Goal: Task Accomplishment & Management: Complete application form

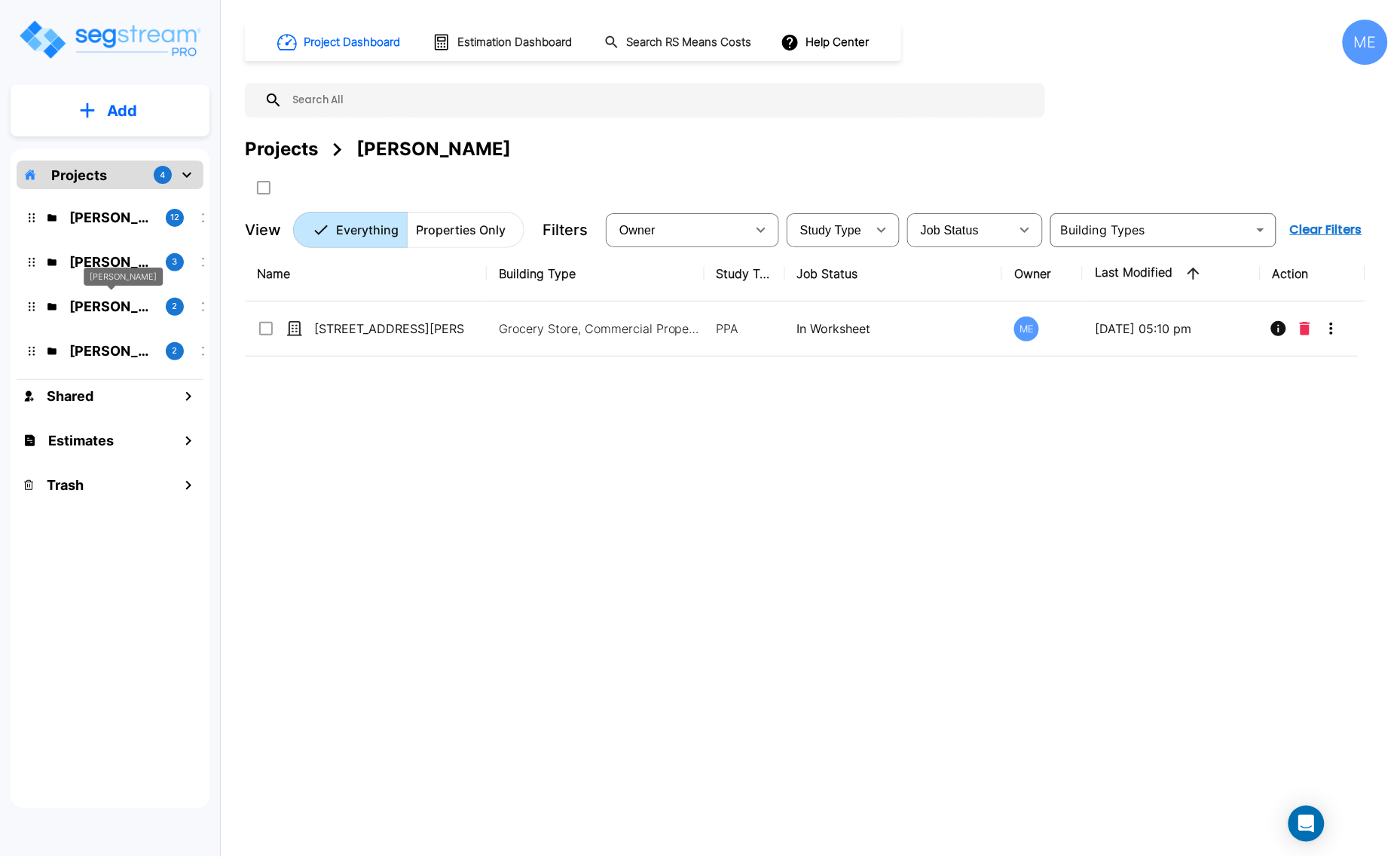
click at [116, 298] on p "[PERSON_NAME]" at bounding box center [111, 307] width 85 height 21
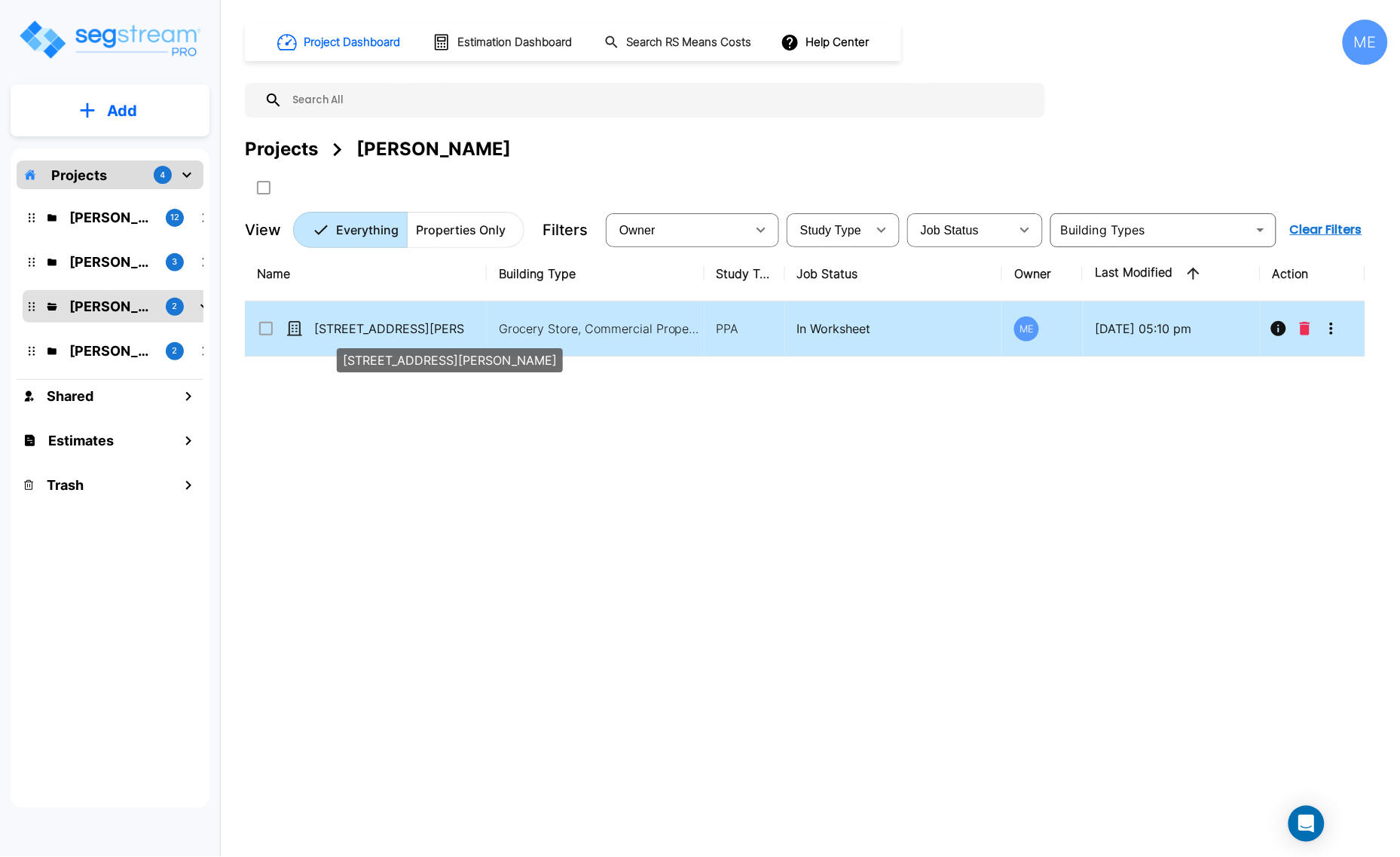
click at [368, 333] on p "[STREET_ADDRESS][PERSON_NAME]" at bounding box center [390, 328] width 151 height 18
checkbox input "true"
click at [368, 333] on p "[STREET_ADDRESS][PERSON_NAME]" at bounding box center [390, 328] width 151 height 18
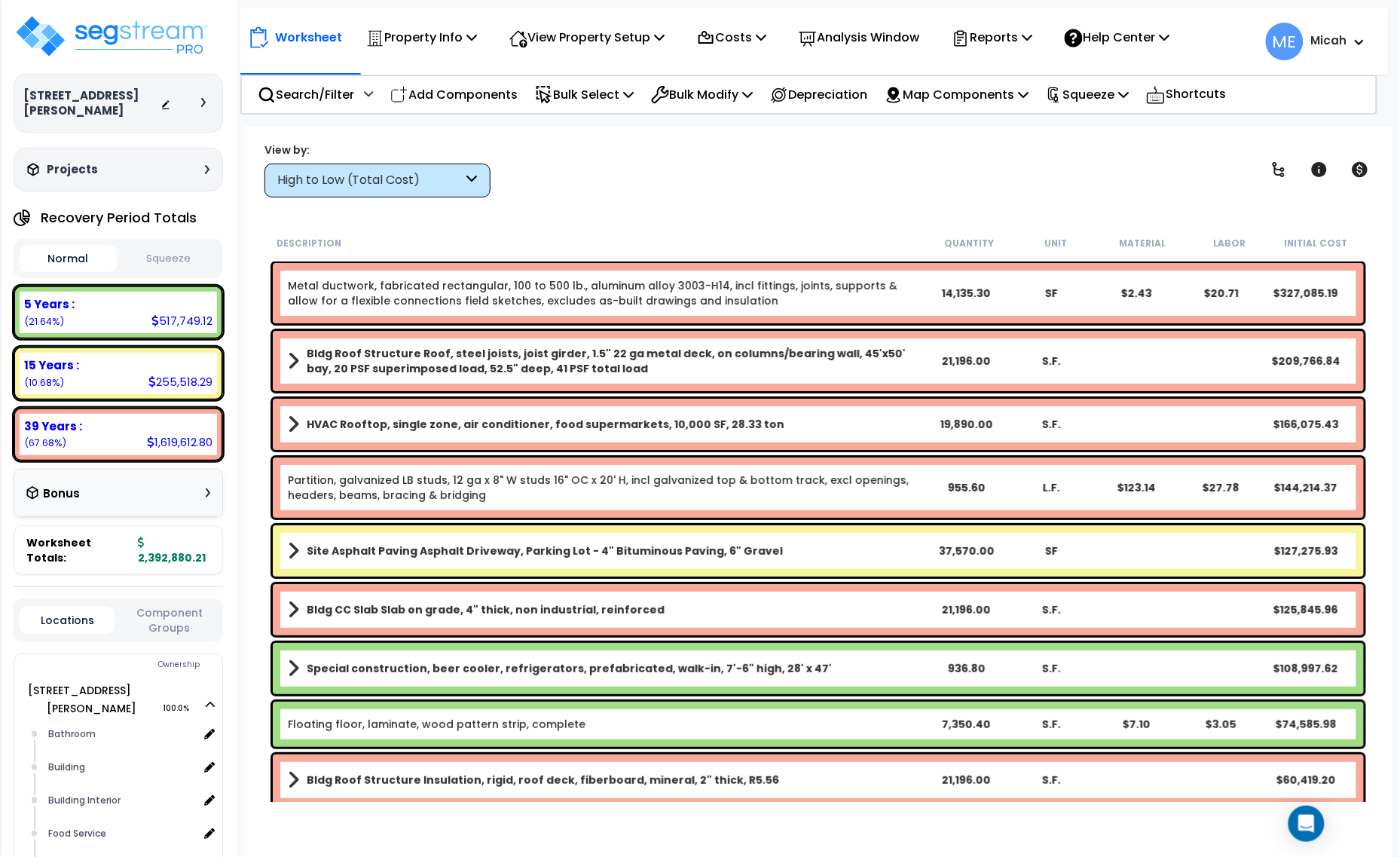
click at [472, 180] on icon at bounding box center [472, 181] width 10 height 17
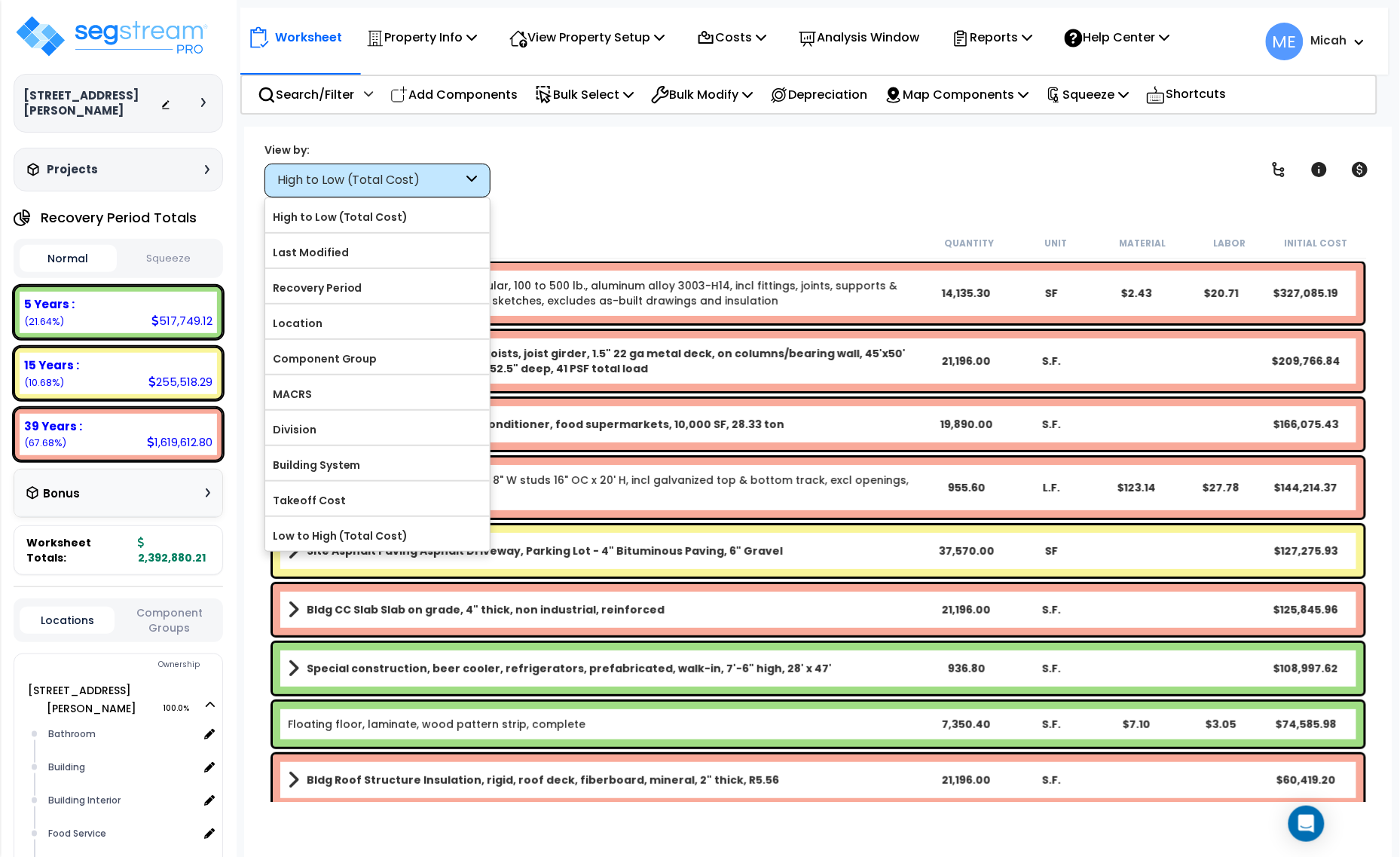
click at [426, 319] on label "Location" at bounding box center [377, 323] width 225 height 22
click at [0, 0] on input "Location" at bounding box center [0, 0] width 0 height 0
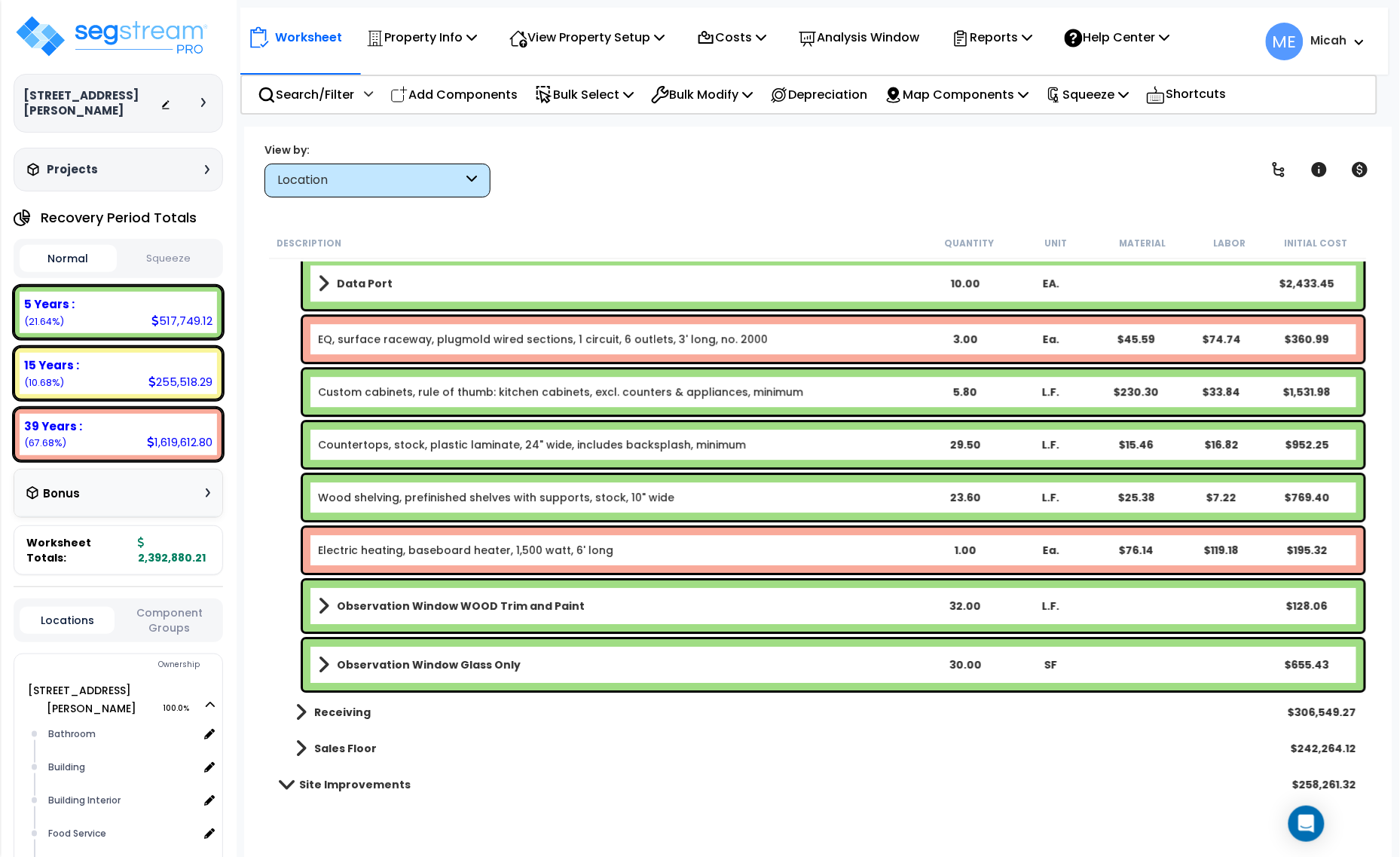
scroll to position [1508, 0]
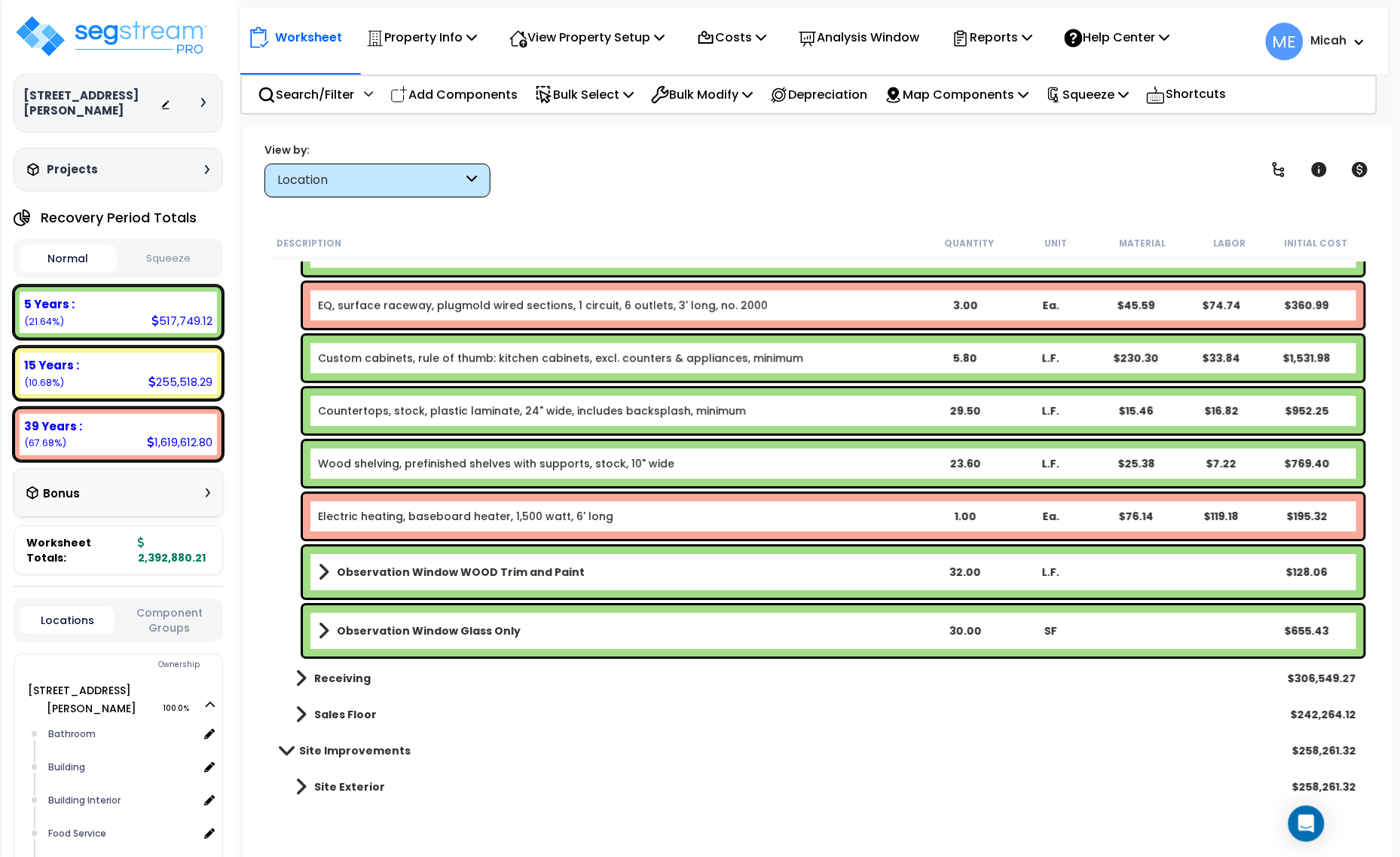
click at [523, 619] on div "Observation Window Glass Only 30.00 SF $655.43" at bounding box center [833, 631] width 1061 height 51
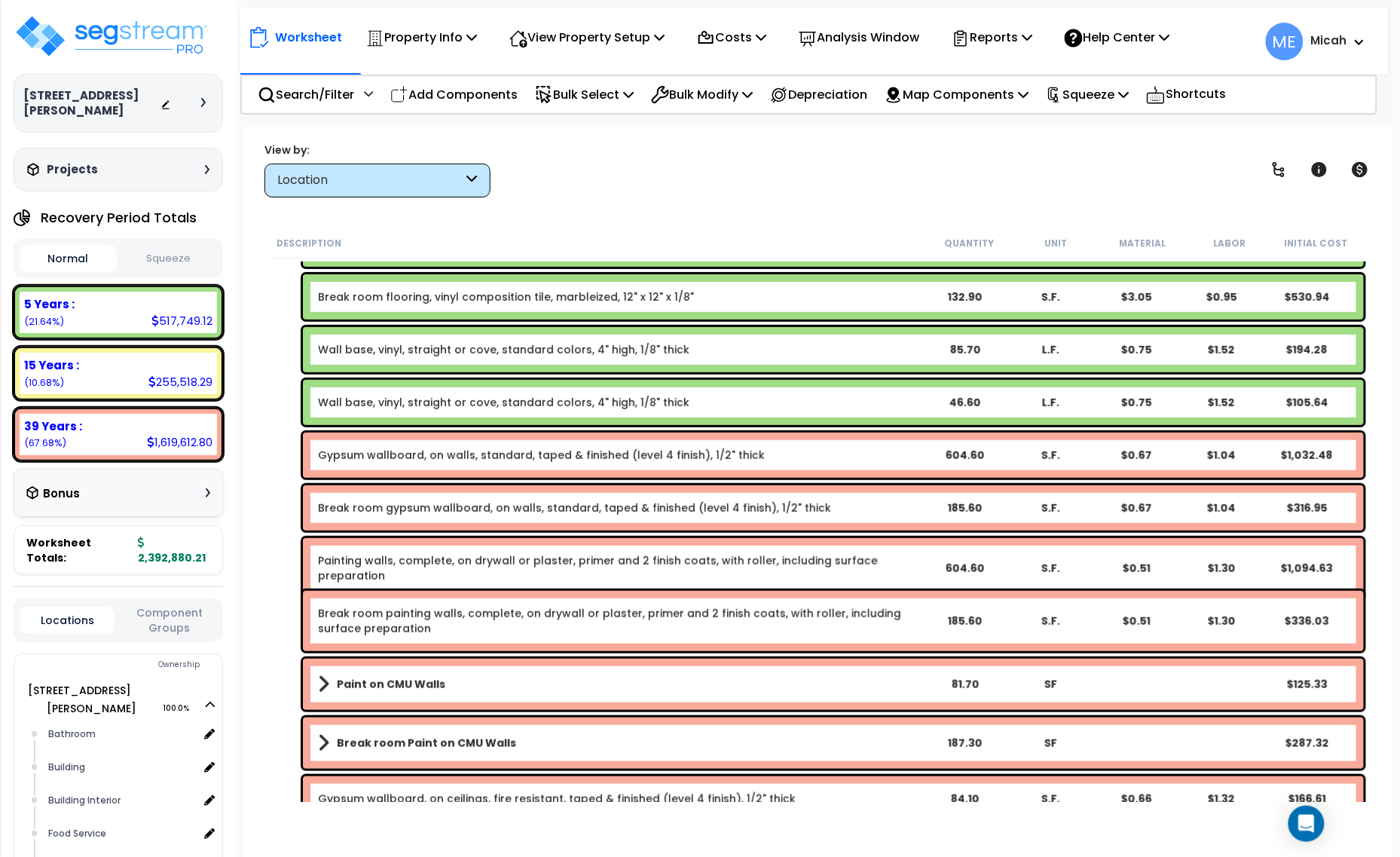
scroll to position [94, 0]
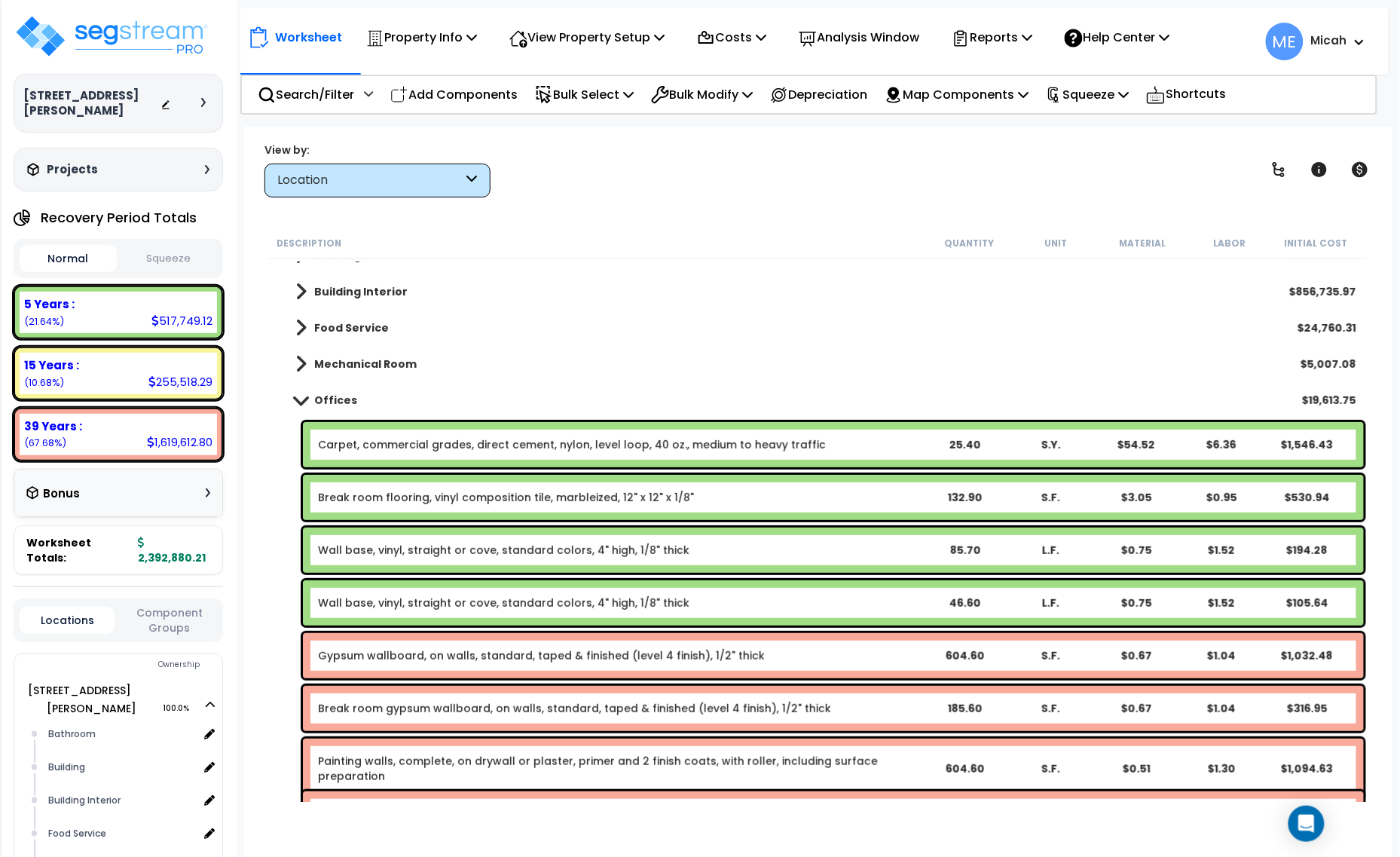
click at [302, 397] on span at bounding box center [301, 399] width 21 height 11
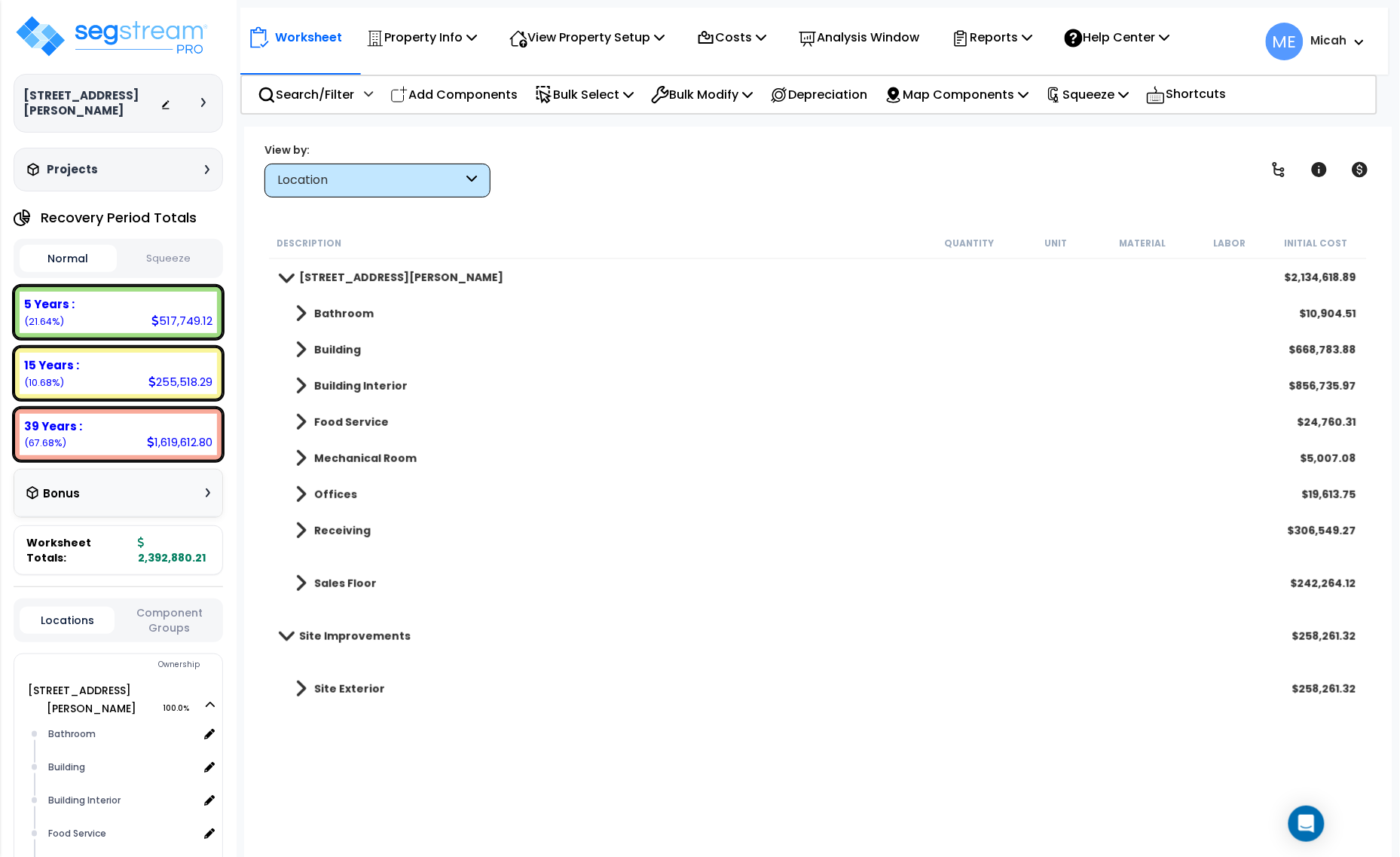
click at [484, 96] on p "Add Components" at bounding box center [453, 95] width 127 height 21
select select
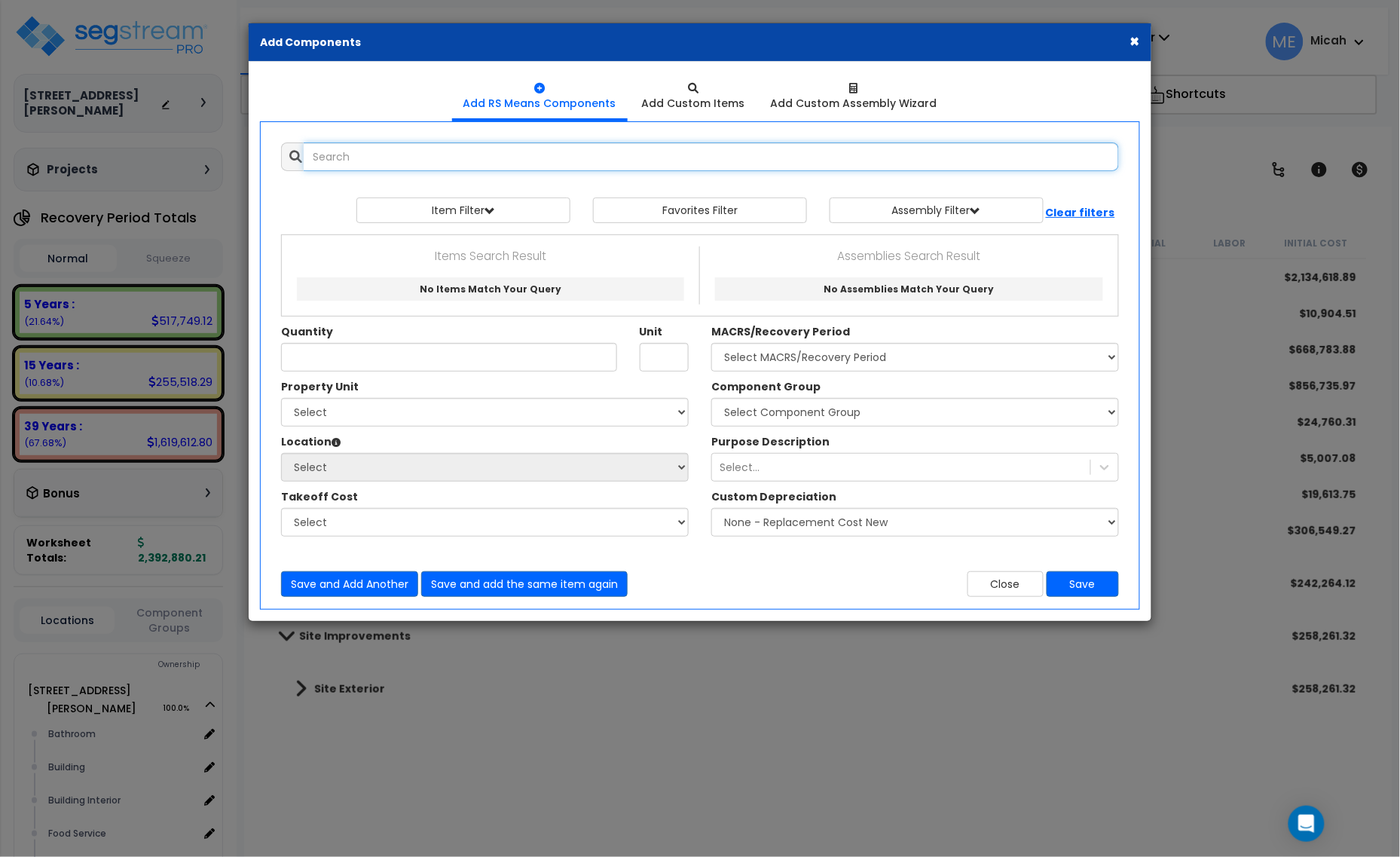
select select
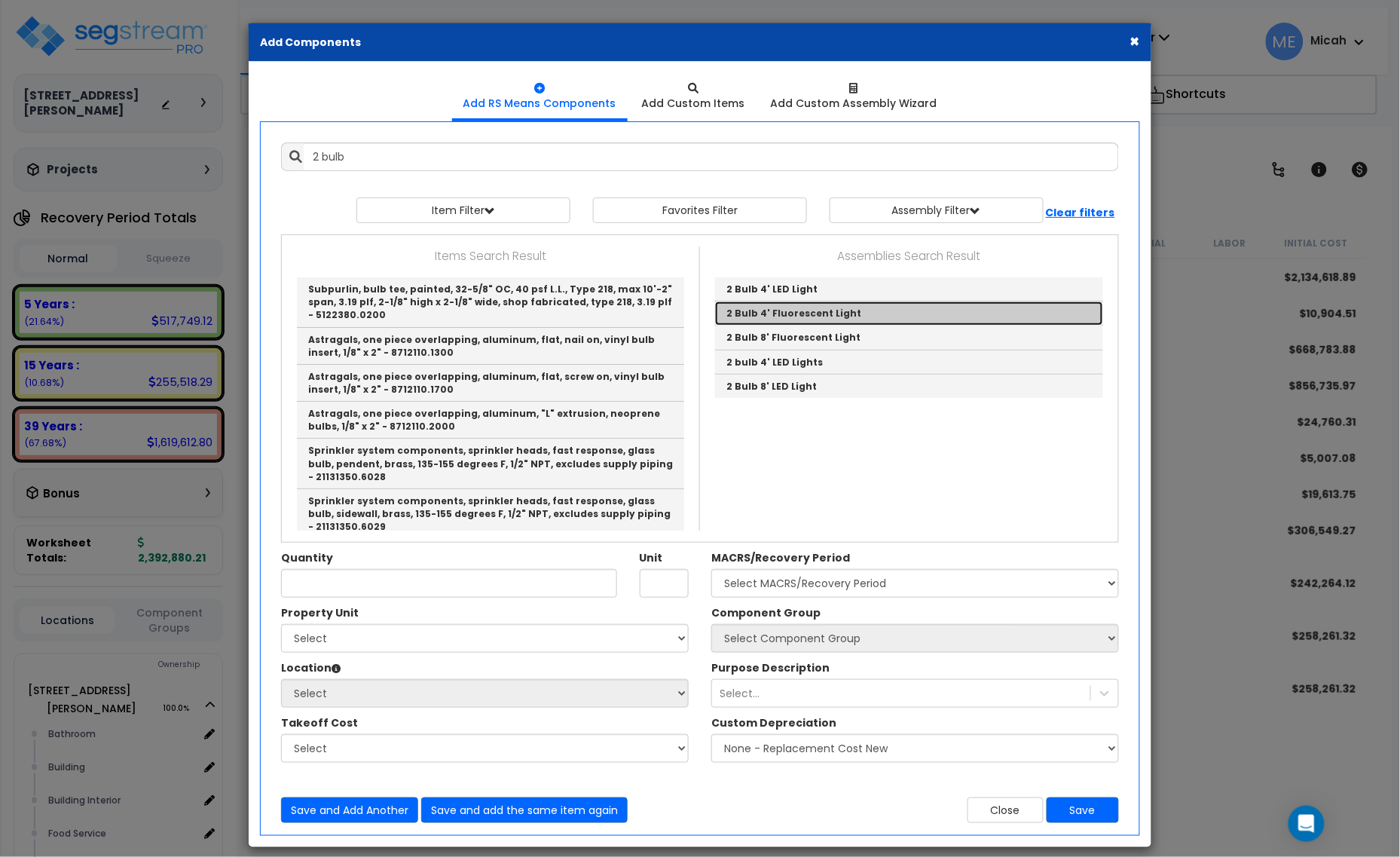
click at [811, 305] on link "2 Bulb 4' Fluorescent Light" at bounding box center [909, 314] width 388 height 24
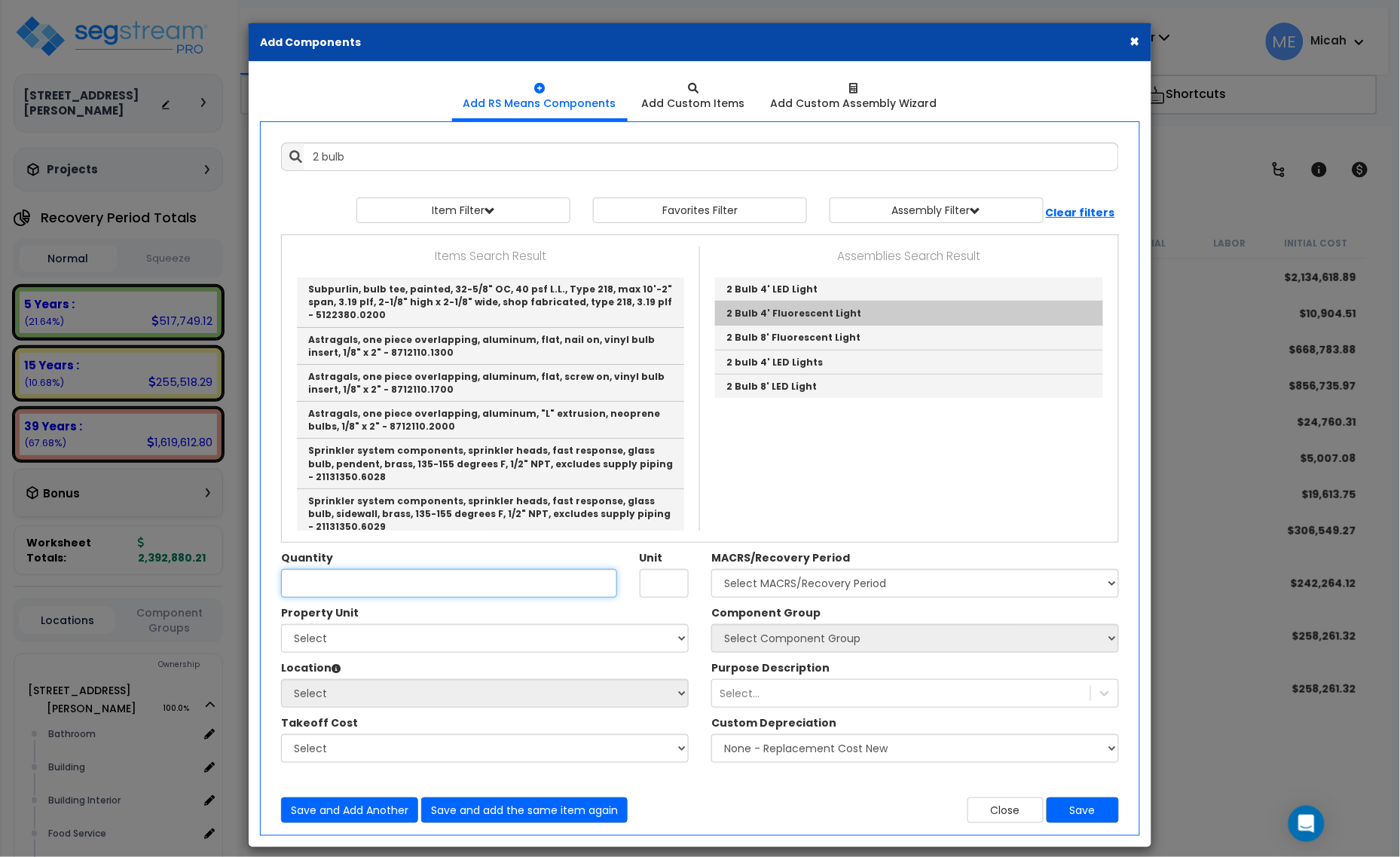
type input "2 Bulb 4' Fluorescent Light"
type input "EA"
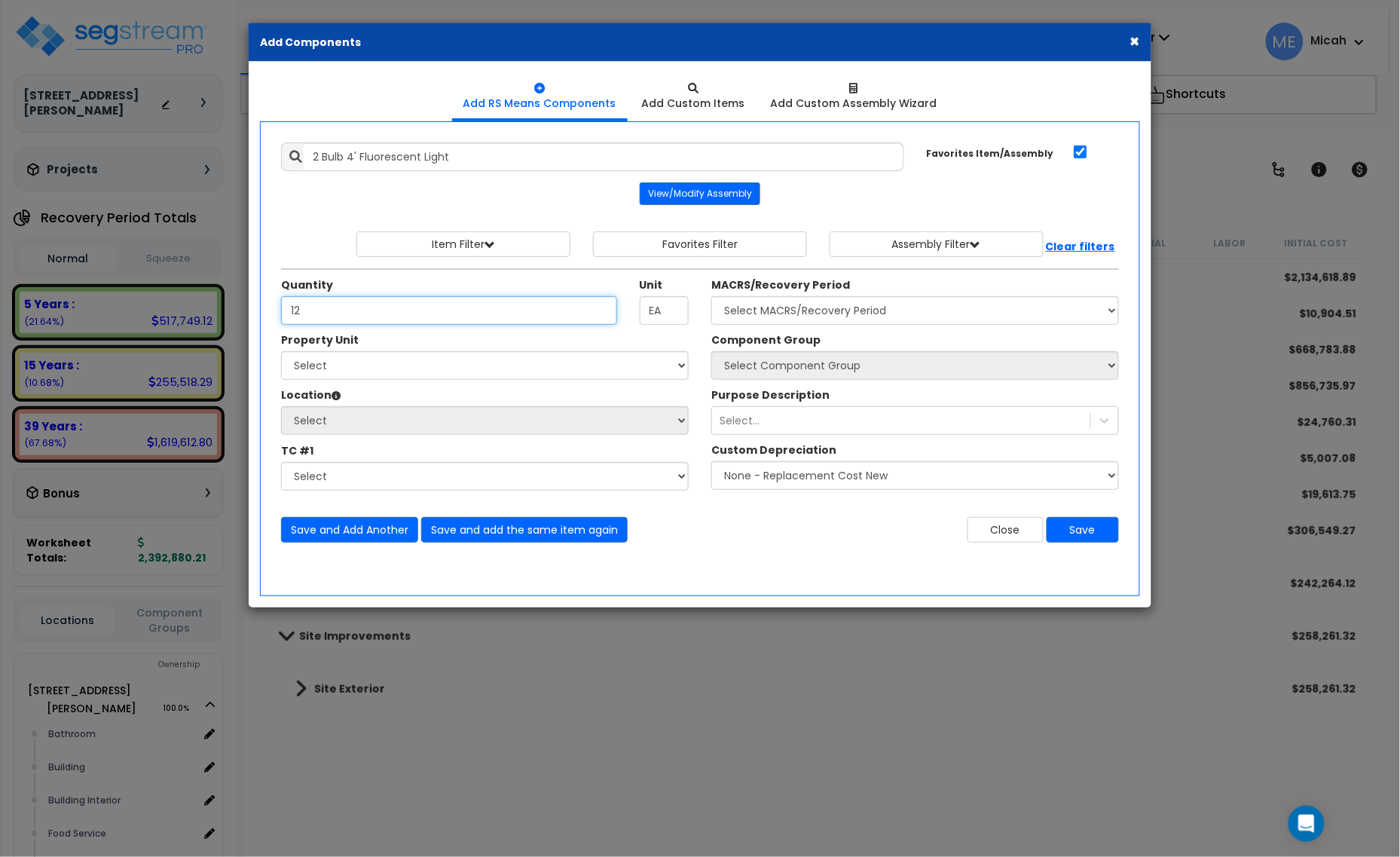
type input "12"
click at [532, 380] on select "Select 210 Keller Ave S. Site Improvements" at bounding box center [485, 365] width 408 height 29
select select "164425"
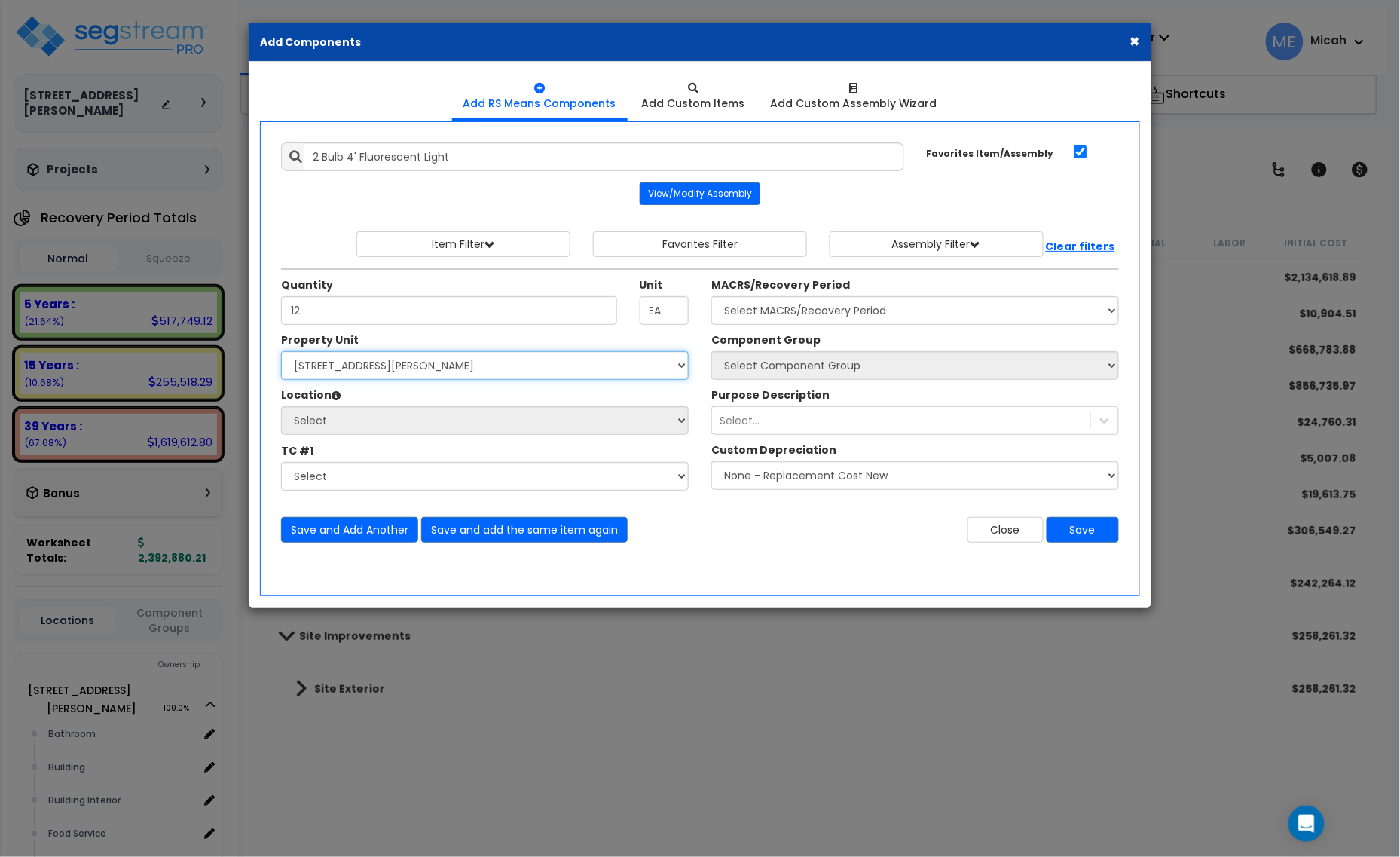
click at [281, 352] on select "Select 210 Keller Ave S. Site Improvements" at bounding box center [485, 365] width 408 height 29
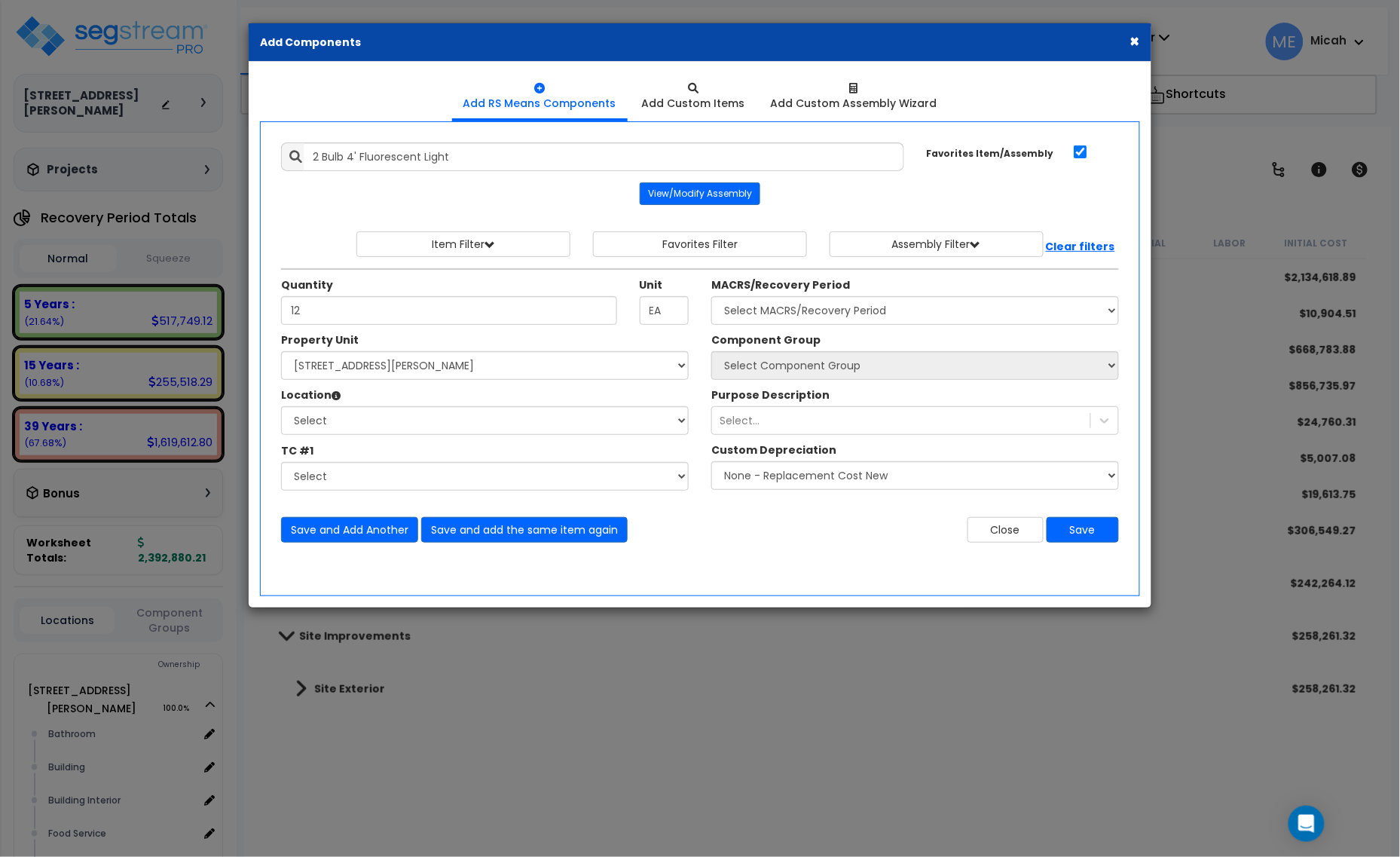
click at [506, 437] on div "Property Unit Select 210 Keller Ave S. Site Improvements Select Bathroom" at bounding box center [485, 416] width 430 height 166
click at [484, 426] on select "Select Bathroom Building Building Interior Food Service Mechanical Room Offices…" at bounding box center [485, 420] width 408 height 29
select select "31520"
click at [281, 407] on select "Select Bathroom Building Building Interior Food Service Mechanical Room Offices…" at bounding box center [485, 420] width 408 height 29
click at [803, 310] on select "Select MACRS/Recovery Period 5 Years - 57.0 - Distributive Trades & Services 5 …" at bounding box center [915, 310] width 408 height 29
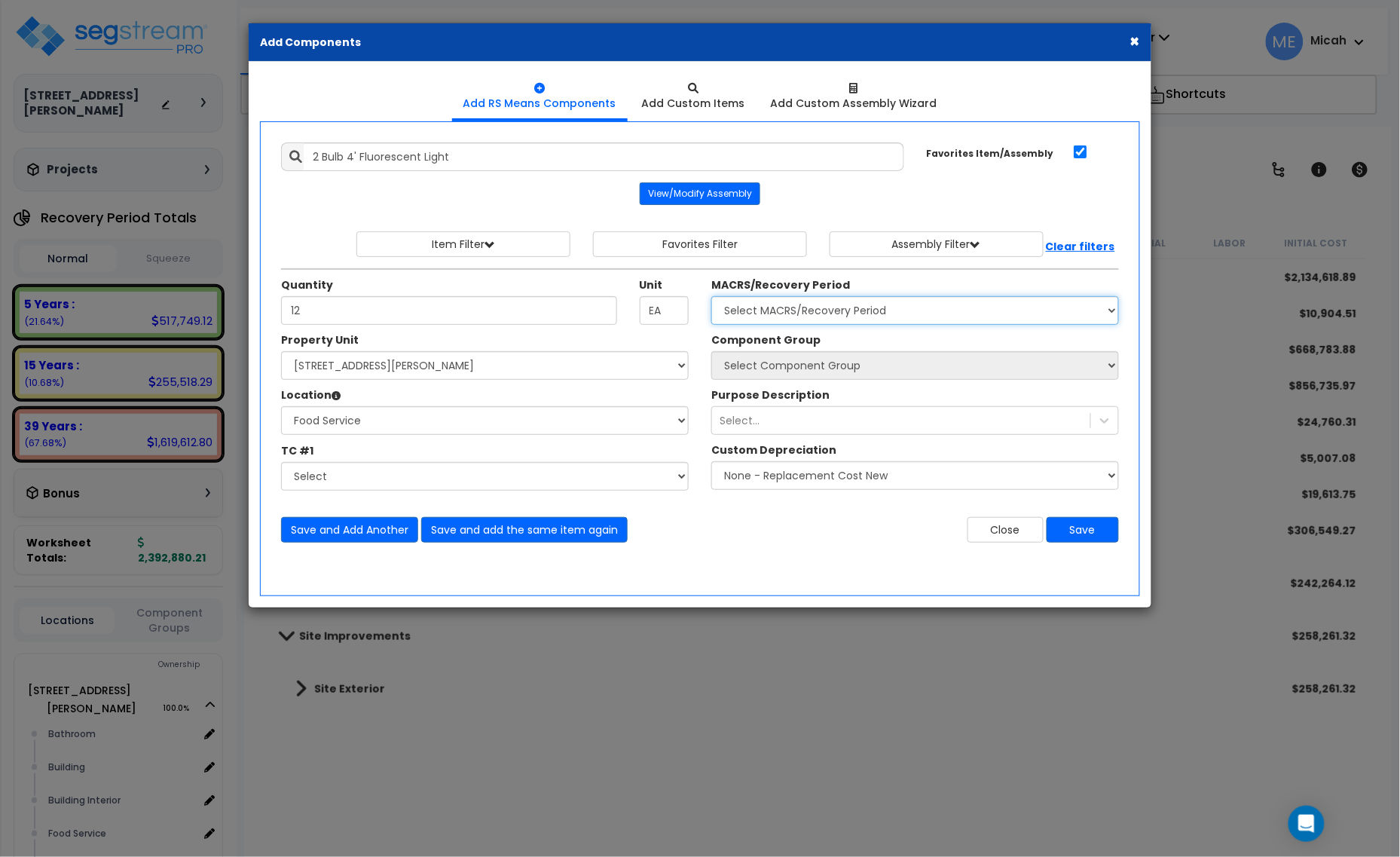
select select "3669"
click at [712, 297] on select "Select MACRS/Recovery Period 5 Years - 57.0 - Distributive Trades & Services 5 …" at bounding box center [915, 310] width 408 height 29
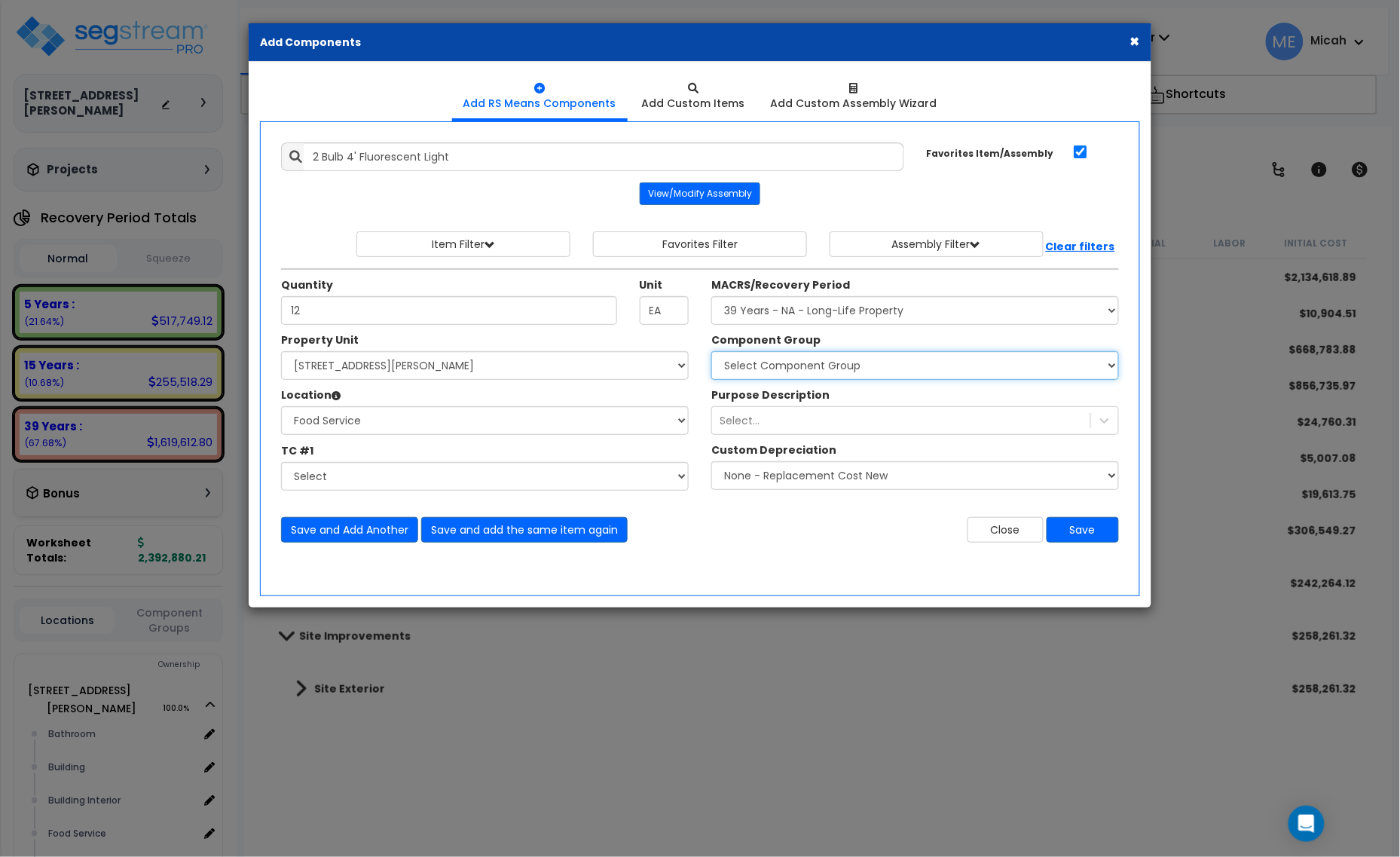
click at [848, 368] on select "Select Component Group 143.00 - FIRE EXTINGUISHERS 350.00 - SITE FIRE PROTECTIO…" at bounding box center [915, 365] width 408 height 29
select select "56961"
click at [848, 368] on select "Select Component Group 143.00 - FIRE EXTINGUISHERS 350.00 - SITE FIRE PROTECTIO…" at bounding box center [915, 365] width 408 height 29
click at [370, 536] on button "Save and Add Another" at bounding box center [349, 530] width 137 height 26
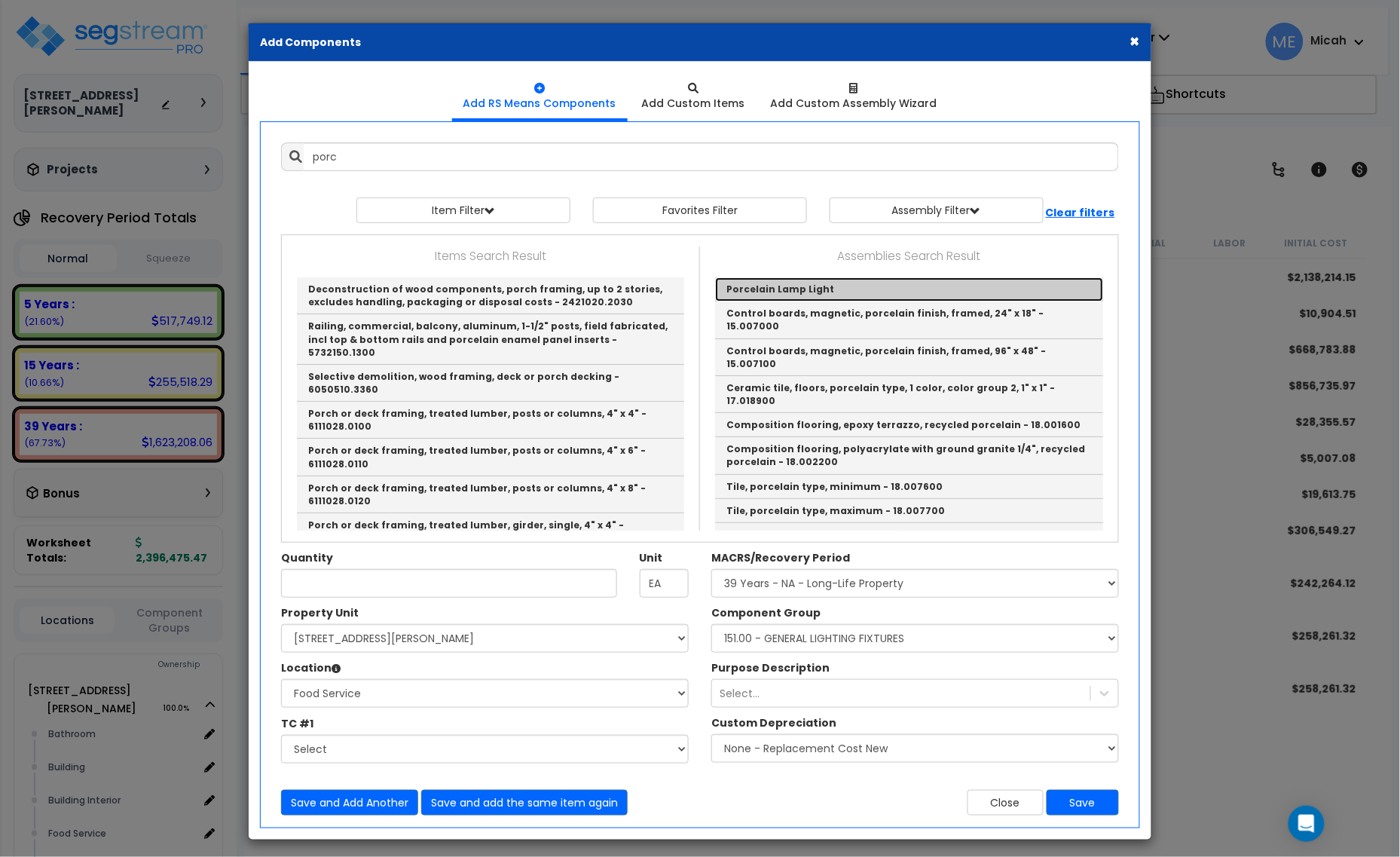
click at [747, 287] on link "Porcelain Lamp Light" at bounding box center [909, 289] width 388 height 24
type input "Porcelain Lamp Light"
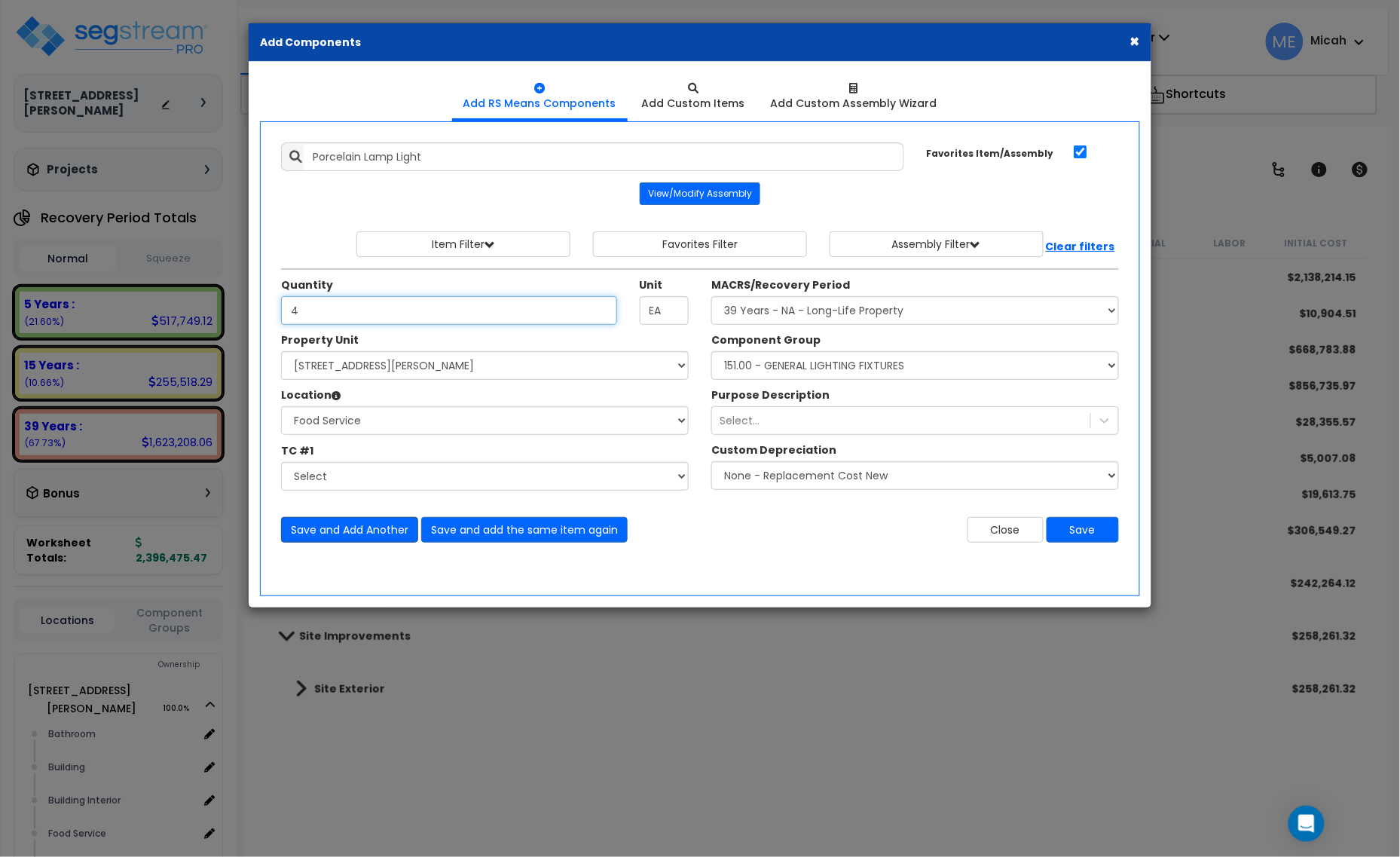
type input "4"
click at [332, 534] on button "Save and Add Another" at bounding box center [349, 530] width 137 height 26
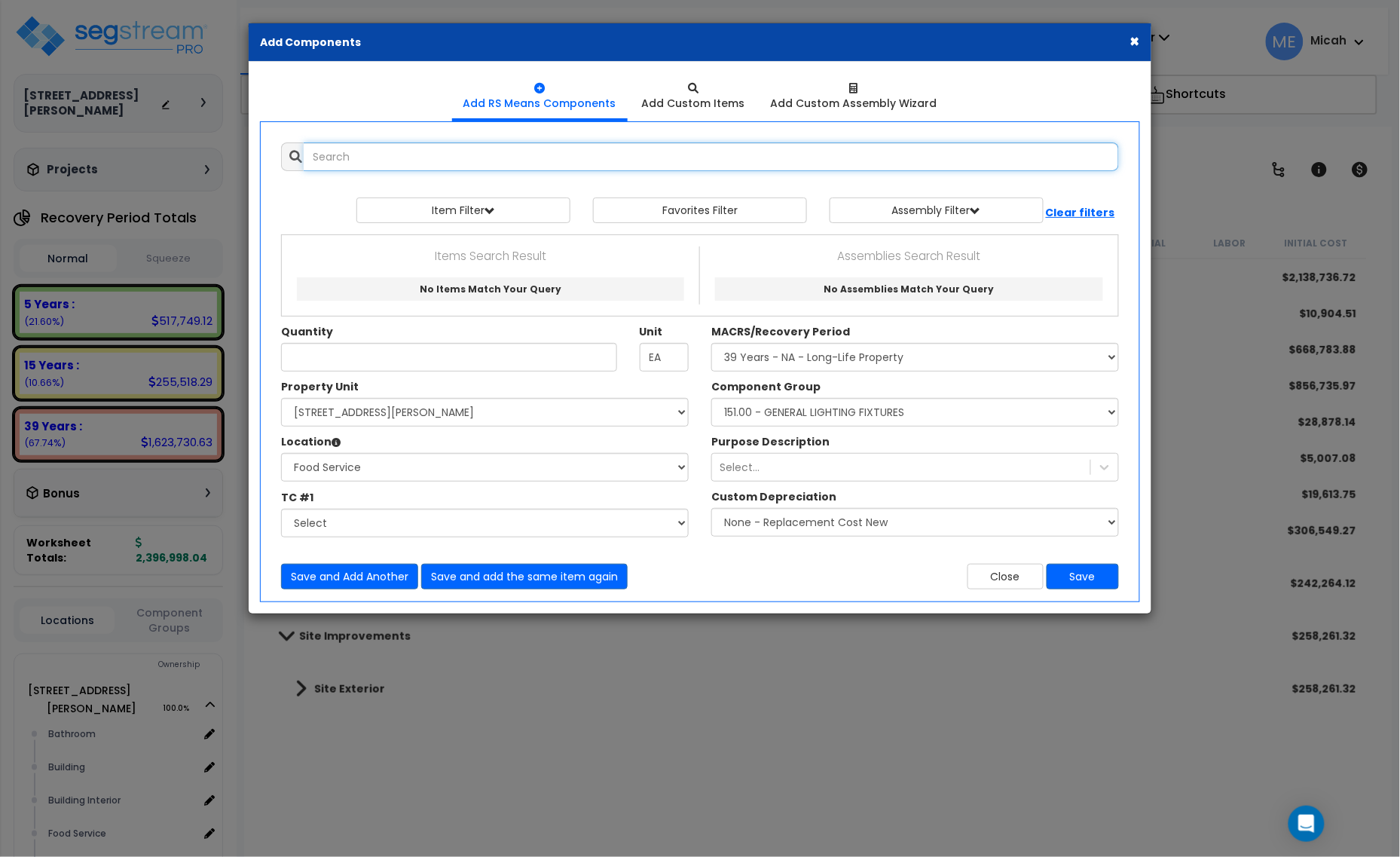
click at [388, 156] on input "text" at bounding box center [712, 156] width 815 height 29
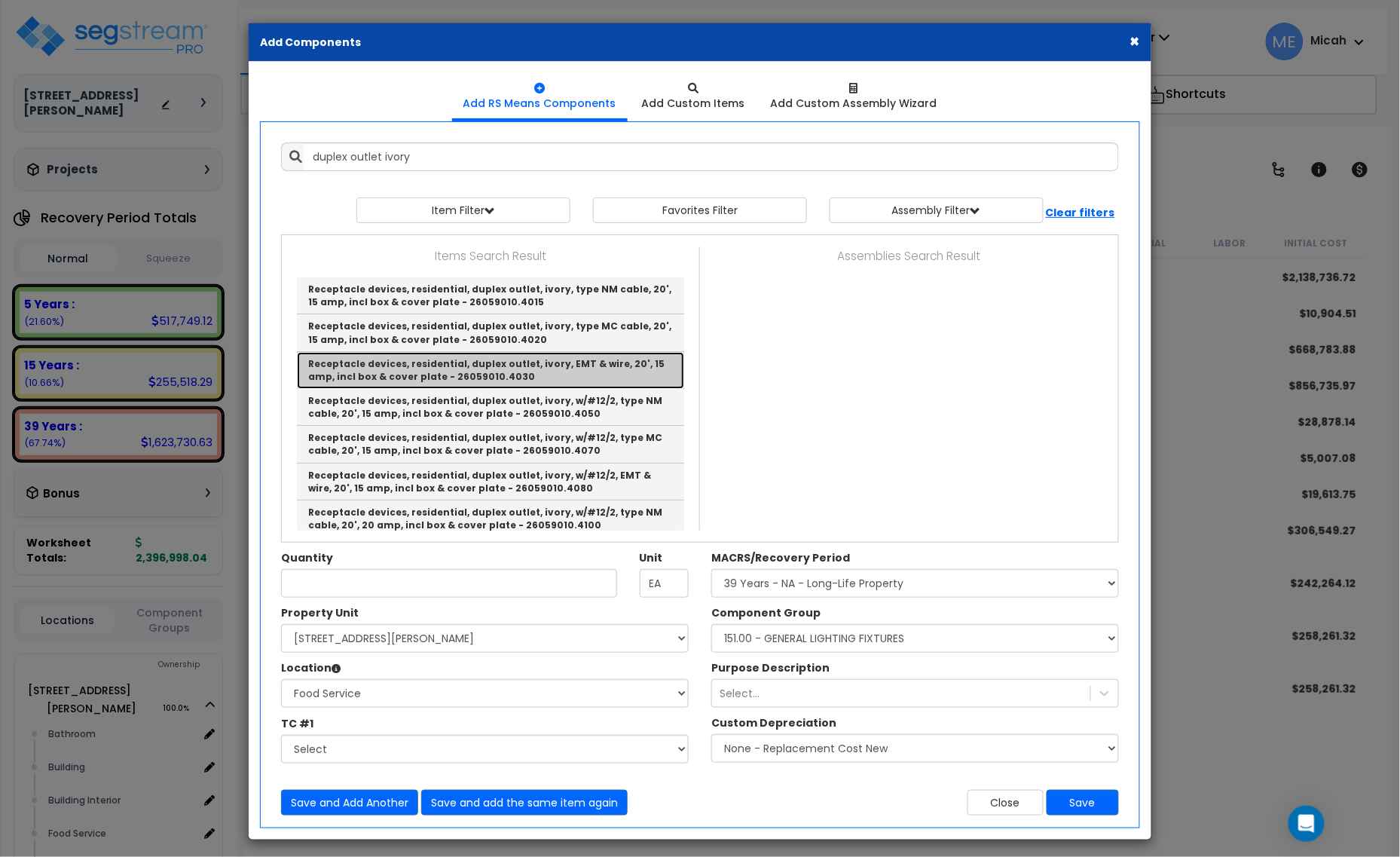
click at [585, 370] on link "Receptacle devices, residential, duplex outlet, ivory, EMT & wire, 20', 15 amp,…" at bounding box center [491, 371] width 388 height 37
type input "Receptacle devices, residential, duplex outlet, ivory, EMT & wire, 20', 15 amp,…"
type input "Ea."
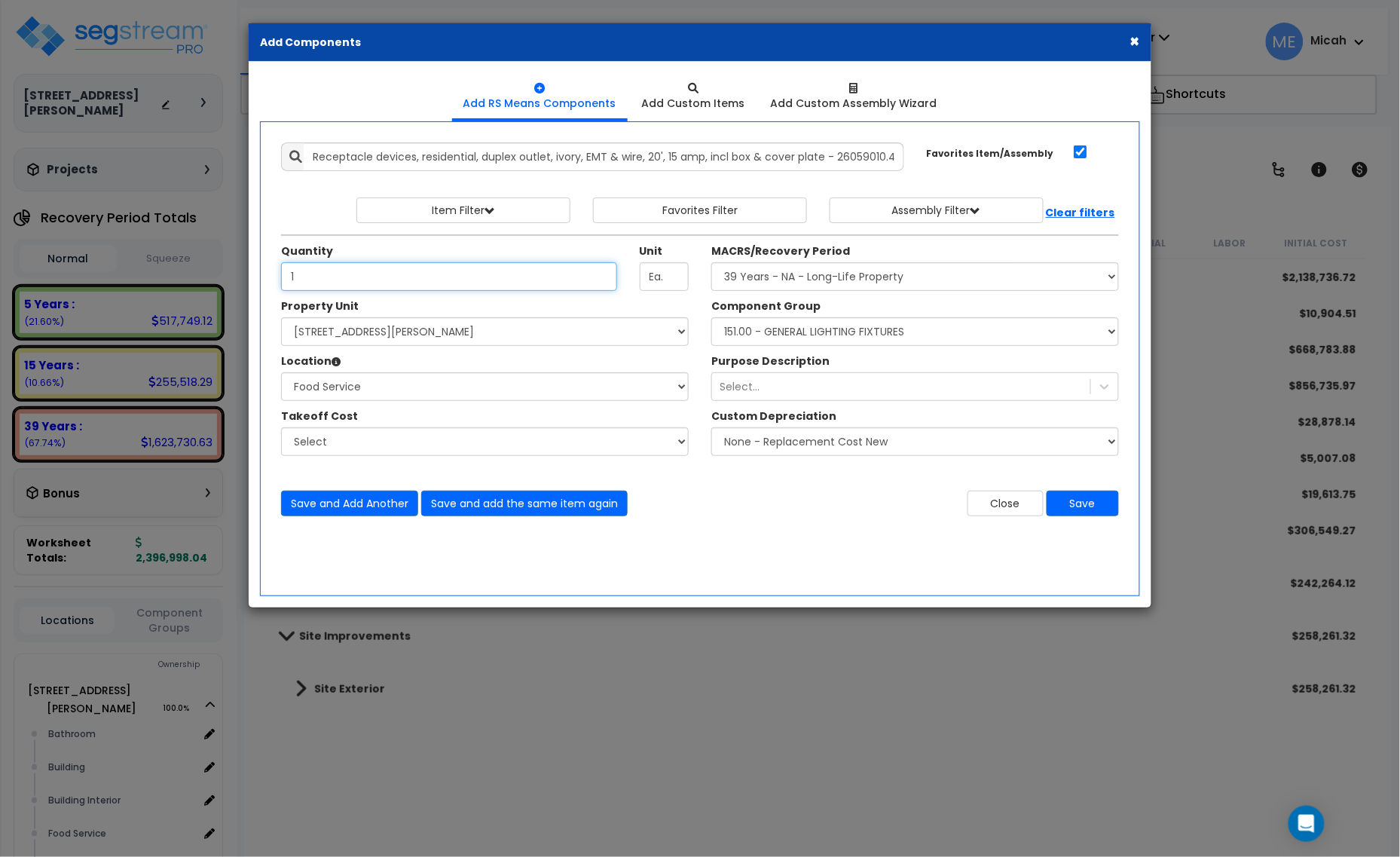
type input "1"
click at [766, 333] on select "Select Component Group 143.00 - FIRE EXTINGUISHERS 350.00 - SITE FIRE PROTECTIO…" at bounding box center [915, 331] width 408 height 29
select select "56955"
click at [766, 333] on select "Select Component Group 143.00 - FIRE EXTINGUISHERS 350.00 - SITE FIRE PROTECTIO…" at bounding box center [915, 331] width 408 height 29
click at [321, 502] on button "Save and Add Another" at bounding box center [349, 504] width 137 height 26
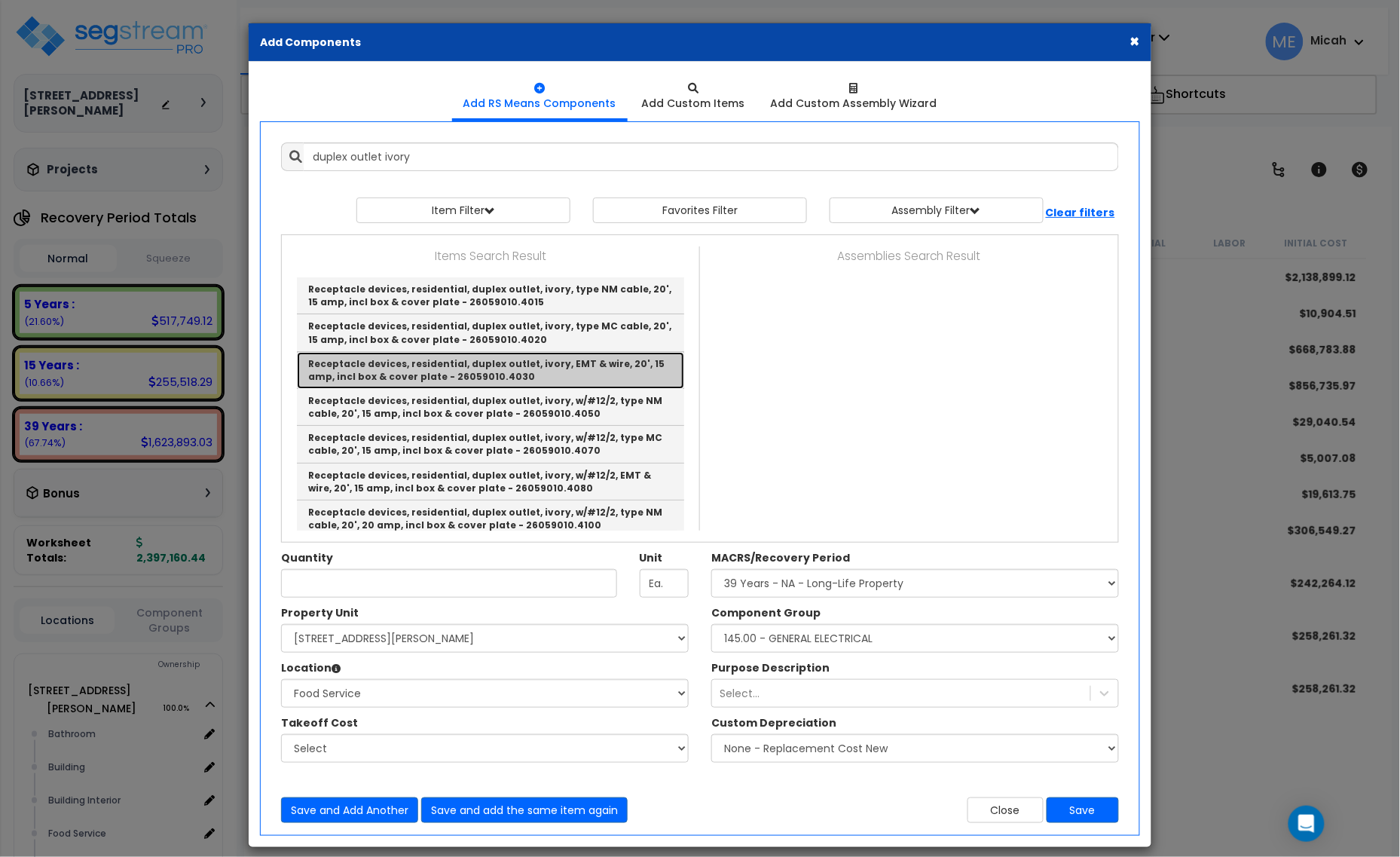
click at [606, 371] on link "Receptacle devices, residential, duplex outlet, ivory, EMT & wire, 20', 15 amp,…" at bounding box center [491, 371] width 388 height 37
type input "Receptacle devices, residential, duplex outlet, ivory, EMT & wire, 20', 15 amp,…"
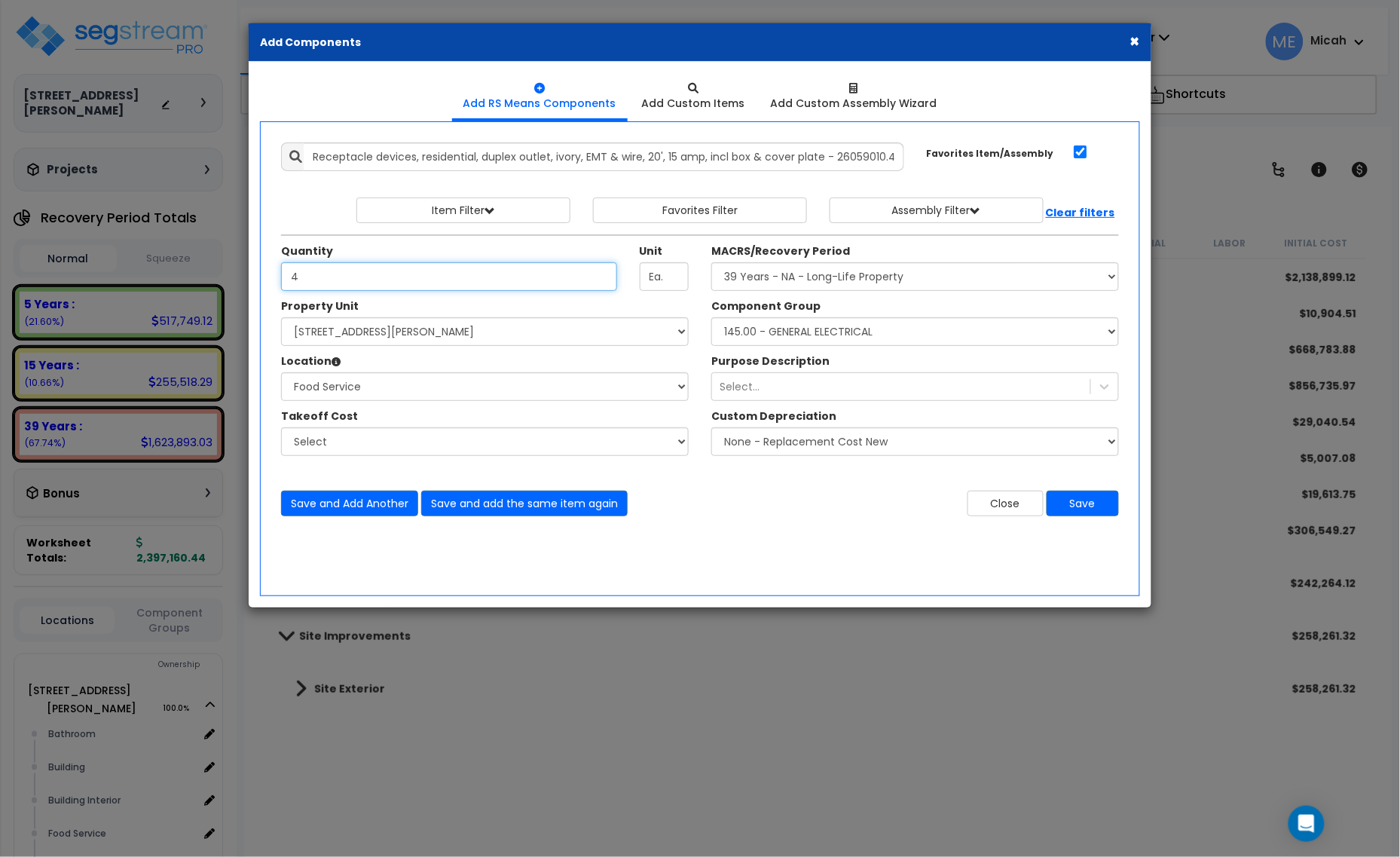
type input "4"
click at [890, 281] on select "Select MACRS/Recovery Period 5 Years - 57.0 - Distributive Trades & Services 5 …" at bounding box center [915, 276] width 408 height 29
select select "3667"
click at [712, 263] on select "Select MACRS/Recovery Period 5 Years - 57.0 - Distributive Trades & Services 5 …" at bounding box center [915, 276] width 408 height 29
click at [917, 338] on select "Select Component Group 286.00 - LAUNDRY ELECTRICAL 284.00 - LAUNDRY PLUMBING 31…" at bounding box center [915, 331] width 408 height 29
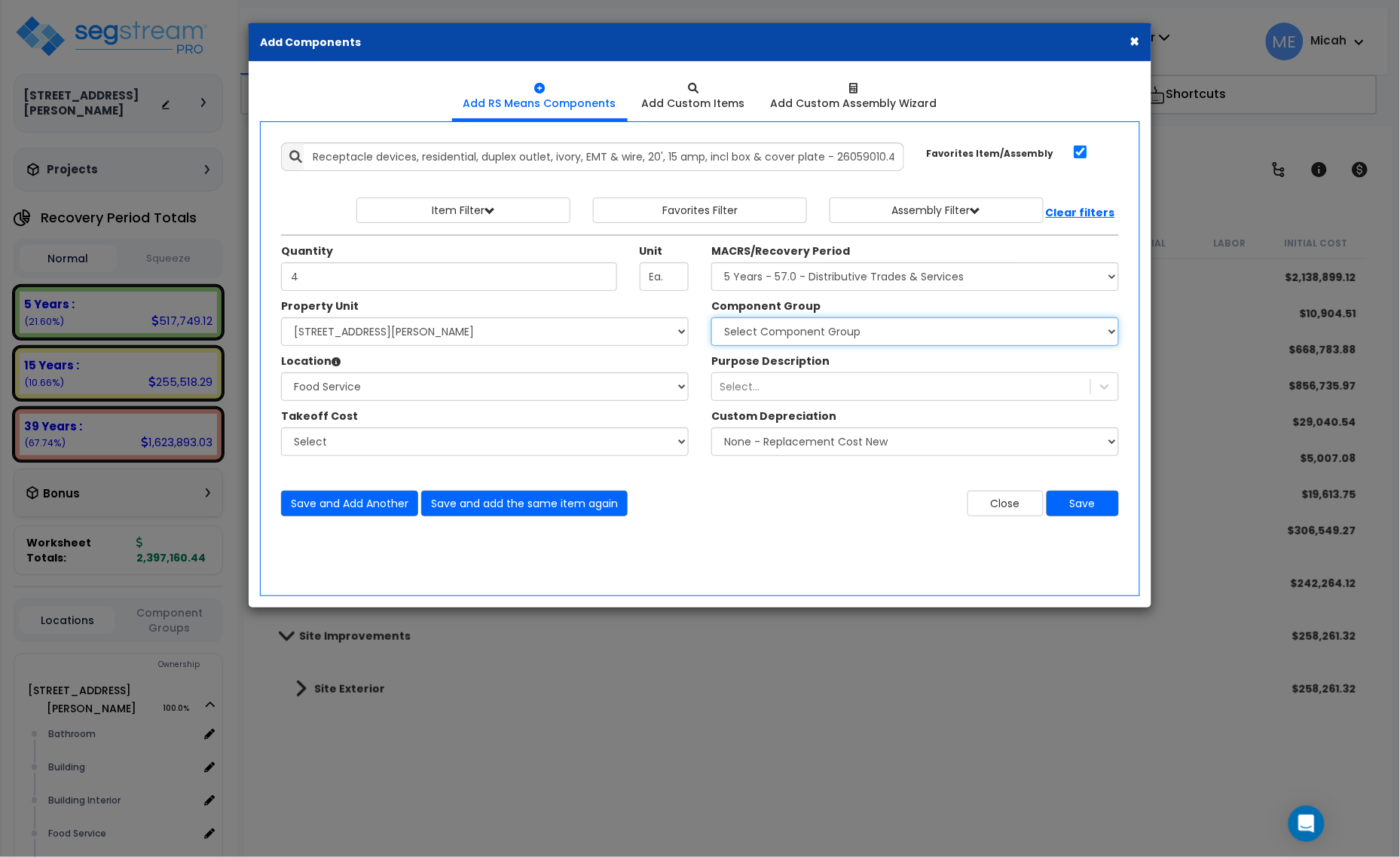
click at [846, 334] on select "Select Component Group 286.00 - LAUNDRY ELECTRICAL 284.00 - LAUNDRY PLUMBING 31…" at bounding box center [915, 331] width 408 height 29
select select "57033"
click at [846, 333] on select "Select Component Group 286.00 - LAUNDRY ELECTRICAL 284.00 - LAUNDRY PLUMBING 31…" at bounding box center [915, 331] width 408 height 29
click at [364, 509] on button "Save and Add Another" at bounding box center [349, 504] width 137 height 26
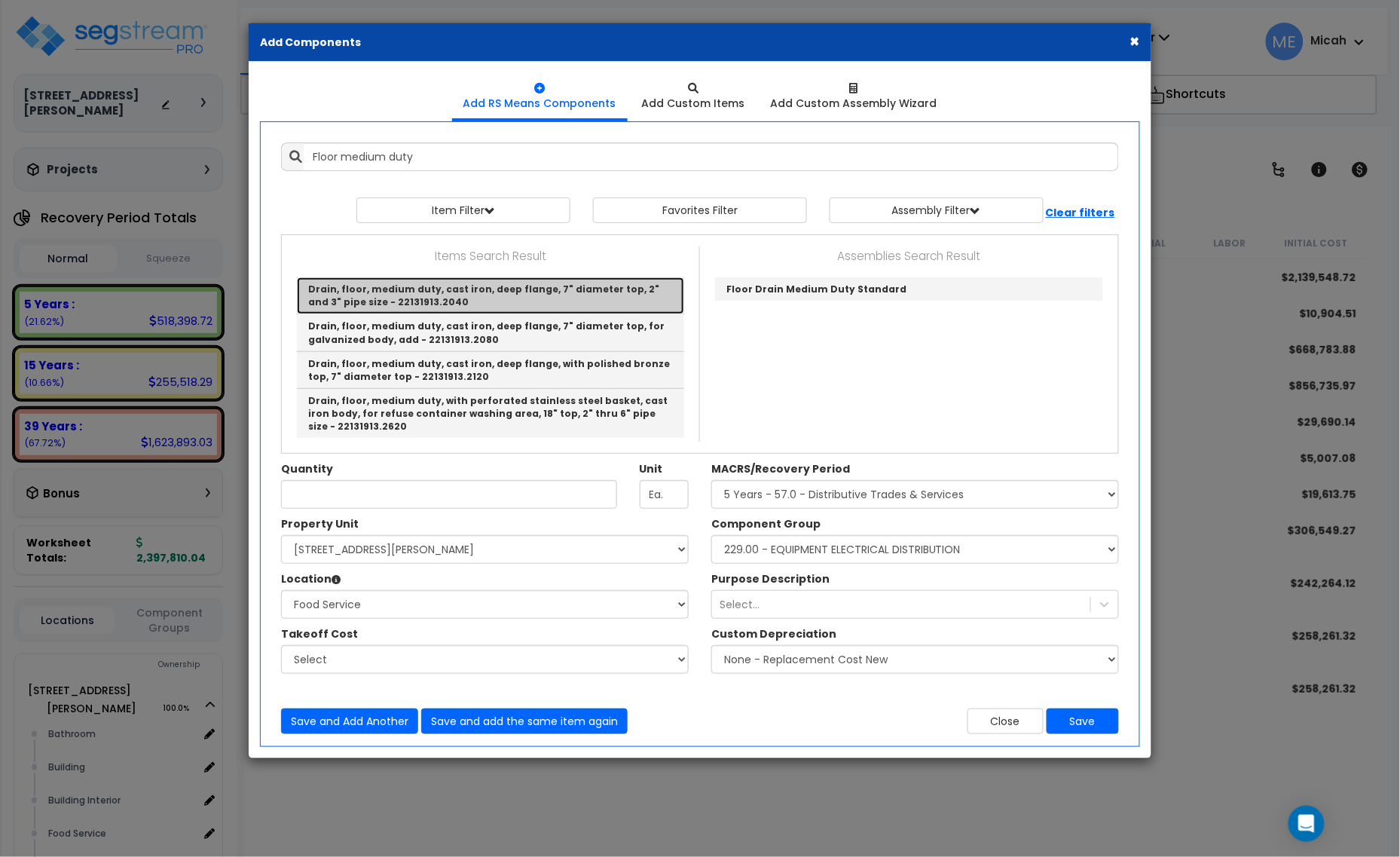
click at [588, 281] on link "Drain, floor, medium duty, cast iron, deep flange, 7" diameter top, 2" and 3" p…" at bounding box center [491, 295] width 388 height 37
type input "Drain, floor, medium duty, cast iron, deep flange, 7" diameter top, 2" and 3" p…"
checkbox input "false"
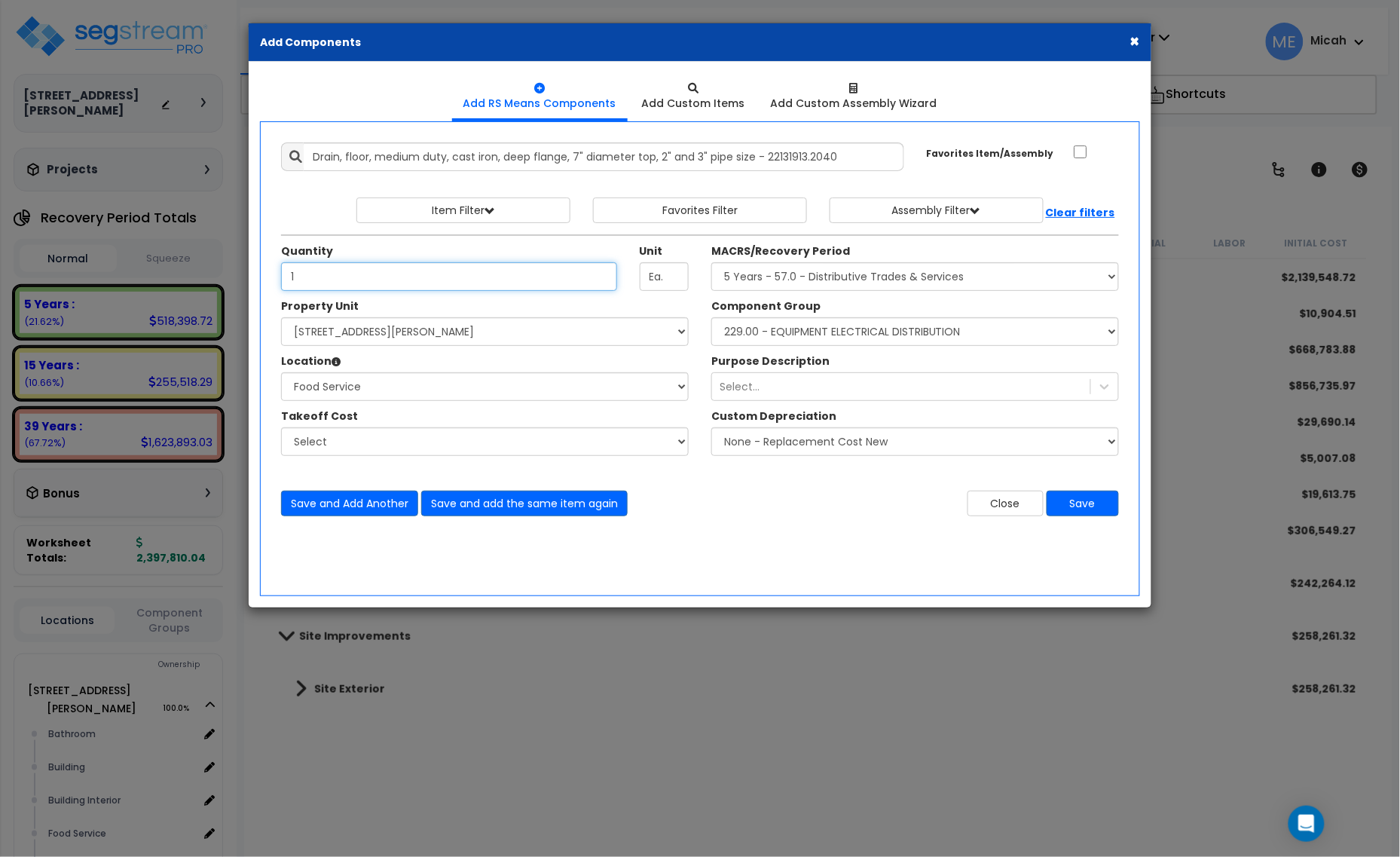
type input "1"
click at [901, 326] on select "Select Component Group 286.00 - LAUNDRY ELECTRICAL 284.00 - LAUNDRY PLUMBING 31…" at bounding box center [915, 331] width 408 height 29
select select "57266"
click at [712, 318] on select "Select Component Group 286.00 - LAUNDRY ELECTRICAL 284.00 - LAUNDRY PLUMBING 31…" at bounding box center [915, 331] width 408 height 29
click at [343, 506] on button "Save and Add Another" at bounding box center [349, 504] width 137 height 26
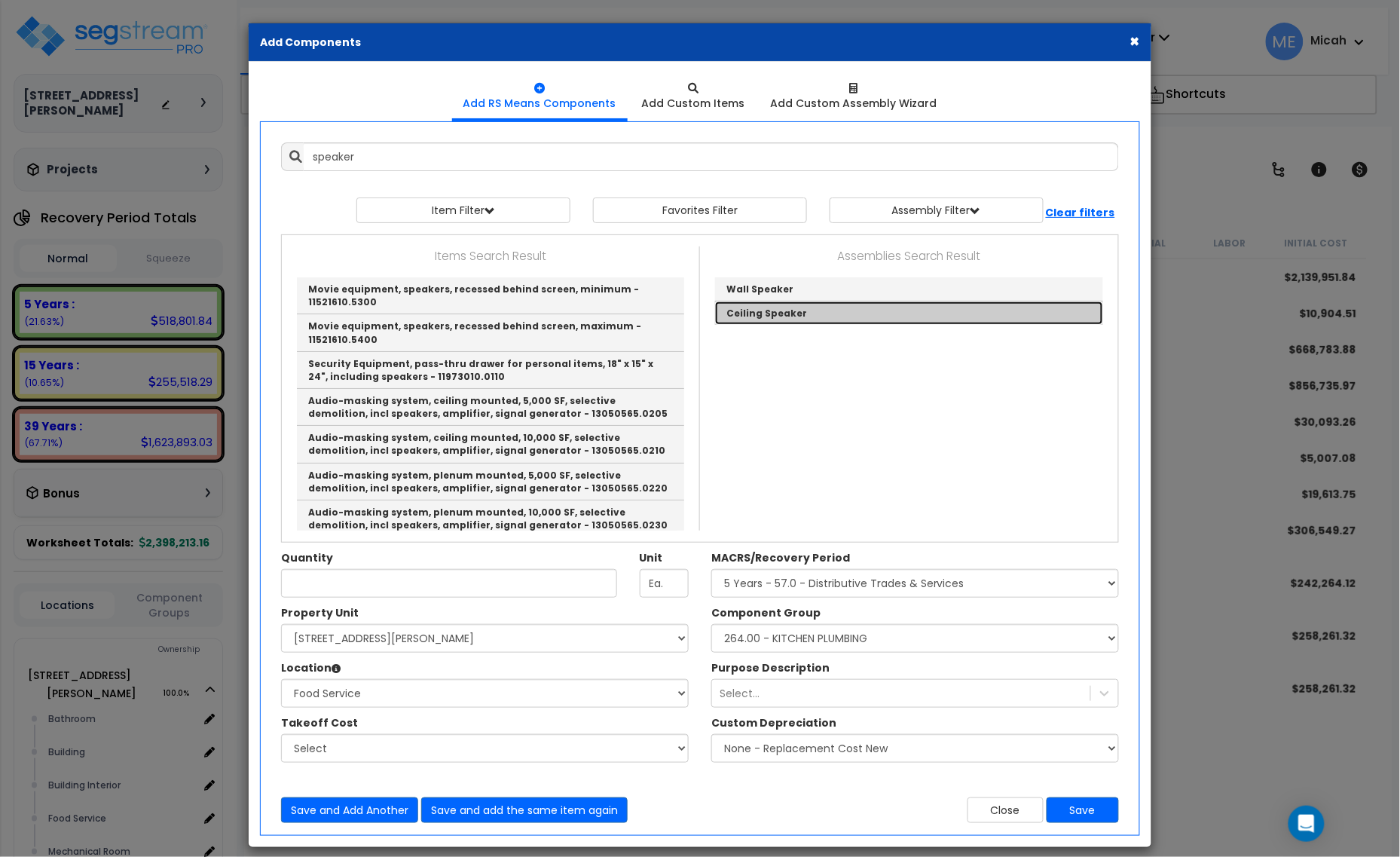
click at [759, 315] on link "Ceiling Speaker" at bounding box center [909, 313] width 388 height 23
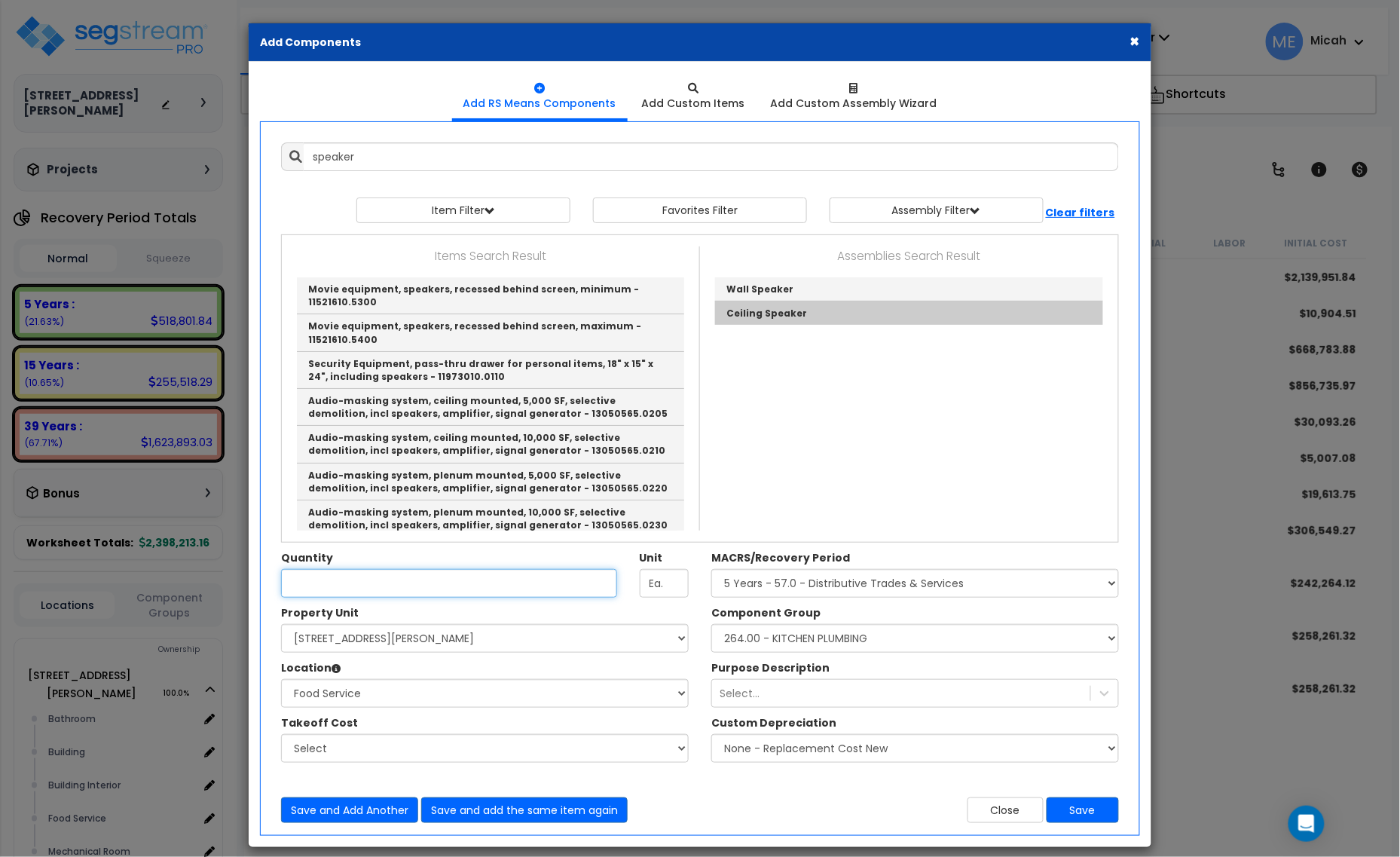
type input "Ceiling Speaker"
checkbox input "true"
type input "SF"
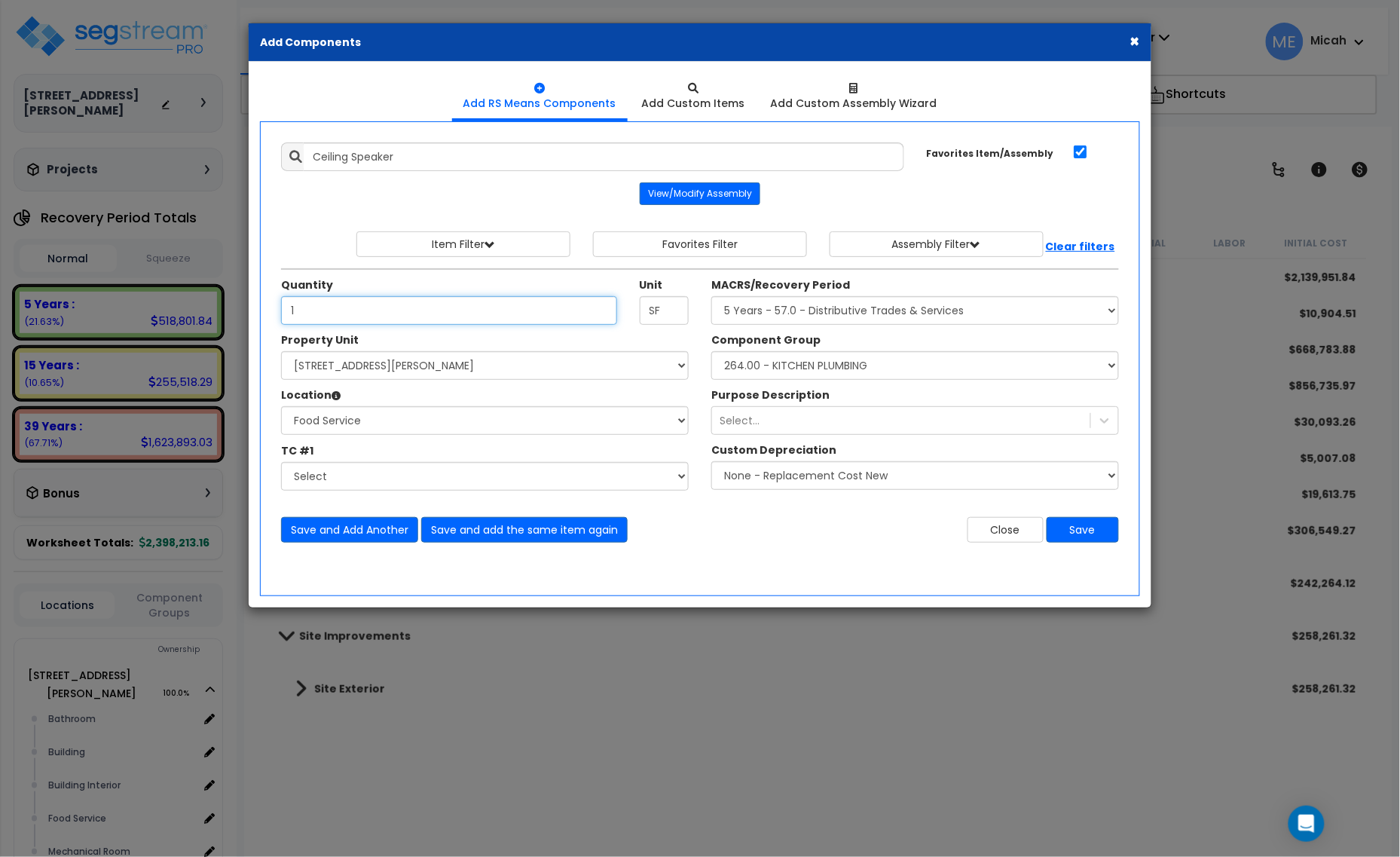
type input "1"
click at [1109, 373] on select "Select Component Group 286.00 - LAUNDRY ELECTRICAL 284.00 - LAUNDRY PLUMBING 31…" at bounding box center [915, 365] width 408 height 29
click at [890, 364] on select "Select Component Group 286.00 - LAUNDRY ELECTRICAL 284.00 - LAUNDRY PLUMBING 31…" at bounding box center [915, 365] width 408 height 29
select select "56985"
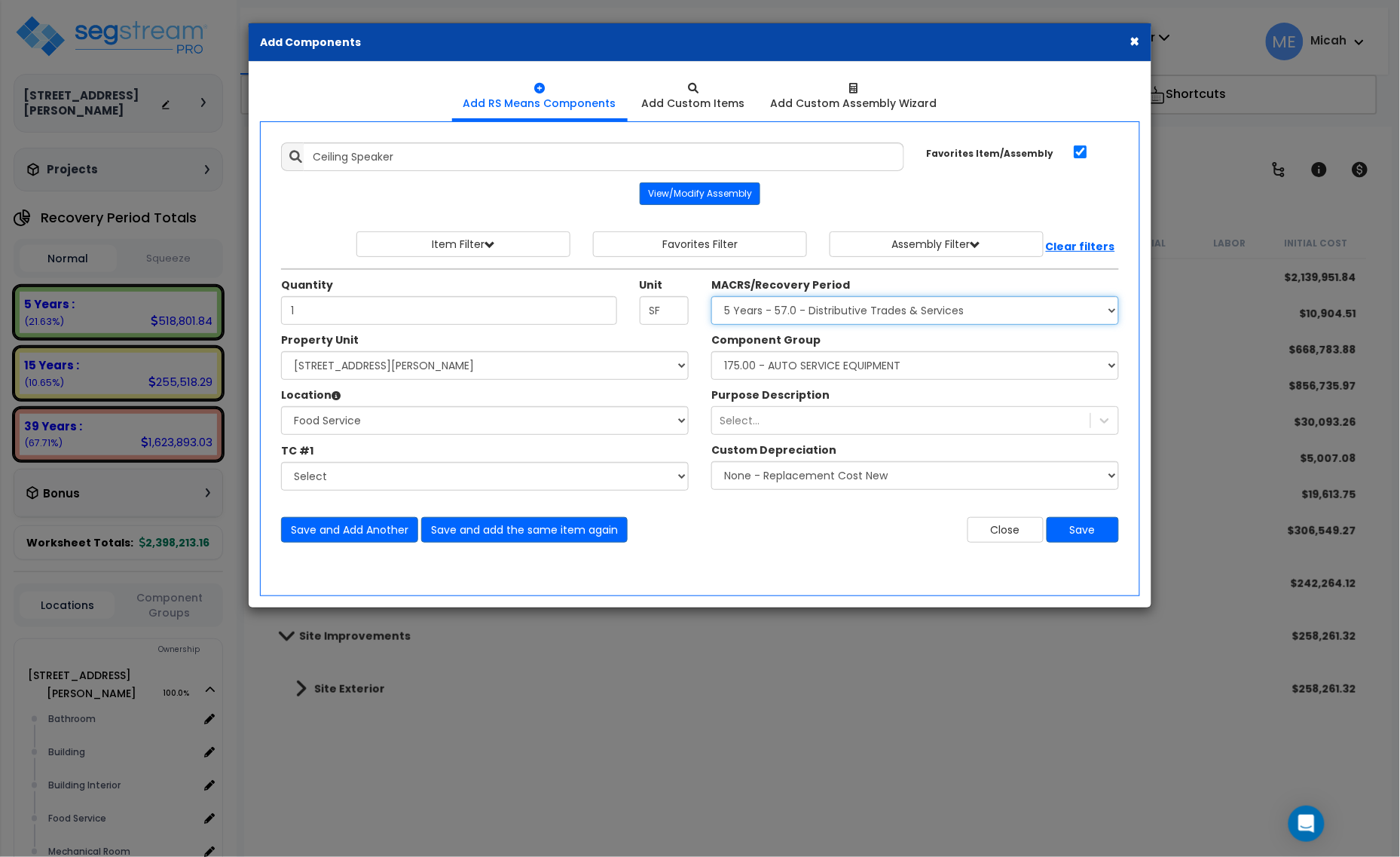
click at [849, 318] on select "Select MACRS/Recovery Period 5 Years - 57.0 - Distributive Trades & Services 5 …" at bounding box center [915, 310] width 408 height 29
select select "3668"
click at [712, 297] on select "Select MACRS/Recovery Period 5 Years - 57.0 - Distributive Trades & Services 5 …" at bounding box center [915, 310] width 408 height 29
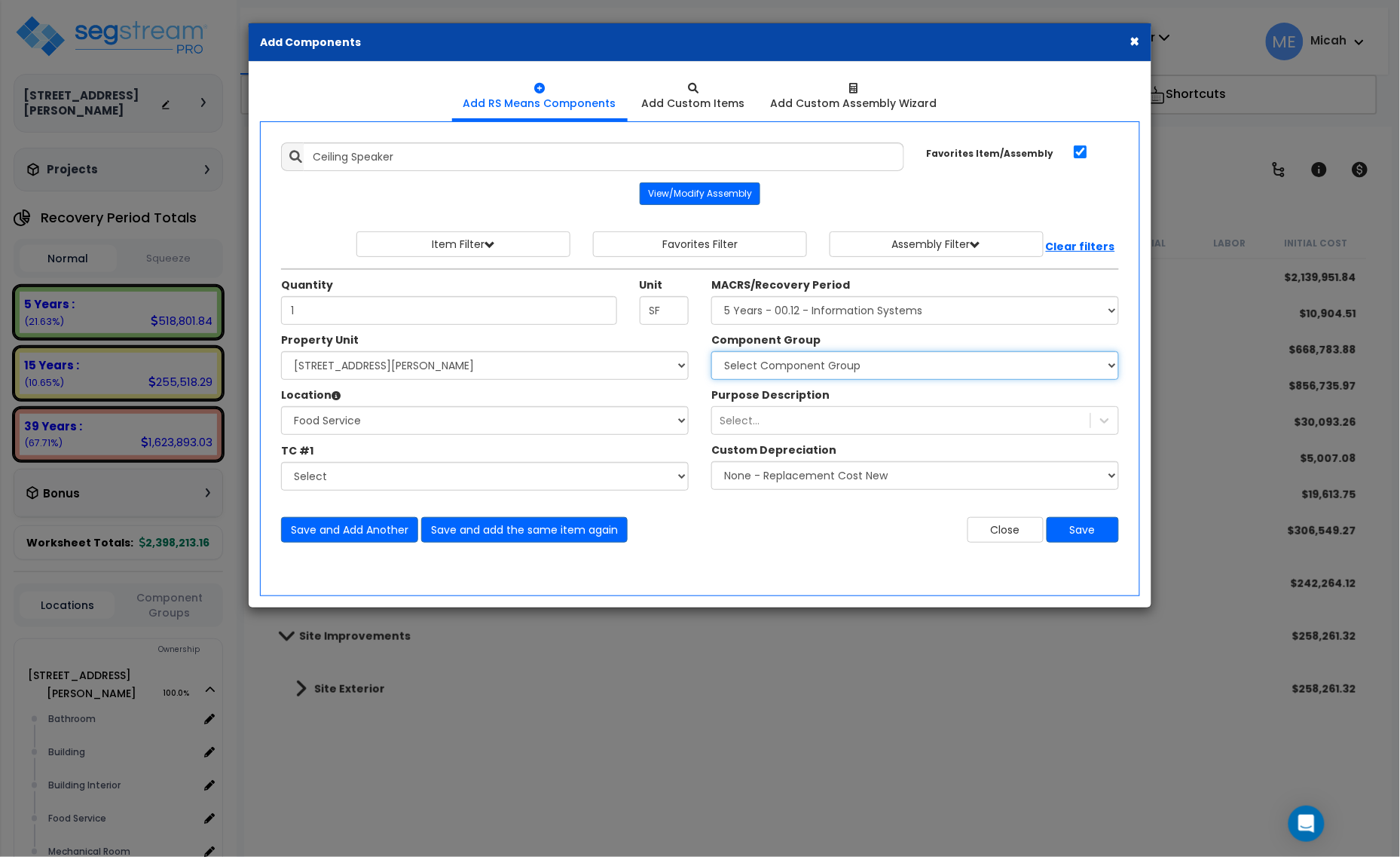
click at [842, 367] on select "Select Component Group 171.00 - ATM ELECTRICAL 170.00 - ATM EQUIPMENT 172.00 - …" at bounding box center [915, 365] width 408 height 29
select select "56982"
click at [712, 352] on select "Select Component Group 171.00 - ATM ELECTRICAL 170.00 - ATM EQUIPMENT 172.00 - …" at bounding box center [915, 365] width 408 height 29
click at [352, 536] on button "Save and Add Another" at bounding box center [349, 530] width 137 height 26
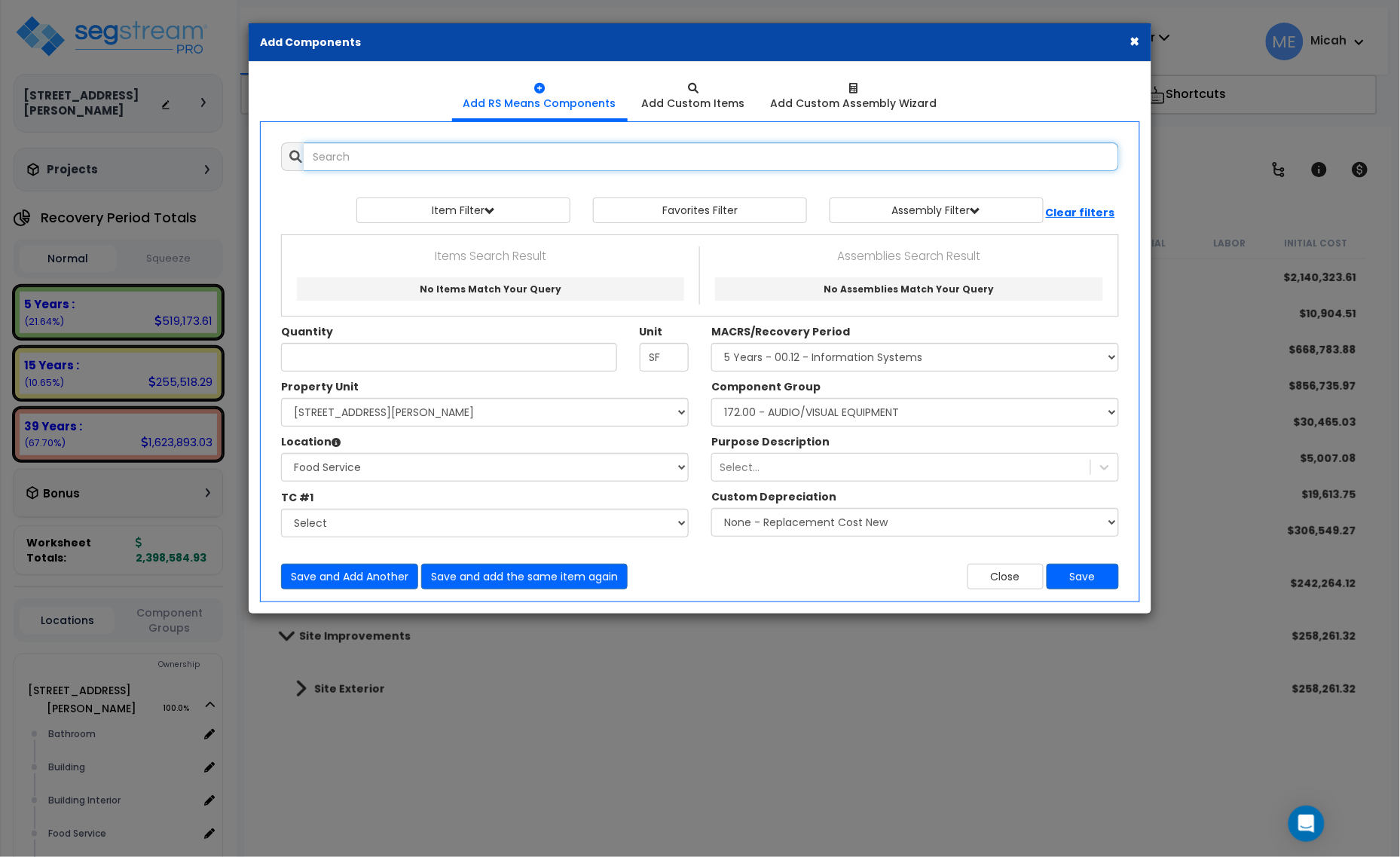
click at [358, 161] on input "text" at bounding box center [712, 156] width 815 height 29
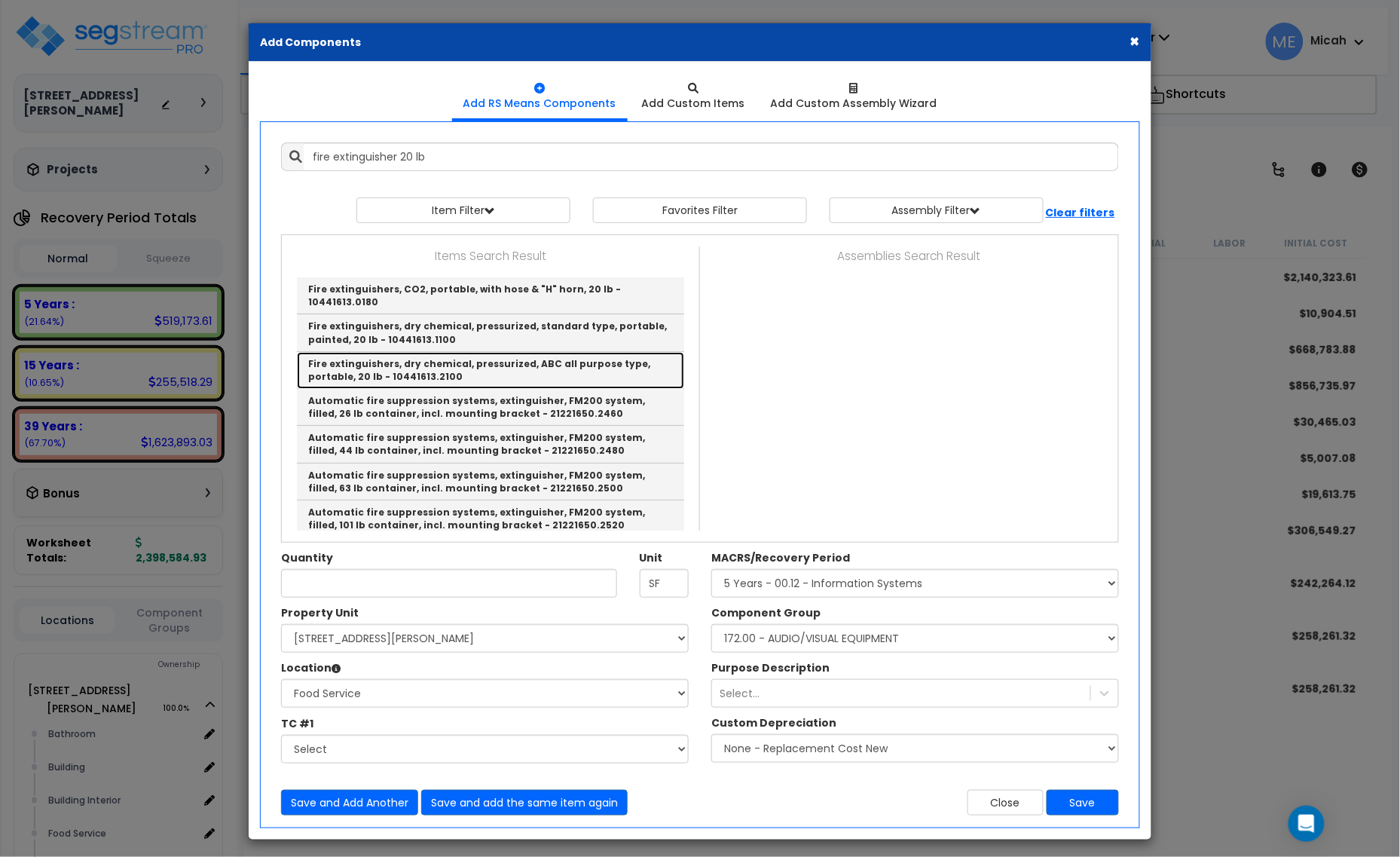
click at [595, 364] on link "Fire extinguishers, dry chemical, pressurized, ABC all purpose type, portable, …" at bounding box center [491, 371] width 388 height 37
type input "Fire extinguishers, dry chemical, pressurized, ABC all purpose type, portable, …"
checkbox input "false"
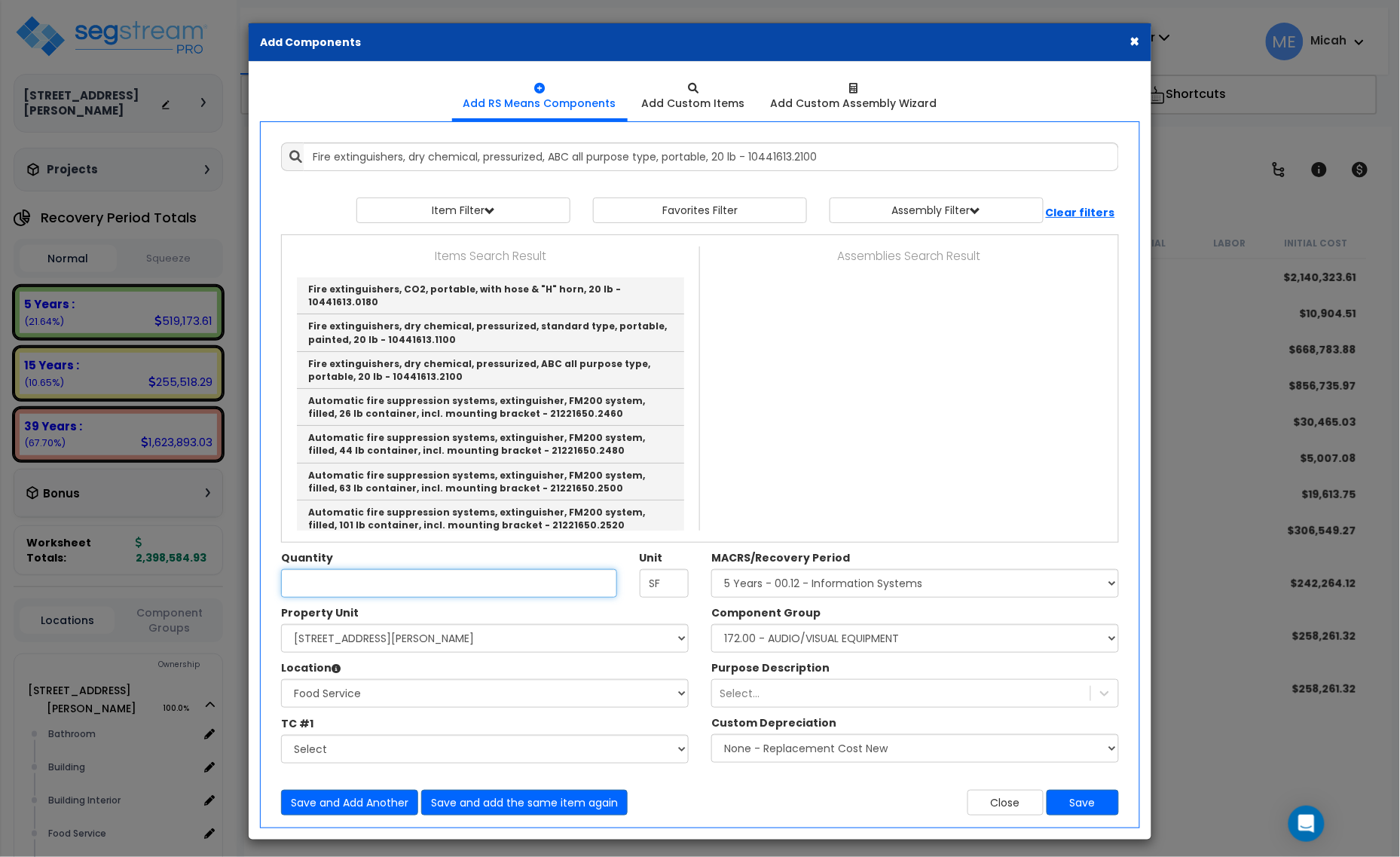
type input "Ea."
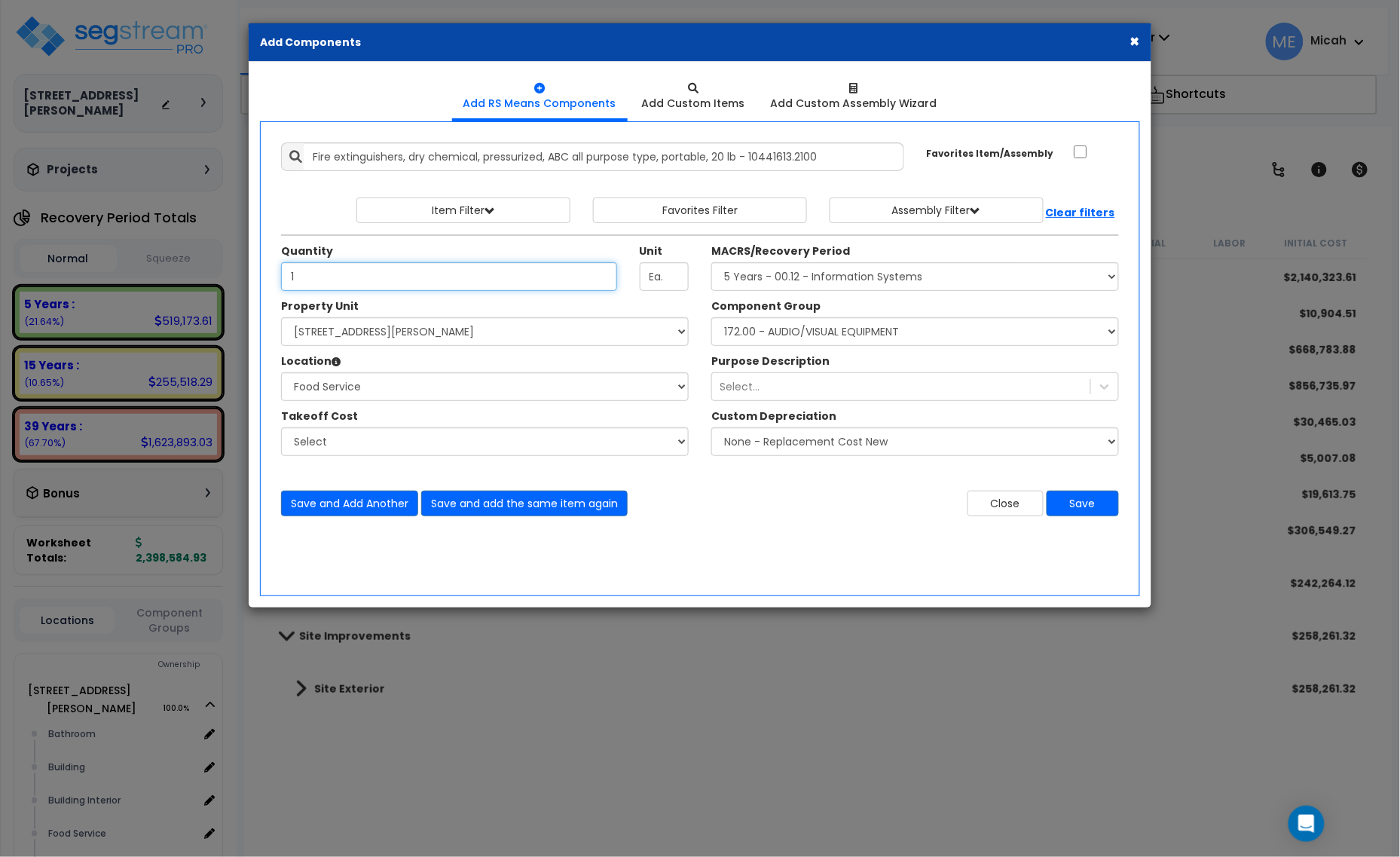
type input "1"
click at [827, 281] on select "Select MACRS/Recovery Period 5 Years - 57.0 - Distributive Trades & Services 5 …" at bounding box center [915, 276] width 408 height 29
select select "3669"
click at [712, 263] on select "Select MACRS/Recovery Period 5 Years - 57.0 - Distributive Trades & Services 5 …" at bounding box center [915, 276] width 408 height 29
click at [839, 334] on select "Select Component Group 143.00 - FIRE EXTINGUISHERS 350.00 - SITE FIRE PROTECTIO…" at bounding box center [915, 331] width 408 height 29
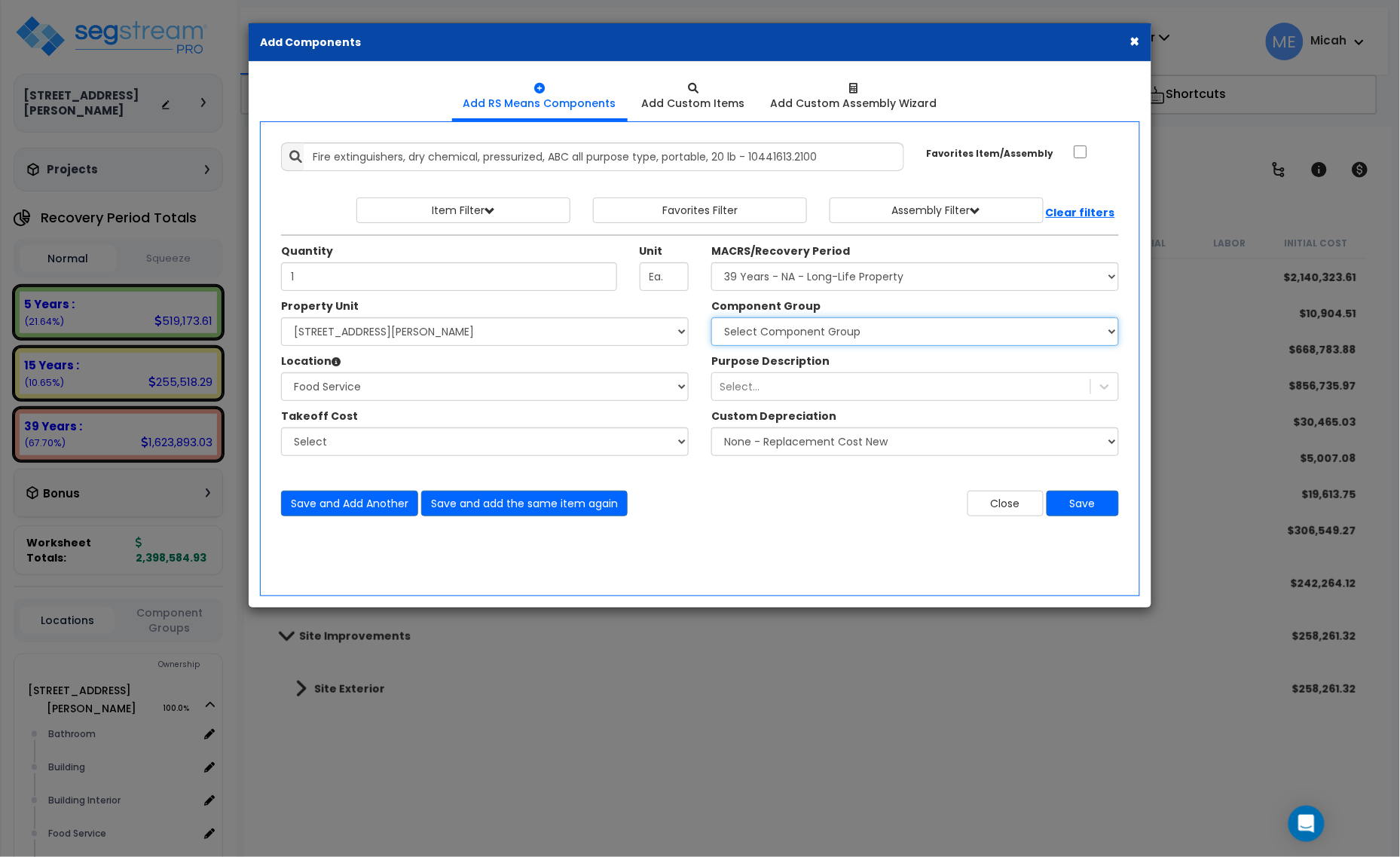
select select "56816"
click at [829, 330] on select "Select Component Group 143.00 - FIRE EXTINGUISHERS 350.00 - SITE FIRE PROTECTIO…" at bounding box center [915, 331] width 408 height 29
click at [329, 498] on button "Save and Add Another" at bounding box center [349, 504] width 137 height 26
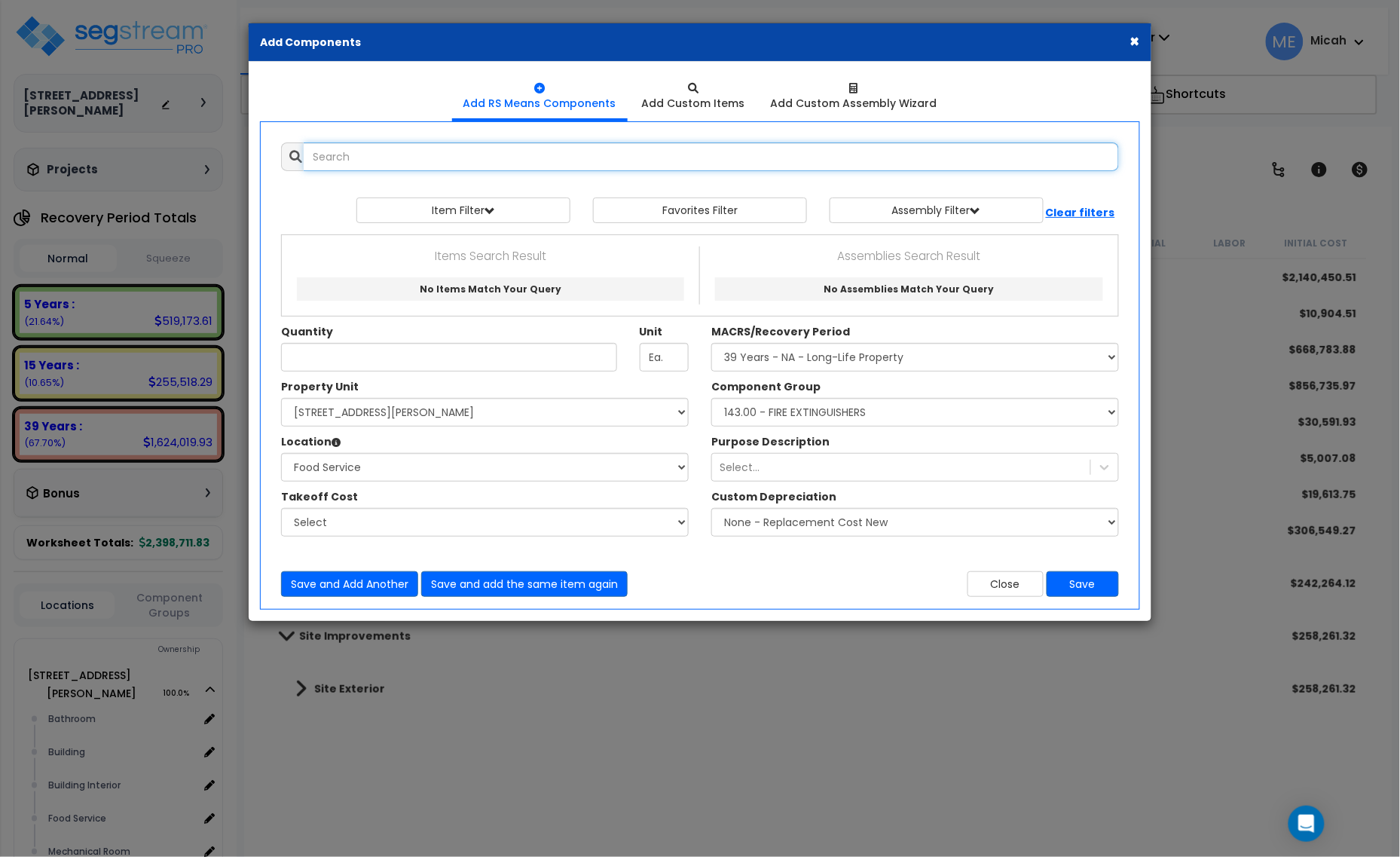
click at [378, 160] on input "text" at bounding box center [712, 156] width 815 height 29
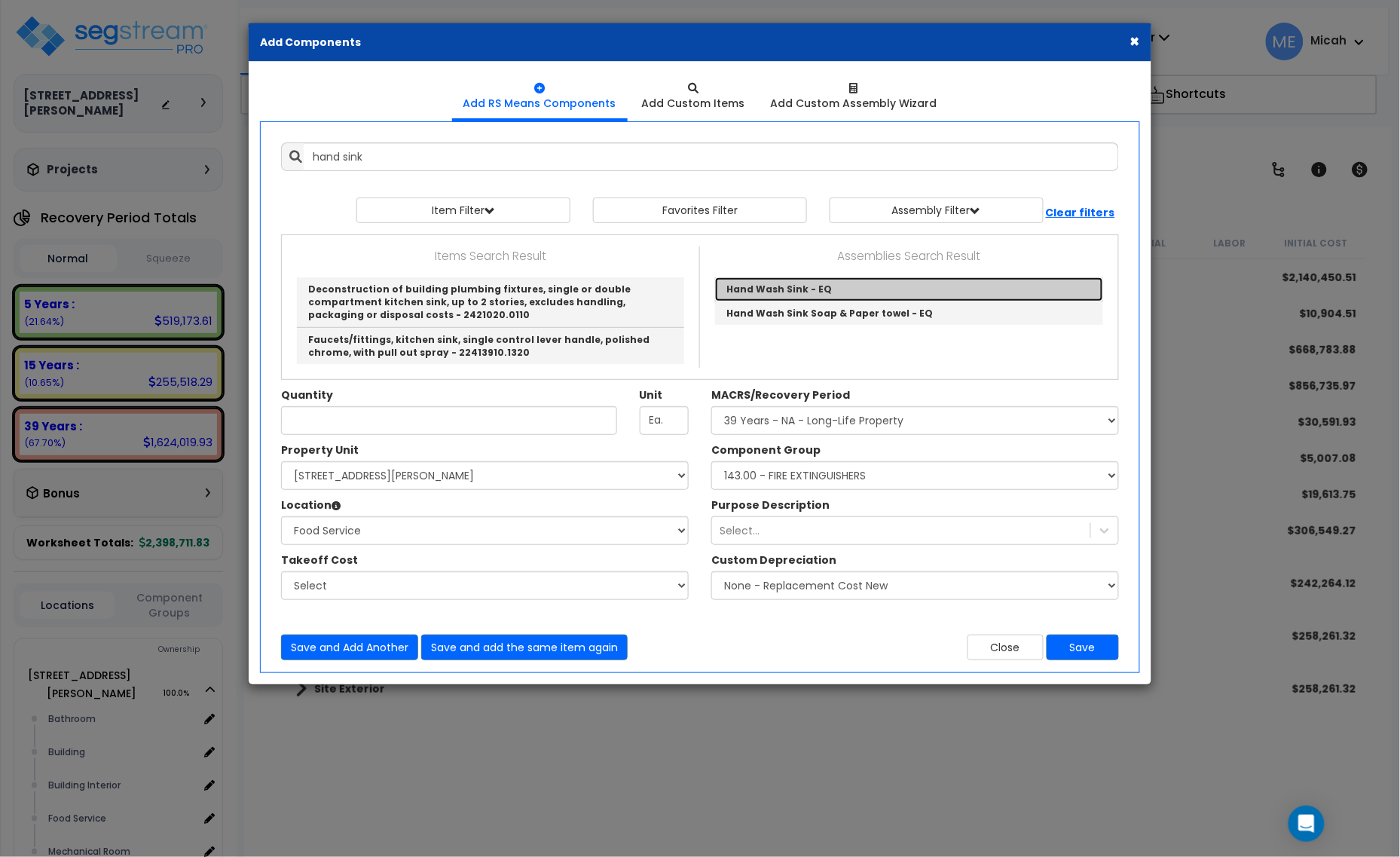
click at [894, 292] on link "Hand Wash Sink - EQ" at bounding box center [909, 289] width 388 height 24
type input "Hand Wash Sink - EQ"
checkbox input "true"
type input "EA."
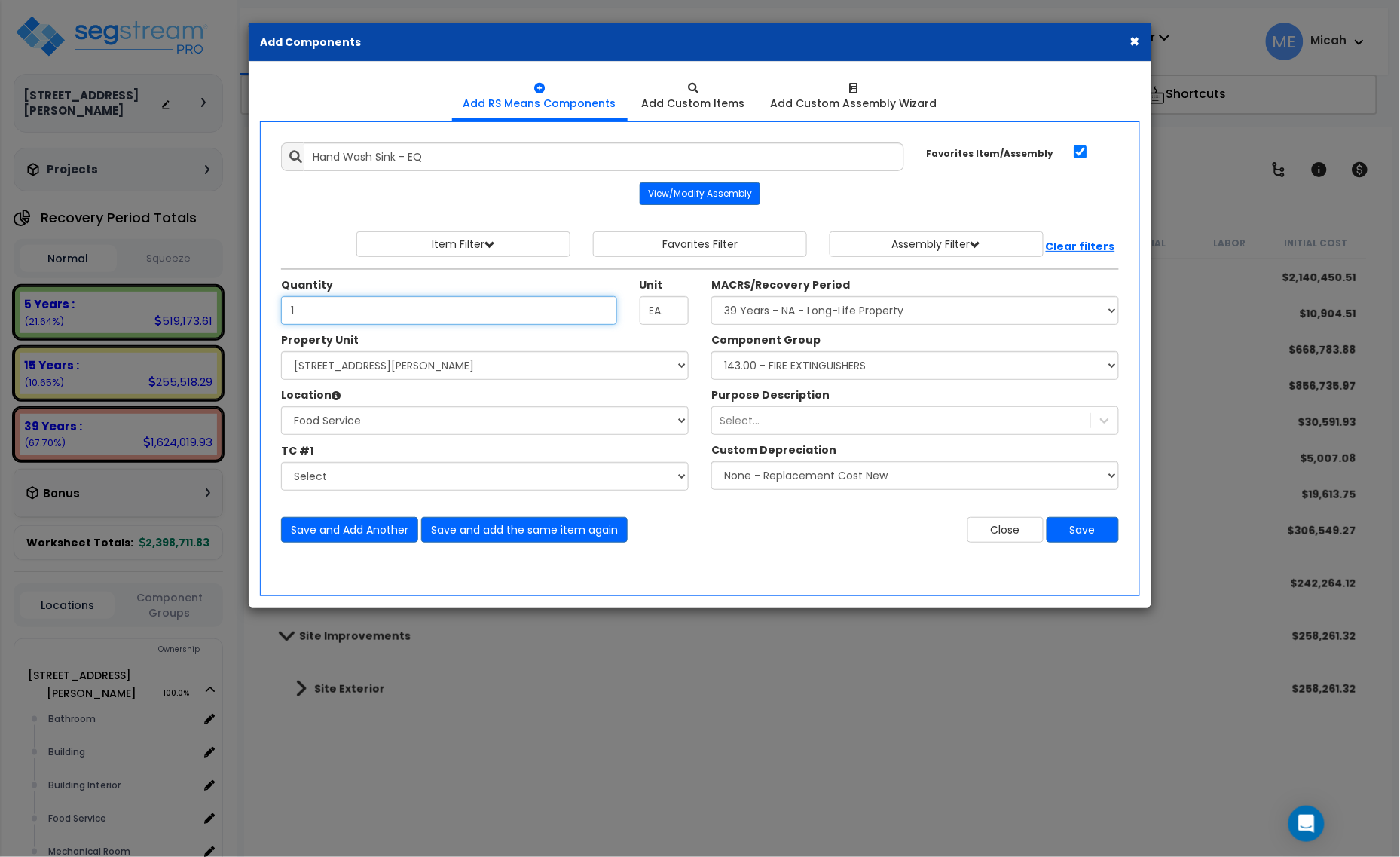
type input "1"
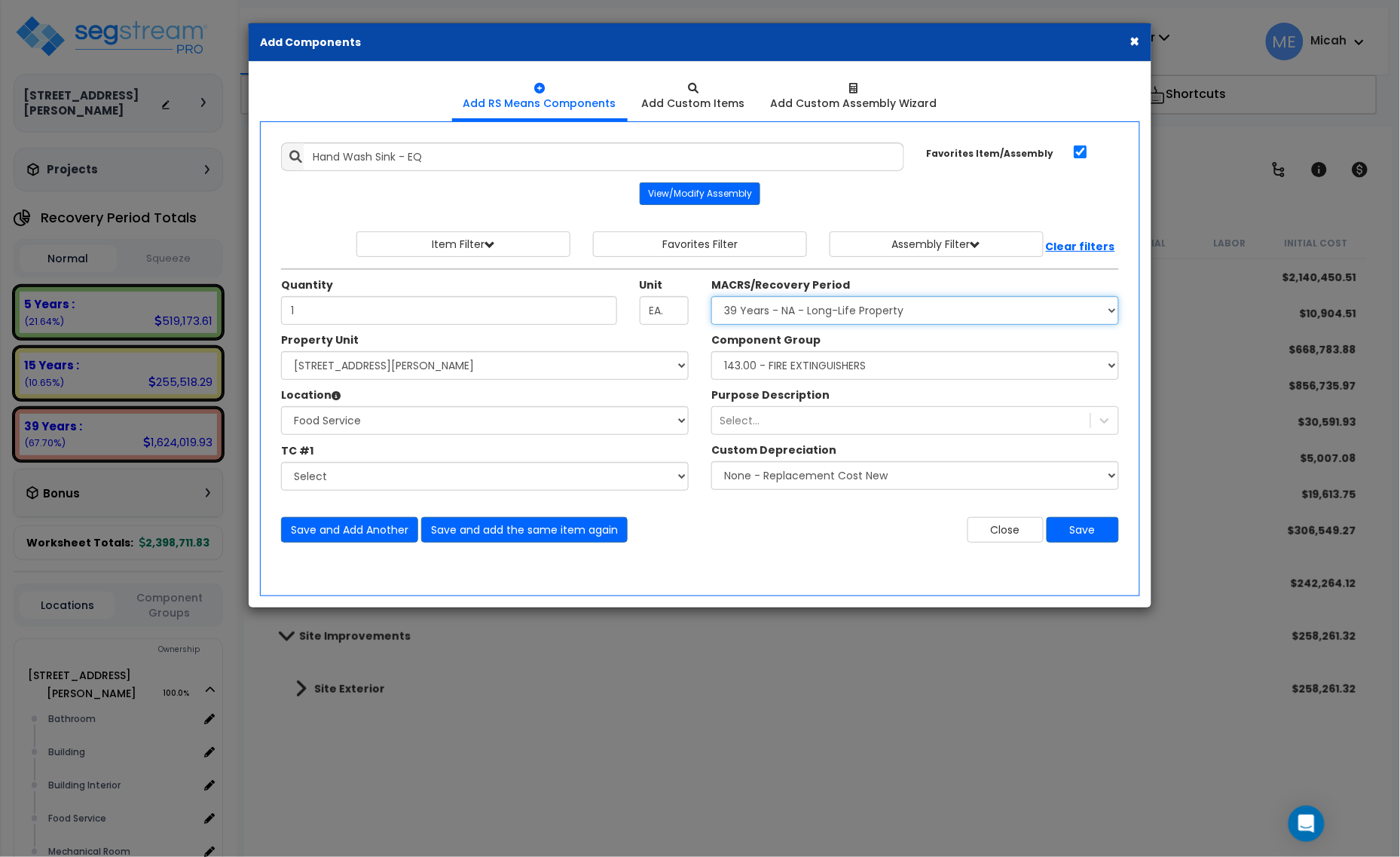
click at [907, 311] on select "Select MACRS/Recovery Period 5 Years - 57.0 - Distributive Trades & Services 5 …" at bounding box center [915, 310] width 408 height 29
select select "3667"
click at [712, 297] on select "Select MACRS/Recovery Period 5 Years - 57.0 - Distributive Trades & Services 5 …" at bounding box center [915, 310] width 408 height 29
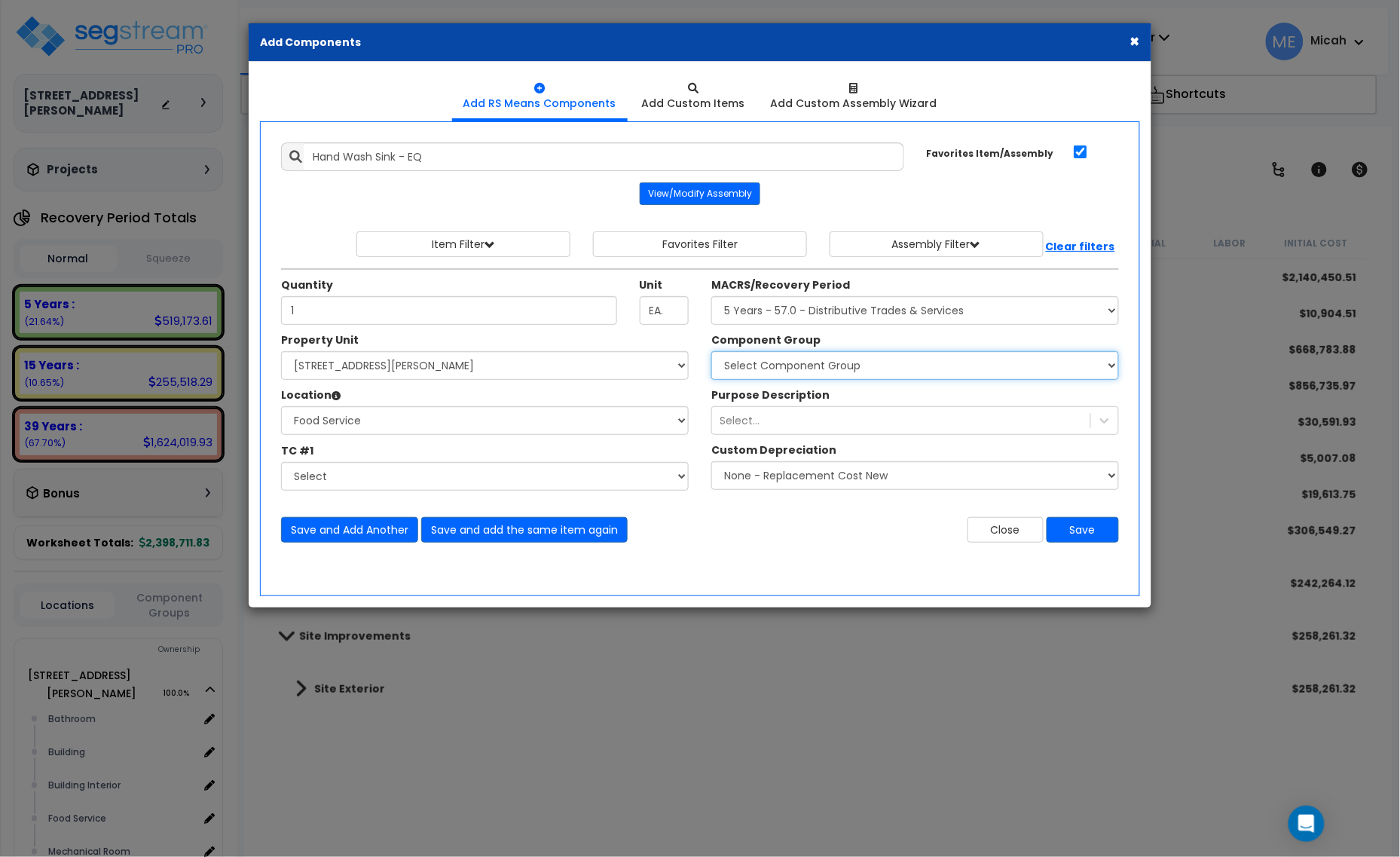
click at [826, 370] on select "Select Component Group 286.00 - LAUNDRY ELECTRICAL 284.00 - LAUNDRY PLUMBING 31…" at bounding box center [915, 365] width 408 height 29
select select "57041"
click at [712, 352] on select "Select Component Group 286.00 - LAUNDRY ELECTRICAL 284.00 - LAUNDRY PLUMBING 31…" at bounding box center [915, 365] width 408 height 29
click at [311, 536] on button "Save and Add Another" at bounding box center [349, 530] width 137 height 26
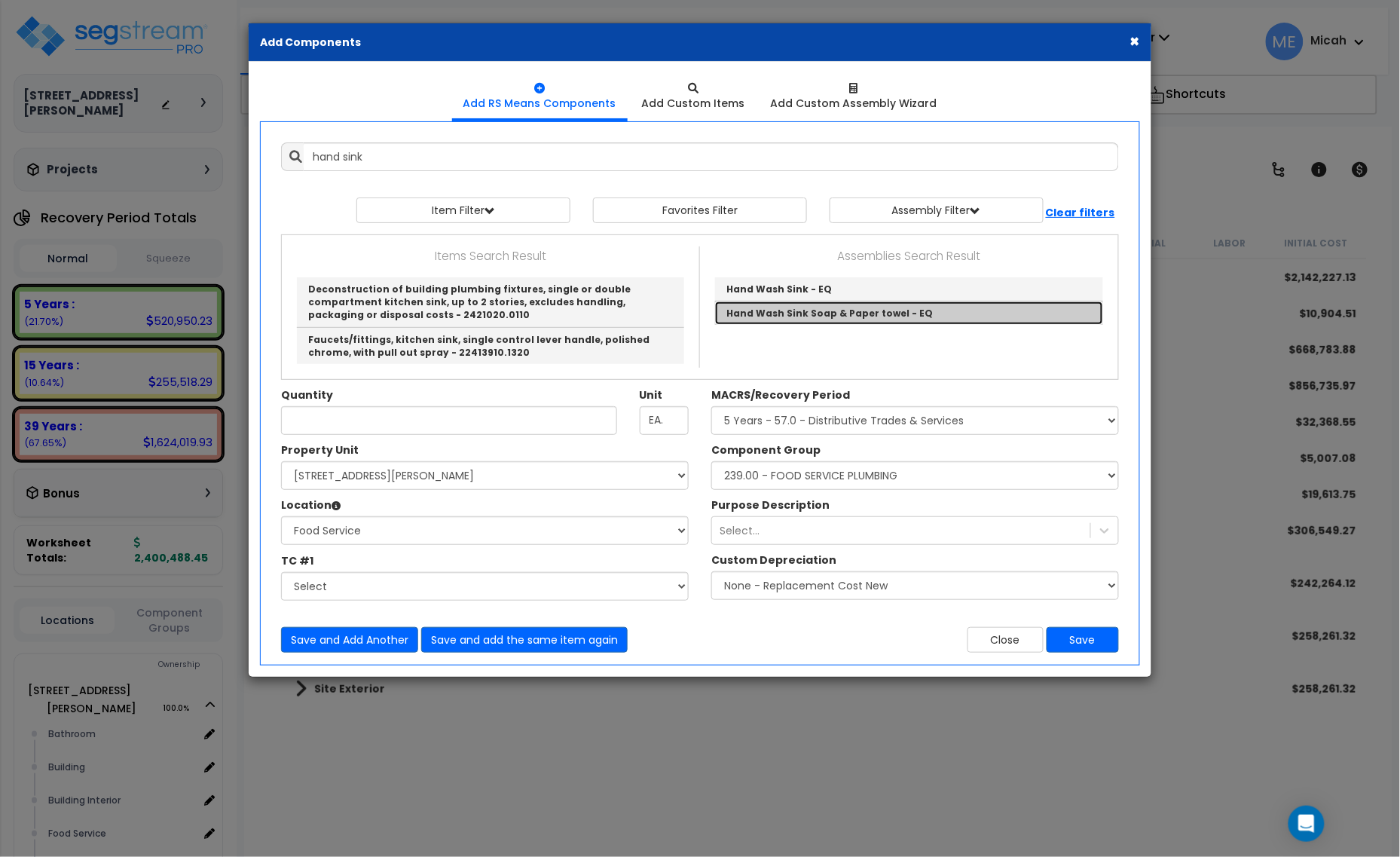
click at [850, 314] on link "Hand Wash Sink Soap & Paper towel - EQ" at bounding box center [909, 313] width 388 height 23
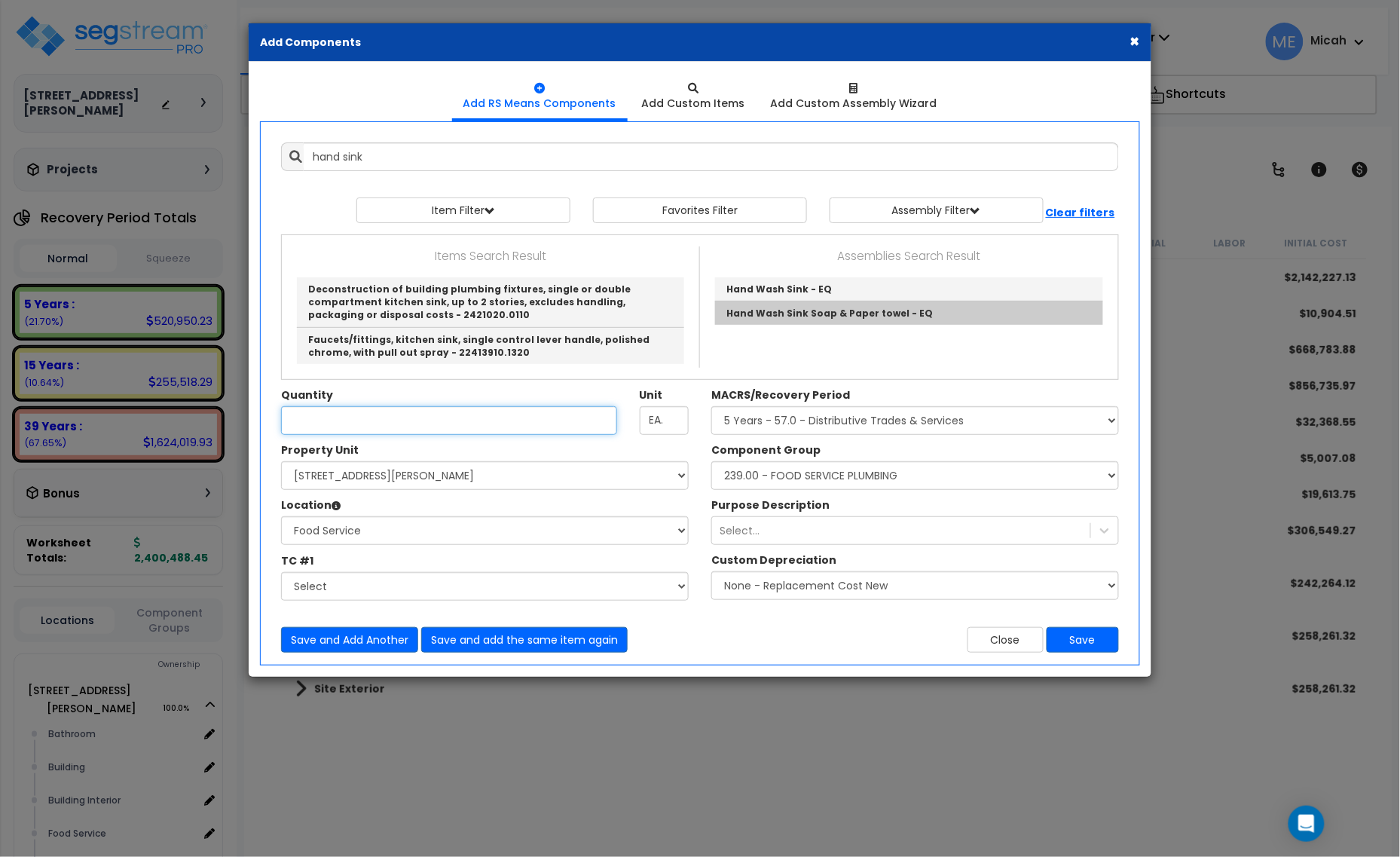
type input "Hand Wash Sink Soap & Paper towel - EQ"
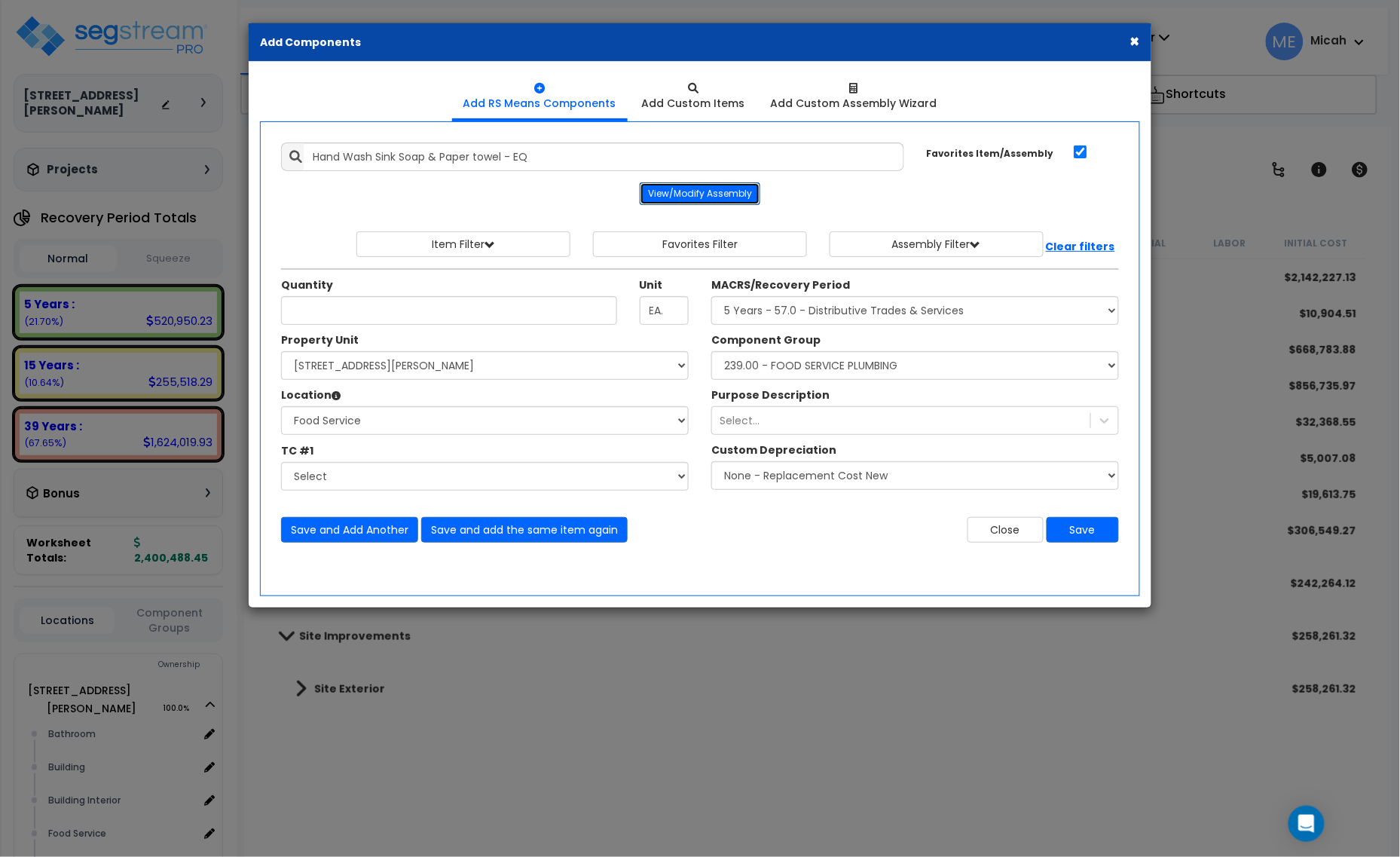
click at [720, 189] on button "View/Modify Assembly" at bounding box center [700, 194] width 121 height 22
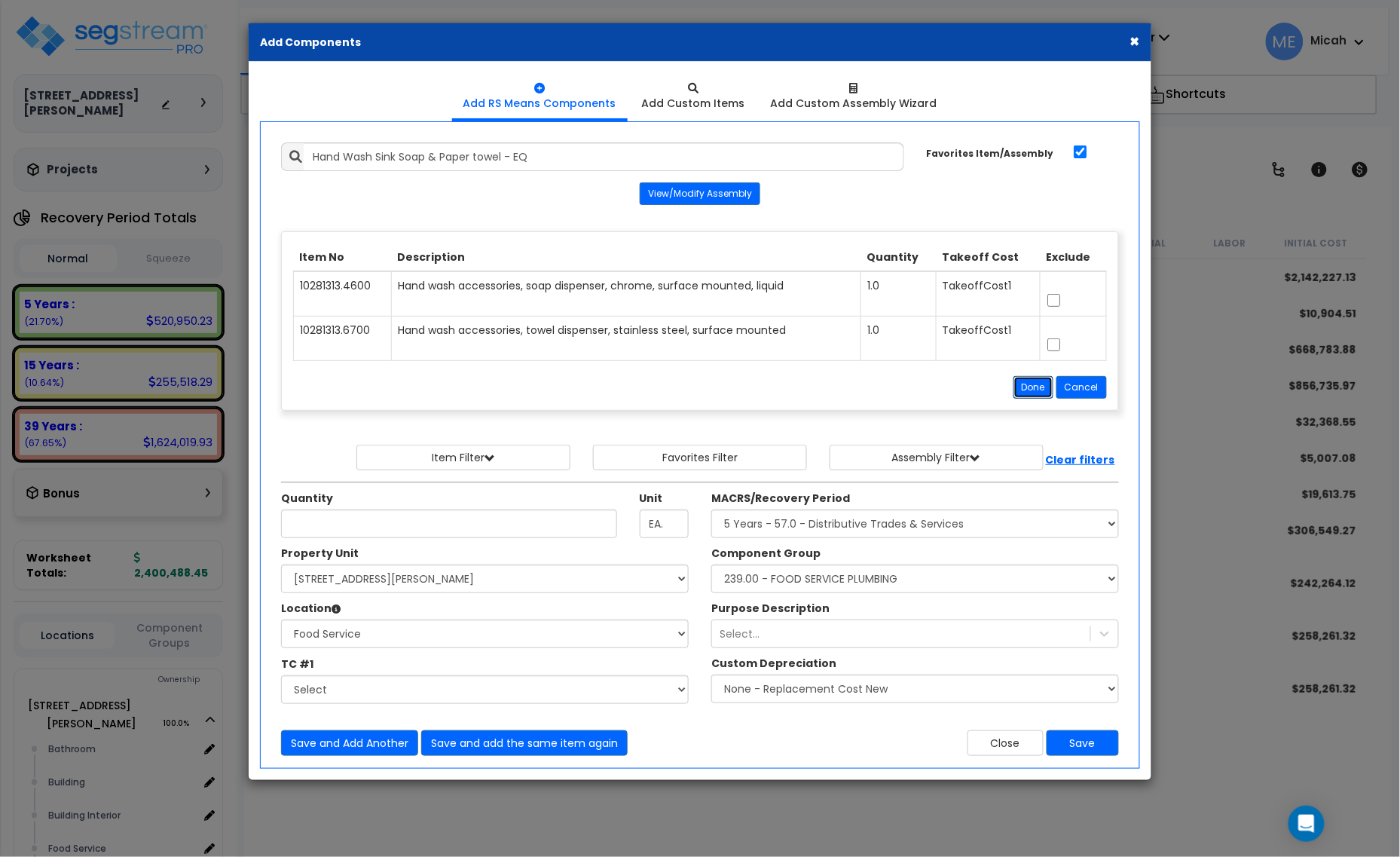
click at [1019, 389] on button "Done" at bounding box center [1034, 387] width 40 height 22
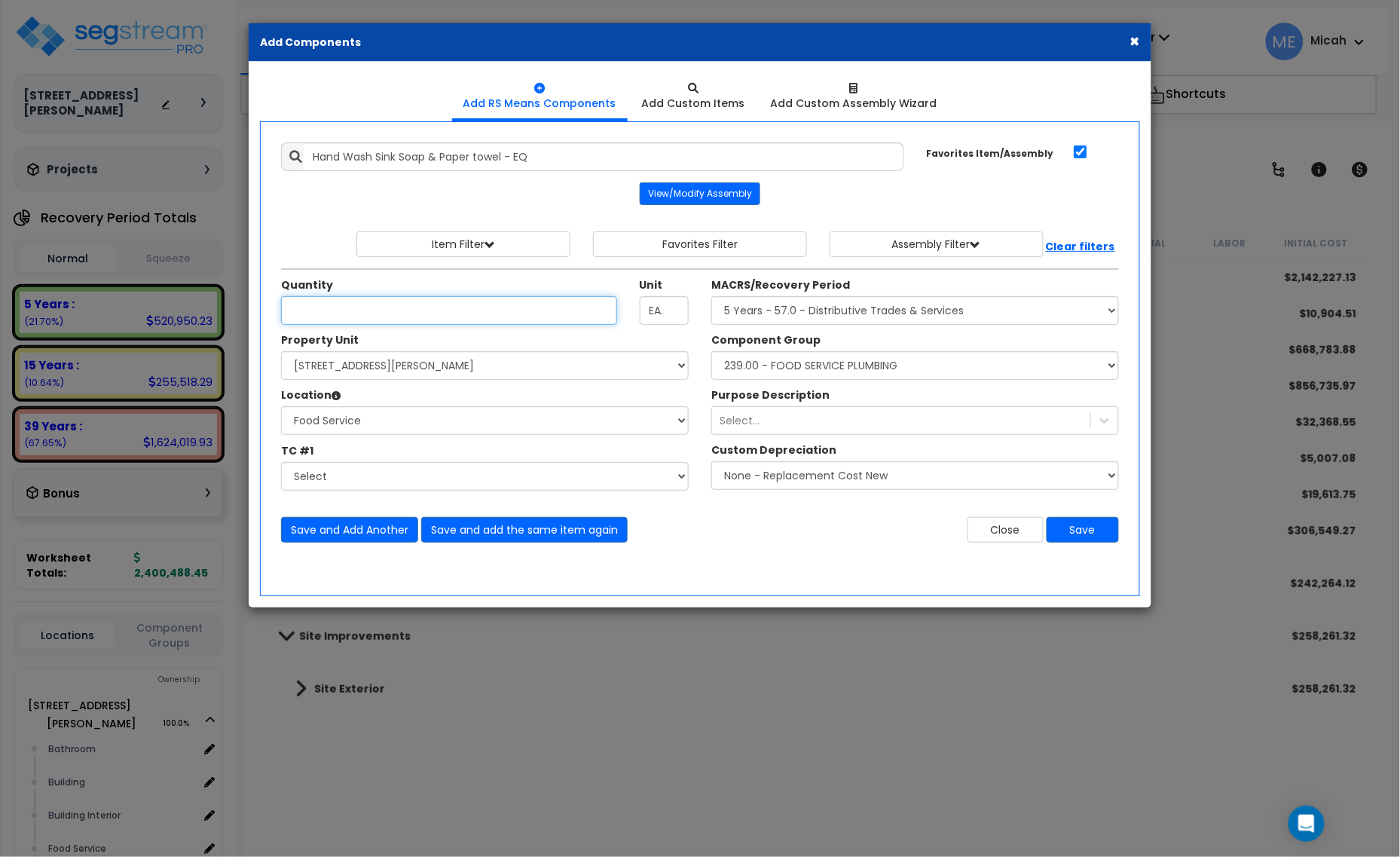
click at [446, 311] on input "Quantity" at bounding box center [448, 310] width 336 height 29
type input "1"
click at [876, 370] on select "Select Component Group 286.00 - LAUNDRY ELECTRICAL 284.00 - LAUNDRY PLUMBING 31…" at bounding box center [915, 365] width 408 height 29
select select "56832"
click at [876, 370] on select "Select Component Group 286.00 - LAUNDRY ELECTRICAL 284.00 - LAUNDRY PLUMBING 31…" at bounding box center [915, 365] width 408 height 29
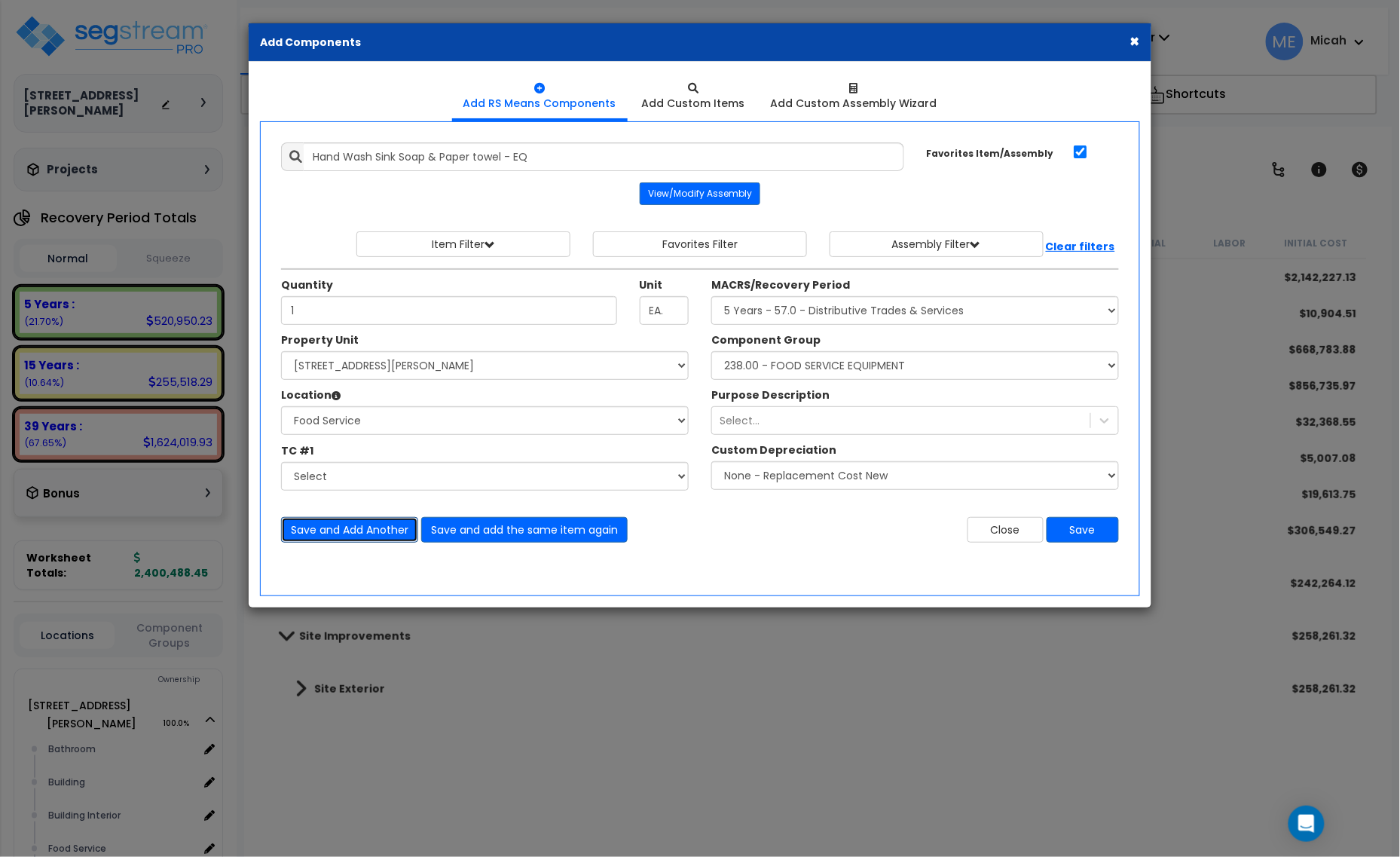
click at [326, 534] on button "Save and Add Another" at bounding box center [349, 530] width 137 height 26
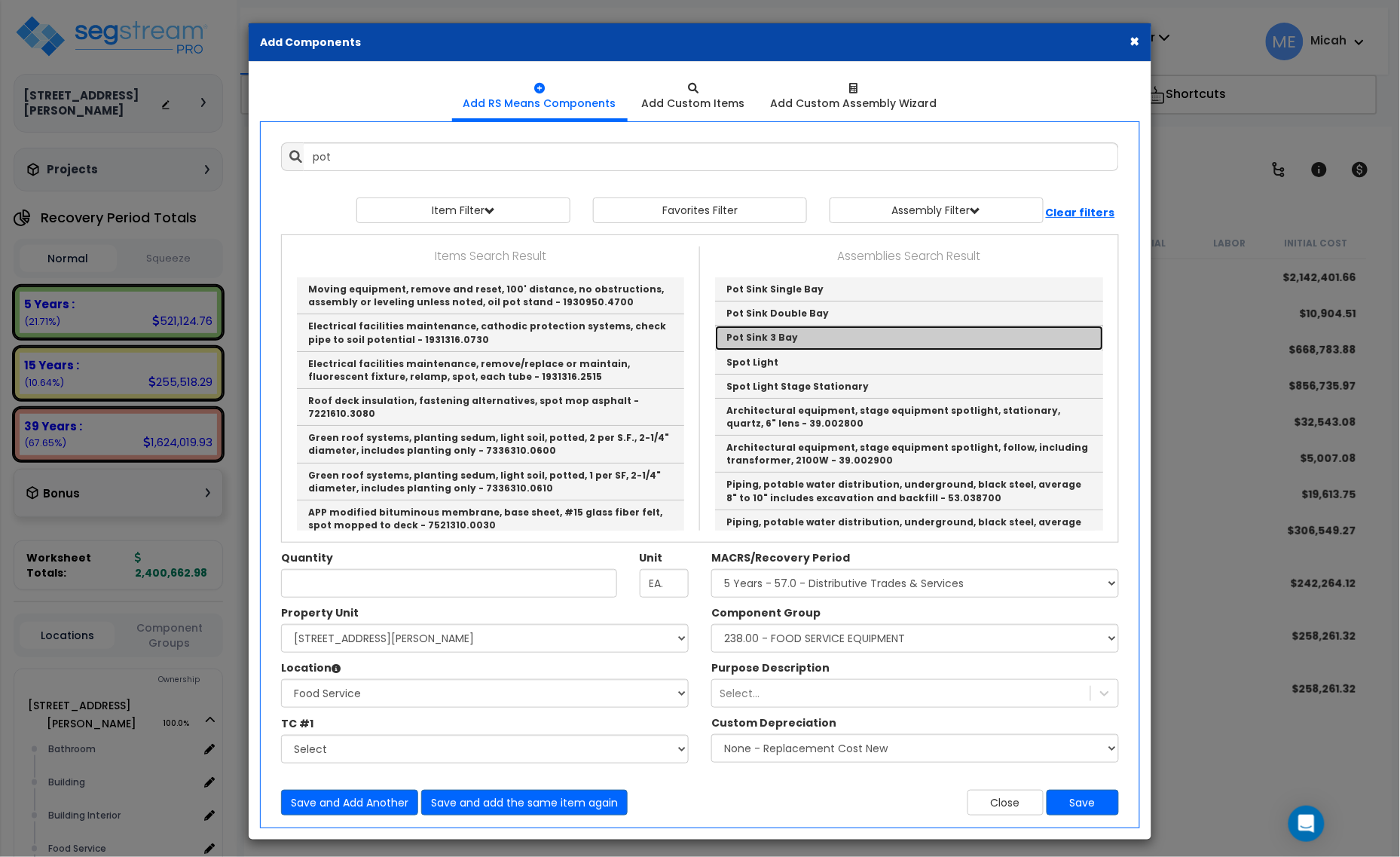
click at [791, 335] on link "Pot Sink 3 Bay" at bounding box center [909, 338] width 388 height 24
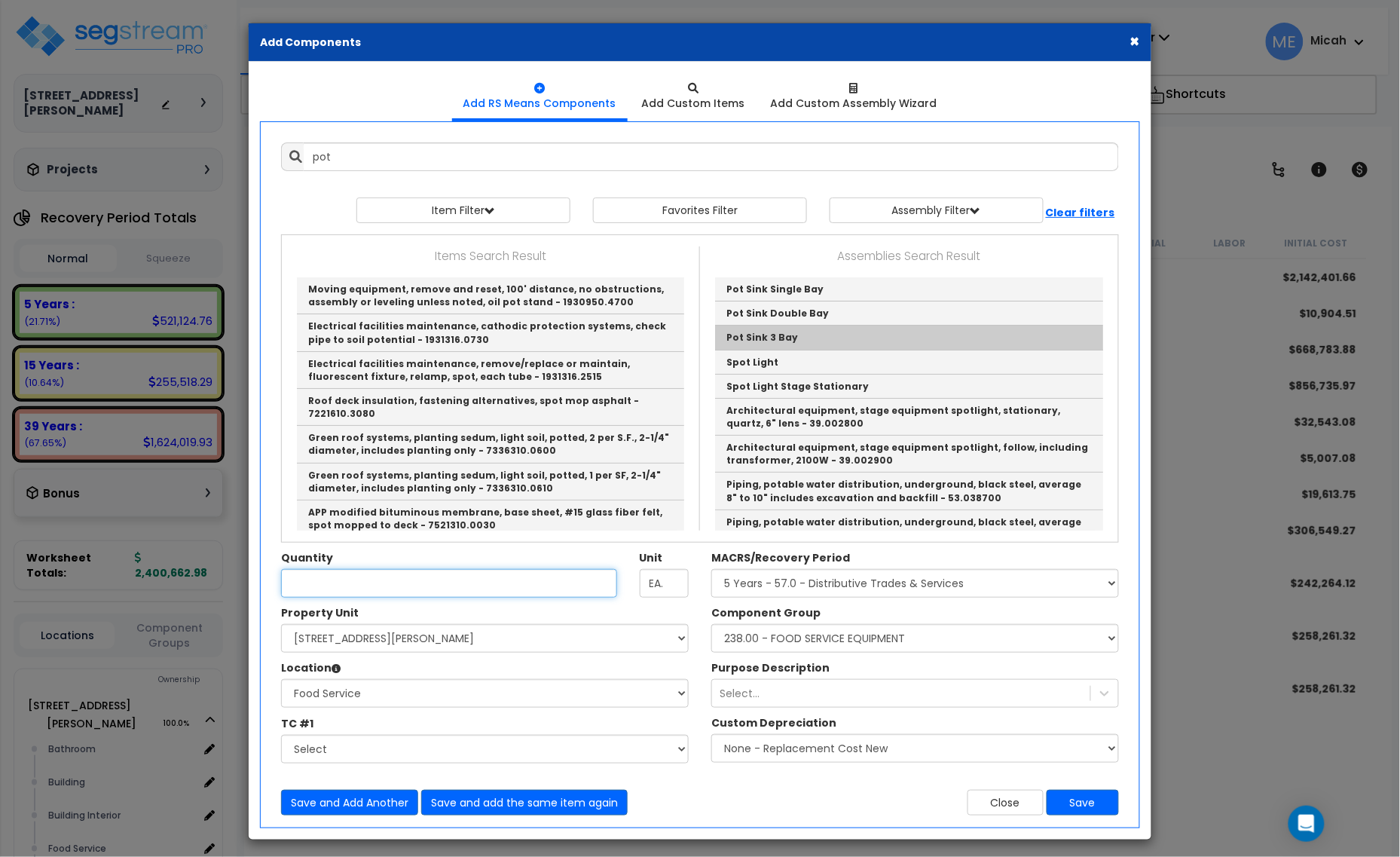
type input "Pot Sink 3 Bay"
type input "EA"
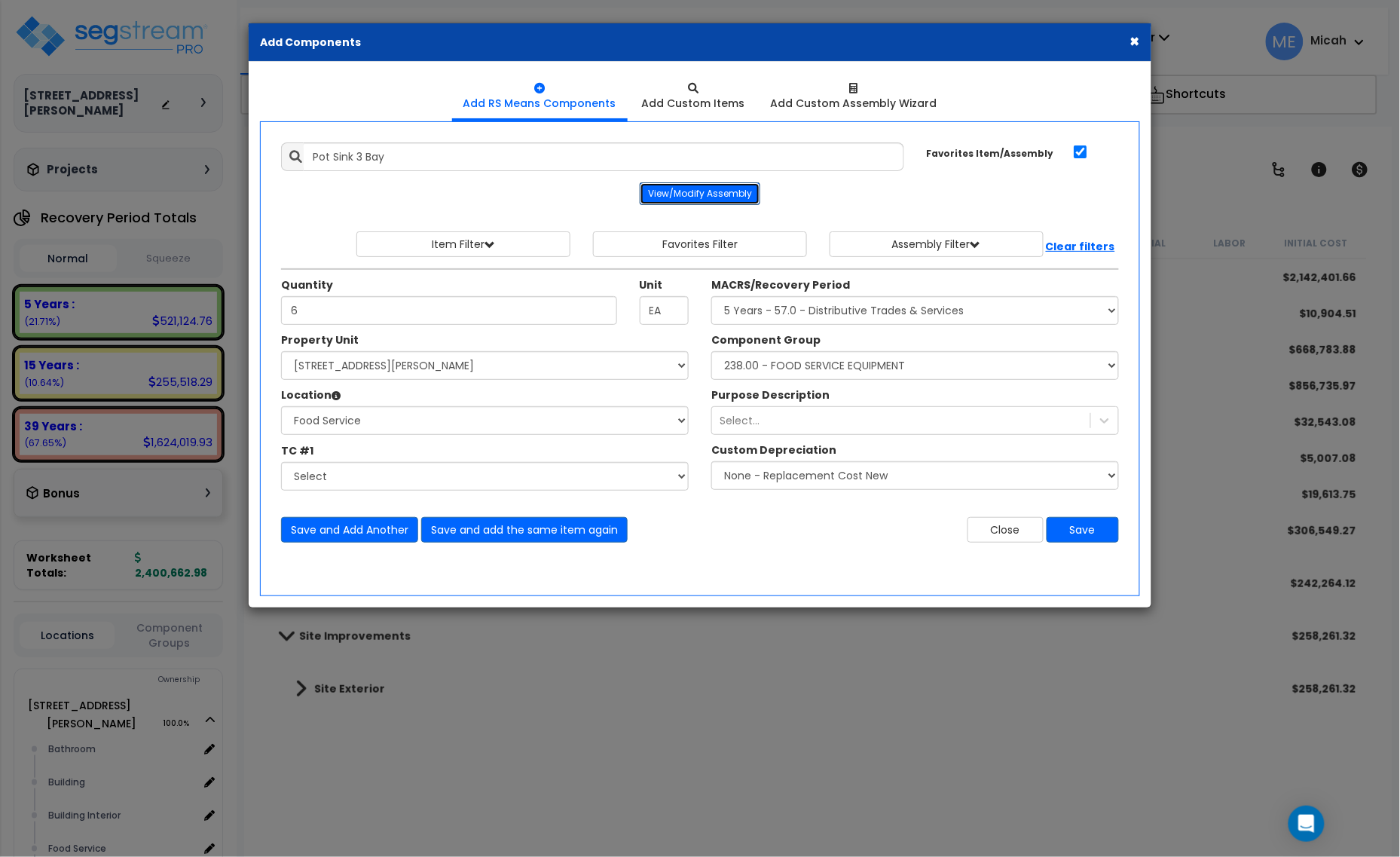
click at [691, 191] on button "View/Modify Assembly" at bounding box center [700, 194] width 121 height 22
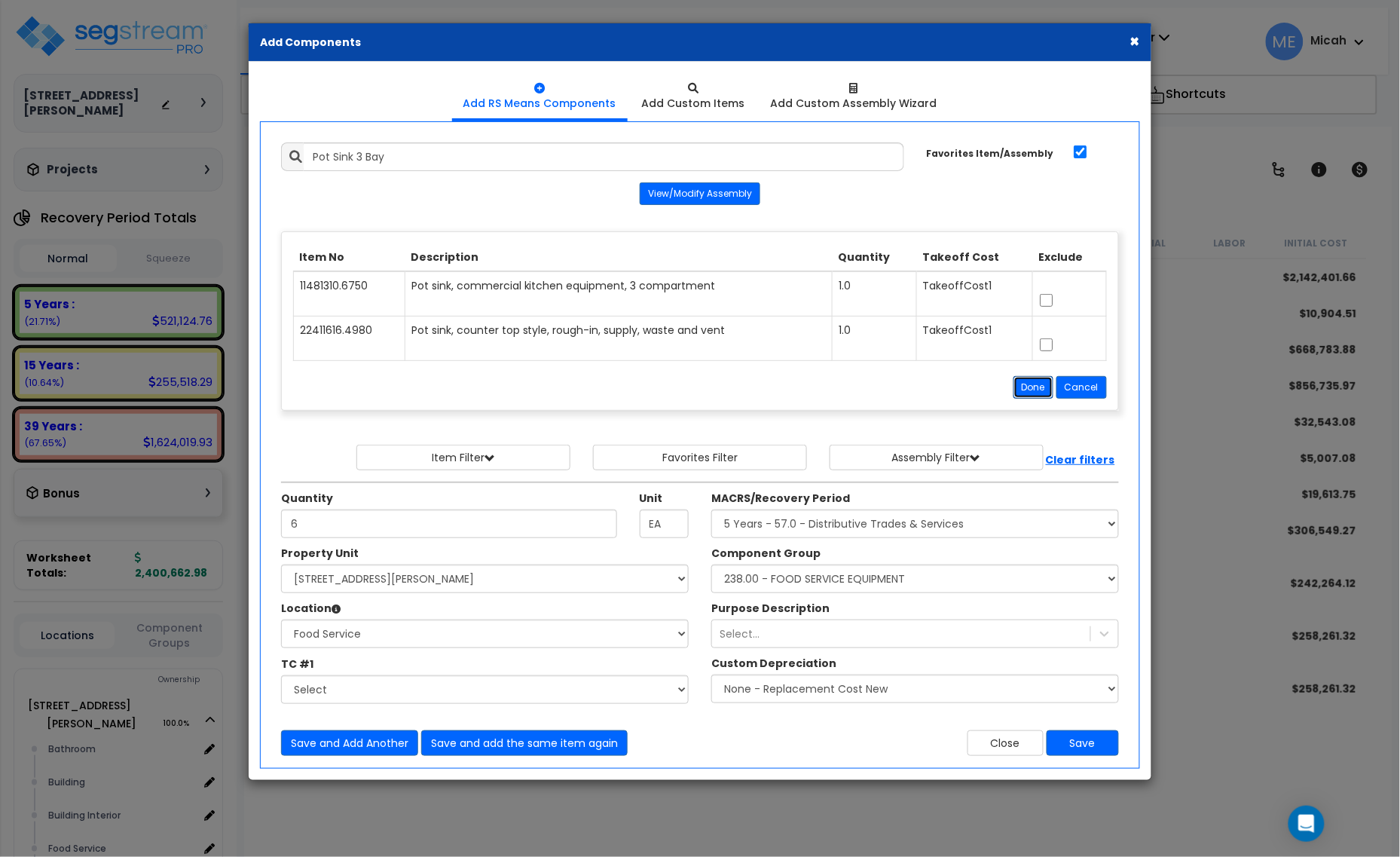
click at [1035, 388] on button "Done" at bounding box center [1034, 387] width 40 height 22
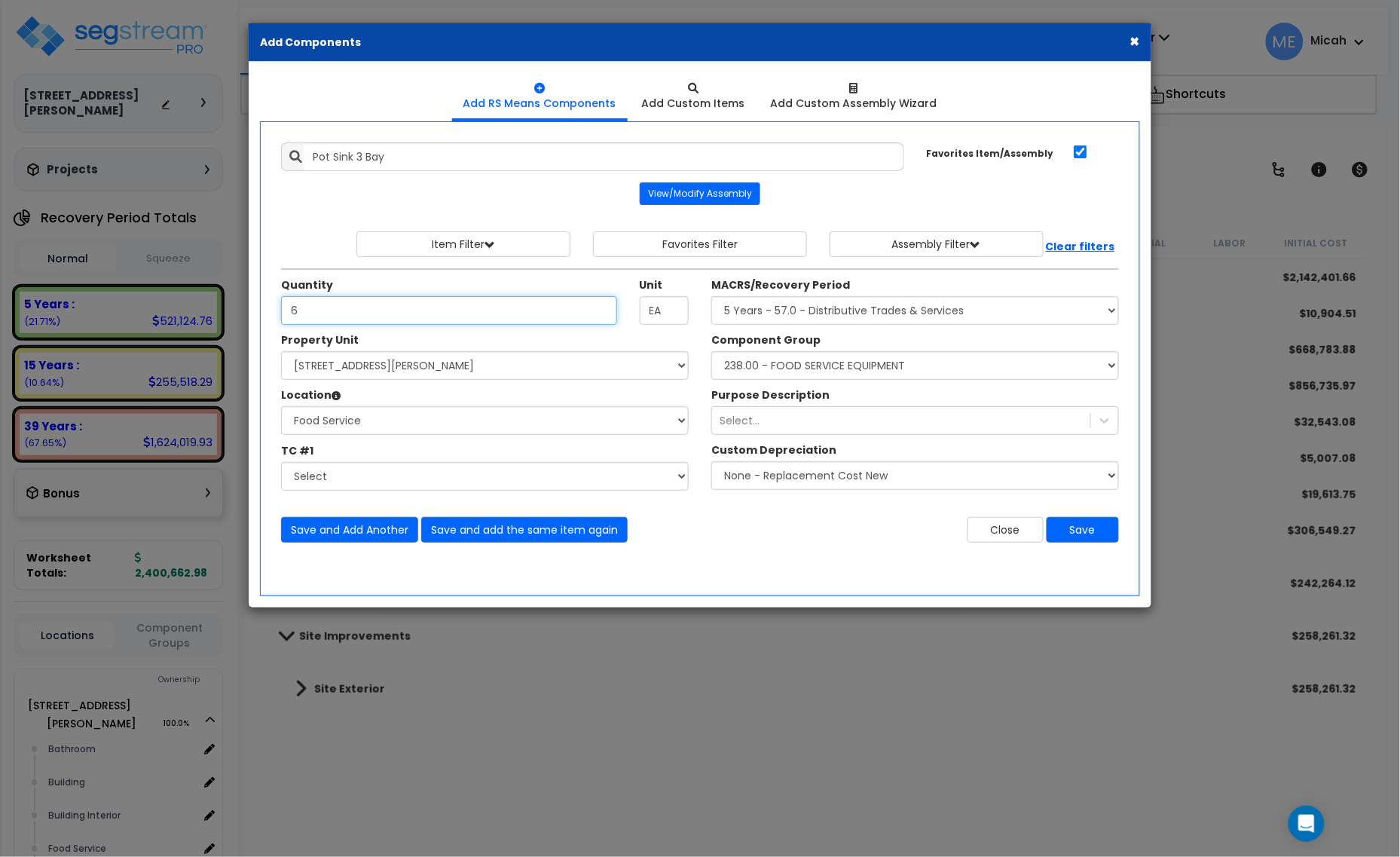
drag, startPoint x: 295, startPoint y: 308, endPoint x: 277, endPoint y: 313, distance: 18.7
click at [277, 311] on div "Quantity 6" at bounding box center [448, 301] width 358 height 48
type input "1"
click at [1089, 532] on button "Save" at bounding box center [1083, 530] width 73 height 26
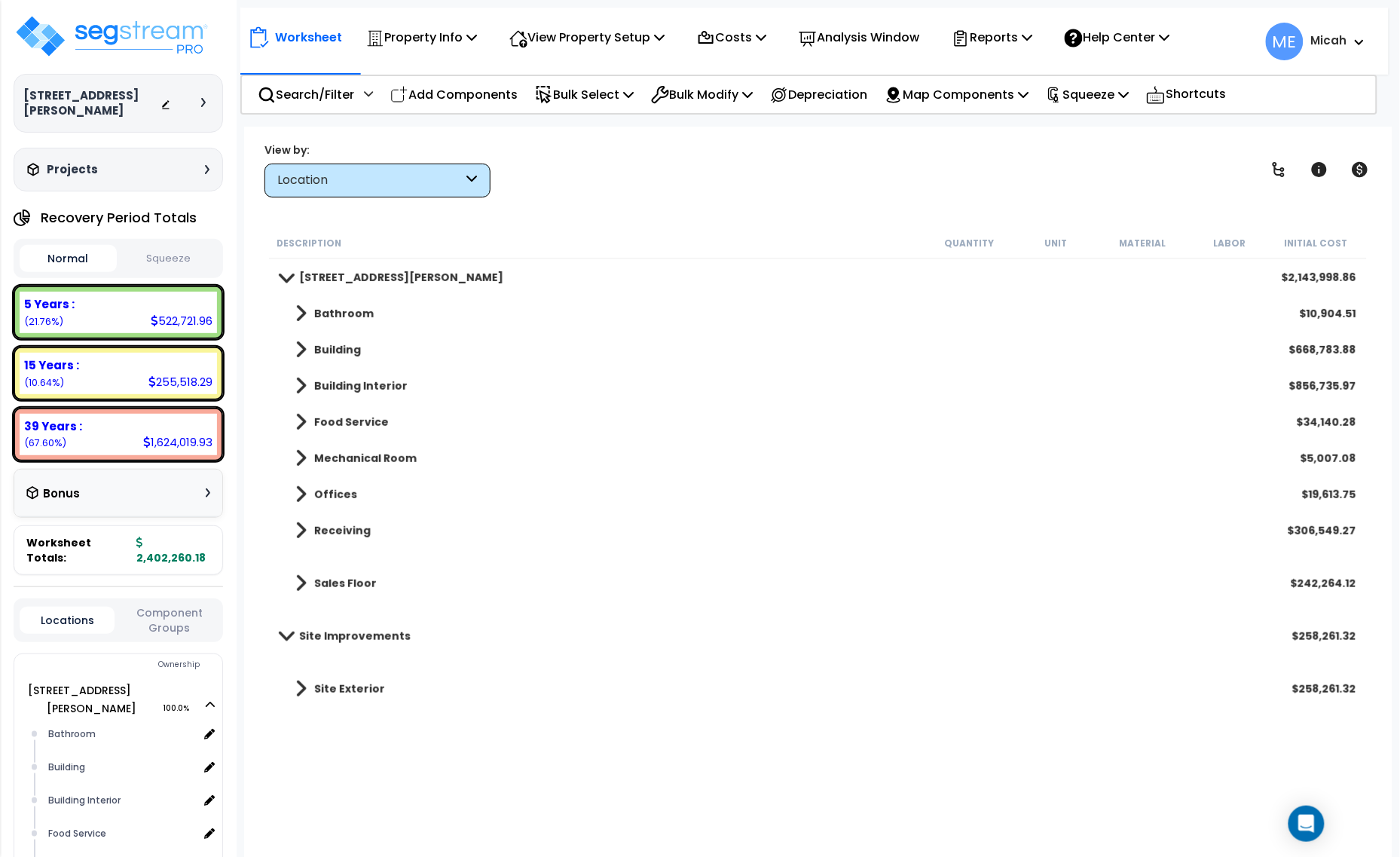
click at [296, 423] on span at bounding box center [301, 422] width 11 height 21
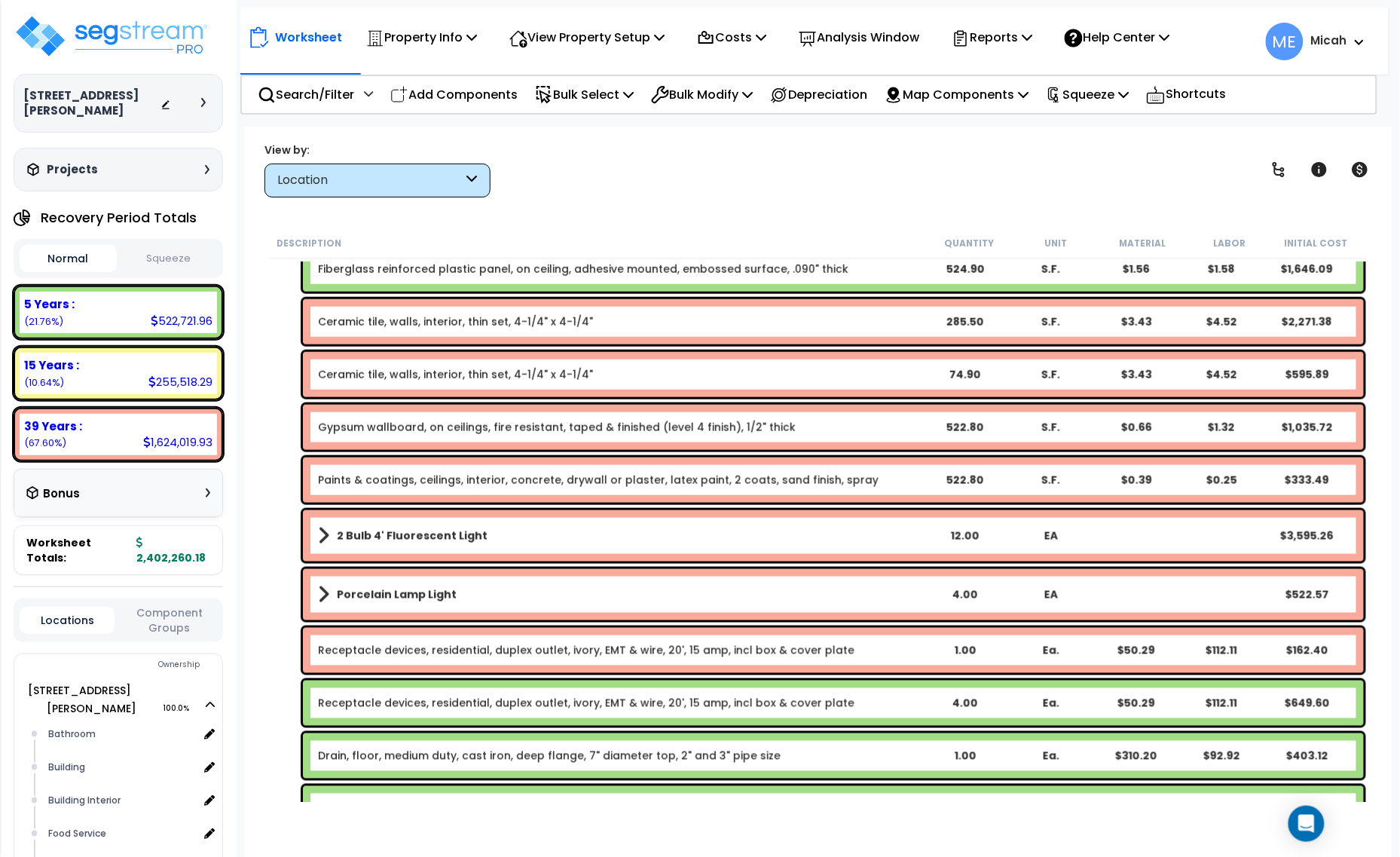
scroll to position [565, 0]
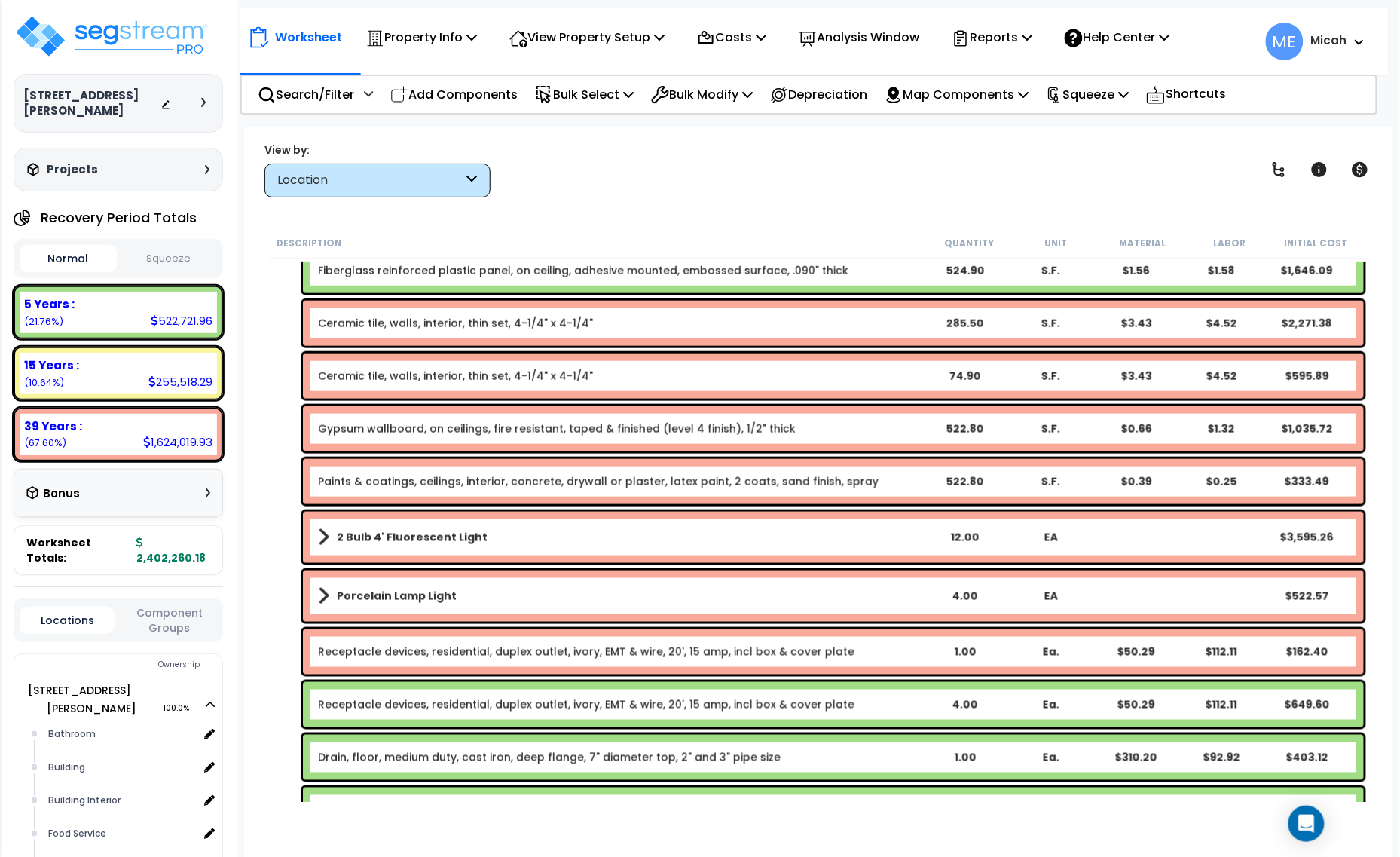
click at [322, 536] on span at bounding box center [323, 537] width 11 height 21
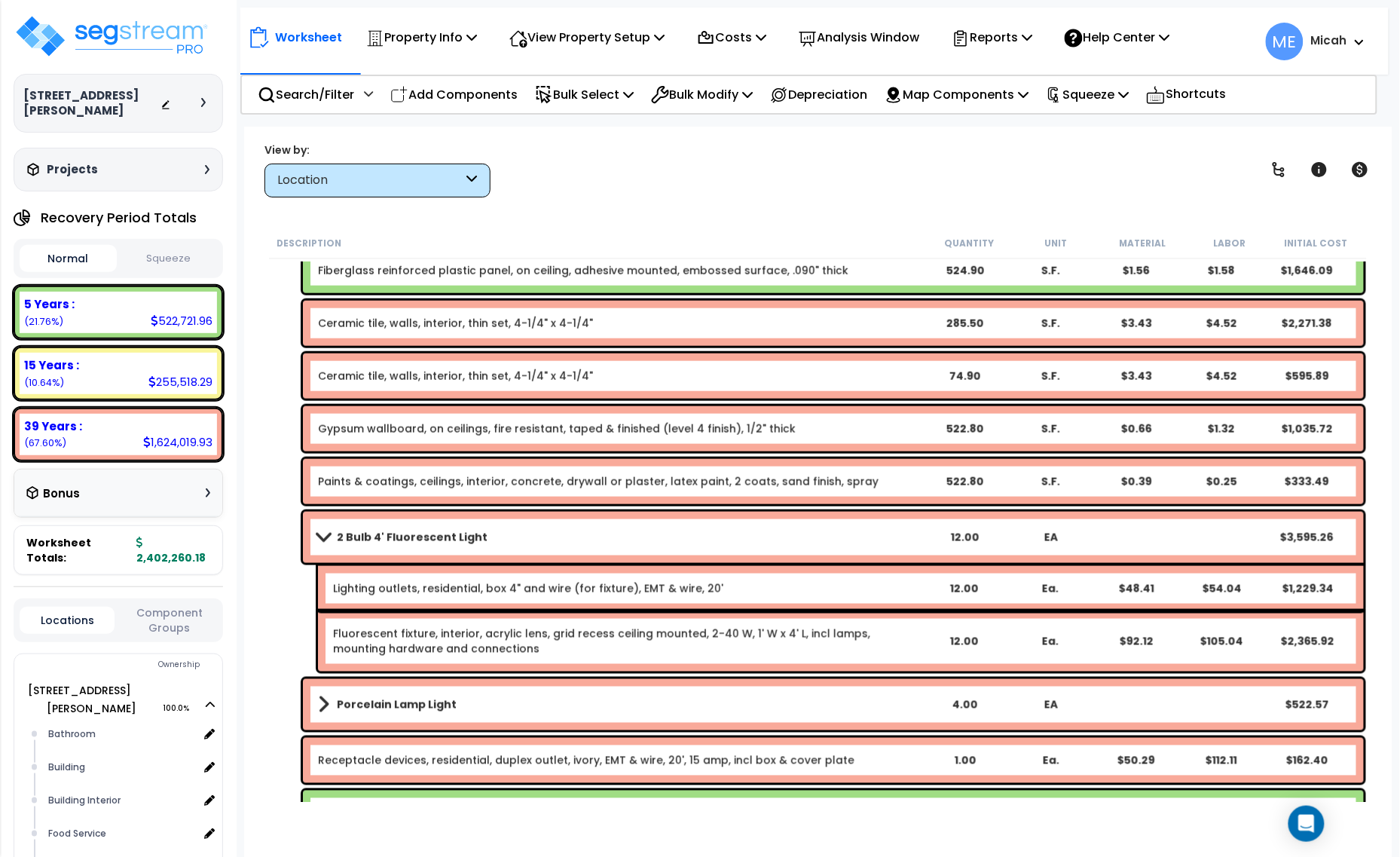
click at [317, 536] on span at bounding box center [323, 536] width 21 height 11
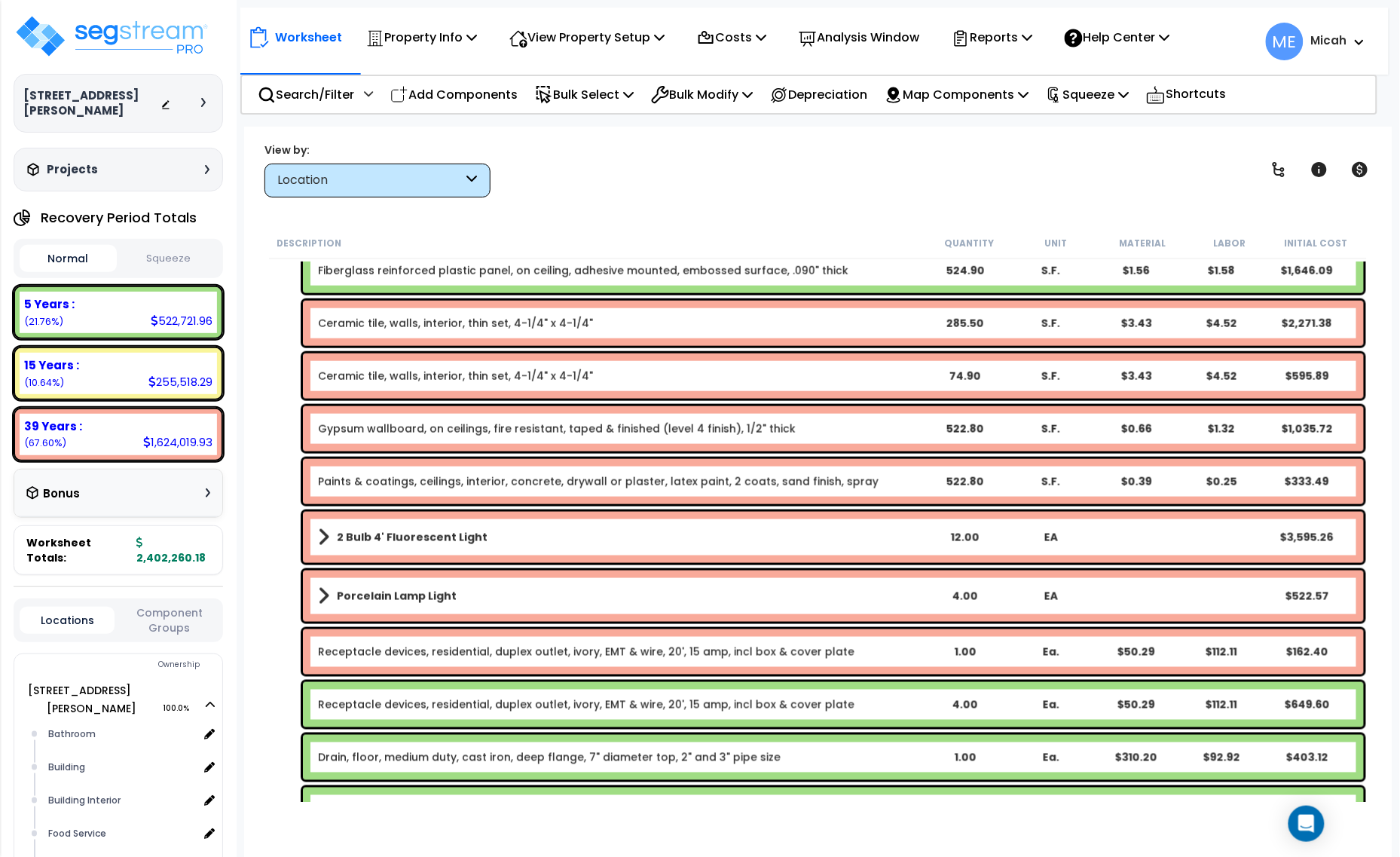
click at [324, 595] on span at bounding box center [323, 596] width 11 height 21
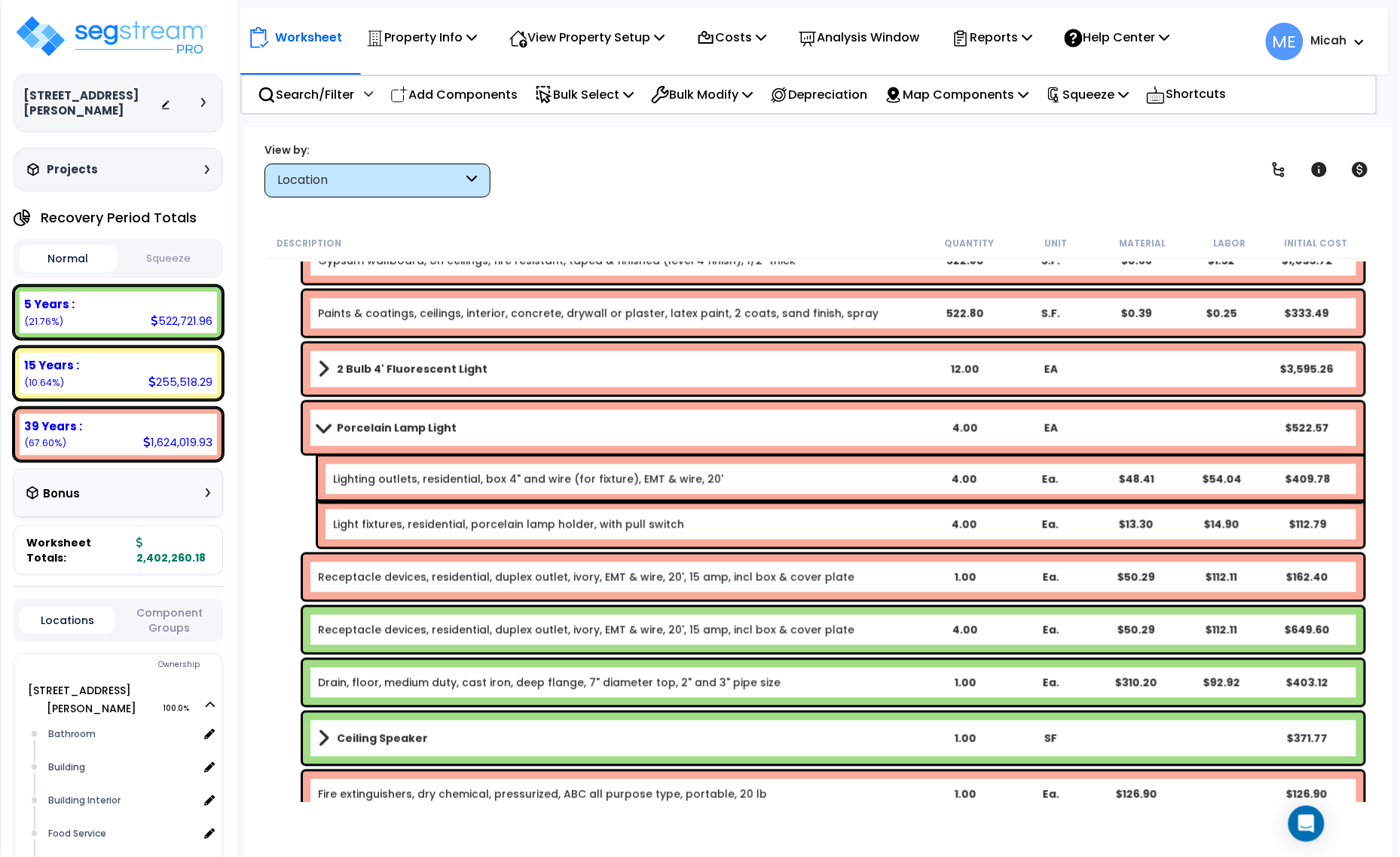
scroll to position [754, 0]
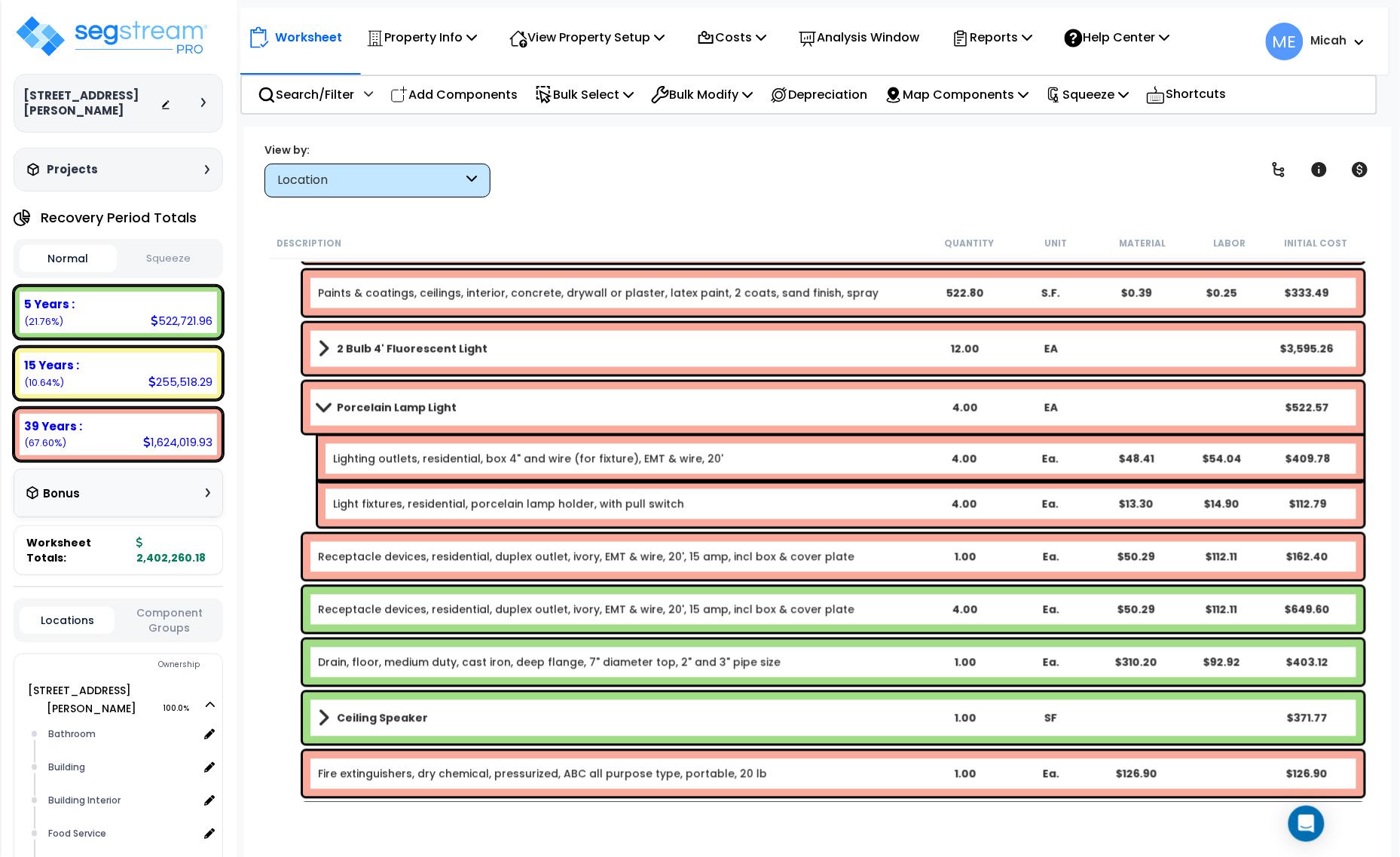
click at [313, 405] on span at bounding box center [323, 407] width 21 height 11
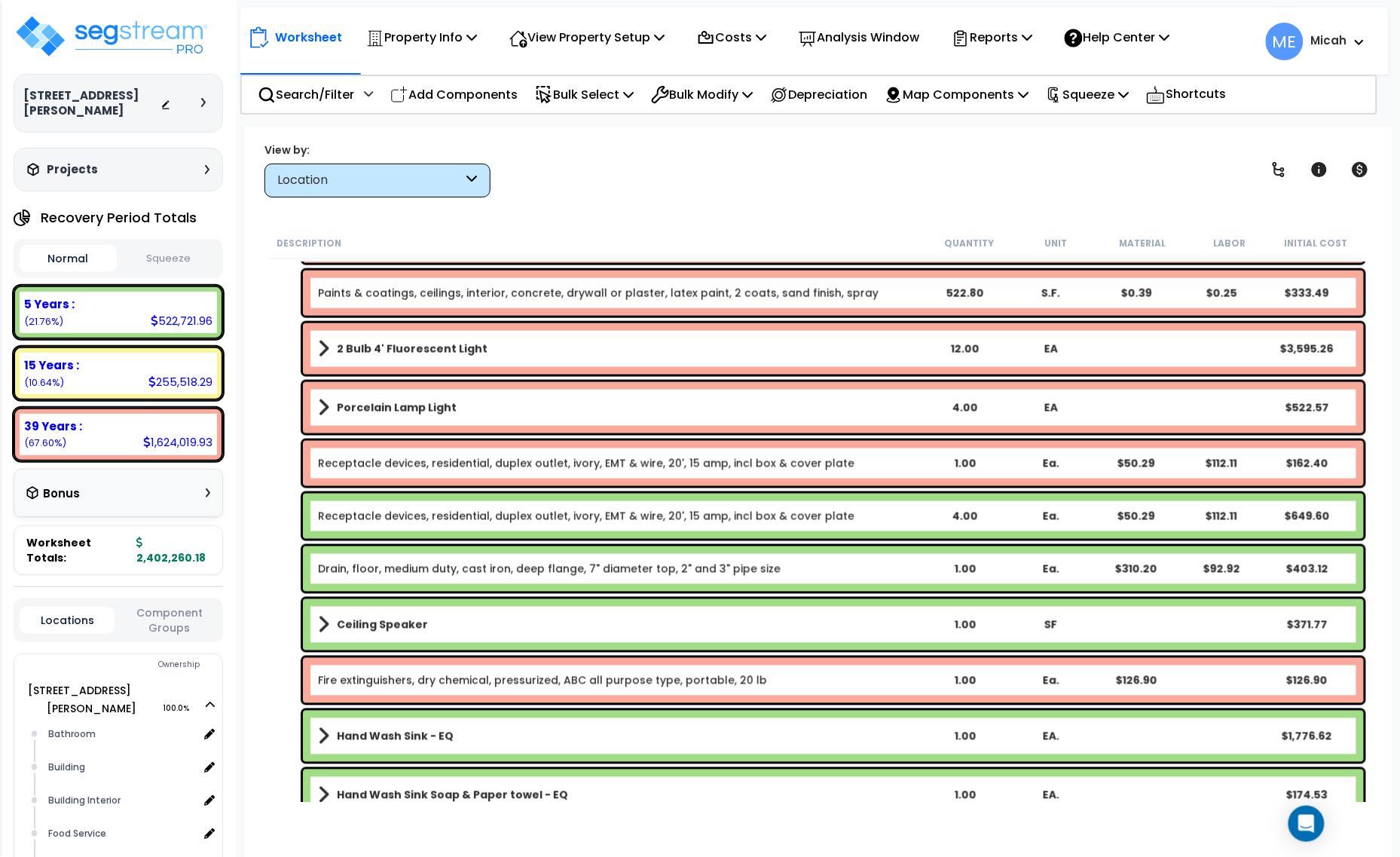
click at [420, 464] on link "Receptacle devices, residential, duplex outlet, ivory, EMT & wire, 20', 15 amp,…" at bounding box center [586, 463] width 536 height 15
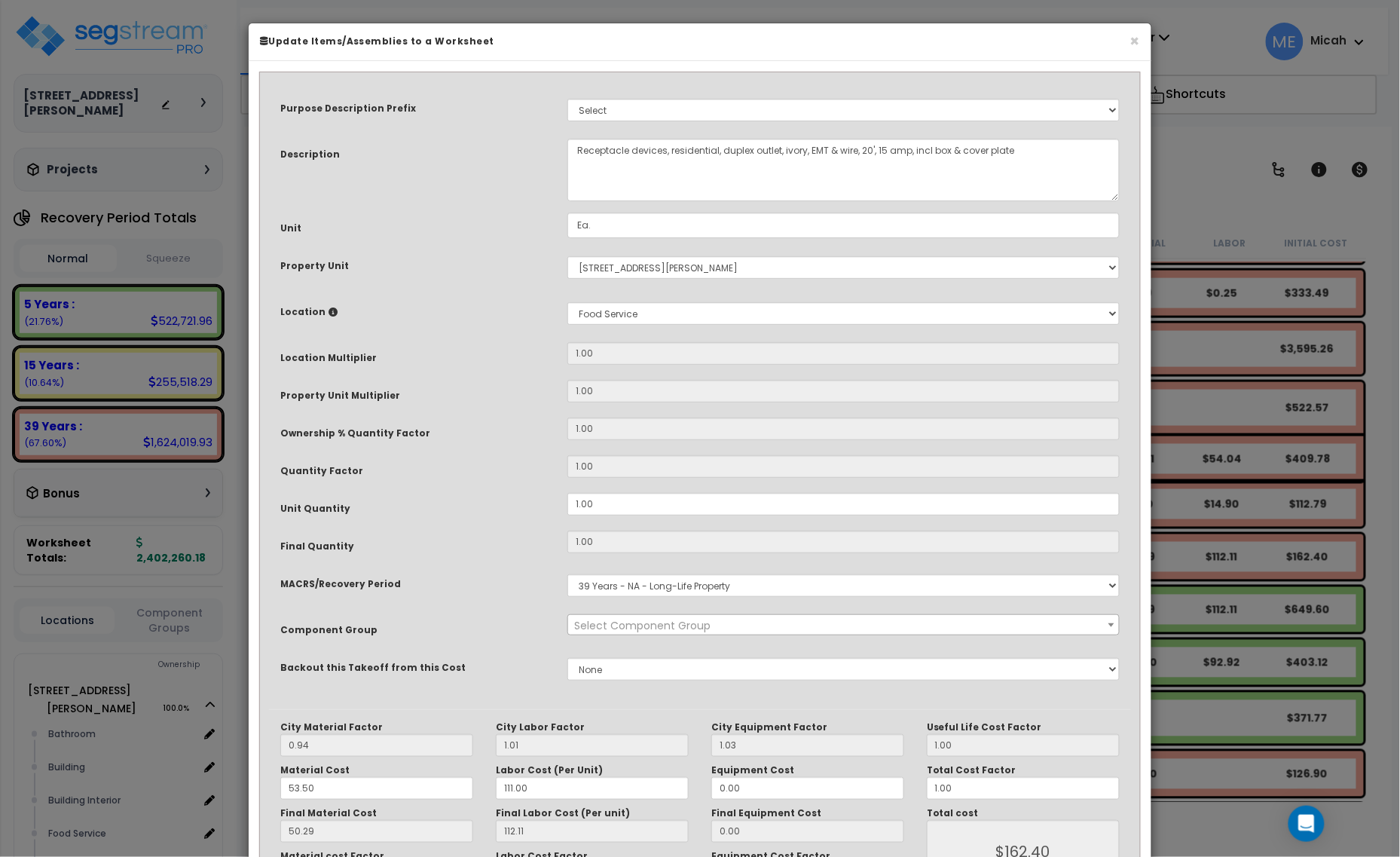
select select "56955"
click at [575, 151] on textarea "Receptacle devices, residential, duplex outlet, ivory, EMT & wire, 20', 15 amp,…" at bounding box center [844, 170] width 553 height 62
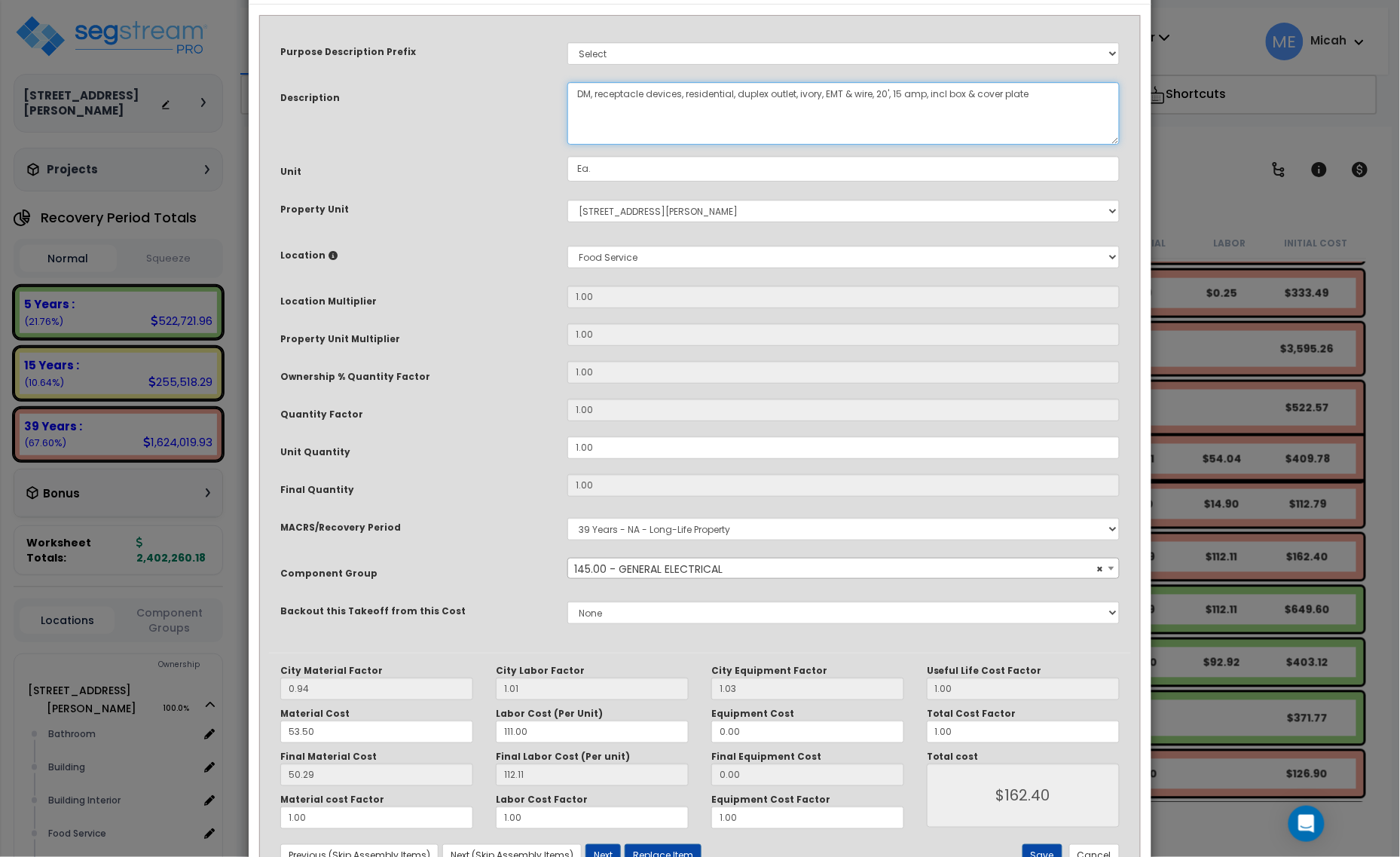
scroll to position [114, 0]
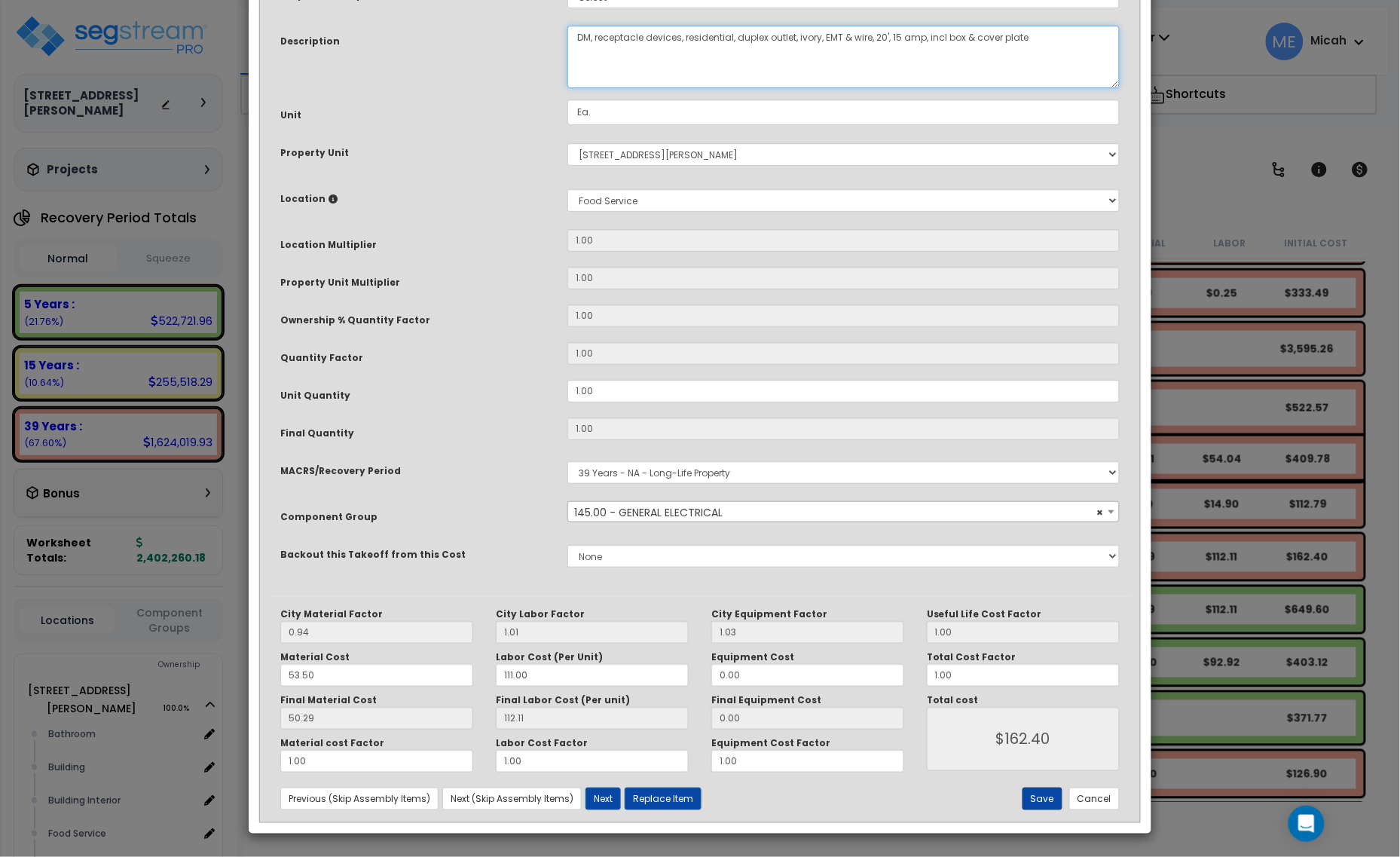
type textarea "DM, receptacle devices, residential, duplex outlet, ivory, EMT & wire, 20', 15 …"
click at [1038, 792] on button "Save" at bounding box center [1042, 799] width 40 height 22
type input "162.40"
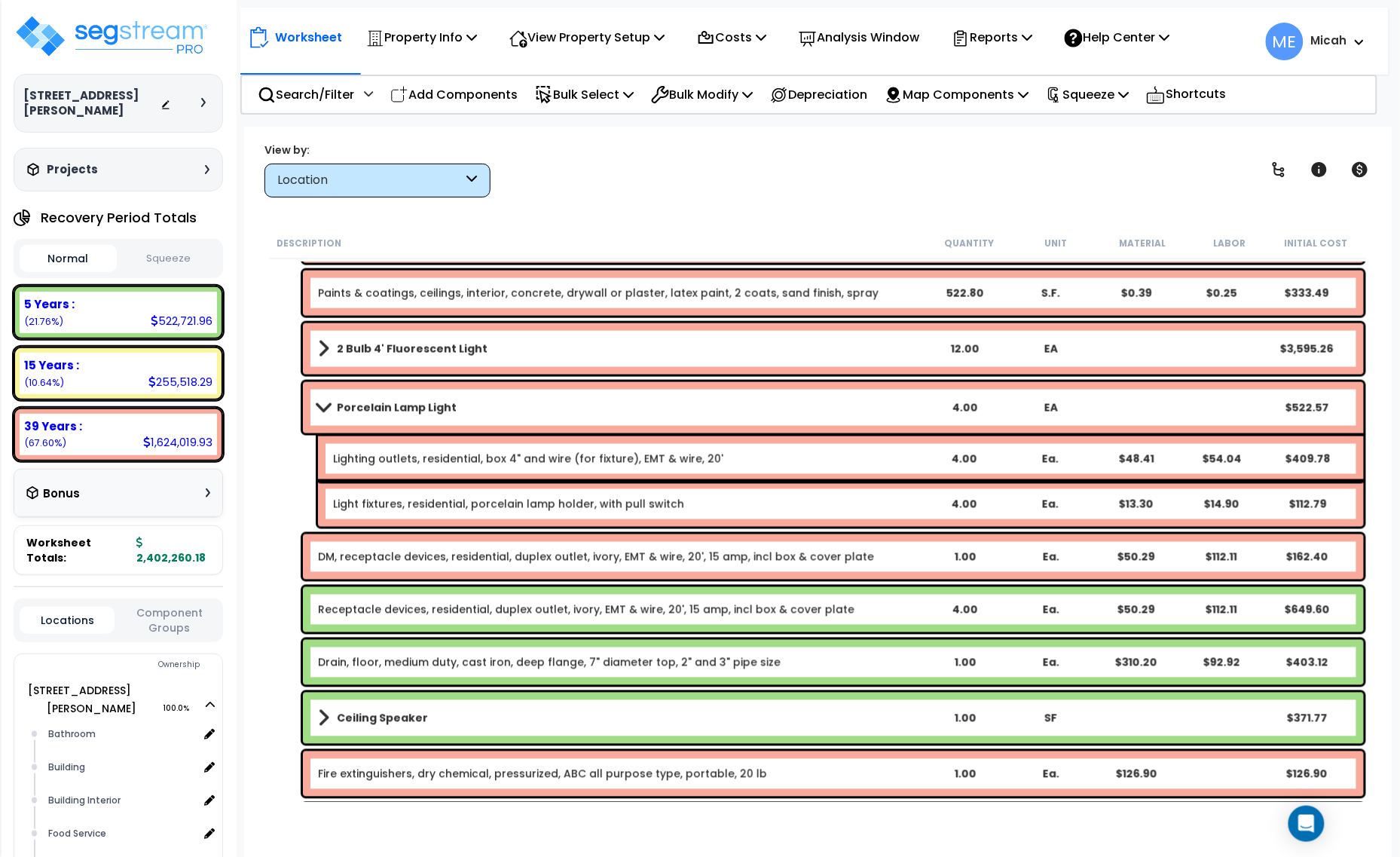
click at [415, 615] on link "Receptacle devices, residential, duplex outlet, ivory, EMT & wire, 20', 15 amp,…" at bounding box center [586, 609] width 536 height 15
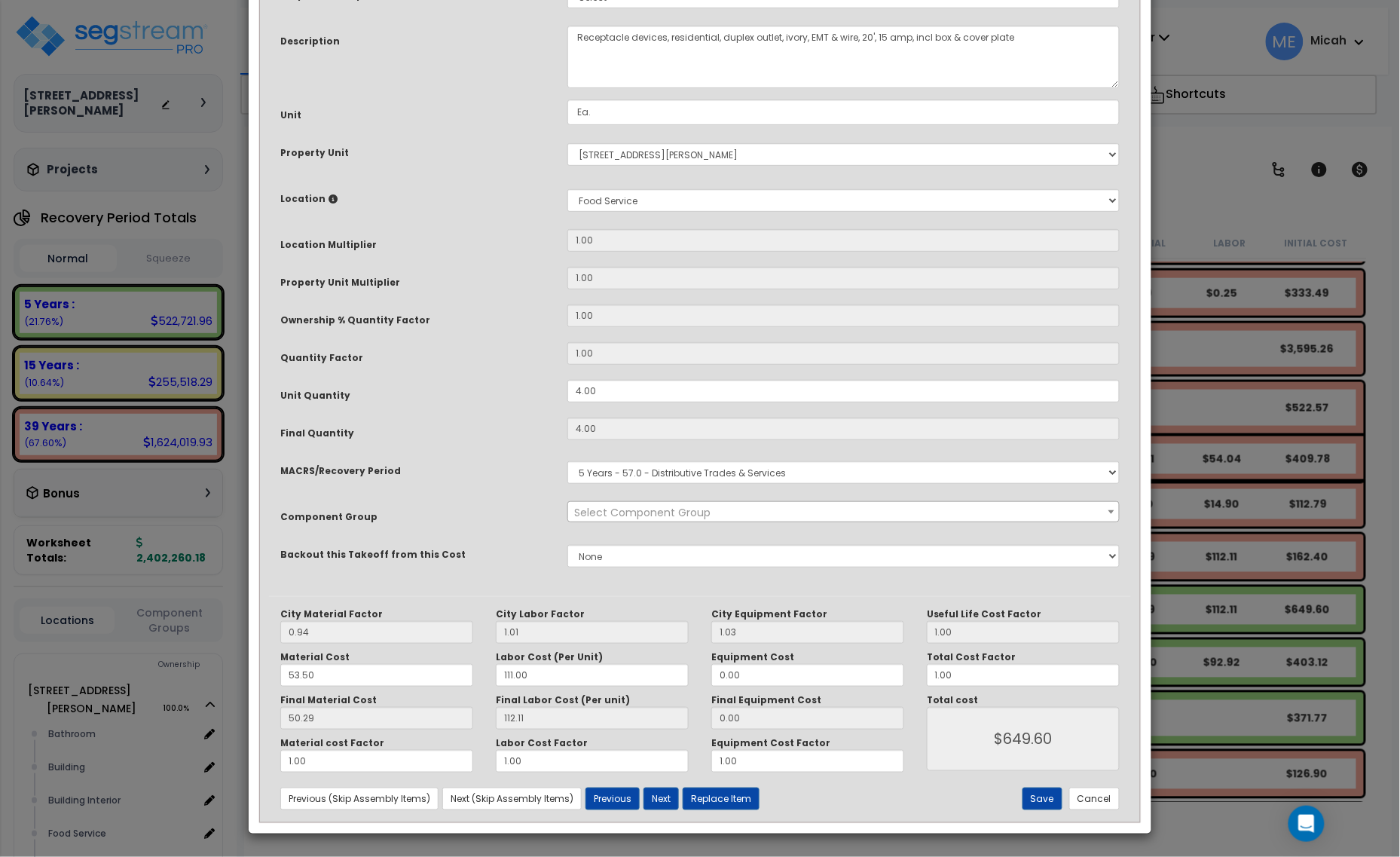
scroll to position [0, 0]
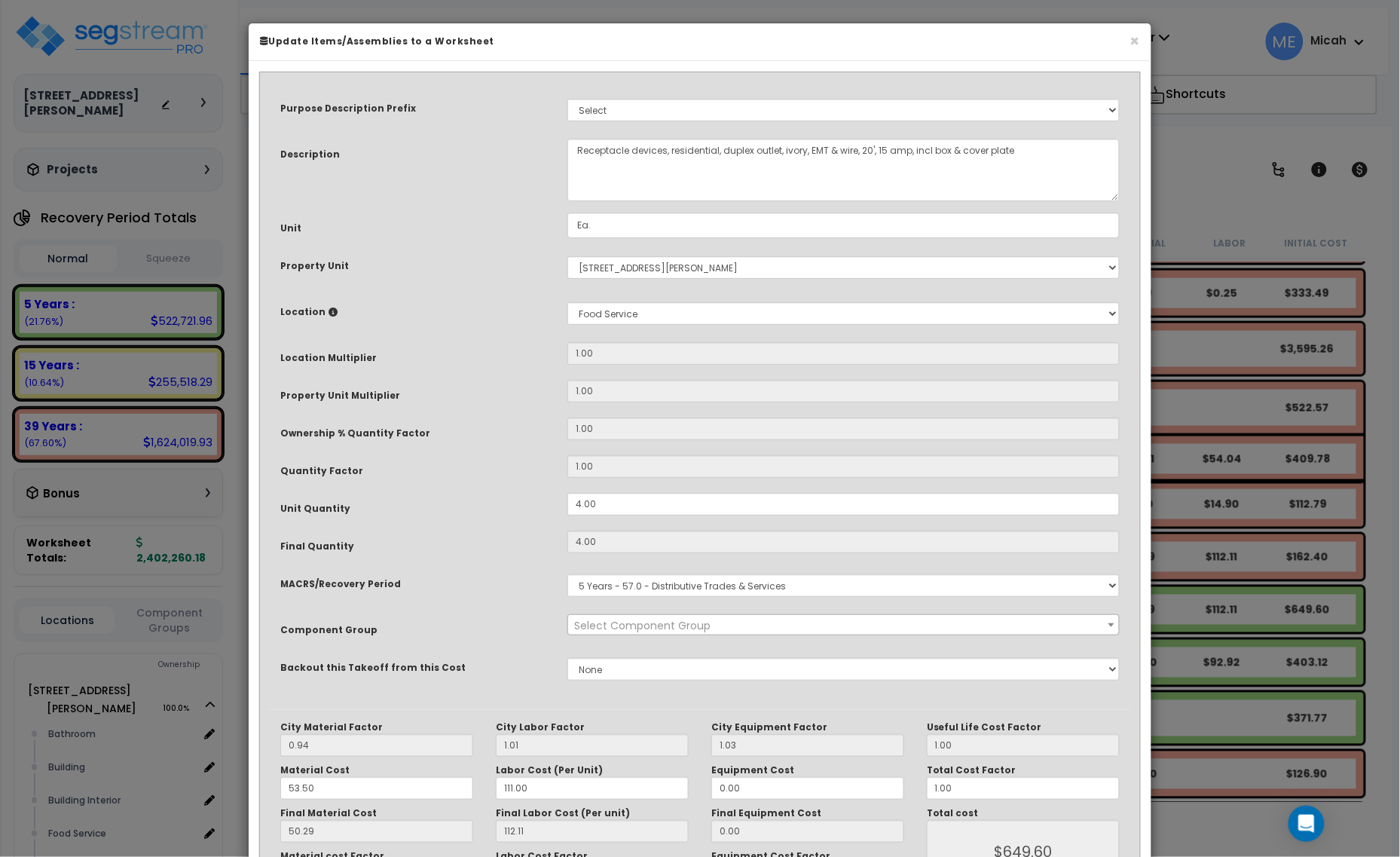
select select "57033"
click at [570, 148] on textarea "Receptacle devices, residential, duplex outlet, ivory, EMT & wire, 20', 15 amp,…" at bounding box center [844, 170] width 553 height 62
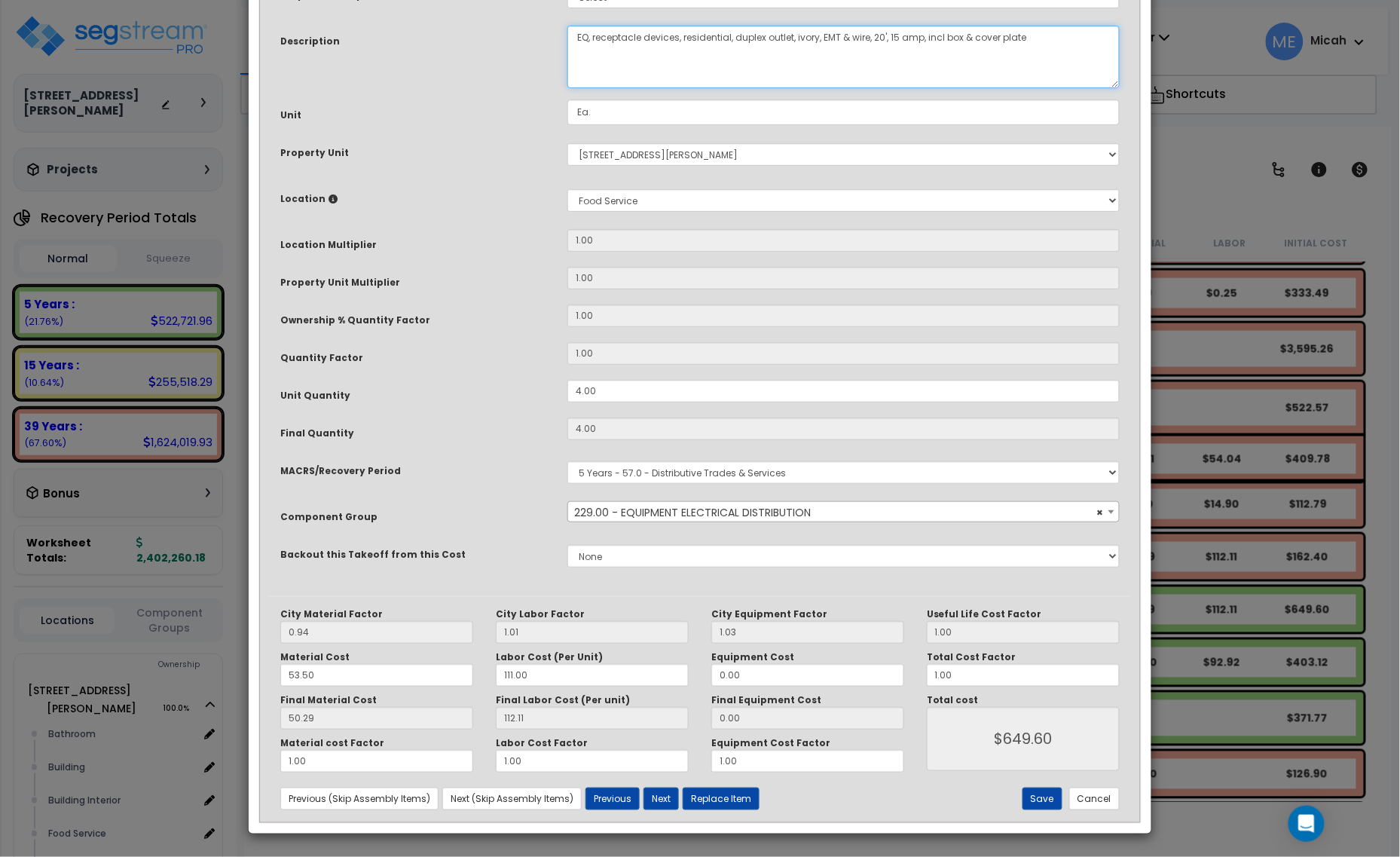
scroll to position [114, 0]
type textarea "EQ, receptacle devices, residential, duplex outlet, ivory, EMT & wire, 20', 15 …"
click at [1037, 788] on button "Save" at bounding box center [1042, 799] width 40 height 22
type input "649.60"
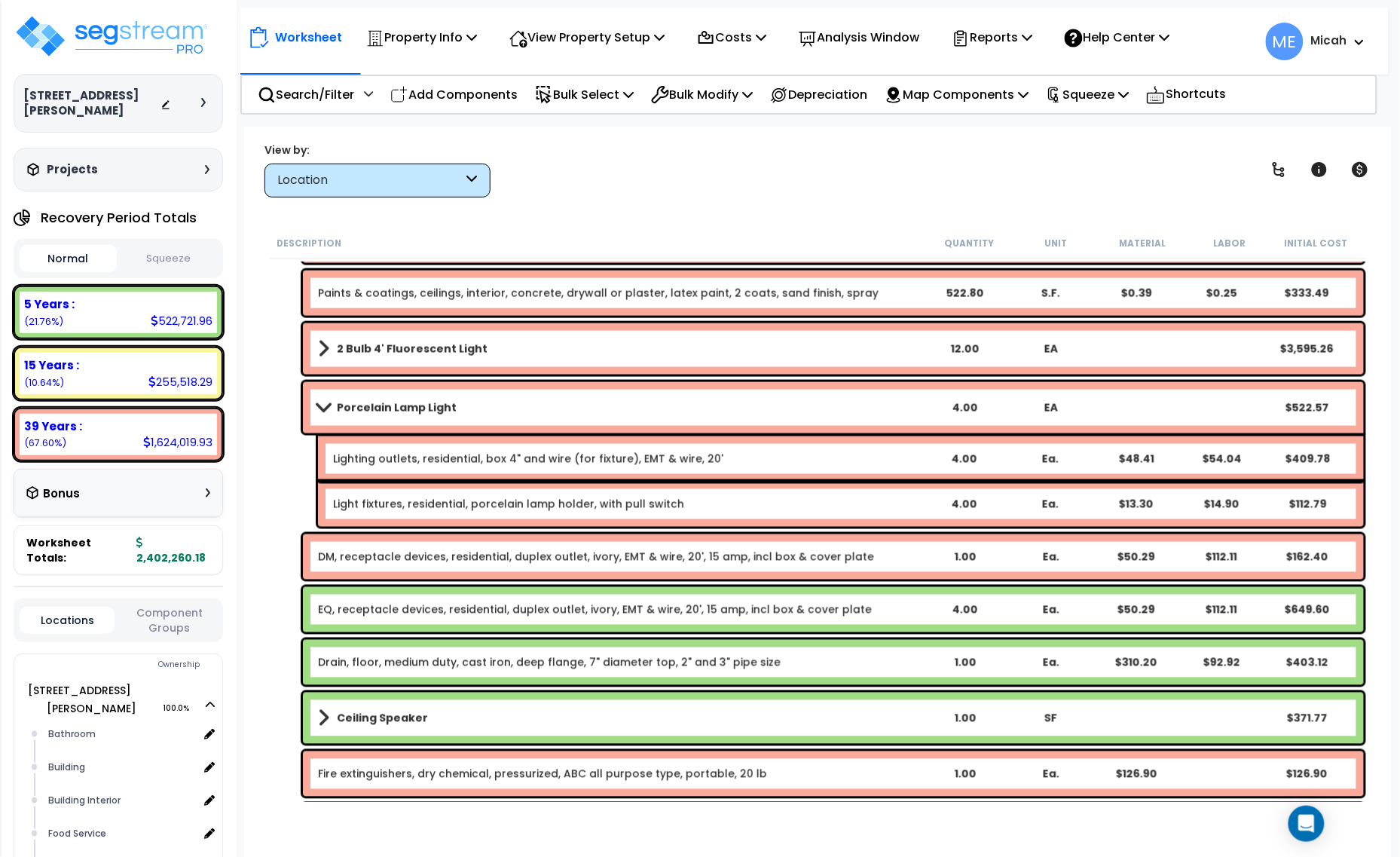
click at [440, 663] on link "Drain, floor, medium duty, cast iron, deep flange, 7" diameter top, 2" and 3" p…" at bounding box center [549, 662] width 463 height 15
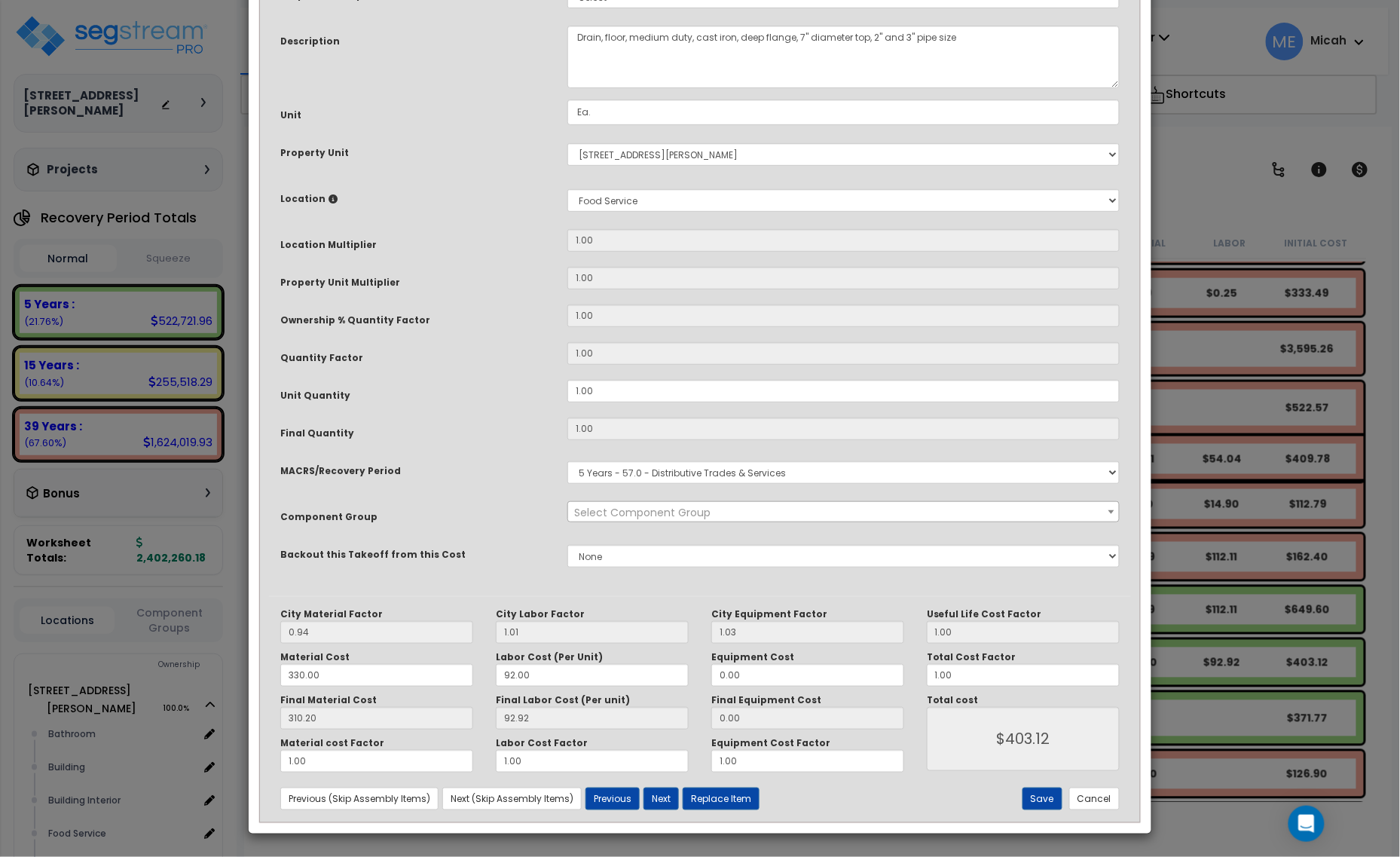
scroll to position [0, 0]
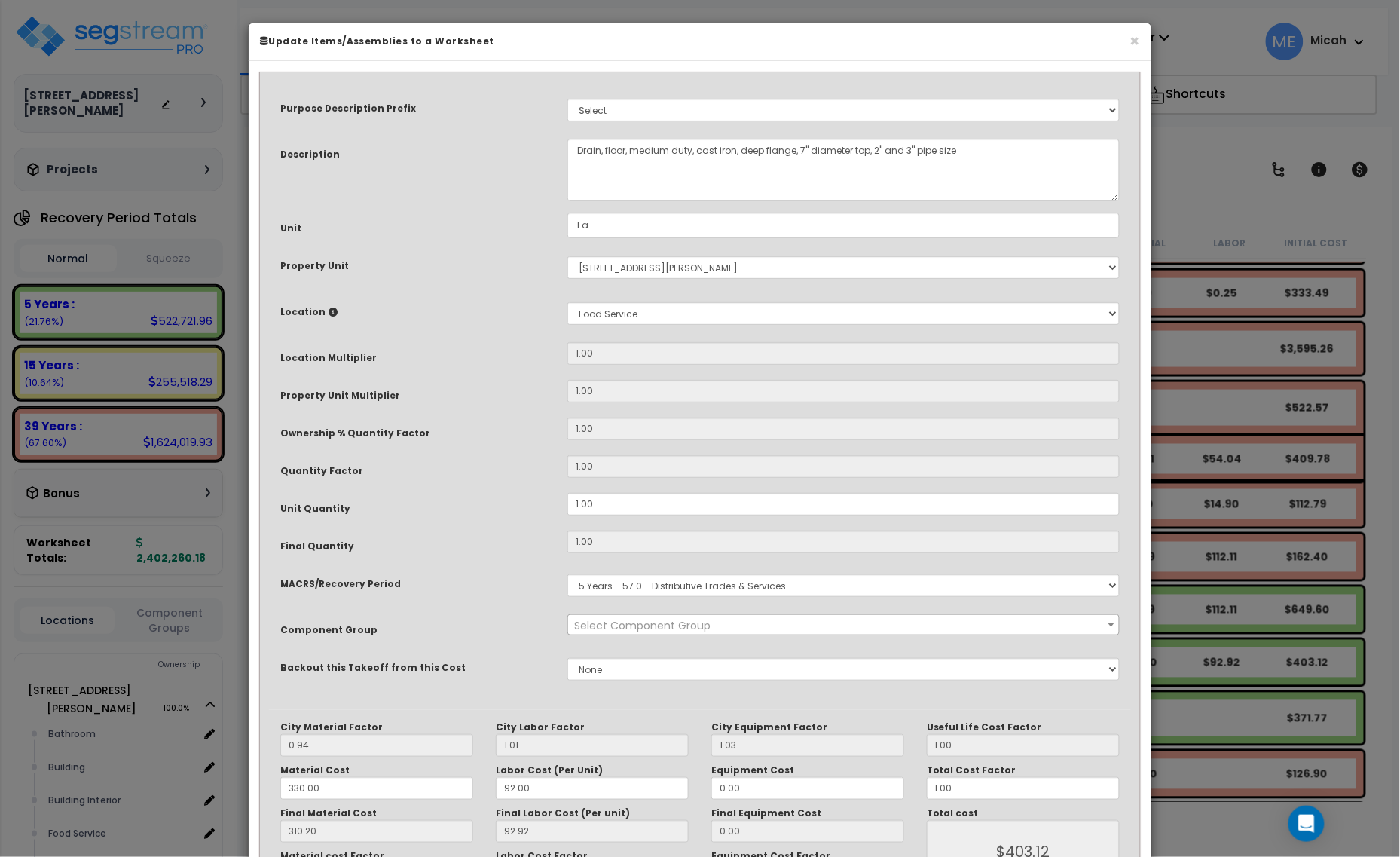
select select "57266"
click at [573, 149] on textarea "Drain, floor, medium duty, cast iron, deep flange, 7" diameter top, 2" and 3" p…" at bounding box center [844, 170] width 553 height 62
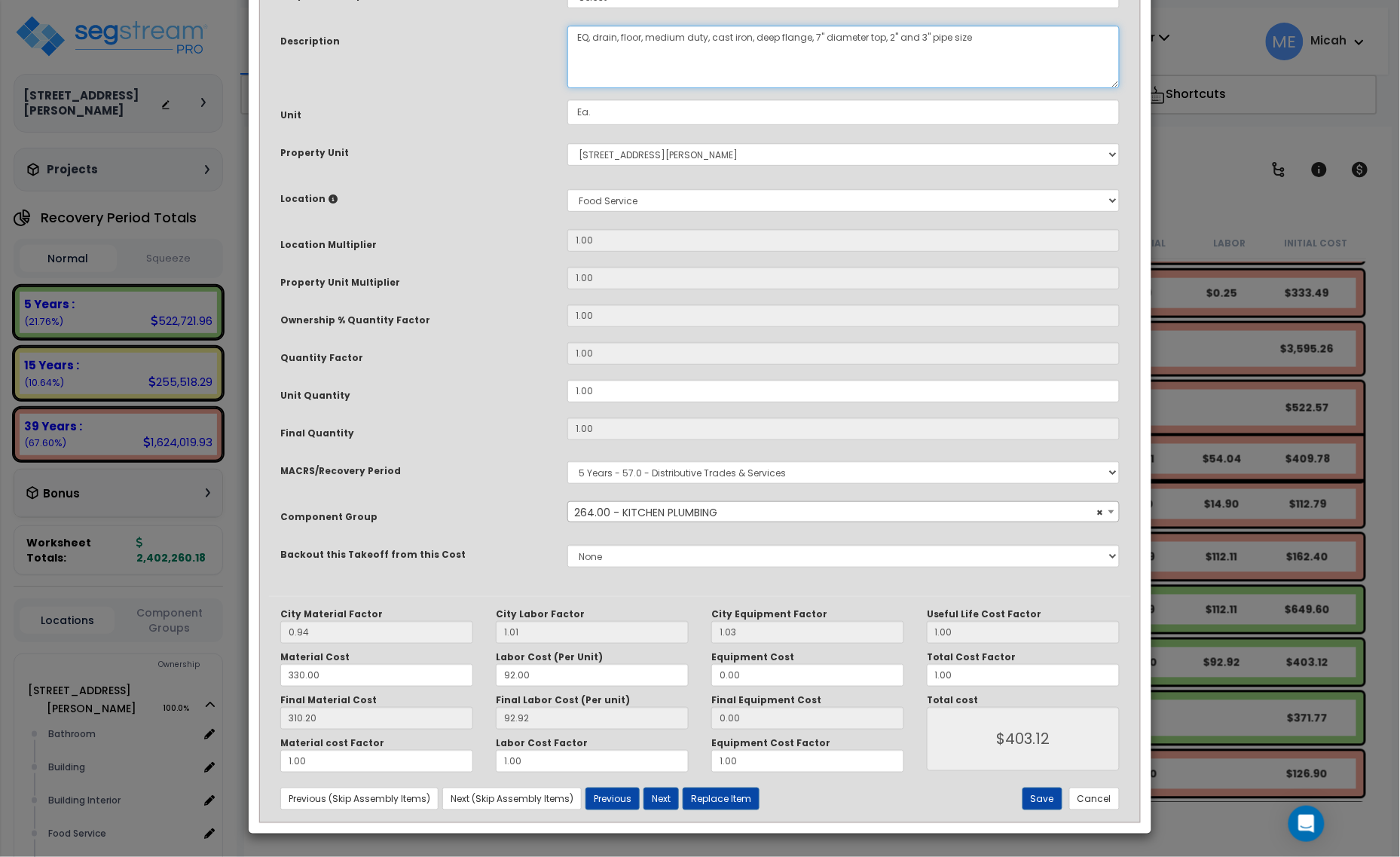
scroll to position [114, 0]
type textarea "EQ, drain, floor, medium duty, cast iron, deep flange, 7" diameter top, 2" and …"
click at [1041, 800] on button "Save" at bounding box center [1042, 799] width 40 height 22
type input "403.12"
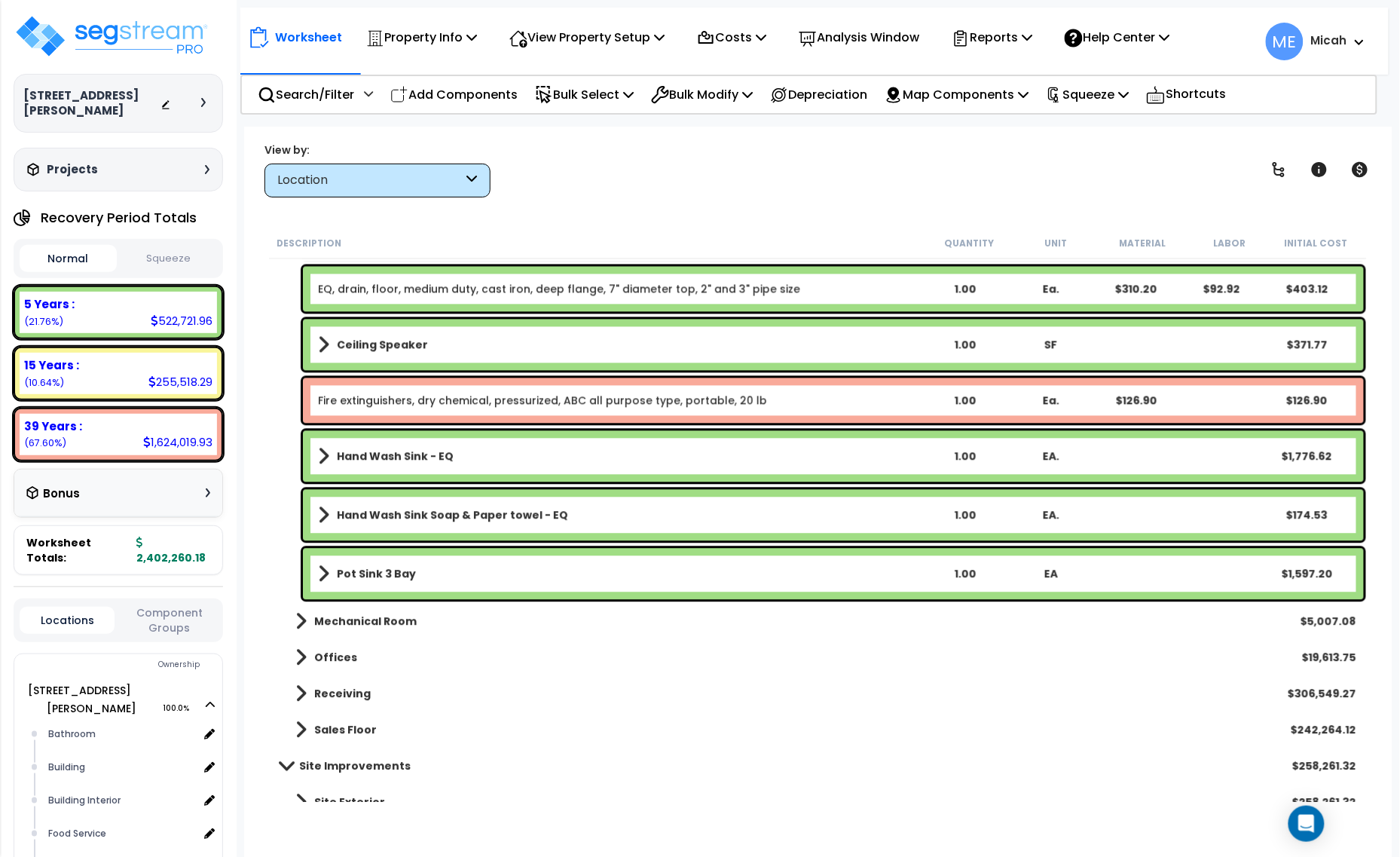
scroll to position [1131, 0]
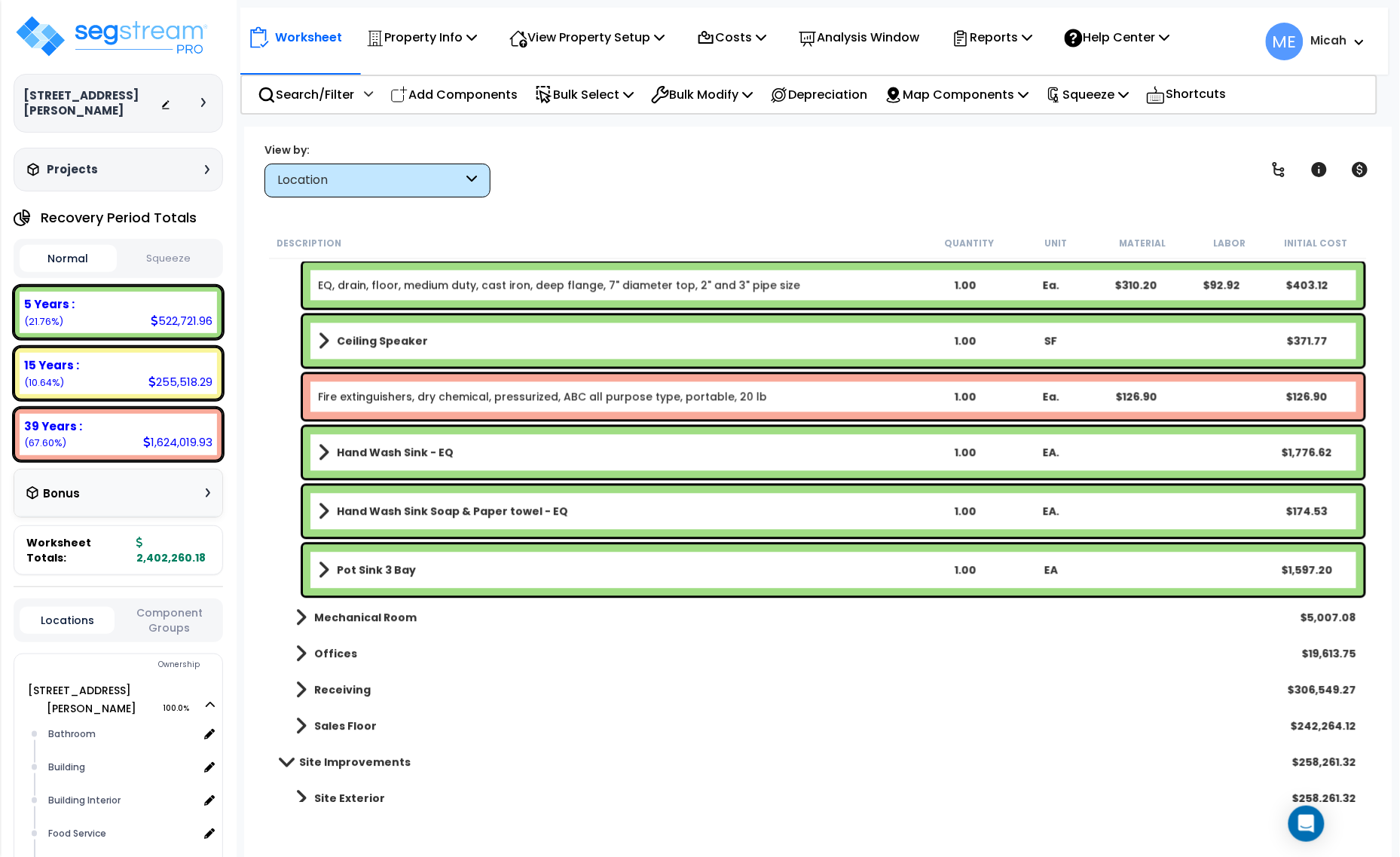
click at [328, 340] on link "Ceiling Speaker" at bounding box center [619, 341] width 604 height 21
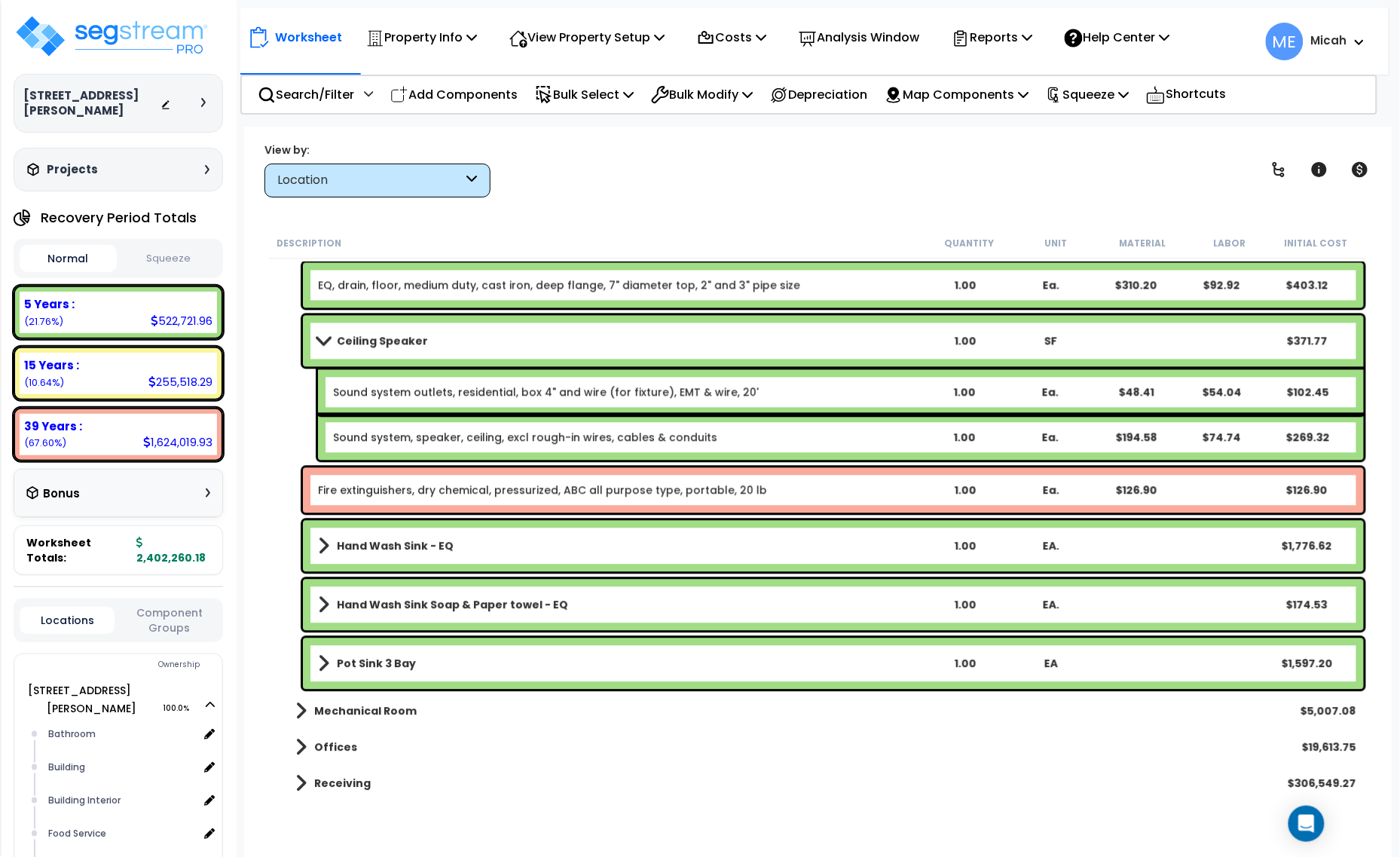
click at [319, 336] on span at bounding box center [323, 340] width 21 height 11
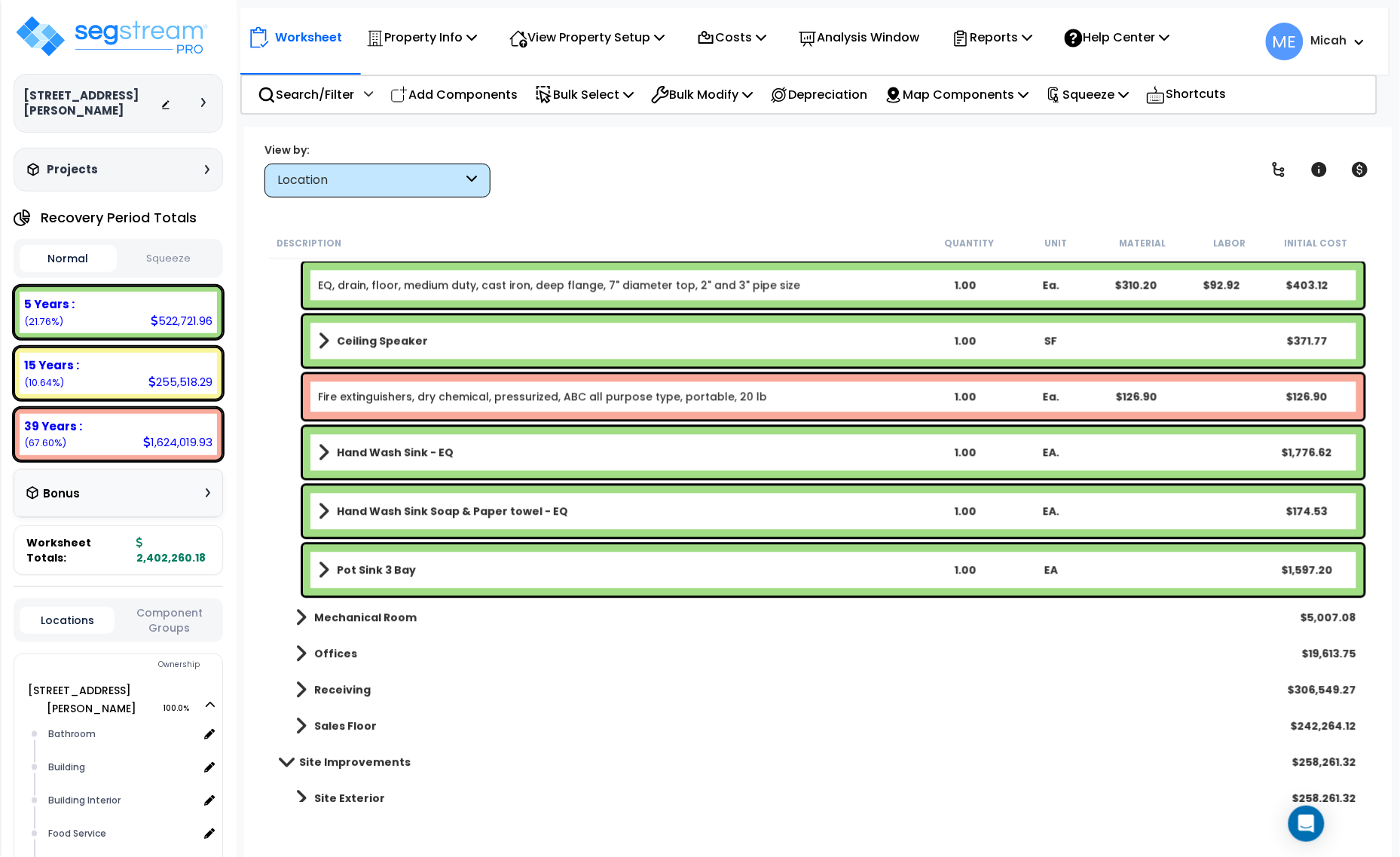
click at [319, 336] on span at bounding box center [323, 341] width 11 height 21
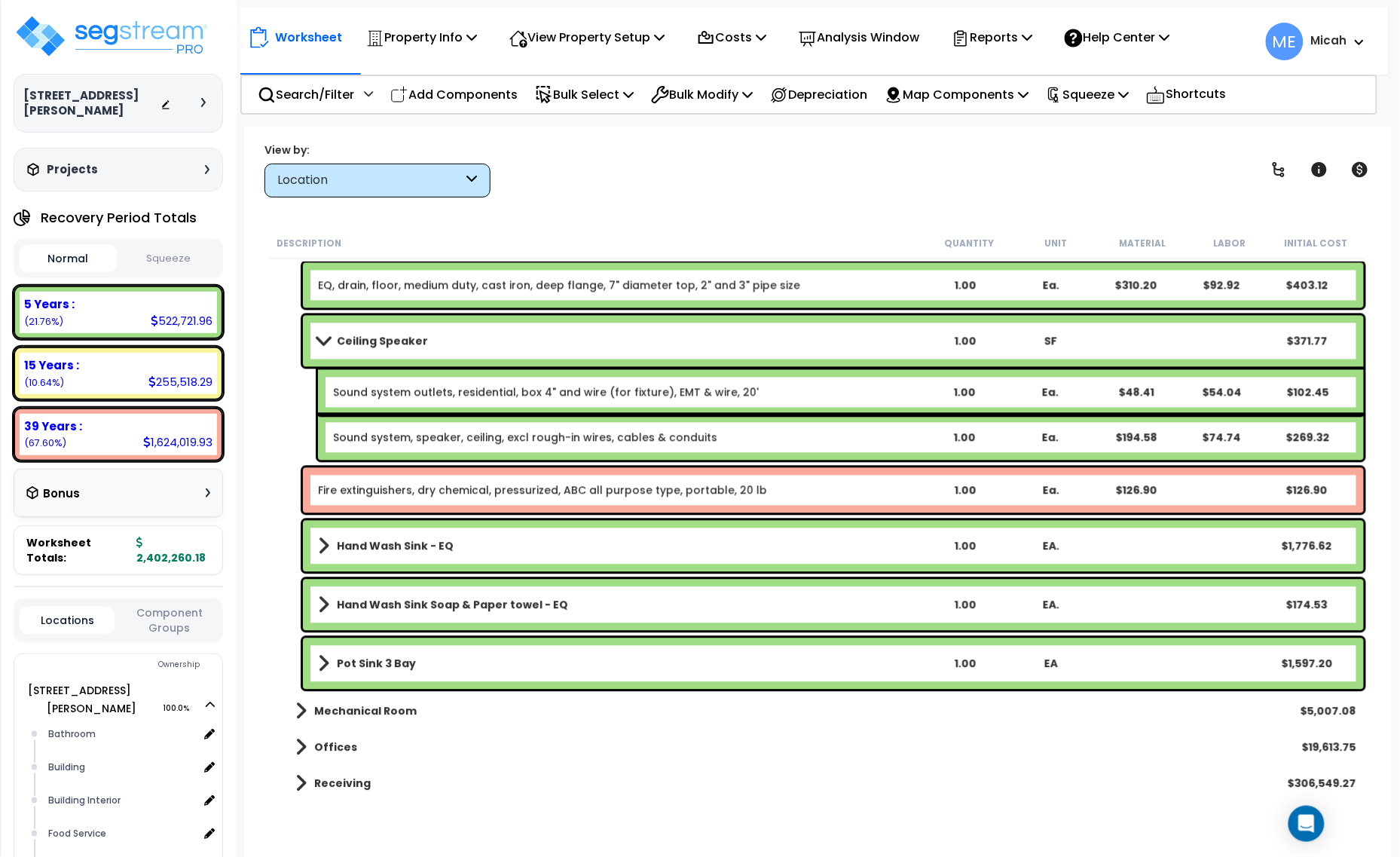
click at [322, 336] on span at bounding box center [323, 340] width 21 height 11
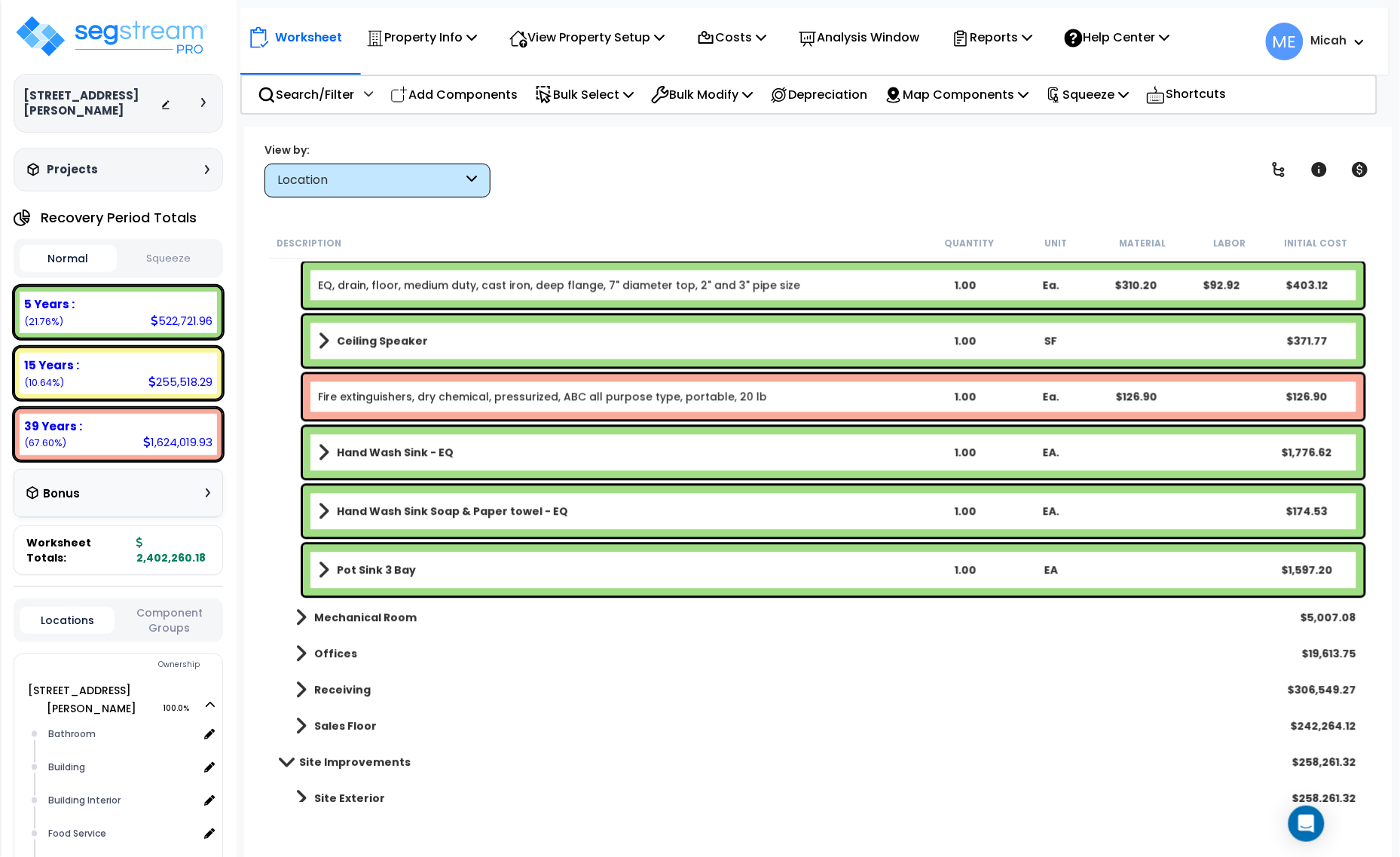
click at [492, 340] on link "Ceiling Speaker" at bounding box center [619, 341] width 604 height 21
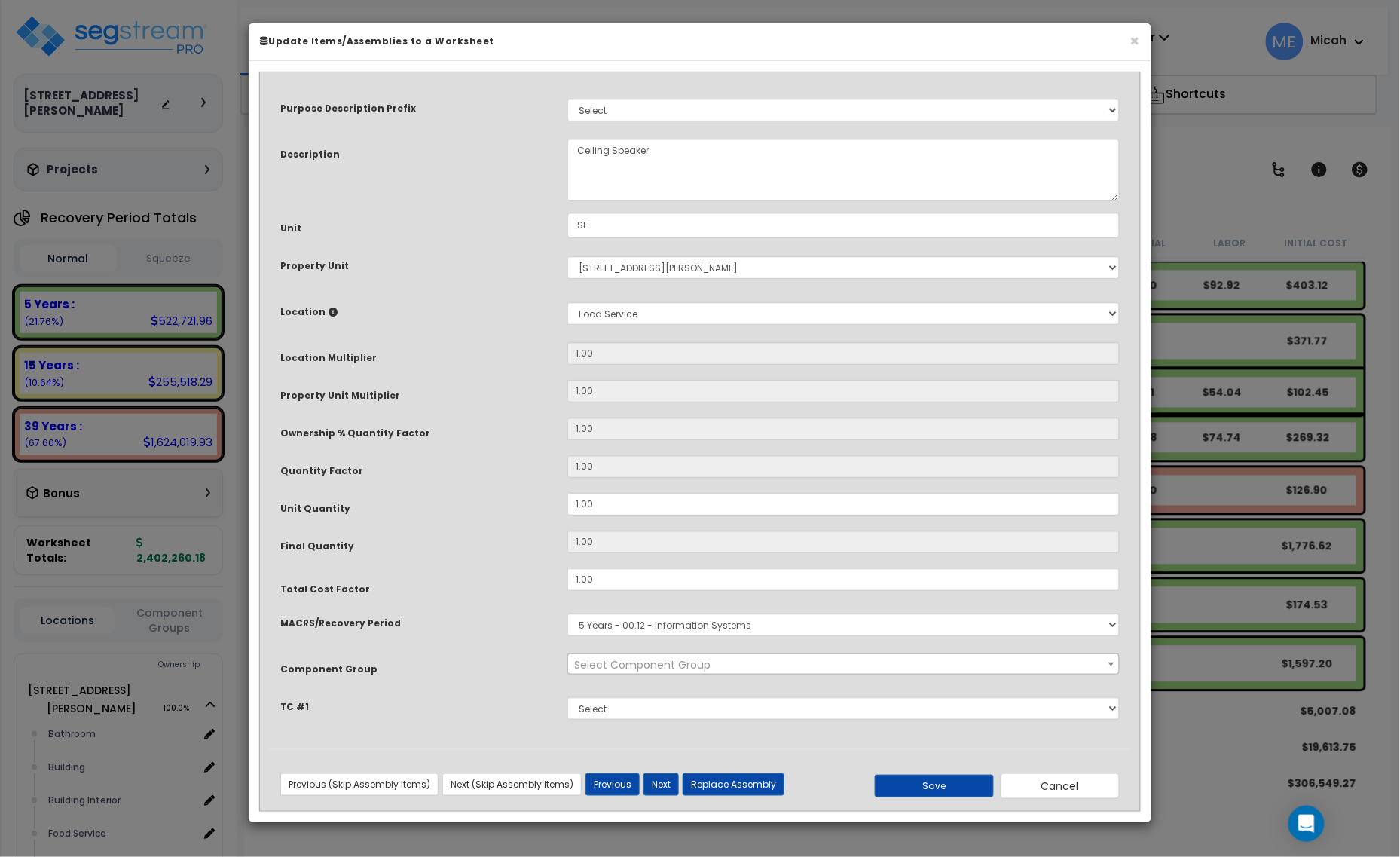
scroll to position [0, 0]
select select "56982"
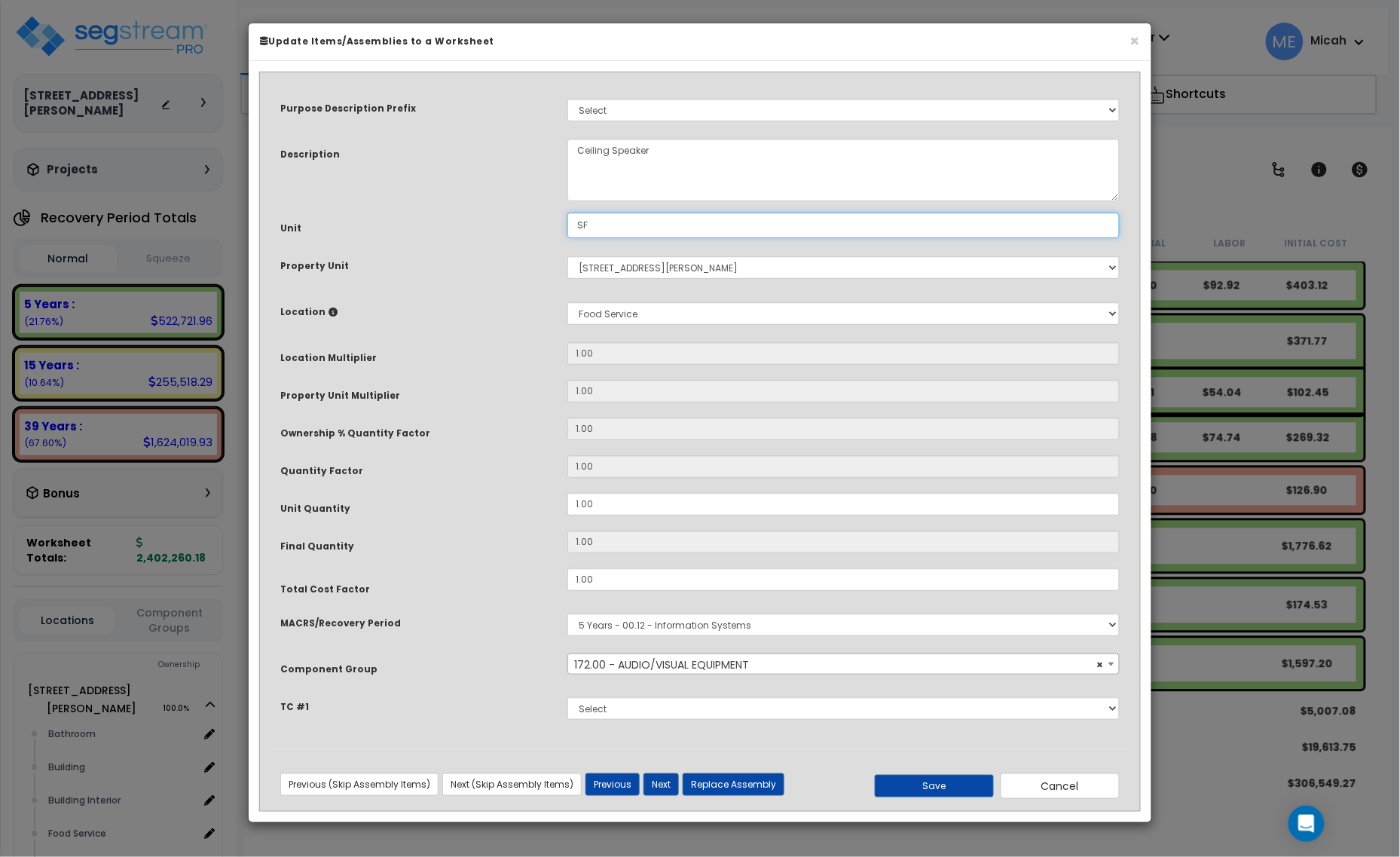
click at [533, 231] on div "Unit SF" at bounding box center [700, 225] width 862 height 27
type input "EA"
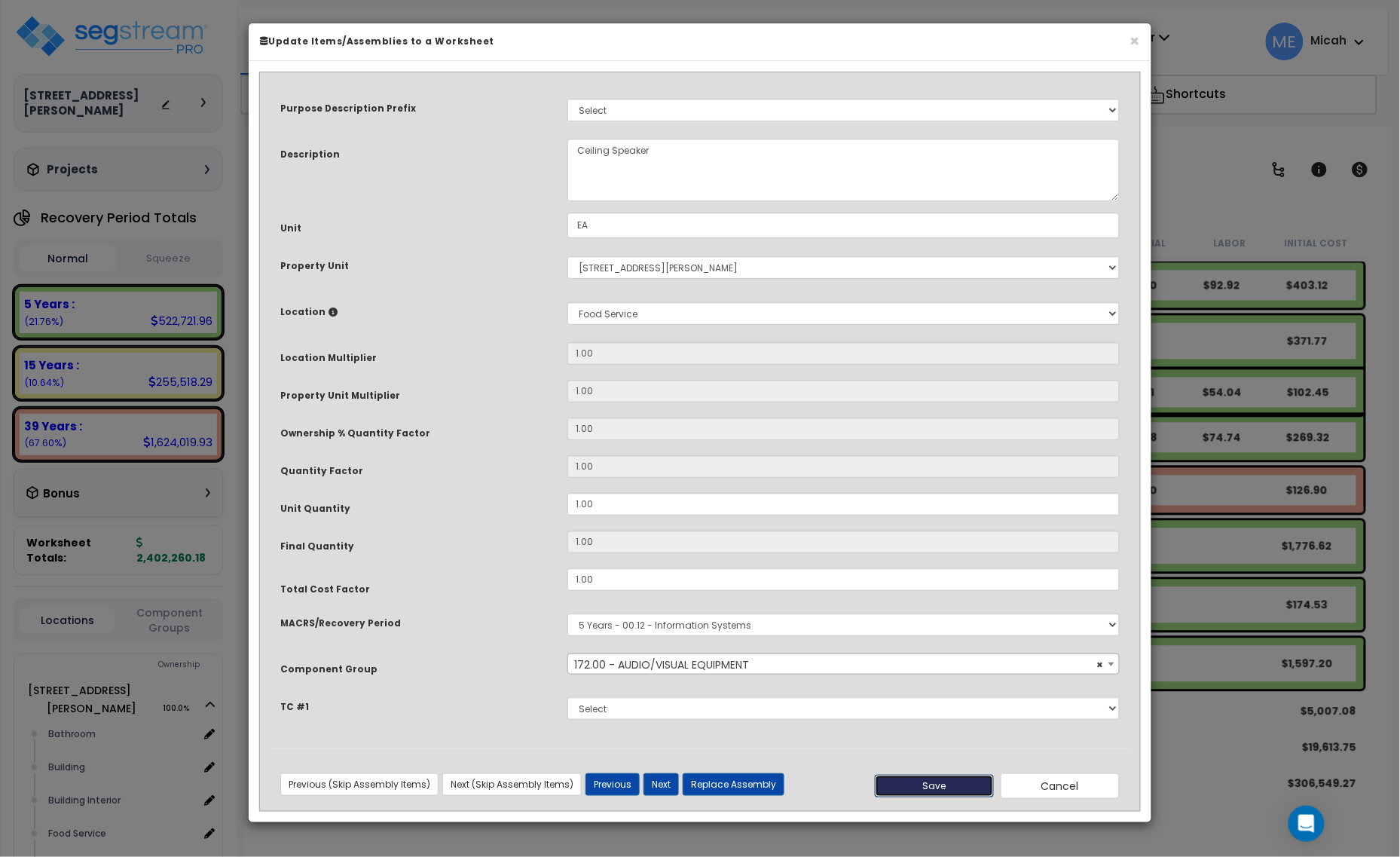
click at [925, 782] on button "Save" at bounding box center [934, 786] width 119 height 22
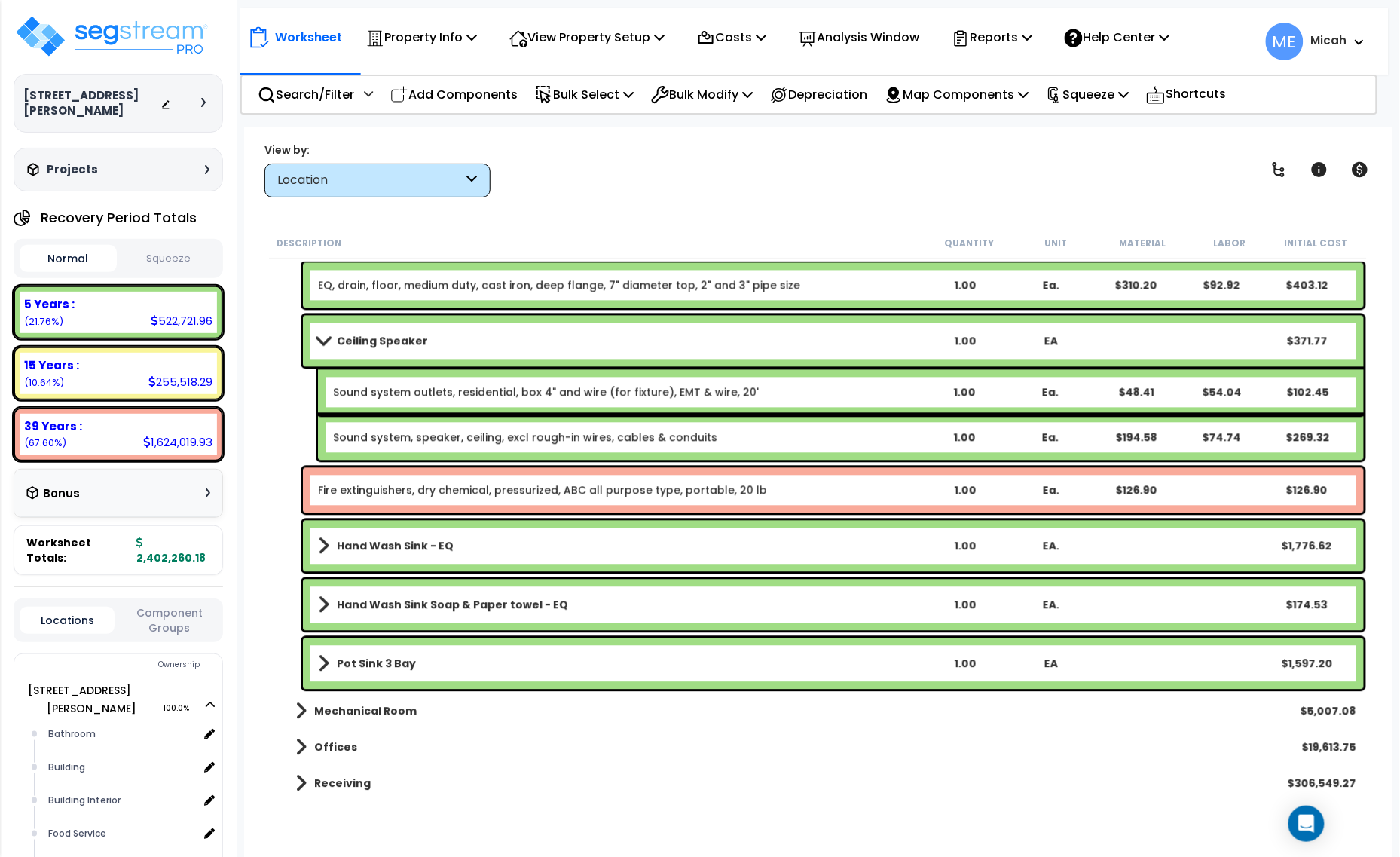
click at [321, 337] on span at bounding box center [323, 340] width 21 height 11
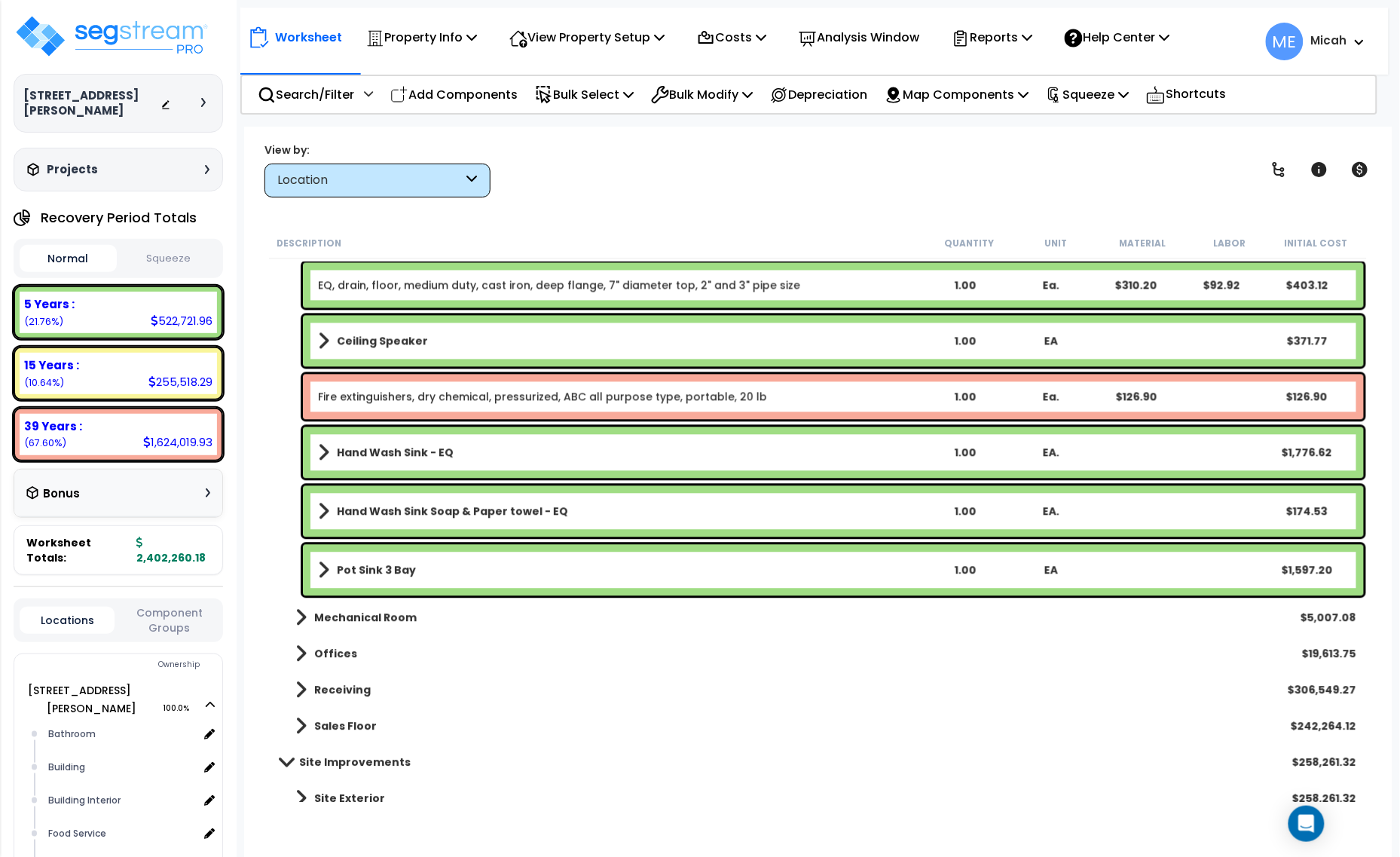
click at [320, 449] on span at bounding box center [323, 453] width 11 height 21
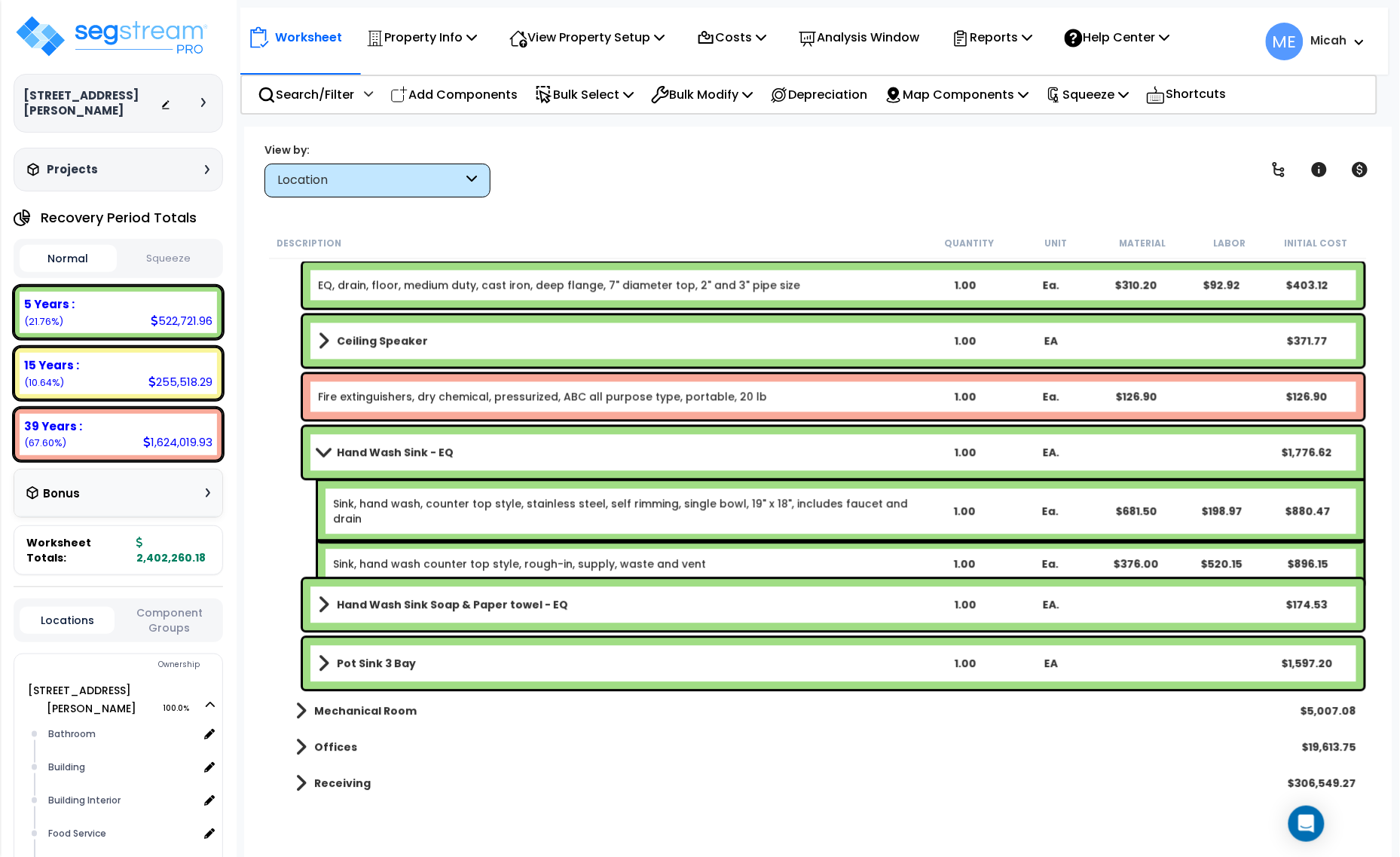
click at [318, 442] on link "Hand Wash Sink - EQ" at bounding box center [619, 453] width 604 height 21
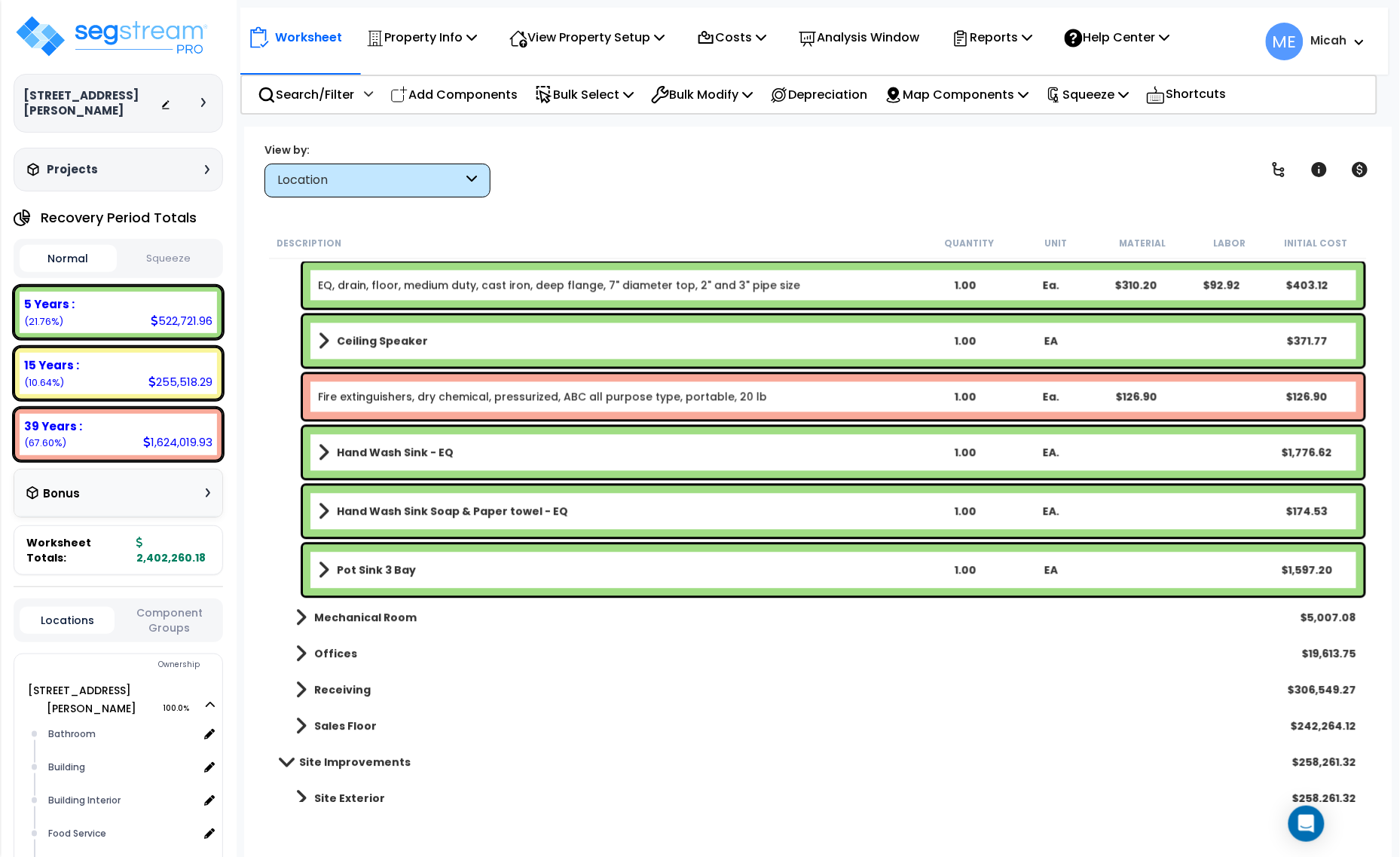
click at [318, 511] on span at bounding box center [323, 511] width 11 height 21
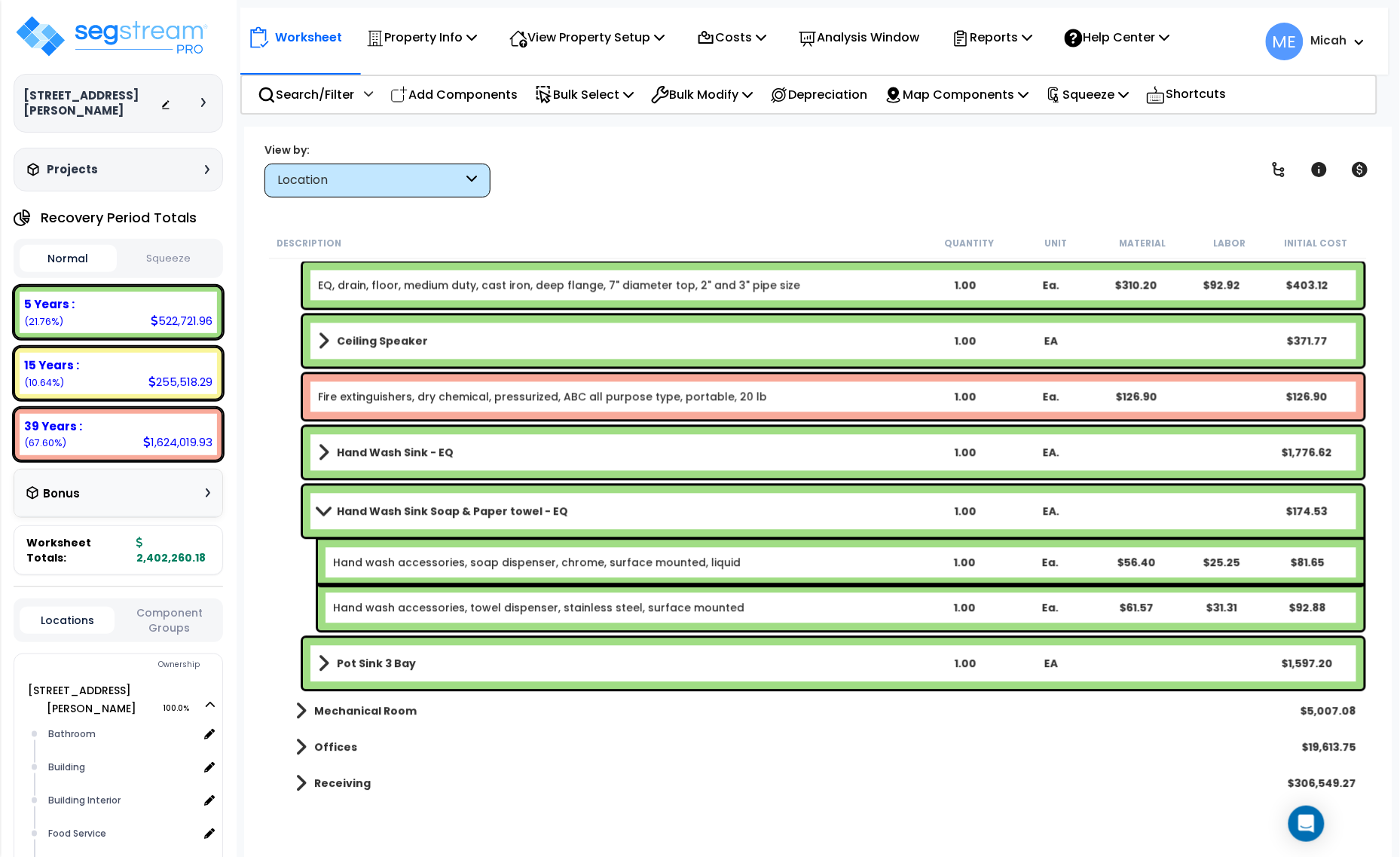
click at [320, 511] on span at bounding box center [323, 511] width 21 height 11
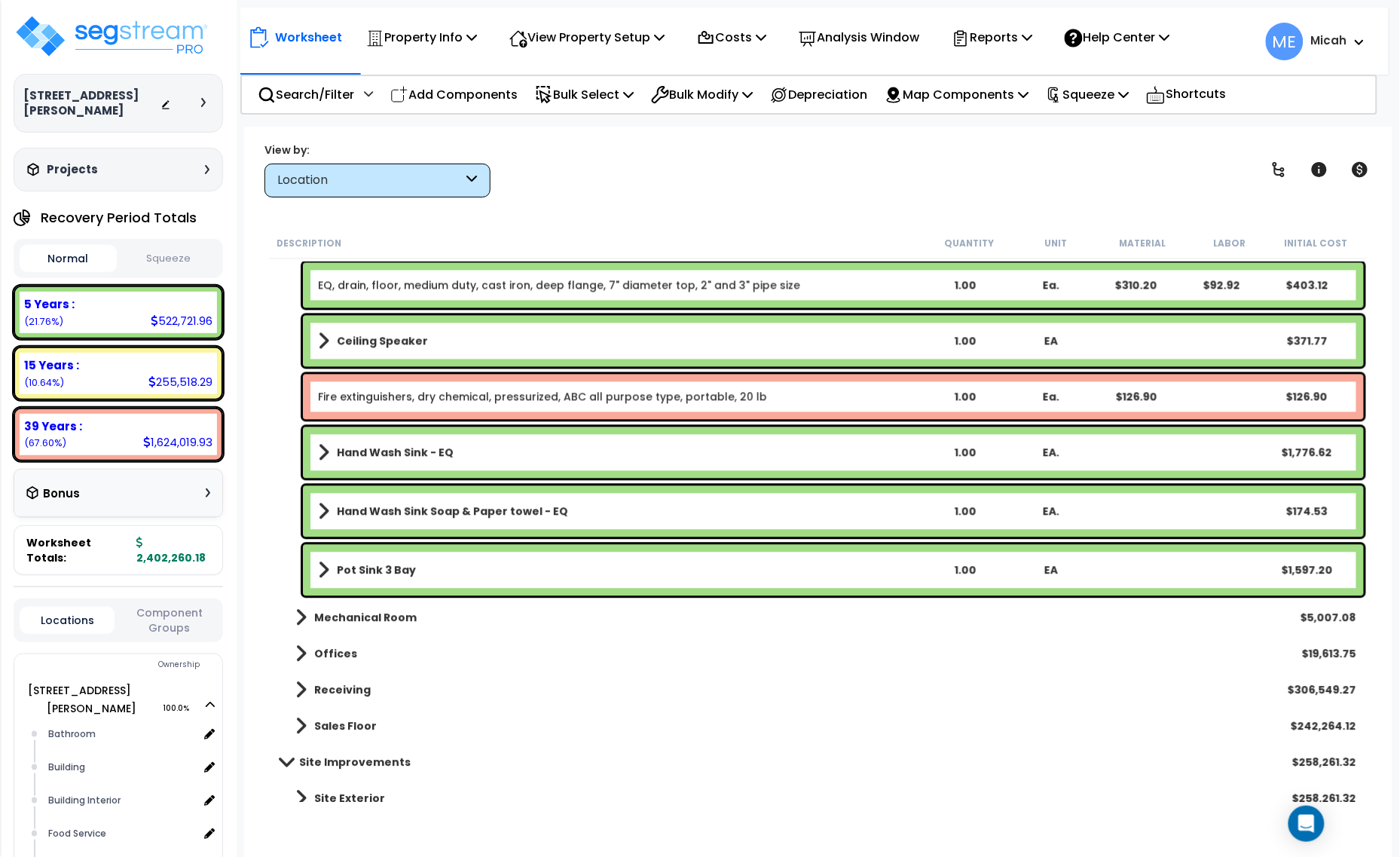
click at [322, 569] on span at bounding box center [323, 570] width 11 height 21
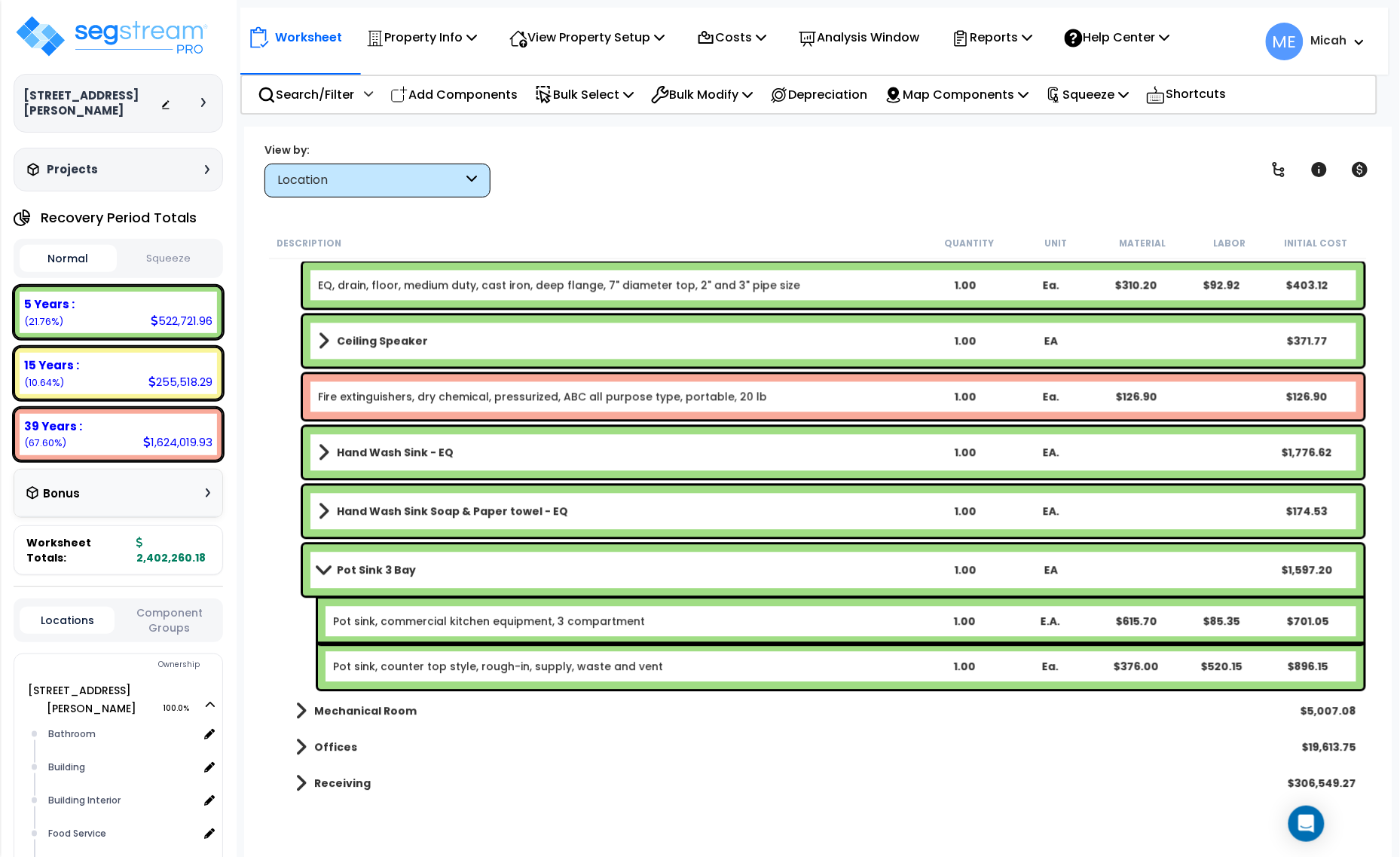
click at [319, 568] on span at bounding box center [323, 570] width 21 height 11
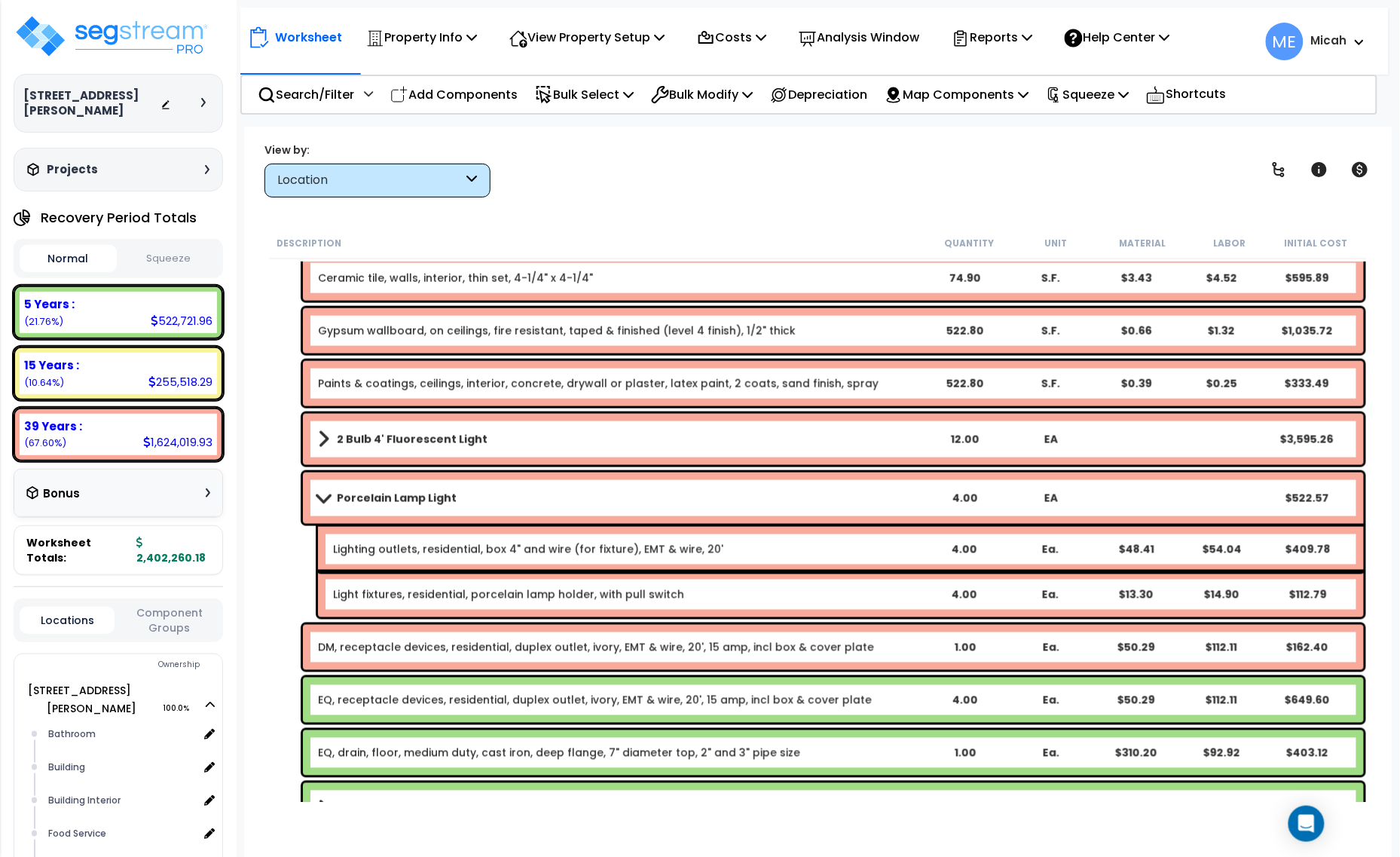
scroll to position [660, 0]
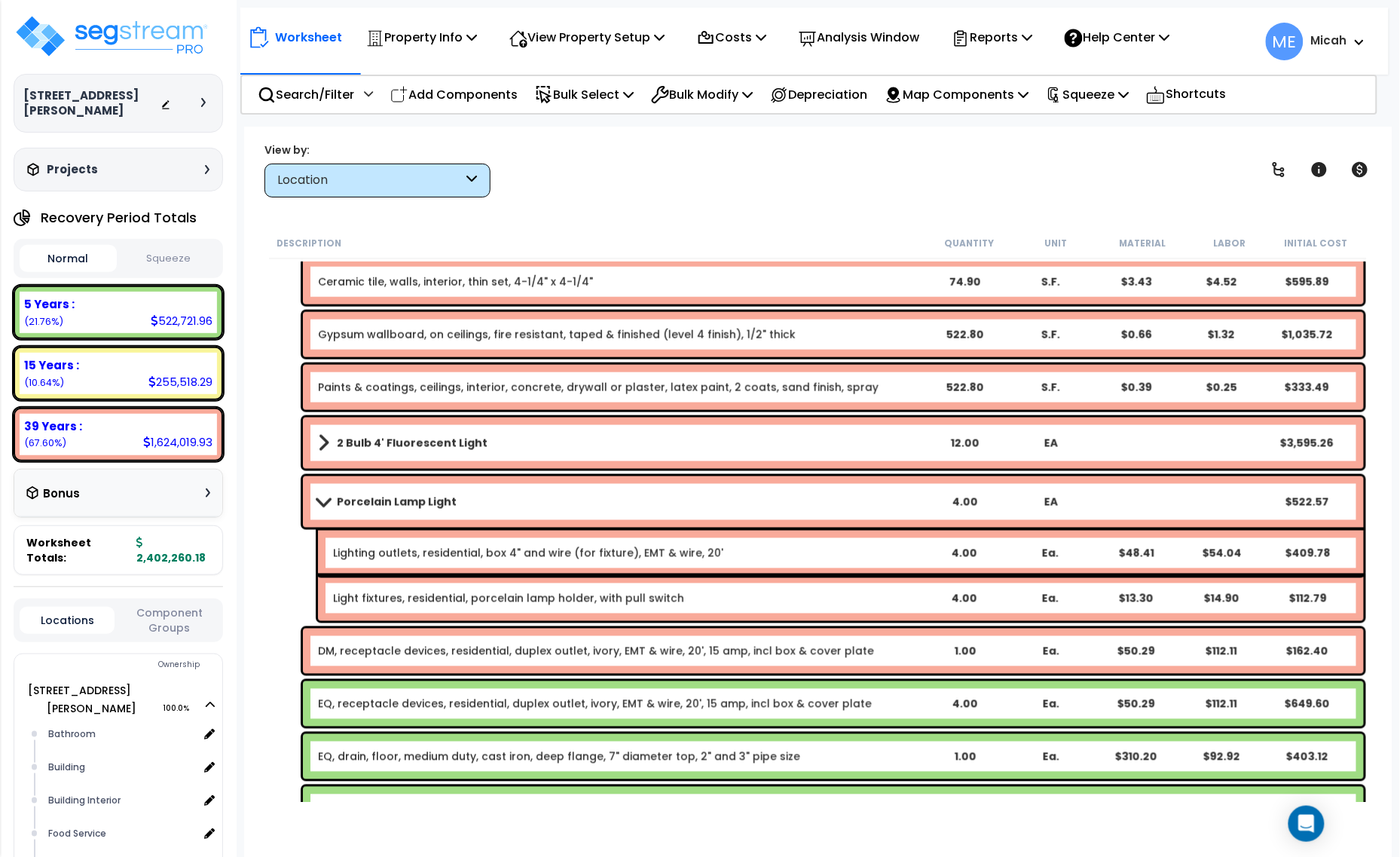
click at [326, 499] on span at bounding box center [323, 501] width 21 height 11
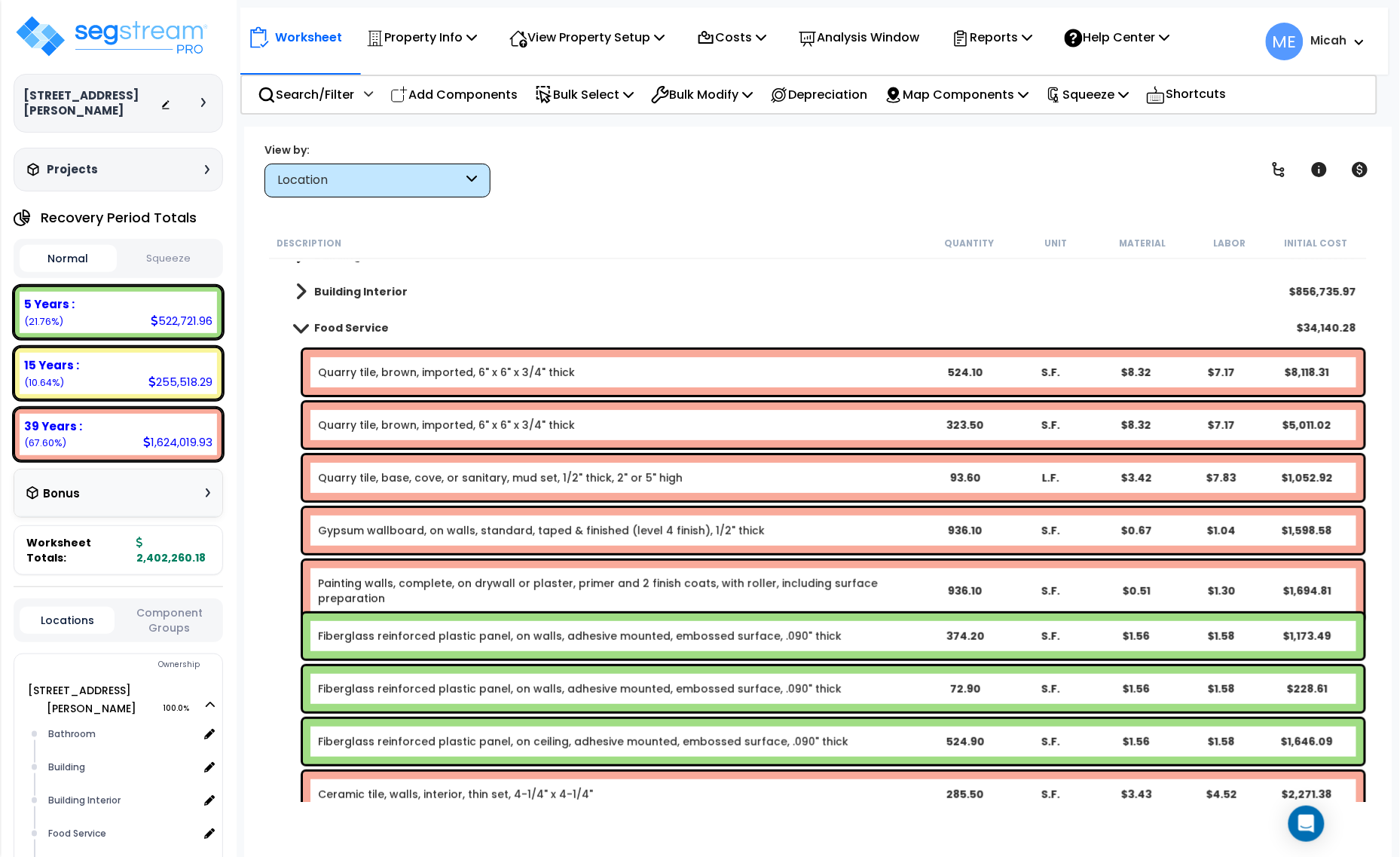
scroll to position [0, 0]
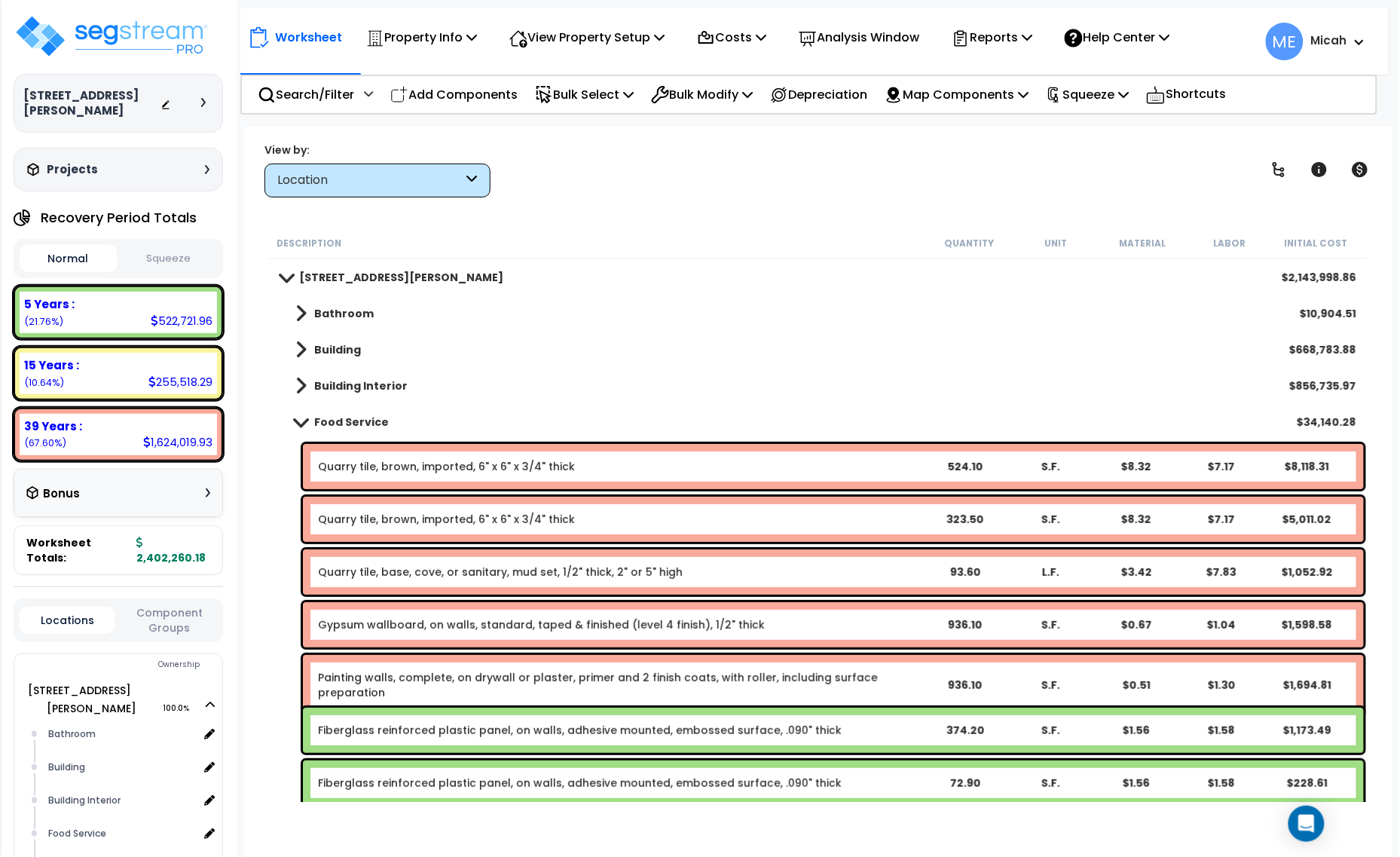
click at [303, 423] on span at bounding box center [301, 422] width 21 height 11
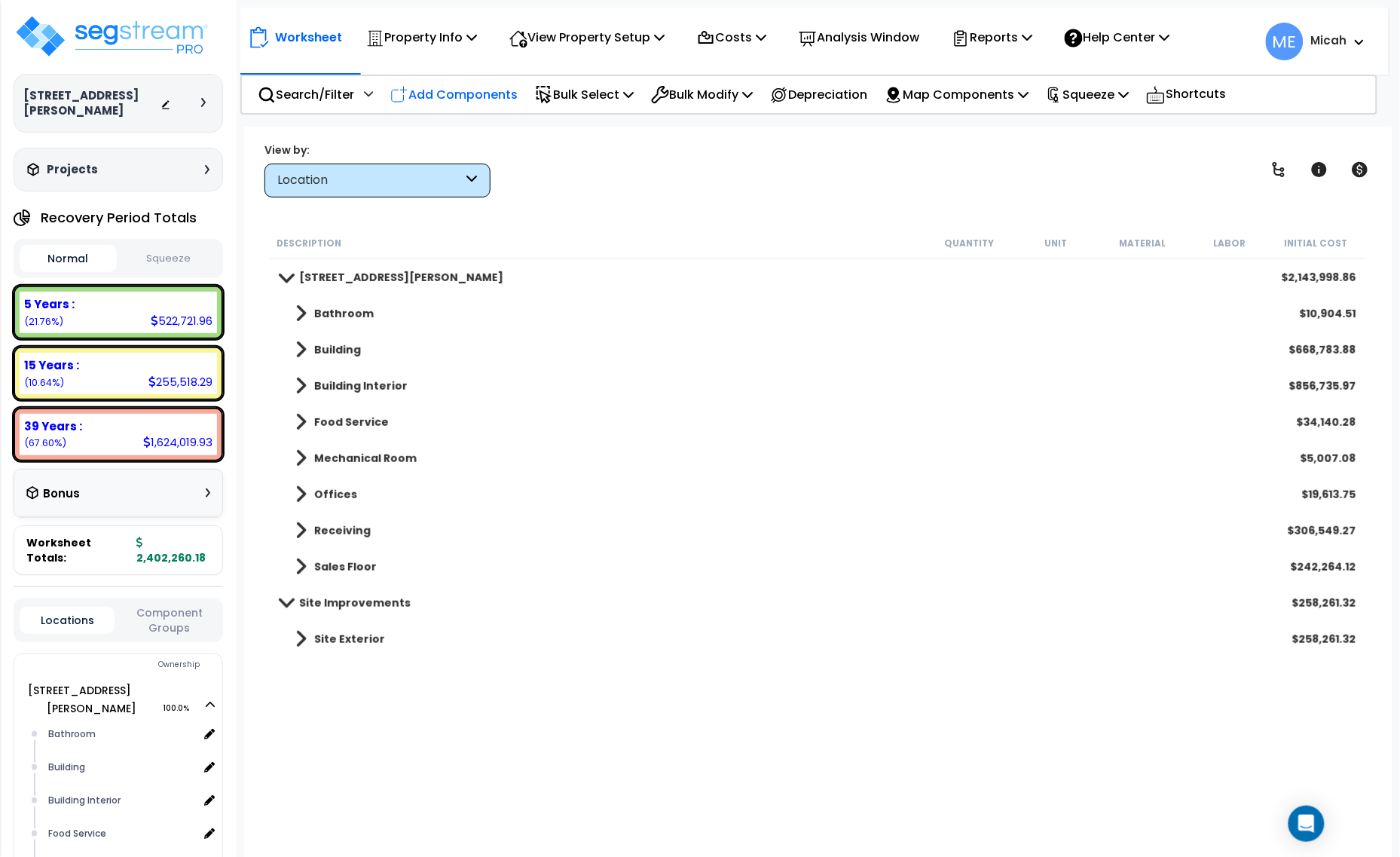
click at [470, 105] on div "Add Components" at bounding box center [453, 94] width 144 height 35
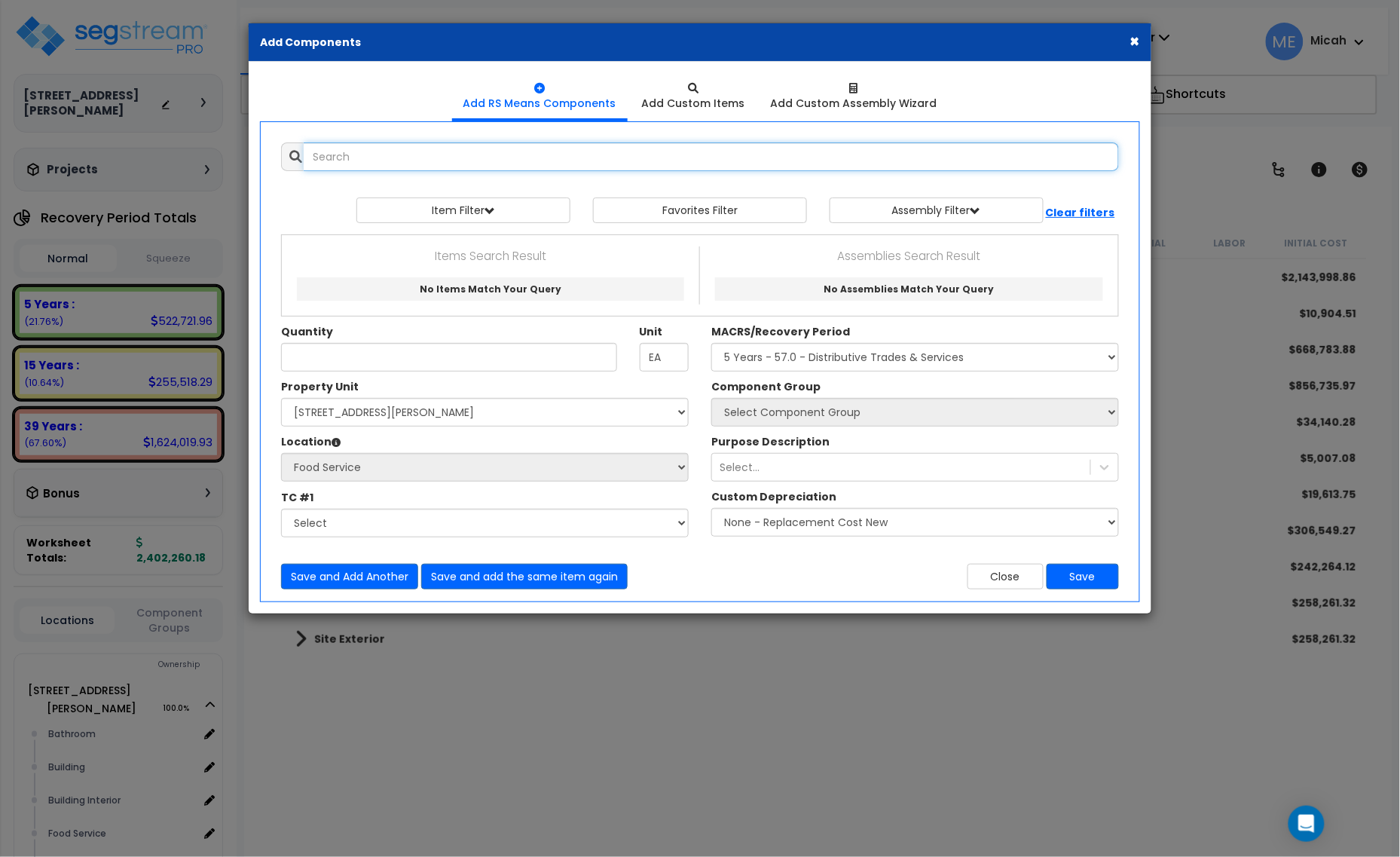
select select
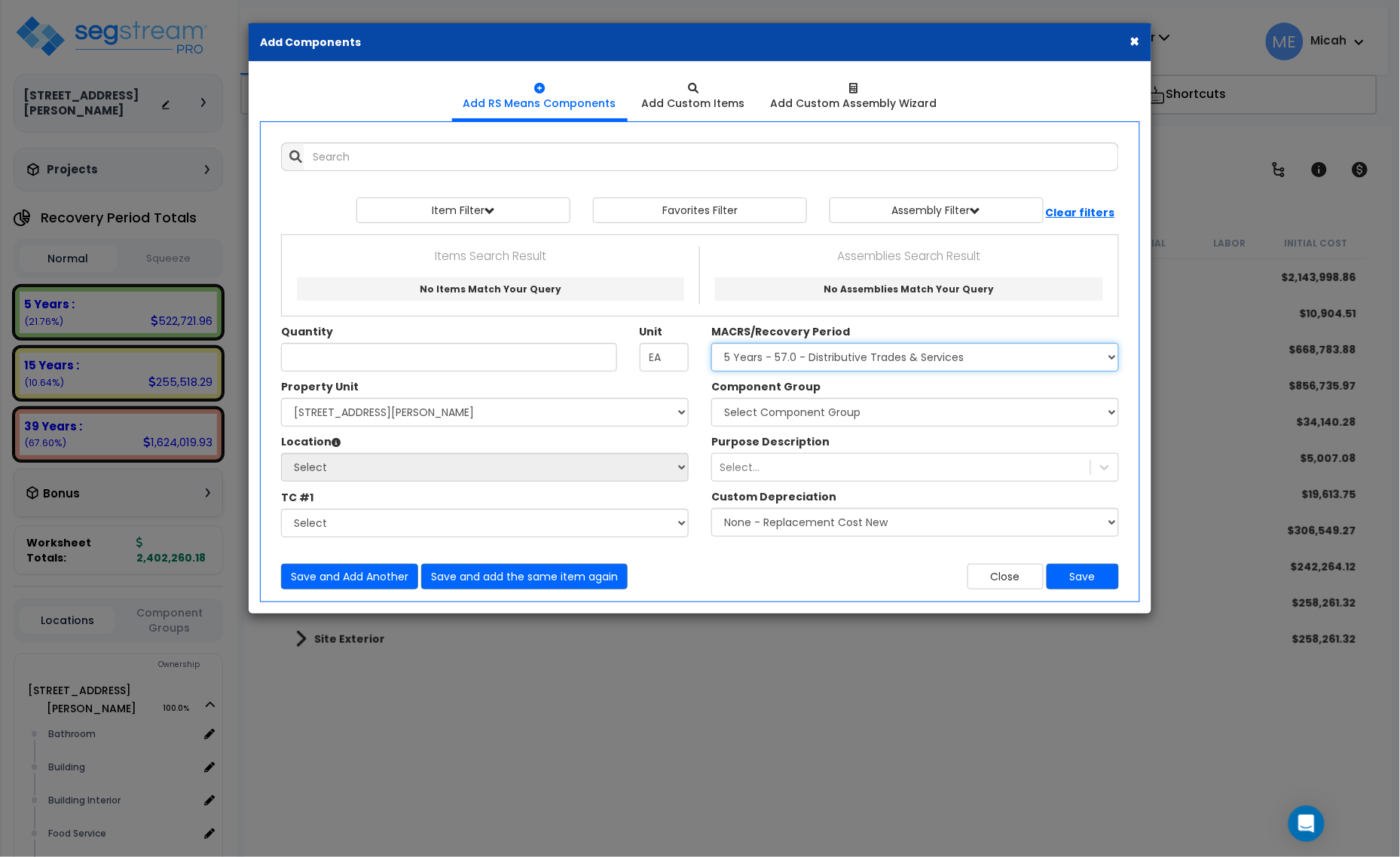
click at [937, 364] on select "Select MACRS/Recovery Period 5 Years - 57.0 - Distributive Trades & Services 5 …" at bounding box center [915, 357] width 408 height 29
click at [1086, 367] on select "Select MACRS/Recovery Period 5 Years - 57.0 - Distributive Trades & Services 5 …" at bounding box center [915, 357] width 408 height 29
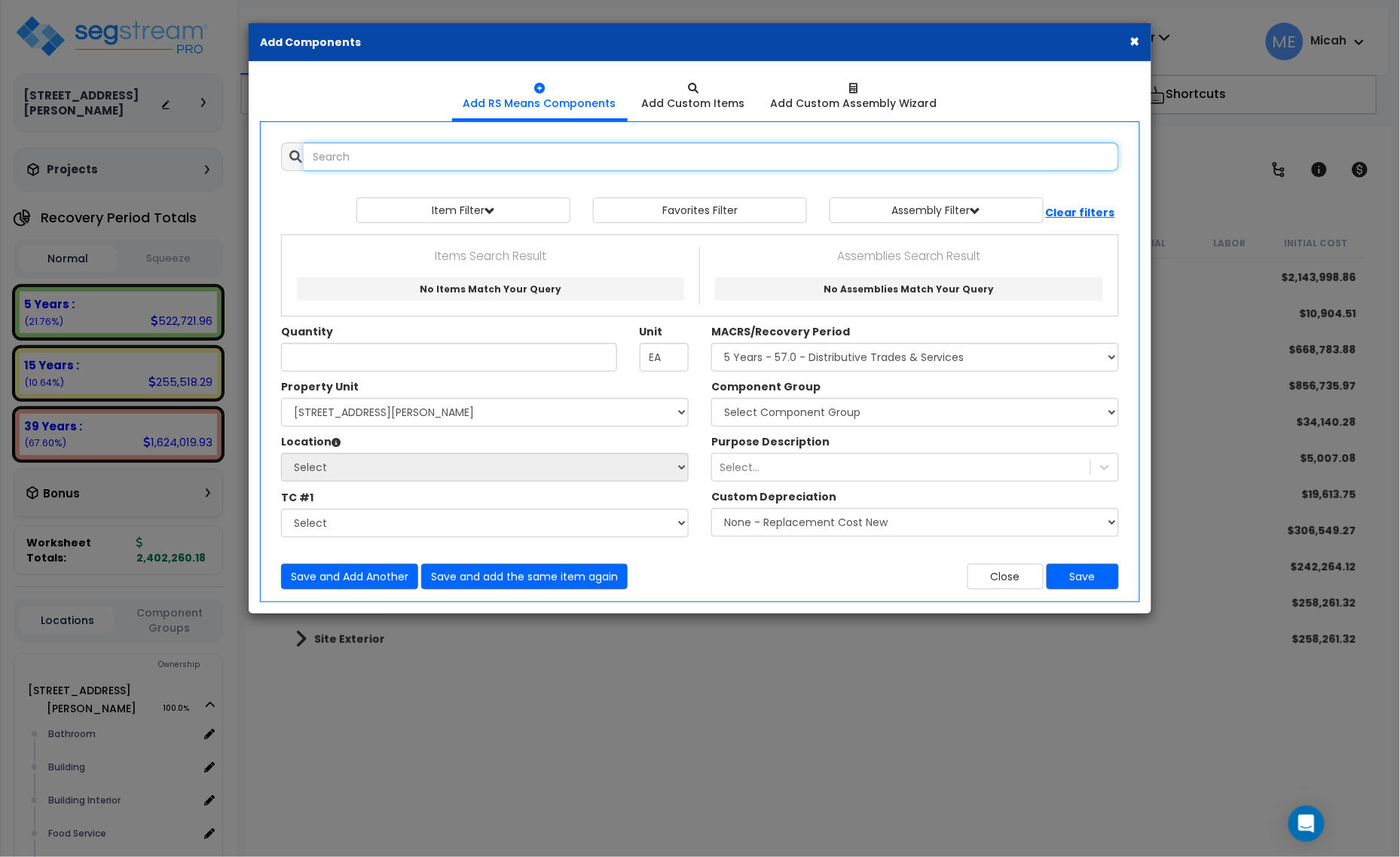
click at [320, 151] on input "text" at bounding box center [712, 156] width 815 height 29
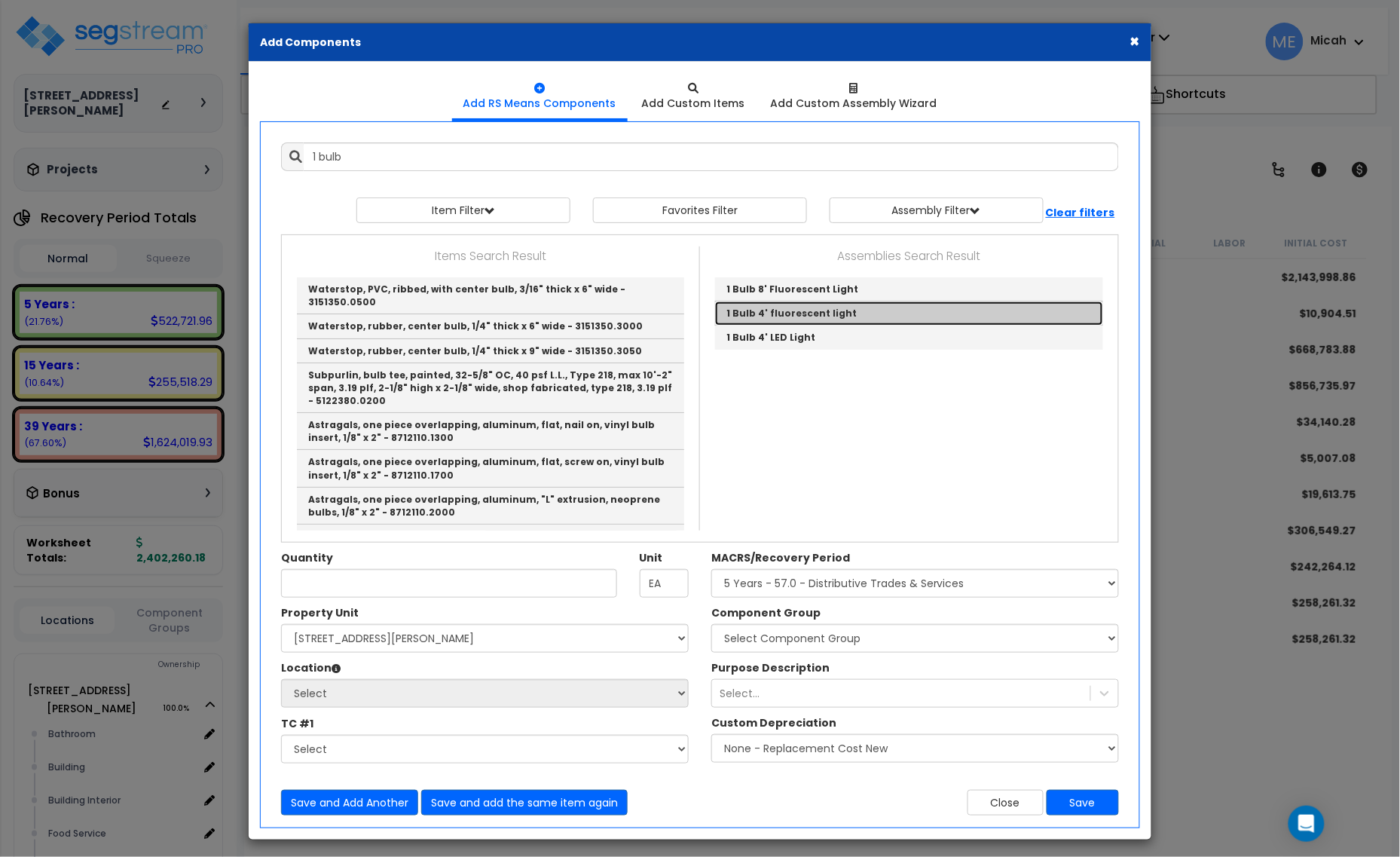
click at [800, 311] on link "1 Bulb 4' fluorescent light" at bounding box center [909, 314] width 388 height 24
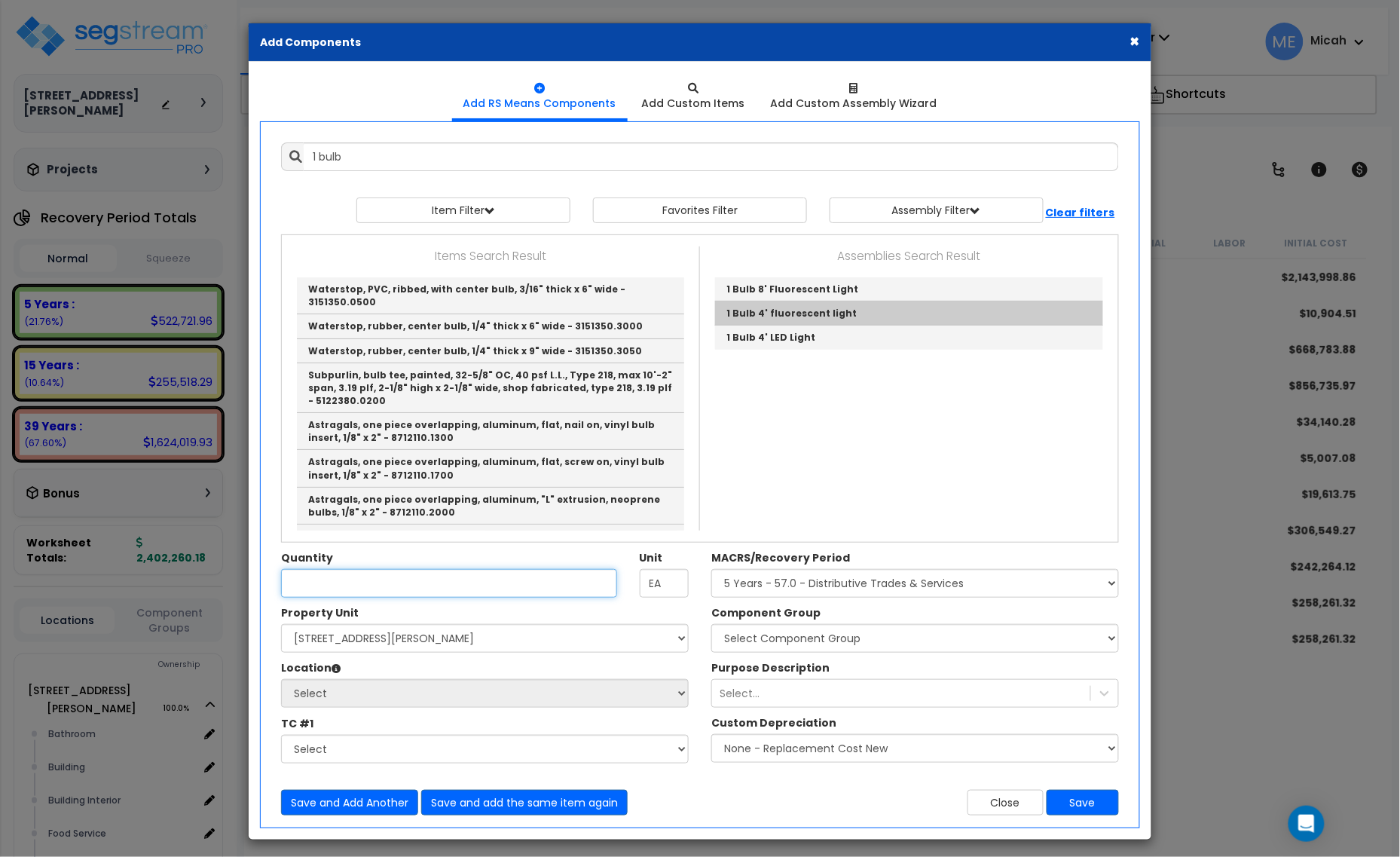
type input "1 Bulb 4' fluorescent light"
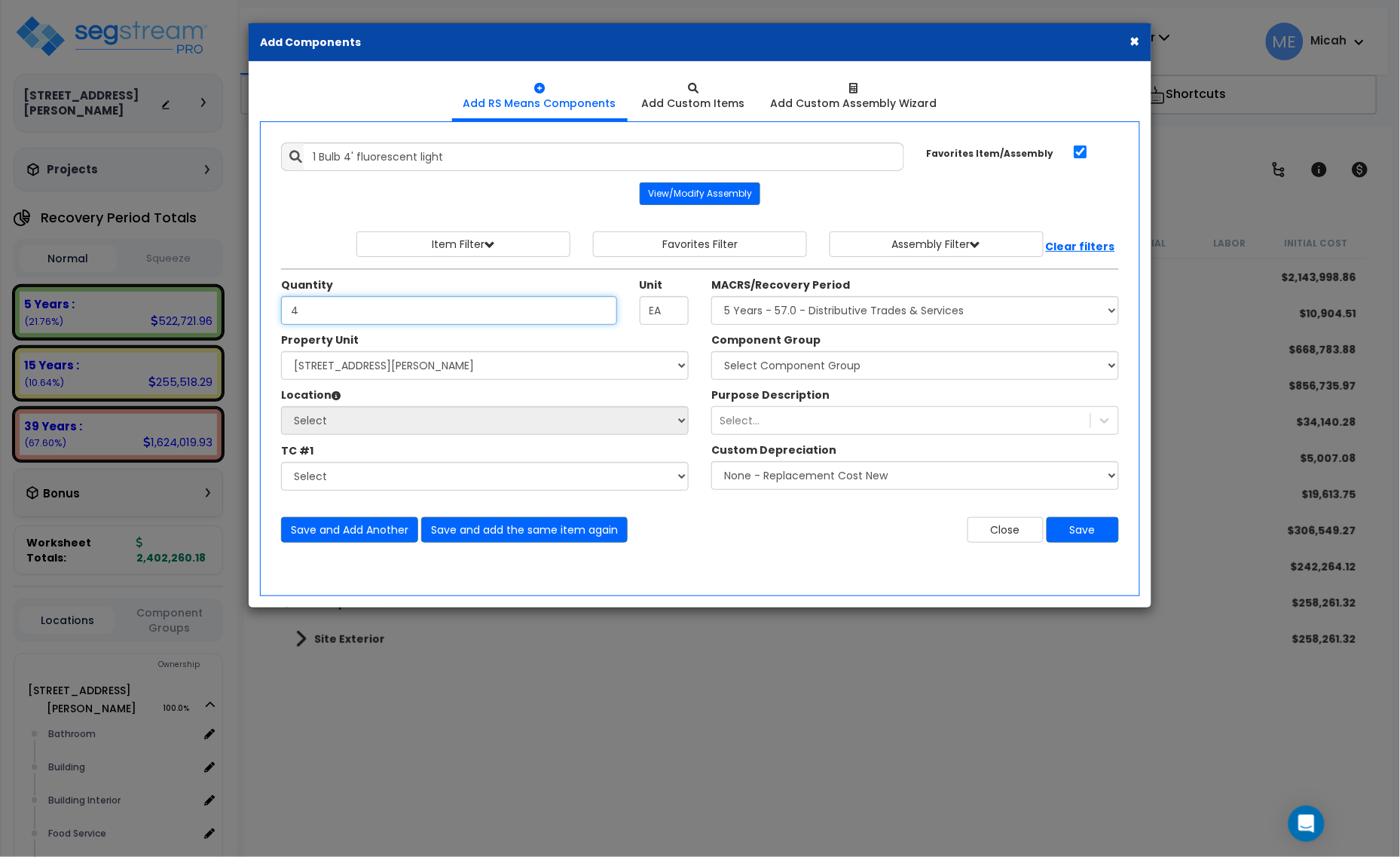
type input "4"
click at [453, 370] on select "Select 210 Keller Ave S. Site Improvements" at bounding box center [485, 365] width 408 height 29
select select "164425"
click at [281, 352] on select "Select 210 Keller Ave S. Site Improvements" at bounding box center [485, 365] width 408 height 29
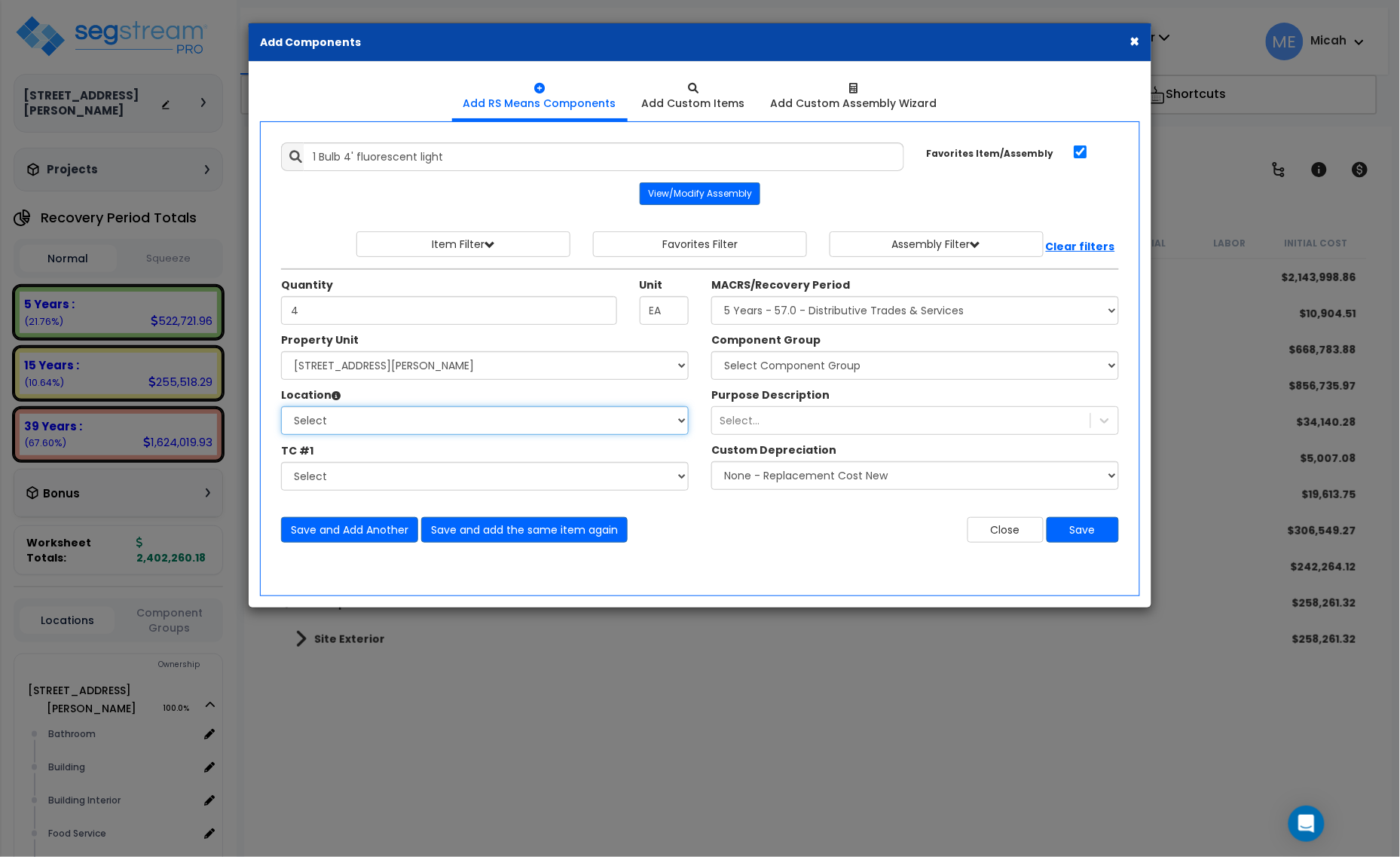
click at [431, 426] on select "Select Bathroom Building Building Interior Food Service Mechanical Room Offices…" at bounding box center [485, 420] width 408 height 29
select select "2601"
click at [281, 407] on select "Select Bathroom Building Building Interior Food Service Mechanical Room Offices…" at bounding box center [485, 420] width 408 height 29
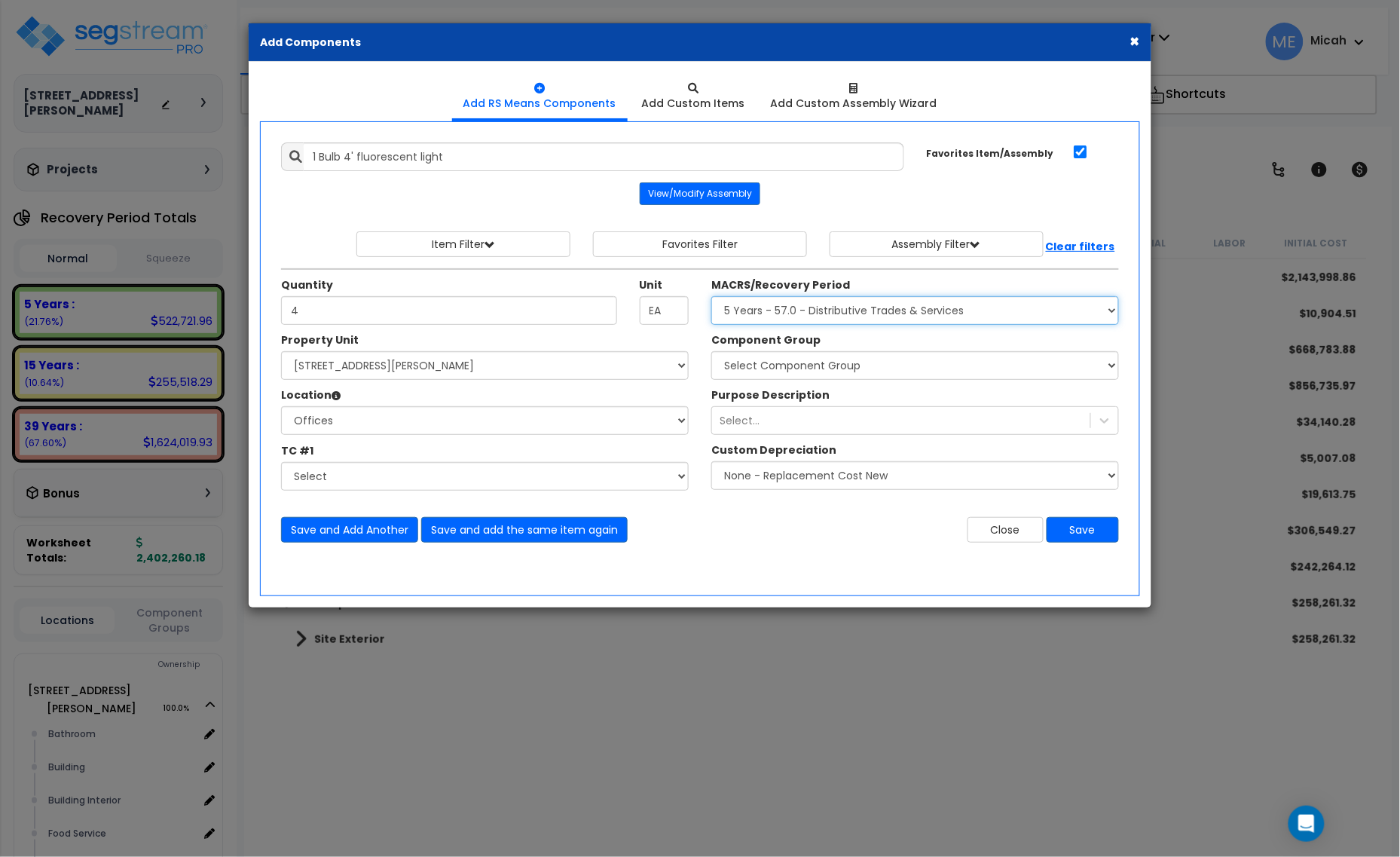
click at [801, 304] on select "Select MACRS/Recovery Period 5 Years - 57.0 - Distributive Trades & Services 5 …" at bounding box center [915, 310] width 408 height 29
select select "3669"
click at [712, 297] on select "Select MACRS/Recovery Period 5 Years - 57.0 - Distributive Trades & Services 5 …" at bounding box center [915, 310] width 408 height 29
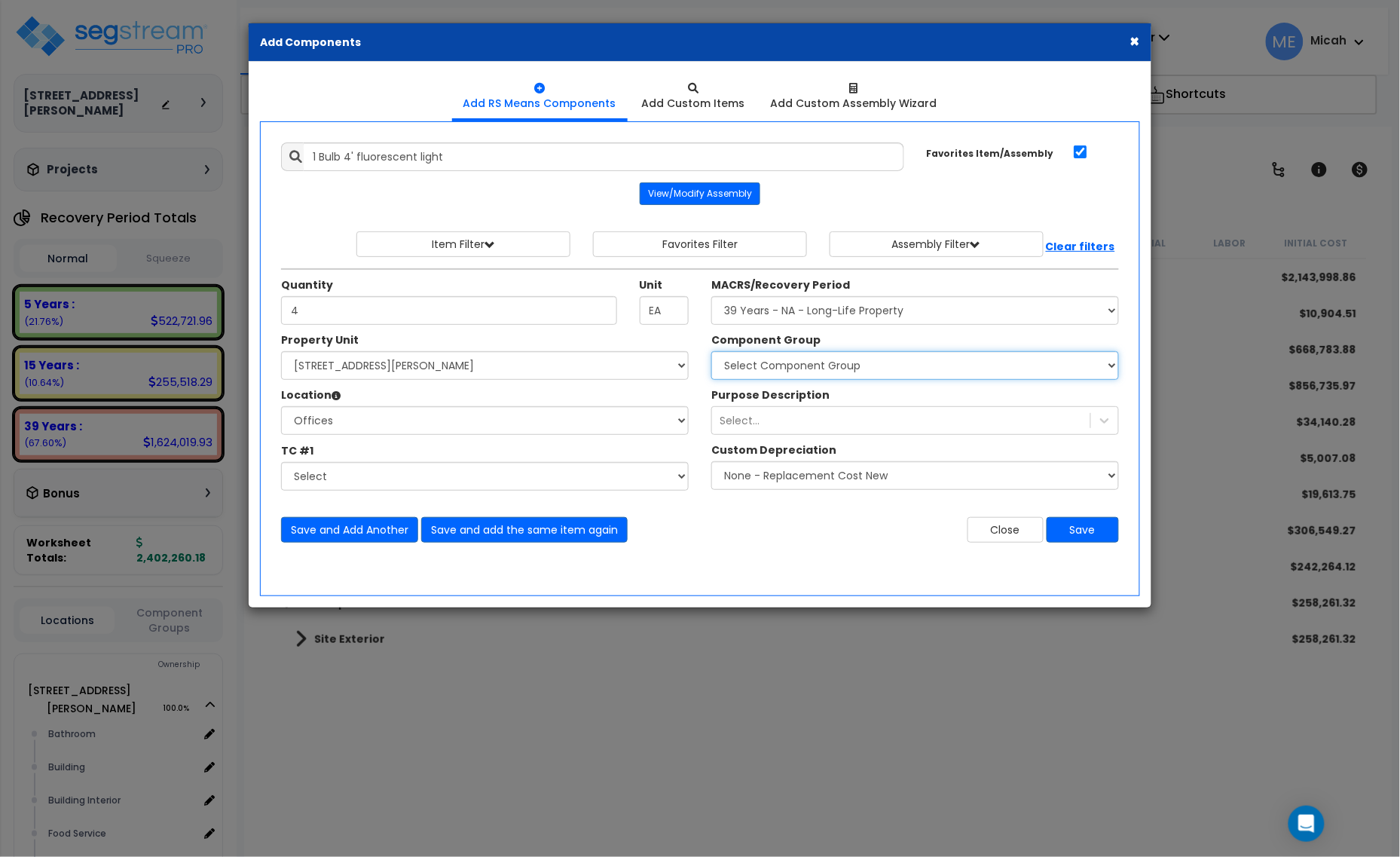
click at [849, 373] on select "Select Component Group 143.00 - FIRE EXTINGUISHERS 350.00 - SITE FIRE PROTECTIO…" at bounding box center [915, 365] width 408 height 29
select select "56961"
click at [849, 373] on select "Select Component Group 143.00 - FIRE EXTINGUISHERS 350.00 - SITE FIRE PROTECTIO…" at bounding box center [915, 365] width 408 height 29
click at [310, 531] on button "Save and Add Another" at bounding box center [349, 530] width 137 height 26
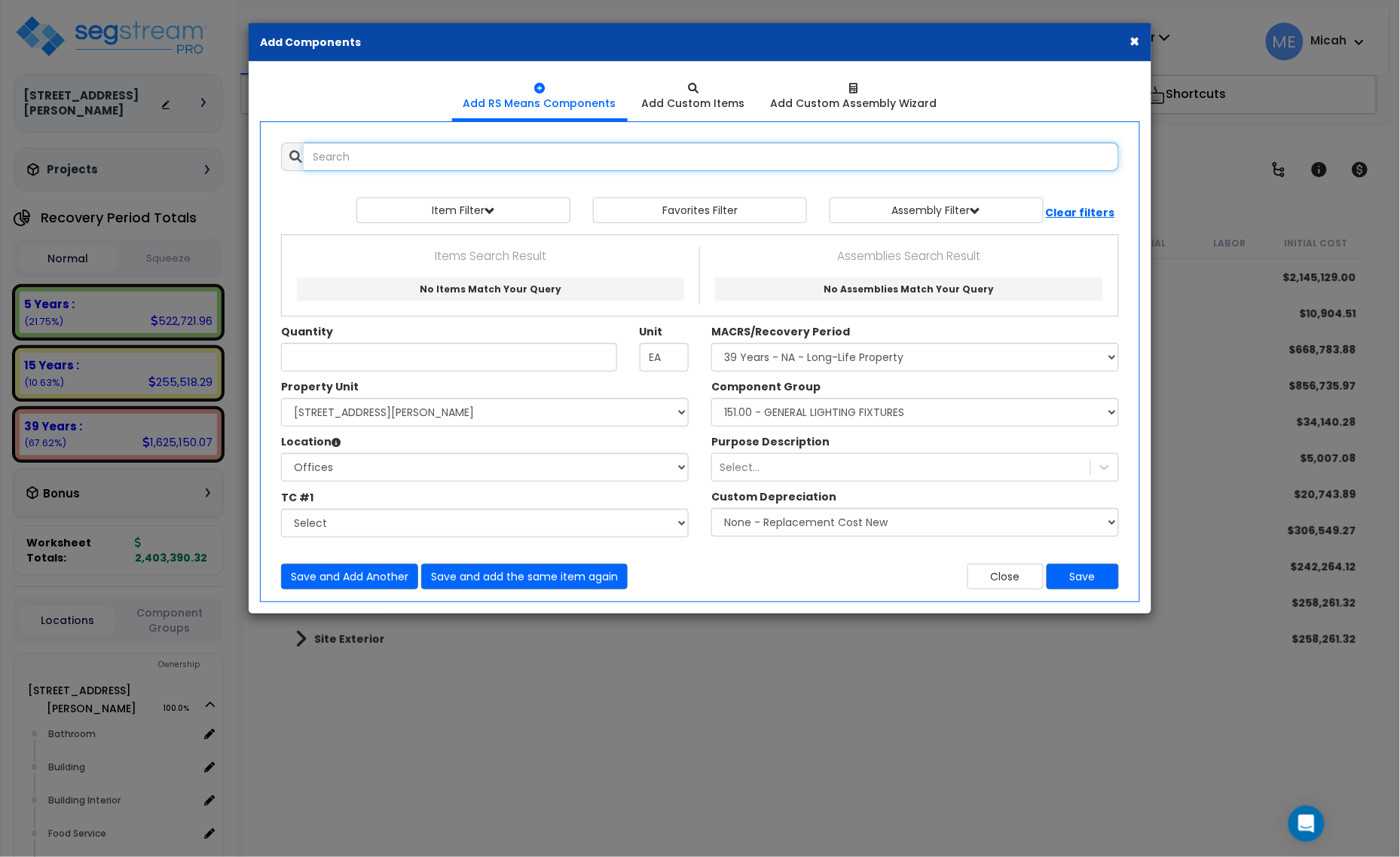
click at [485, 163] on input "text" at bounding box center [712, 156] width 815 height 29
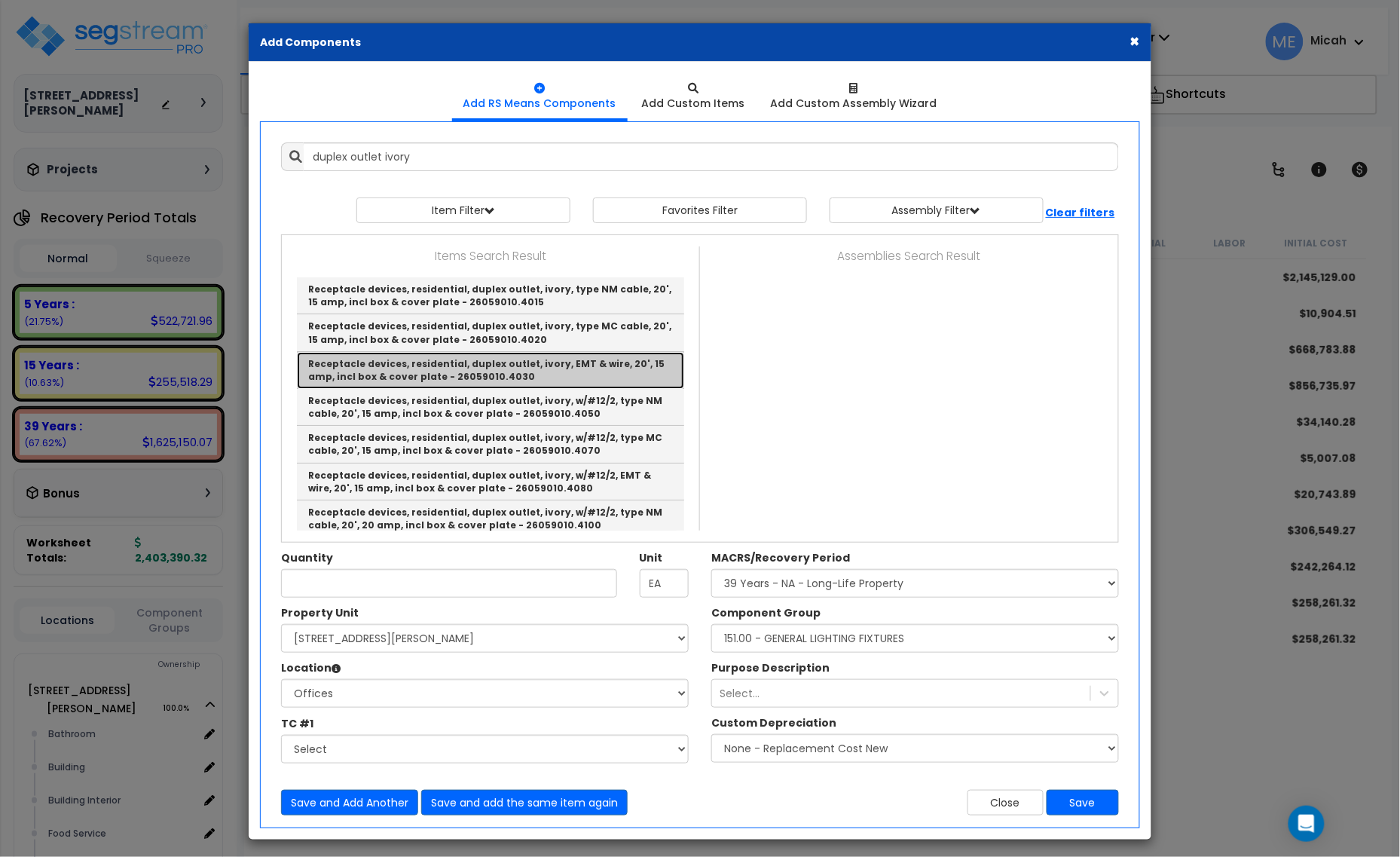
click at [567, 362] on link "Receptacle devices, residential, duplex outlet, ivory, EMT & wire, 20', 15 amp,…" at bounding box center [491, 371] width 388 height 37
type input "Receptacle devices, residential, duplex outlet, ivory, EMT & wire, 20', 15 amp,…"
type input "Ea."
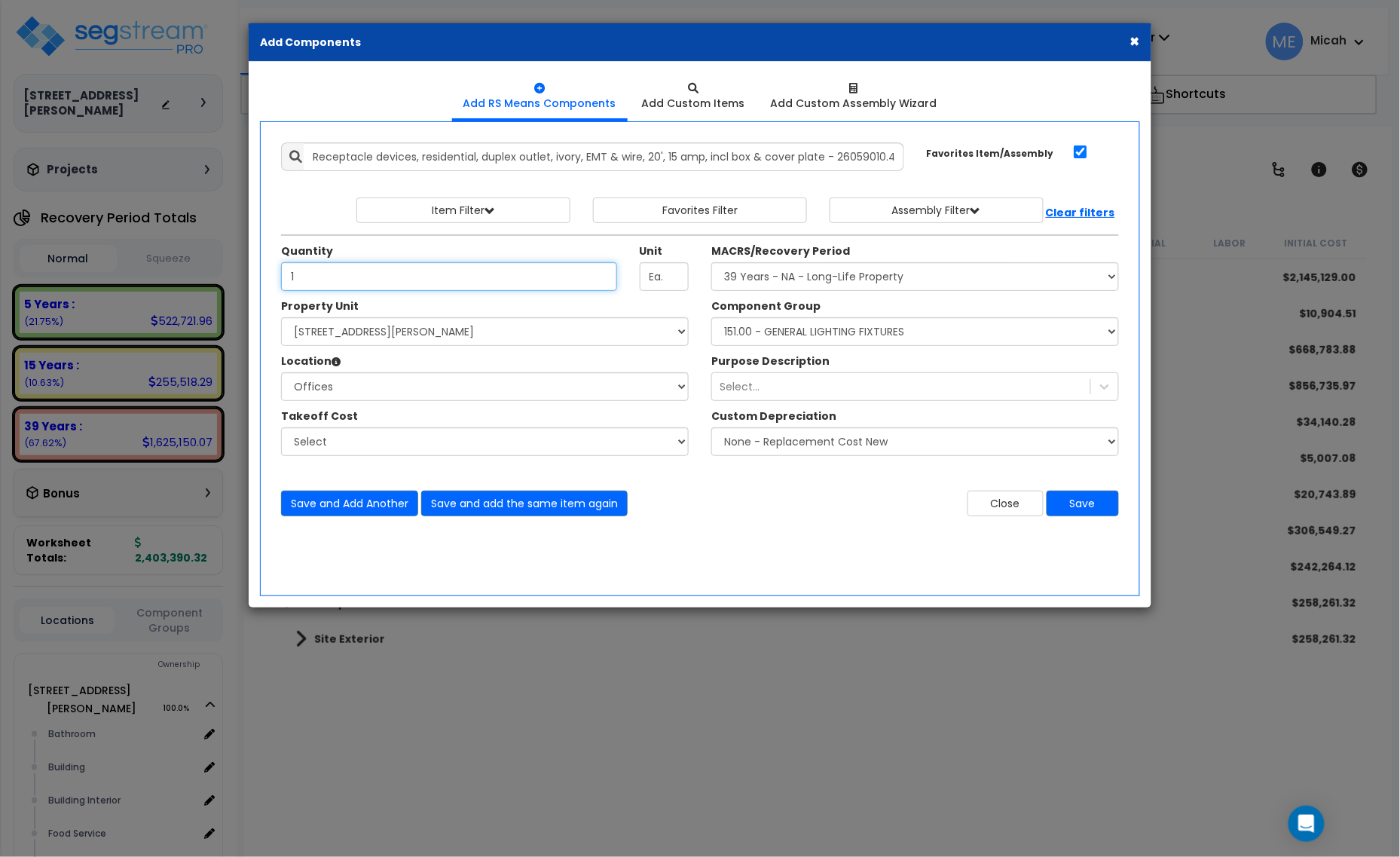
type input "1"
click at [829, 337] on select "Select Component Group 143.00 - FIRE EXTINGUISHERS 350.00 - SITE FIRE PROTECTIO…" at bounding box center [915, 331] width 408 height 29
select select "56955"
click at [829, 337] on select "Select Component Group 143.00 - FIRE EXTINGUISHERS 350.00 - SITE FIRE PROTECTIO…" at bounding box center [915, 331] width 408 height 29
click at [492, 499] on button "Save and add the same item again" at bounding box center [524, 504] width 206 height 26
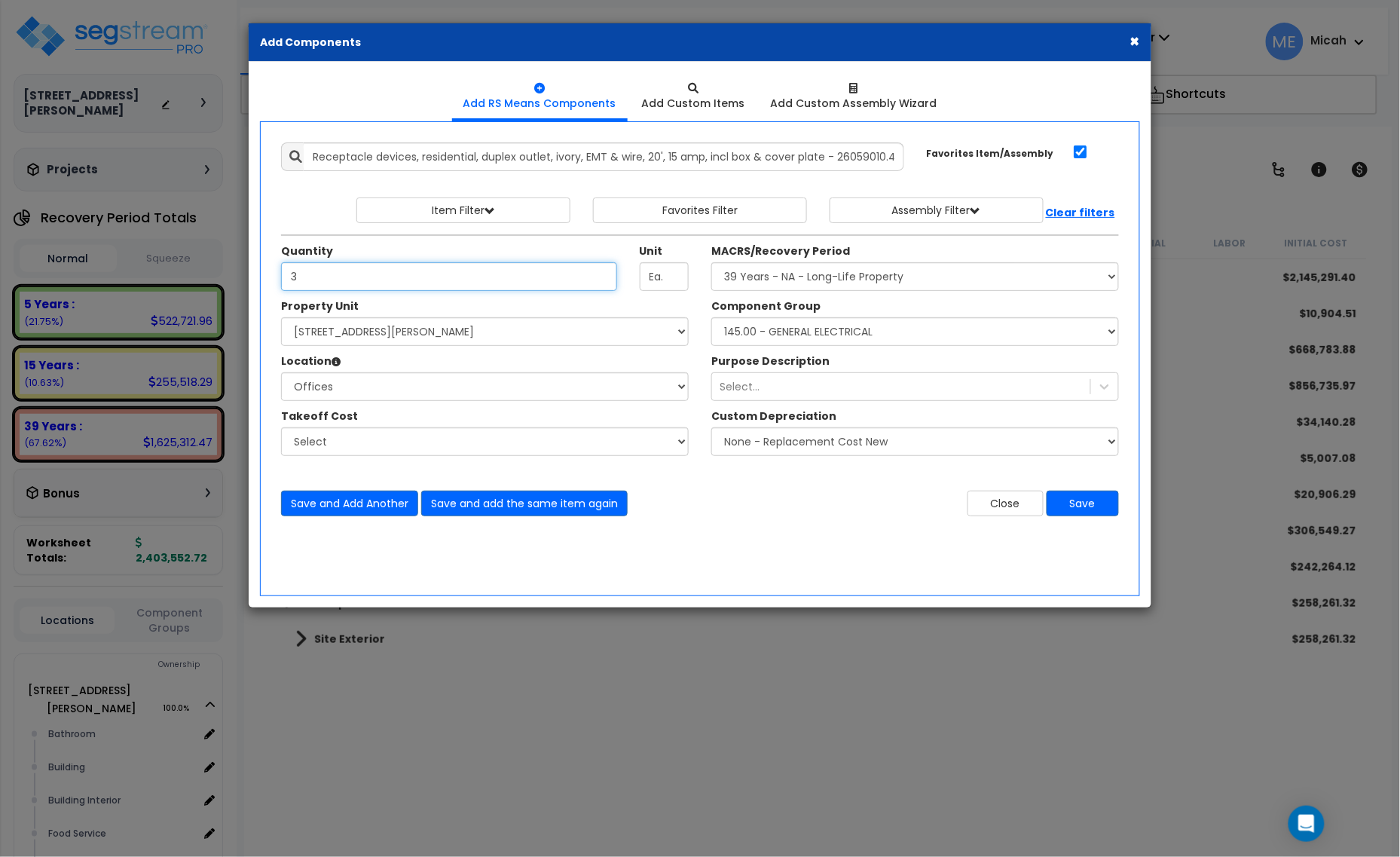
type input "3"
click at [848, 273] on select "Select MACRS/Recovery Period 5 Years - 57.0 - Distributive Trades & Services 5 …" at bounding box center [915, 276] width 408 height 29
select select "3667"
click at [712, 263] on select "Select MACRS/Recovery Period 5 Years - 57.0 - Distributive Trades & Services 5 …" at bounding box center [915, 276] width 408 height 29
click at [861, 332] on select "Select Component Group 286.00 - LAUNDRY ELECTRICAL 284.00 - LAUNDRY PLUMBING 31…" at bounding box center [915, 331] width 408 height 29
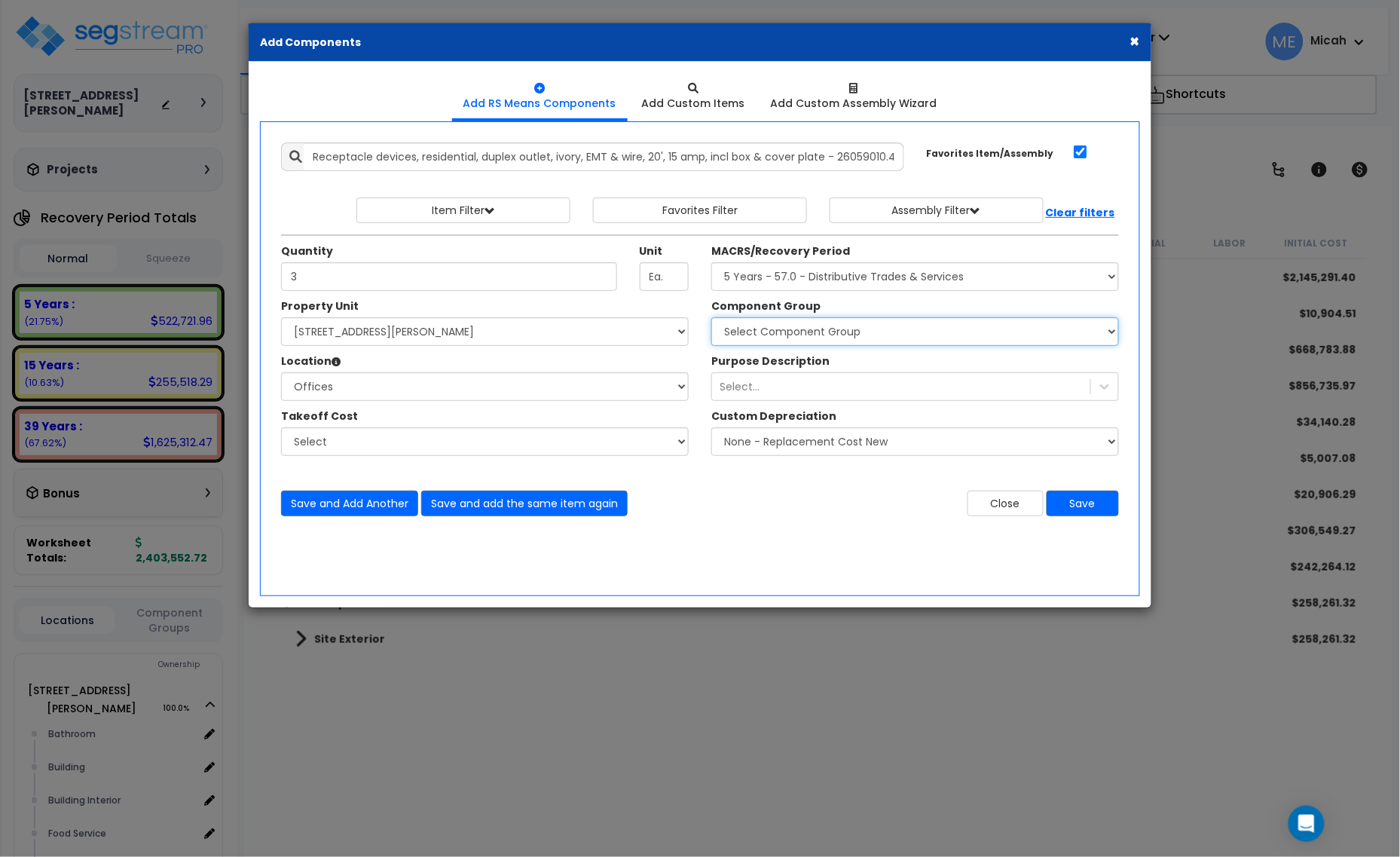
select select "57033"
click at [856, 326] on select "Select Component Group 286.00 - LAUNDRY ELECTRICAL 284.00 - LAUNDRY PLUMBING 31…" at bounding box center [915, 331] width 408 height 29
click at [347, 501] on button "Save and Add Another" at bounding box center [349, 504] width 137 height 26
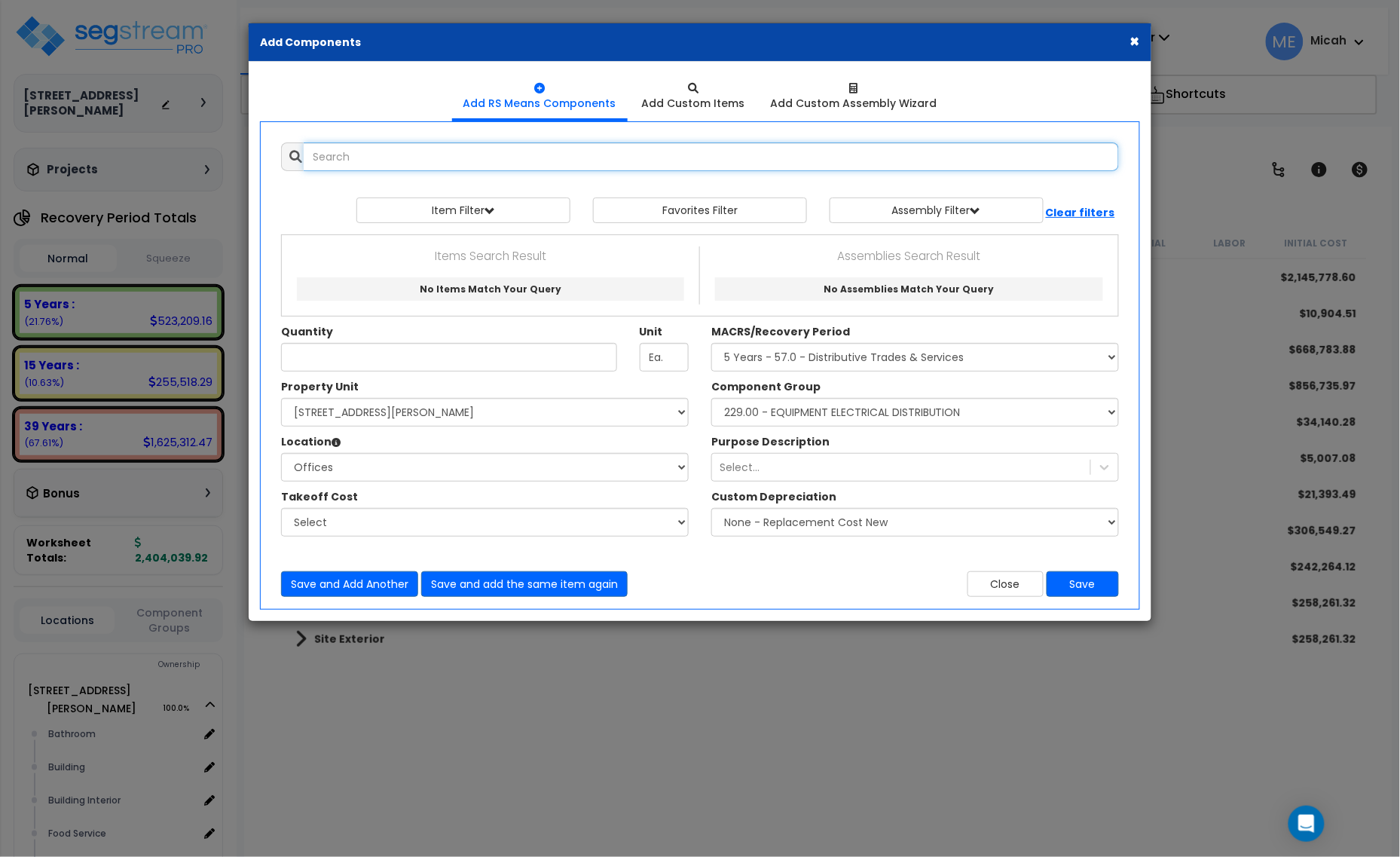
click at [333, 156] on input "text" at bounding box center [712, 156] width 815 height 29
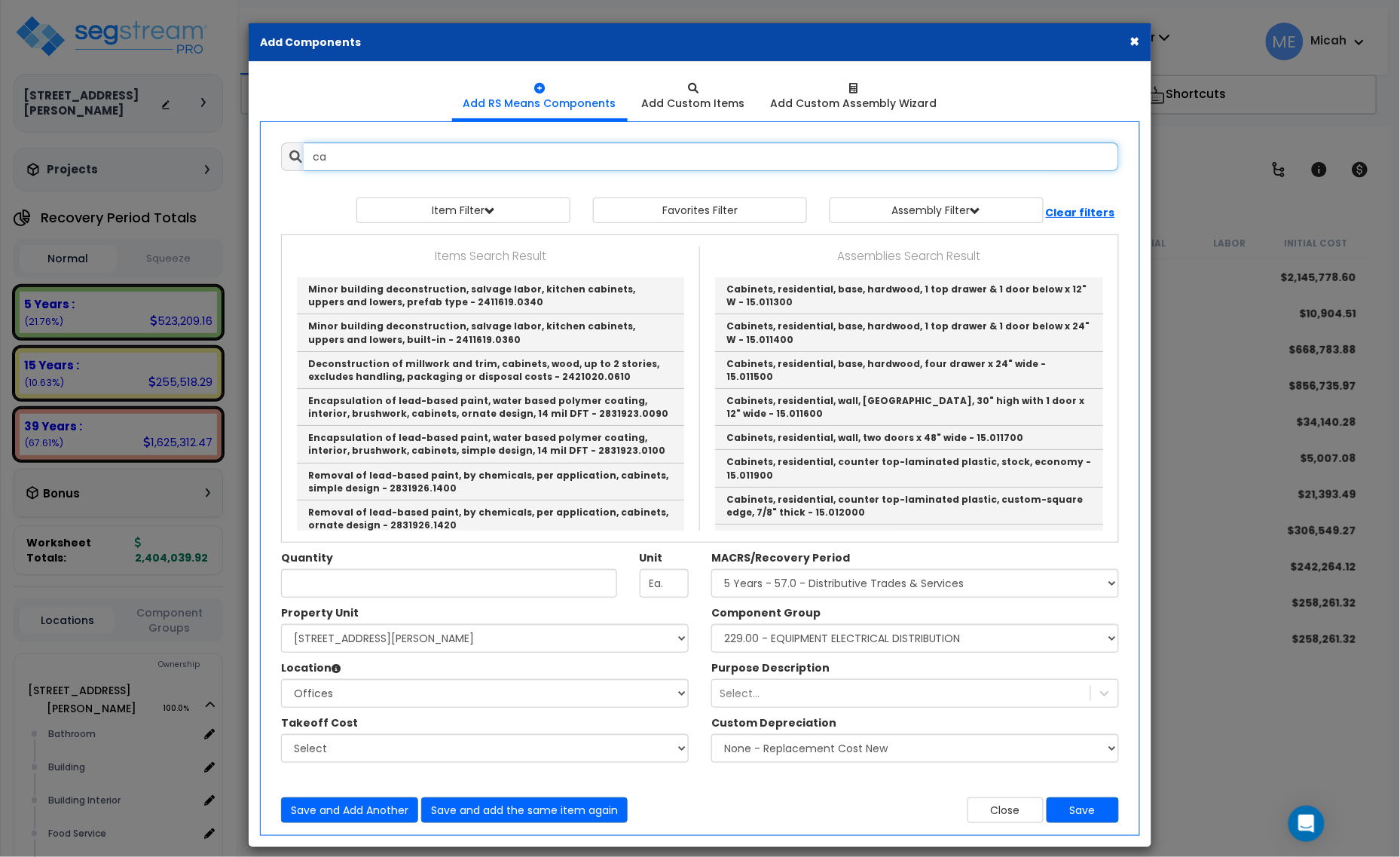
type input "c"
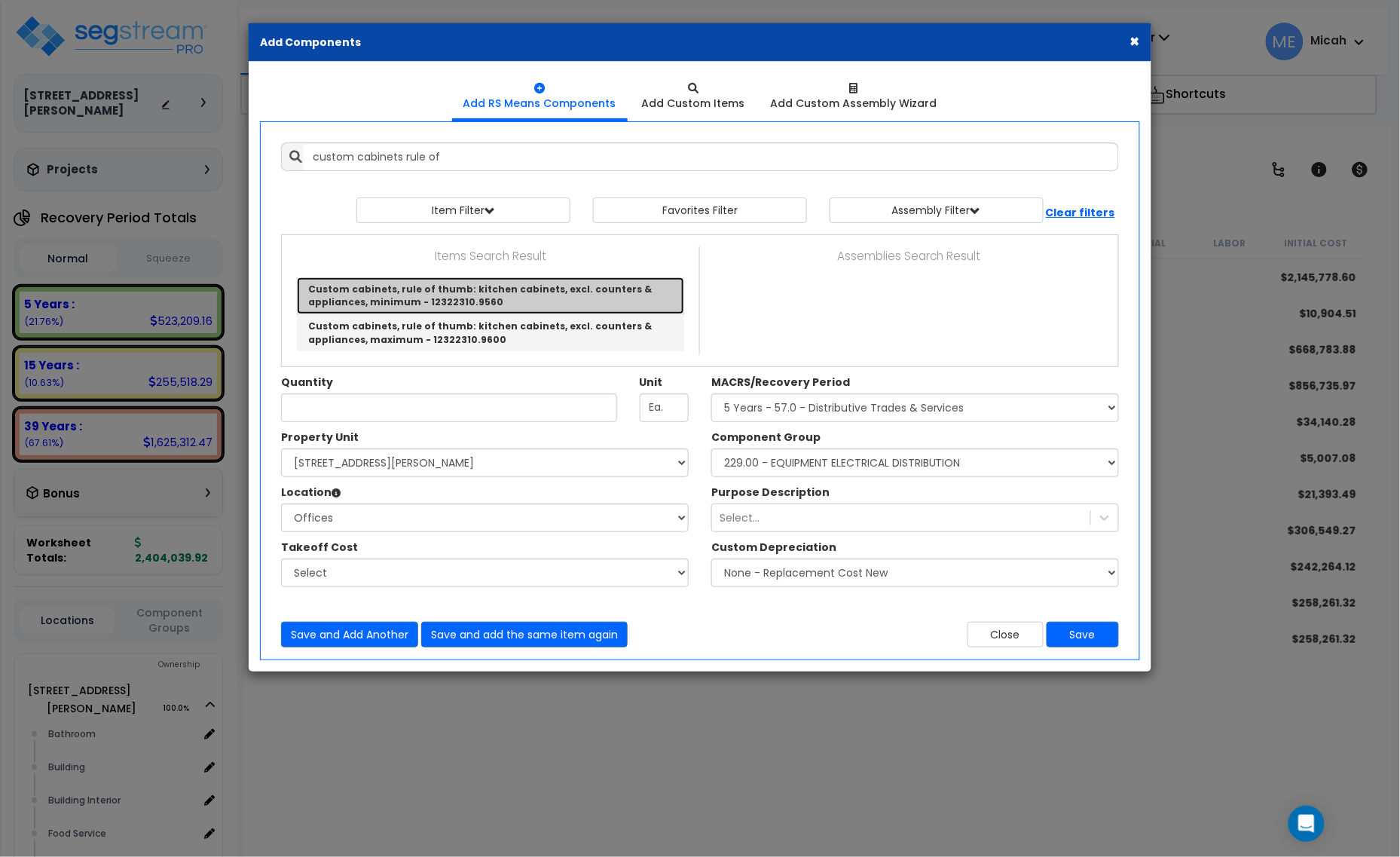
click at [413, 293] on link "Custom cabinets, rule of thumb: kitchen cabinets, excl. counters & appliances, …" at bounding box center [491, 295] width 388 height 37
type input "Custom cabinets, rule of thumb: kitchen cabinets, excl. counters & appliances, …"
type input "L.F."
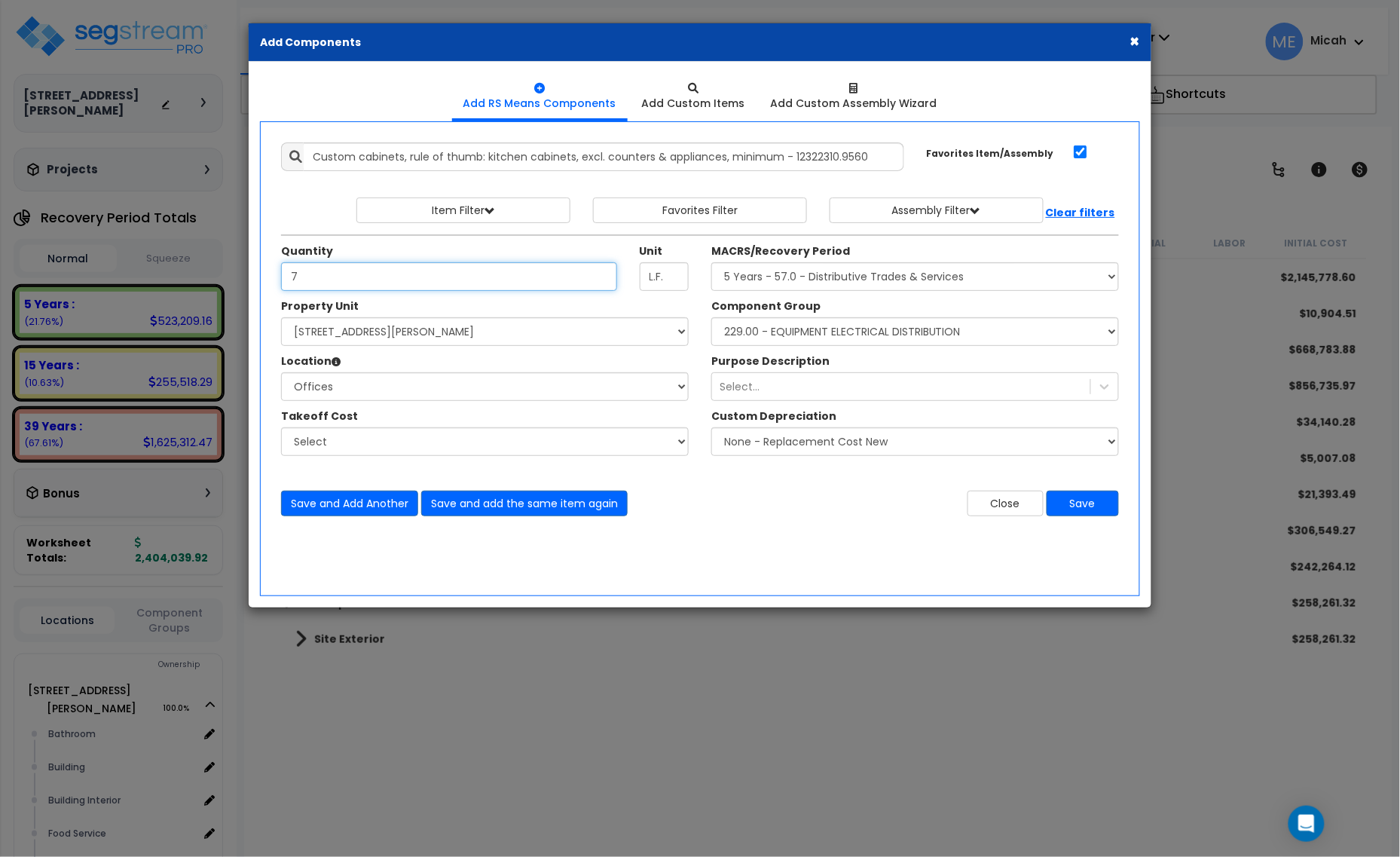
type input "7"
click at [864, 337] on select "Select Component Group 286.00 - LAUNDRY ELECTRICAL 284.00 - LAUNDRY PLUMBING 31…" at bounding box center [915, 331] width 408 height 29
select select "56895"
click at [712, 318] on select "Select Component Group 286.00 - LAUNDRY ELECTRICAL 284.00 - LAUNDRY PLUMBING 31…" at bounding box center [915, 331] width 408 height 29
click at [386, 509] on button "Save and Add Another" at bounding box center [349, 504] width 137 height 26
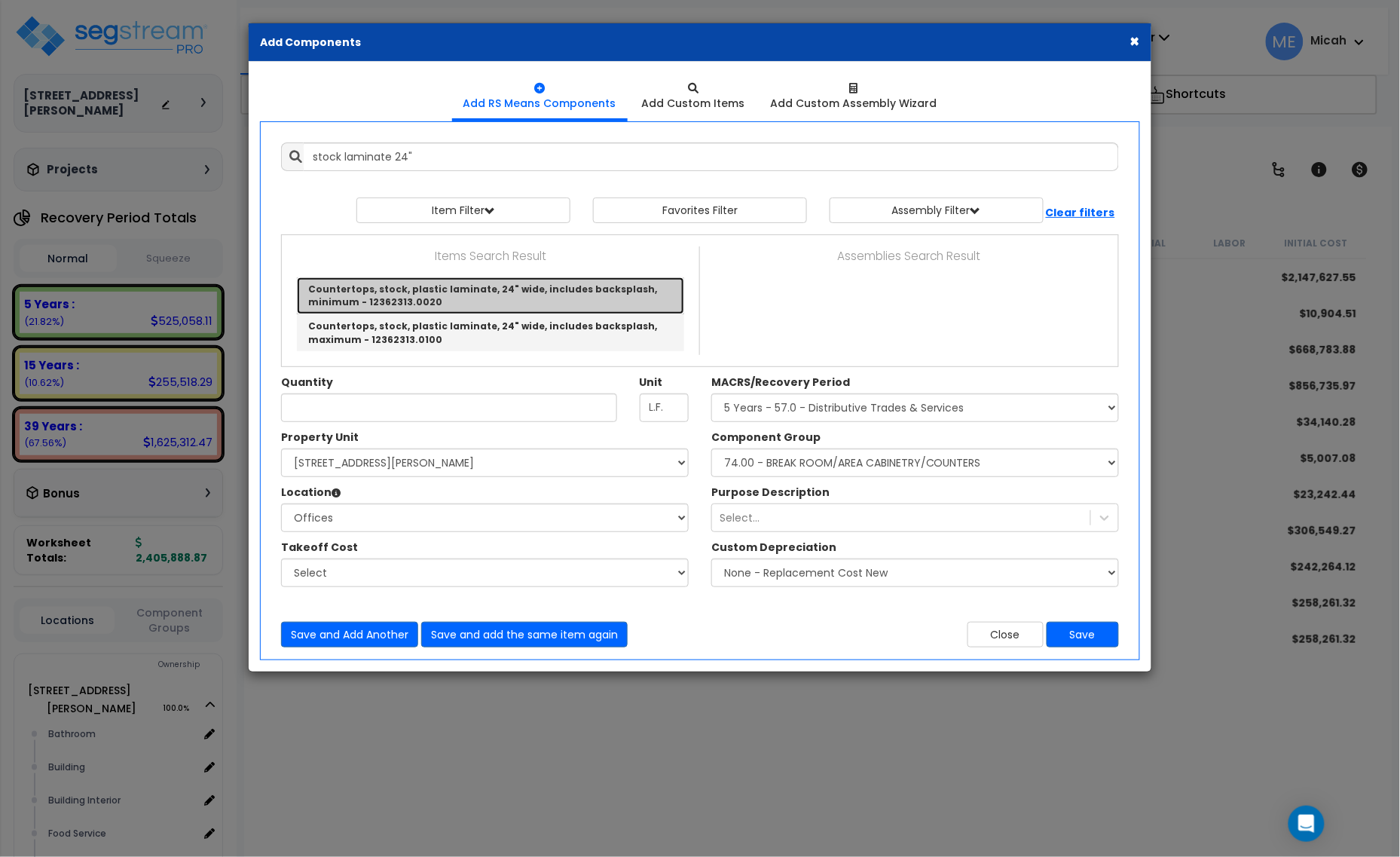
click at [477, 285] on link "Countertops, stock, plastic laminate, 24" wide, includes backsplash, minimum - …" at bounding box center [491, 295] width 388 height 37
type input "Countertops, stock, plastic laminate, 24" wide, includes backsplash, minimum - …"
checkbox input "false"
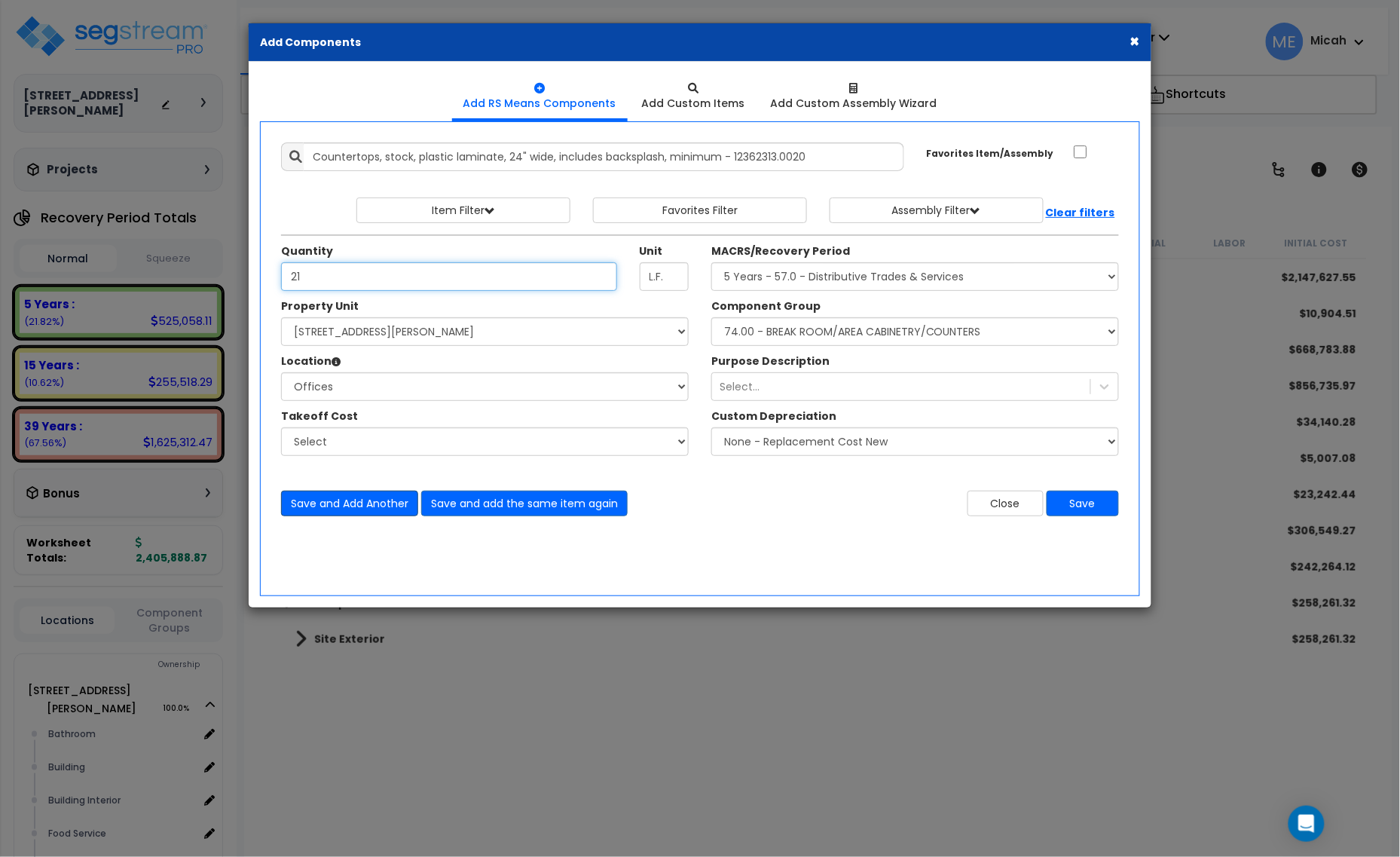
type input "21"
click at [388, 504] on button "Save and Add Another" at bounding box center [349, 504] width 137 height 26
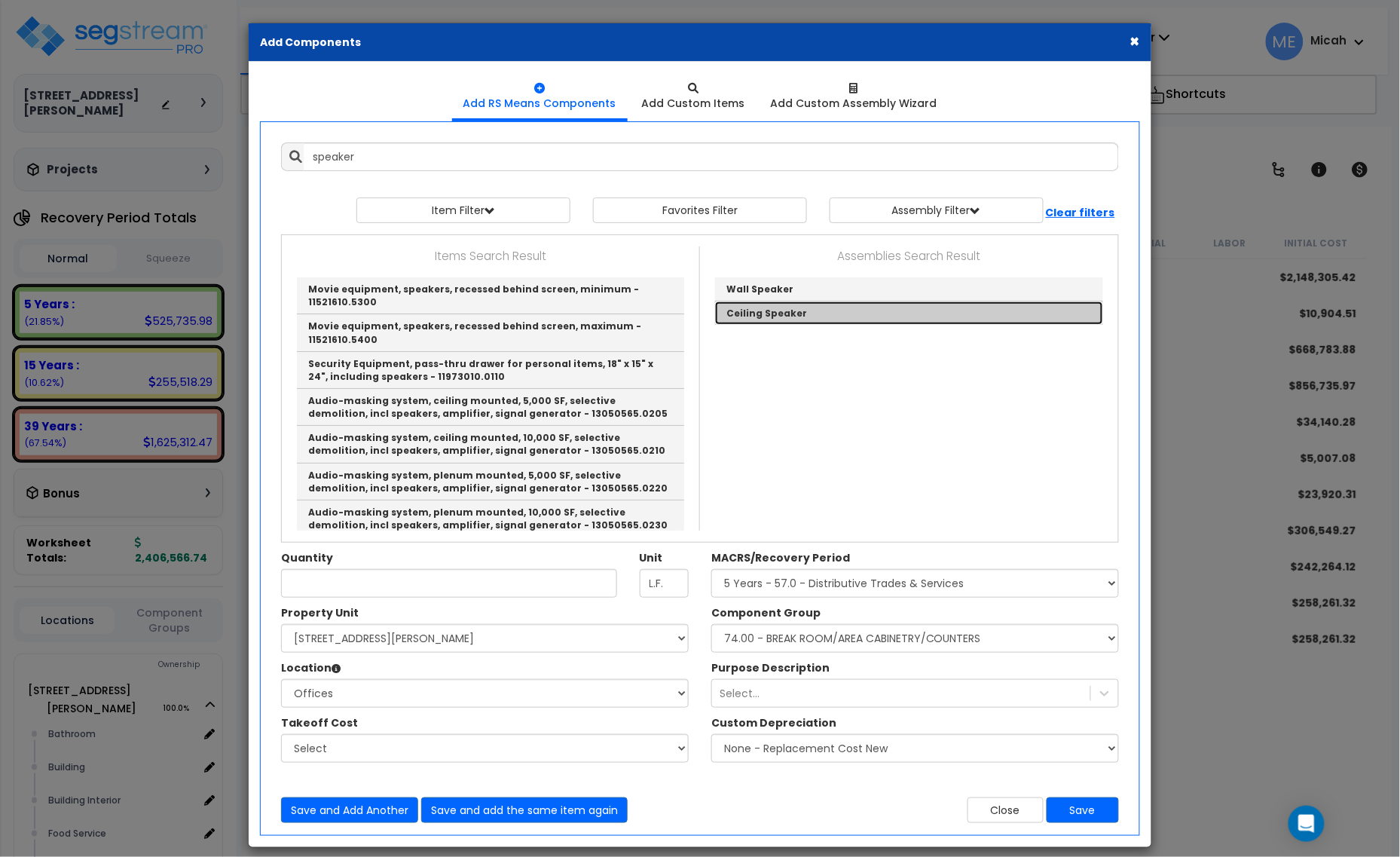
click at [797, 318] on link "Ceiling Speaker" at bounding box center [909, 313] width 388 height 23
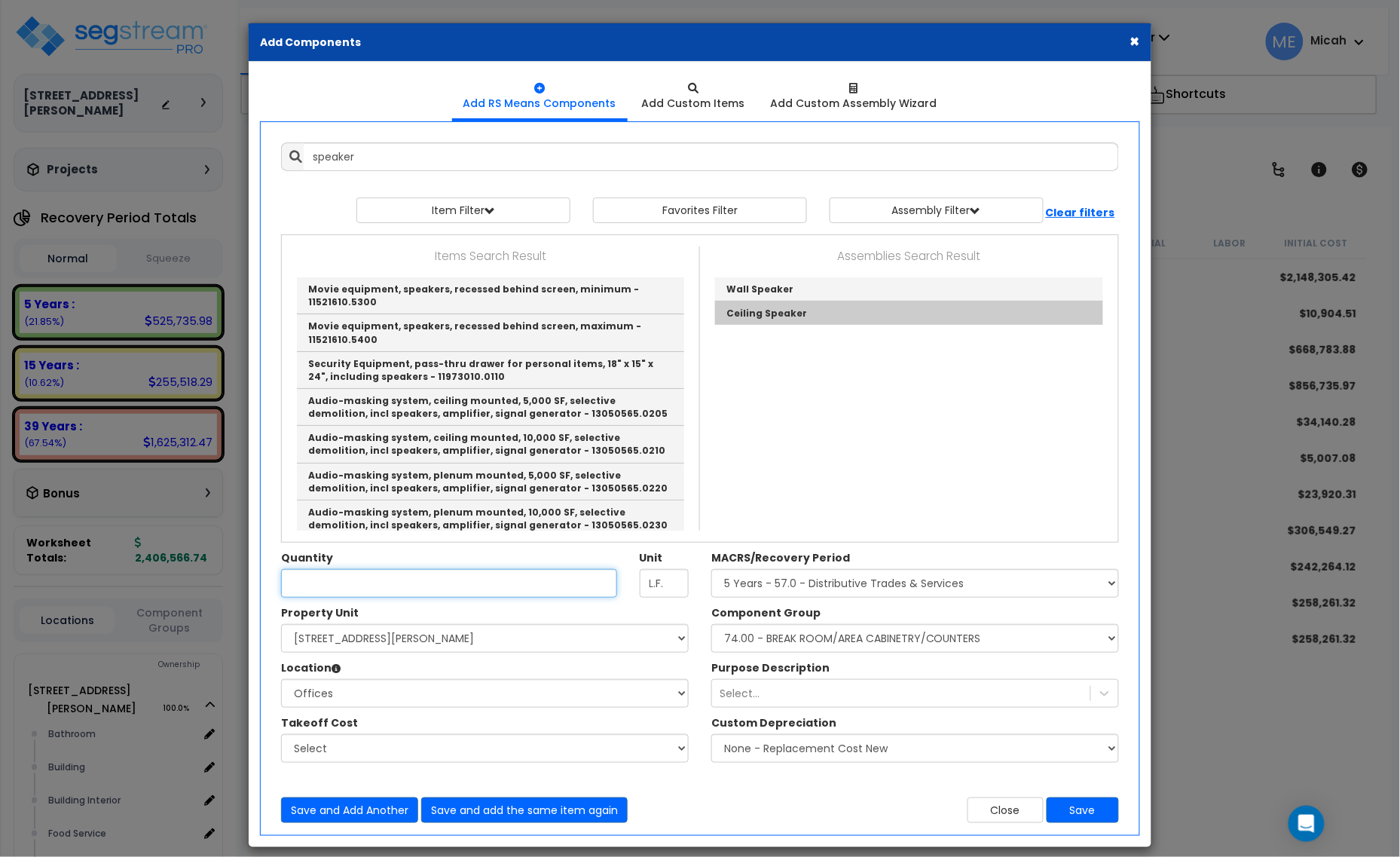
type input "Ceiling Speaker"
checkbox input "true"
type input "SF"
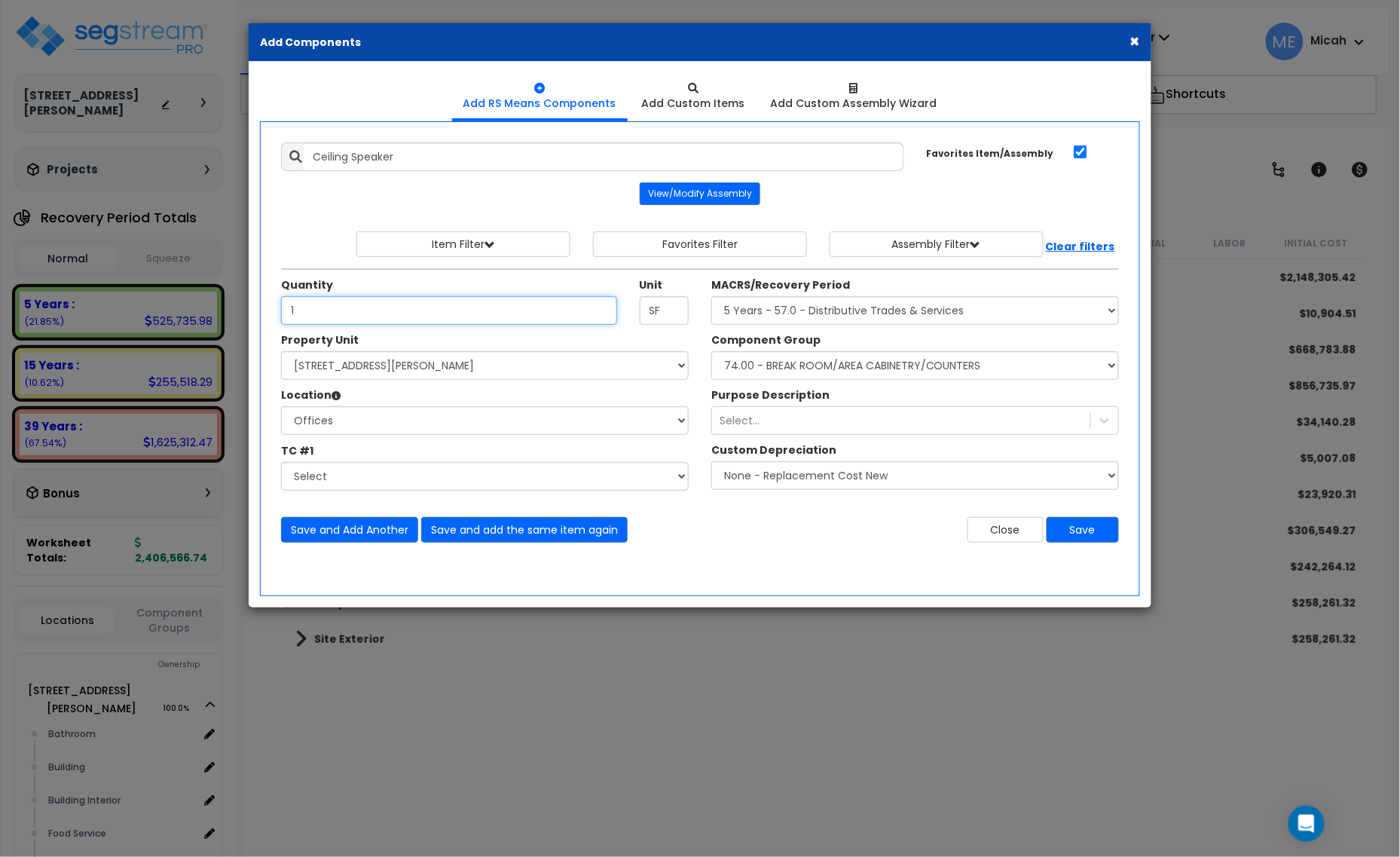
type input "1"
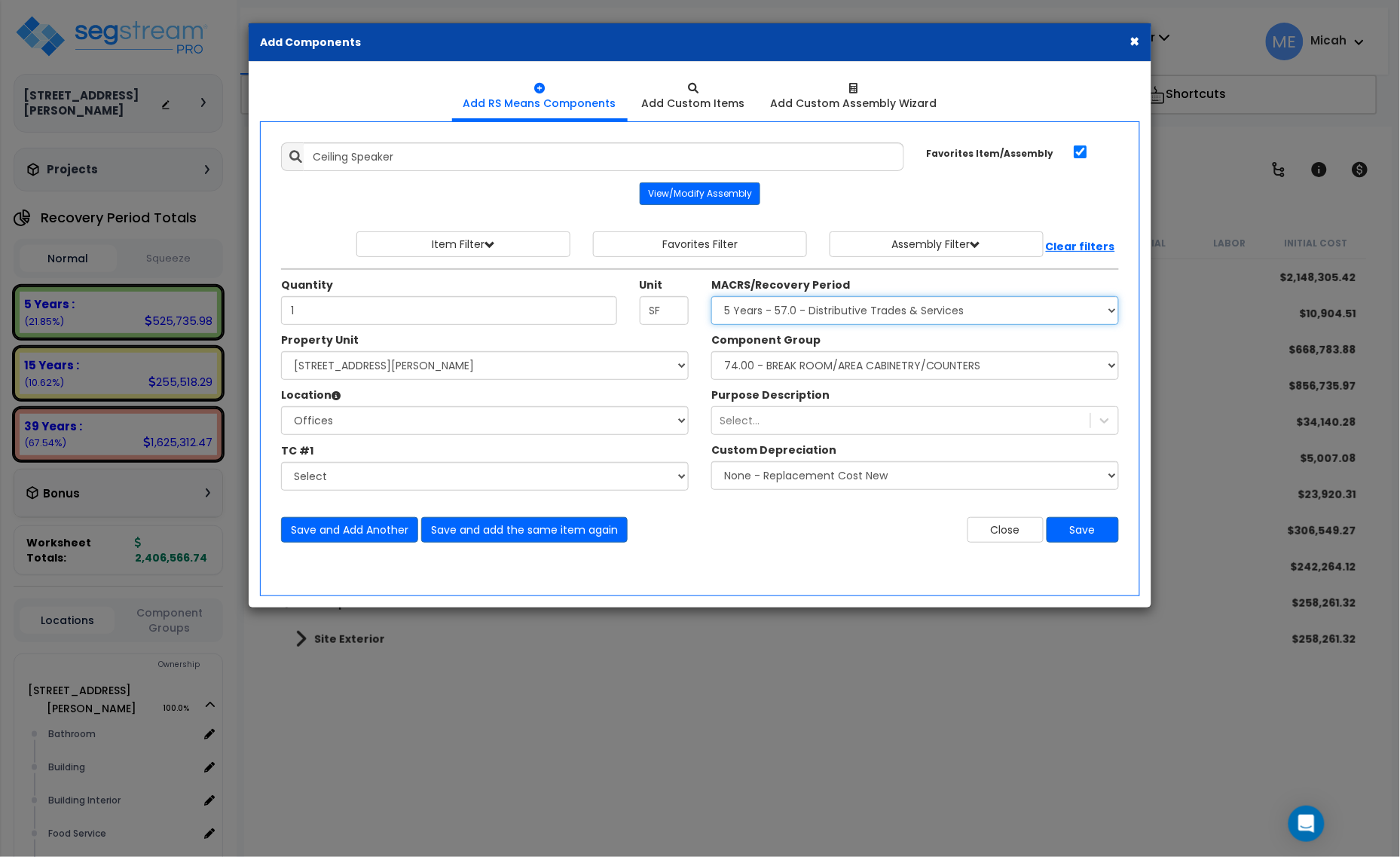
click at [846, 307] on select "Select MACRS/Recovery Period 5 Years - 57.0 - Distributive Trades & Services 5 …" at bounding box center [915, 310] width 408 height 29
select select "3668"
click at [712, 297] on select "Select MACRS/Recovery Period 5 Years - 57.0 - Distributive Trades & Services 5 …" at bounding box center [915, 310] width 408 height 29
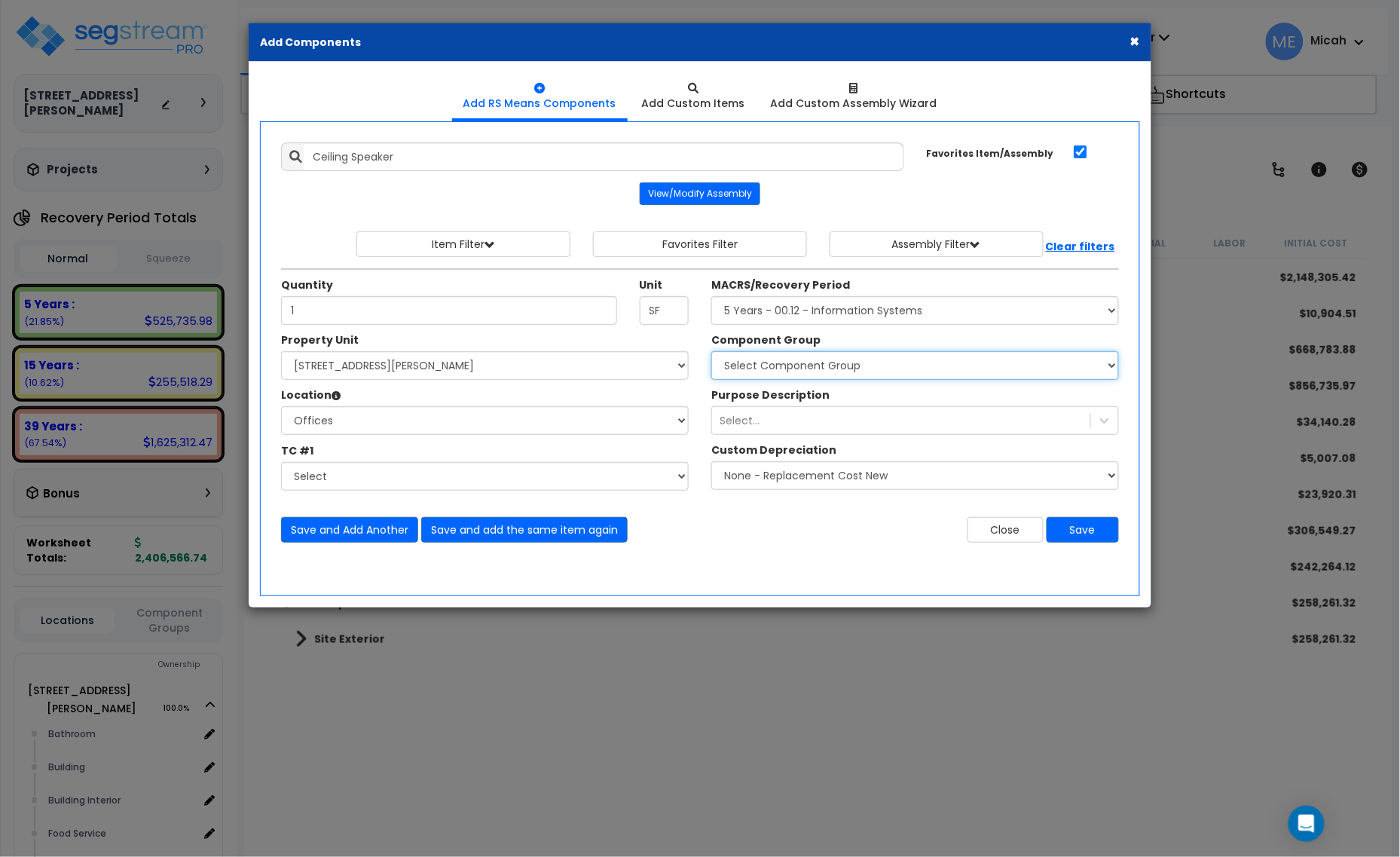
click at [826, 373] on select "Select Component Group 171.00 - ATM ELECTRICAL 170.00 - ATM EQUIPMENT 172.00 - …" at bounding box center [915, 365] width 408 height 29
select select "56982"
click at [712, 352] on select "Select Component Group 171.00 - ATM ELECTRICAL 170.00 - ATM EQUIPMENT 172.00 - …" at bounding box center [915, 365] width 408 height 29
click at [363, 537] on button "Save and Add Another" at bounding box center [349, 530] width 137 height 26
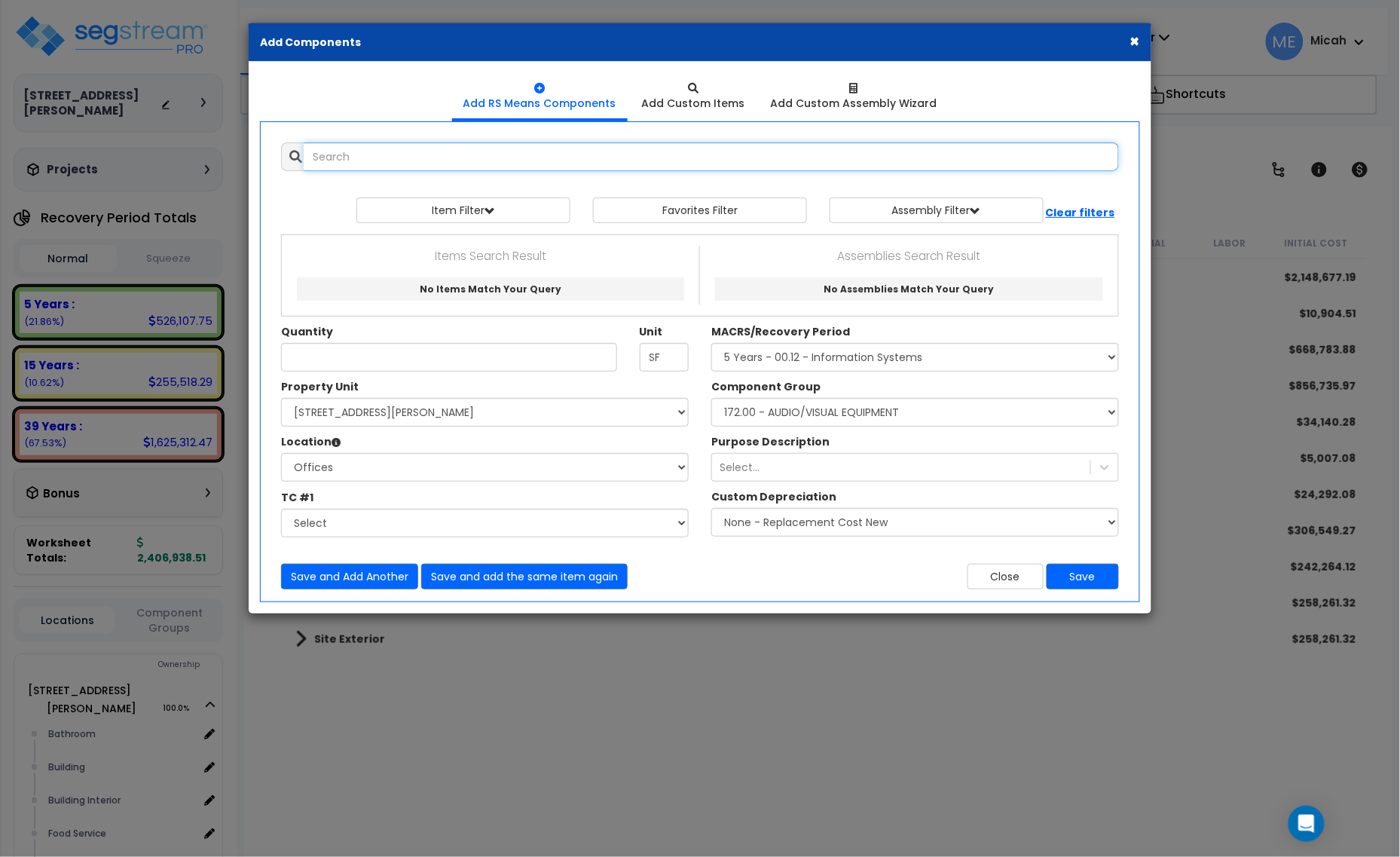
click at [309, 156] on input "text" at bounding box center [712, 156] width 815 height 29
type input "break room sink"
drag, startPoint x: 437, startPoint y: 156, endPoint x: 305, endPoint y: 149, distance: 132.2
click at [305, 149] on input "break room sink" at bounding box center [712, 156] width 815 height 29
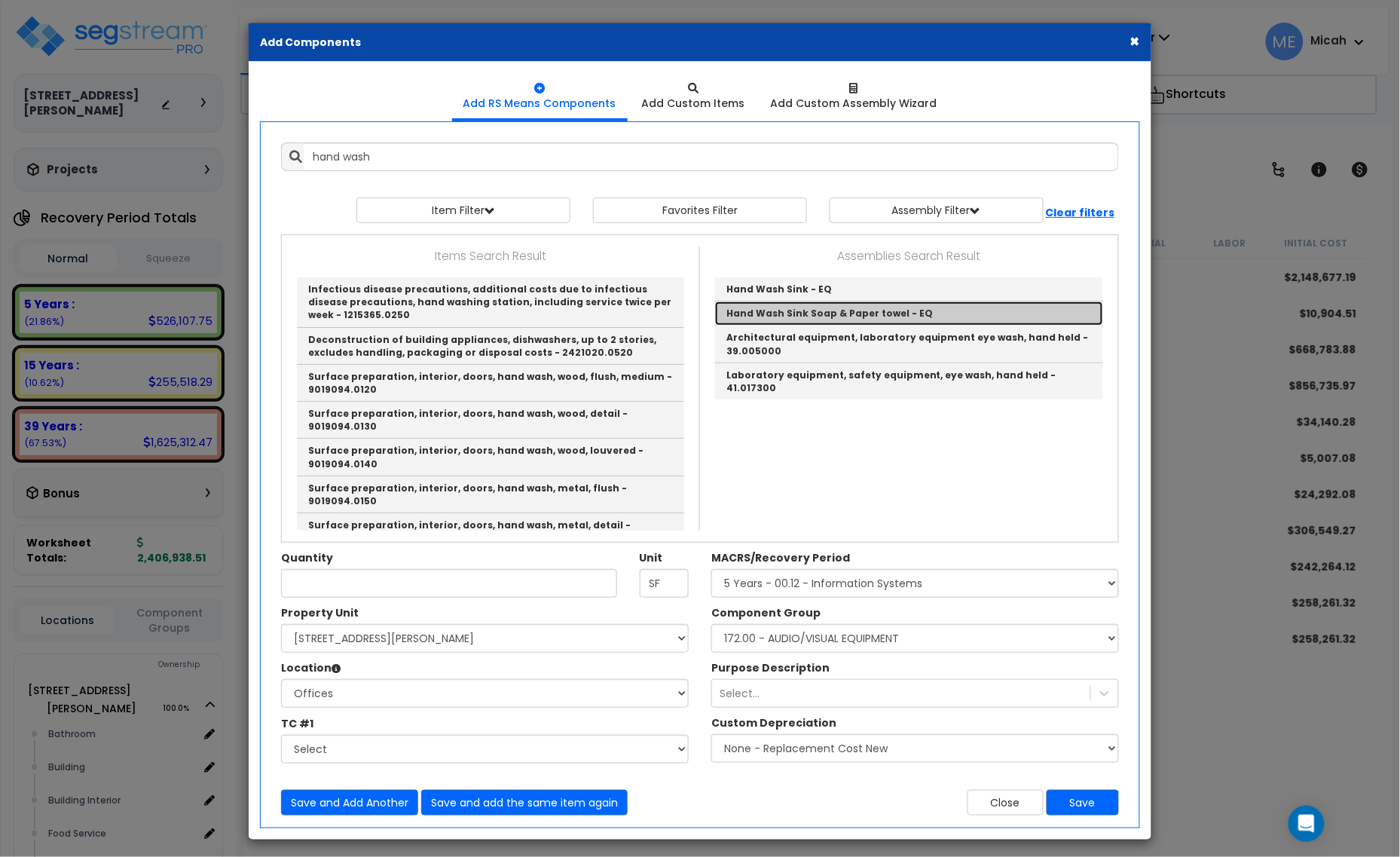
click at [872, 314] on link "Hand Wash Sink Soap & Paper towel - EQ" at bounding box center [909, 314] width 388 height 24
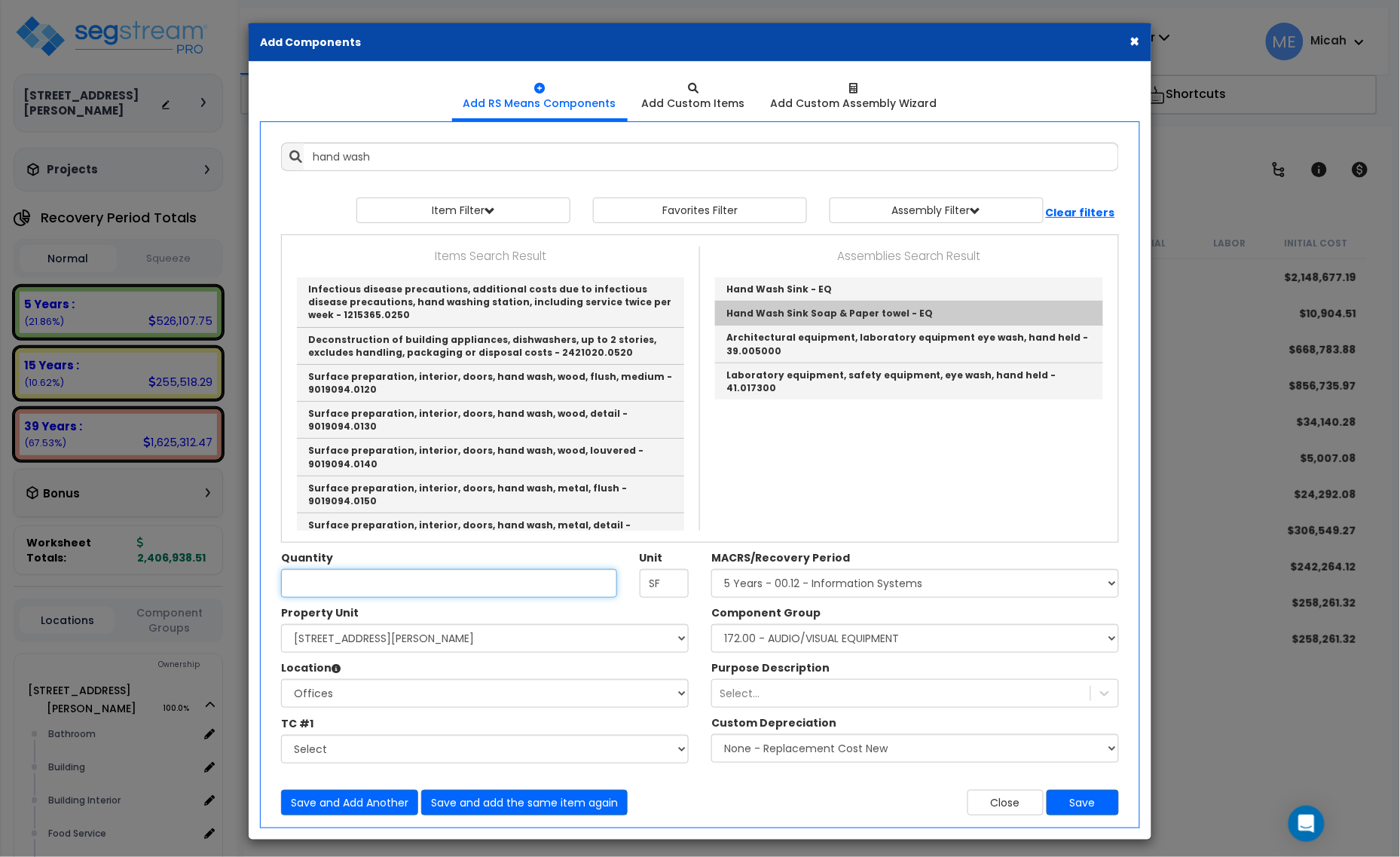
type input "Hand Wash Sink Soap & Paper towel - EQ"
type input "EA."
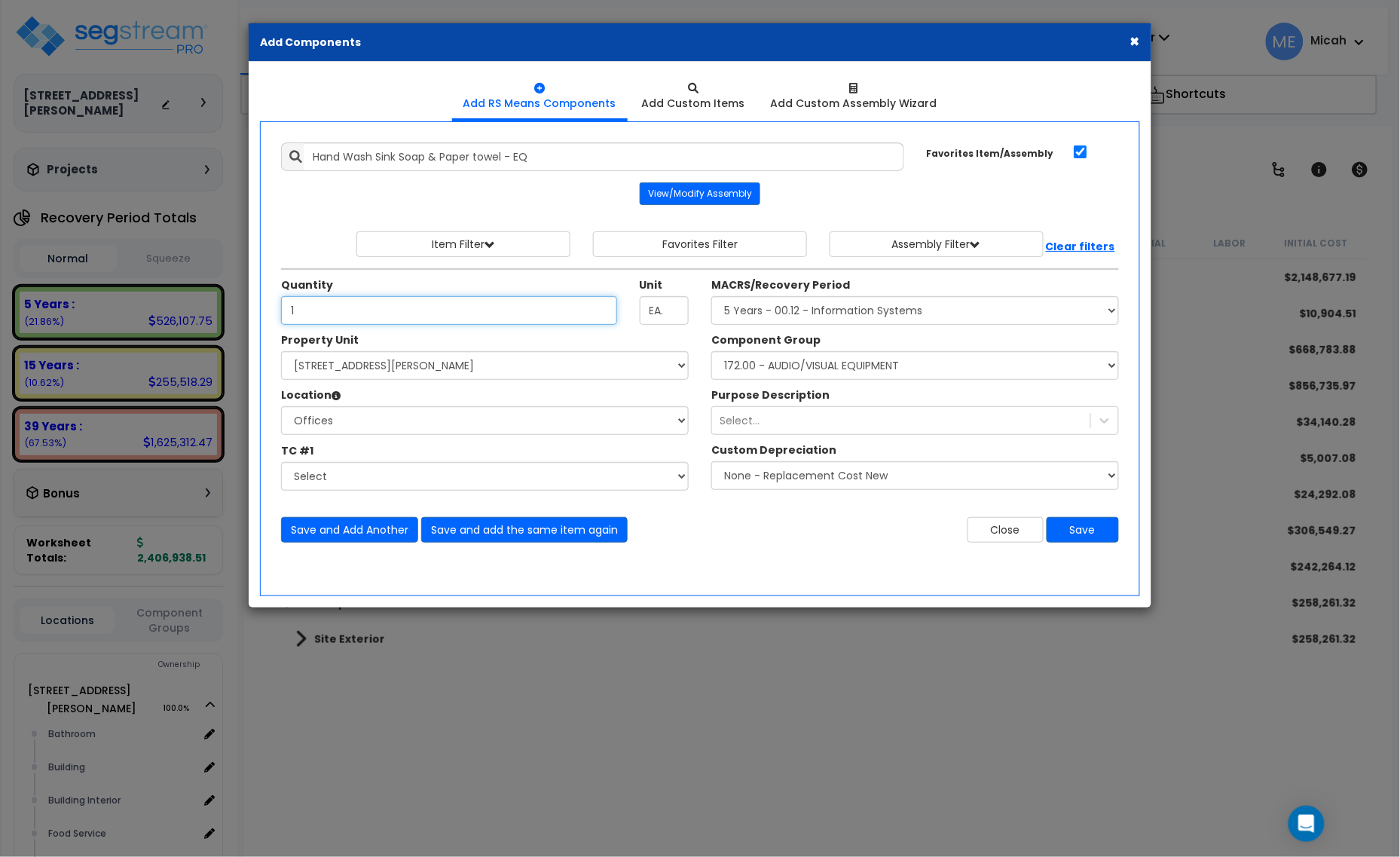
type input "1"
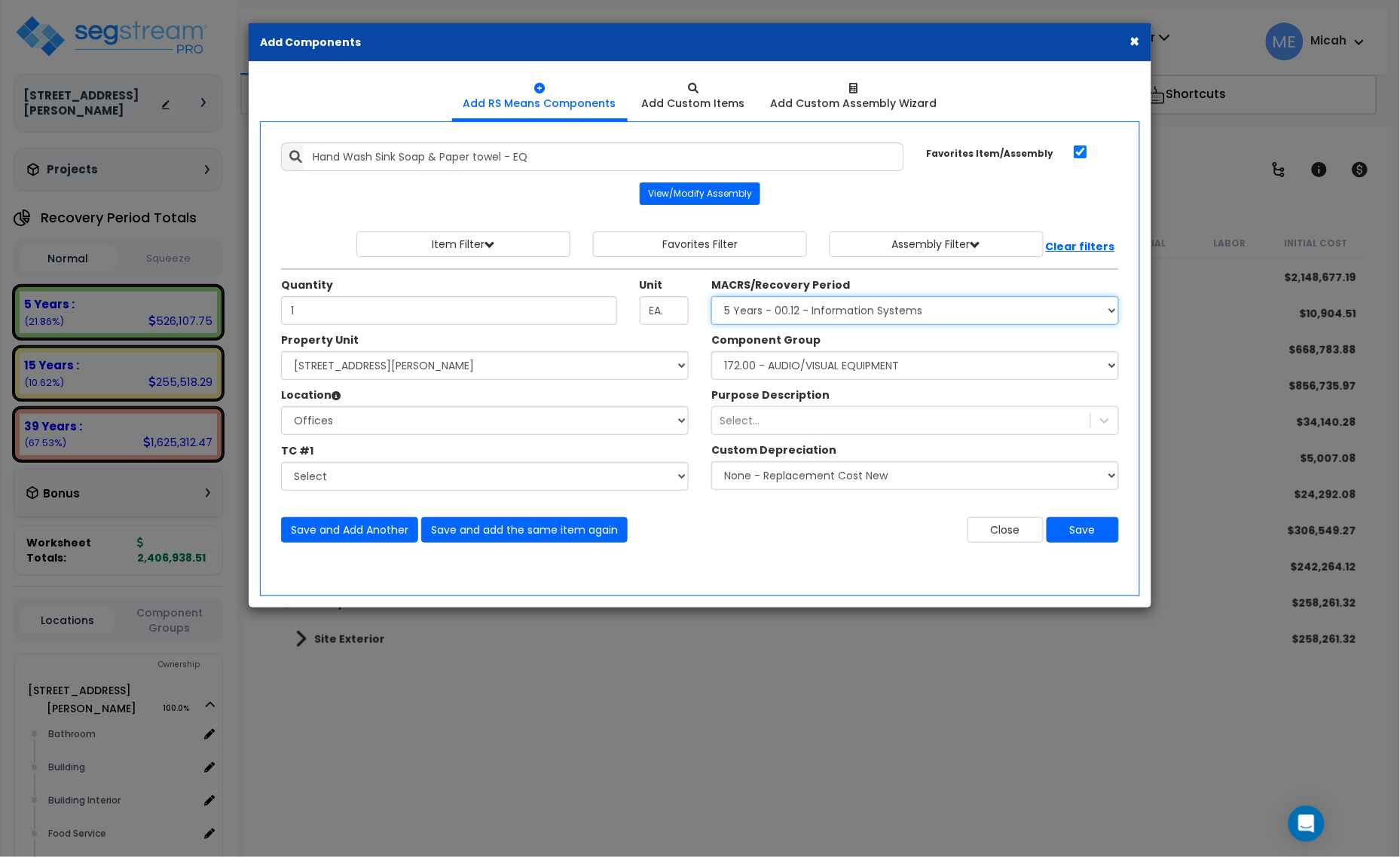
click at [878, 303] on select "Select MACRS/Recovery Period 5 Years - 57.0 - Distributive Trades & Services 5 …" at bounding box center [915, 310] width 408 height 29
select select "3667"
click at [712, 297] on select "Select MACRS/Recovery Period 5 Years - 57.0 - Distributive Trades & Services 5 …" at bounding box center [915, 310] width 408 height 29
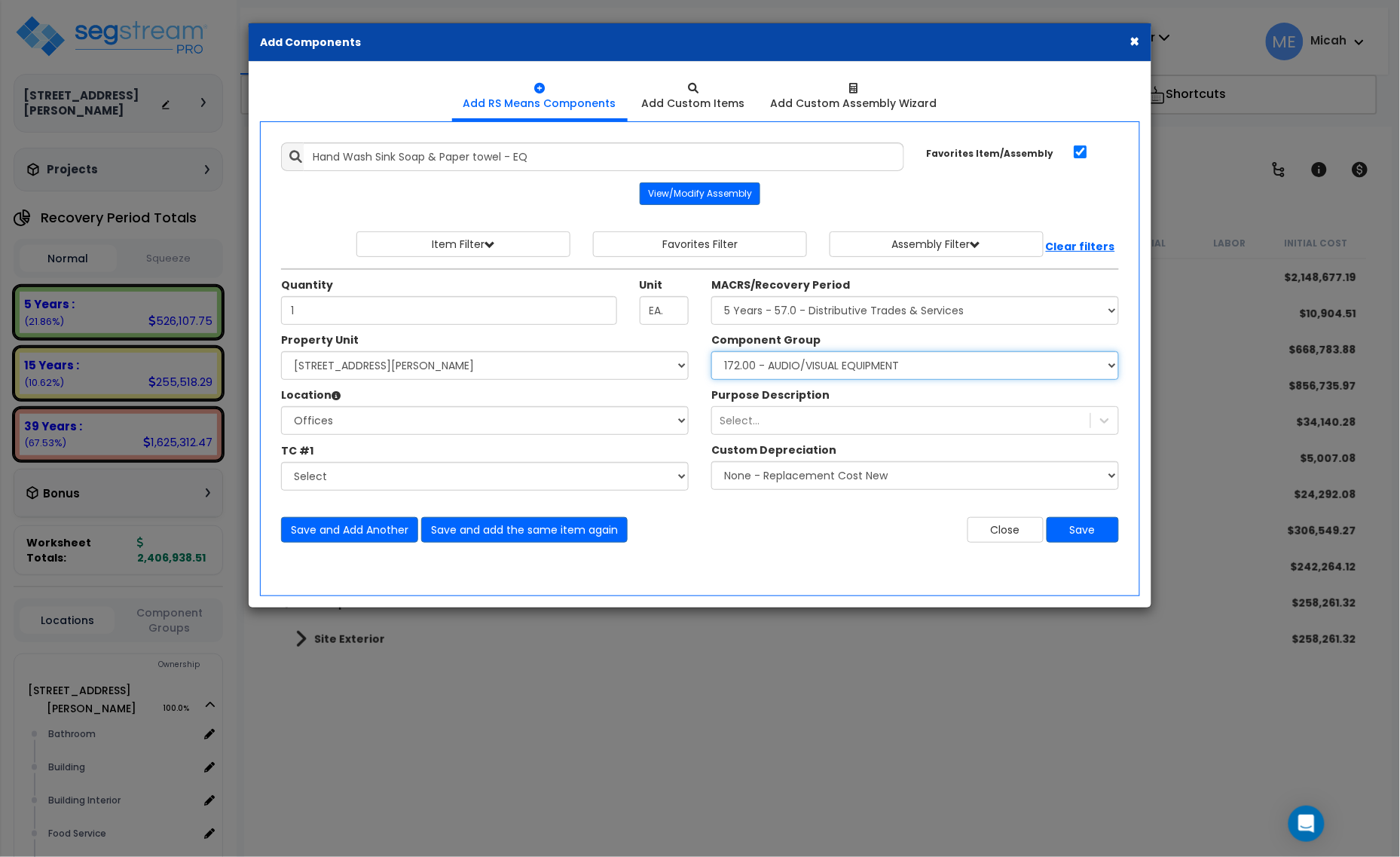
click at [827, 371] on select "Select Component Group 171.00 - ATM ELECTRICAL 170.00 - ATM EQUIPMENT 172.00 - …" at bounding box center [915, 365] width 408 height 29
select select "57255"
click at [827, 371] on select "Select Component Group 286.00 - LAUNDRY ELECTRICAL 284.00 - LAUNDRY PLUMBING 31…" at bounding box center [915, 365] width 408 height 29
click at [1101, 532] on button "Save" at bounding box center [1083, 530] width 73 height 26
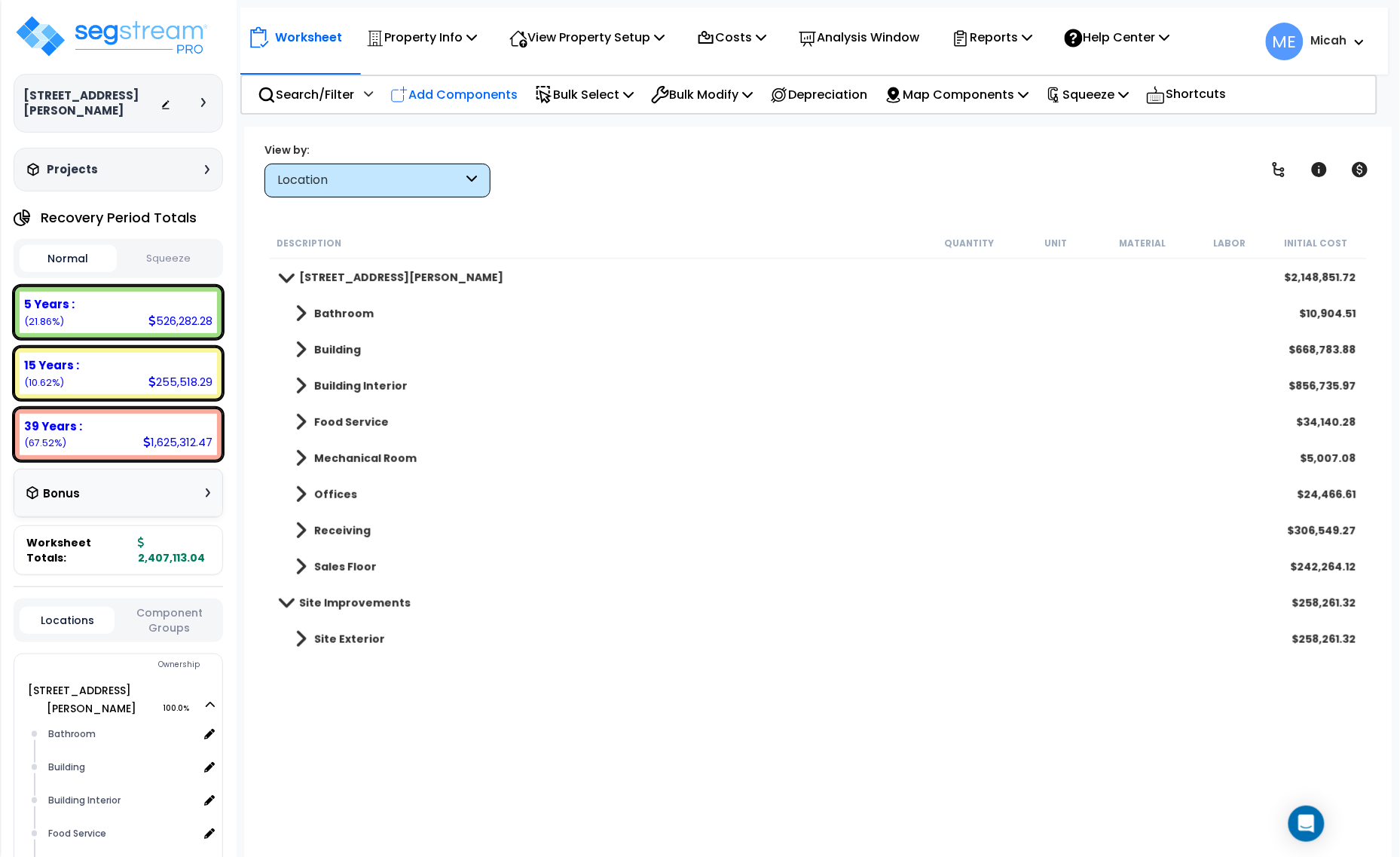
click at [479, 92] on p "Add Components" at bounding box center [453, 95] width 127 height 21
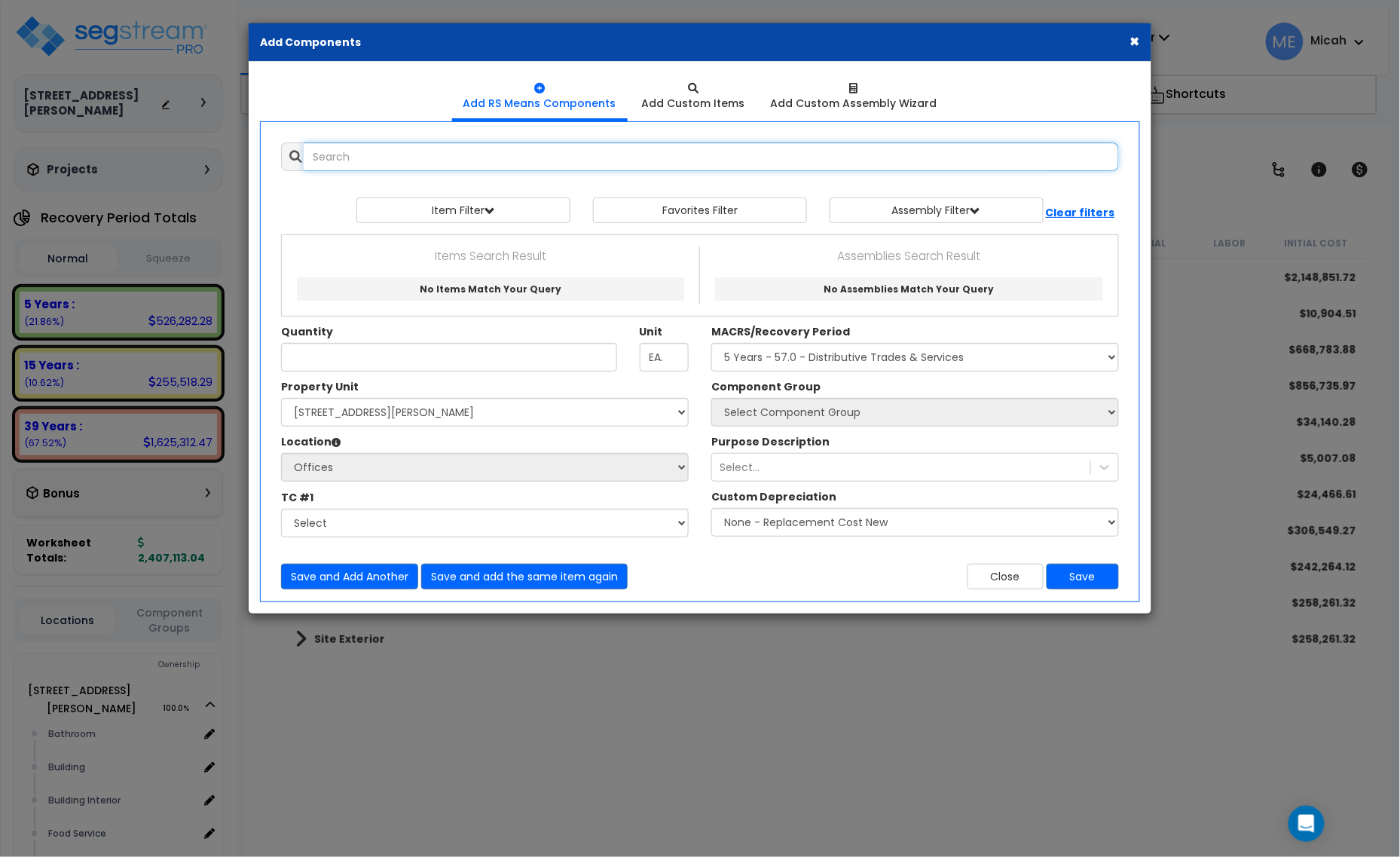
select select
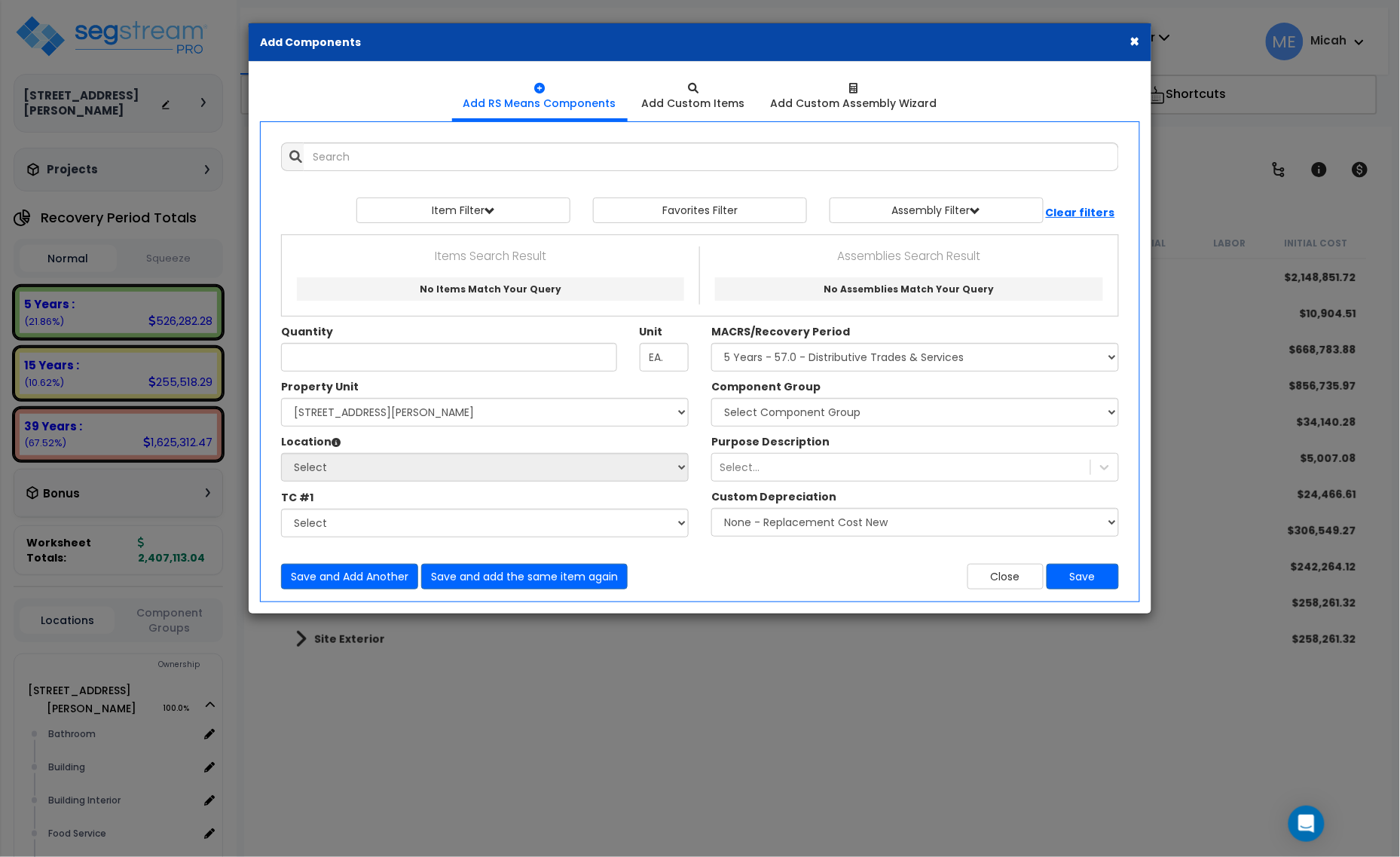
select select
click at [352, 152] on input "text" at bounding box center [712, 156] width 815 height 29
click at [482, 291] on link "Electric heating, baseboard heater, 2,000 wat, 8' long - 23833310.2400" at bounding box center [491, 289] width 388 height 23
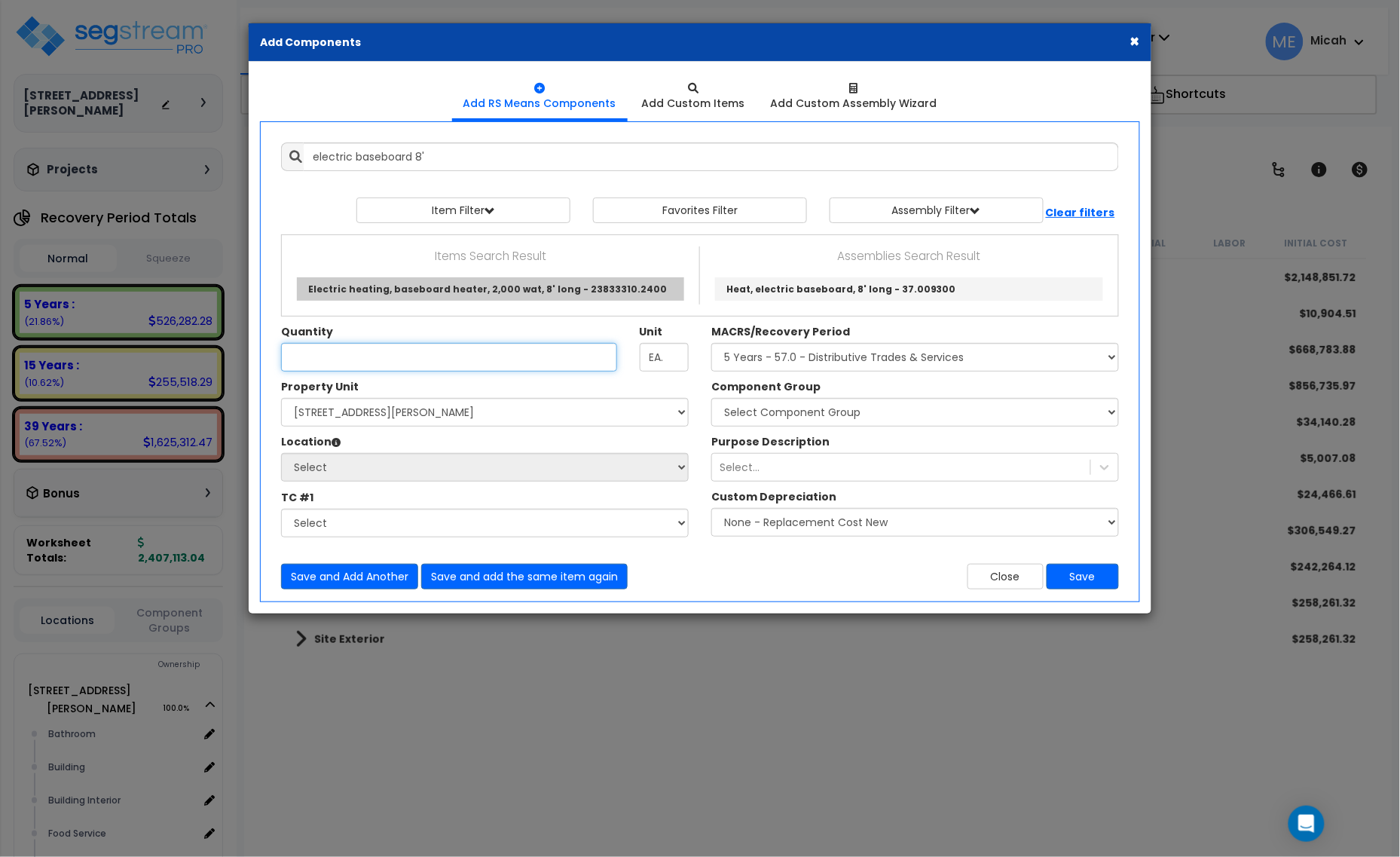
type input "Electric heating, baseboard heater, 2,000 wat, 8' long - 23833310.2400"
checkbox input "false"
type input "Ea."
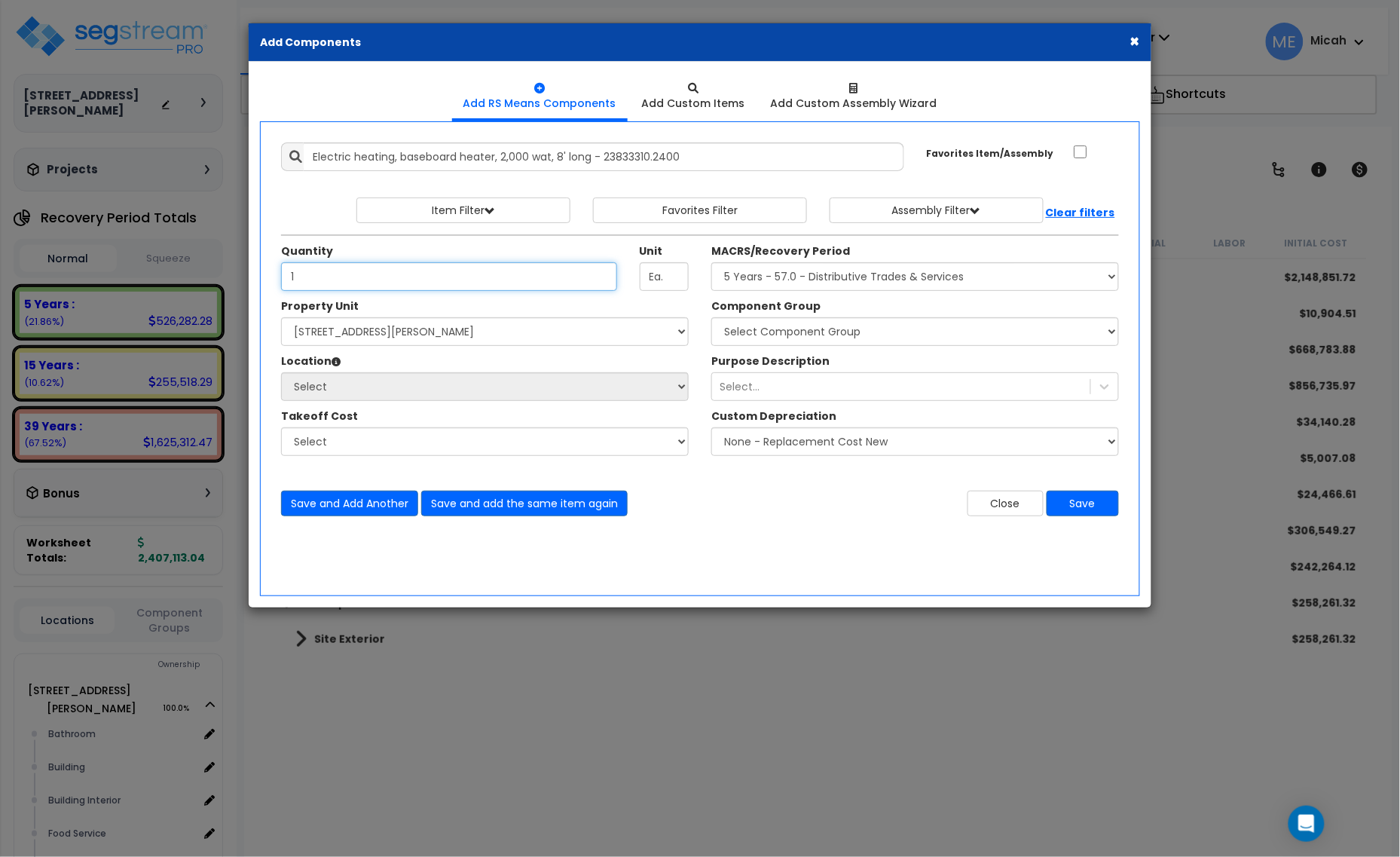
type input "1"
click at [448, 340] on select "Select 210 Keller Ave S. Site Improvements" at bounding box center [485, 331] width 408 height 29
select select "164425"
click at [281, 318] on select "Select 210 Keller Ave S. Site Improvements" at bounding box center [485, 331] width 408 height 29
click at [417, 390] on select "Select Bathroom Building Building Interior Food Service Mechanical Room Offices…" at bounding box center [485, 386] width 408 height 29
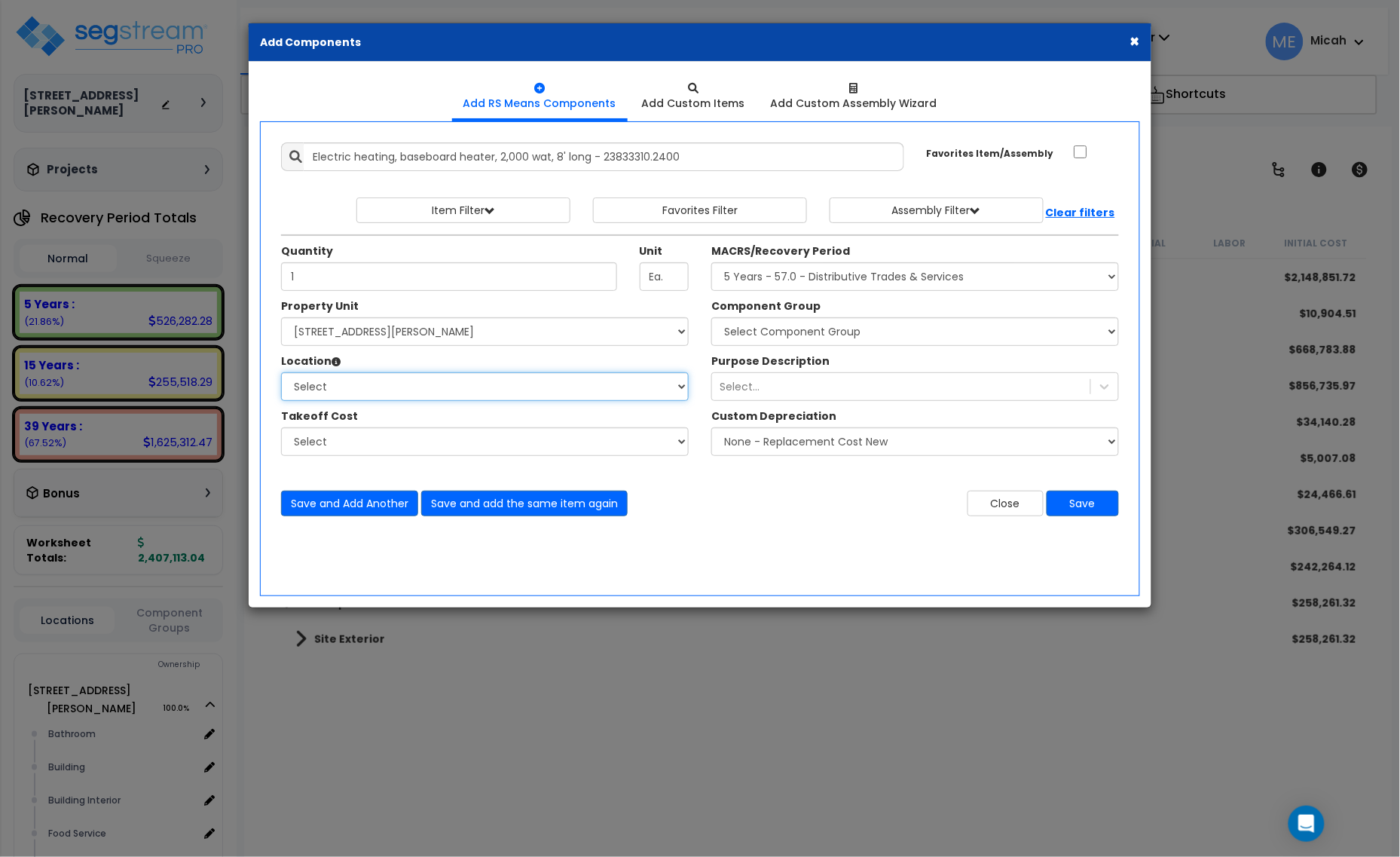
select select "2601"
click at [281, 373] on select "Select Bathroom Building Building Interior Food Service Mechanical Room Offices…" at bounding box center [485, 386] width 408 height 29
click at [782, 284] on select "Select MACRS/Recovery Period 5 Years - 57.0 - Distributive Trades & Services 5 …" at bounding box center [915, 276] width 408 height 29
select select "3669"
click at [712, 263] on select "Select MACRS/Recovery Period 5 Years - 57.0 - Distributive Trades & Services 5 …" at bounding box center [915, 276] width 408 height 29
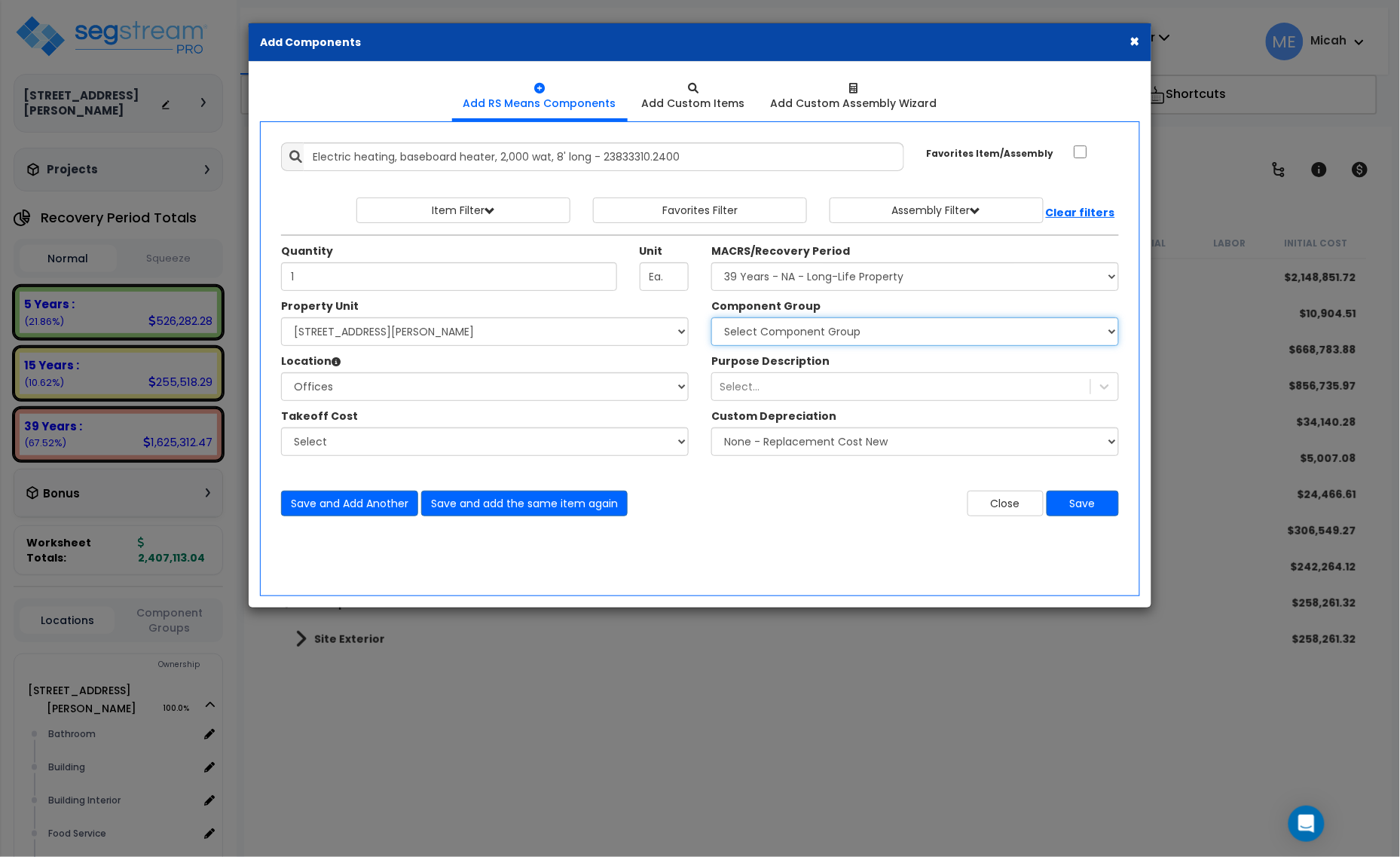
click at [814, 340] on select "Select Component Group 143.00 - FIRE EXTINGUISHERS 350.00 - SITE FIRE PROTECTIO…" at bounding box center [915, 331] width 408 height 29
select select "56957"
click at [712, 318] on select "Select Component Group 143.00 - FIRE EXTINGUISHERS 350.00 - SITE FIRE PROTECTIO…" at bounding box center [915, 331] width 408 height 29
click at [1086, 510] on button "Save" at bounding box center [1083, 504] width 73 height 26
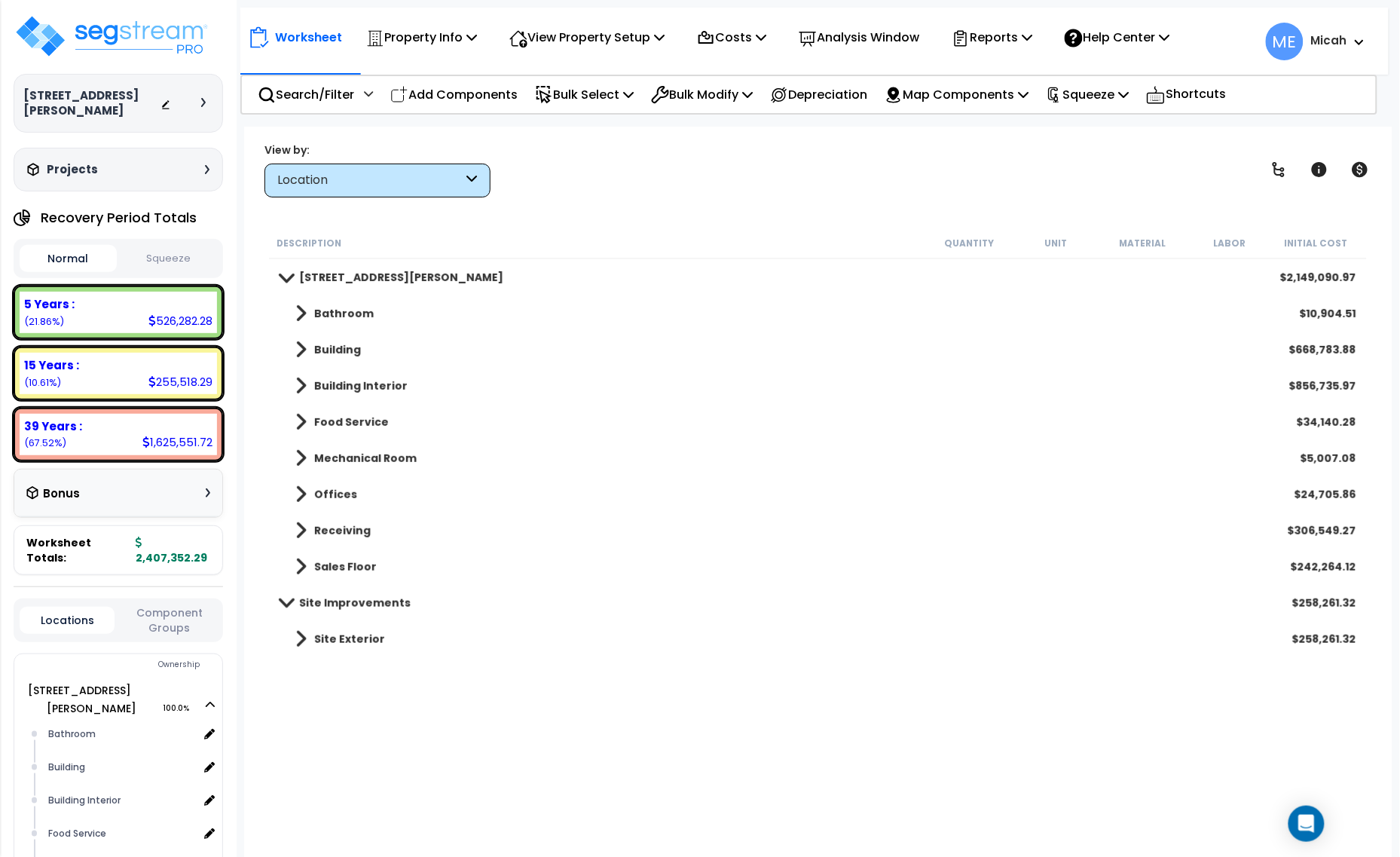
click at [300, 382] on span at bounding box center [301, 386] width 11 height 21
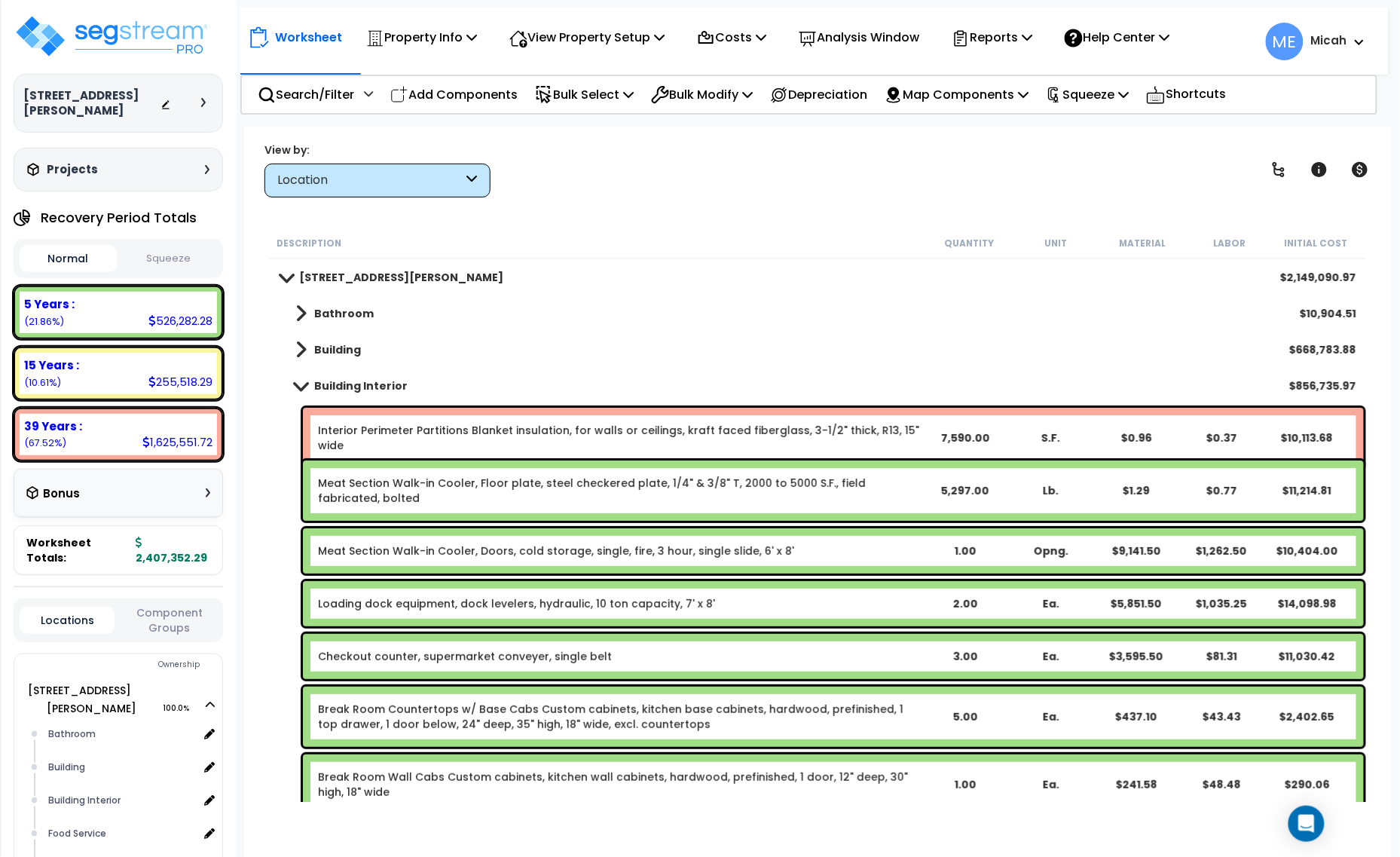
click at [431, 492] on link "Meat Section Walk-in Cooler, Floor plate, steel checkered plate, 1/4" & 3/8" T,…" at bounding box center [619, 491] width 604 height 30
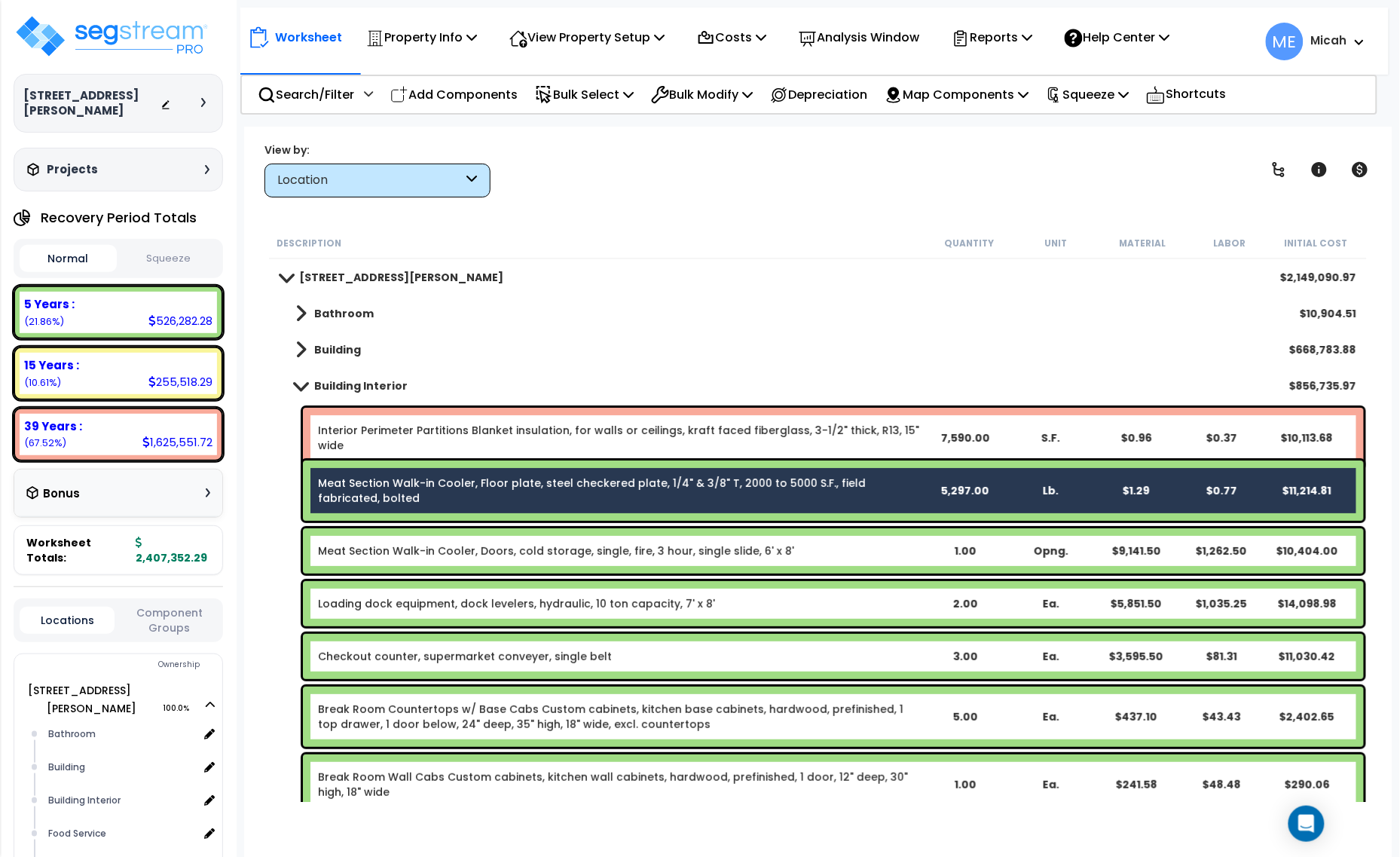
click at [437, 556] on link "Meat Section Walk-in Cooler, Doors, cold storage, single, fire, 3 hour, single …" at bounding box center [556, 550] width 477 height 15
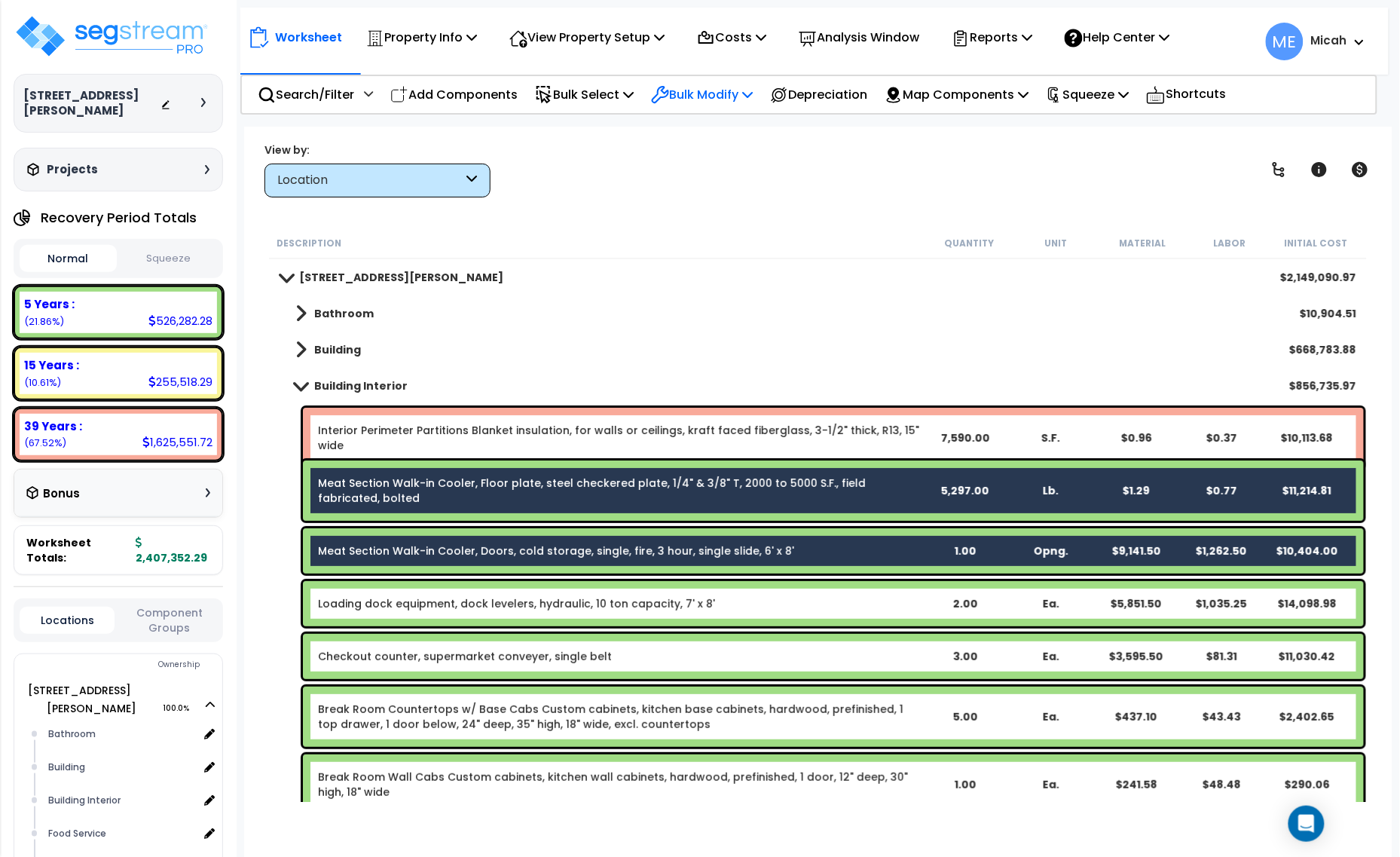
click at [753, 96] on p "Bulk Modify" at bounding box center [702, 95] width 102 height 21
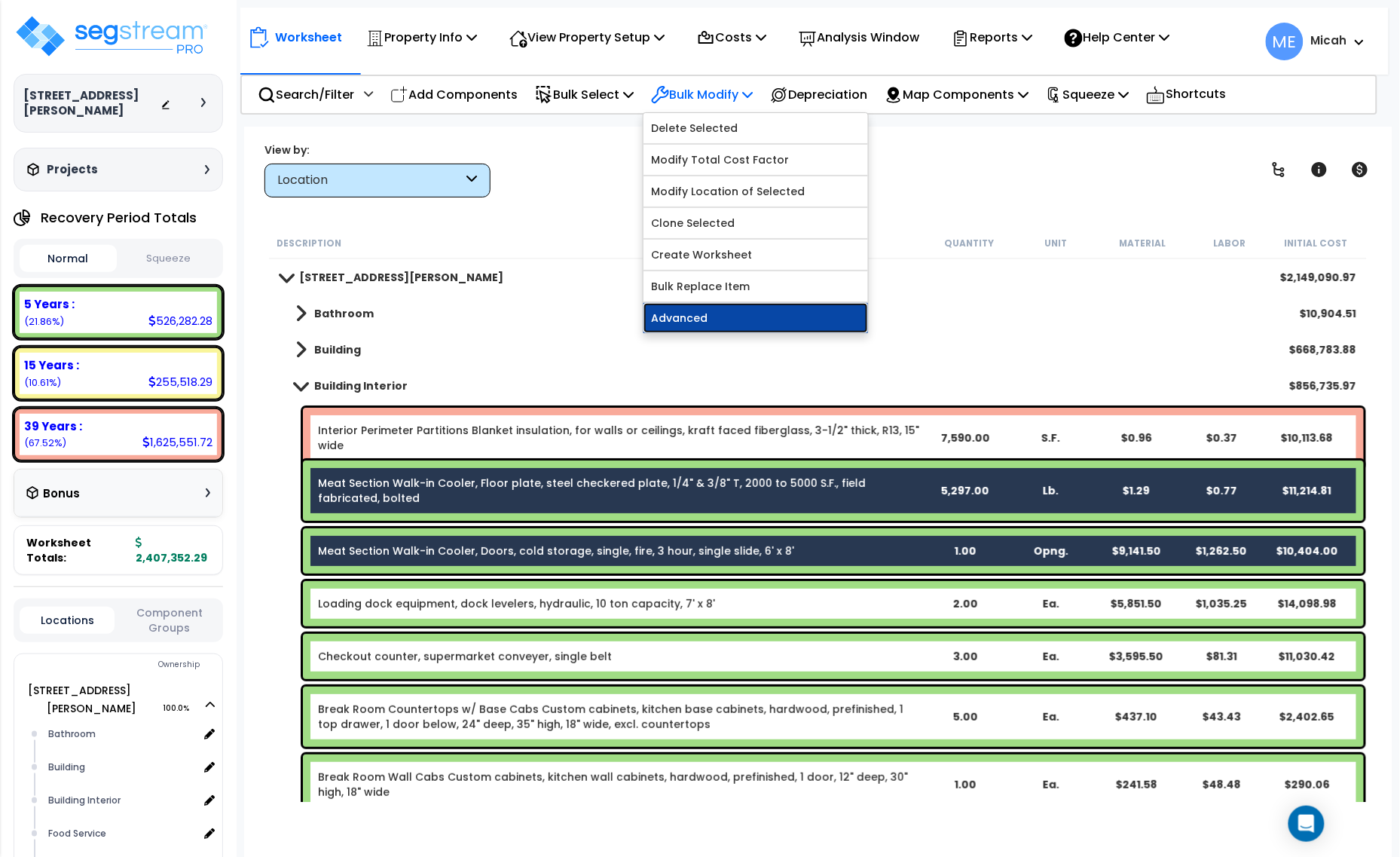
click at [735, 310] on link "Advanced" at bounding box center [756, 318] width 225 height 30
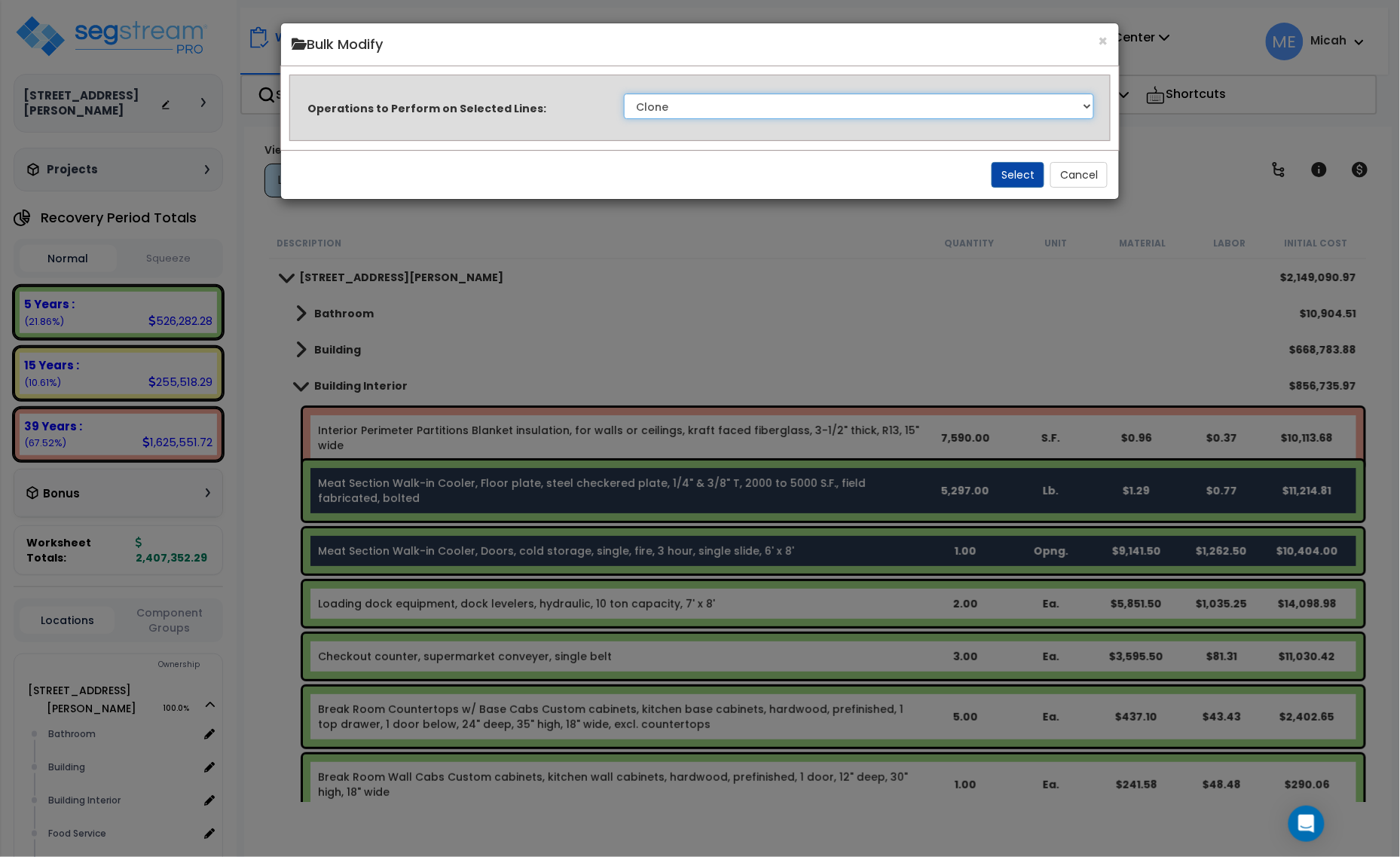
click at [973, 108] on select "Clone Delete Delete Zero Quantities Modify Component Group Modify Recovery Peri…" at bounding box center [859, 106] width 471 height 26
select select "modifyLocation"
click at [624, 93] on select "Clone Delete Delete Zero Quantities Modify Component Group Modify Recovery Peri…" at bounding box center [859, 106] width 471 height 26
click at [1027, 171] on button "Select" at bounding box center [1017, 175] width 53 height 26
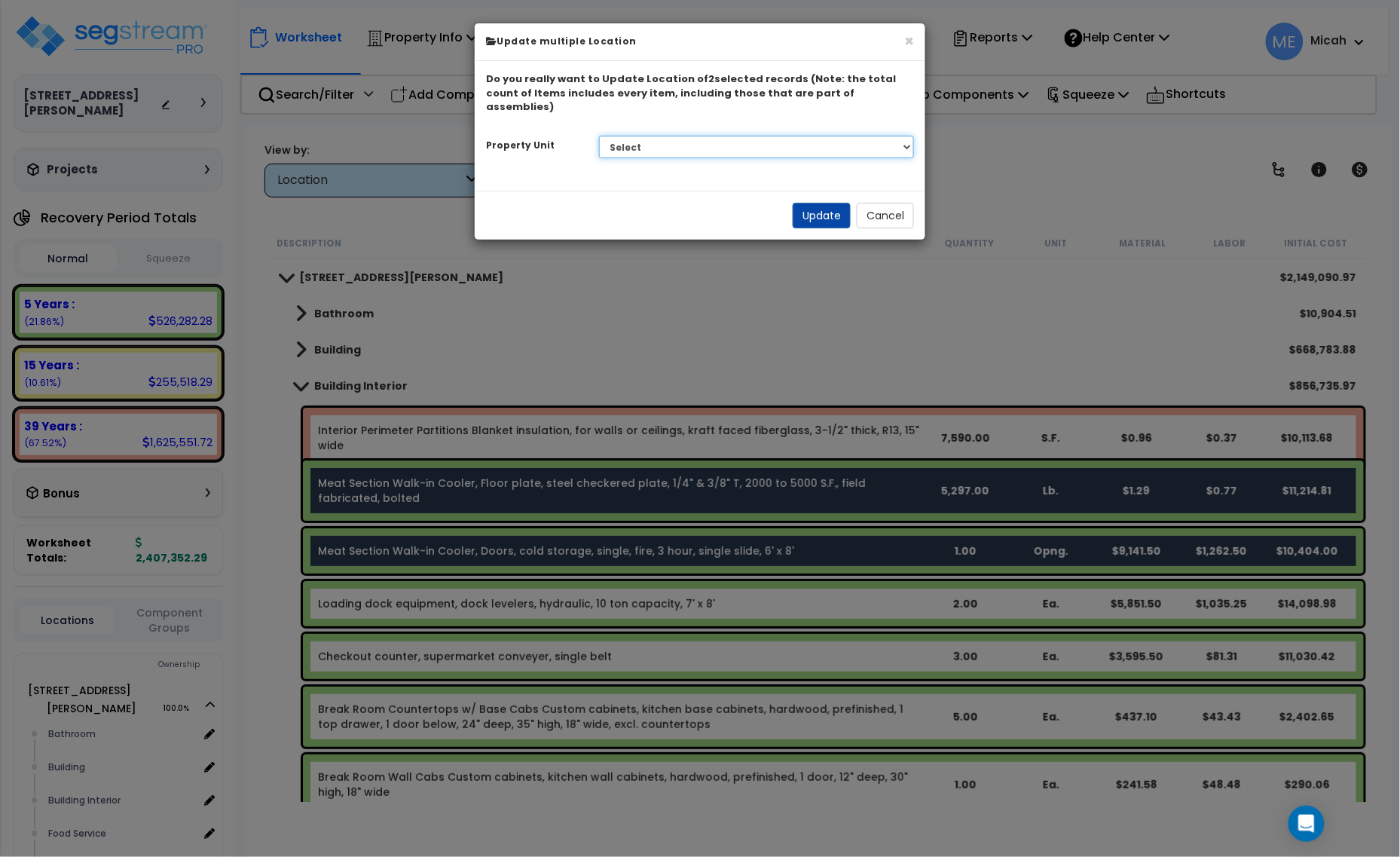
click at [767, 138] on select "Select 210 Keller Ave S. Site Improvements" at bounding box center [757, 147] width 316 height 22
select select "164425"
click at [599, 136] on select "Select 210 Keller Ave S. Site Improvements" at bounding box center [757, 147] width 316 height 22
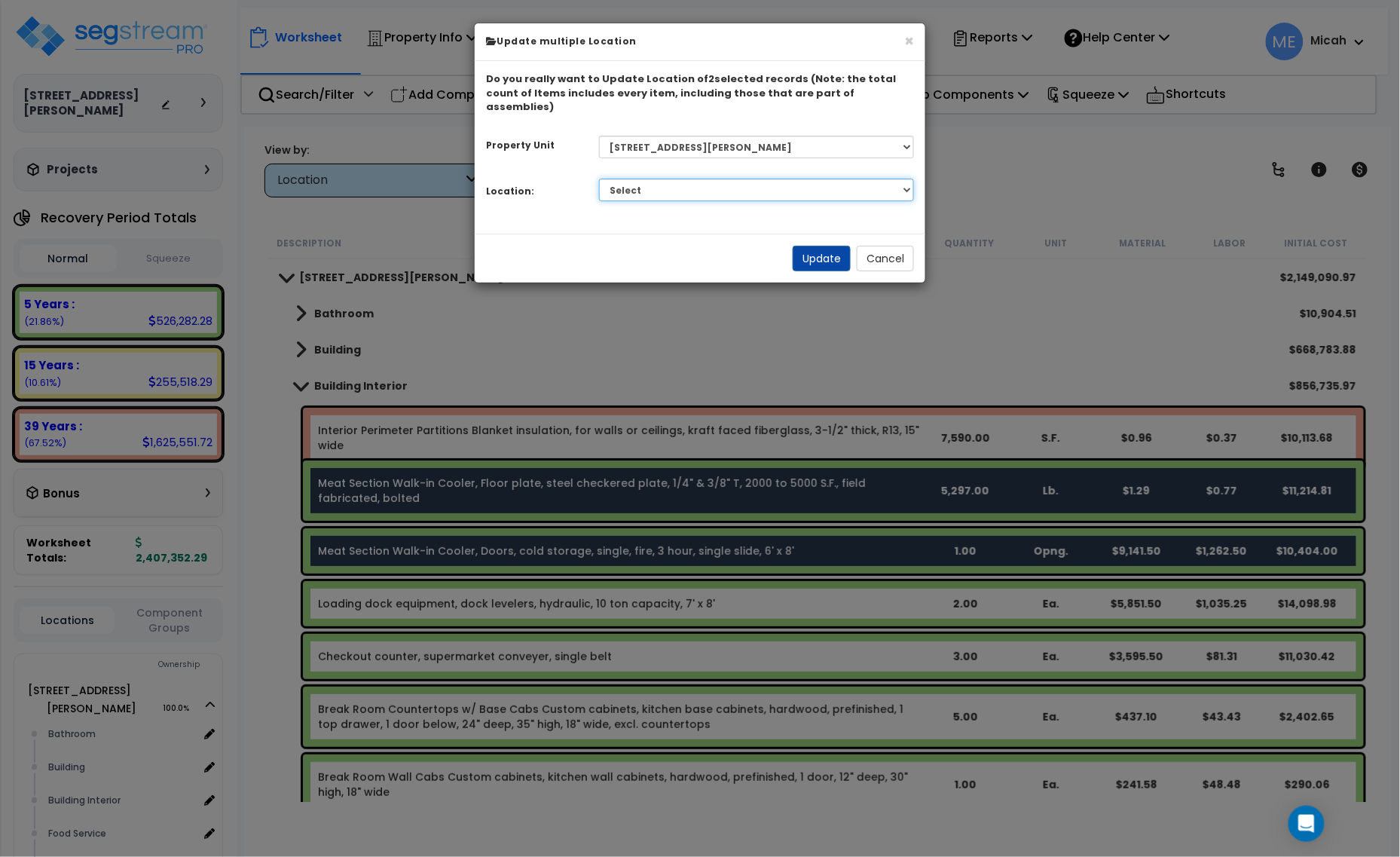
click at [738, 179] on select "Select Bathroom Building Building Interior Food Service Mechanical Room Offices…" at bounding box center [757, 190] width 316 height 22
click at [599, 179] on select "Select Bathroom Building Building Interior Food Service Mechanical Room Offices…" at bounding box center [757, 190] width 316 height 22
click at [826, 245] on button "Update" at bounding box center [821, 258] width 58 height 26
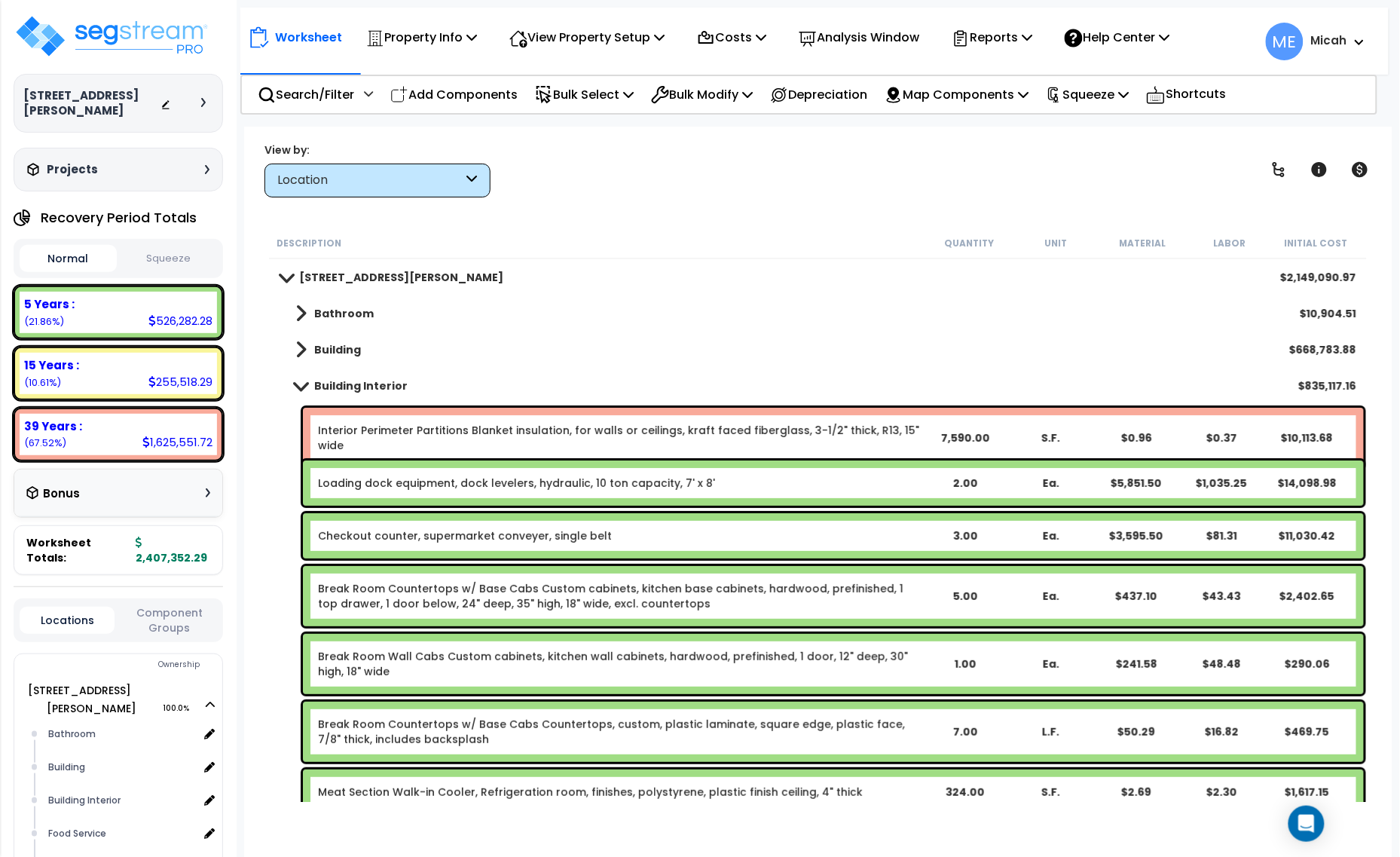
click at [477, 488] on link "Loading dock equipment, dock levelers, hydraulic, 10 ton capacity, 7' x 8'" at bounding box center [516, 483] width 397 height 15
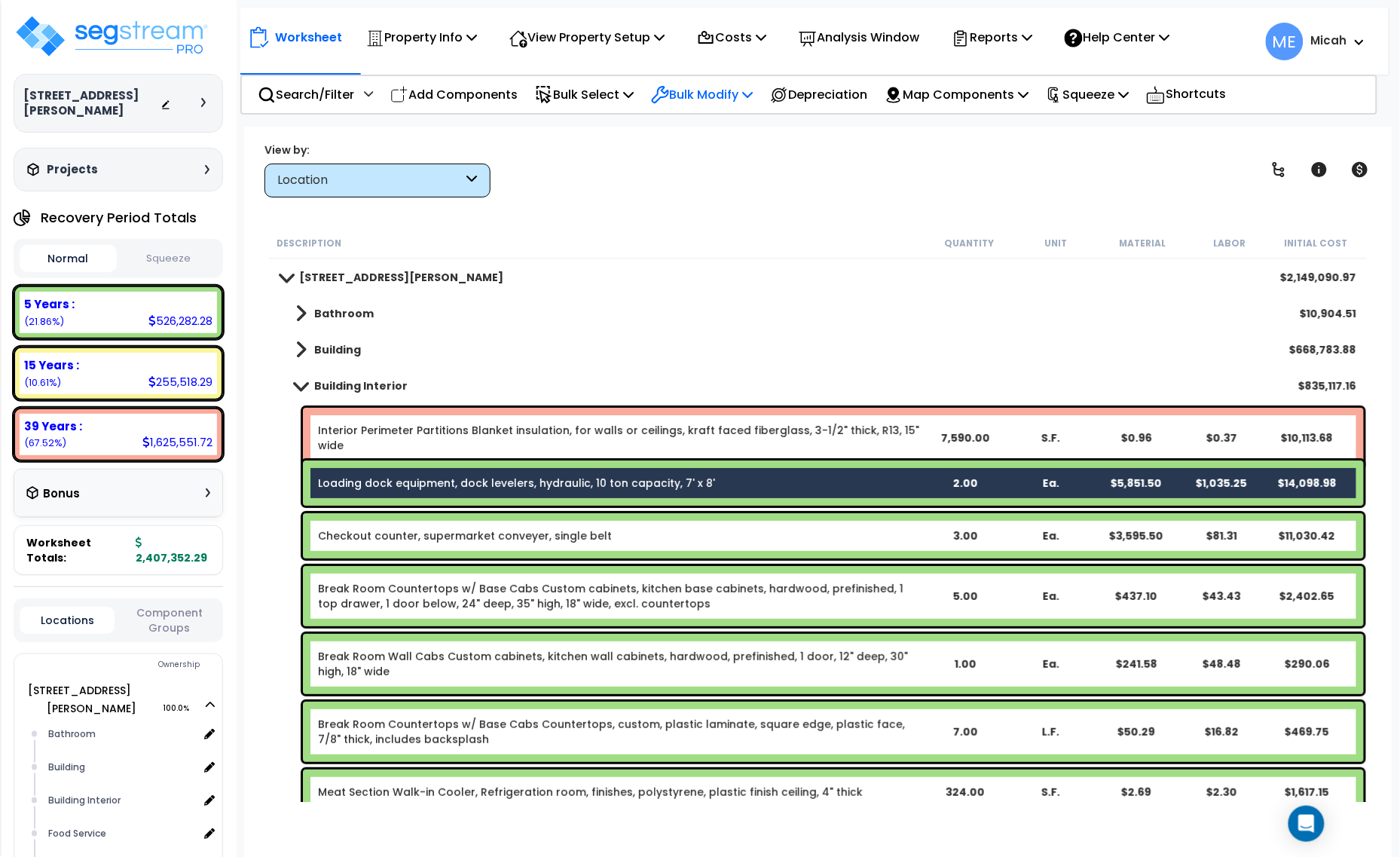
click at [753, 86] on p "Bulk Modify" at bounding box center [702, 95] width 102 height 21
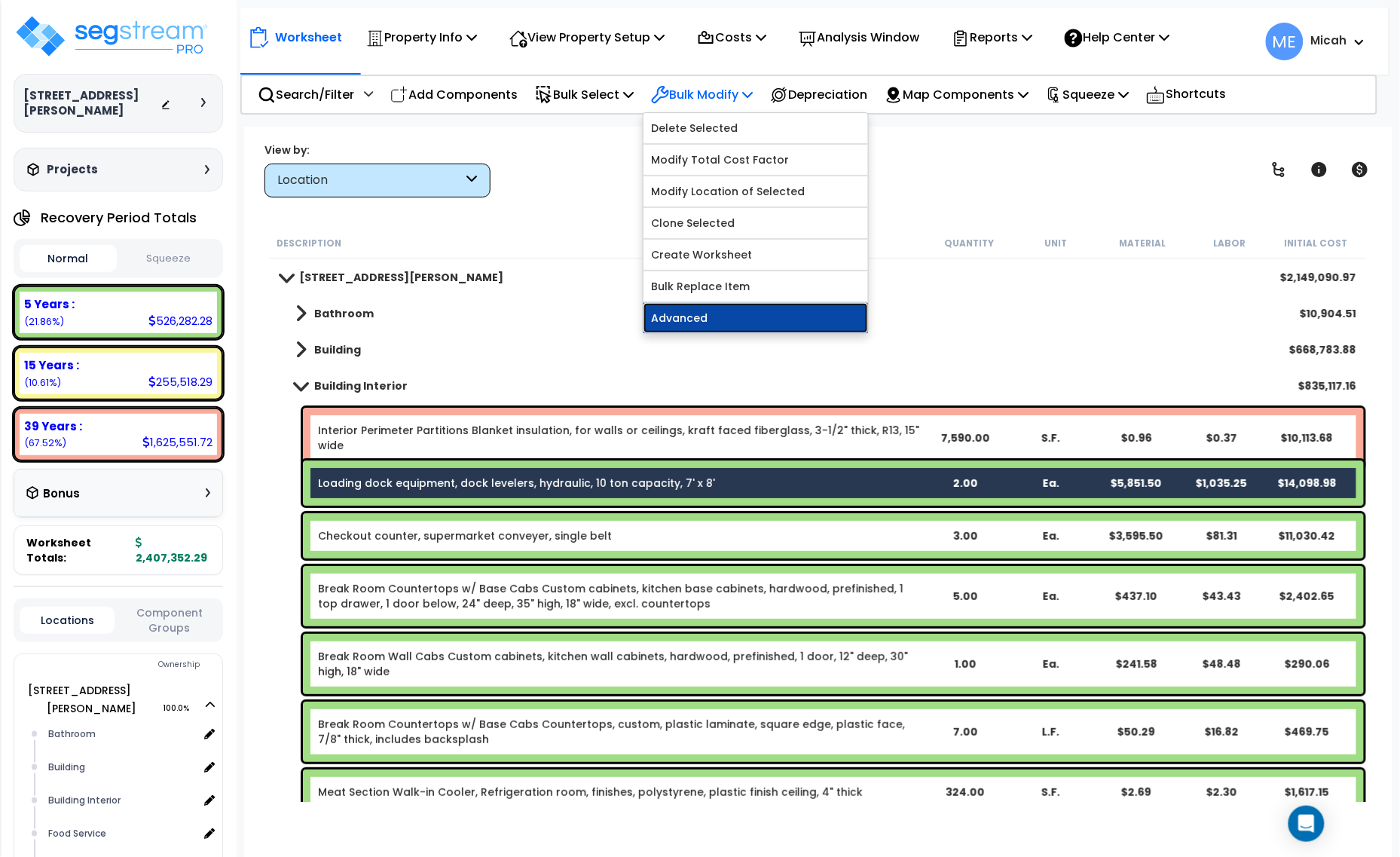
click at [731, 322] on link "Advanced" at bounding box center [756, 318] width 225 height 30
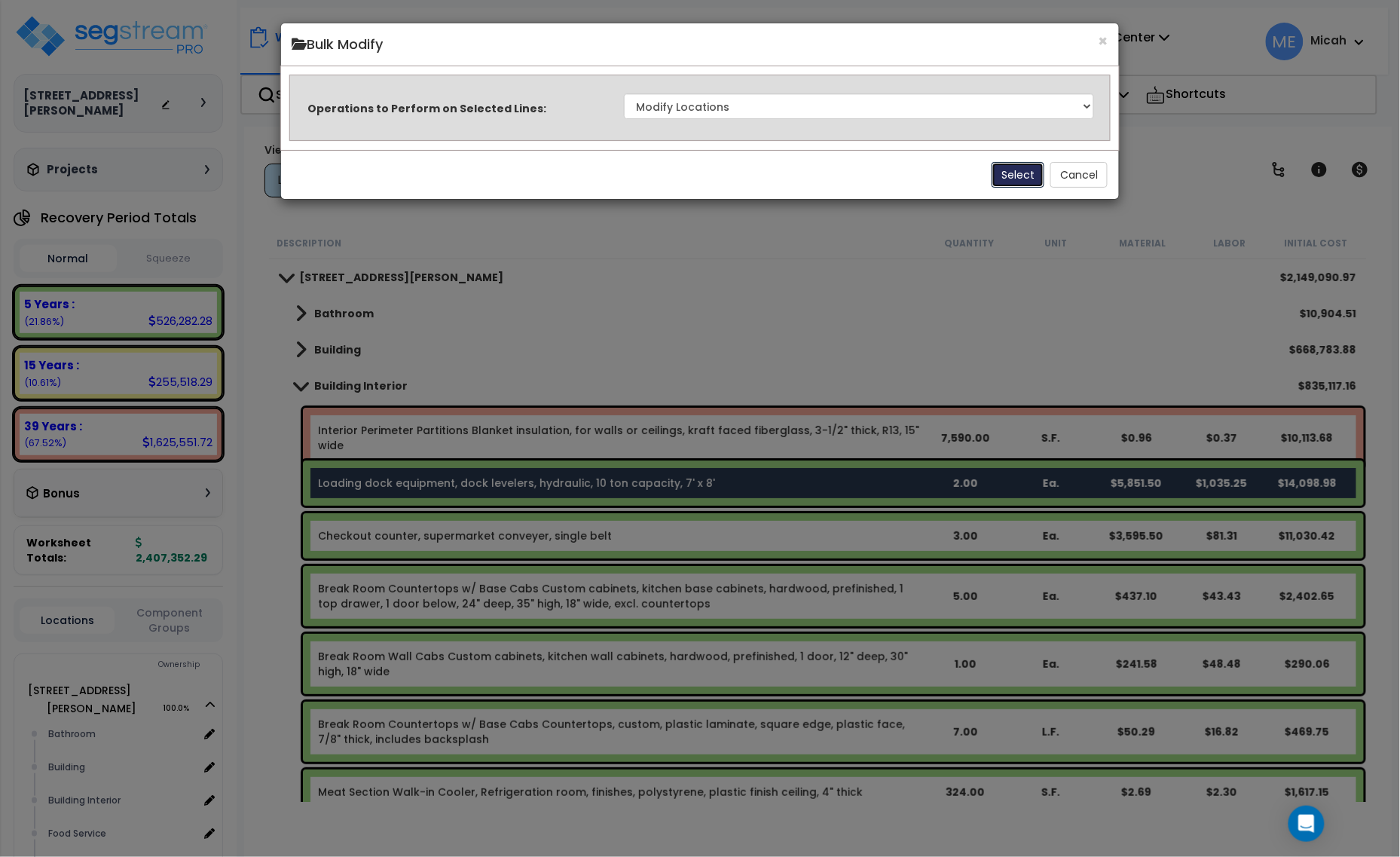
click at [1008, 188] on div "Select Cancel" at bounding box center [700, 175] width 839 height 49
click at [1014, 175] on button "Select" at bounding box center [1017, 175] width 53 height 26
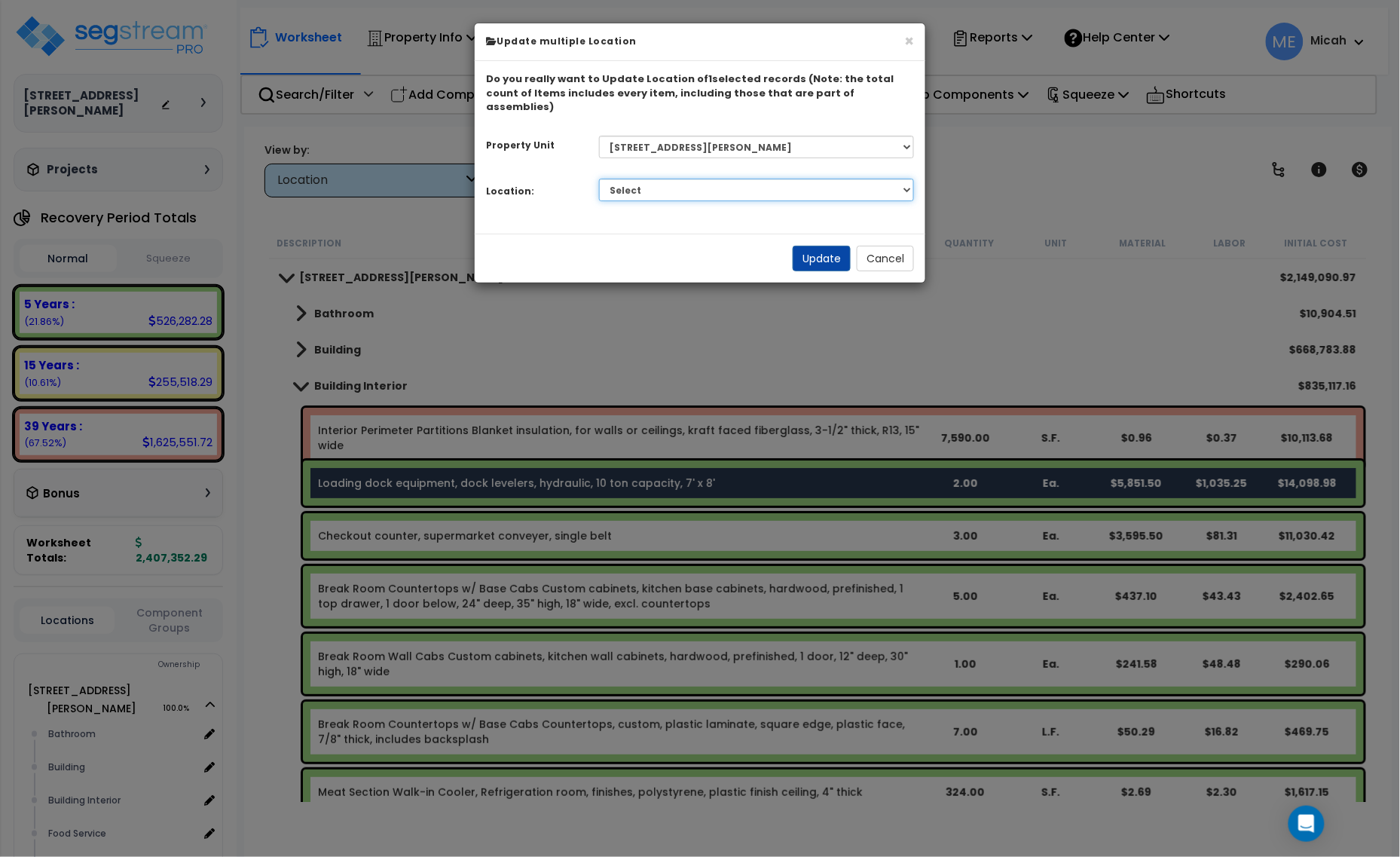
click at [782, 185] on select "Select Bathroom Building Building Interior Food Service Mechanical Room Offices…" at bounding box center [757, 190] width 316 height 22
click at [599, 179] on select "Select Bathroom Building Building Interior Food Service Mechanical Room Offices…" at bounding box center [757, 190] width 316 height 22
click at [824, 251] on button "Update" at bounding box center [821, 258] width 58 height 26
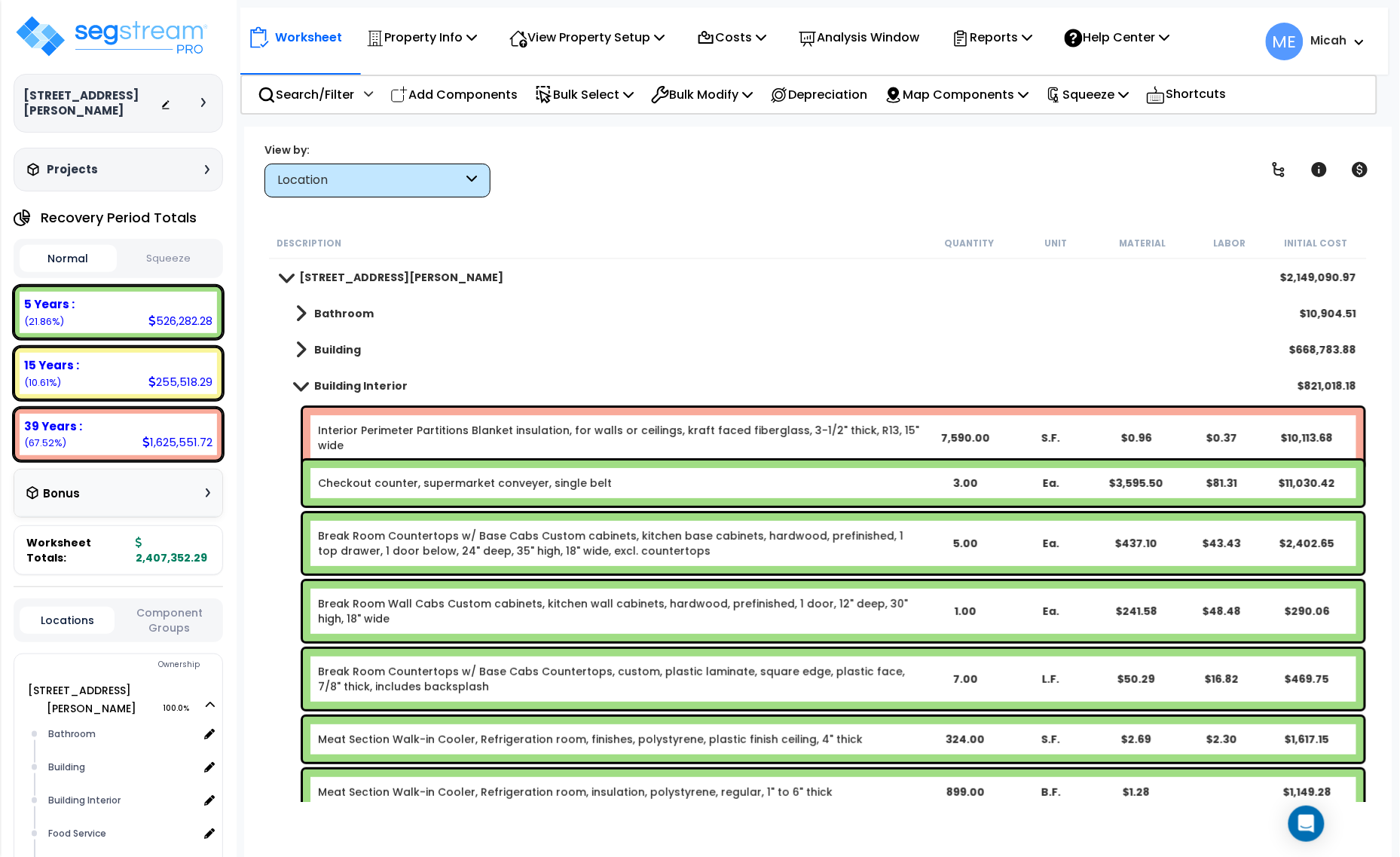
click at [509, 494] on div "Checkout counter, supermarket conveyer, single belt 3.00 Ea. $3,595.50 $81.31 $…" at bounding box center [833, 483] width 1061 height 45
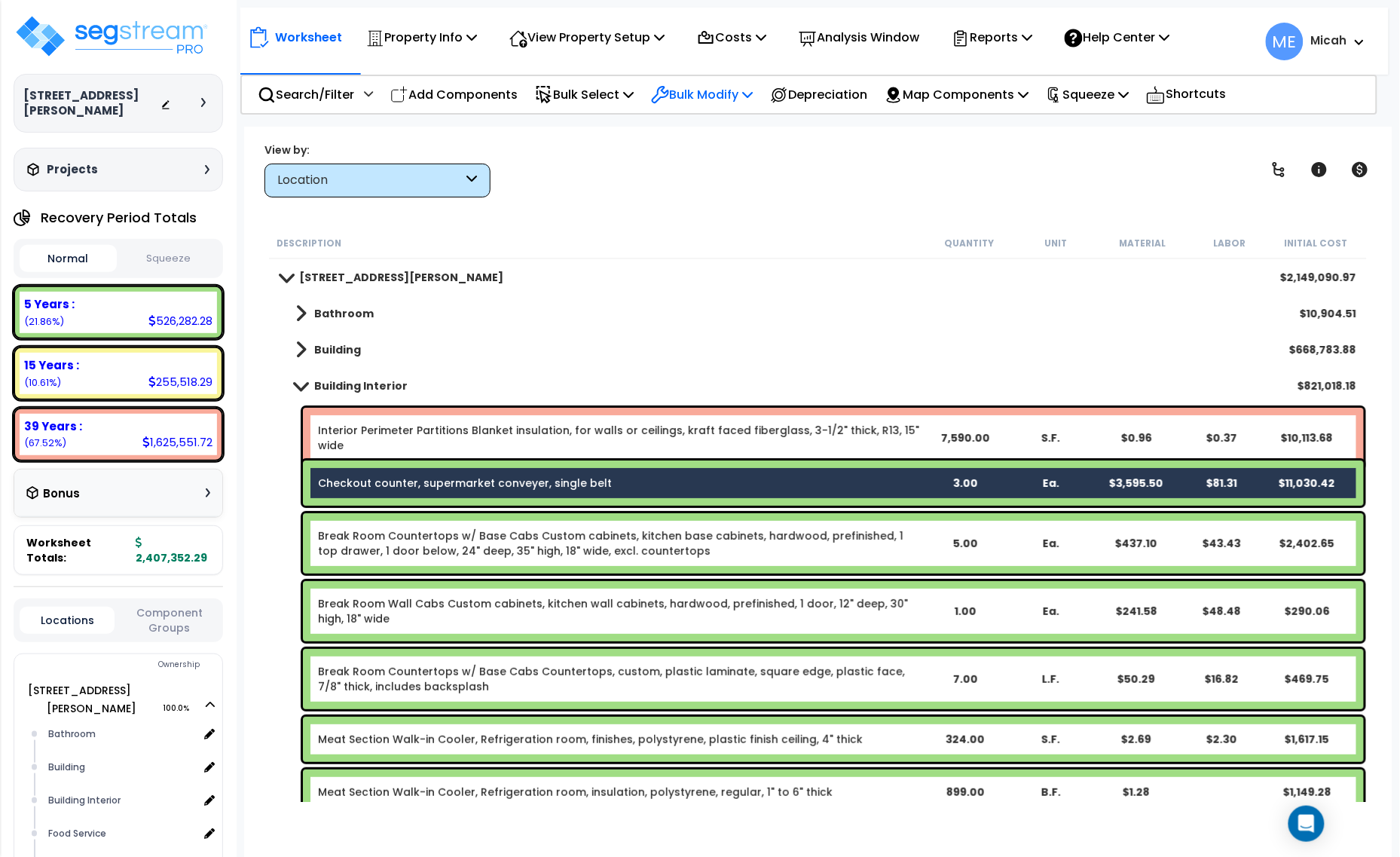
click at [750, 85] on p "Bulk Modify" at bounding box center [702, 95] width 102 height 21
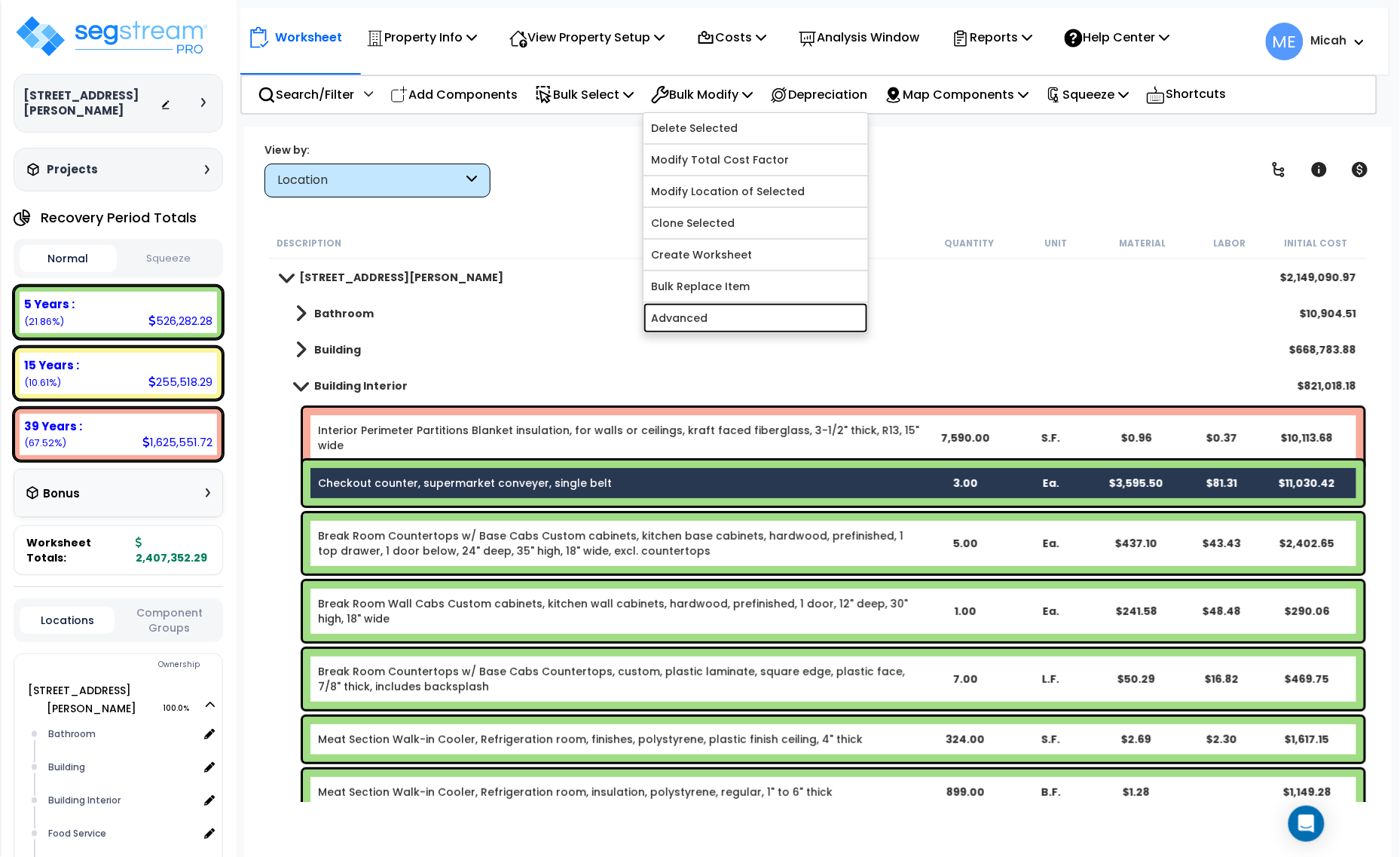
click at [741, 307] on link "Advanced" at bounding box center [756, 318] width 225 height 30
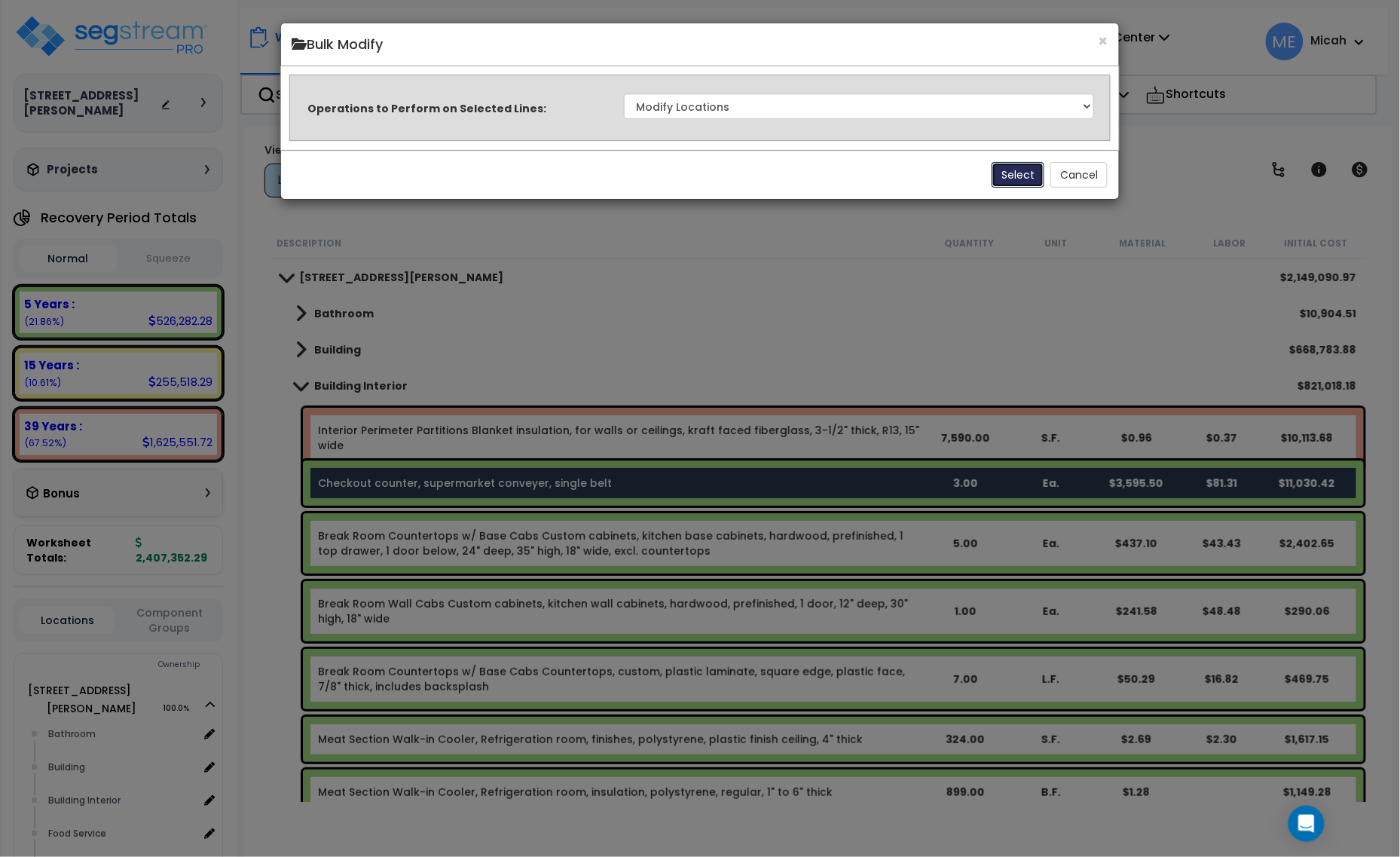
click at [1023, 167] on button "Select" at bounding box center [1017, 175] width 53 height 26
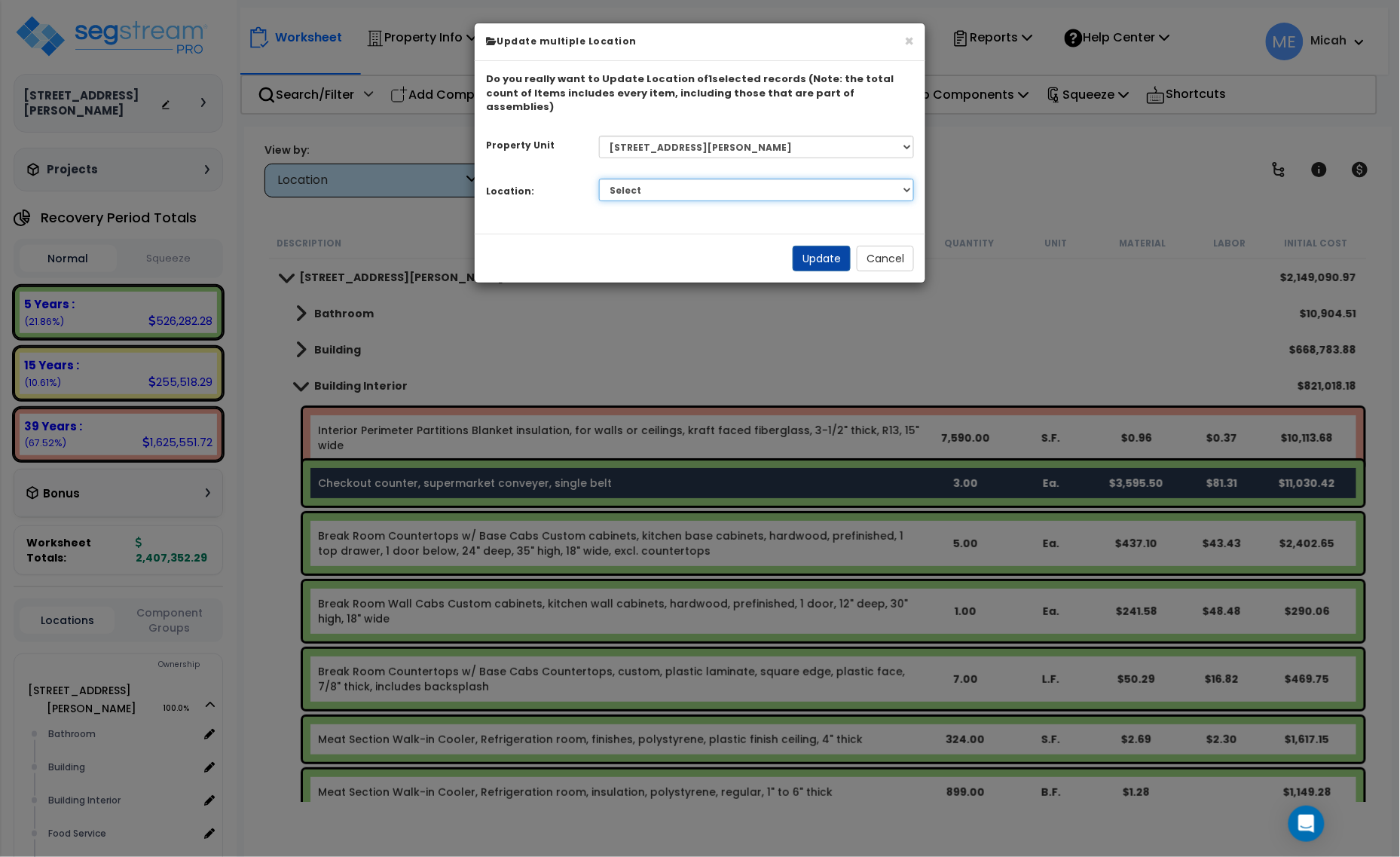
click at [692, 179] on select "Select Bathroom Building Building Interior Food Service Mechanical Room Offices…" at bounding box center [757, 190] width 316 height 22
click at [599, 179] on select "Select Bathroom Building Building Interior Food Service Mechanical Room Offices…" at bounding box center [757, 190] width 316 height 22
click at [832, 246] on button "Update" at bounding box center [821, 258] width 58 height 26
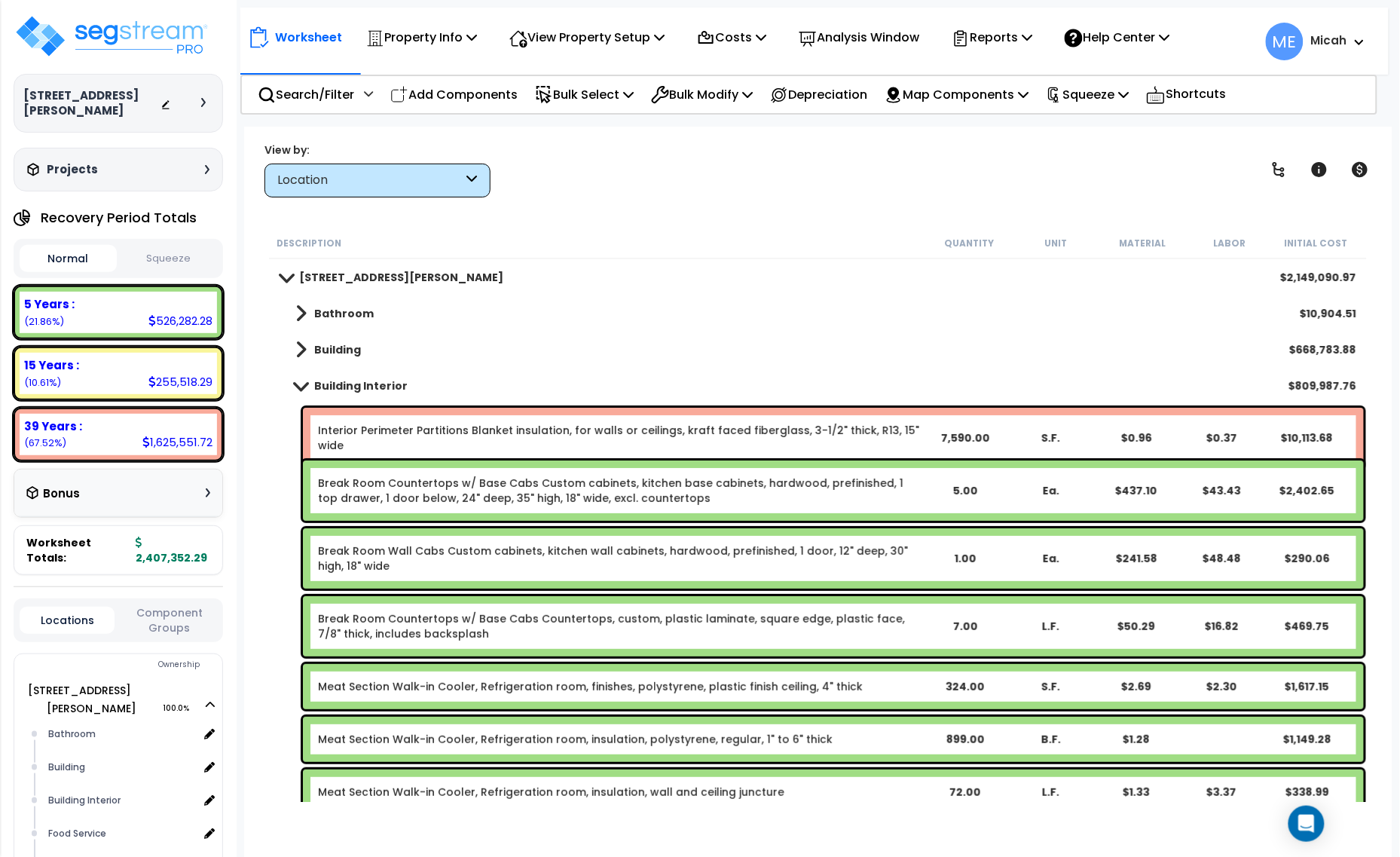
click at [581, 500] on link "Break Room Countertops w/ Base Cabs Custom cabinets, kitchen base cabinets, har…" at bounding box center [619, 491] width 604 height 30
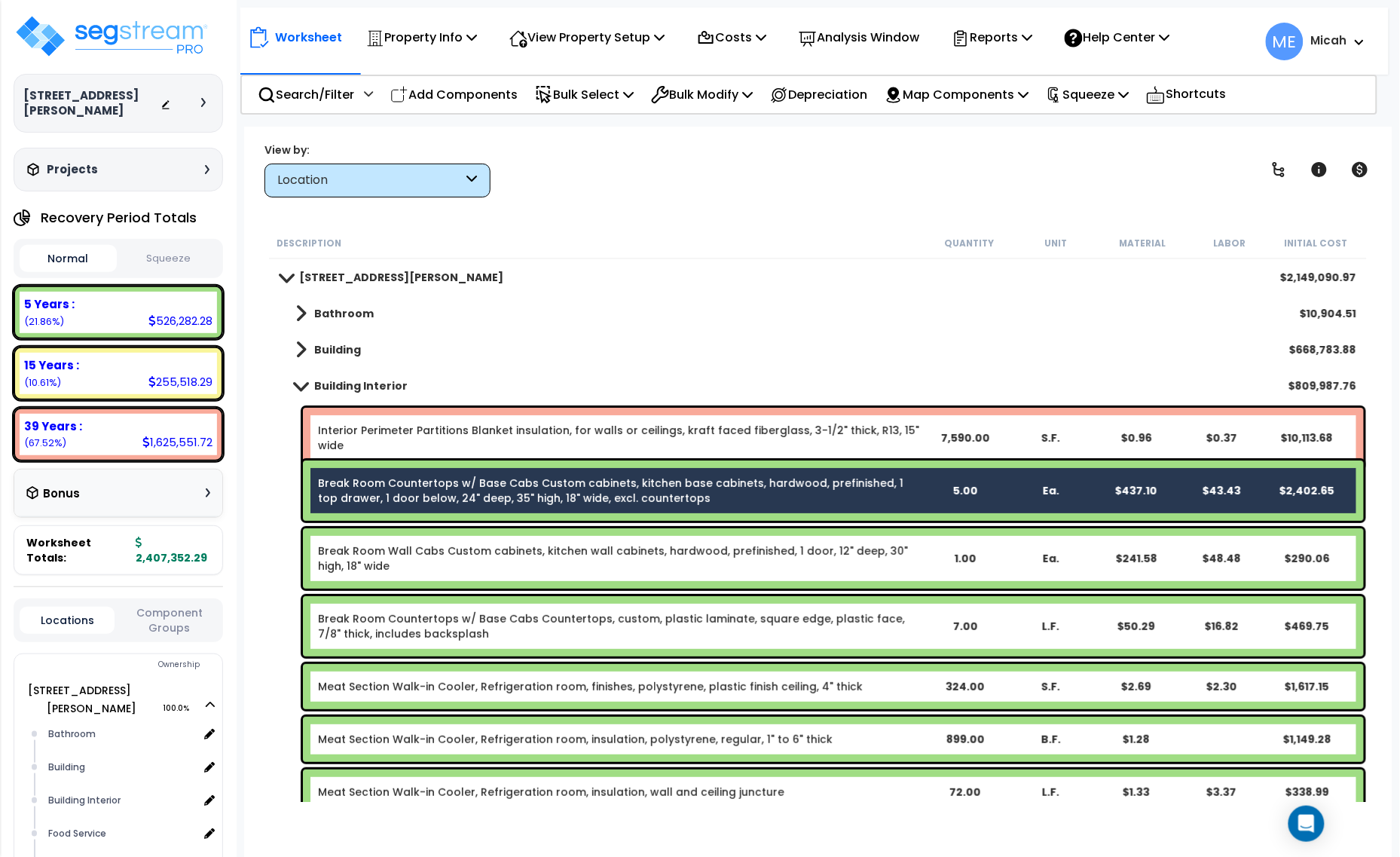
click at [518, 560] on link "Break Room Wall Cabs Custom cabinets, kitchen wall cabinets, hardwood, prefinis…" at bounding box center [619, 558] width 604 height 30
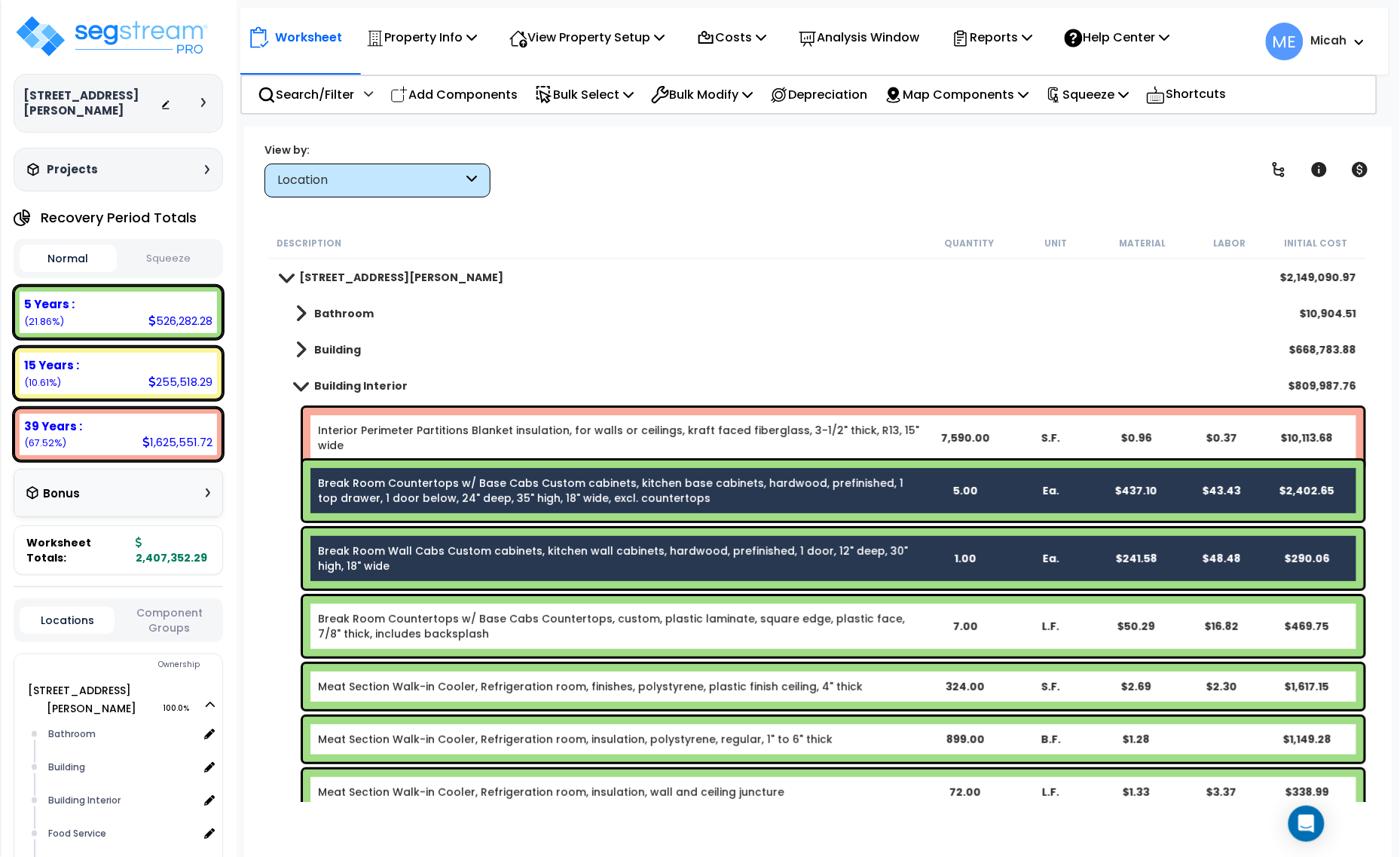
click at [467, 622] on link "Break Room Countertops w/ Base Cabs Countertops, custom, plastic laminate, squa…" at bounding box center [619, 626] width 604 height 30
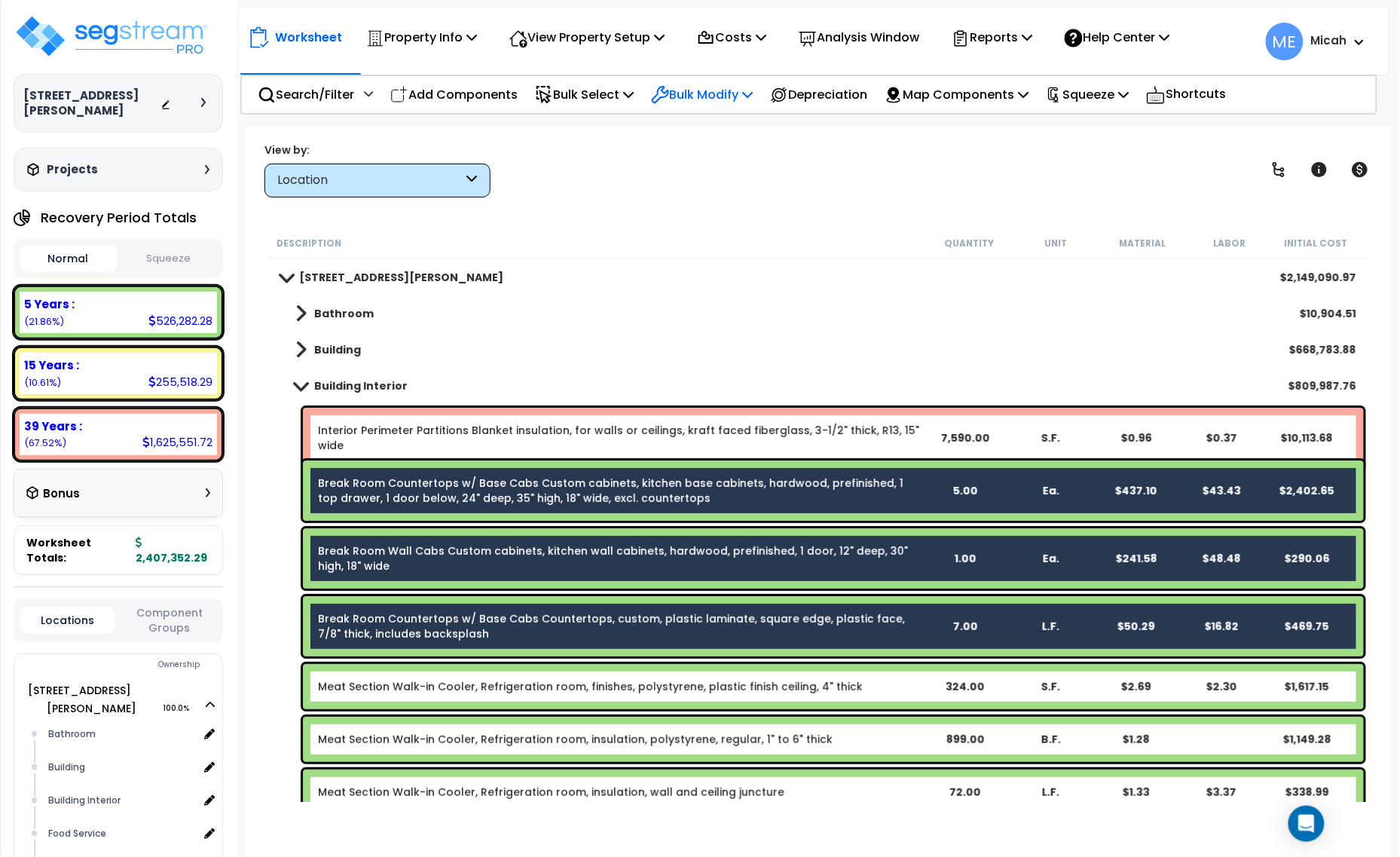
click at [753, 97] on p "Bulk Modify" at bounding box center [702, 95] width 102 height 21
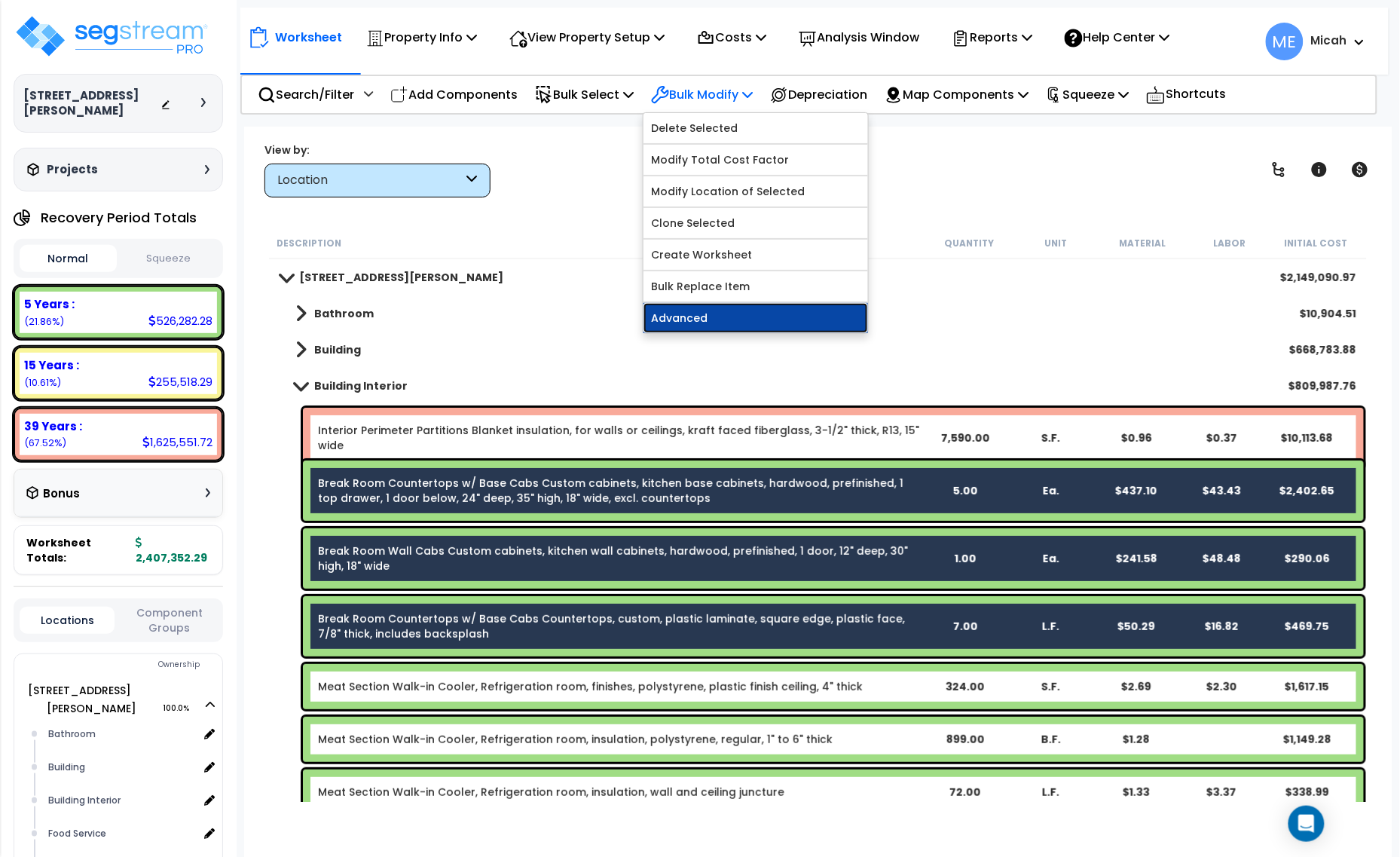
click at [750, 311] on link "Advanced" at bounding box center [756, 318] width 225 height 30
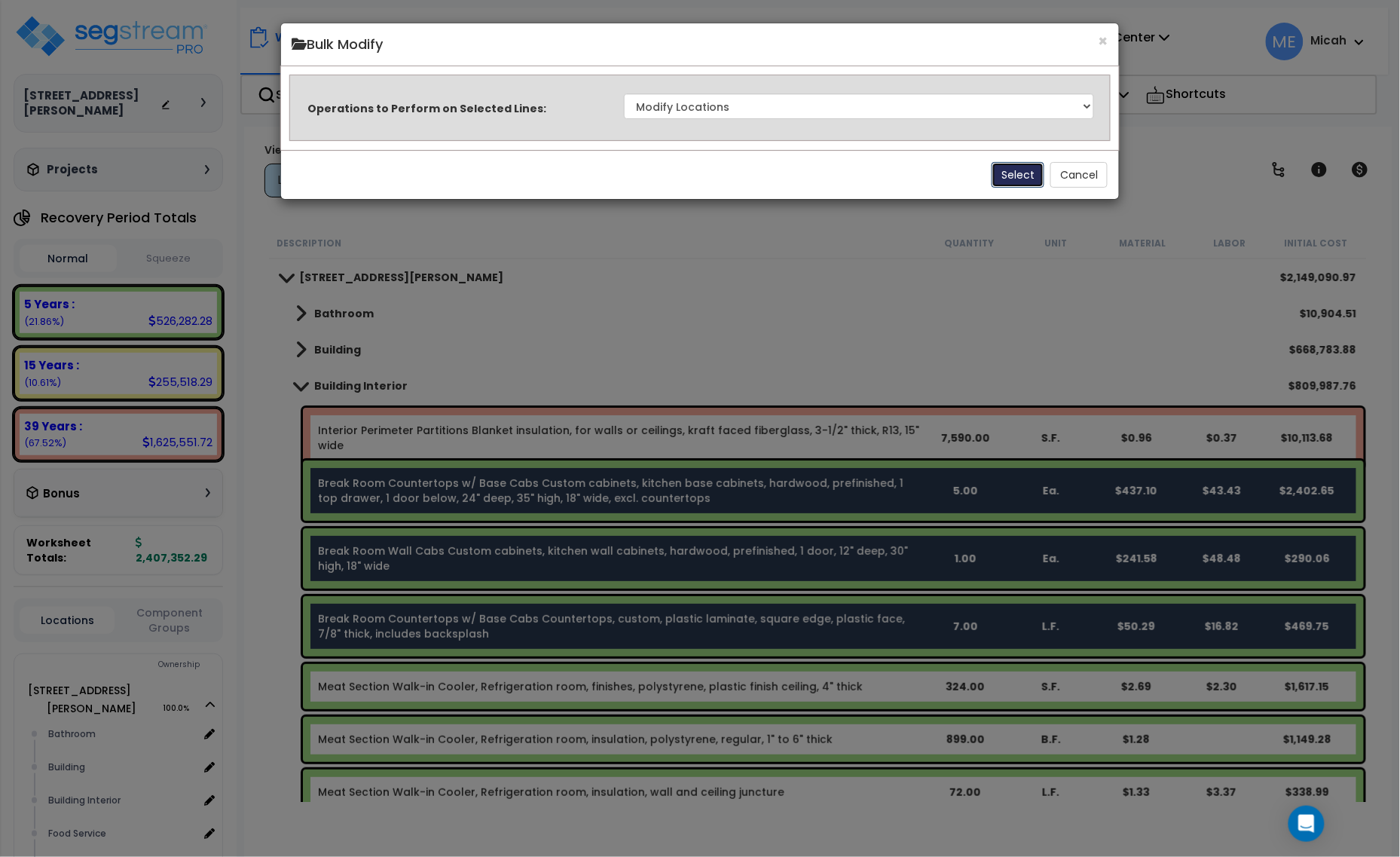
click at [1004, 168] on button "Select" at bounding box center [1017, 175] width 53 height 26
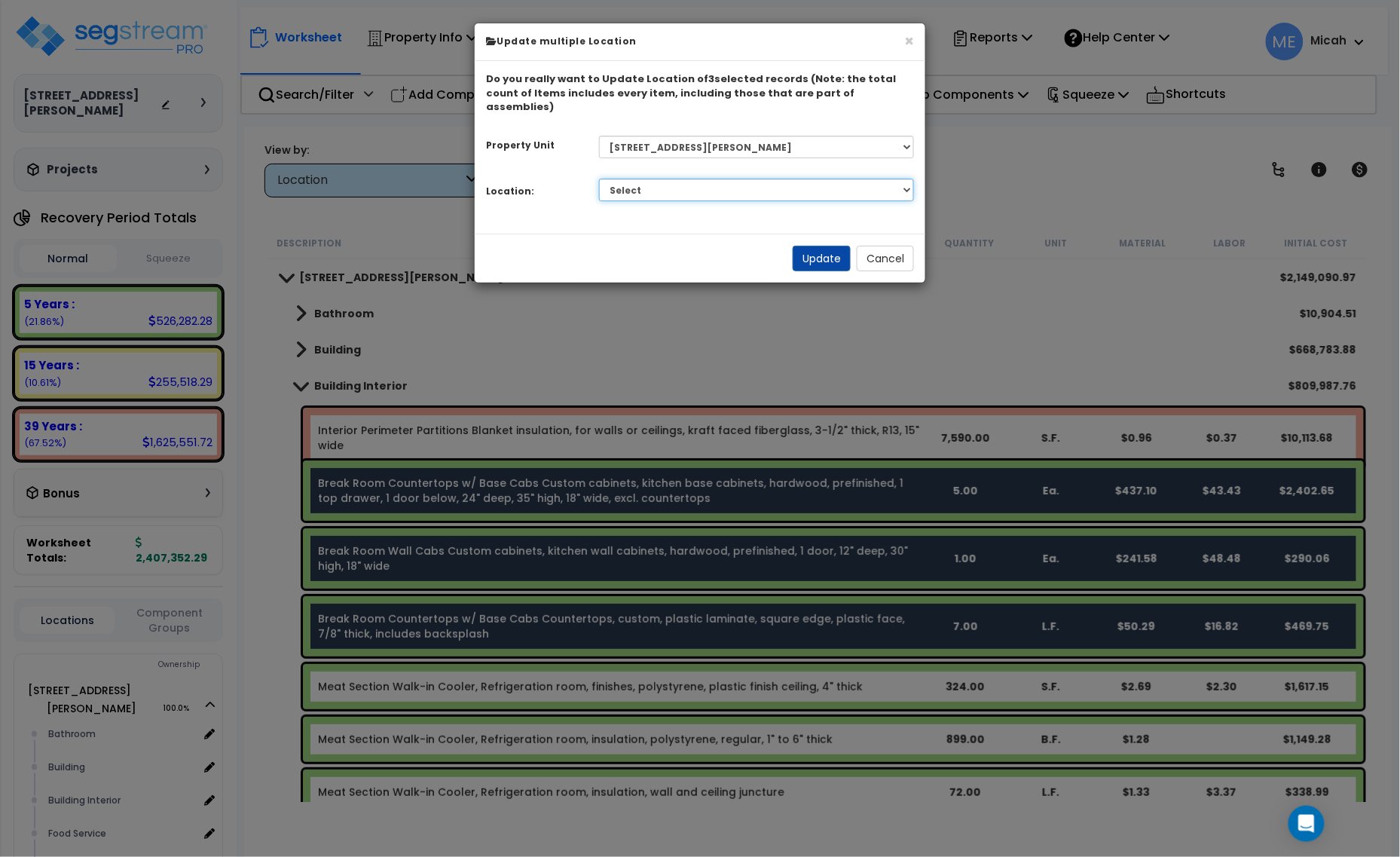
click at [708, 179] on select "Select Bathroom Building Building Interior Food Service Mechanical Room Offices…" at bounding box center [757, 190] width 316 height 22
click at [599, 179] on select "Select Bathroom Building Building Interior Food Service Mechanical Room Offices…" at bounding box center [757, 190] width 316 height 22
click at [808, 245] on button "Update" at bounding box center [821, 258] width 58 height 26
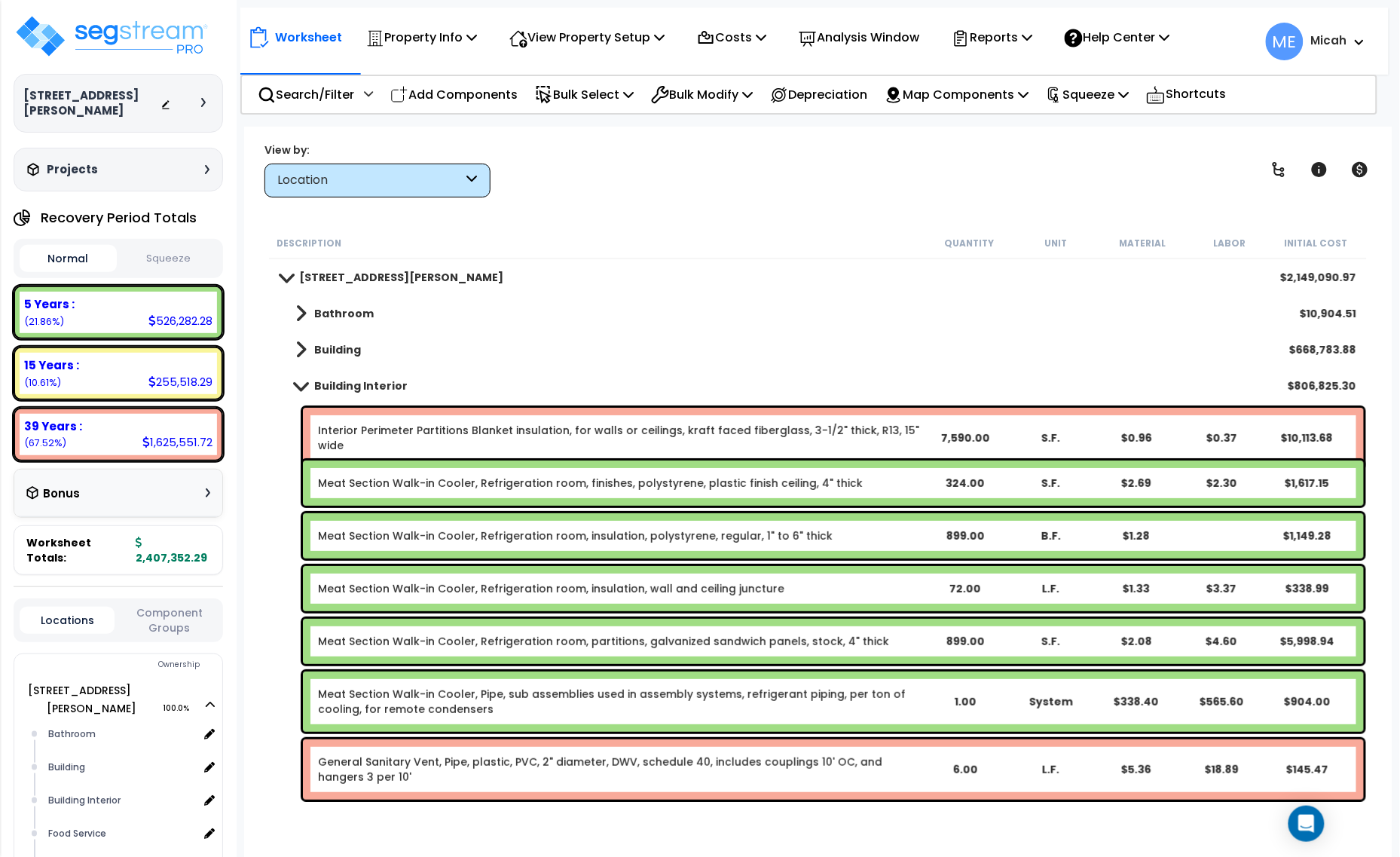
click at [469, 488] on link "Meat Section Walk-in Cooler, Refrigeration room, finishes, polystyrene, plastic…" at bounding box center [590, 483] width 545 height 15
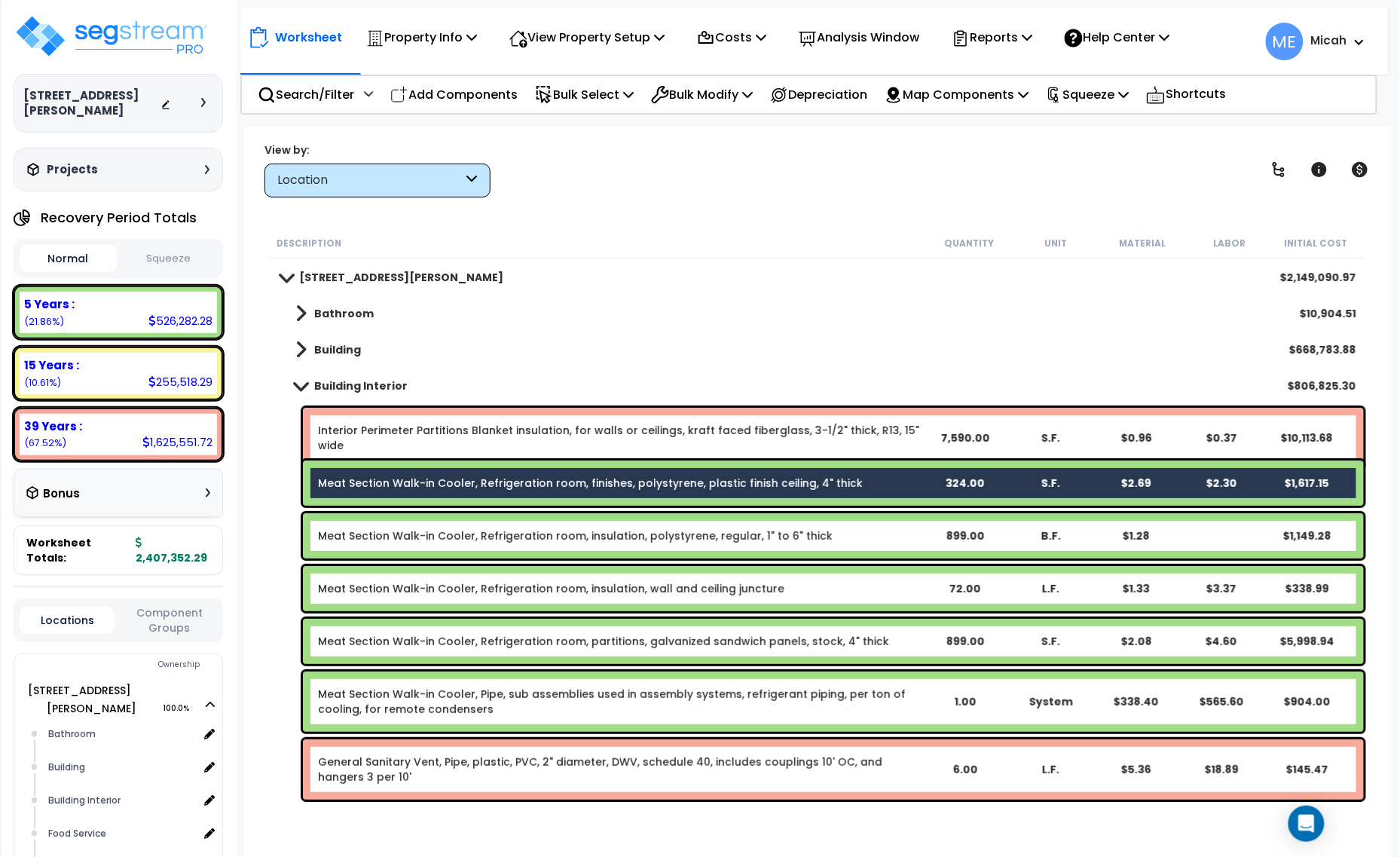
click at [446, 536] on link "Meat Section Walk-in Cooler, Refrigeration room, insulation, polystyrene, regul…" at bounding box center [575, 536] width 515 height 15
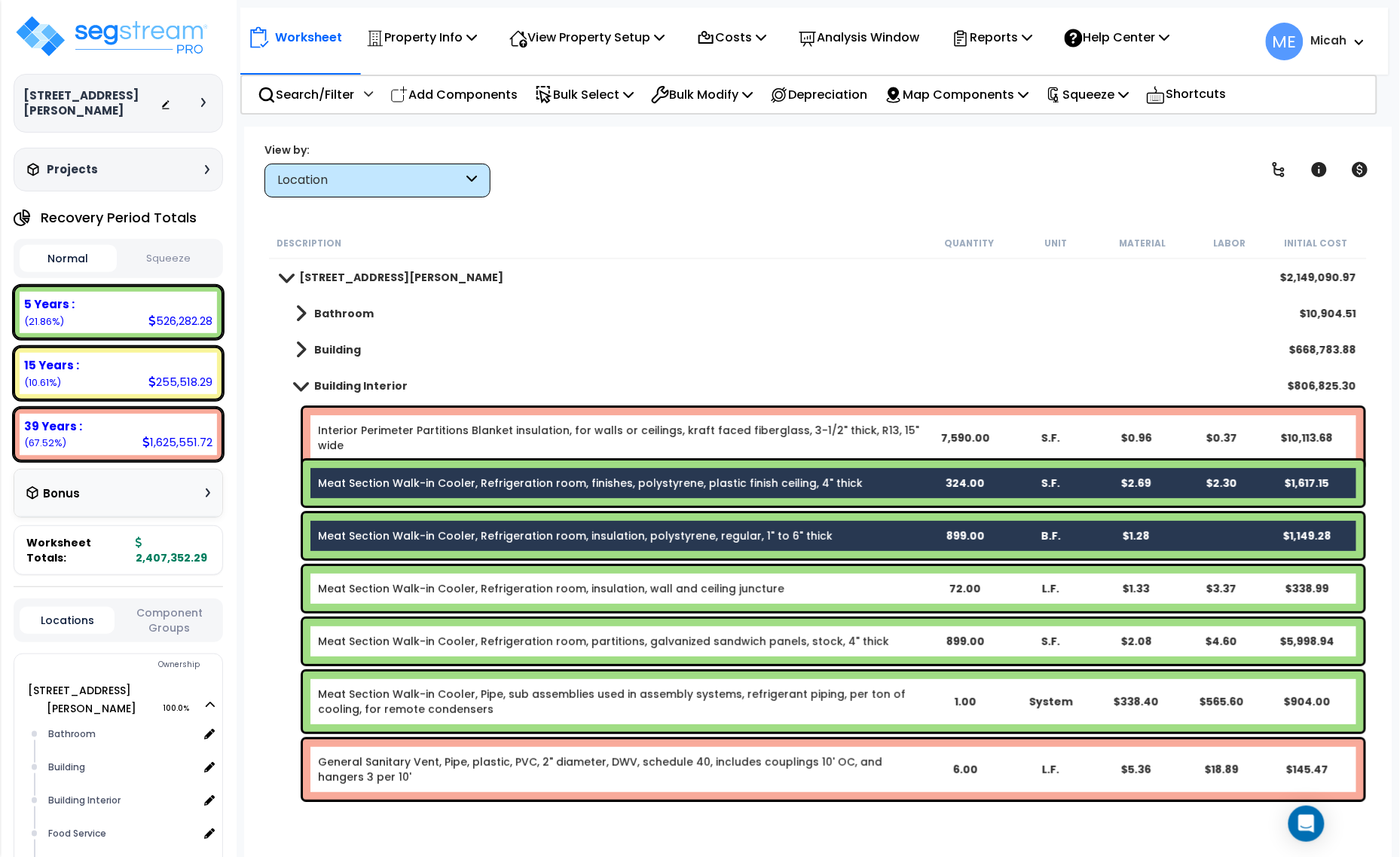
click at [443, 592] on link "Meat Section Walk-in Cooler, Refrigeration room, insulation, wall and ceiling j…" at bounding box center [551, 588] width 466 height 15
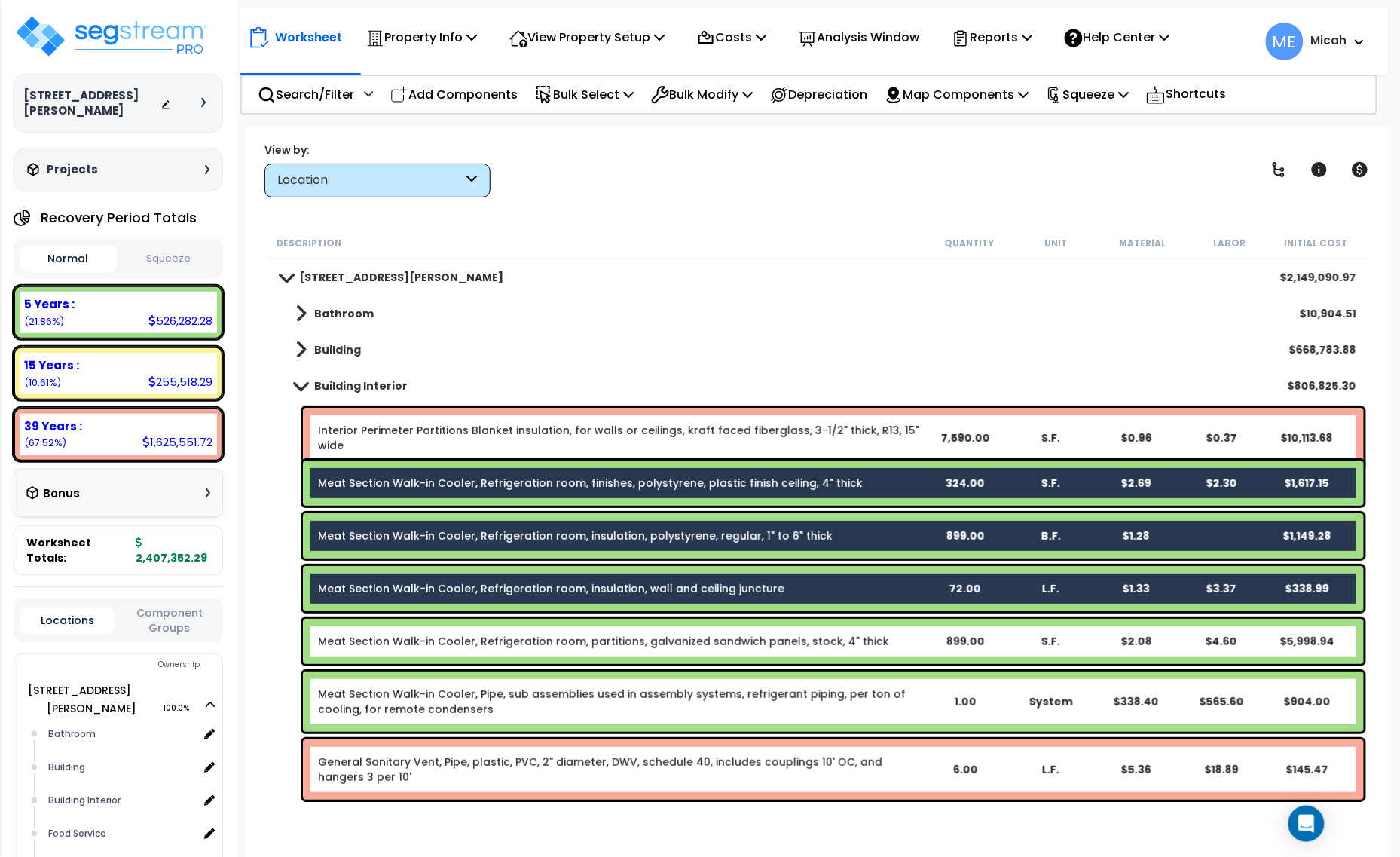
click at [448, 634] on link "Meat Section Walk-in Cooler, Refrigeration room, partitions, galvanized sandwic…" at bounding box center [603, 641] width 571 height 15
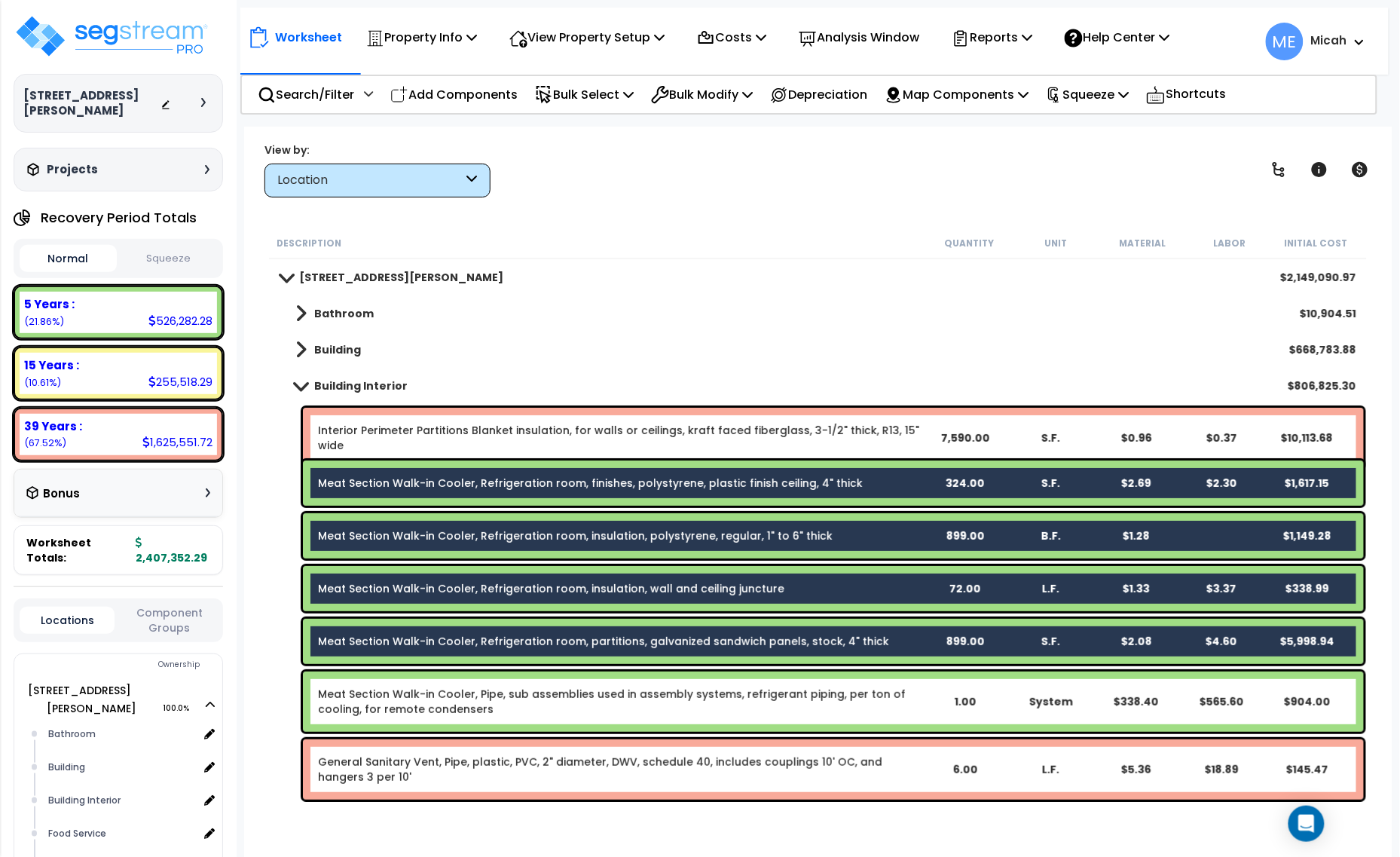
click at [494, 701] on link "Meat Section Walk-in Cooler, Pipe, sub assemblies used in assembly systems, ref…" at bounding box center [619, 701] width 604 height 30
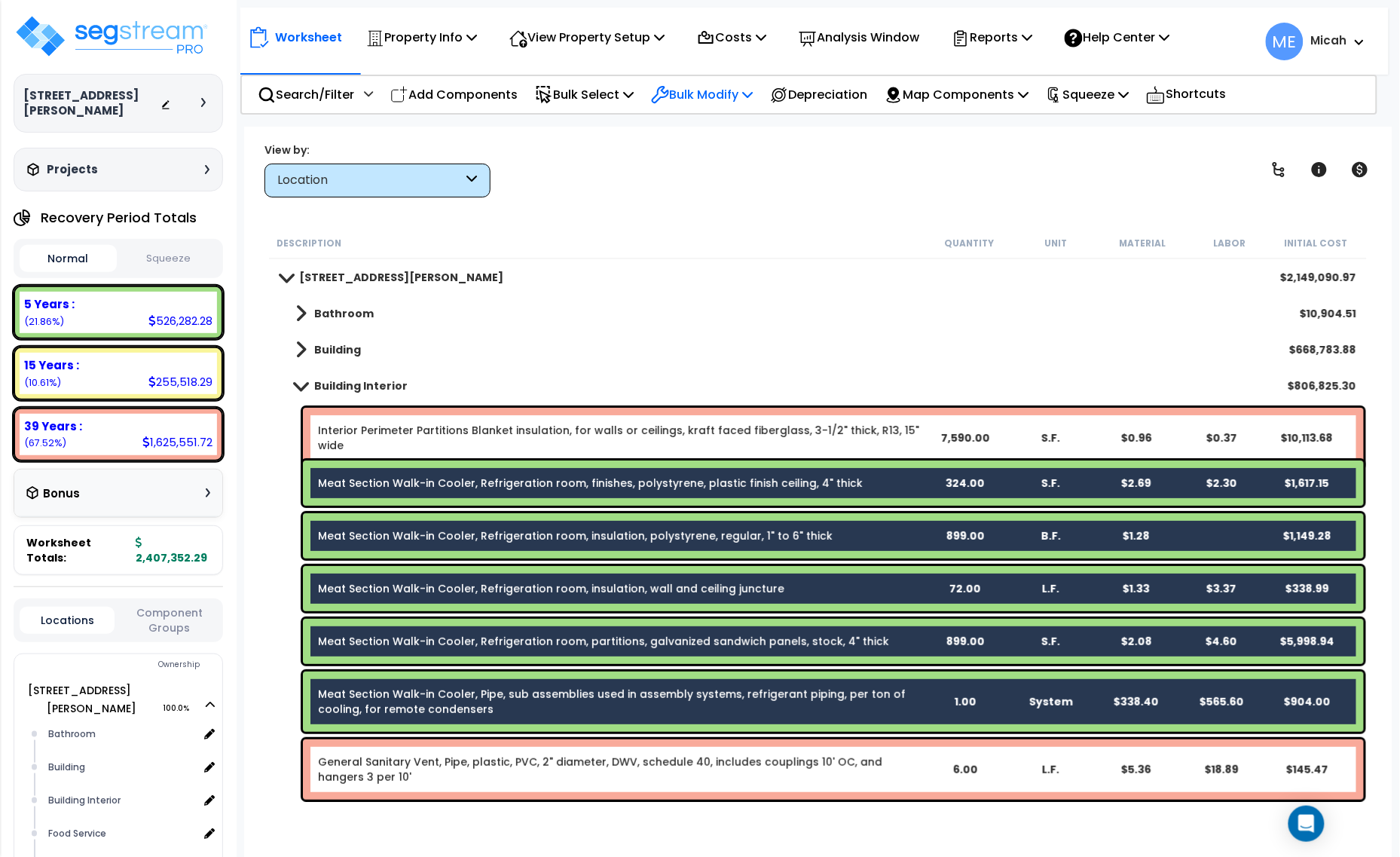
click at [753, 94] on icon at bounding box center [748, 94] width 10 height 12
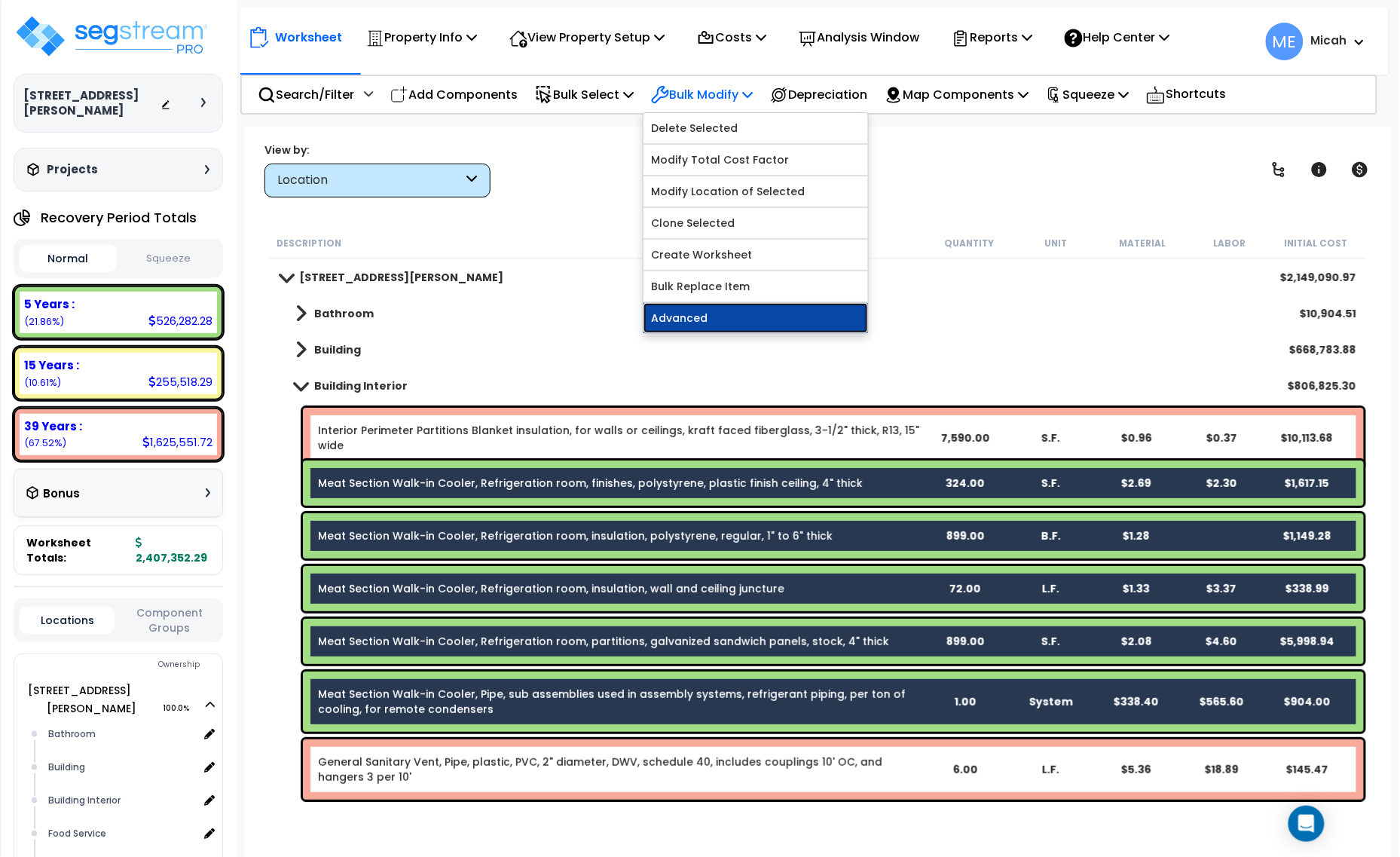
click at [724, 318] on link "Advanced" at bounding box center [756, 318] width 225 height 30
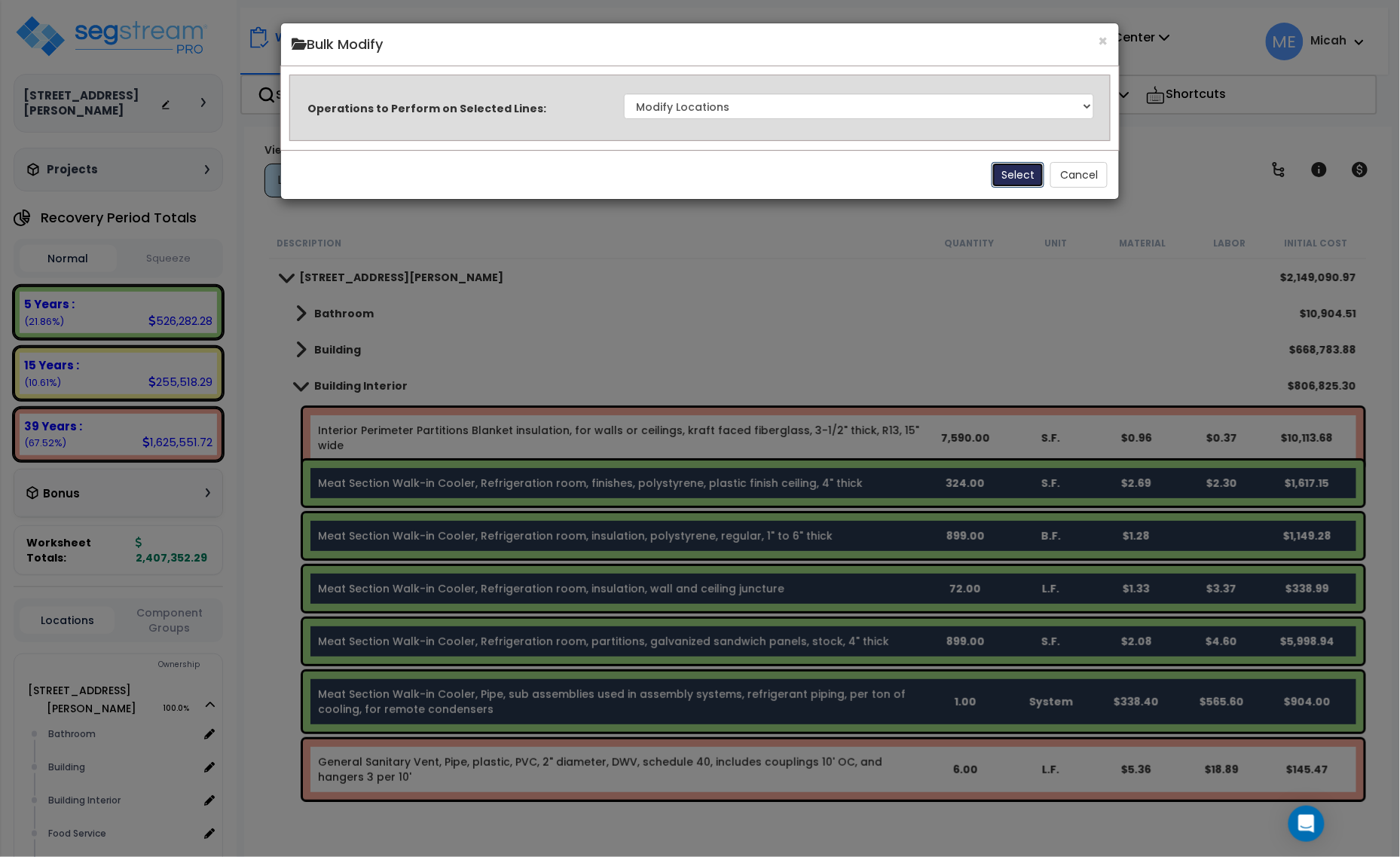
click at [1017, 177] on button "Select" at bounding box center [1017, 175] width 53 height 26
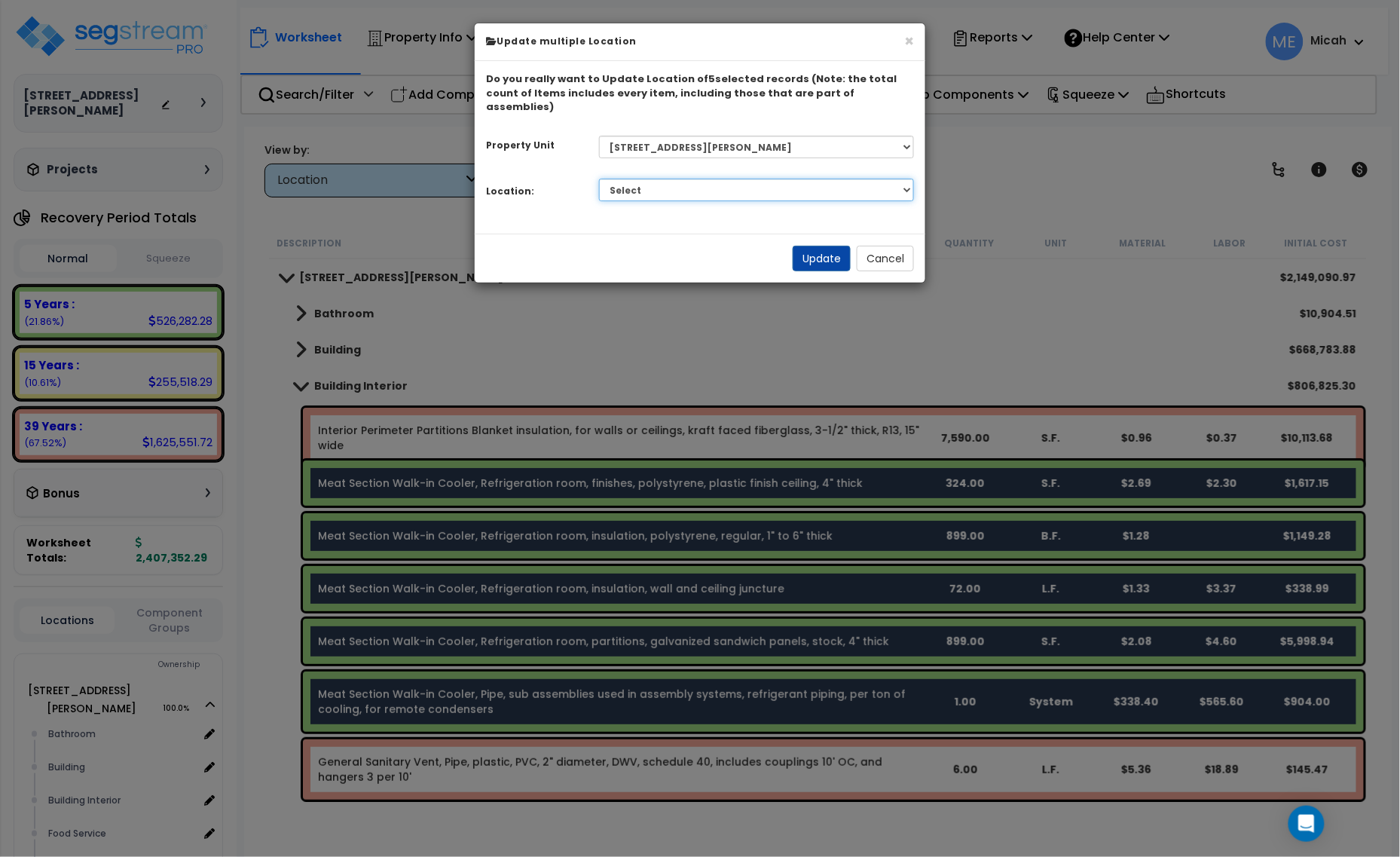
click at [780, 179] on select "Select Bathroom Building Building Interior Food Service Mechanical Room Offices…" at bounding box center [757, 190] width 316 height 22
click at [599, 179] on select "Select Bathroom Building Building Interior Food Service Mechanical Room Offices…" at bounding box center [757, 190] width 316 height 22
click at [797, 245] on button "Update" at bounding box center [821, 258] width 58 height 26
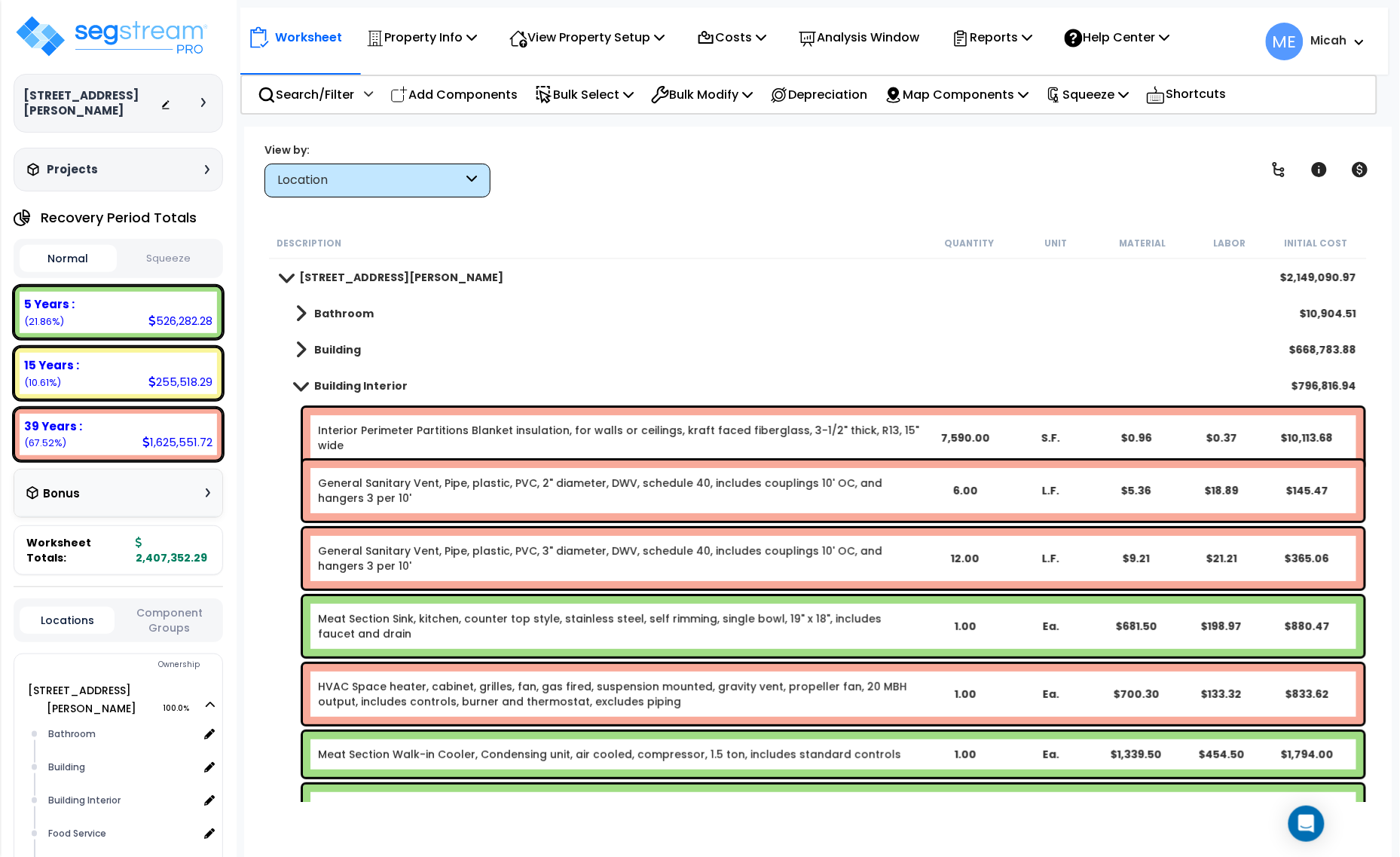
scroll to position [94, 0]
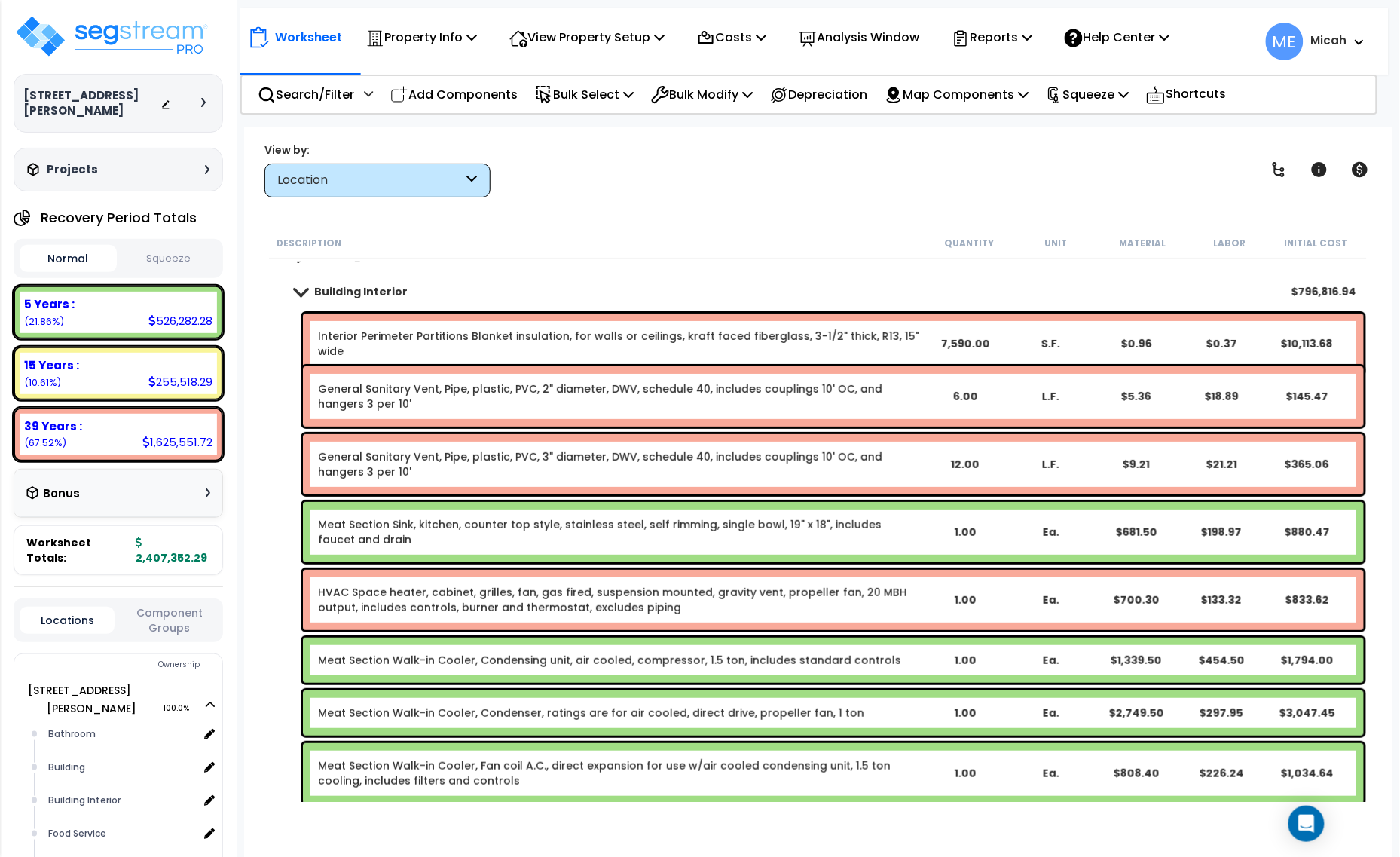
click at [434, 529] on link "Meat Section Sink, kitchen, counter top style, stainless steel, self rimming, s…" at bounding box center [619, 532] width 604 height 30
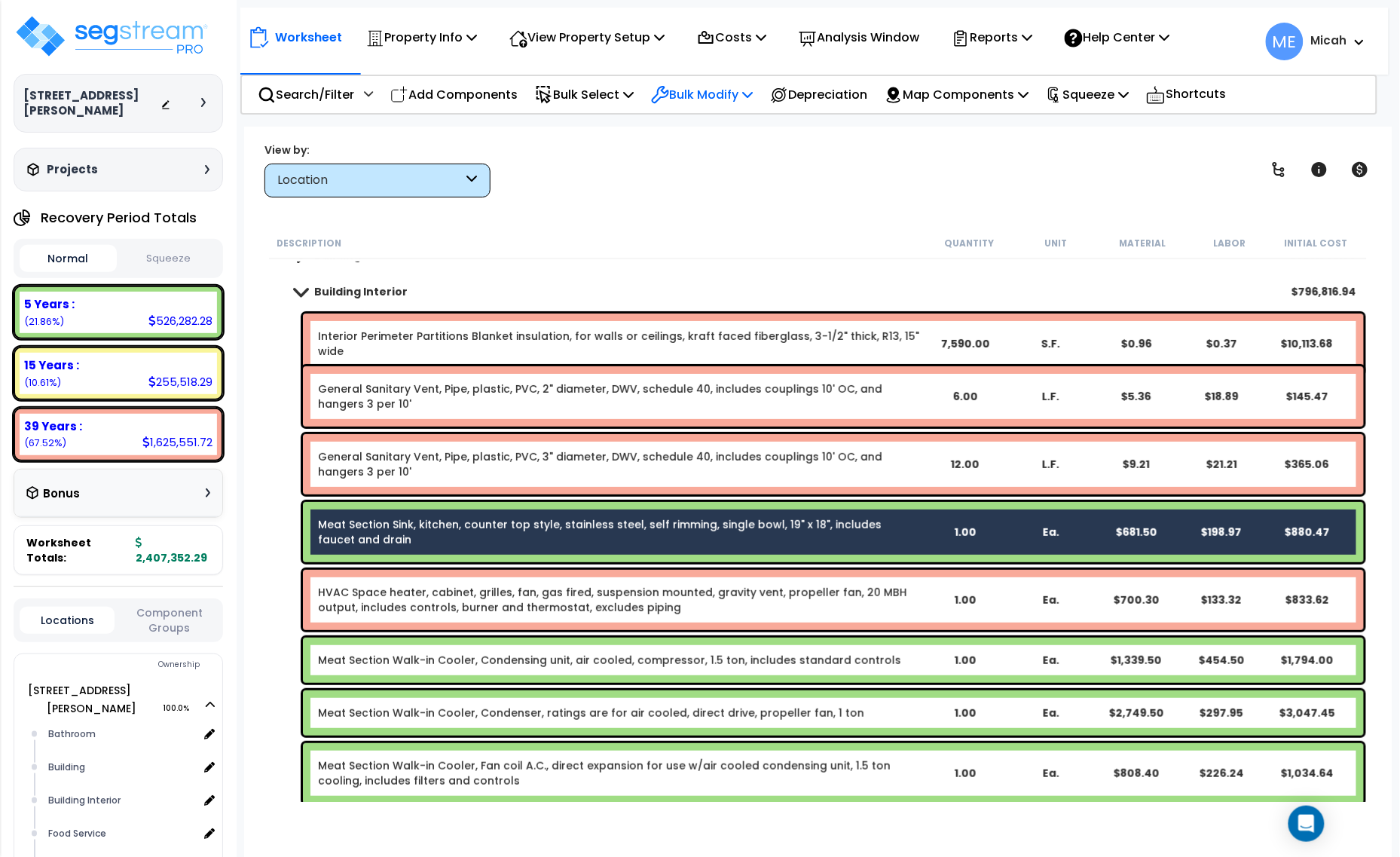
click at [753, 91] on icon at bounding box center [748, 94] width 10 height 12
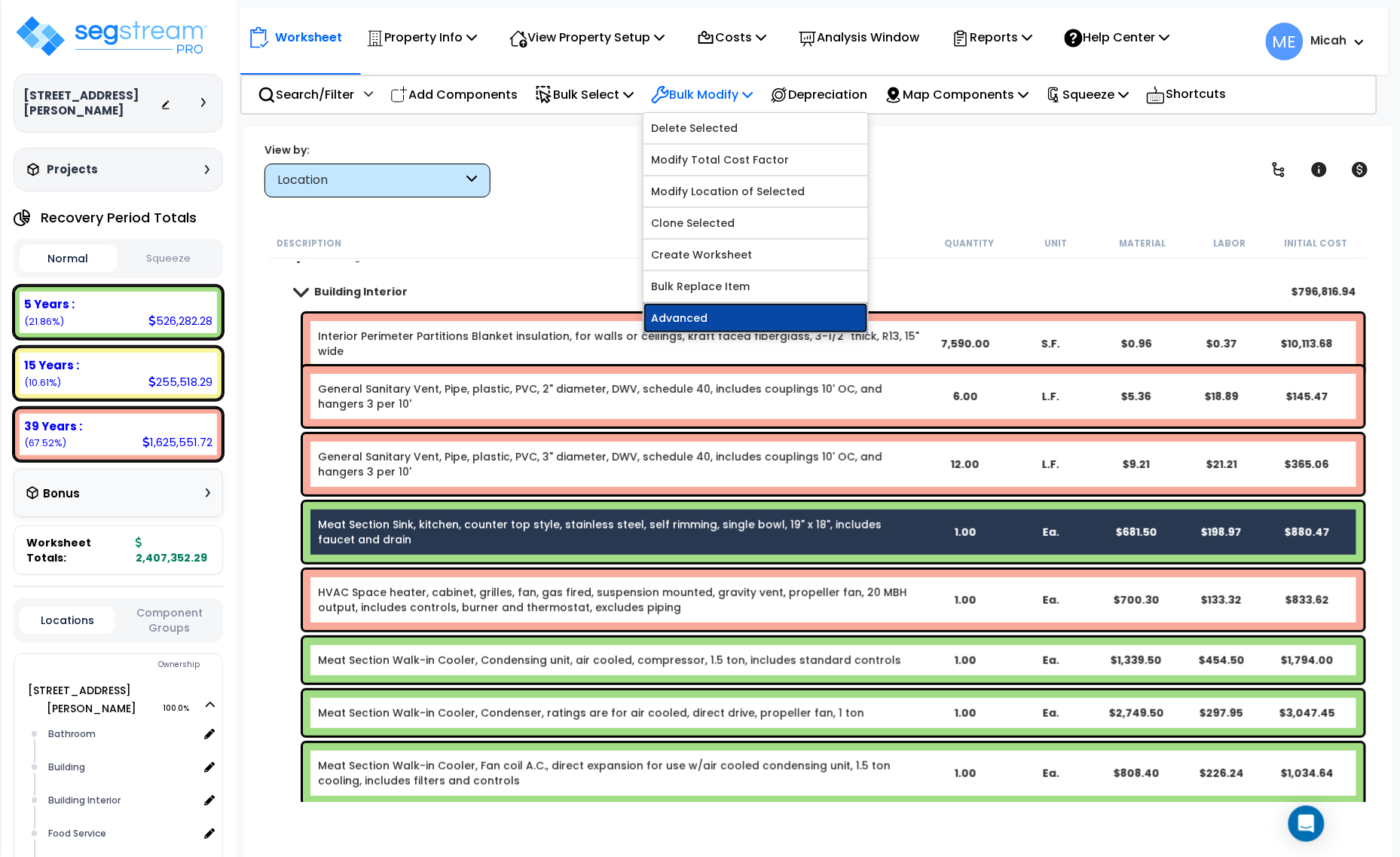
click at [687, 310] on link "Advanced" at bounding box center [756, 318] width 225 height 30
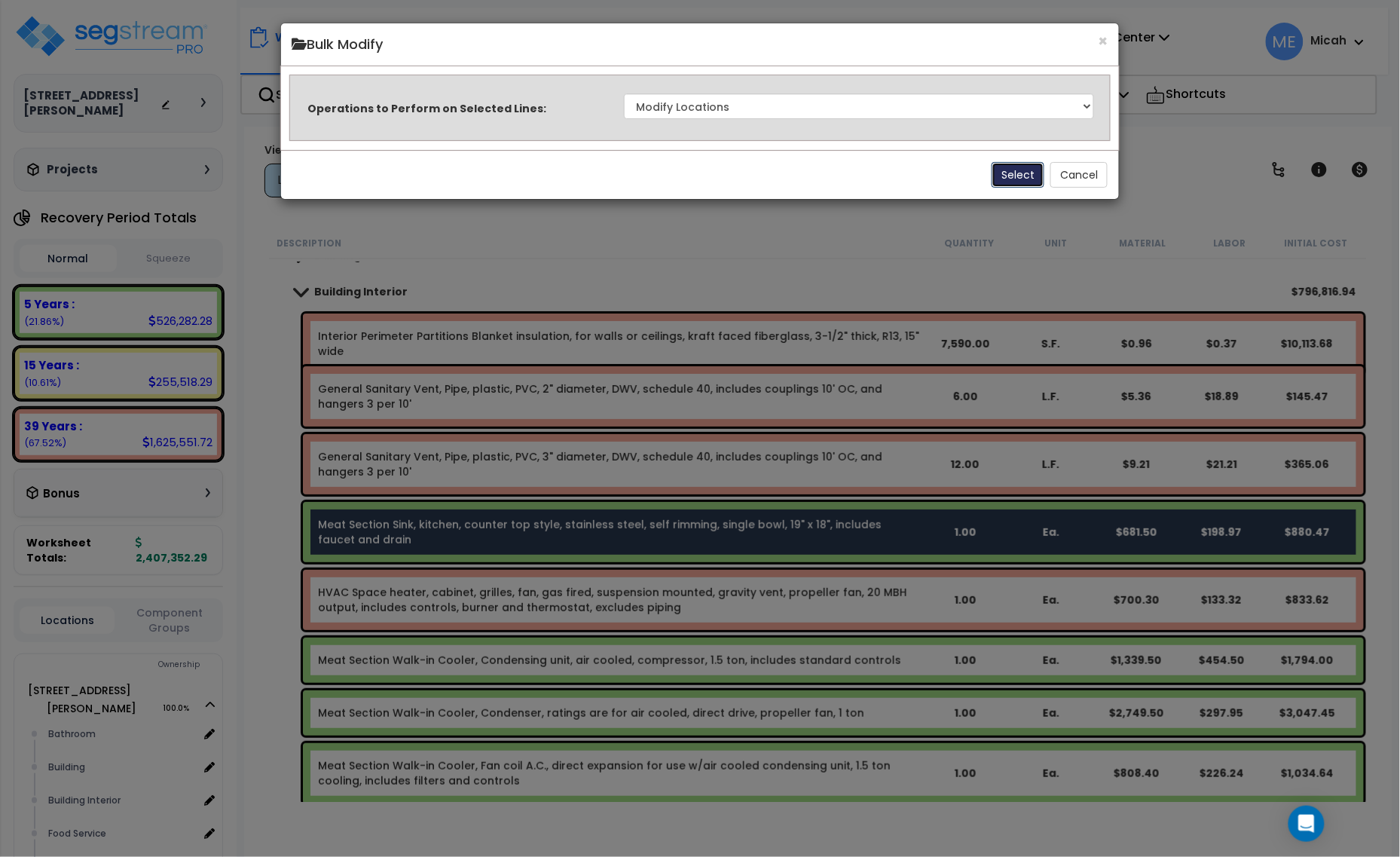
click at [1020, 174] on button "Select" at bounding box center [1017, 175] width 53 height 26
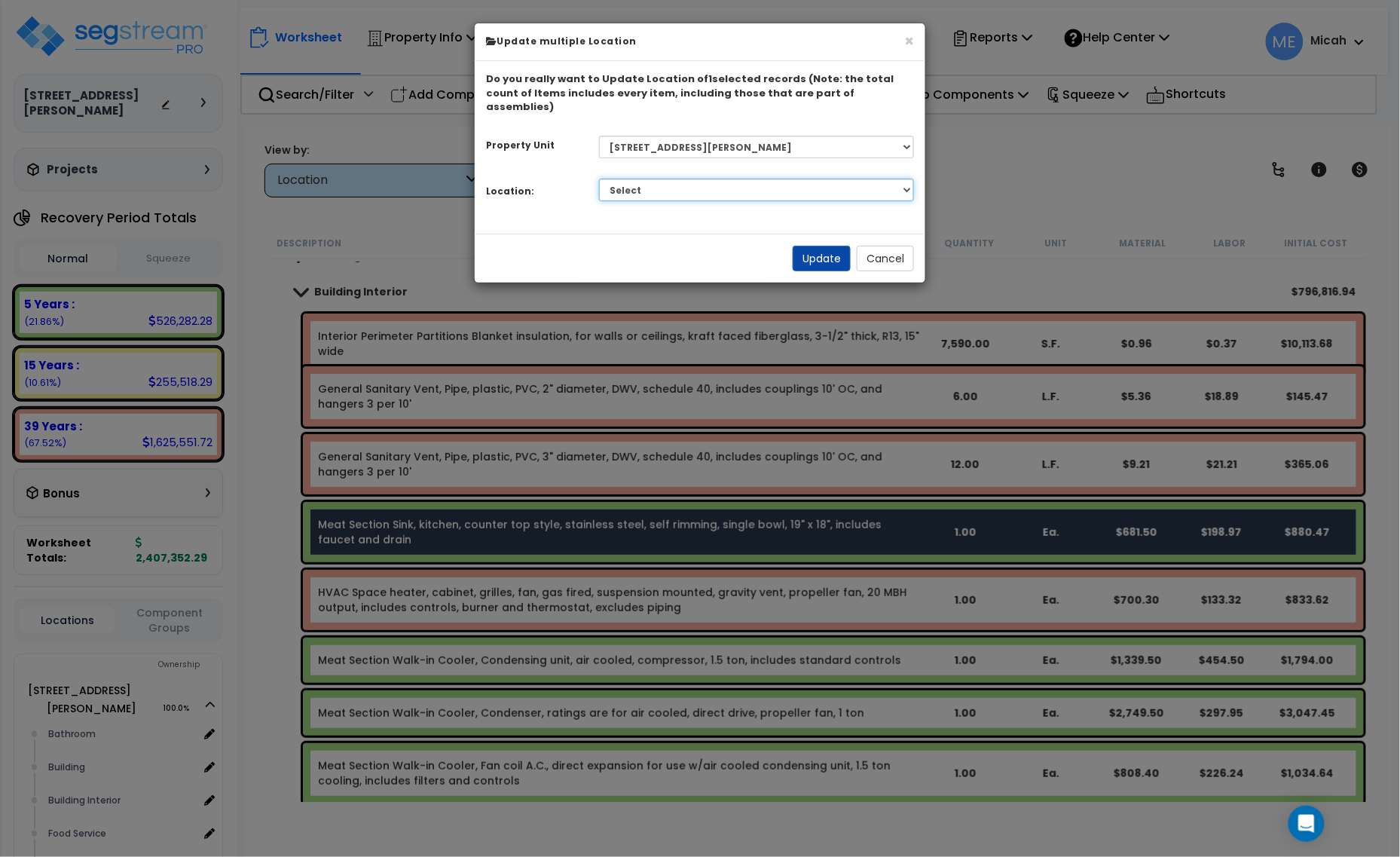
click at [820, 179] on select "Select Bathroom Building Building Interior Food Service Mechanical Room Offices…" at bounding box center [757, 190] width 316 height 22
click at [599, 179] on select "Select Bathroom Building Building Interior Food Service Mechanical Room Offices…" at bounding box center [757, 190] width 316 height 22
click at [815, 245] on button "Update" at bounding box center [821, 258] width 58 height 26
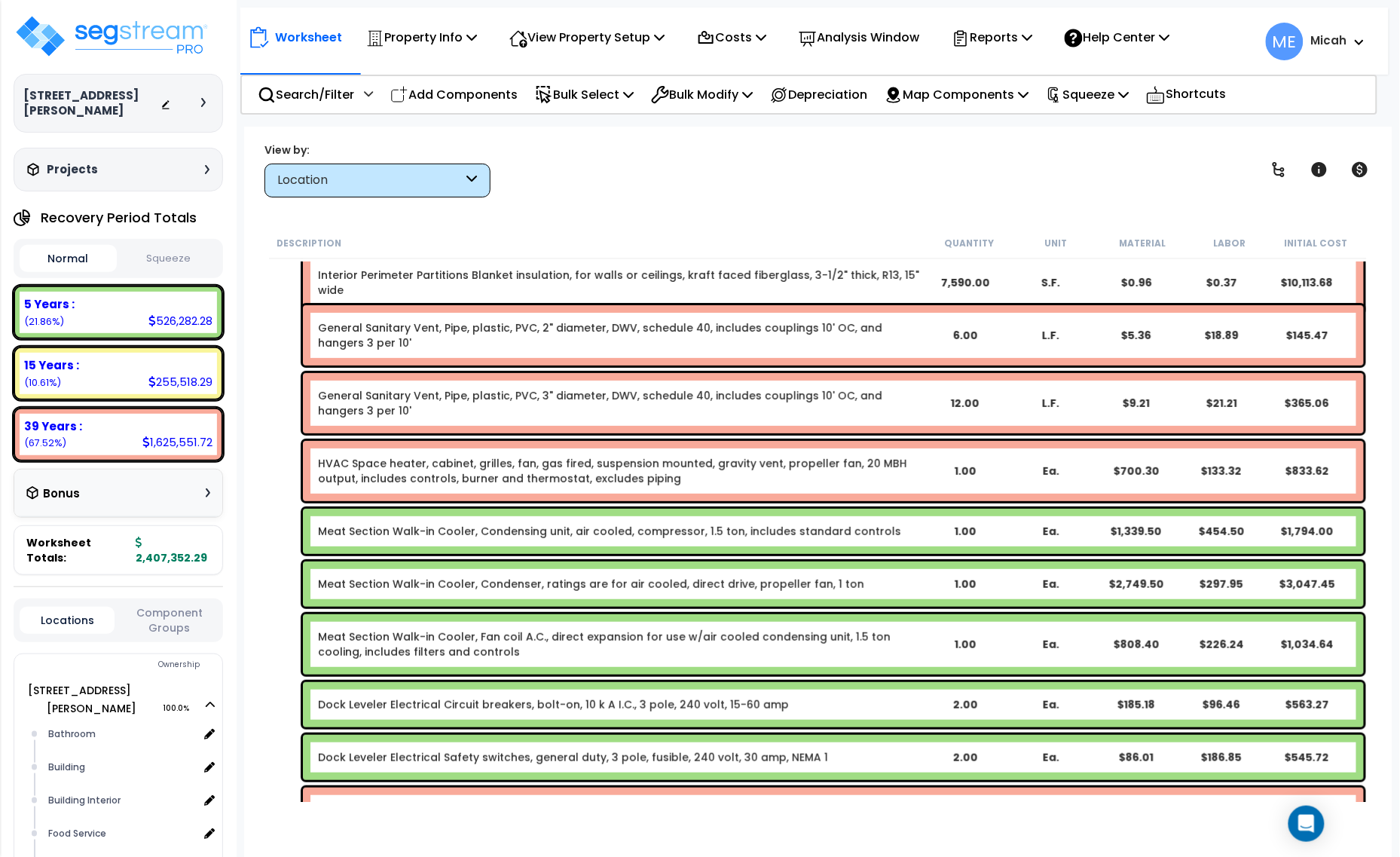
scroll to position [188, 0]
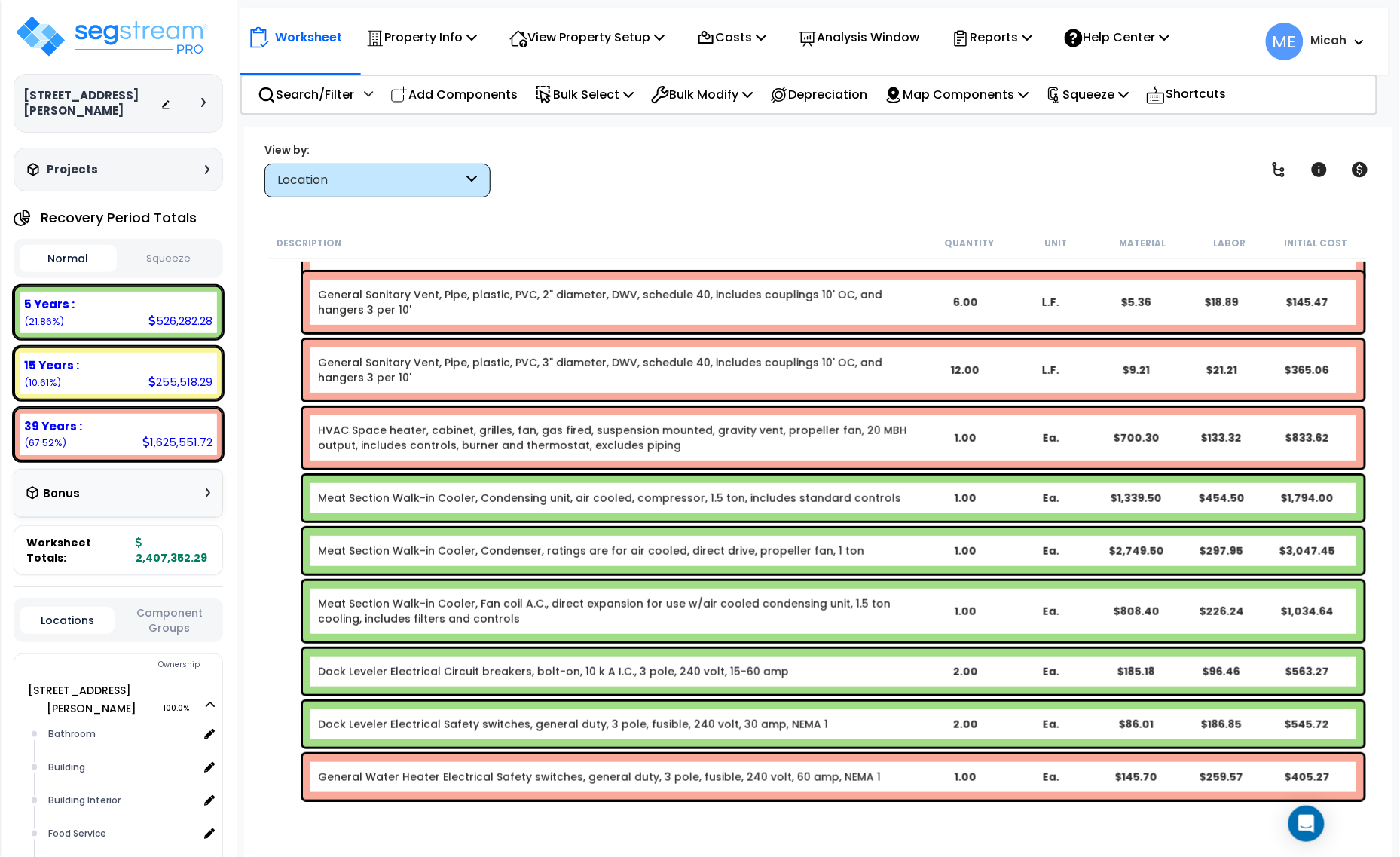
click at [639, 447] on link "HVAC Space heater, cabinet, grilles, fan, gas fired, suspension mounted, gravit…" at bounding box center [619, 438] width 604 height 30
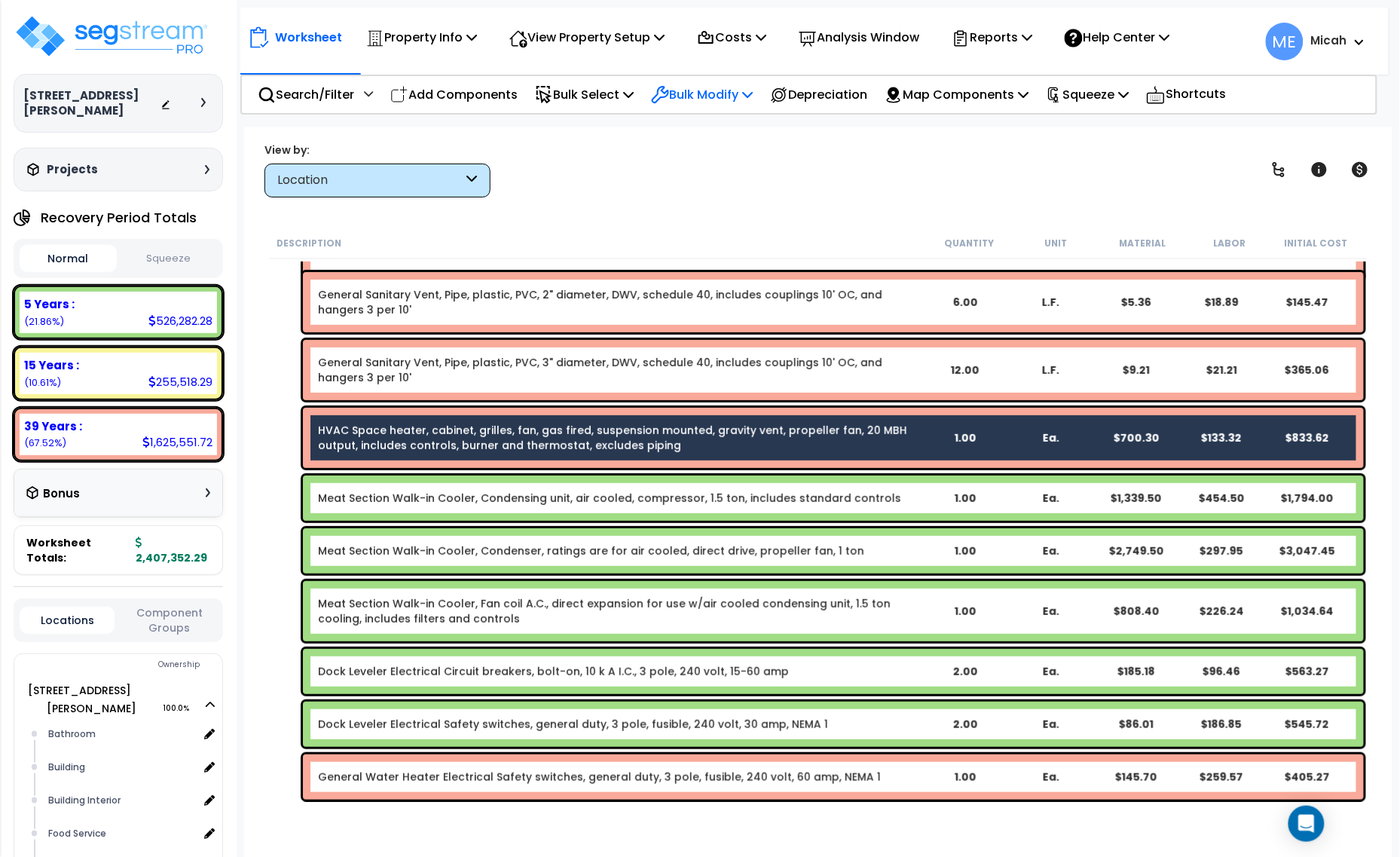
click at [753, 97] on p "Bulk Modify" at bounding box center [702, 95] width 102 height 21
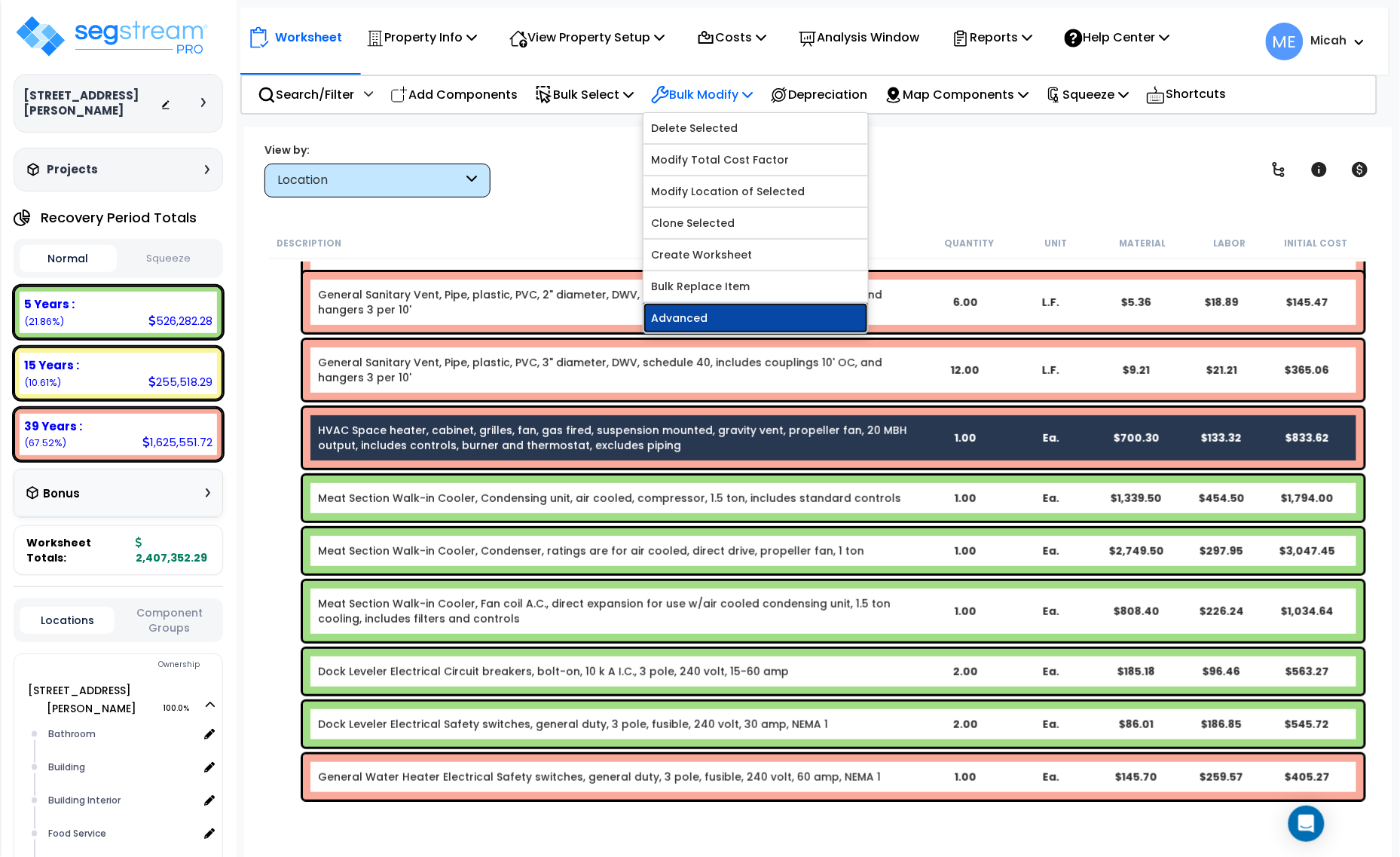
click at [719, 314] on link "Advanced" at bounding box center [756, 318] width 225 height 30
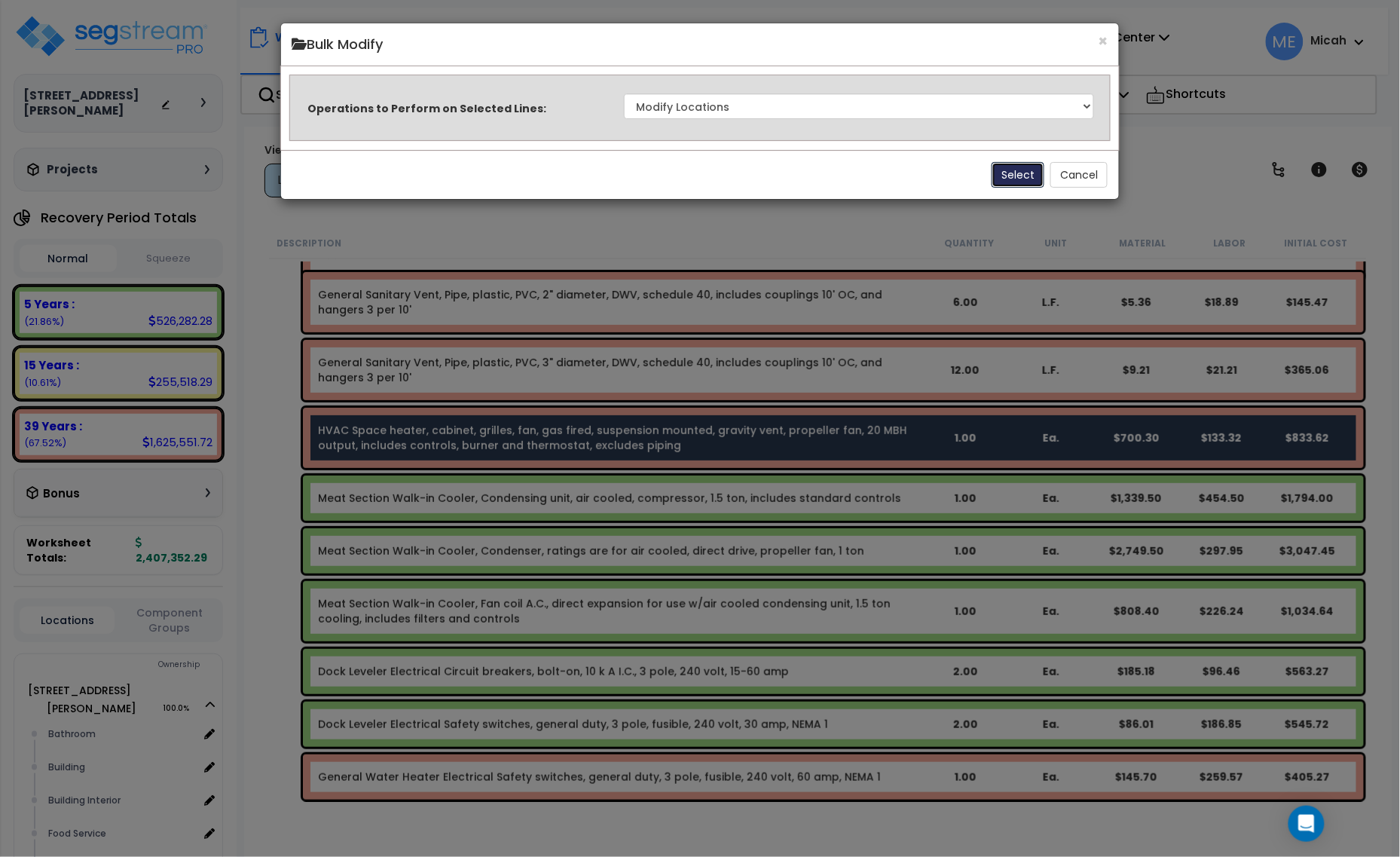
click at [1017, 174] on button "Select" at bounding box center [1017, 175] width 53 height 26
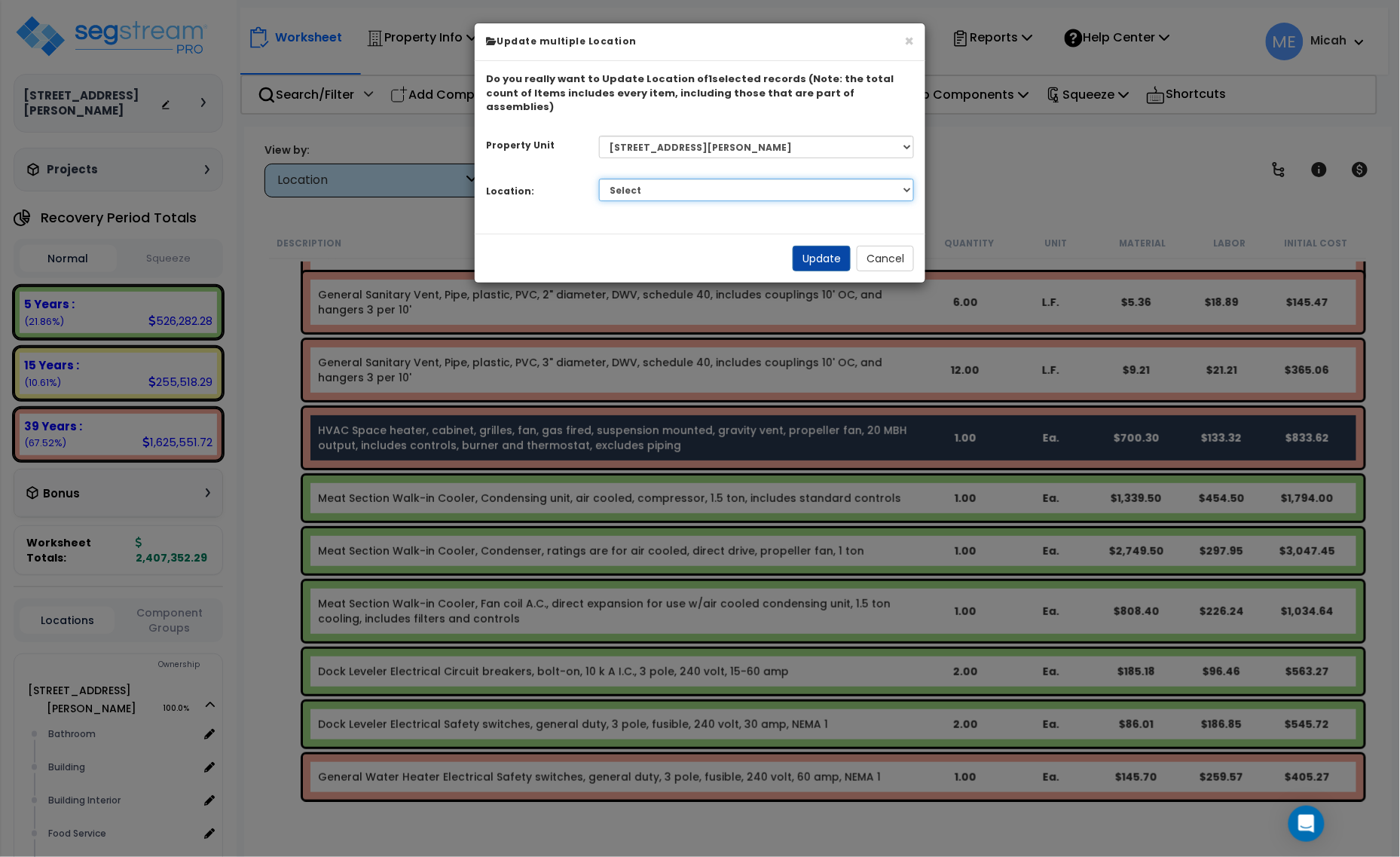
click at [796, 183] on select "Select Bathroom Building Building Interior Food Service Mechanical Room Offices…" at bounding box center [757, 190] width 316 height 22
click at [599, 179] on select "Select Bathroom Building Building Interior Food Service Mechanical Room Offices…" at bounding box center [757, 190] width 316 height 22
click at [811, 245] on button "Update" at bounding box center [821, 258] width 58 height 26
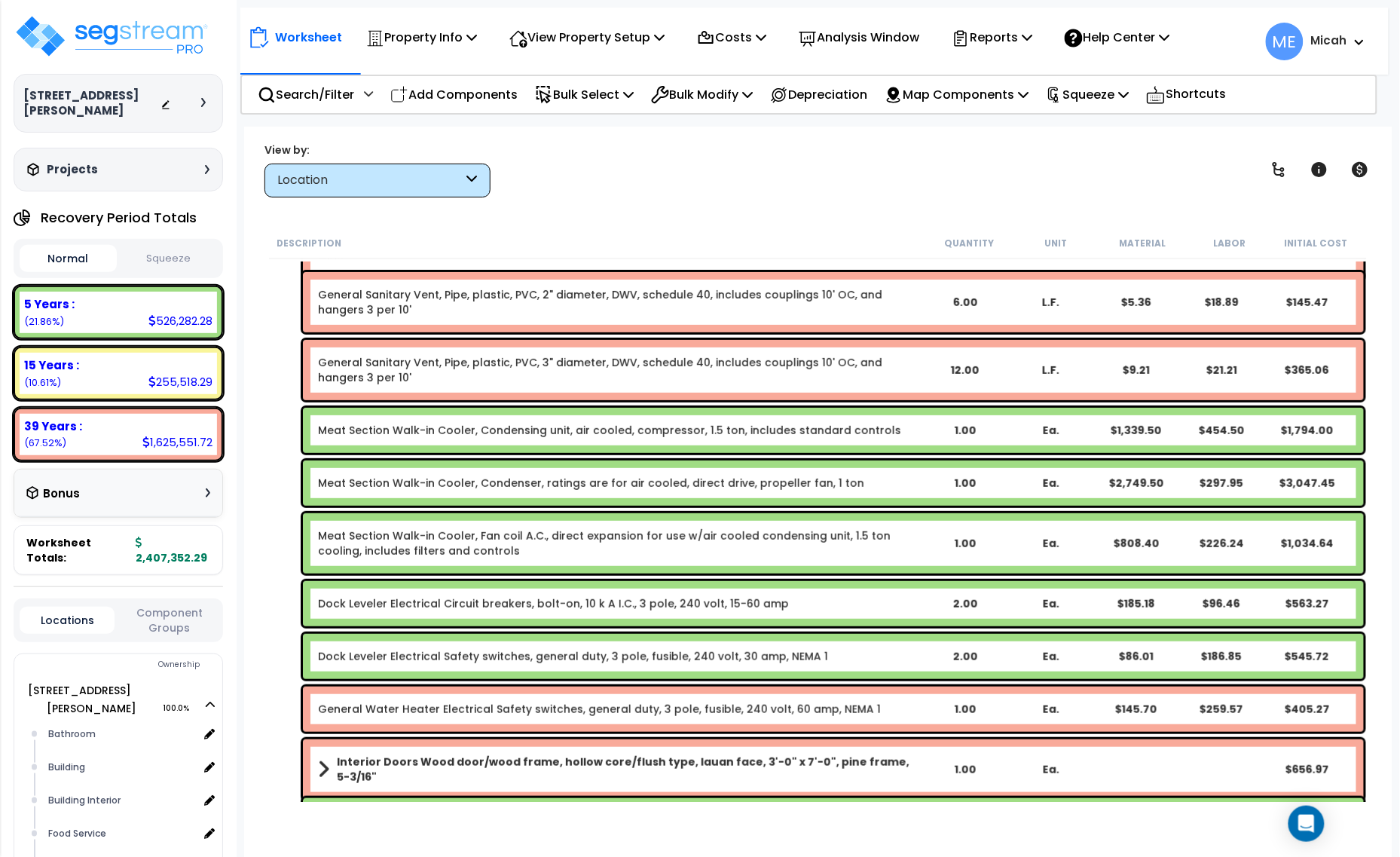
click at [411, 434] on link "Meat Section Walk-in Cooler, Condensing unit, air cooled, compressor, 1.5 ton, …" at bounding box center [609, 430] width 583 height 15
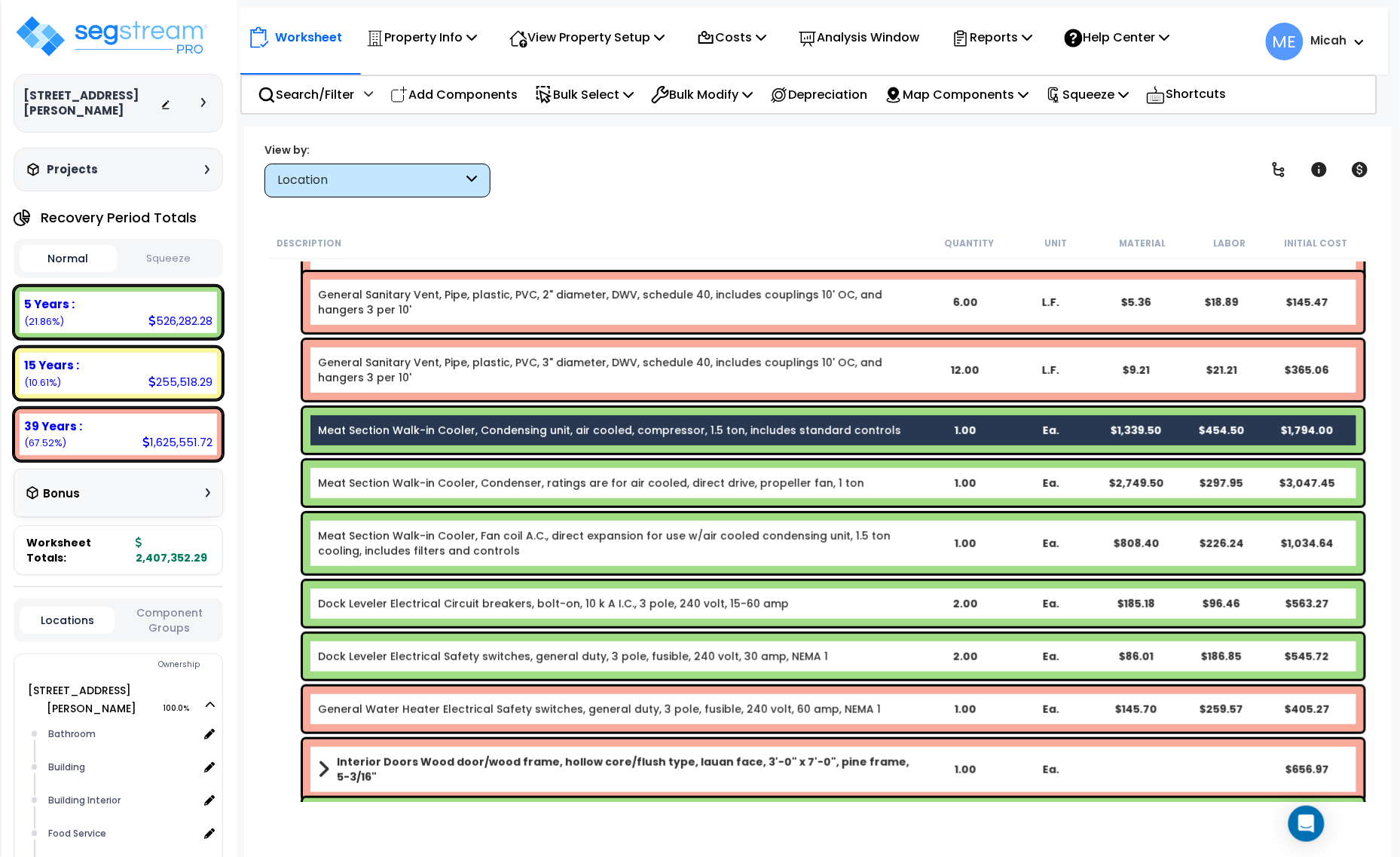
click at [417, 485] on link "Meat Section Walk-in Cooler, Condenser, ratings are for air cooled, direct driv…" at bounding box center [591, 483] width 547 height 15
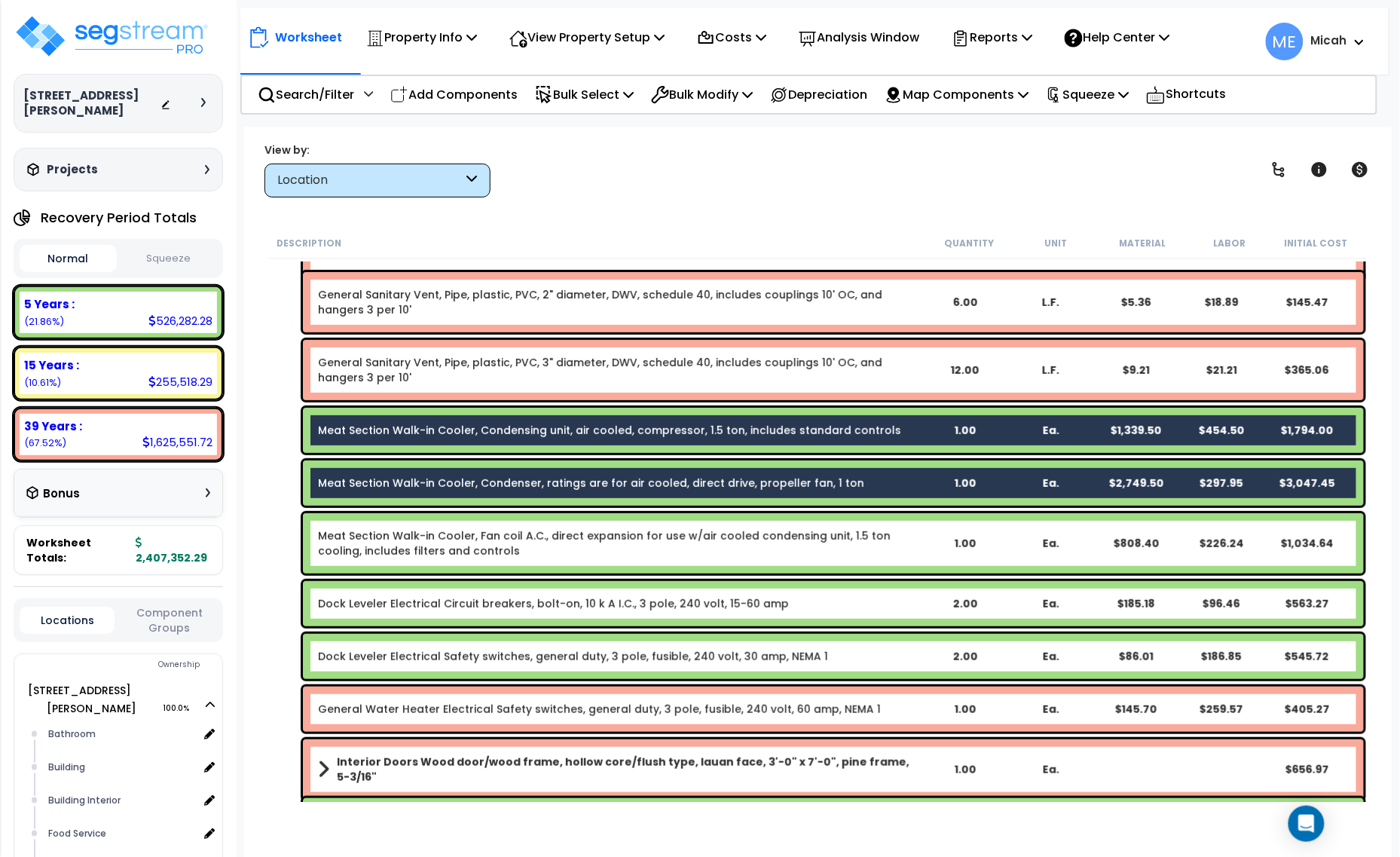
click at [430, 533] on link "Meat Section Walk-in Cooler, Fan coil A.C., direct expansion for use w/air cool…" at bounding box center [619, 543] width 604 height 30
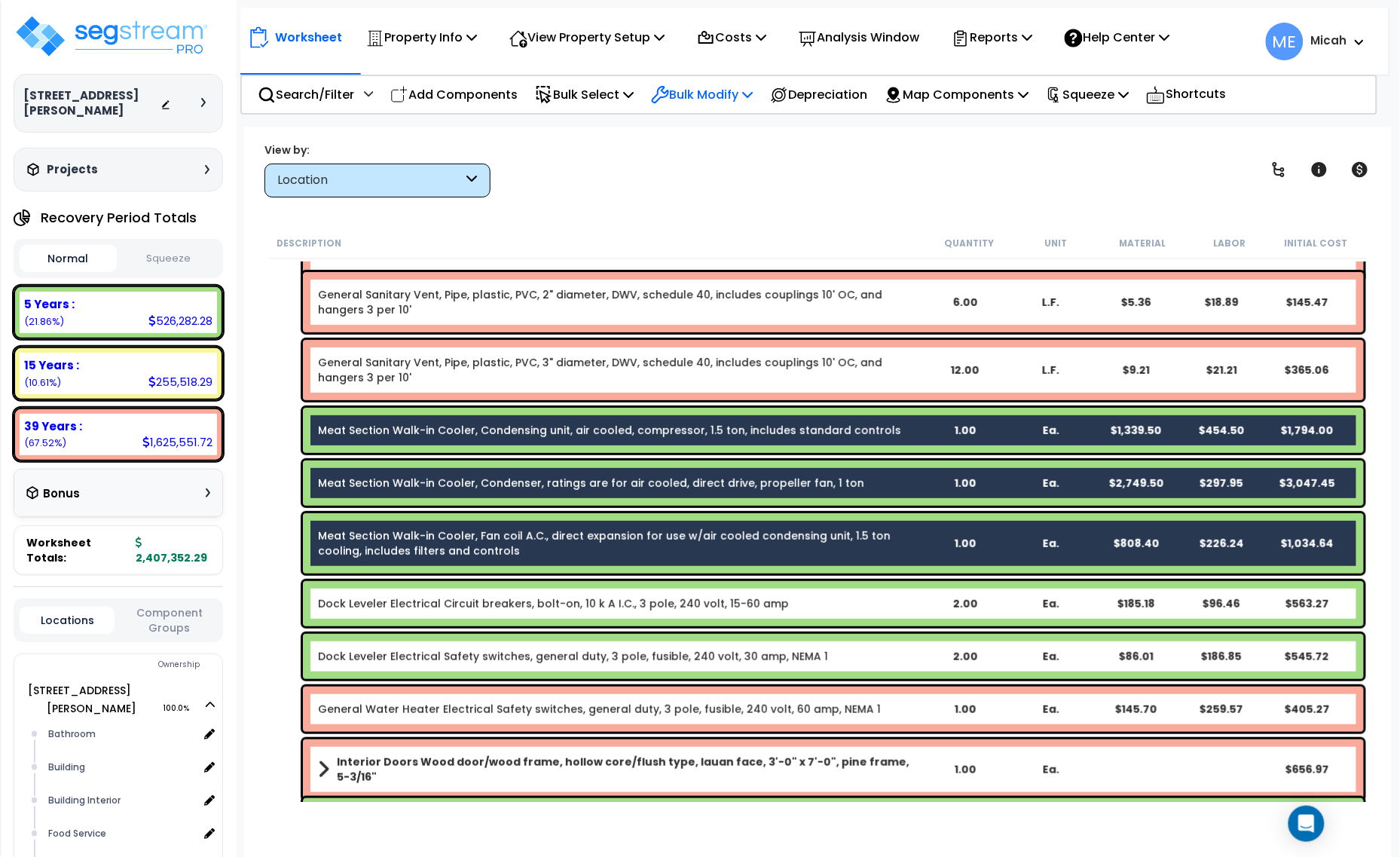
click at [753, 89] on icon at bounding box center [748, 94] width 10 height 12
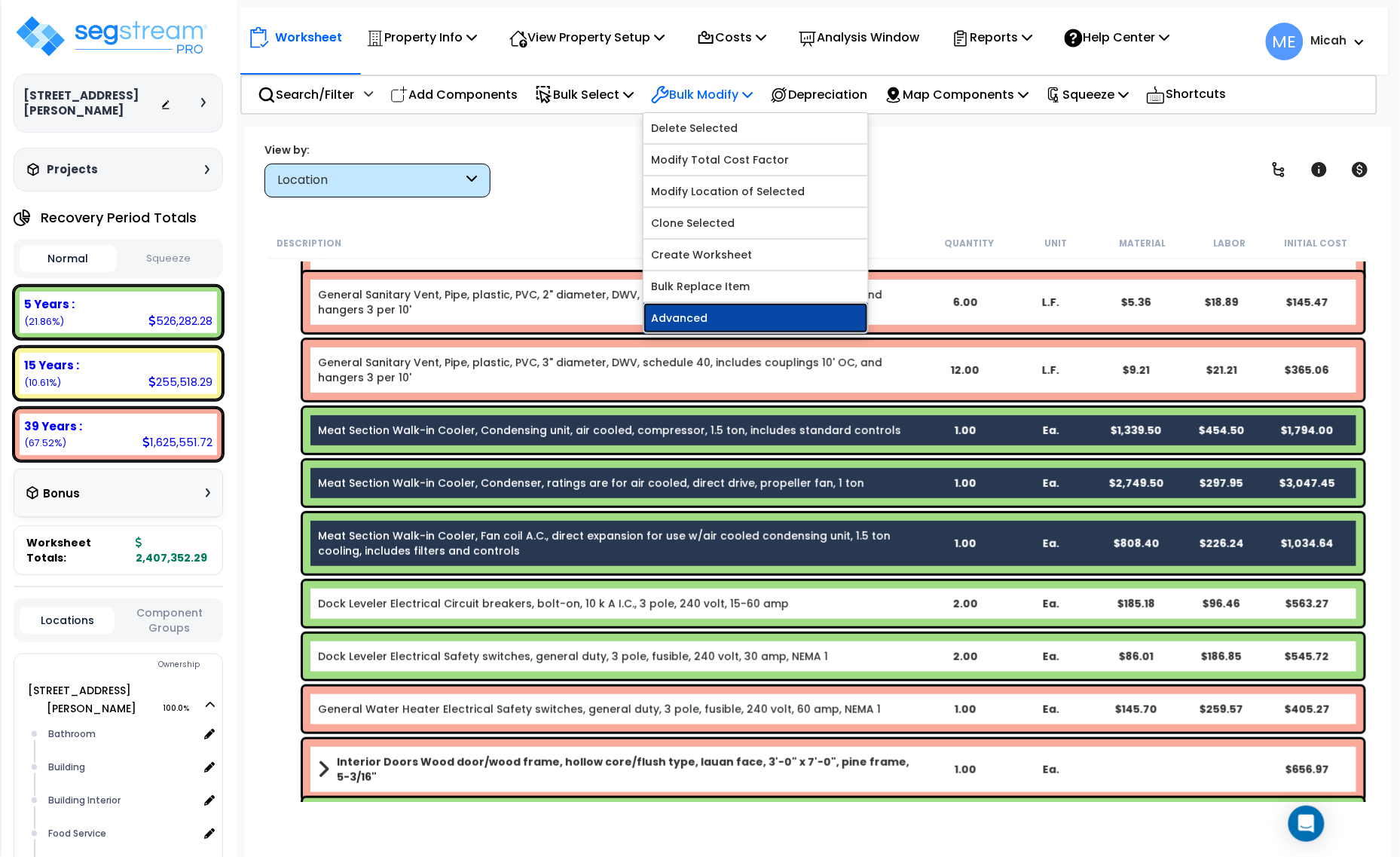
click at [702, 326] on link "Advanced" at bounding box center [756, 318] width 225 height 30
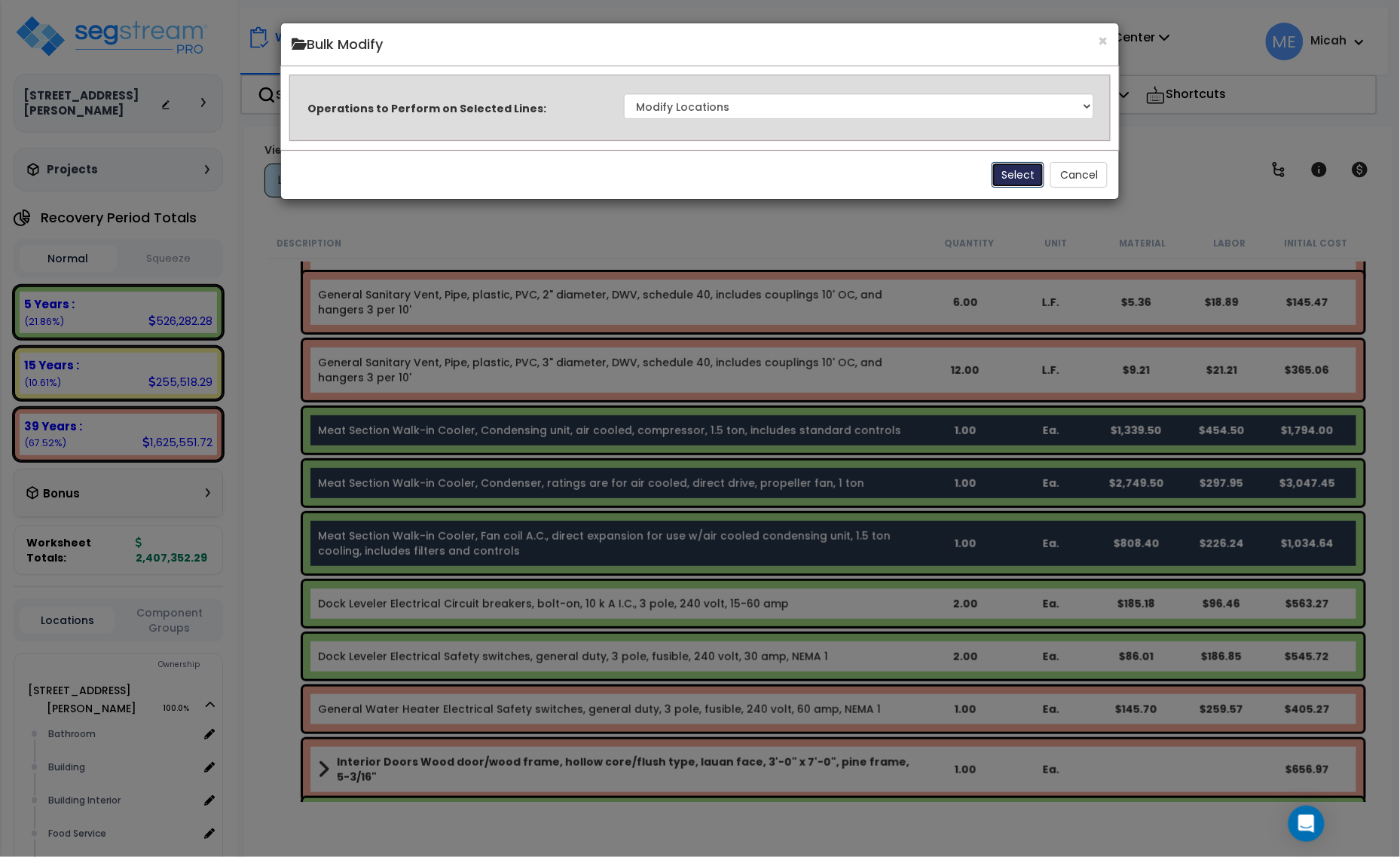
click at [1008, 168] on button "Select" at bounding box center [1017, 175] width 53 height 26
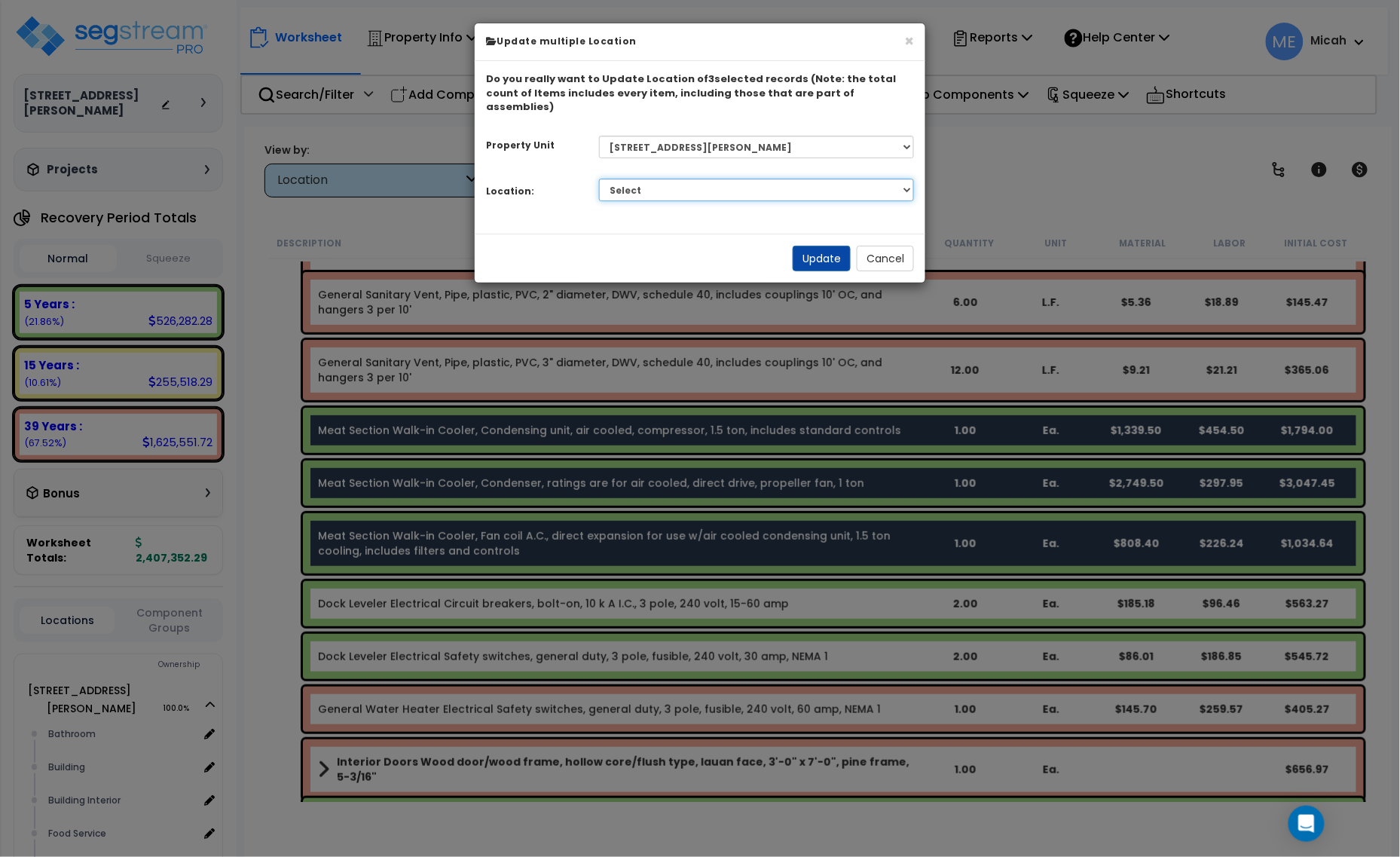
click at [714, 181] on select "Select Bathroom Building Building Interior Food Service Mechanical Room Offices…" at bounding box center [757, 190] width 316 height 22
click at [599, 179] on select "Select Bathroom Building Building Interior Food Service Mechanical Room Offices…" at bounding box center [757, 190] width 316 height 22
click at [831, 245] on button "Update" at bounding box center [821, 258] width 58 height 26
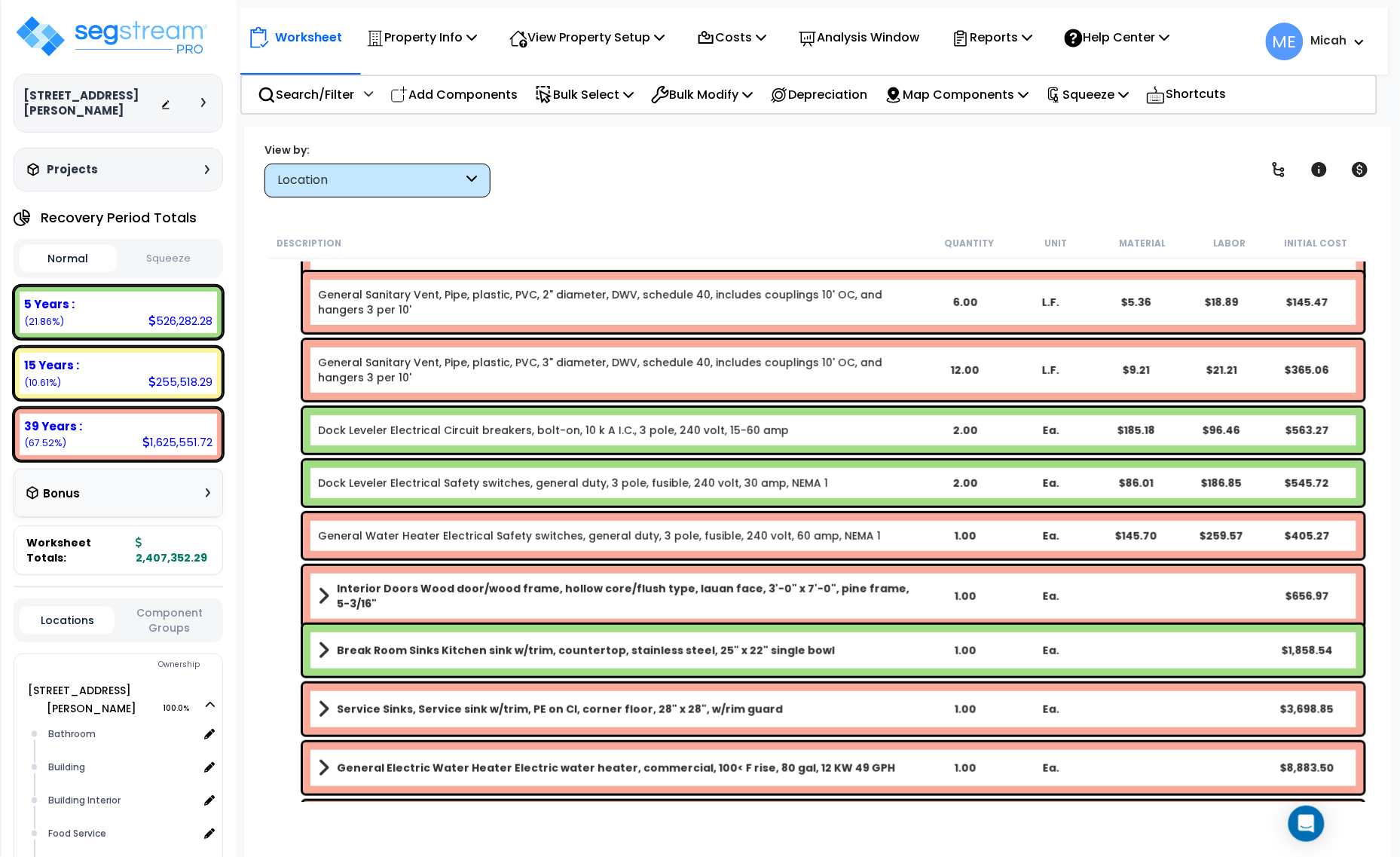
click at [459, 430] on link "Dock Leveler Electrical Circuit breakers, bolt-on, 10 k A I.C., 3 pole, 240 vol…" at bounding box center [553, 430] width 471 height 15
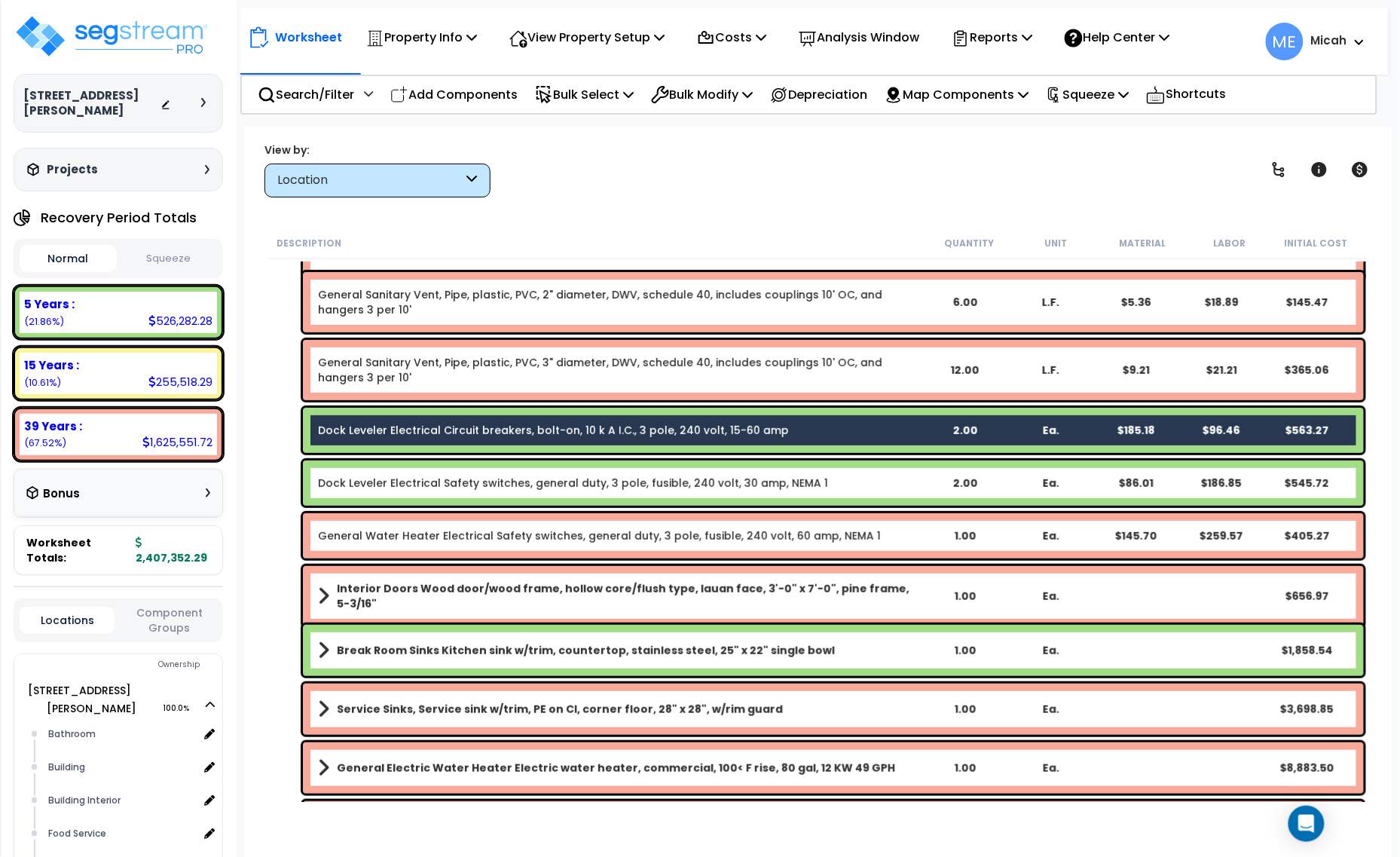
click at [443, 476] on link "Dock Leveler Electrical Safety switches, general duty, 3 pole, fusible, 240 vol…" at bounding box center [573, 483] width 510 height 15
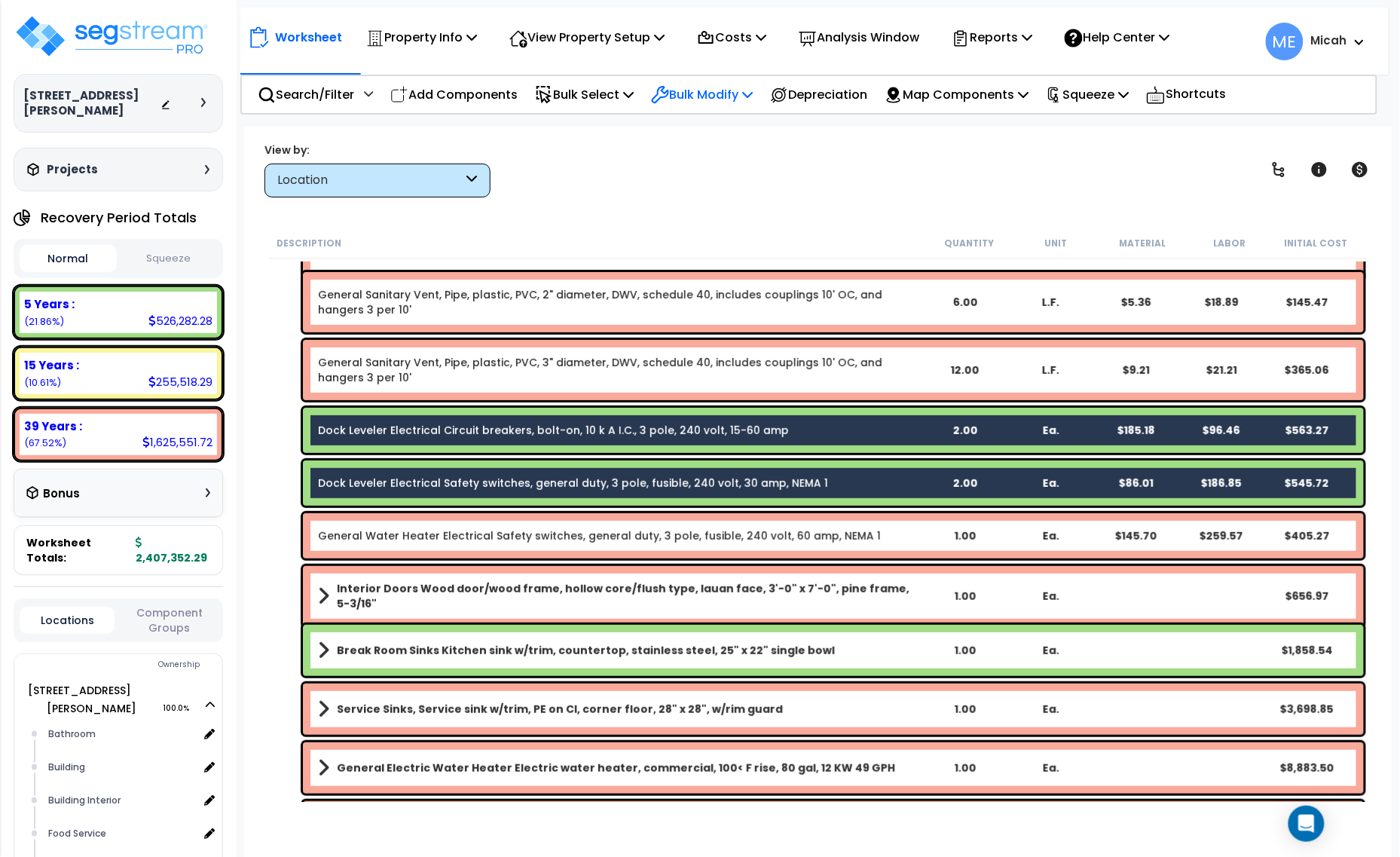
click at [753, 92] on p "Bulk Modify" at bounding box center [702, 95] width 102 height 21
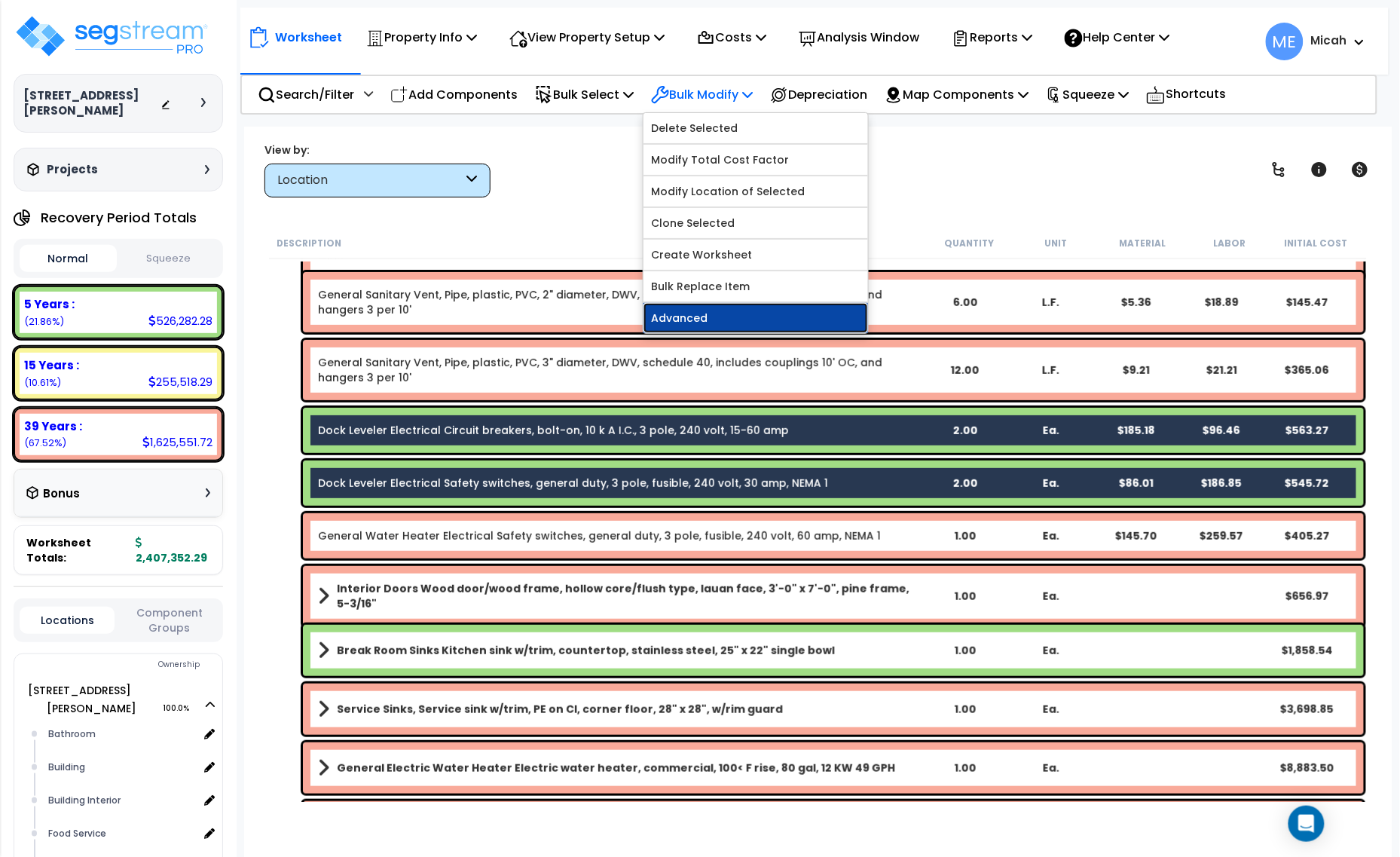
click at [728, 326] on link "Advanced" at bounding box center [756, 318] width 225 height 30
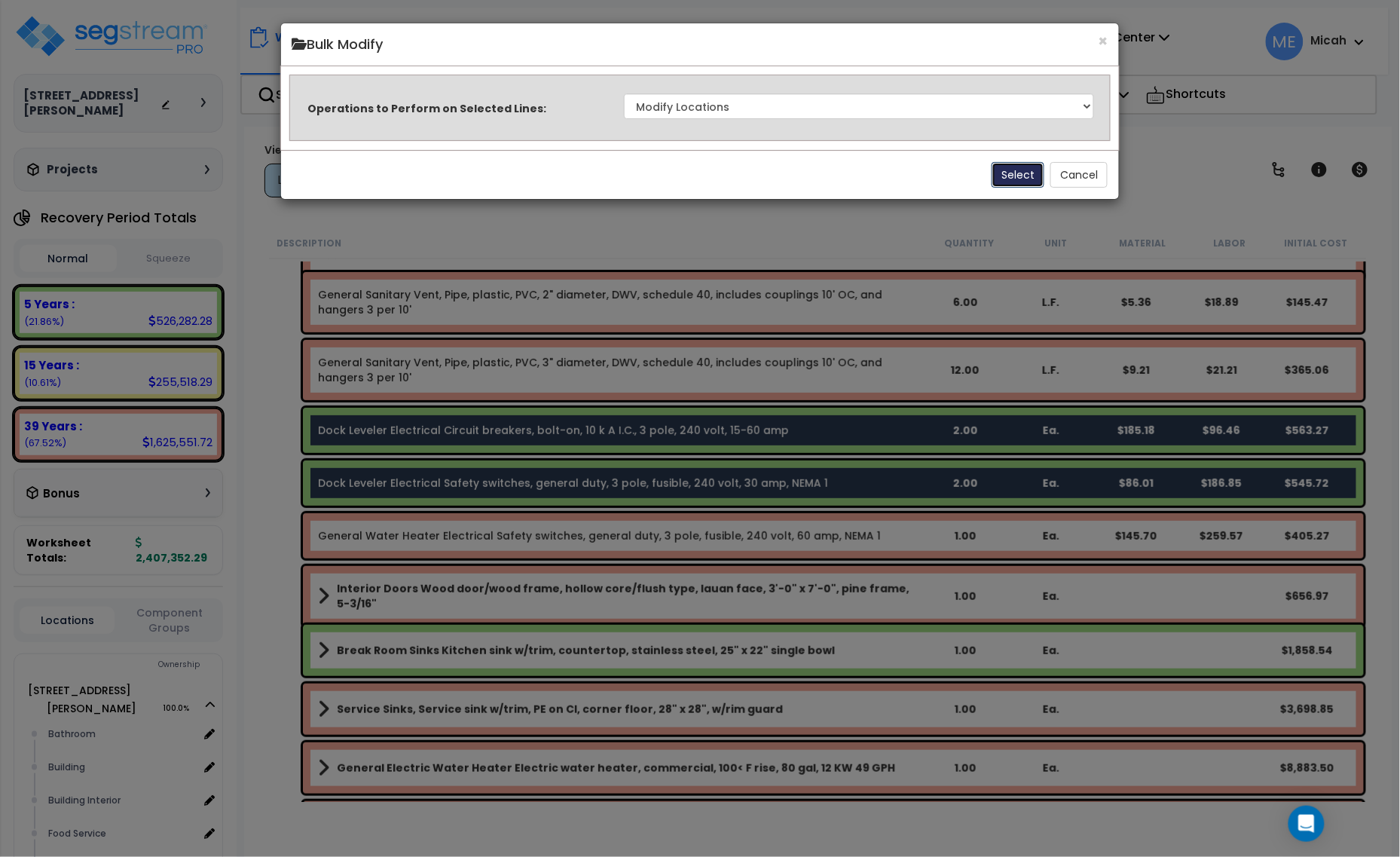
click at [1025, 180] on button "Select" at bounding box center [1017, 175] width 53 height 26
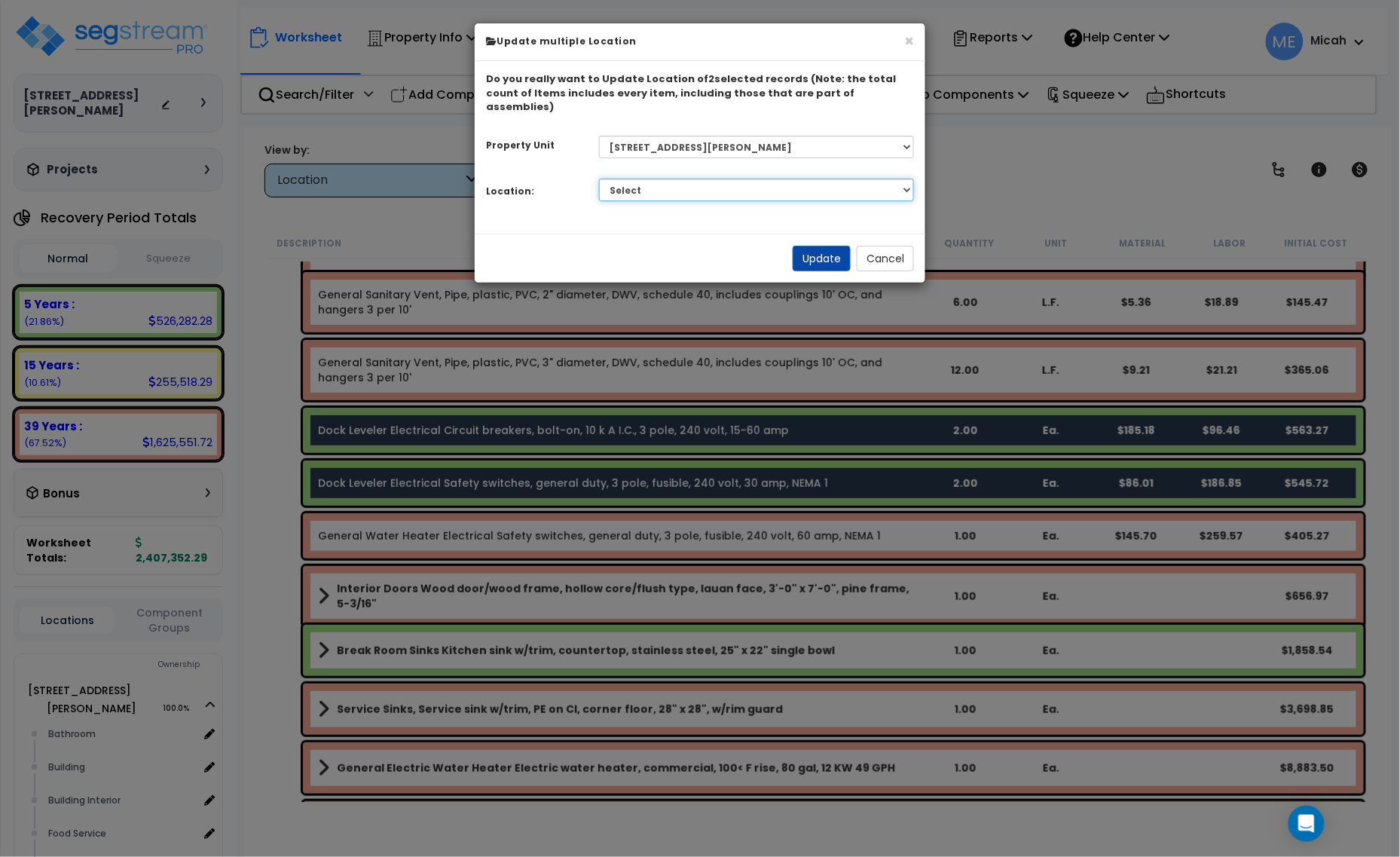
click at [840, 180] on select "Select Bathroom Building Building Interior Food Service Mechanical Room Offices…" at bounding box center [757, 190] width 316 height 22
click at [599, 179] on select "Select Bathroom Building Building Interior Food Service Mechanical Room Offices…" at bounding box center [757, 190] width 316 height 22
click at [803, 247] on button "Update" at bounding box center [821, 258] width 58 height 26
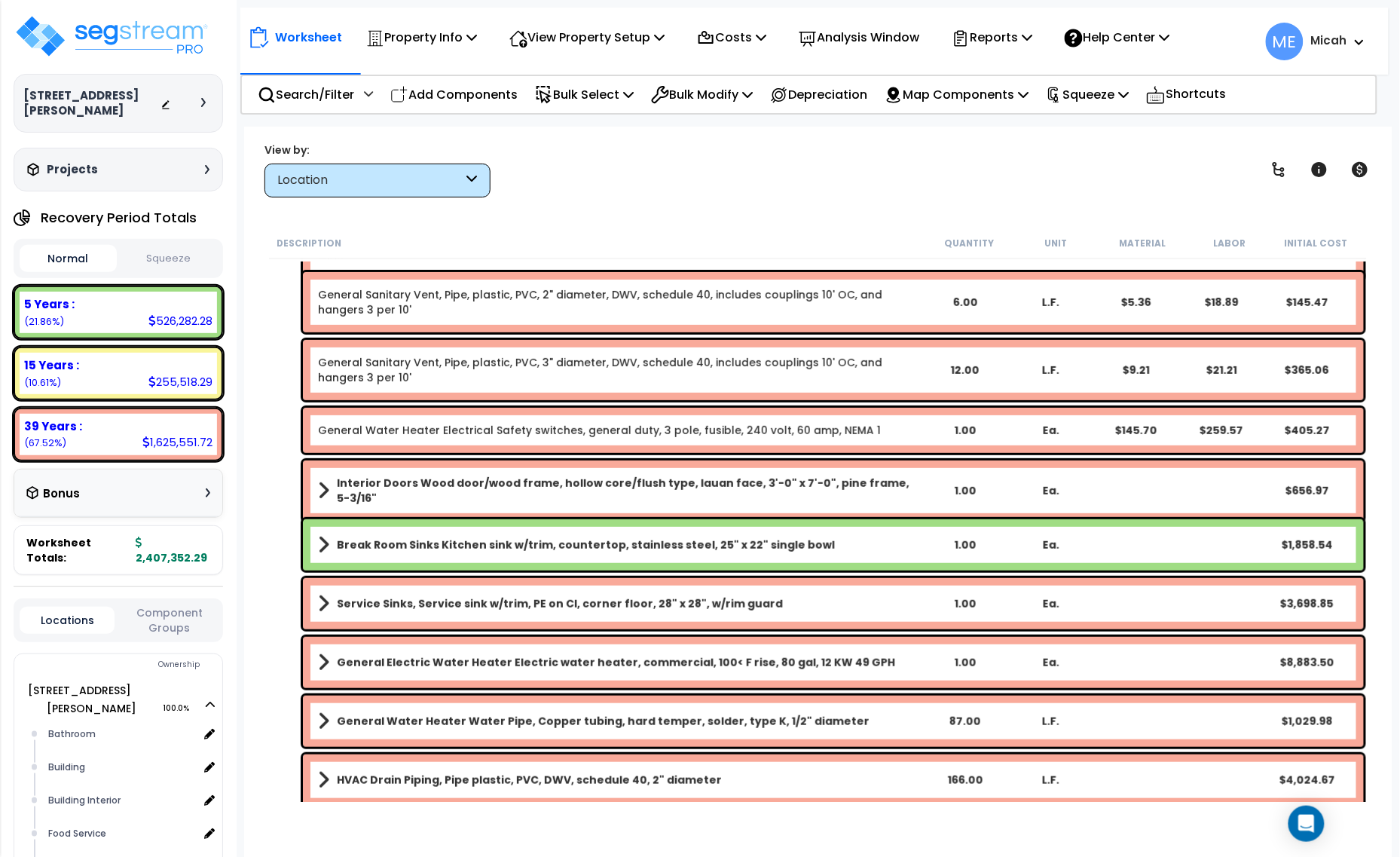
click at [510, 431] on link "General Water Heater Electrical Safety switches, general duty, 3 pole, fusible,…" at bounding box center [599, 430] width 563 height 15
click at [491, 430] on link "General Water Heater Electrical Safety switches, general duty, 3 pole, fusible,…" at bounding box center [599, 430] width 563 height 15
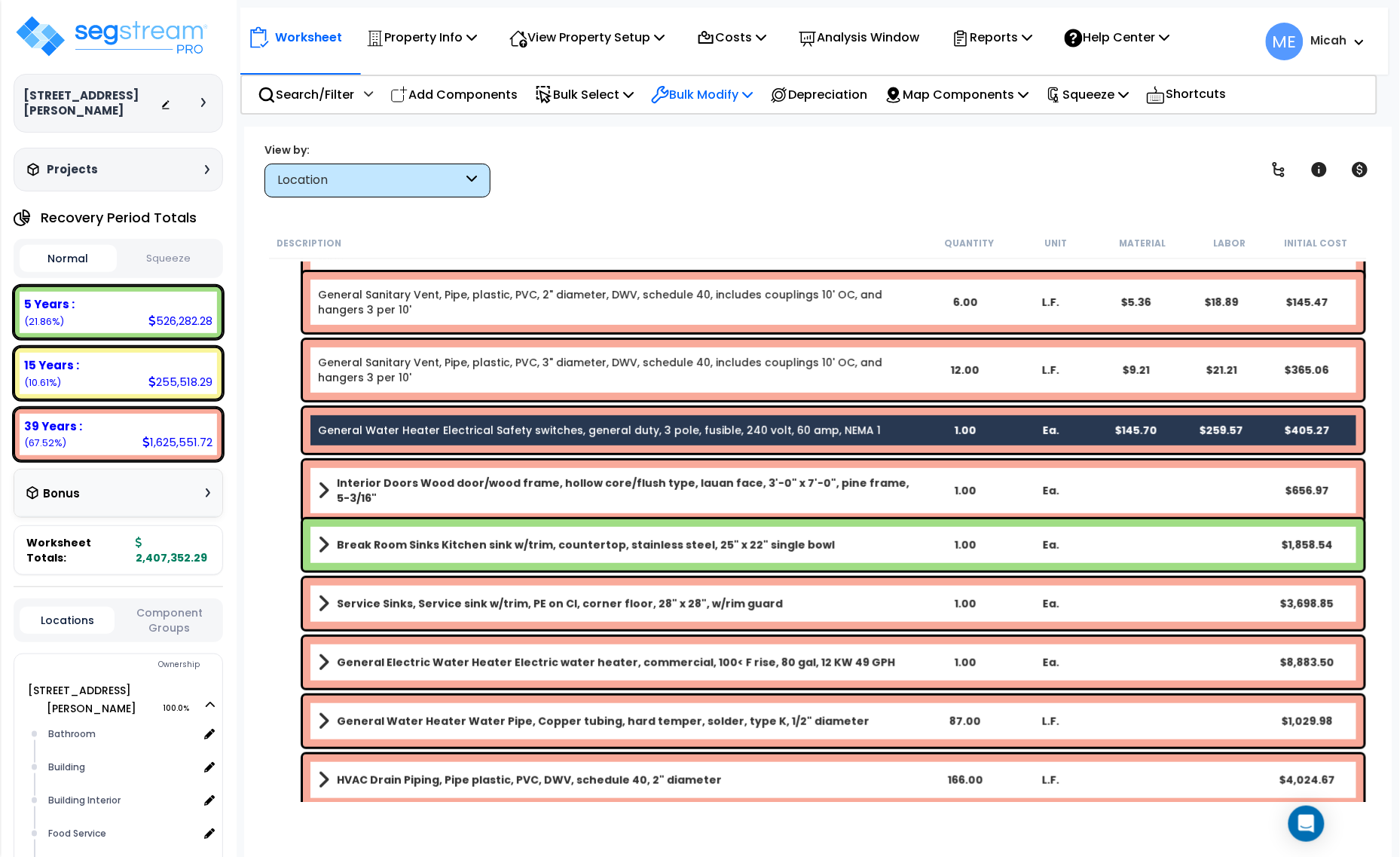
click at [753, 99] on icon at bounding box center [748, 94] width 10 height 12
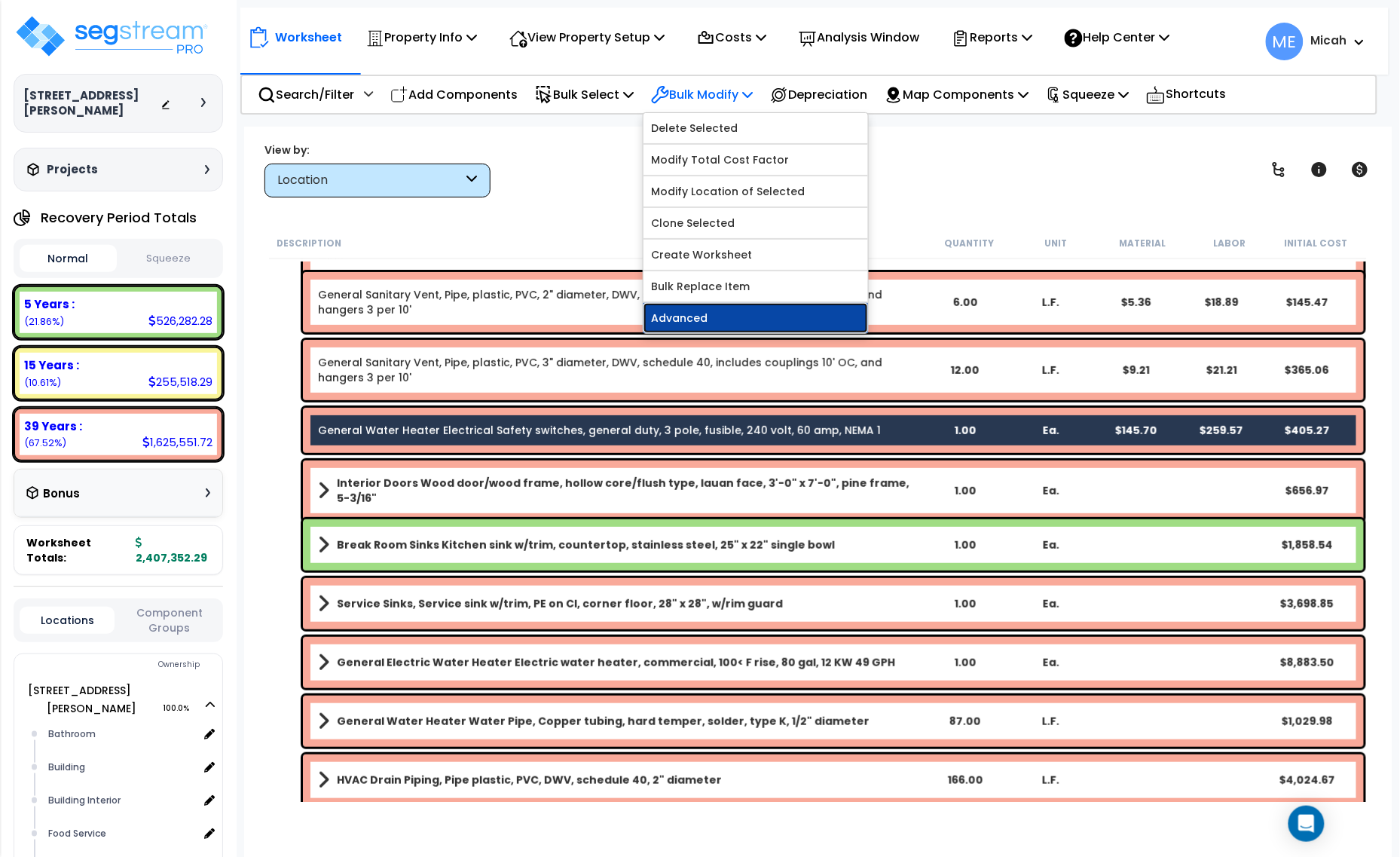
click at [717, 311] on link "Advanced" at bounding box center [756, 318] width 225 height 30
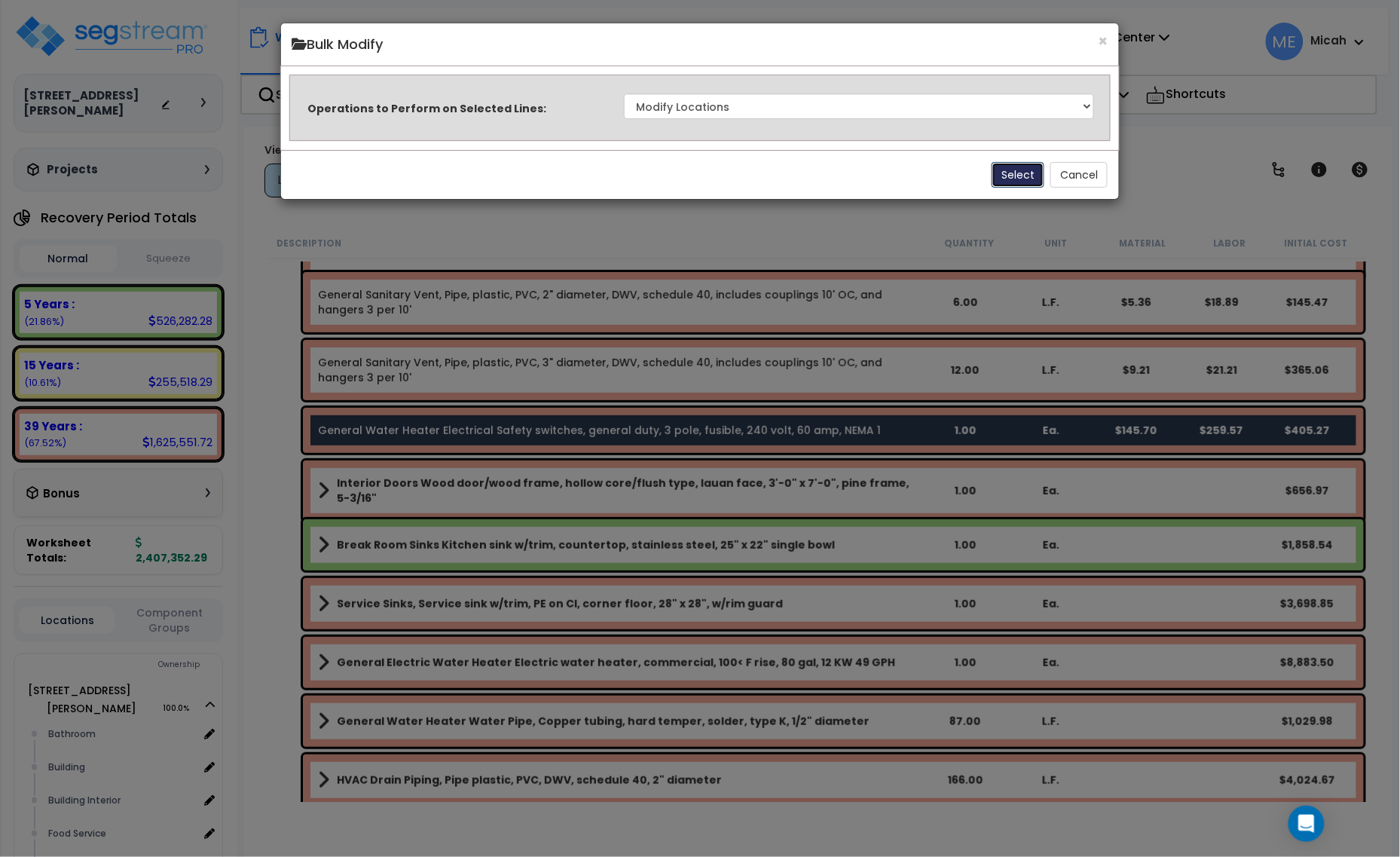
click at [1004, 168] on button "Select" at bounding box center [1017, 175] width 53 height 26
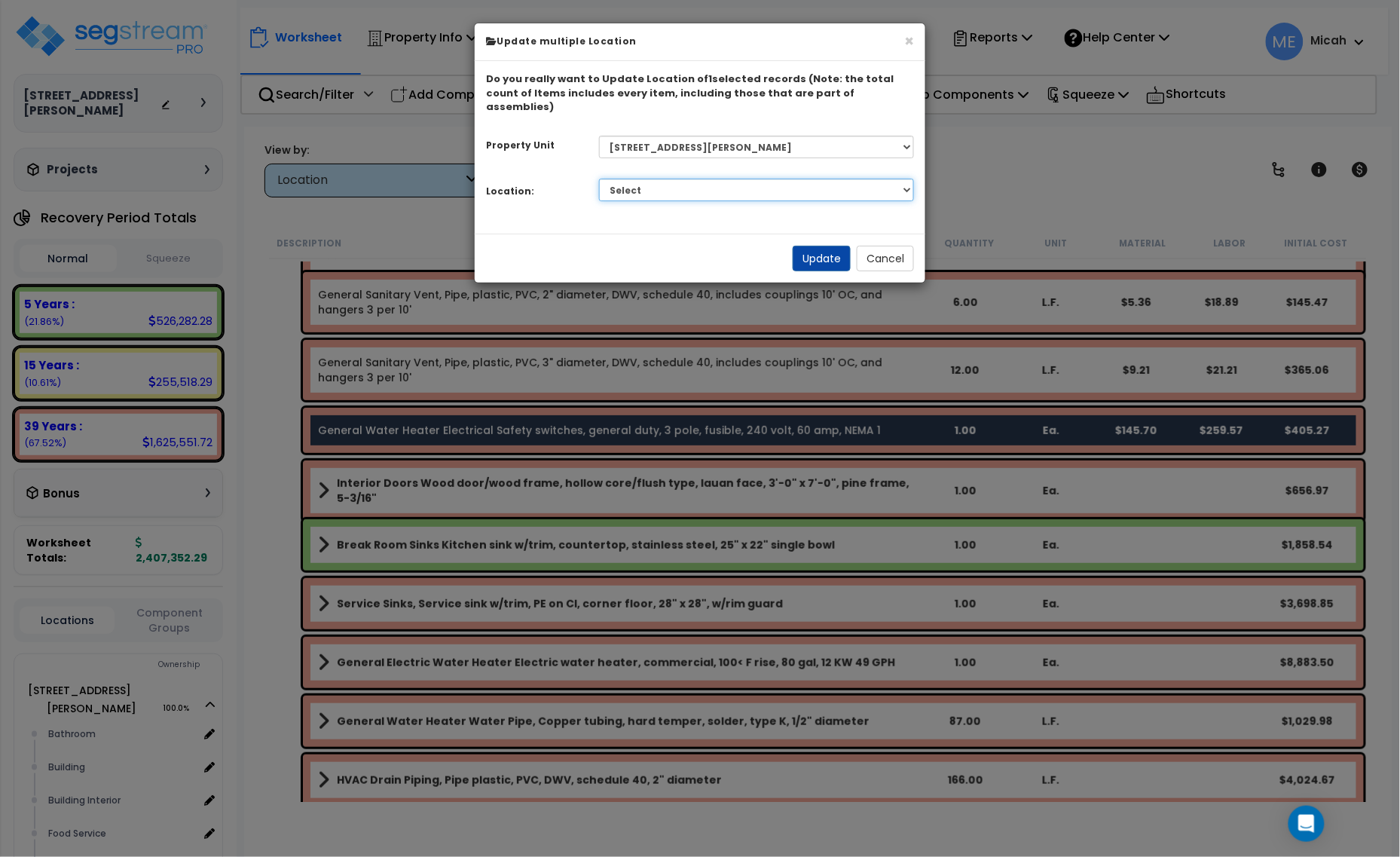
click at [737, 179] on select "Select Bathroom Building Building Interior Food Service Mechanical Room Offices…" at bounding box center [757, 190] width 316 height 22
click at [599, 179] on select "Select Bathroom Building Building Interior Food Service Mechanical Room Offices…" at bounding box center [757, 190] width 316 height 22
click at [827, 246] on button "Update" at bounding box center [821, 258] width 58 height 26
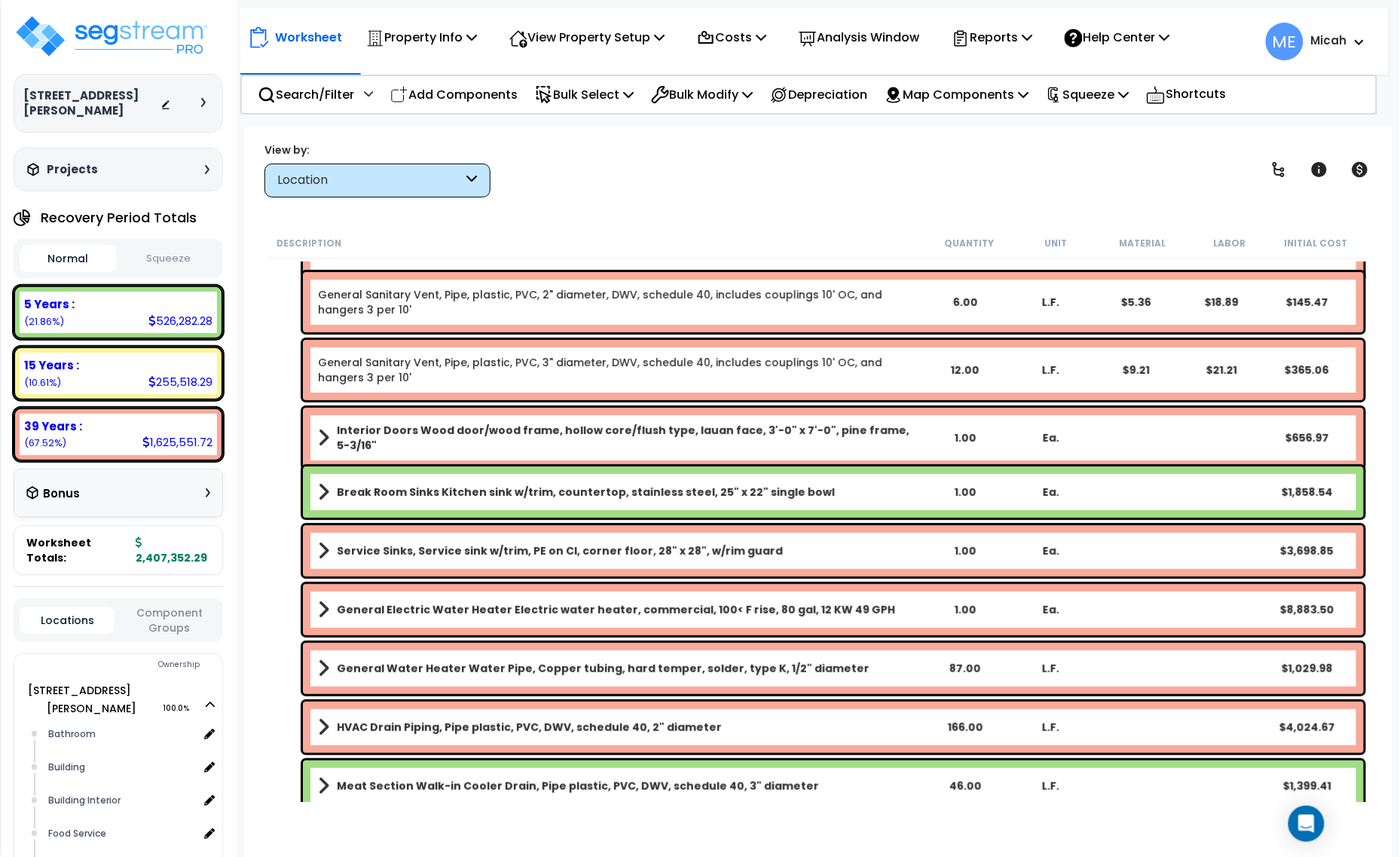
click at [314, 428] on div "Interior Doors Wood door/wood frame, hollow core/flush type, lauan face, 3'-0" …" at bounding box center [833, 438] width 1061 height 60
click at [320, 435] on span at bounding box center [323, 438] width 11 height 21
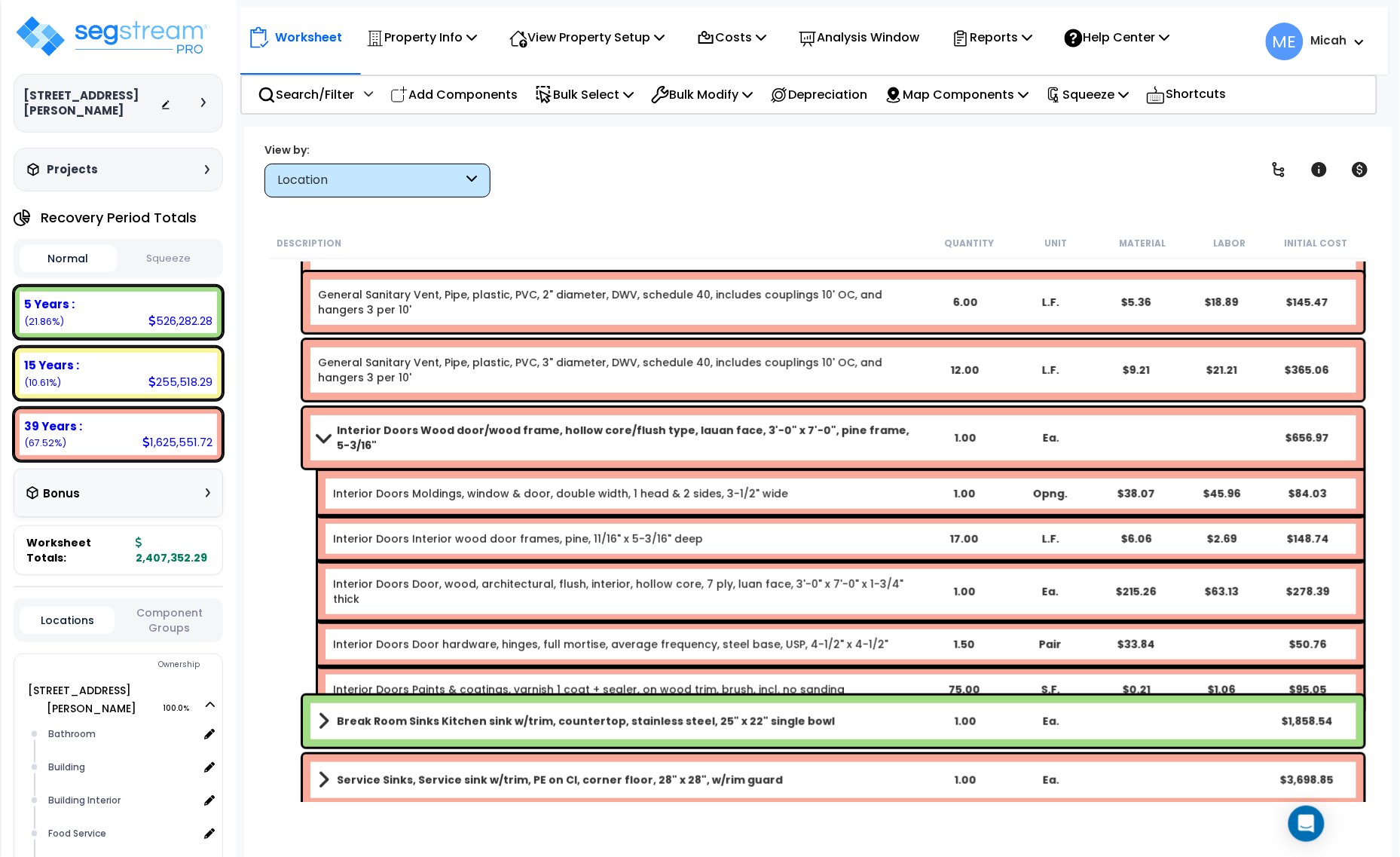
click at [320, 434] on span at bounding box center [323, 437] width 21 height 11
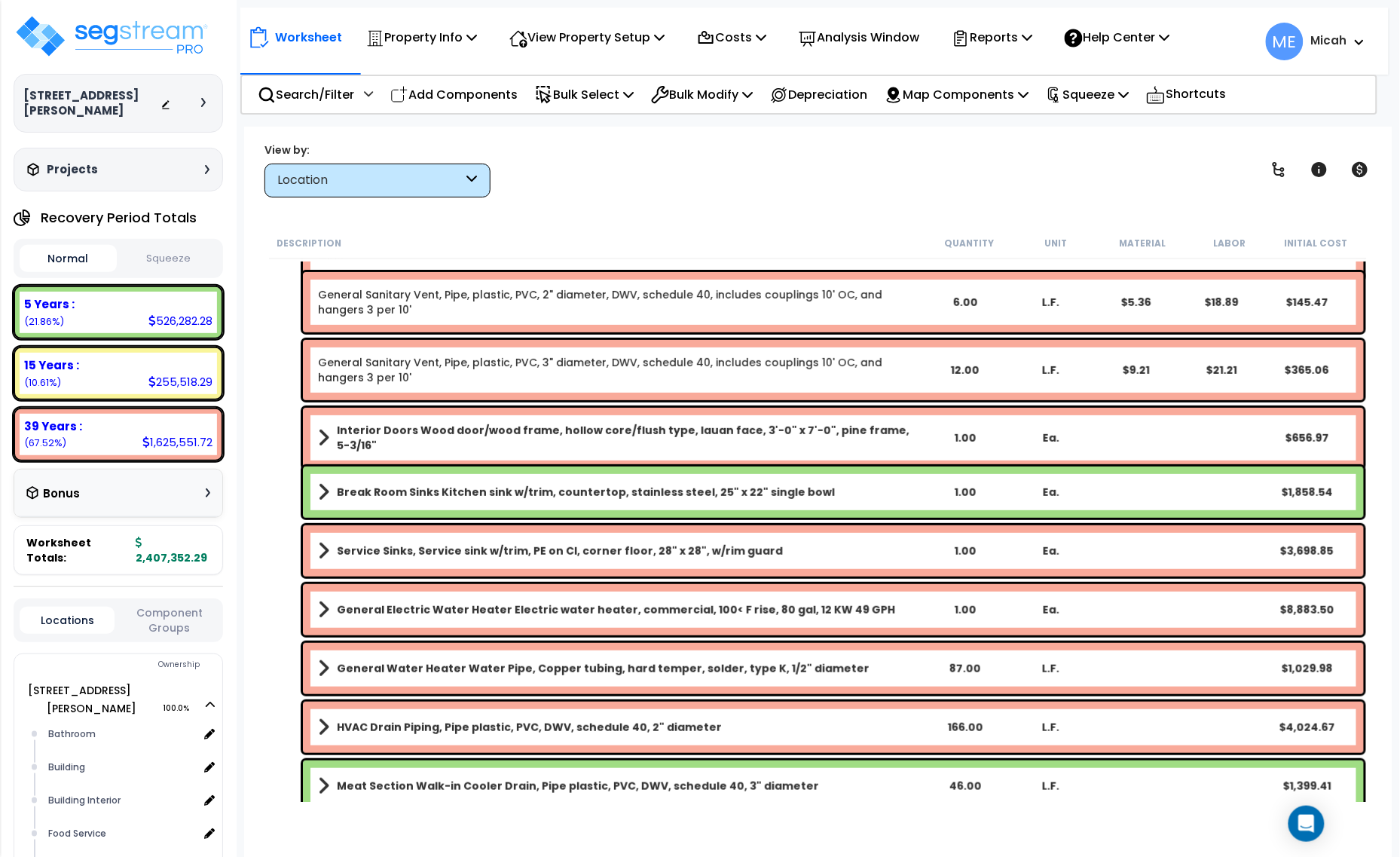
click at [535, 494] on b "Break Room Sinks Kitchen sink w/trim, countertop, stainless steel, 25" x 22" si…" at bounding box center [586, 492] width 498 height 15
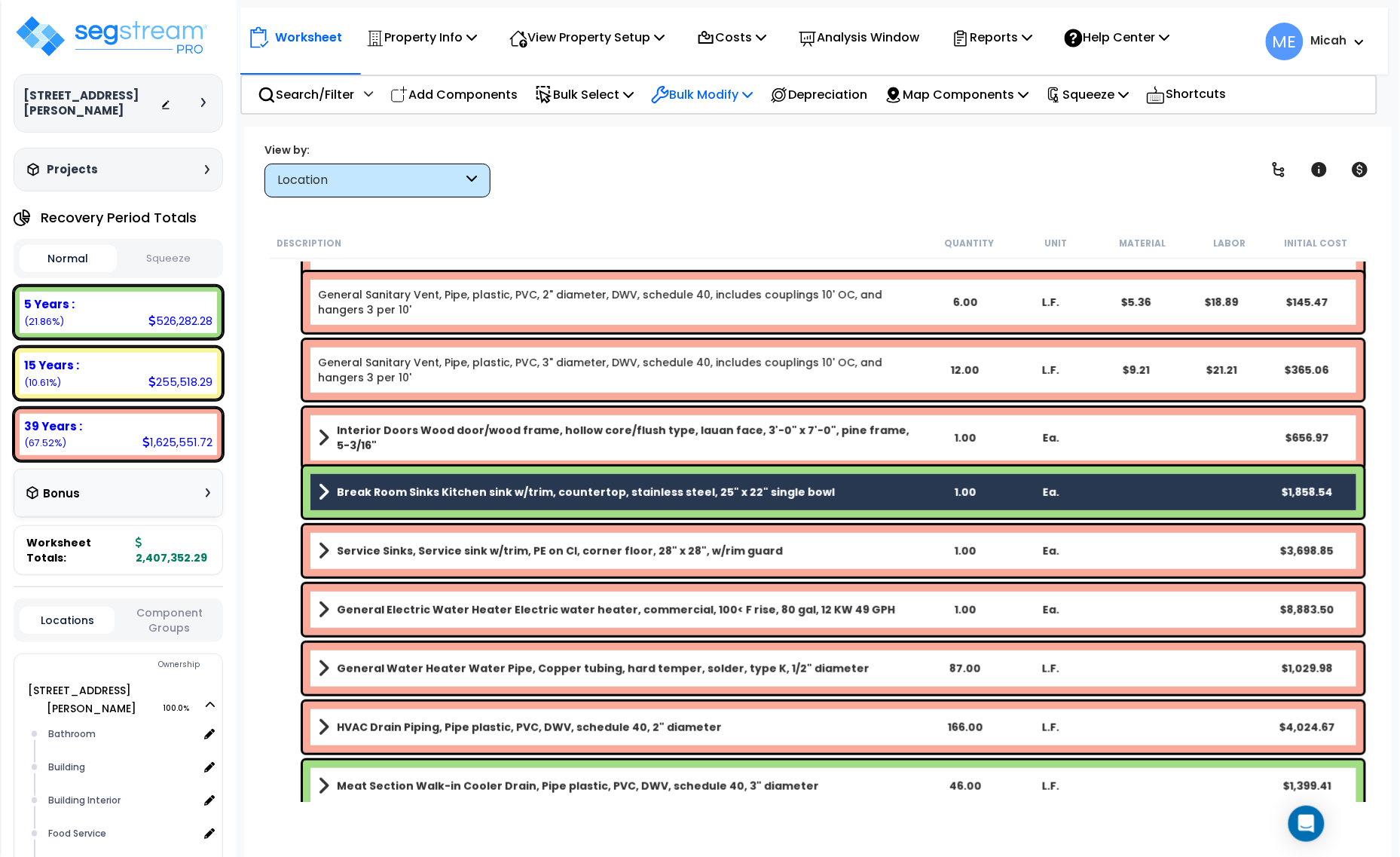
click at [753, 92] on icon at bounding box center [748, 94] width 10 height 12
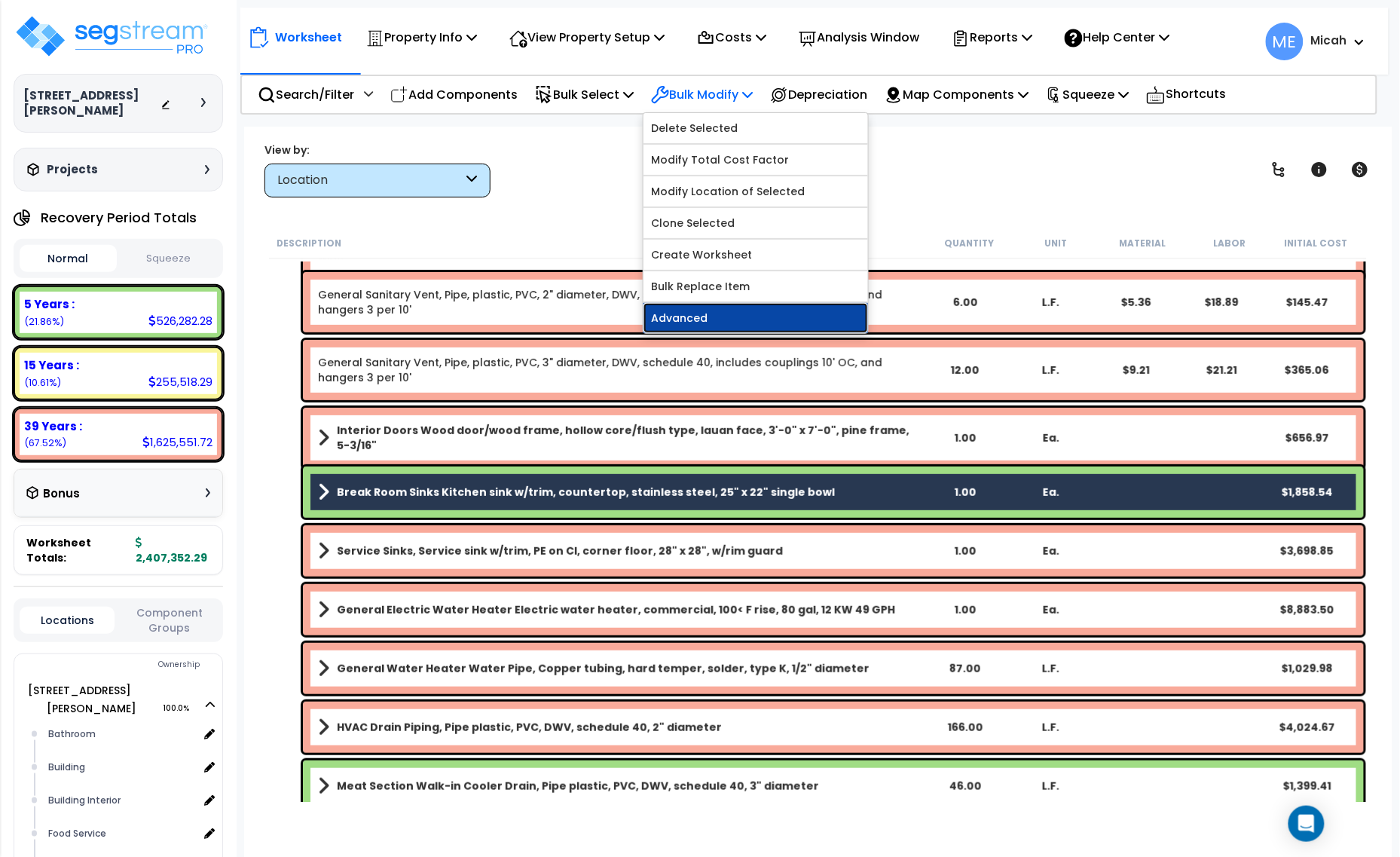
click at [683, 314] on link "Advanced" at bounding box center [756, 318] width 225 height 30
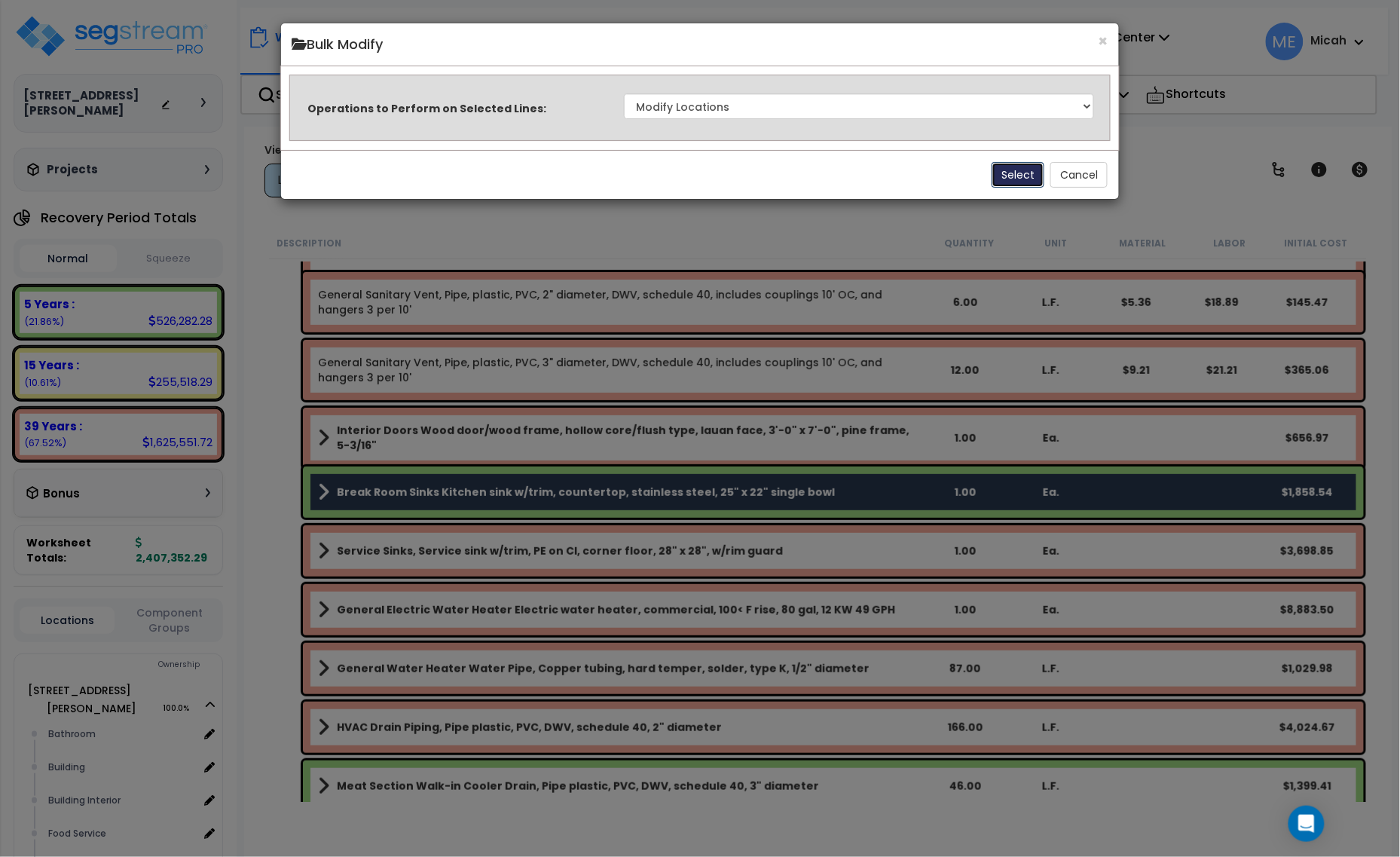
click at [1020, 172] on button "Select" at bounding box center [1017, 175] width 53 height 26
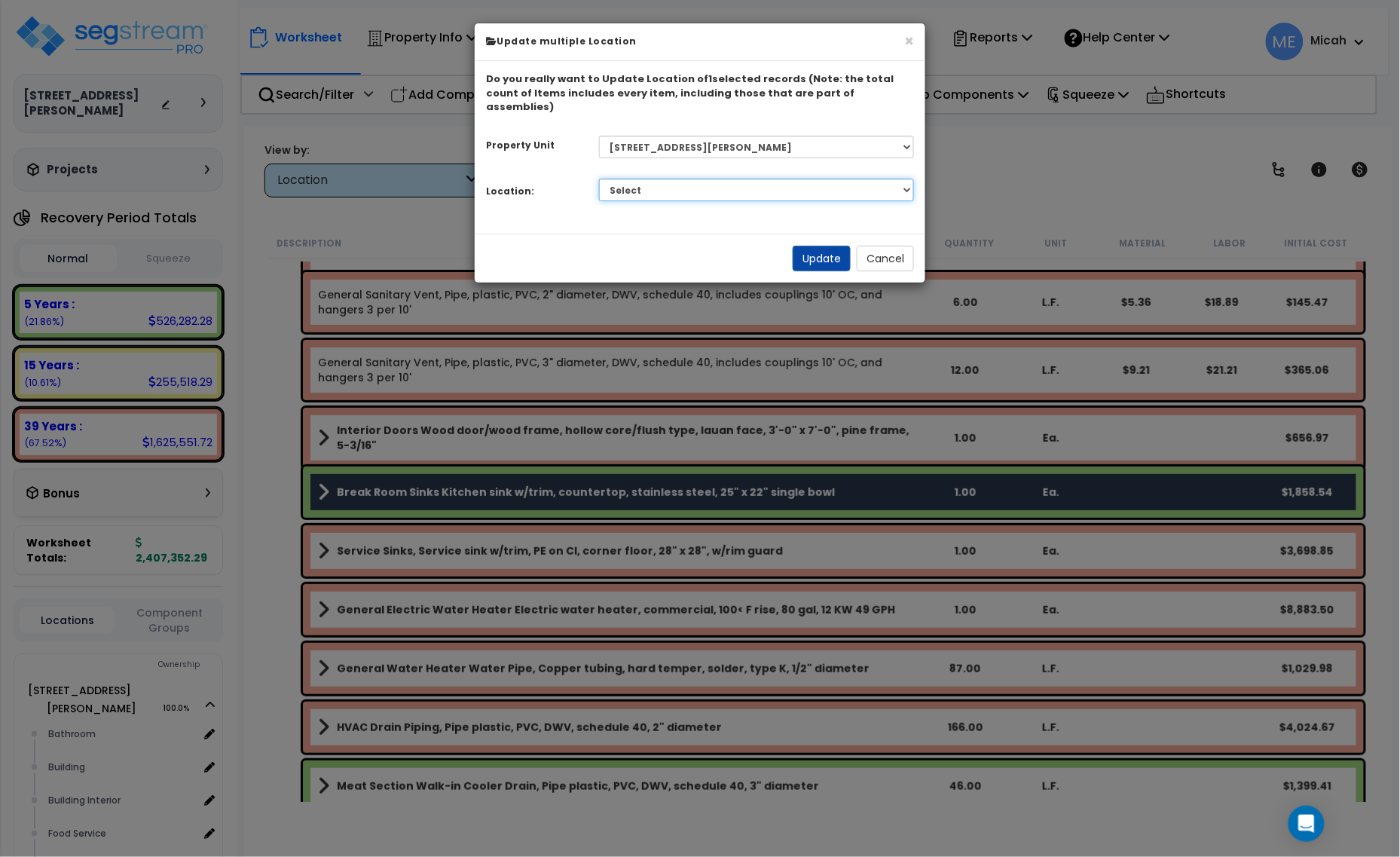
click at [789, 180] on select "Select Bathroom Building Building Interior Food Service Mechanical Room Offices…" at bounding box center [757, 190] width 316 height 22
click at [599, 179] on select "Select Bathroom Building Building Interior Food Service Mechanical Room Offices…" at bounding box center [757, 190] width 316 height 22
click at [805, 245] on button "Update" at bounding box center [821, 258] width 58 height 26
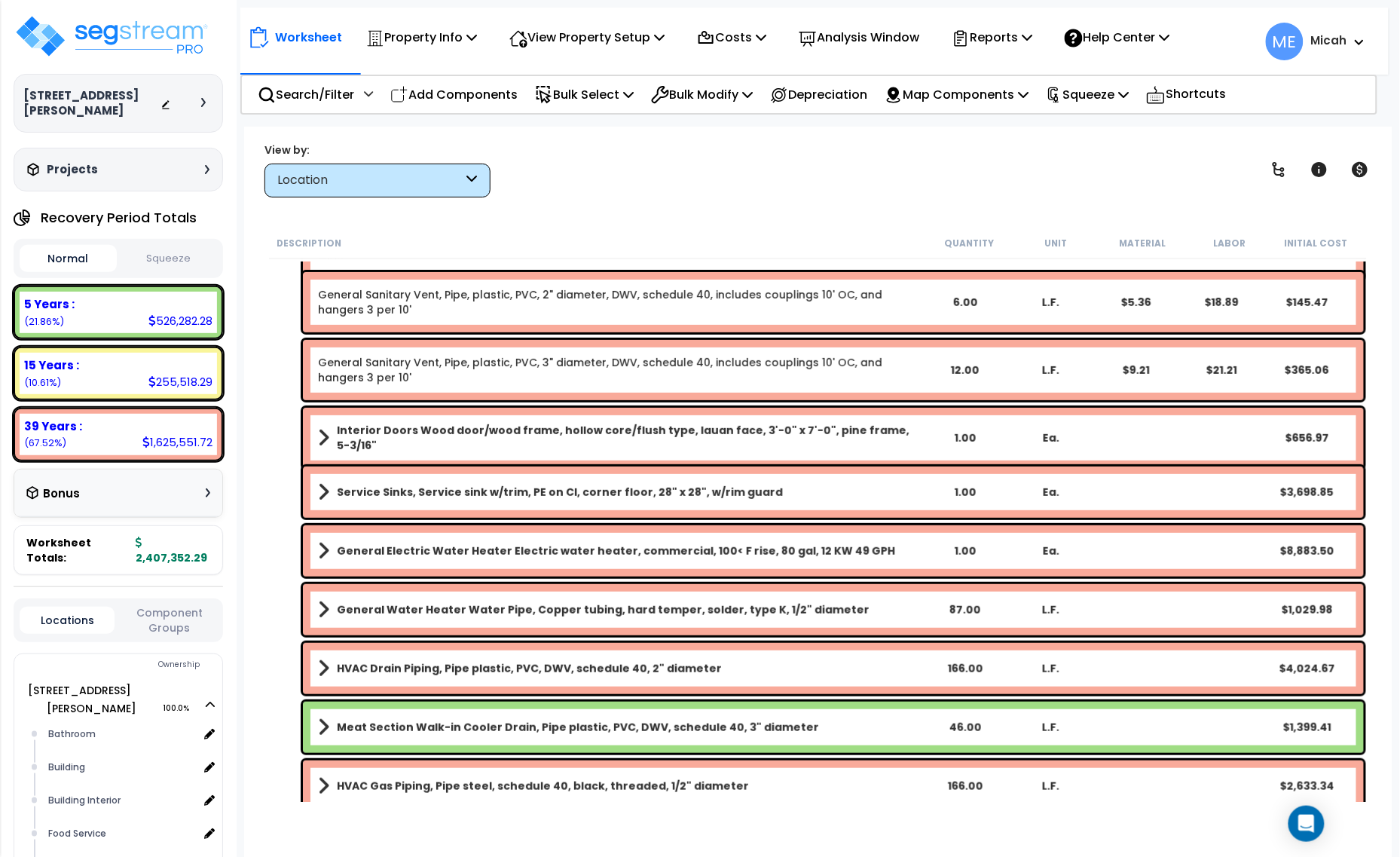
click at [401, 429] on b "Interior Doors Wood door/wood frame, hollow core/flush type, lauan face, 3'-0" …" at bounding box center [629, 438] width 585 height 30
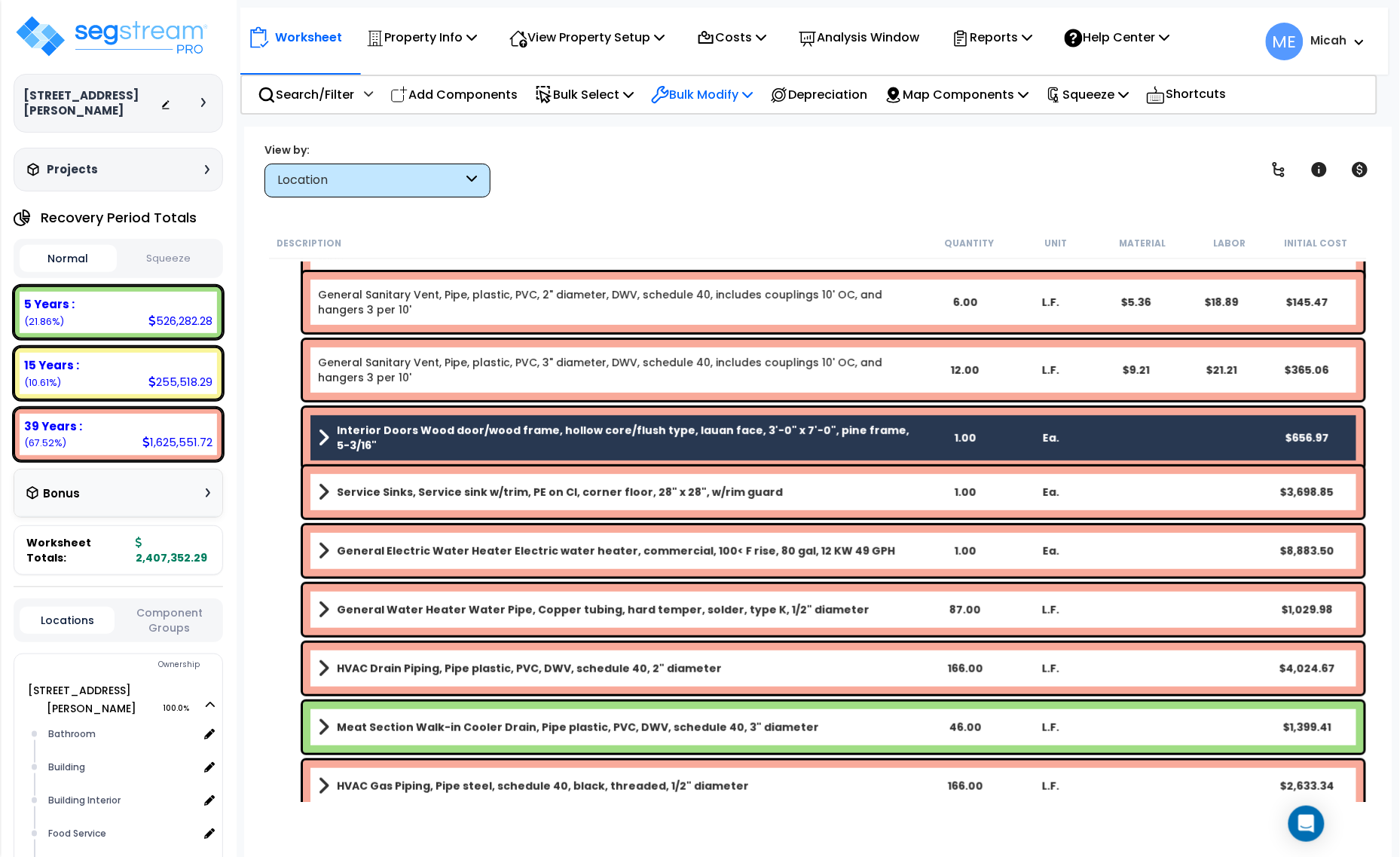
click at [751, 86] on p "Bulk Modify" at bounding box center [702, 95] width 102 height 21
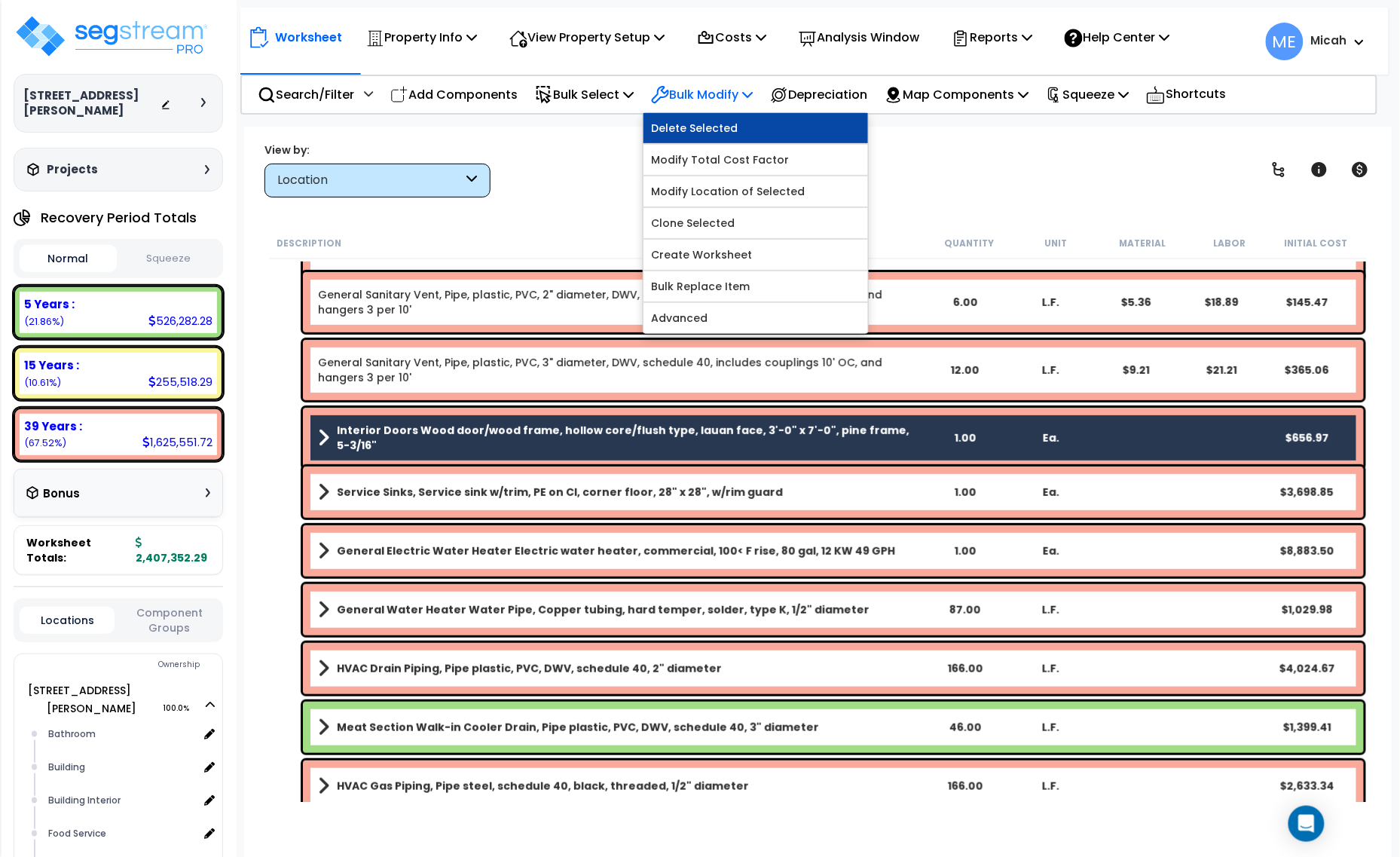
click at [744, 125] on link "Delete Selected" at bounding box center [756, 128] width 225 height 30
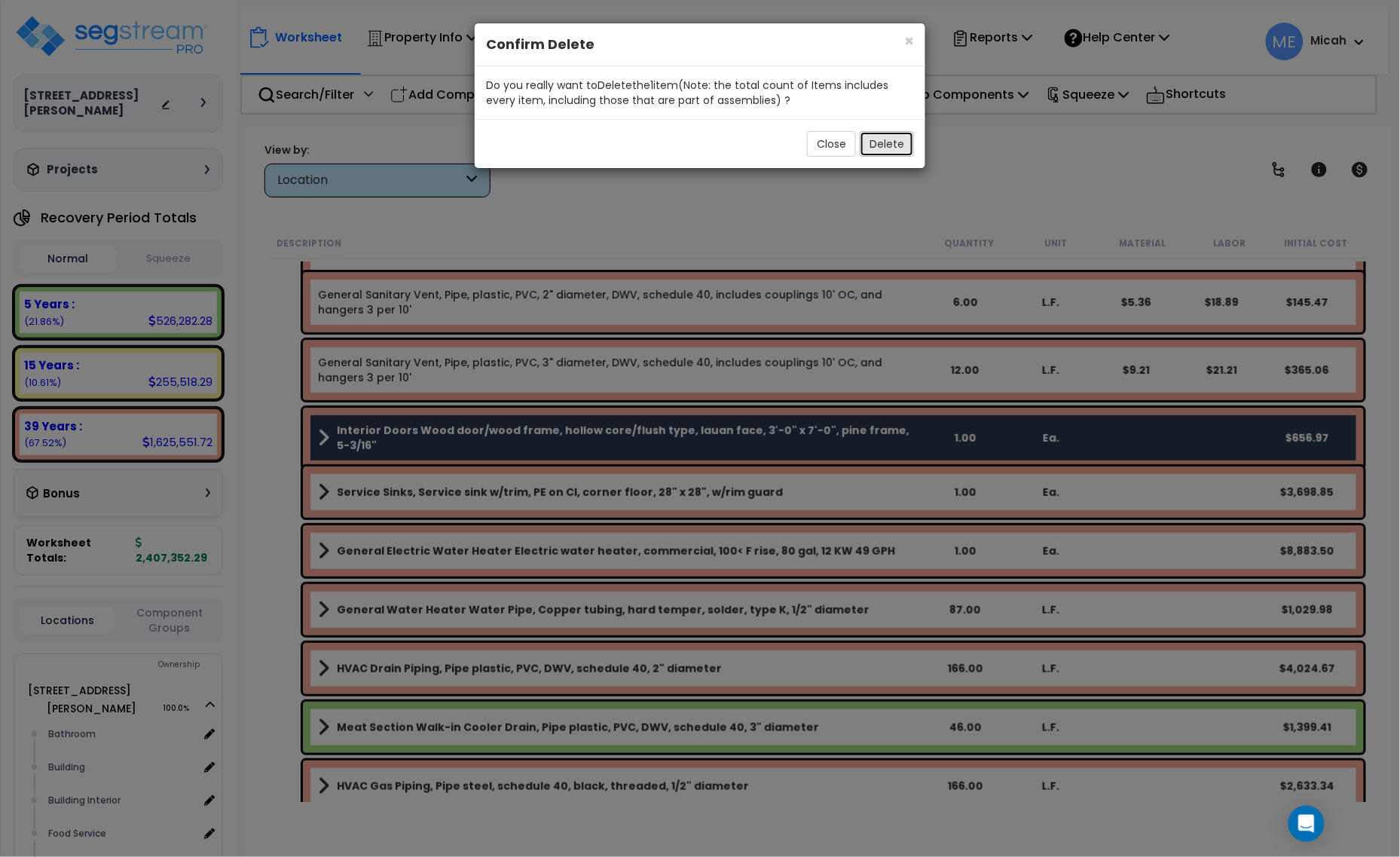
click at [894, 139] on button "Delete" at bounding box center [887, 144] width 54 height 26
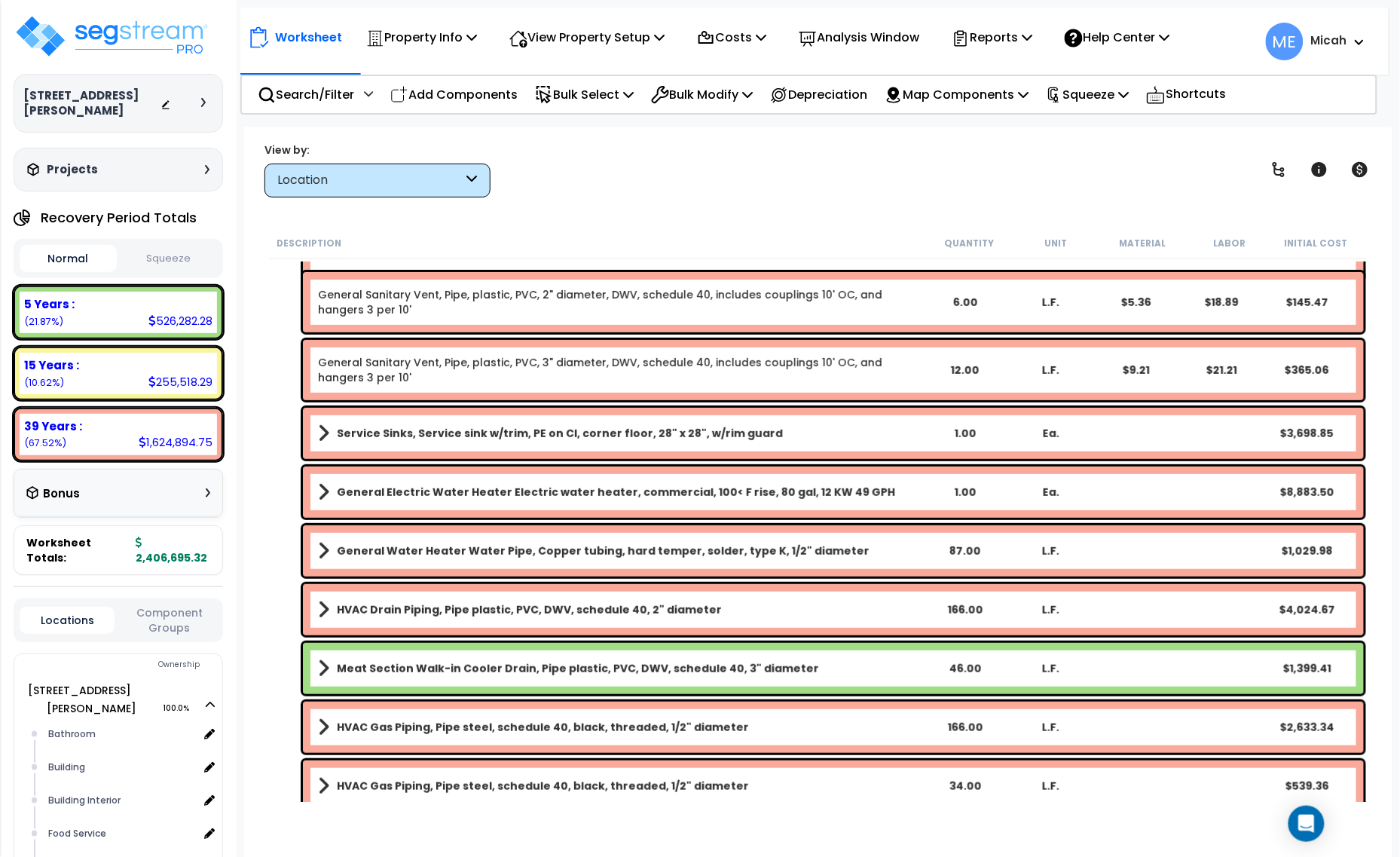
click at [320, 426] on span at bounding box center [323, 434] width 11 height 21
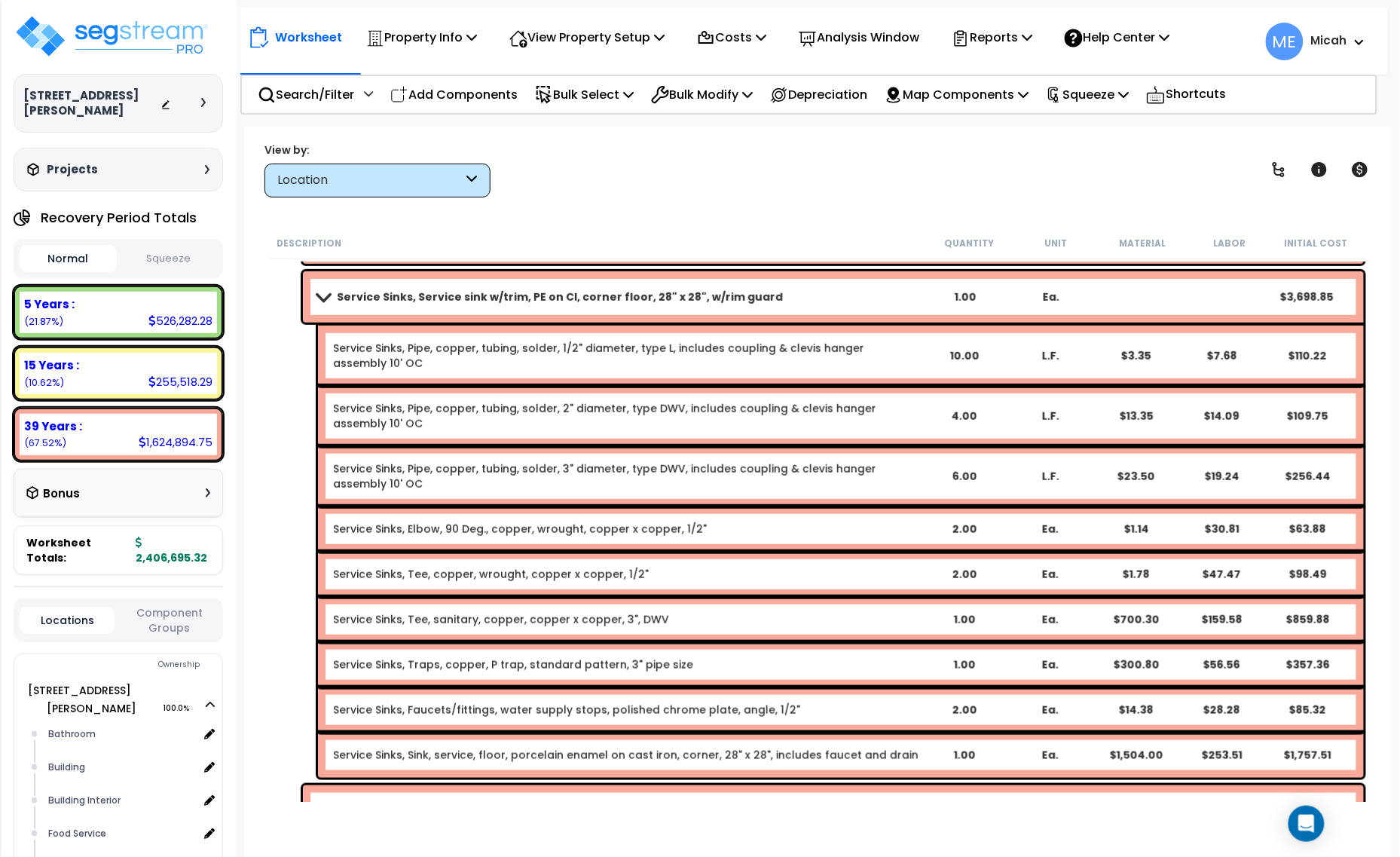
scroll to position [282, 0]
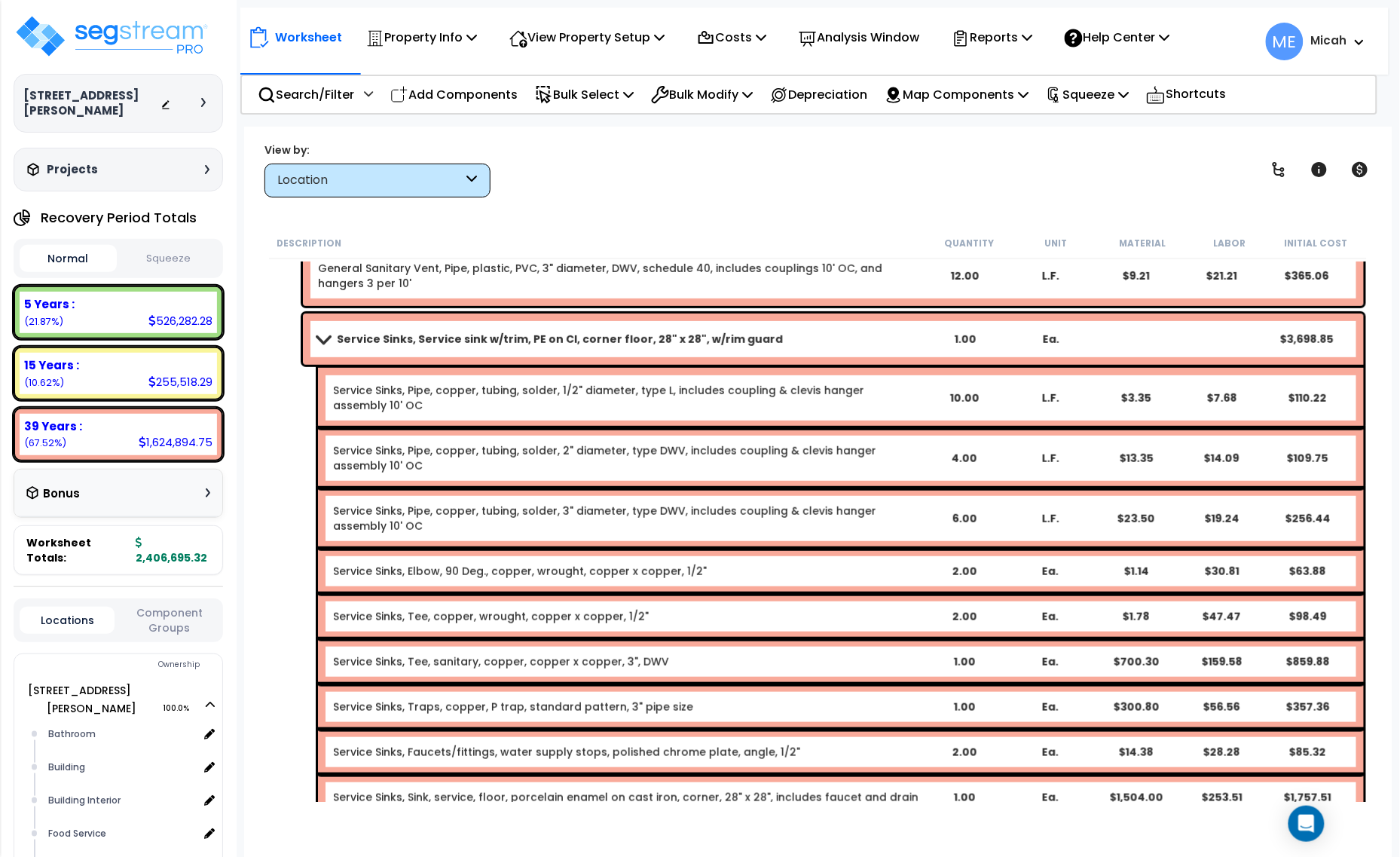
click at [324, 336] on span at bounding box center [323, 339] width 21 height 11
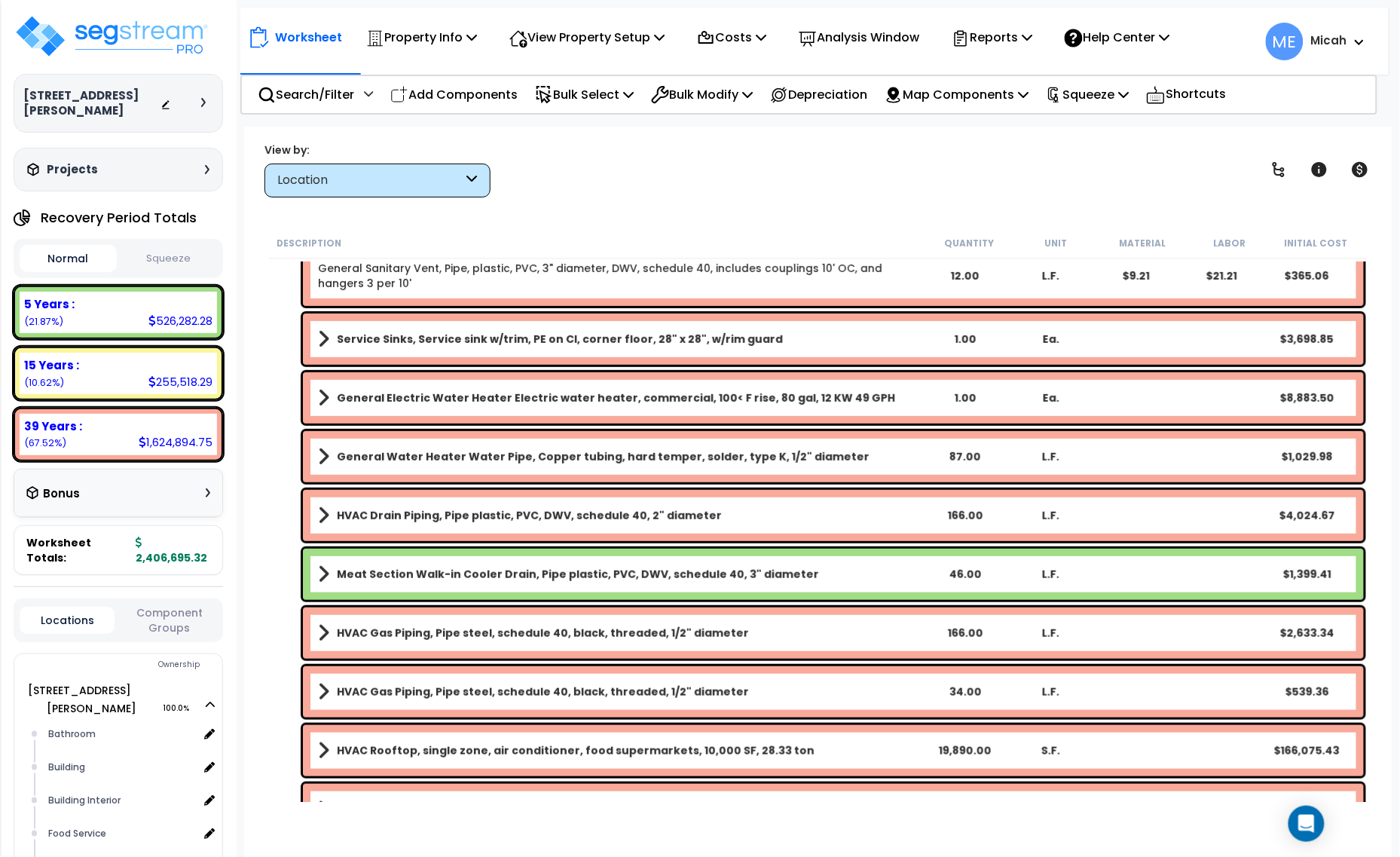
click at [402, 340] on b "Service Sinks, Service sink w/trim, PE on CI, corner floor, 28" x 28", w/rim gu…" at bounding box center [560, 339] width 447 height 15
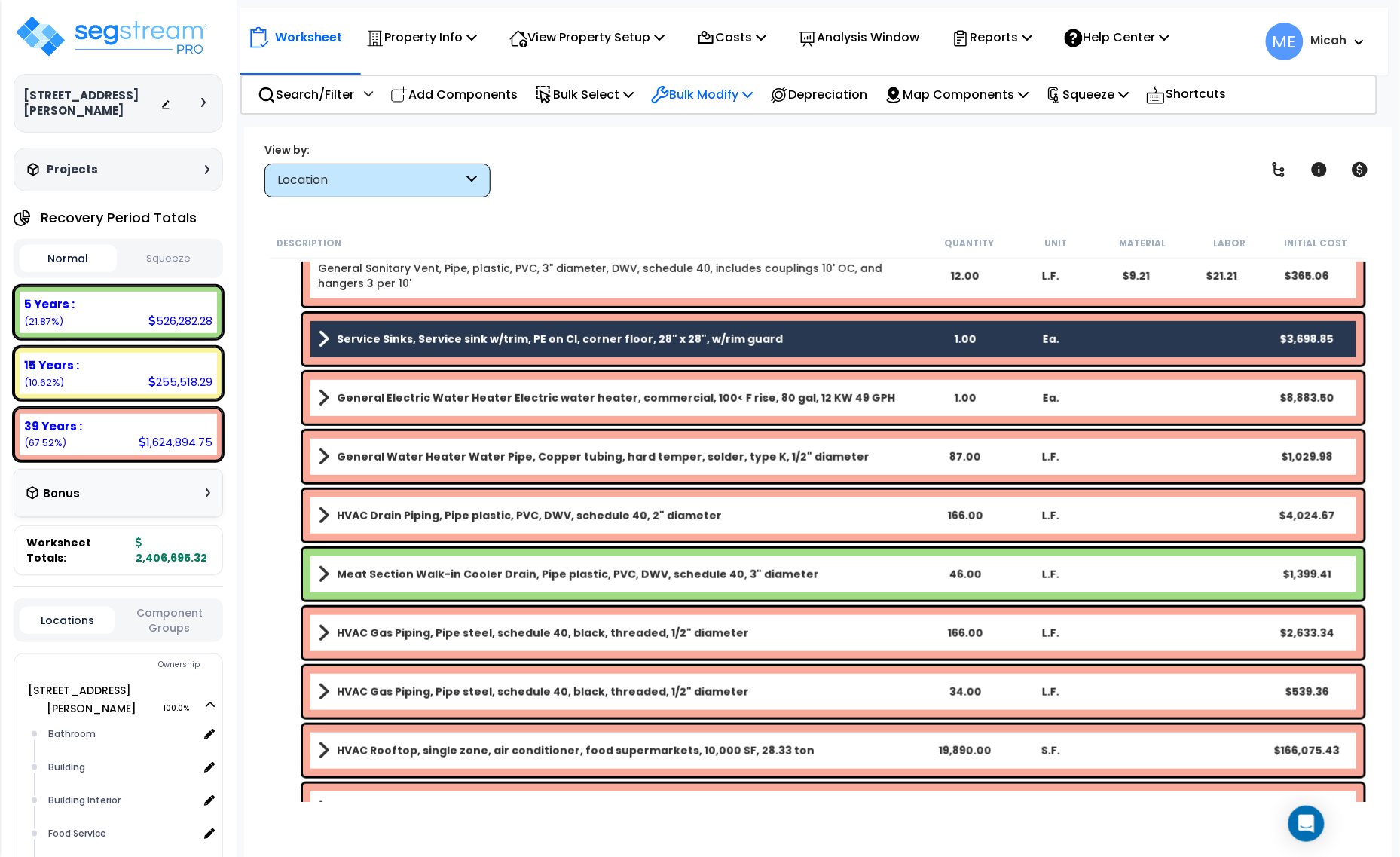
click at [753, 88] on icon at bounding box center [748, 94] width 10 height 12
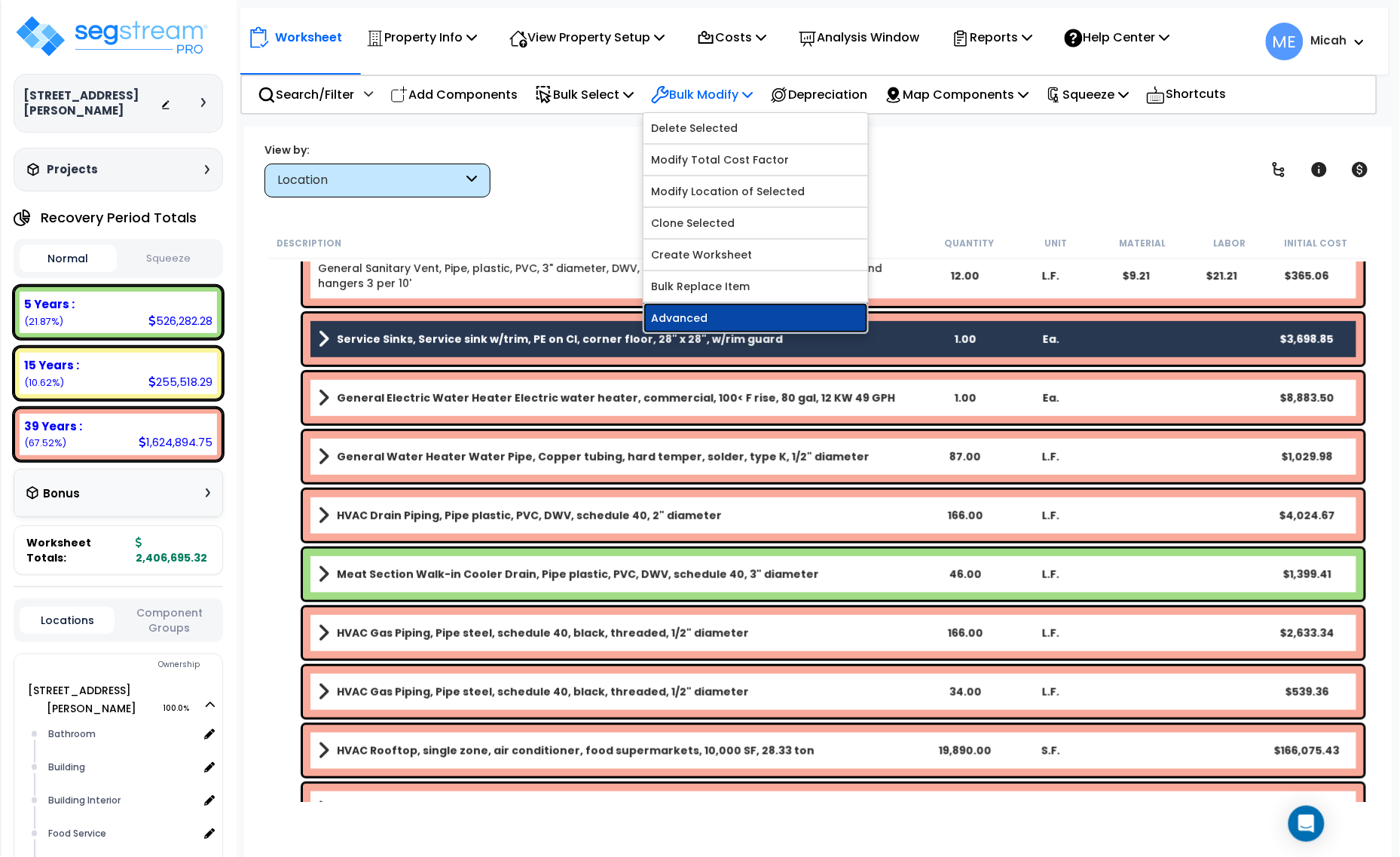
click at [748, 314] on link "Advanced" at bounding box center [756, 318] width 225 height 30
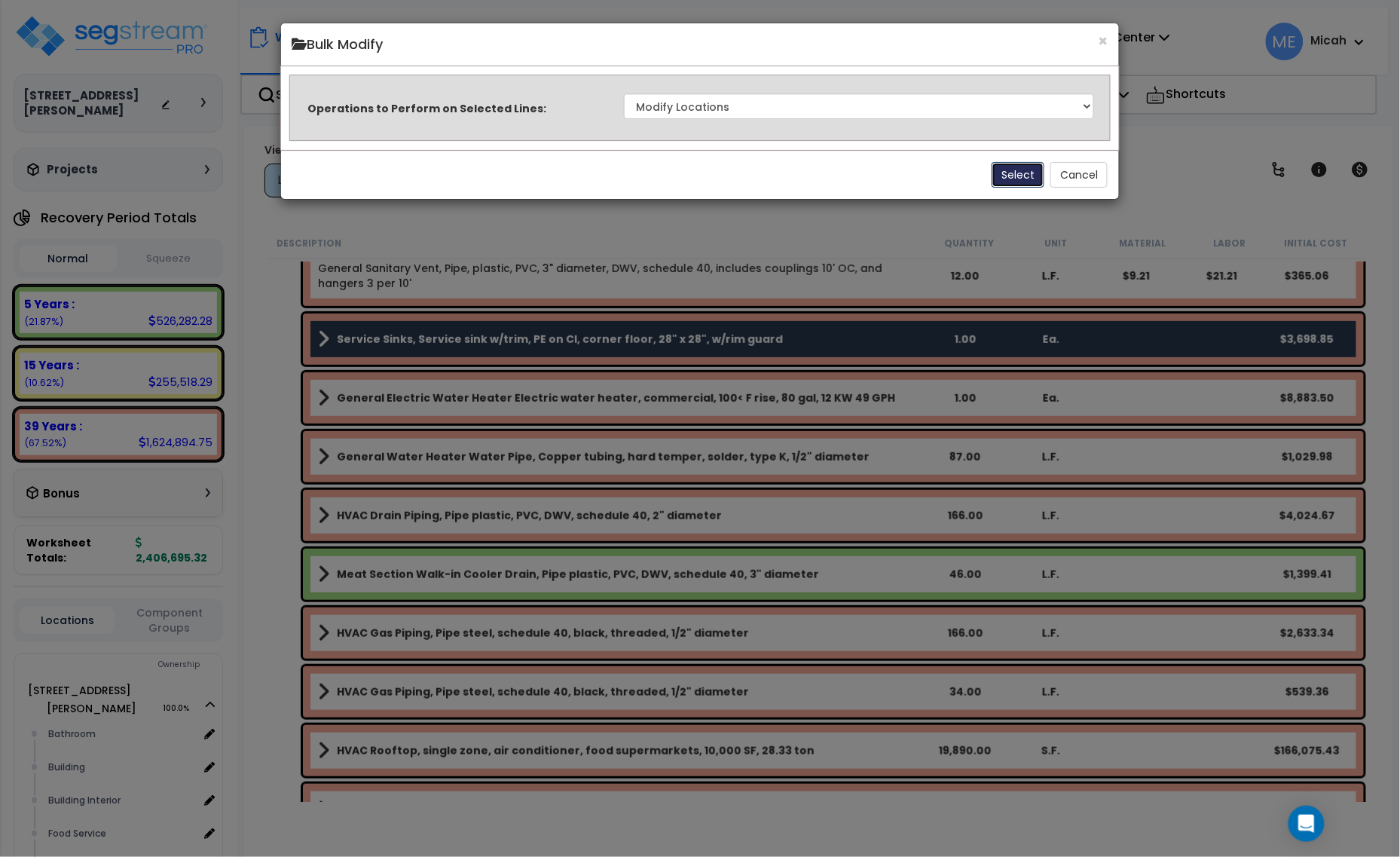
click at [997, 175] on button "Select" at bounding box center [1017, 175] width 53 height 26
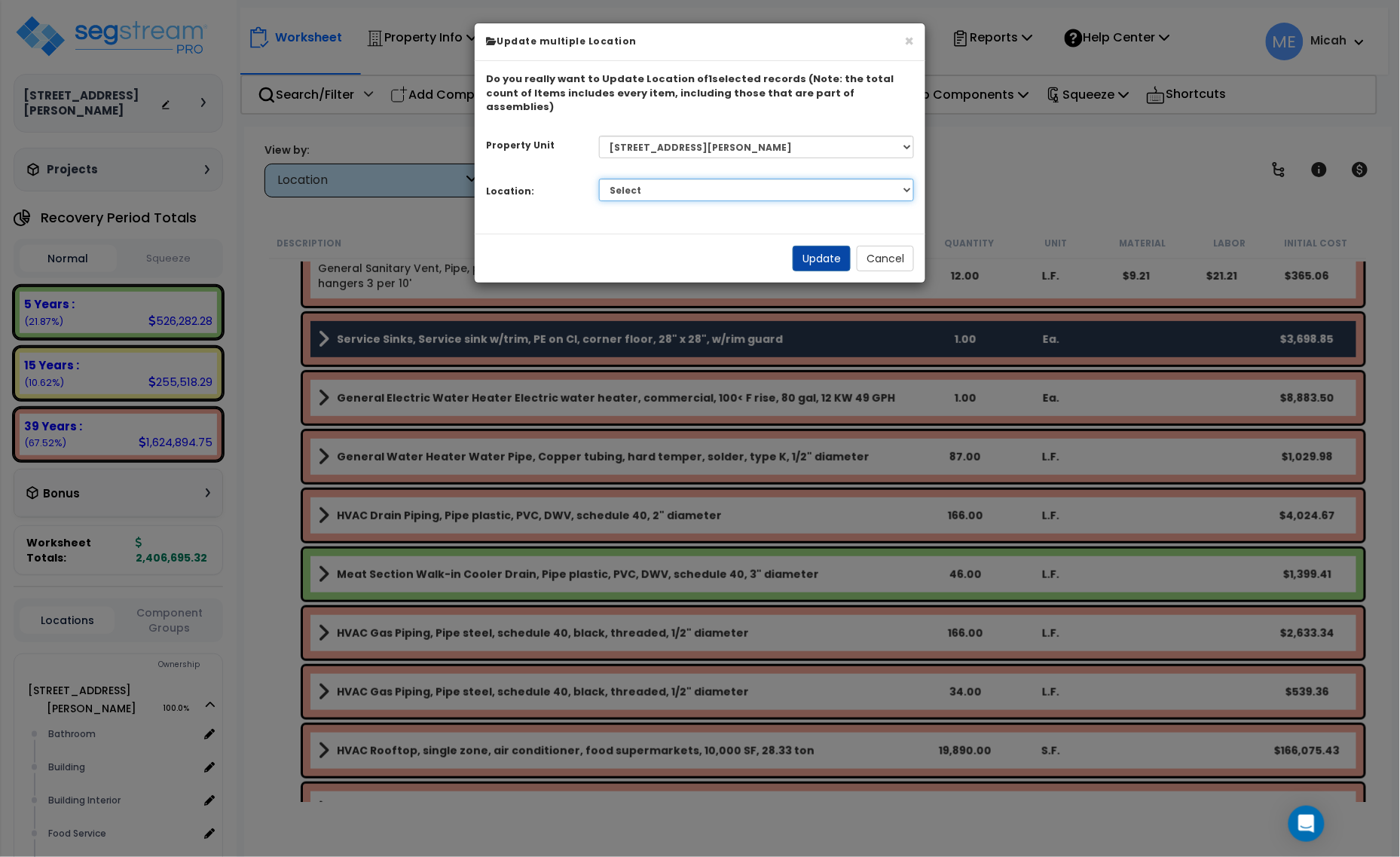
click at [718, 179] on select "Select Bathroom Building Building Interior Food Service Mechanical Room Offices…" at bounding box center [757, 190] width 316 height 22
click at [599, 179] on select "Select Bathroom Building Building Interior Food Service Mechanical Room Offices…" at bounding box center [757, 190] width 316 height 22
click at [810, 246] on button "Update" at bounding box center [821, 258] width 58 height 26
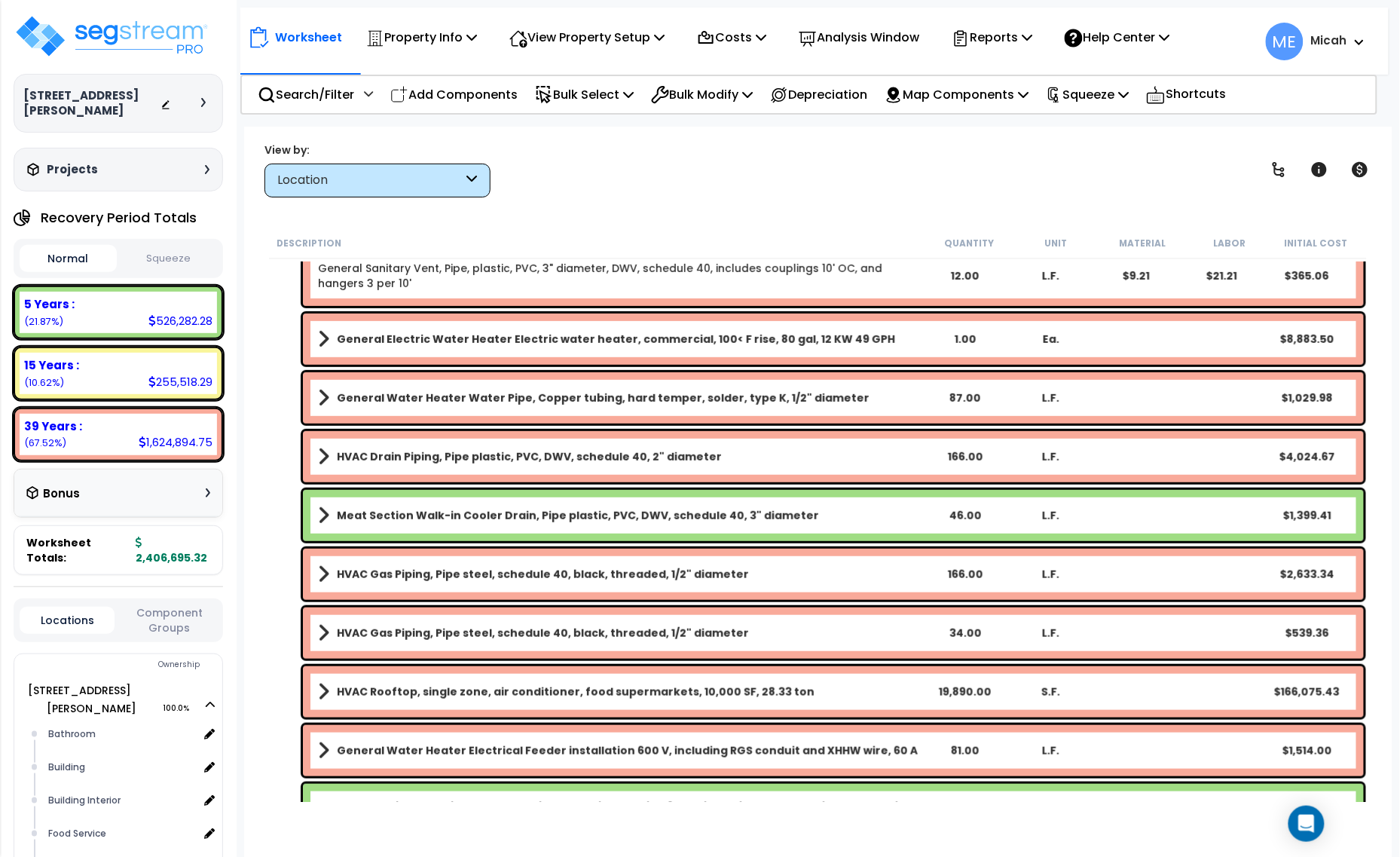
click at [529, 354] on div "General Electric Water Heater Electric water heater, commercial, 100< F rise, 8…" at bounding box center [833, 339] width 1061 height 51
click at [325, 397] on span at bounding box center [323, 398] width 11 height 21
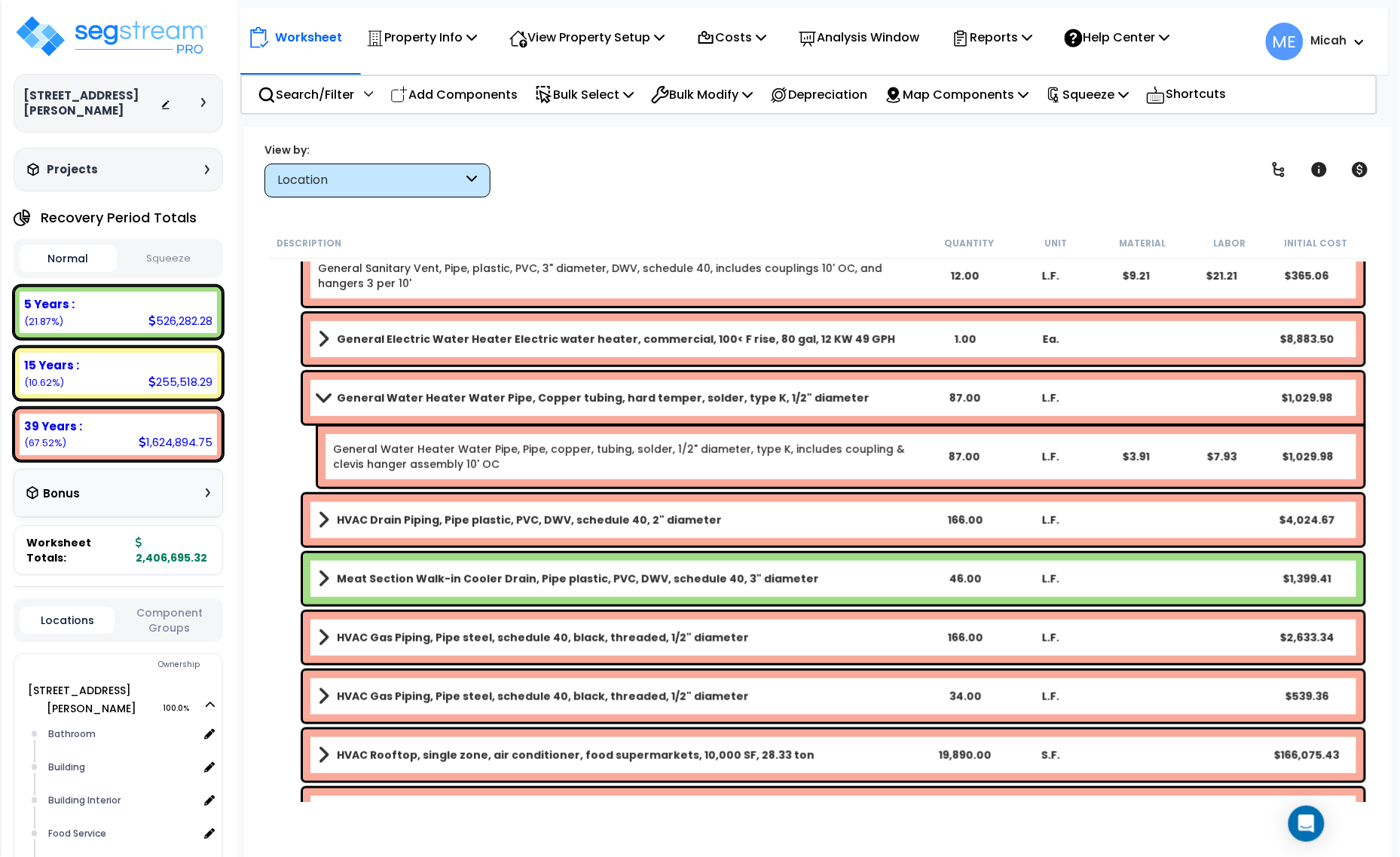
click at [317, 394] on span at bounding box center [323, 397] width 21 height 11
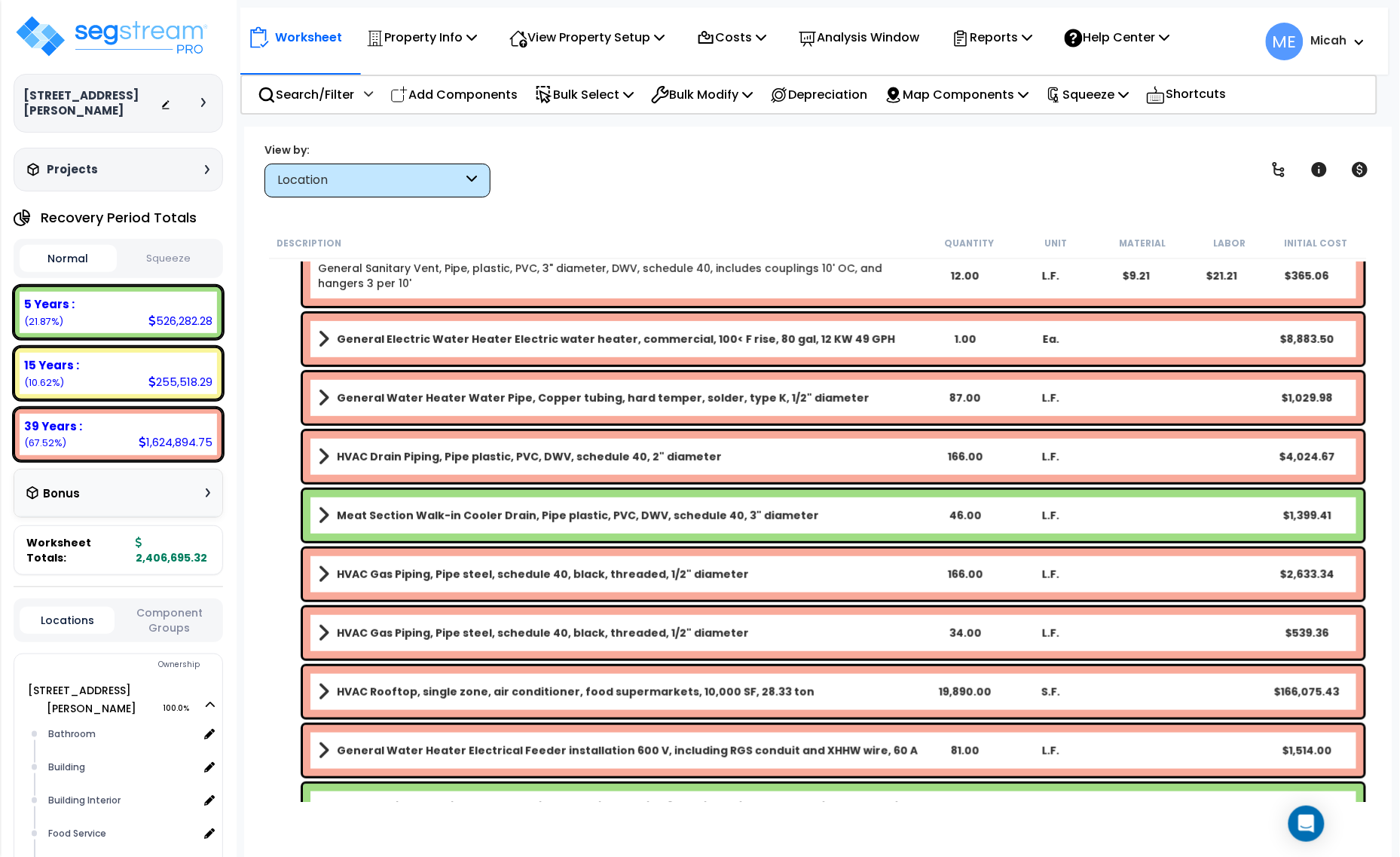
click at [325, 336] on span at bounding box center [323, 339] width 11 height 21
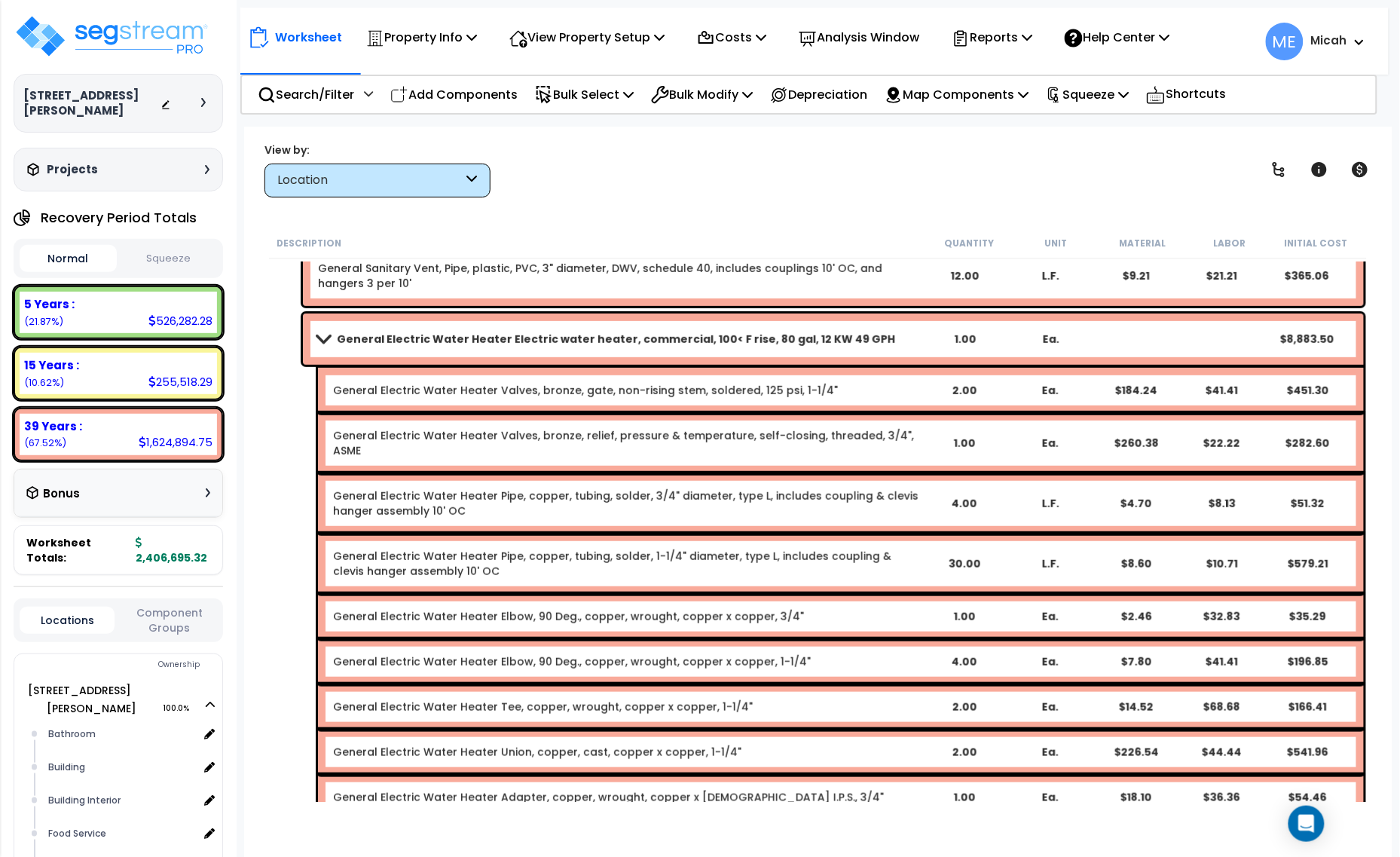
click at [319, 336] on span at bounding box center [323, 339] width 21 height 11
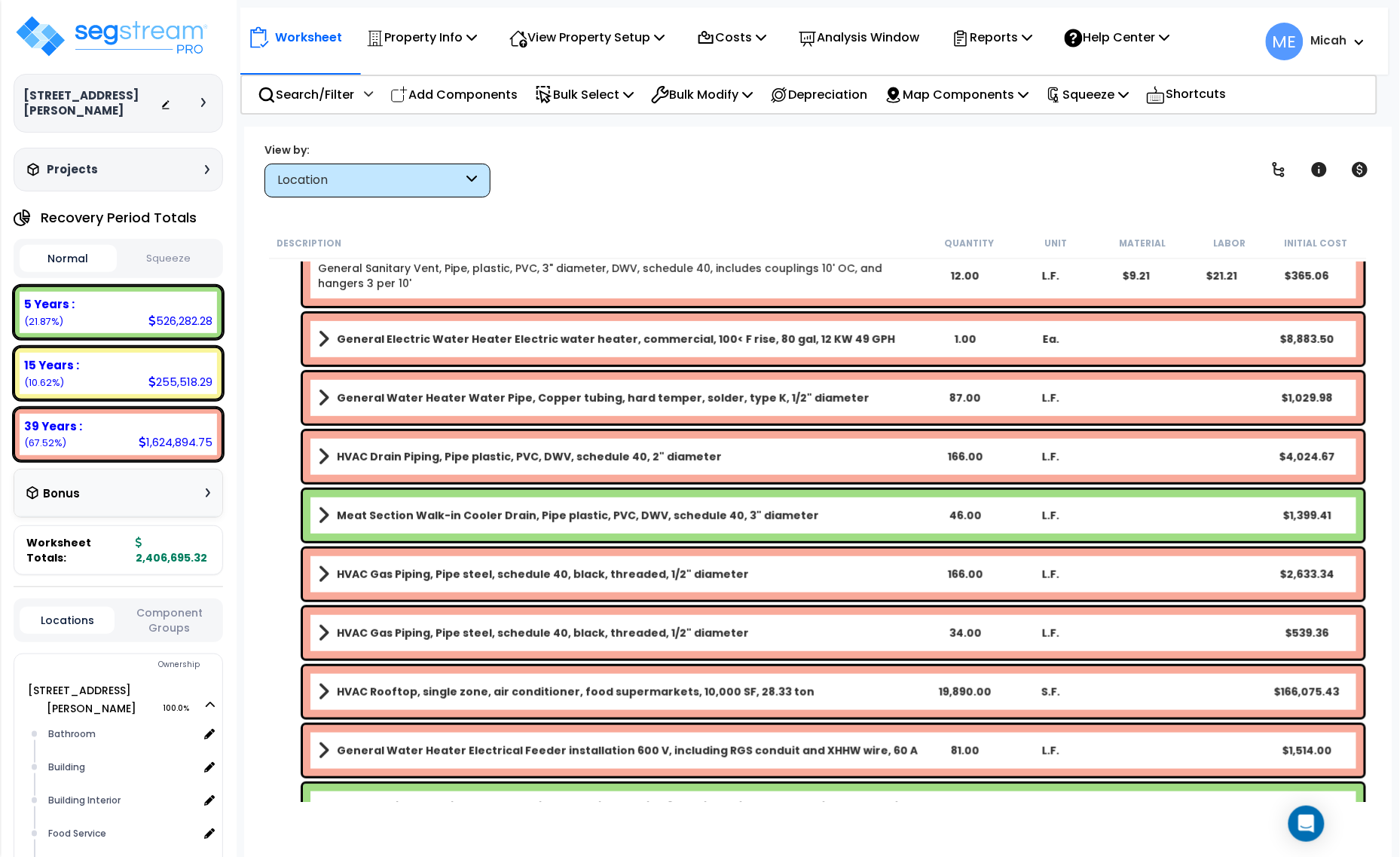
click at [517, 340] on b "General Electric Water Heater Electric water heater, commercial, 100< F rise, 8…" at bounding box center [616, 339] width 559 height 15
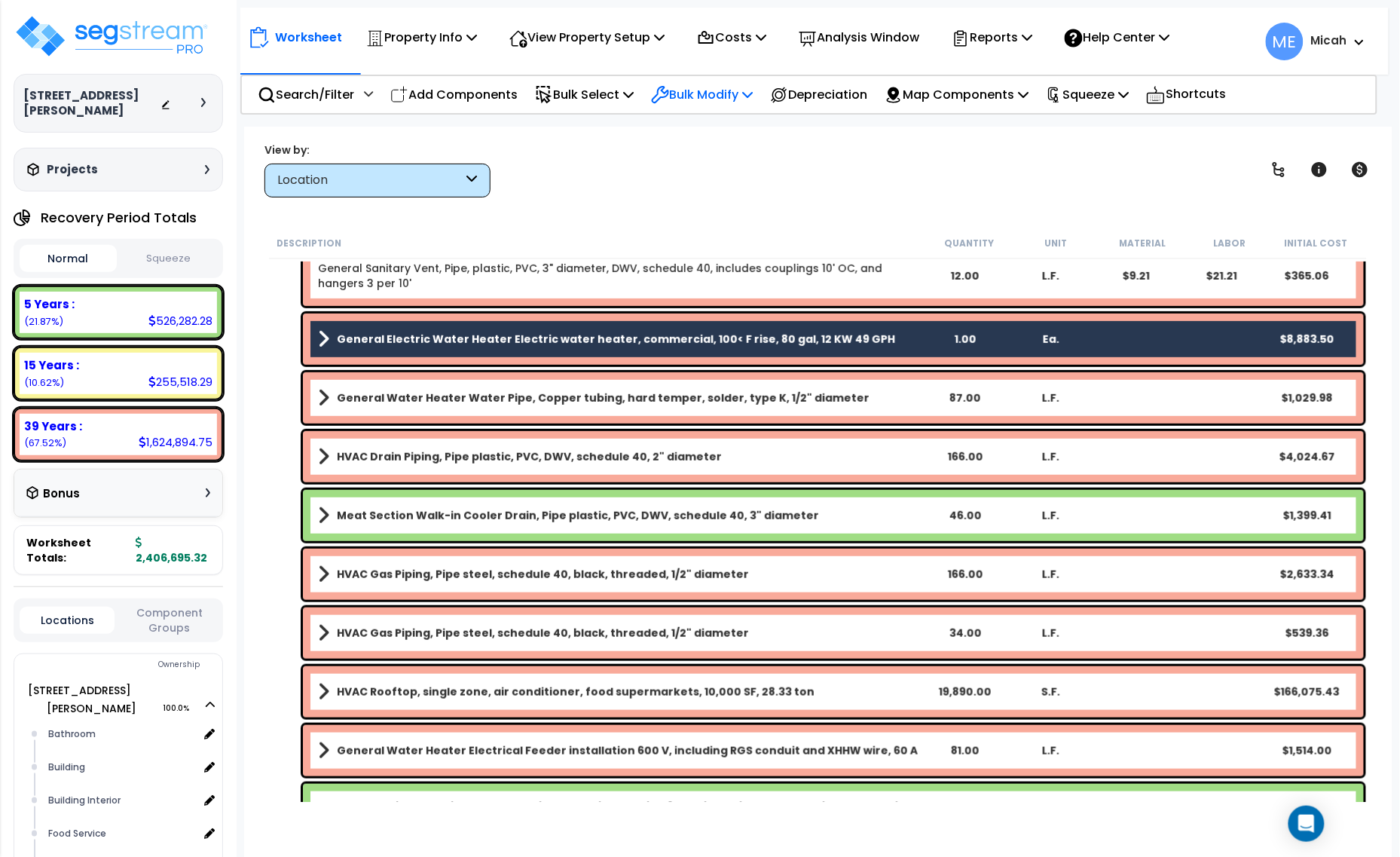
click at [753, 100] on p "Bulk Modify" at bounding box center [702, 95] width 102 height 21
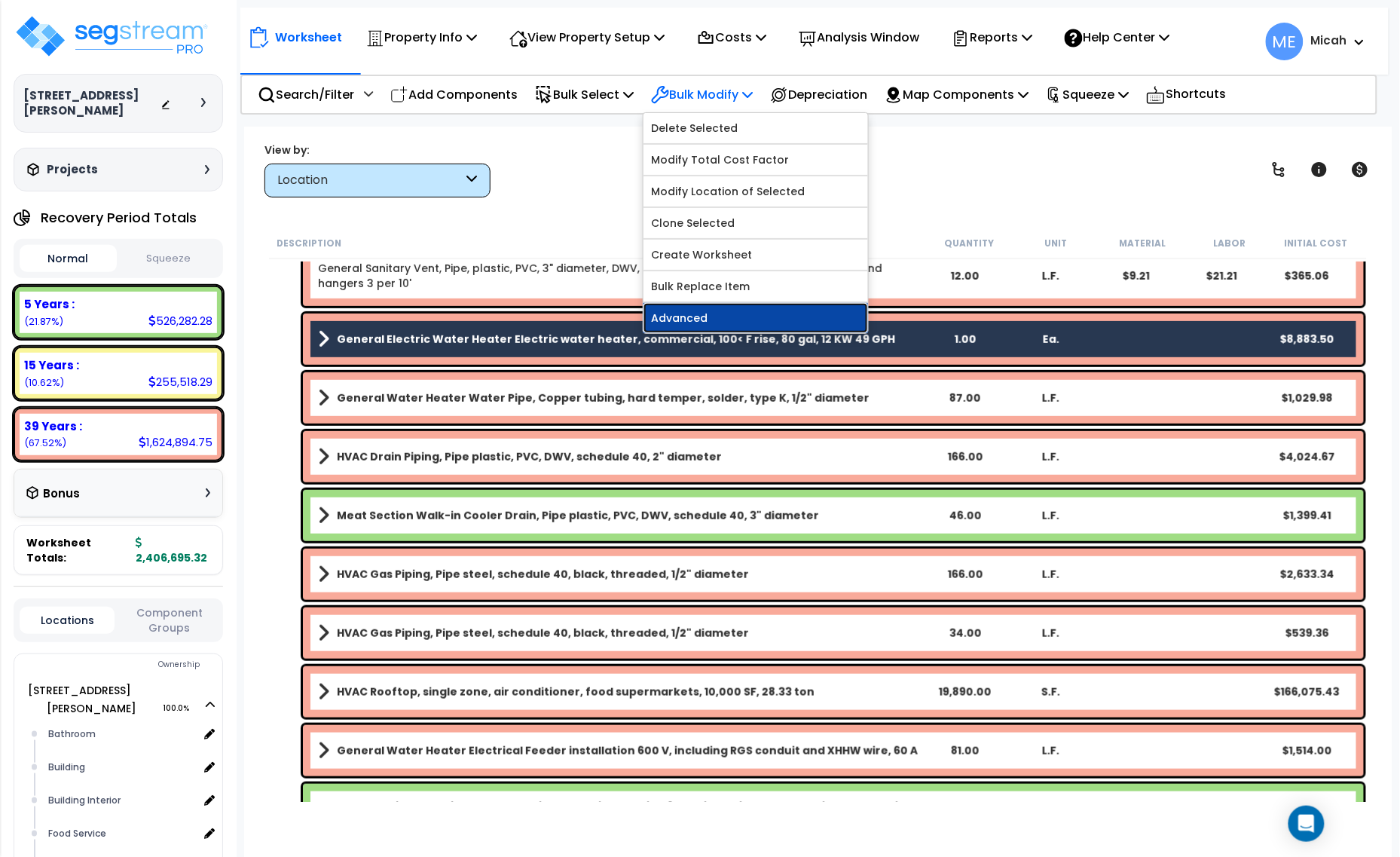
click at [755, 310] on link "Advanced" at bounding box center [756, 318] width 225 height 30
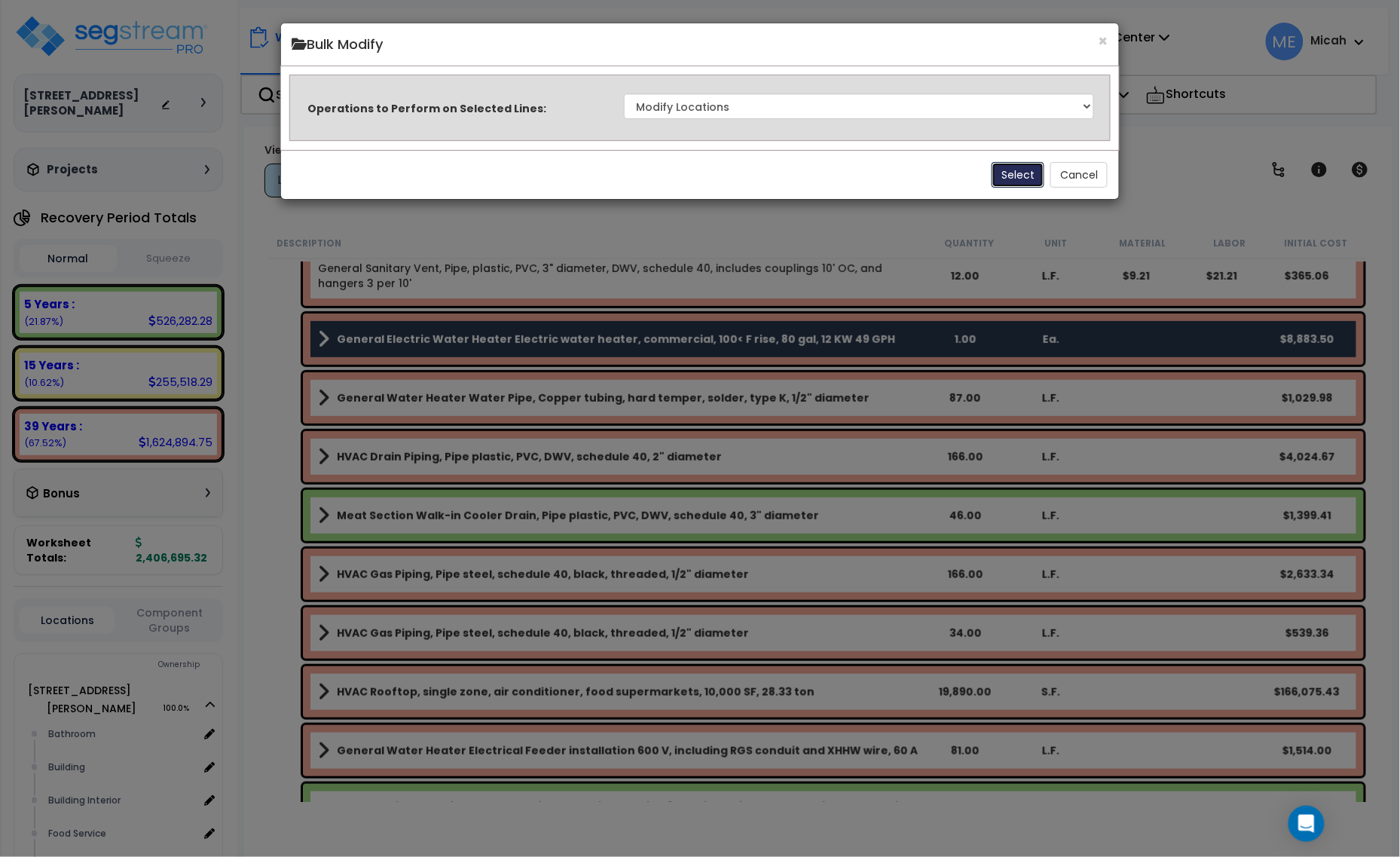
click at [1010, 175] on button "Select" at bounding box center [1017, 175] width 53 height 26
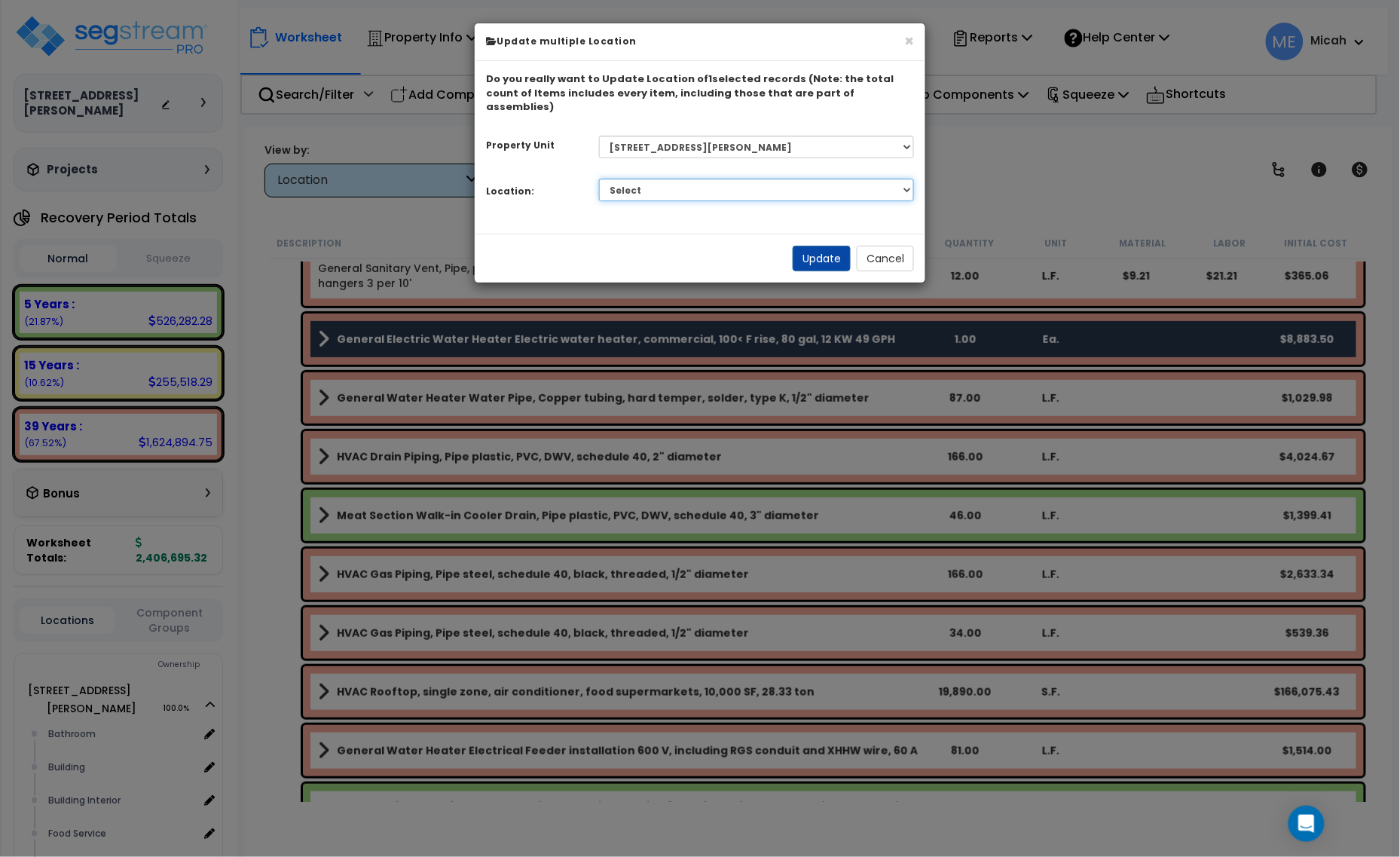
click at [722, 179] on select "Select Bathroom Building Building Interior Food Service Mechanical Room Offices…" at bounding box center [757, 190] width 316 height 22
select select "31194"
click at [599, 179] on select "Select Bathroom Building Building Interior Food Service Mechanical Room Offices…" at bounding box center [757, 190] width 316 height 22
click at [823, 245] on button "Update" at bounding box center [821, 258] width 58 height 26
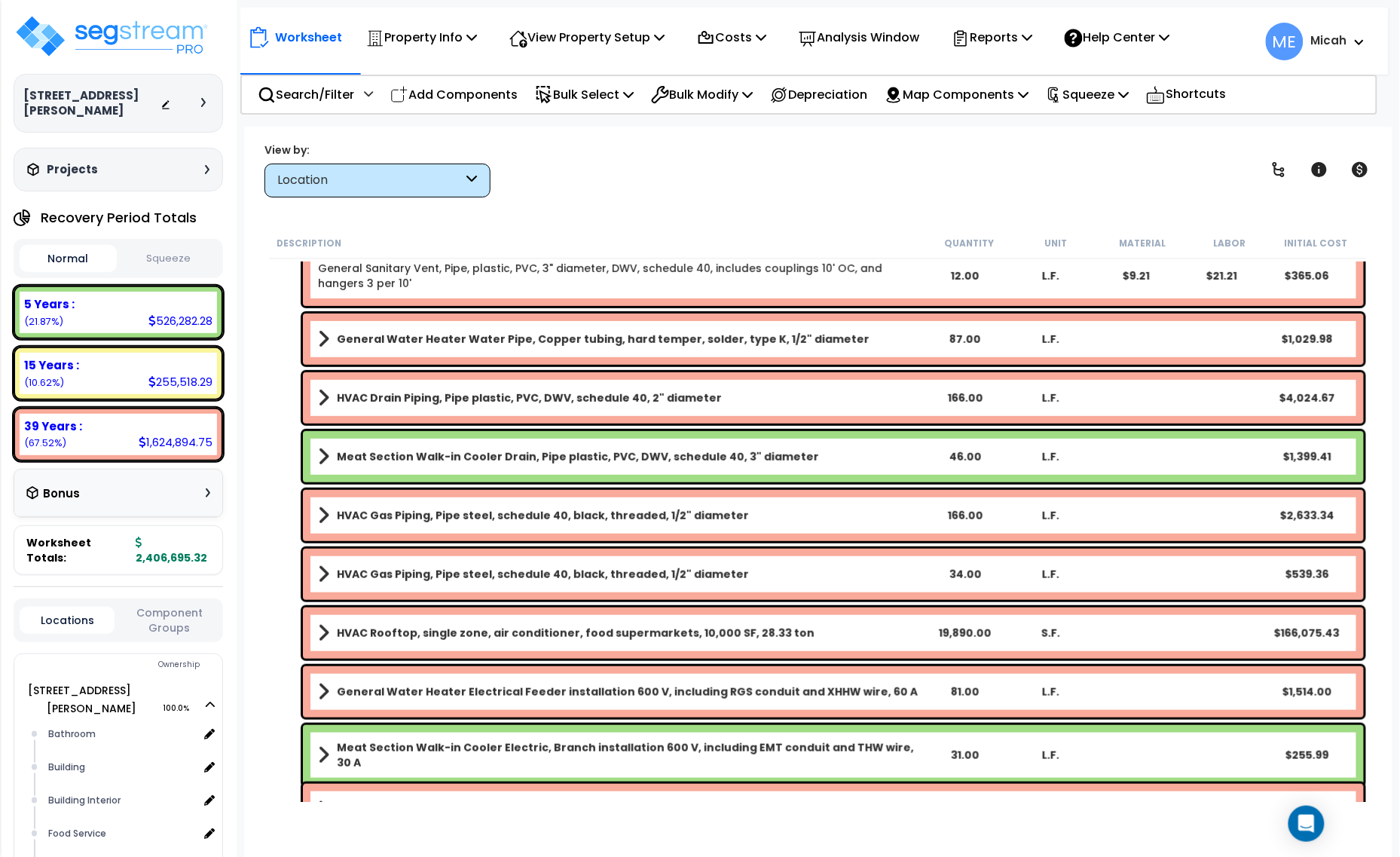
click at [318, 454] on span at bounding box center [323, 457] width 11 height 21
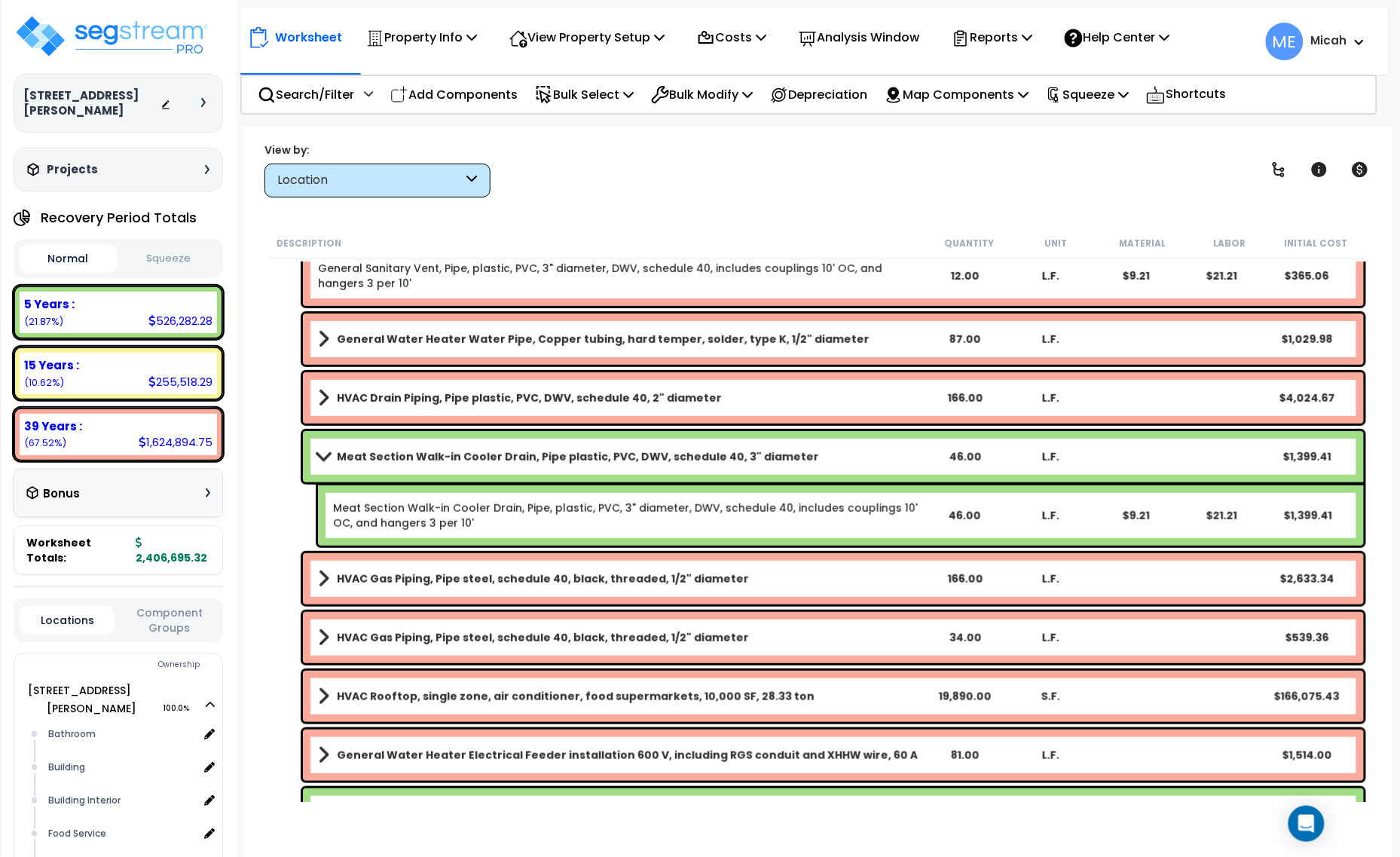
click at [322, 453] on span at bounding box center [323, 456] width 21 height 11
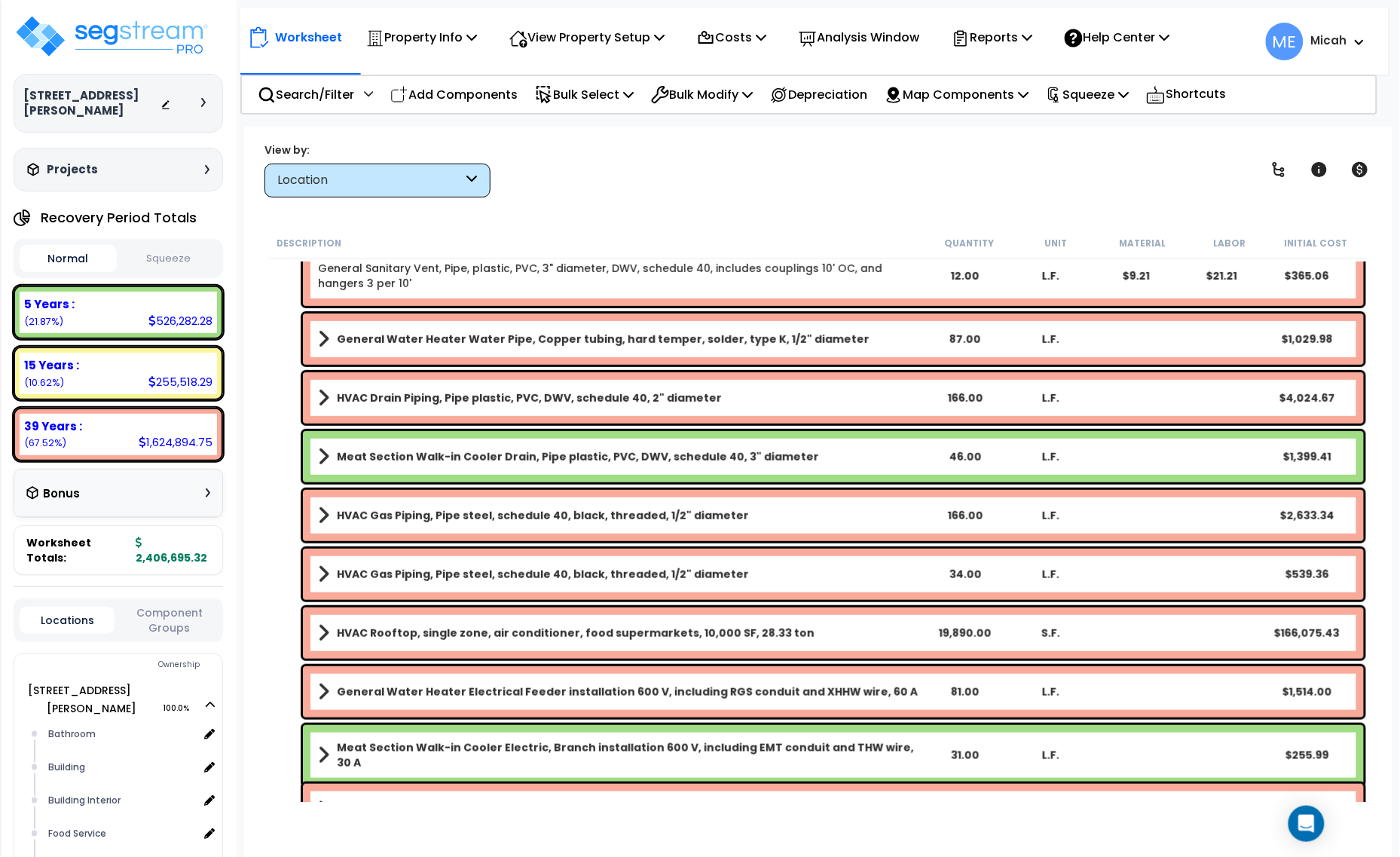
scroll to position [377, 0]
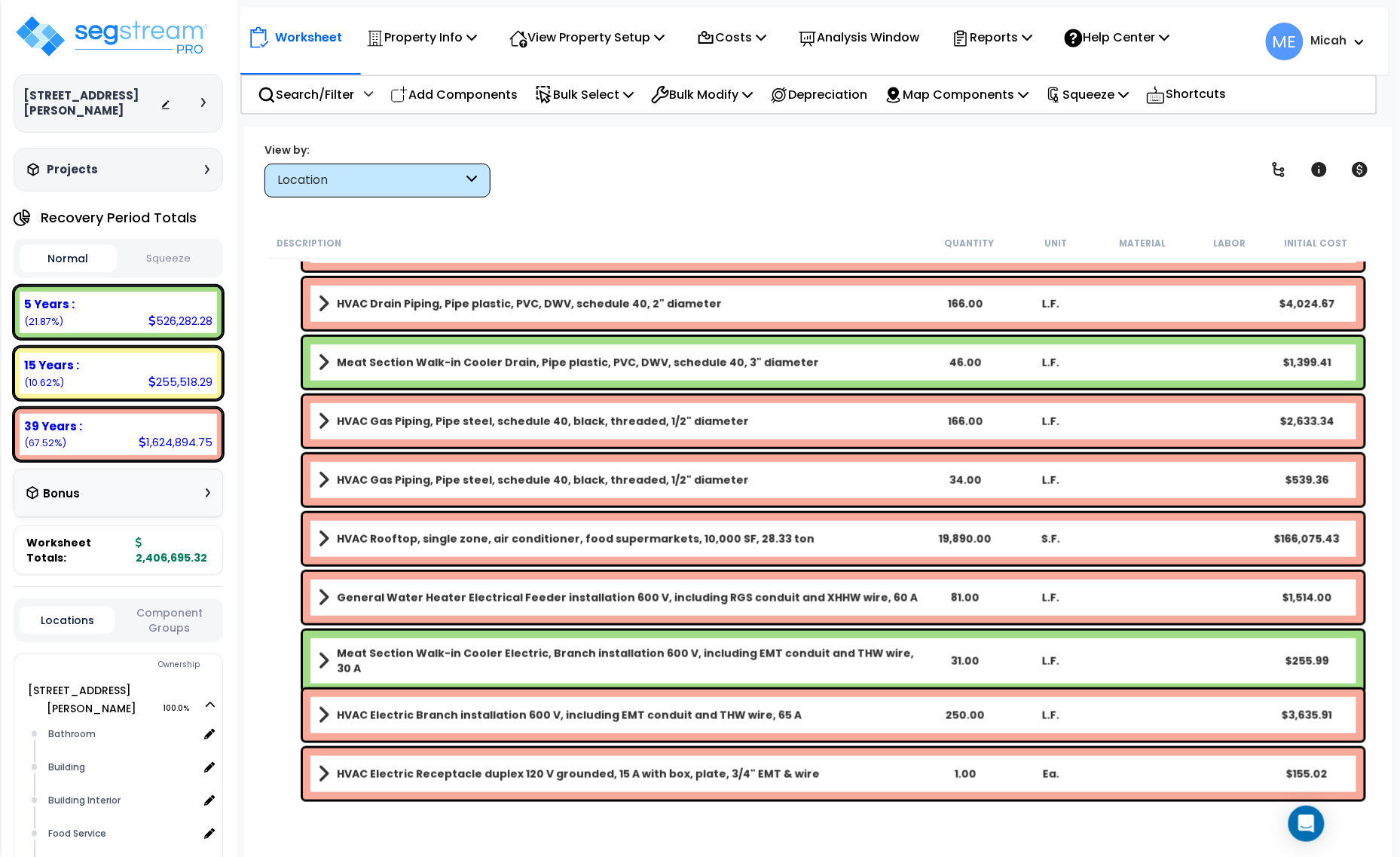
click at [314, 598] on div "General Water Heater Electrical Feeder installation 600 V, including RGS condui…" at bounding box center [833, 597] width 1061 height 51
click at [321, 601] on span at bounding box center [323, 598] width 11 height 21
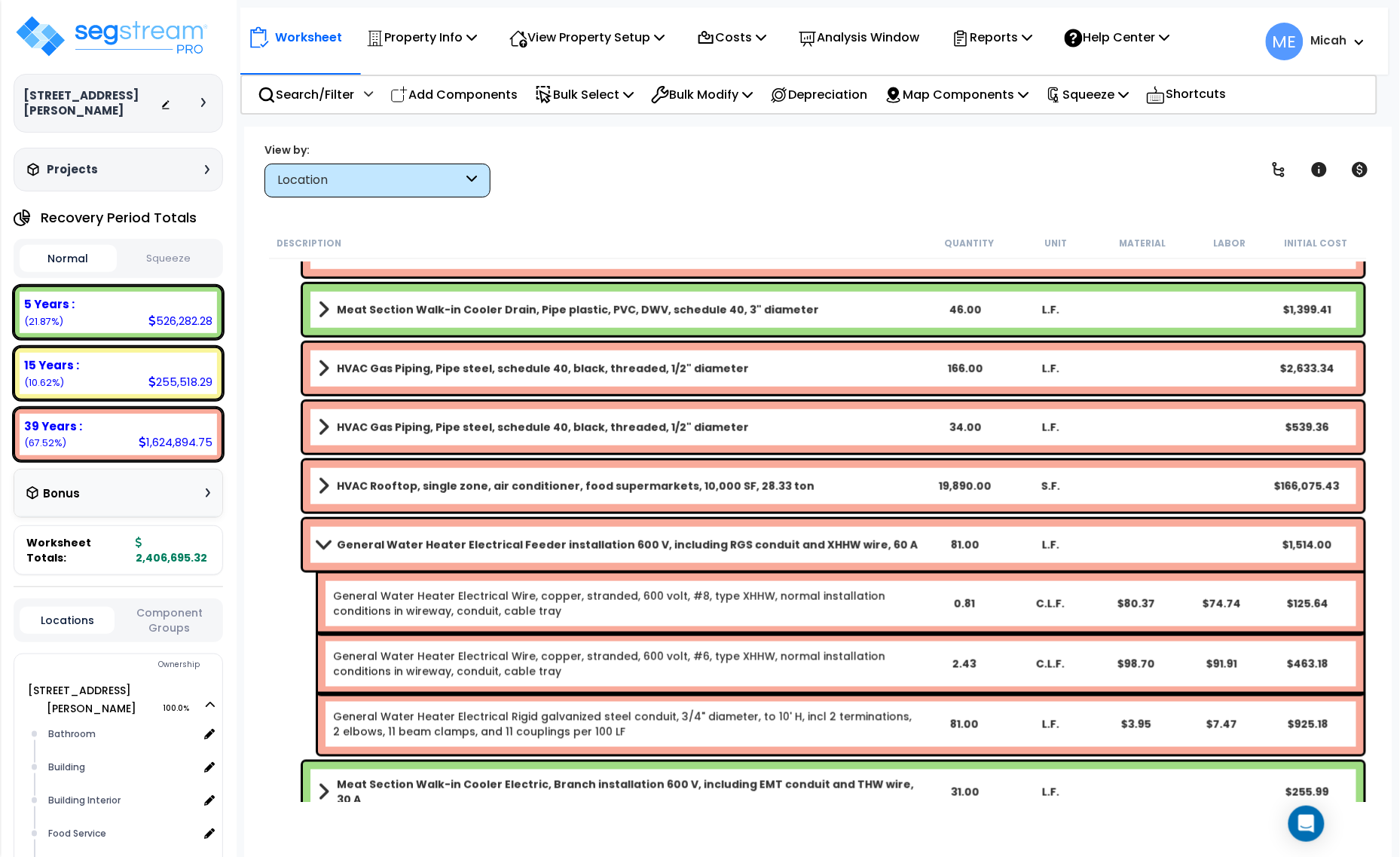
scroll to position [471, 0]
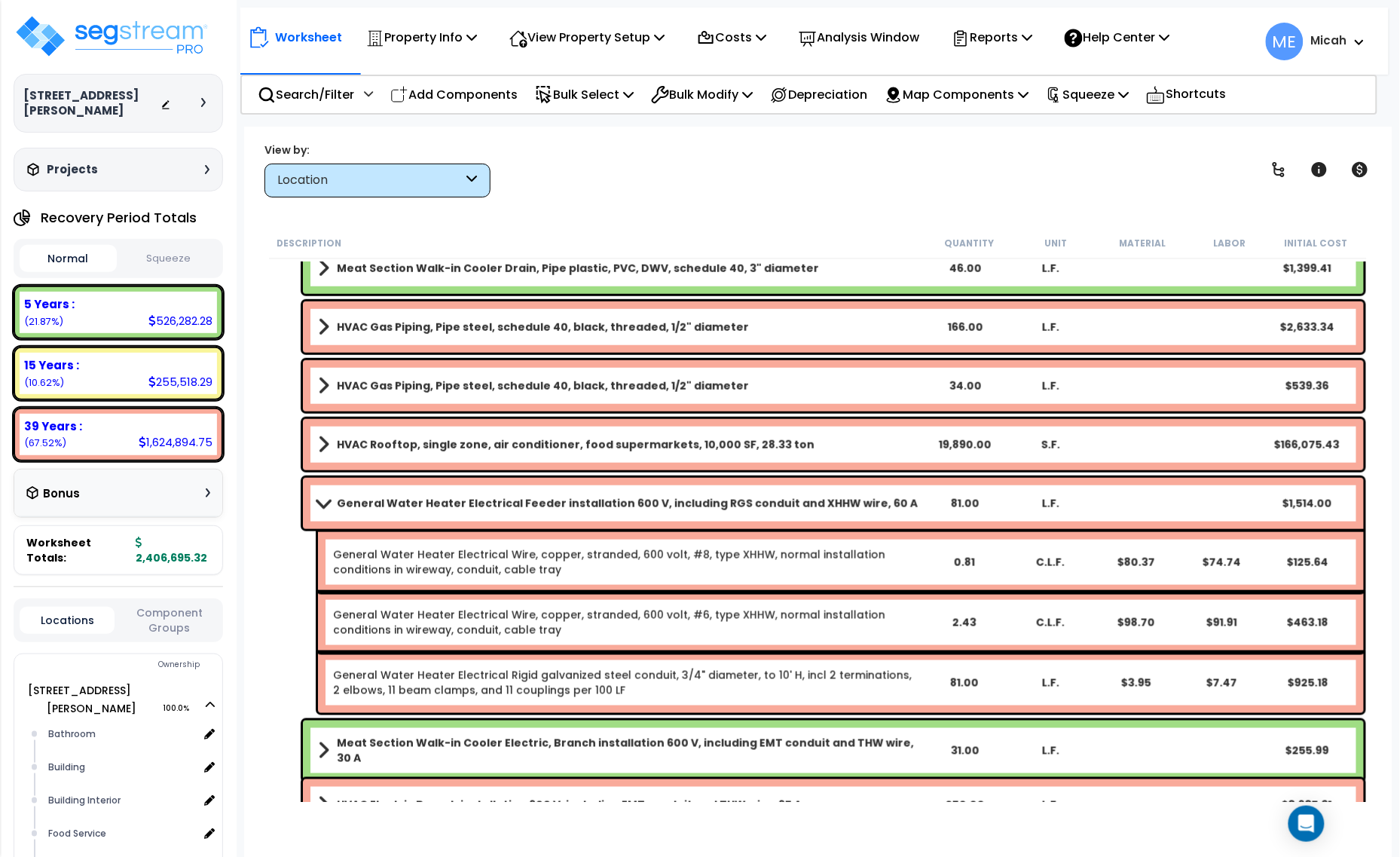
click at [325, 498] on link "General Water Heater Electrical Feeder installation 600 V, including RGS condui…" at bounding box center [619, 504] width 604 height 21
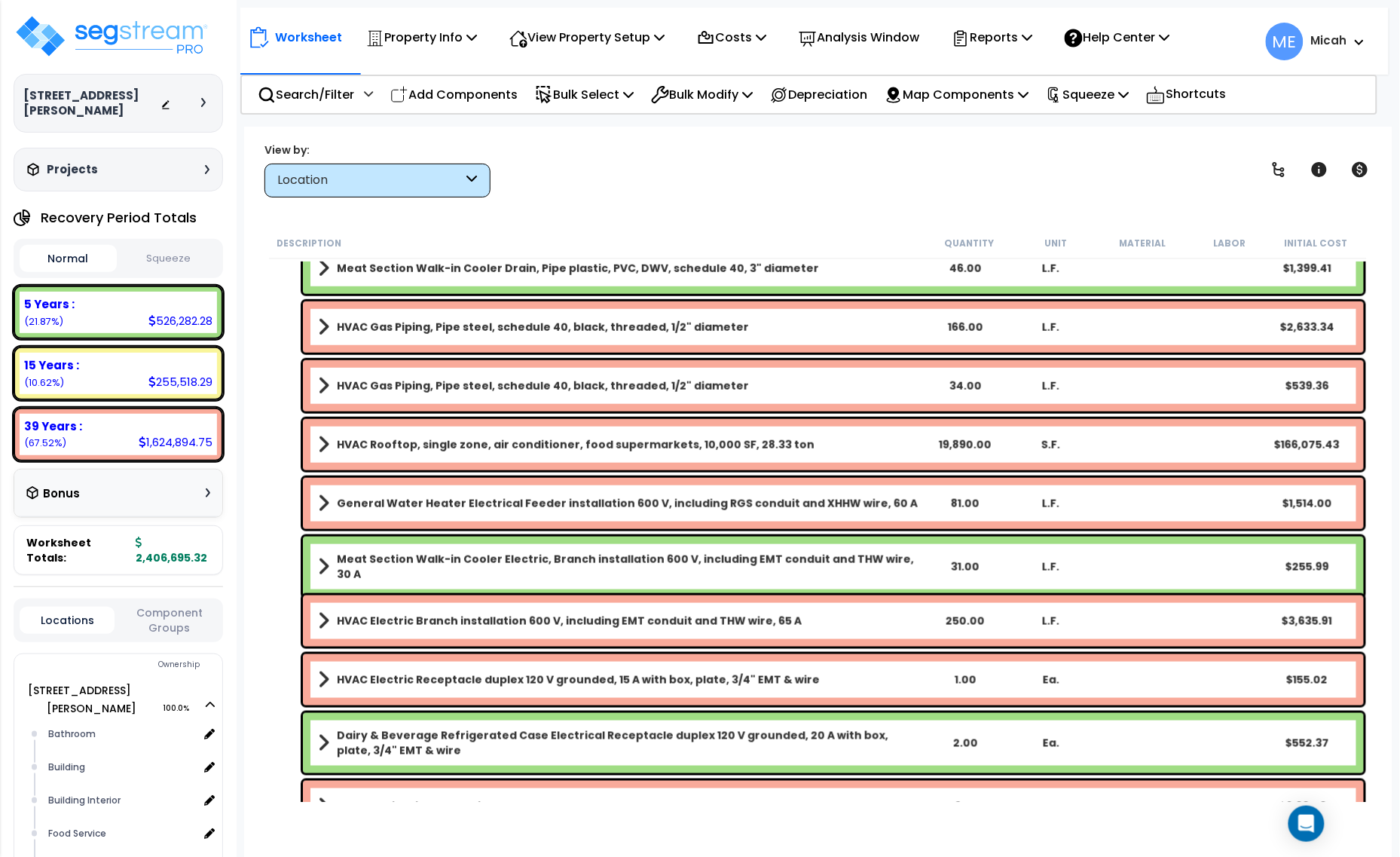
scroll to position [565, 0]
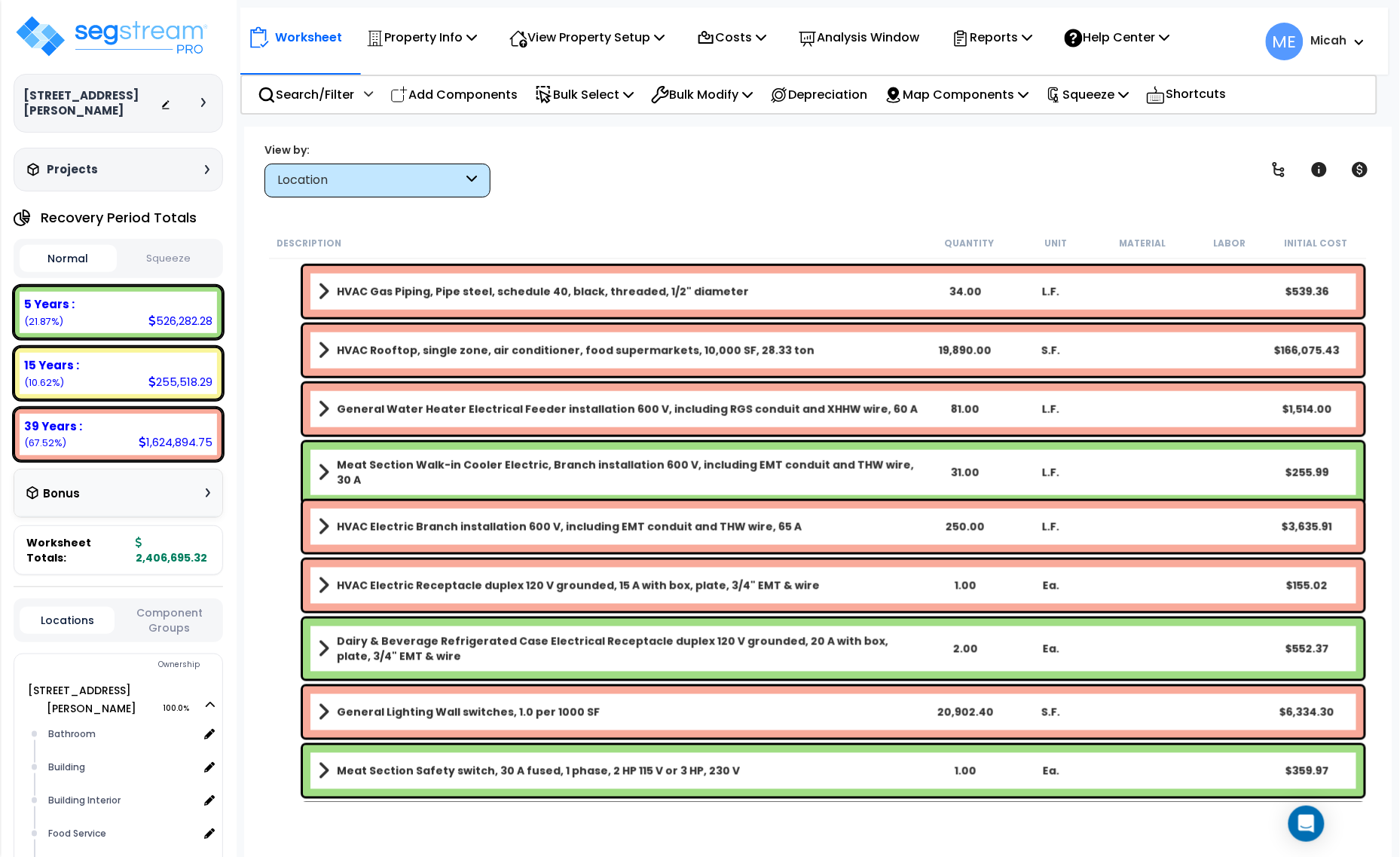
click at [320, 585] on span at bounding box center [323, 586] width 11 height 21
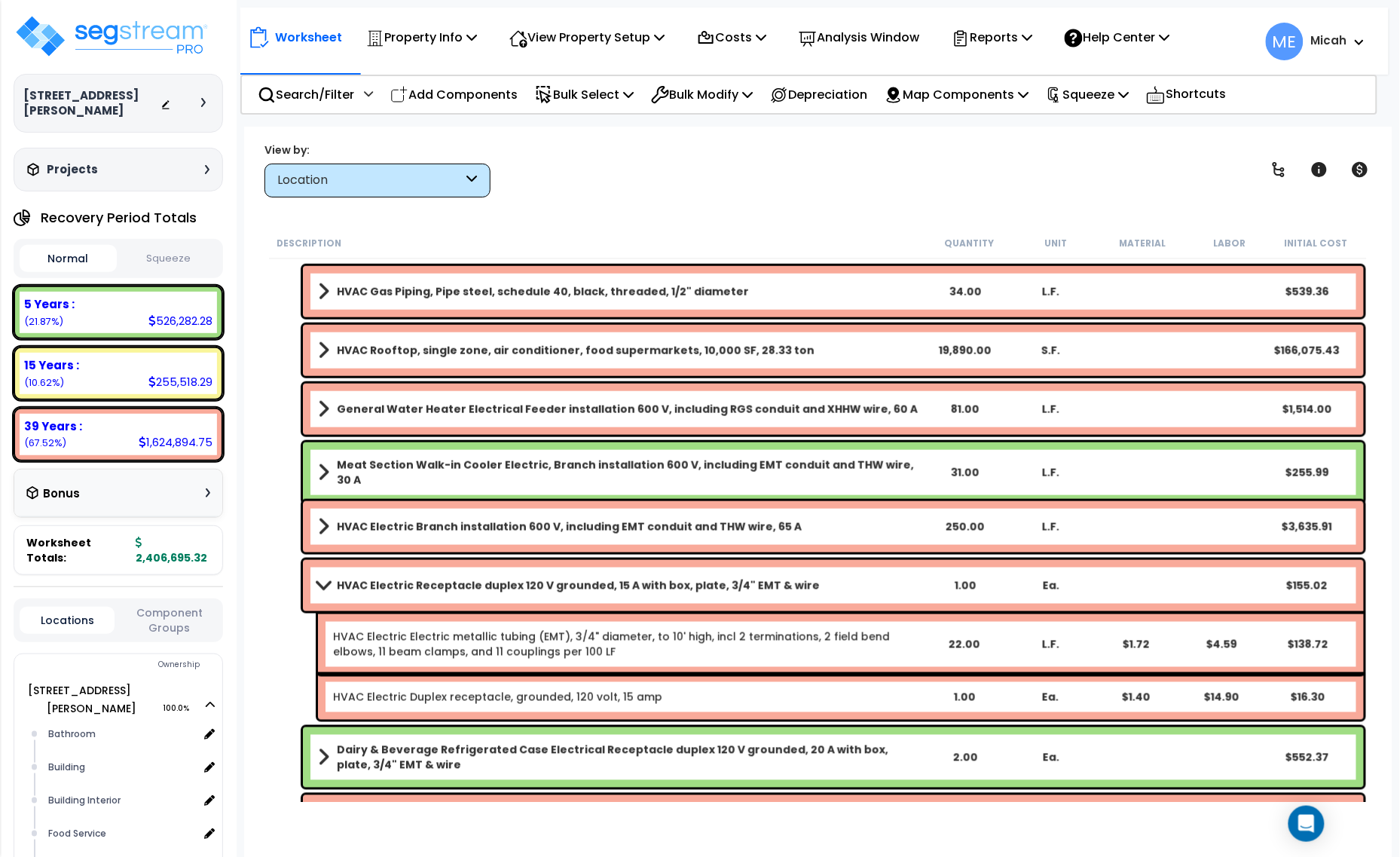
click at [320, 585] on span at bounding box center [323, 585] width 21 height 11
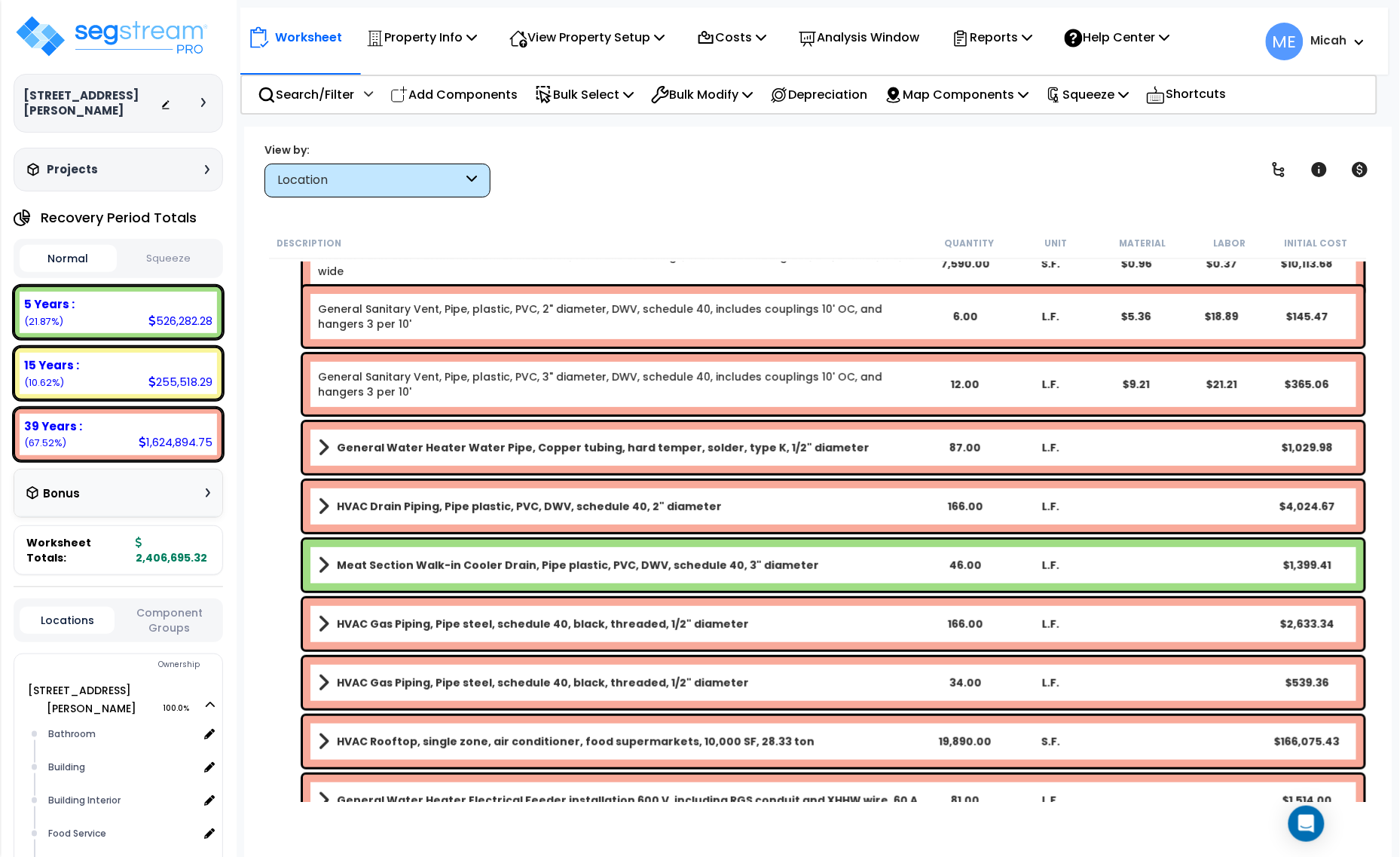
scroll to position [0, 0]
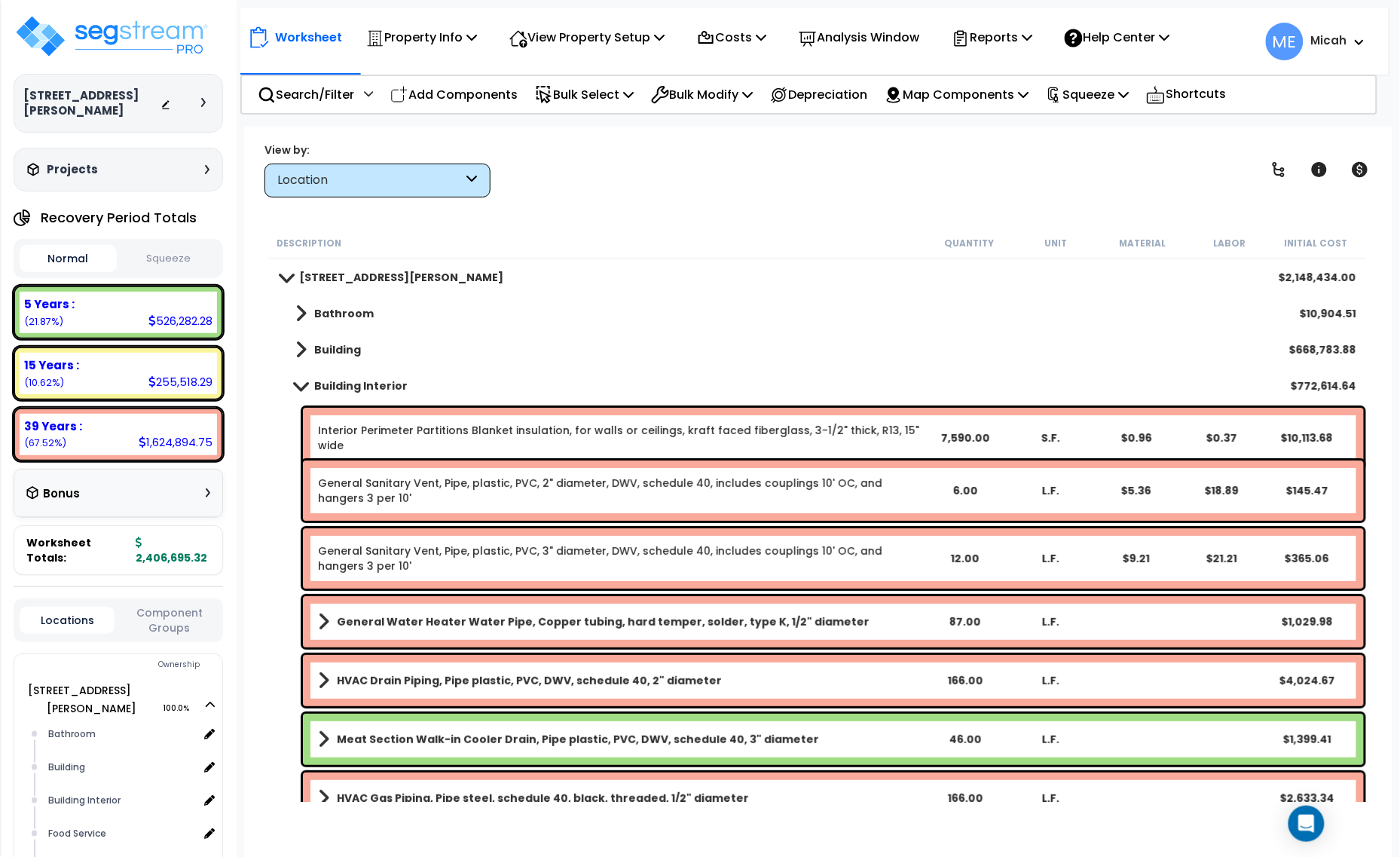
click at [298, 386] on span at bounding box center [301, 385] width 21 height 11
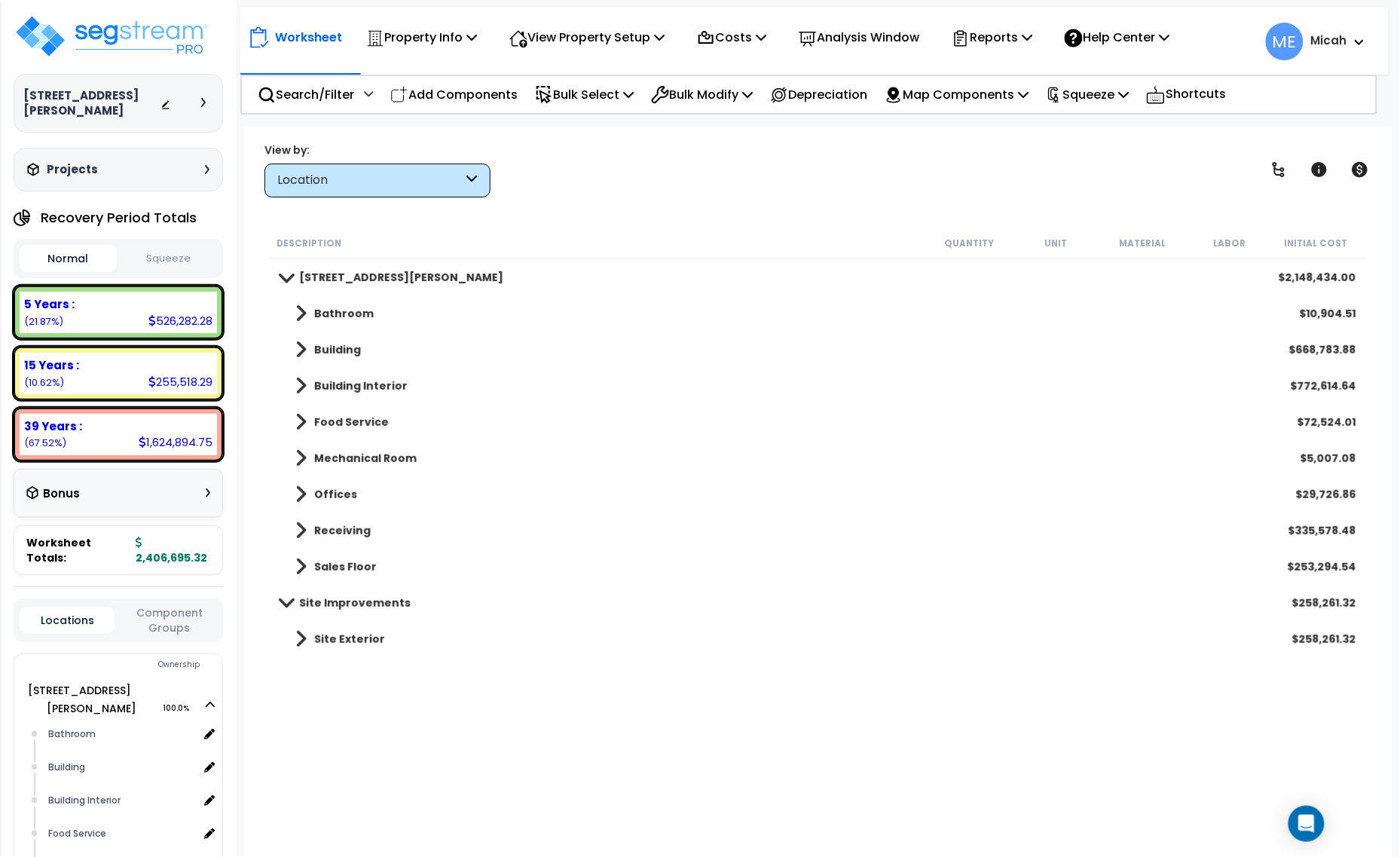
click at [303, 494] on span at bounding box center [301, 494] width 11 height 21
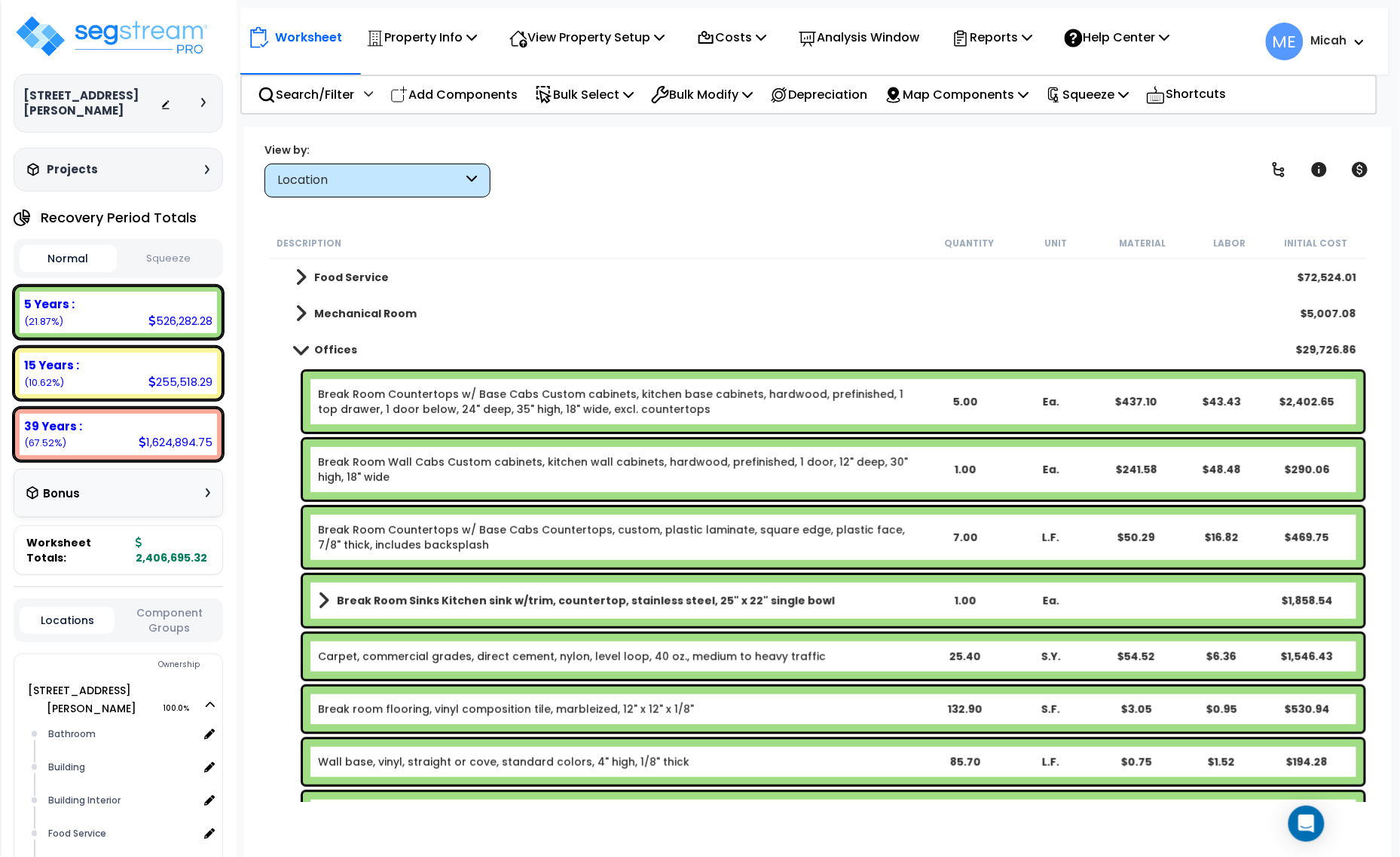
scroll to position [188, 0]
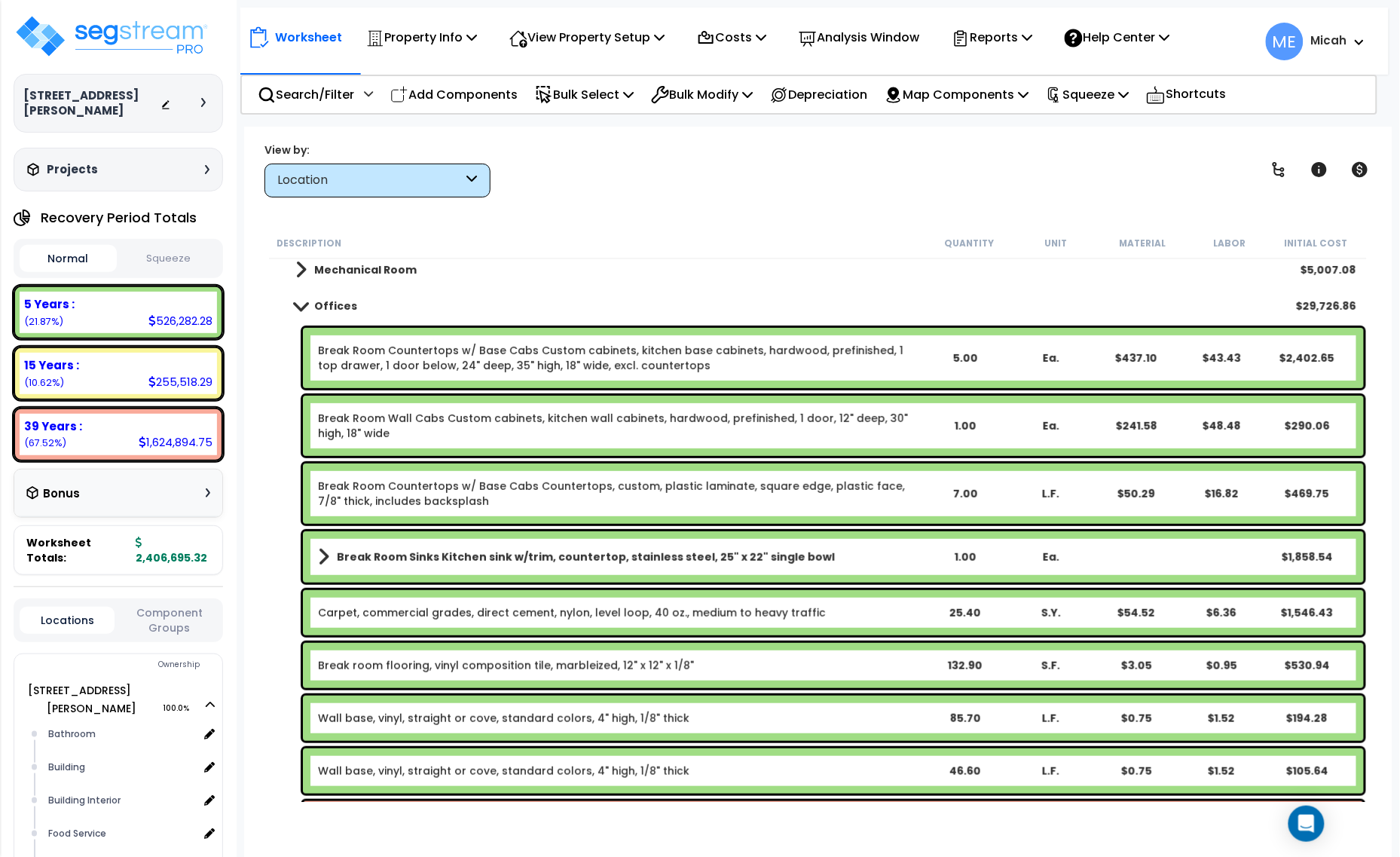
click at [318, 560] on span at bounding box center [323, 557] width 11 height 21
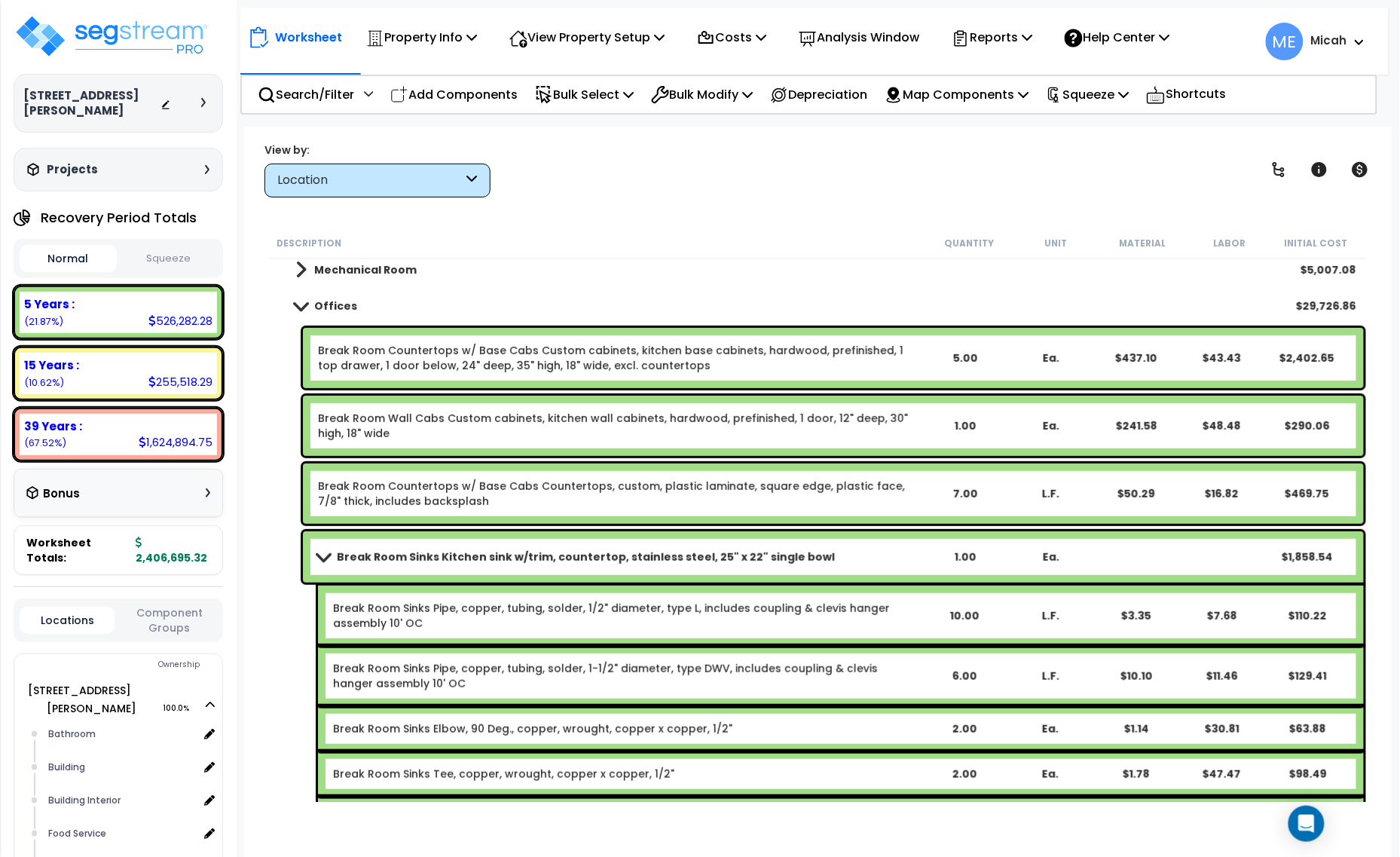
click at [328, 553] on span at bounding box center [323, 556] width 21 height 11
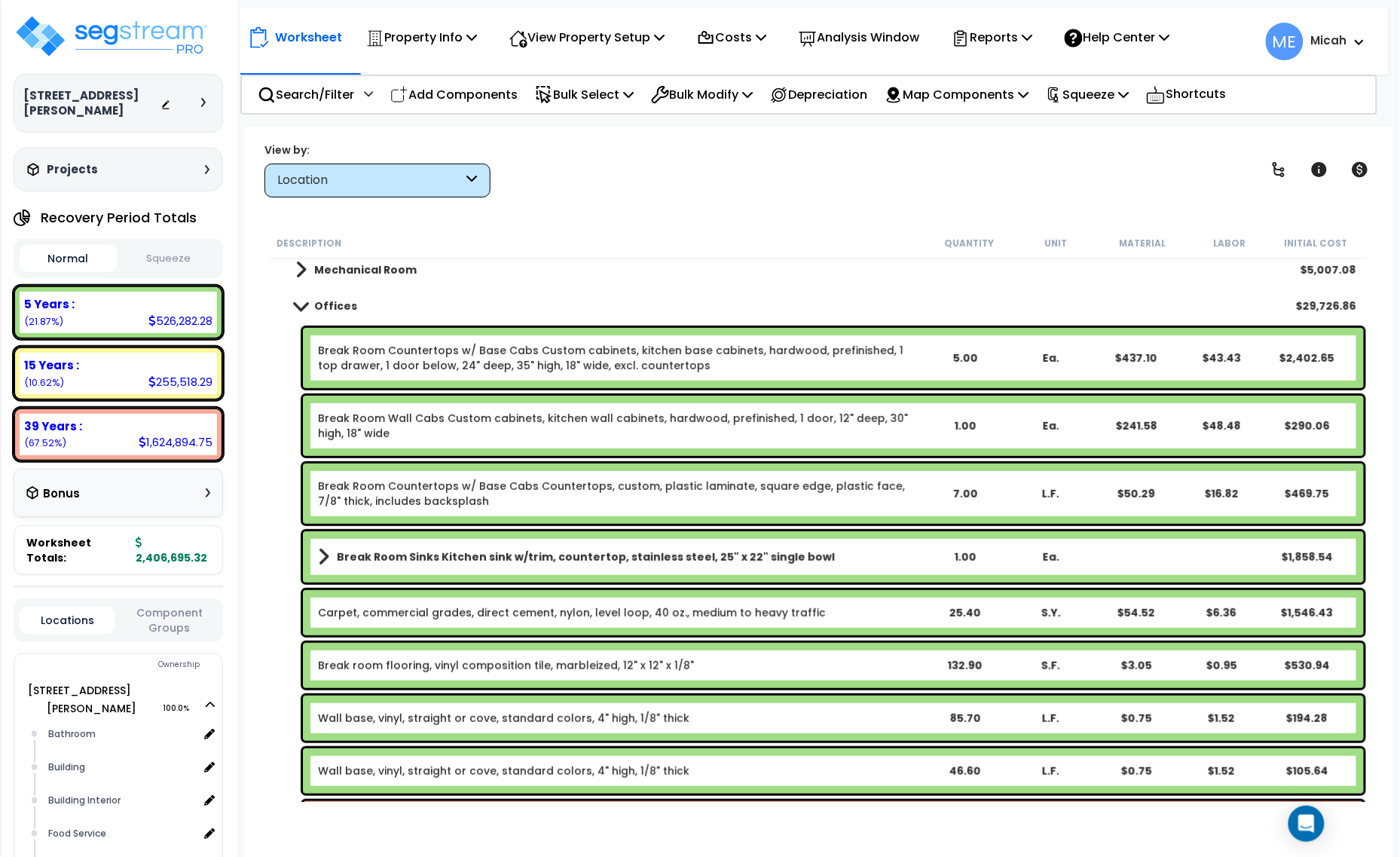
click at [318, 559] on span at bounding box center [323, 557] width 11 height 21
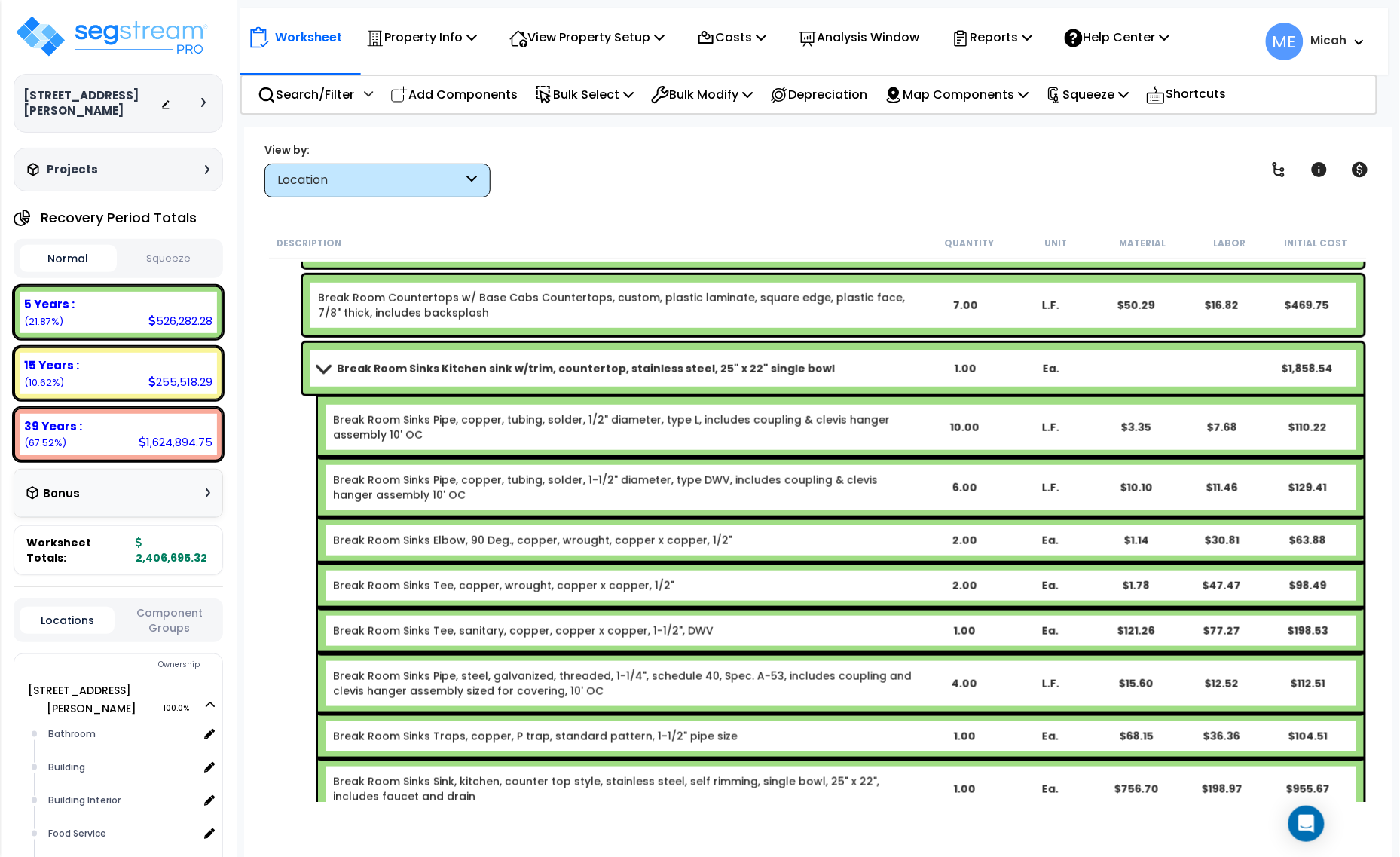
scroll to position [471, 0]
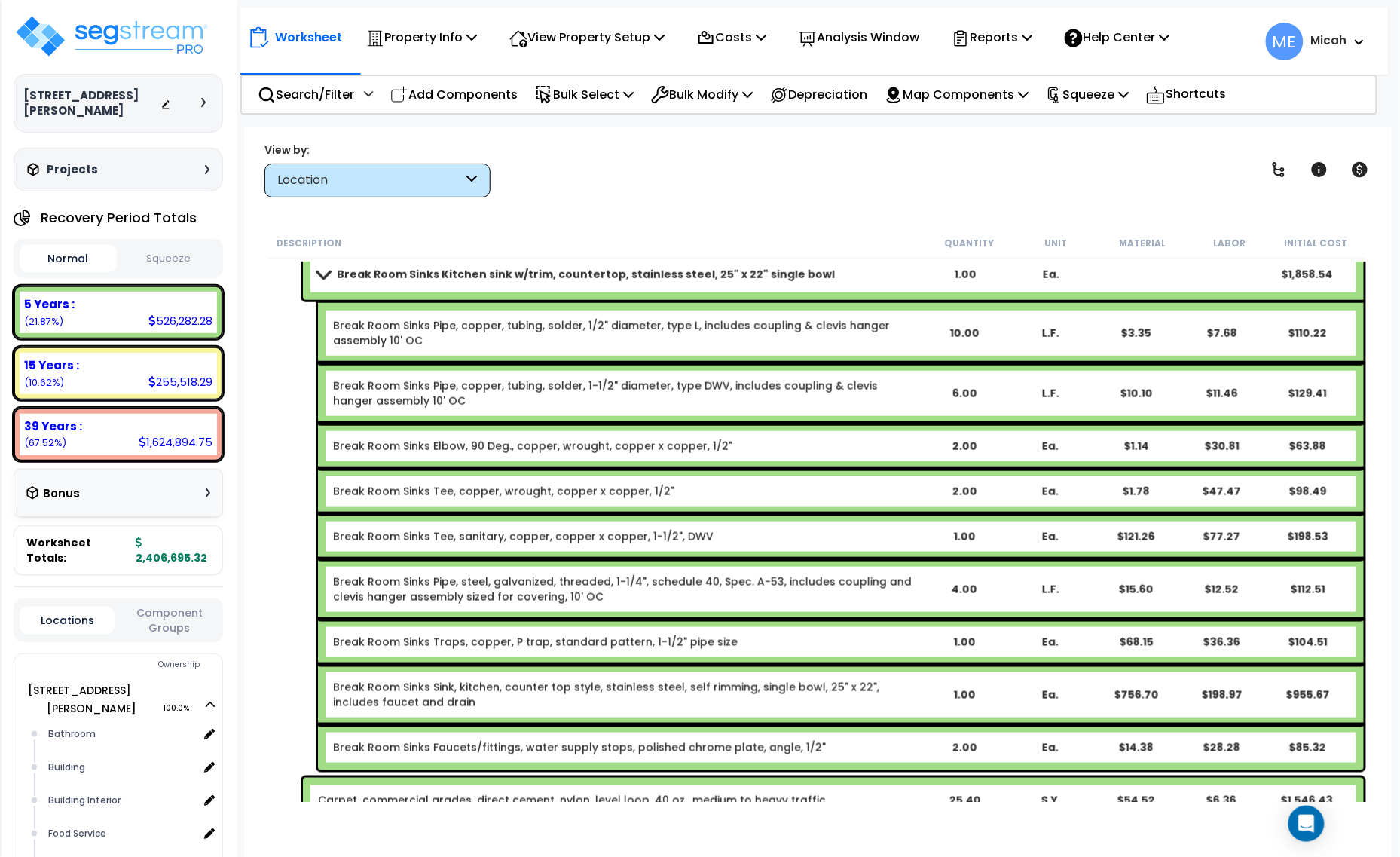
click at [328, 282] on link "Break Room Sinks Kitchen sink w/trim, countertop, stainless steel, 25" x 22" si…" at bounding box center [619, 274] width 604 height 21
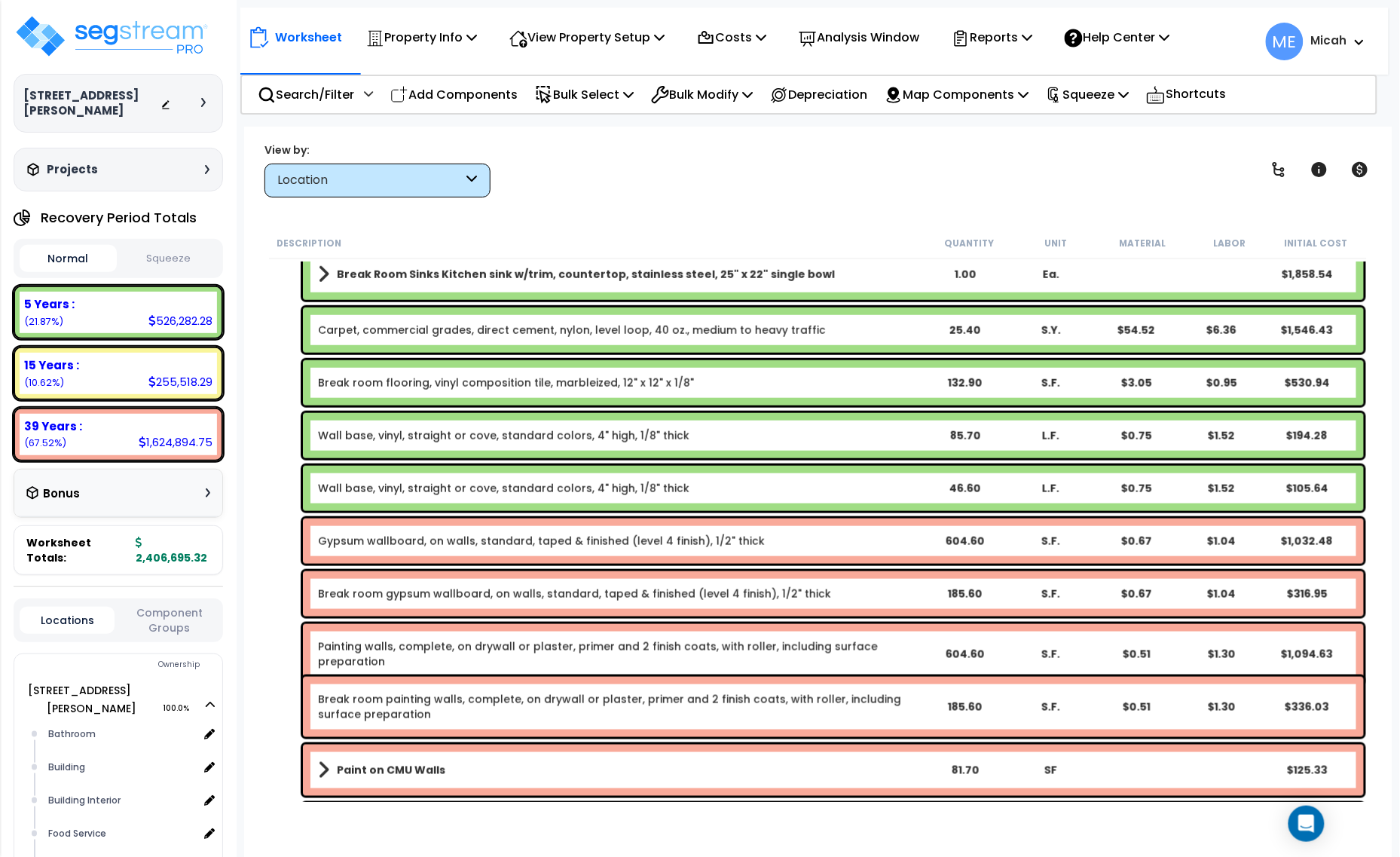
scroll to position [377, 0]
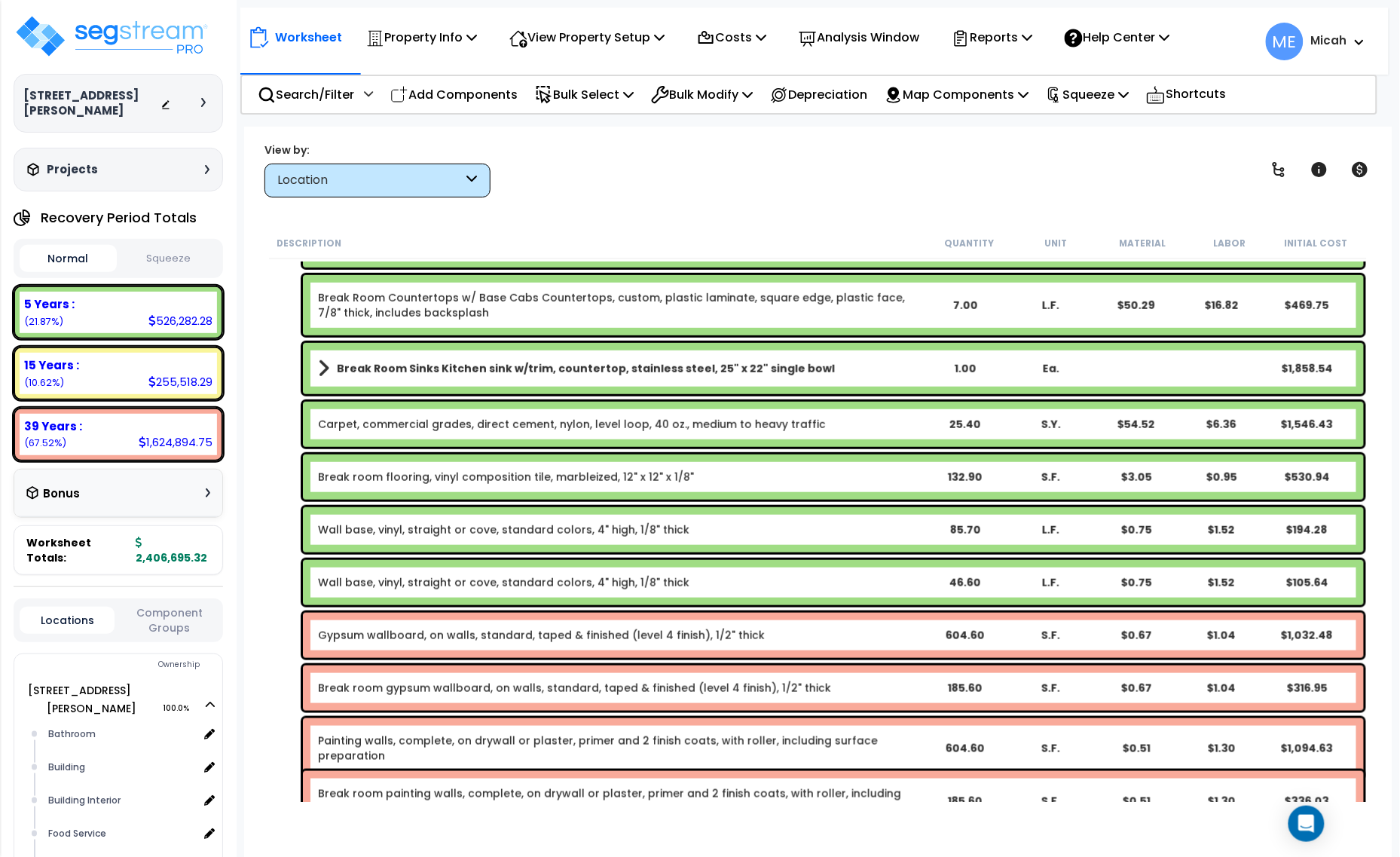
click at [411, 586] on link "Wall base, vinyl, straight or cove, standard colors, 4" high, 1/8" thick" at bounding box center [504, 582] width 371 height 15
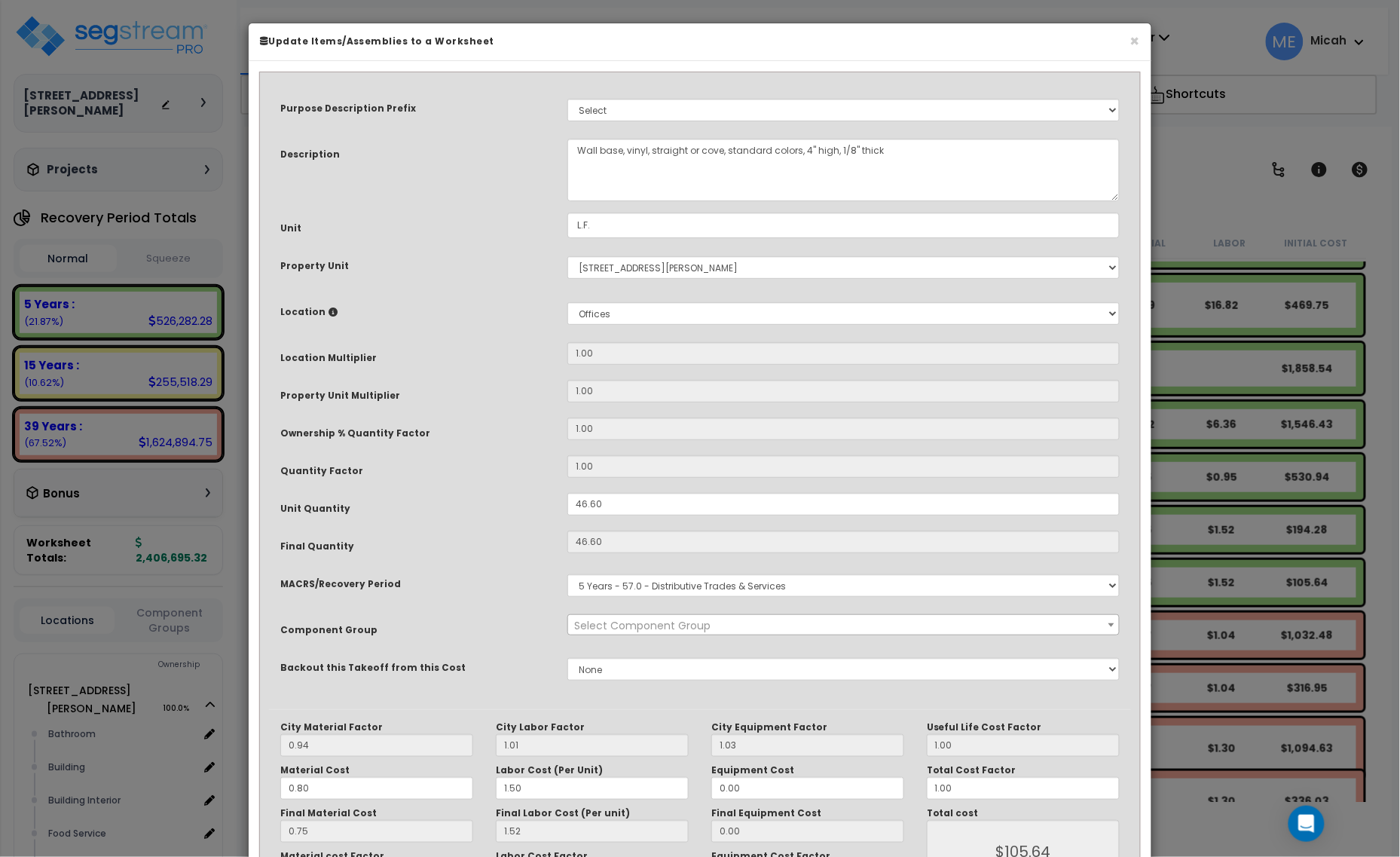
select select "56929"
click at [580, 139] on textarea "Wall base, vinyl, straight or cove, standard colors, 4" high, 1/8" thick" at bounding box center [844, 170] width 553 height 62
type textarea "Break roomWall base, vinyl, straight or cove, standard colors, 4" high, 1/8" th…"
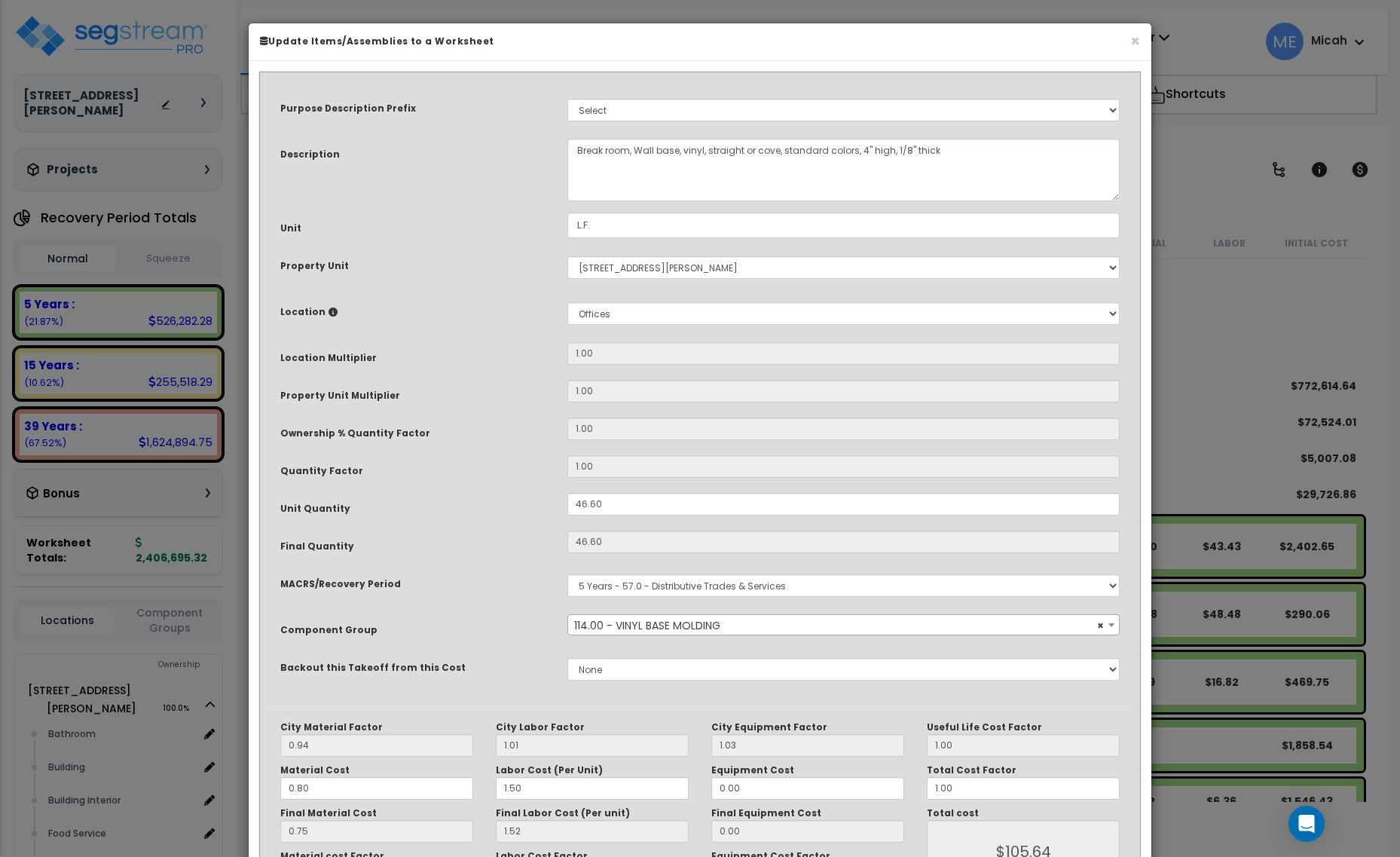
select select "56929"
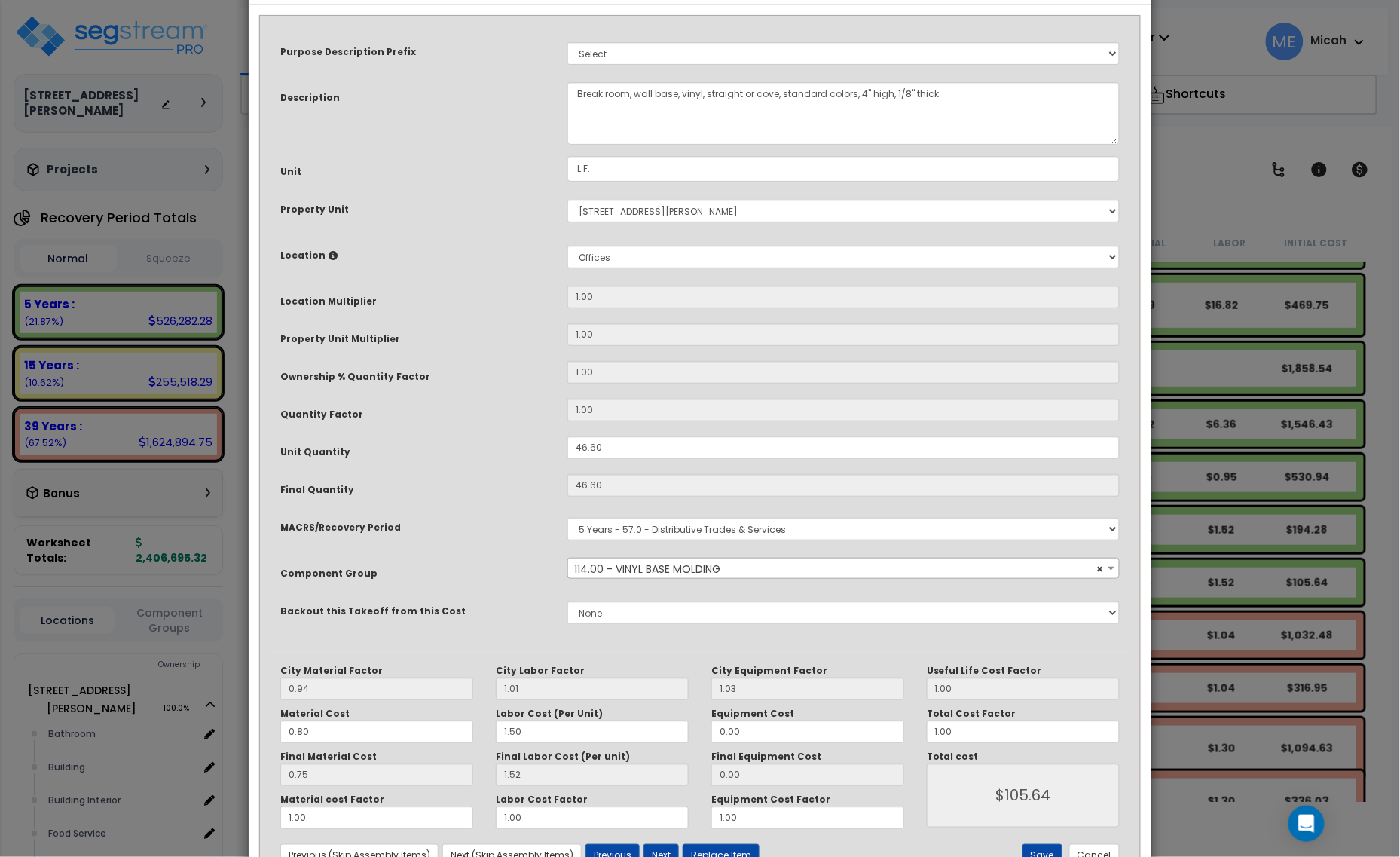
scroll to position [114, 0]
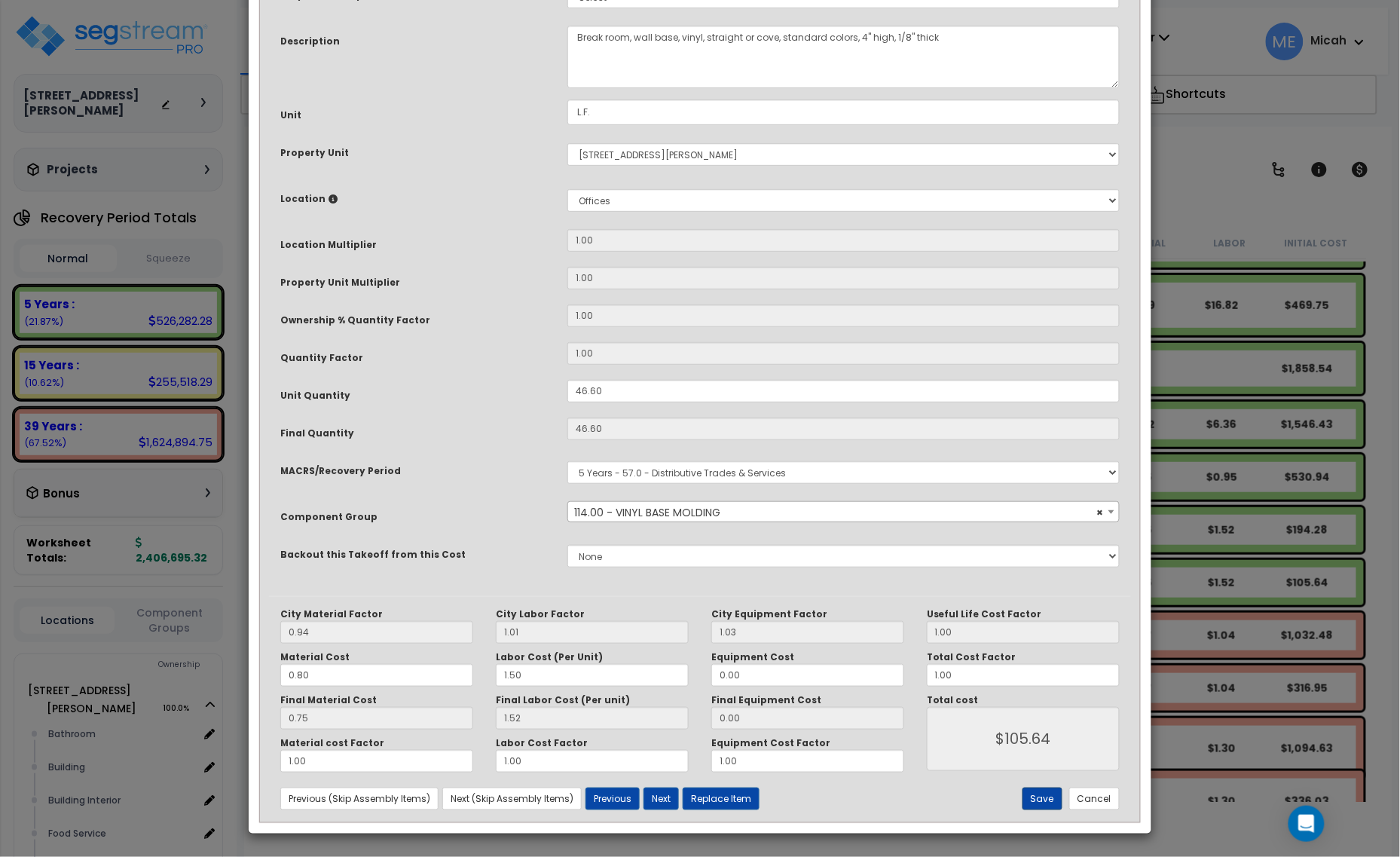
type textarea "Break room, wall base, vinyl, straight or cove, standard colors, 4" high, 1/8" …"
click at [1040, 797] on button "Save" at bounding box center [1042, 799] width 40 height 22
type input "105.64"
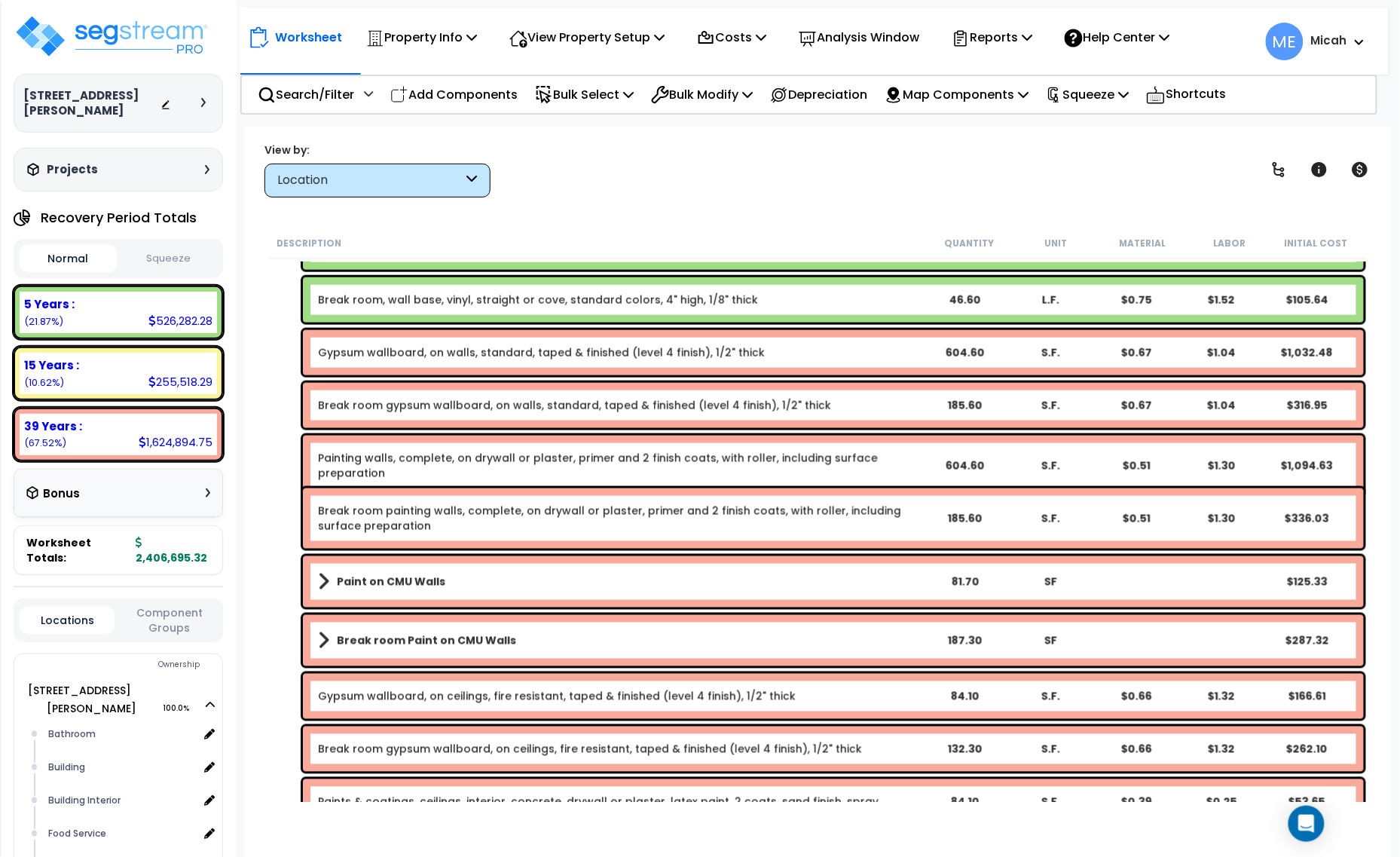
scroll to position [754, 0]
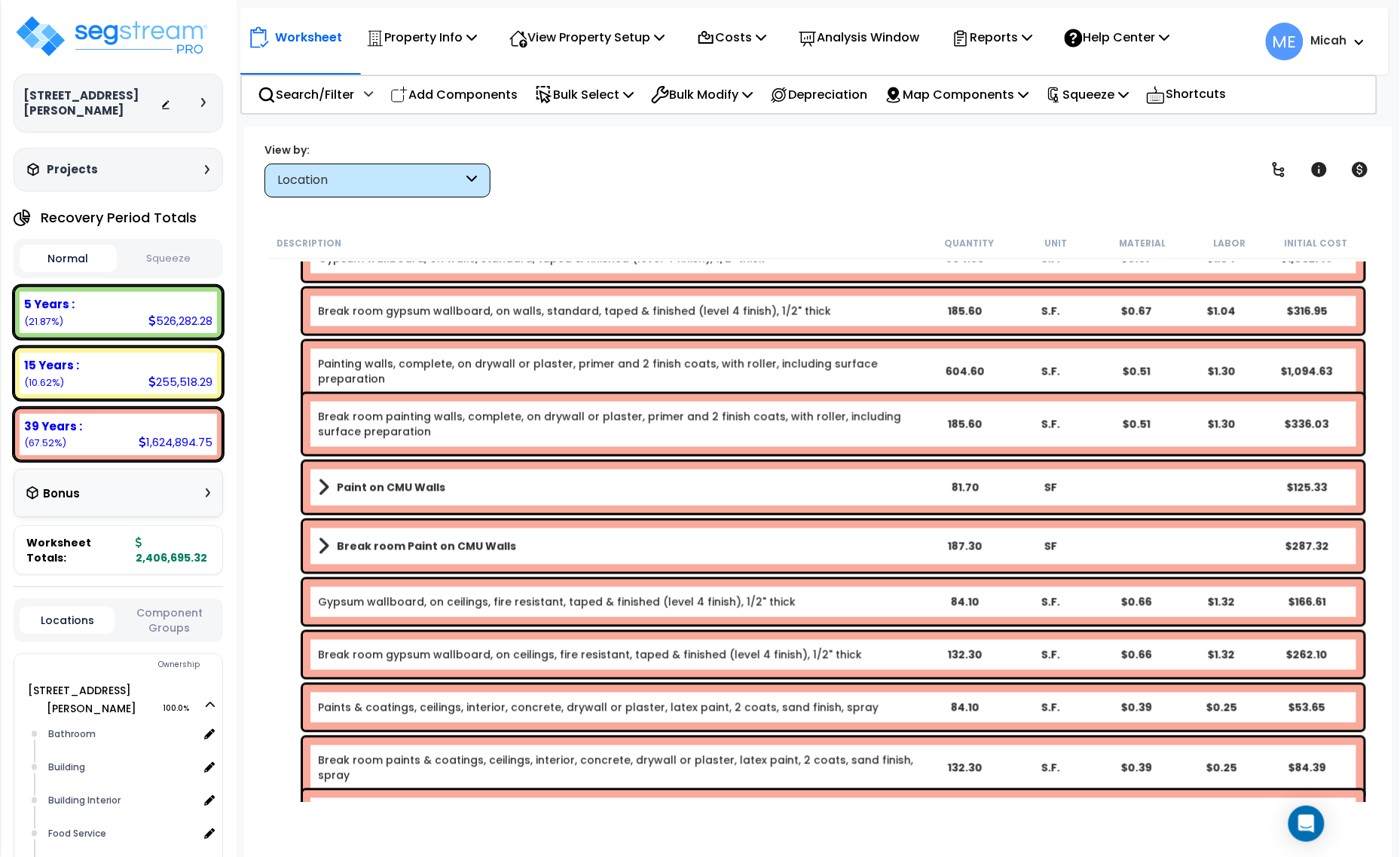
click at [321, 485] on span at bounding box center [323, 487] width 11 height 21
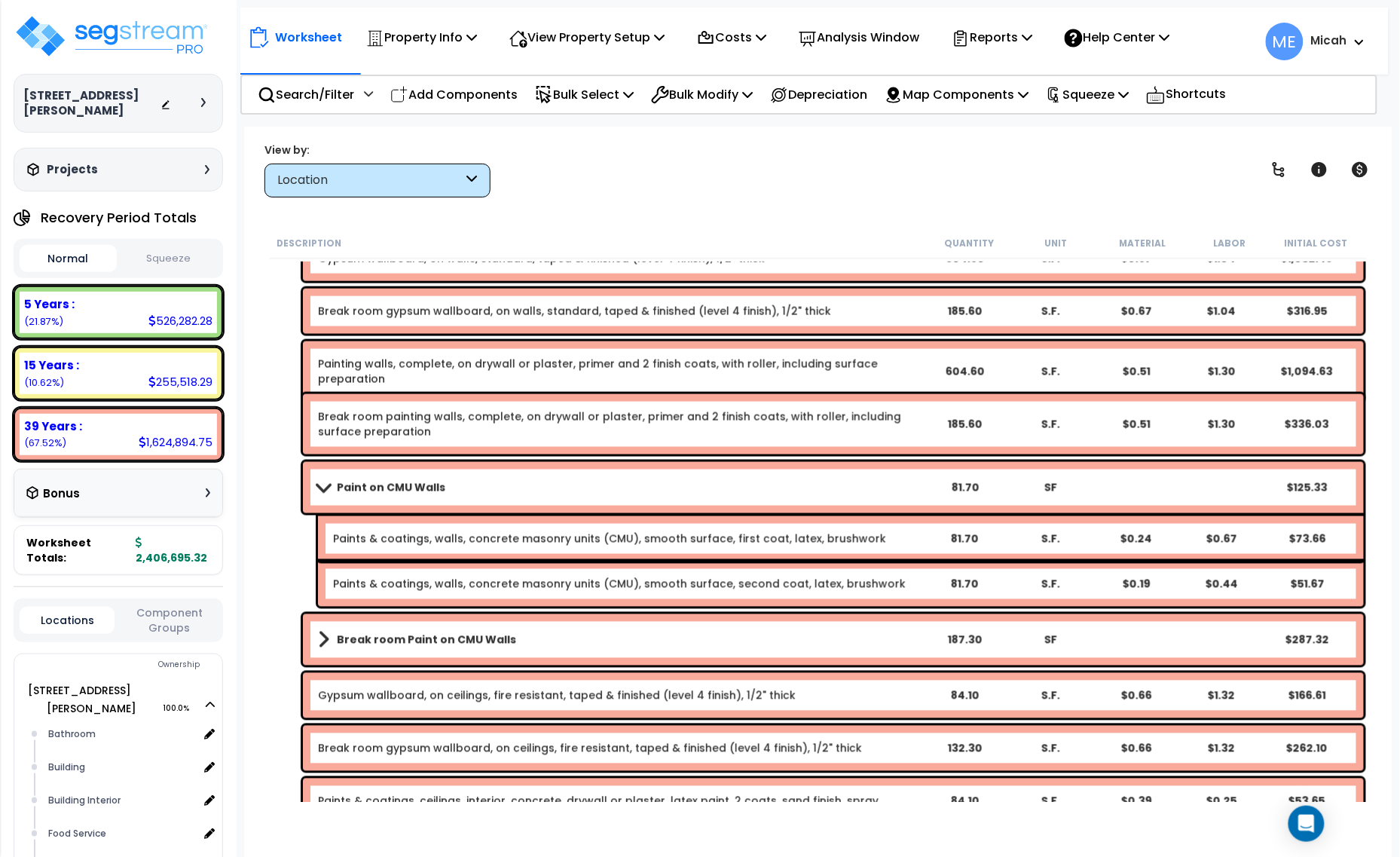
click at [325, 485] on span at bounding box center [323, 487] width 21 height 11
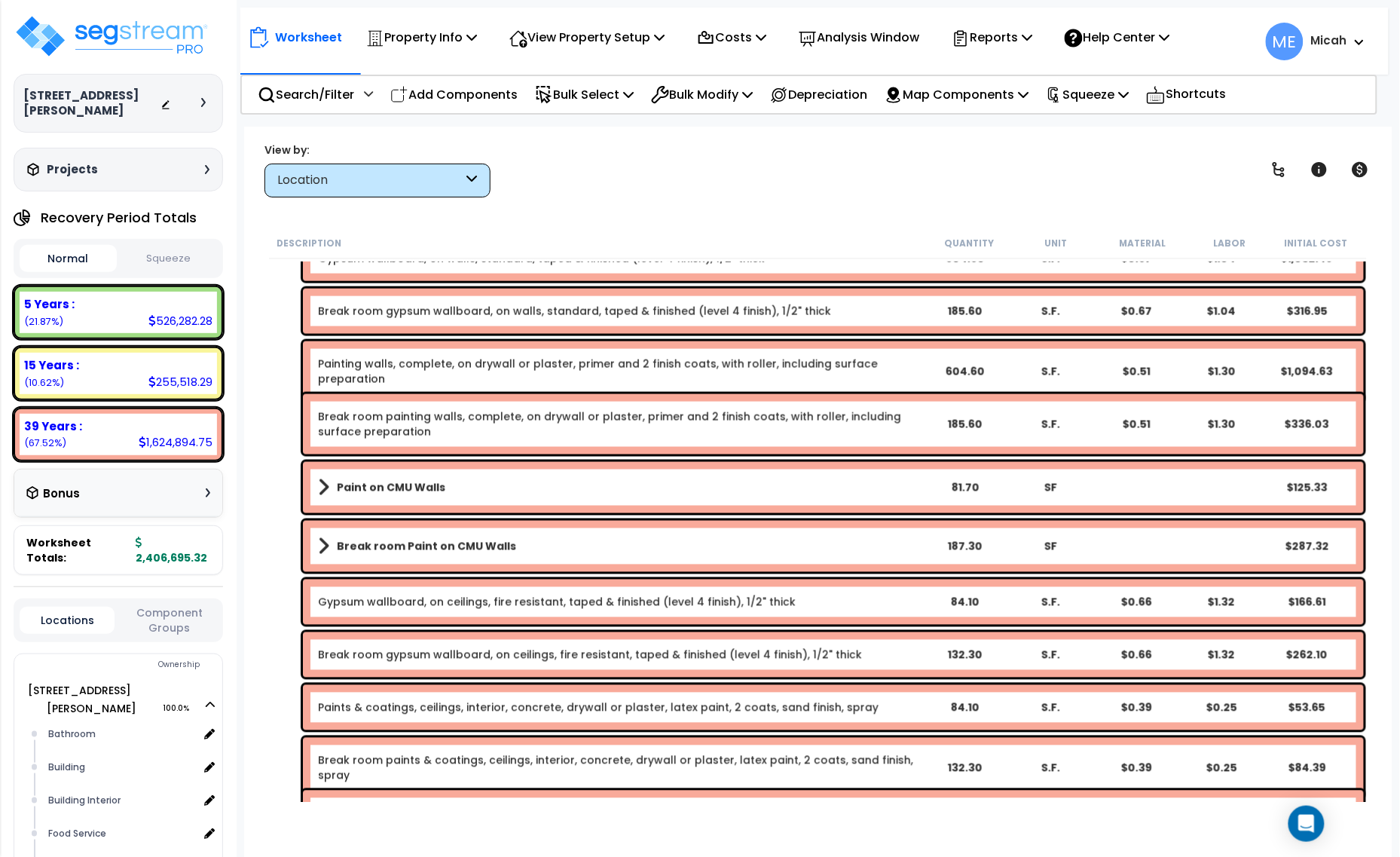
click at [320, 547] on span at bounding box center [323, 546] width 11 height 21
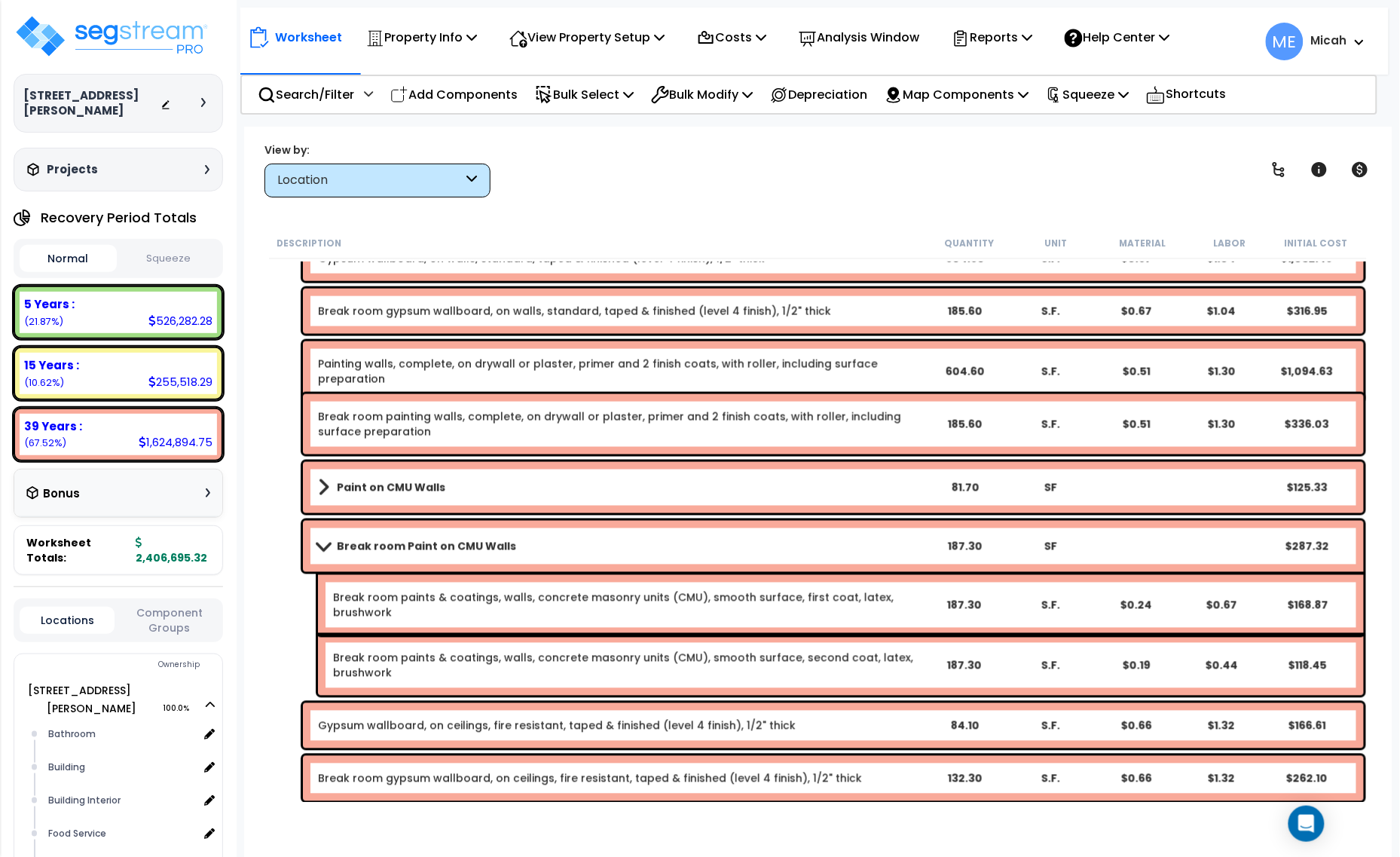
click at [321, 542] on span at bounding box center [323, 546] width 21 height 11
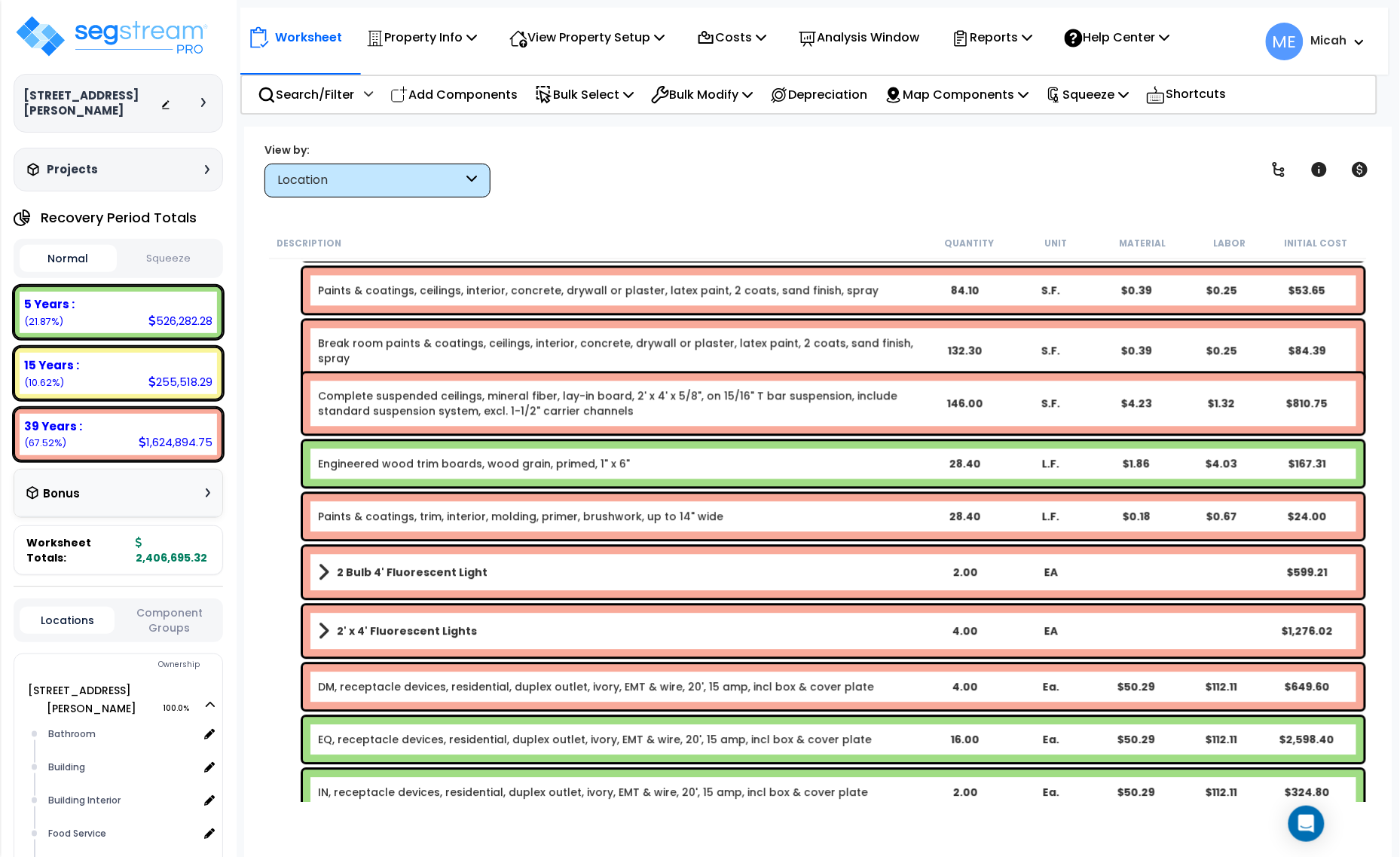
scroll to position [1225, 0]
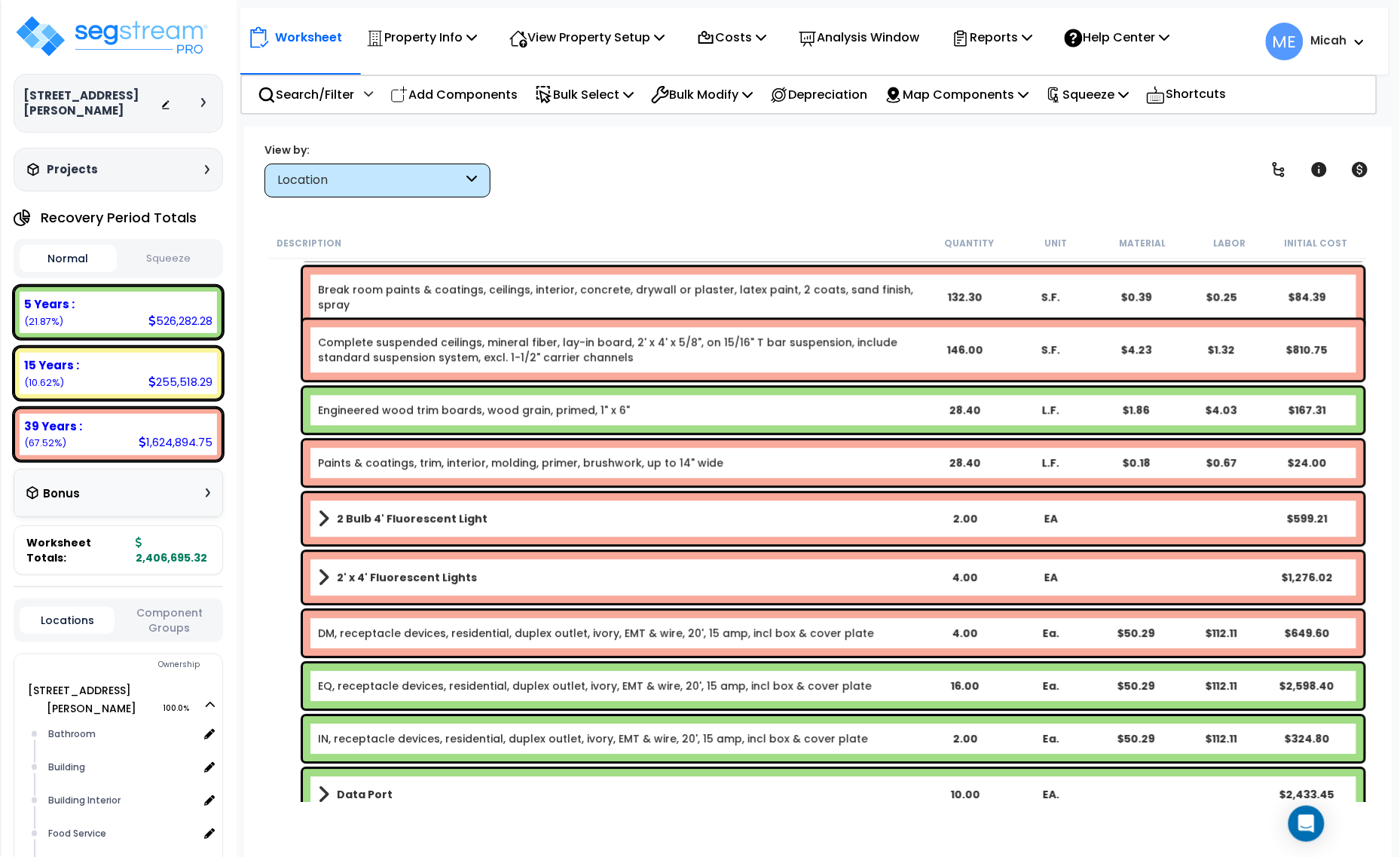
click at [320, 517] on span at bounding box center [323, 518] width 11 height 21
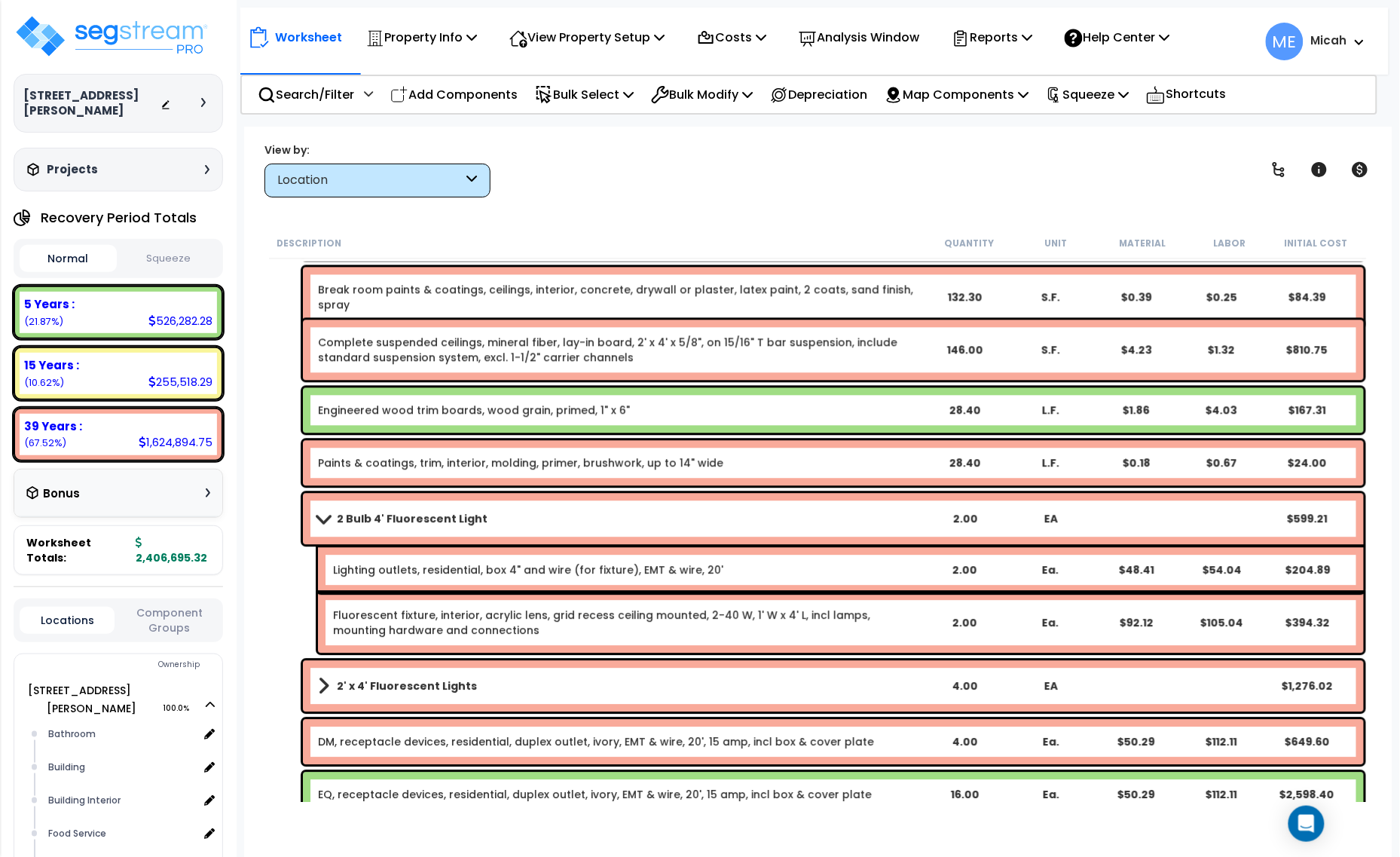
click at [326, 518] on span at bounding box center [323, 517] width 21 height 11
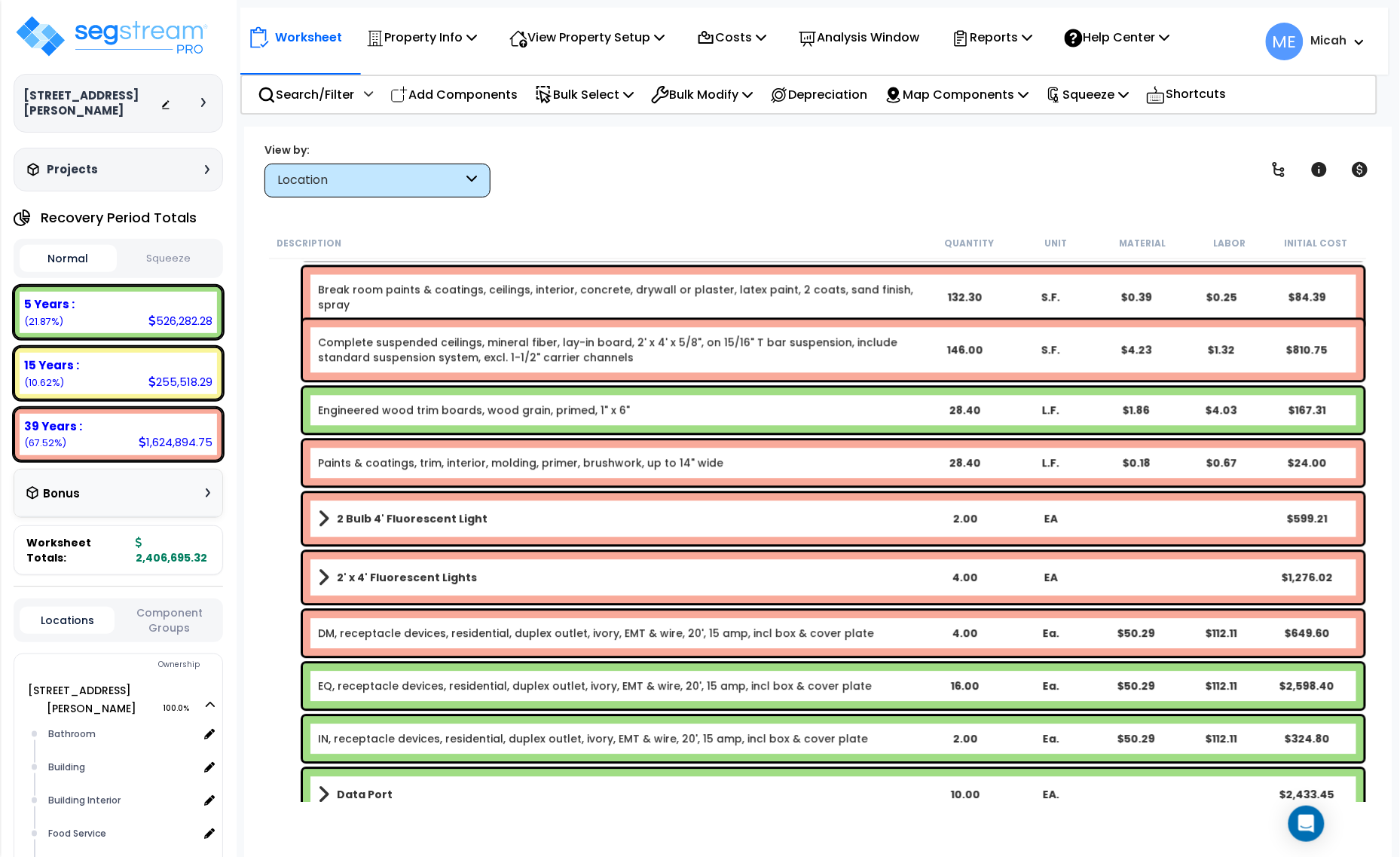
click at [318, 577] on span at bounding box center [323, 577] width 11 height 21
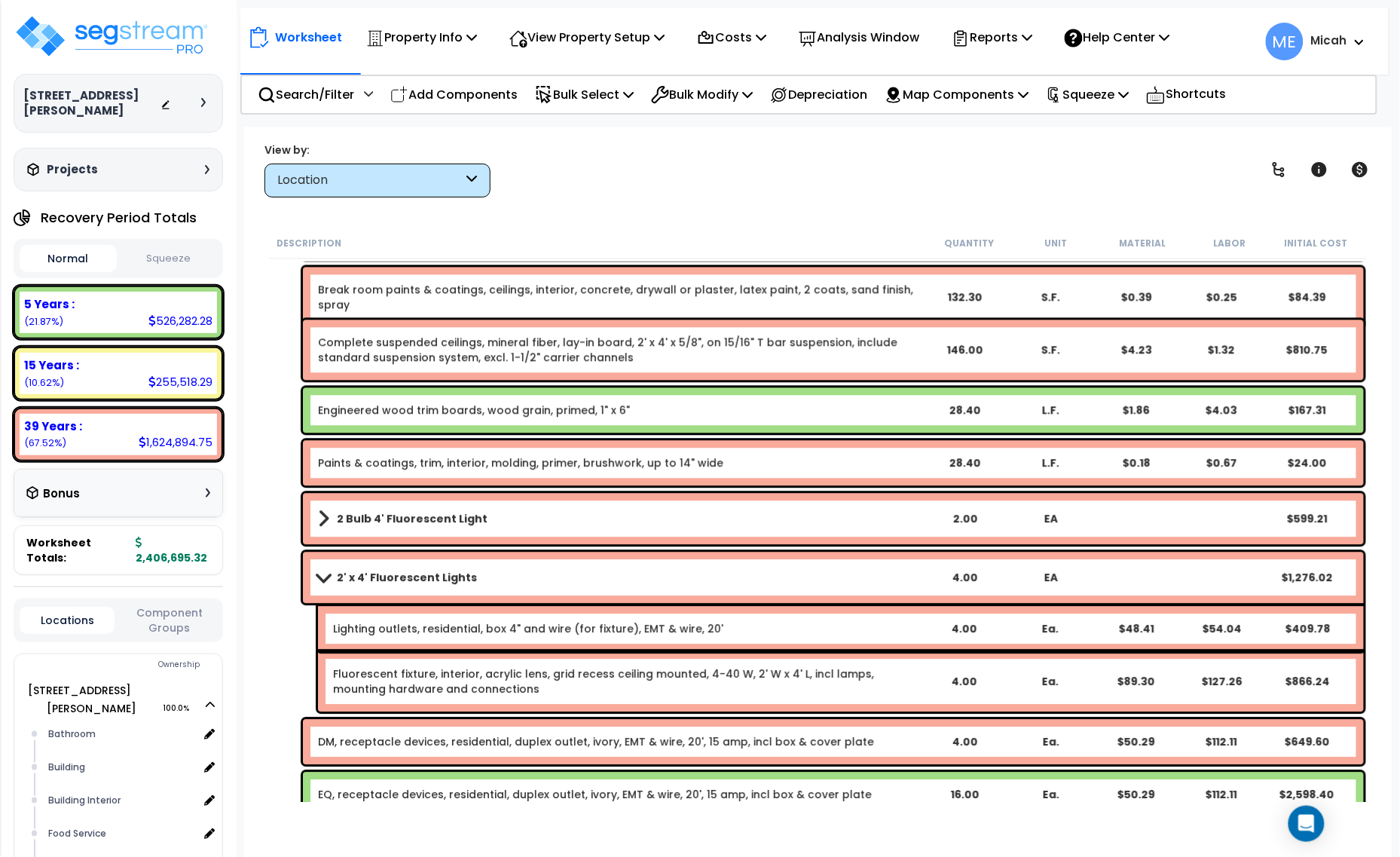
click at [318, 577] on span at bounding box center [323, 576] width 21 height 11
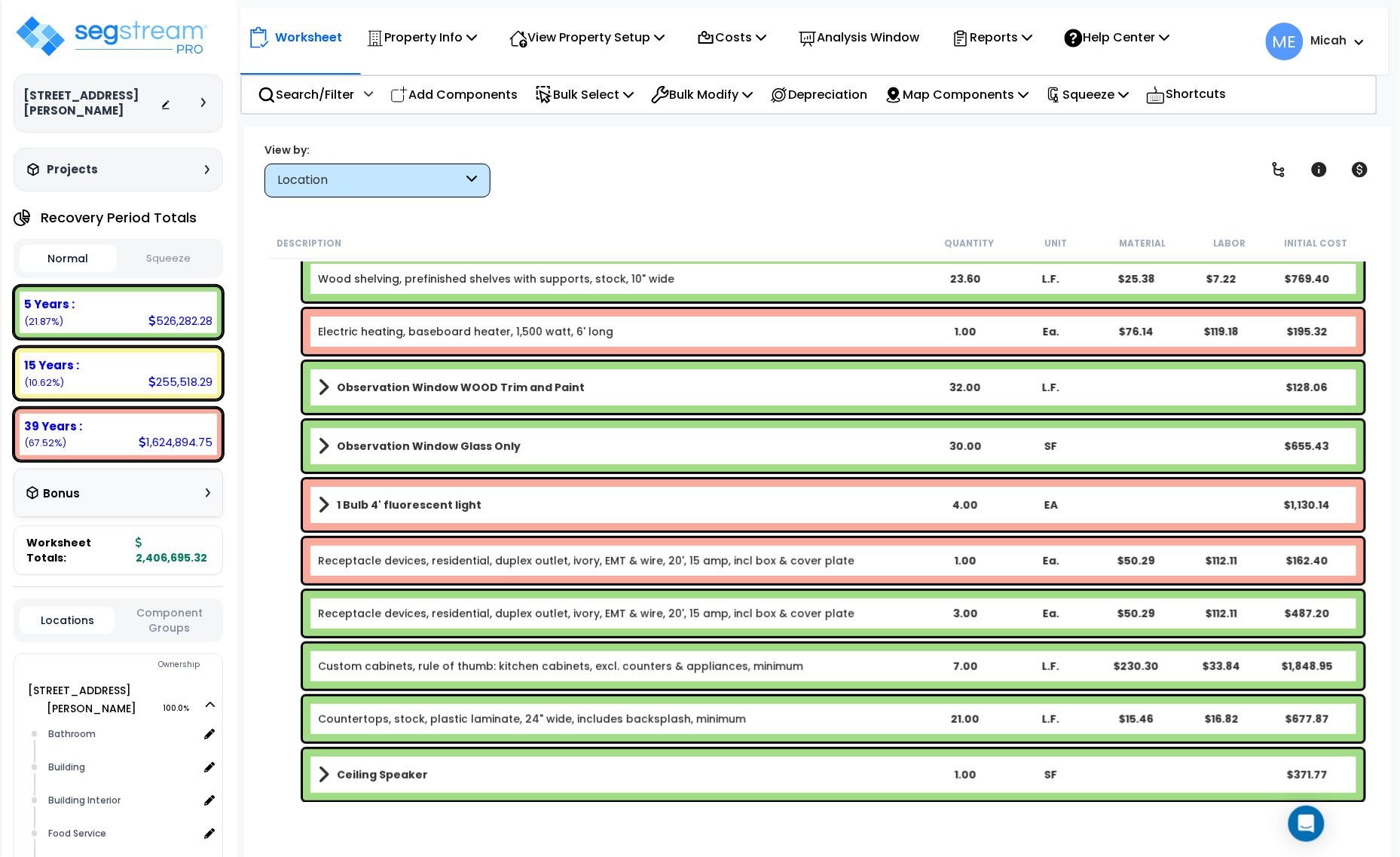
scroll to position [1979, 0]
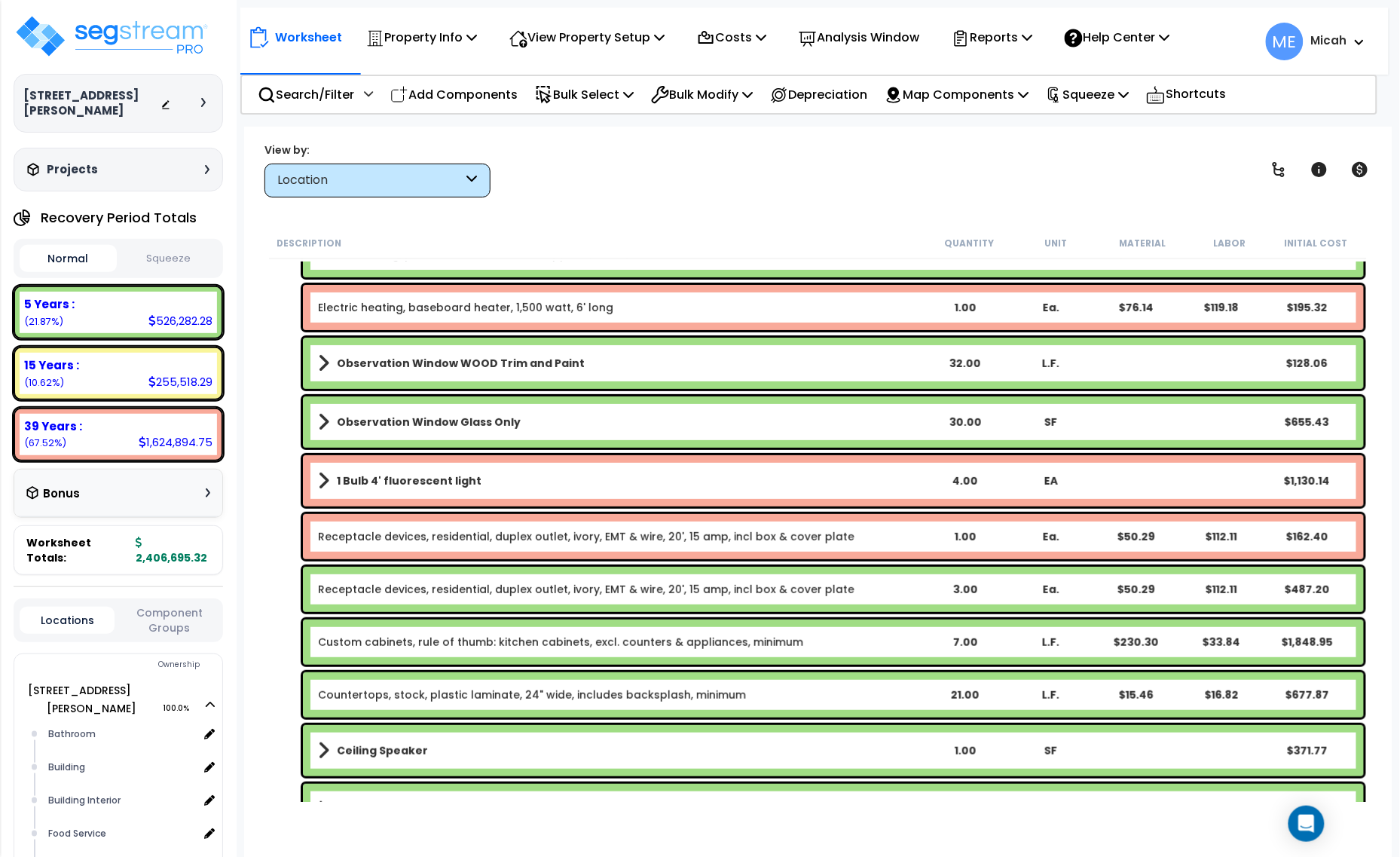
click at [324, 484] on span at bounding box center [323, 481] width 11 height 21
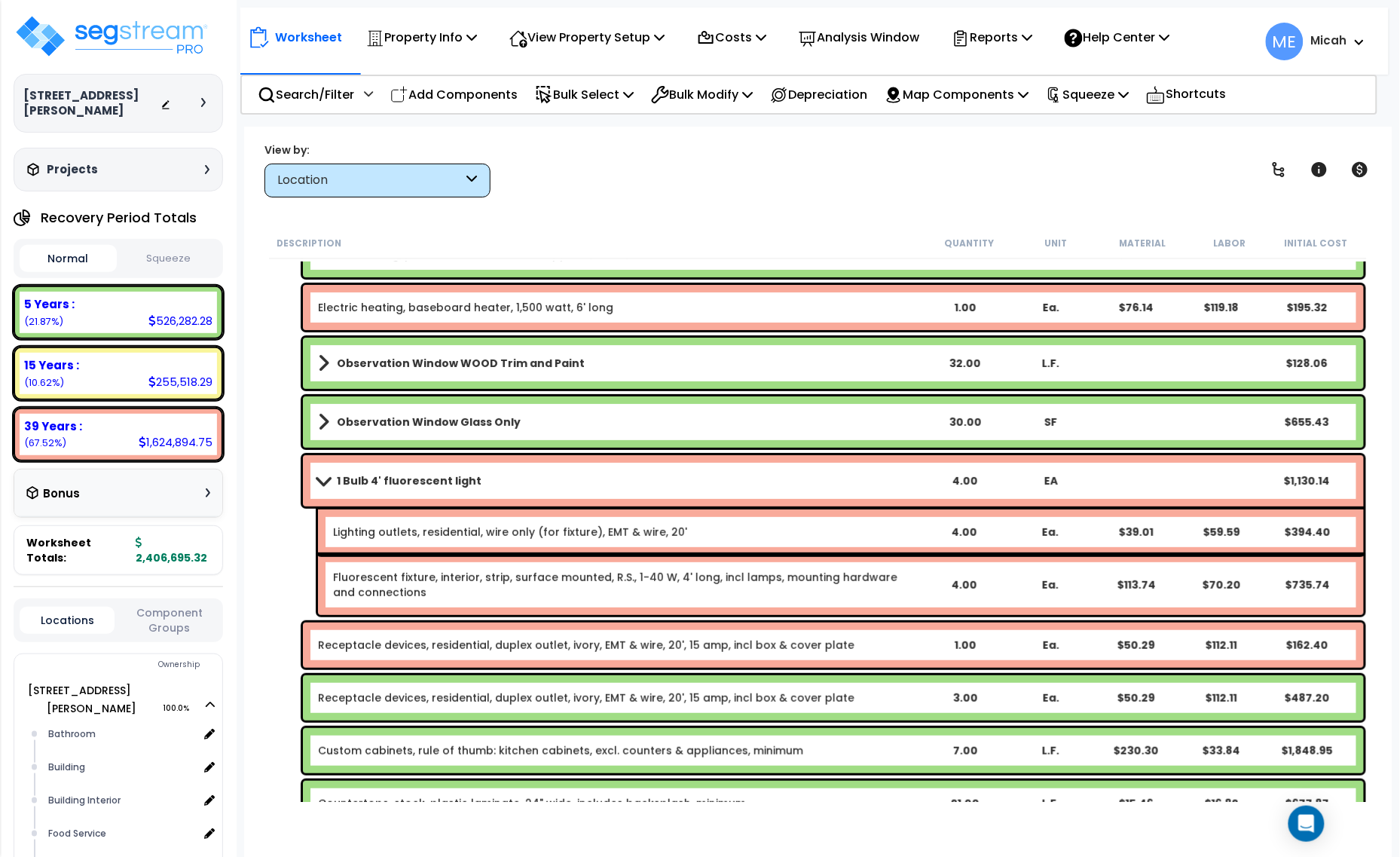
click at [324, 479] on span at bounding box center [323, 480] width 21 height 11
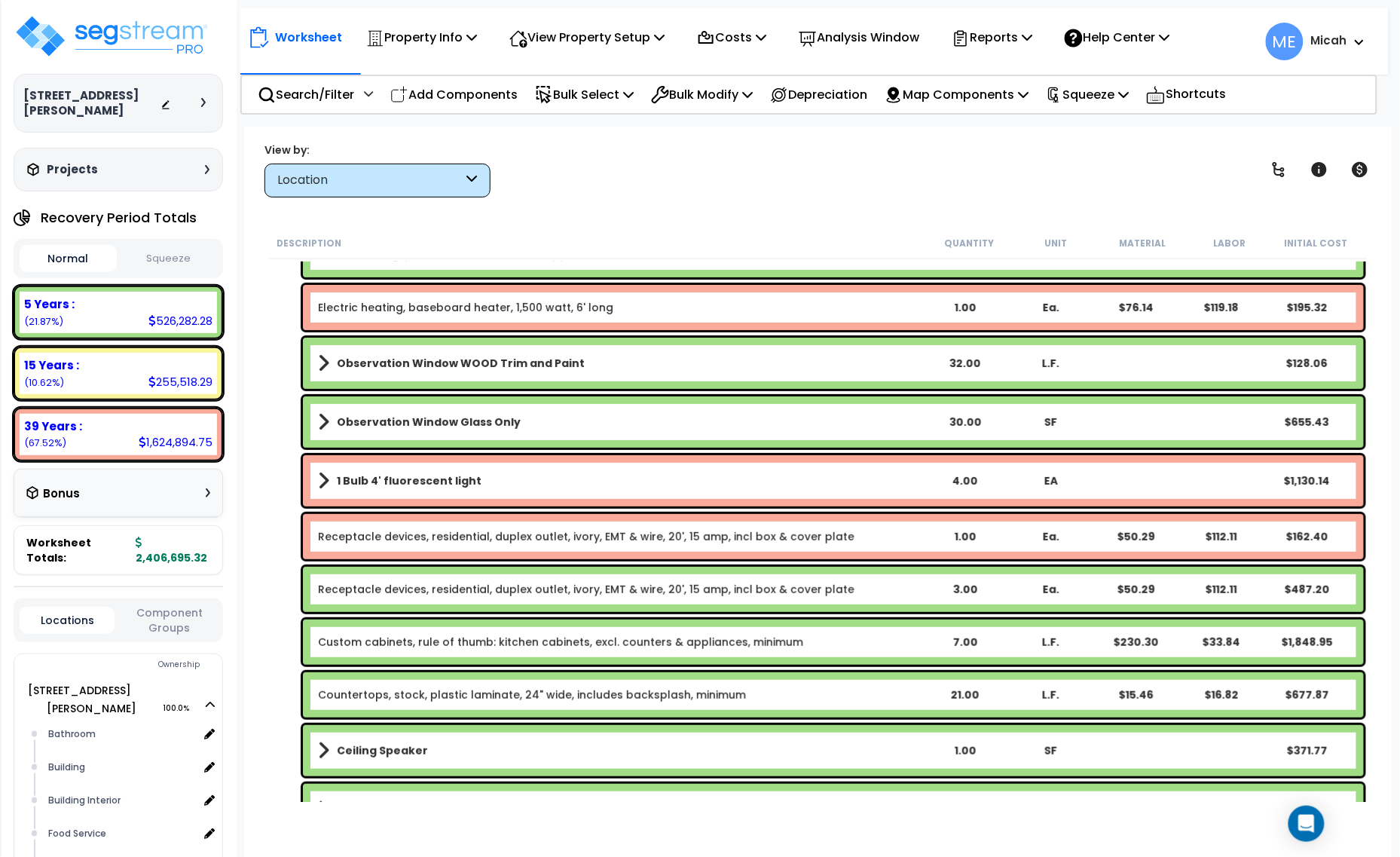
click at [360, 479] on b "1 Bulb 4' fluorescent light" at bounding box center [409, 480] width 145 height 15
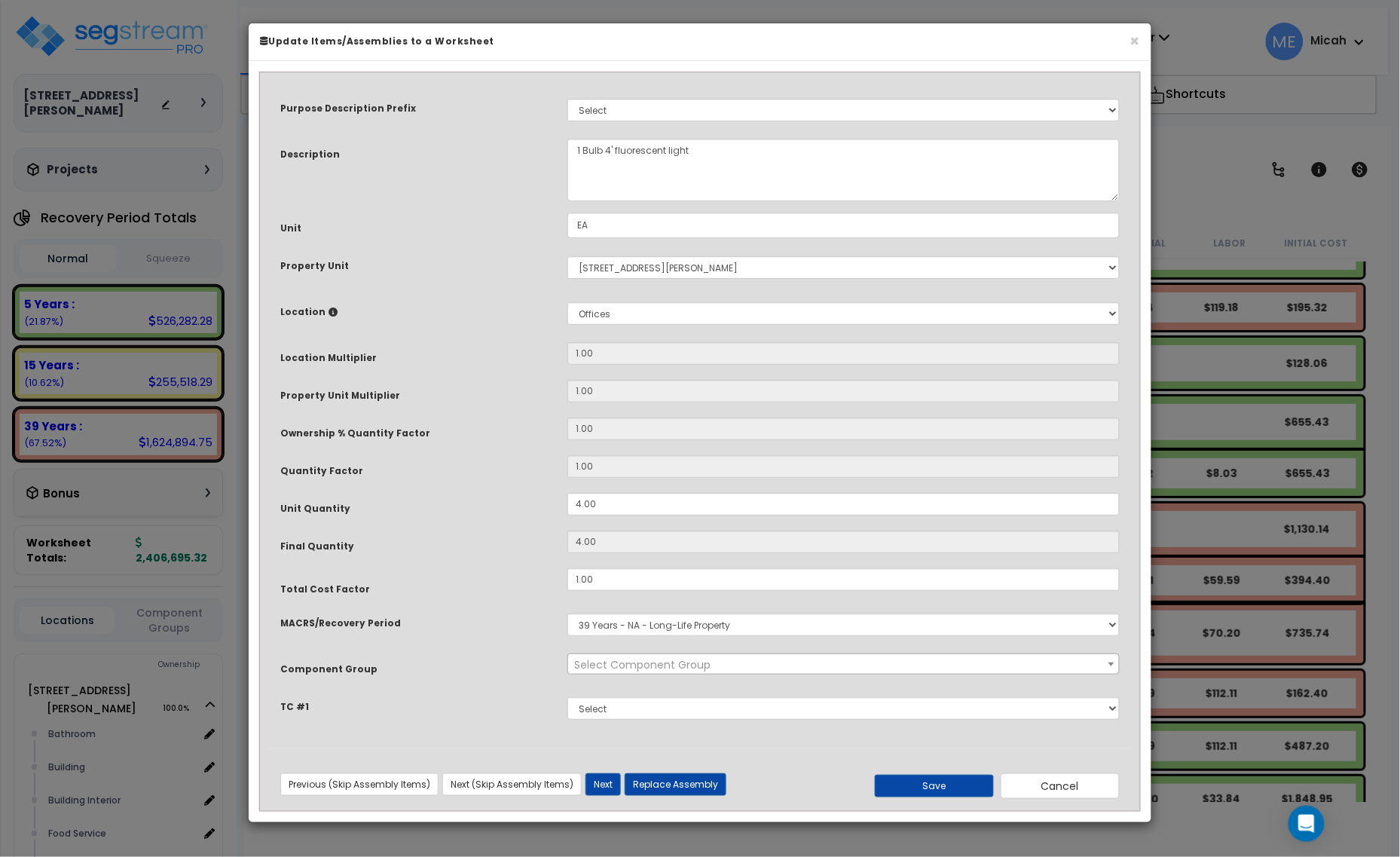
scroll to position [0, 0]
select select "56961"
click at [577, 151] on textarea "1 Bulb 4' fluorescent light" at bounding box center [844, 170] width 553 height 62
type textarea "Break room 1 Bulb 4' fluorescent light"
click at [934, 804] on div "Previous (Skip Assembly Items) Next (Skip Assembly Items) Previous Next Replace…" at bounding box center [700, 780] width 862 height 62
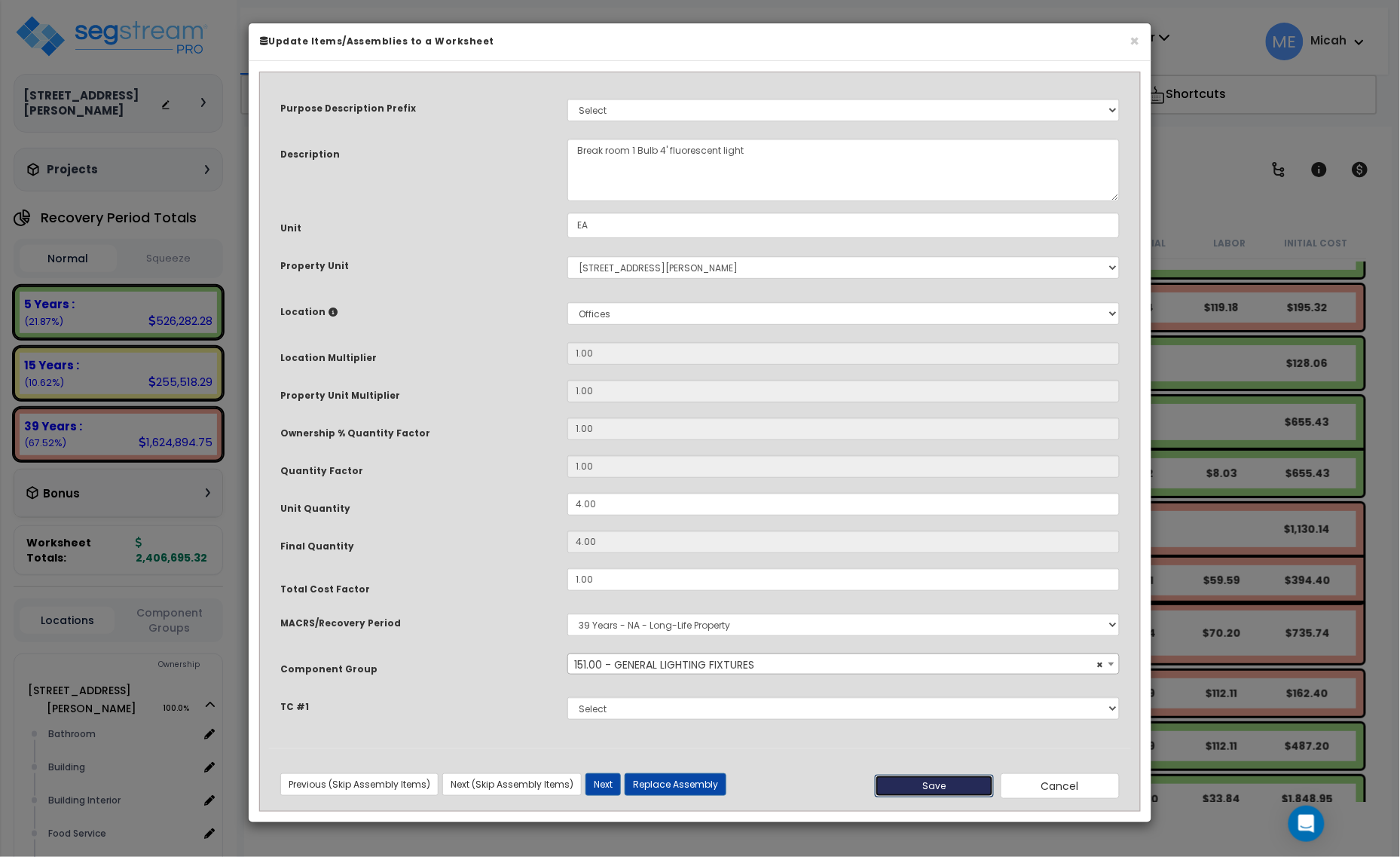
click at [931, 785] on button "Save" at bounding box center [934, 786] width 119 height 22
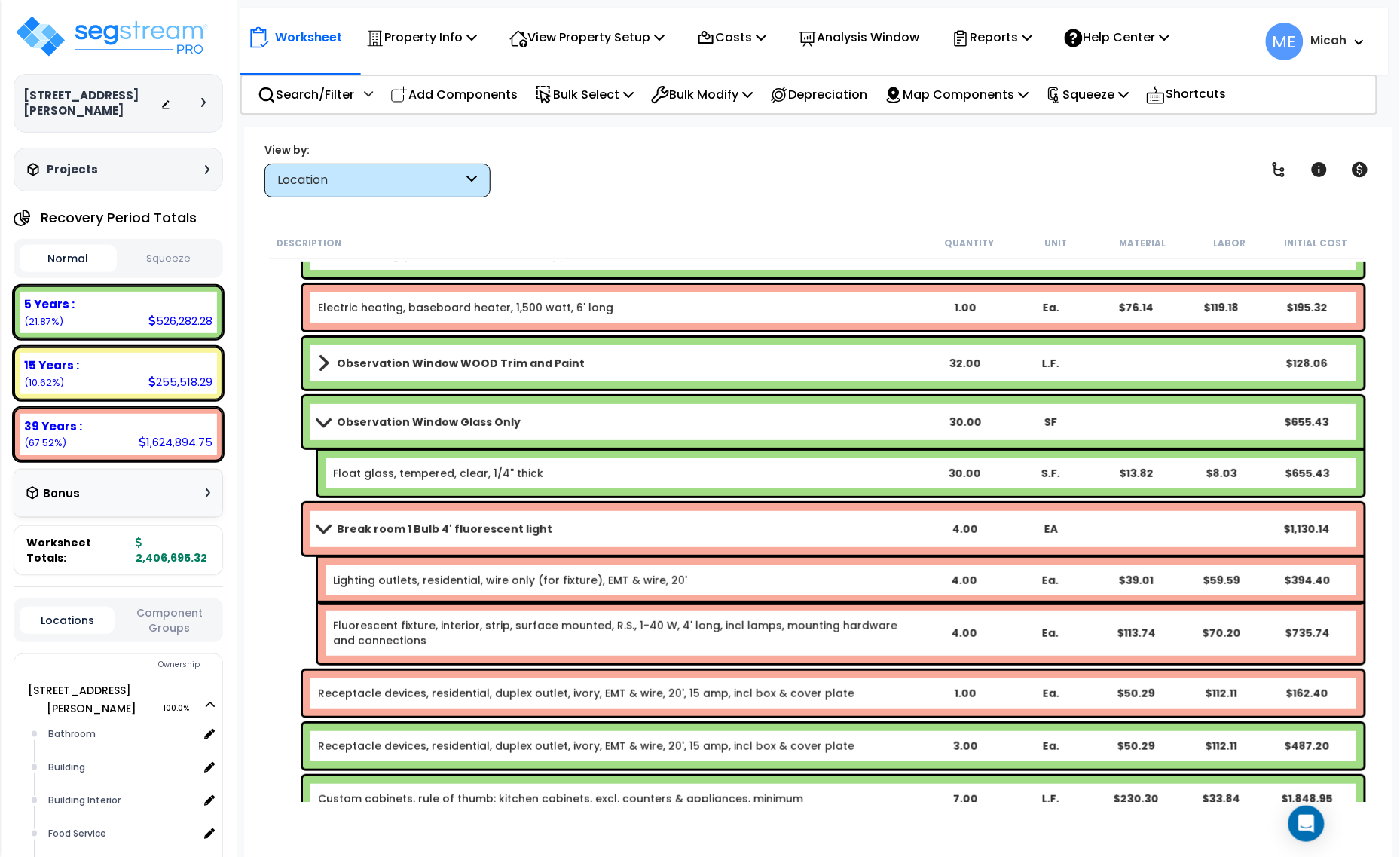
click at [483, 584] on link "Lighting outlets, residential, wire only (for fixture), EMT & wire, 20'" at bounding box center [510, 580] width 354 height 15
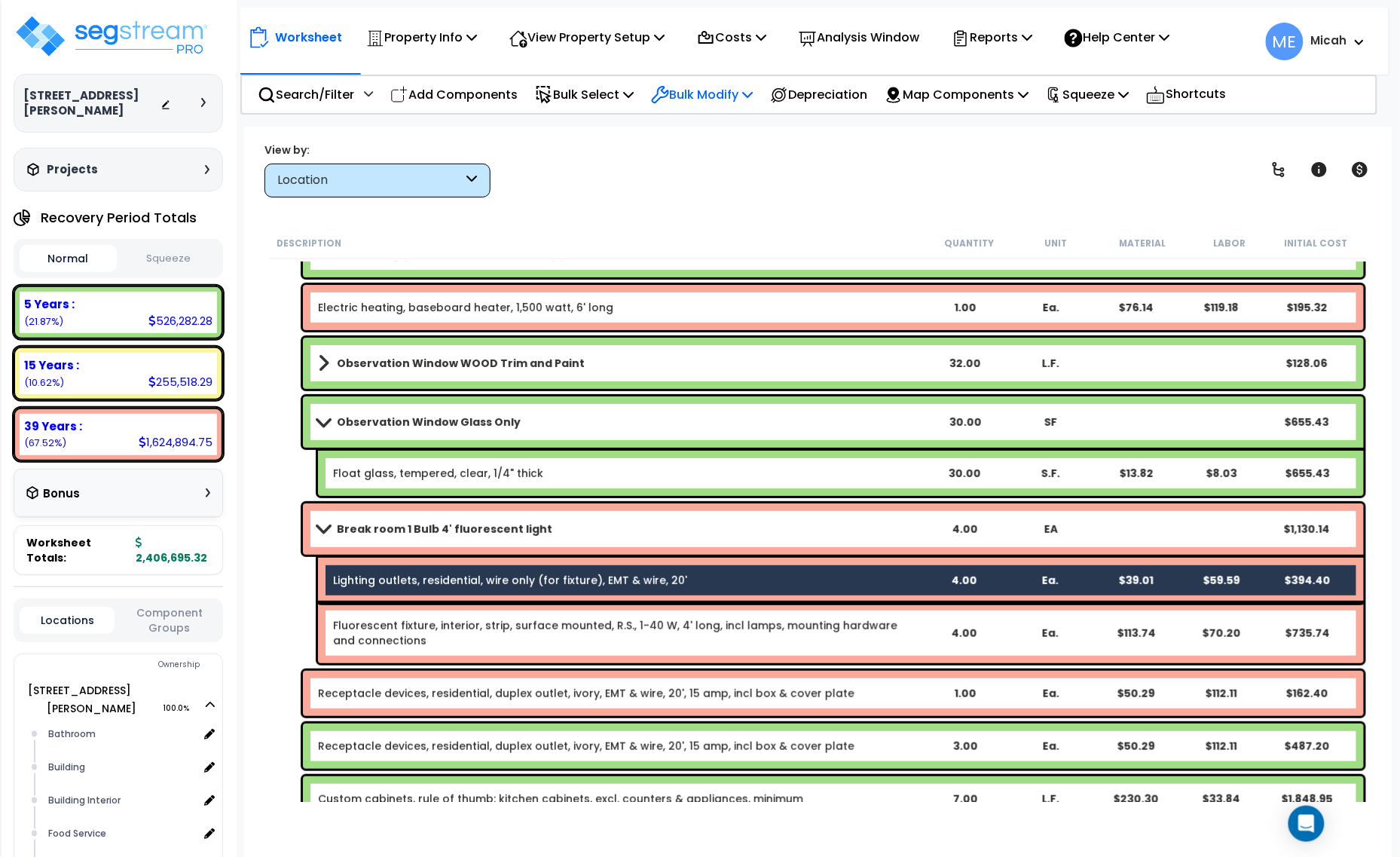
click at [753, 89] on icon at bounding box center [748, 94] width 10 height 12
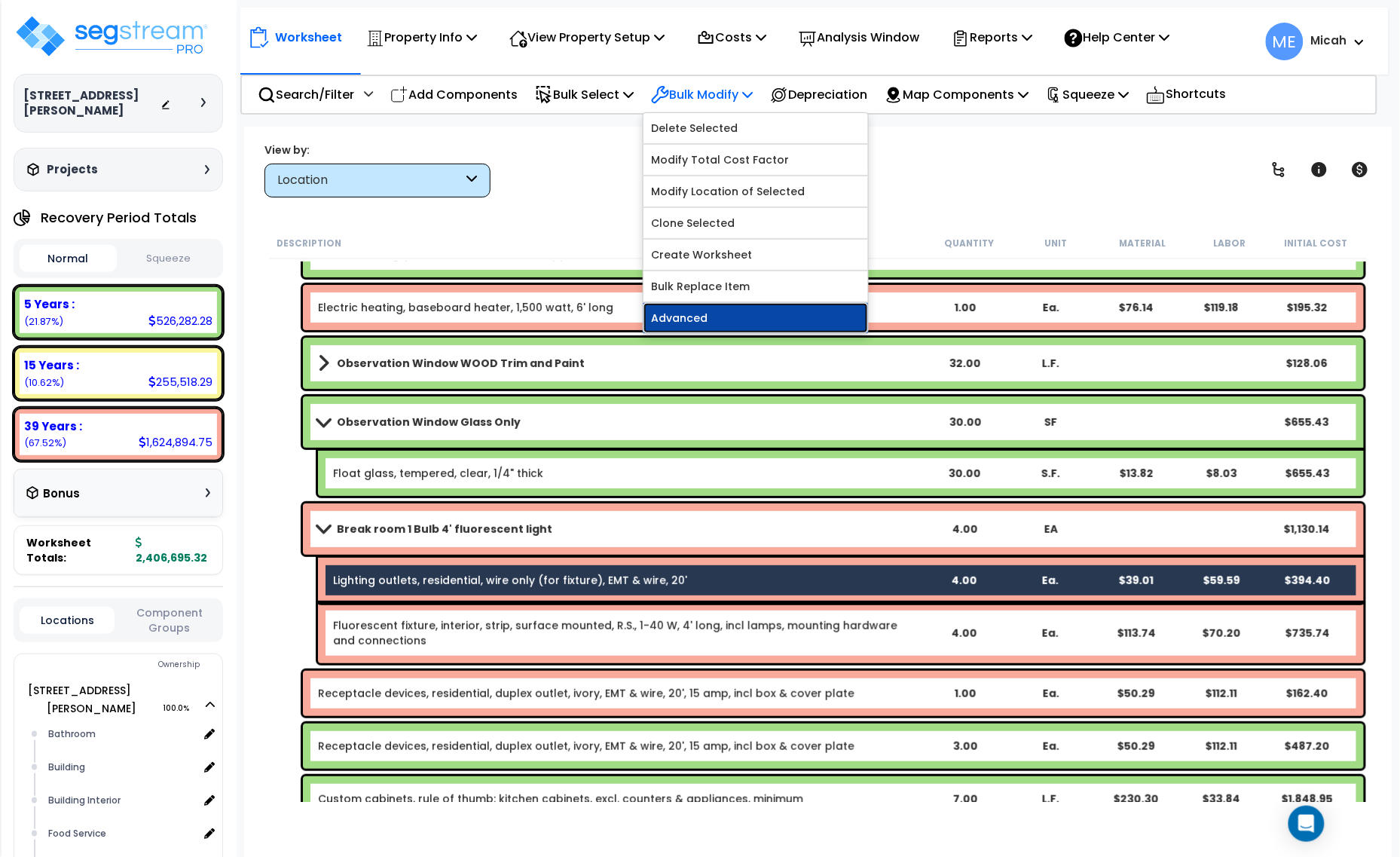
click at [770, 314] on link "Advanced" at bounding box center [756, 318] width 225 height 30
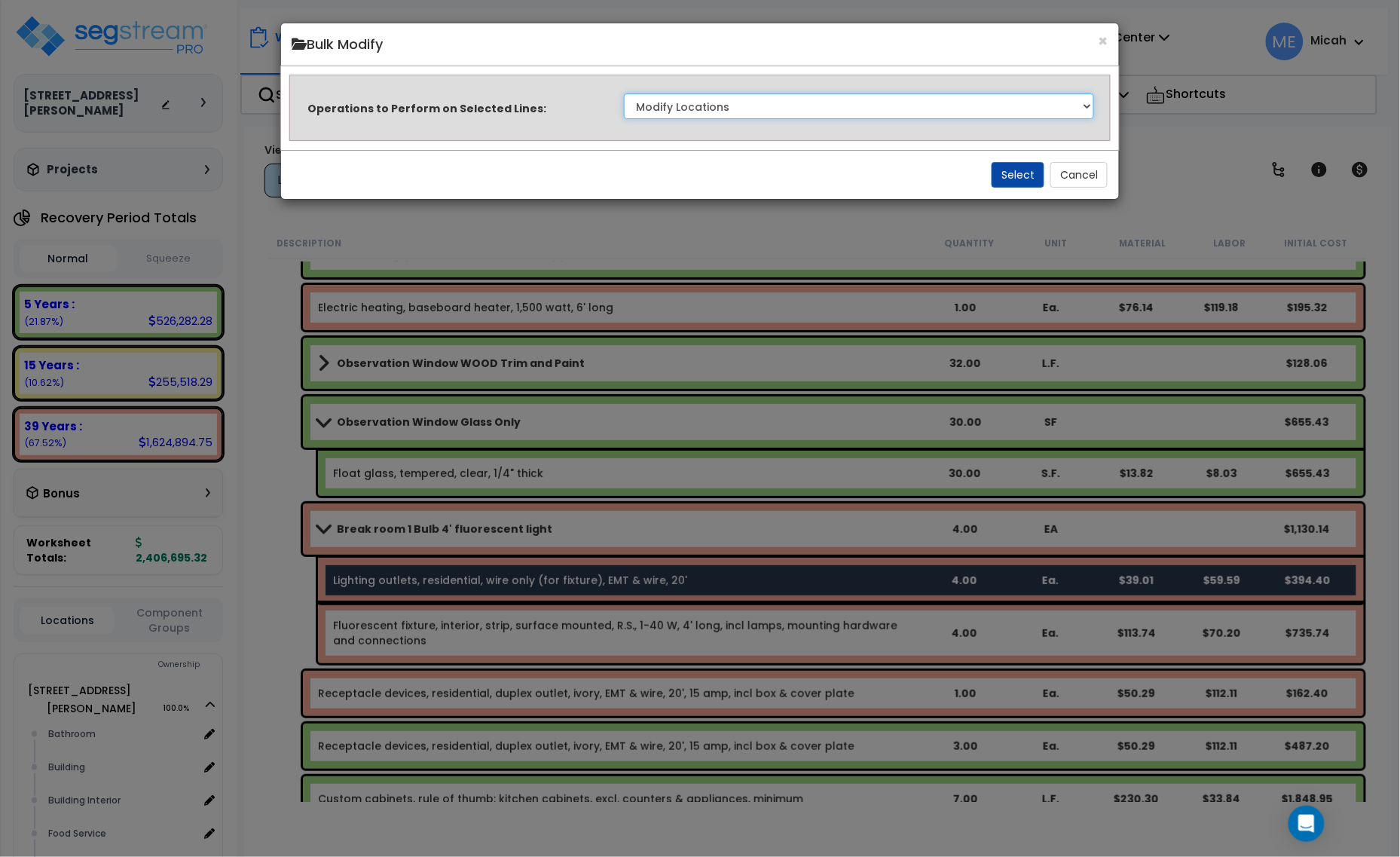
click at [1084, 104] on select "Clone Delete Delete Zero Quantities Modify Component Group Modify Recovery Peri…" at bounding box center [859, 106] width 471 height 26
select select "updateReplaceKeyword"
click at [624, 93] on select "Clone Delete Delete Zero Quantities Modify Component Group Modify Recovery Peri…" at bounding box center [859, 106] width 471 height 26
click at [1023, 169] on button "Select" at bounding box center [1017, 175] width 53 height 26
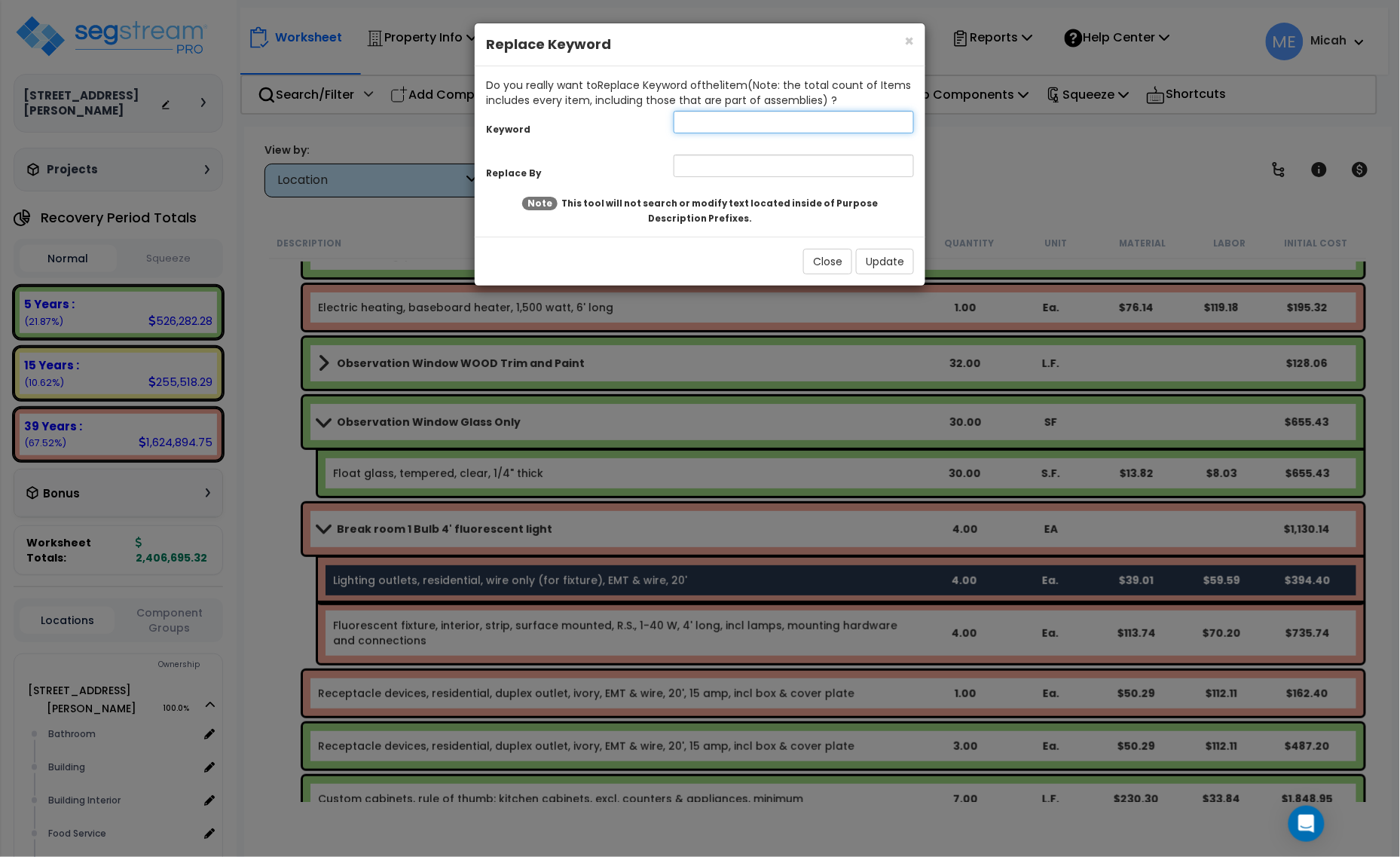
click at [786, 119] on input "text" at bounding box center [794, 122] width 240 height 22
type input "Lighting"
click at [697, 168] on input "text" at bounding box center [794, 166] width 240 height 22
type input "Break room, lighting"
click at [888, 257] on button "Update" at bounding box center [884, 262] width 58 height 26
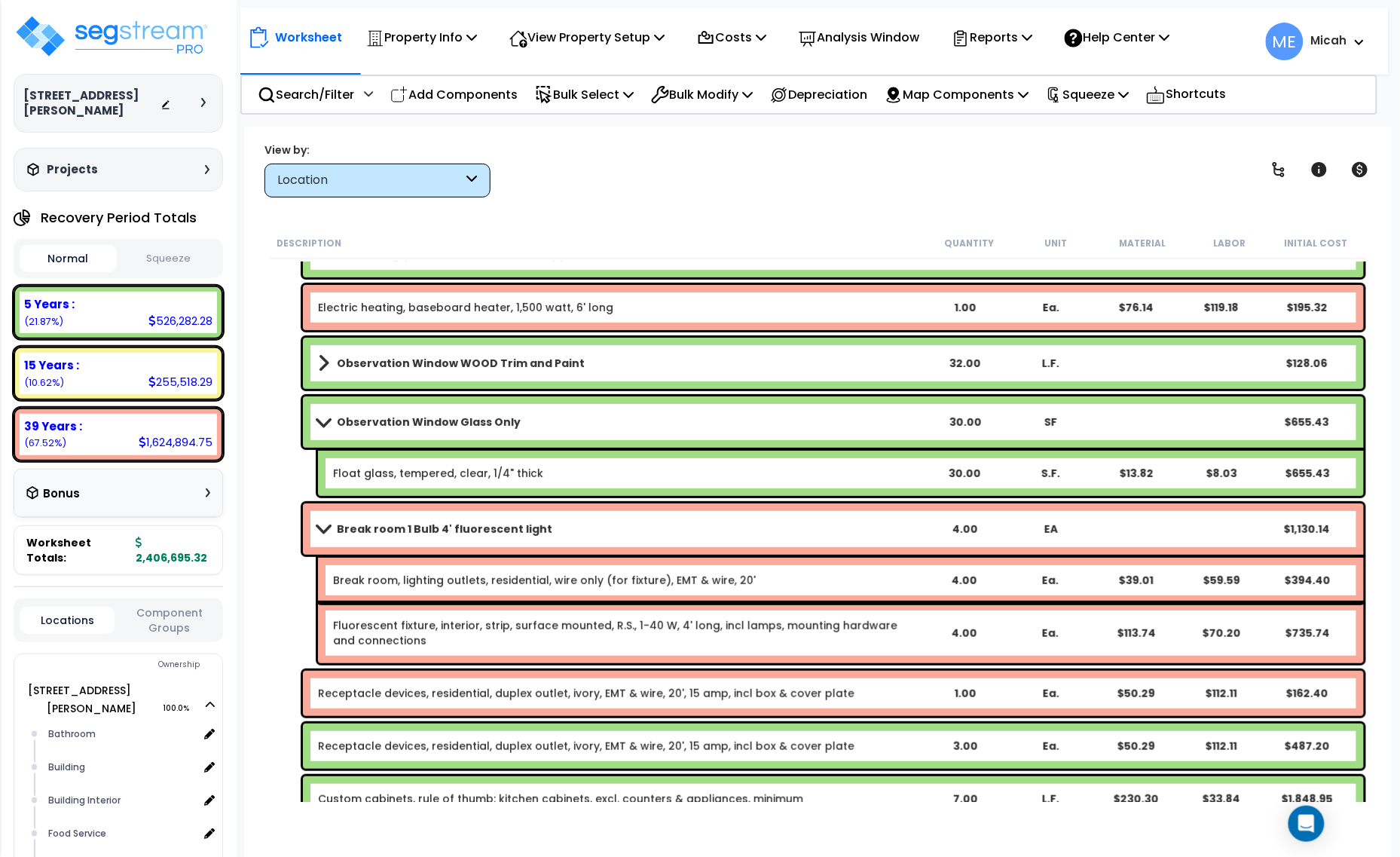
click at [500, 632] on link "Fluorescent fixture, interior, strip, surface mounted, R.S., 1-40 W, 4' long, i…" at bounding box center [627, 633] width 587 height 30
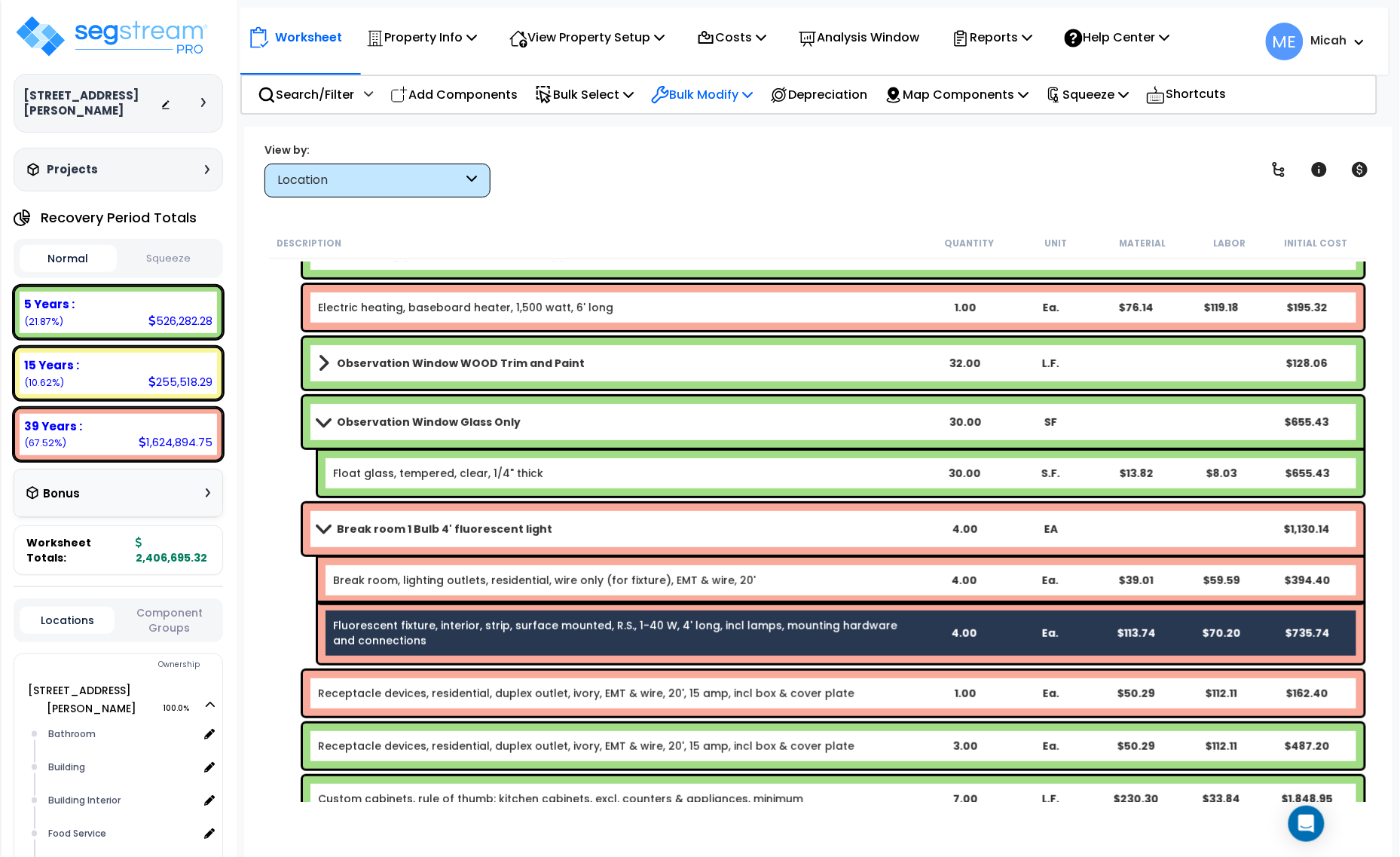
click at [753, 92] on icon at bounding box center [748, 94] width 10 height 12
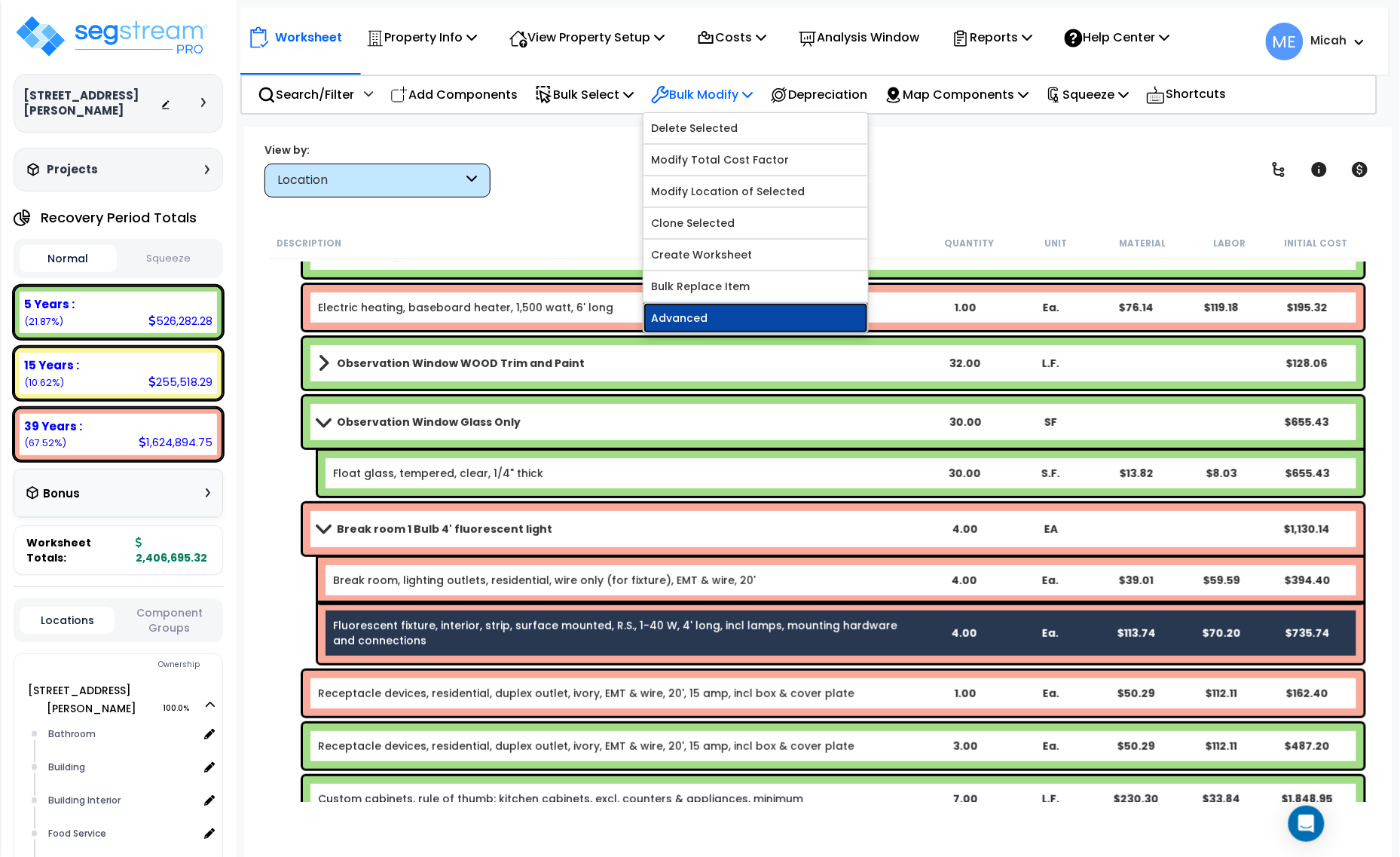
click at [749, 317] on link "Advanced" at bounding box center [756, 318] width 225 height 30
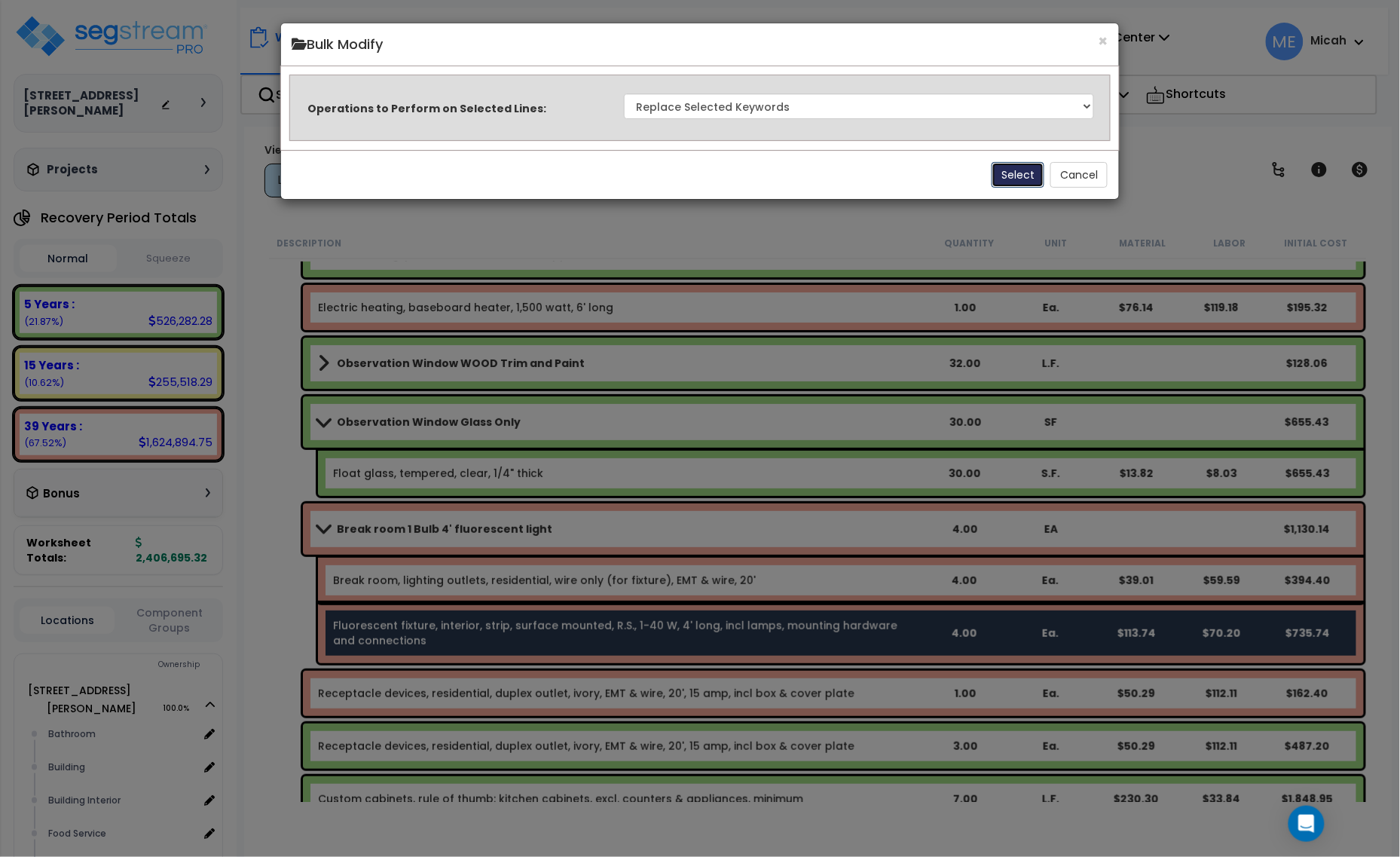
click at [1025, 171] on button "Select" at bounding box center [1017, 175] width 53 height 26
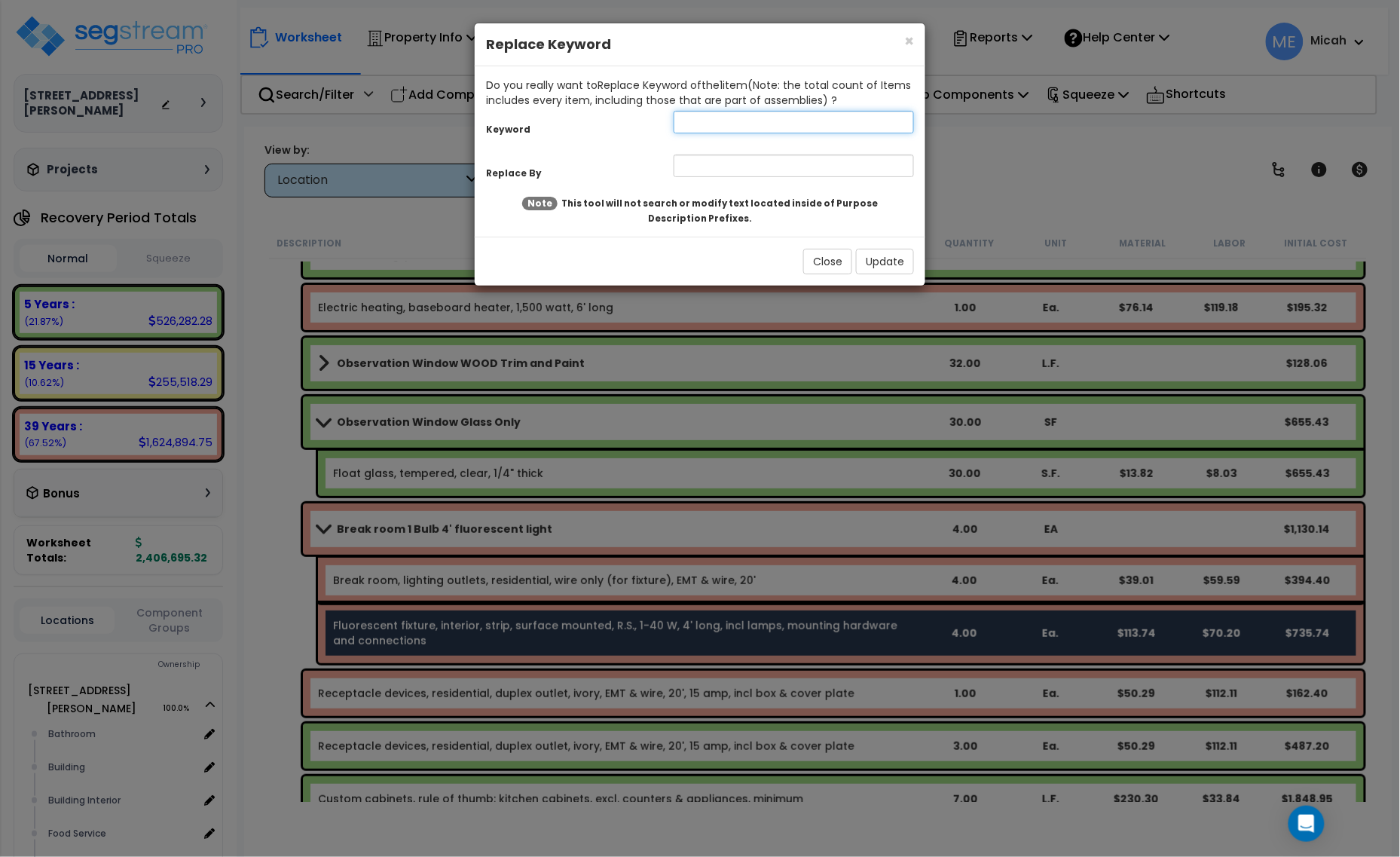
click at [700, 127] on input "text" at bounding box center [794, 122] width 240 height 22
type input "Fluorescent"
click at [716, 166] on input "text" at bounding box center [794, 166] width 240 height 22
type input "r"
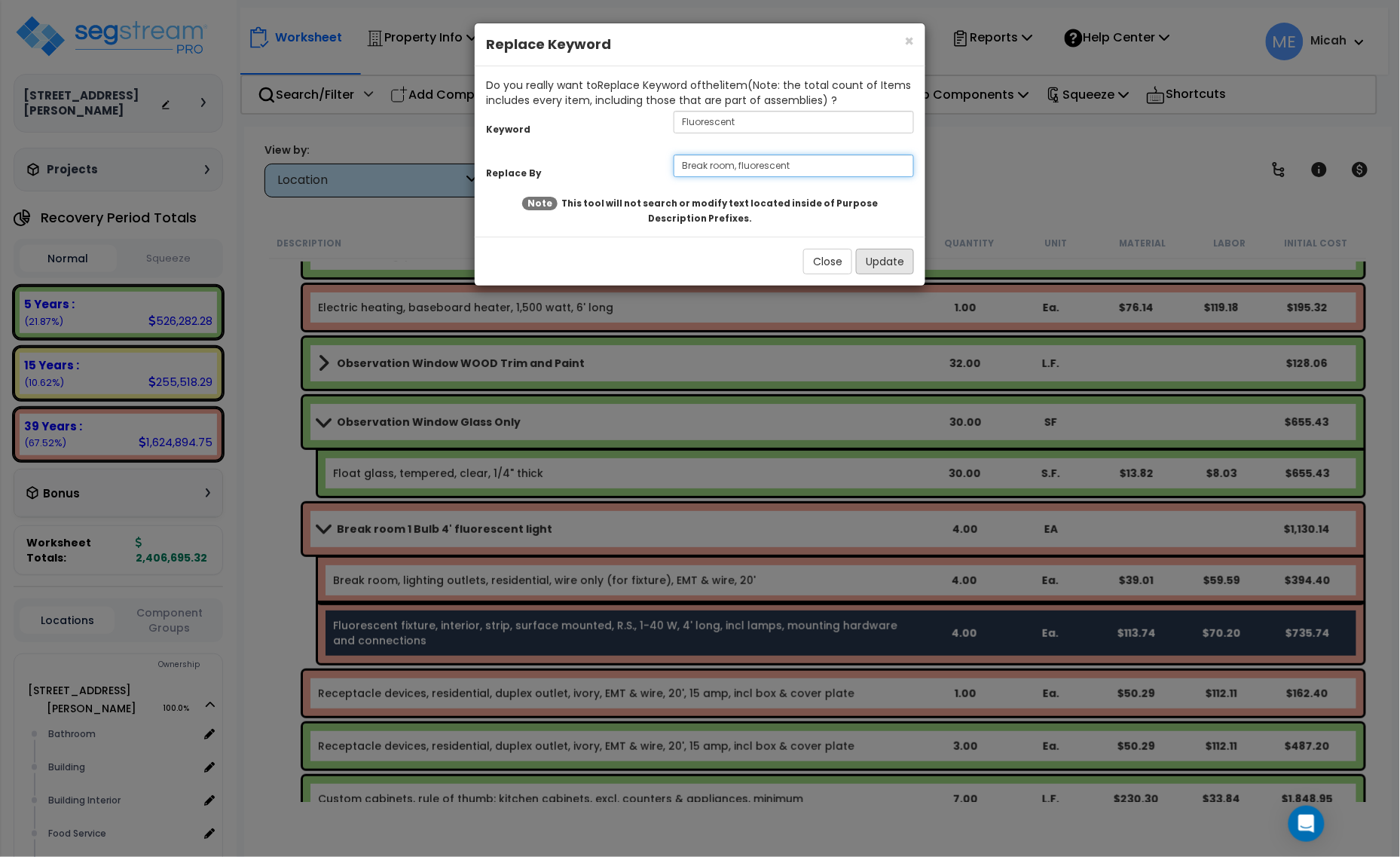
type input "Break room, fluorescent"
click at [905, 269] on button "Update" at bounding box center [884, 262] width 58 height 26
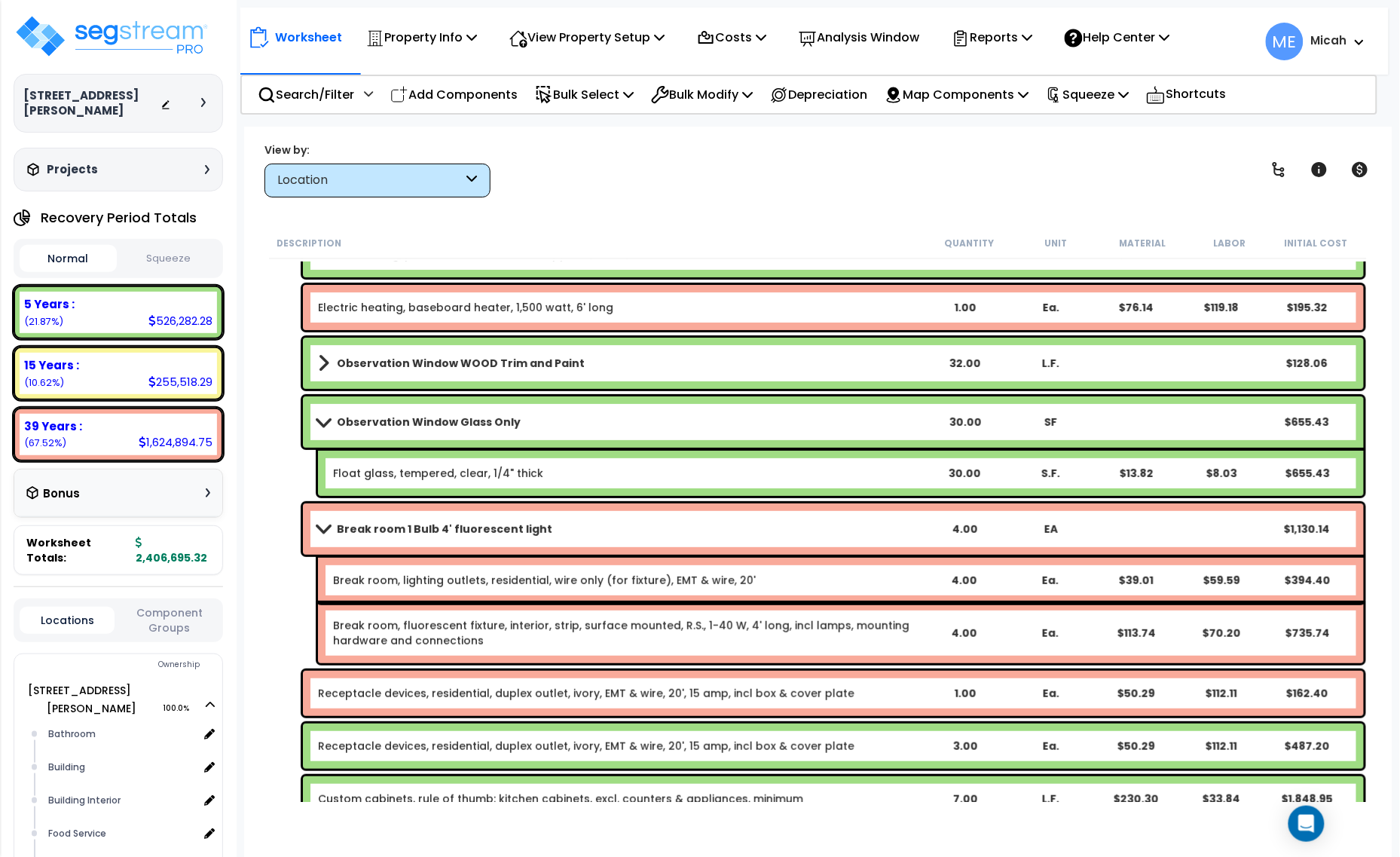
click at [313, 531] on span at bounding box center [323, 529] width 21 height 11
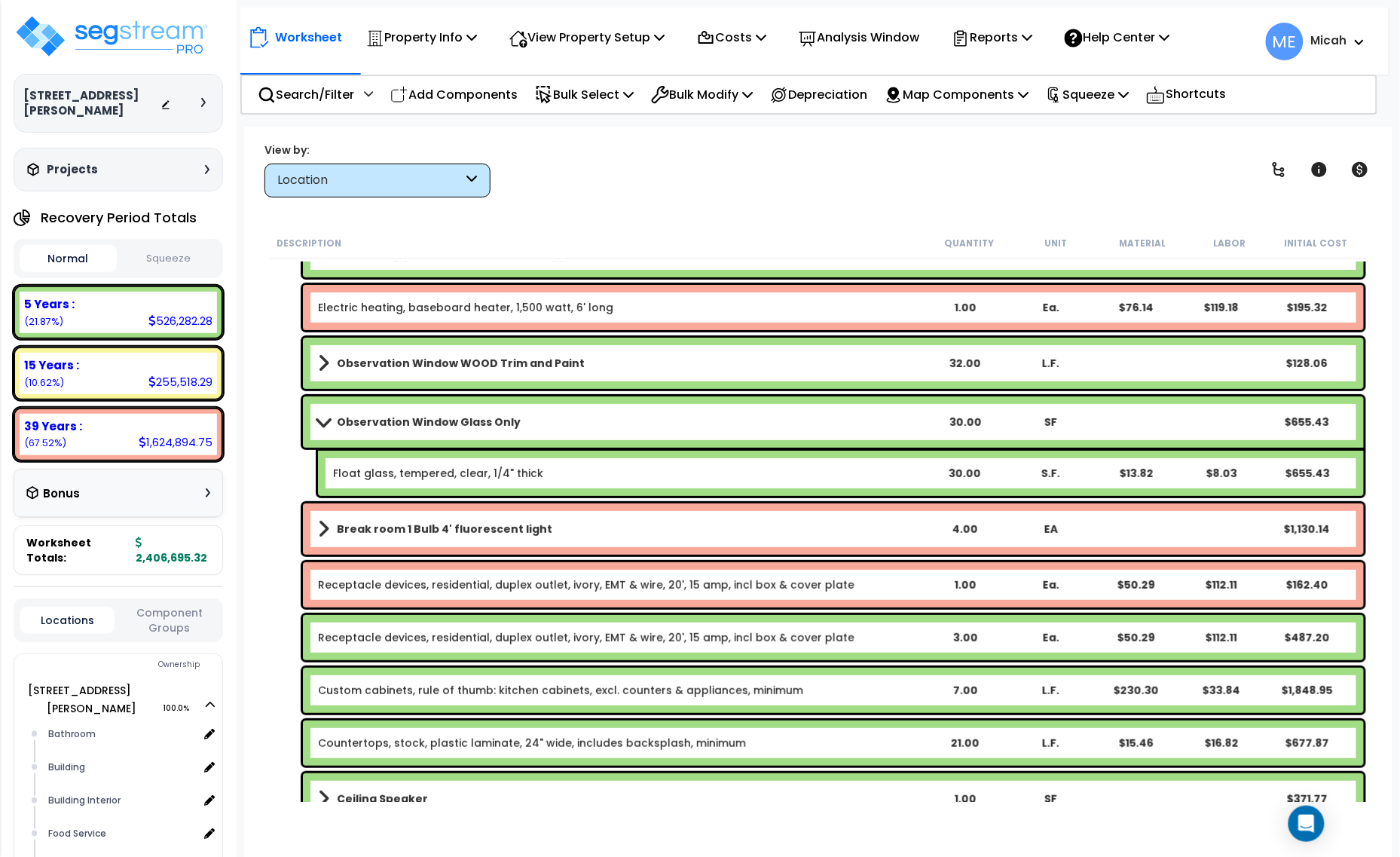
click at [378, 586] on link "Receptacle devices, residential, duplex outlet, ivory, EMT & wire, 20', 15 amp,…" at bounding box center [586, 584] width 536 height 15
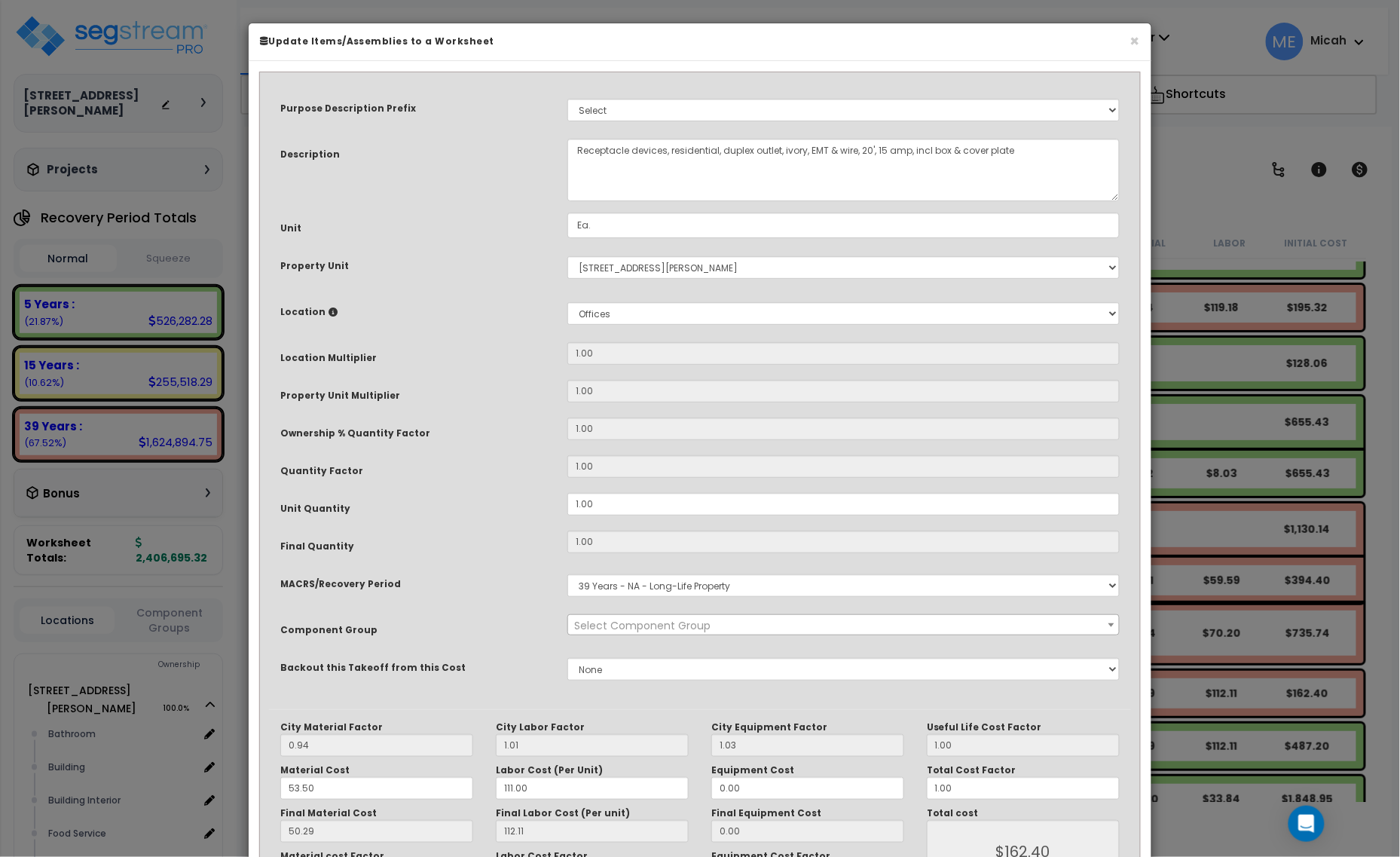
select select "56955"
click at [578, 152] on textarea "Receptacle devices, residential, duplex outlet, ivory, EMT & wire, 20', 15 amp,…" at bounding box center [844, 170] width 553 height 62
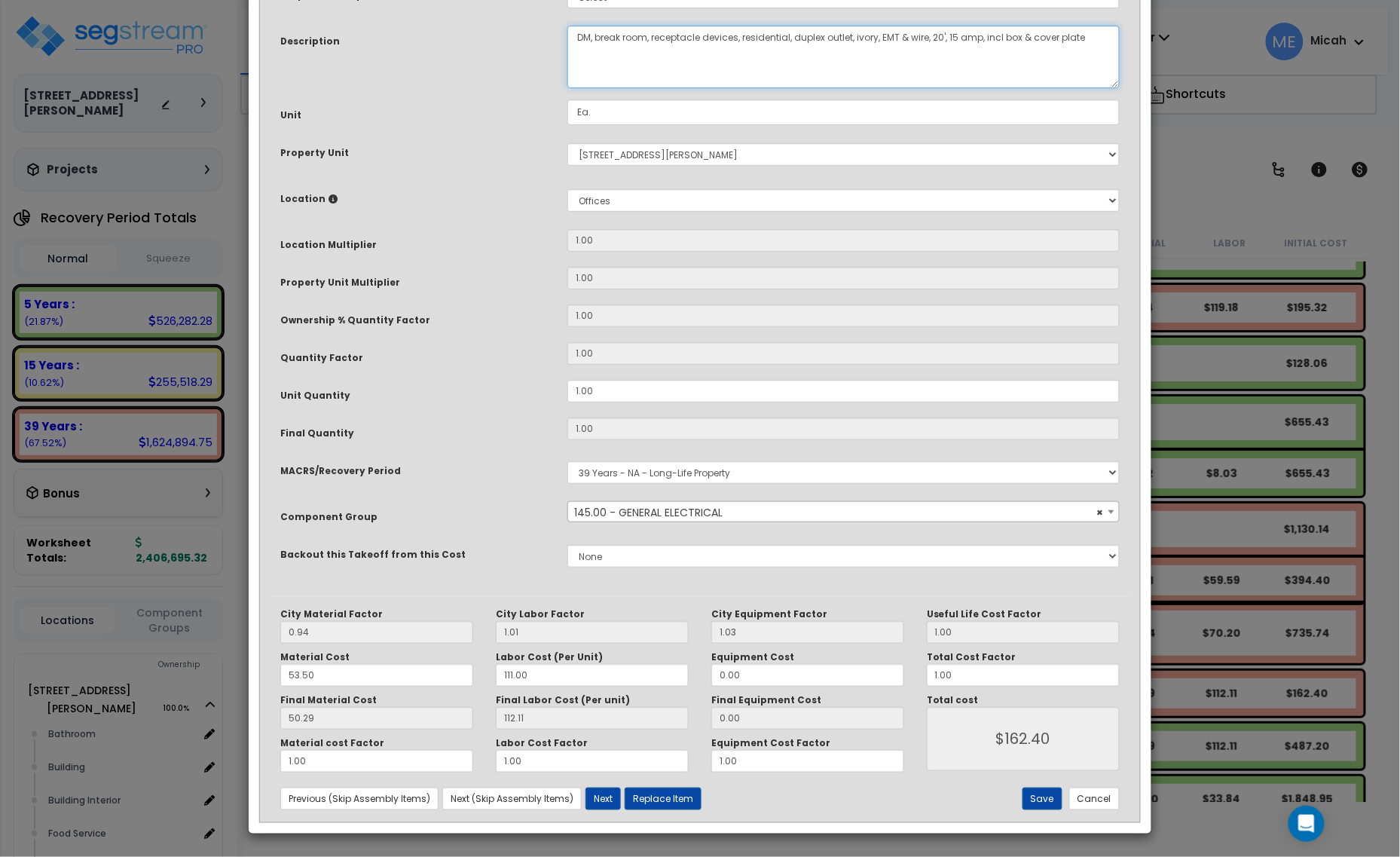
scroll to position [114, 0]
type textarea "DM, break room, receptacle devices, residential, duplex outlet, ivory, EMT & wi…"
click at [1041, 797] on button "Save" at bounding box center [1042, 799] width 40 height 22
type input "162.40"
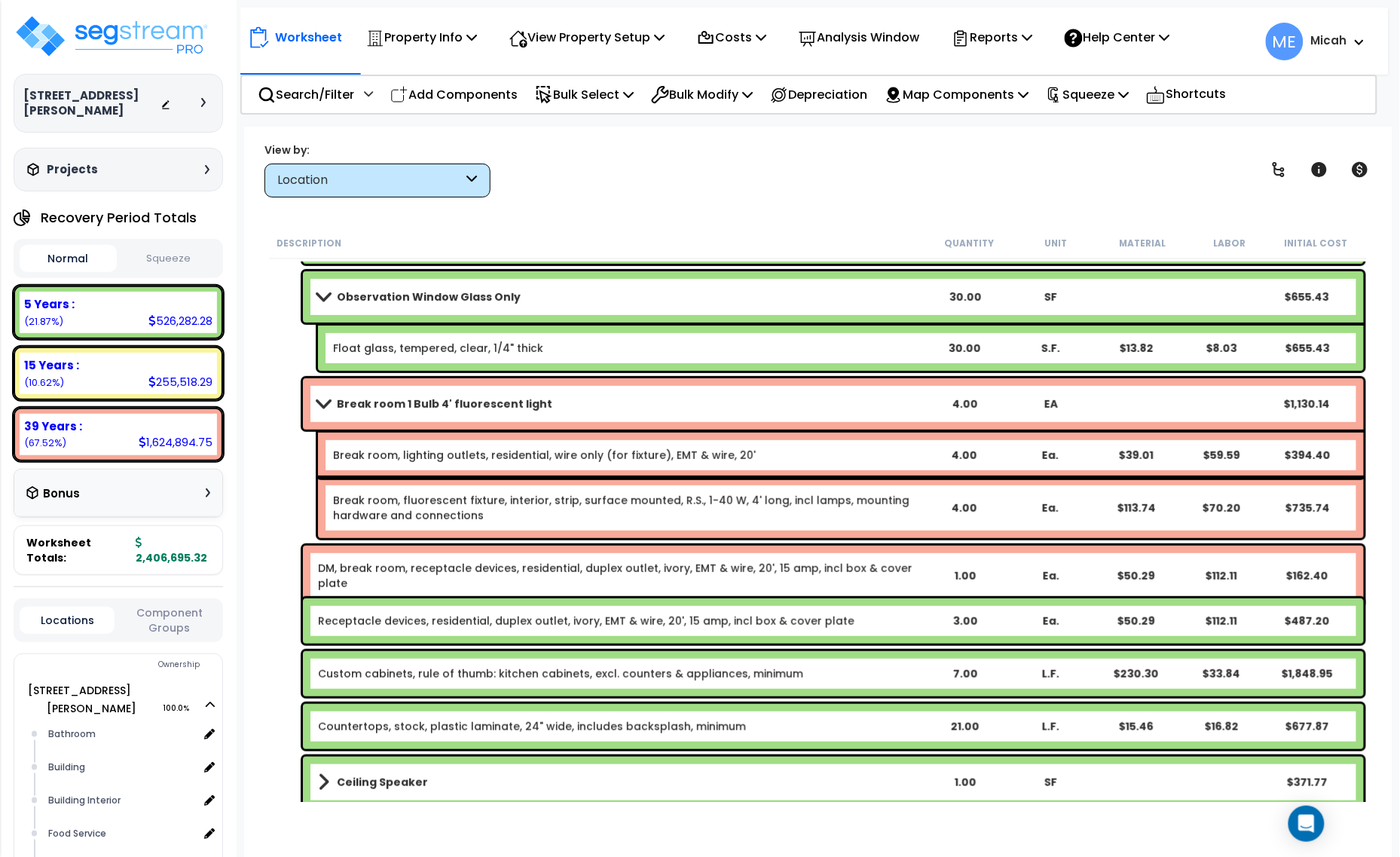
scroll to position [2168, 0]
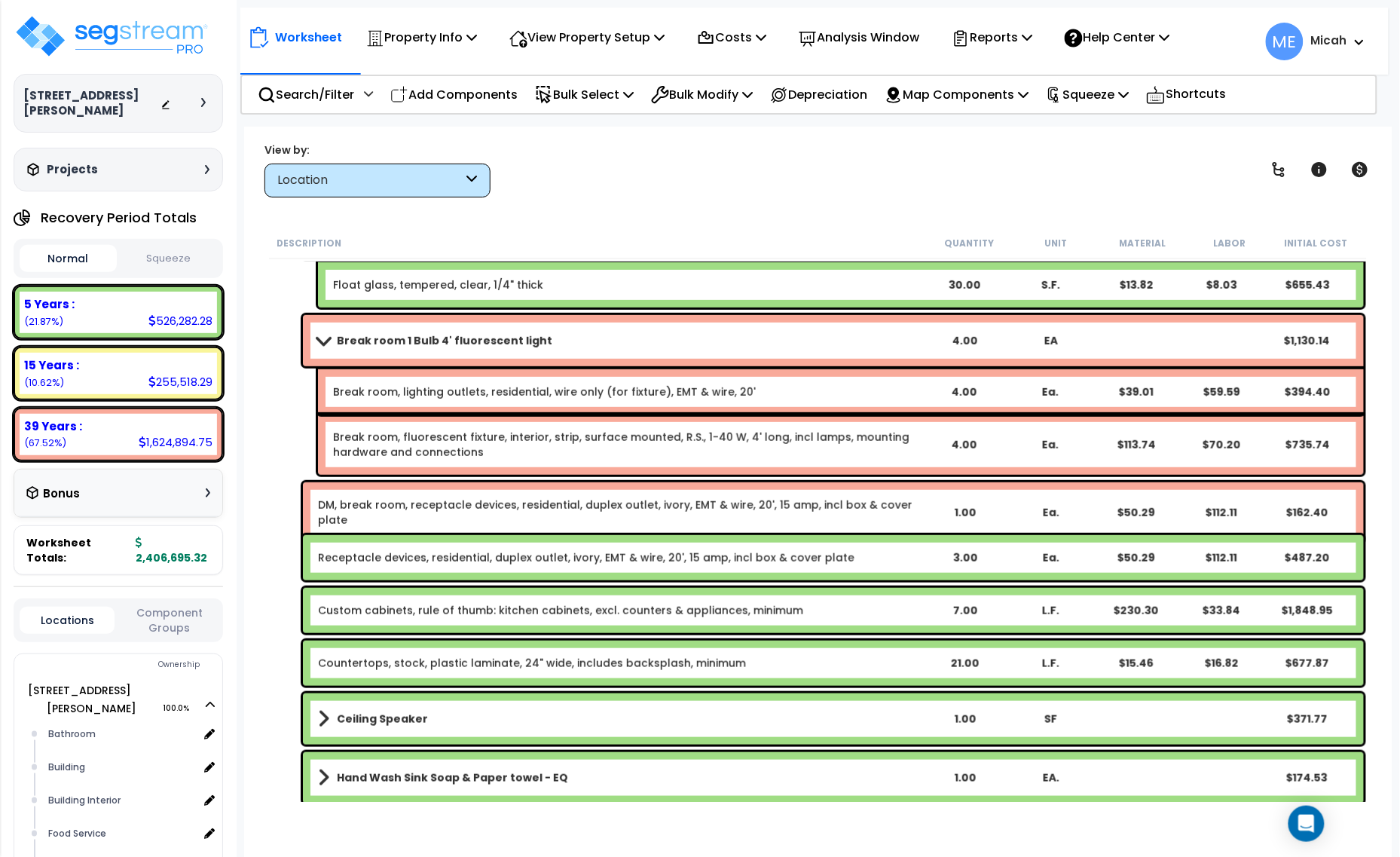
click at [374, 558] on link "Receptacle devices, residential, duplex outlet, ivory, EMT & wire, 20', 15 amp,…" at bounding box center [586, 557] width 536 height 15
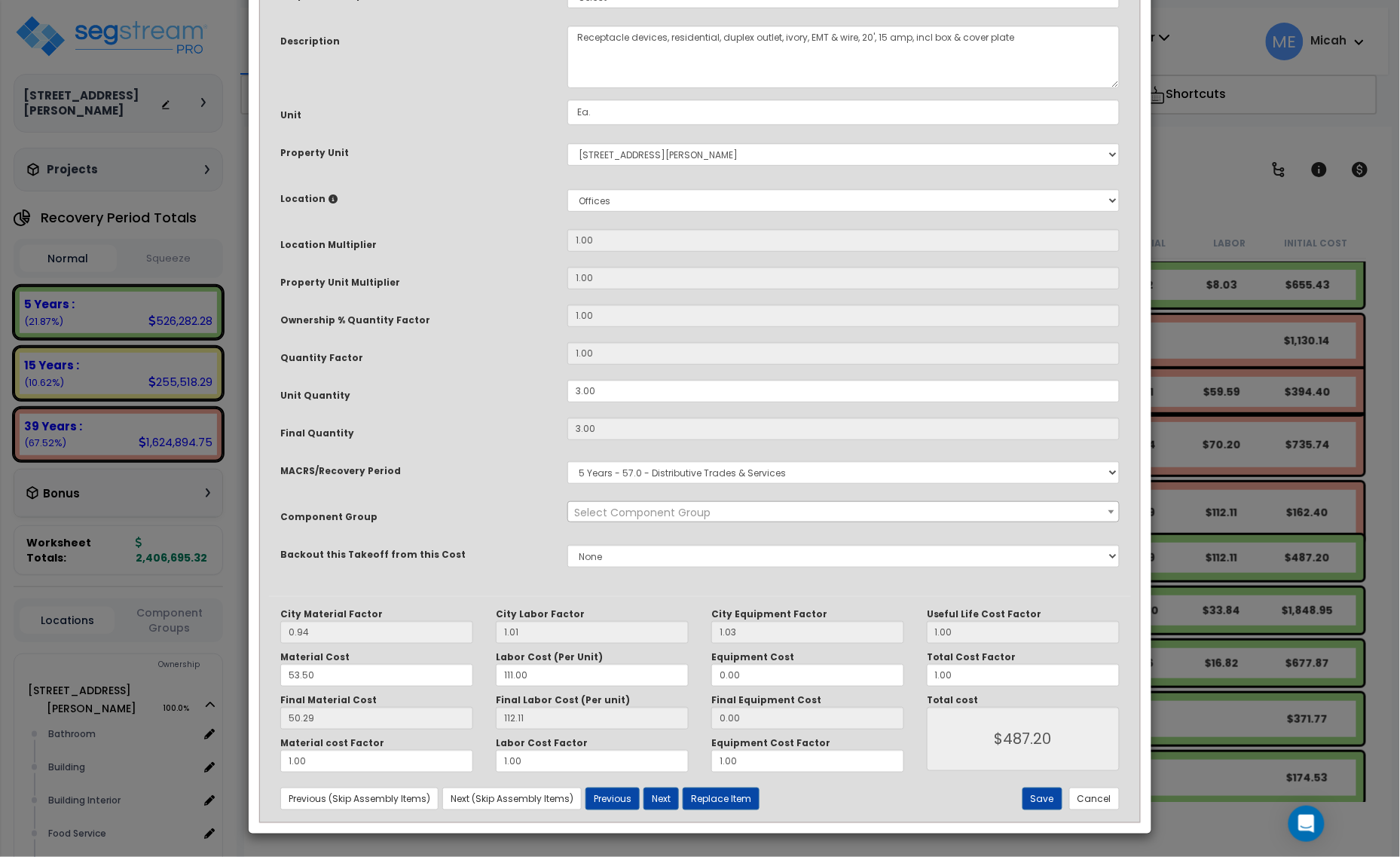
scroll to position [0, 0]
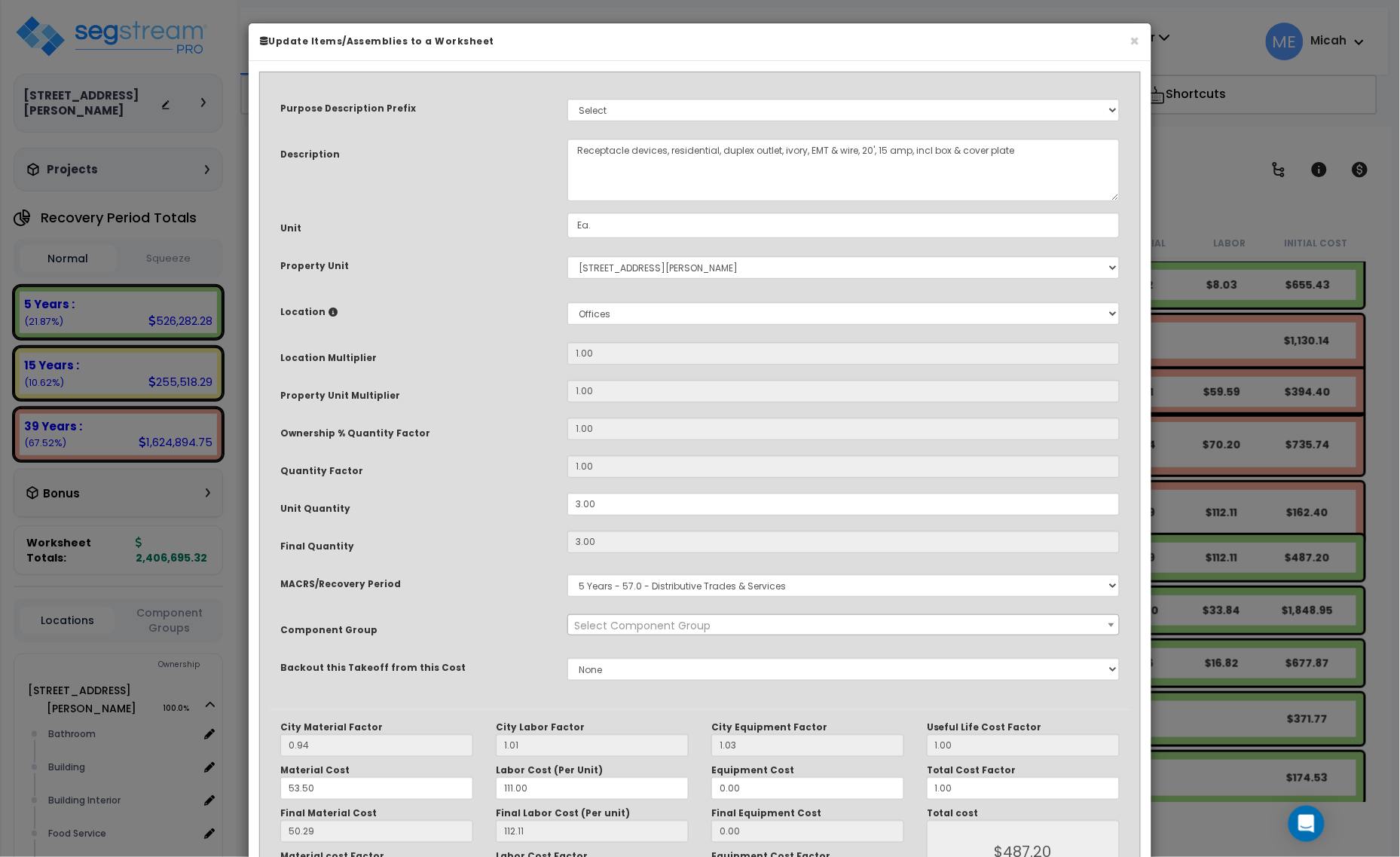
select select "57033"
click at [573, 145] on textarea "Receptacle devices, residential, duplex outlet, ivory, EMT & wire, 20', 15 amp,…" at bounding box center [844, 170] width 553 height 62
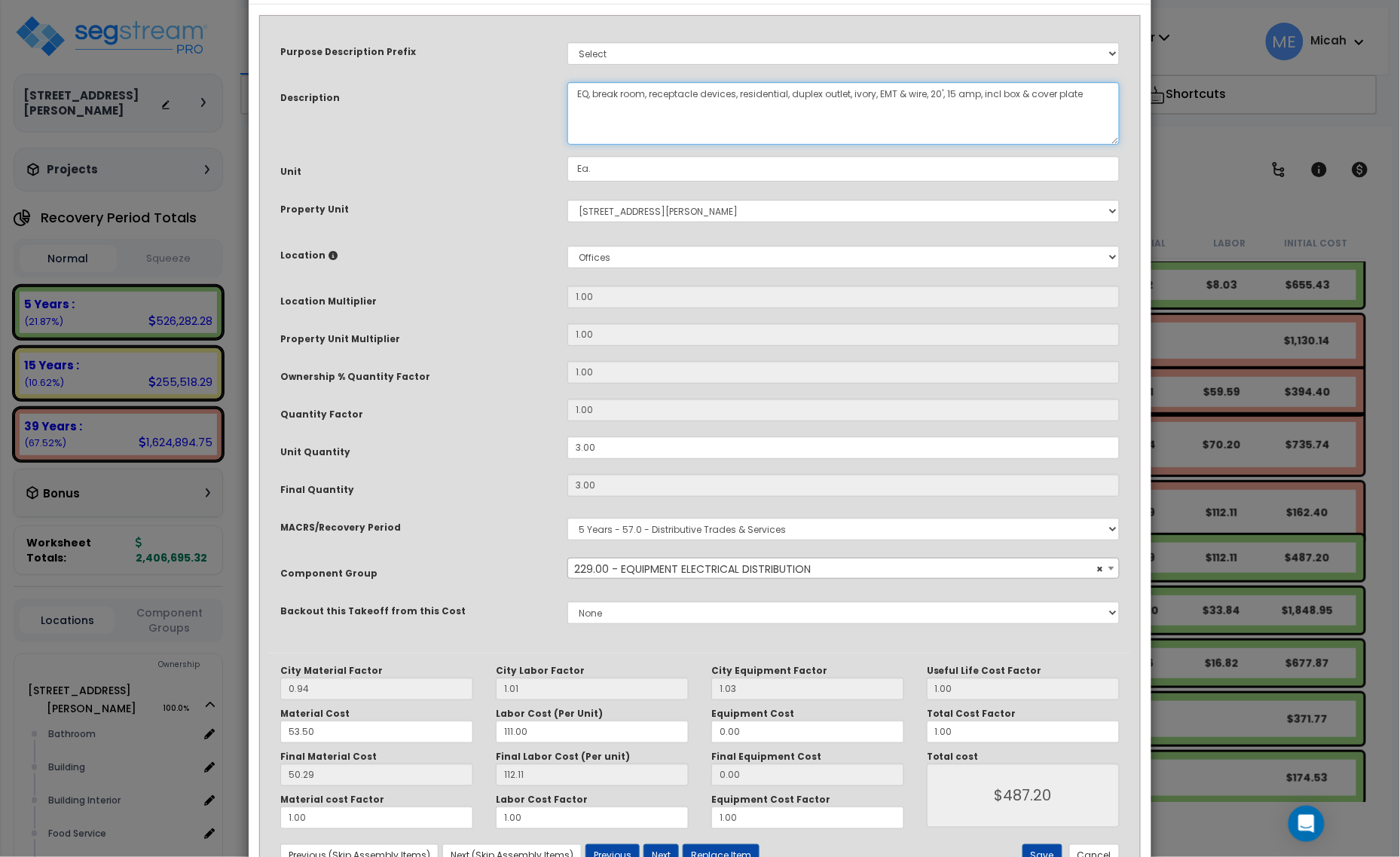
scroll to position [114, 0]
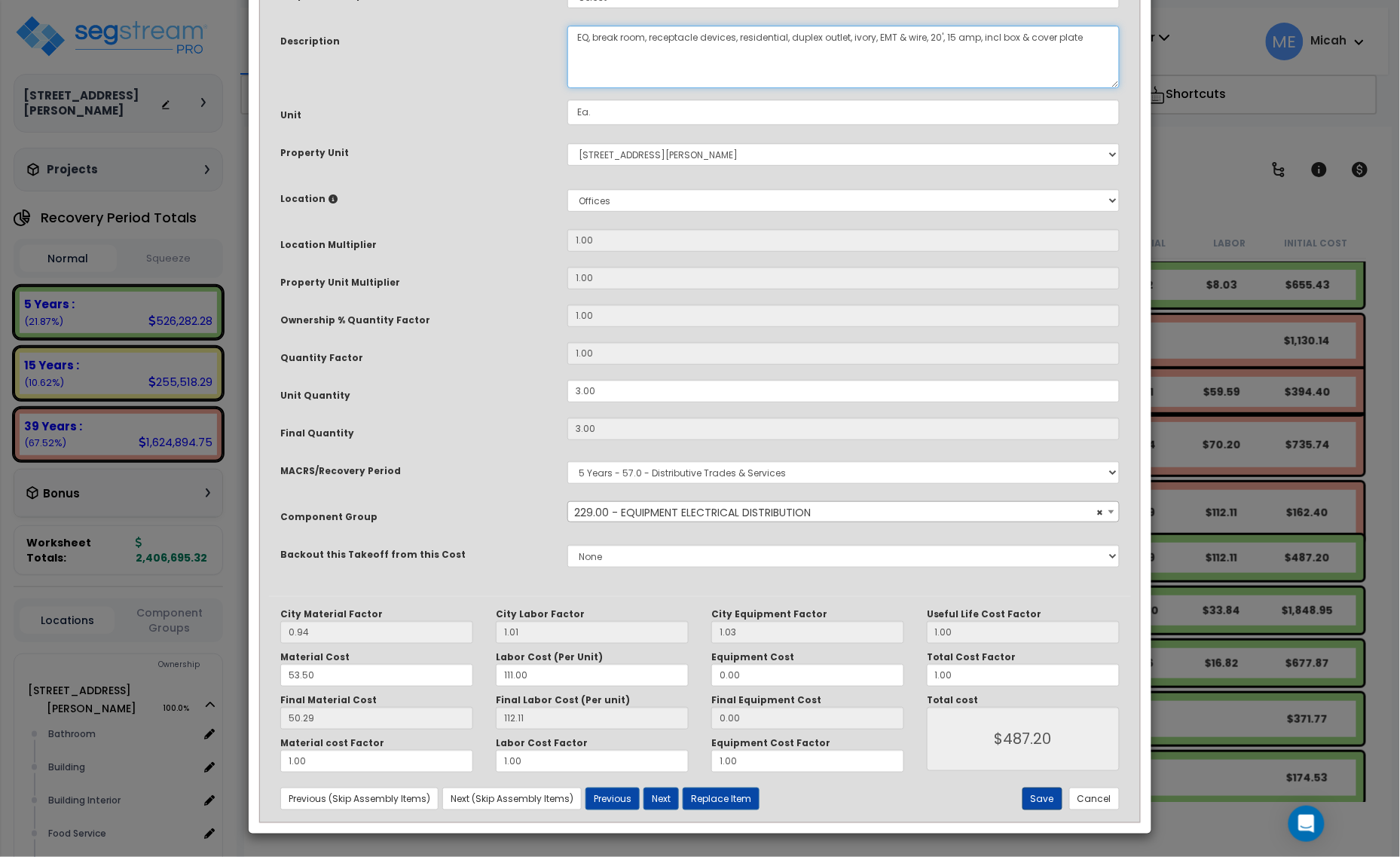
type textarea "EQ, break room, receptacle devices, residential, duplex outlet, ivory, EMT & wi…"
click at [1040, 804] on button "Save" at bounding box center [1042, 799] width 40 height 22
type input "487.20"
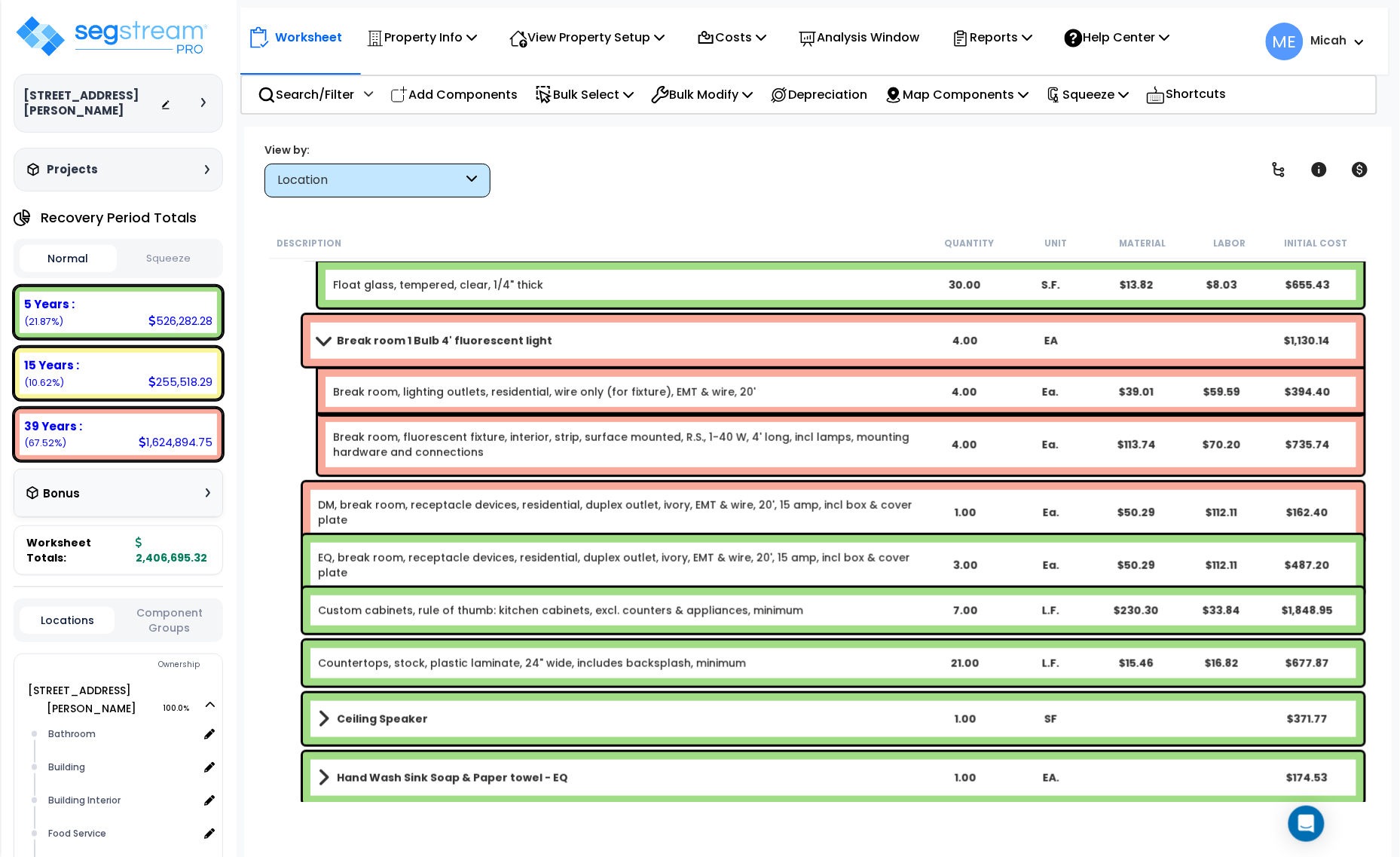
click at [491, 616] on link "Custom cabinets, rule of thumb: kitchen cabinets, excl. counters & appliances, …" at bounding box center [561, 610] width 485 height 15
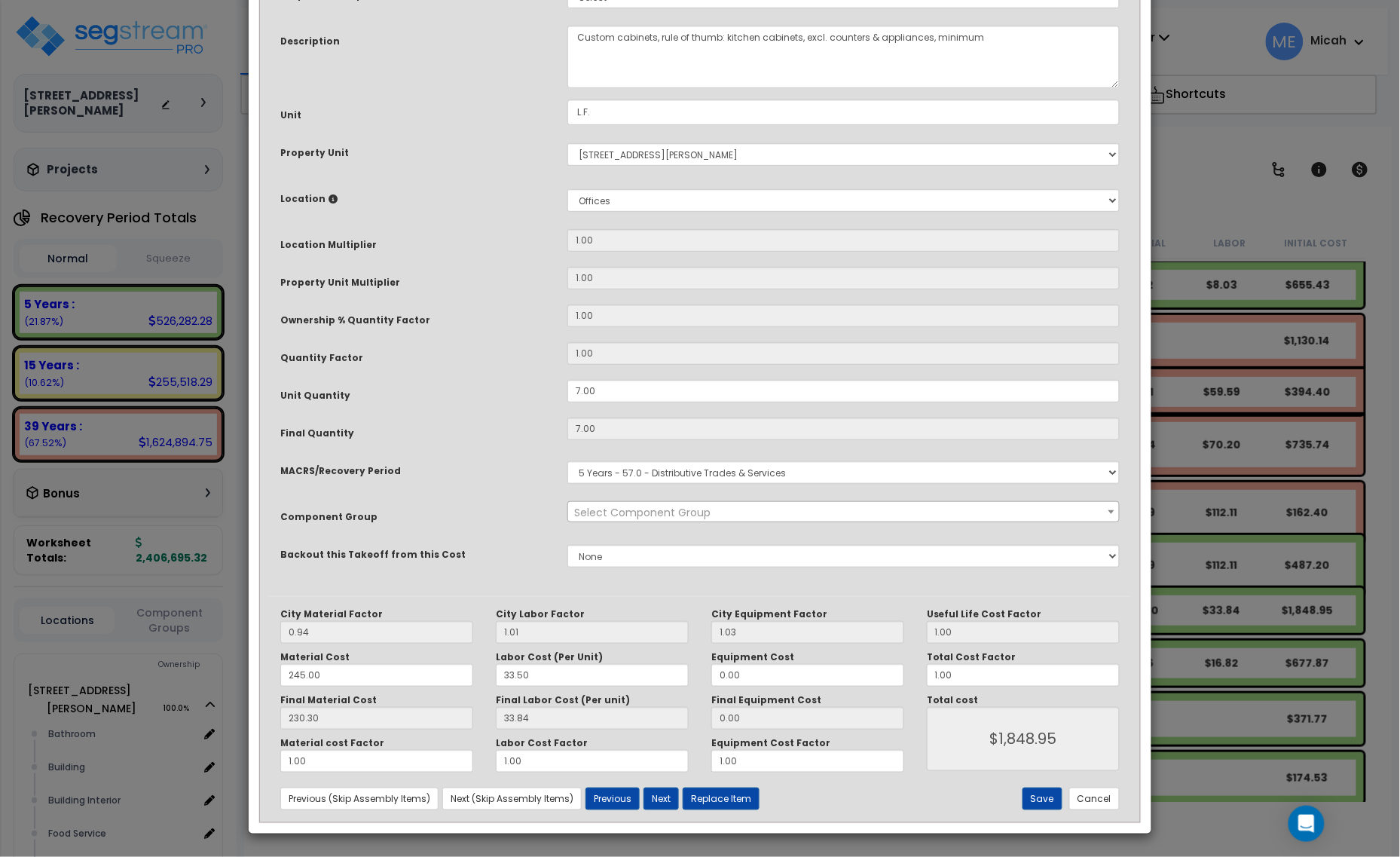
scroll to position [0, 0]
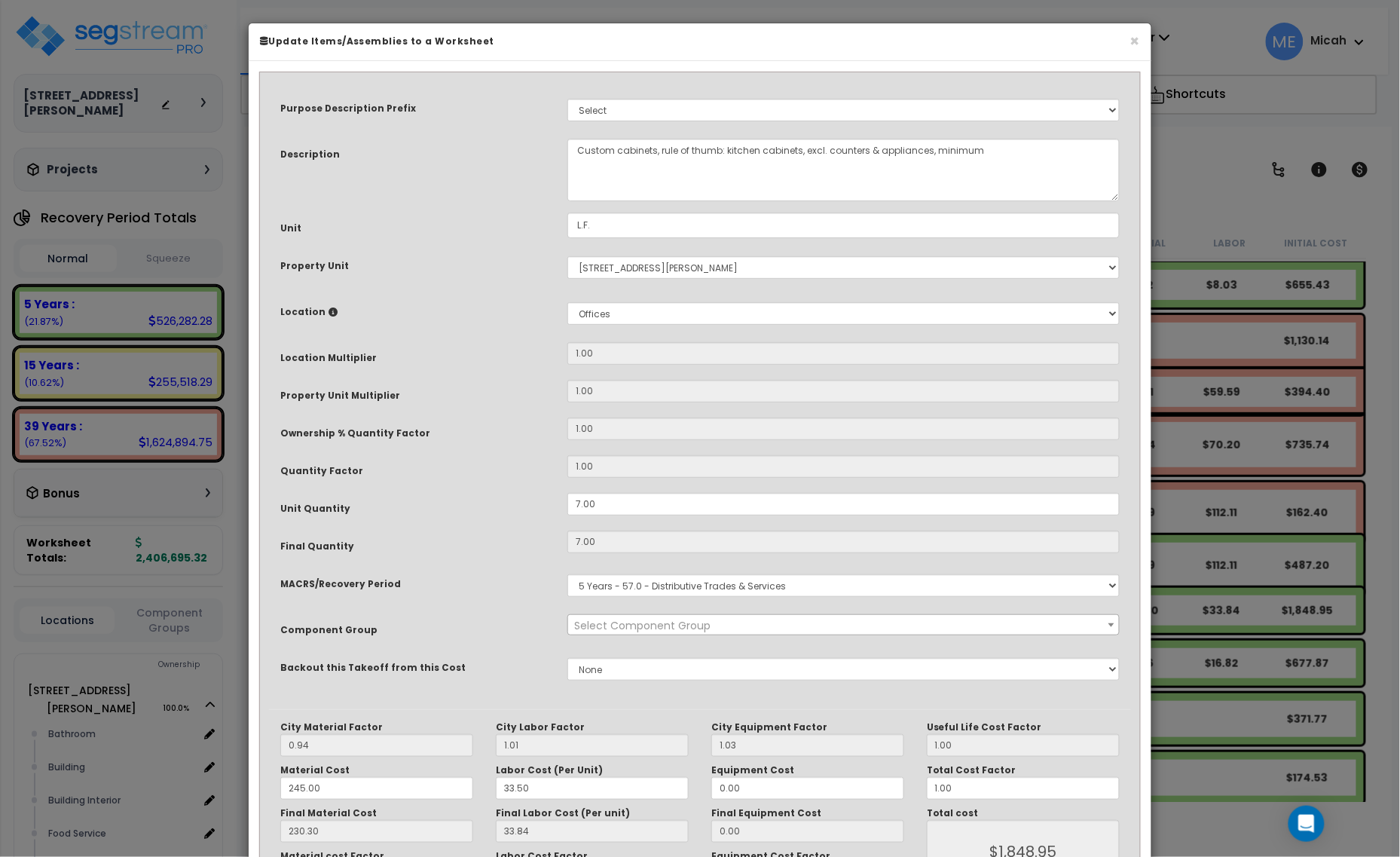
select select "56895"
click at [573, 148] on textarea "Custom cabinets, rule of thumb: kitchen cabinets, excl. counters & appliances, …" at bounding box center [844, 170] width 553 height 62
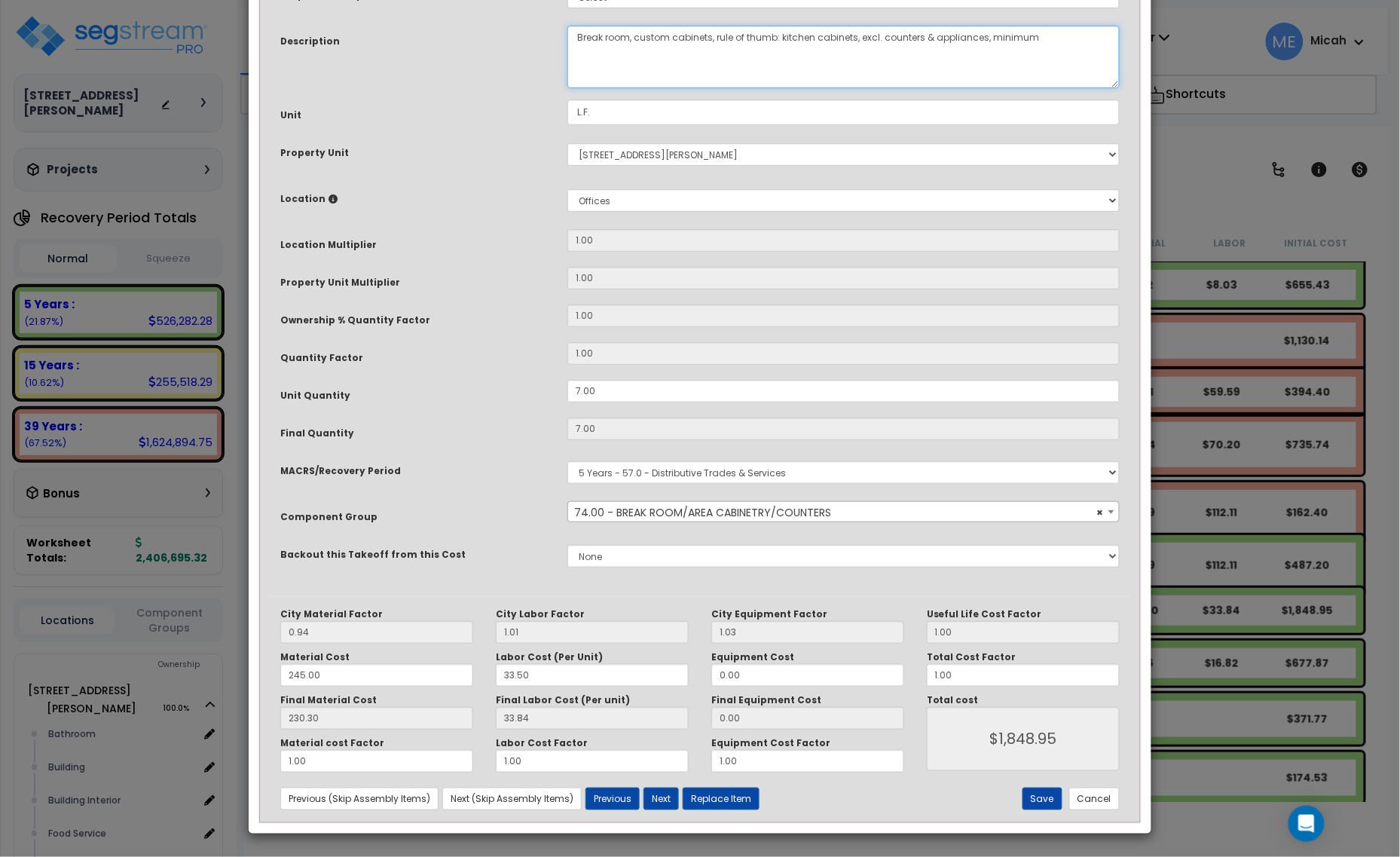
scroll to position [114, 0]
type textarea "Break room, custom cabinets, rule of thumb: kitchen cabinets, excl. counters & …"
click at [1035, 796] on button "Save" at bounding box center [1042, 799] width 40 height 22
type input "1848.95"
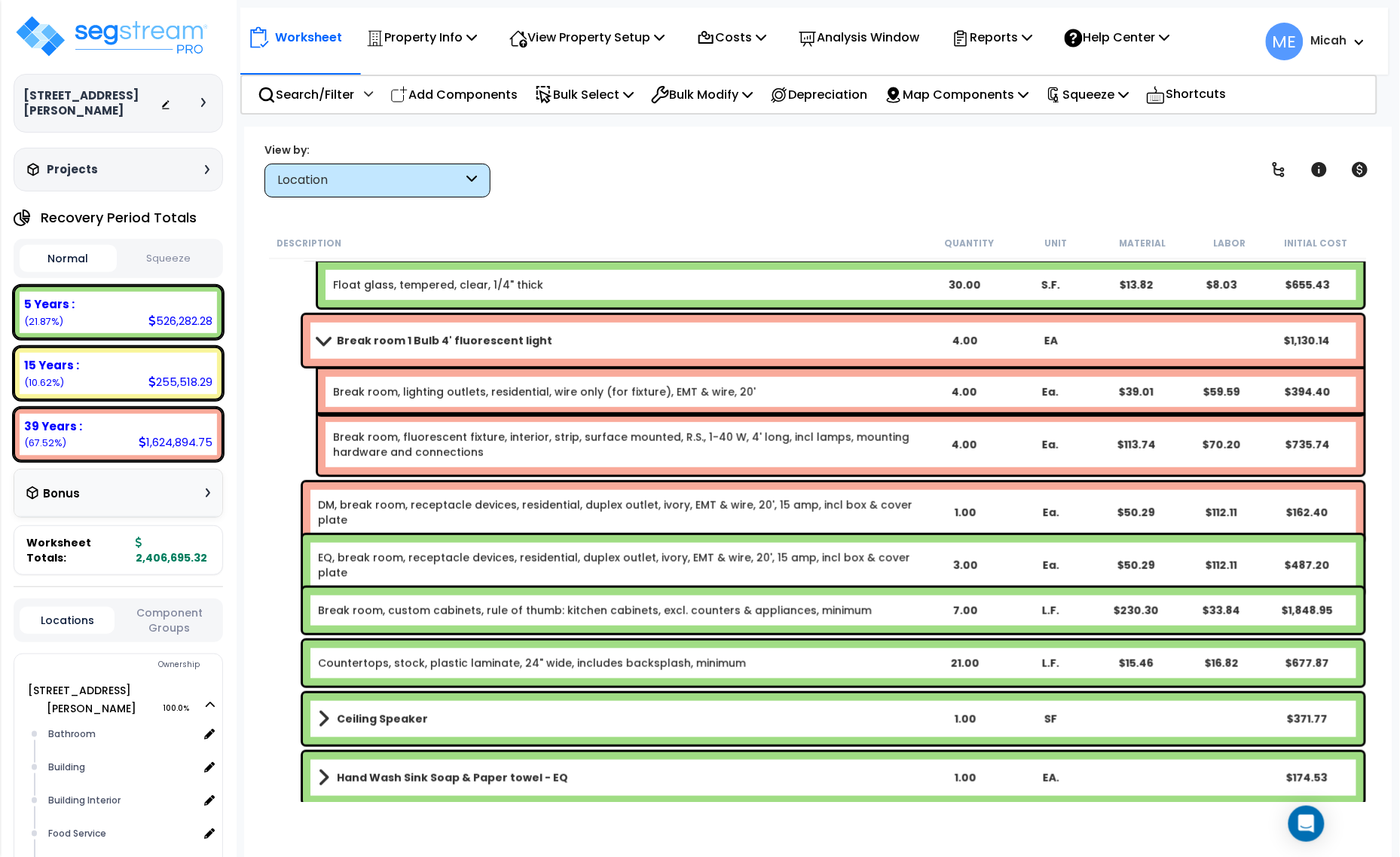
click at [449, 664] on link "Countertops, stock, plastic laminate, 24" wide, includes backsplash, minimum" at bounding box center [532, 663] width 428 height 15
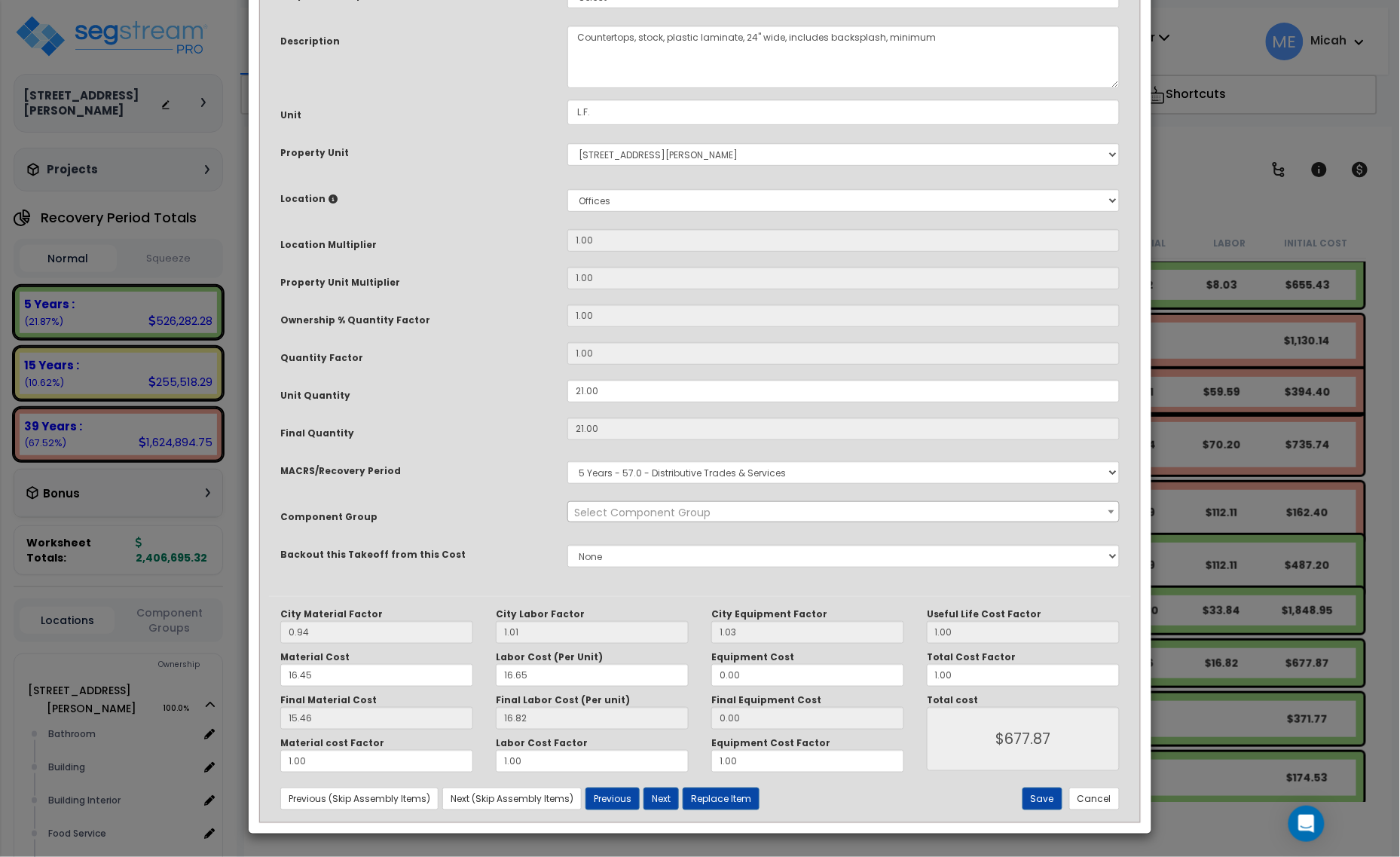
scroll to position [0, 0]
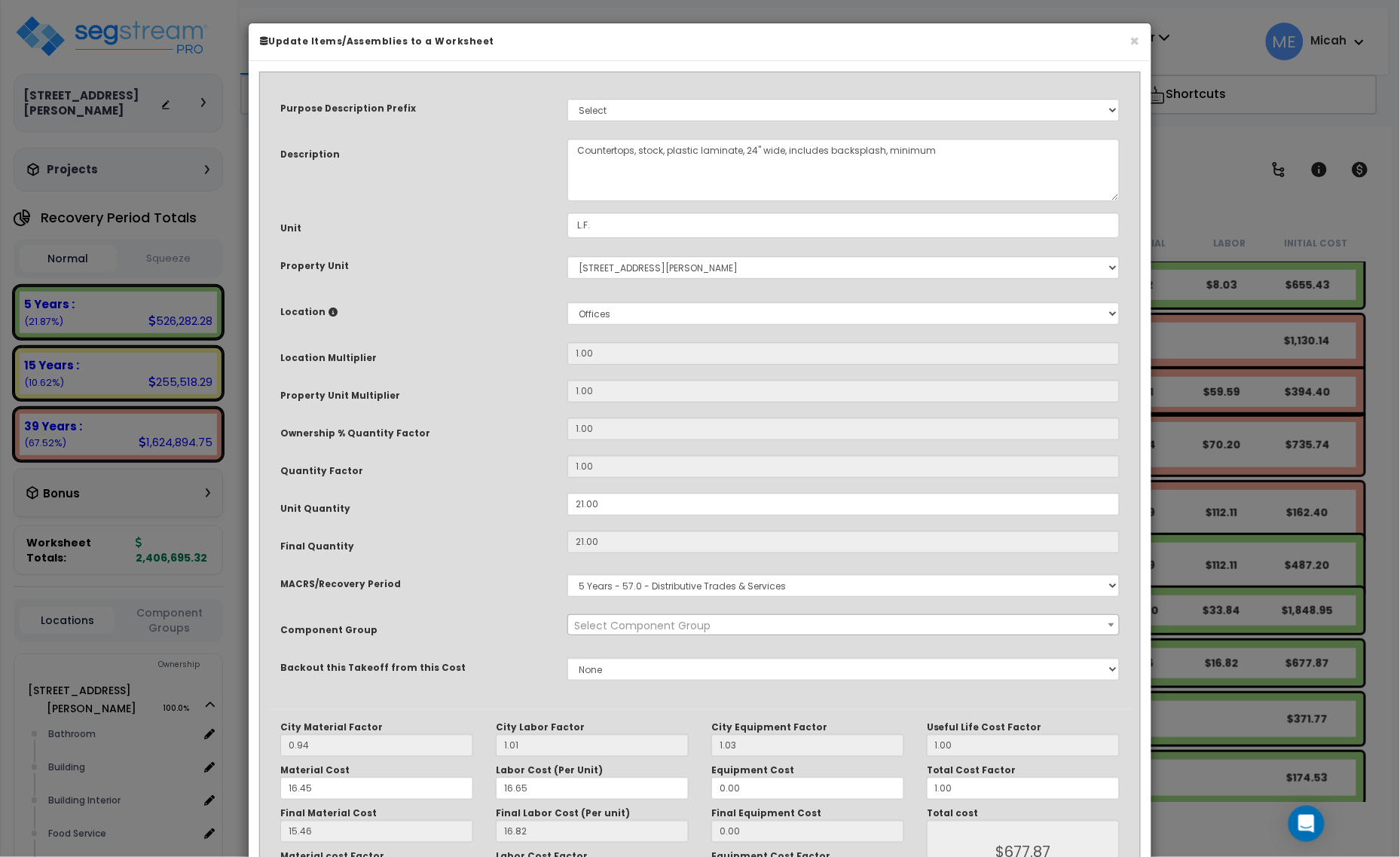
select select "56895"
click at [577, 149] on textarea "Countertops, stock, plastic laminate, 24" wide, includes backsplash, minimum" at bounding box center [844, 170] width 553 height 62
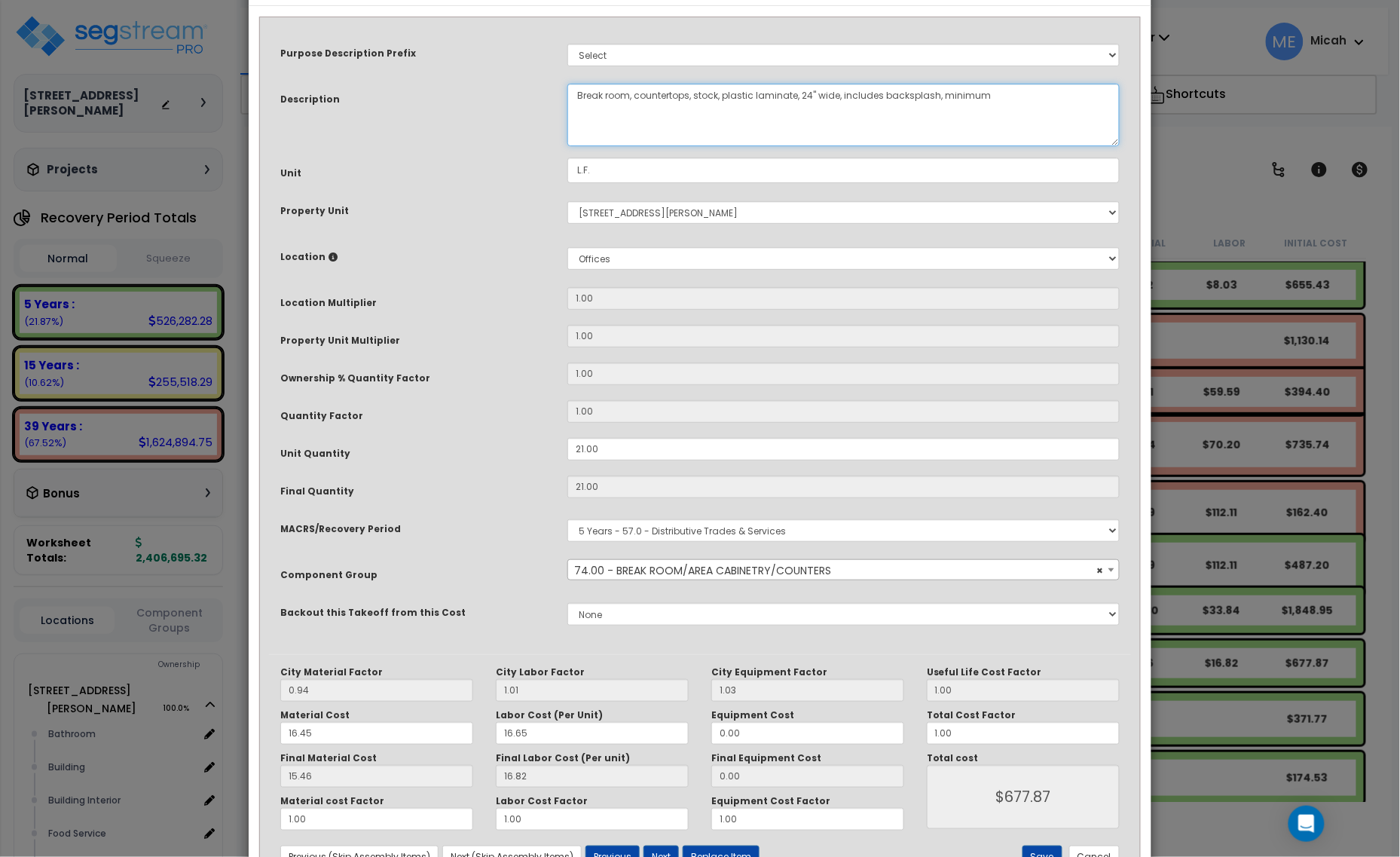
scroll to position [114, 0]
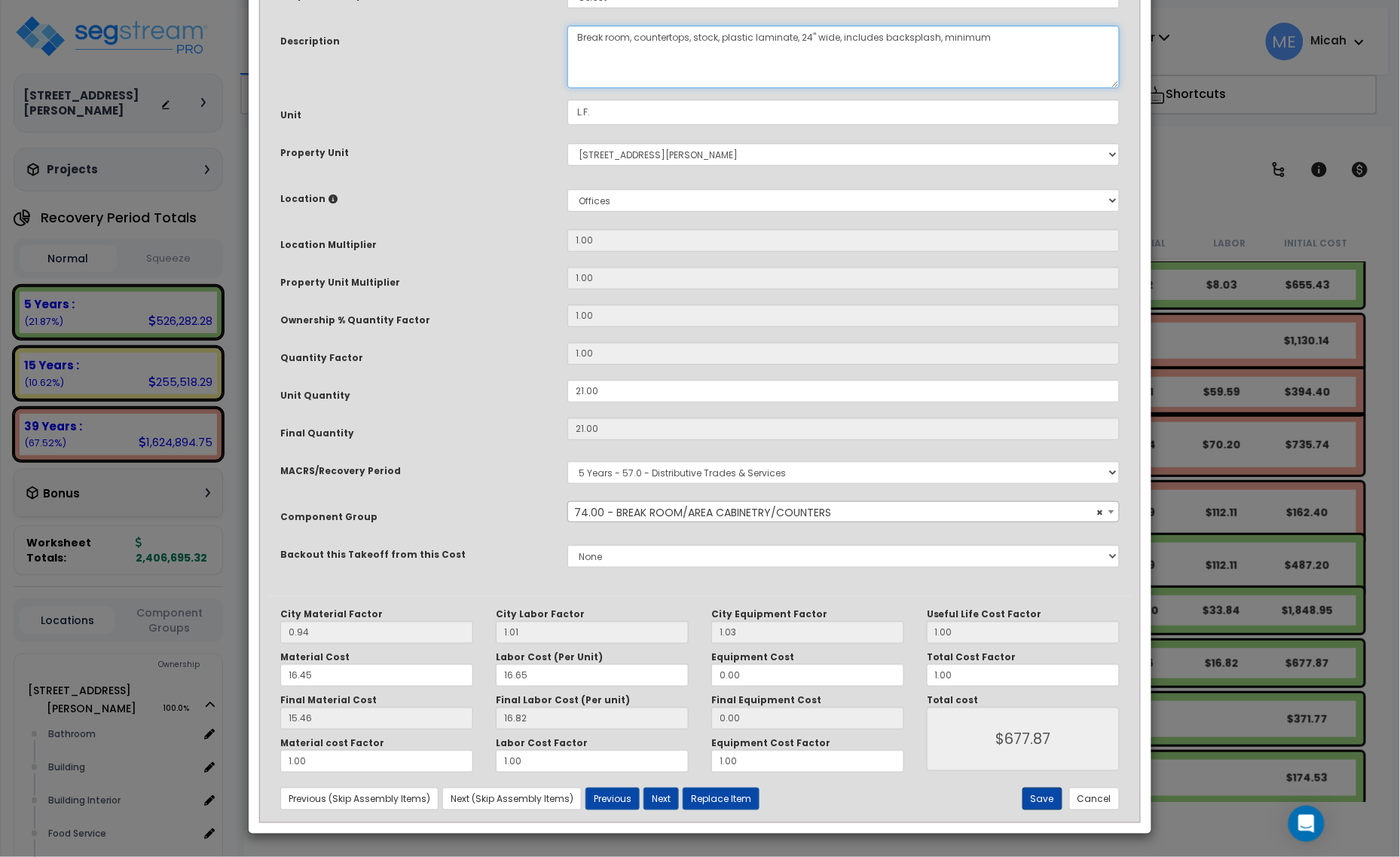
type textarea "Break room, countertops, stock, plastic laminate, 24" wide, includes backsplash…"
click at [1034, 799] on button "Save" at bounding box center [1042, 799] width 40 height 22
type input "677.87"
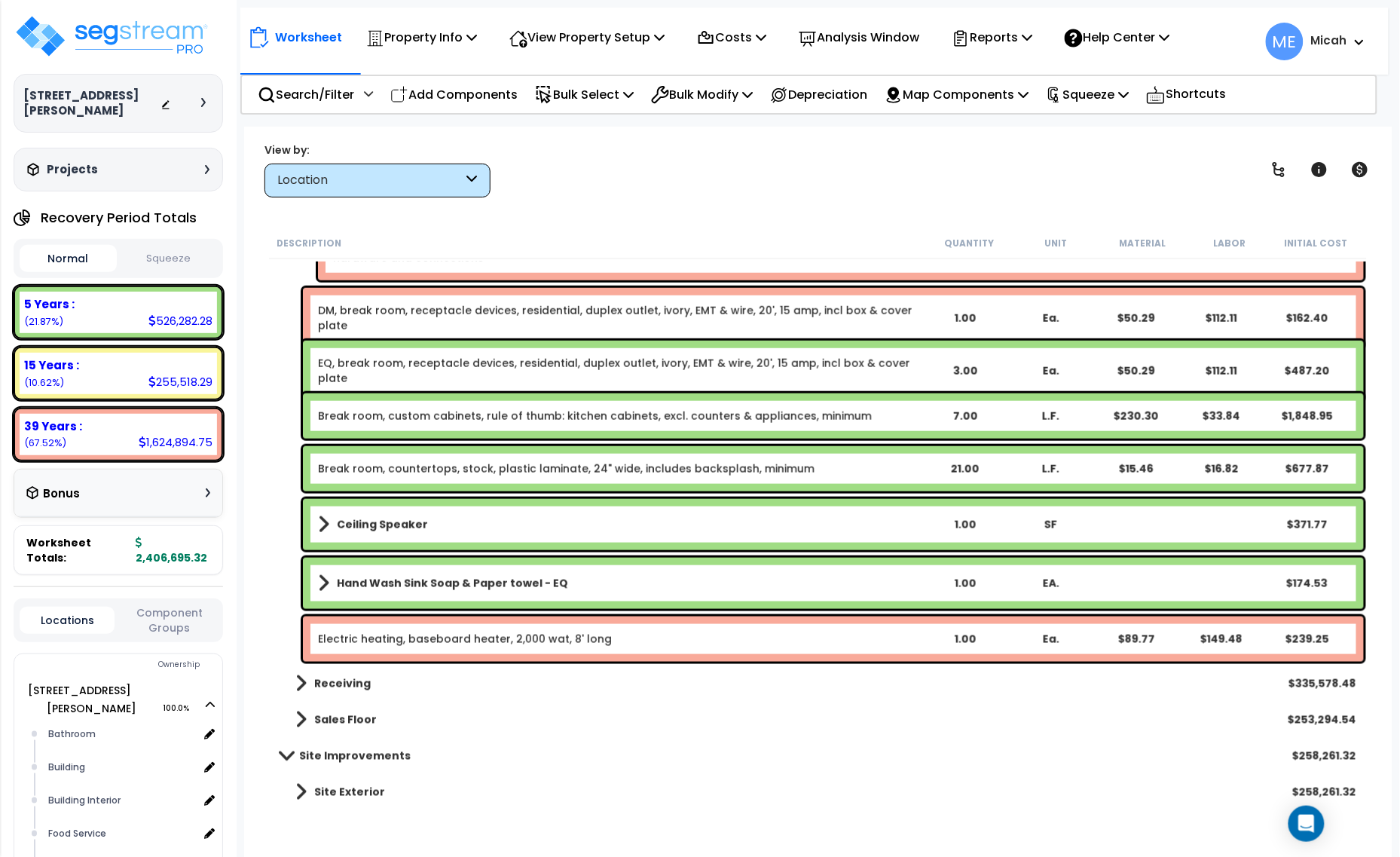
scroll to position [2369, 0]
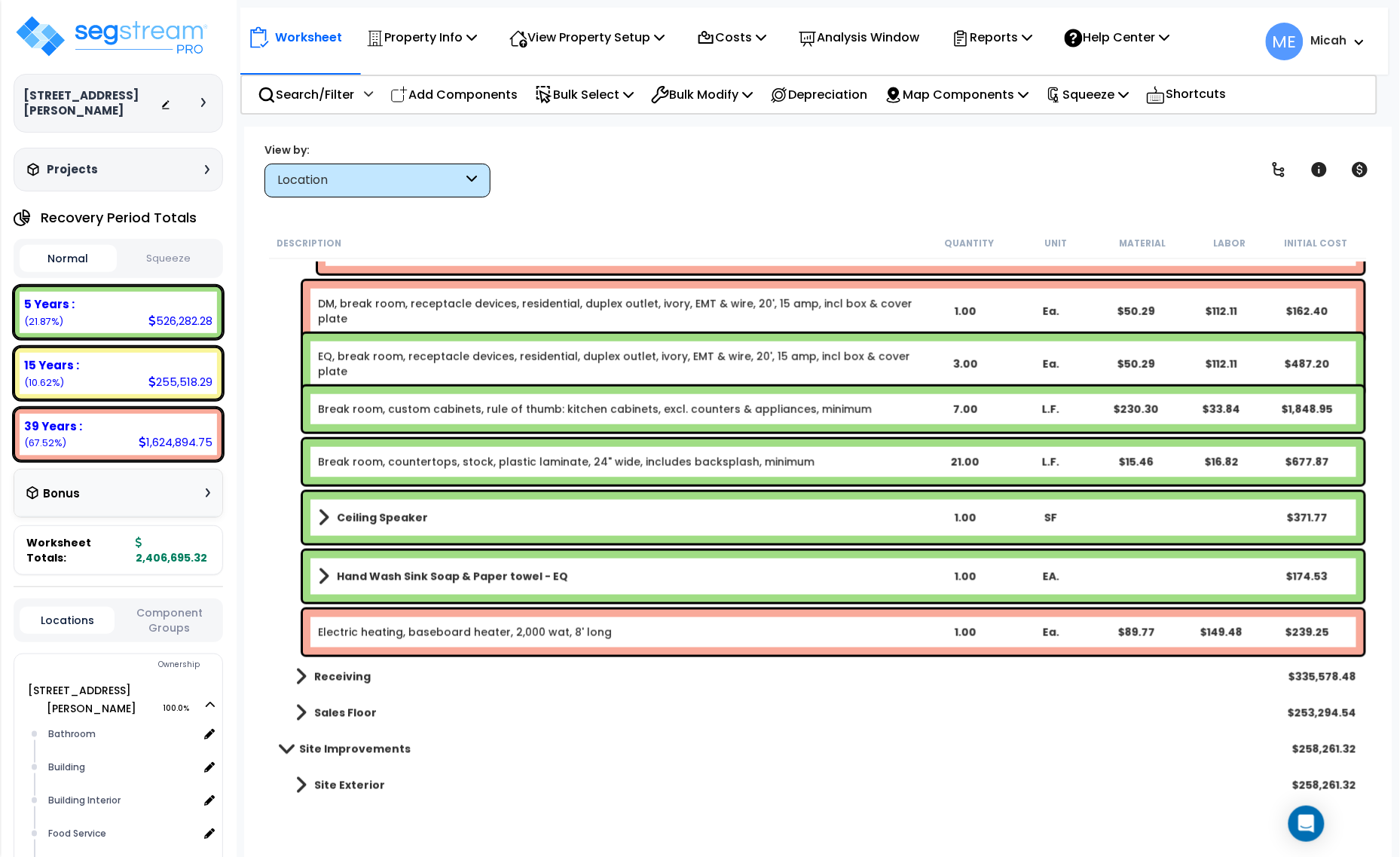
click at [351, 514] on b "Ceiling Speaker" at bounding box center [383, 517] width 92 height 15
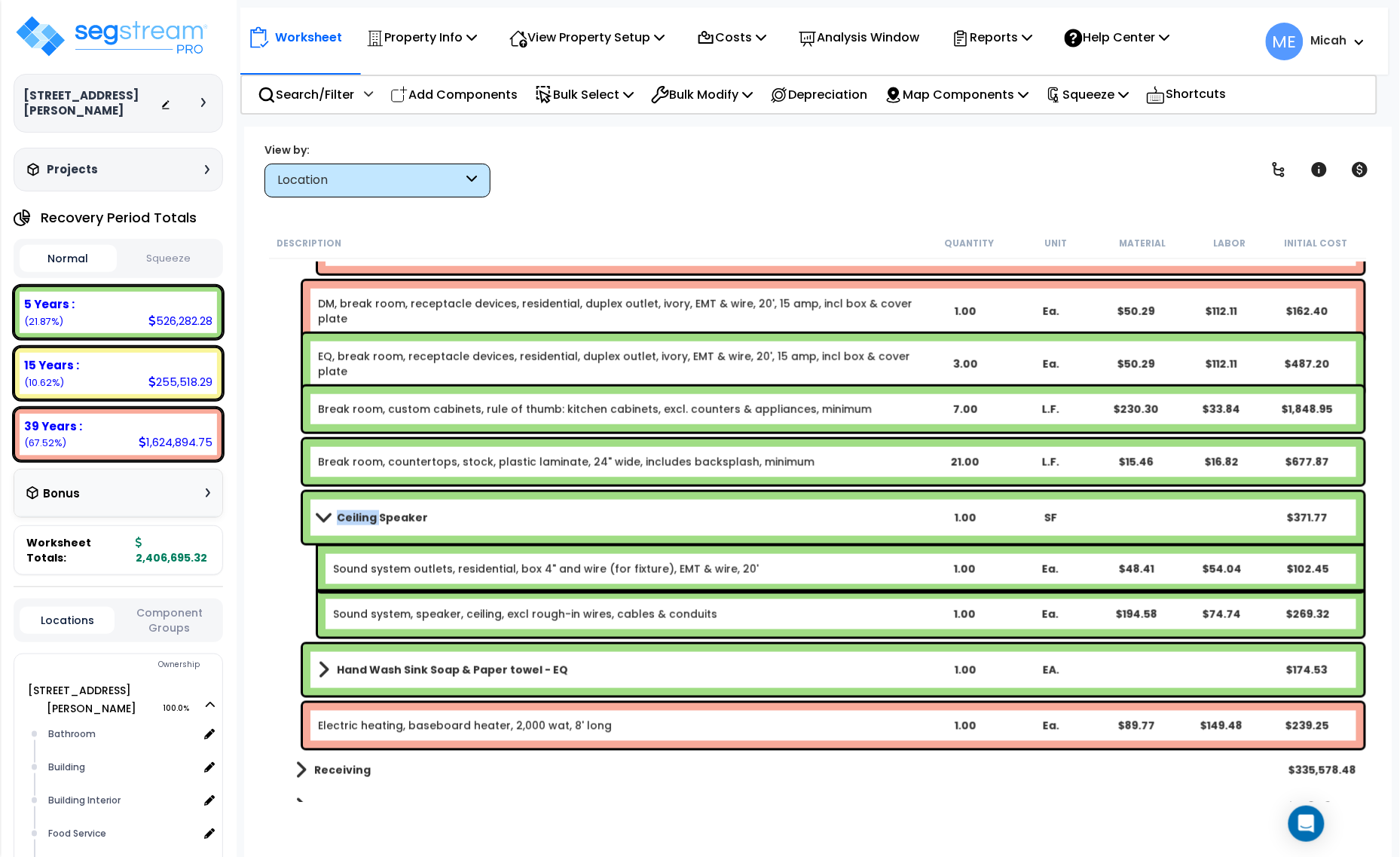
click at [351, 514] on b "Ceiling Speaker" at bounding box center [383, 517] width 92 height 15
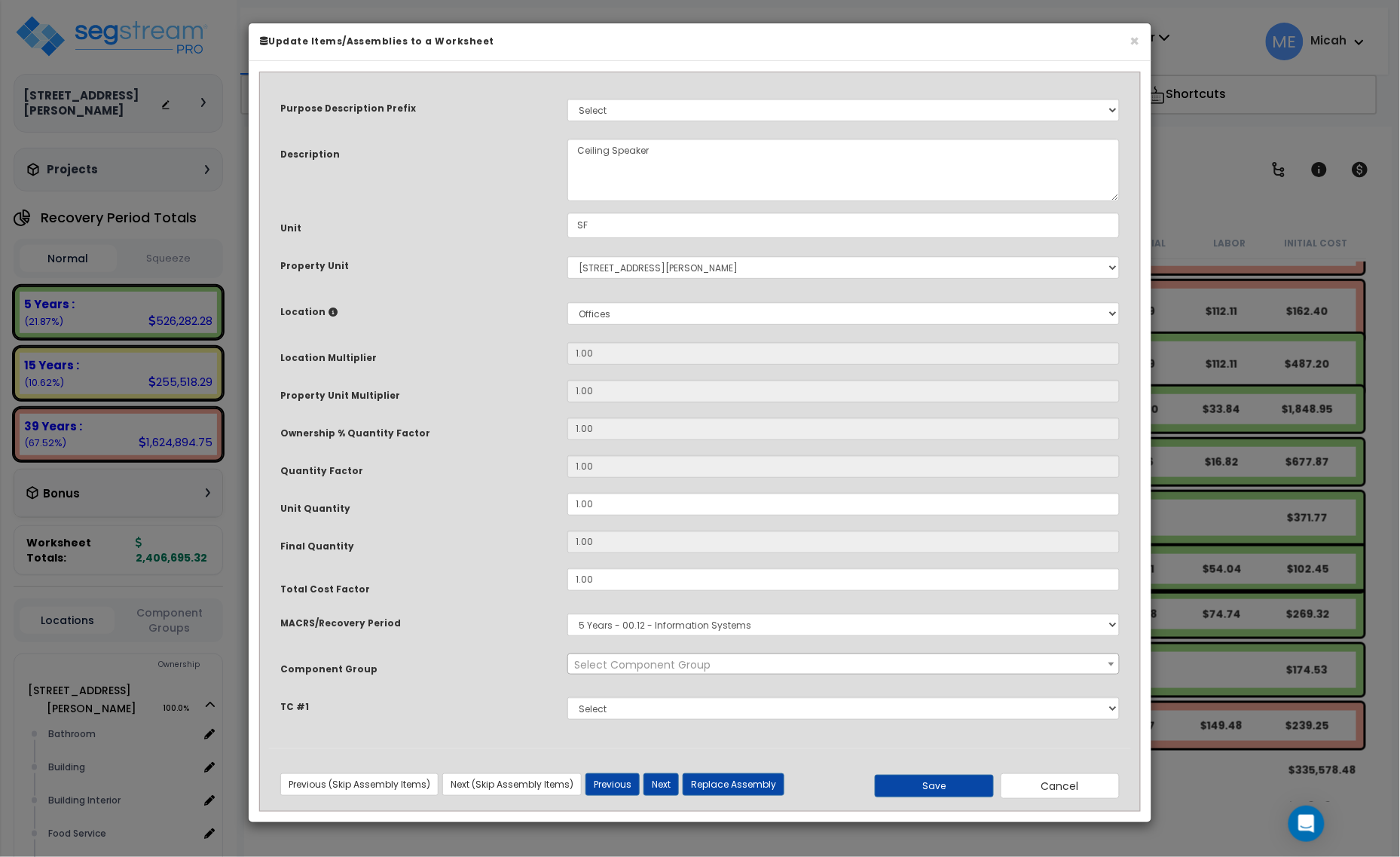
scroll to position [0, 0]
select select "56982"
click at [581, 145] on textarea "Ceiling Speaker" at bounding box center [844, 170] width 553 height 62
type textarea "Break Room Ceiling Speaker"
click at [932, 789] on button "Save" at bounding box center [934, 786] width 119 height 22
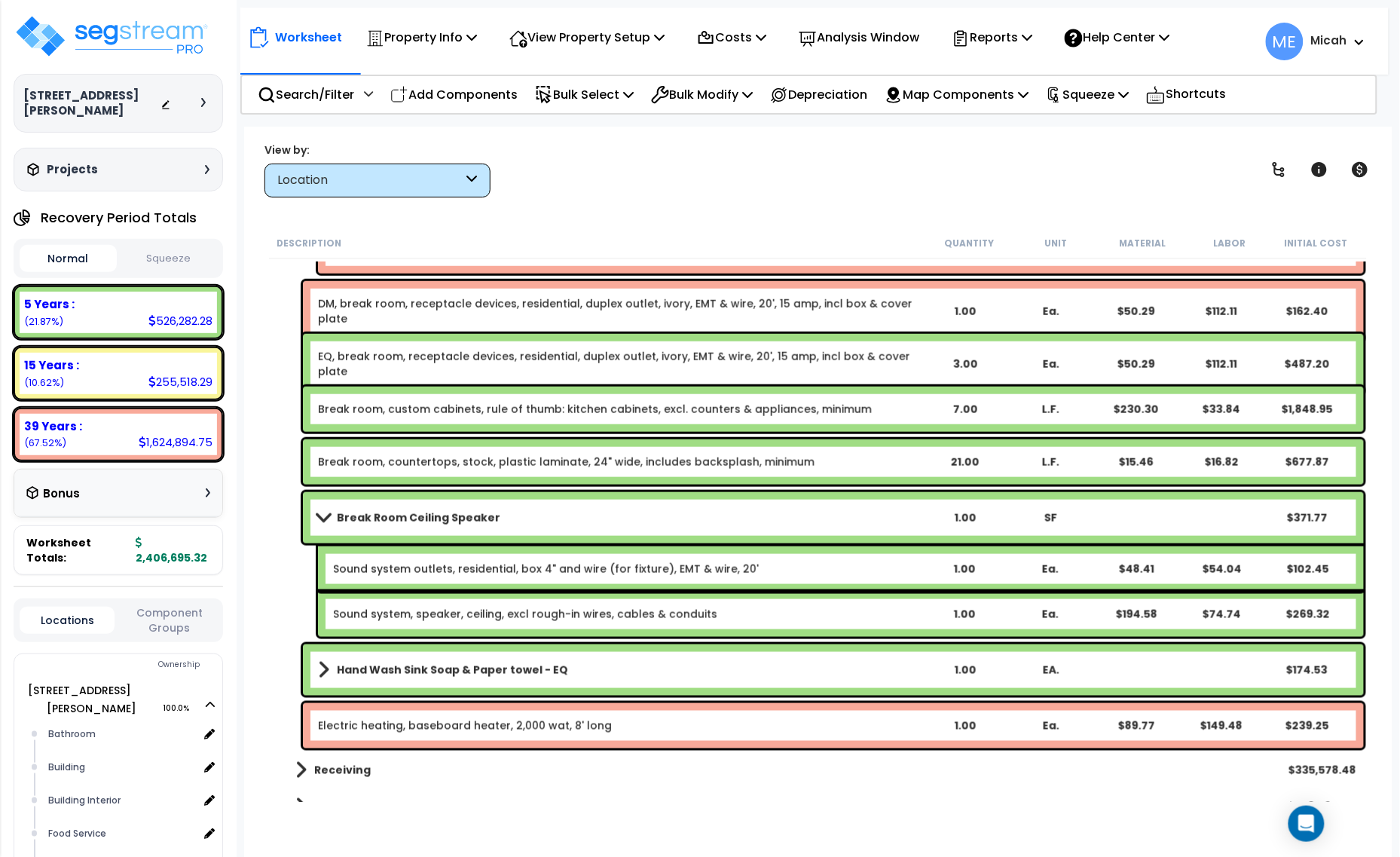
click at [396, 568] on link "Sound system outlets, residential, box 4" and wire (for fixture), EMT & wire, 2…" at bounding box center [546, 568] width 426 height 15
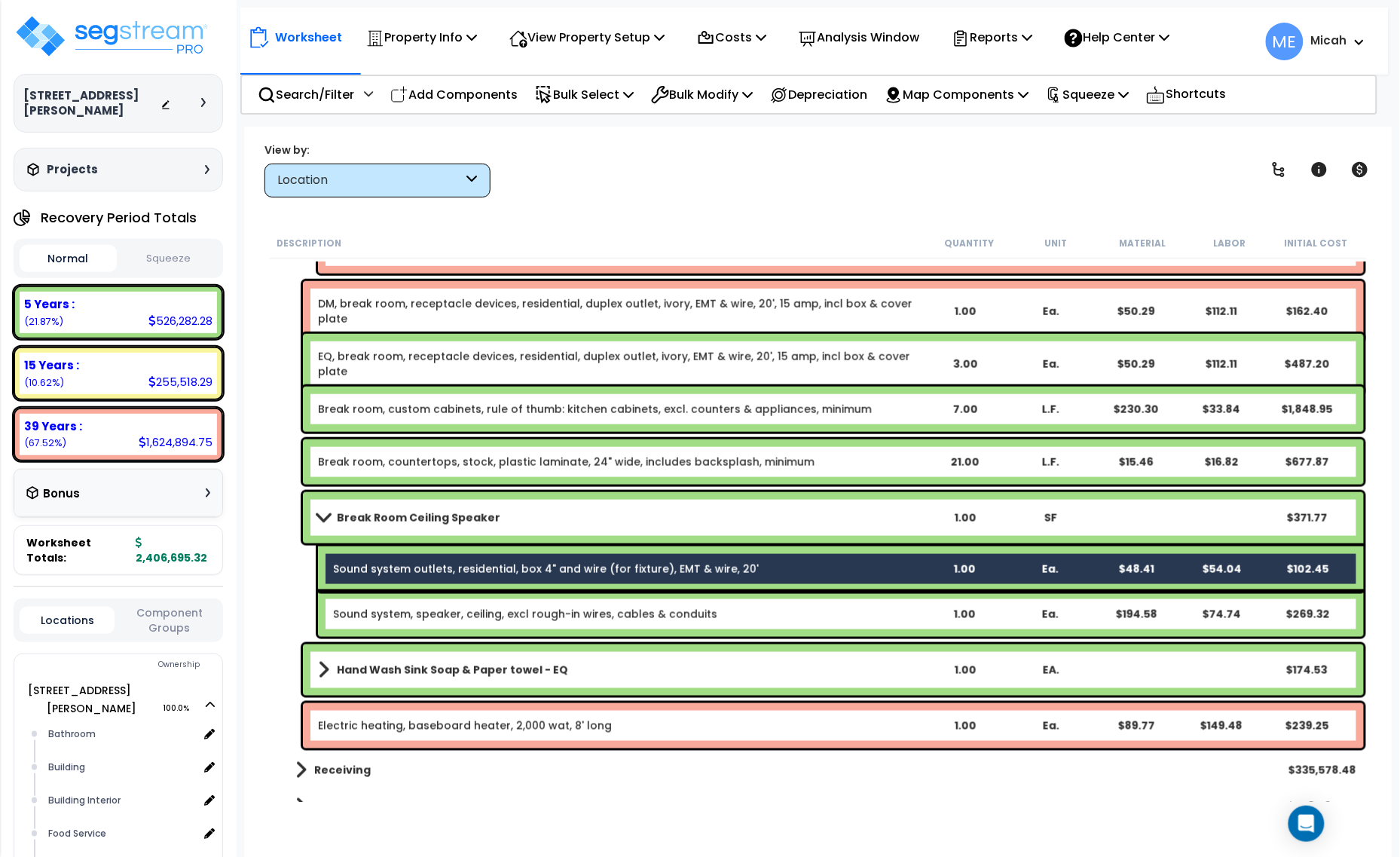
click at [390, 606] on link "Sound system, speaker, ceiling, excl rough-in wires, cables & conduits" at bounding box center [525, 613] width 384 height 15
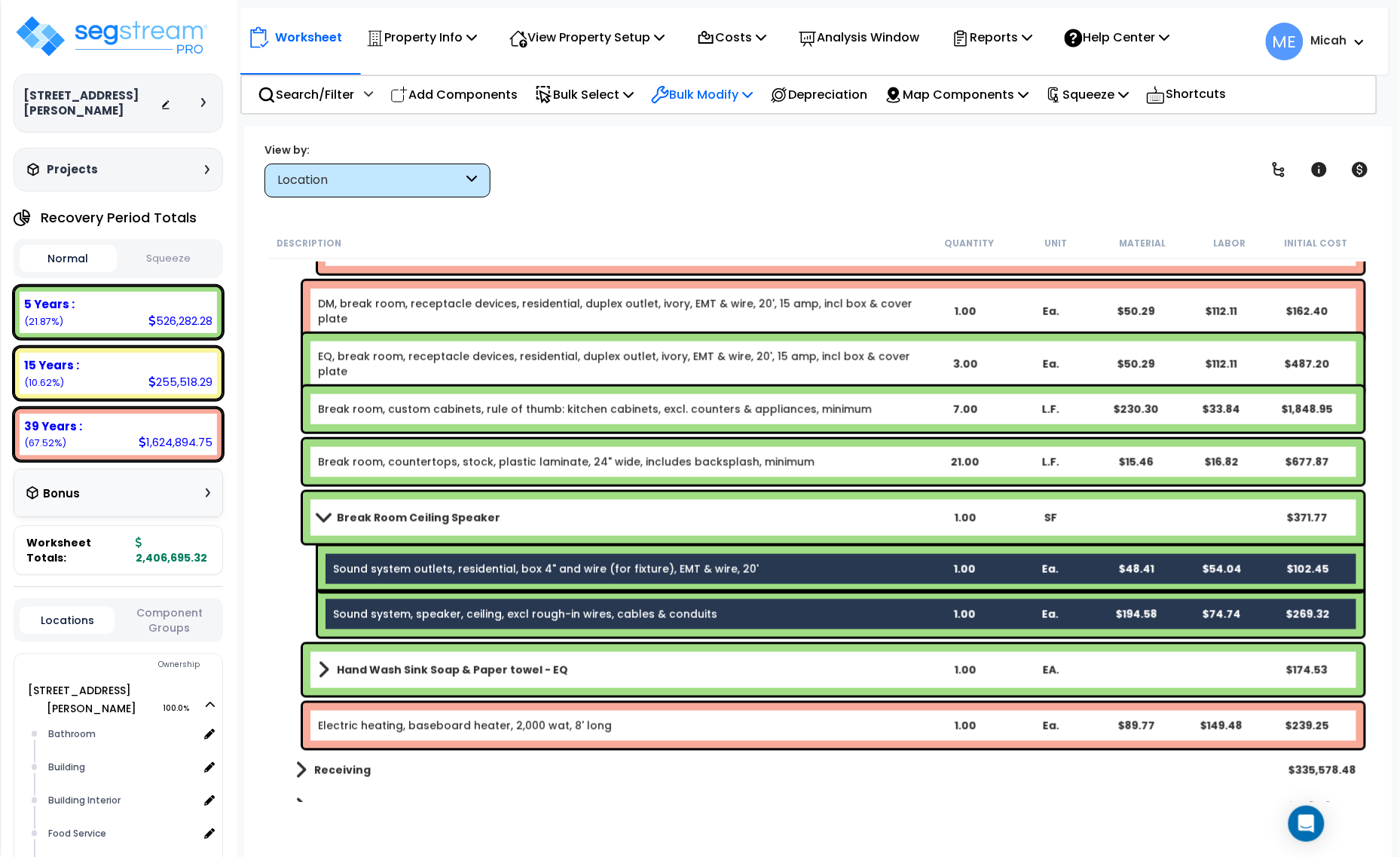
click at [753, 89] on icon at bounding box center [748, 94] width 10 height 12
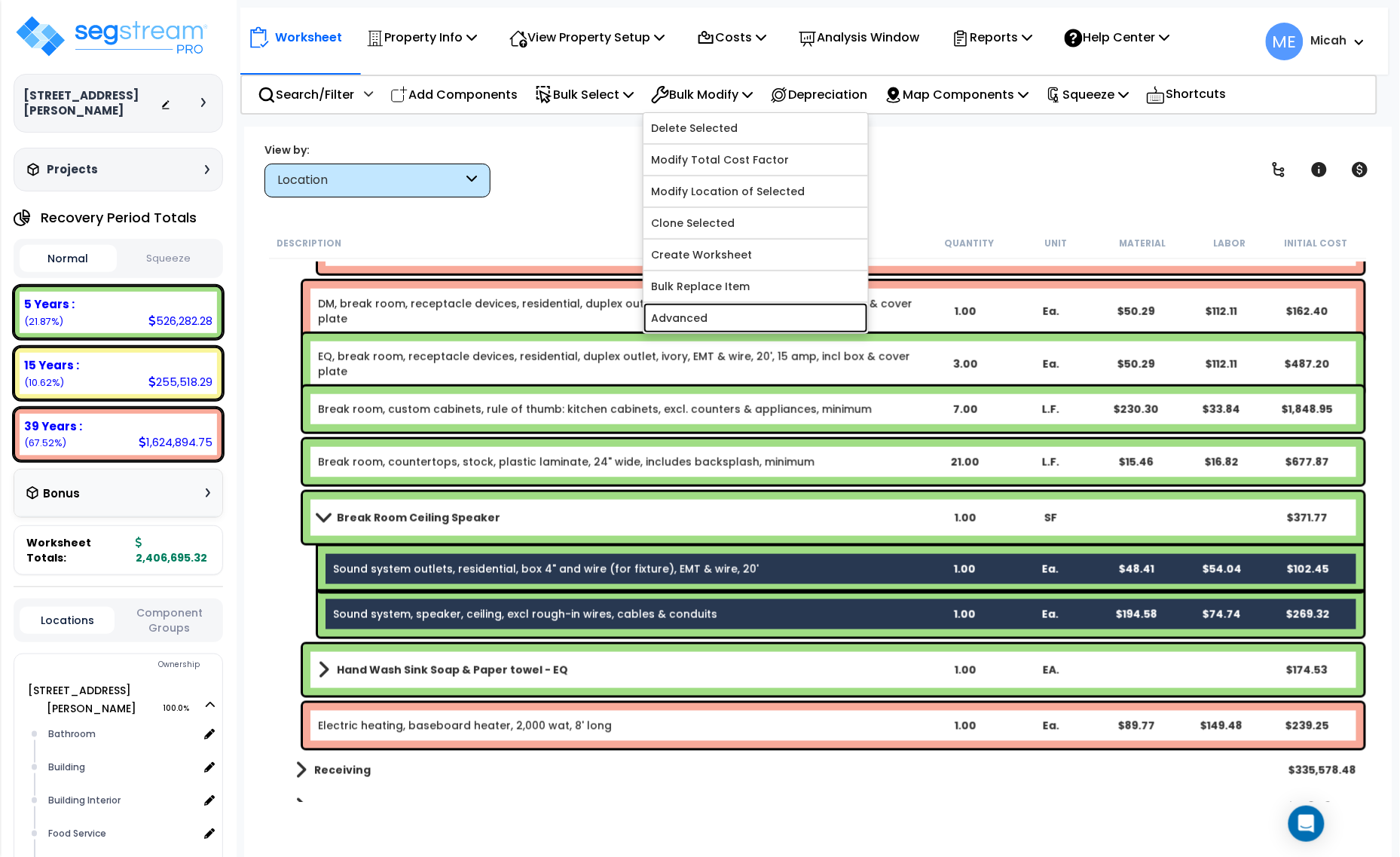
click at [762, 317] on link "Advanced" at bounding box center [756, 318] width 225 height 30
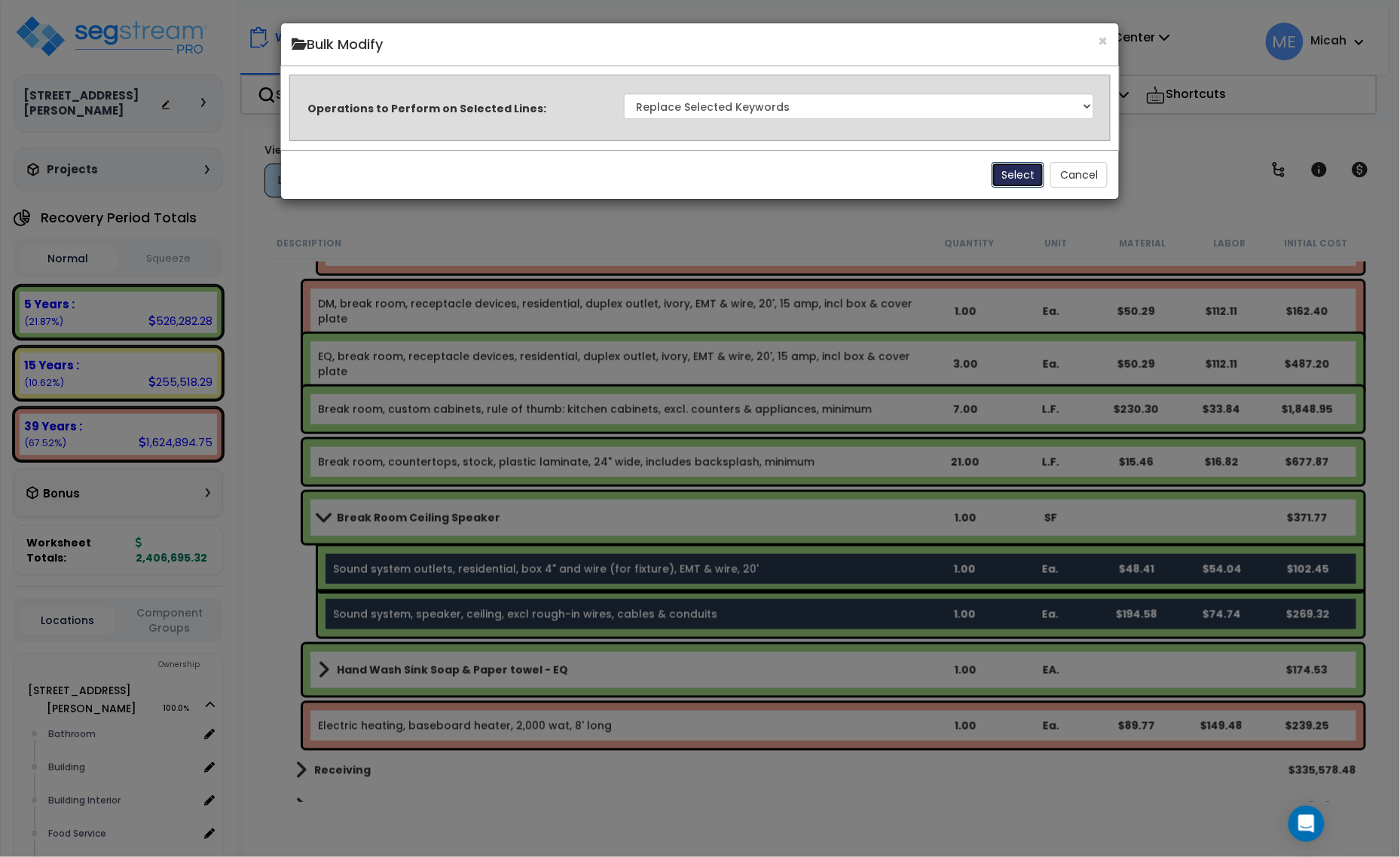
click at [1014, 170] on button "Select" at bounding box center [1017, 175] width 53 height 26
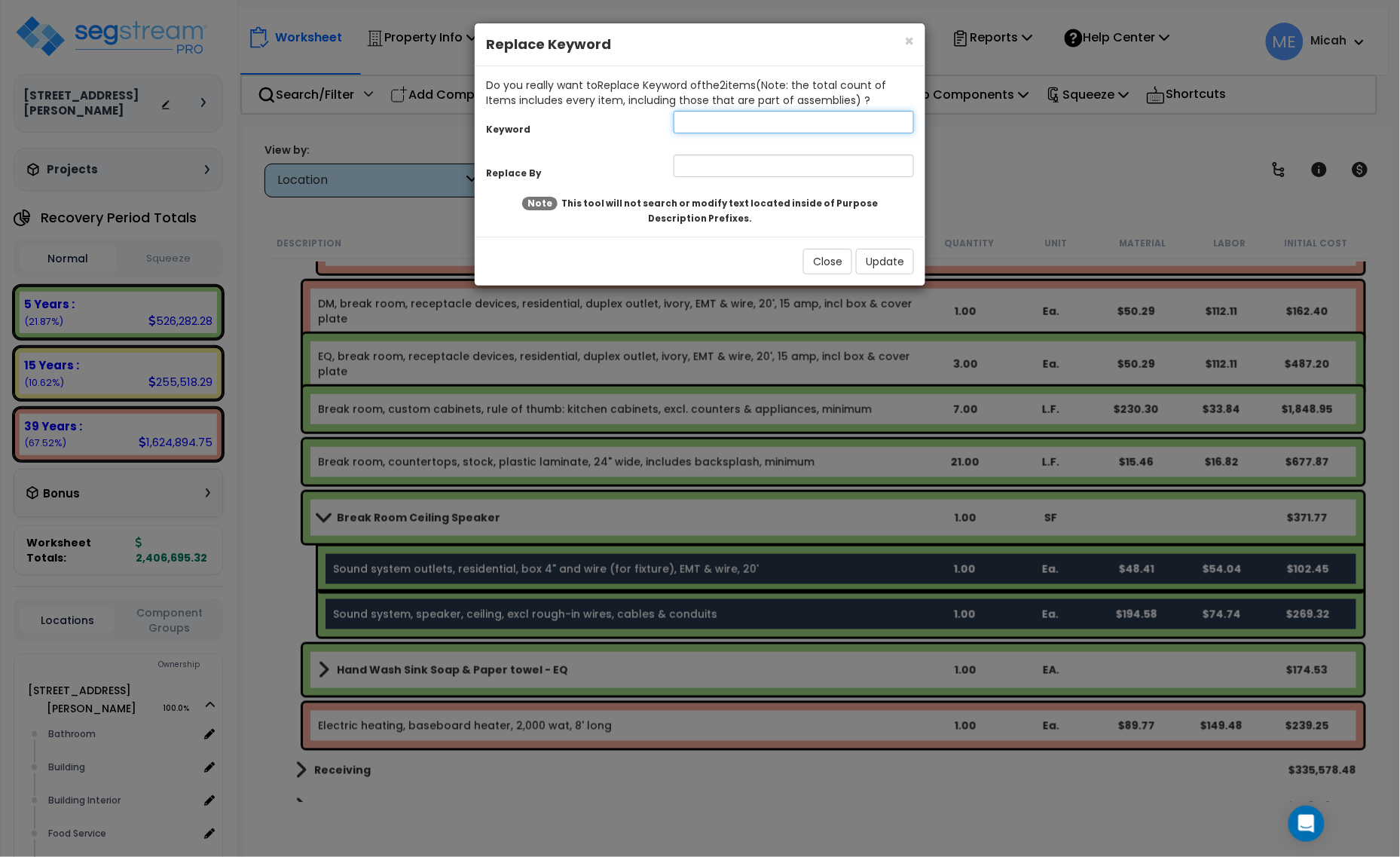
click at [698, 119] on input "text" at bounding box center [794, 122] width 240 height 22
type input "s"
type input "Sound"
click at [694, 170] on input "text" at bounding box center [794, 166] width 240 height 22
type input "Break room, sound"
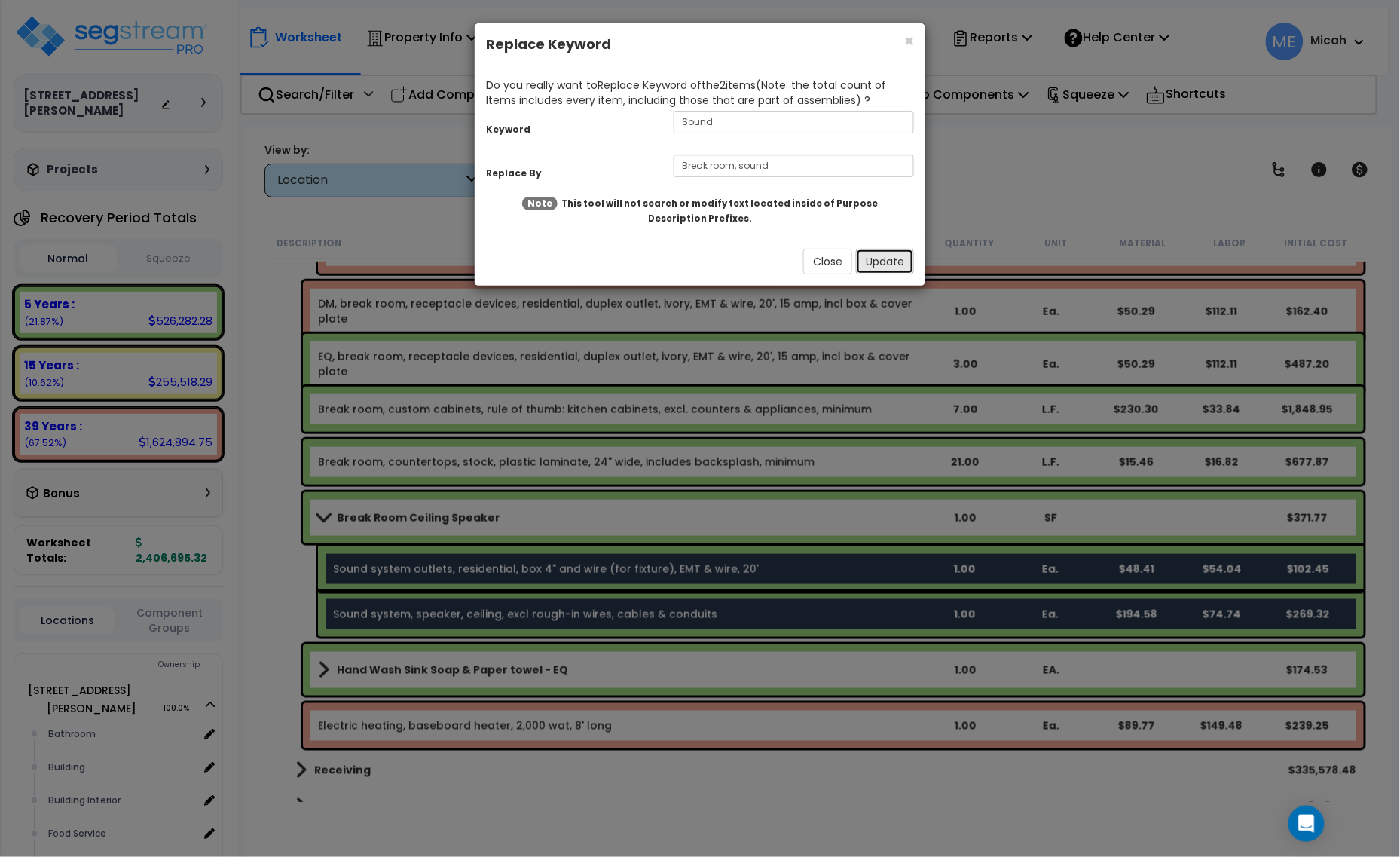
click at [887, 249] on button "Update" at bounding box center [884, 262] width 58 height 26
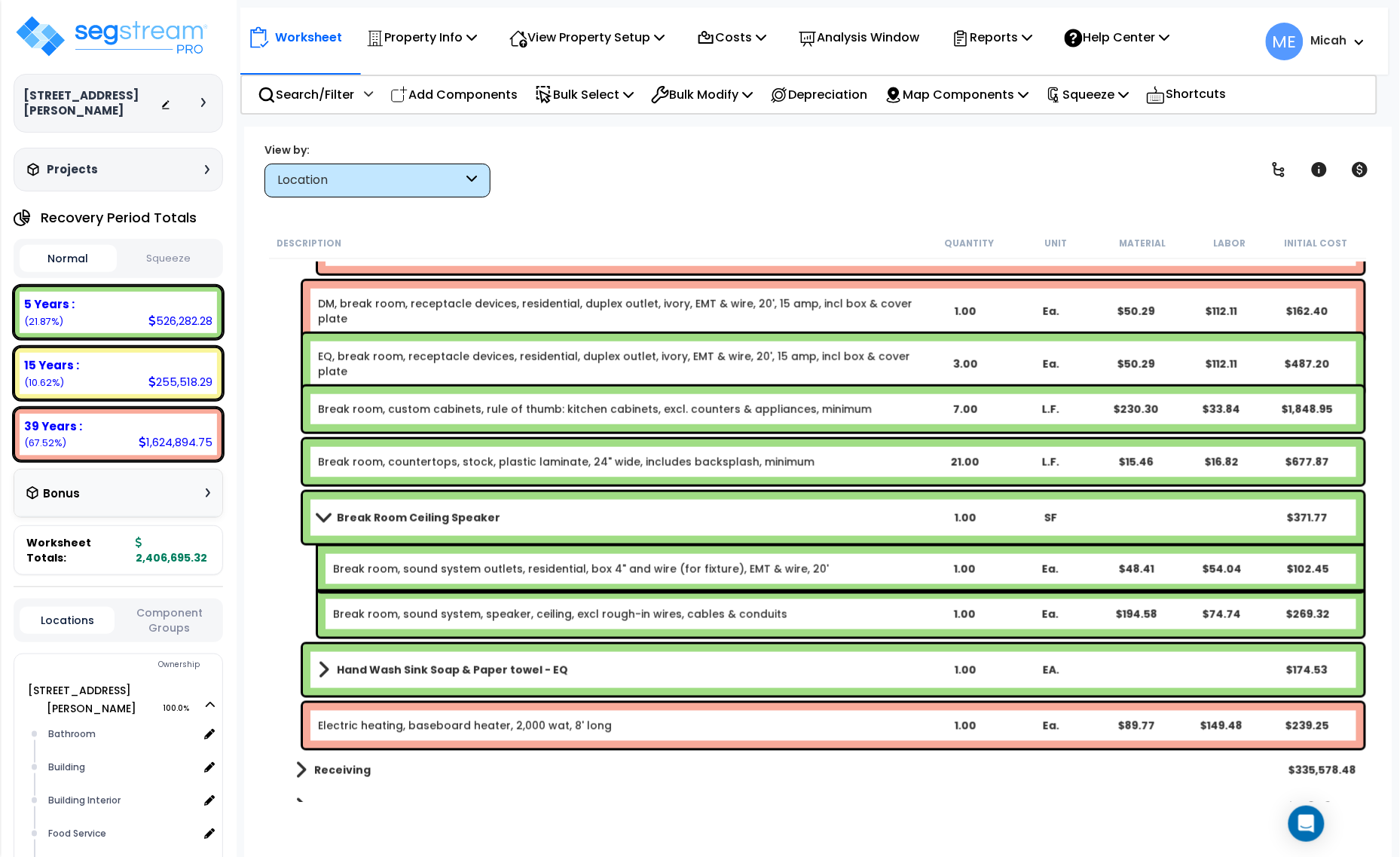
click at [322, 672] on span at bounding box center [323, 670] width 11 height 21
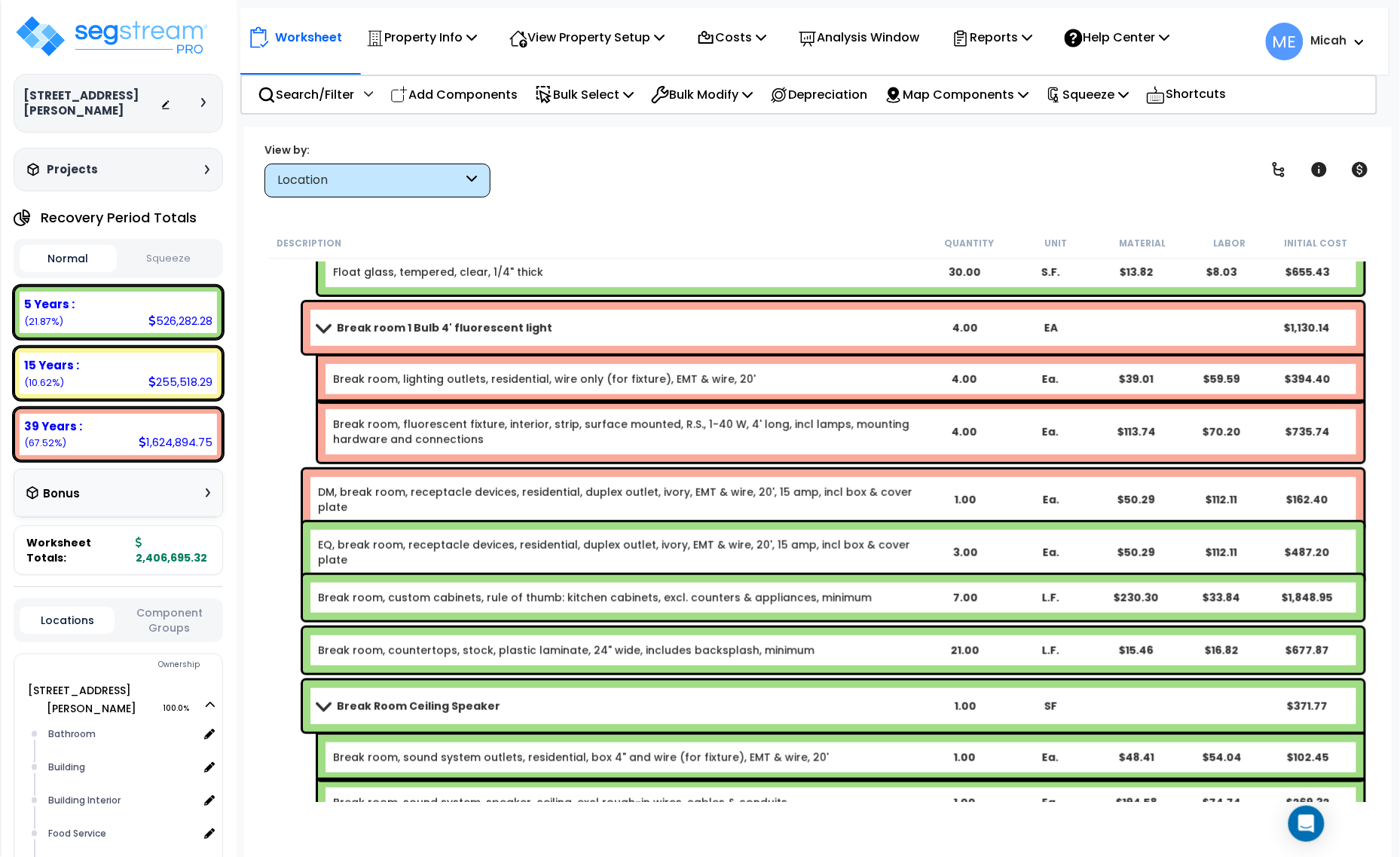
scroll to position [2086, 0]
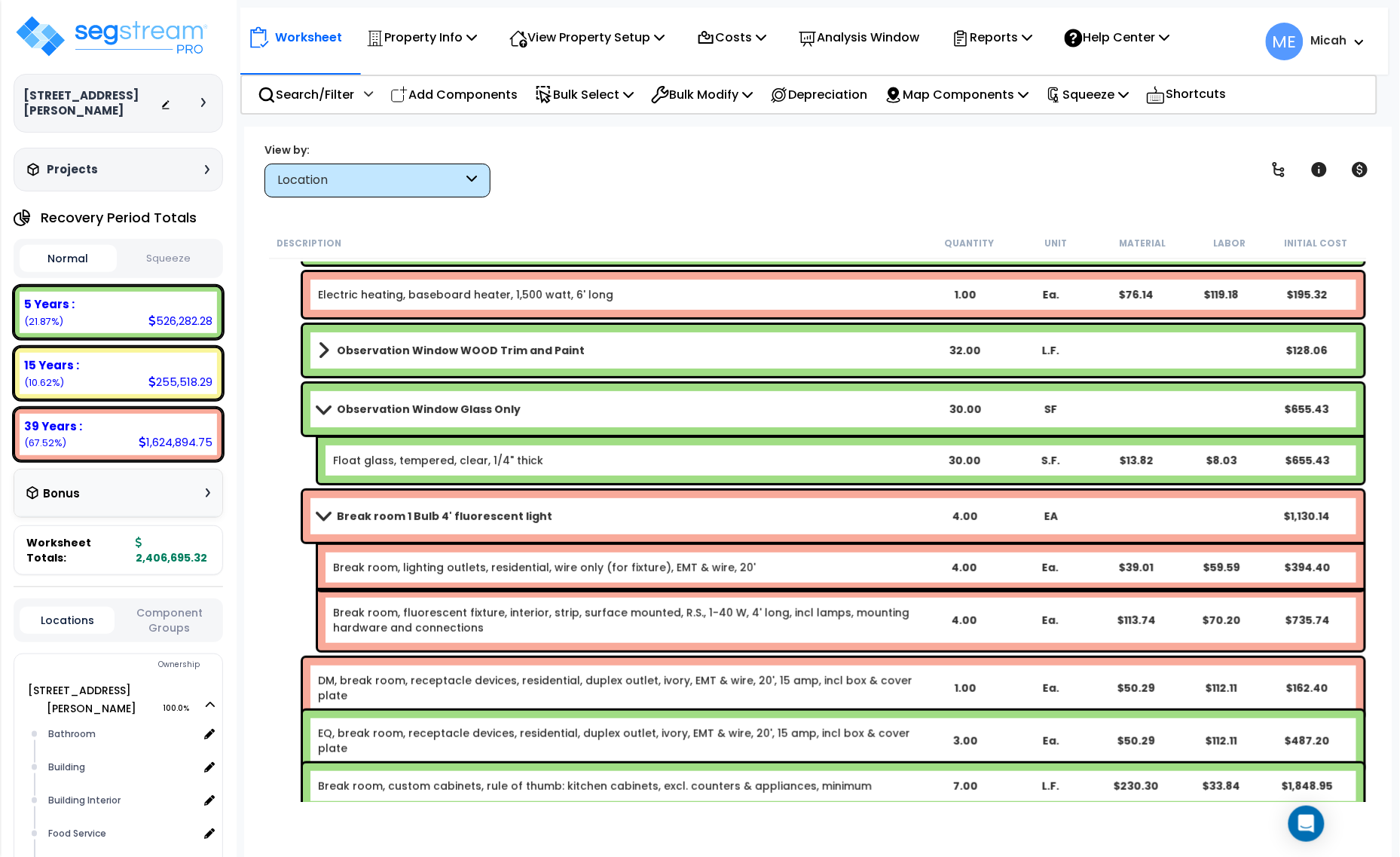
click at [328, 401] on link "Observation Window Glass Only" at bounding box center [619, 409] width 604 height 21
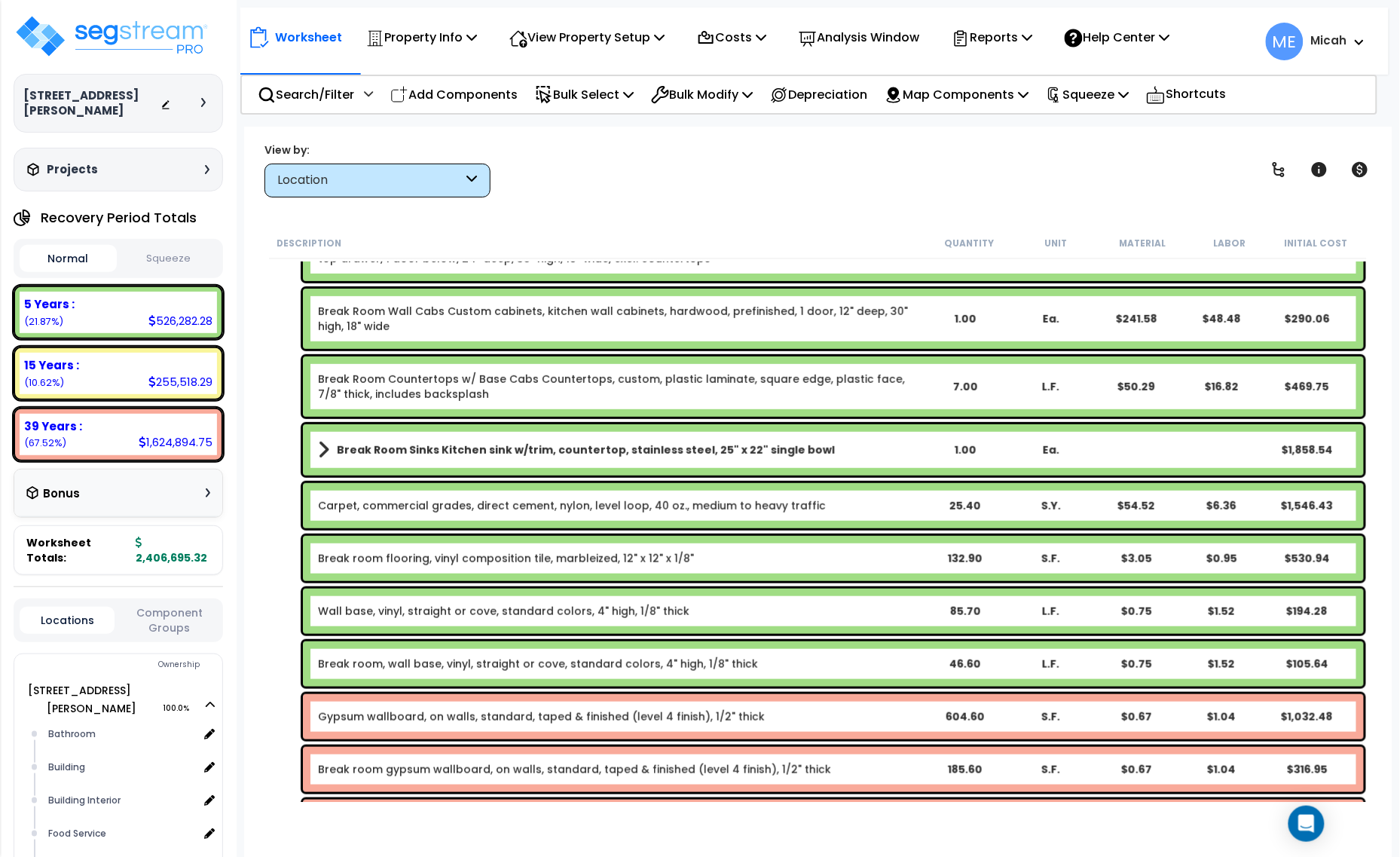
scroll to position [201, 0]
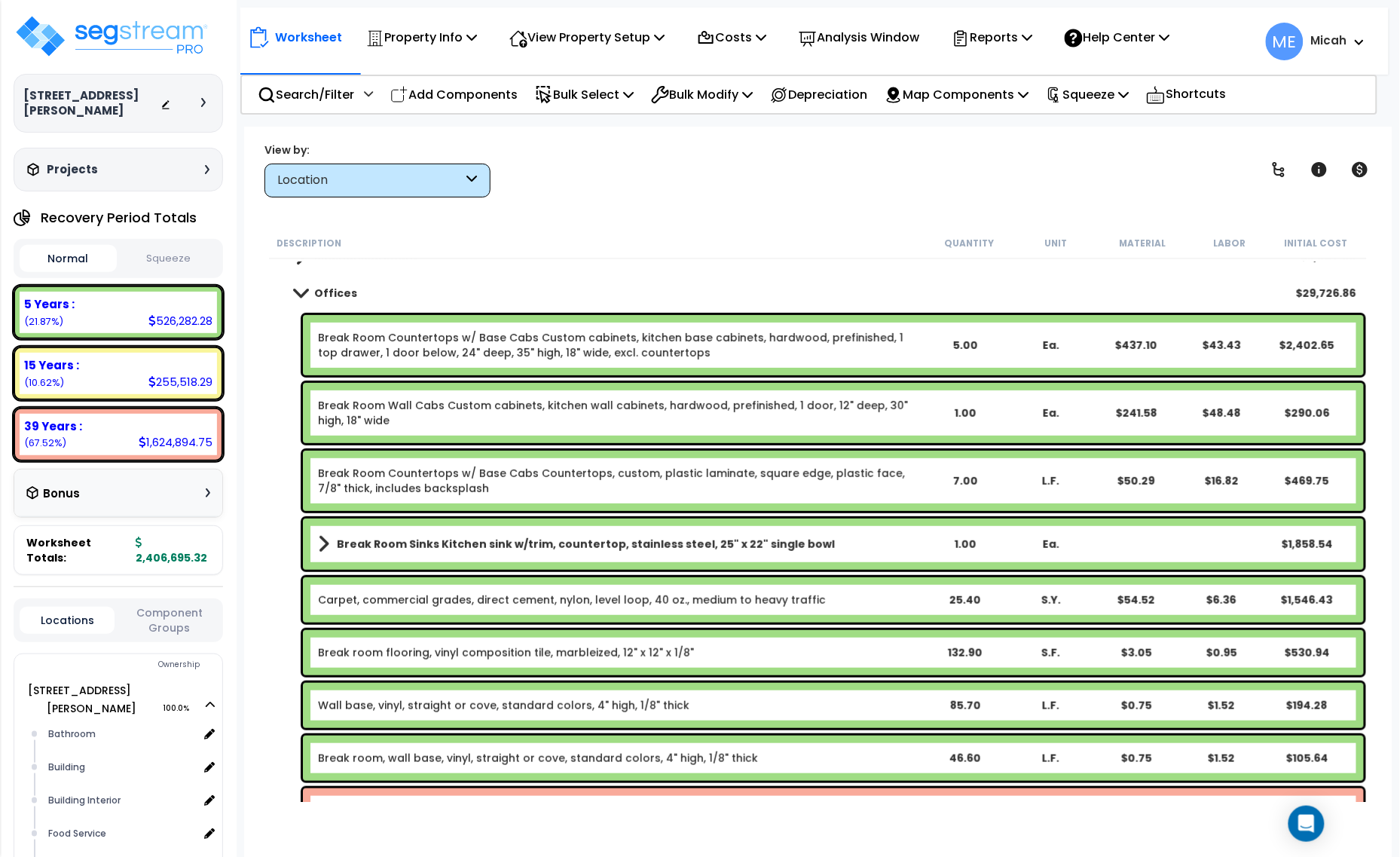
click at [660, 477] on link "Break Room Countertops w/ Base Cabs Countertops, custom, plastic laminate, squa…" at bounding box center [619, 480] width 604 height 30
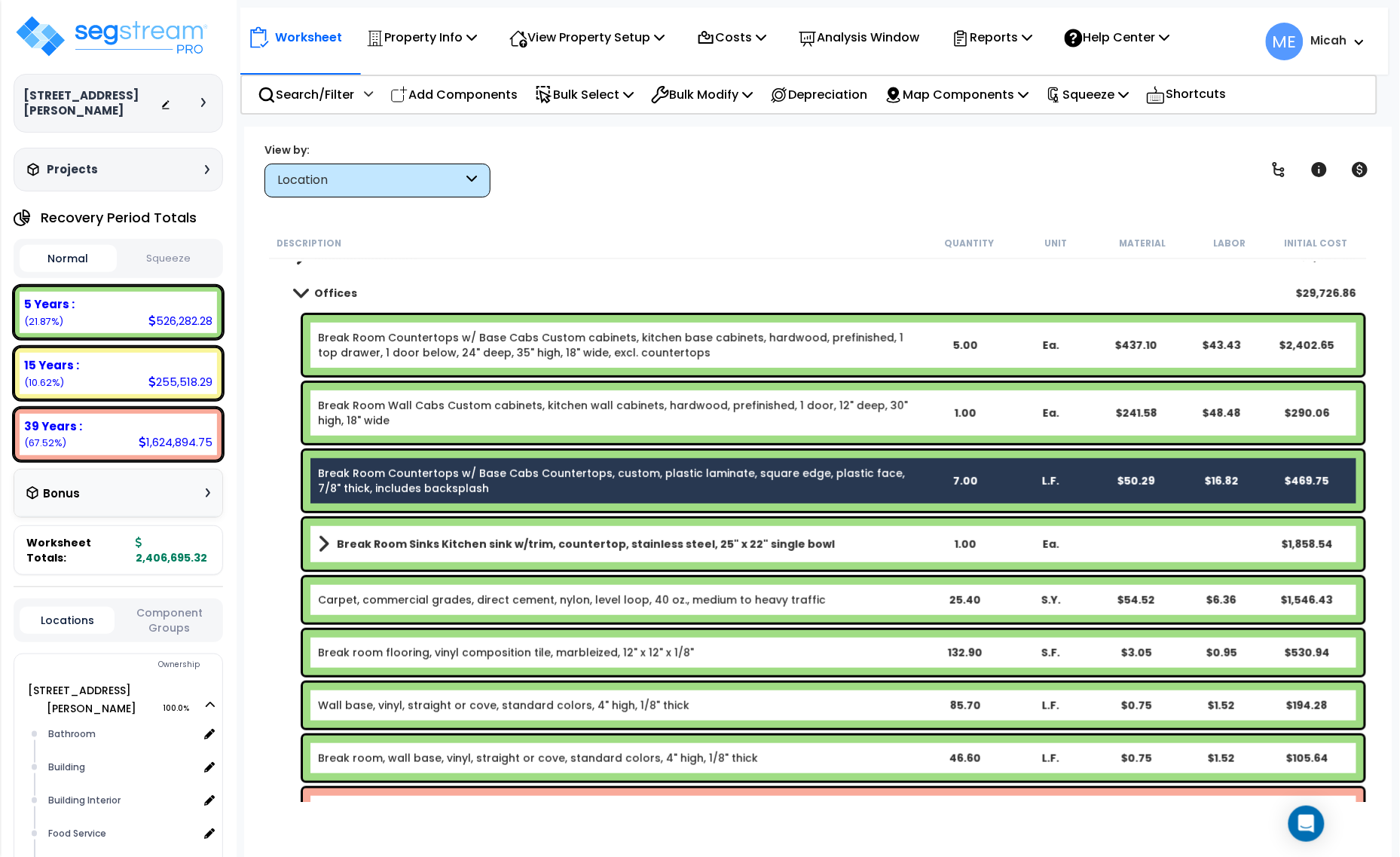
click at [639, 405] on link "Break Room Wall Cabs Custom cabinets, kitchen wall cabinets, hardwood, prefinis…" at bounding box center [619, 413] width 604 height 30
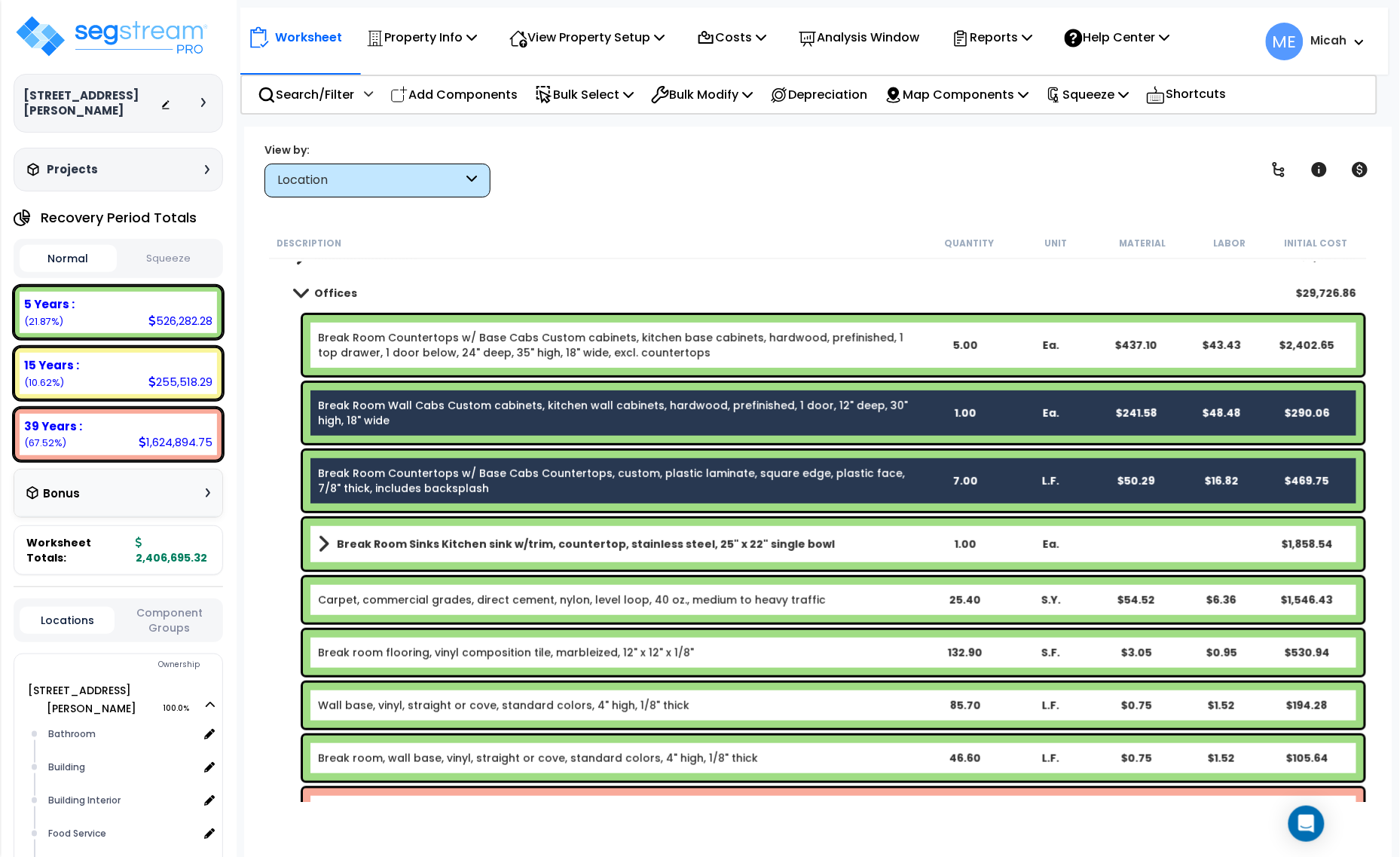
click at [654, 348] on link "Break Room Countertops w/ Base Cabs Custom cabinets, kitchen base cabinets, har…" at bounding box center [619, 345] width 604 height 30
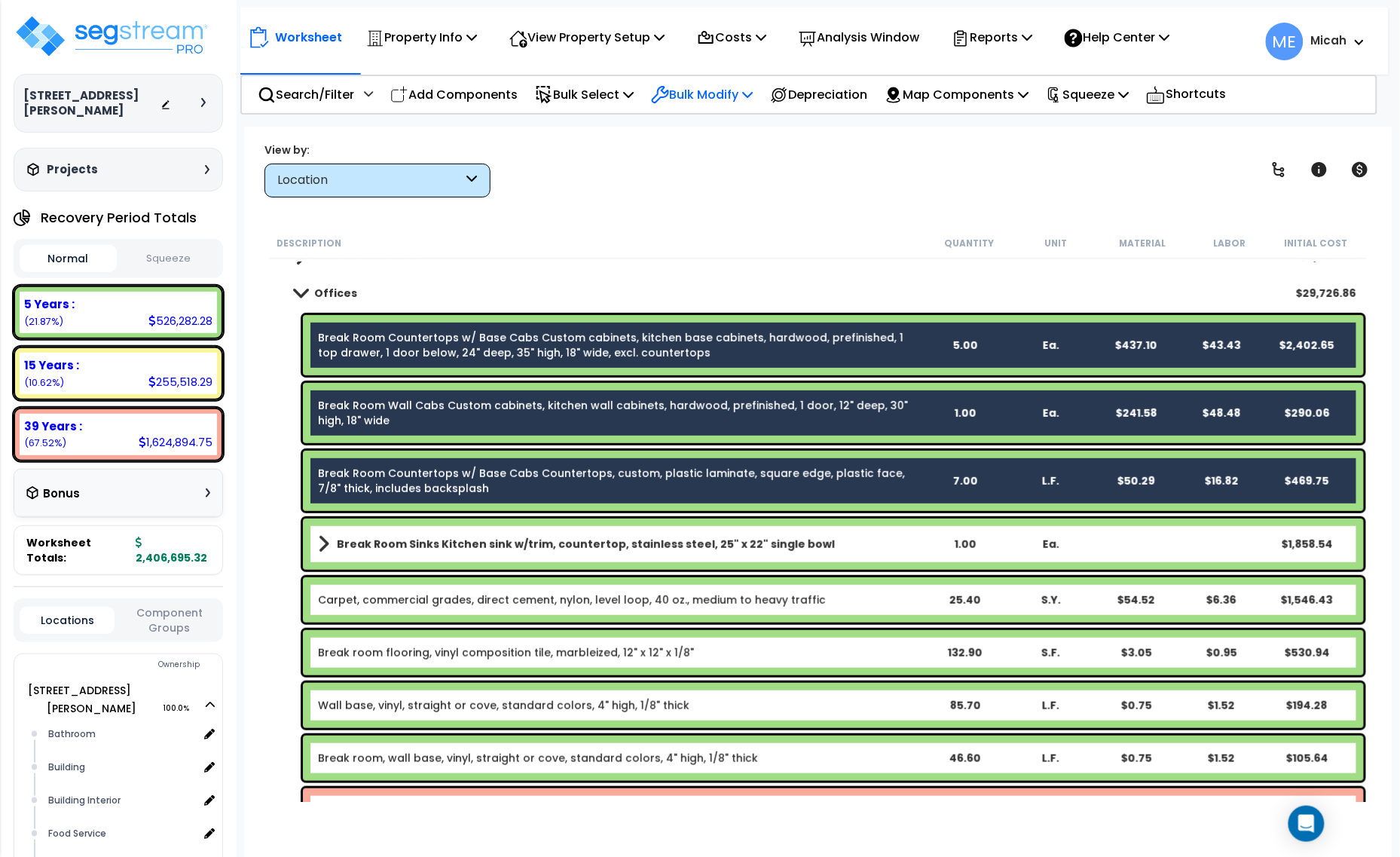
click at [753, 94] on icon at bounding box center [748, 94] width 10 height 12
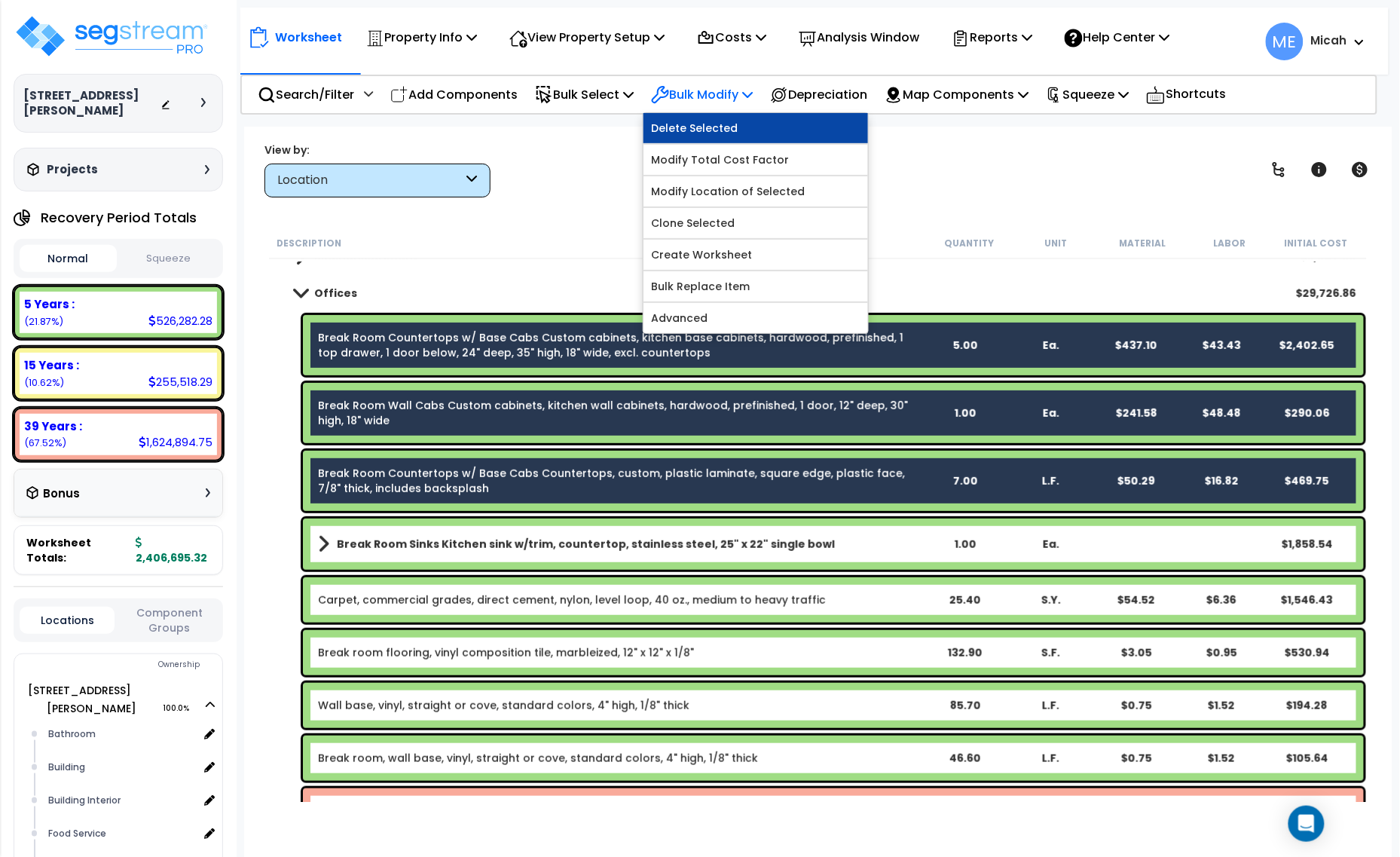
click at [757, 124] on link "Delete Selected" at bounding box center [756, 128] width 225 height 30
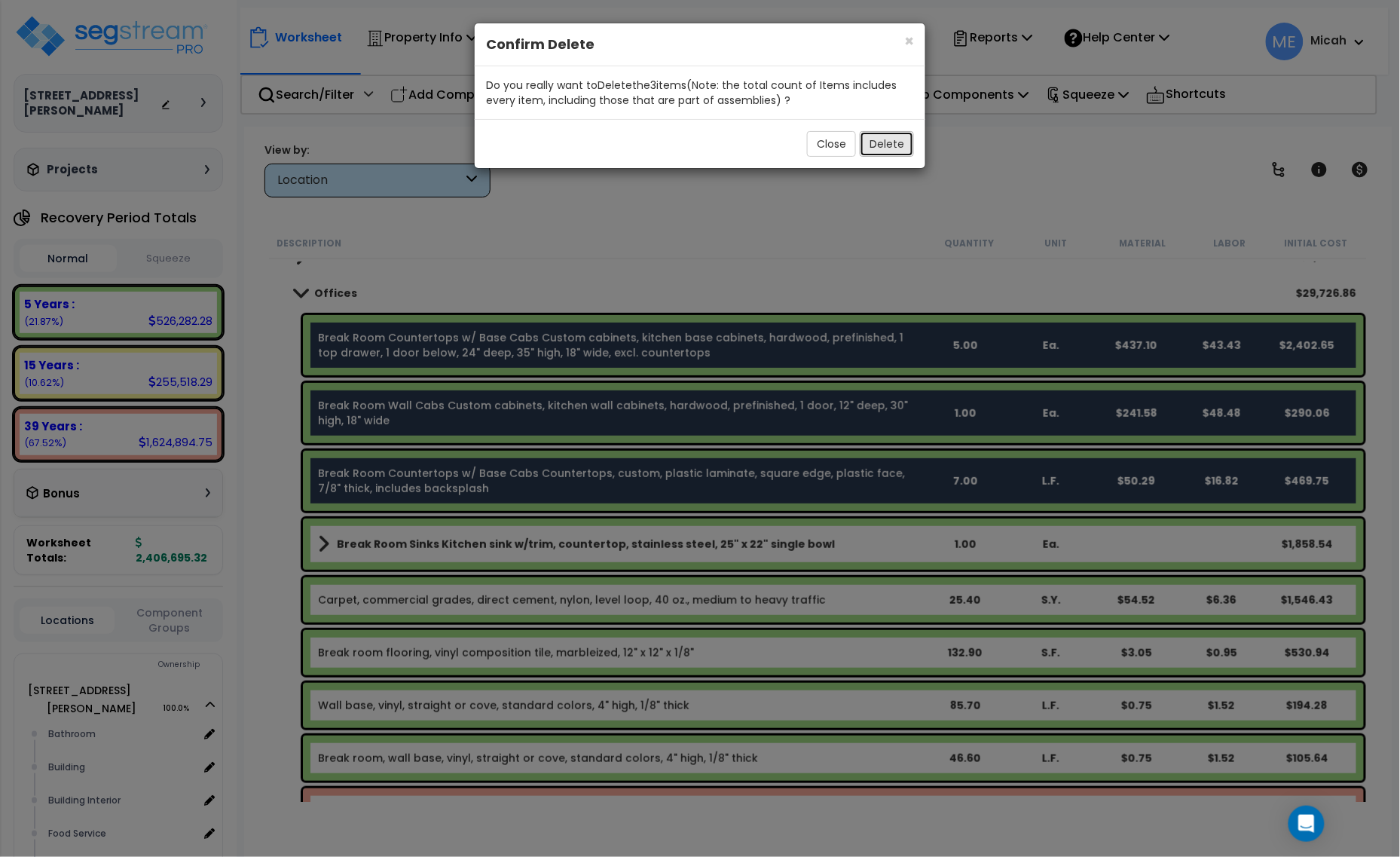
click at [884, 141] on button "Delete" at bounding box center [887, 144] width 54 height 26
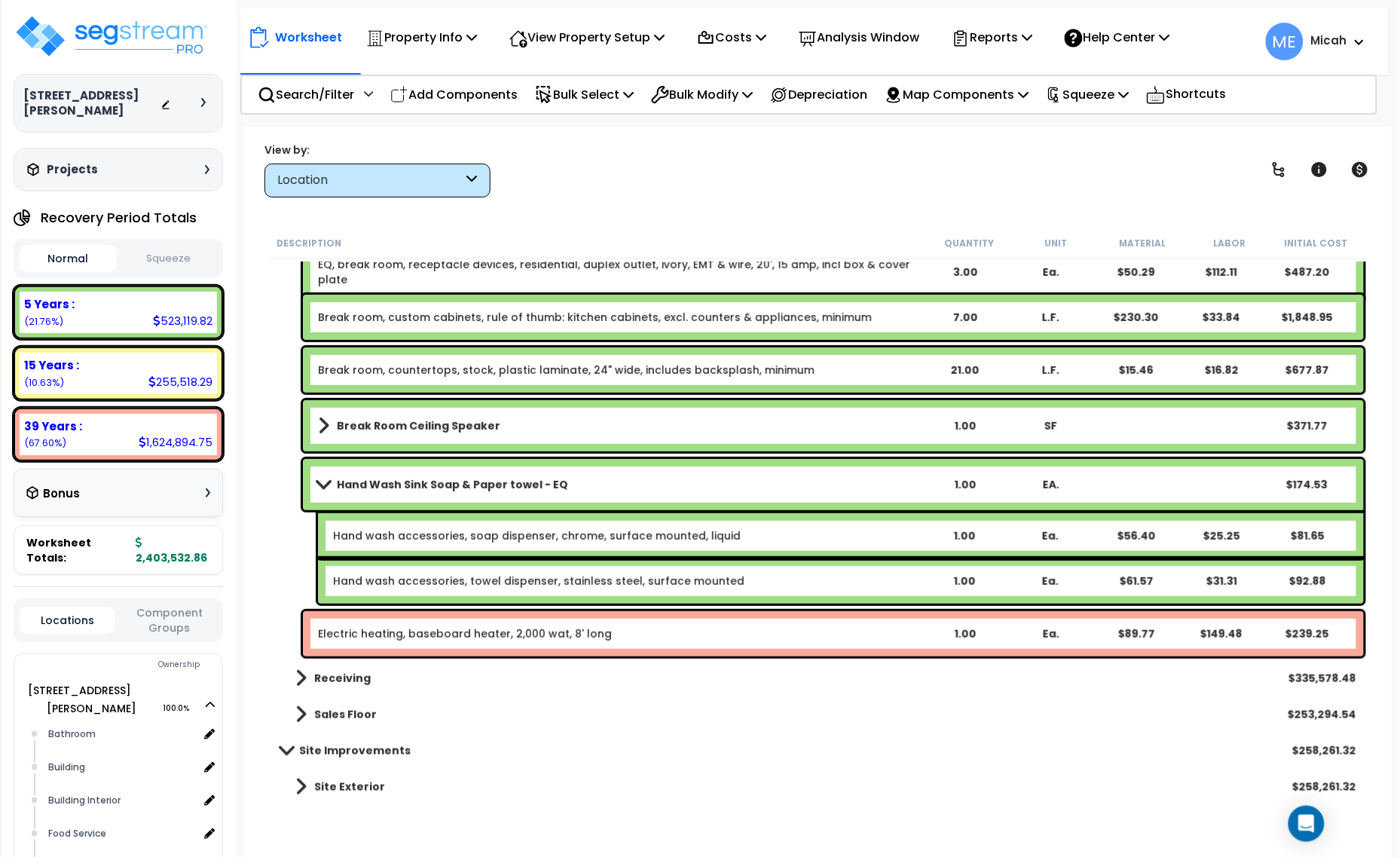
scroll to position [2102, 0]
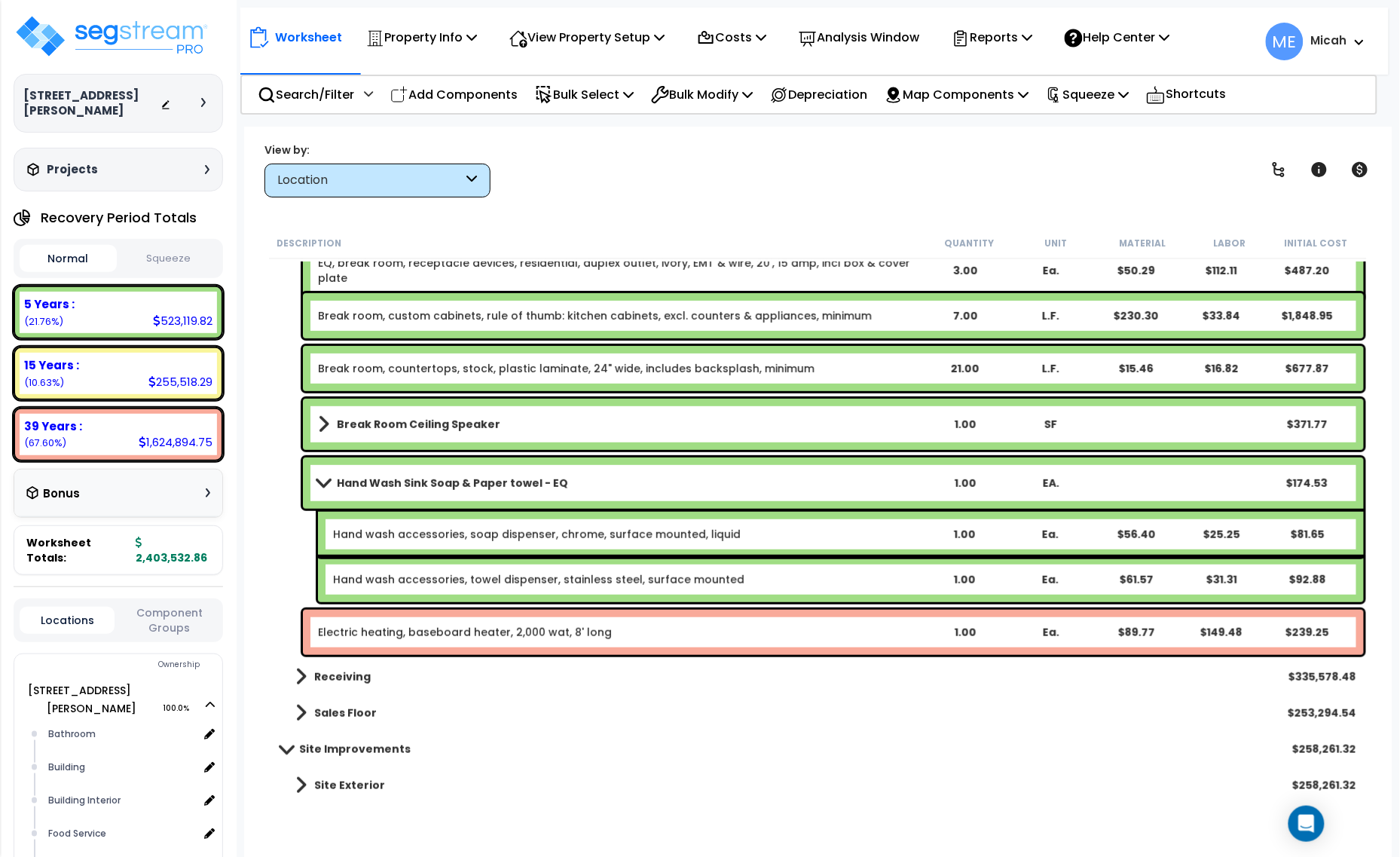
click at [315, 481] on span at bounding box center [323, 482] width 21 height 11
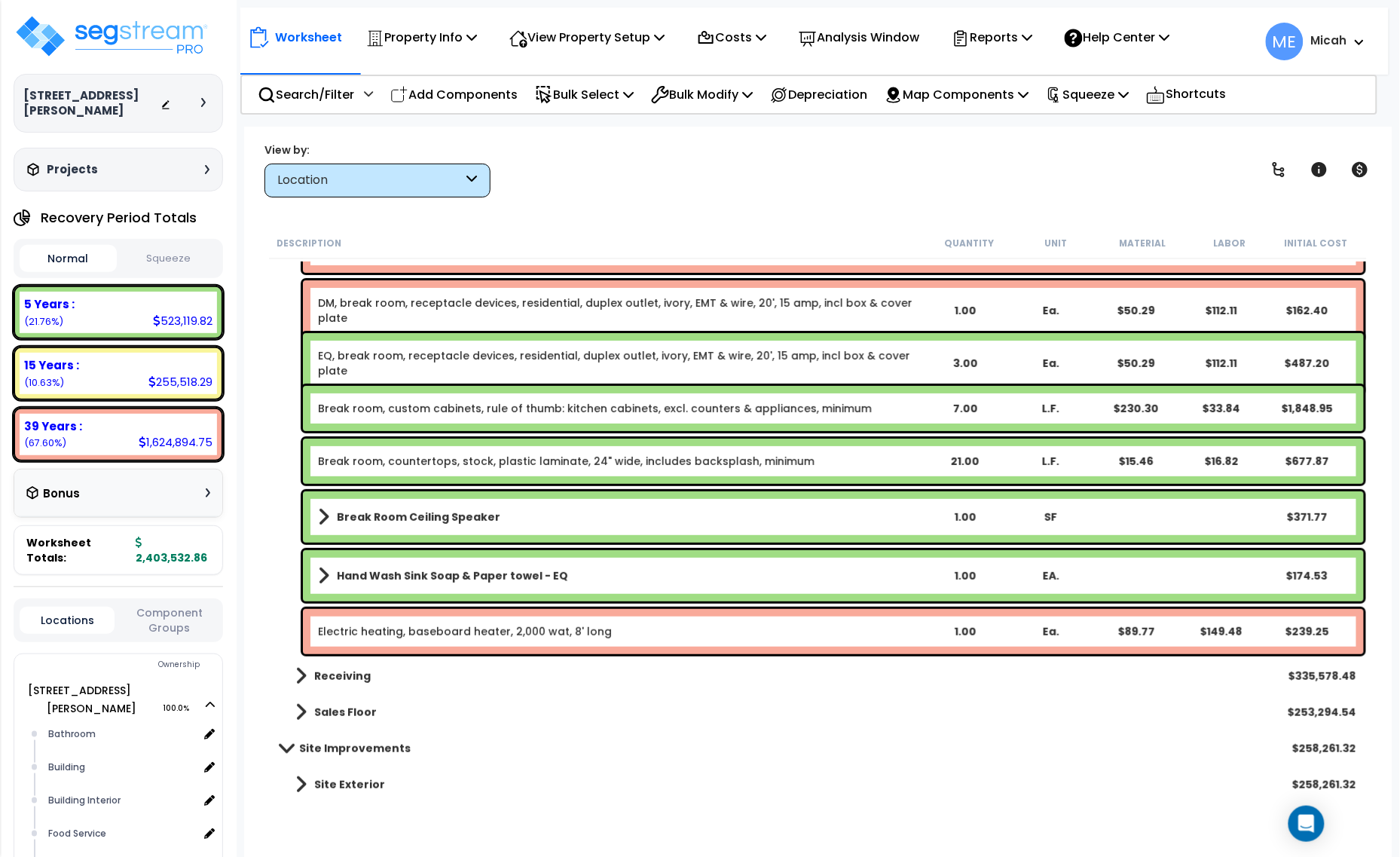
click at [396, 585] on link "Hand Wash Sink Soap & Paper towel - EQ" at bounding box center [619, 575] width 604 height 21
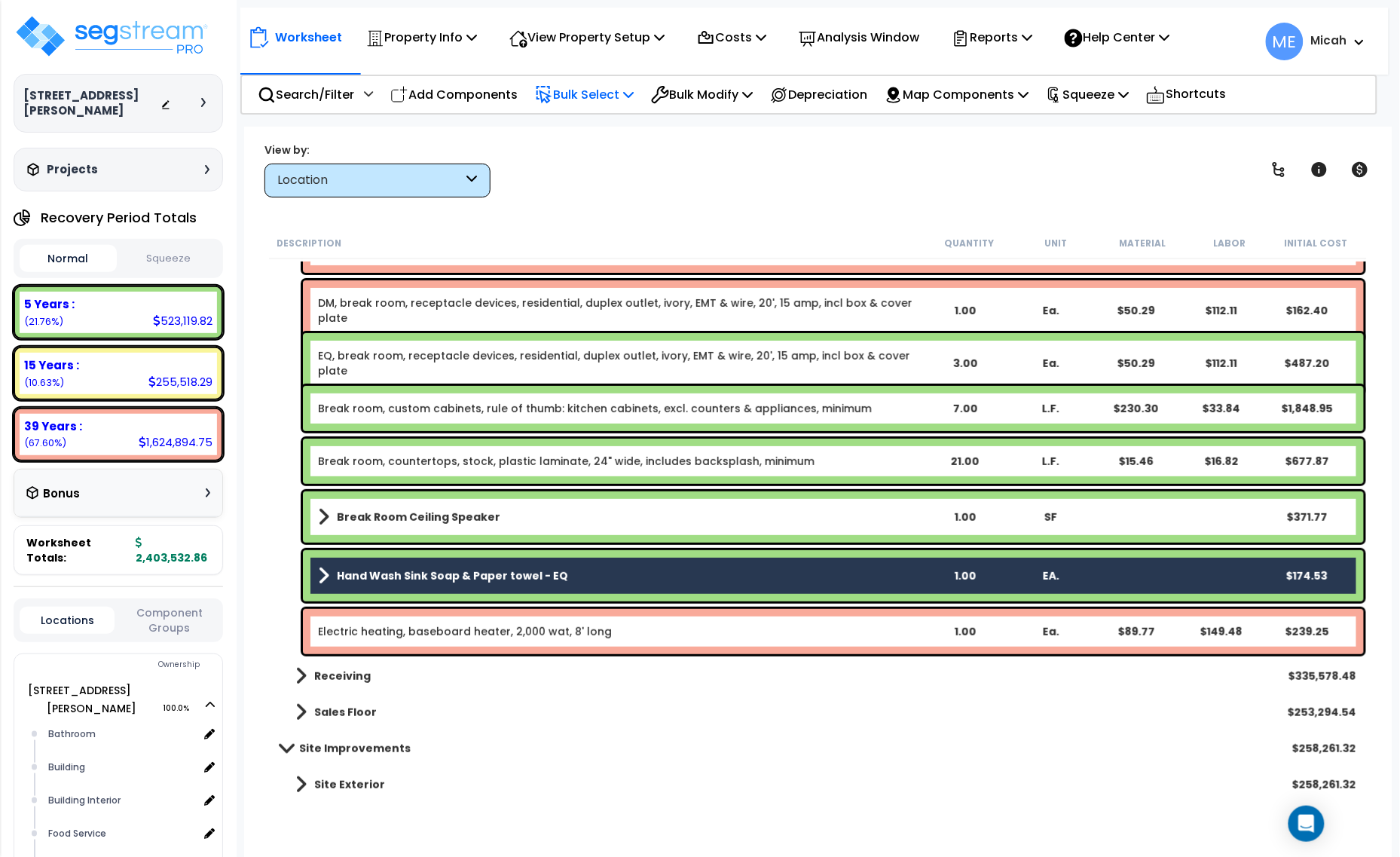
click at [634, 91] on icon at bounding box center [629, 94] width 10 height 12
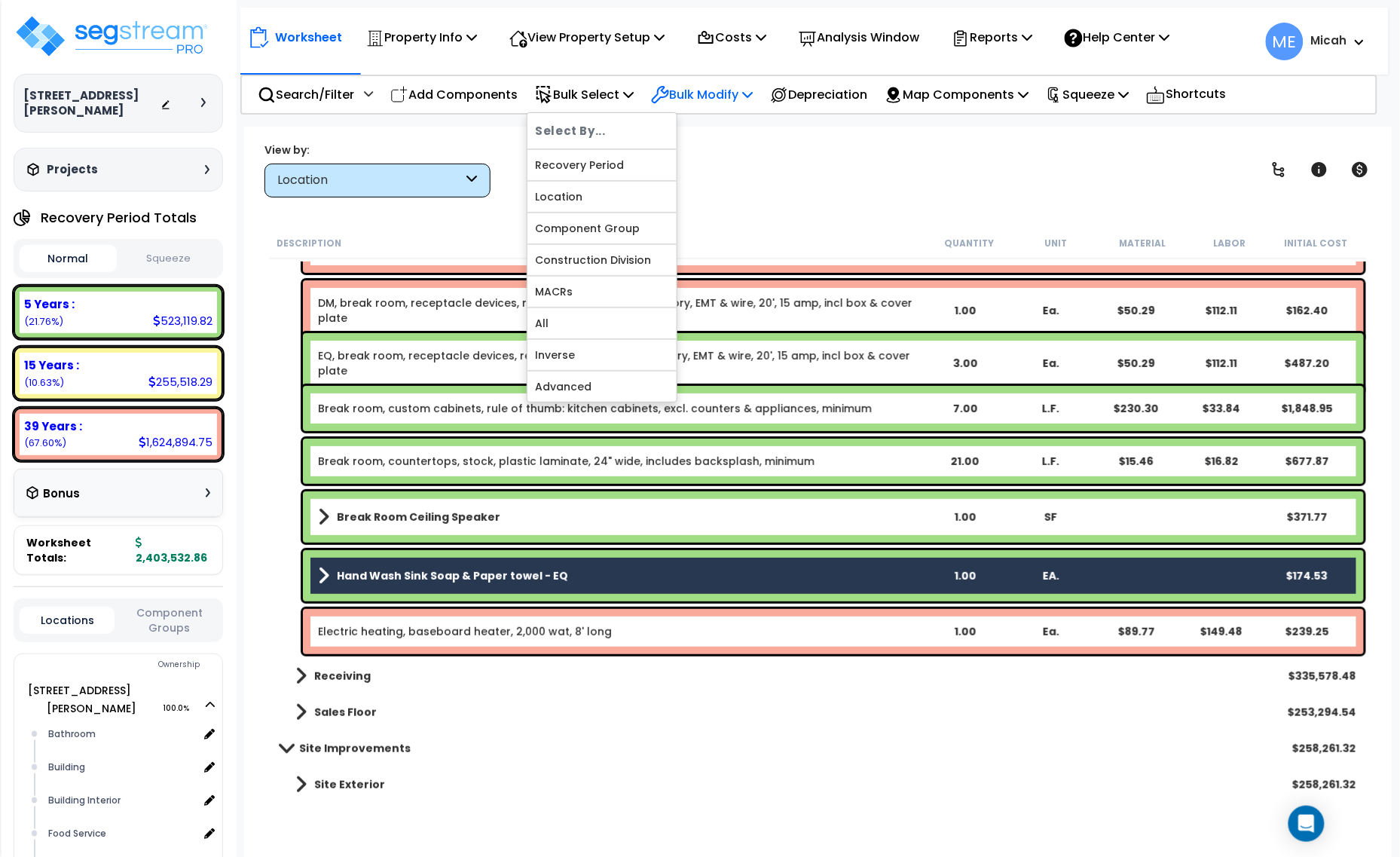
click at [750, 96] on p "Bulk Modify" at bounding box center [702, 95] width 102 height 21
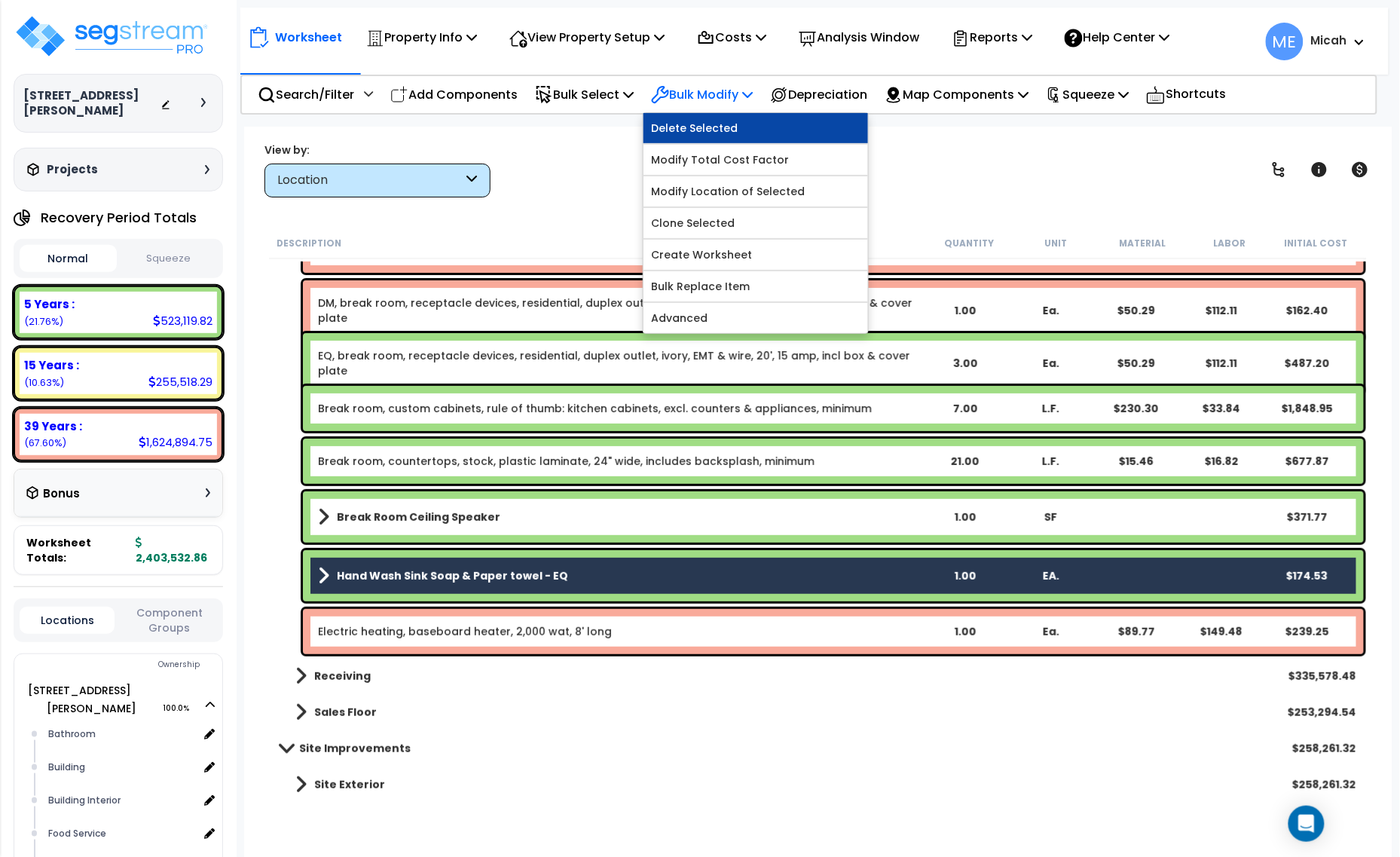
click at [749, 125] on link "Delete Selected" at bounding box center [756, 128] width 225 height 30
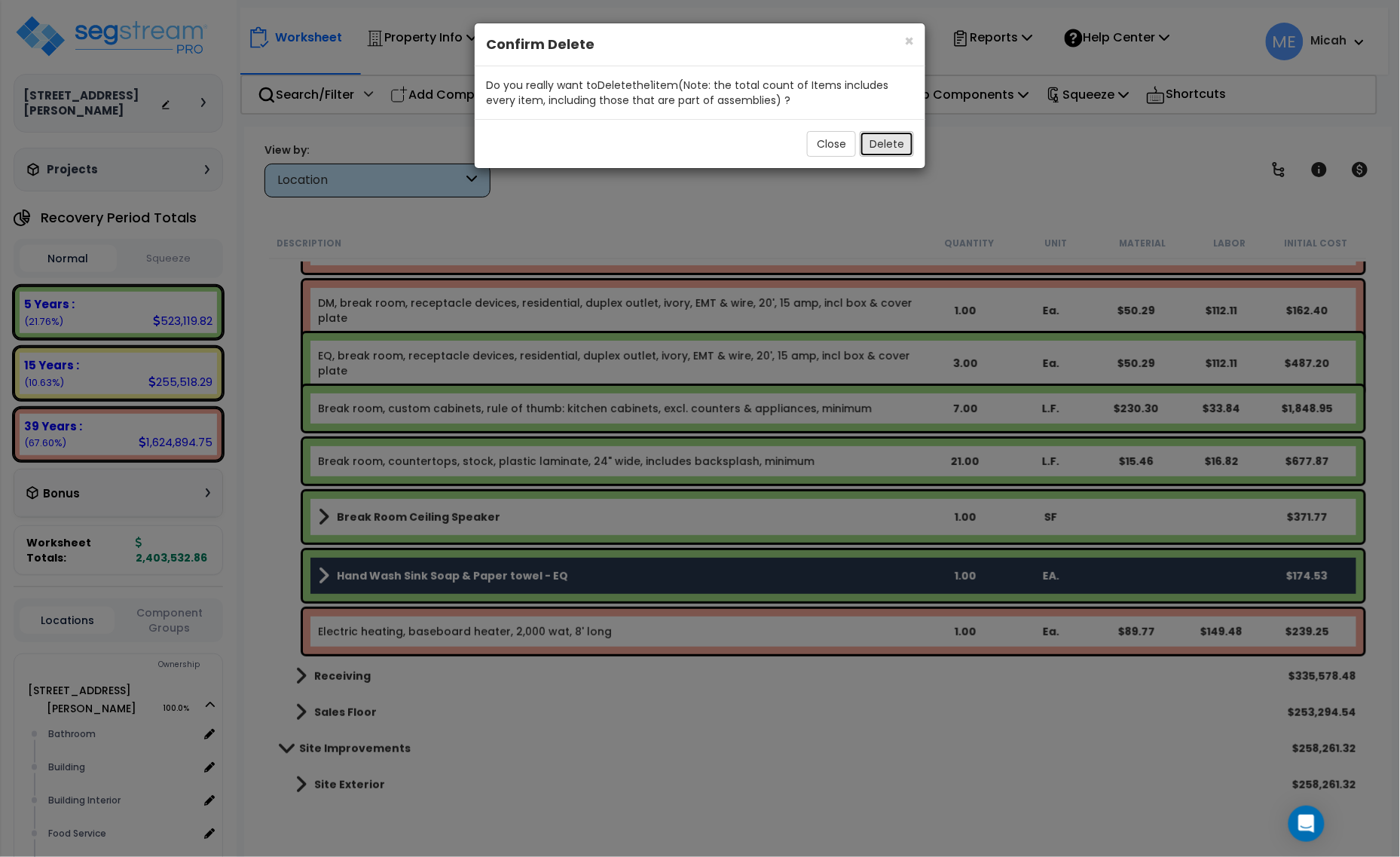
click at [890, 152] on button "Delete" at bounding box center [887, 144] width 54 height 26
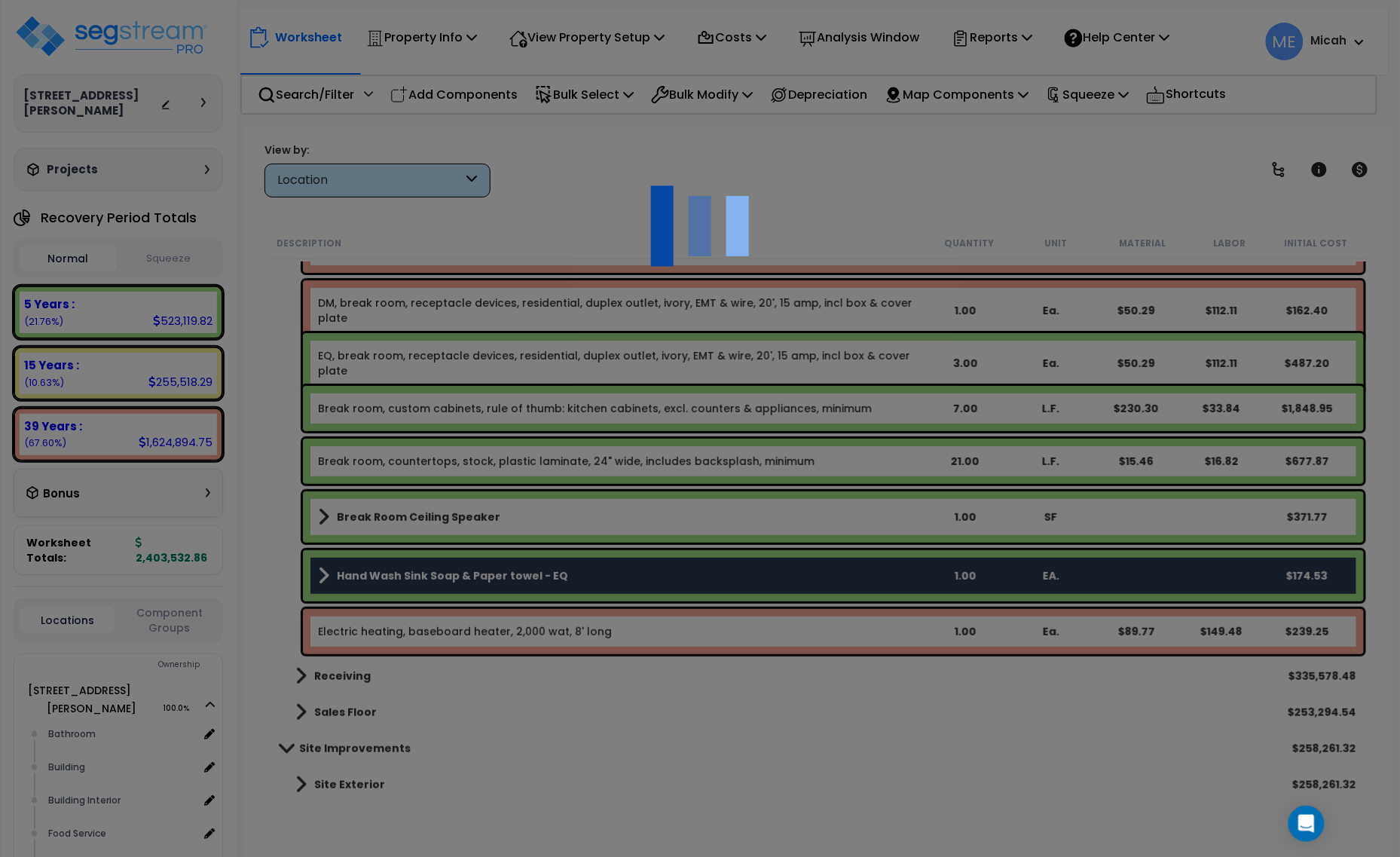
scroll to position [1950, 0]
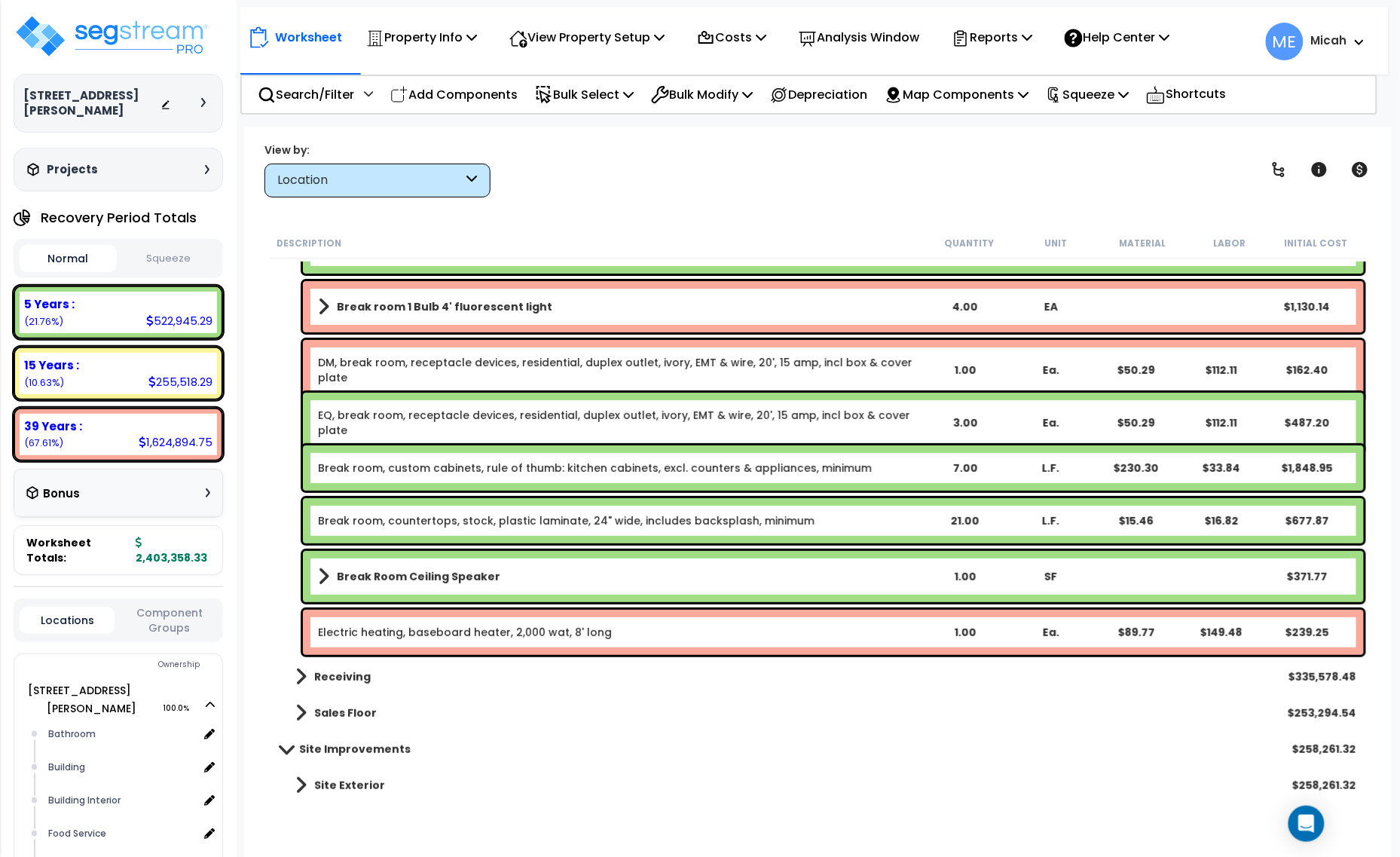
click at [440, 630] on link "Electric heating, baseboard heater, 2,000 wat, 8' long" at bounding box center [465, 632] width 294 height 15
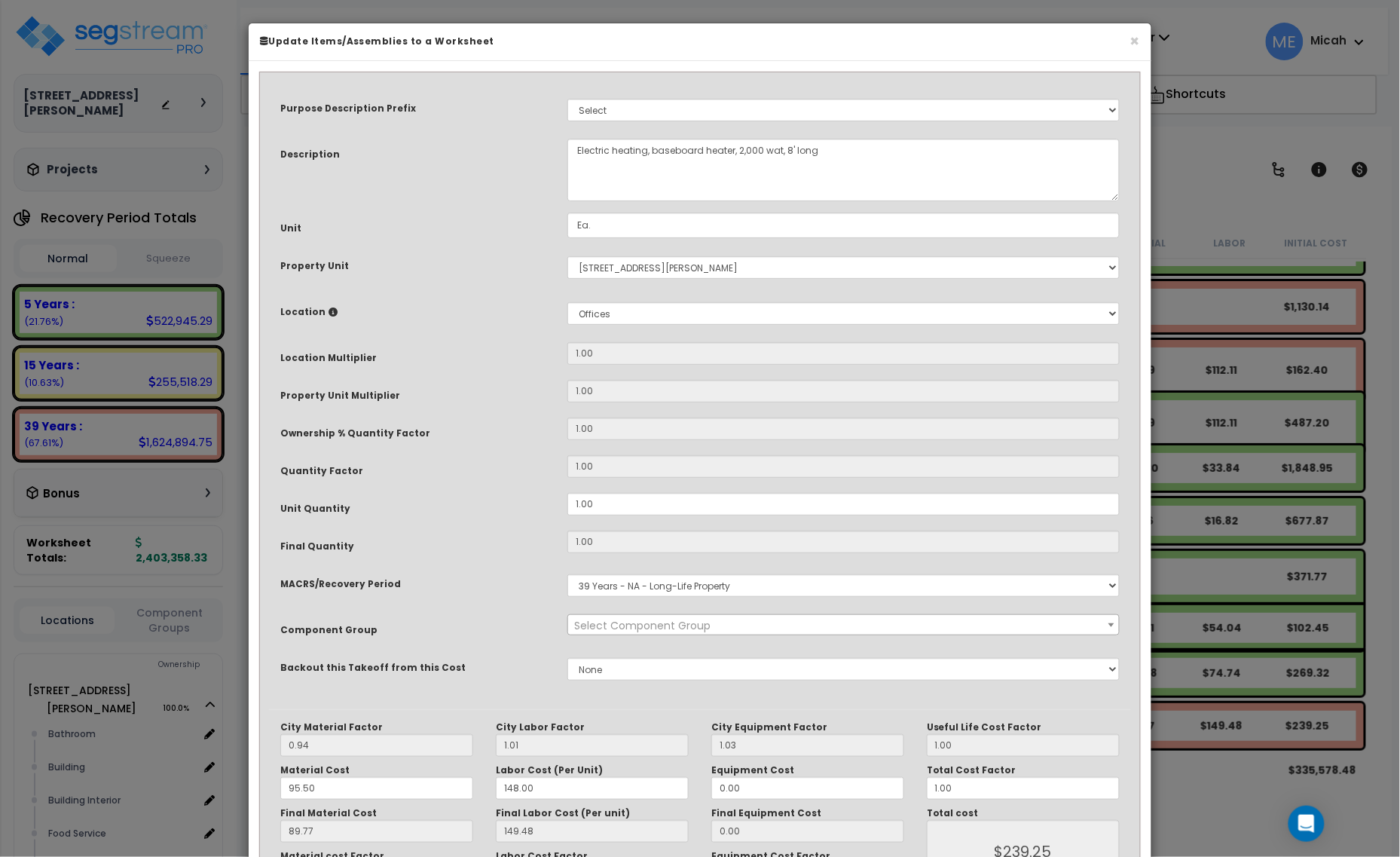
select select "56957"
drag, startPoint x: 577, startPoint y: 152, endPoint x: 619, endPoint y: 141, distance: 43.4
click at [577, 151] on textarea "Electric heating, baseboard heater, 2,000 wat, 8' long" at bounding box center [844, 170] width 553 height 62
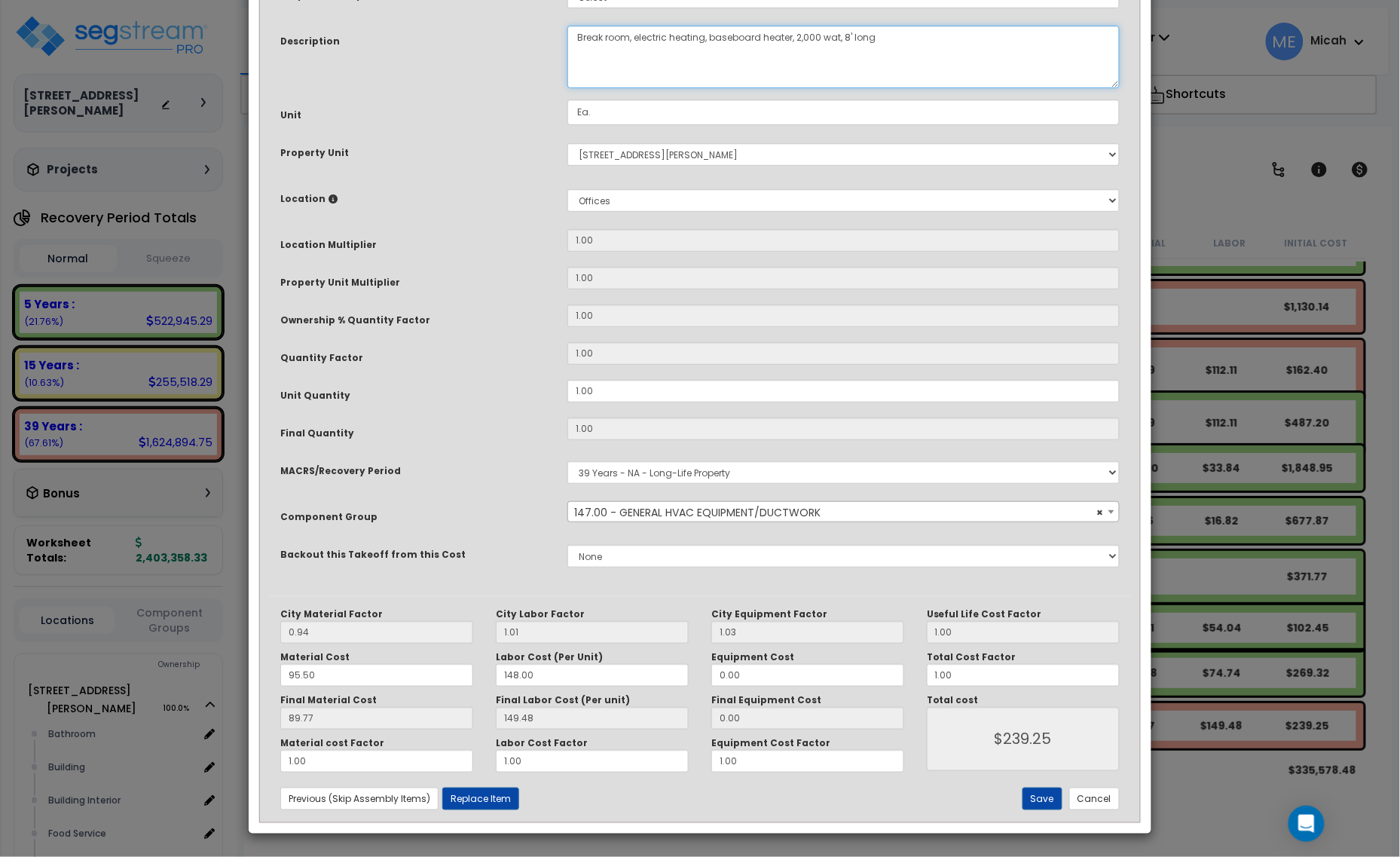
scroll to position [114, 0]
type textarea "Break room, electric heating, baseboard heater, 2,000 wat, 8' long"
click at [1034, 793] on button "Save" at bounding box center [1042, 799] width 40 height 22
type input "239.25"
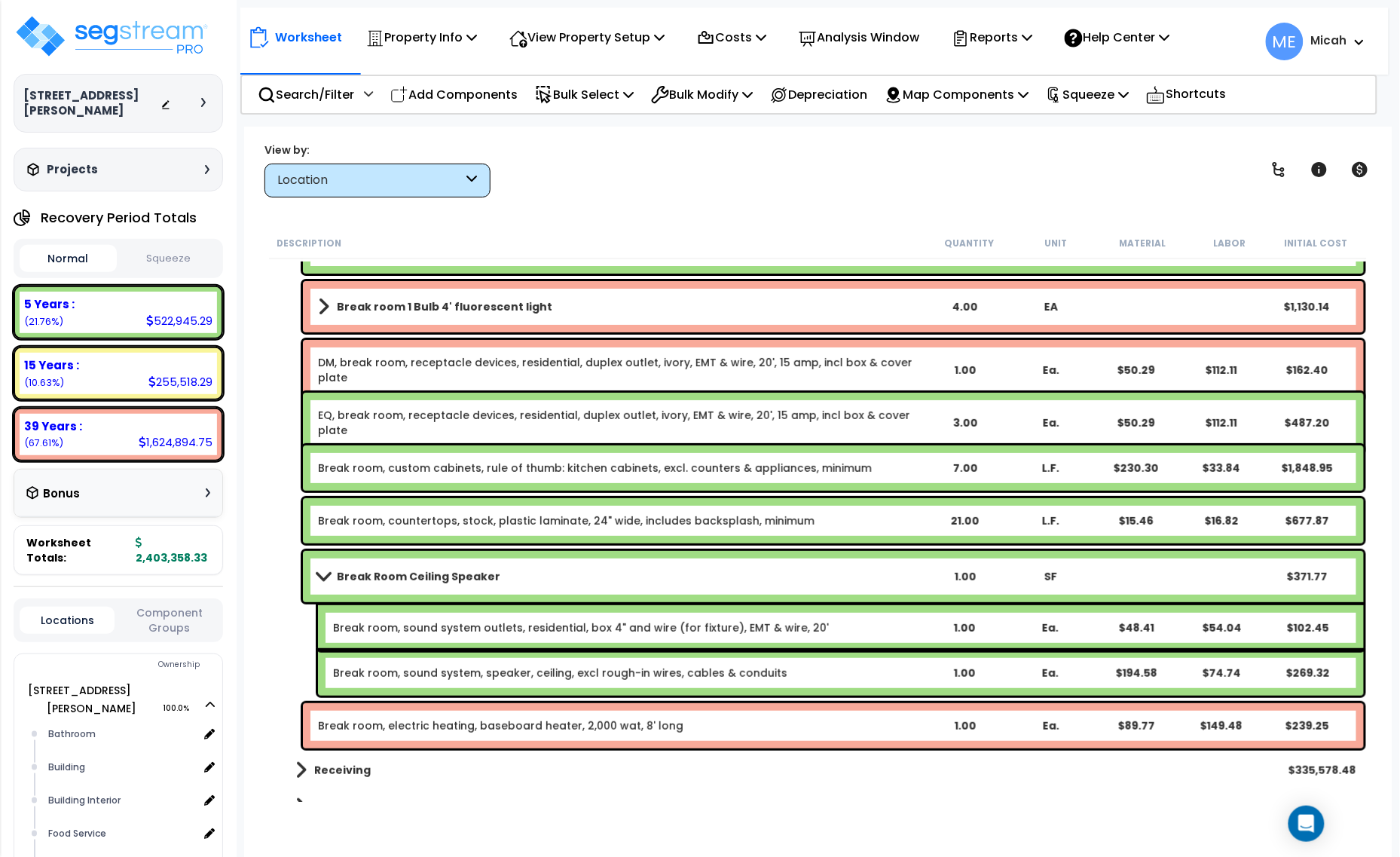
click at [317, 571] on span at bounding box center [323, 576] width 21 height 11
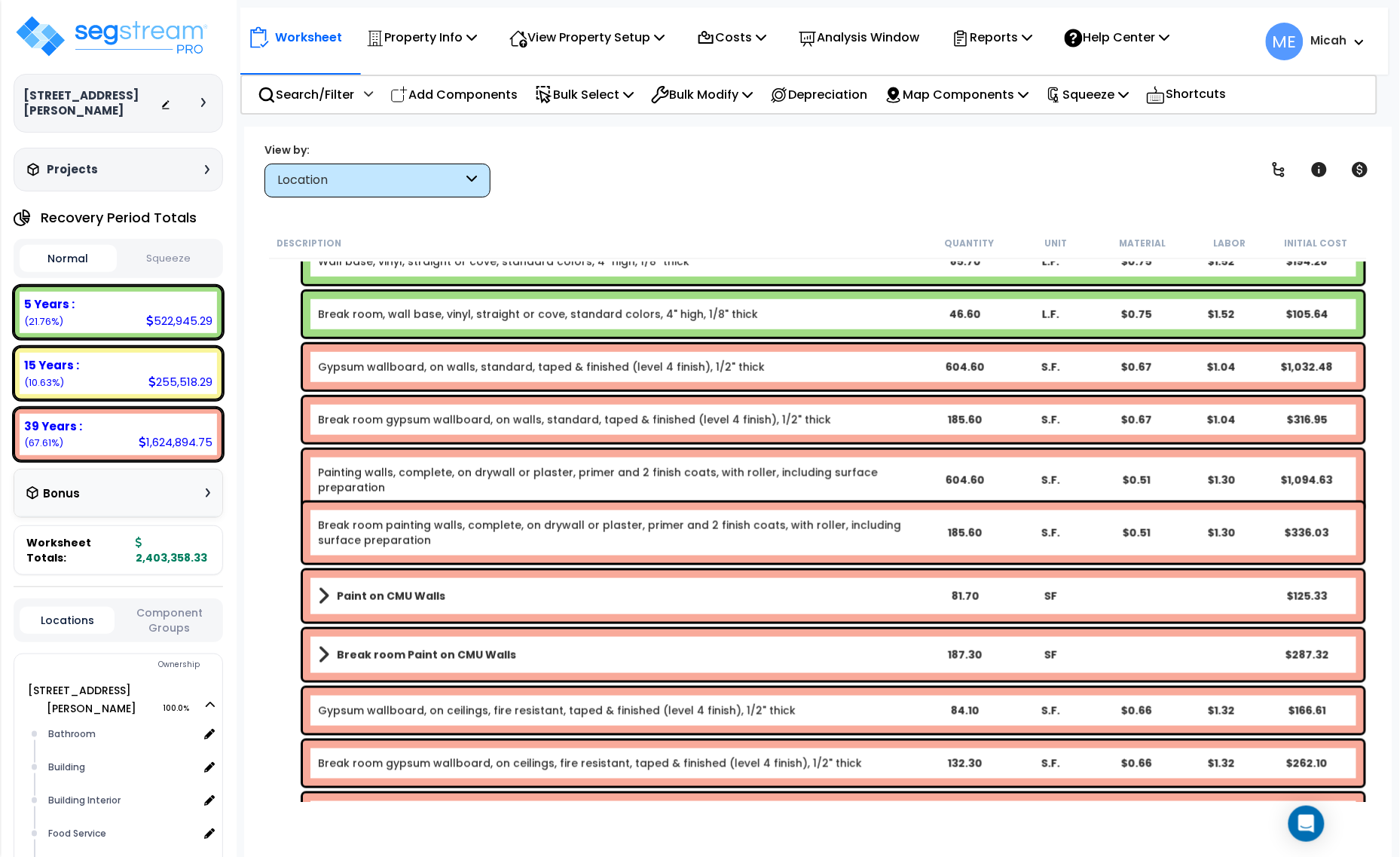
scroll to position [0, 0]
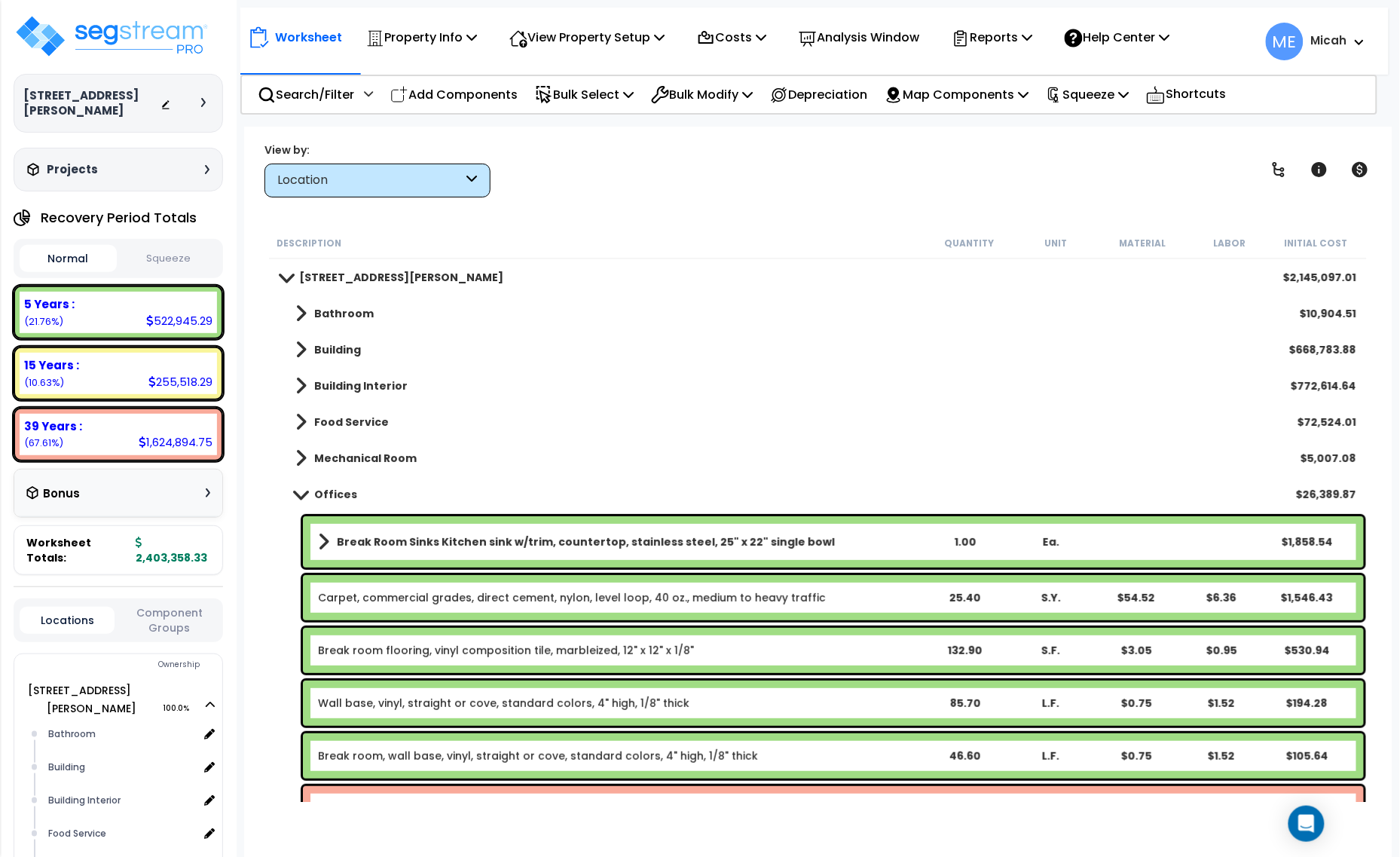
click at [482, 541] on b "Break Room Sinks Kitchen sink w/trim, countertop, stainless steel, 25" x 22" si…" at bounding box center [586, 542] width 498 height 15
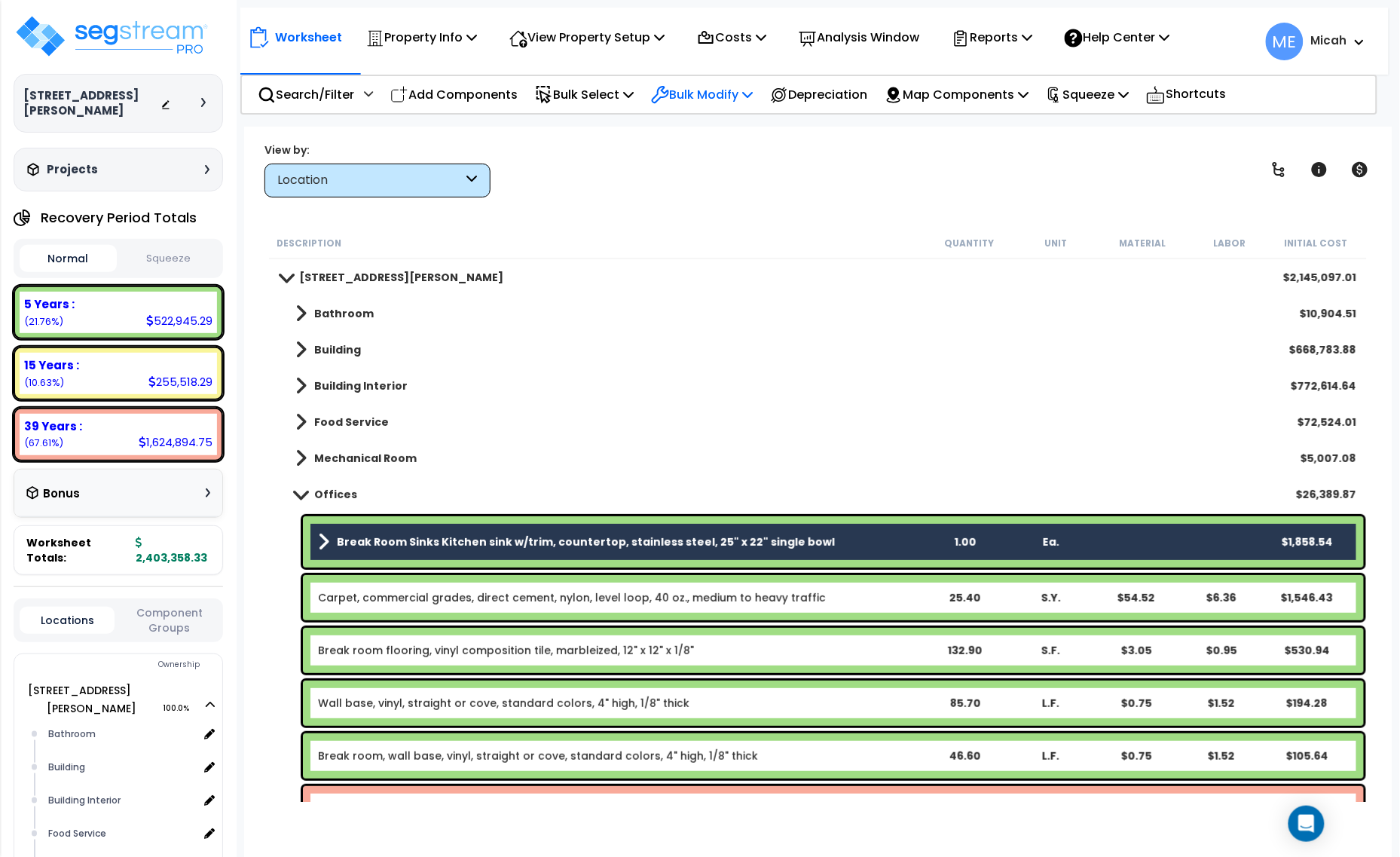
click at [753, 92] on icon at bounding box center [748, 94] width 10 height 12
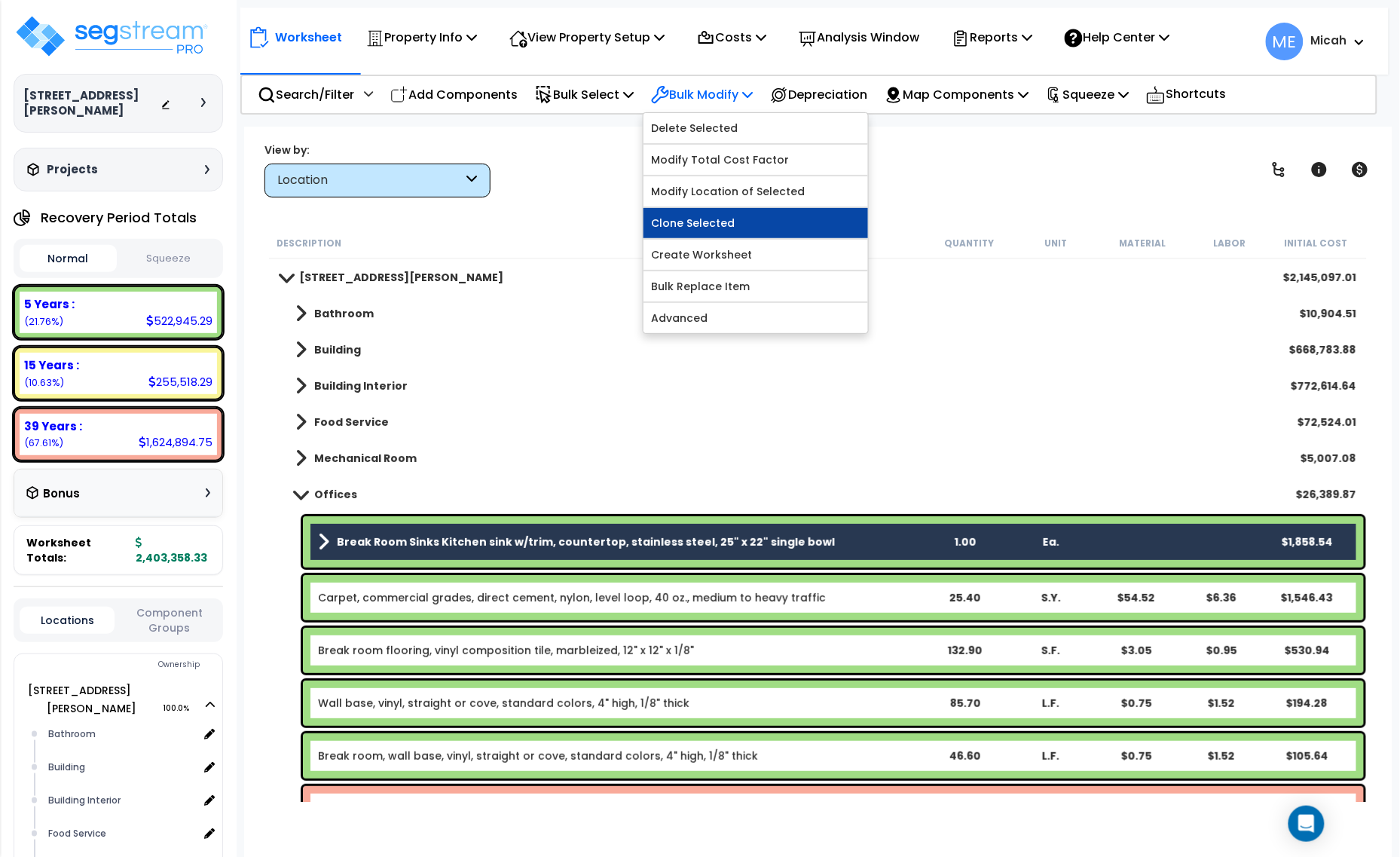
click at [788, 219] on link "Clone Selected" at bounding box center [756, 223] width 225 height 30
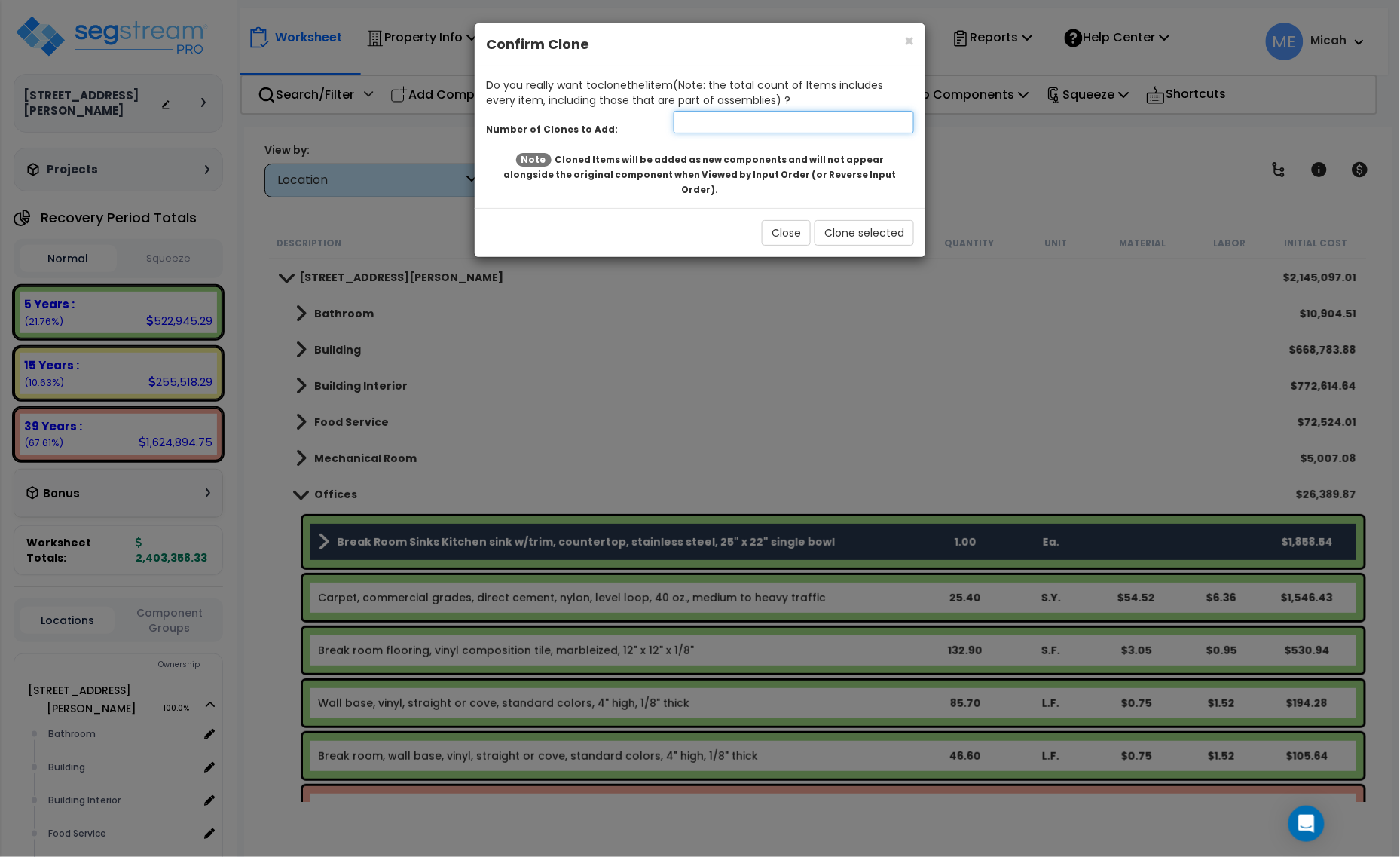
click at [709, 127] on input "number" at bounding box center [794, 122] width 240 height 22
type input "1"
click at [841, 224] on button "Clone selected" at bounding box center [864, 233] width 99 height 26
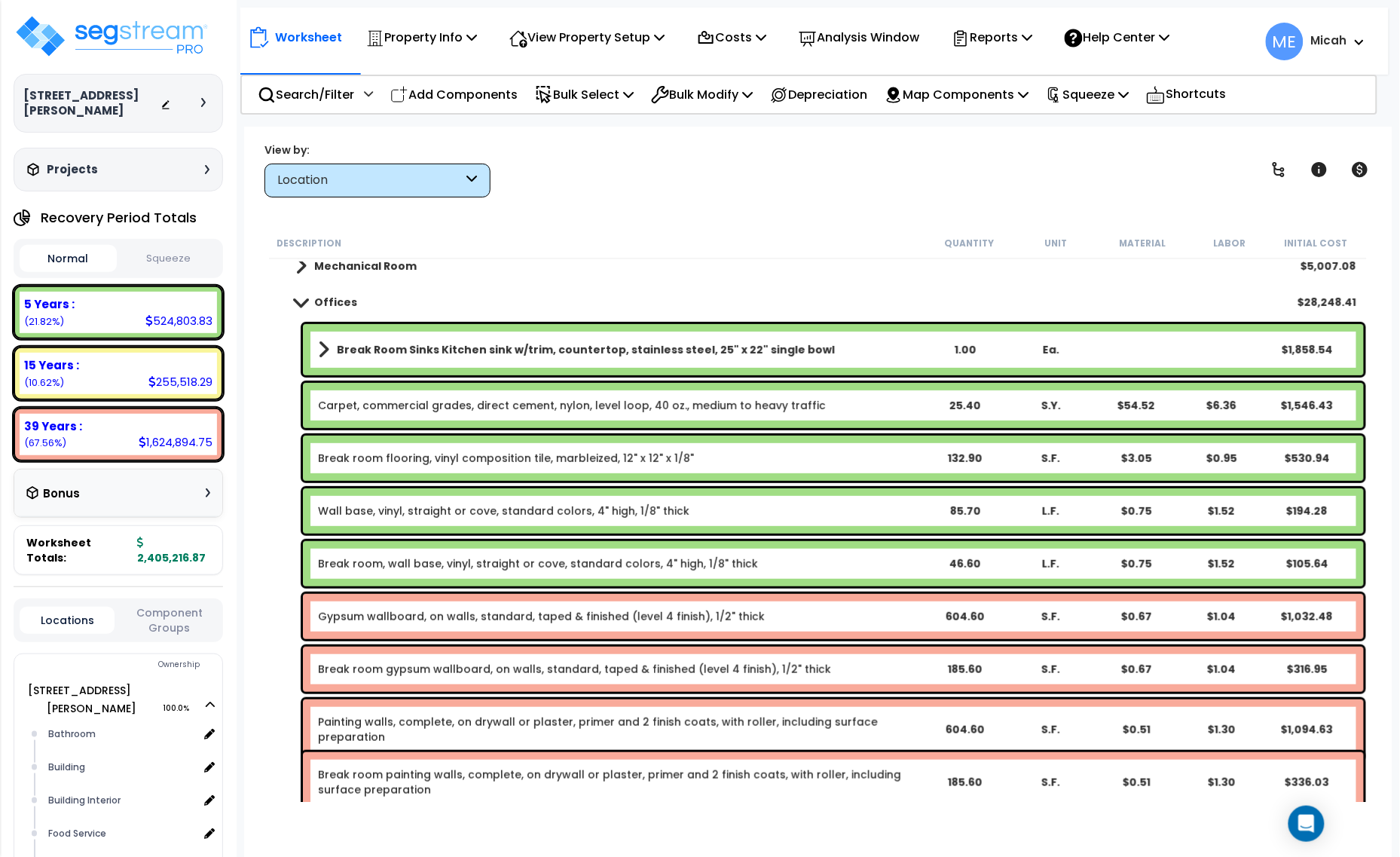
scroll to position [30, 0]
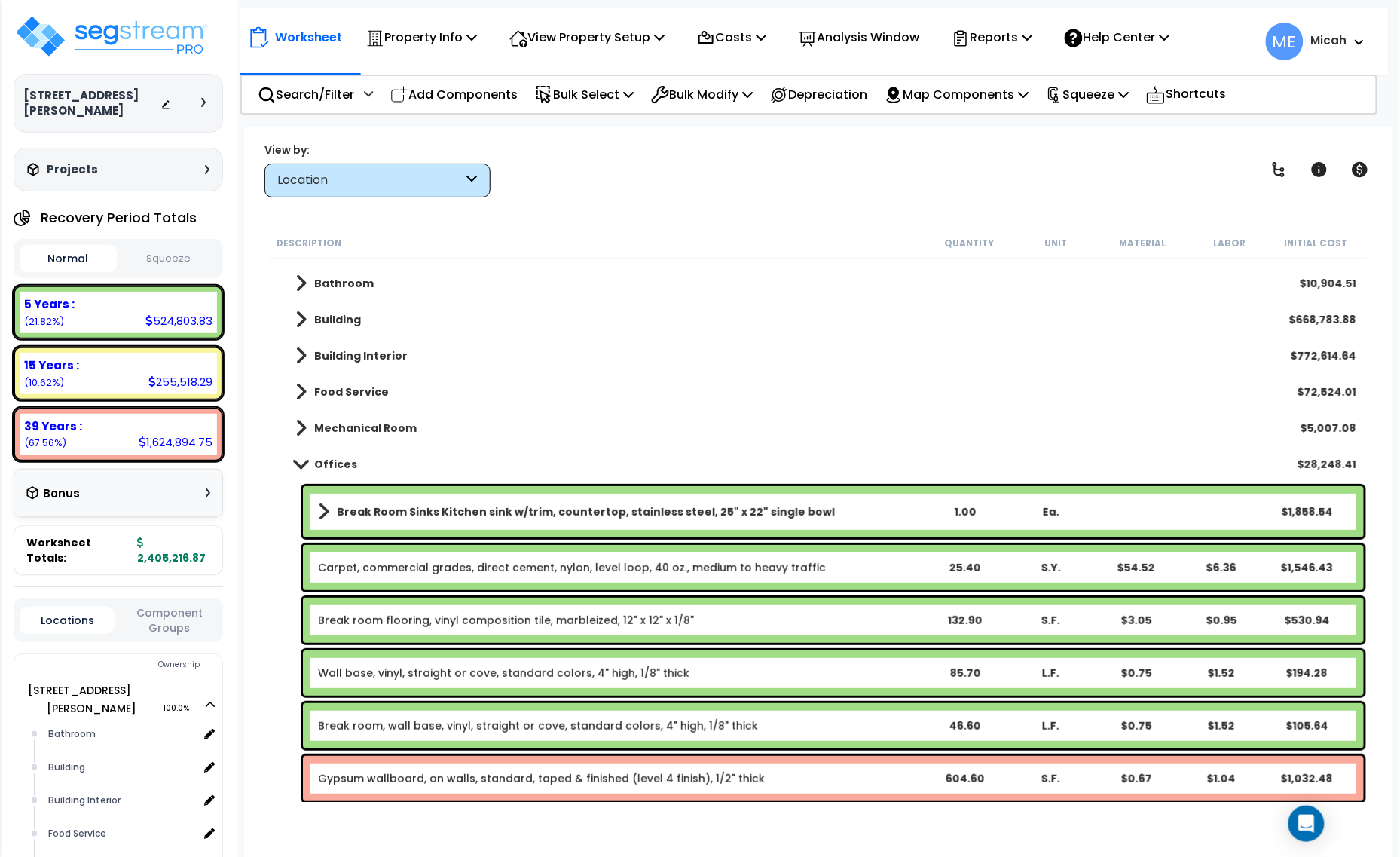
click at [523, 510] on b "Break Room Sinks Kitchen sink w/trim, countertop, stainless steel, 25" x 22" si…" at bounding box center [586, 511] width 498 height 15
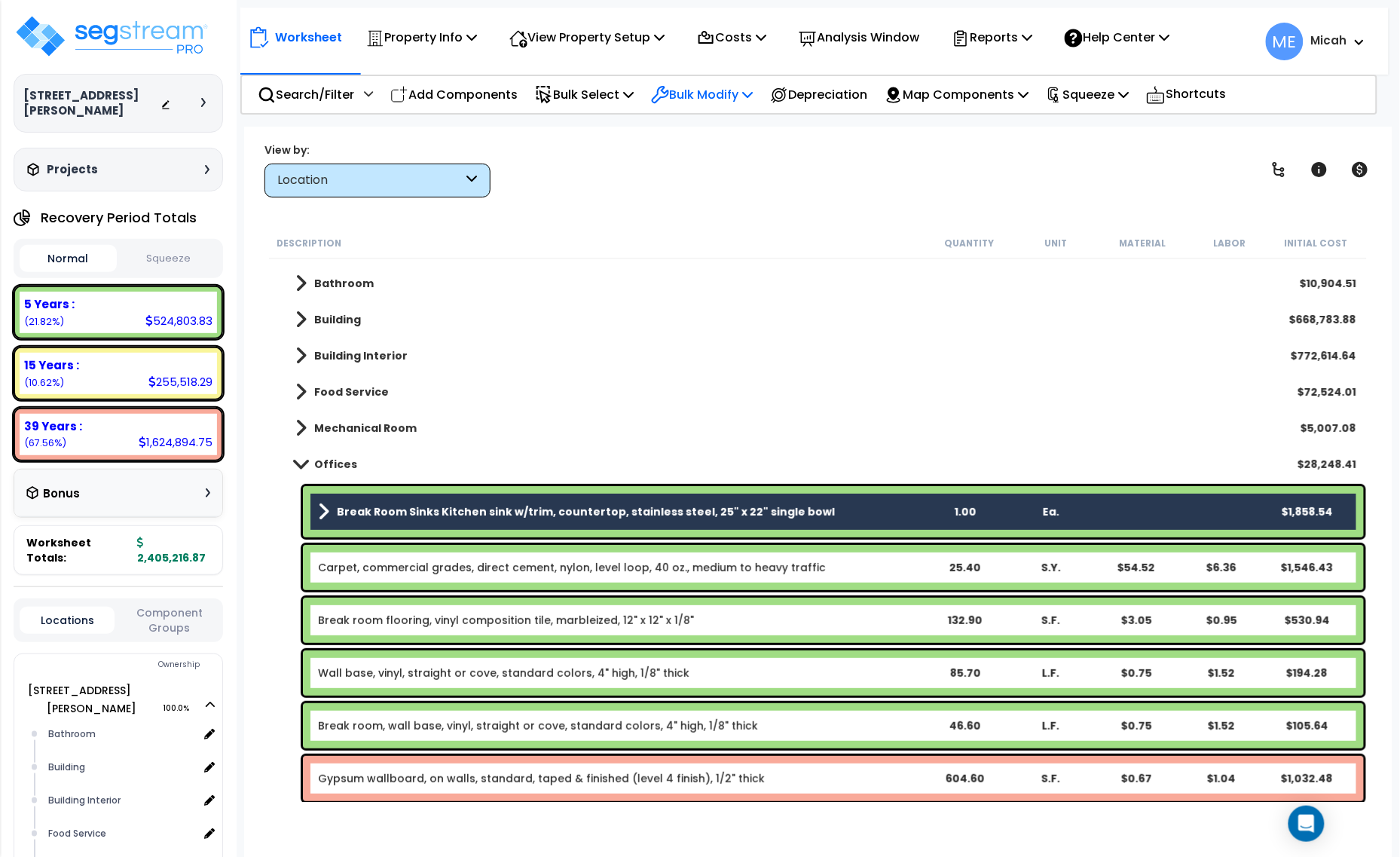
click at [753, 91] on p "Bulk Modify" at bounding box center [702, 95] width 102 height 21
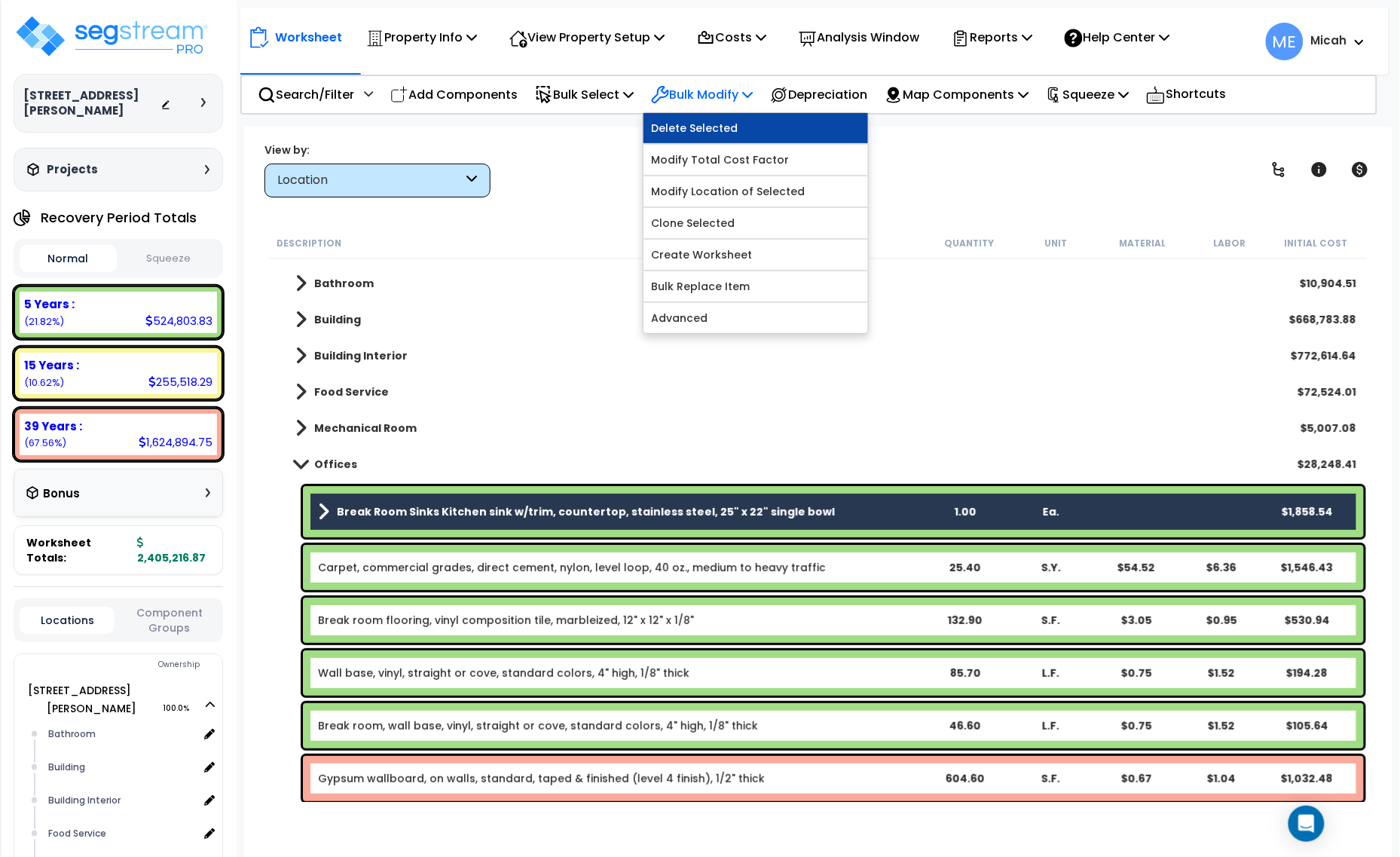
click at [749, 122] on link "Delete Selected" at bounding box center [756, 128] width 225 height 30
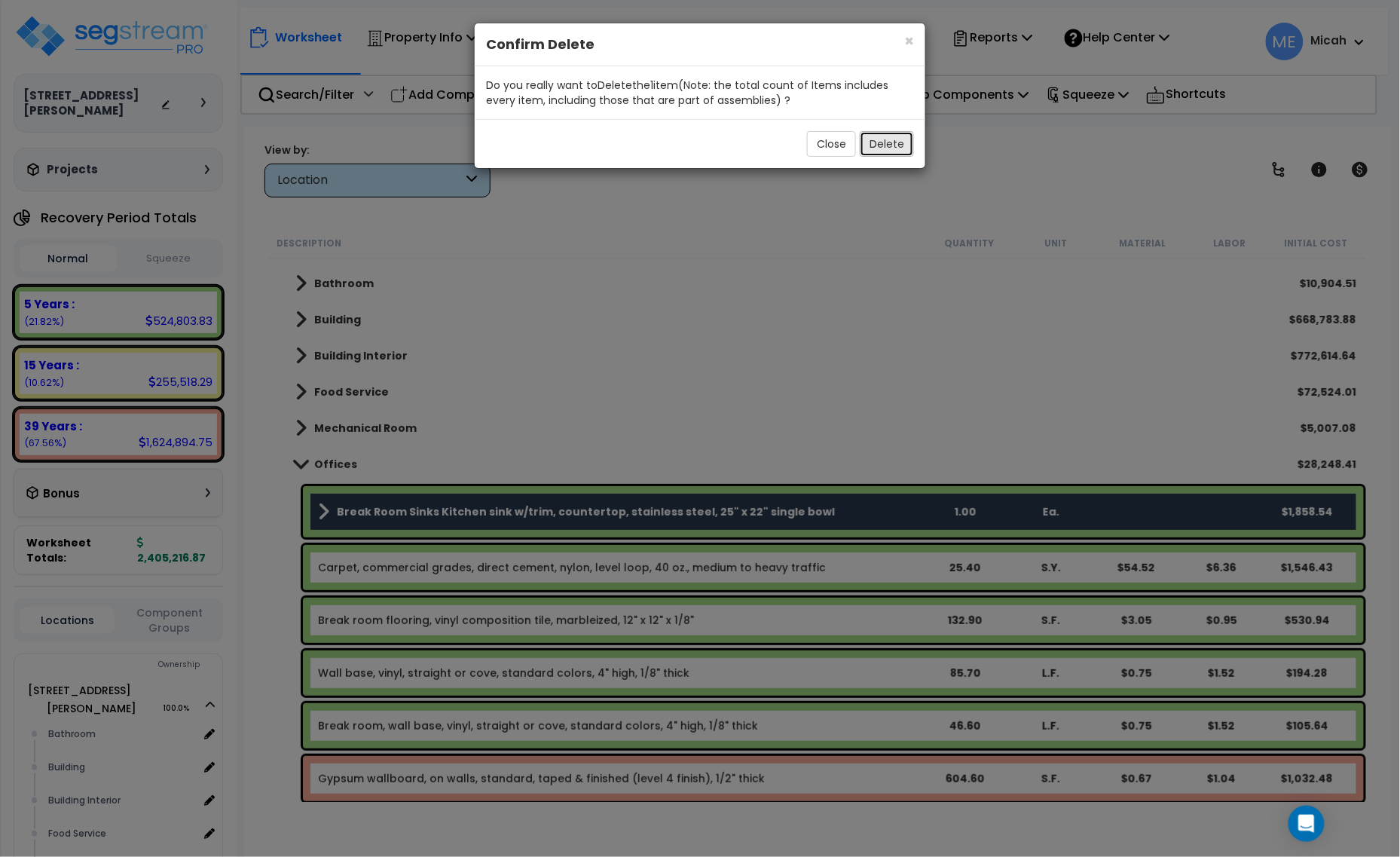
click at [886, 145] on button "Delete" at bounding box center [887, 144] width 54 height 26
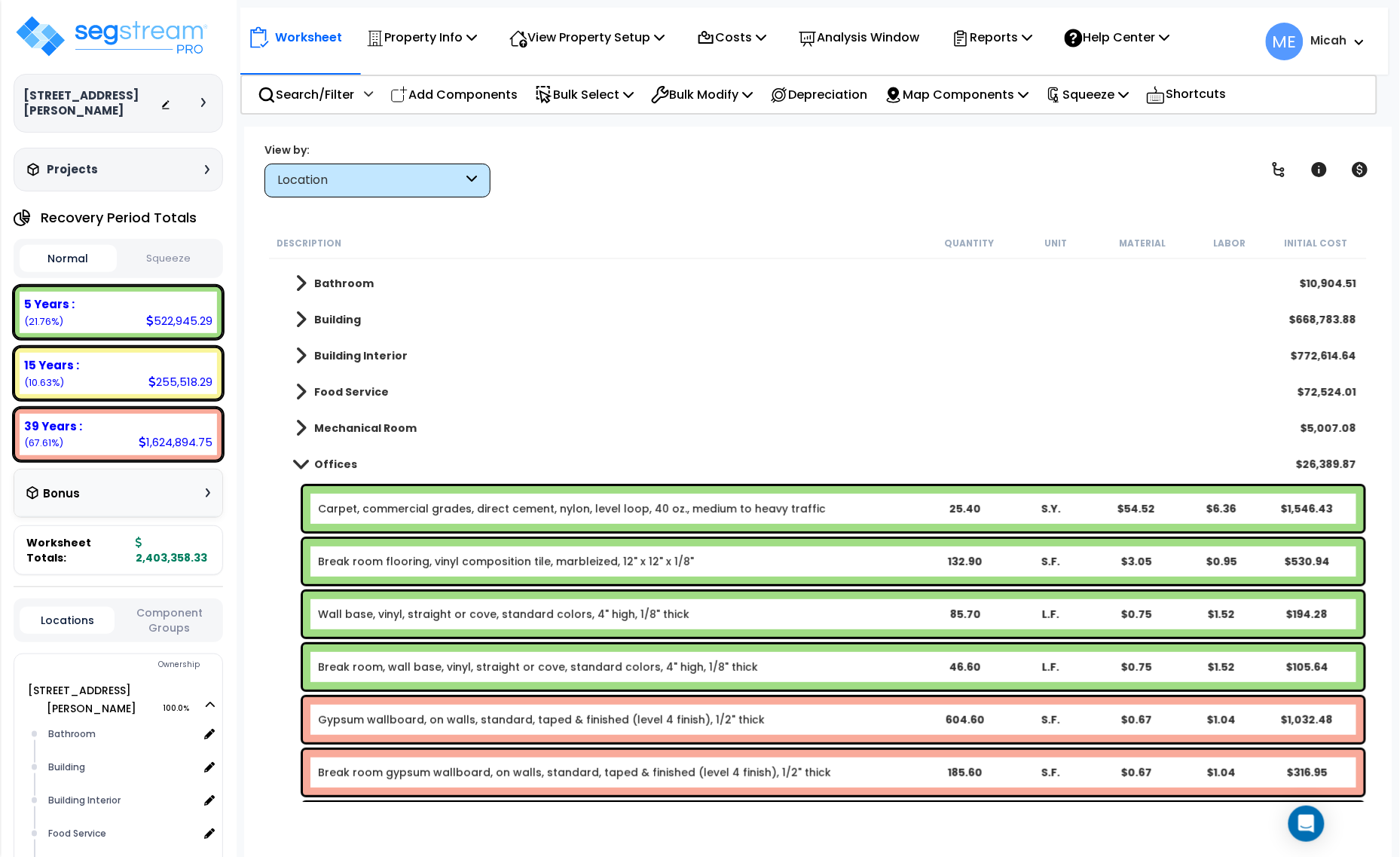
scroll to position [124, 0]
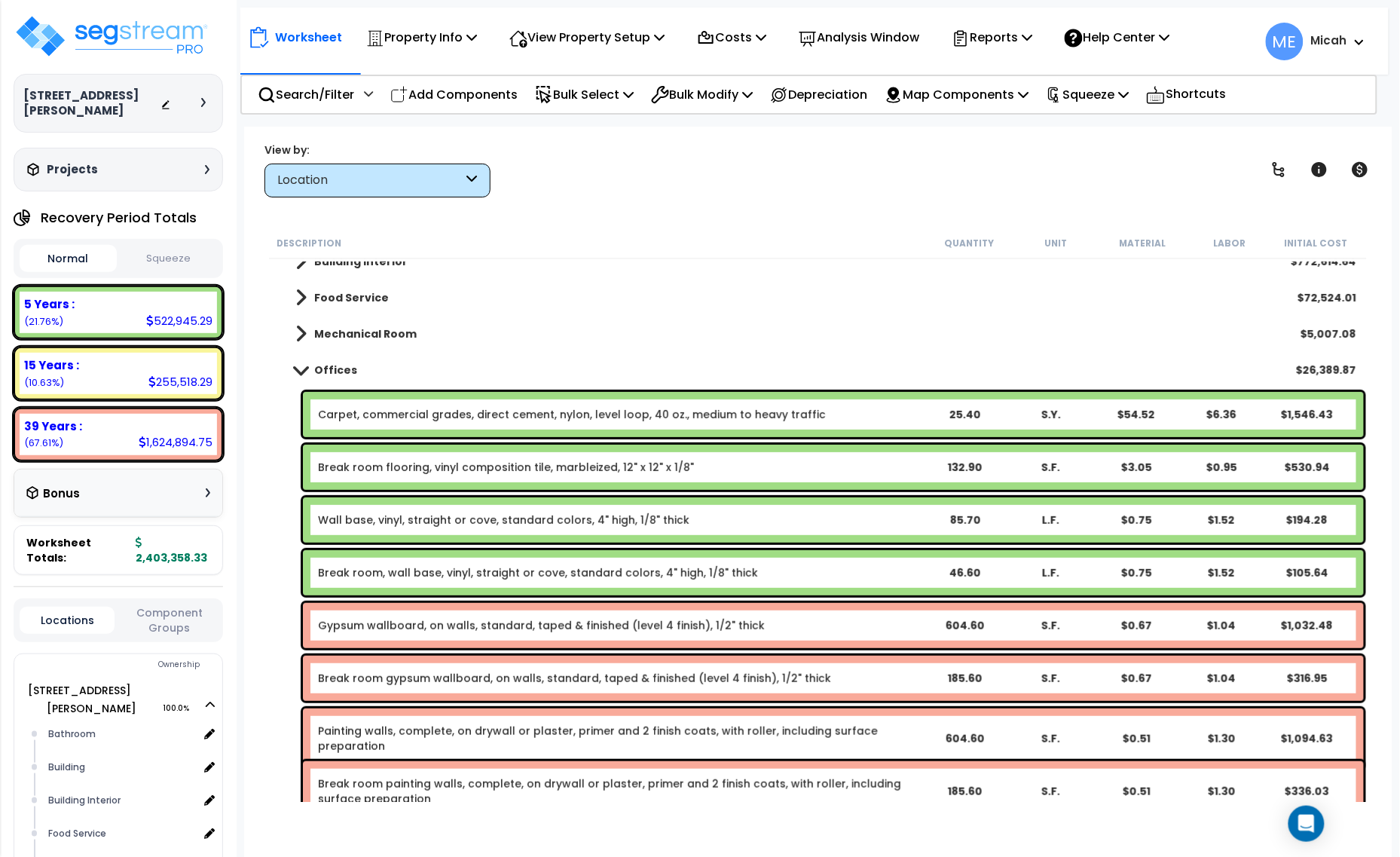
click at [411, 465] on link "Break room flooring, vinyl composition tile, marbleized, 12" x 12" x 1/8"" at bounding box center [505, 467] width 376 height 15
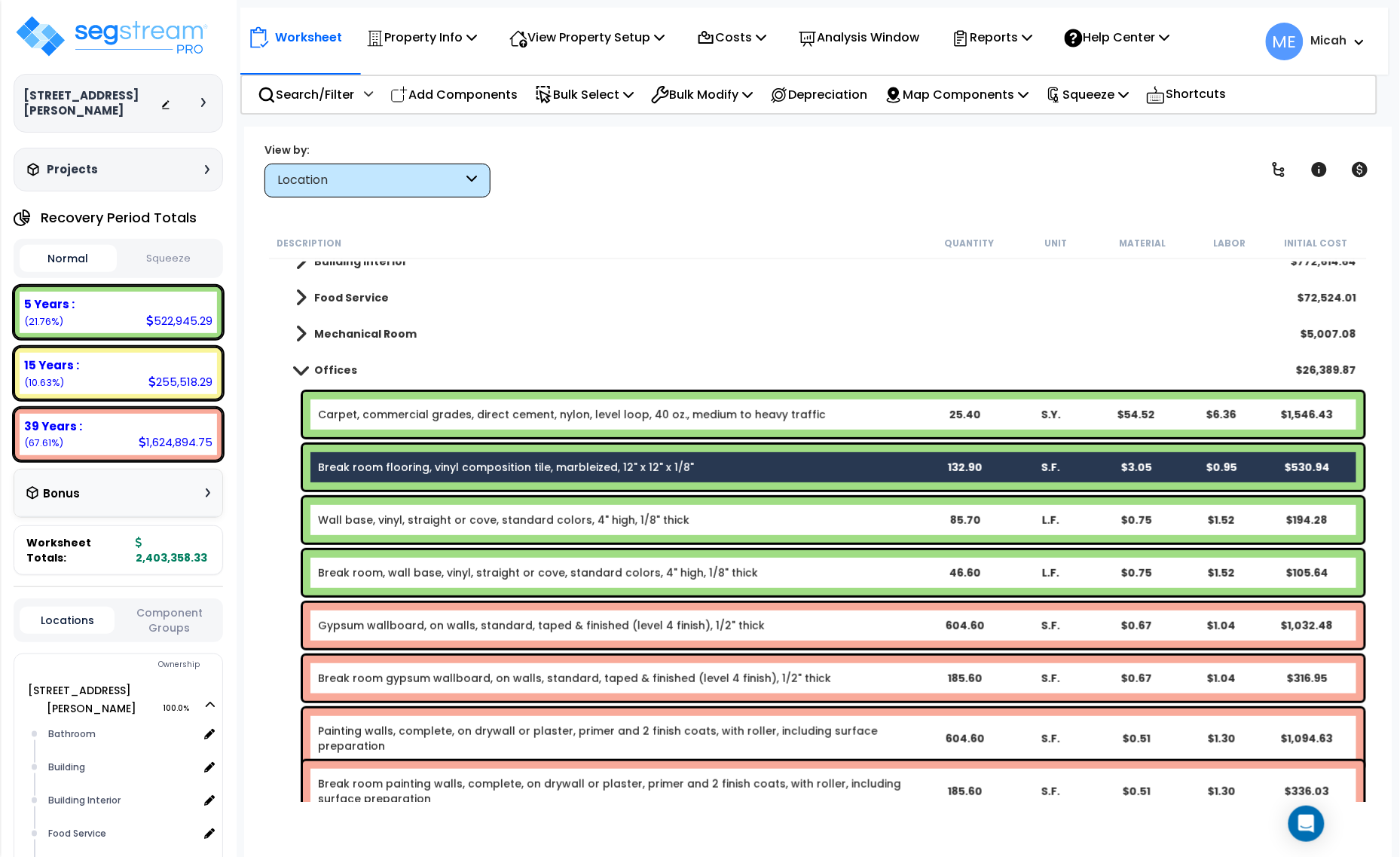
click at [460, 579] on link "Break room, wall base, vinyl, straight or cove, standard colors, 4" high, 1/8" …" at bounding box center [538, 572] width 440 height 15
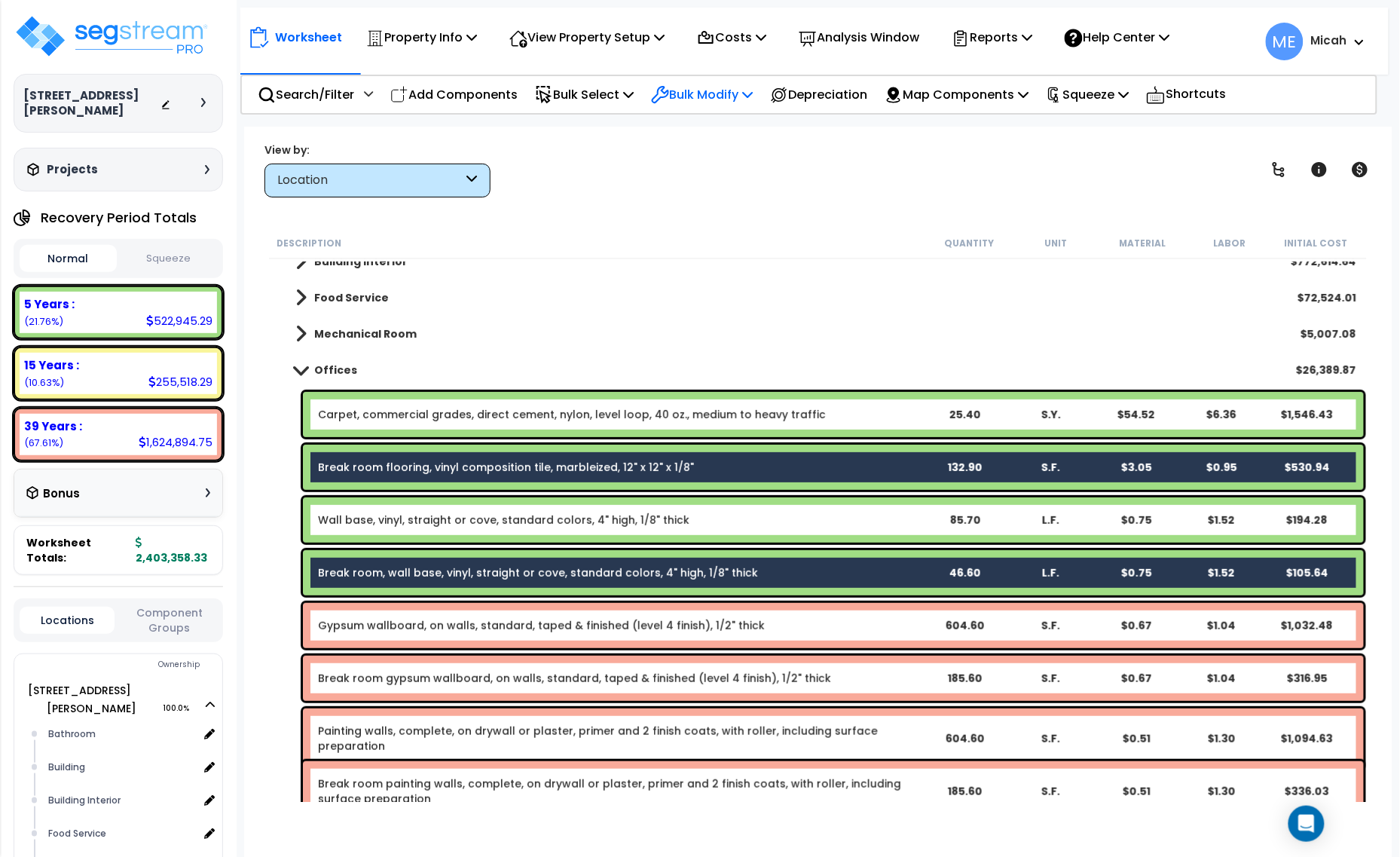
click at [753, 94] on p "Bulk Modify" at bounding box center [702, 95] width 102 height 21
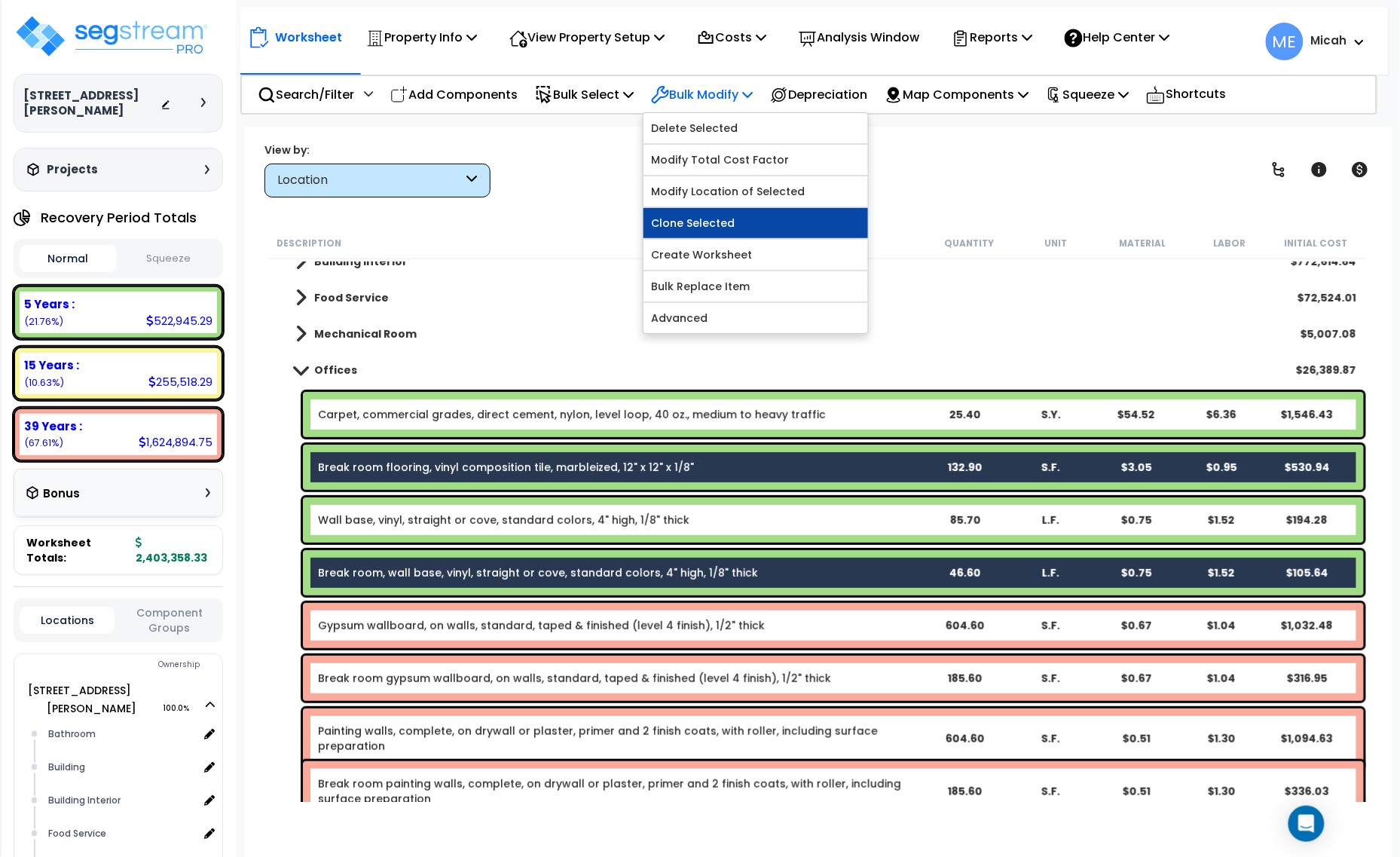
click at [771, 224] on link "Clone Selected" at bounding box center [756, 223] width 225 height 30
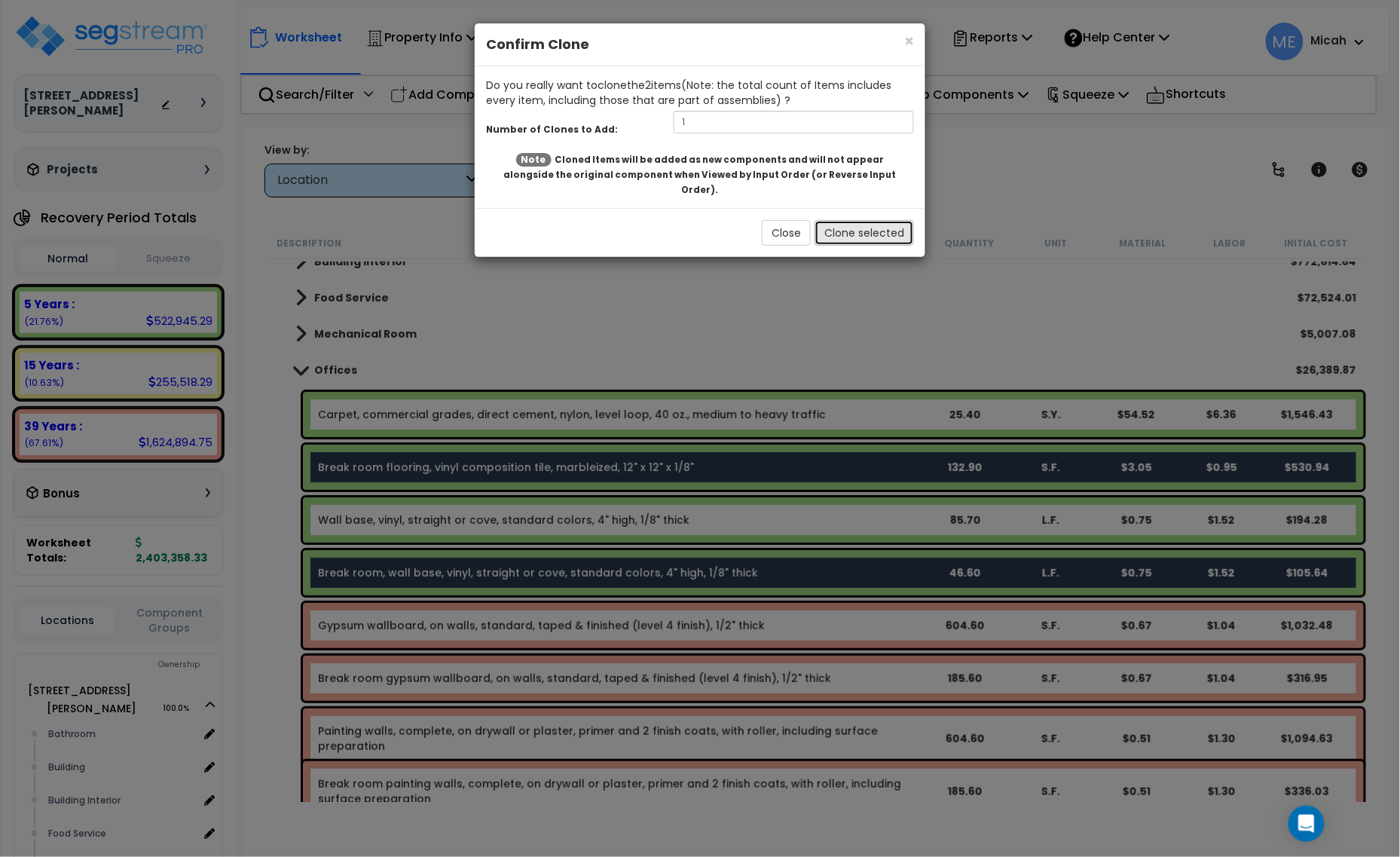
click at [871, 220] on button "Clone selected" at bounding box center [864, 233] width 99 height 26
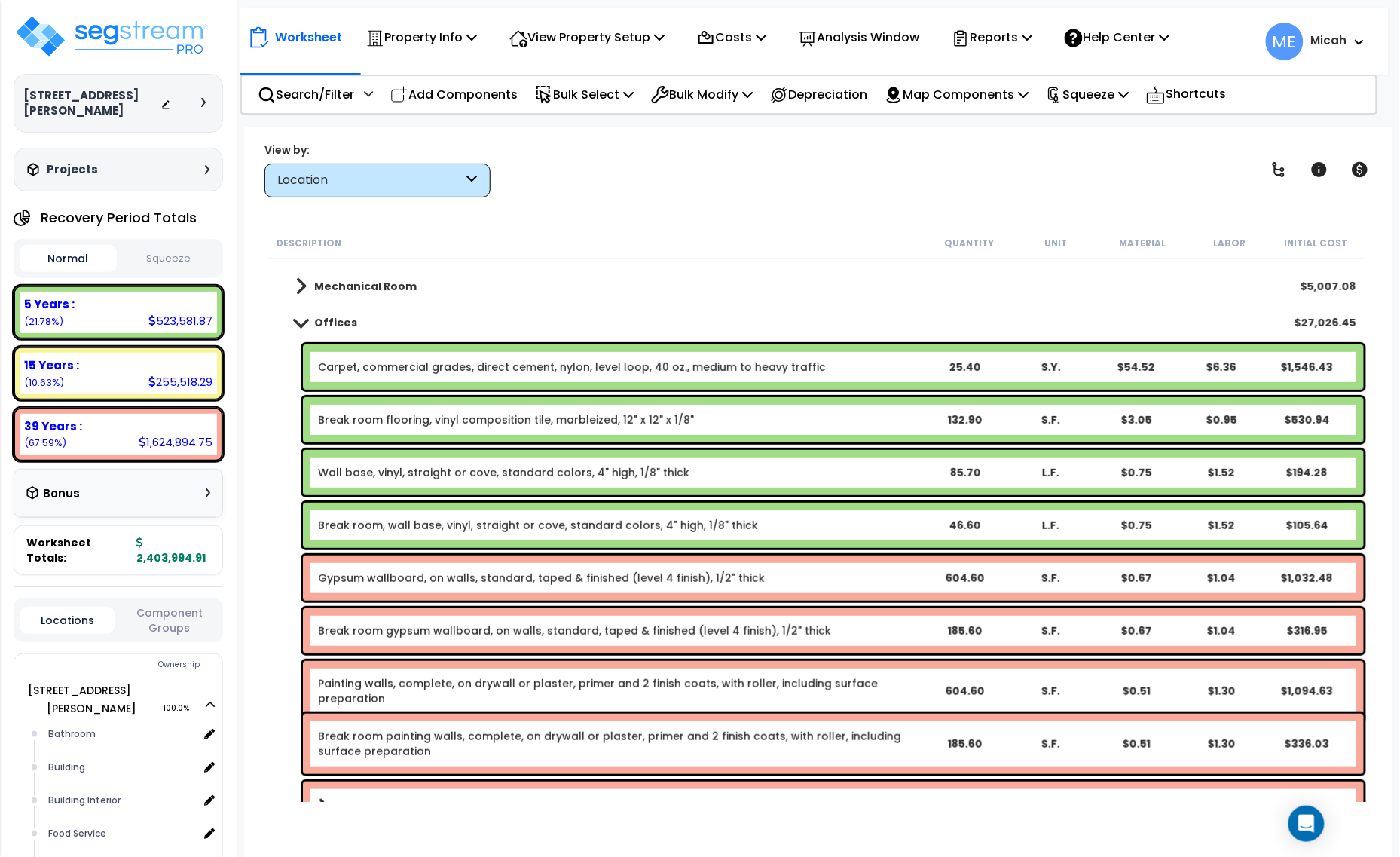
scroll to position [170, 0]
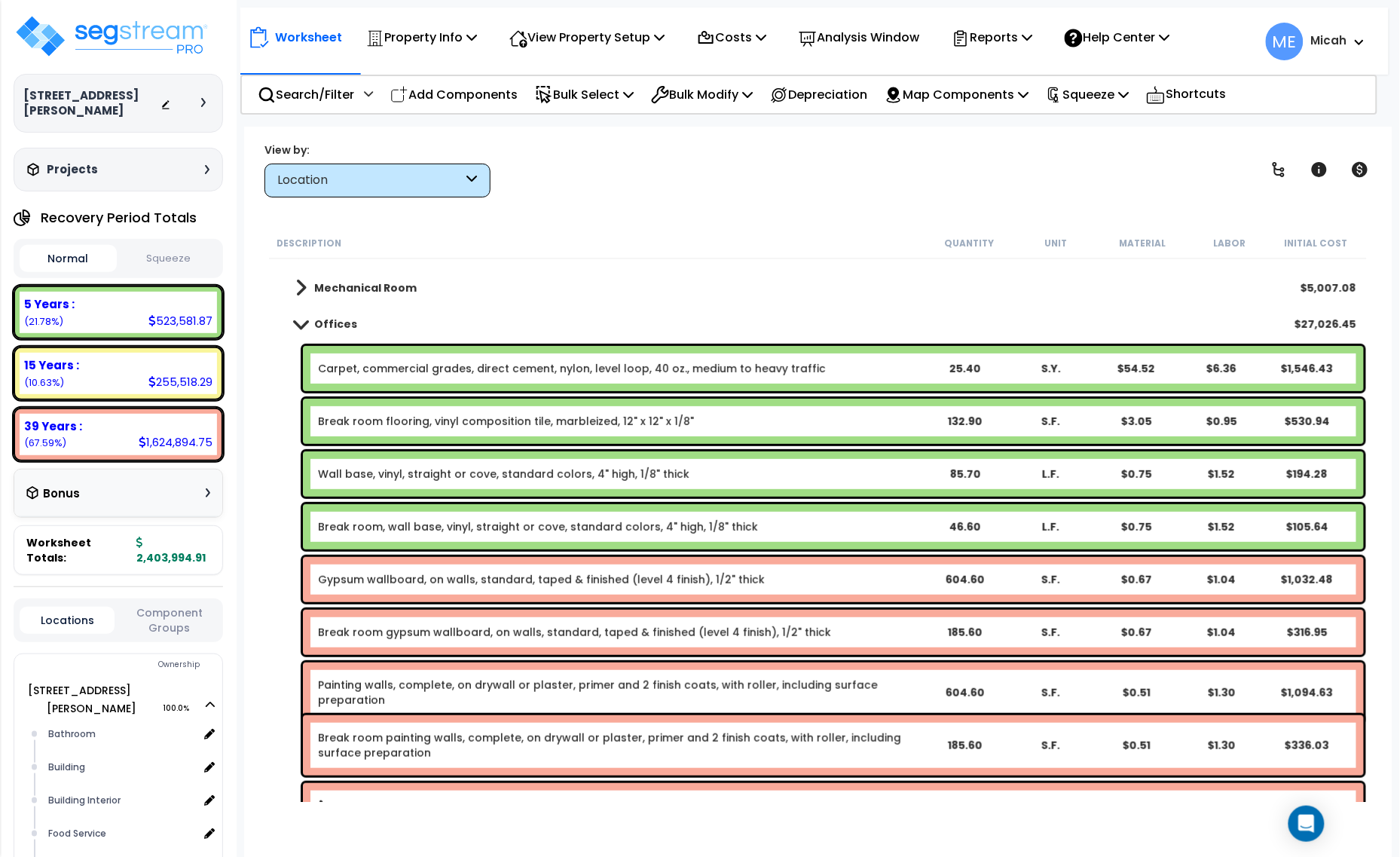
click at [471, 417] on link "Break room flooring, vinyl composition tile, marbleized, 12" x 12" x 1/8"" at bounding box center [505, 421] width 376 height 15
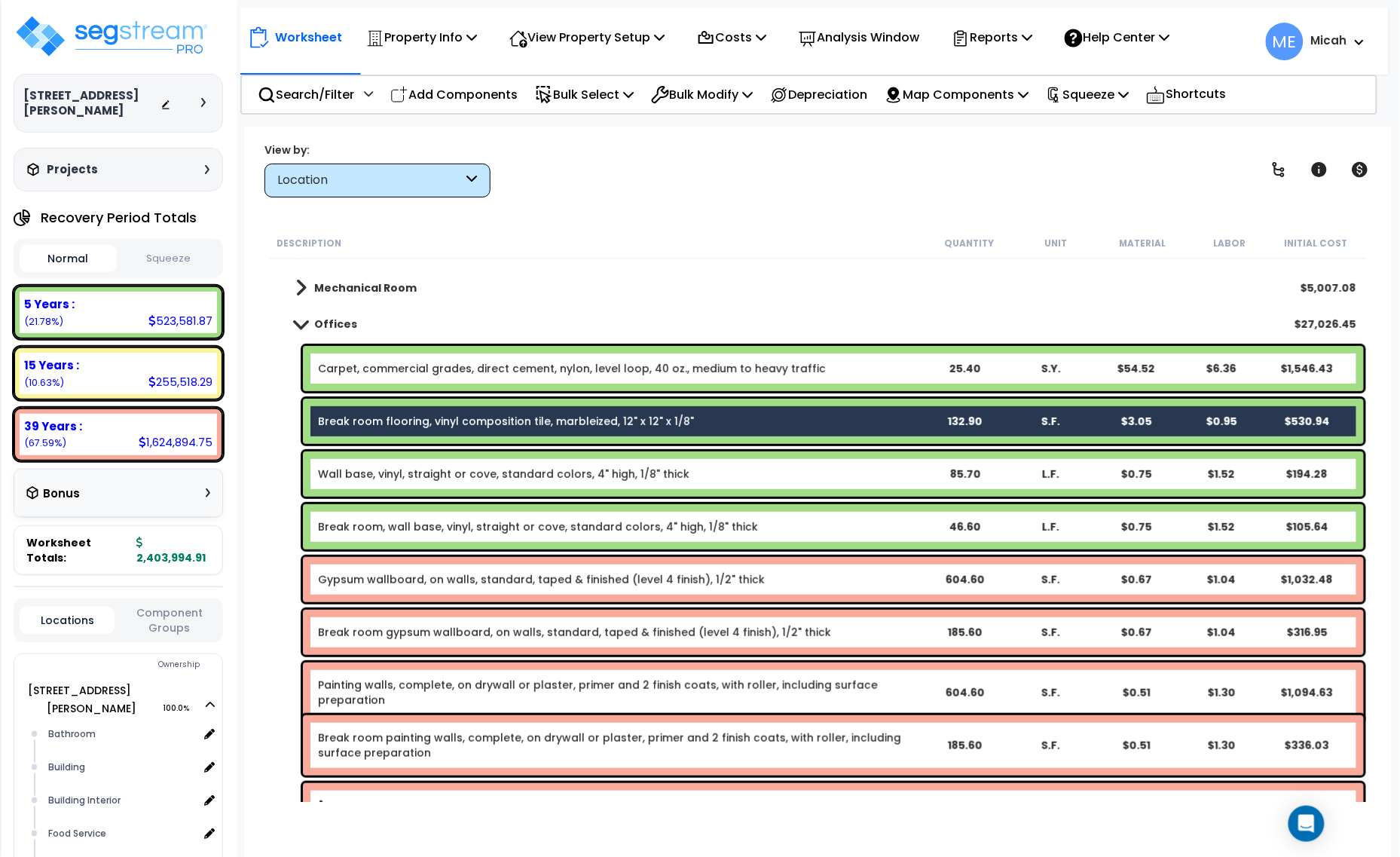
click at [456, 529] on link "Break room, wall base, vinyl, straight or cove, standard colors, 4" high, 1/8" …" at bounding box center [538, 526] width 440 height 15
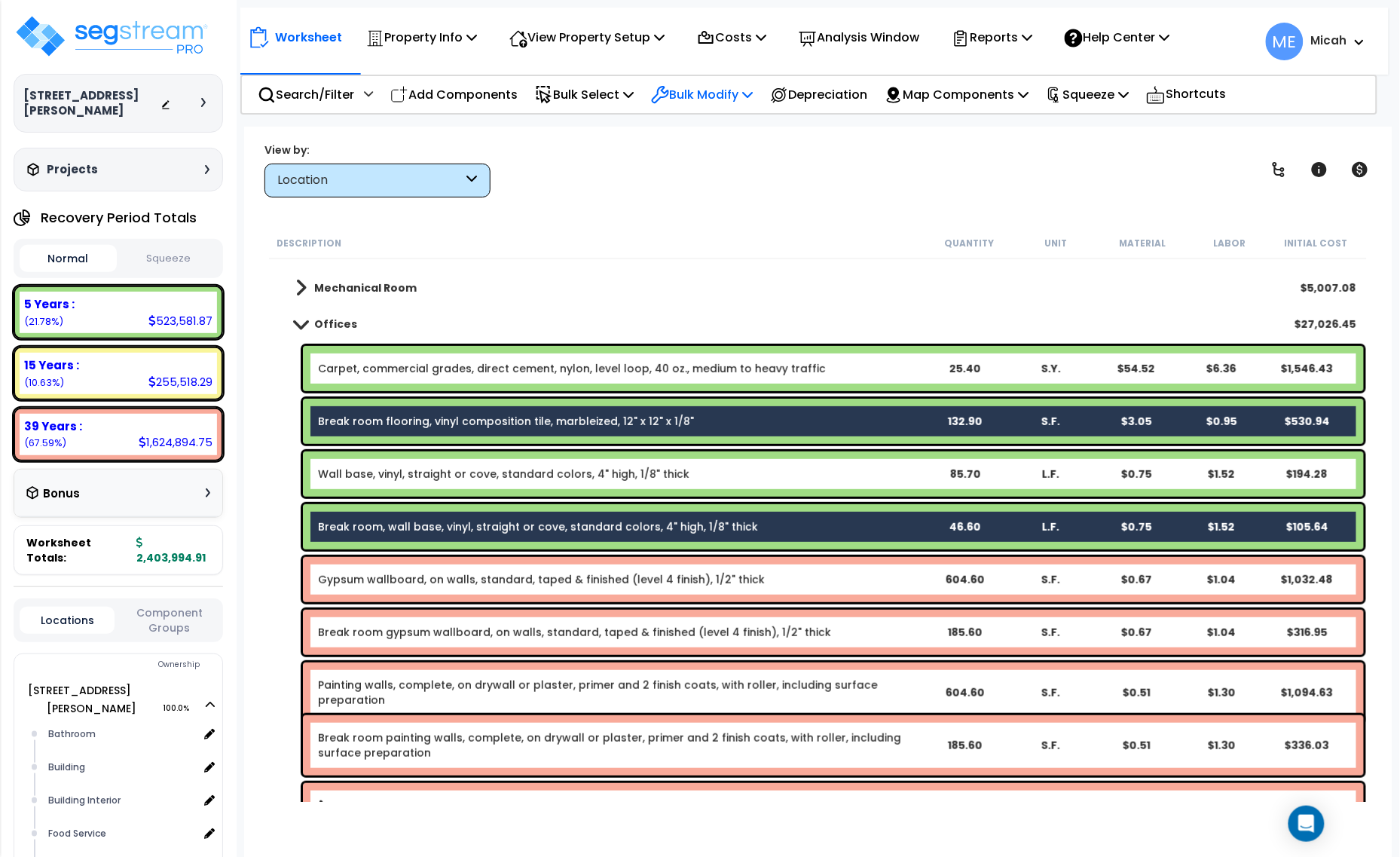
click at [753, 94] on p "Bulk Modify" at bounding box center [702, 95] width 102 height 21
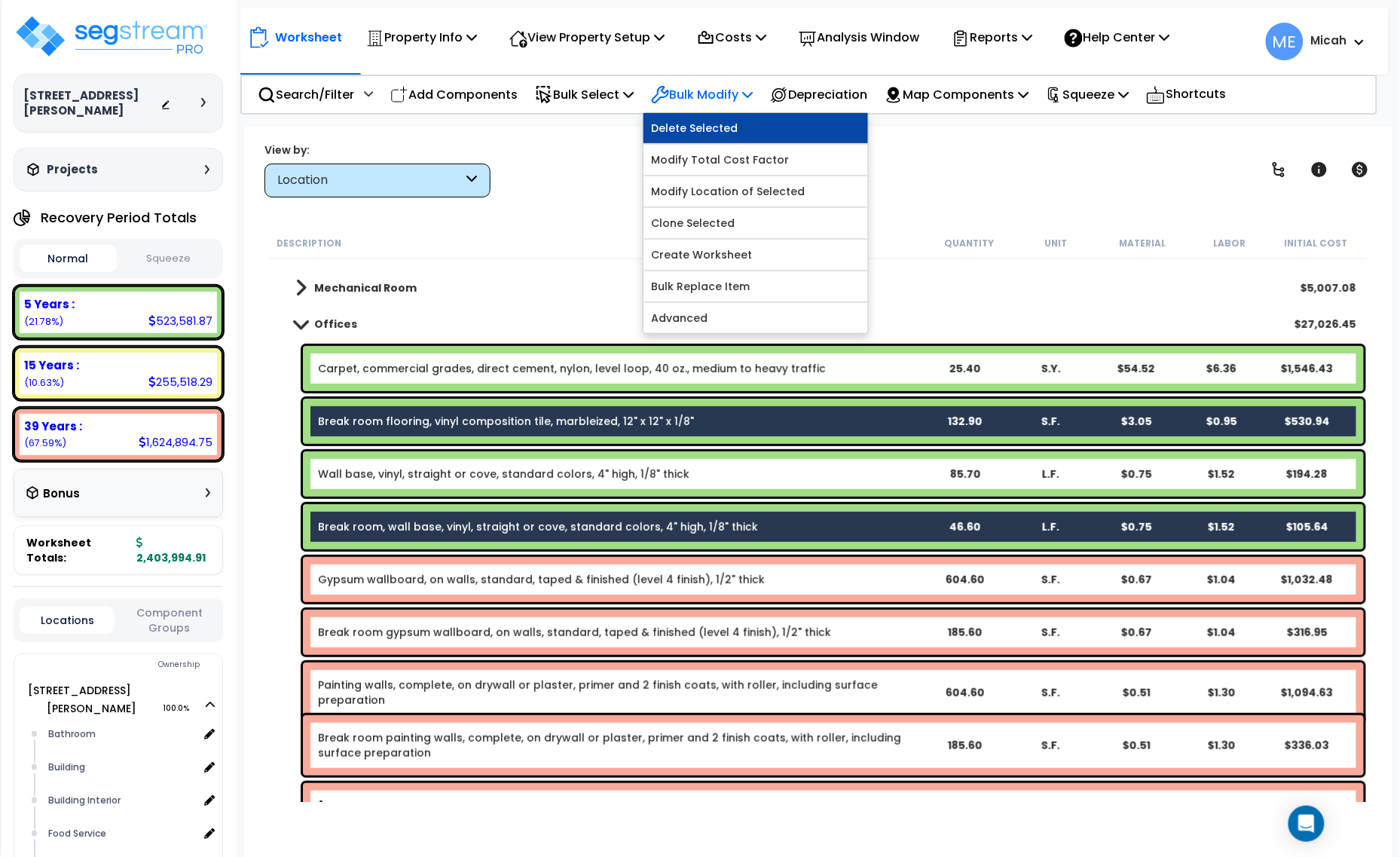
click at [744, 126] on link "Delete Selected" at bounding box center [756, 128] width 225 height 30
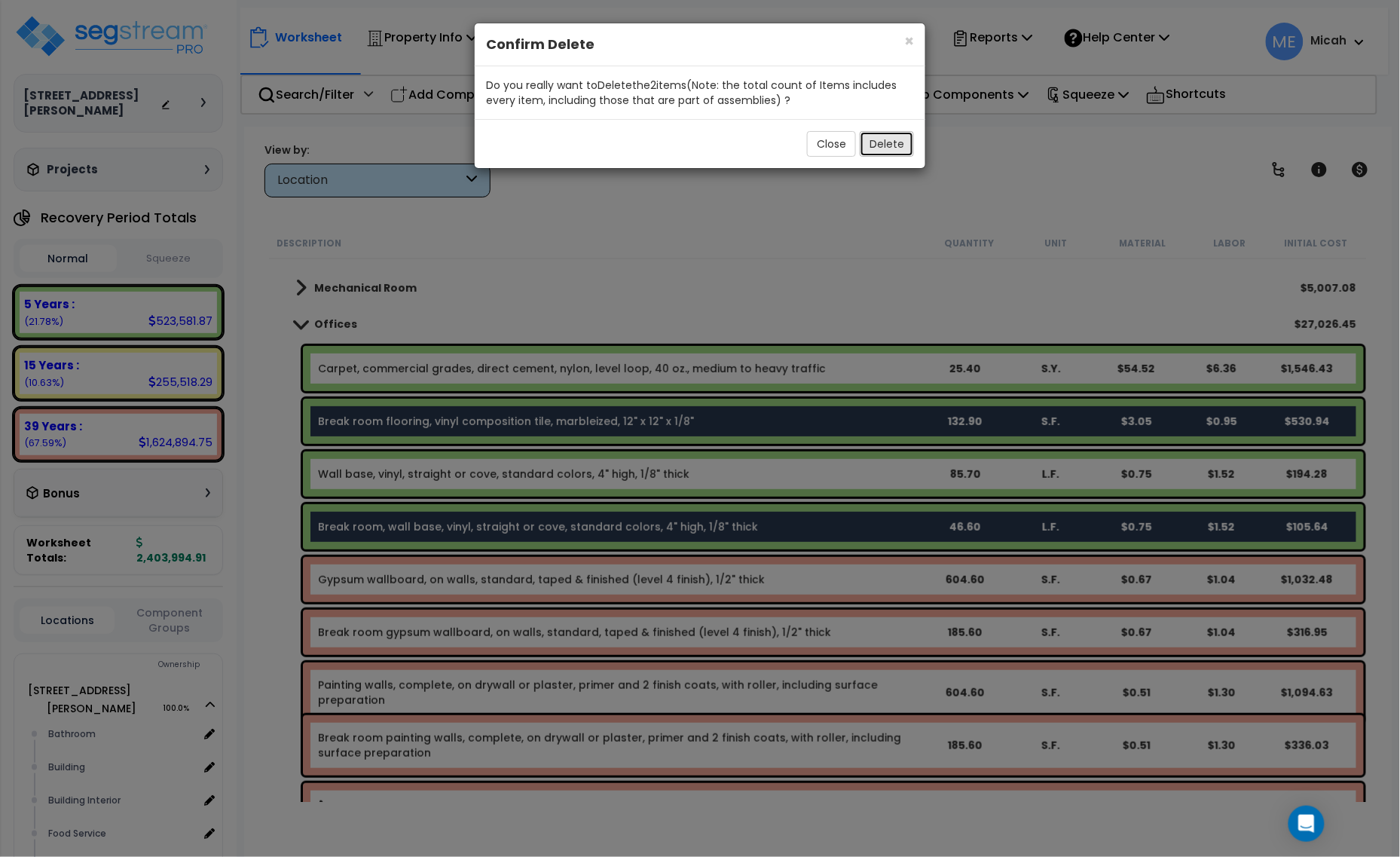
click at [878, 145] on button "Delete" at bounding box center [887, 144] width 54 height 26
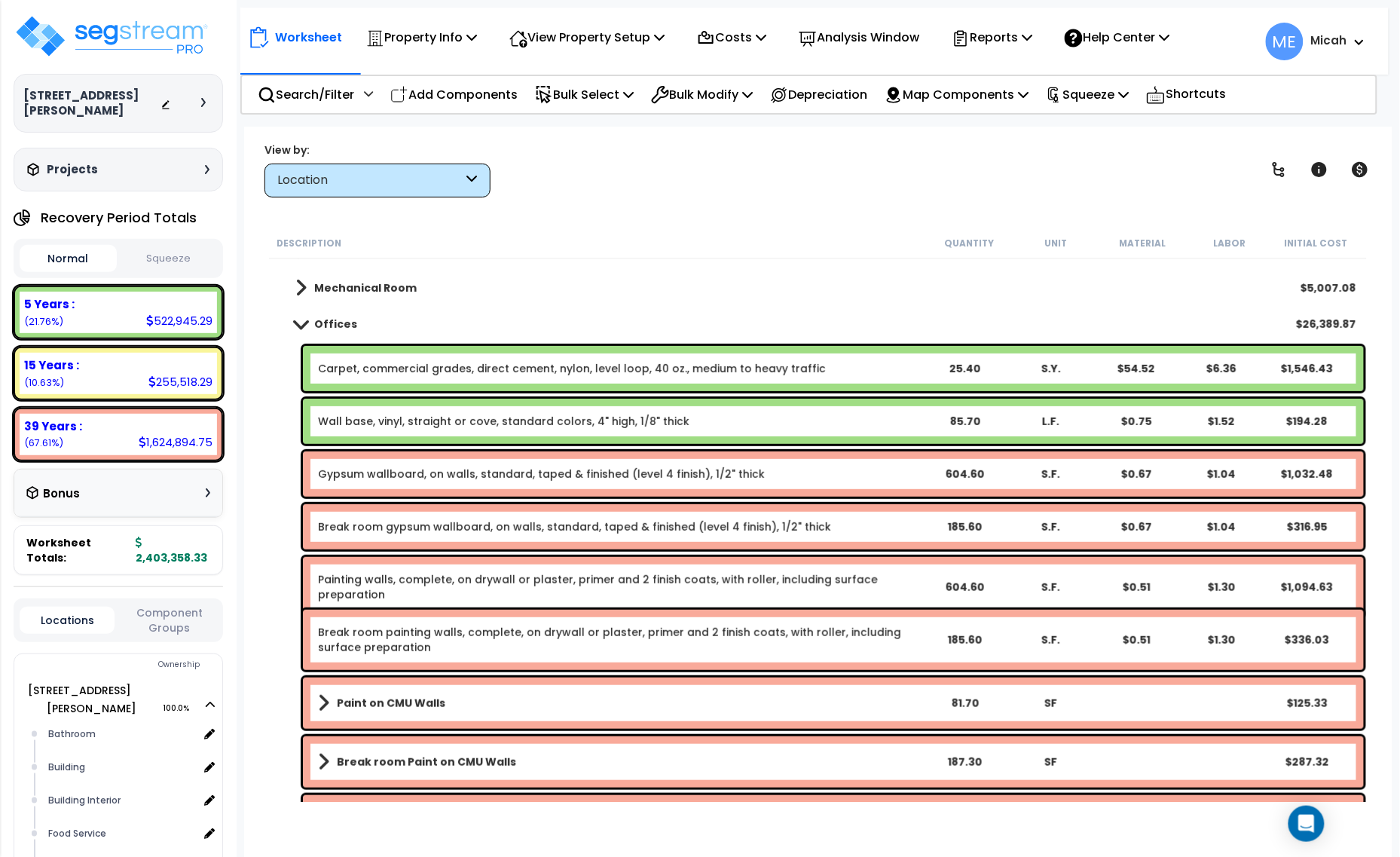
click at [487, 529] on link "Break room gypsum wallboard, on walls, standard, taped & finished (level 4 fini…" at bounding box center [574, 526] width 513 height 15
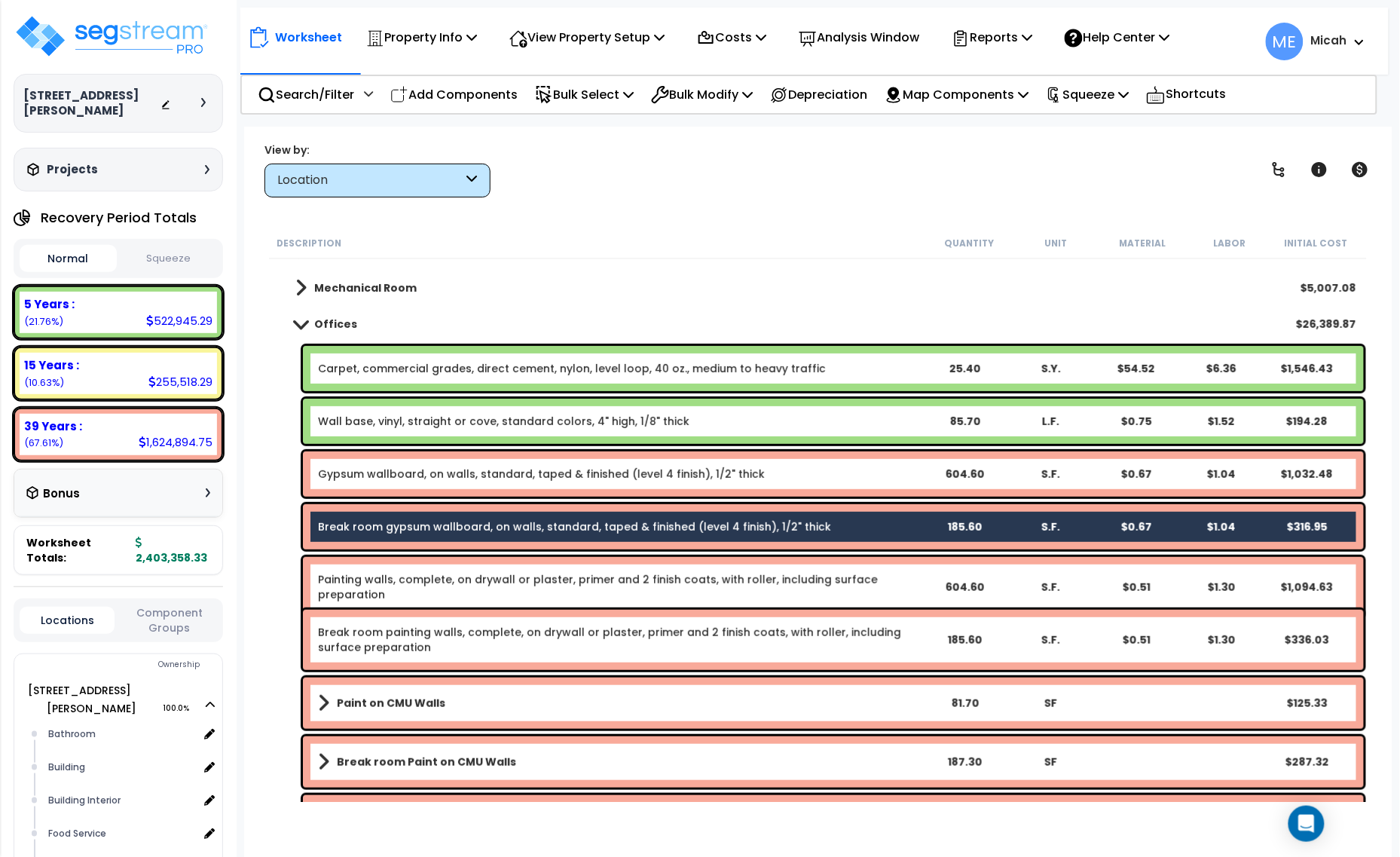
click at [476, 656] on div "Break room painting walls, complete, on drywall or plaster, primer and 2 finish…" at bounding box center [833, 640] width 1061 height 60
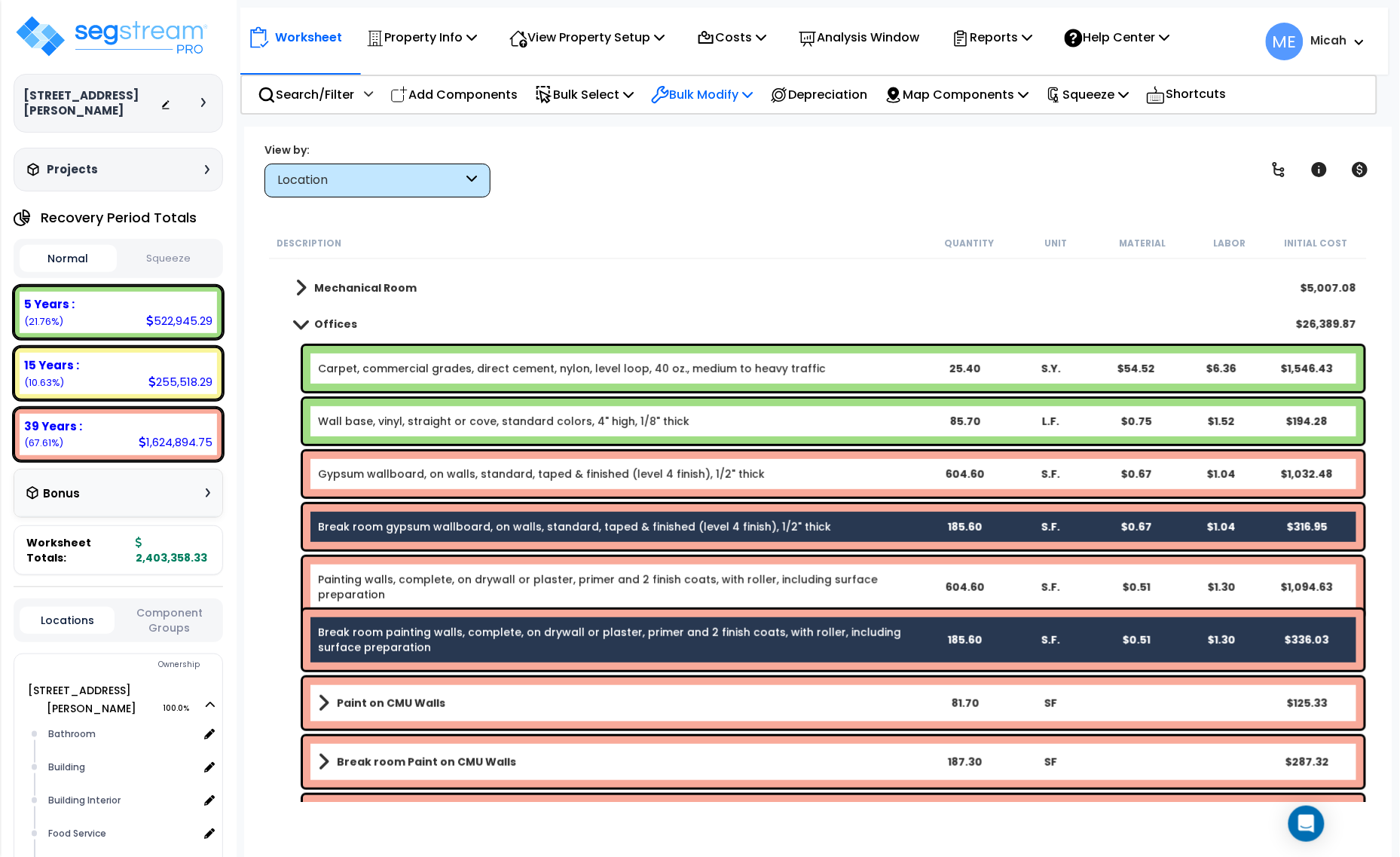
click at [753, 96] on icon at bounding box center [748, 94] width 10 height 12
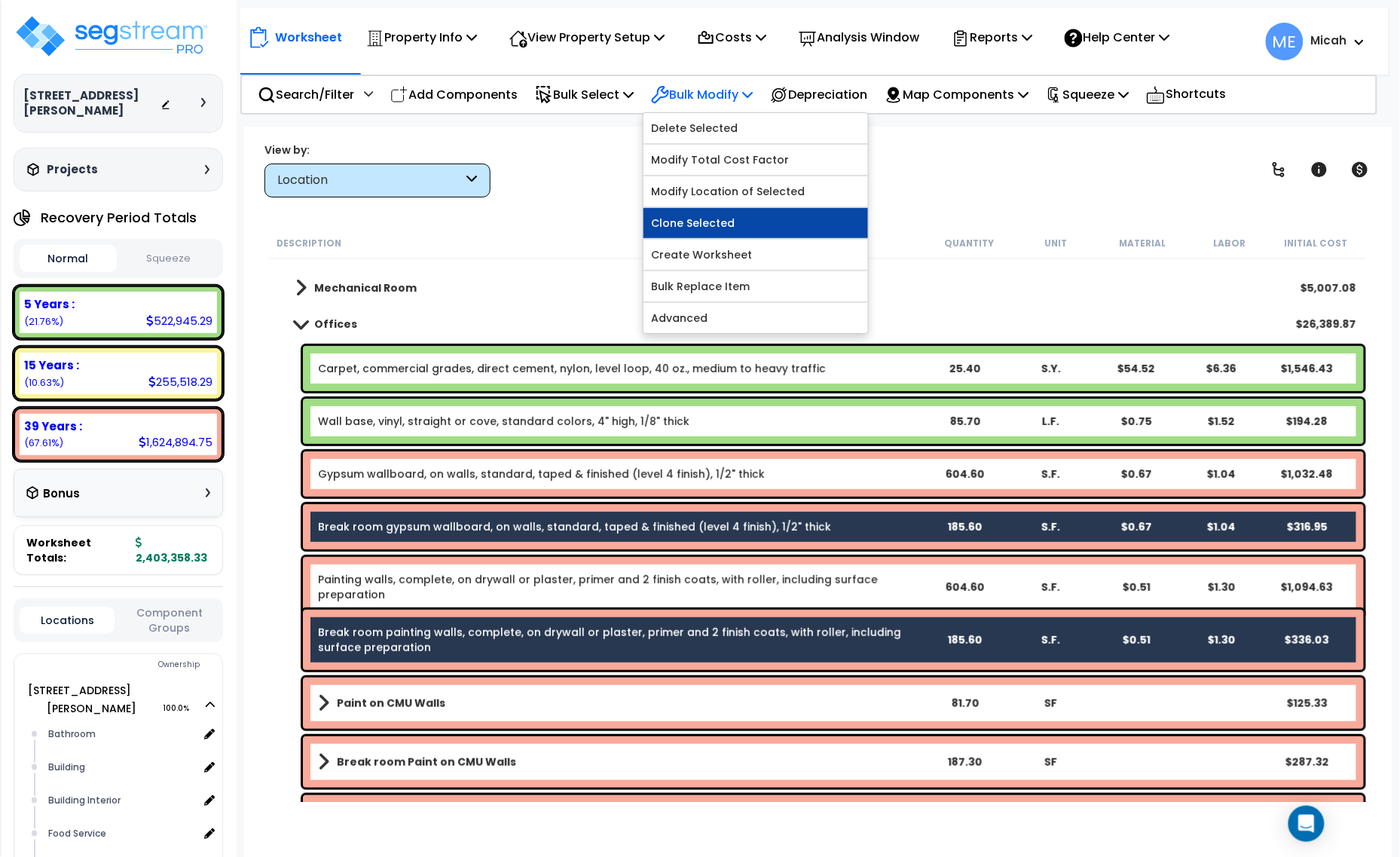
click at [754, 223] on link "Clone Selected" at bounding box center [756, 223] width 225 height 30
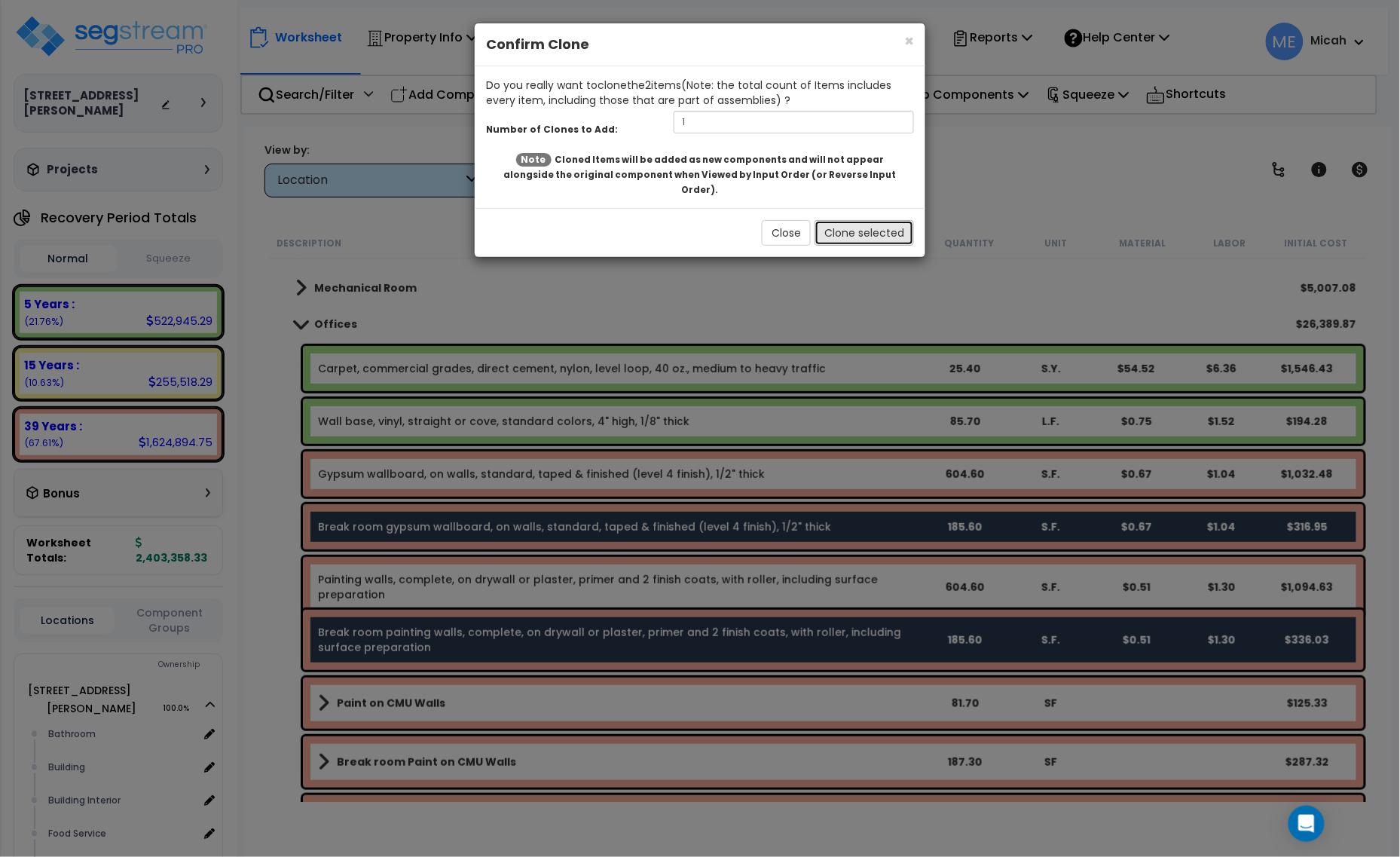
click at [867, 220] on button "Clone selected" at bounding box center [864, 233] width 99 height 26
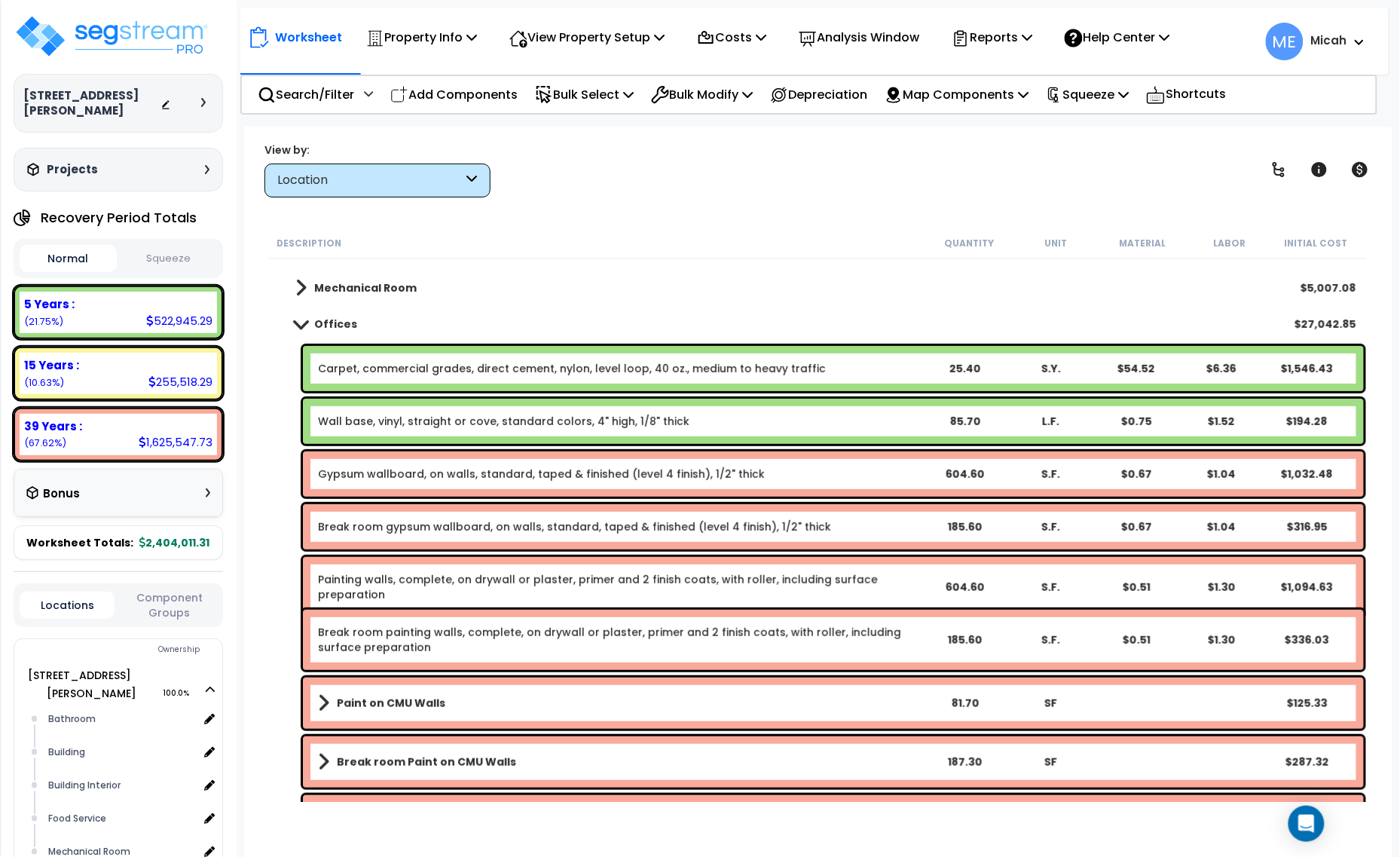
click at [482, 529] on link "Break room gypsum wallboard, on walls, standard, taped & finished (level 4 fini…" at bounding box center [574, 526] width 513 height 15
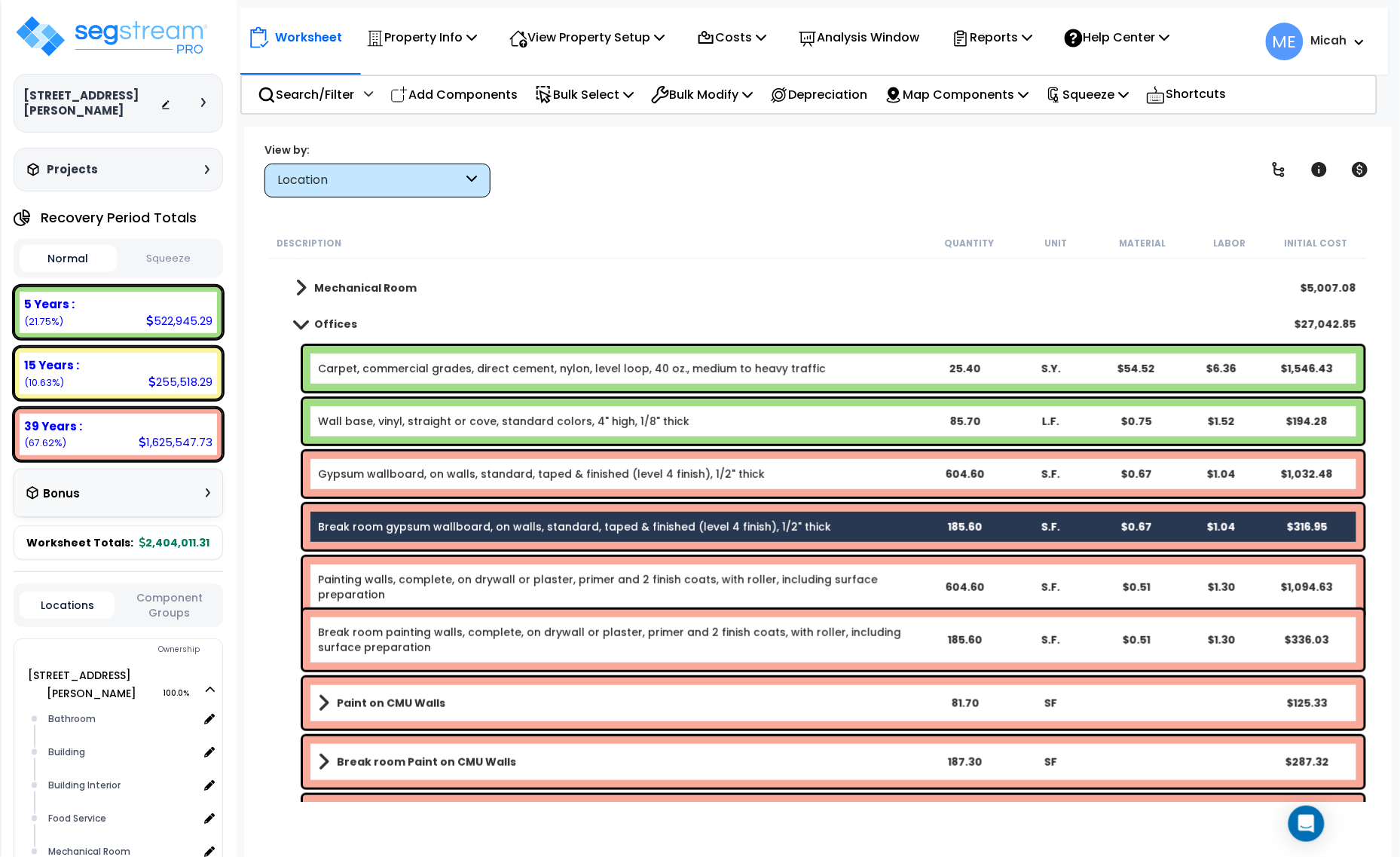
click at [472, 633] on link "Break room painting walls, complete, on drywall or plaster, primer and 2 finish…" at bounding box center [619, 639] width 604 height 30
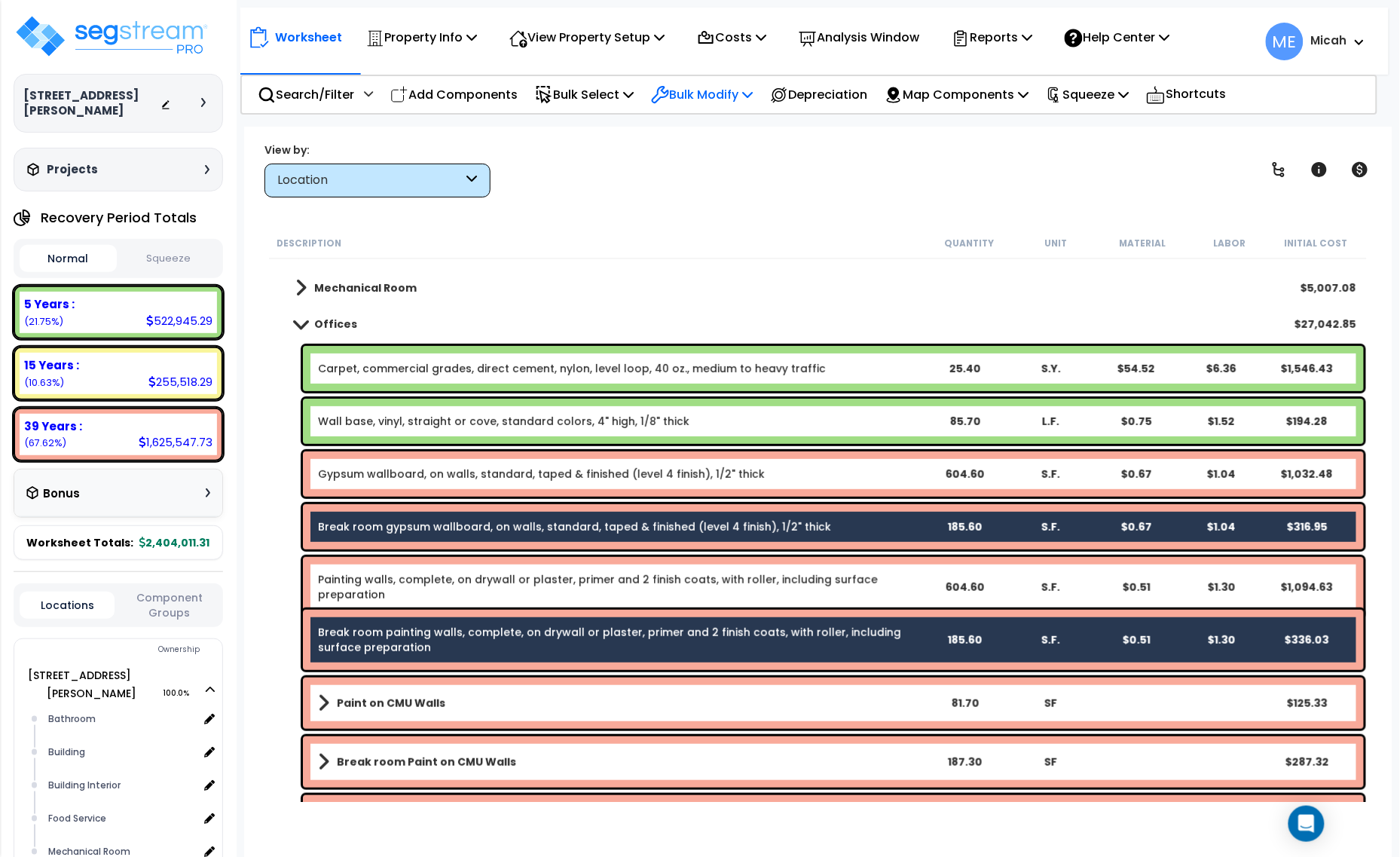
click at [753, 92] on p "Bulk Modify" at bounding box center [702, 95] width 102 height 21
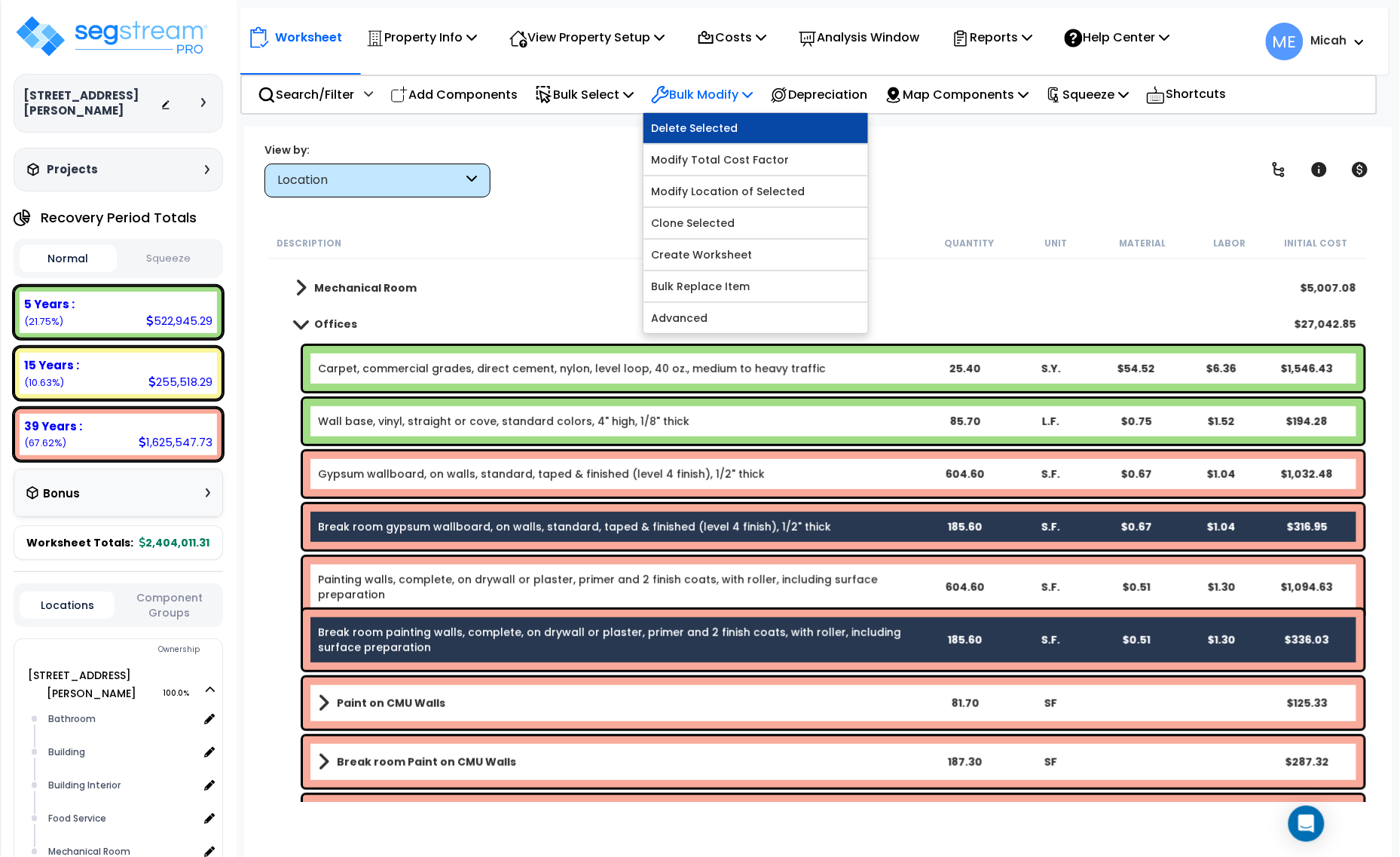
click at [752, 119] on link "Delete Selected" at bounding box center [756, 128] width 225 height 30
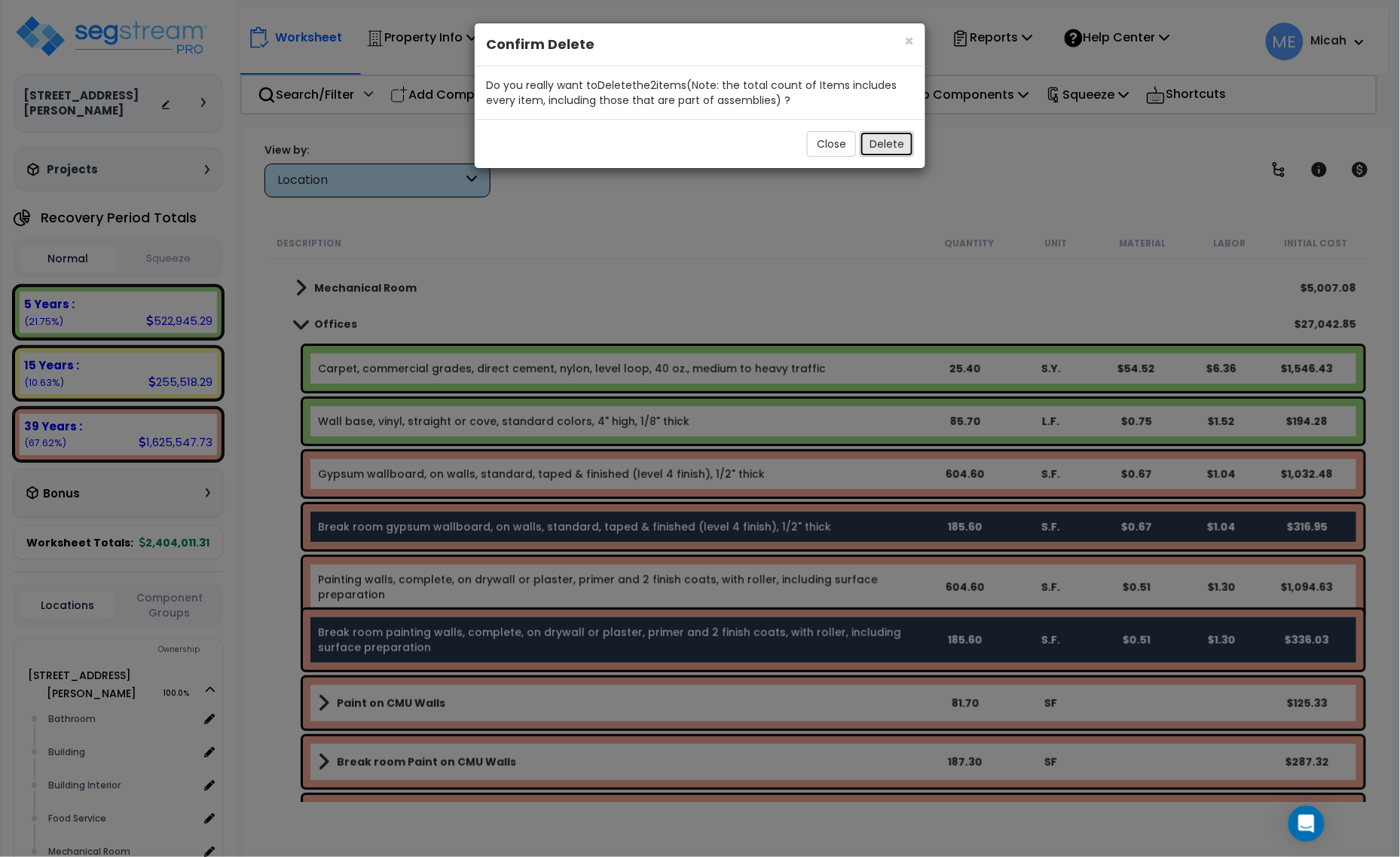
click at [882, 145] on button "Delete" at bounding box center [887, 144] width 54 height 26
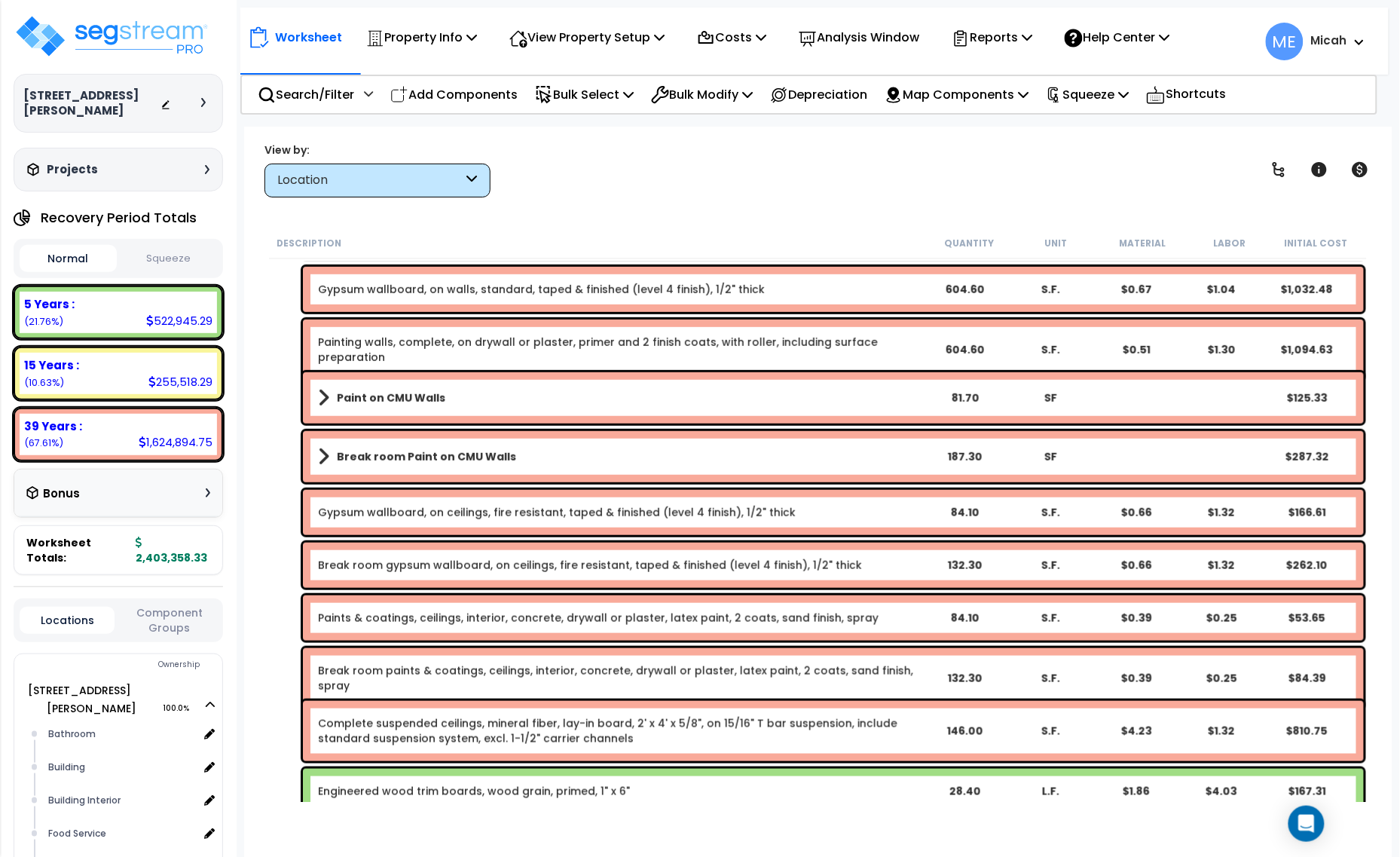
scroll to position [359, 0]
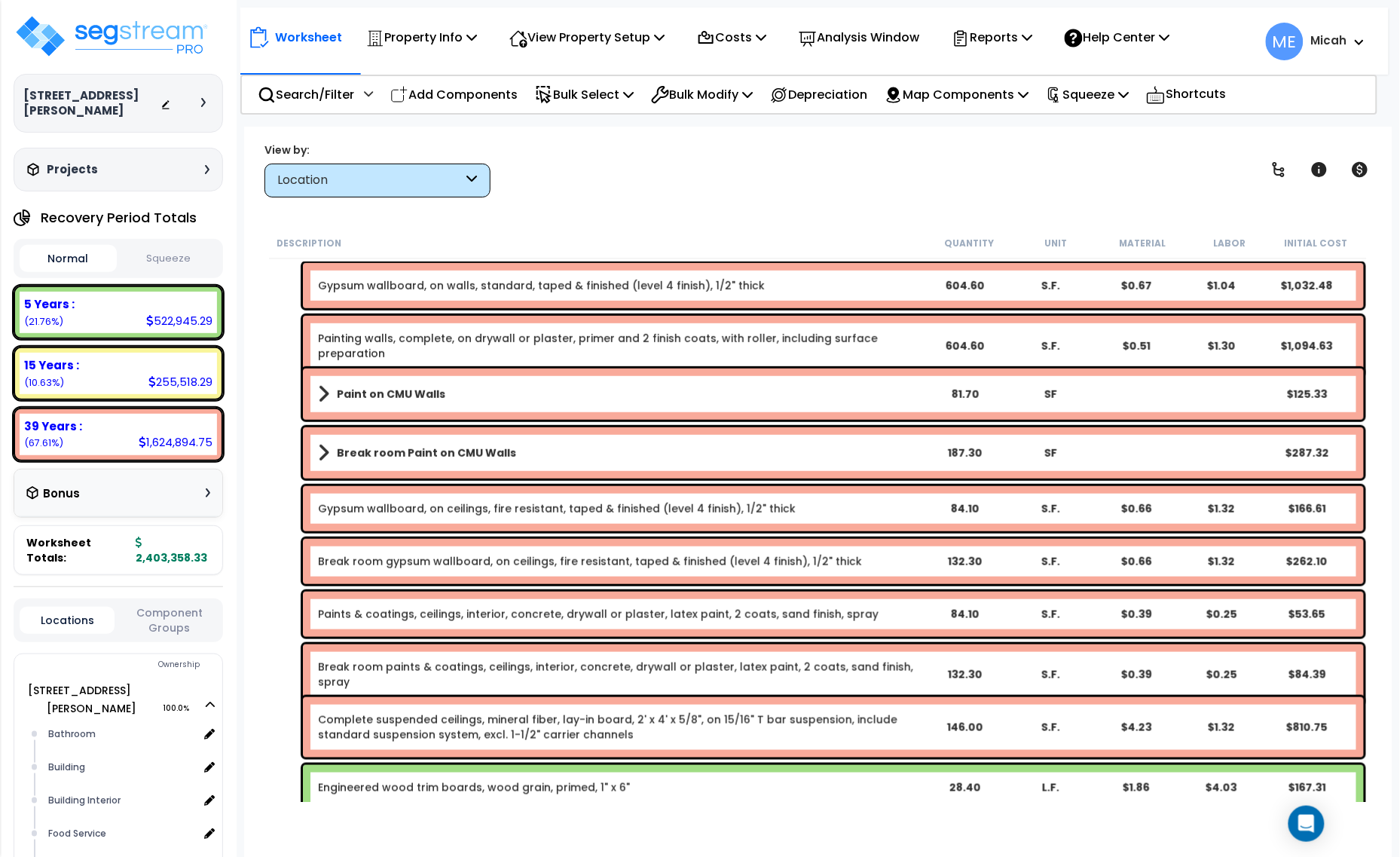
click at [465, 453] on b "Break room Paint on CMU Walls" at bounding box center [427, 453] width 180 height 15
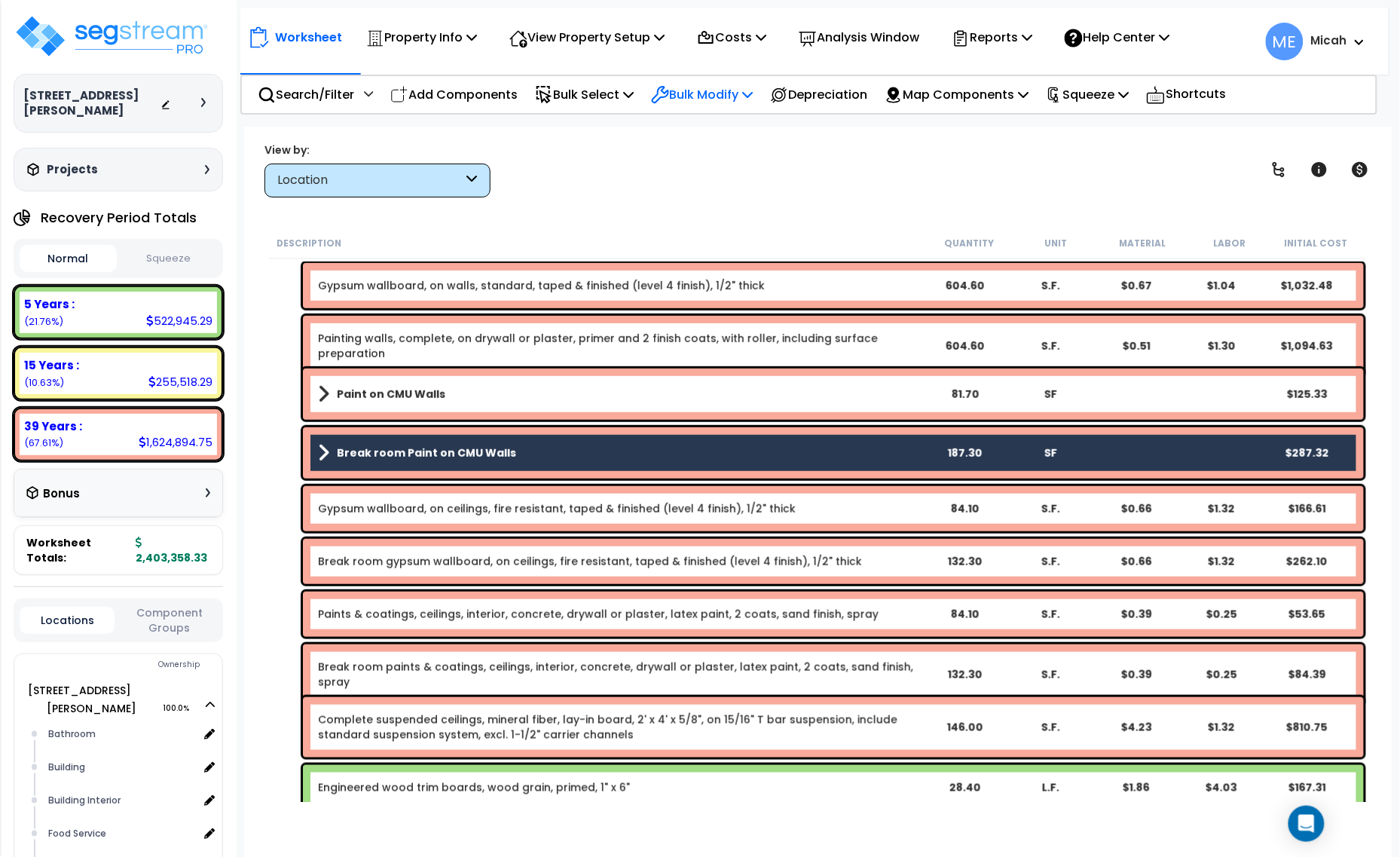
click at [749, 94] on p "Bulk Modify" at bounding box center [702, 95] width 102 height 21
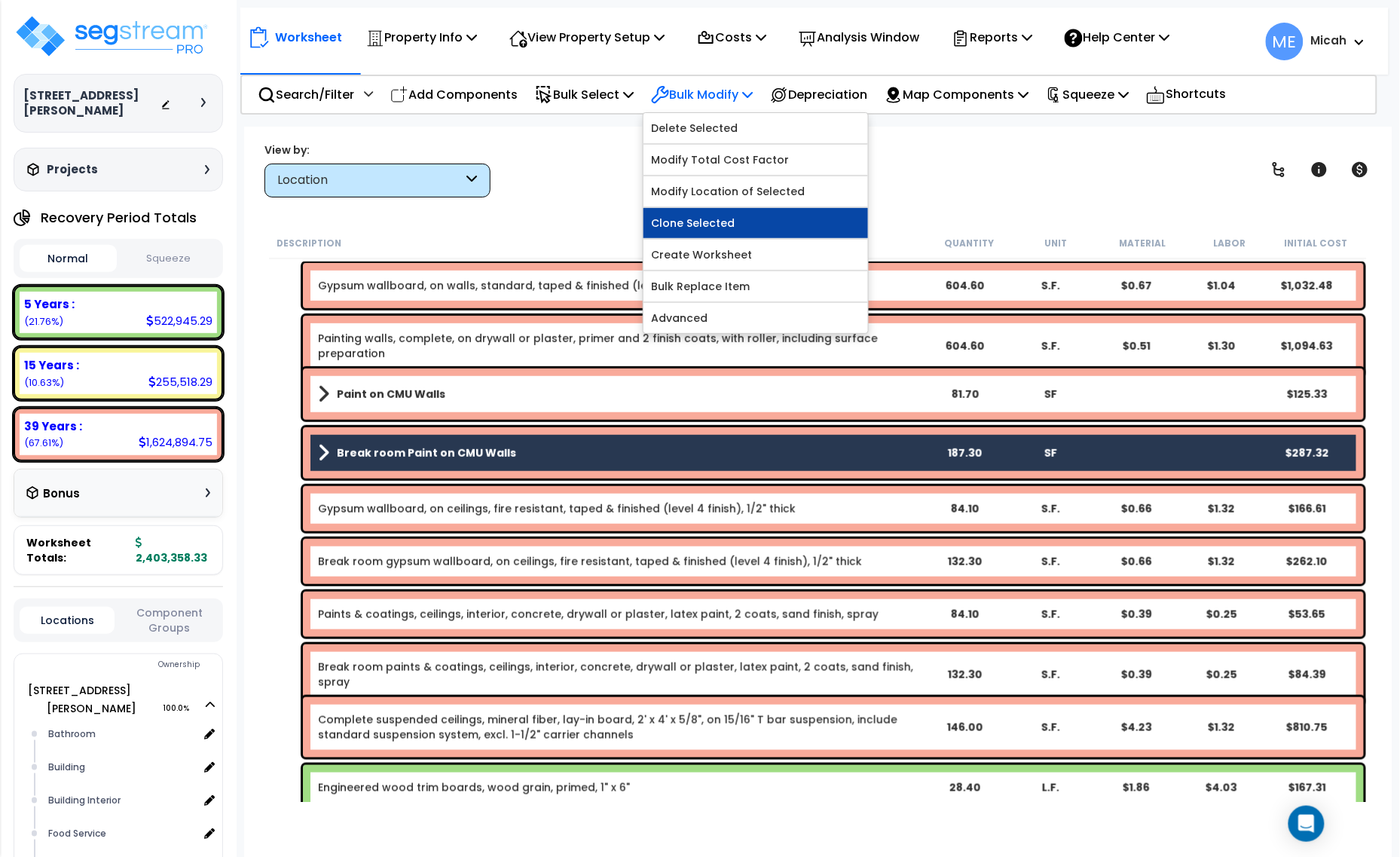
click at [765, 227] on link "Clone Selected" at bounding box center [756, 223] width 225 height 30
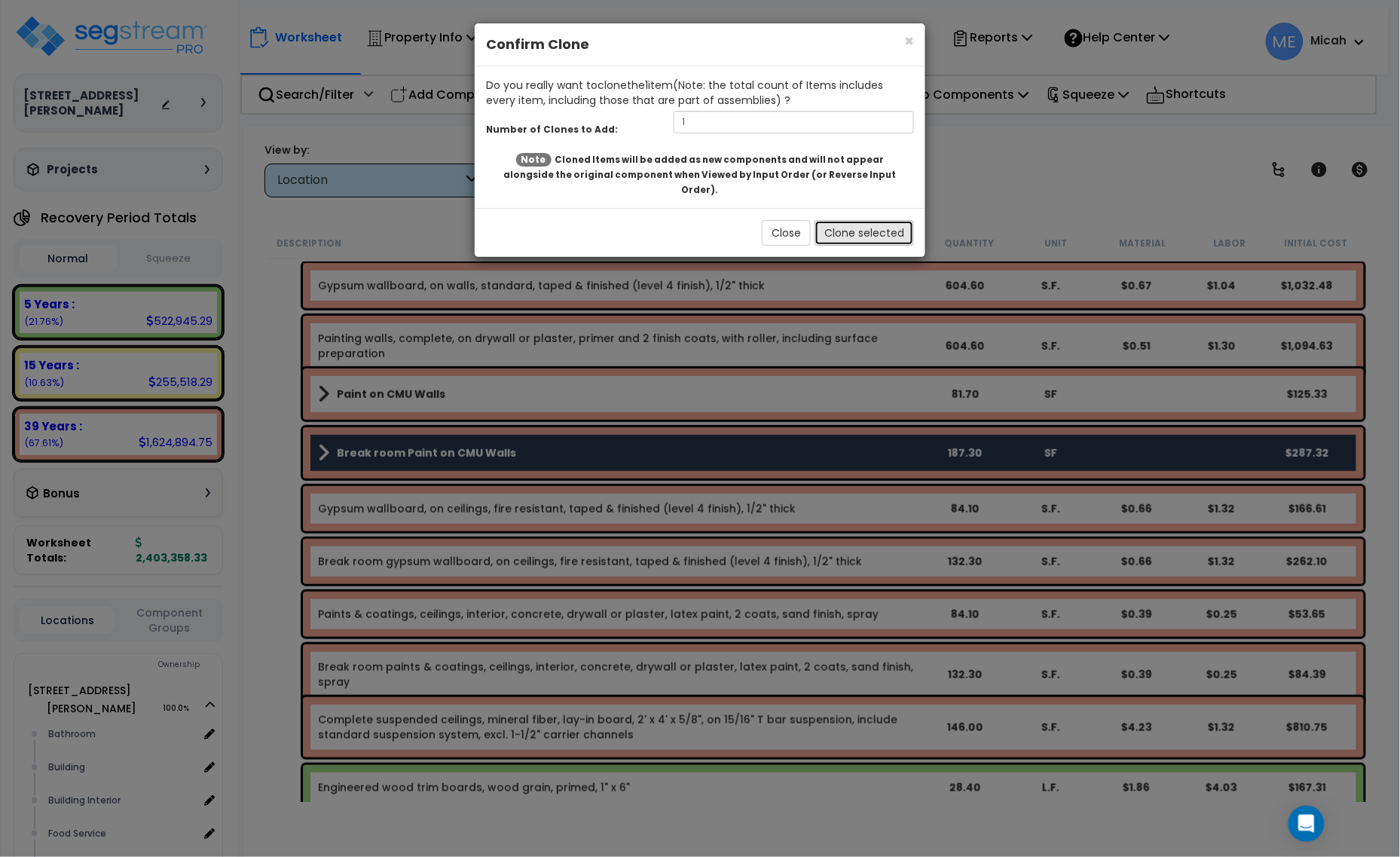
click at [872, 220] on button "Clone selected" at bounding box center [864, 233] width 99 height 26
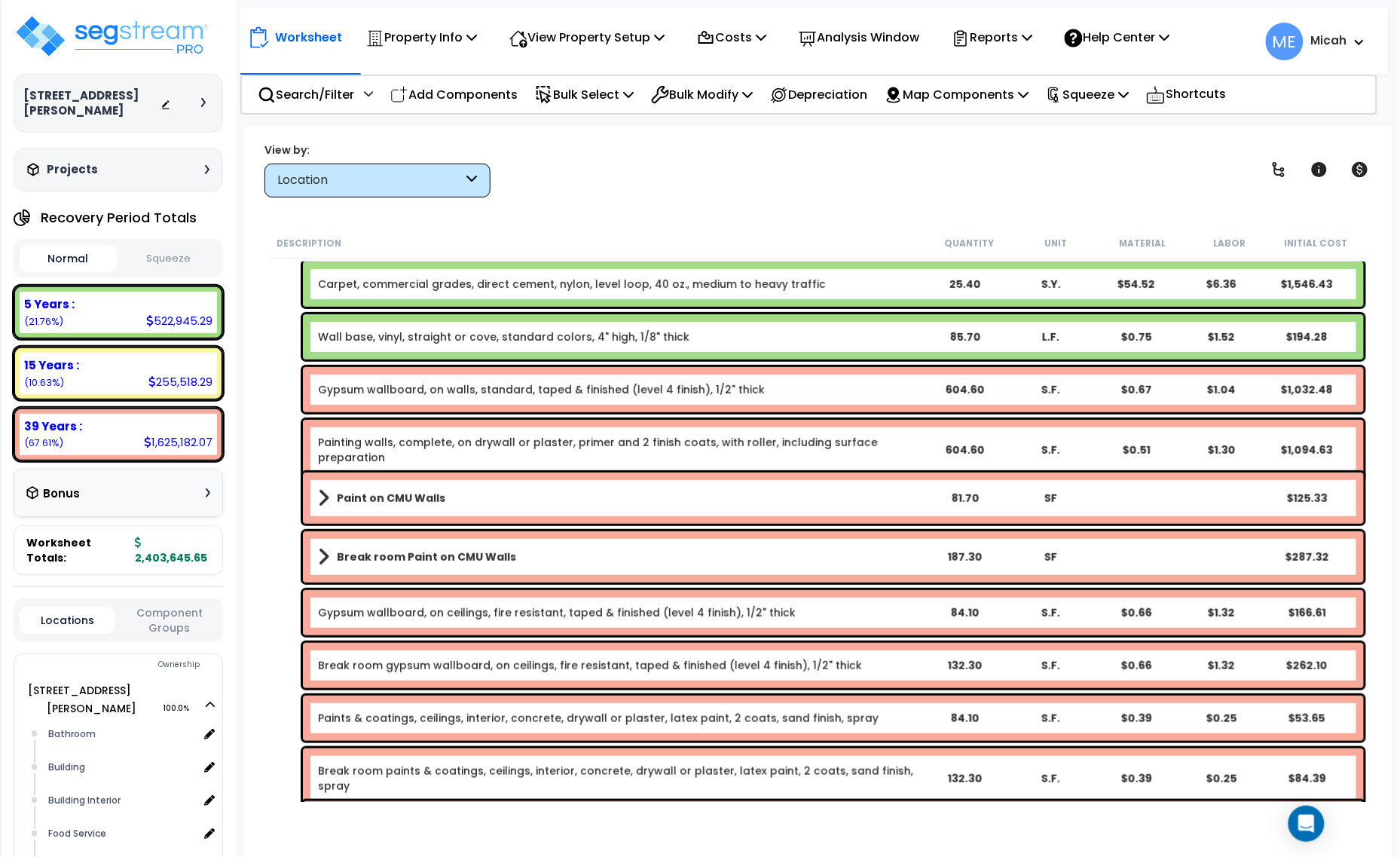
scroll to position [282, 0]
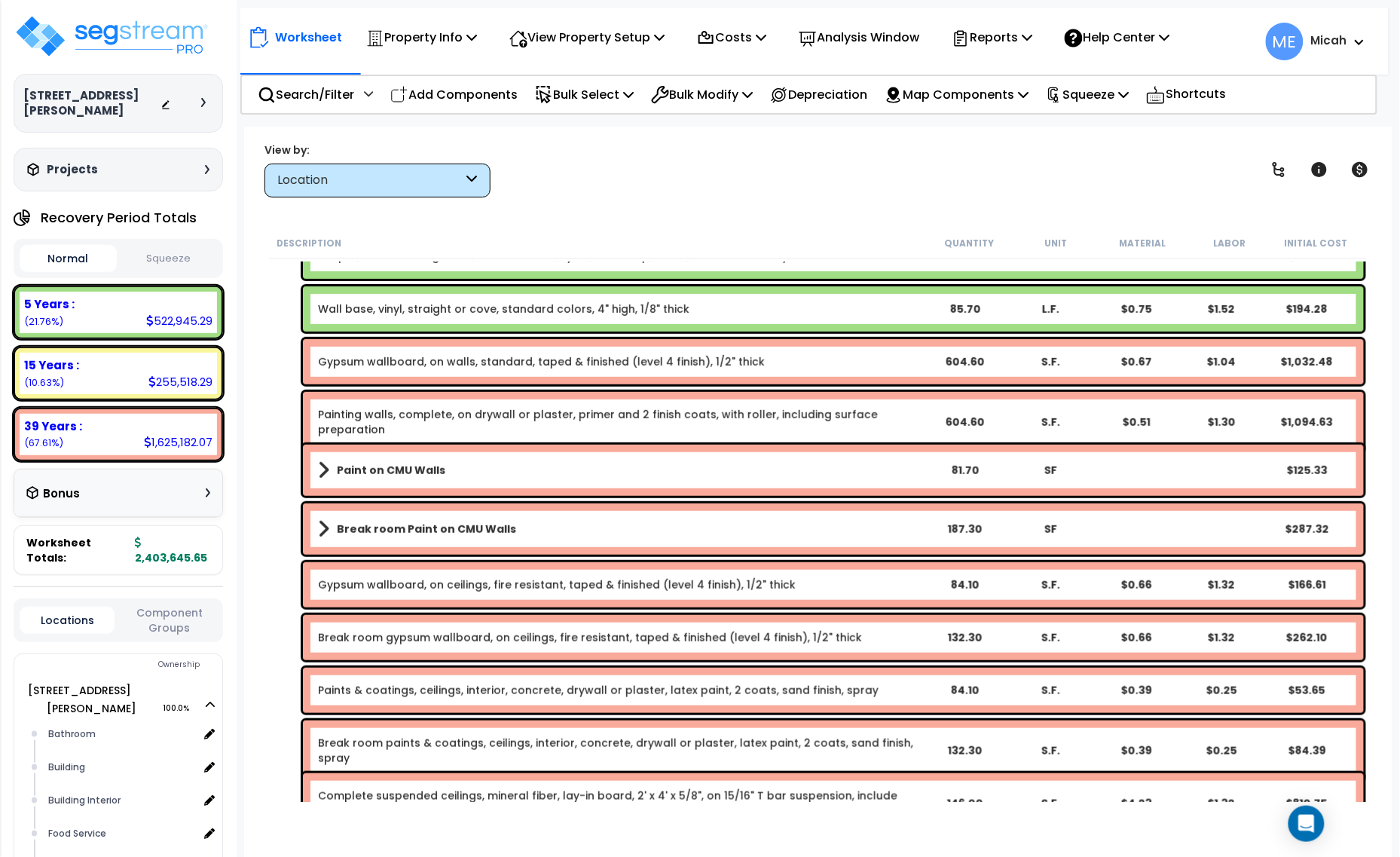
click at [459, 528] on b "Break room Paint on CMU Walls" at bounding box center [427, 529] width 180 height 15
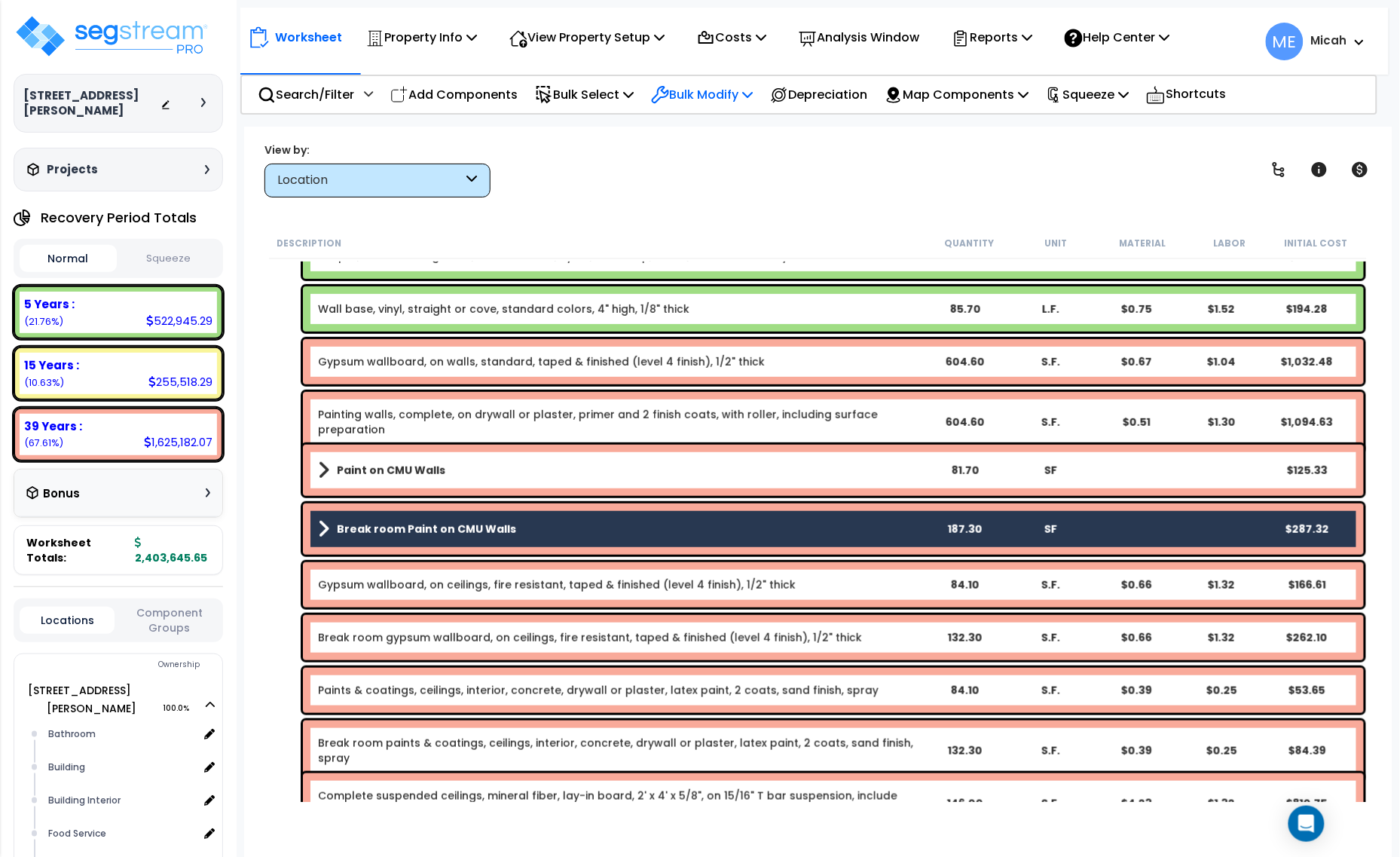
click at [748, 89] on p "Bulk Modify" at bounding box center [702, 95] width 102 height 21
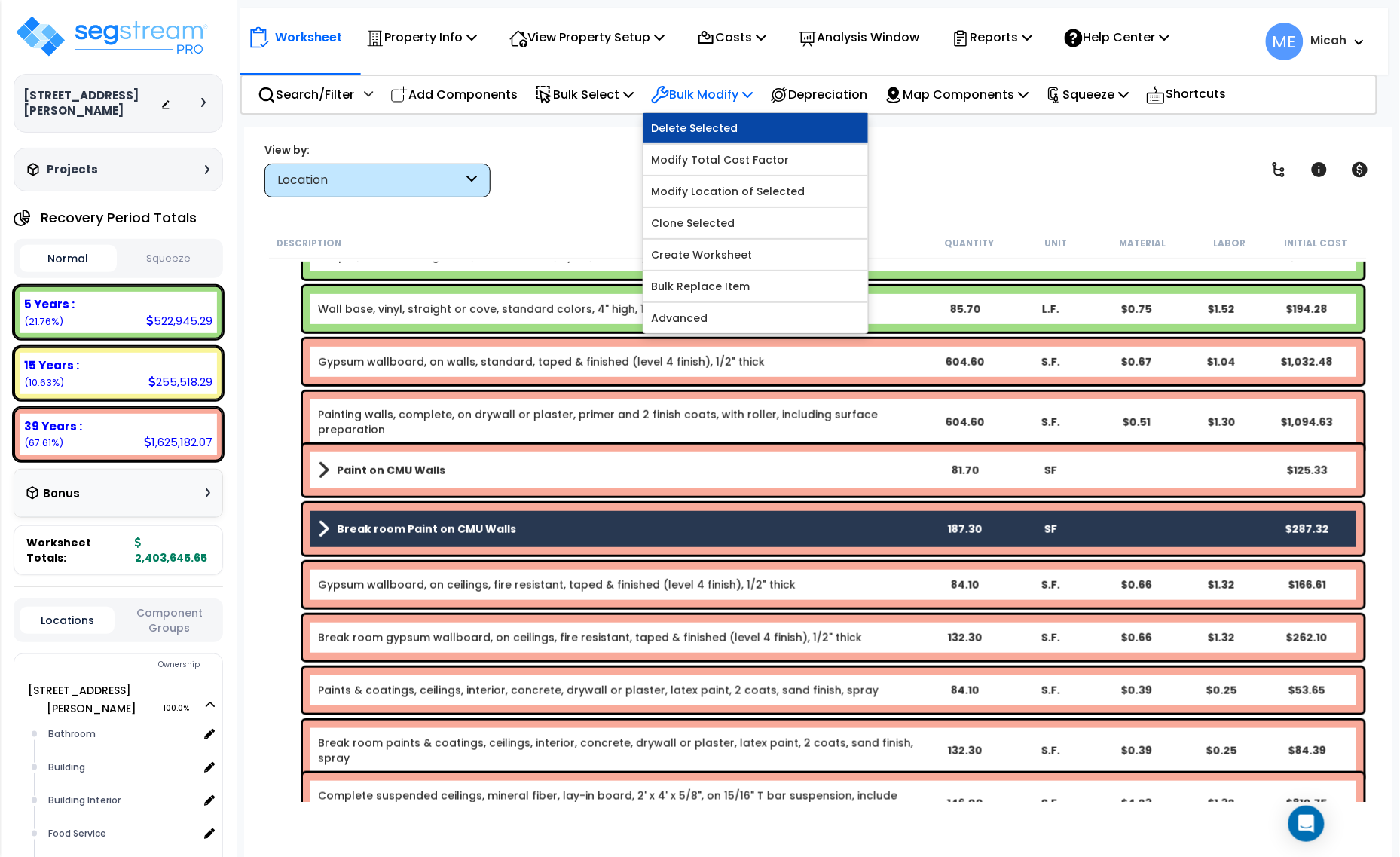
click at [732, 123] on link "Delete Selected" at bounding box center [756, 128] width 225 height 30
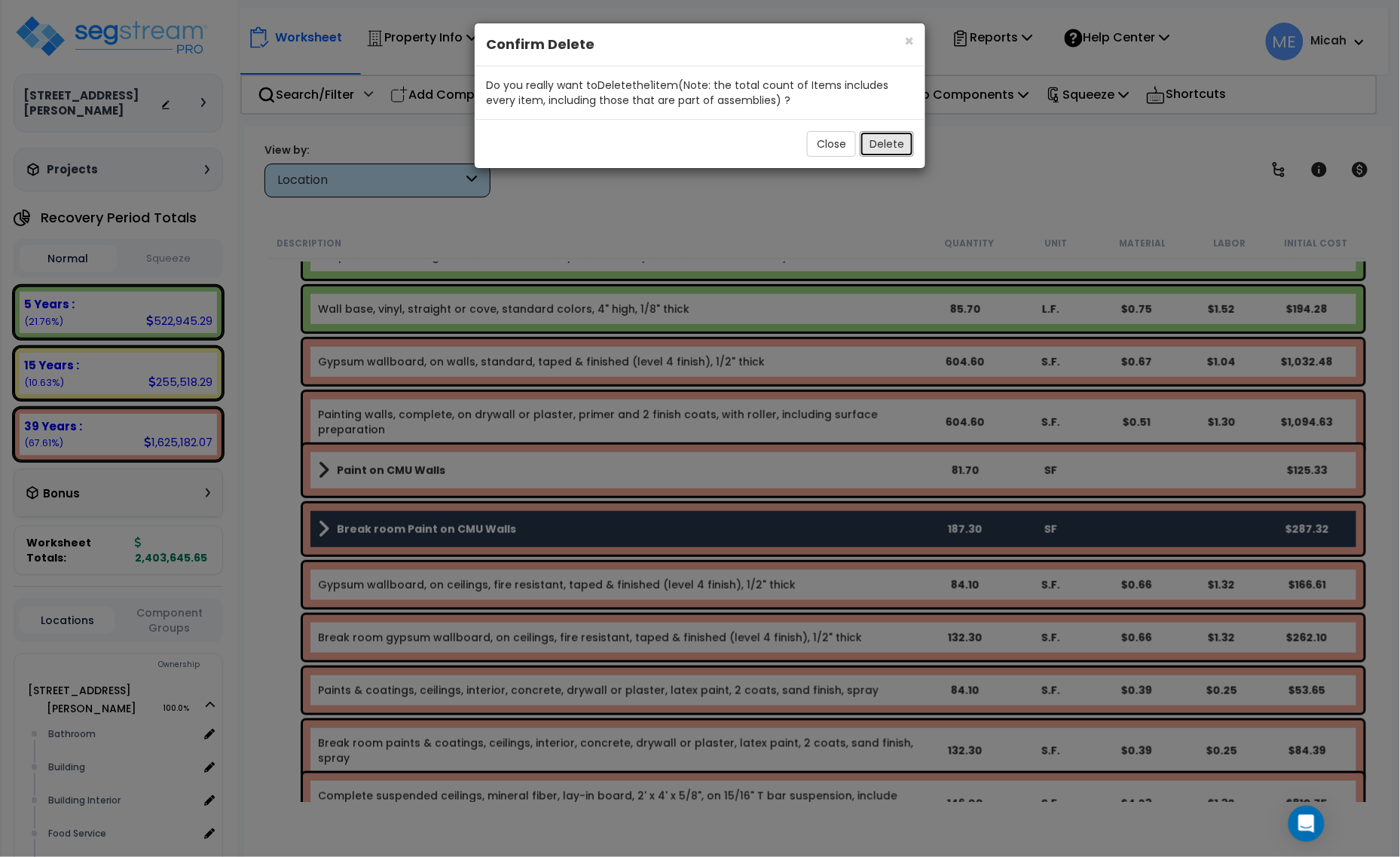
click at [882, 133] on button "Delete" at bounding box center [887, 144] width 54 height 26
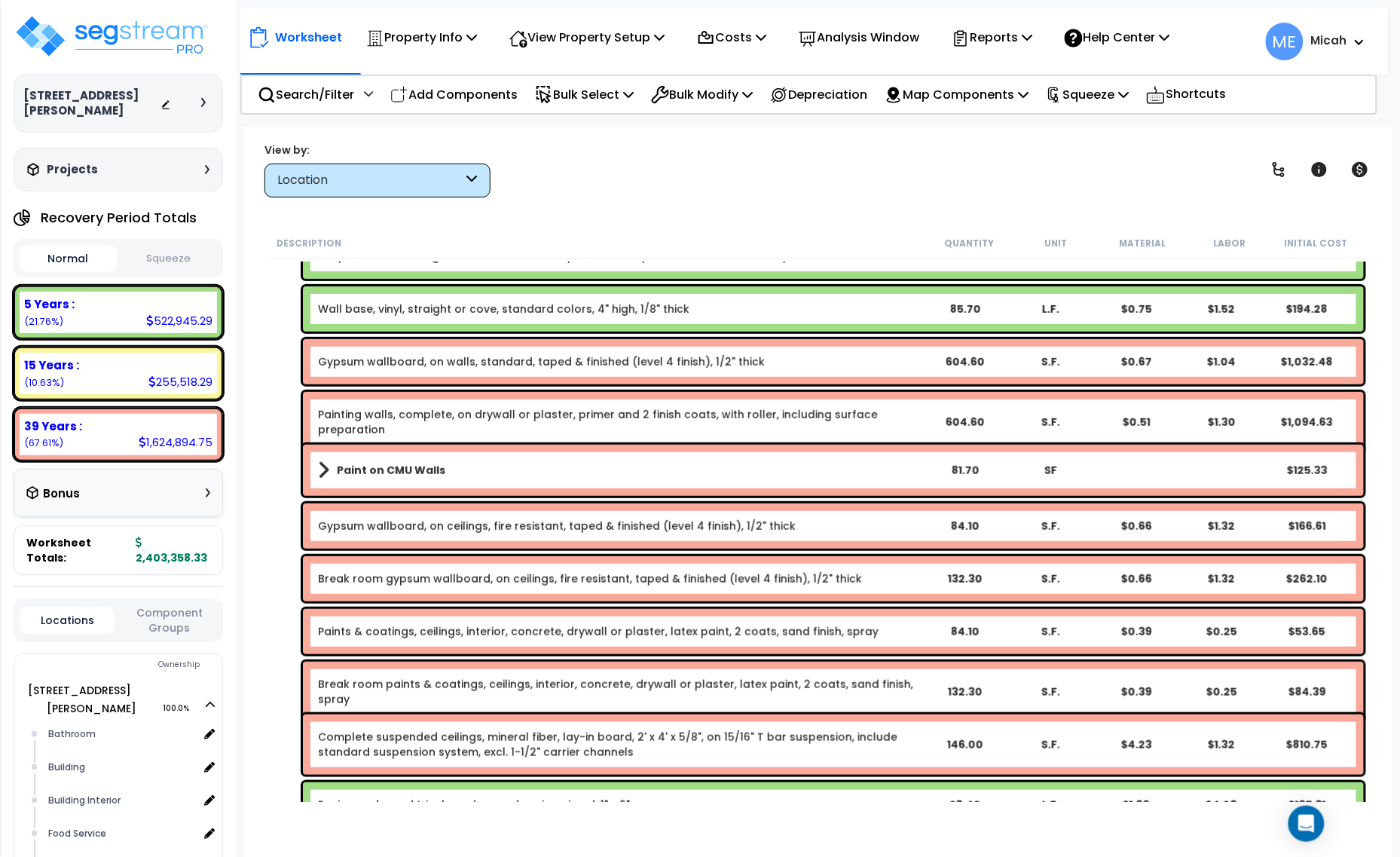
click at [424, 578] on link "Break room gypsum wallboard, on ceilings, fire resistant, taped & finished (lev…" at bounding box center [590, 578] width 544 height 15
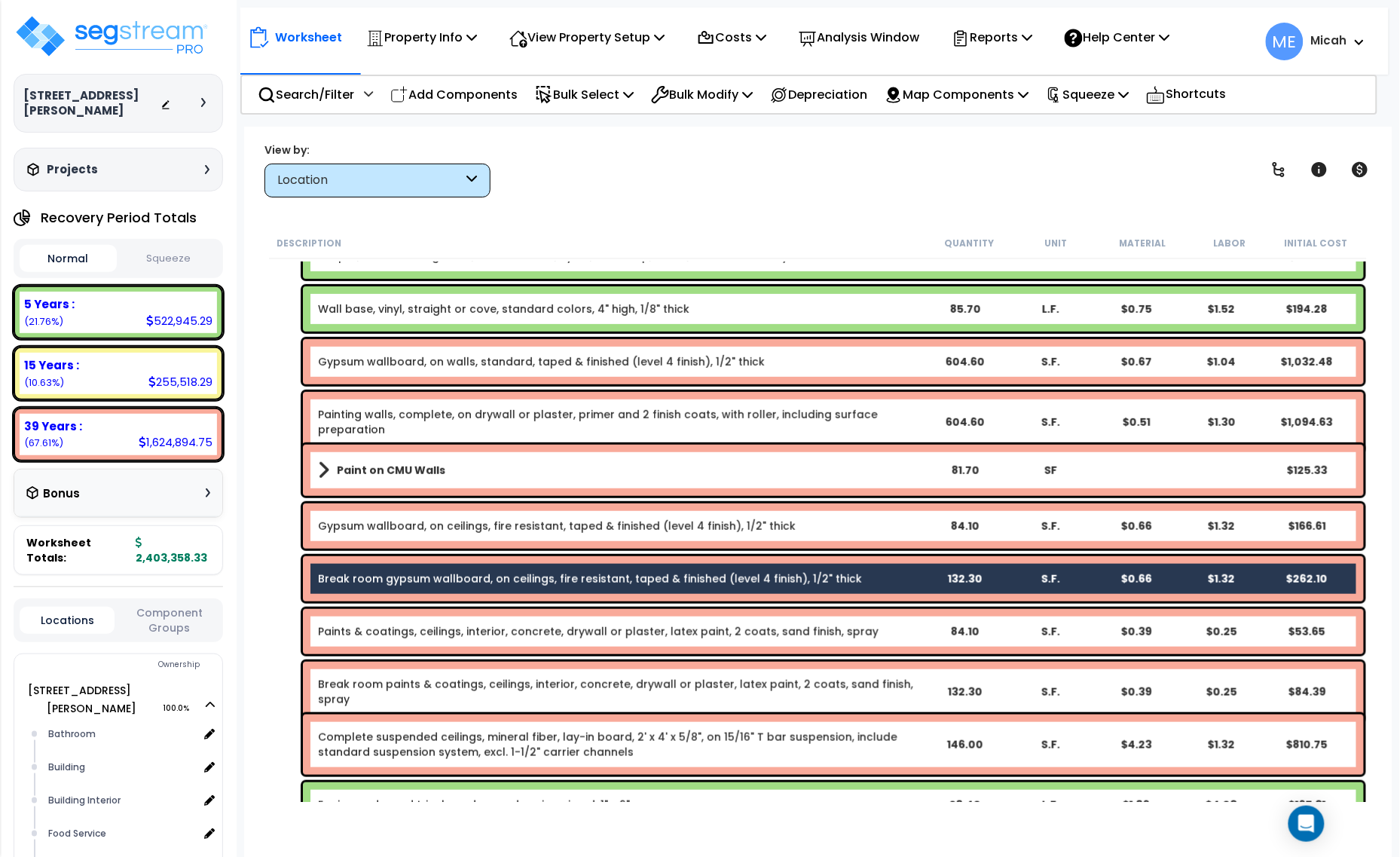
click at [409, 689] on link "Break room paints & coatings, ceilings, interior, concrete, drywall or plaster,…" at bounding box center [619, 692] width 604 height 30
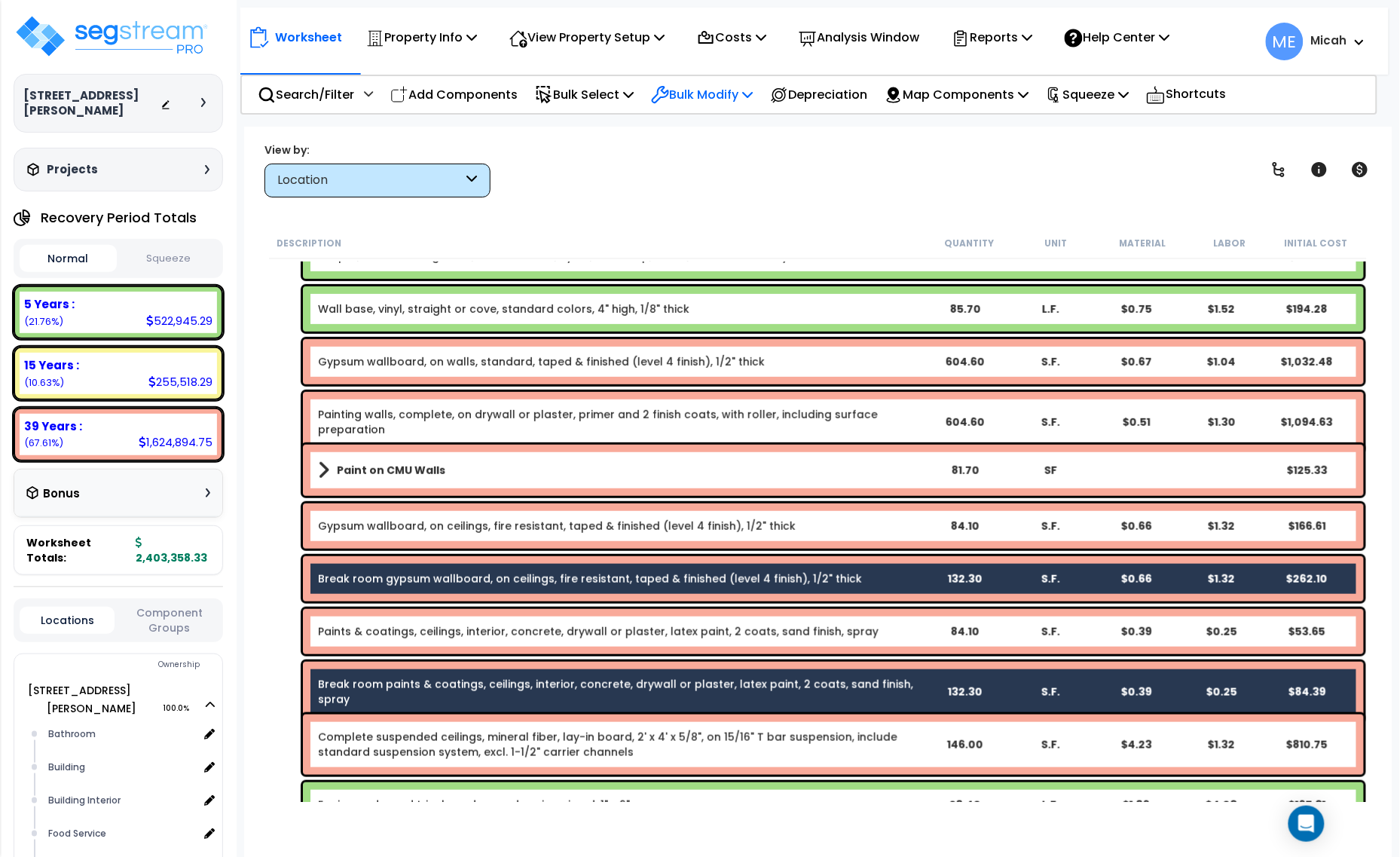
click at [753, 95] on icon at bounding box center [748, 94] width 10 height 12
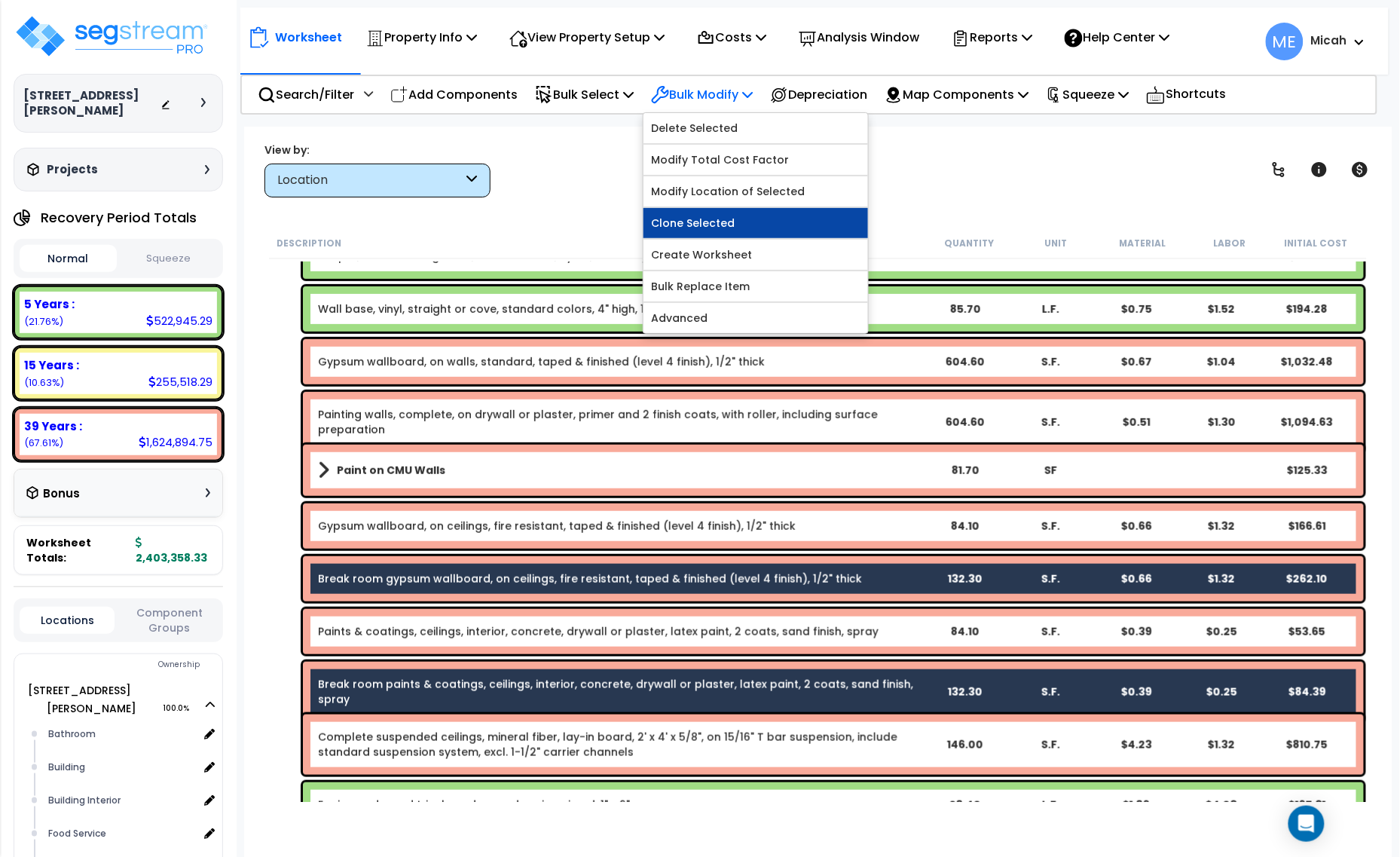
click at [735, 228] on link "Clone Selected" at bounding box center [756, 223] width 225 height 30
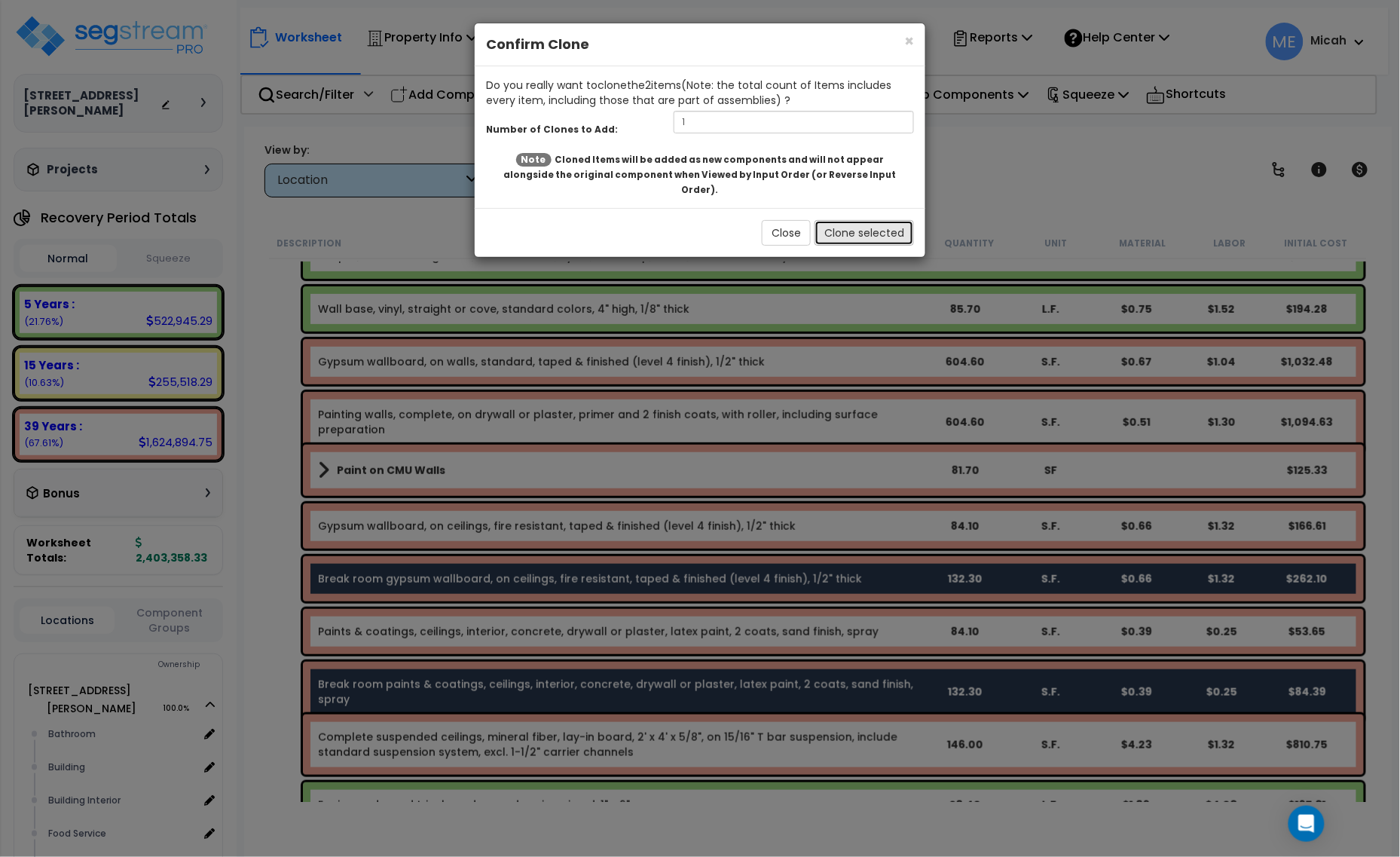
click at [852, 220] on button "Clone selected" at bounding box center [864, 233] width 99 height 26
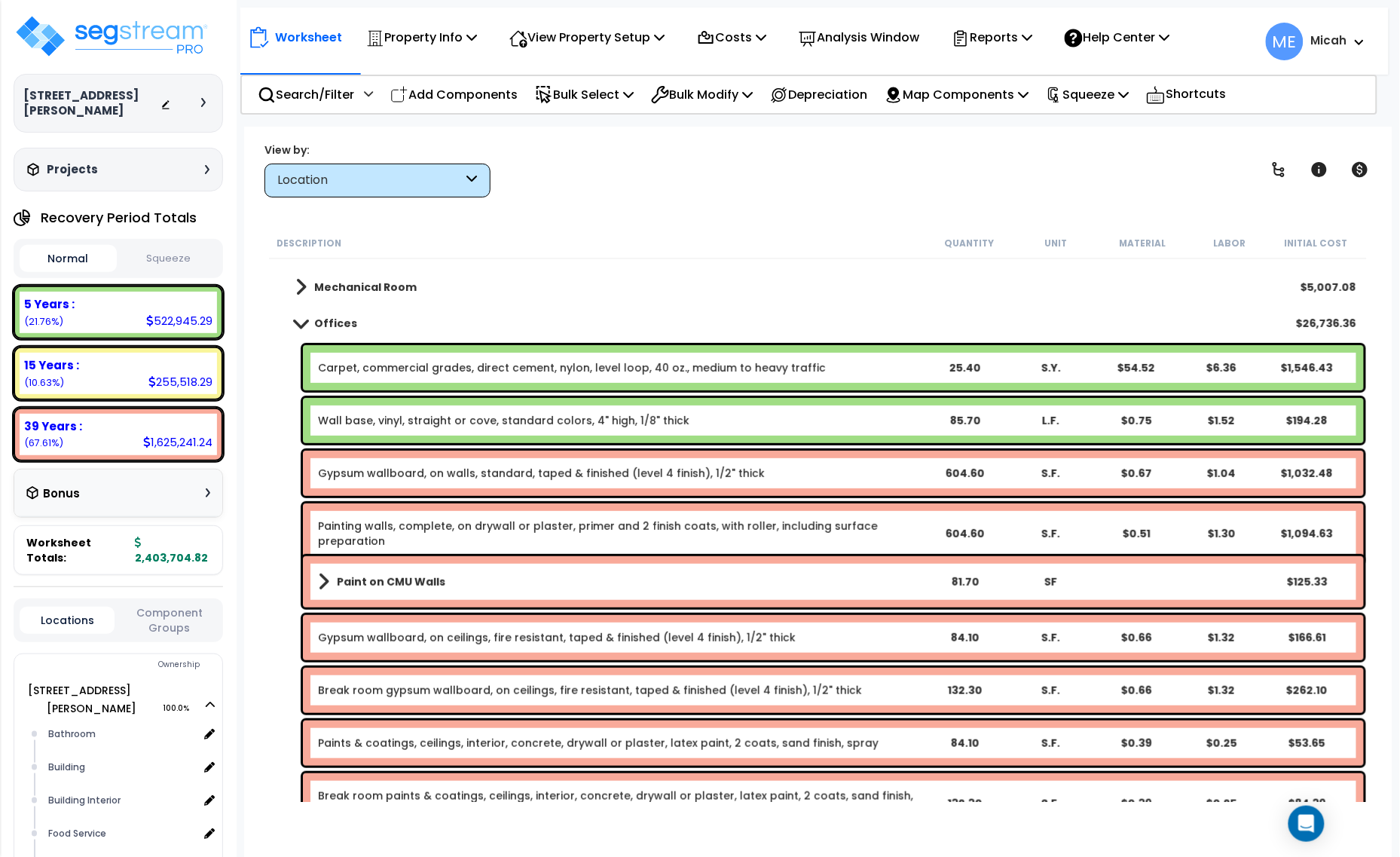
scroll to position [170, 0]
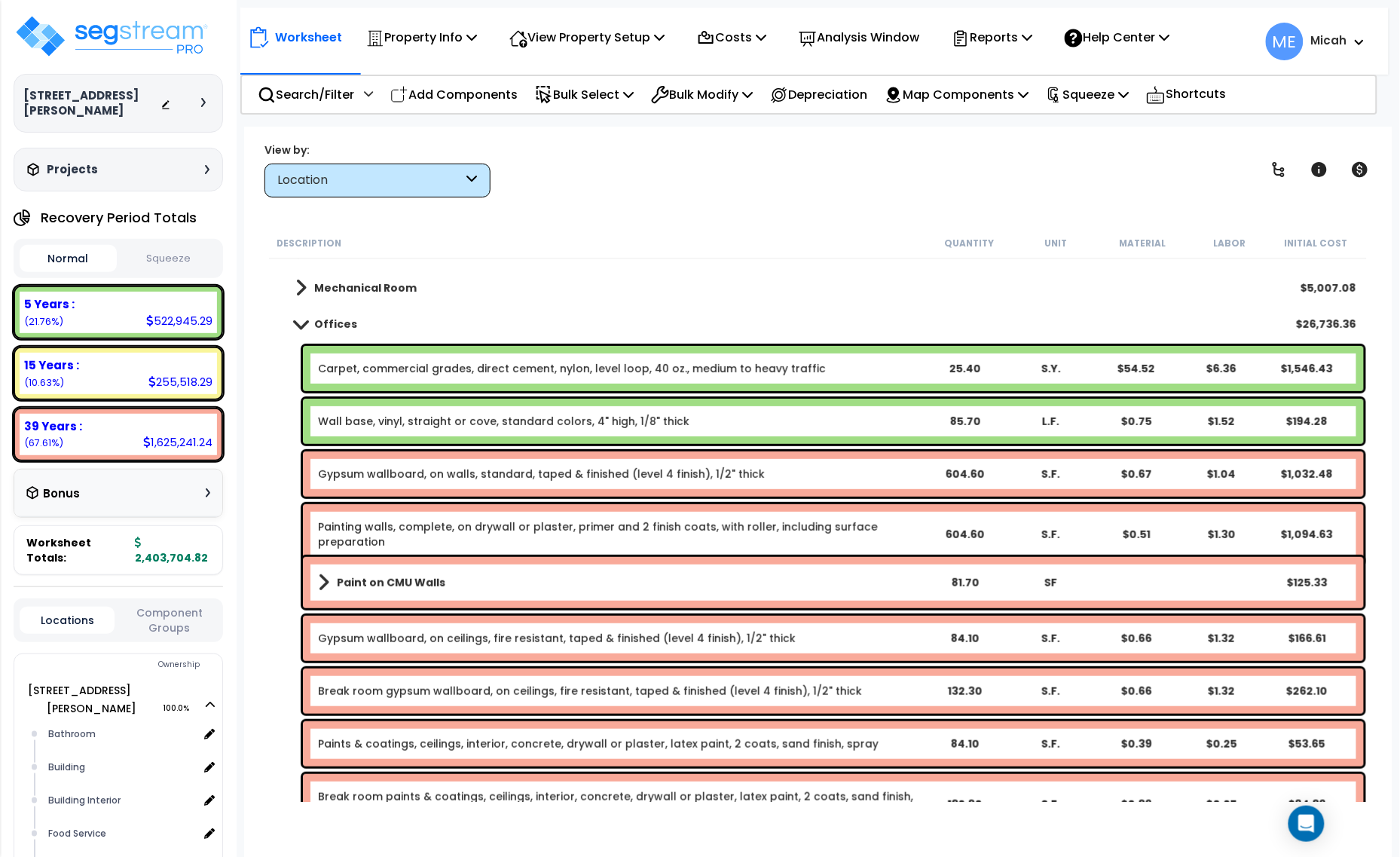
click at [529, 692] on link "Break room gypsum wallboard, on ceilings, fire resistant, taped & finished (lev…" at bounding box center [590, 690] width 544 height 15
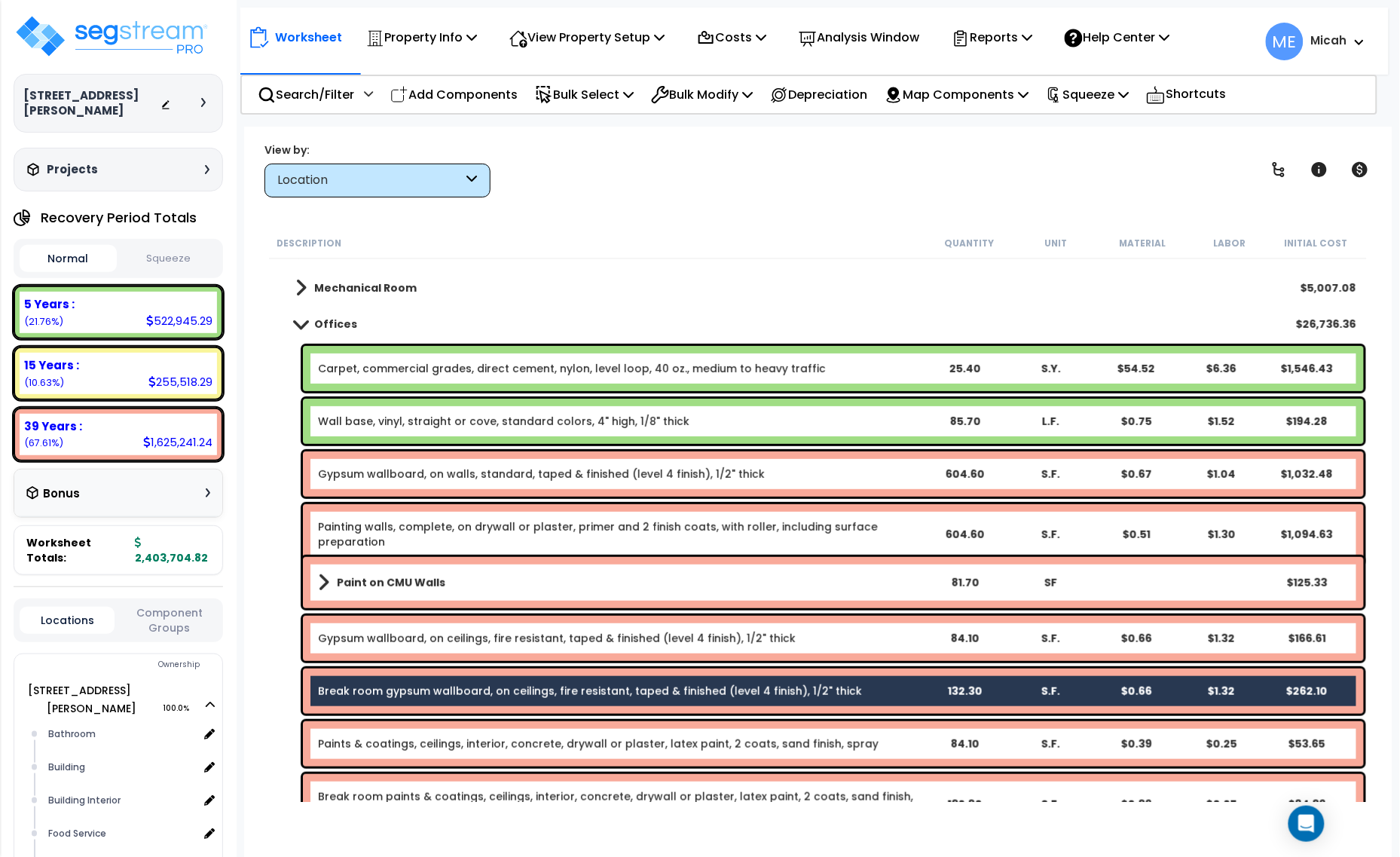
scroll to position [264, 0]
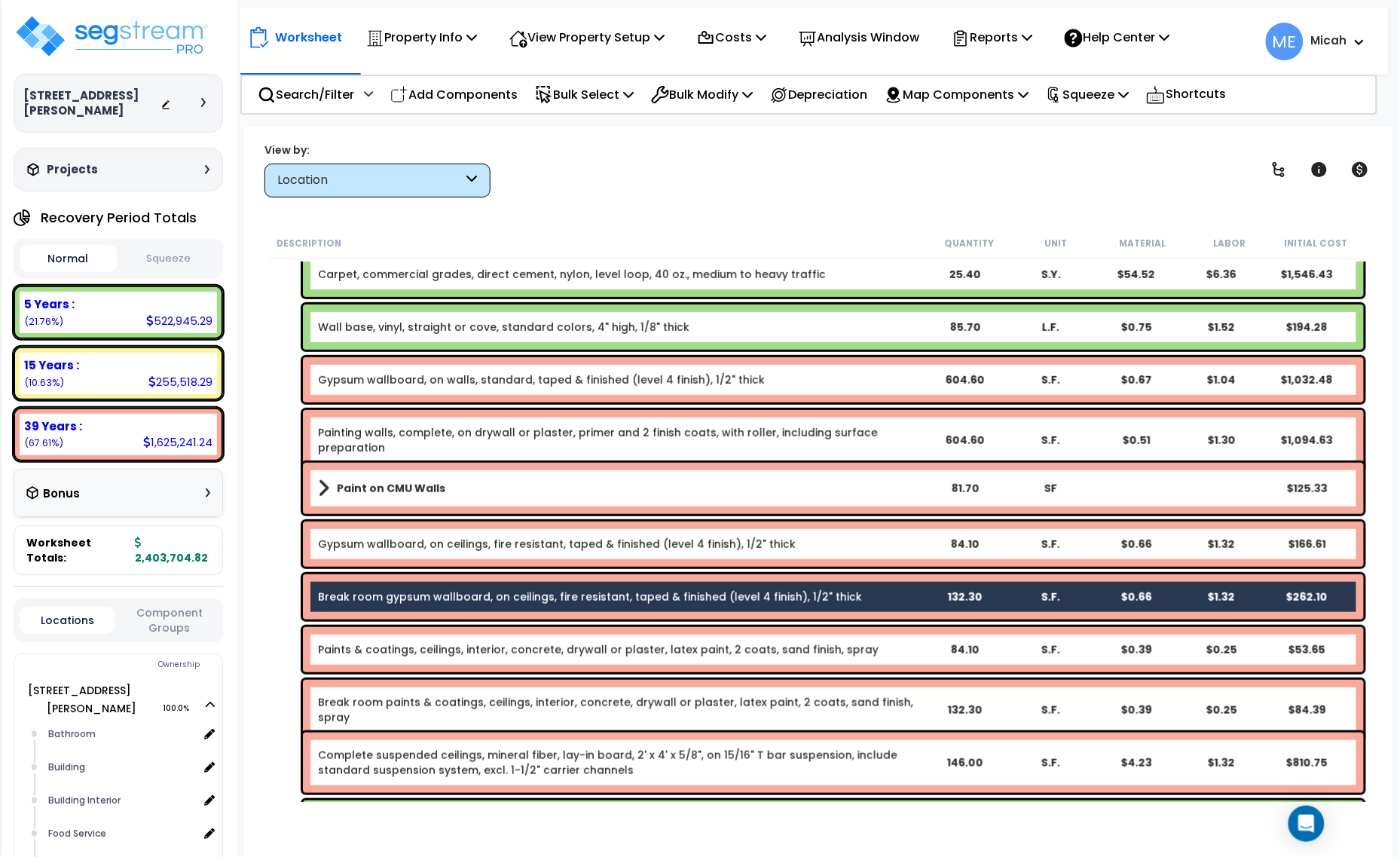
click at [473, 697] on link "Break room paints & coatings, ceilings, interior, concrete, drywall or plaster,…" at bounding box center [619, 710] width 604 height 30
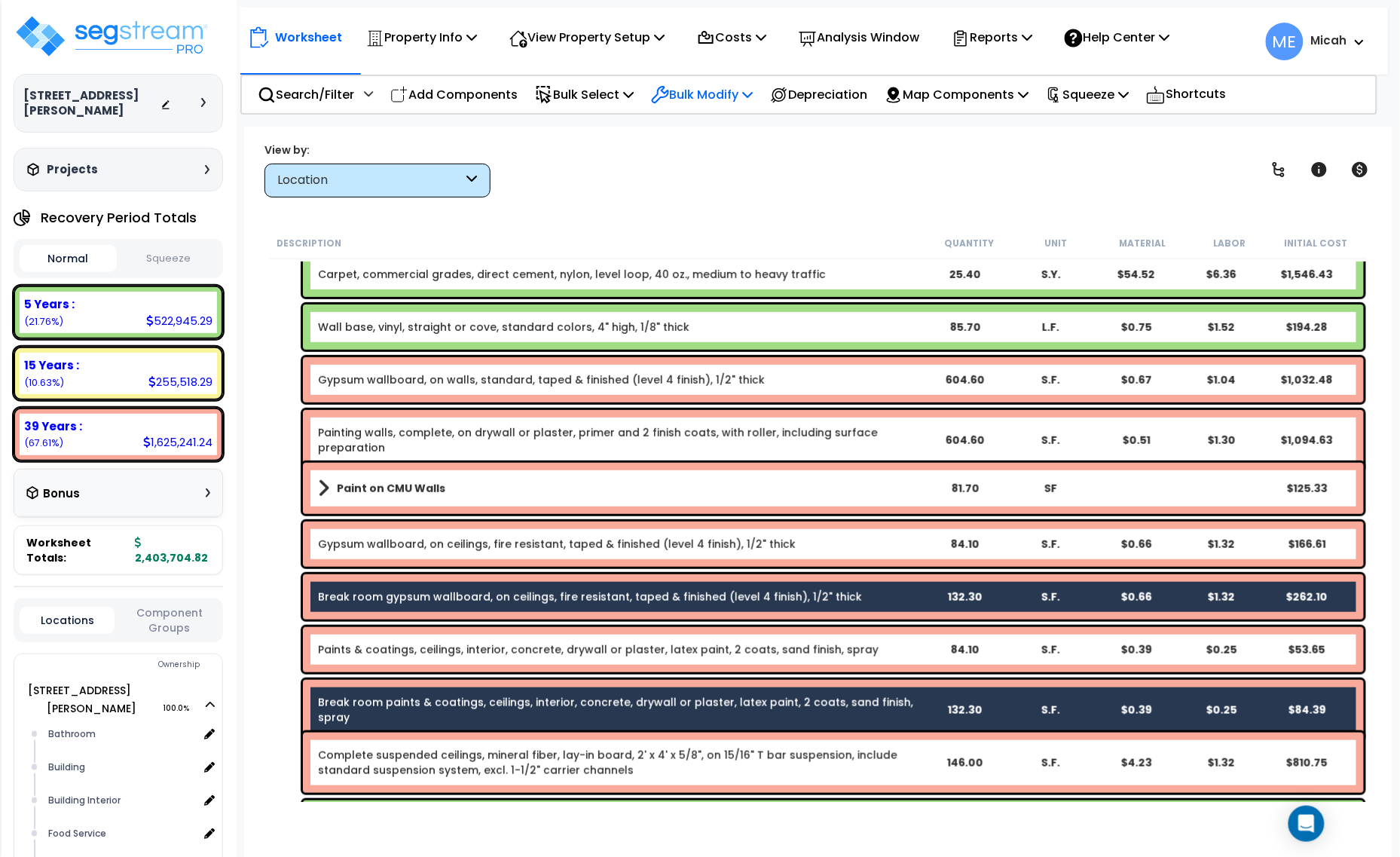
click at [751, 94] on p "Bulk Modify" at bounding box center [702, 95] width 102 height 21
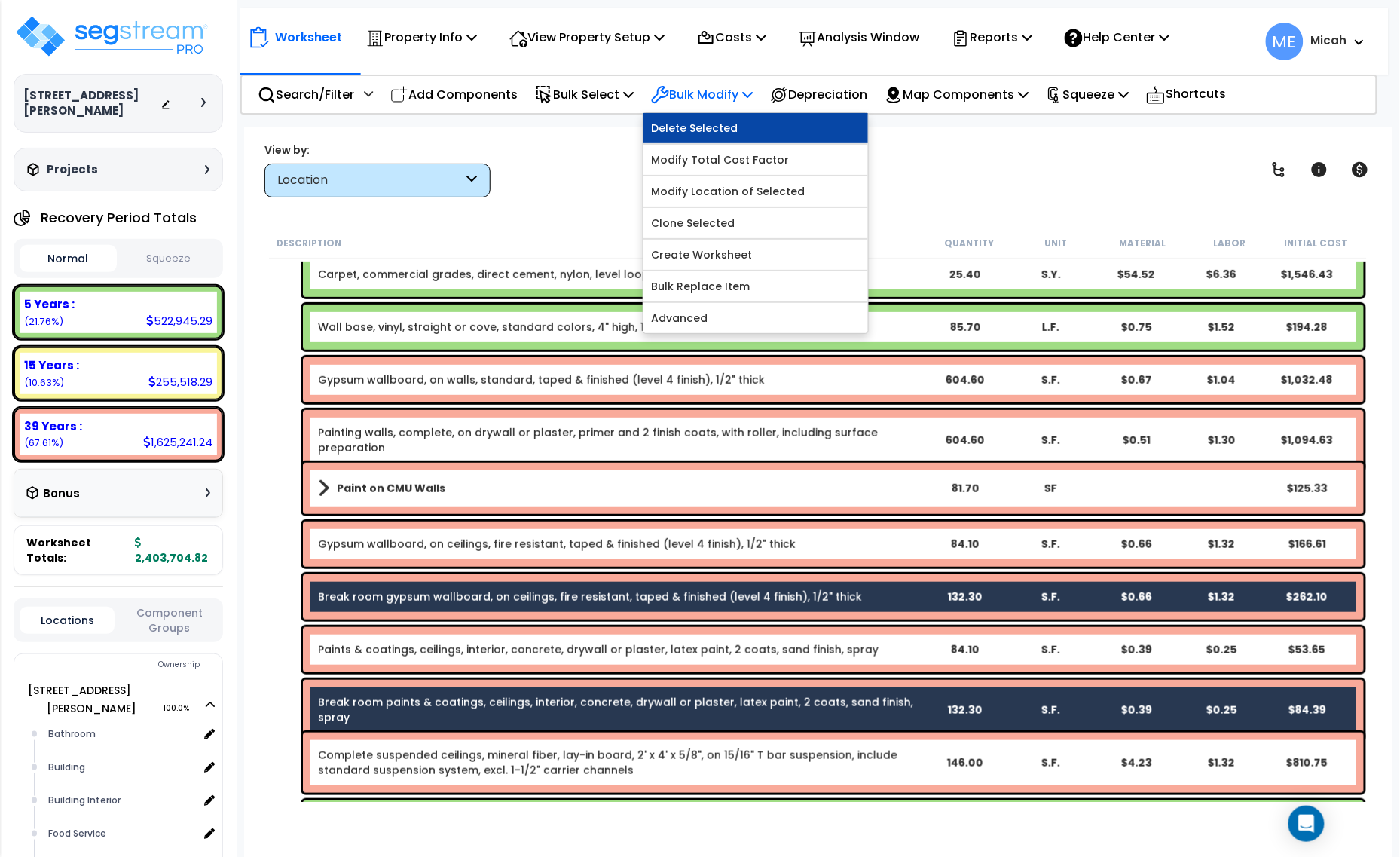
click at [755, 126] on link "Delete Selected" at bounding box center [756, 128] width 225 height 30
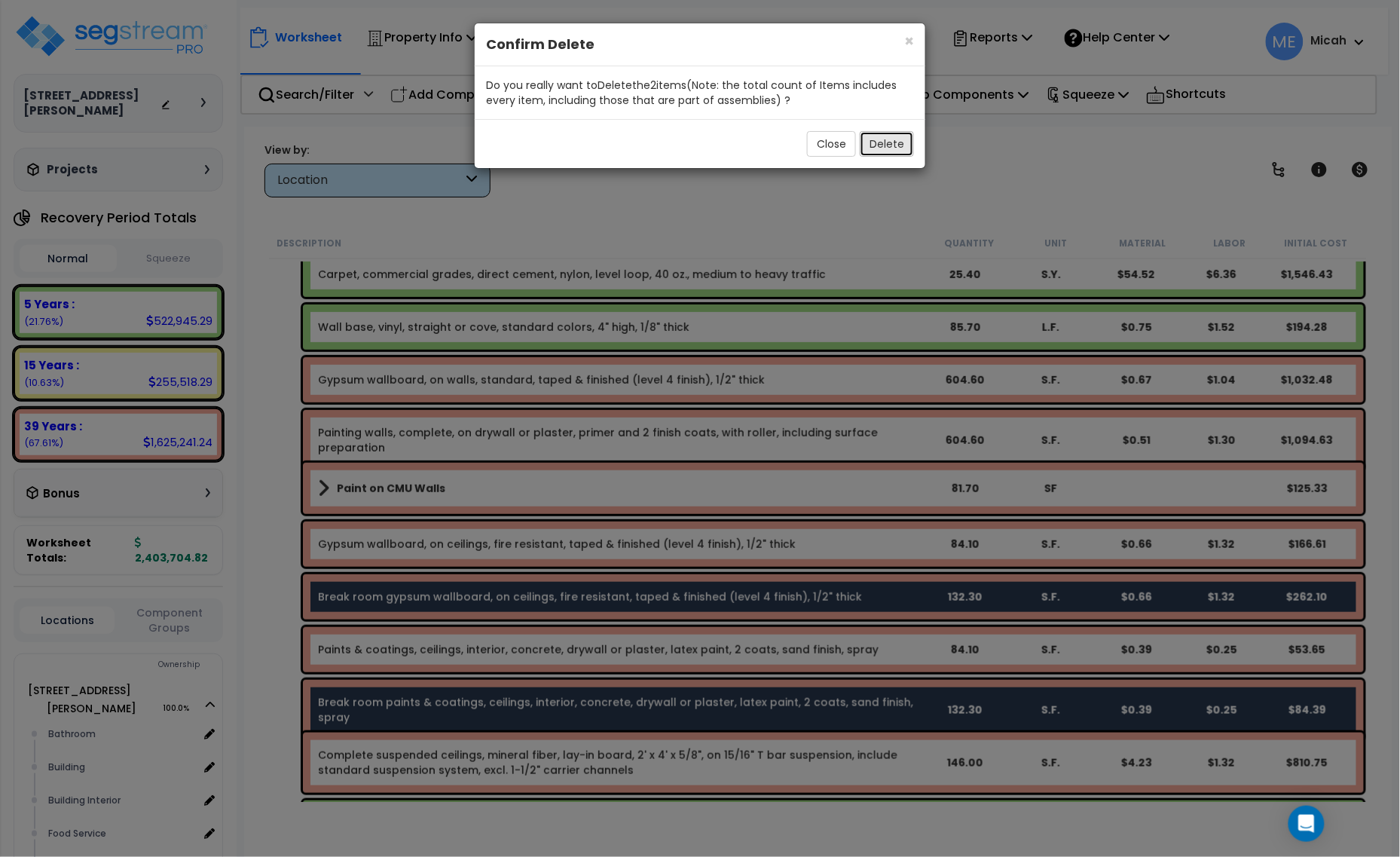
click at [896, 149] on button "Delete" at bounding box center [887, 144] width 54 height 26
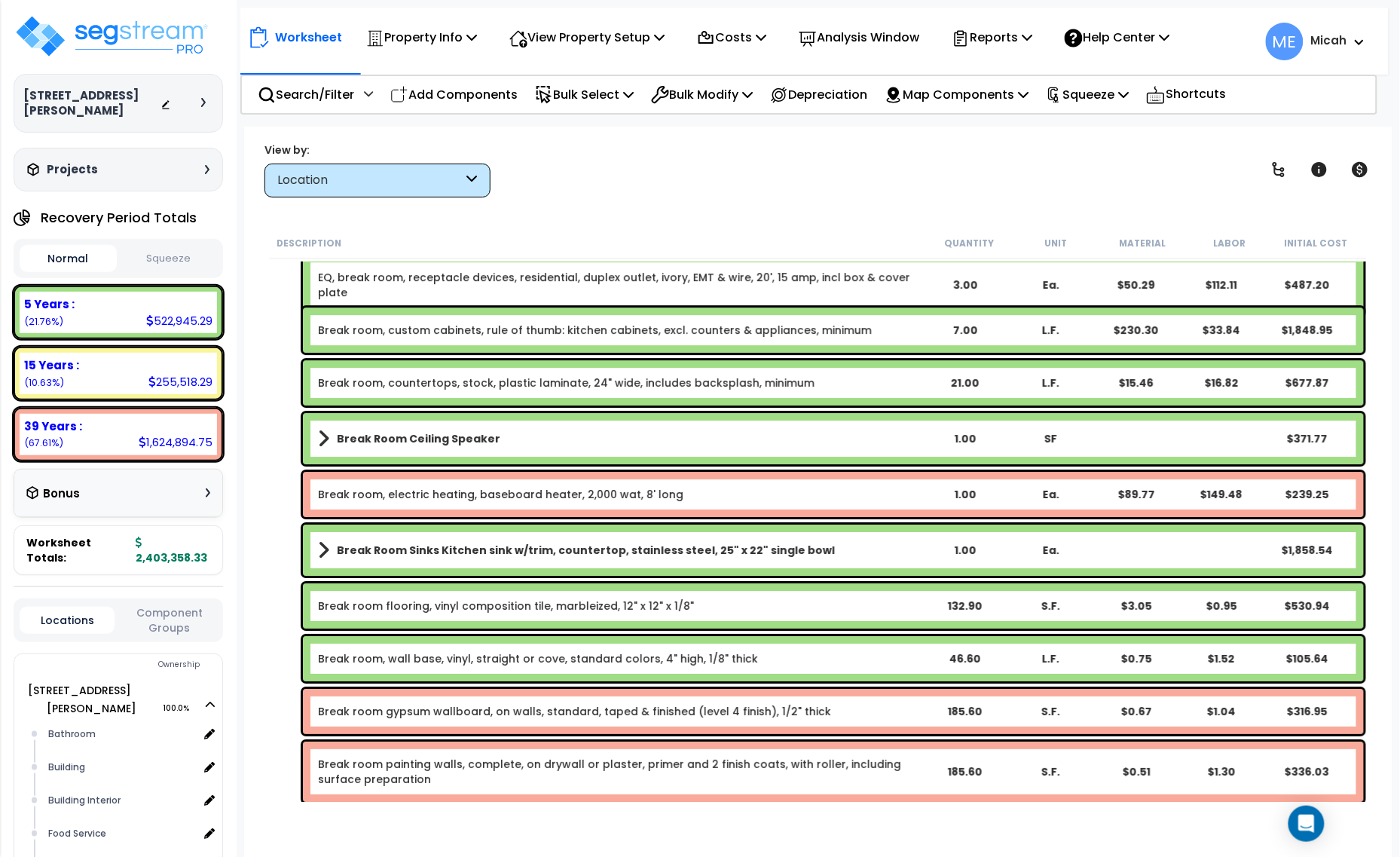
scroll to position [1678, 0]
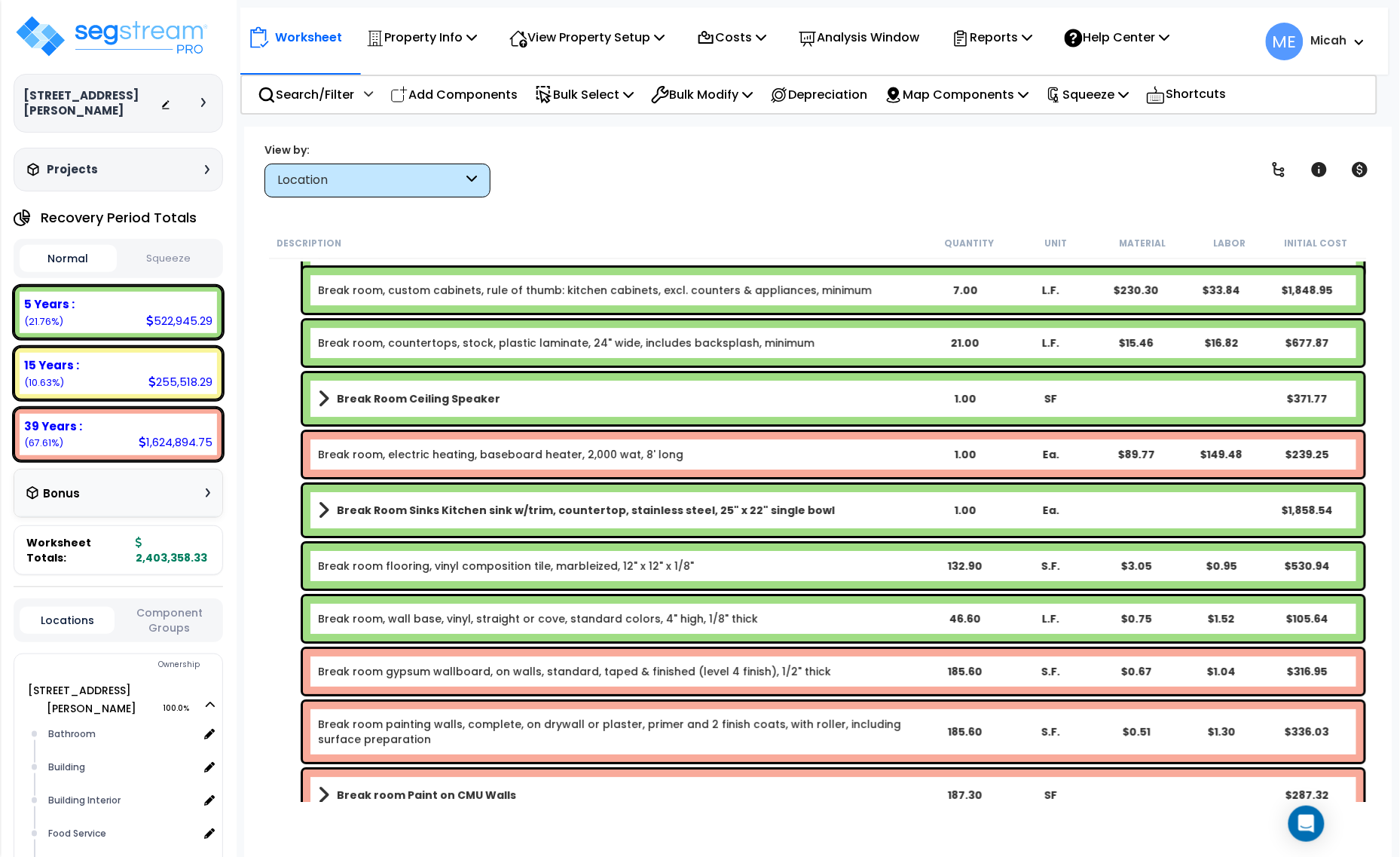
click at [329, 402] on link "Break Room Ceiling Speaker" at bounding box center [619, 398] width 604 height 21
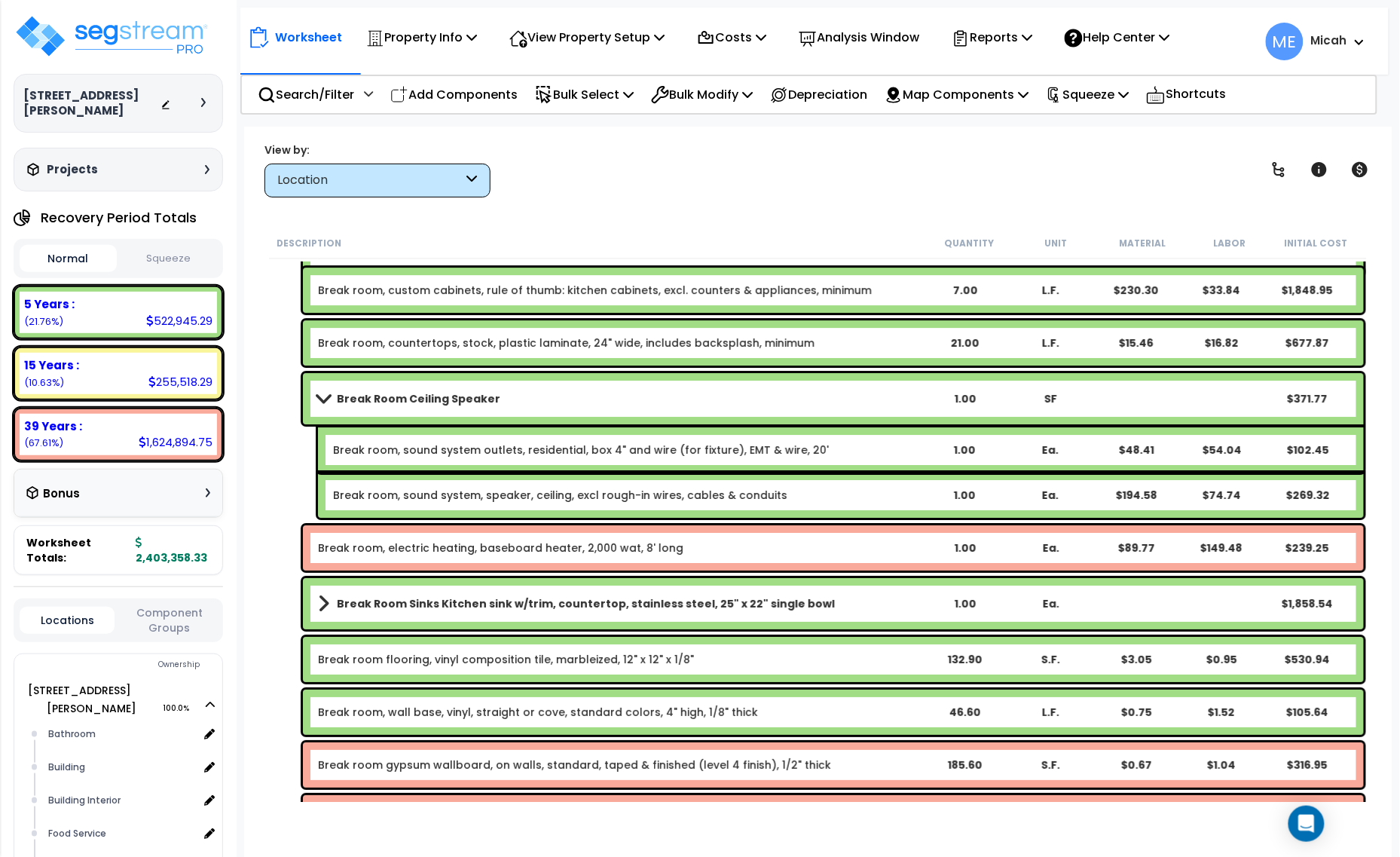
click at [324, 397] on span at bounding box center [323, 398] width 21 height 11
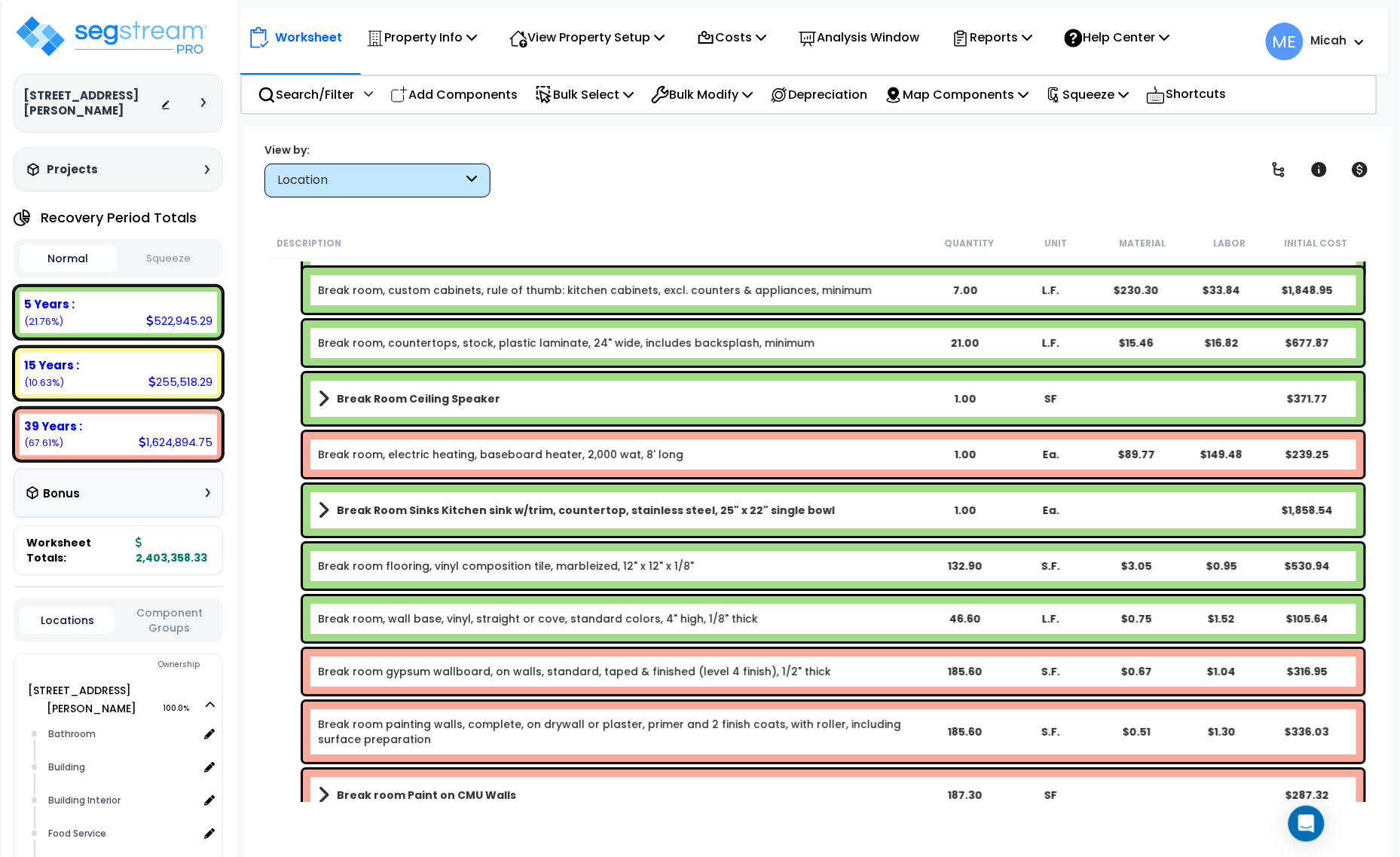
click at [326, 510] on span at bounding box center [323, 511] width 11 height 21
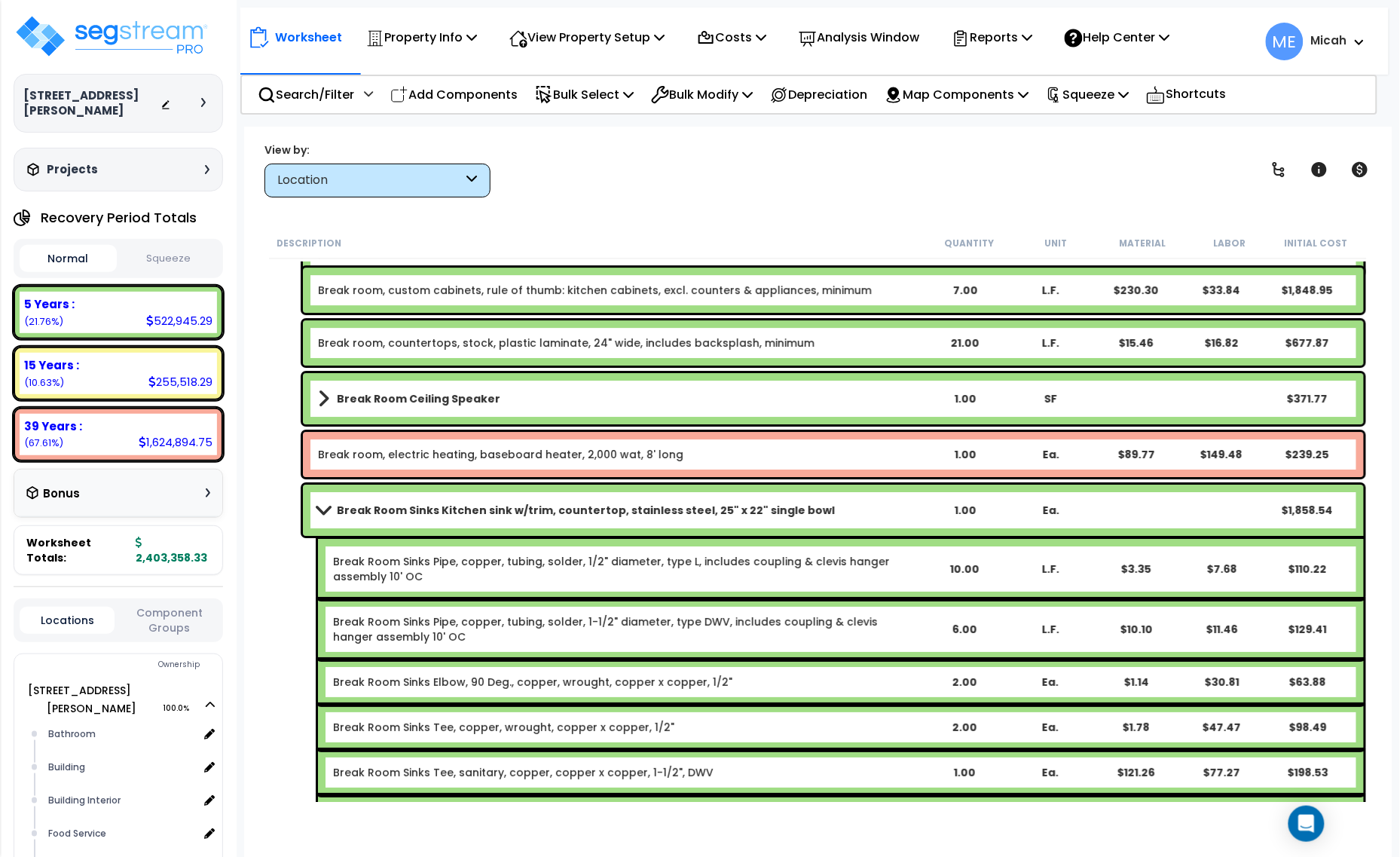
scroll to position [1773, 0]
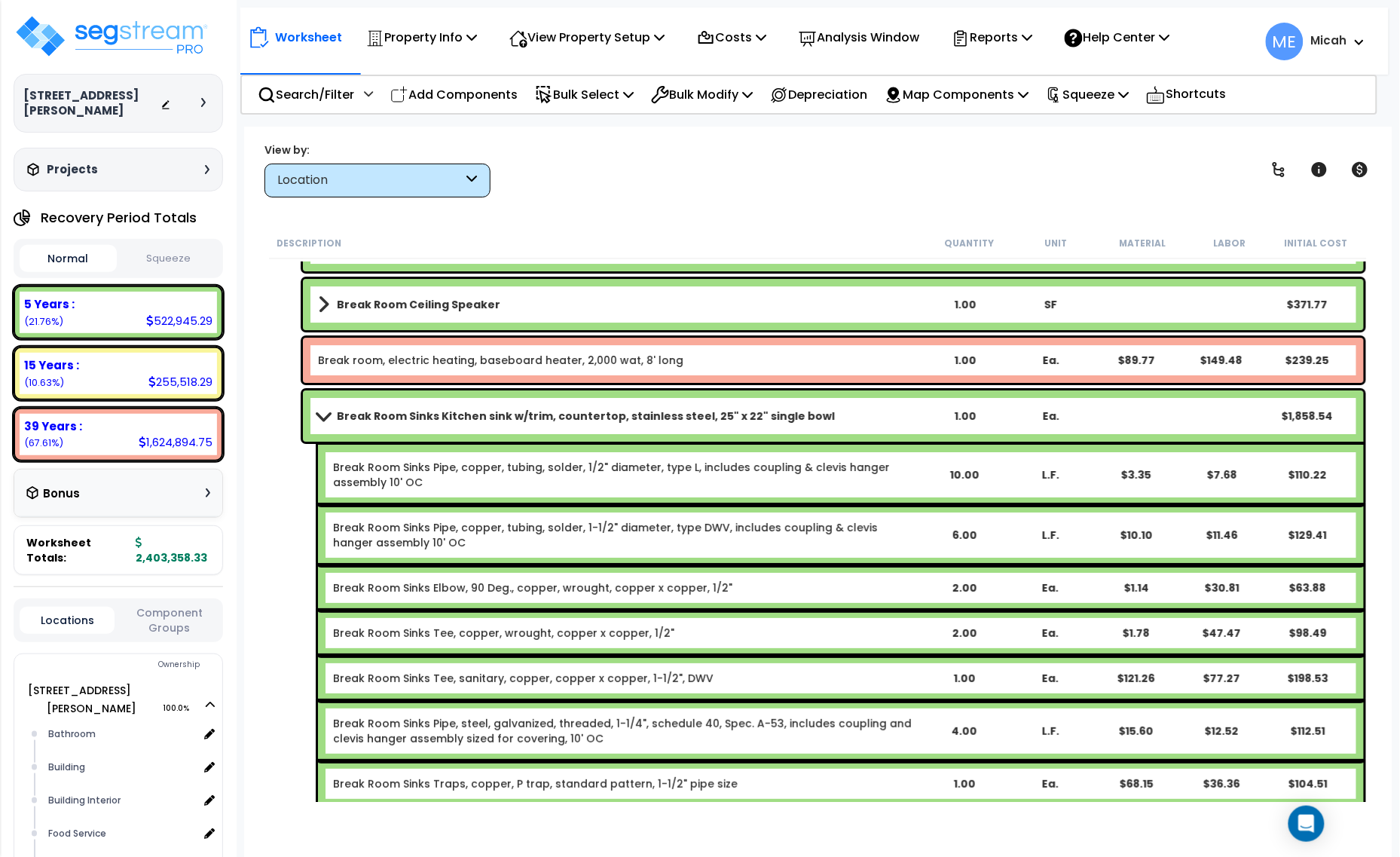
click at [321, 415] on span at bounding box center [323, 416] width 21 height 11
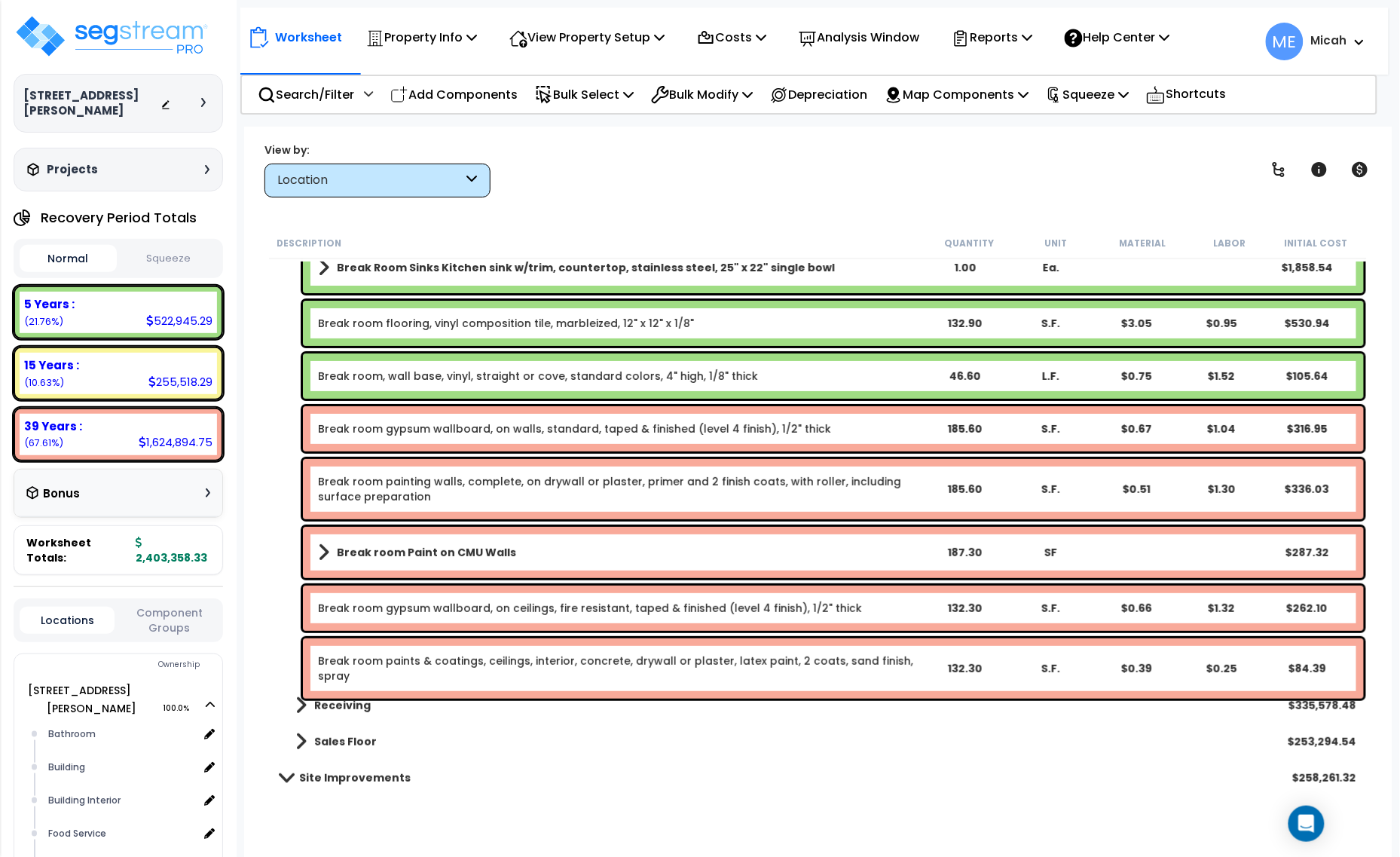
scroll to position [1950, 0]
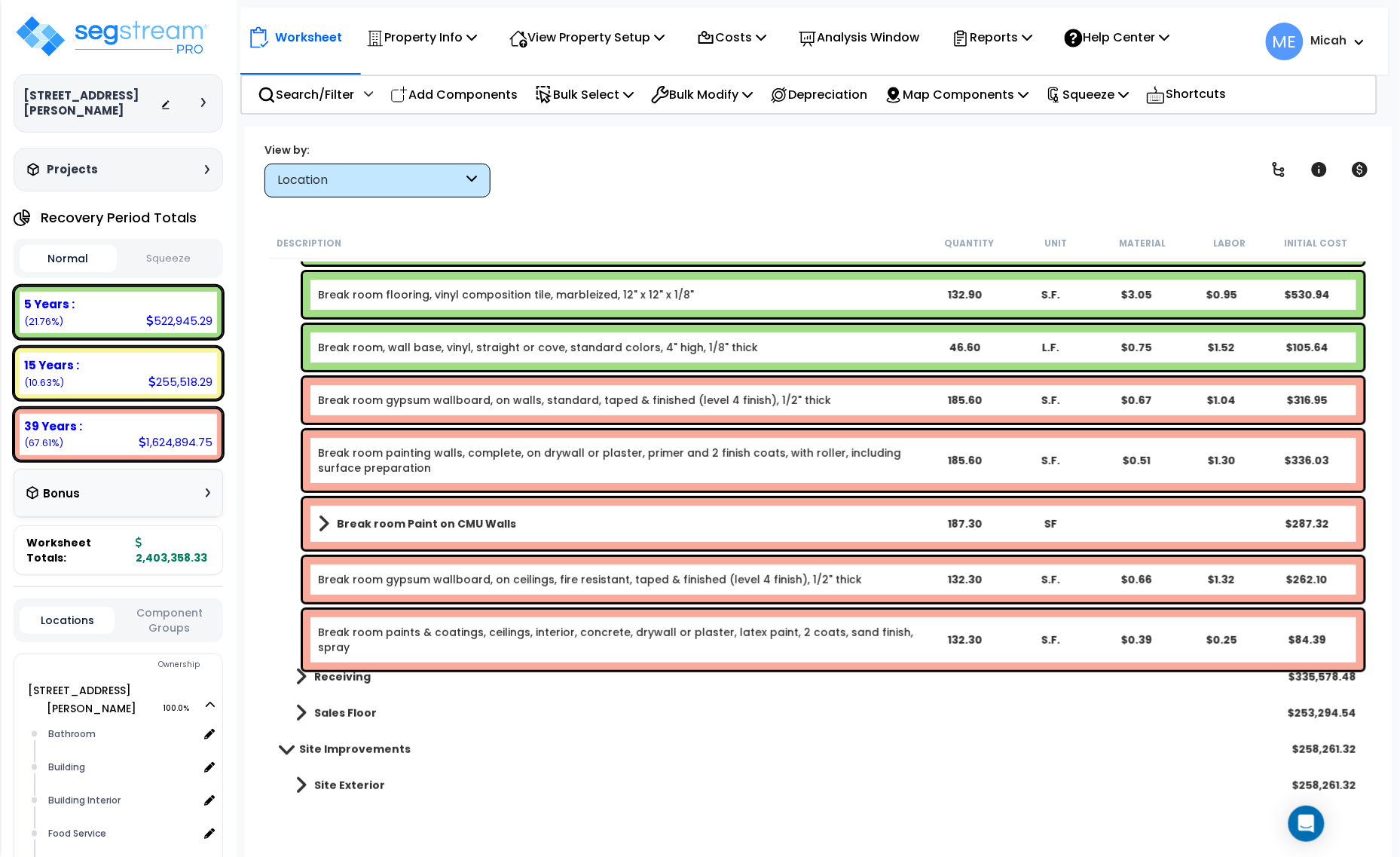
click at [321, 520] on span at bounding box center [323, 524] width 11 height 21
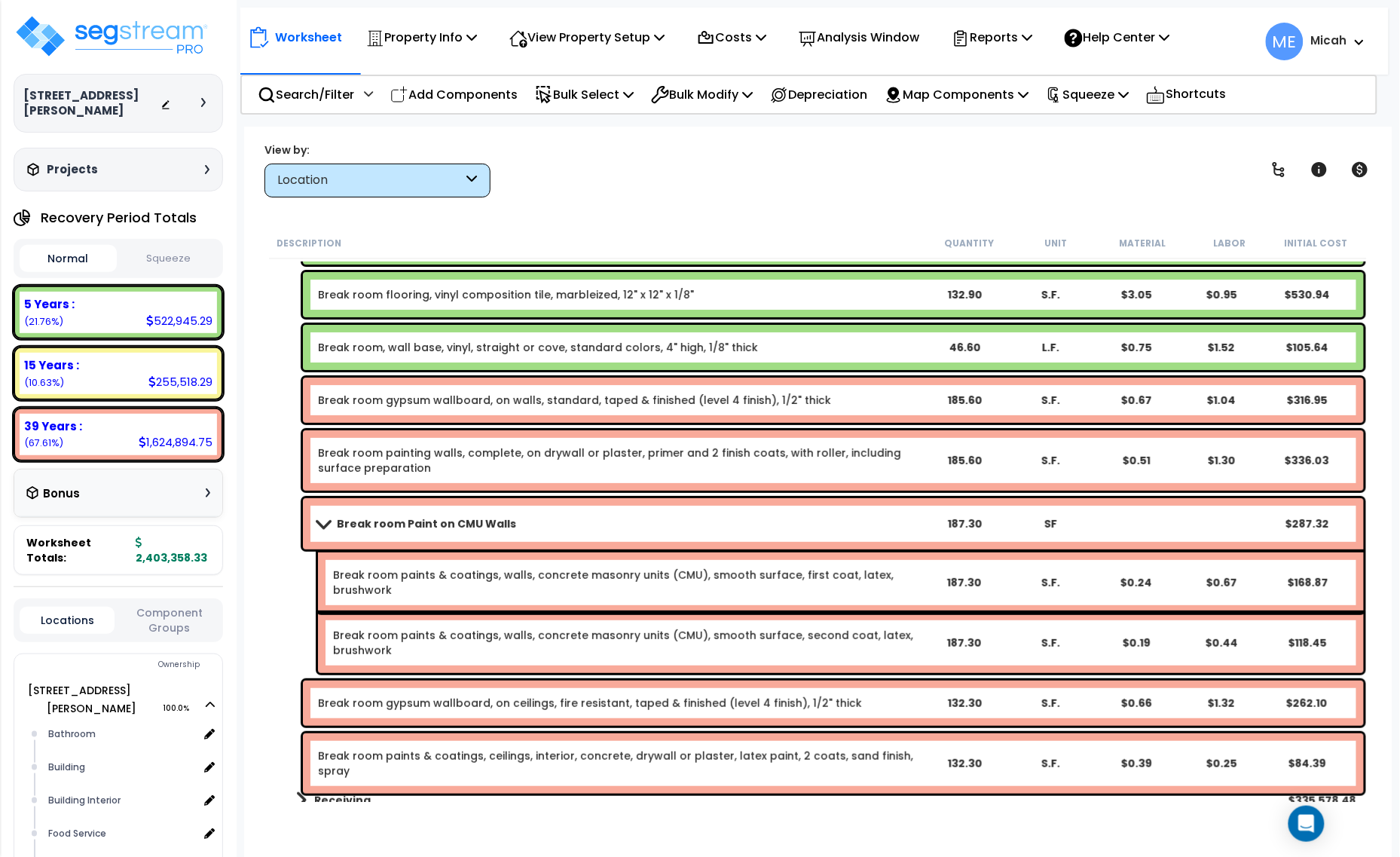
click at [320, 523] on span at bounding box center [323, 524] width 21 height 11
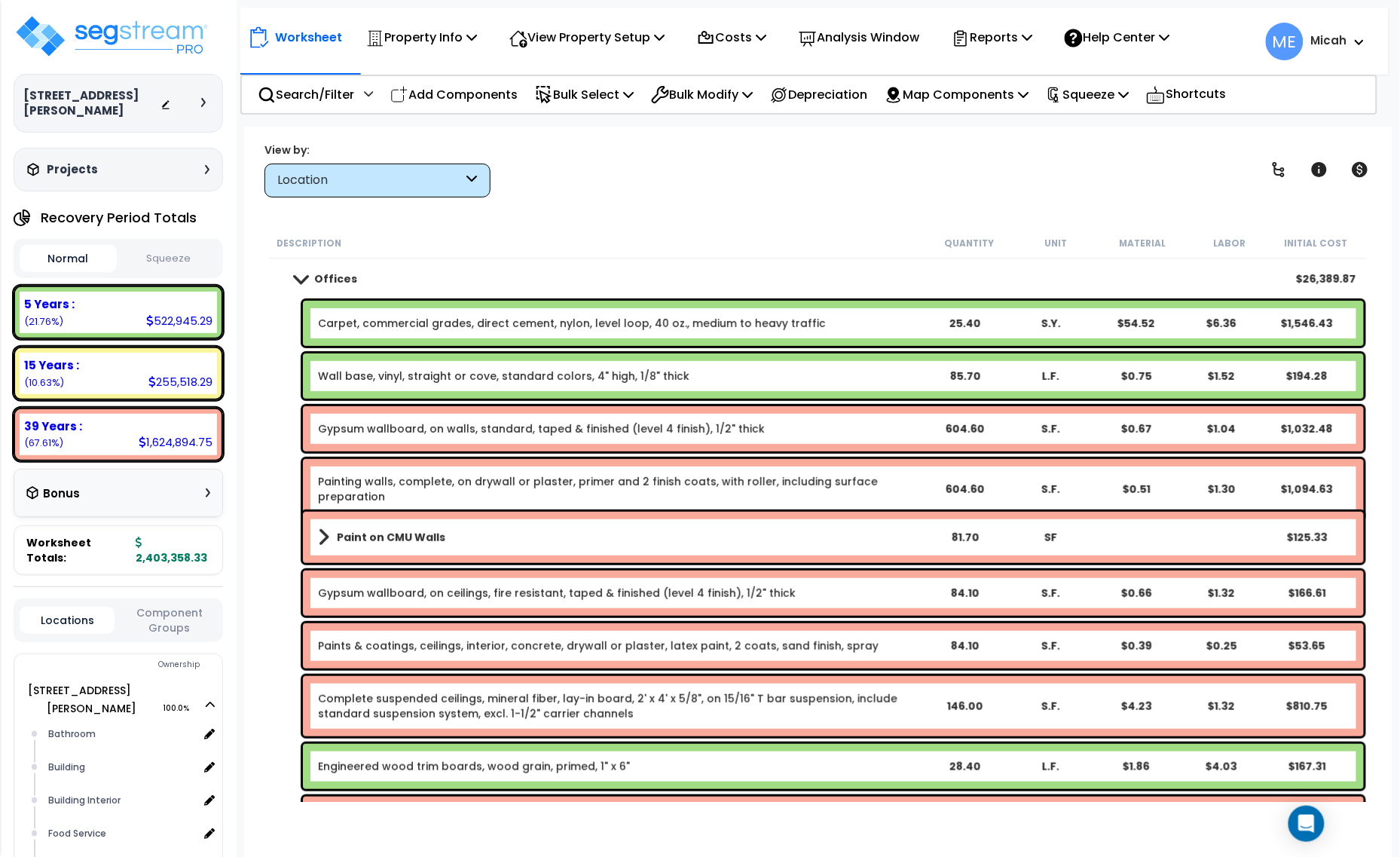
scroll to position [65, 0]
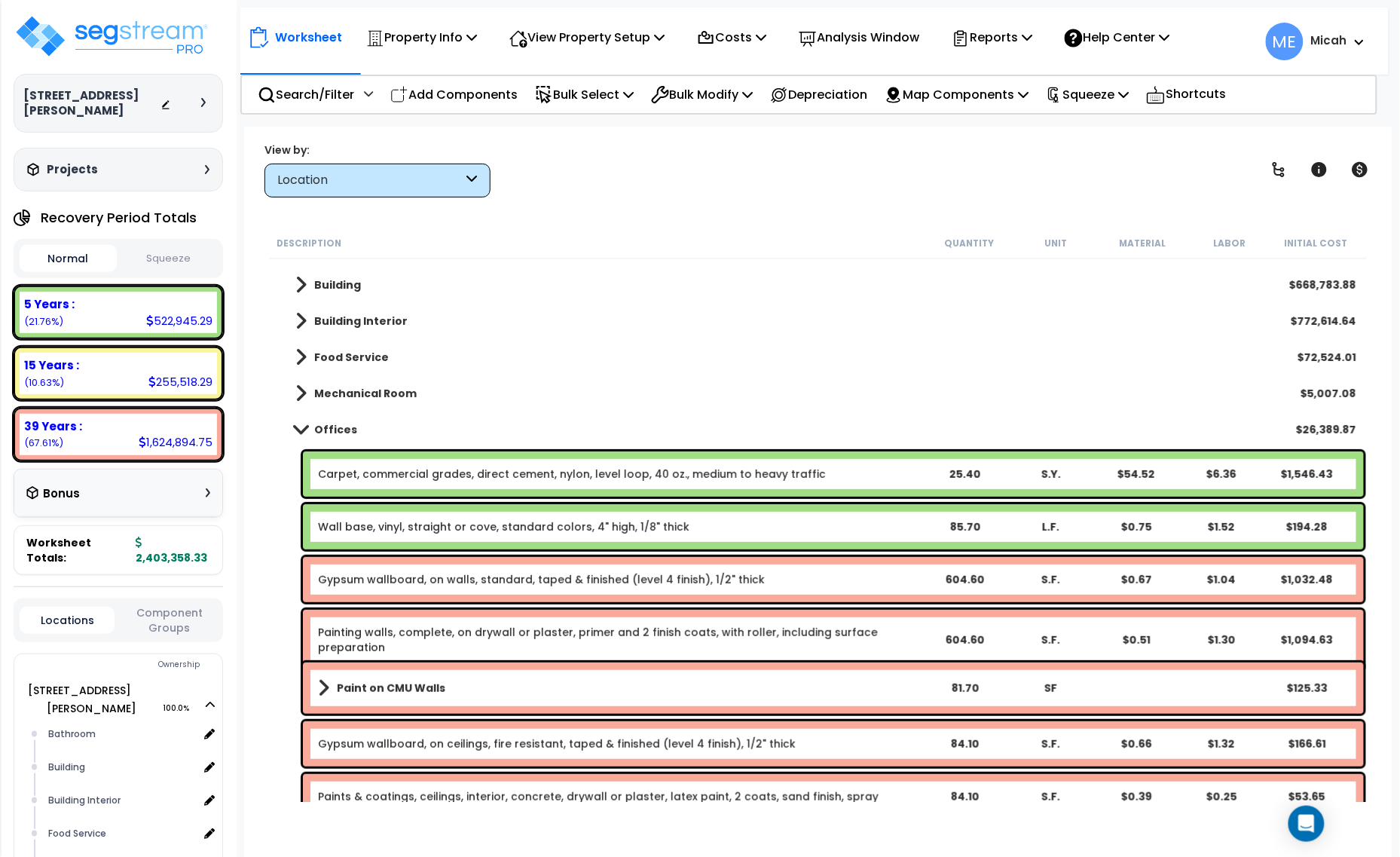
click at [299, 426] on span at bounding box center [301, 428] width 21 height 11
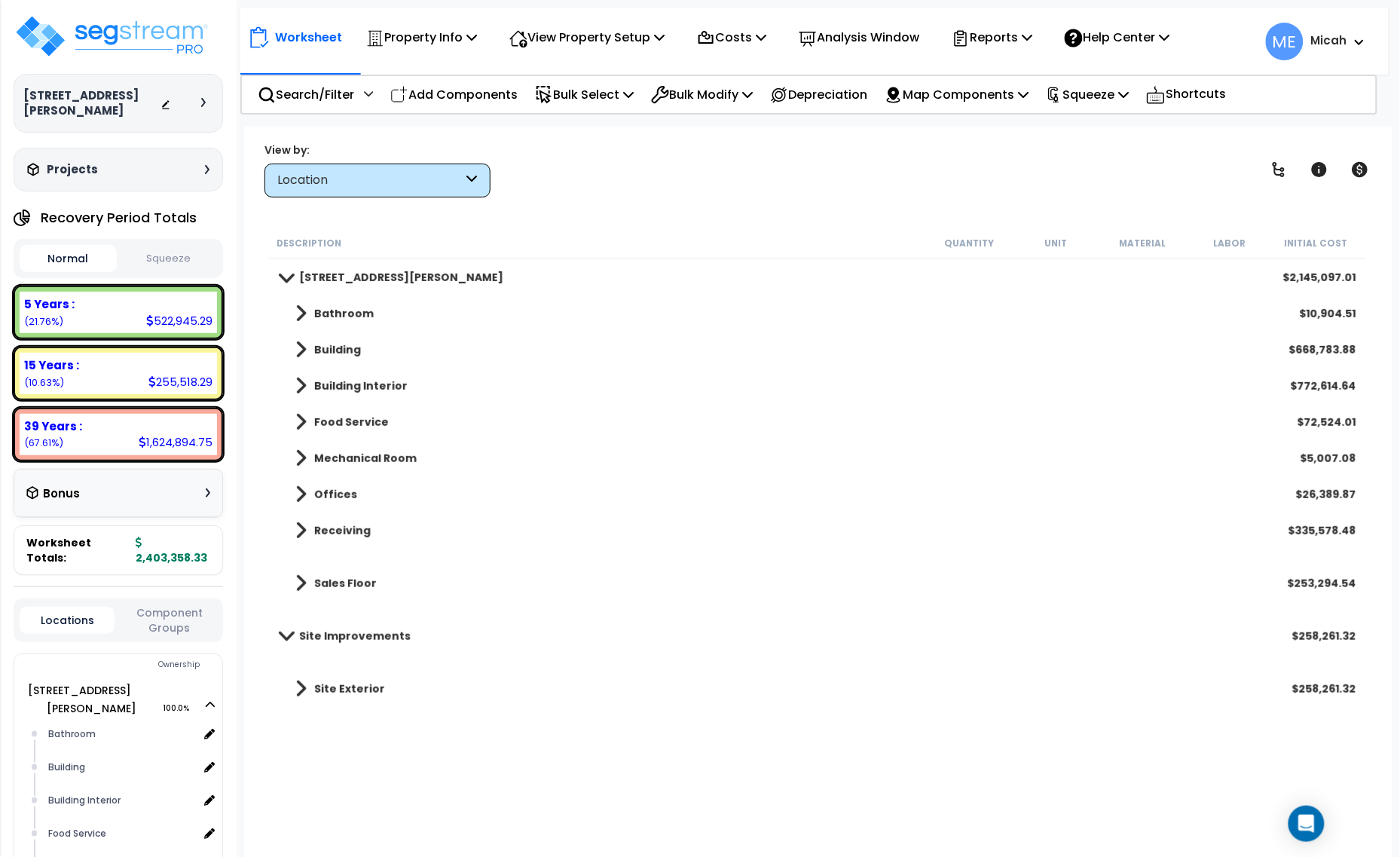
scroll to position [0, 0]
click at [472, 92] on p "Add Components" at bounding box center [453, 95] width 127 height 21
select select
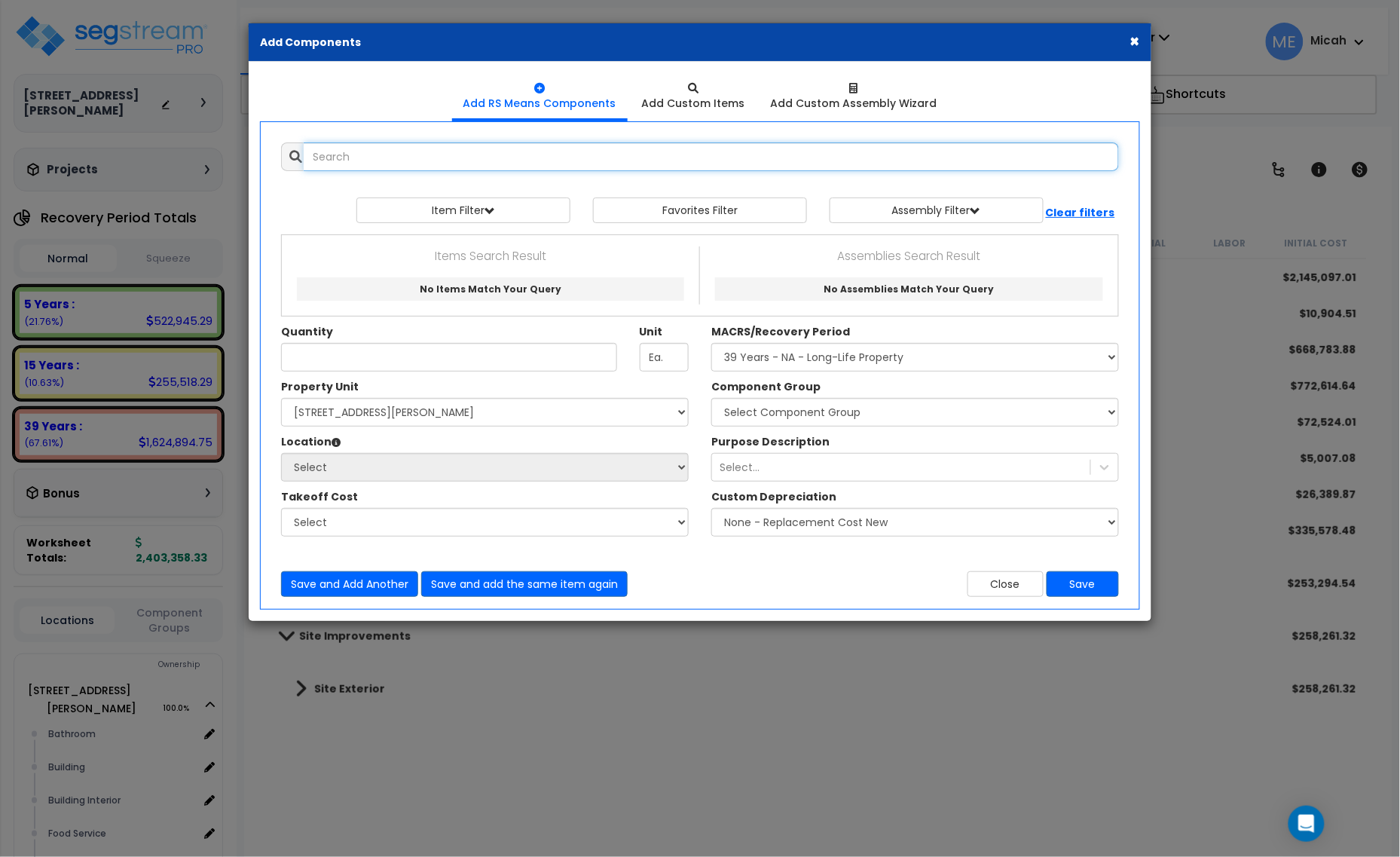
select select
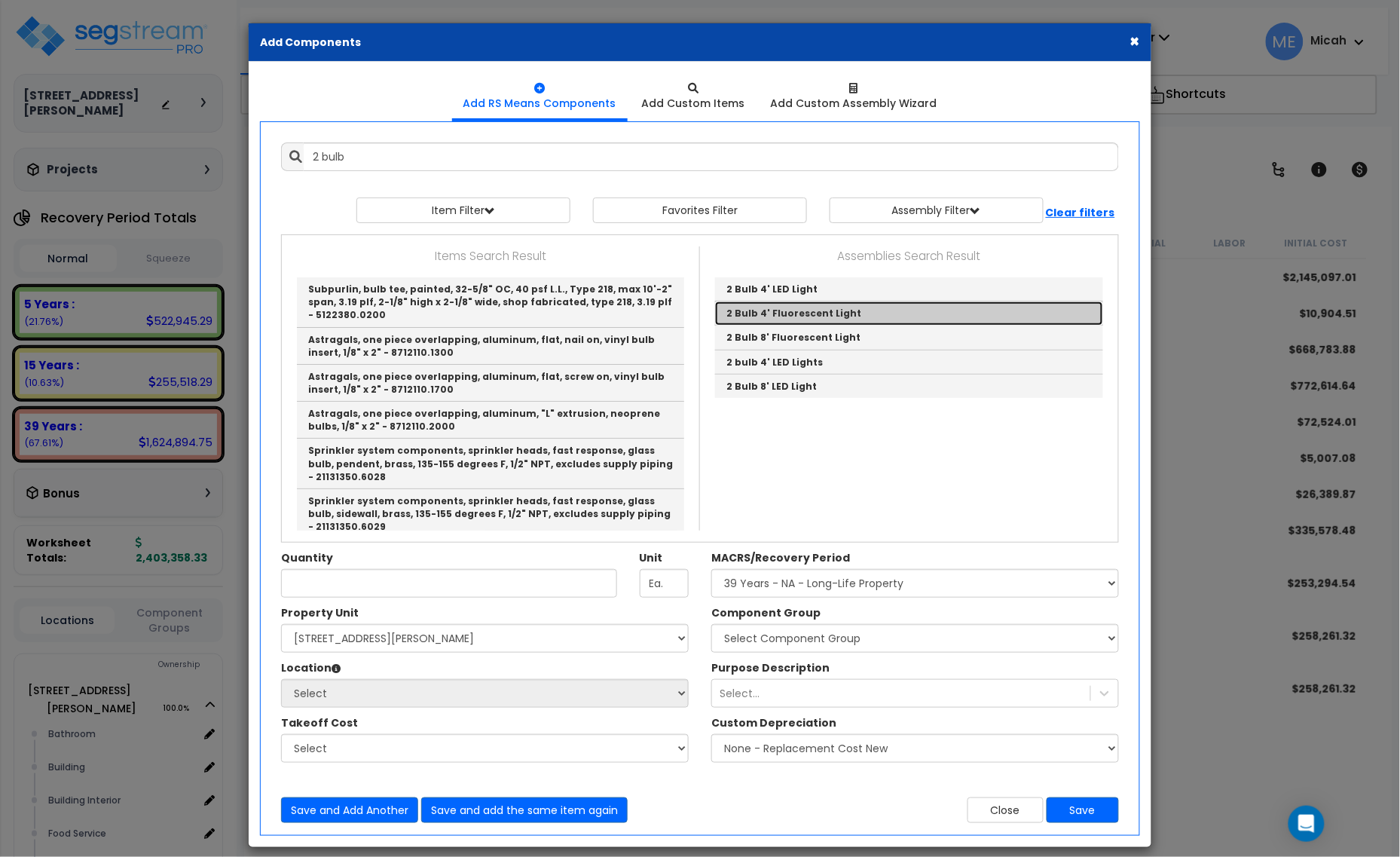
click at [844, 311] on link "2 Bulb 4' Fluorescent Light" at bounding box center [909, 314] width 388 height 24
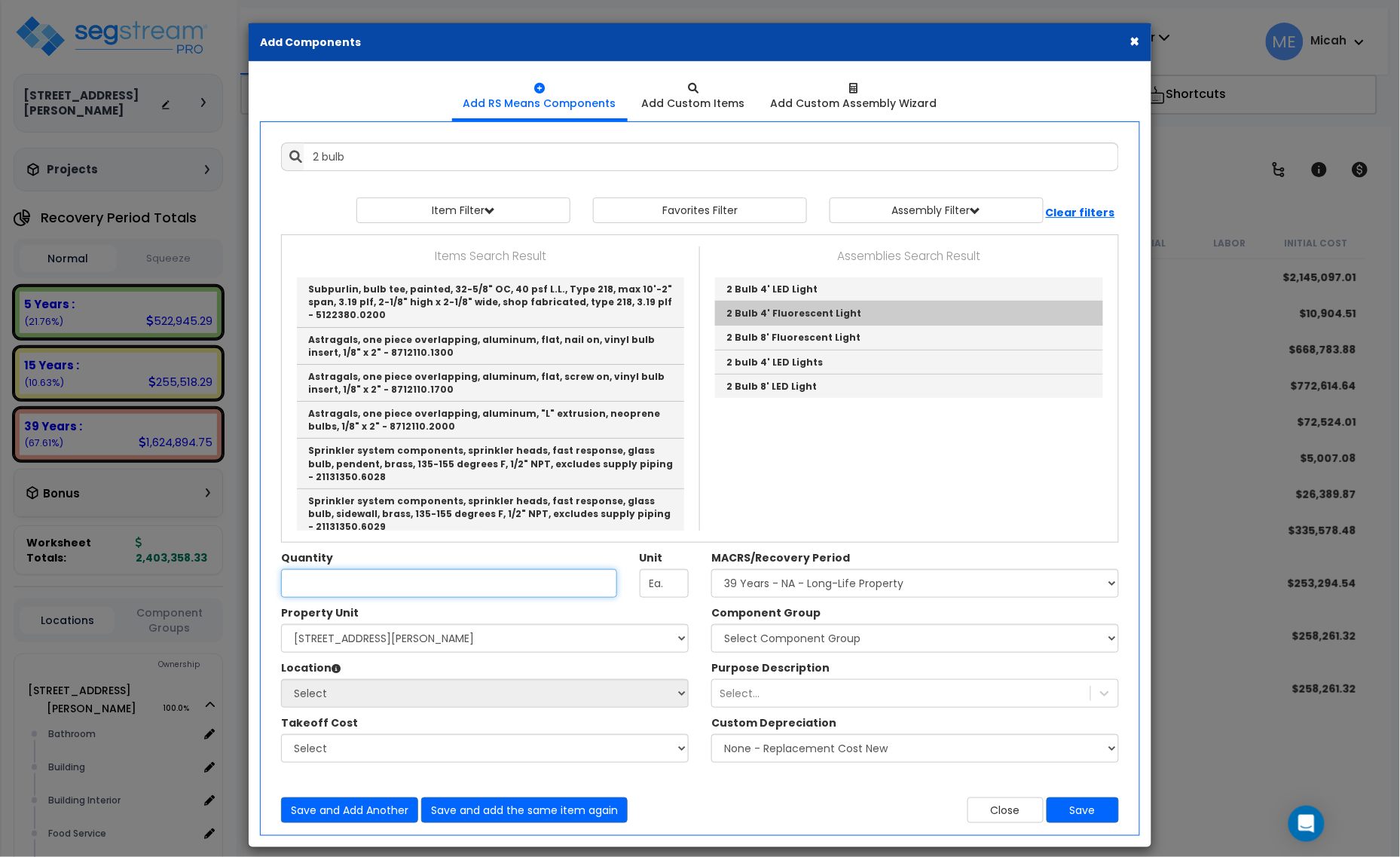
type input "2 Bulb 4' Fluorescent Light"
checkbox input "true"
type input "EA"
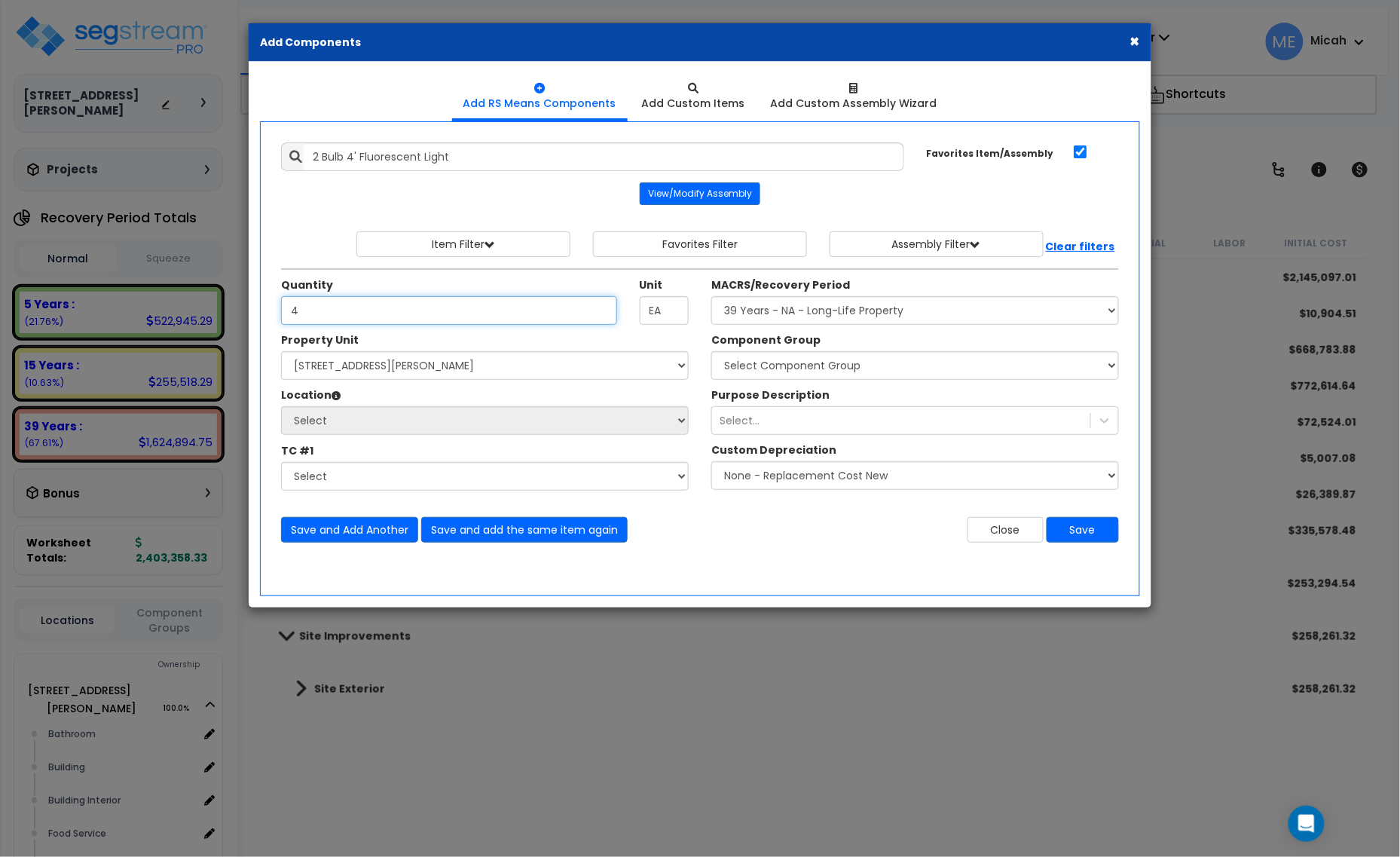
type input "4"
click at [507, 371] on select "Select 210 Keller Ave S. Site Improvements" at bounding box center [485, 365] width 408 height 29
select select "164425"
click at [281, 352] on select "Select 210 Keller Ave S. Site Improvements" at bounding box center [485, 365] width 408 height 29
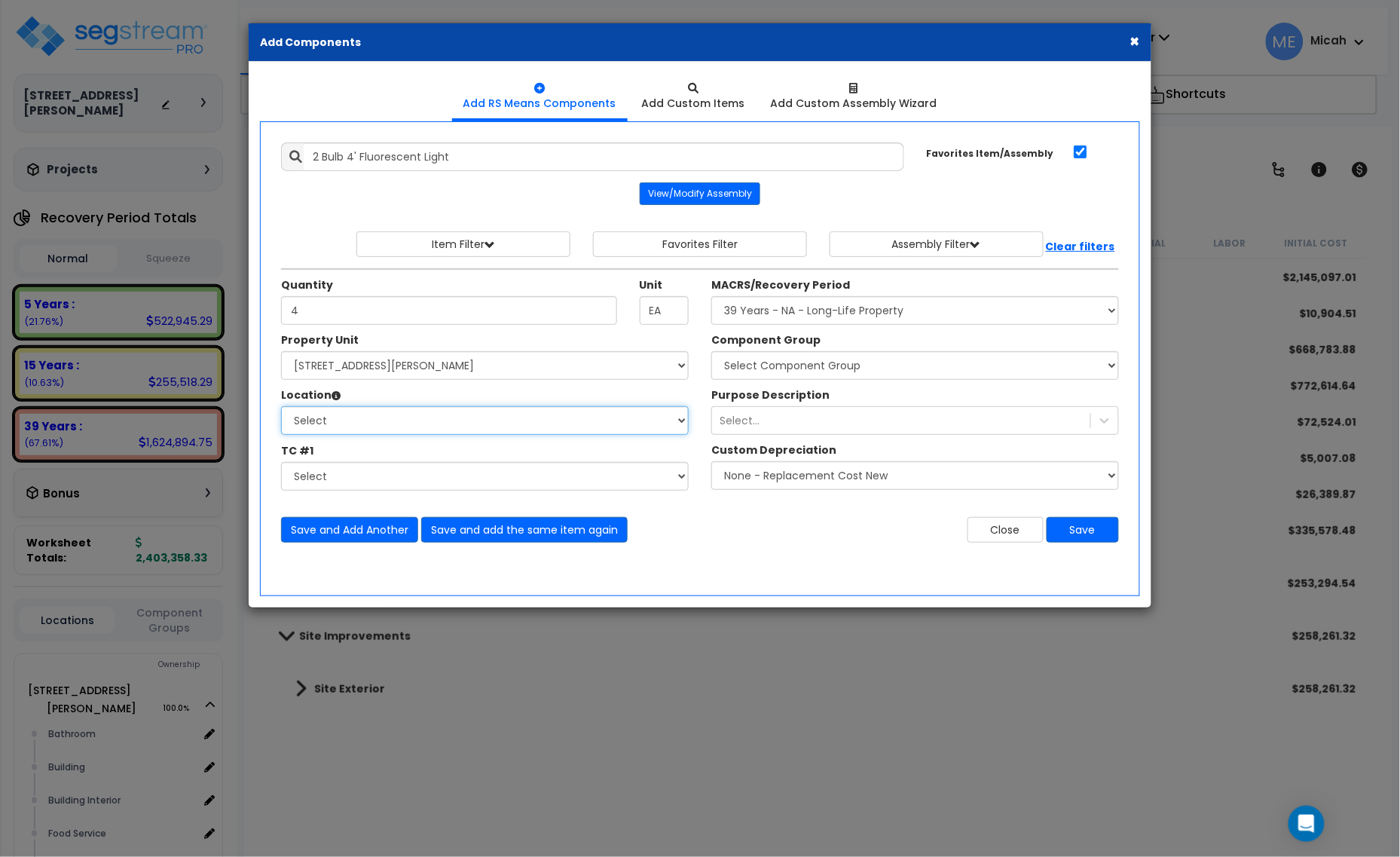
click at [435, 435] on select "Select Bathroom Building Building Interior Food Service Mechanical Room Offices…" at bounding box center [485, 420] width 408 height 29
select select "31521"
click at [281, 407] on select "Select Bathroom Building Building Interior Food Service Mechanical Room Offices…" at bounding box center [485, 420] width 408 height 29
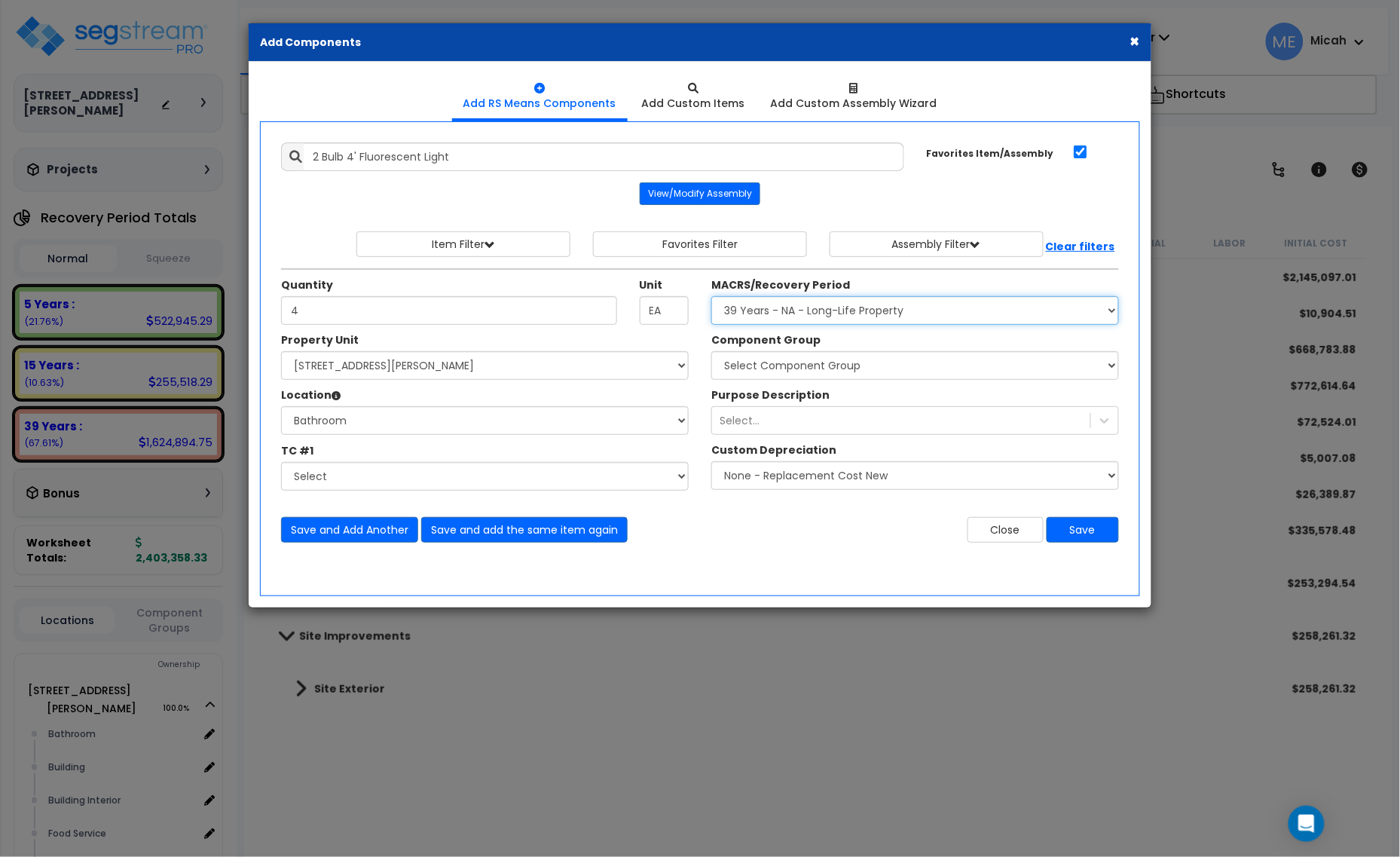
click at [796, 308] on select "Select MACRS/Recovery Period 5 Years - 57.0 - Distributive Trades & Services 5 …" at bounding box center [915, 310] width 408 height 29
select select "3669"
click at [712, 297] on select "Select MACRS/Recovery Period 5 Years - 57.0 - Distributive Trades & Services 5 …" at bounding box center [915, 310] width 408 height 29
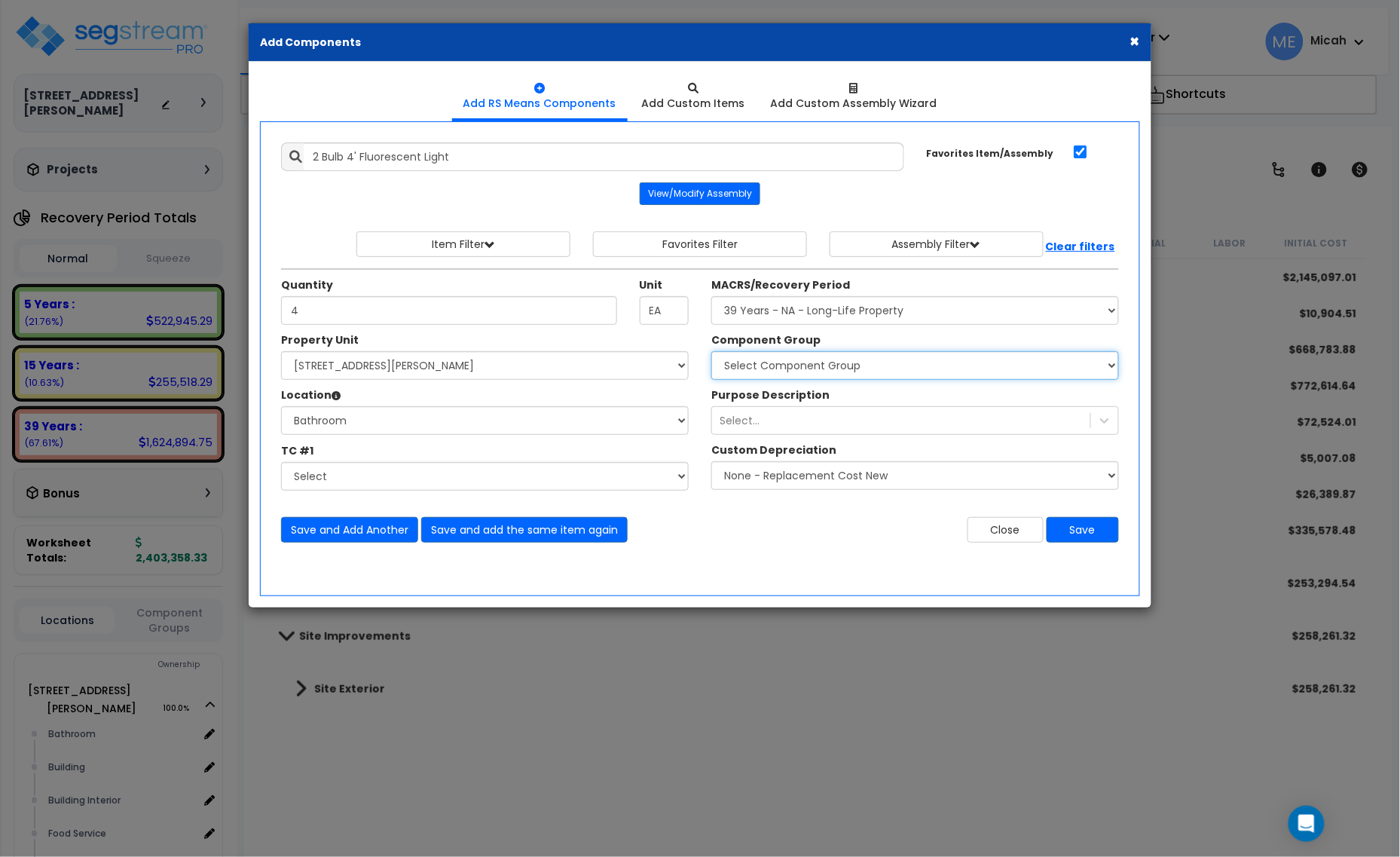
click at [774, 368] on select "Select Component Group 143.00 - FIRE EXTINGUISHERS 350.00 - SITE FIRE PROTECTIO…" at bounding box center [915, 365] width 408 height 29
select select "56961"
click at [774, 366] on select "Select Component Group 143.00 - FIRE EXTINGUISHERS 350.00 - SITE FIRE PROTECTIO…" at bounding box center [915, 365] width 408 height 29
click at [370, 529] on button "Save and Add Another" at bounding box center [349, 530] width 137 height 26
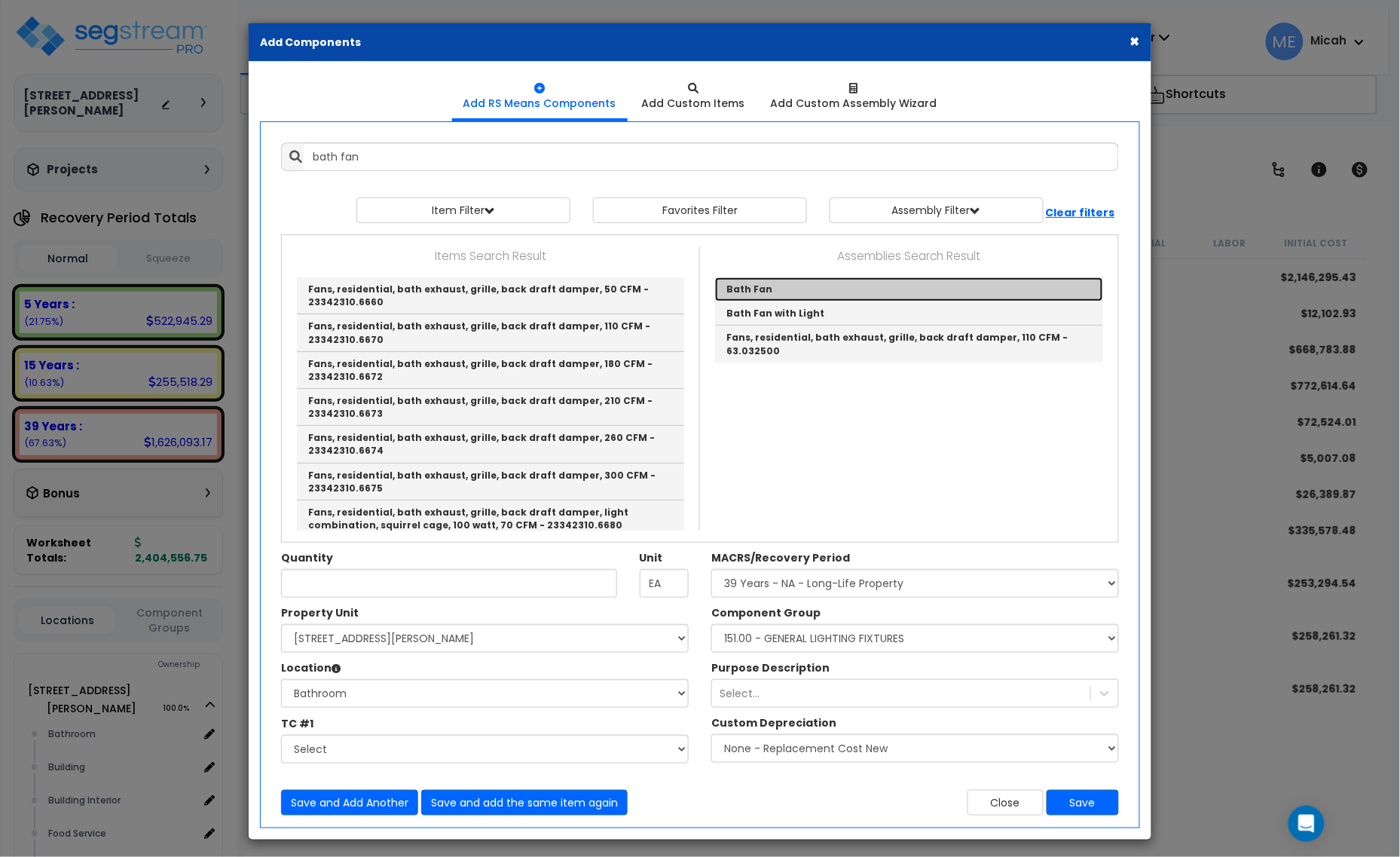
click at [780, 289] on link "Bath Fan" at bounding box center [909, 289] width 388 height 24
type input "Bath Fan"
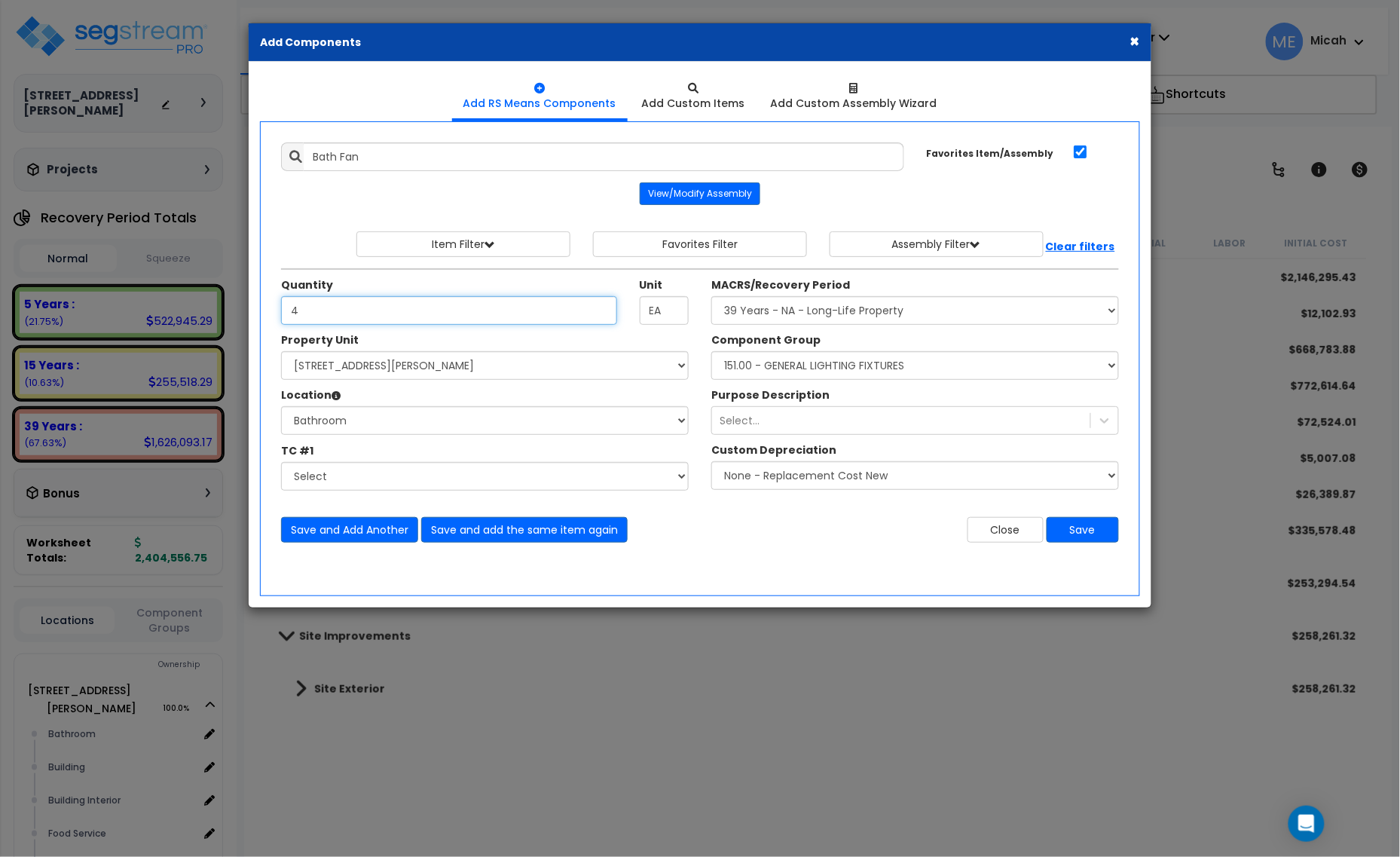
type input "4"
click at [865, 365] on select "Select Component Group 143.00 - FIRE EXTINGUISHERS 350.00 - SITE FIRE PROTECTIO…" at bounding box center [915, 365] width 408 height 29
select select "56957"
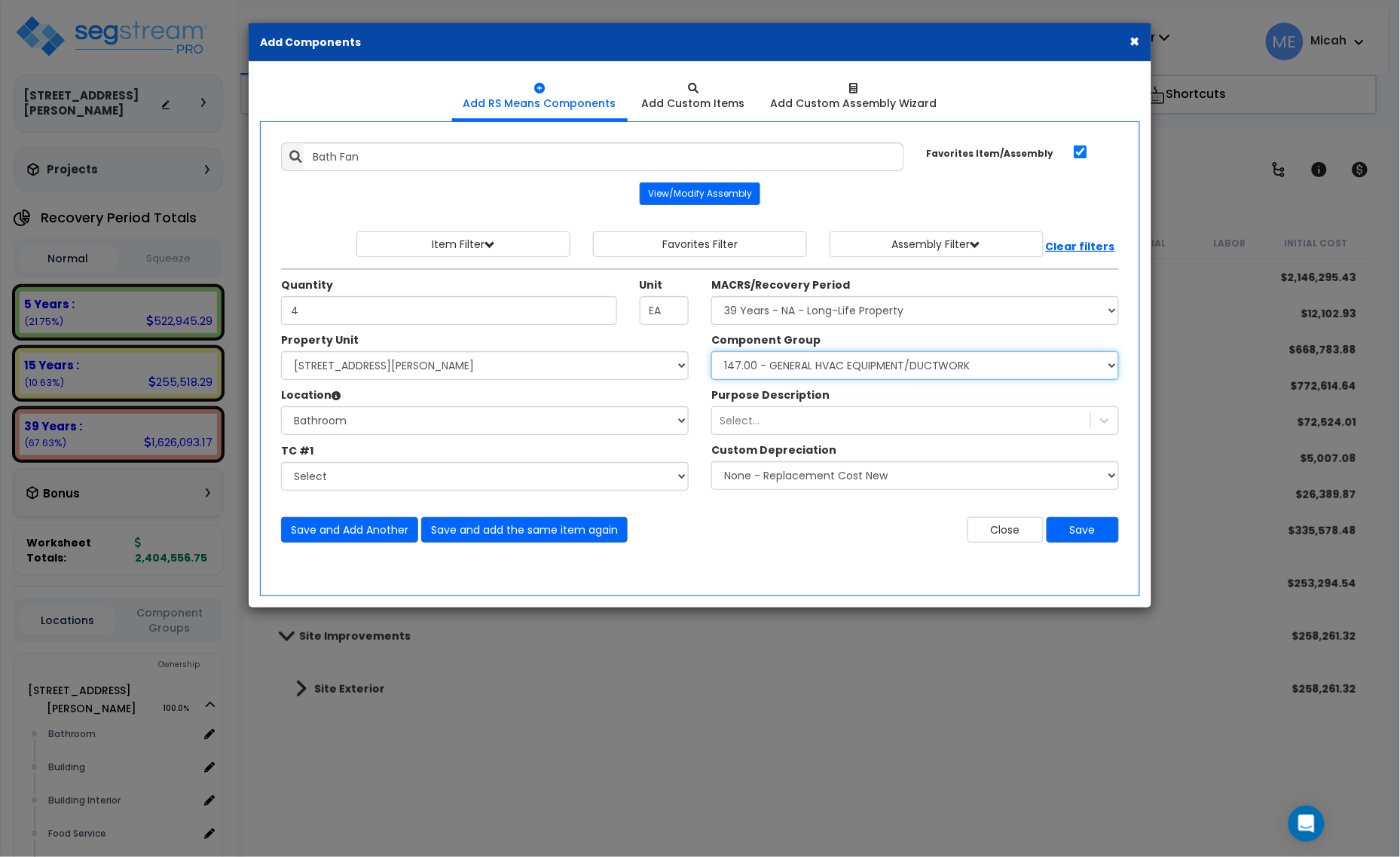
click at [712, 352] on select "Select Component Group 143.00 - FIRE EXTINGUISHERS 350.00 - SITE FIRE PROTECTIO…" at bounding box center [915, 365] width 408 height 29
click at [377, 534] on button "Save and Add Another" at bounding box center [349, 530] width 137 height 26
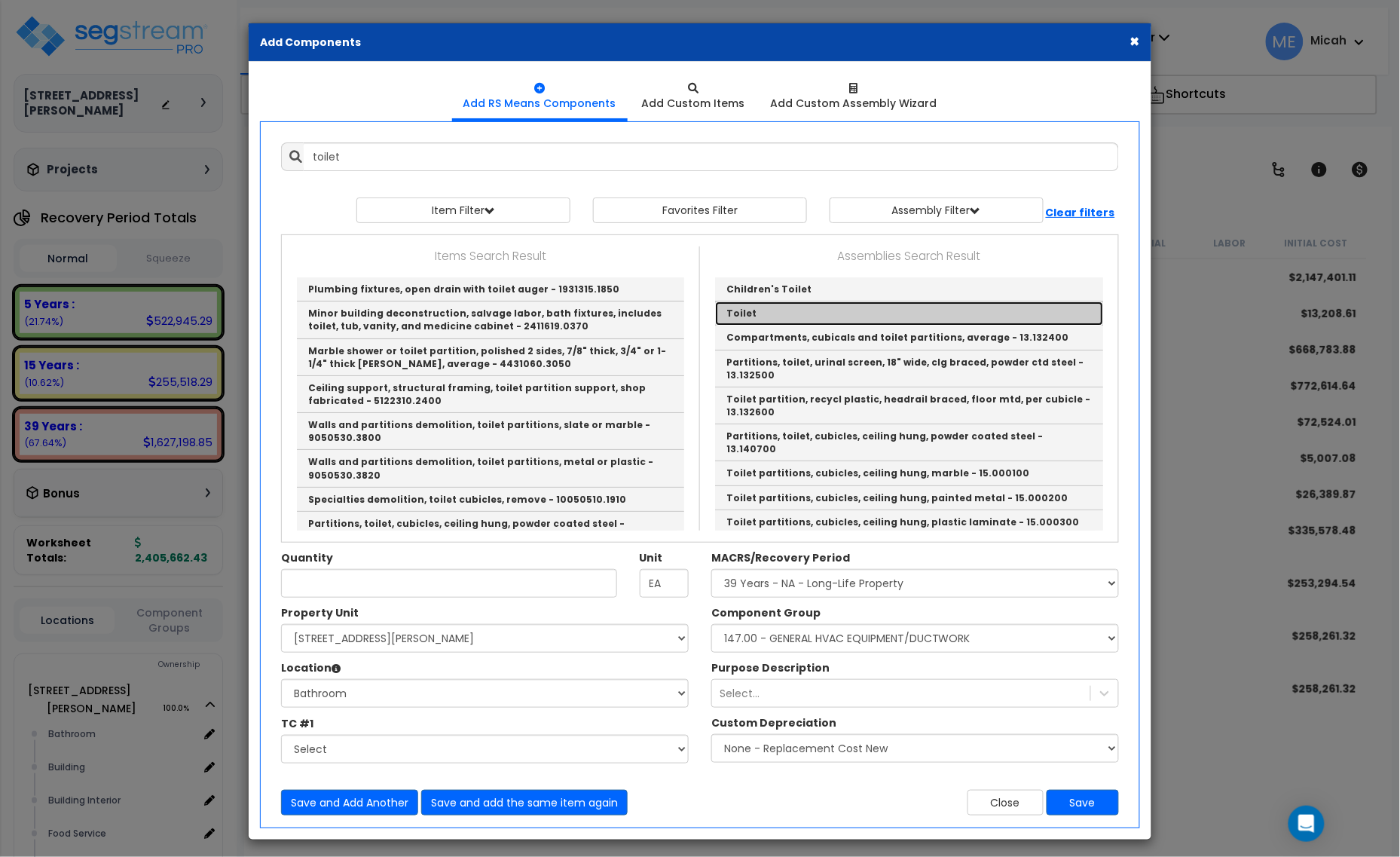
click at [754, 309] on link "Toilet" at bounding box center [909, 314] width 388 height 24
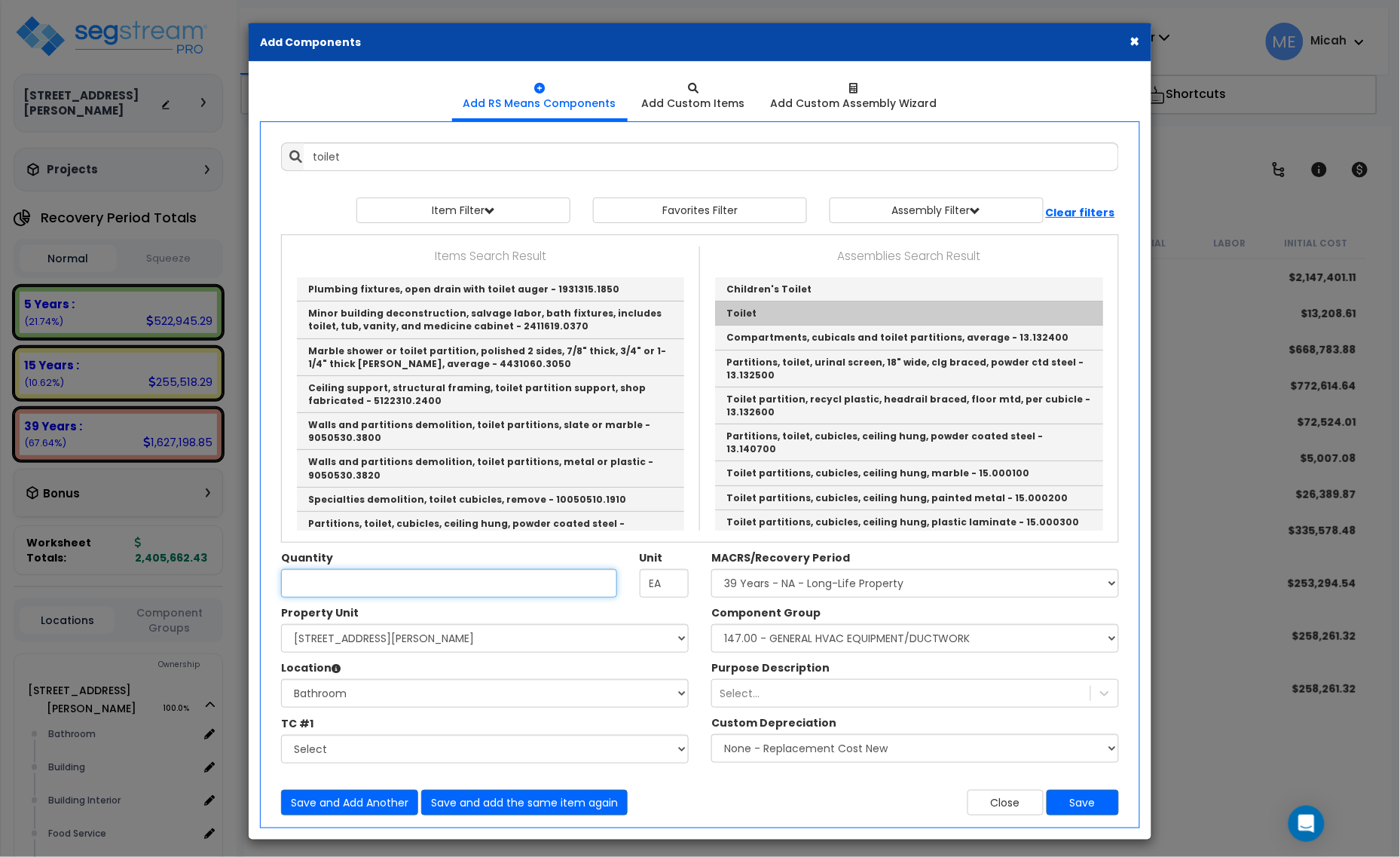
type input "Toilet"
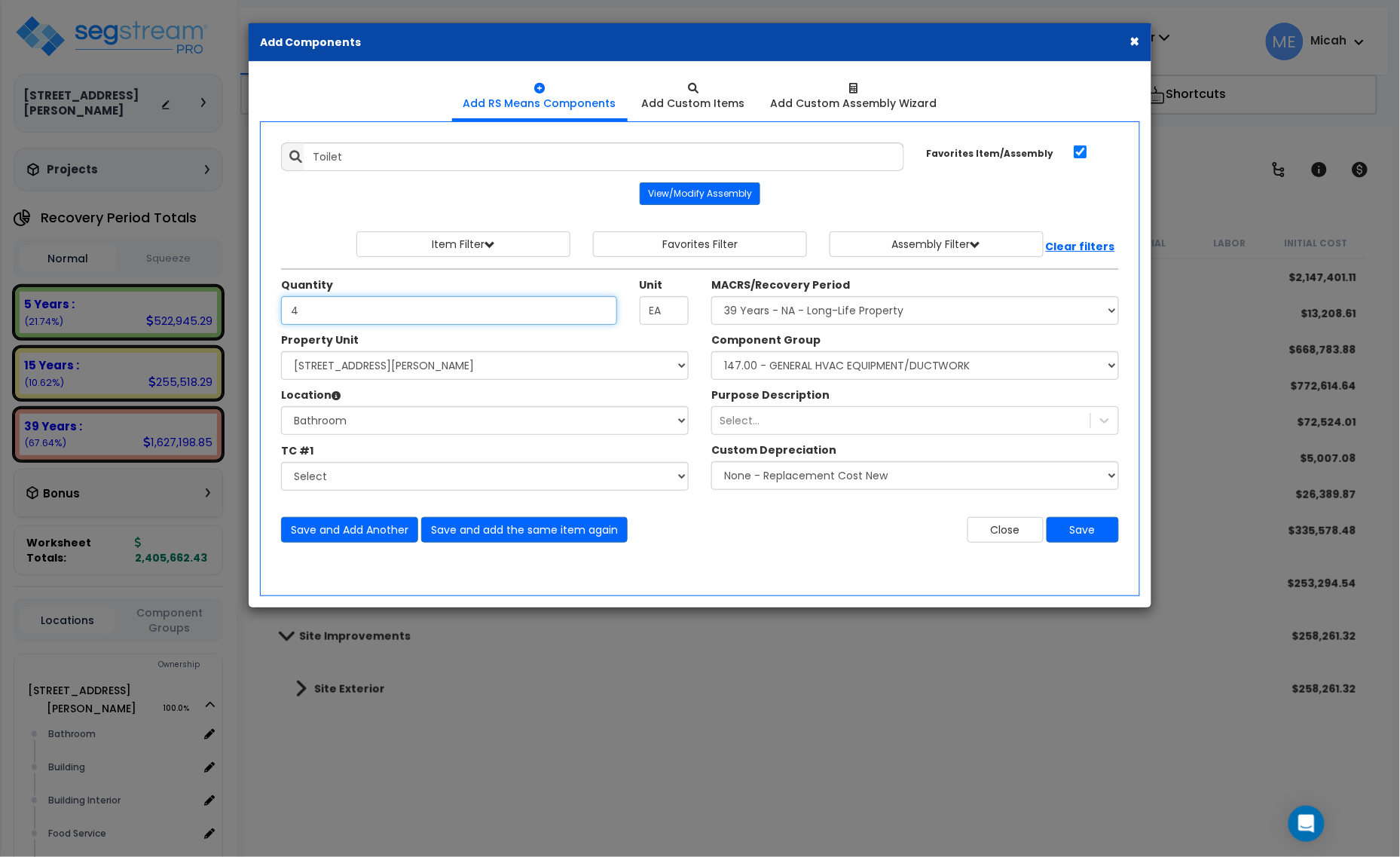
type input "4"
click at [808, 375] on select "Select Component Group 143.00 - FIRE EXTINGUISHERS 350.00 - SITE FIRE PROTECTIO…" at bounding box center [915, 365] width 408 height 29
select select "56954"
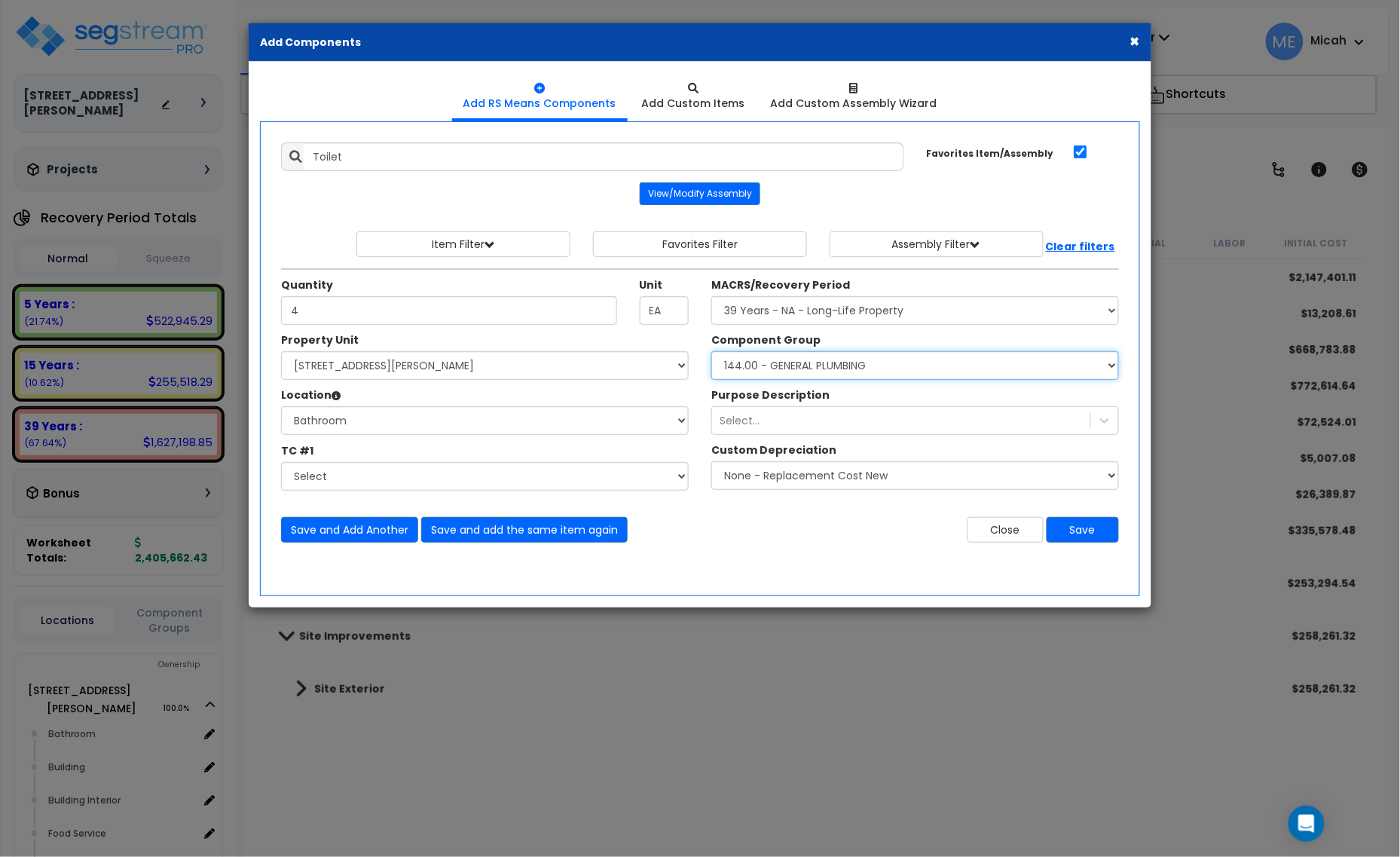
click at [808, 375] on select "Select Component Group 143.00 - FIRE EXTINGUISHERS 350.00 - SITE FIRE PROTECTIO…" at bounding box center [915, 365] width 408 height 29
click at [370, 532] on button "Save and Add Another" at bounding box center [349, 530] width 137 height 26
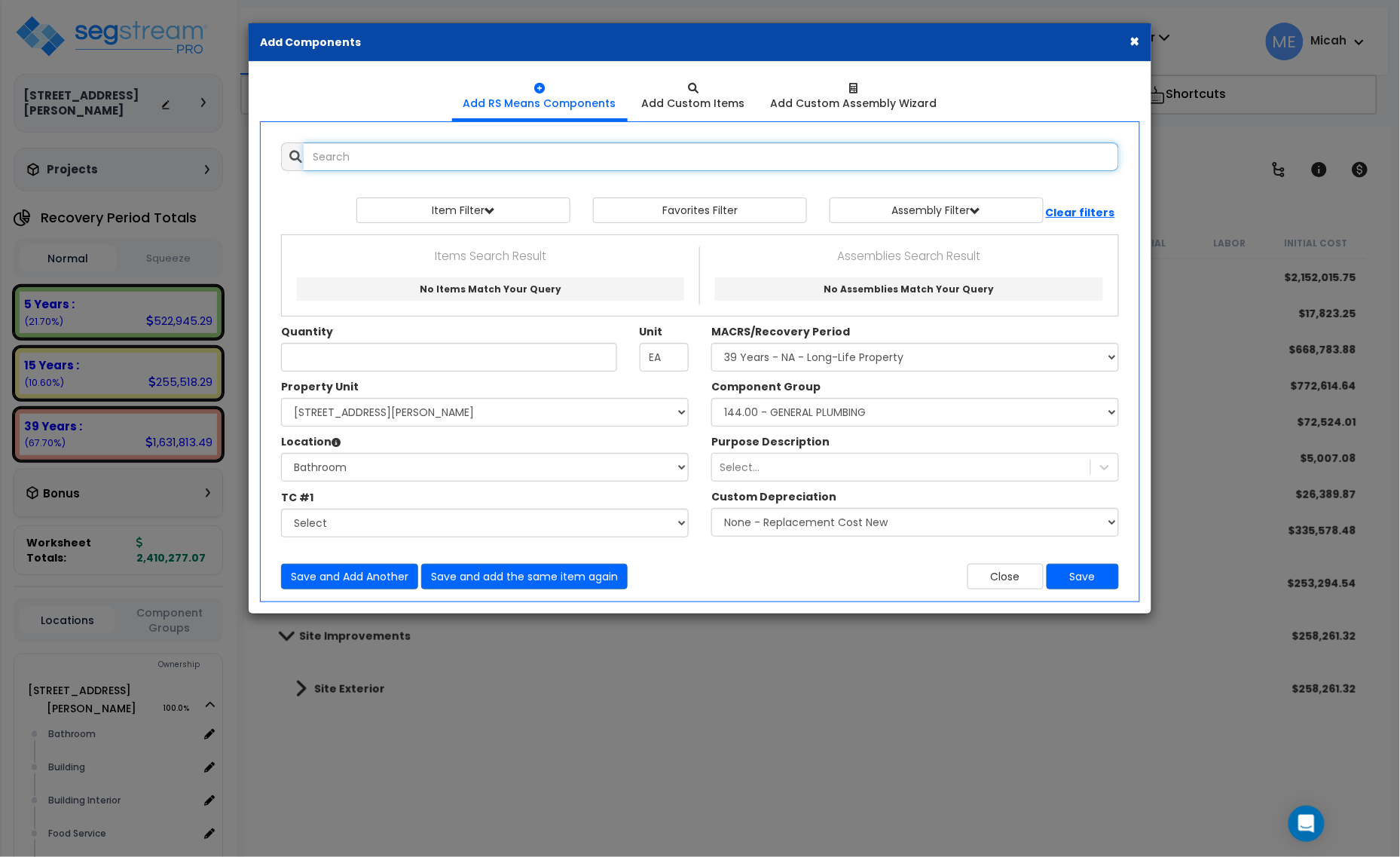
click at [325, 158] on input "text" at bounding box center [712, 156] width 815 height 29
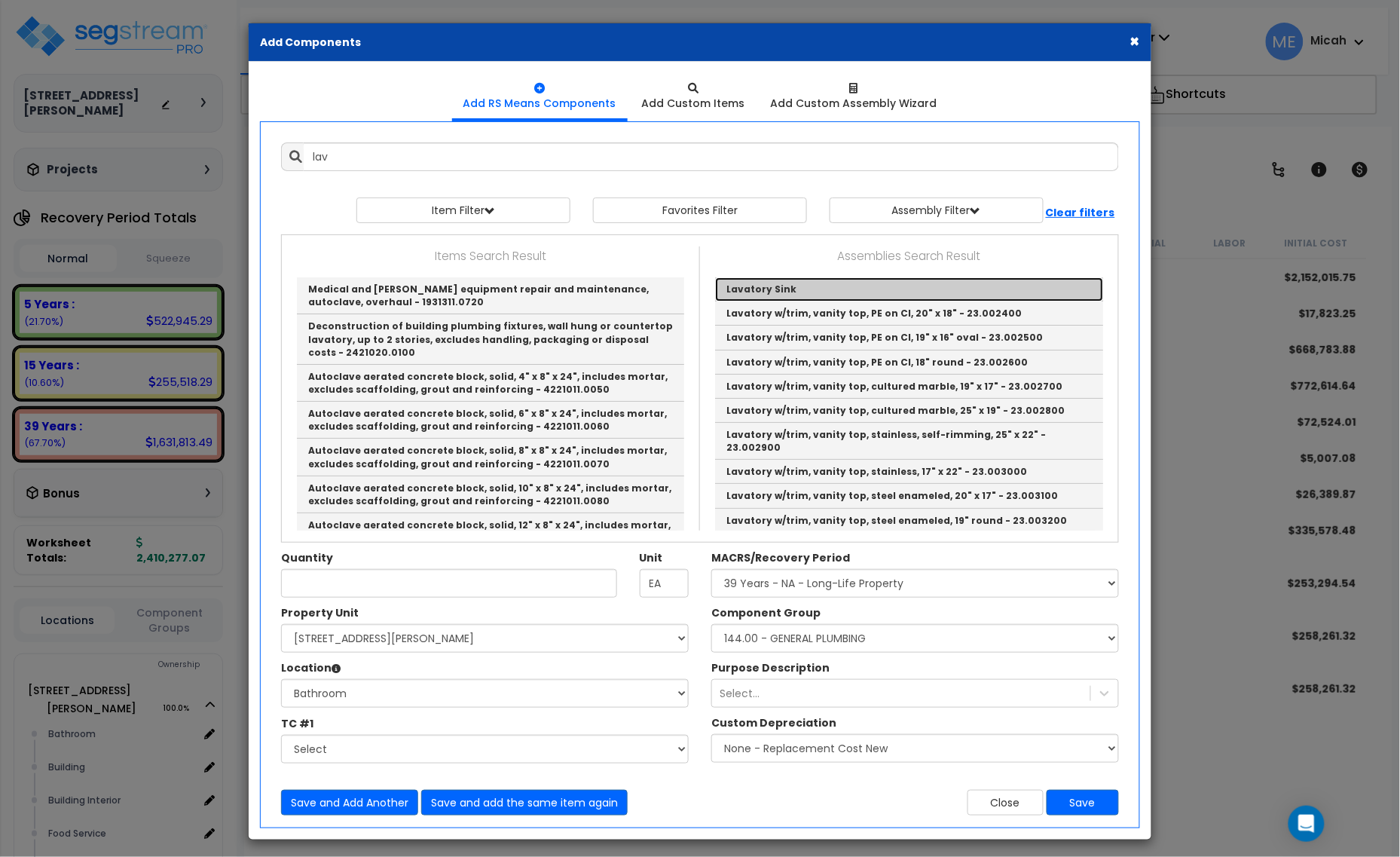
click at [810, 290] on link "Lavatory Sink" at bounding box center [909, 289] width 388 height 24
type input "Lavatory Sink"
type input "EA."
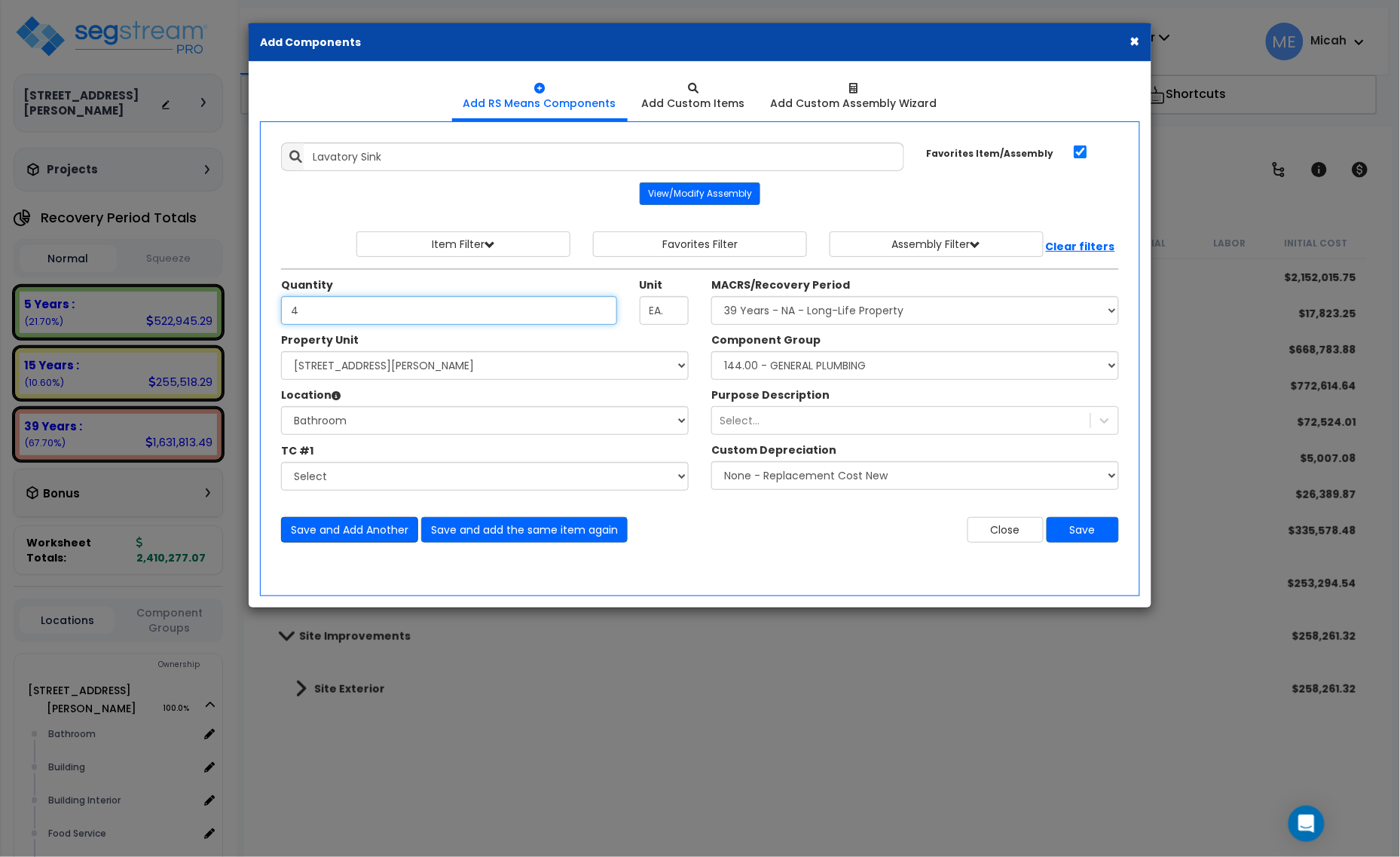
type input "4"
click at [354, 532] on button "Save and Add Another" at bounding box center [349, 530] width 137 height 26
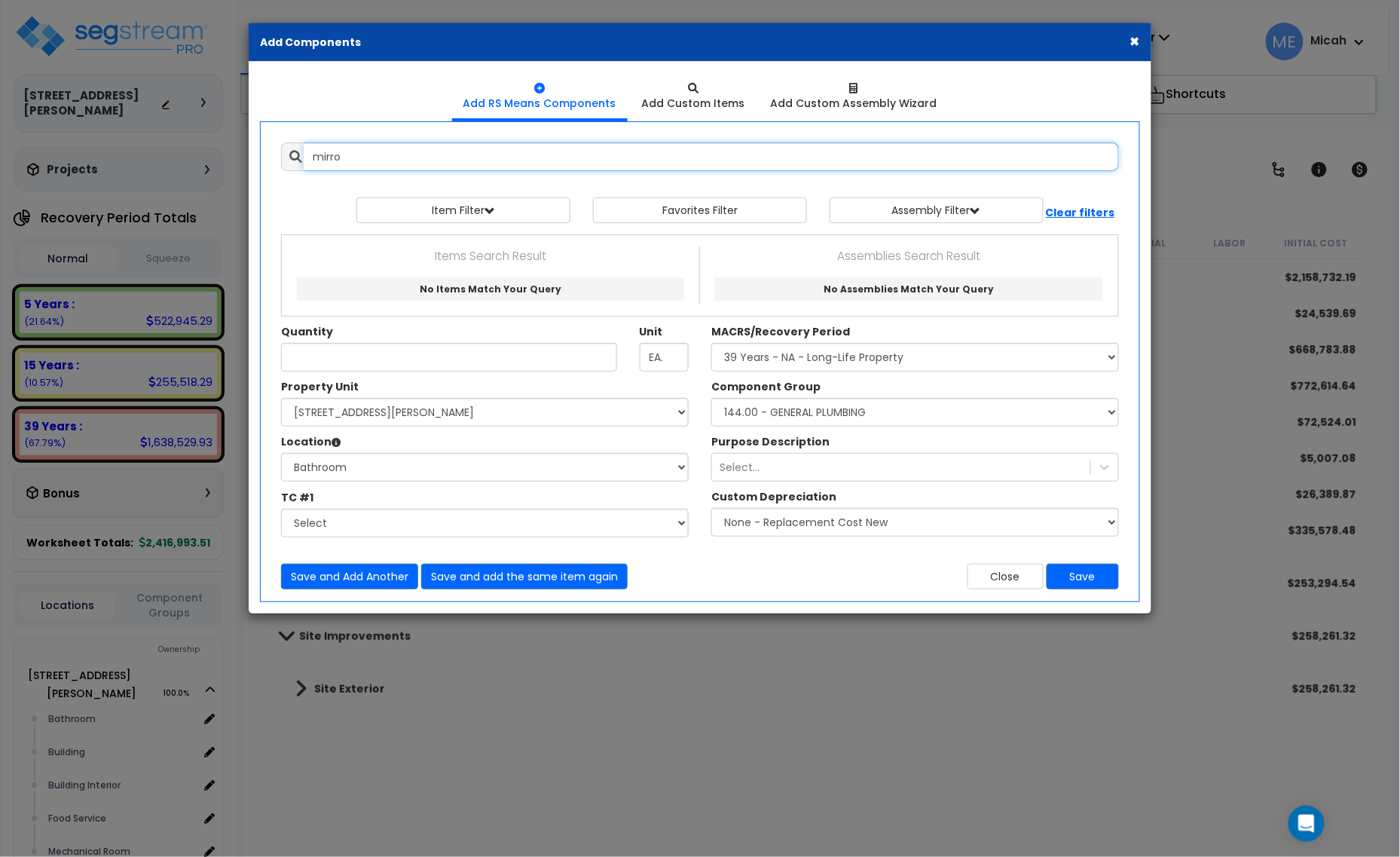
type input "mirror"
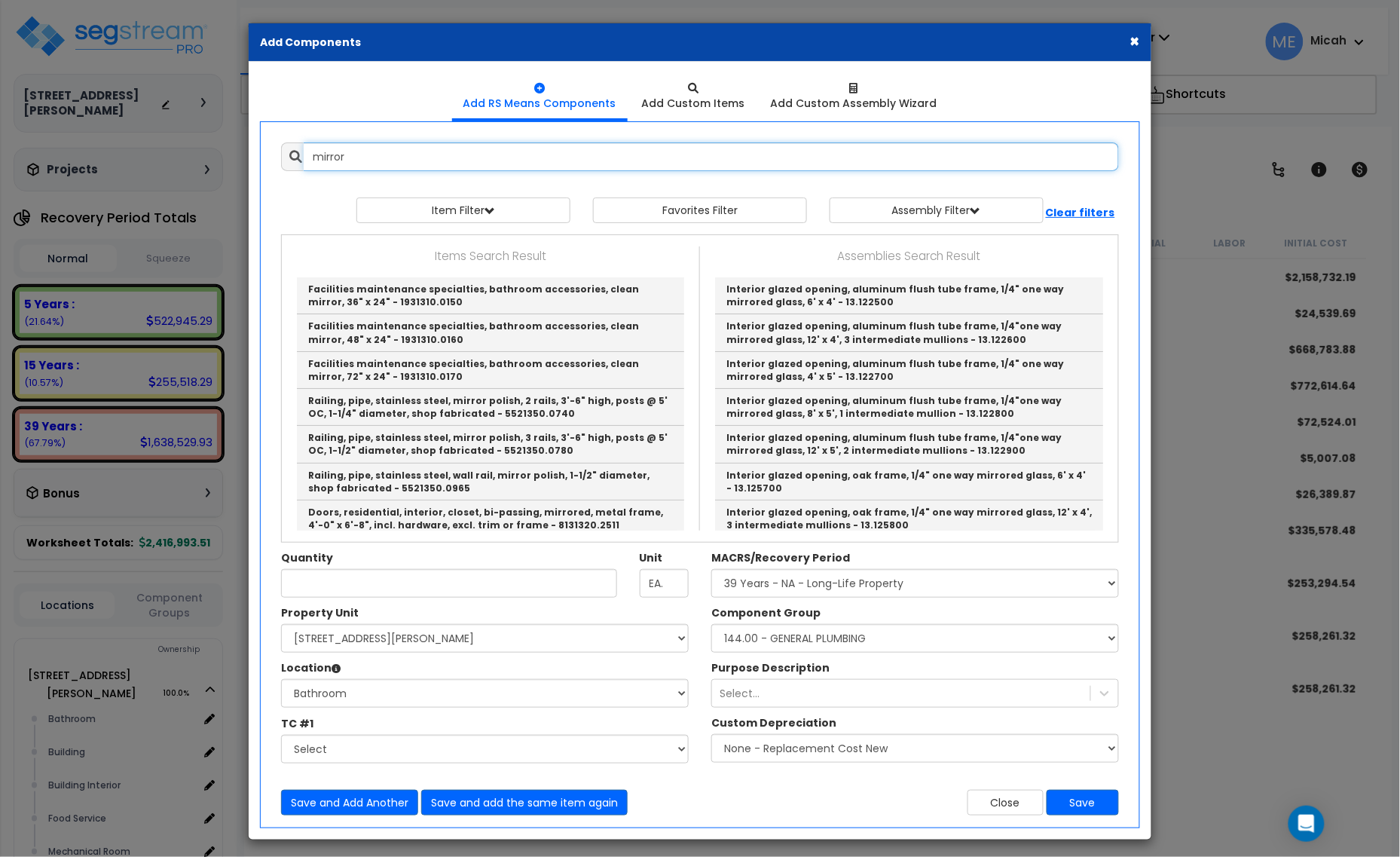
drag, startPoint x: 355, startPoint y: 163, endPoint x: 304, endPoint y: 163, distance: 51.0
click at [304, 163] on input "mirror" at bounding box center [712, 156] width 815 height 29
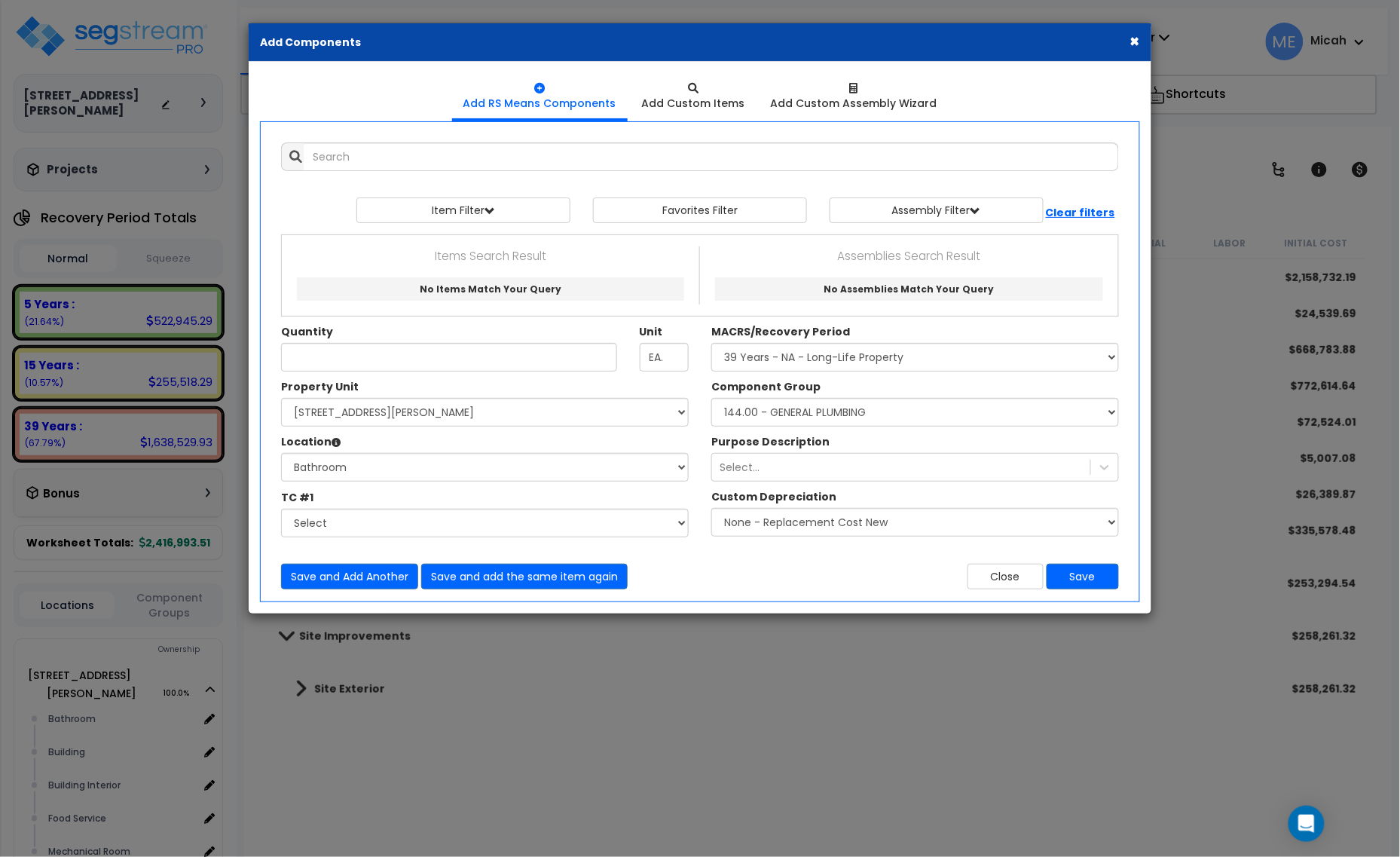
click at [370, 140] on div "Add Items Add Assemblies Both 10433850 Select" at bounding box center [700, 366] width 861 height 470
click at [375, 149] on input "text" at bounding box center [712, 156] width 815 height 29
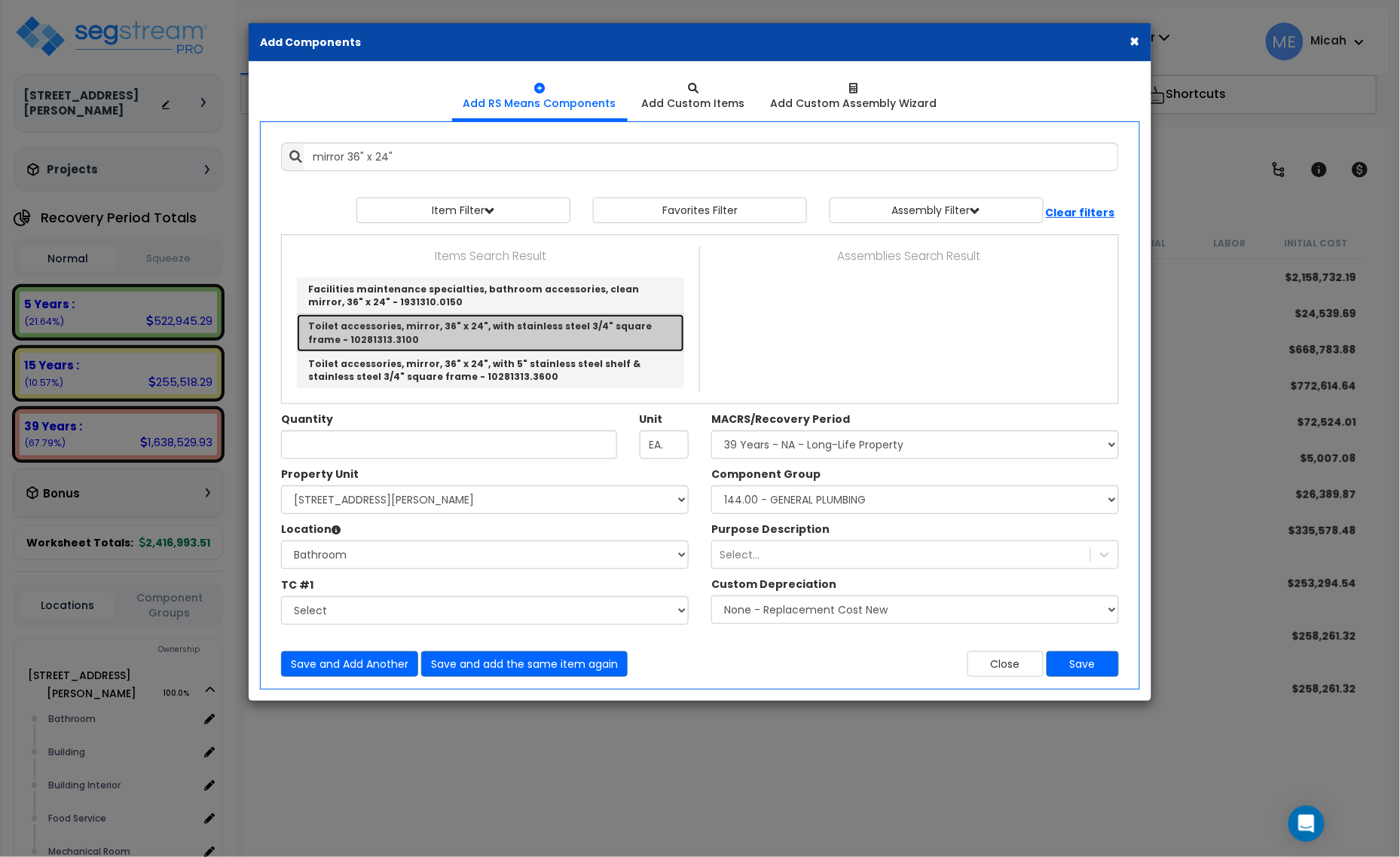
click at [499, 333] on link "Toilet accessories, mirror, 36" x 24", with stainless steel 3/4" square frame -…" at bounding box center [491, 333] width 388 height 37
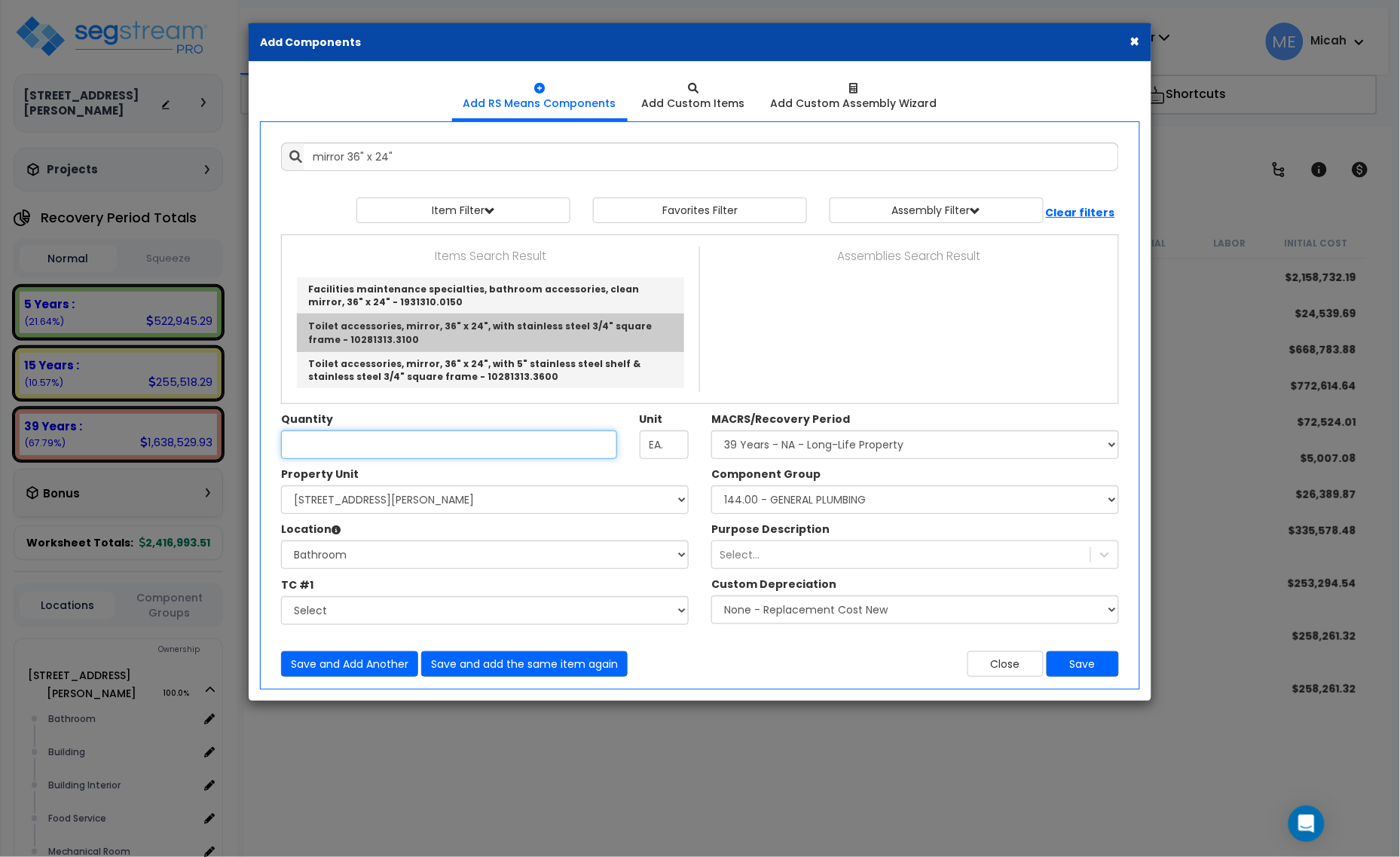
type input "Toilet accessories, mirror, 36" x 24", with stainless steel 3/4" square frame -…"
checkbox input "false"
type input "Ea."
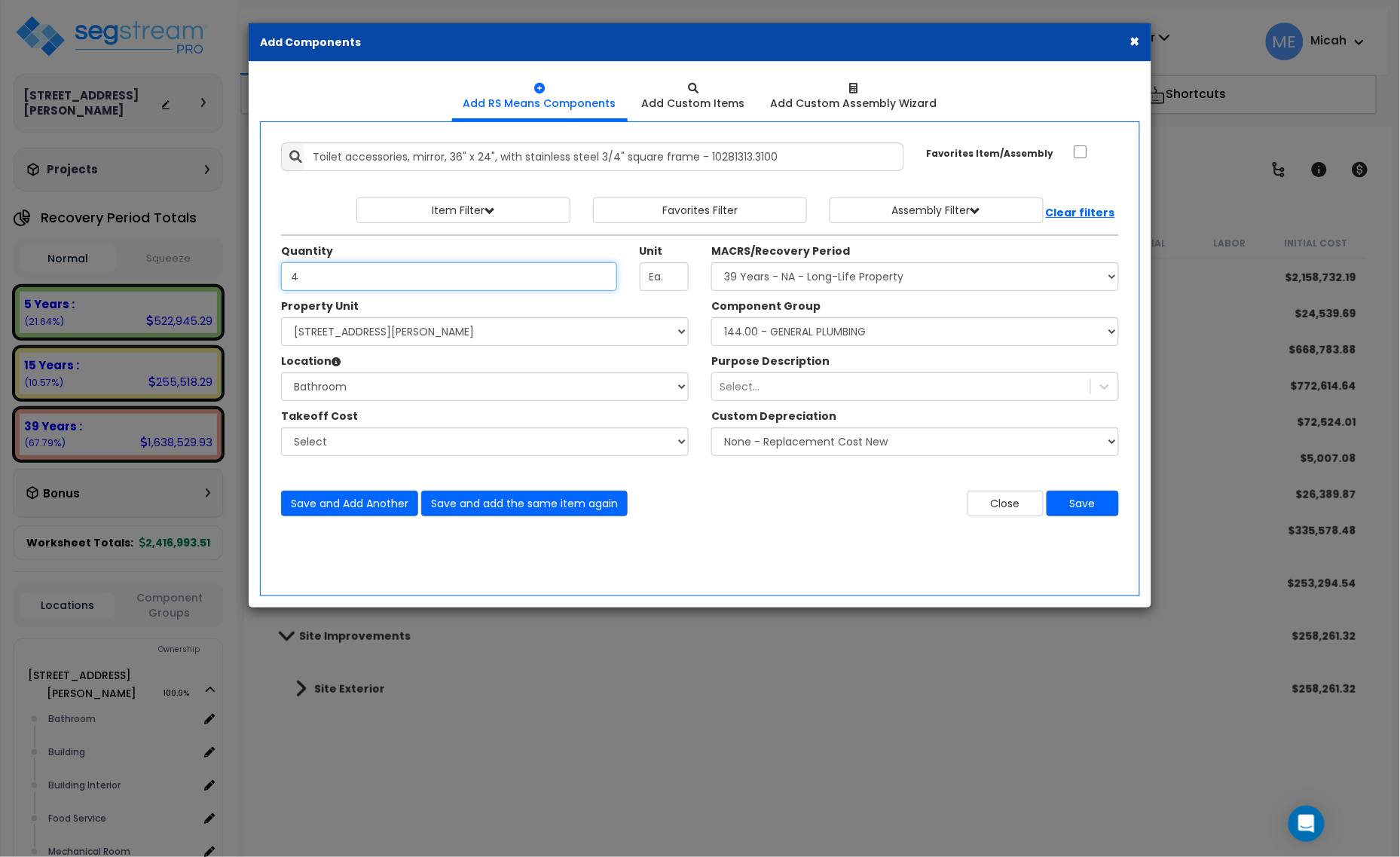
type input "4"
click at [855, 340] on select "Select Component Group 143.00 - FIRE EXTINGUISHERS 350.00 - SITE FIRE PROTECTIO…" at bounding box center [915, 331] width 408 height 29
select select "56891"
click at [856, 338] on select "Select Component Group 143.00 - FIRE EXTINGUISHERS 350.00 - SITE FIRE PROTECTIO…" at bounding box center [915, 331] width 408 height 29
click at [366, 506] on button "Save and Add Another" at bounding box center [349, 504] width 137 height 26
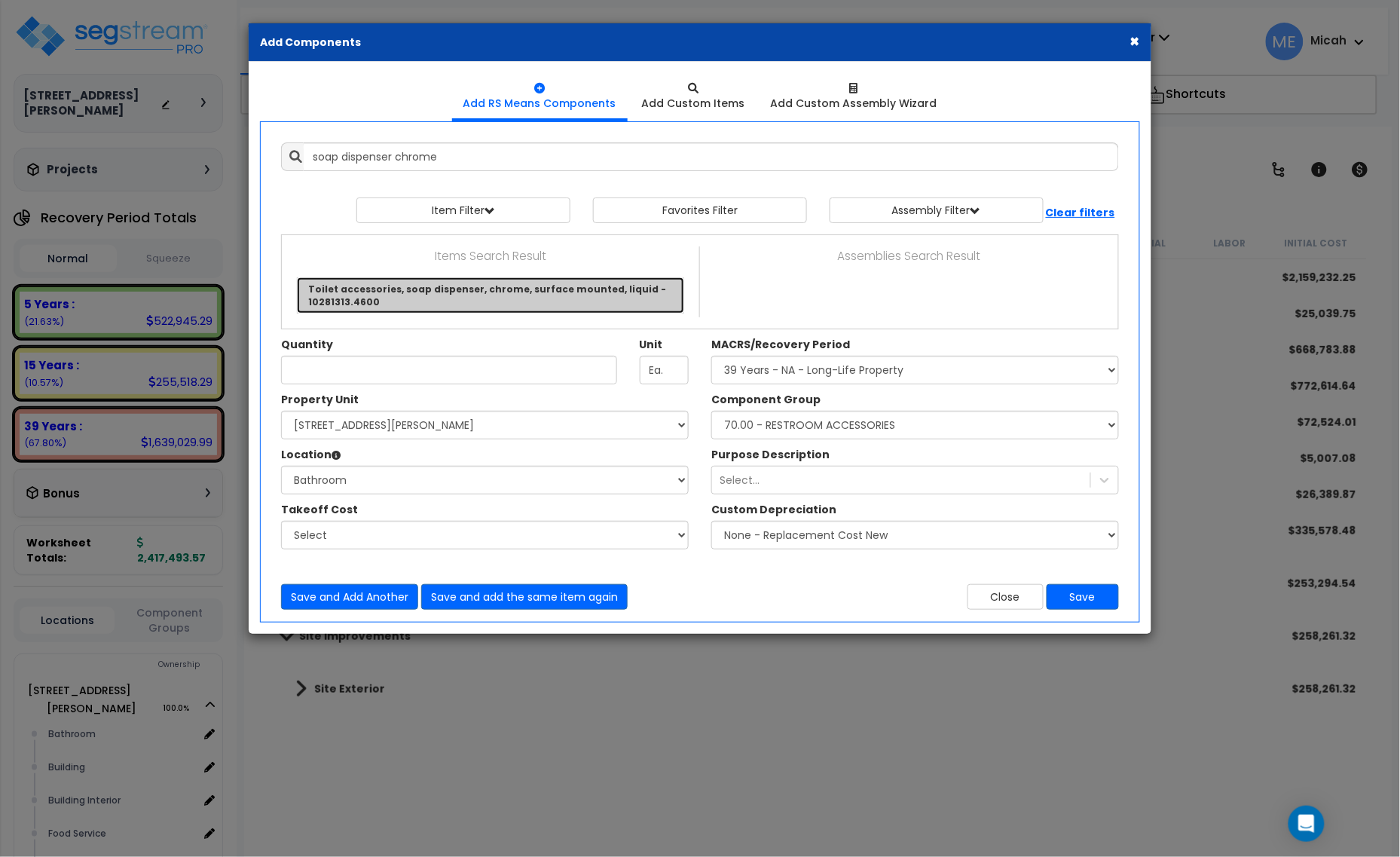
click at [507, 287] on link "Toilet accessories, soap dispenser, chrome, surface mounted, liquid - 10281313.…" at bounding box center [491, 295] width 388 height 36
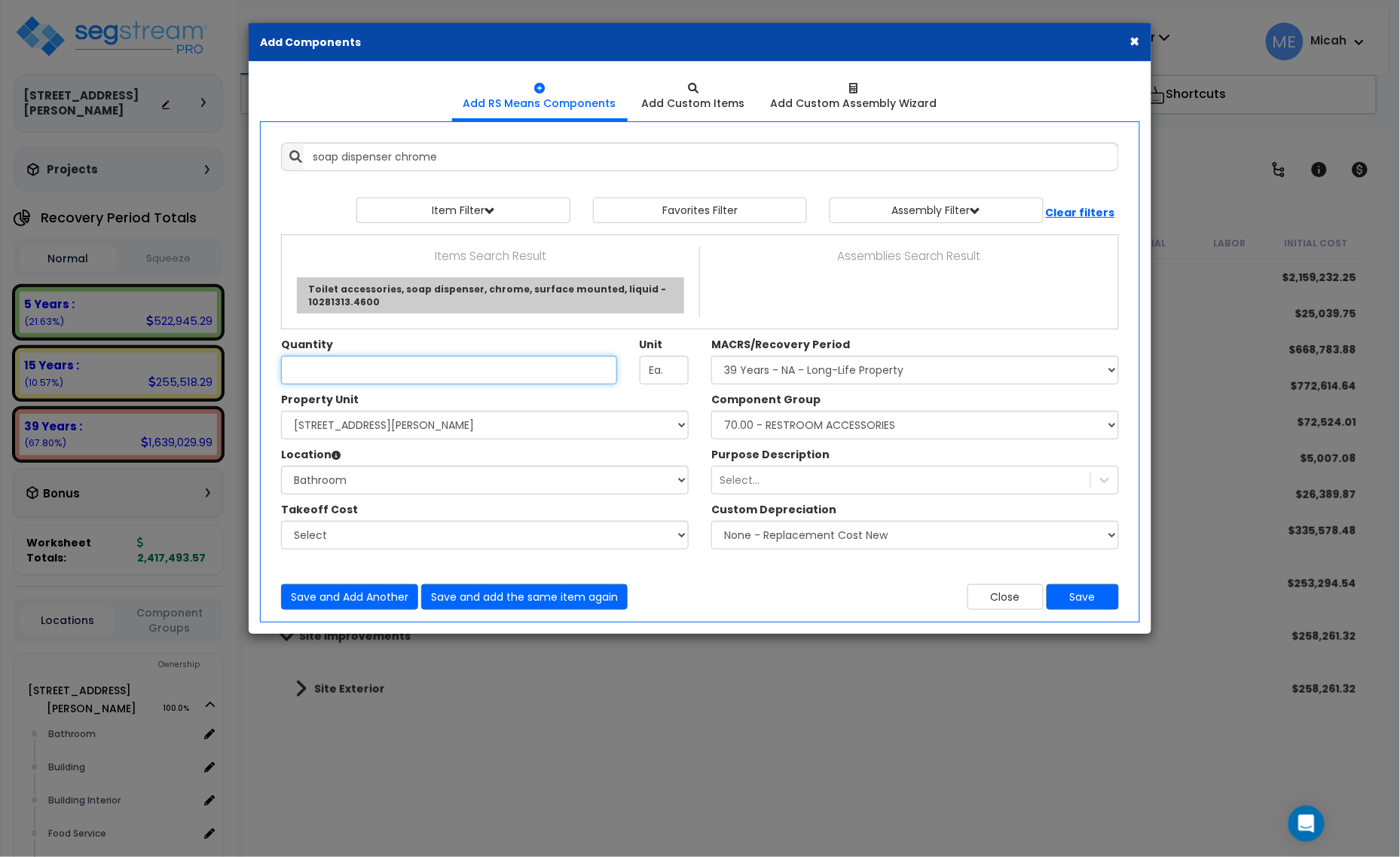
type input "Toilet accessories, soap dispenser, chrome, surface mounted, liquid - 10281313.…"
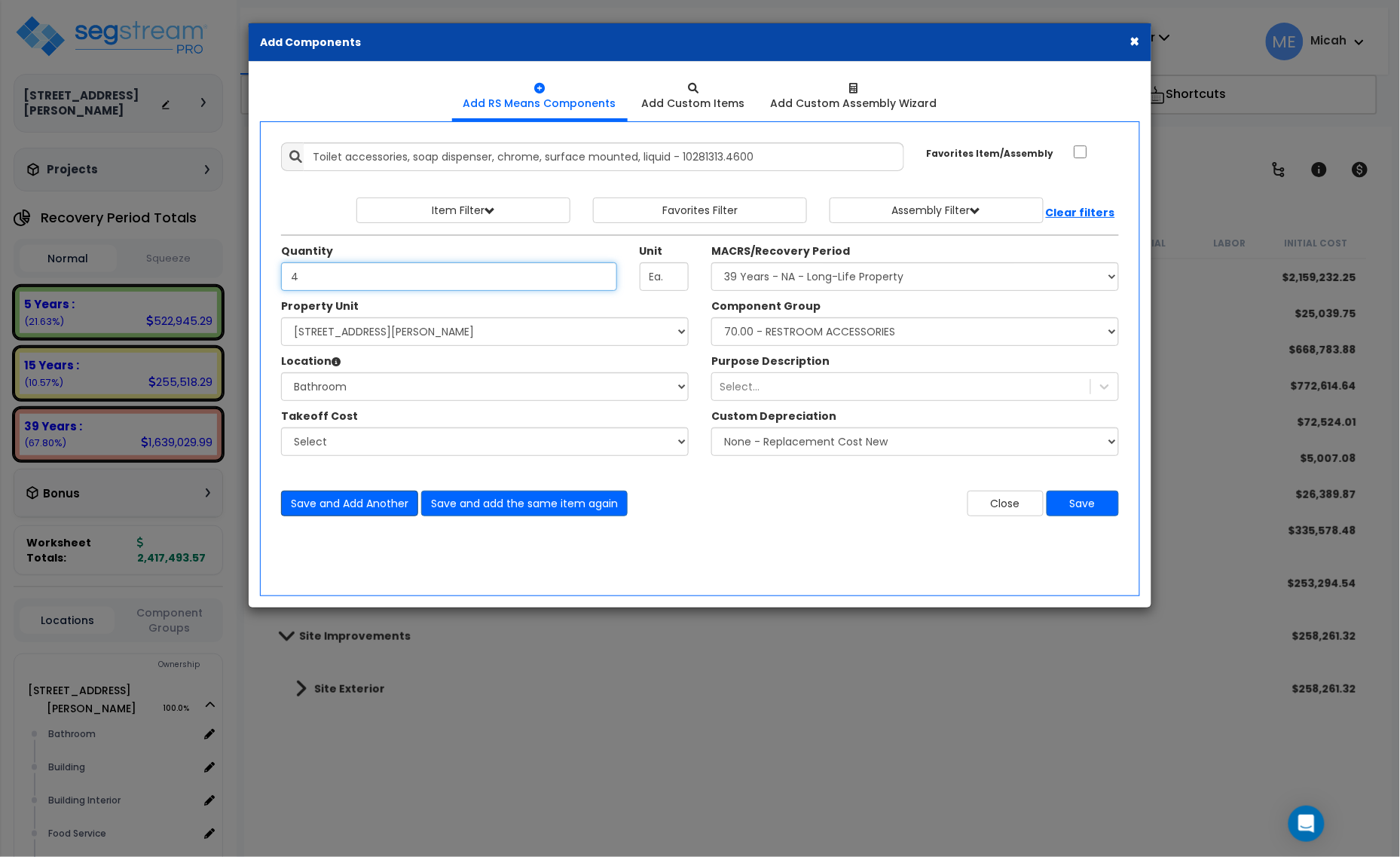
type input "4"
click at [330, 498] on button "Save and Add Another" at bounding box center [349, 504] width 137 height 26
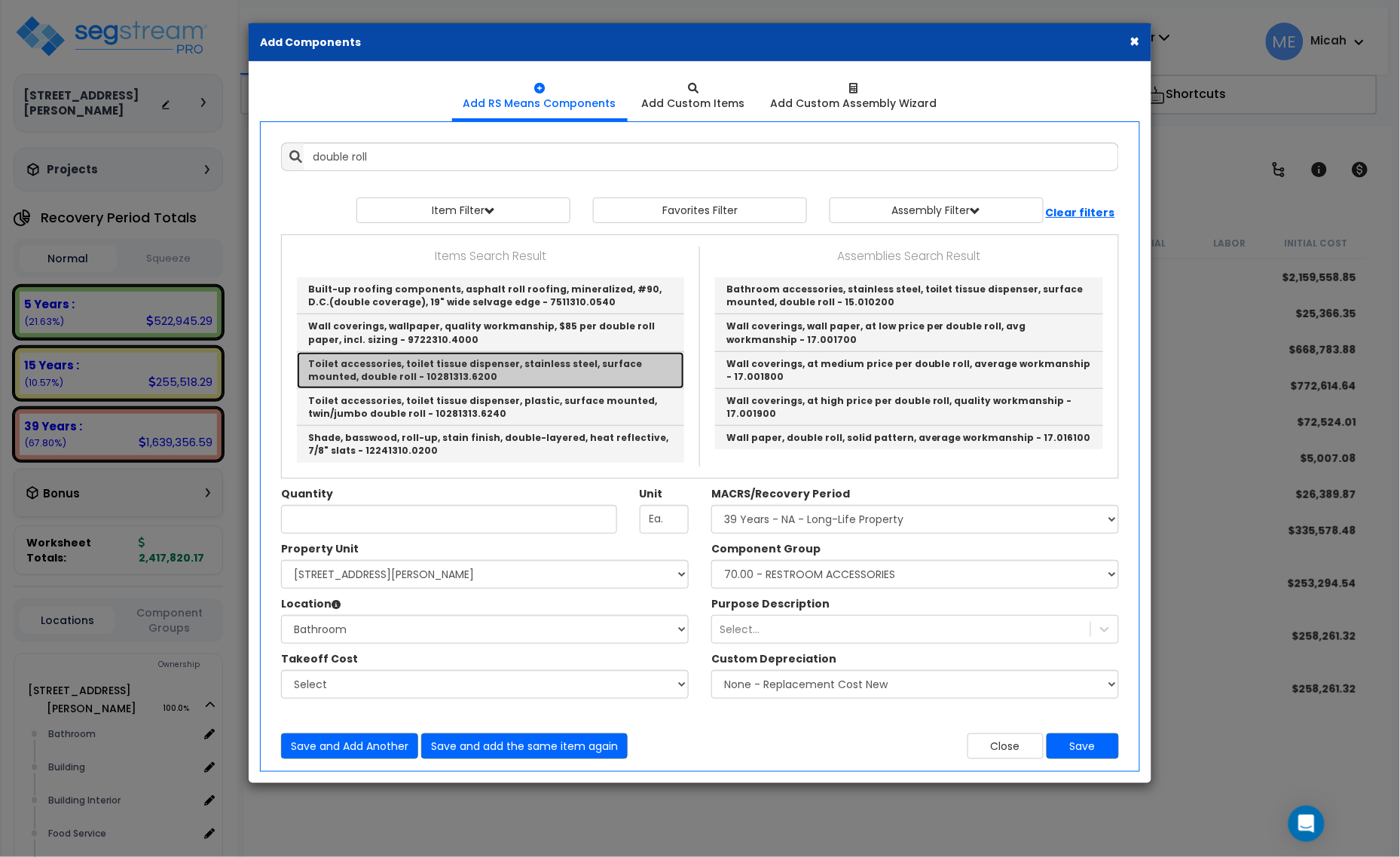
click at [625, 379] on link "Toilet accessories, toilet tissue dispenser, stainless steel, surface mounted, …" at bounding box center [491, 371] width 388 height 37
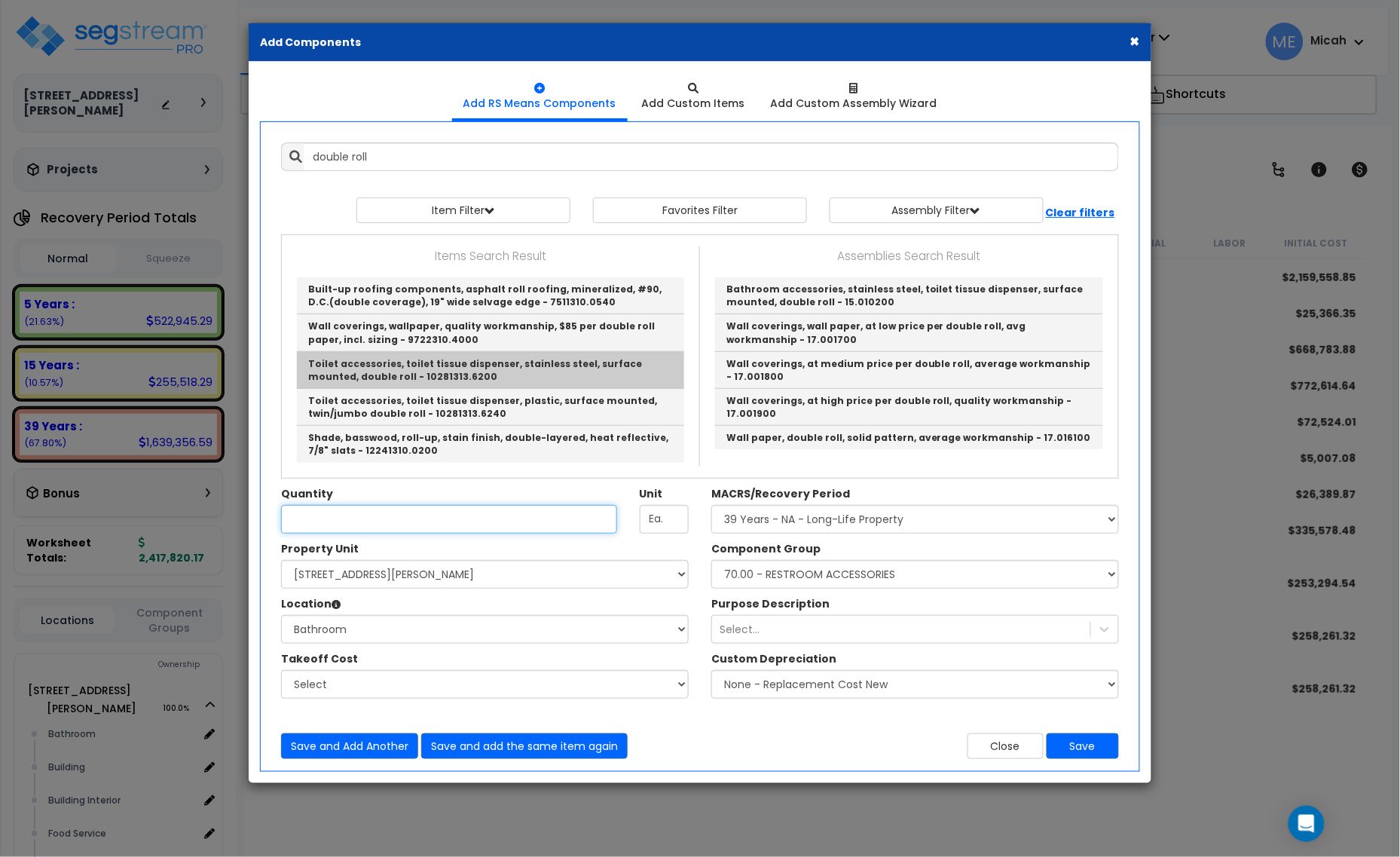
type input "Toilet accessories, toilet tissue dispenser, stainless steel, surface mounted, …"
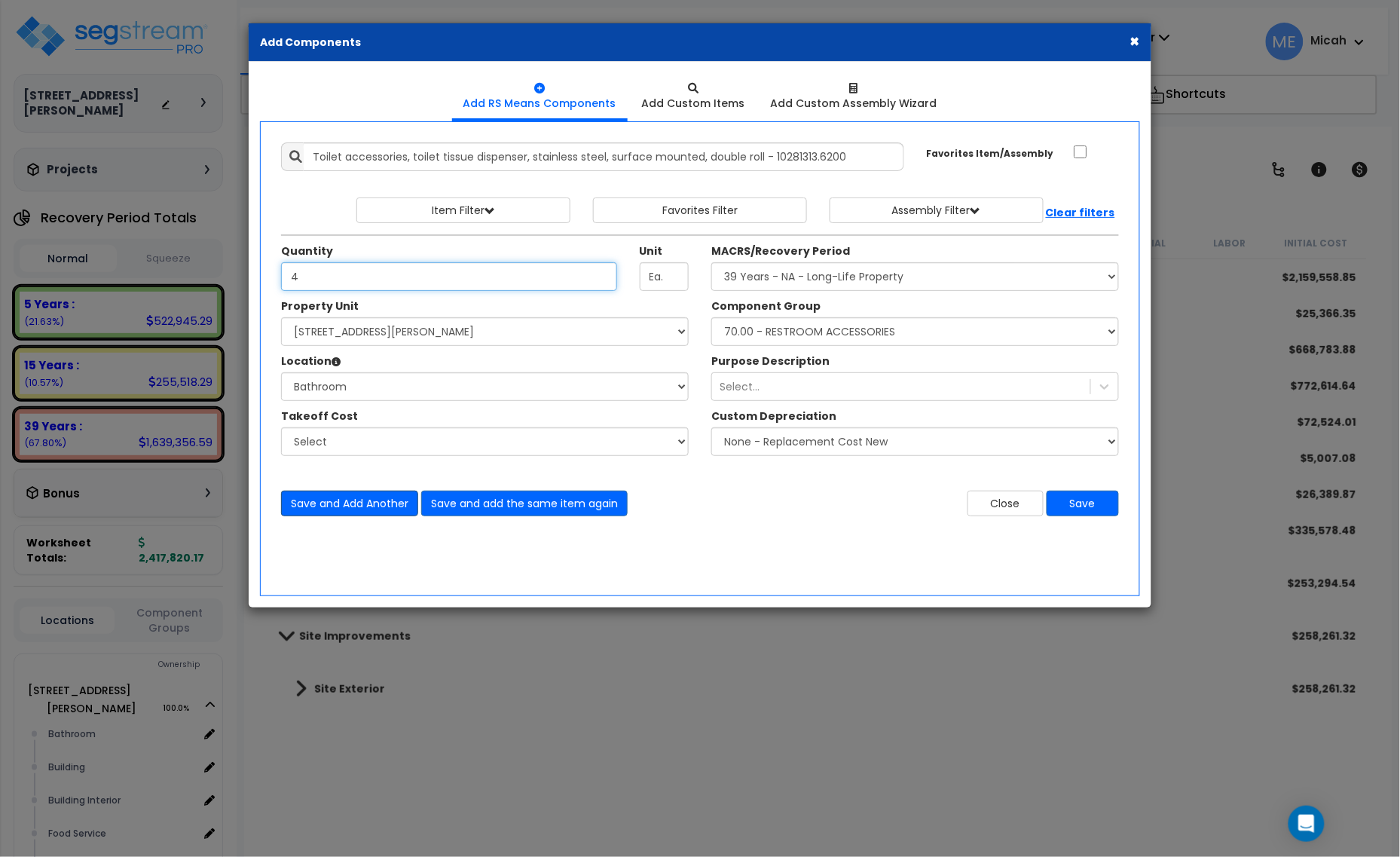
type input "4"
click at [360, 504] on button "Save and Add Another" at bounding box center [349, 504] width 137 height 26
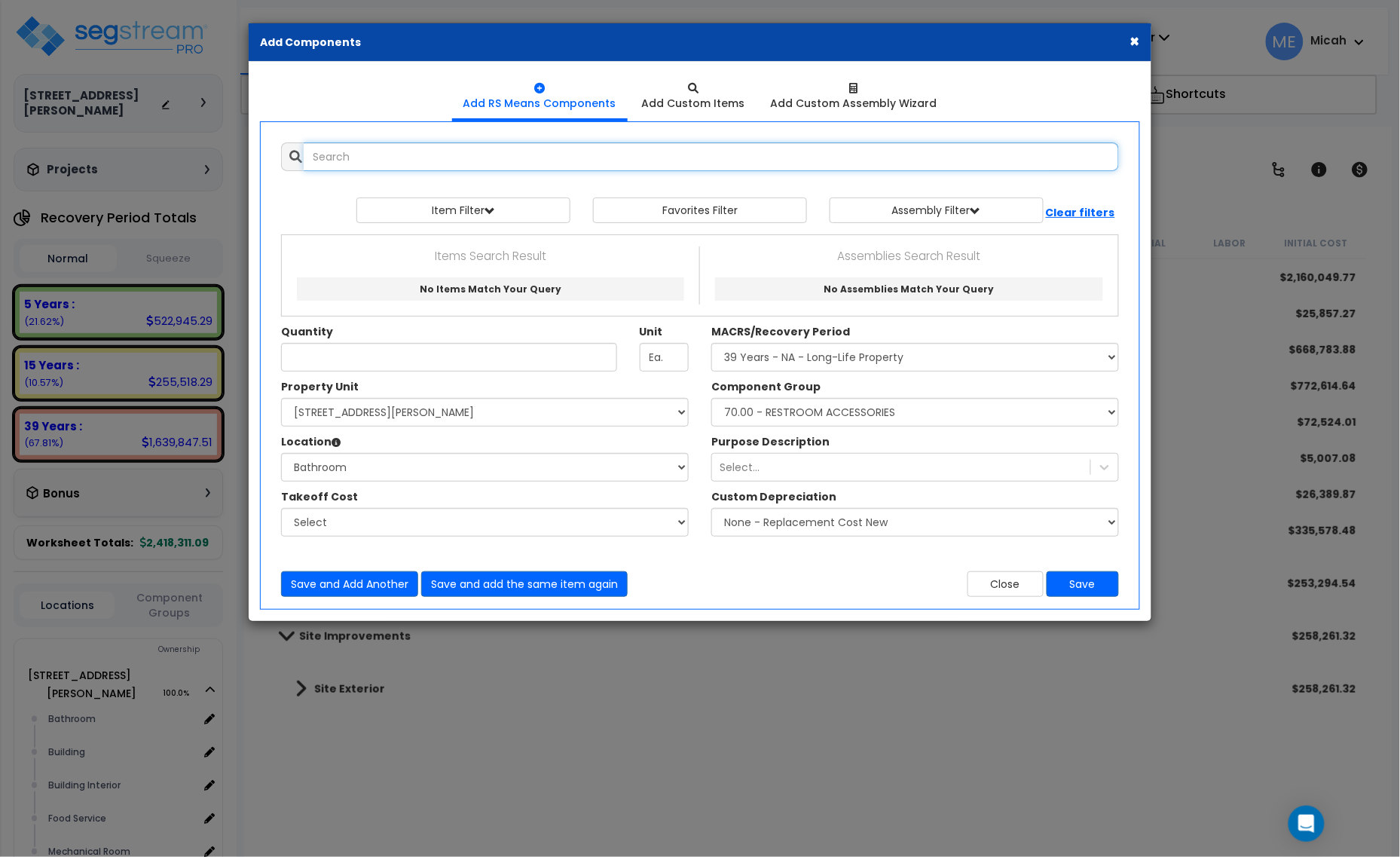
click at [502, 164] on input "text" at bounding box center [712, 156] width 815 height 29
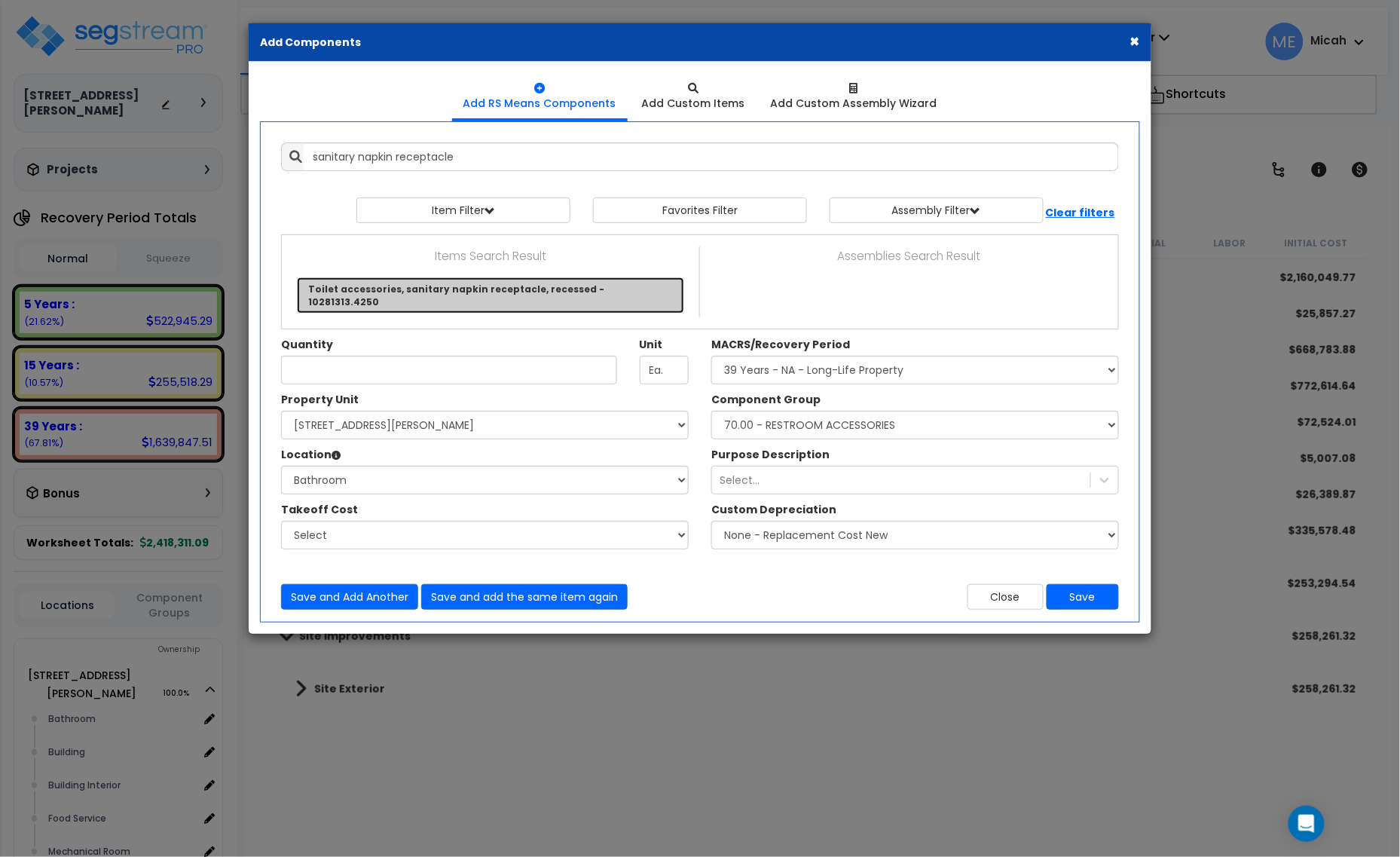
click at [618, 287] on link "Toilet accessories, sanitary napkin receptacle, recessed - 10281313.4250" at bounding box center [491, 295] width 388 height 36
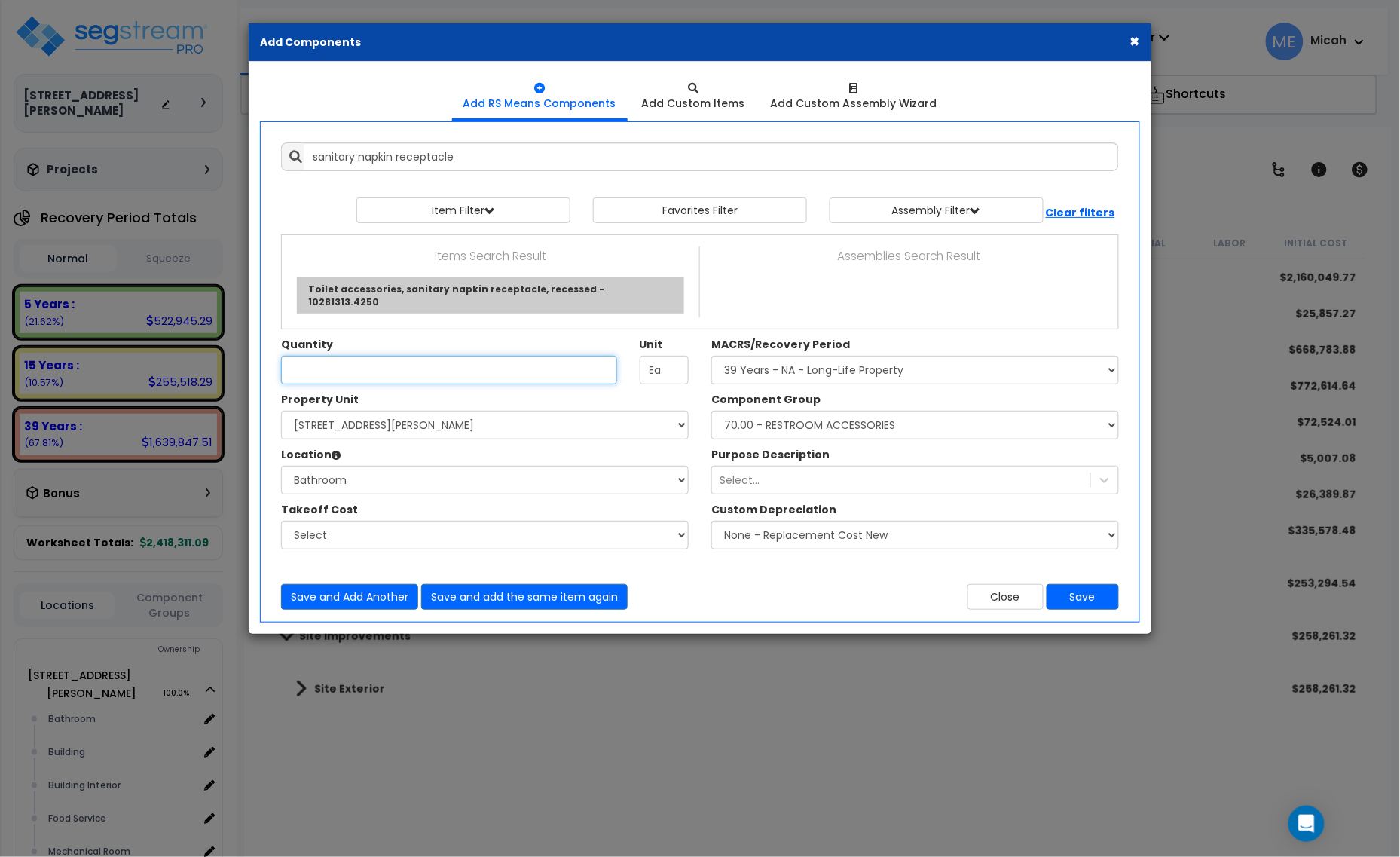
type input "Toilet accessories, sanitary napkin receptacle, recessed - 10281313.4250"
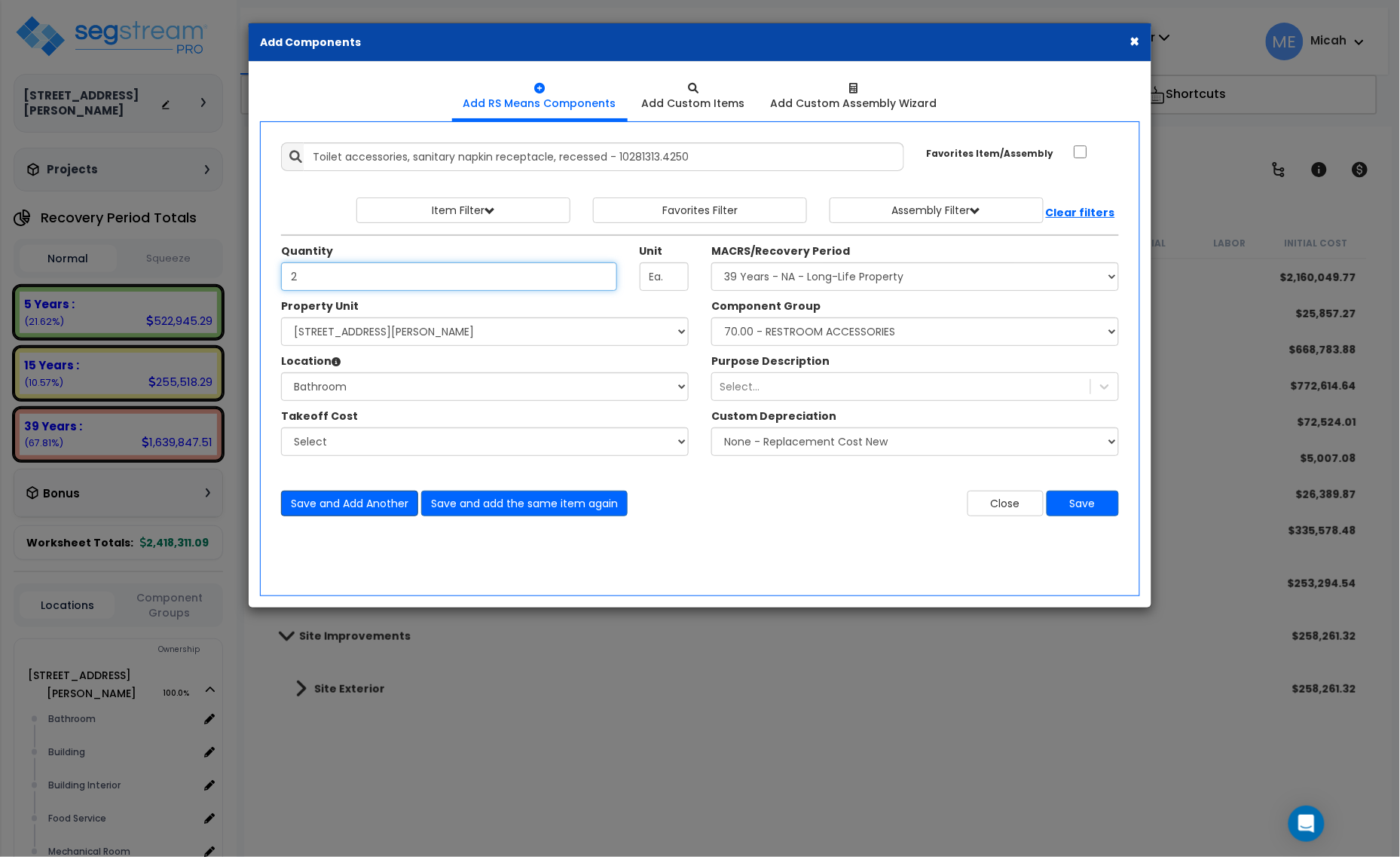
type input "2"
click at [352, 498] on button "Save and Add Another" at bounding box center [349, 504] width 137 height 26
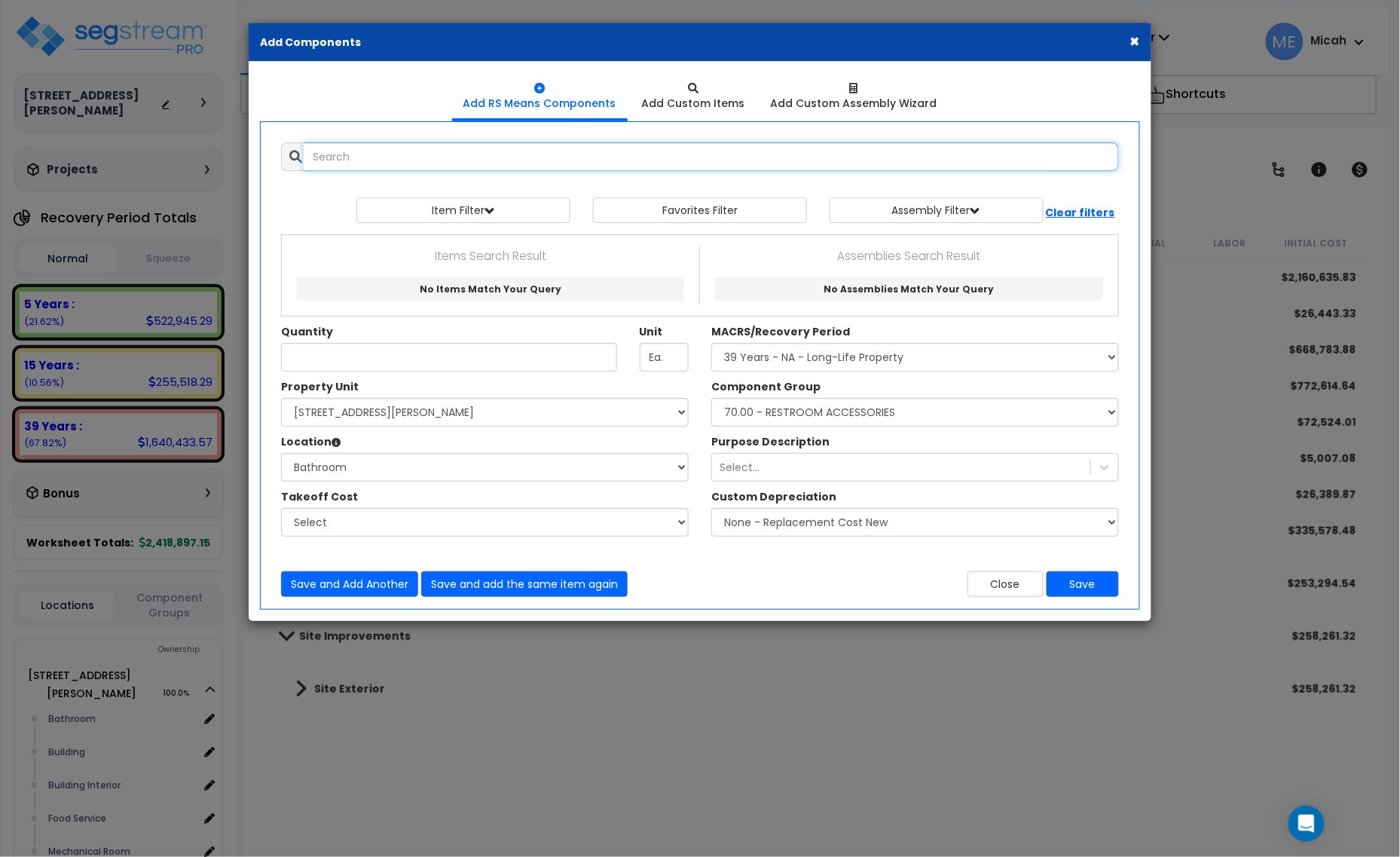
click at [413, 159] on input "text" at bounding box center [712, 156] width 815 height 29
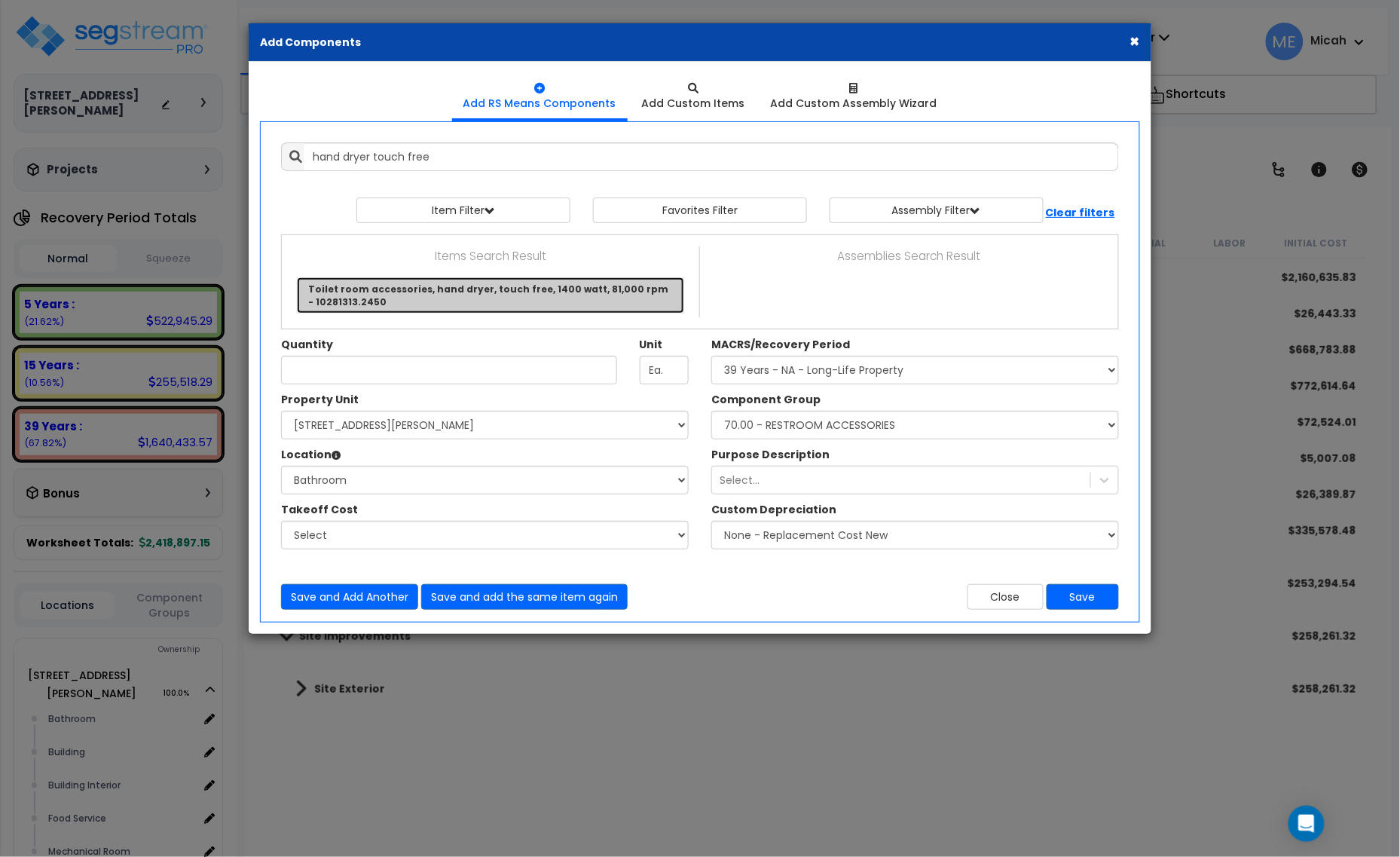
click at [535, 299] on link "Toilet room accessories, hand dryer, touch free, 1400 watt, 81,000 rpm - 102813…" at bounding box center [491, 295] width 388 height 36
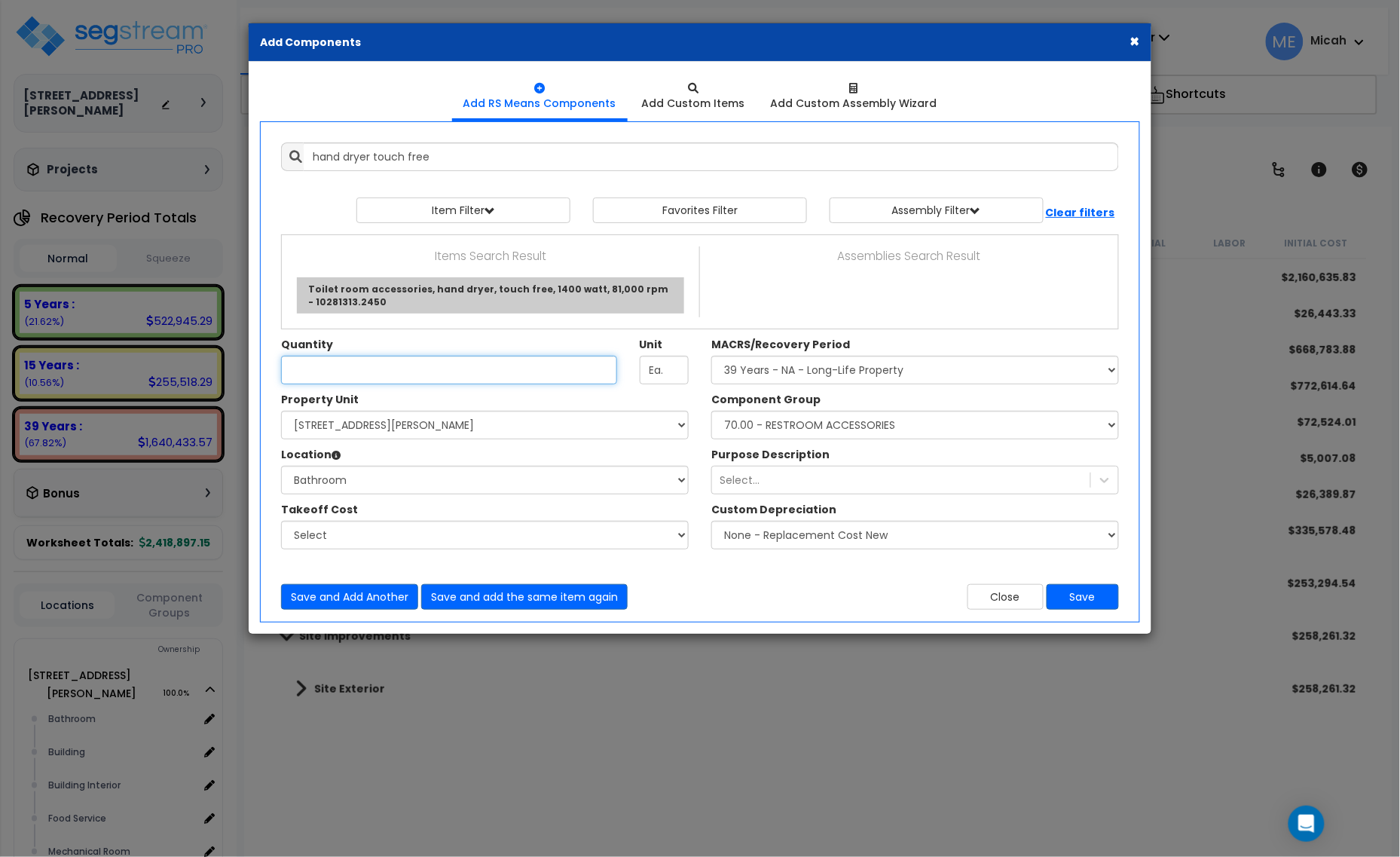
type input "Toilet room accessories, hand dryer, touch free, 1400 watt, 81,000 rpm - 102813…"
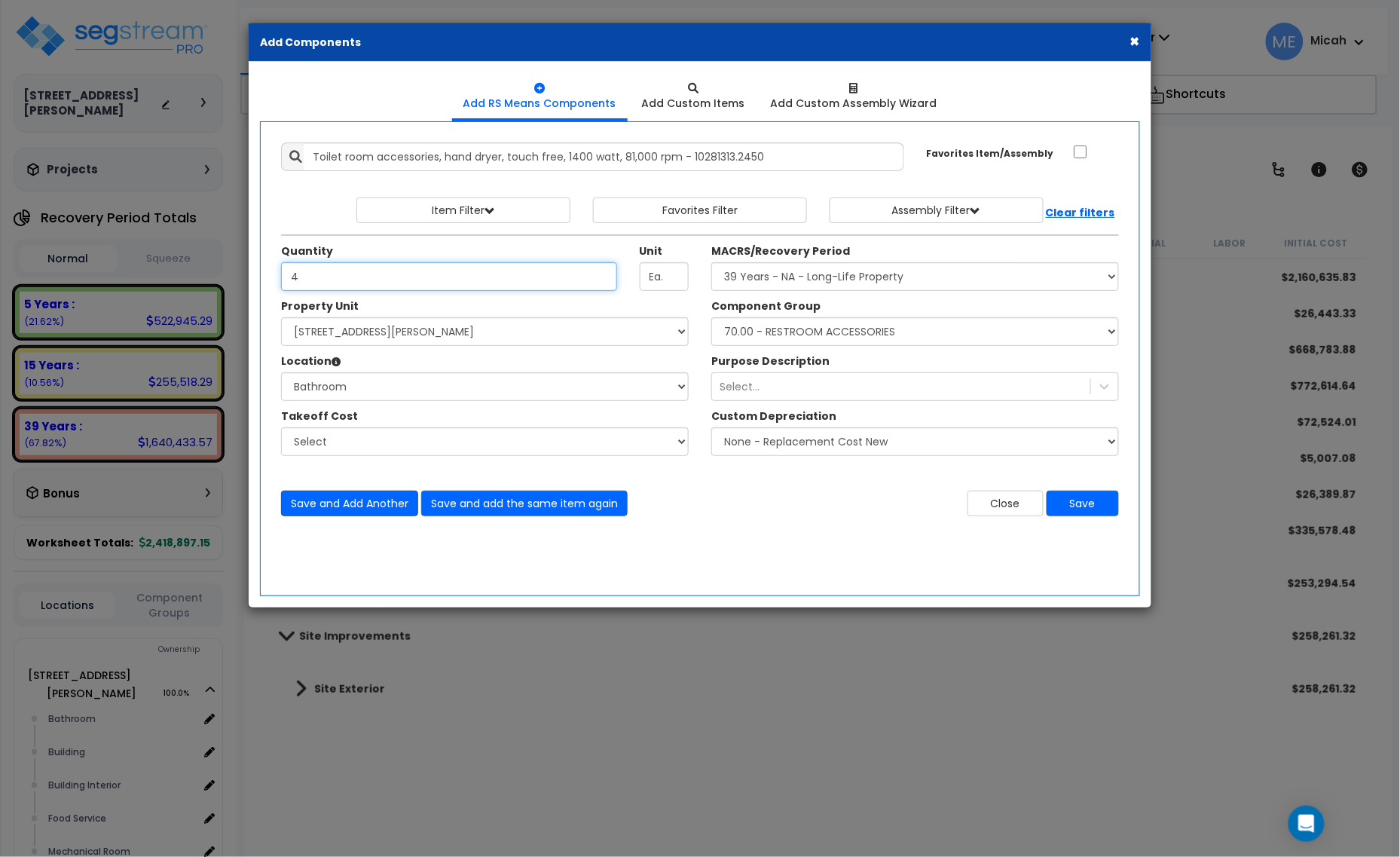
type input "4"
click at [333, 507] on button "Save and Add Another" at bounding box center [349, 504] width 137 height 26
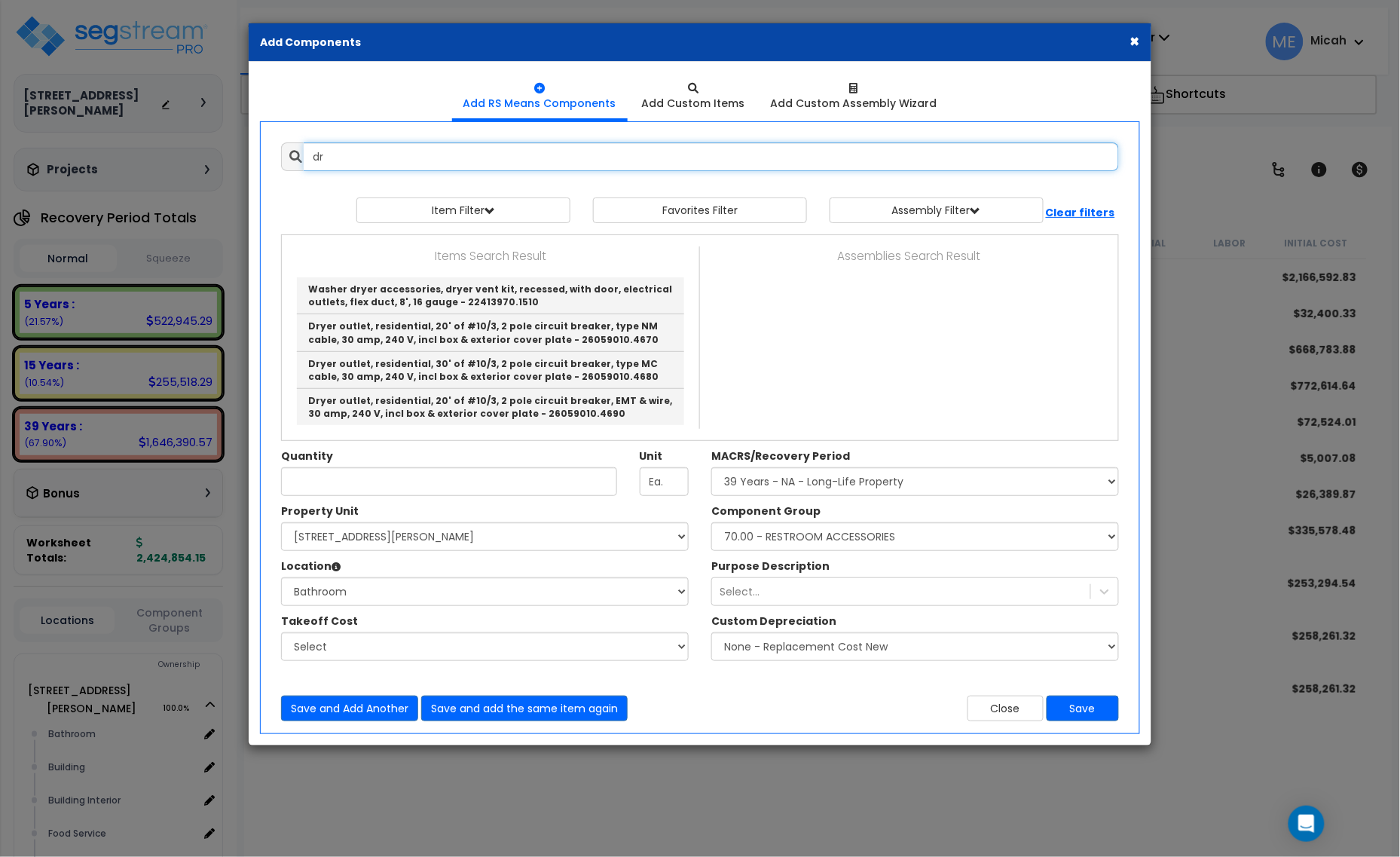
type input "d"
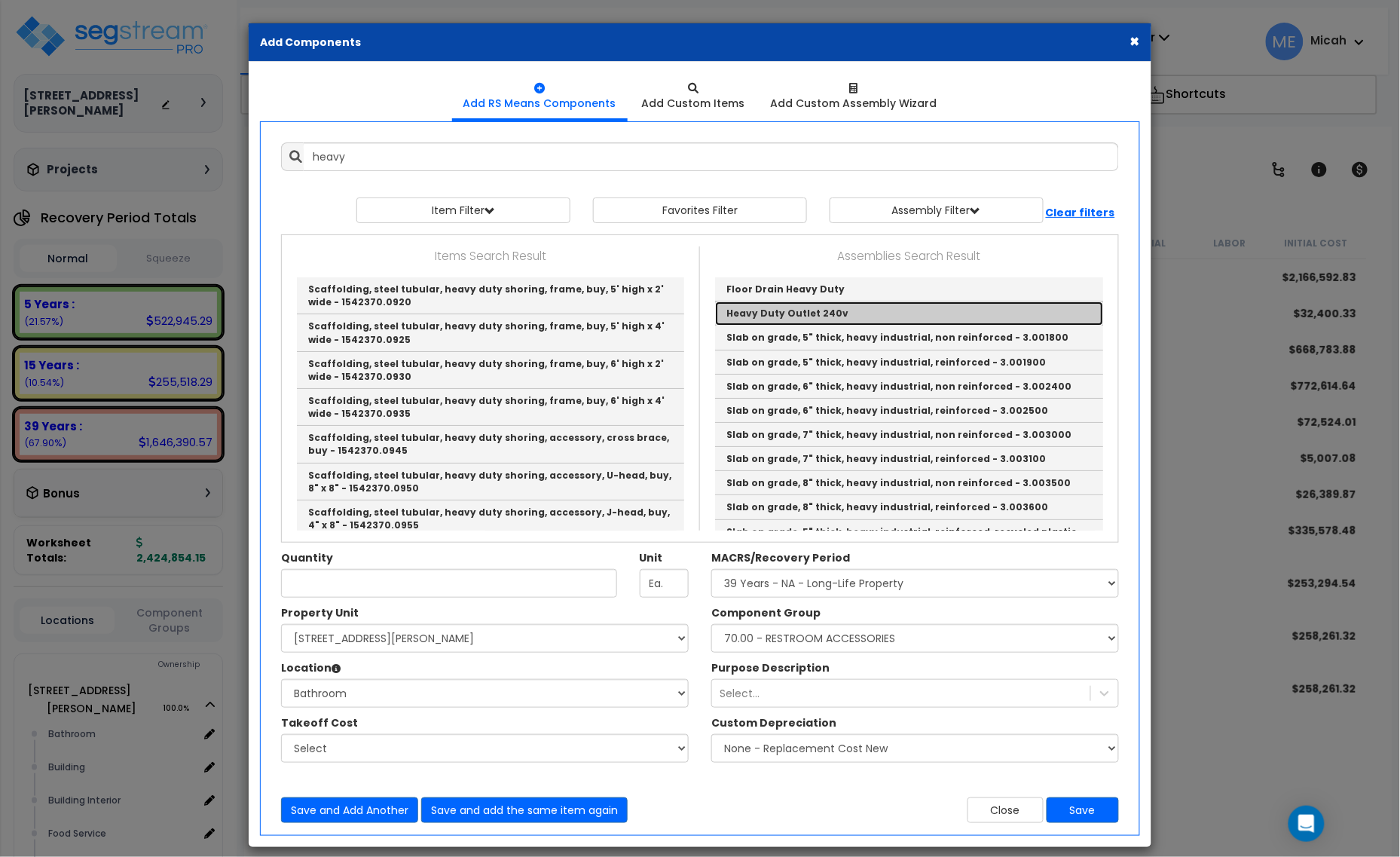
click at [770, 308] on link "Heavy Duty Outlet 240v" at bounding box center [909, 314] width 388 height 24
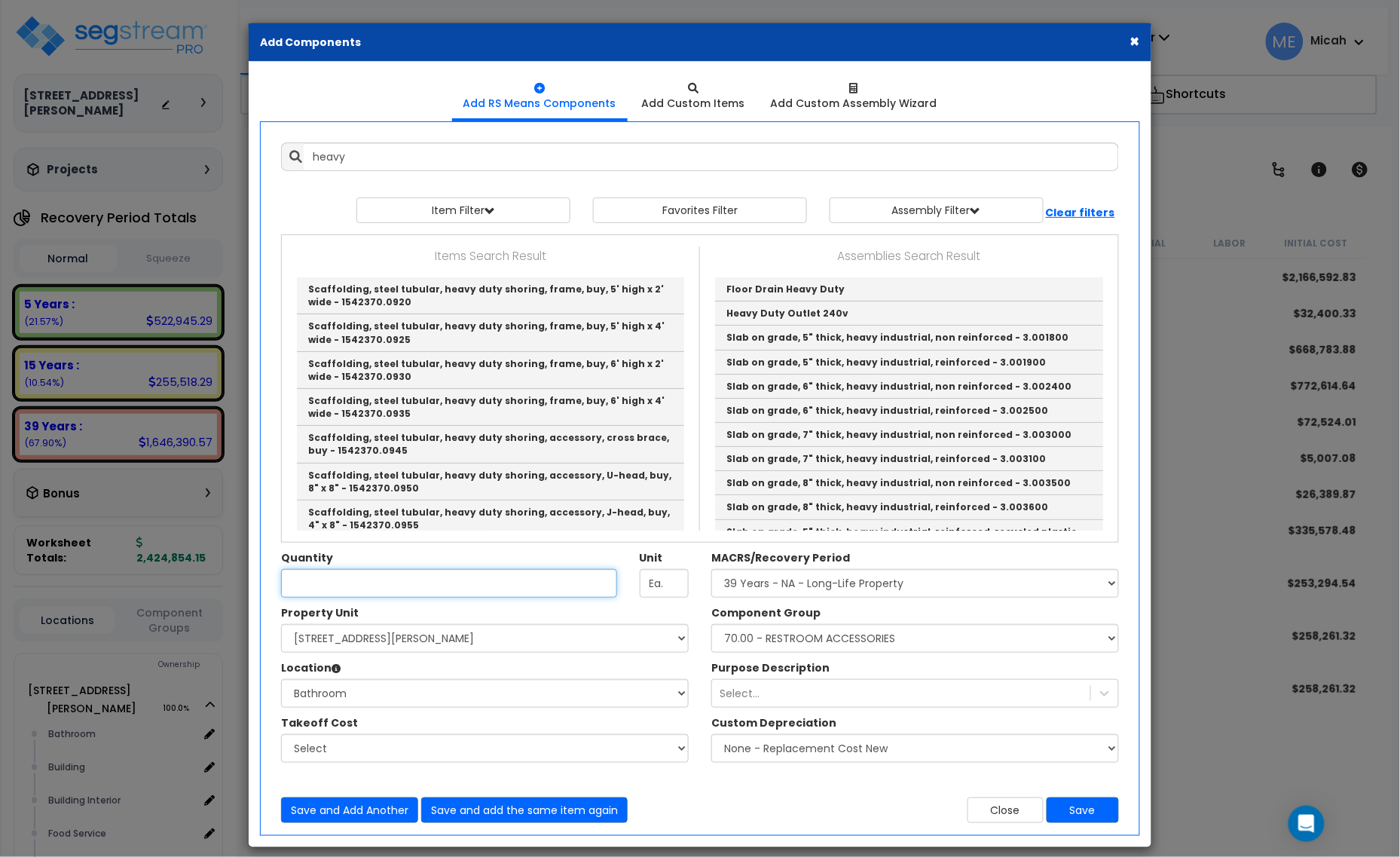
type input "Heavy Duty Outlet 240v"
checkbox input "true"
type input "EA"
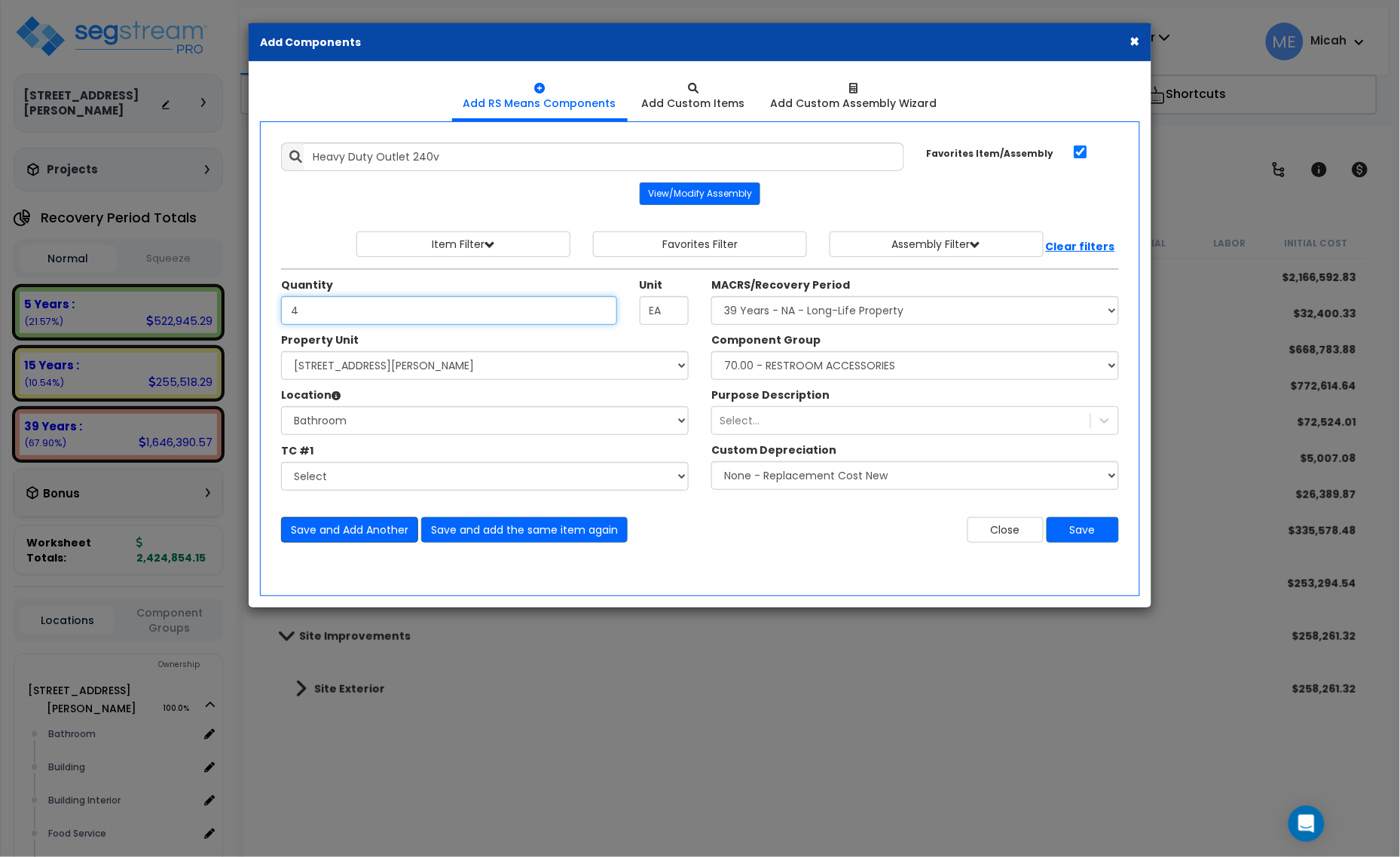
type input "4"
click at [343, 531] on button "Save and Add Another" at bounding box center [349, 530] width 137 height 26
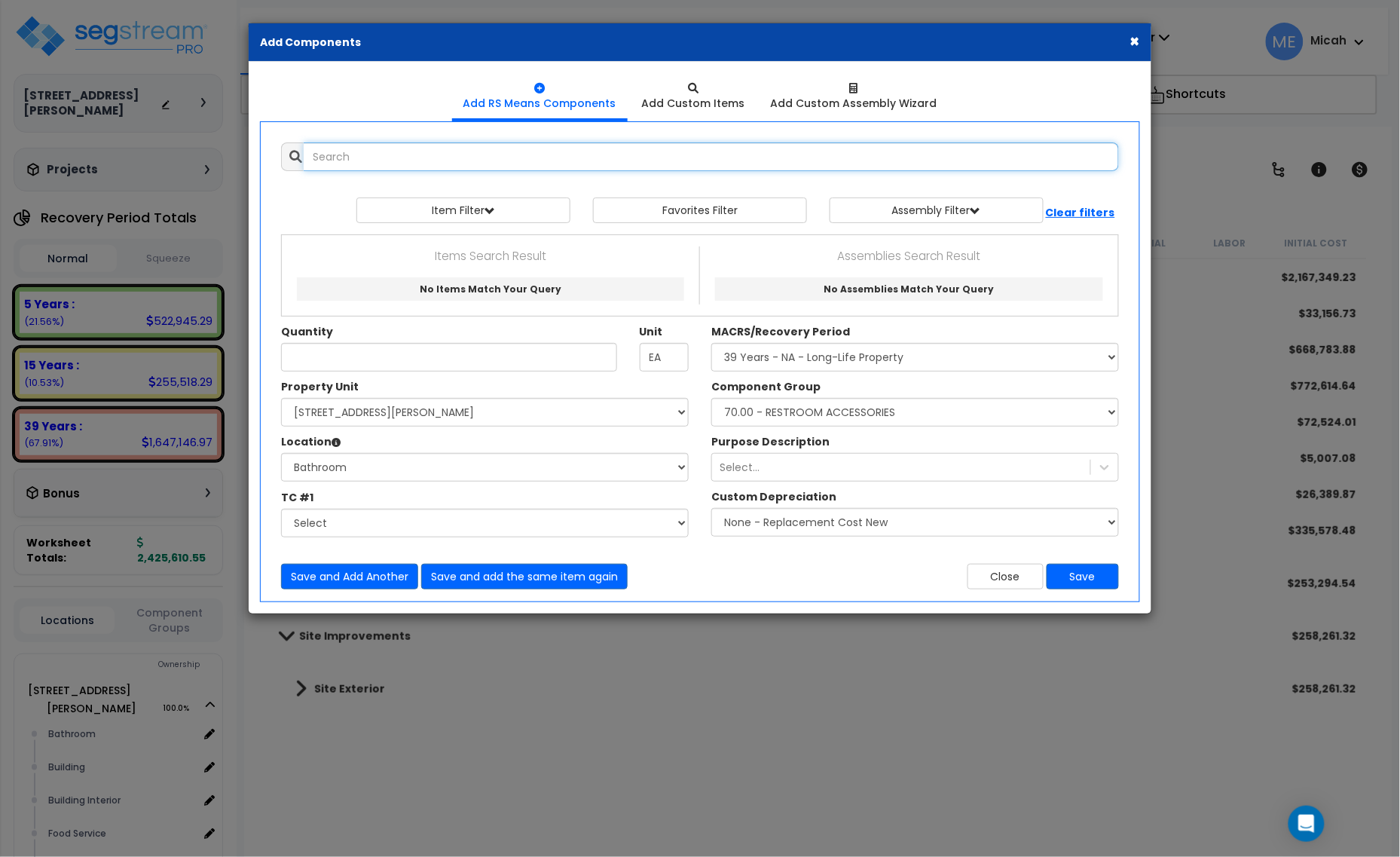
type input "b"
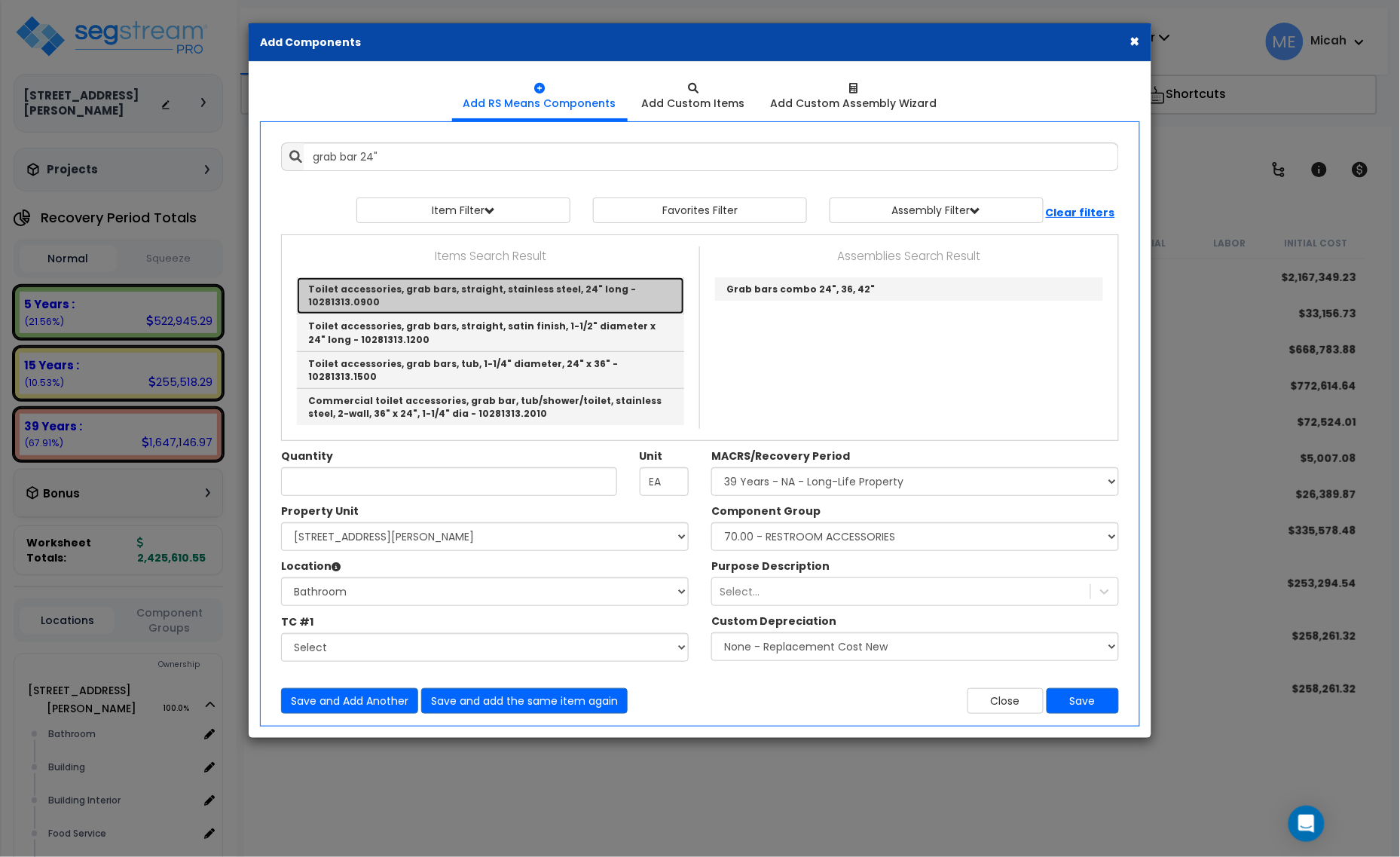
click at [480, 289] on link "Toilet accessories, grab bars, straight, stainless steel, 24" long - 10281313.0…" at bounding box center [491, 295] width 388 height 37
type input "Toilet accessories, grab bars, straight, stainless steel, 24" long - 10281313.0…"
checkbox input "false"
type input "Ea."
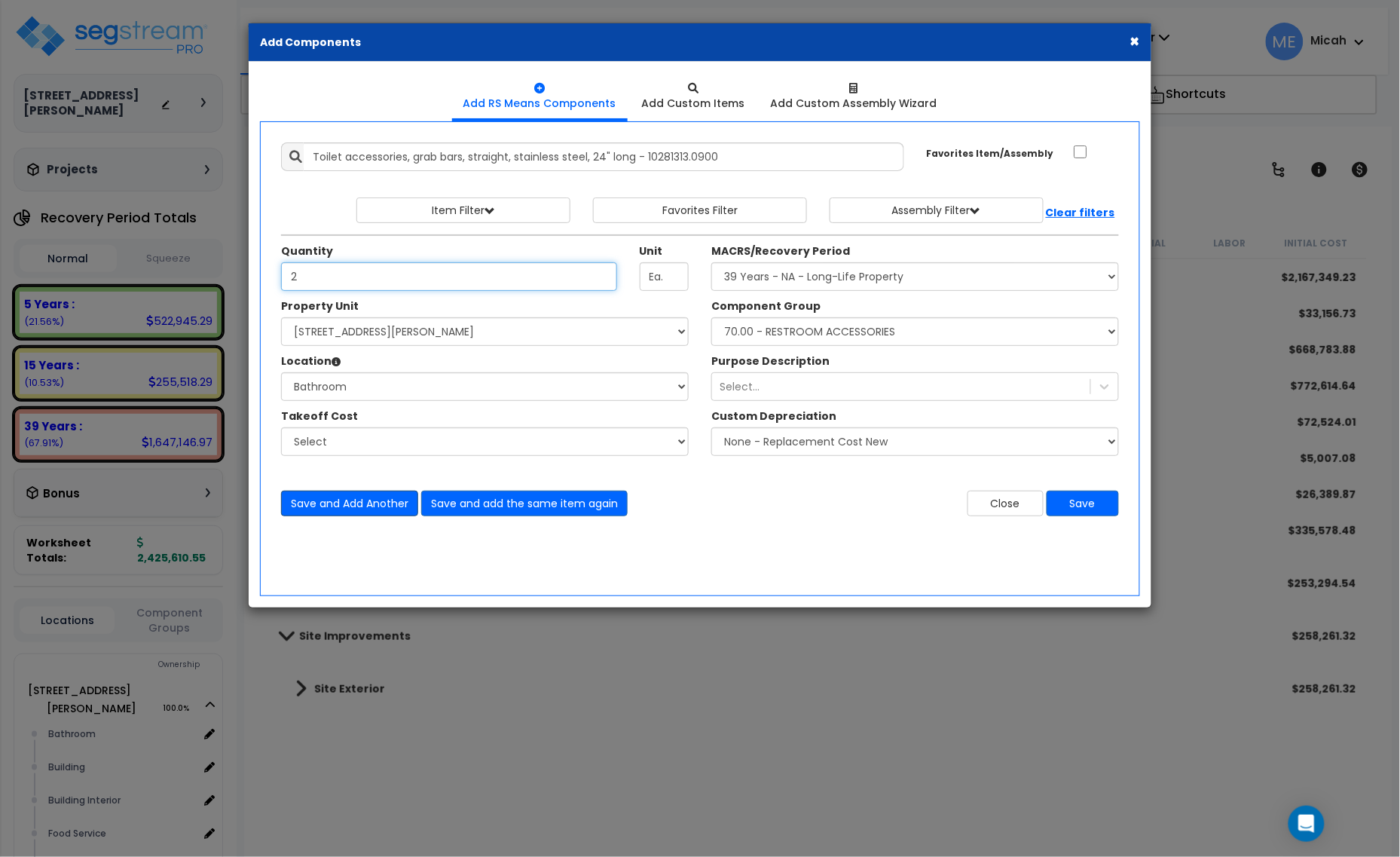
type input "2"
click at [355, 506] on button "Save and Add Another" at bounding box center [349, 504] width 137 height 26
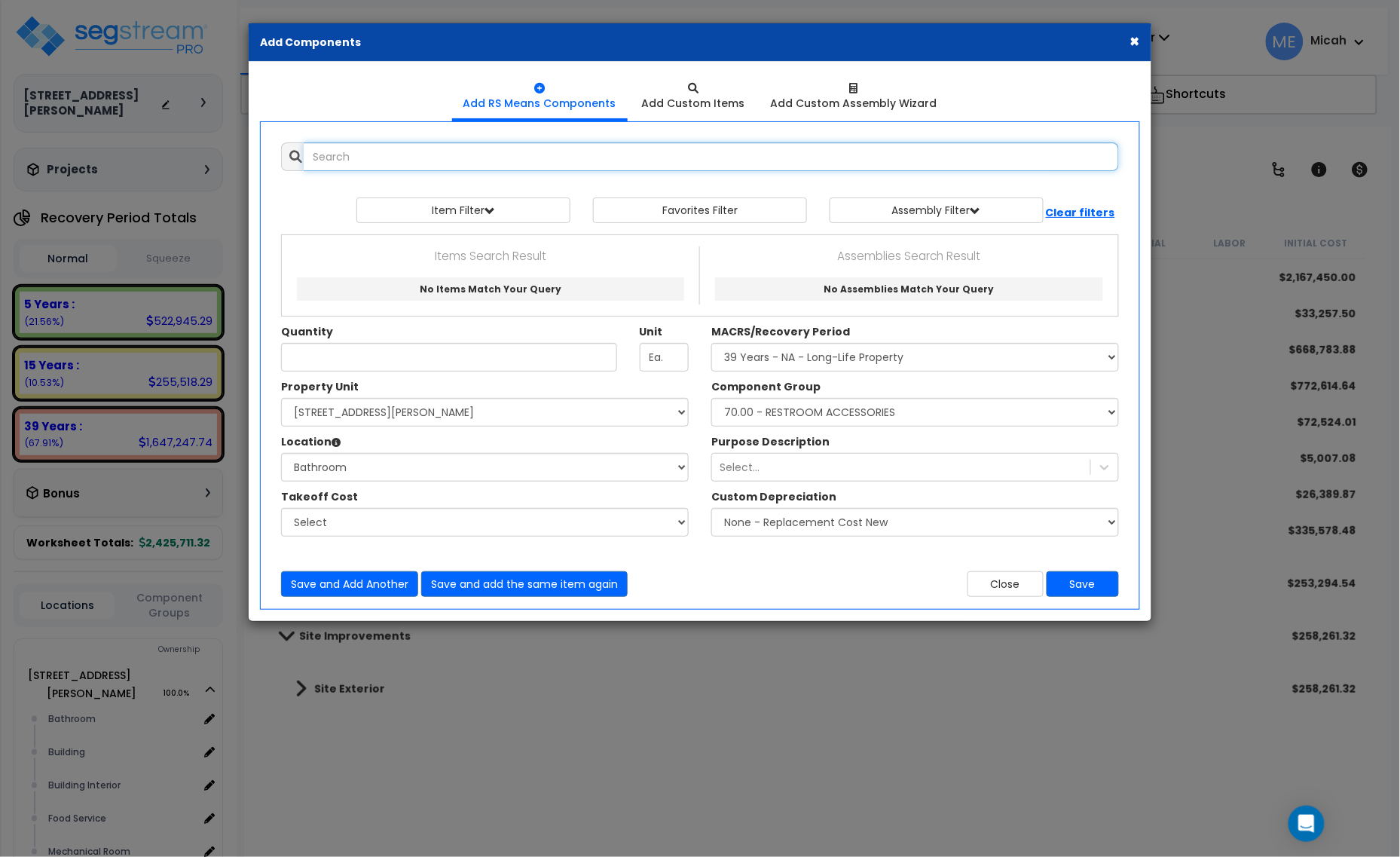
click at [503, 153] on input "text" at bounding box center [712, 156] width 815 height 29
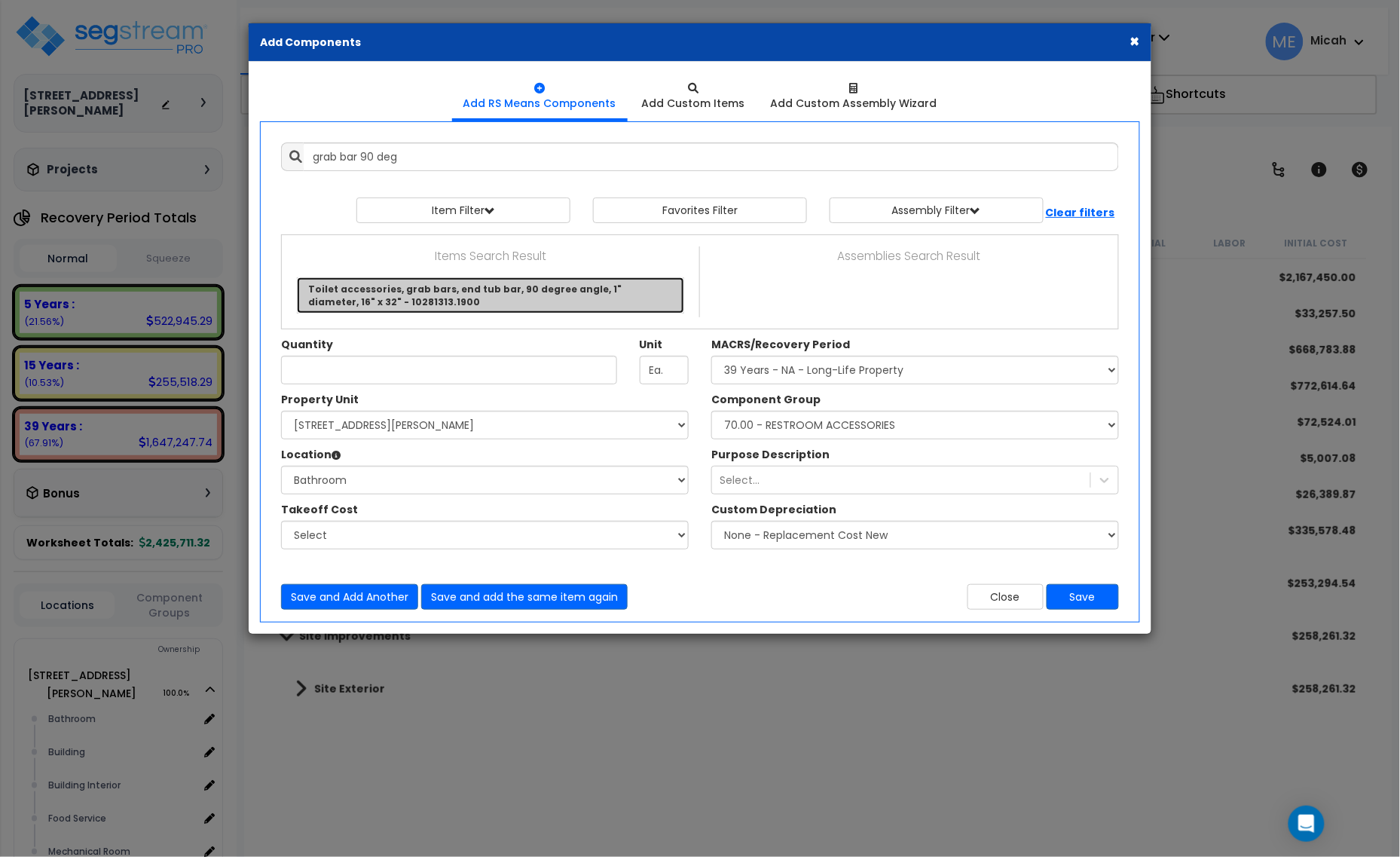
click at [484, 299] on link "Toilet accessories, grab bars, end tub bar, 90 degree angle, 1" diameter, 16" x…" at bounding box center [491, 295] width 388 height 36
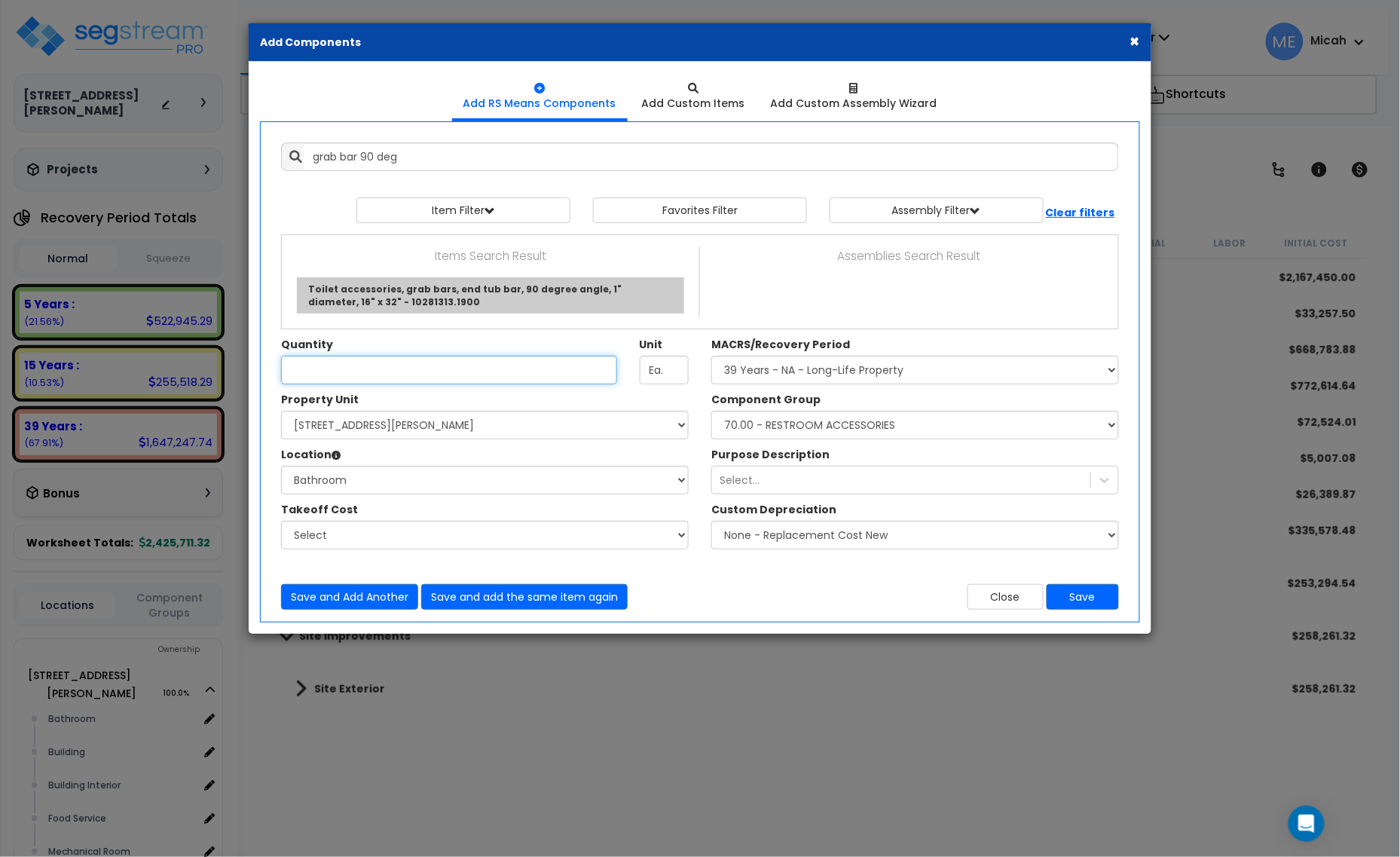
type input "Toilet accessories, grab bars, end tub bar, 90 degree angle, 1" diameter, 16" x…"
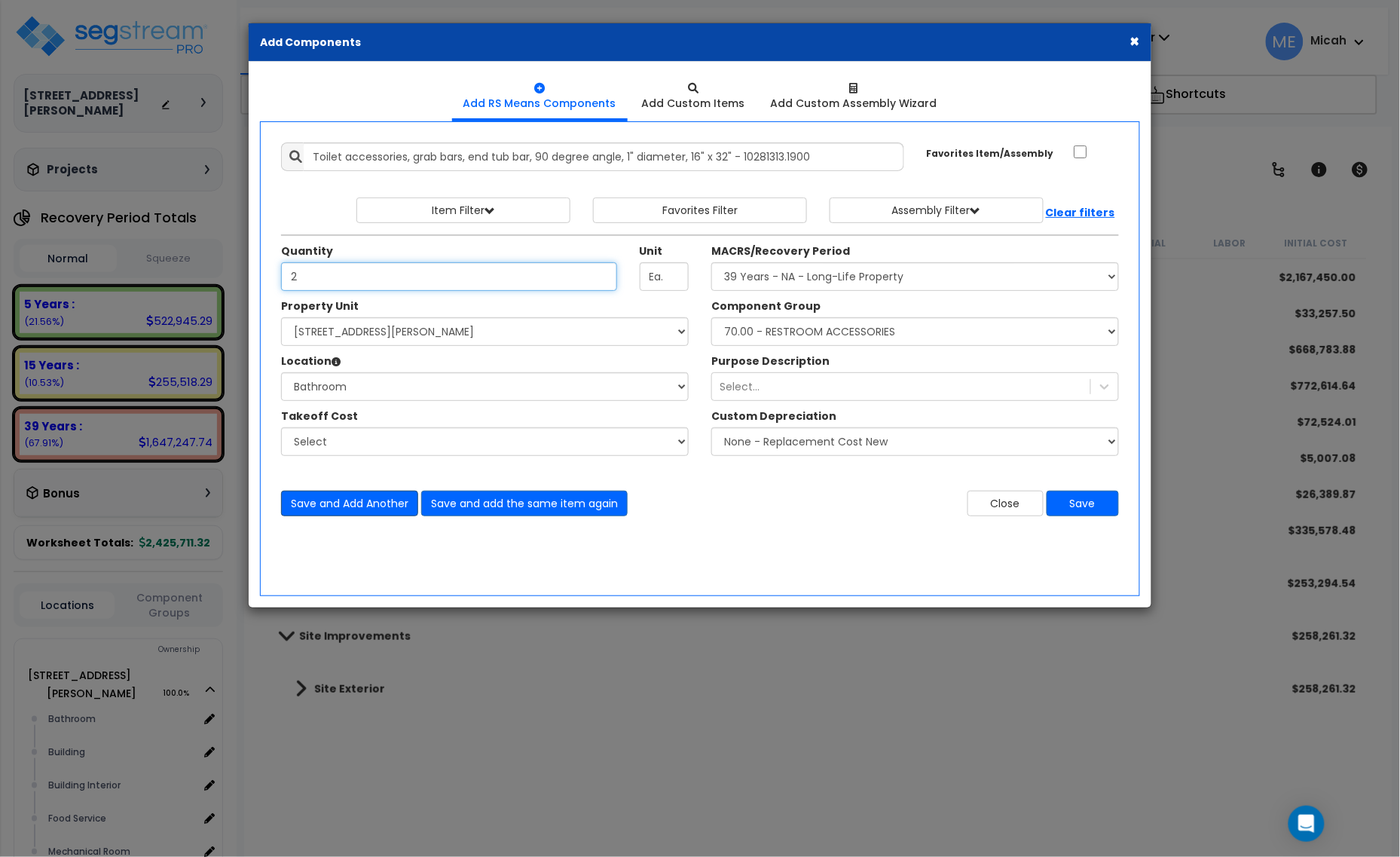
type input "2"
click at [358, 500] on button "Save and Add Another" at bounding box center [349, 504] width 137 height 26
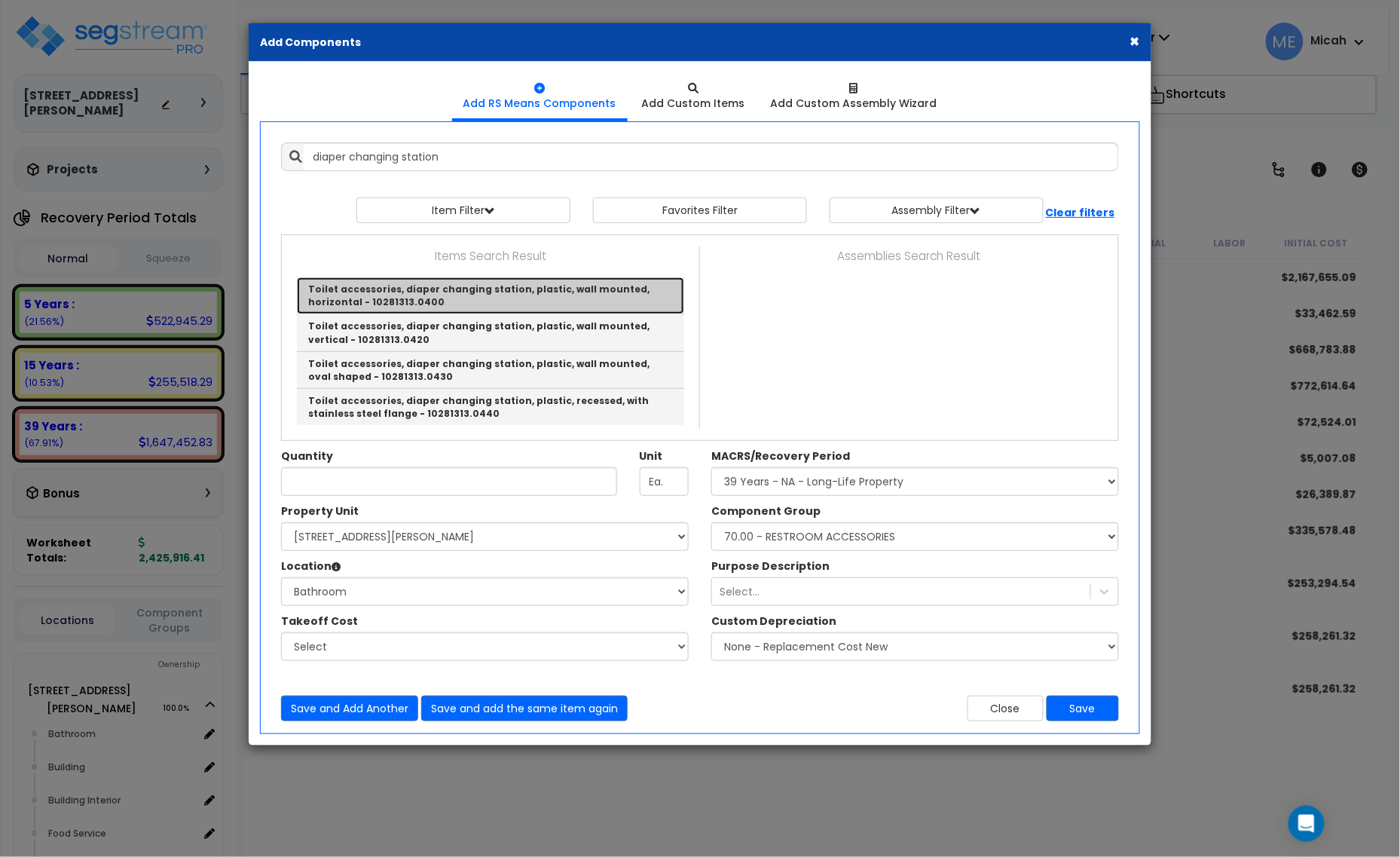
click at [529, 287] on link "Toilet accessories, diaper changing station, plastic, wall mounted, horizontal …" at bounding box center [491, 295] width 388 height 37
type input "Toilet accessories, diaper changing station, plastic, wall mounted, horizontal …"
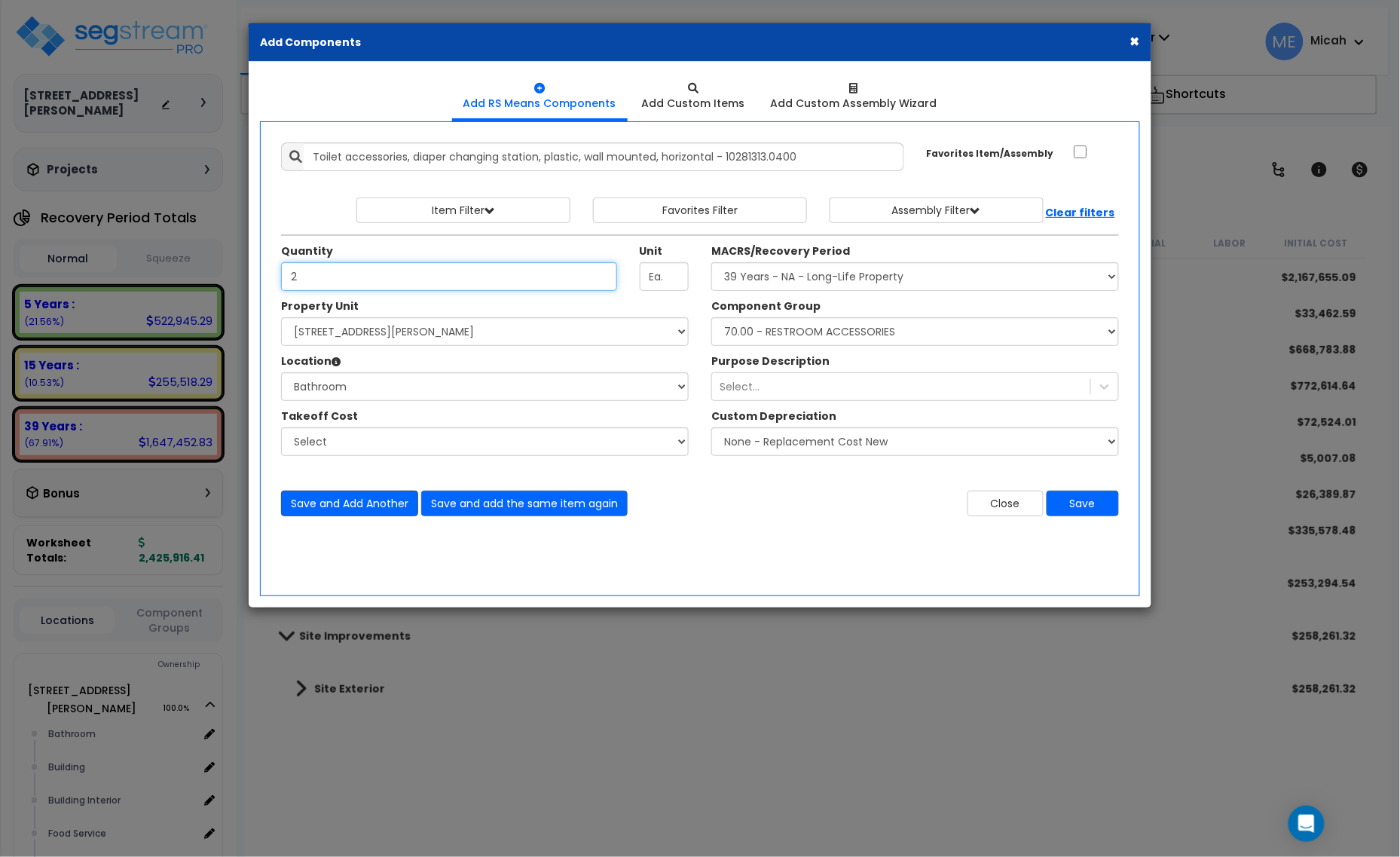
type input "2"
click at [356, 501] on button "Save and Add Another" at bounding box center [349, 504] width 137 height 26
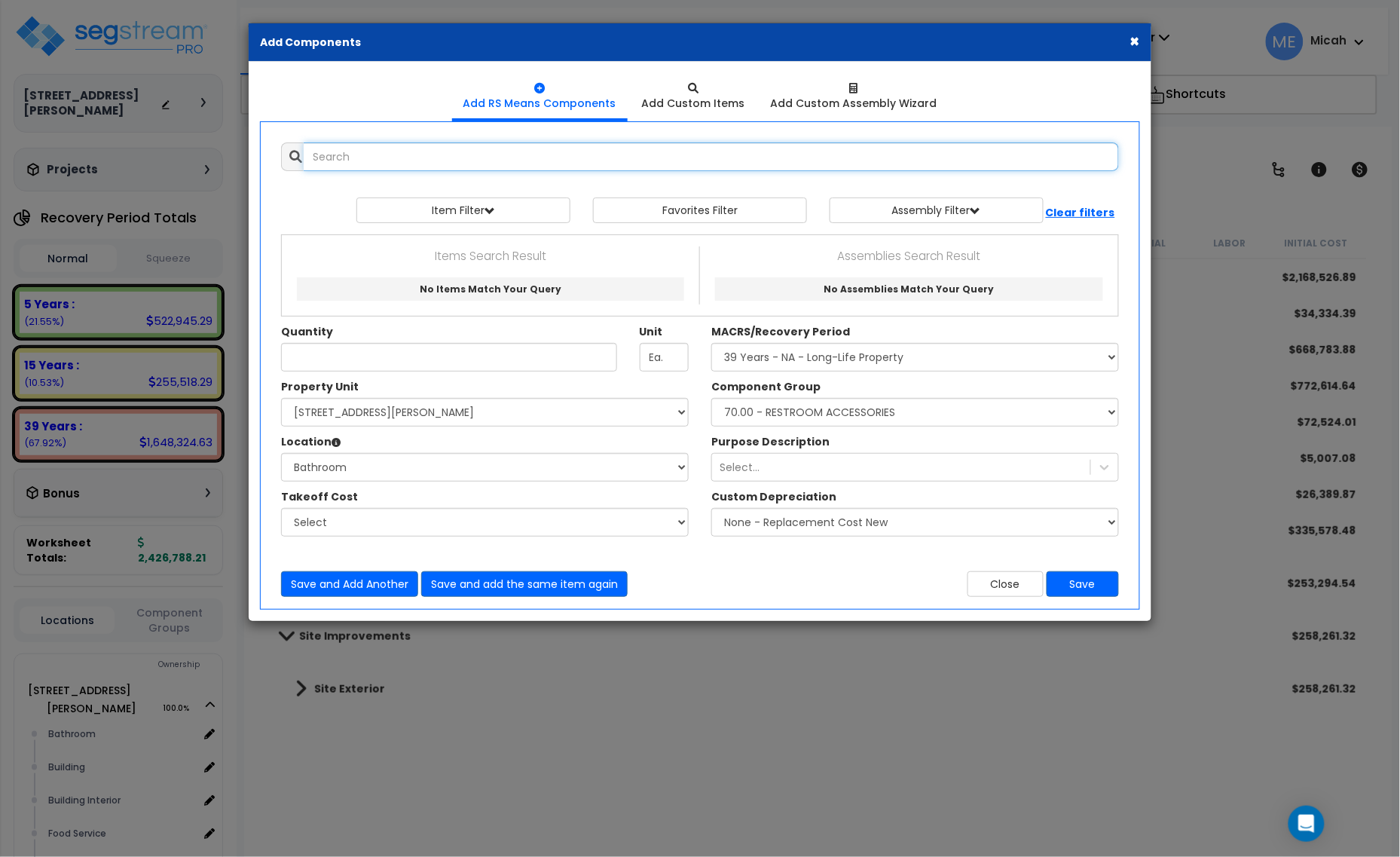
click at [418, 153] on input "text" at bounding box center [712, 156] width 815 height 29
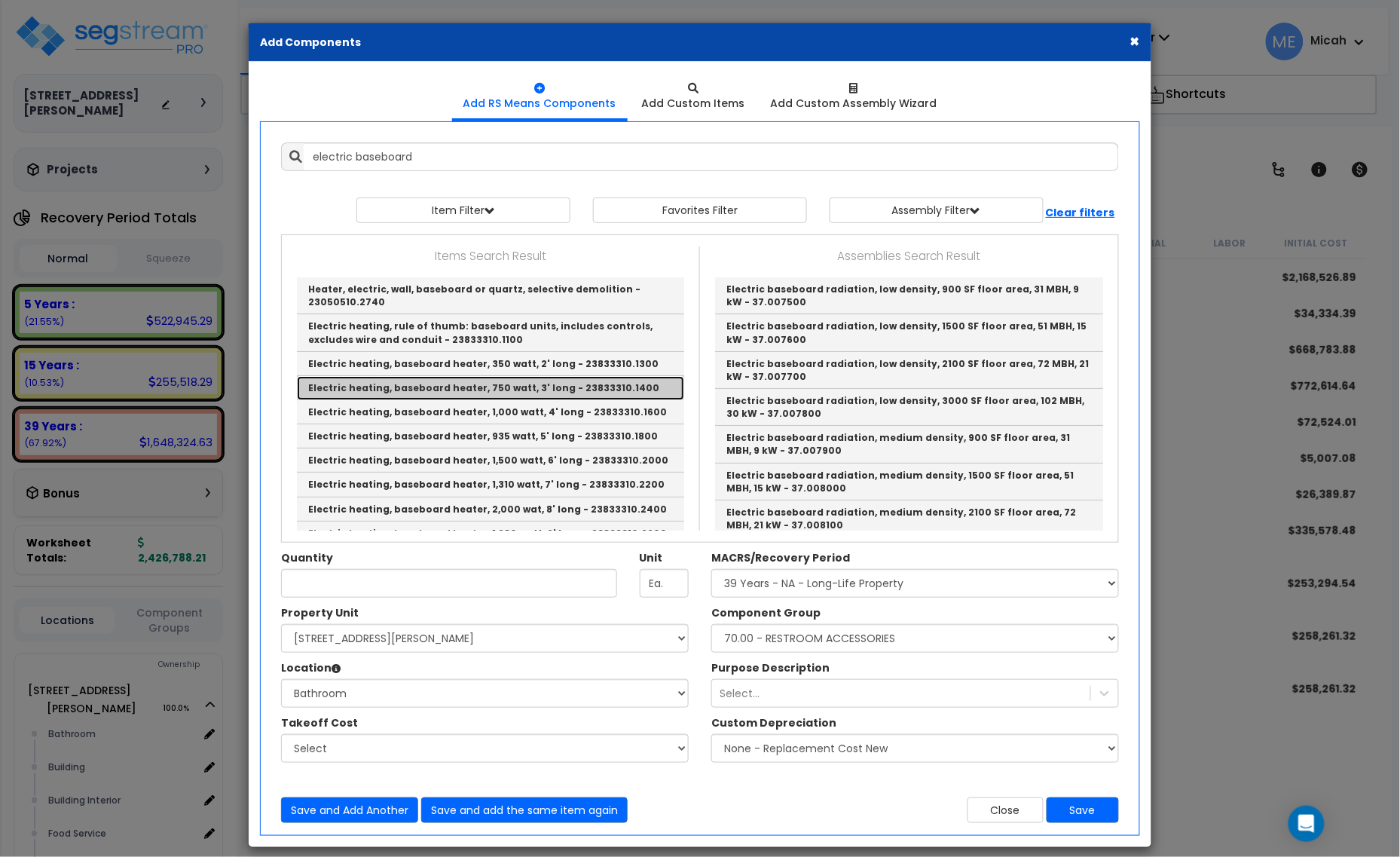
click at [590, 396] on link "Electric heating, baseboard heater, 750 watt, 3' long - 23833310.1400" at bounding box center [491, 388] width 388 height 24
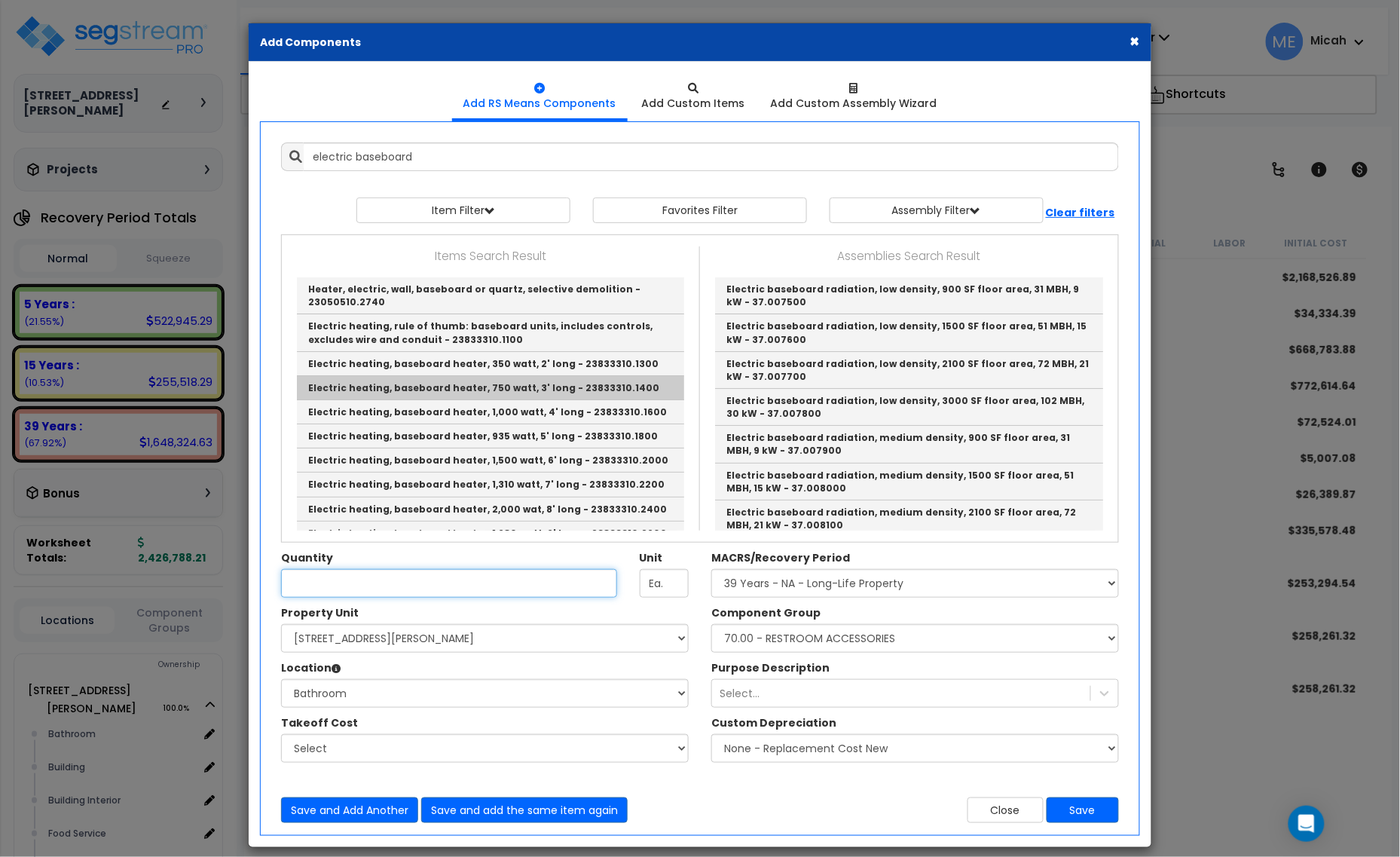
type input "Electric heating, baseboard heater, 750 watt, 3' long - 23833310.1400"
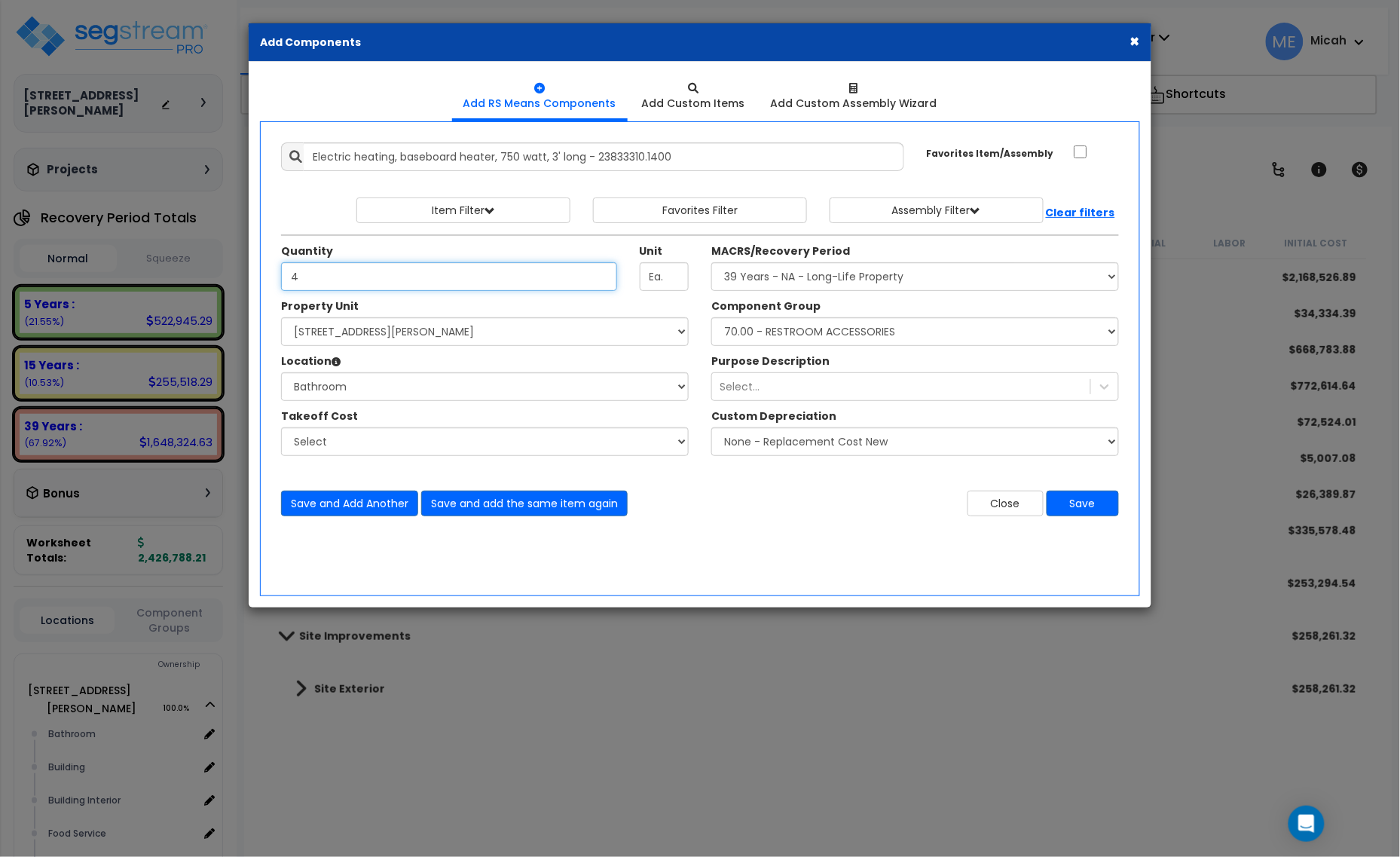
type input "4"
click at [856, 330] on select "Select Component Group 143.00 - FIRE EXTINGUISHERS 350.00 - SITE FIRE PROTECTIO…" at bounding box center [915, 331] width 408 height 29
select select "56957"
click at [865, 338] on select "Select Component Group 143.00 - FIRE EXTINGUISHERS 350.00 - SITE FIRE PROTECTIO…" at bounding box center [915, 331] width 408 height 29
click at [1100, 511] on button "Save" at bounding box center [1083, 504] width 73 height 26
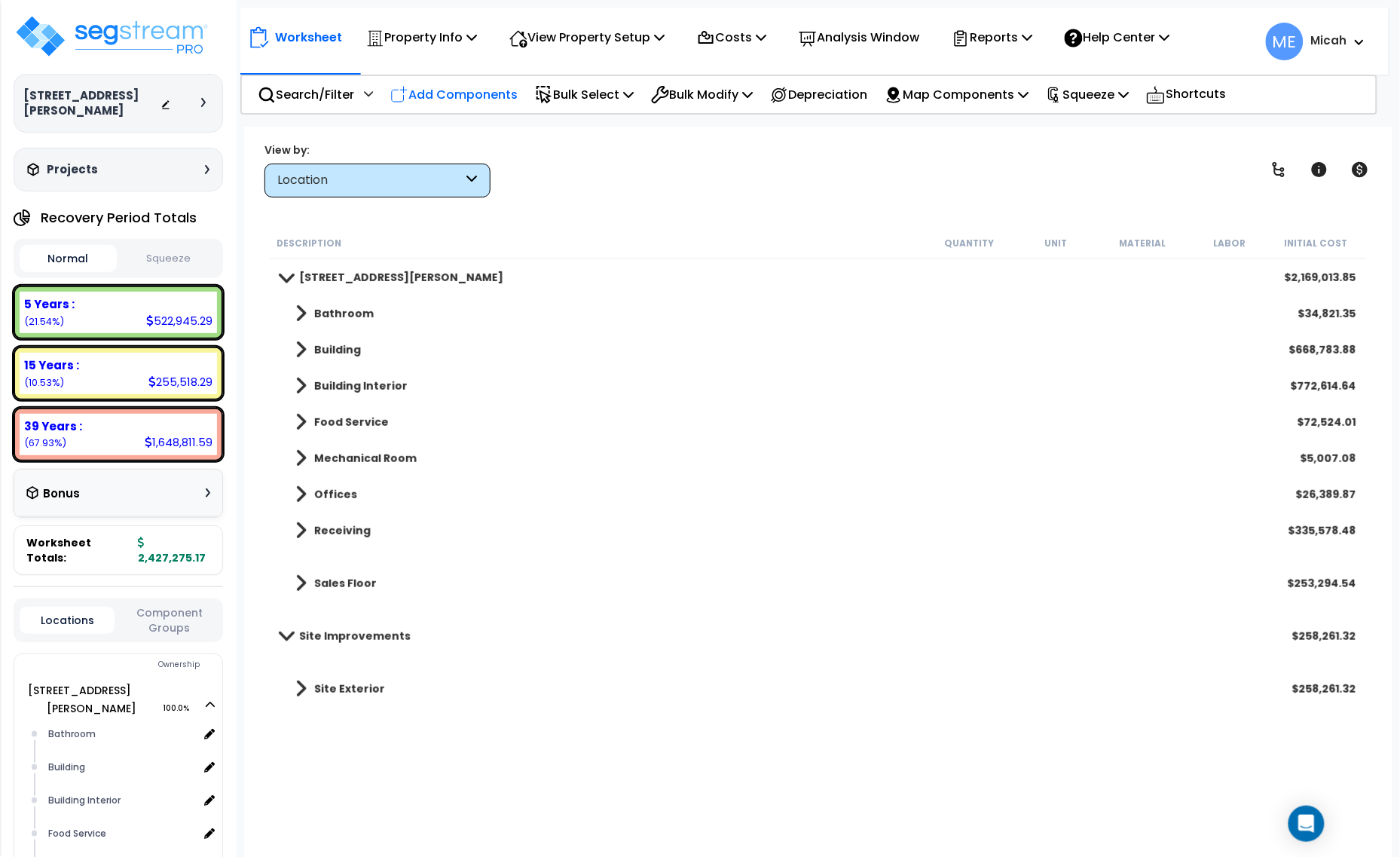
click at [471, 87] on p "Add Components" at bounding box center [453, 95] width 127 height 21
select select
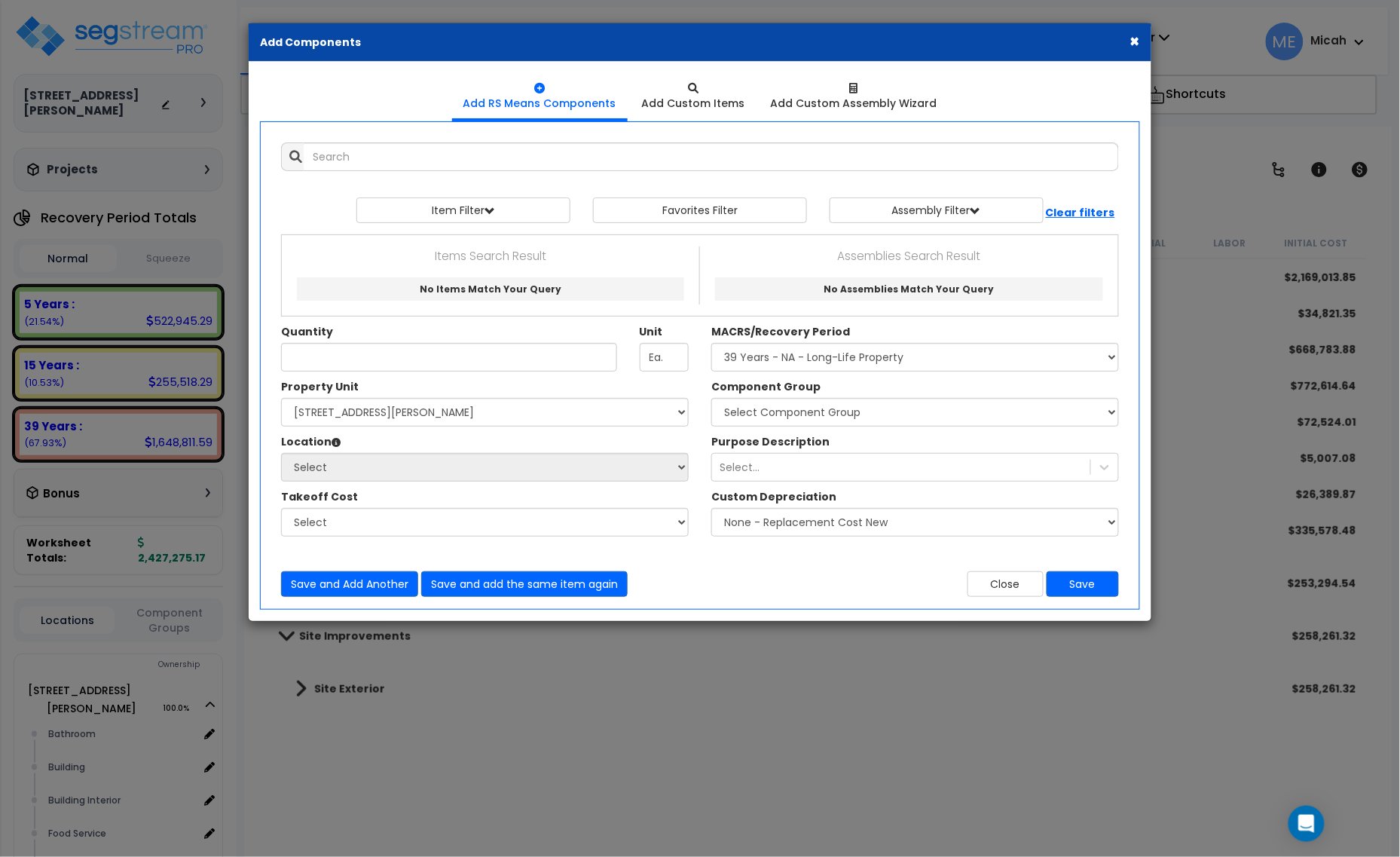
select select
click at [364, 155] on input "text" at bounding box center [712, 156] width 815 height 29
click at [417, 158] on input "floor drain meduim duty" at bounding box center [712, 156] width 815 height 29
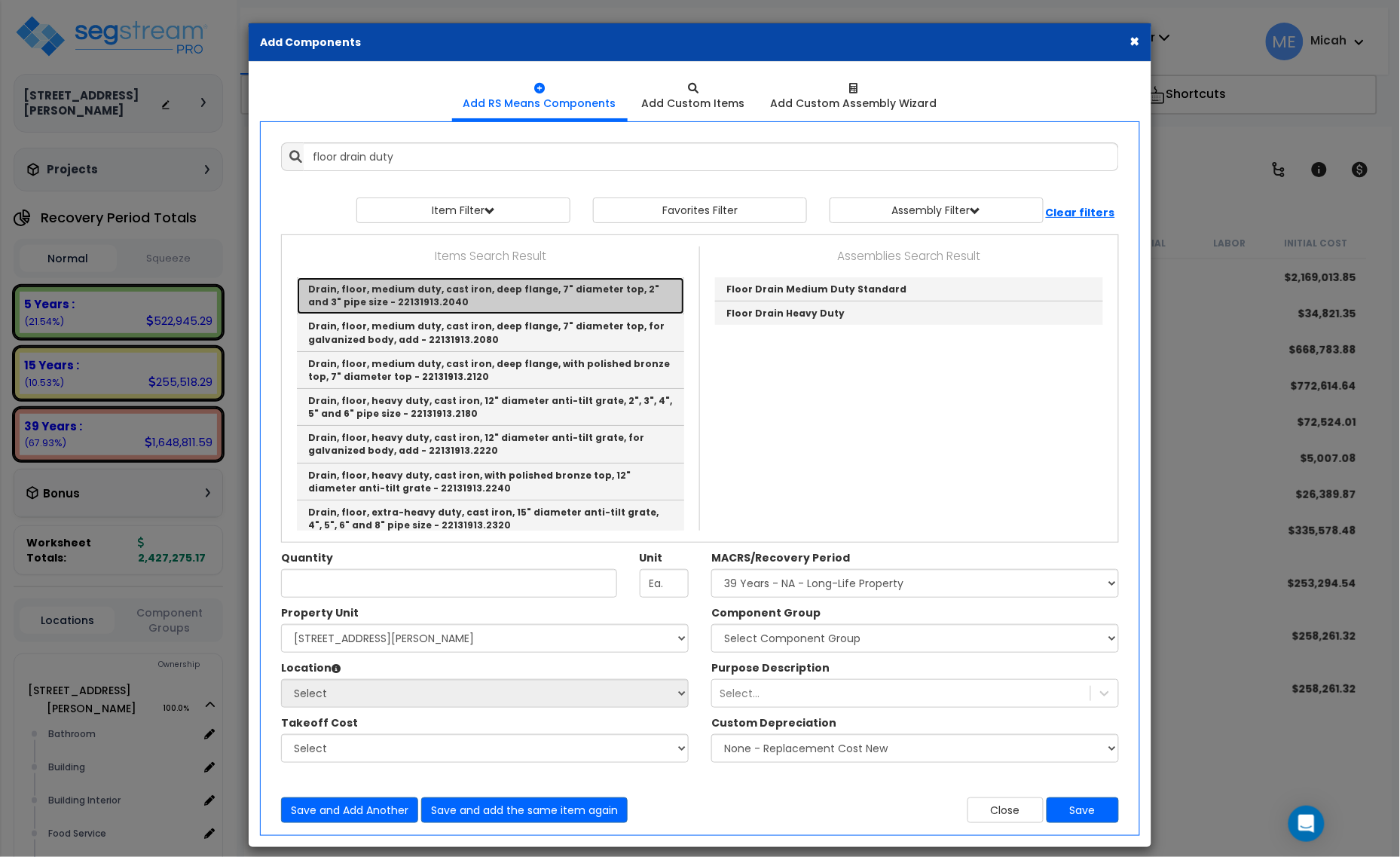
click at [506, 288] on link "Drain, floor, medium duty, cast iron, deep flange, 7" diameter top, 2" and 3" p…" at bounding box center [491, 295] width 388 height 37
type input "Drain, floor, medium duty, cast iron, deep flange, 7" diameter top, 2" and 3" p…"
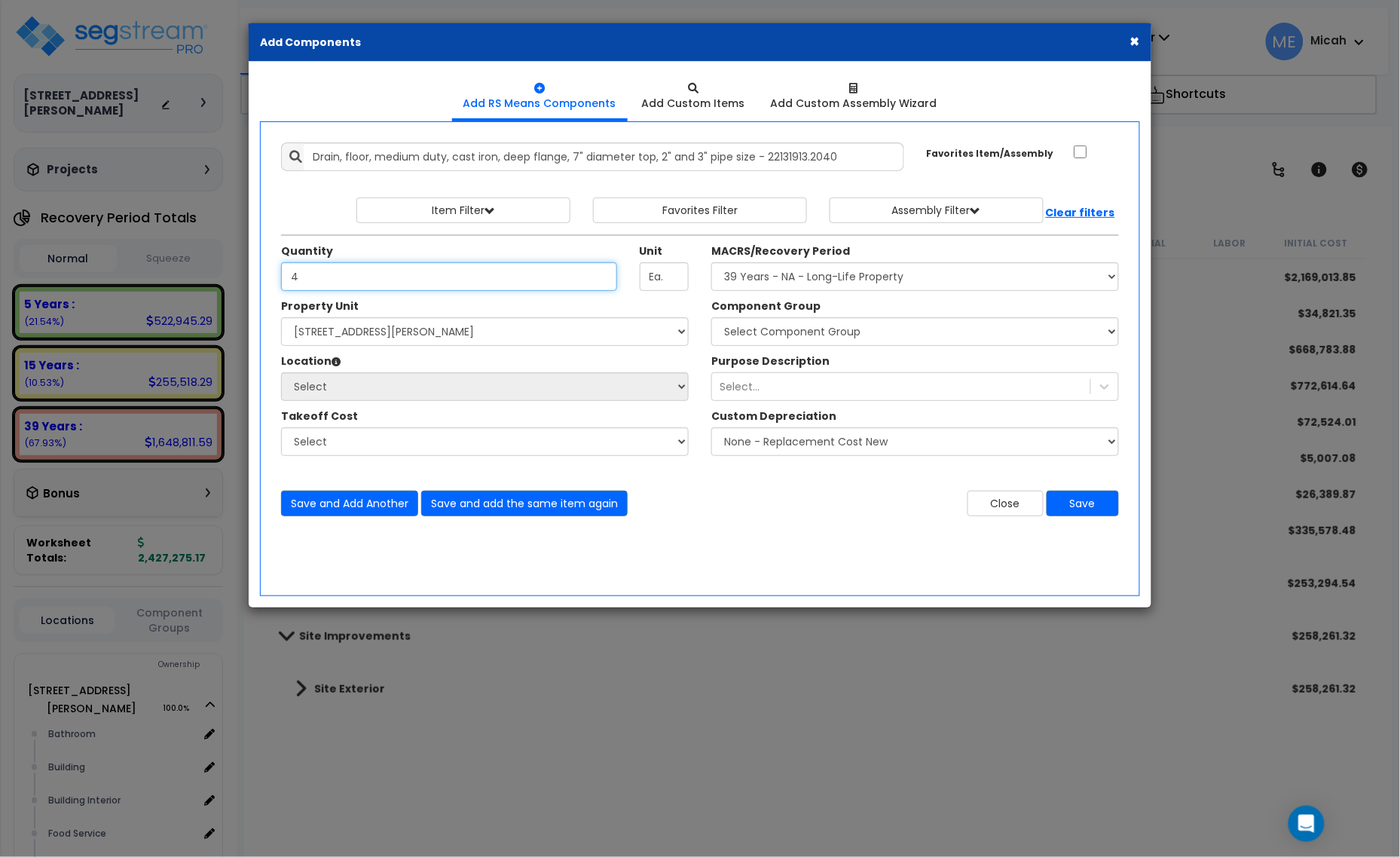
type input "4"
click at [495, 338] on select "Select 210 Keller Ave S. Site Improvements" at bounding box center [485, 331] width 408 height 29
select select "164425"
click at [281, 318] on select "Select 210 Keller Ave S. Site Improvements" at bounding box center [485, 331] width 408 height 29
click at [468, 386] on select "Select Bathroom Building Building Interior Food Service Mechanical Room Offices…" at bounding box center [485, 386] width 408 height 29
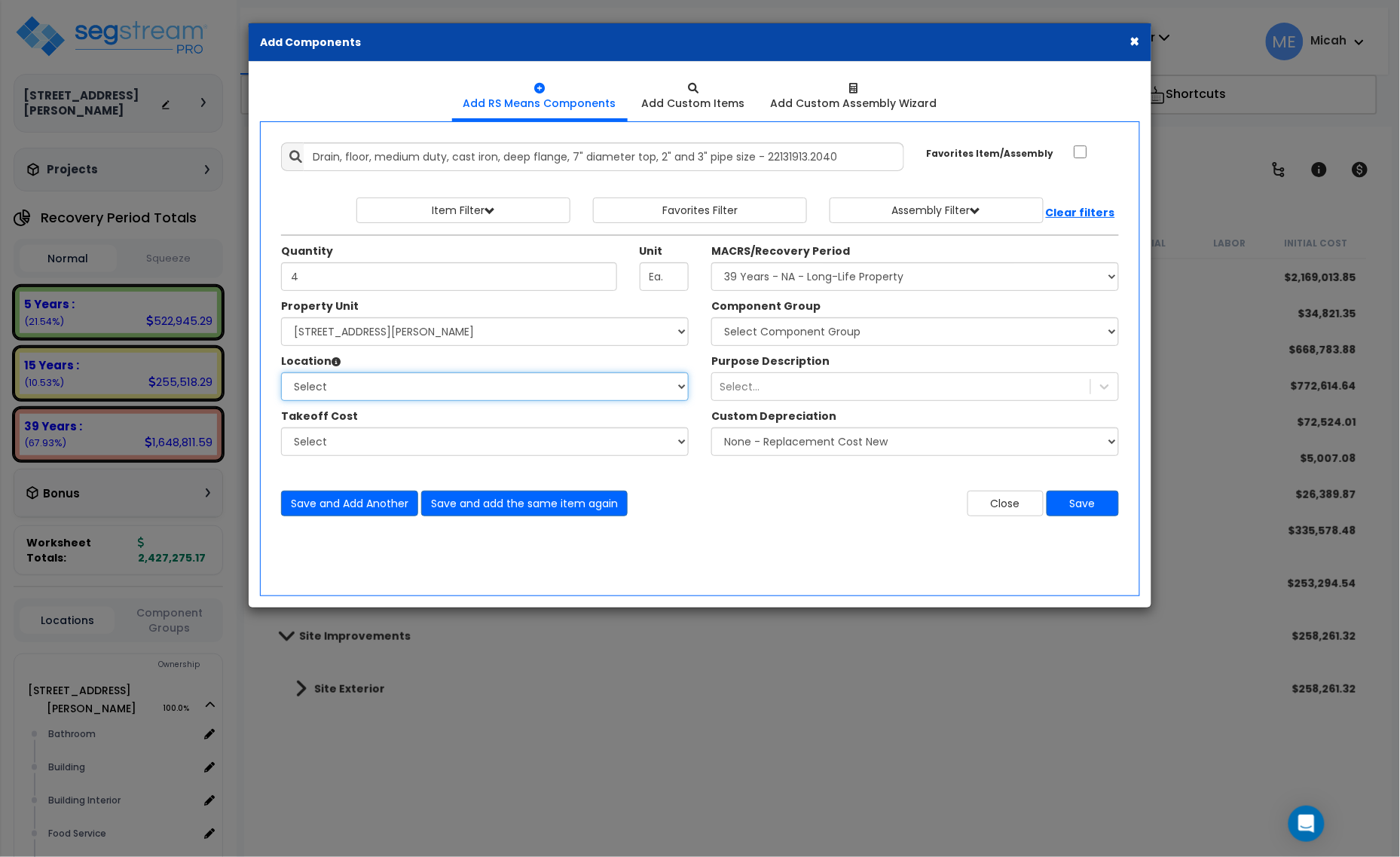
select select "31521"
click at [281, 373] on select "Select Bathroom Building Building Interior Food Service Mechanical Room Offices…" at bounding box center [485, 386] width 408 height 29
click at [872, 289] on select "Select MACRS/Recovery Period 5 Years - 57.0 - Distributive Trades & Services 5 …" at bounding box center [915, 276] width 408 height 29
select select "3669"
click at [712, 263] on select "Select MACRS/Recovery Period 5 Years - 57.0 - Distributive Trades & Services 5 …" at bounding box center [915, 276] width 408 height 29
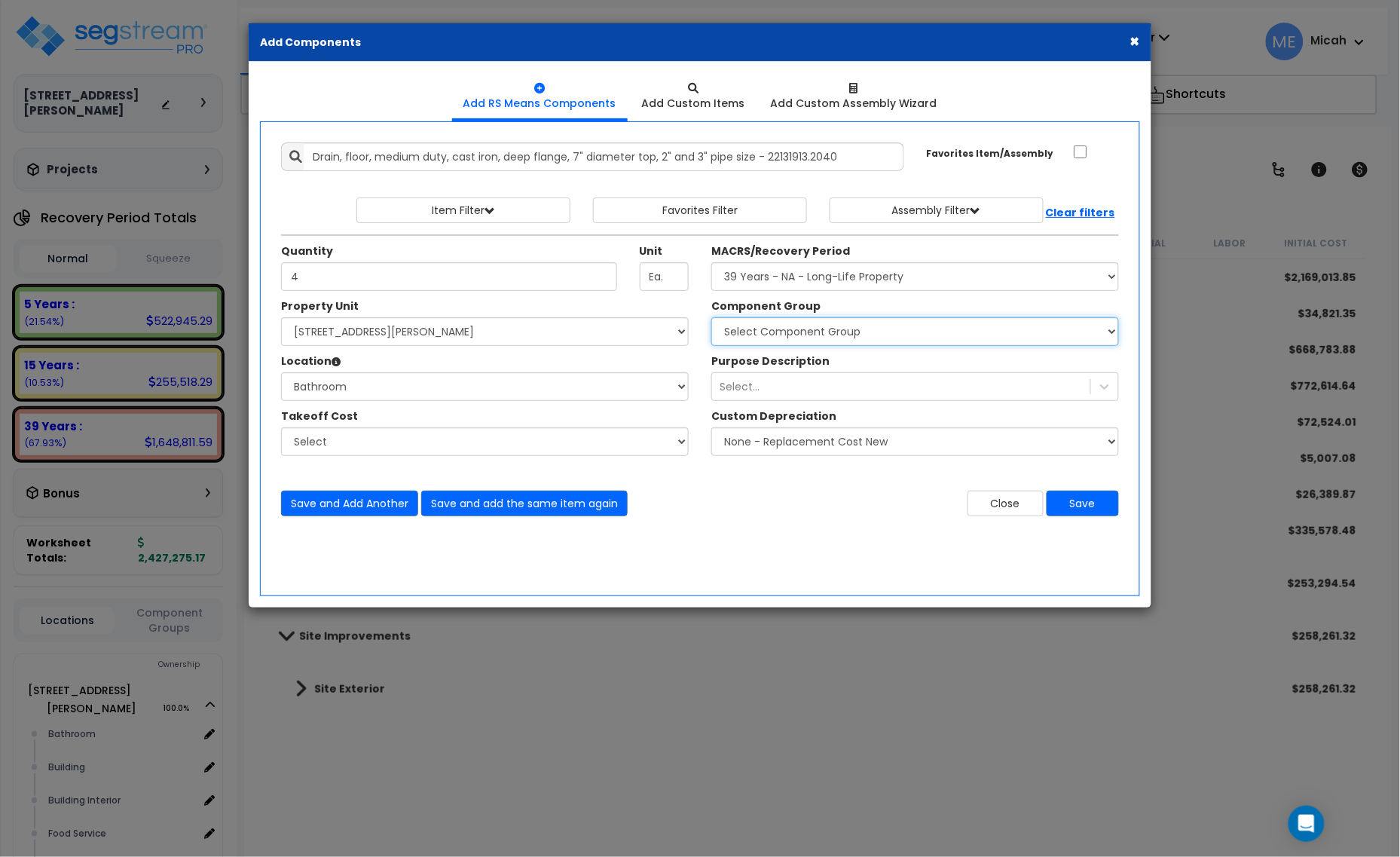
click at [805, 335] on select "Select Component Group 143.00 - FIRE EXTINGUISHERS 350.00 - SITE FIRE PROTECTIO…" at bounding box center [915, 331] width 408 height 29
select select "56954"
click at [804, 333] on select "Select Component Group 143.00 - FIRE EXTINGUISHERS 350.00 - SITE FIRE PROTECTIO…" at bounding box center [915, 331] width 408 height 29
click at [1089, 514] on button "Save" at bounding box center [1083, 504] width 73 height 26
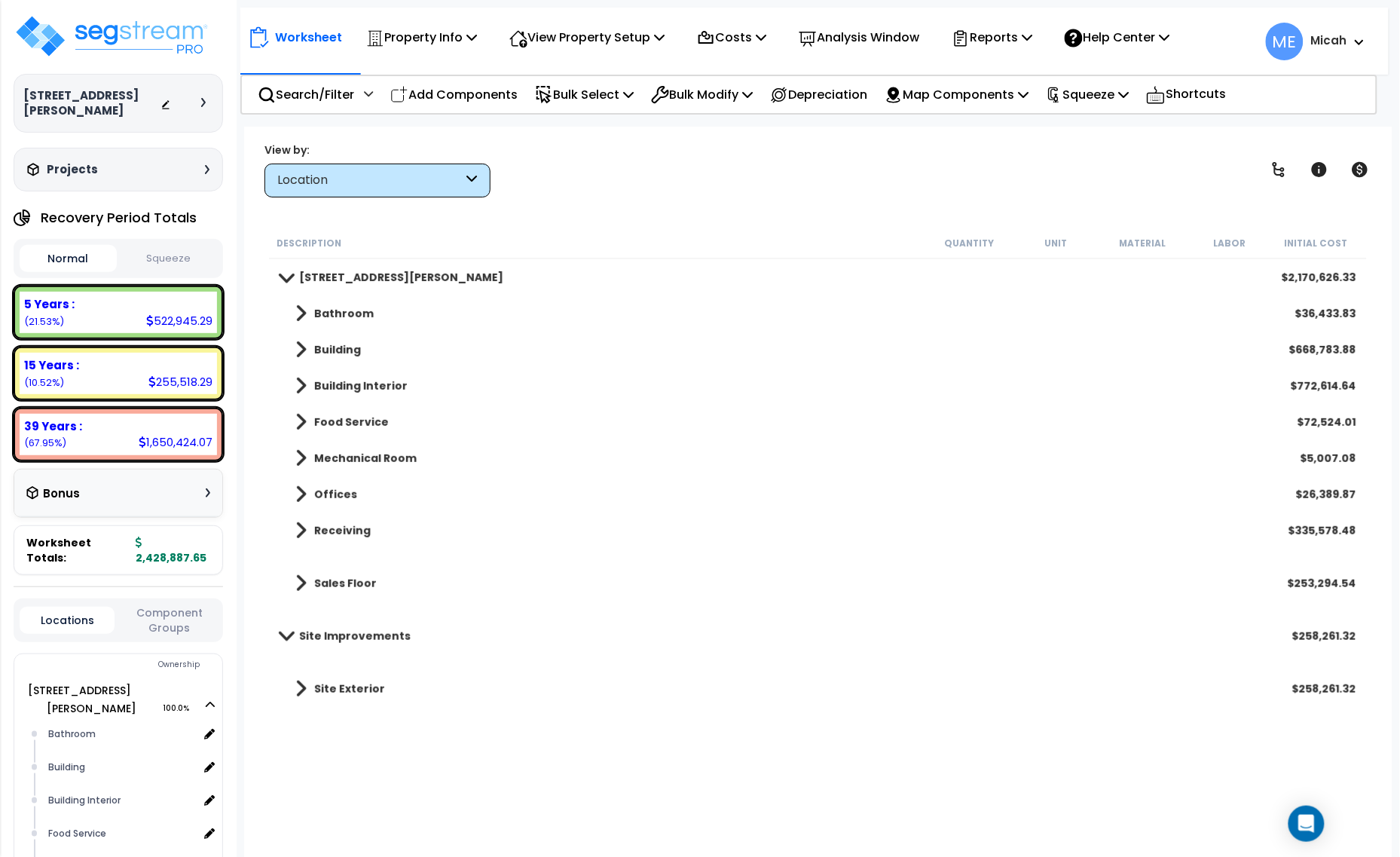
click at [302, 310] on span at bounding box center [301, 314] width 11 height 21
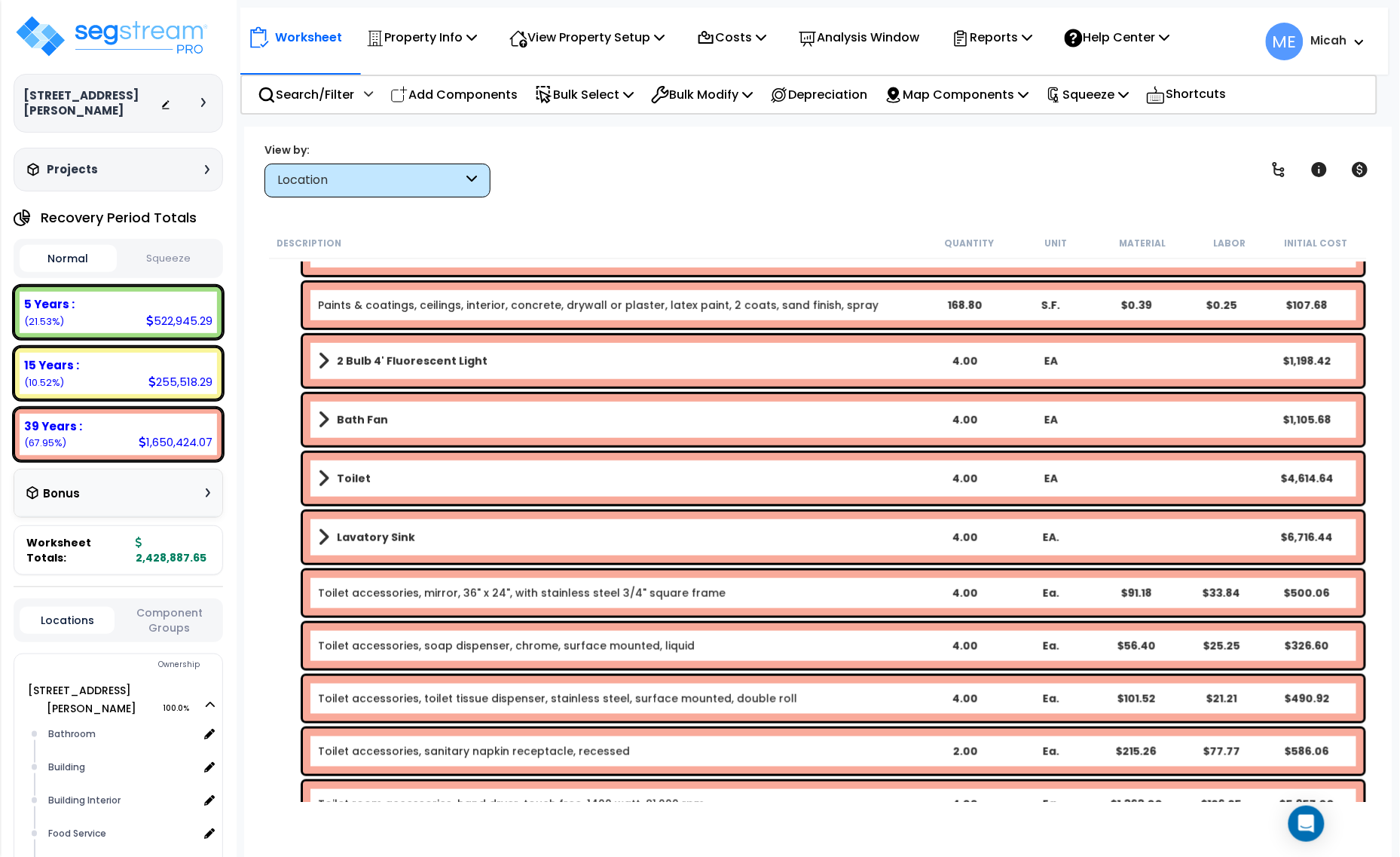
scroll to position [377, 0]
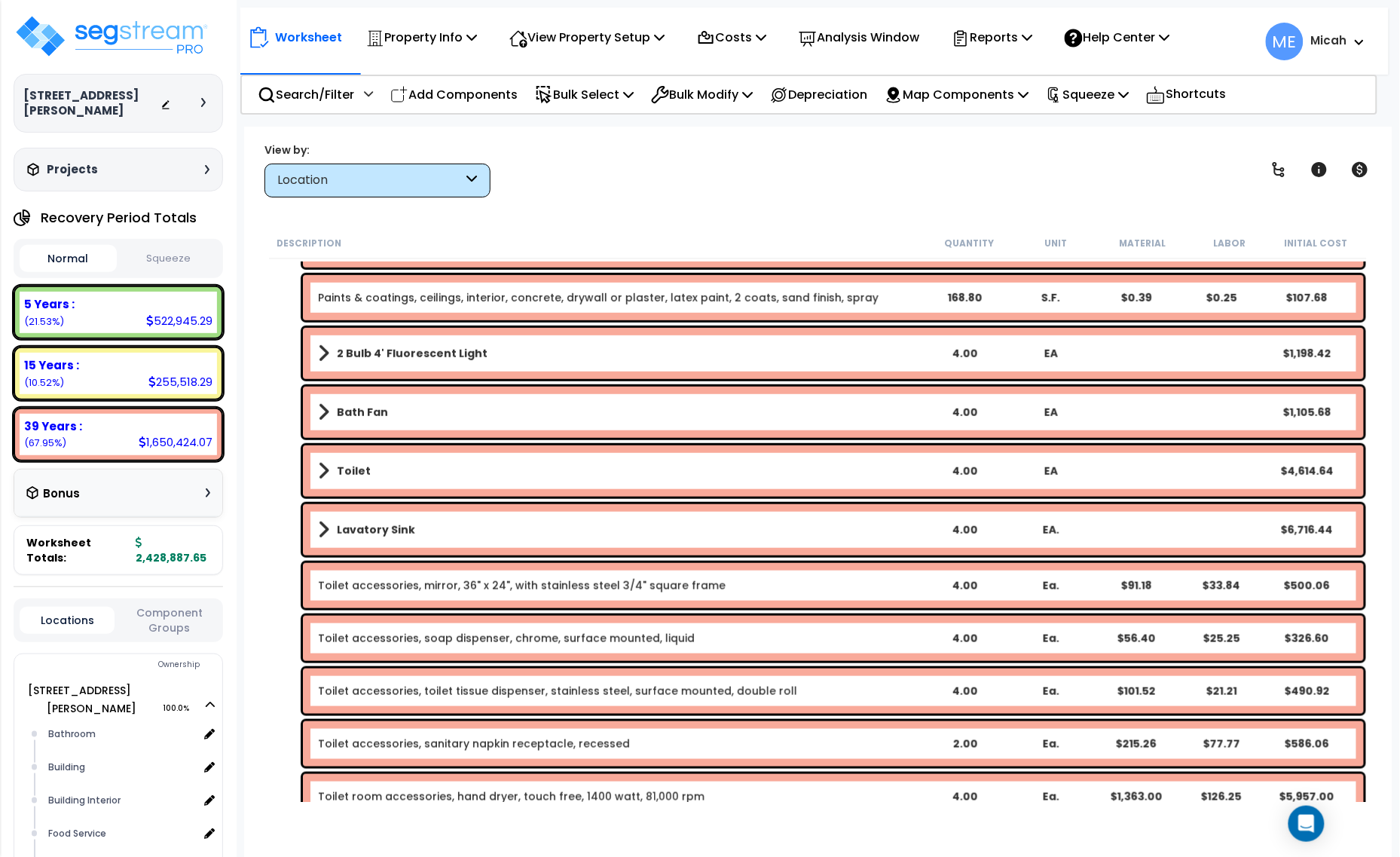
click at [315, 355] on div "2 Bulb 4' Fluorescent Light 4.00 EA $1,198.42" at bounding box center [833, 353] width 1061 height 51
click at [321, 352] on span at bounding box center [323, 353] width 11 height 21
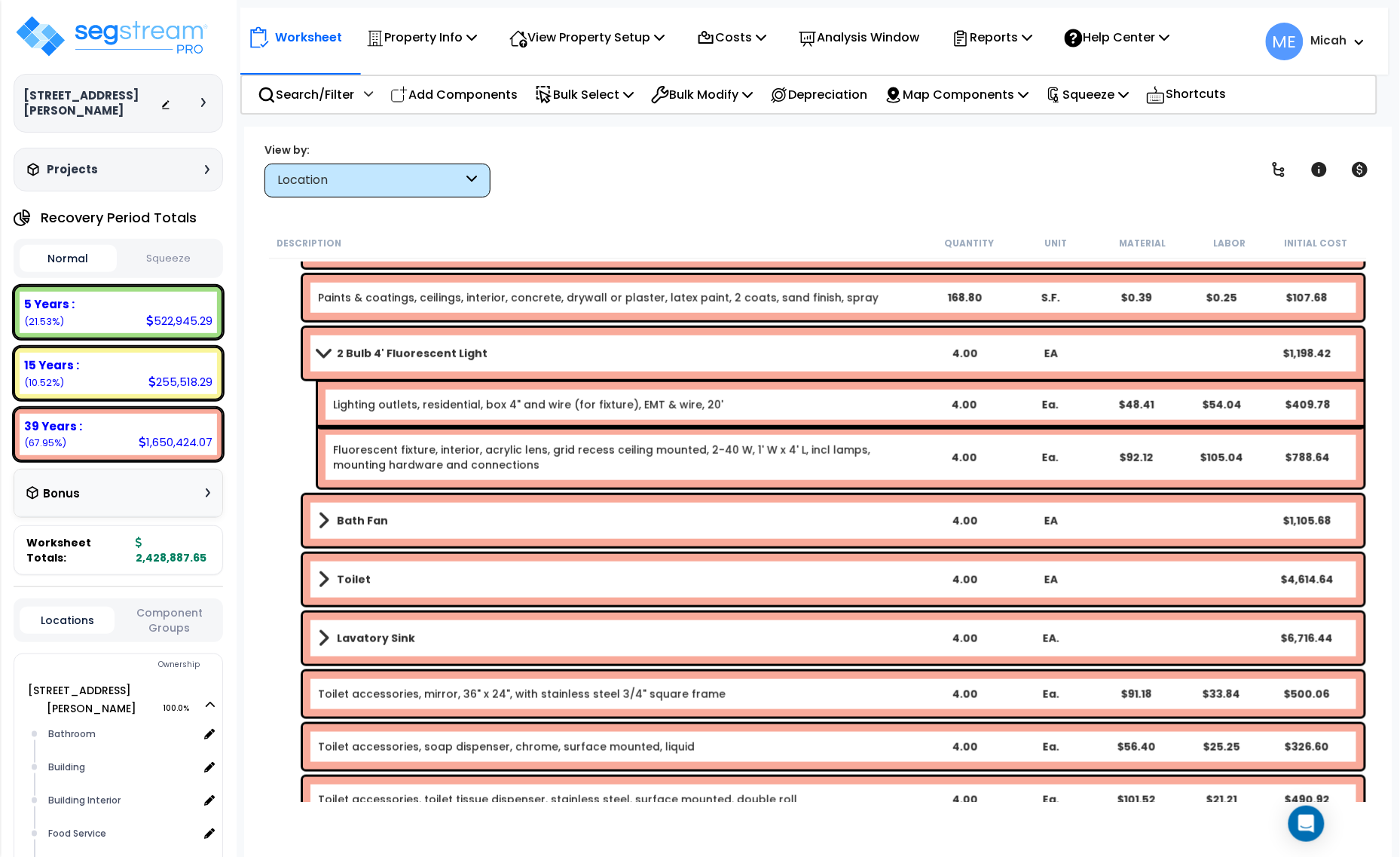
click at [317, 347] on span at bounding box center [323, 352] width 21 height 11
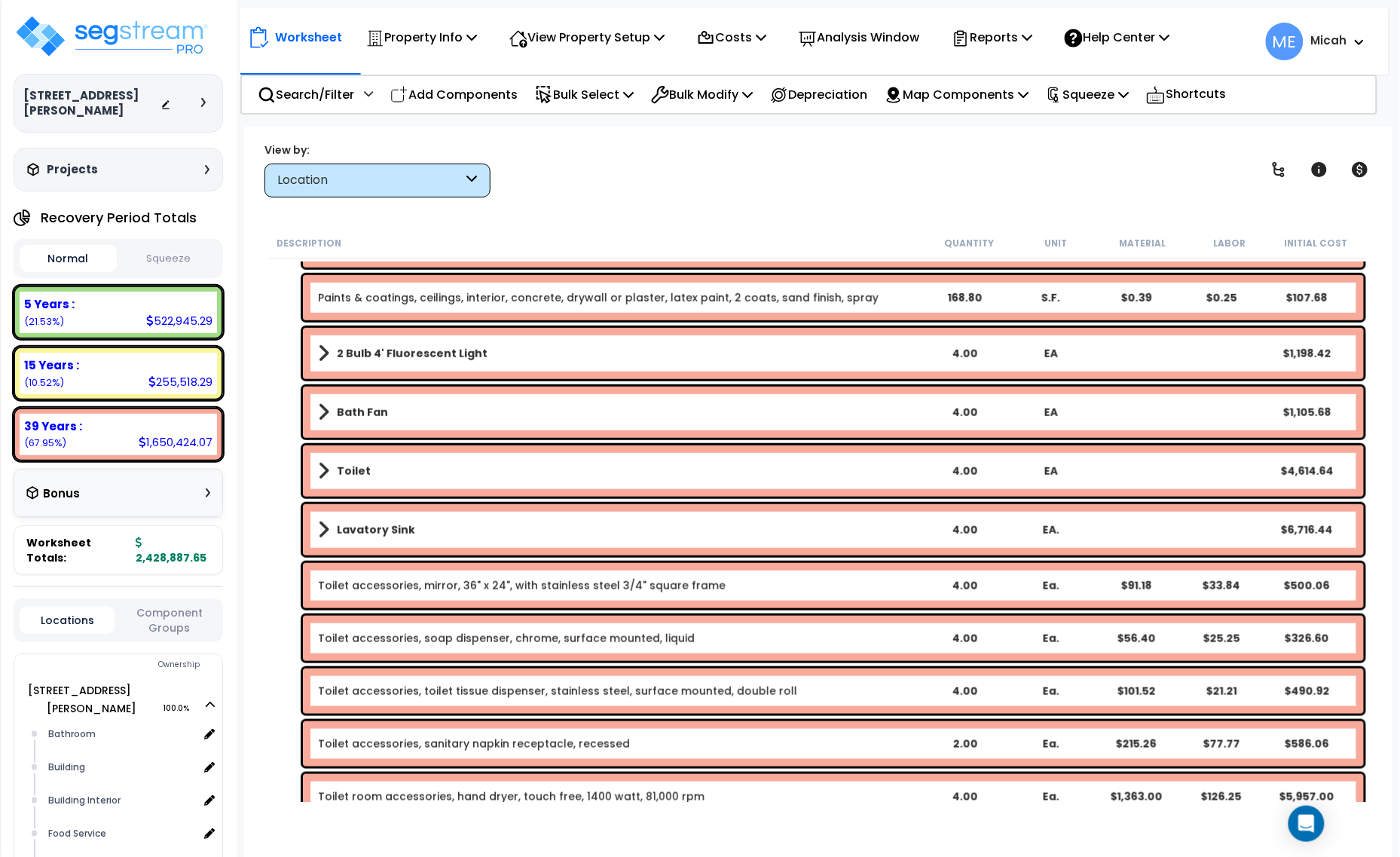
click at [319, 409] on span at bounding box center [323, 412] width 11 height 21
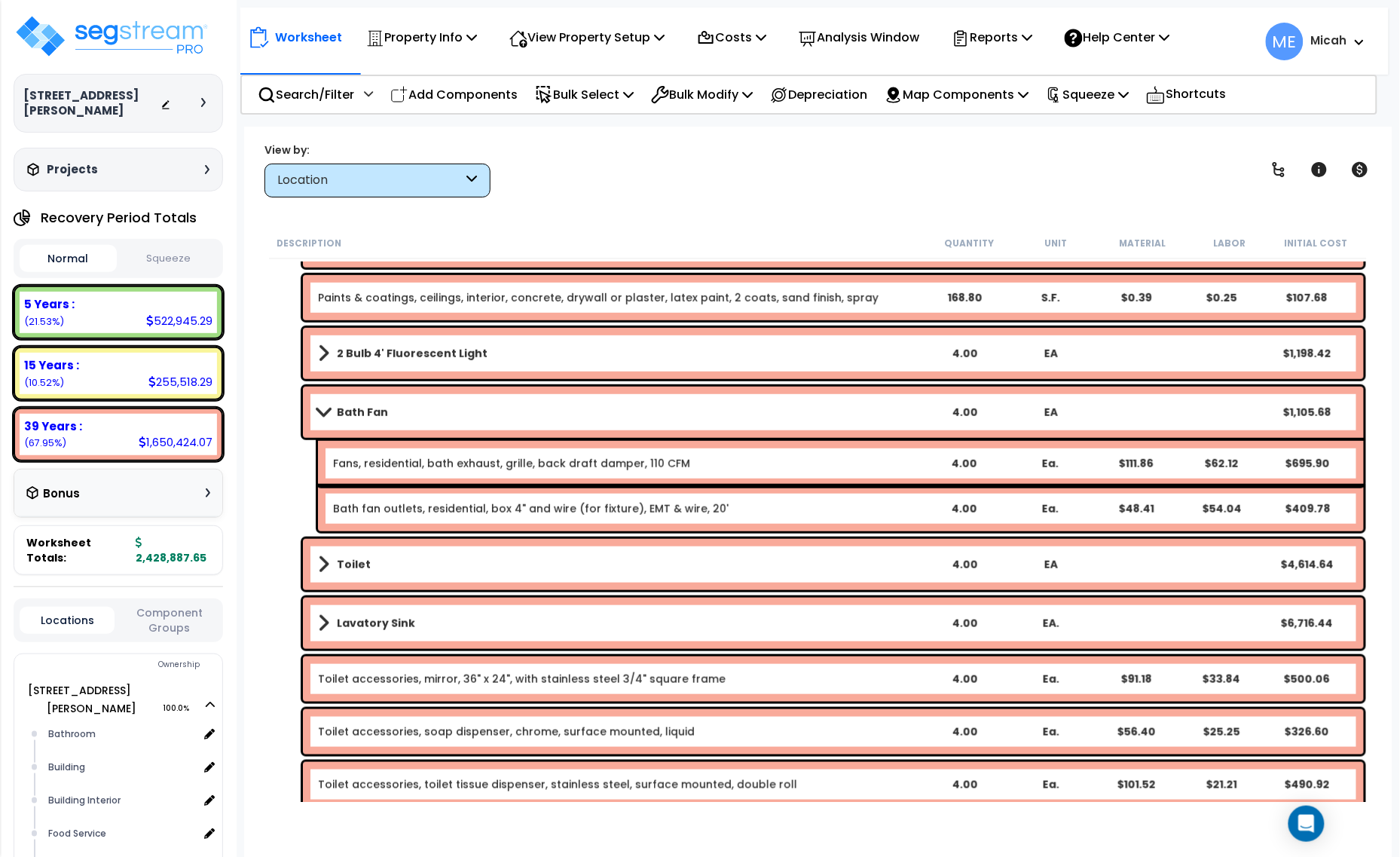
click at [325, 406] on span at bounding box center [323, 411] width 21 height 11
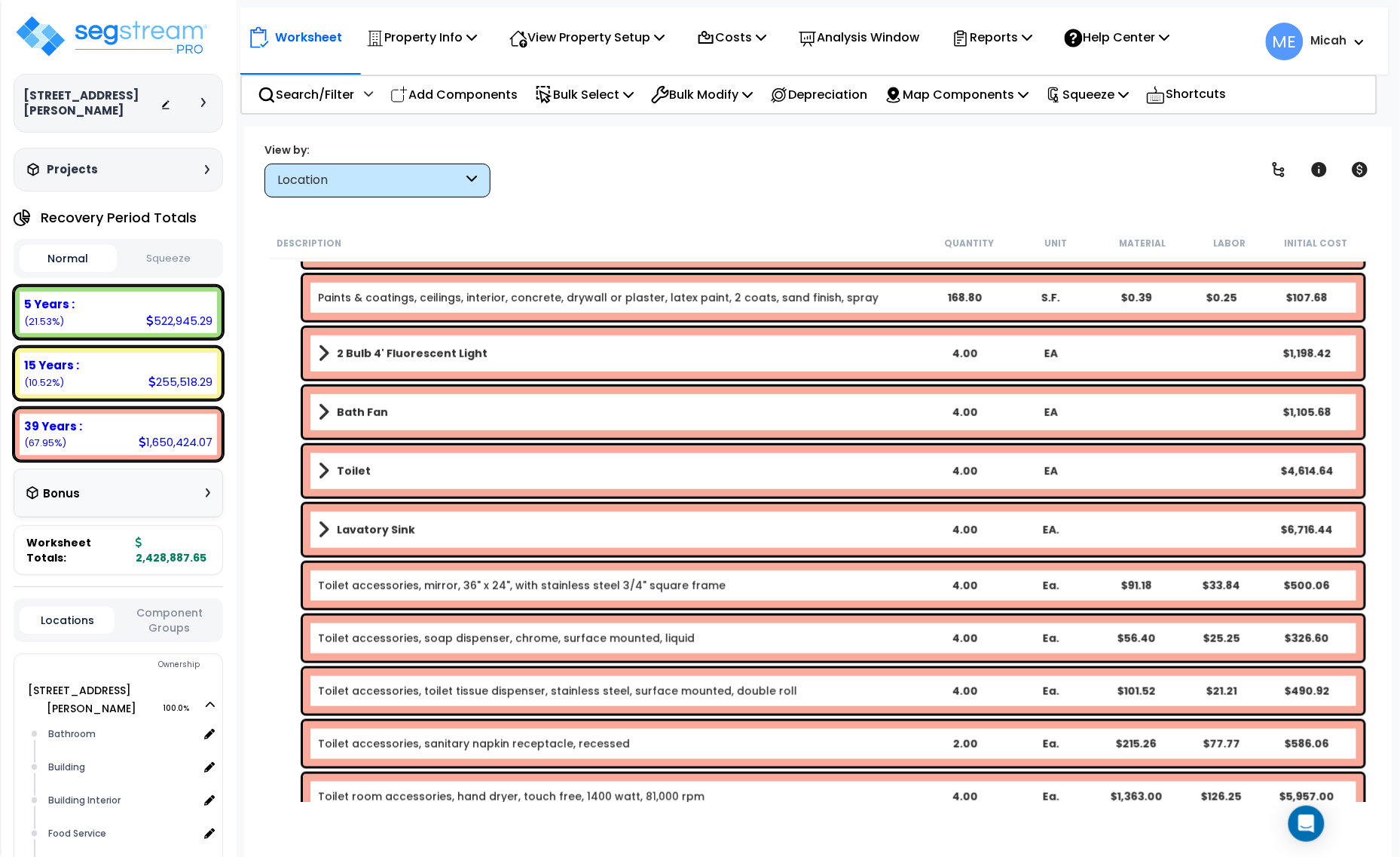
click at [325, 469] on span at bounding box center [323, 471] width 11 height 21
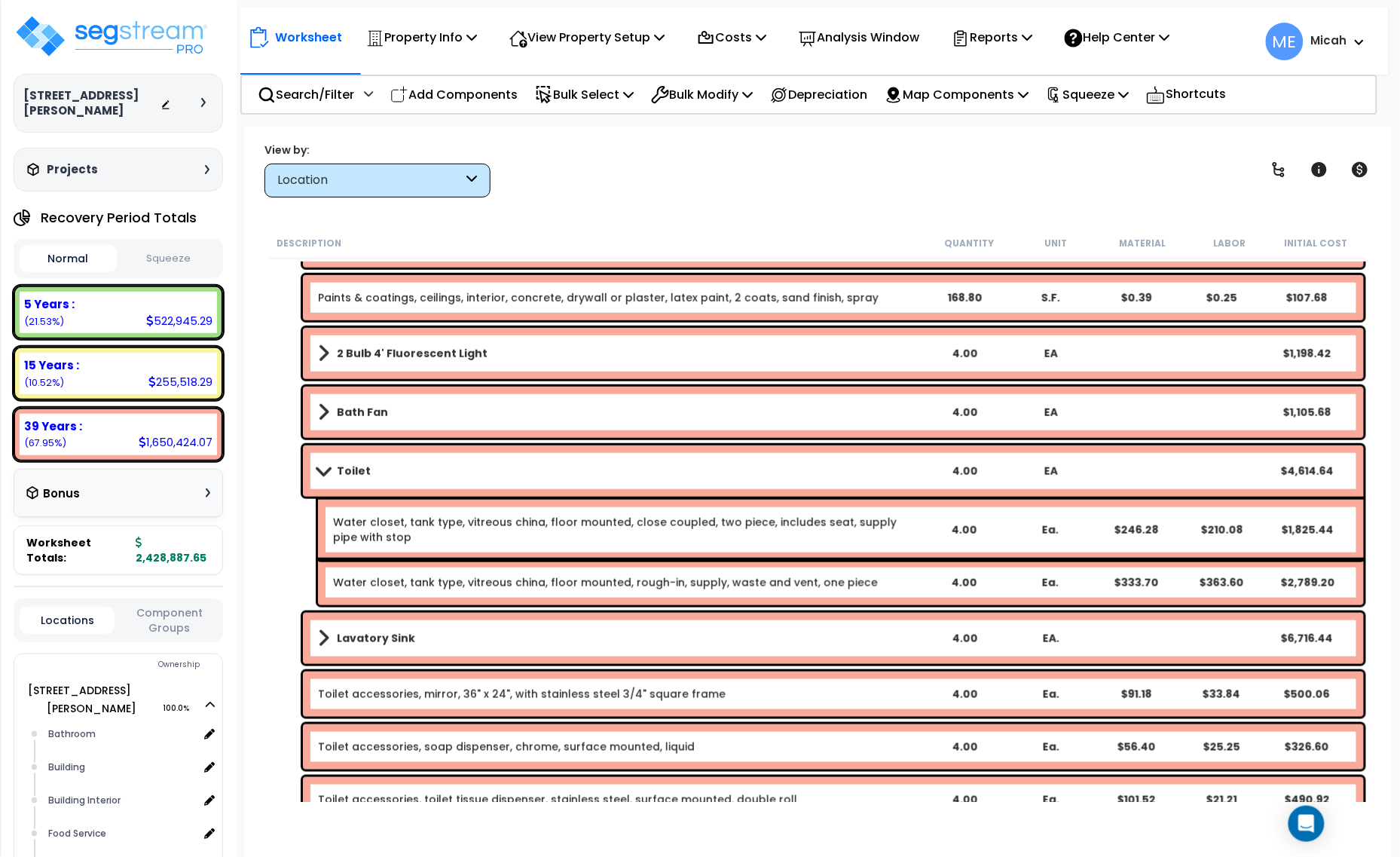
click at [326, 469] on span at bounding box center [323, 470] width 21 height 11
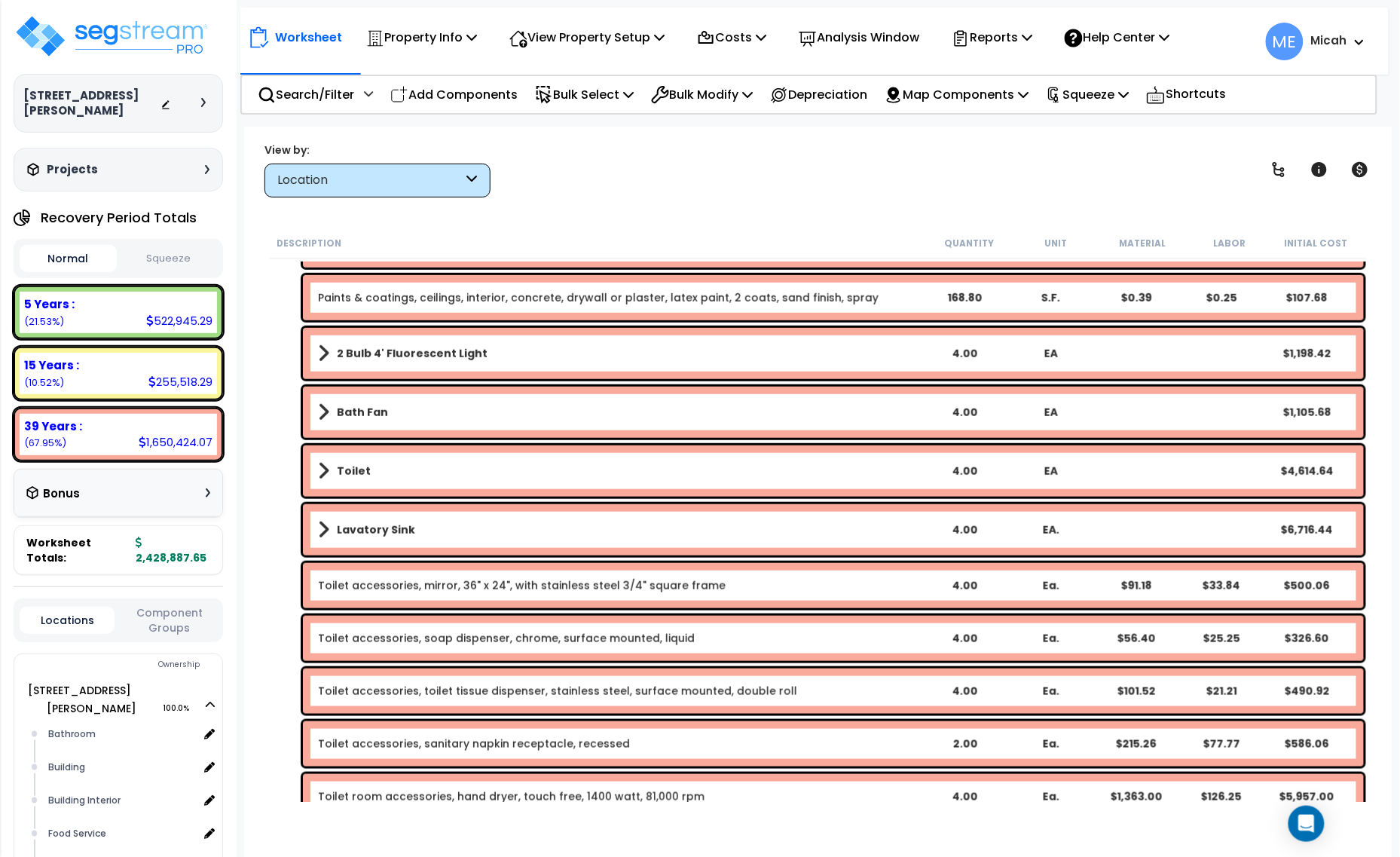
click at [322, 522] on span at bounding box center [323, 530] width 11 height 21
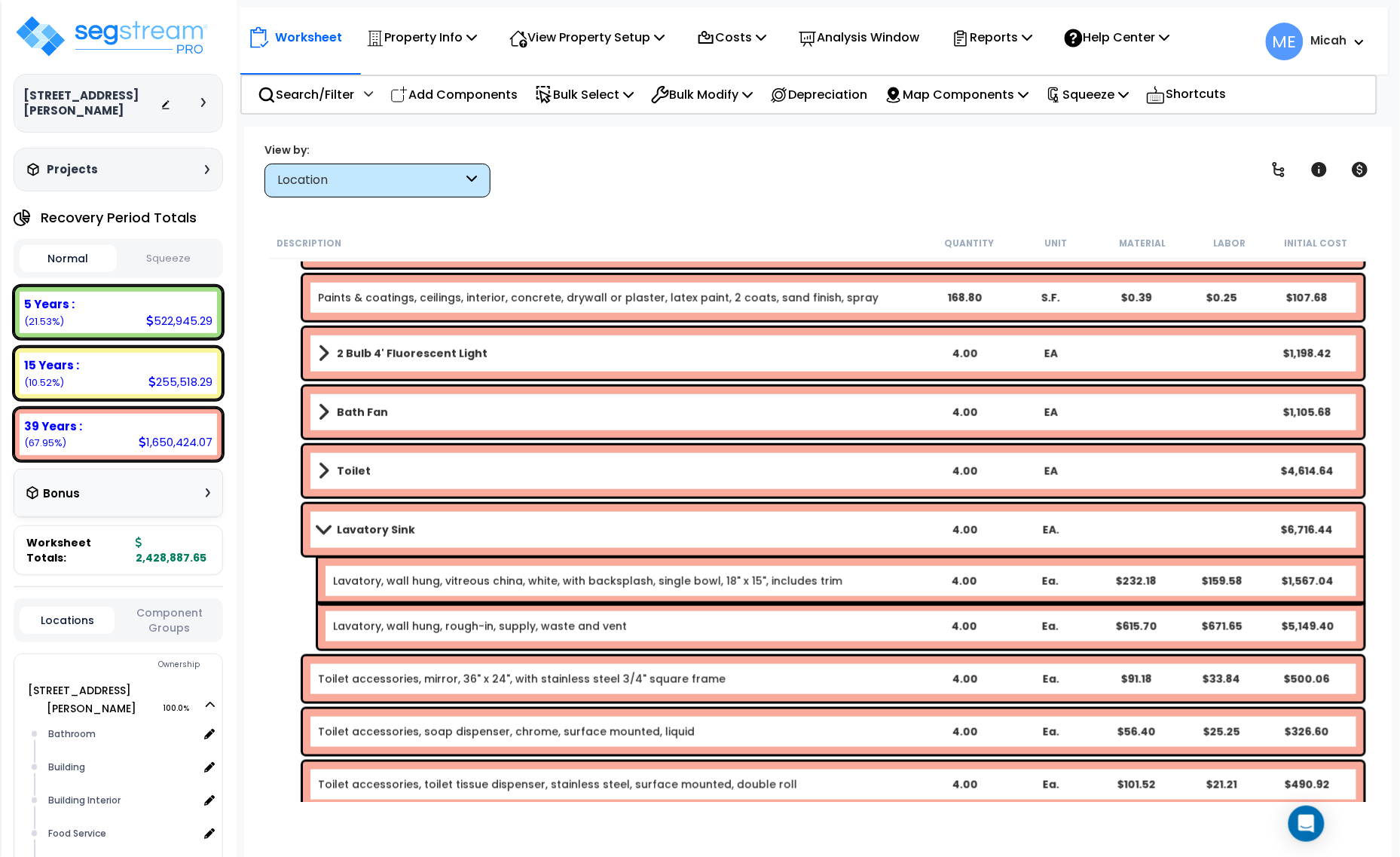
click at [322, 525] on span at bounding box center [323, 529] width 21 height 11
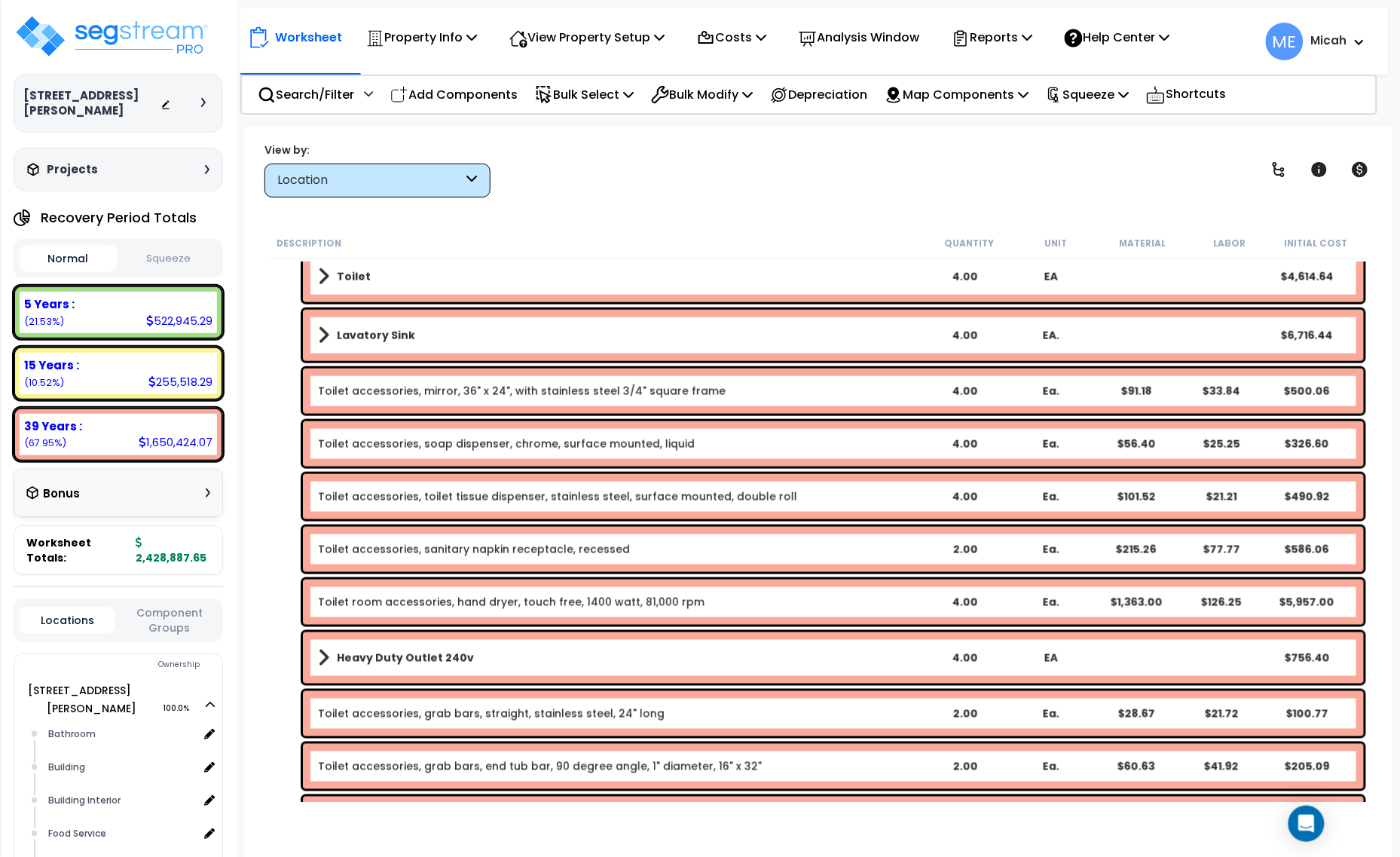
scroll to position [660, 0]
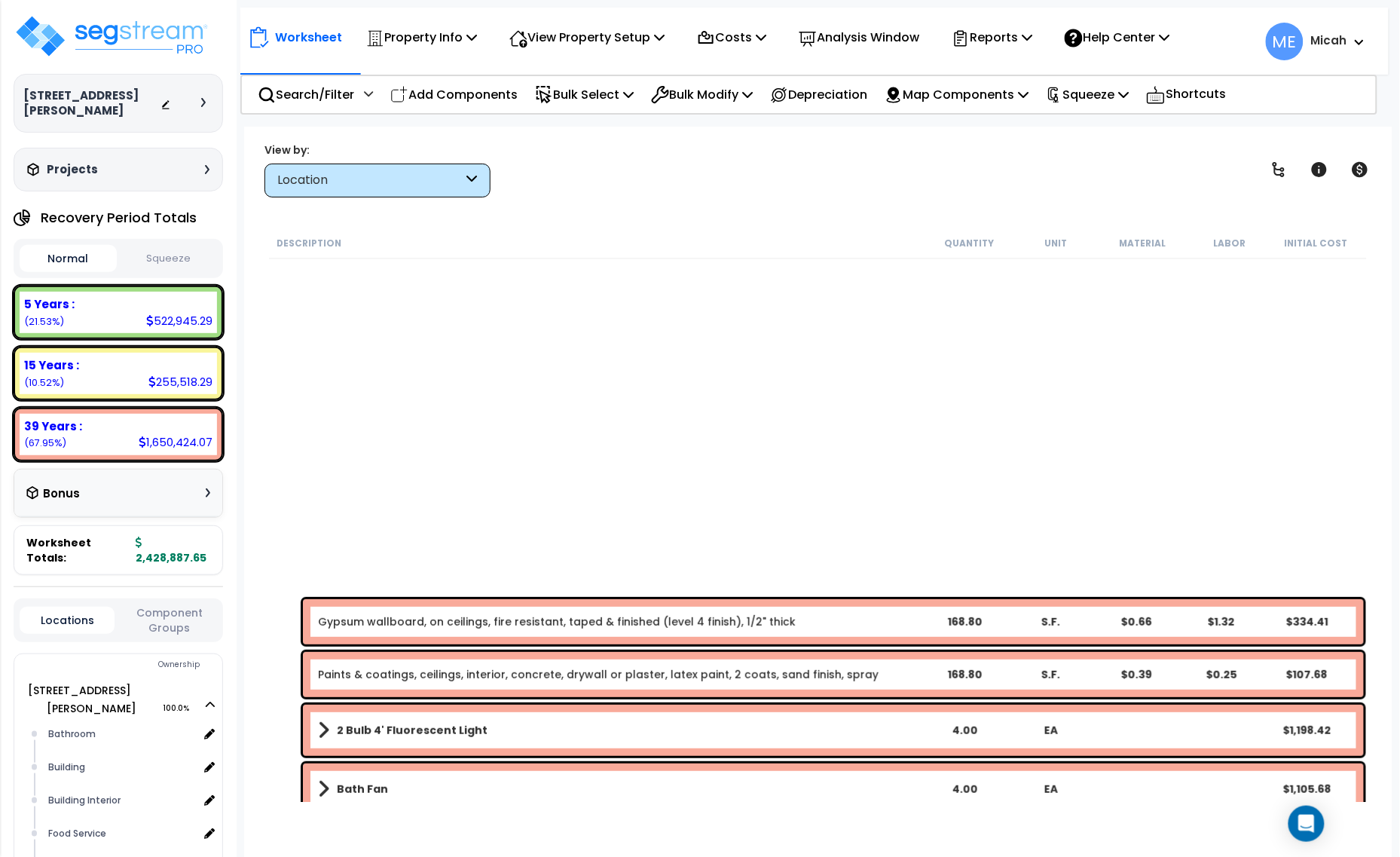
scroll to position [660, 0]
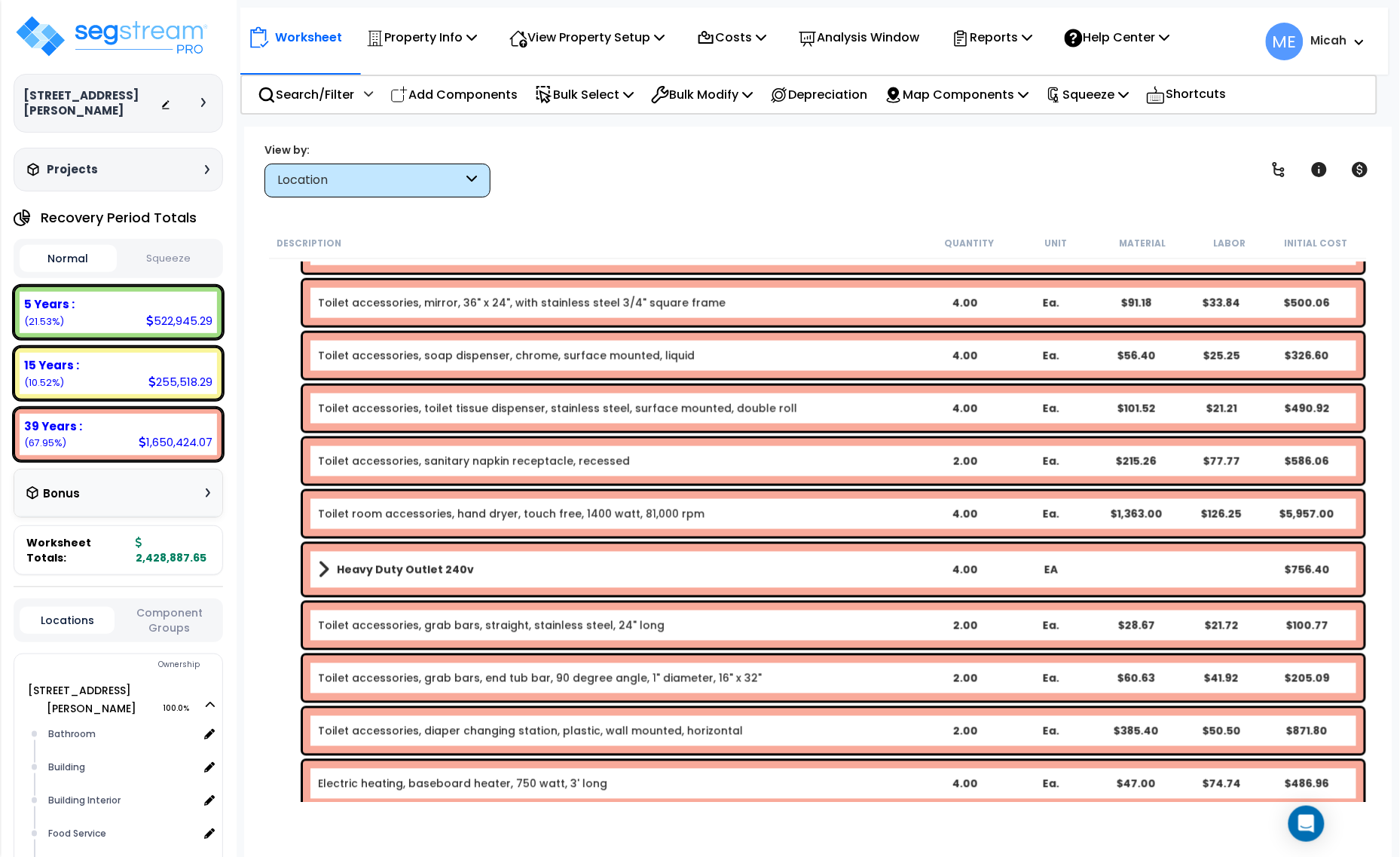
click at [364, 570] on b "Heavy Duty Outlet 240v" at bounding box center [405, 569] width 137 height 15
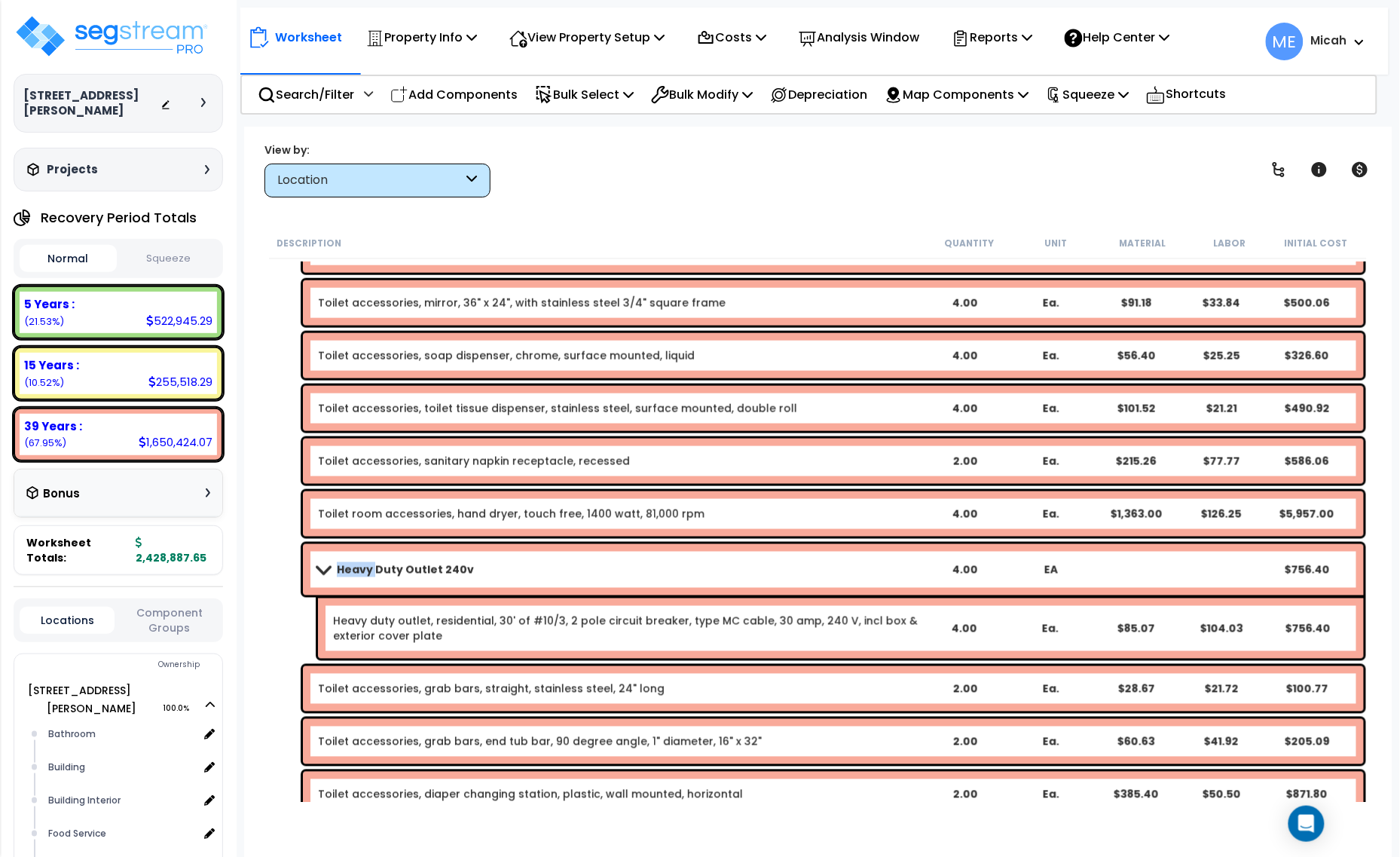
click at [364, 570] on b "Heavy Duty Outlet 240v" at bounding box center [405, 569] width 137 height 15
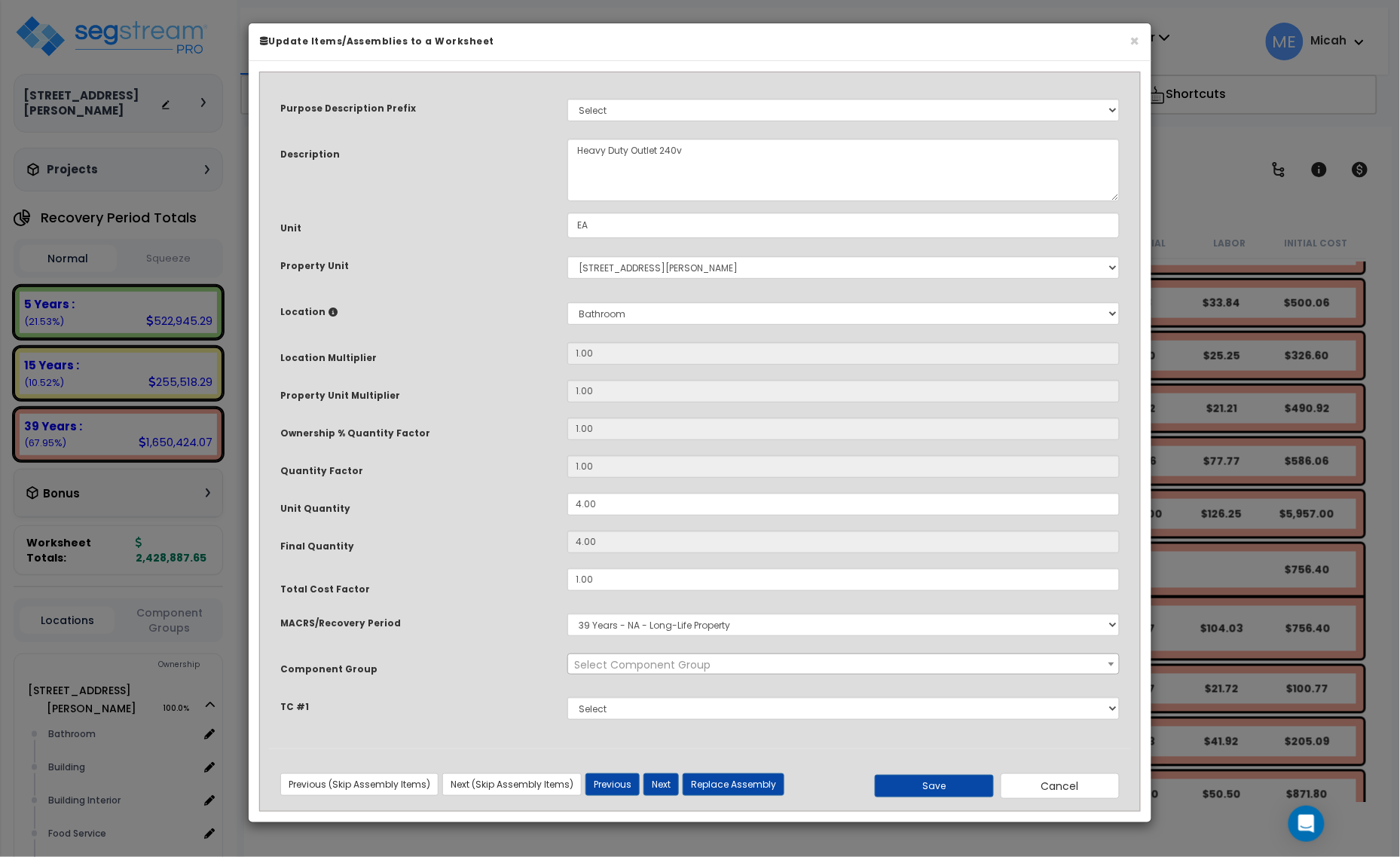
scroll to position [0, 0]
select select "56891"
click at [578, 147] on textarea "Heavy Duty Outlet 240v" at bounding box center [844, 170] width 553 height 62
type textarea "Toilet Room Electric Hand Dryer Outlet"
click at [921, 790] on button "Save" at bounding box center [934, 786] width 119 height 22
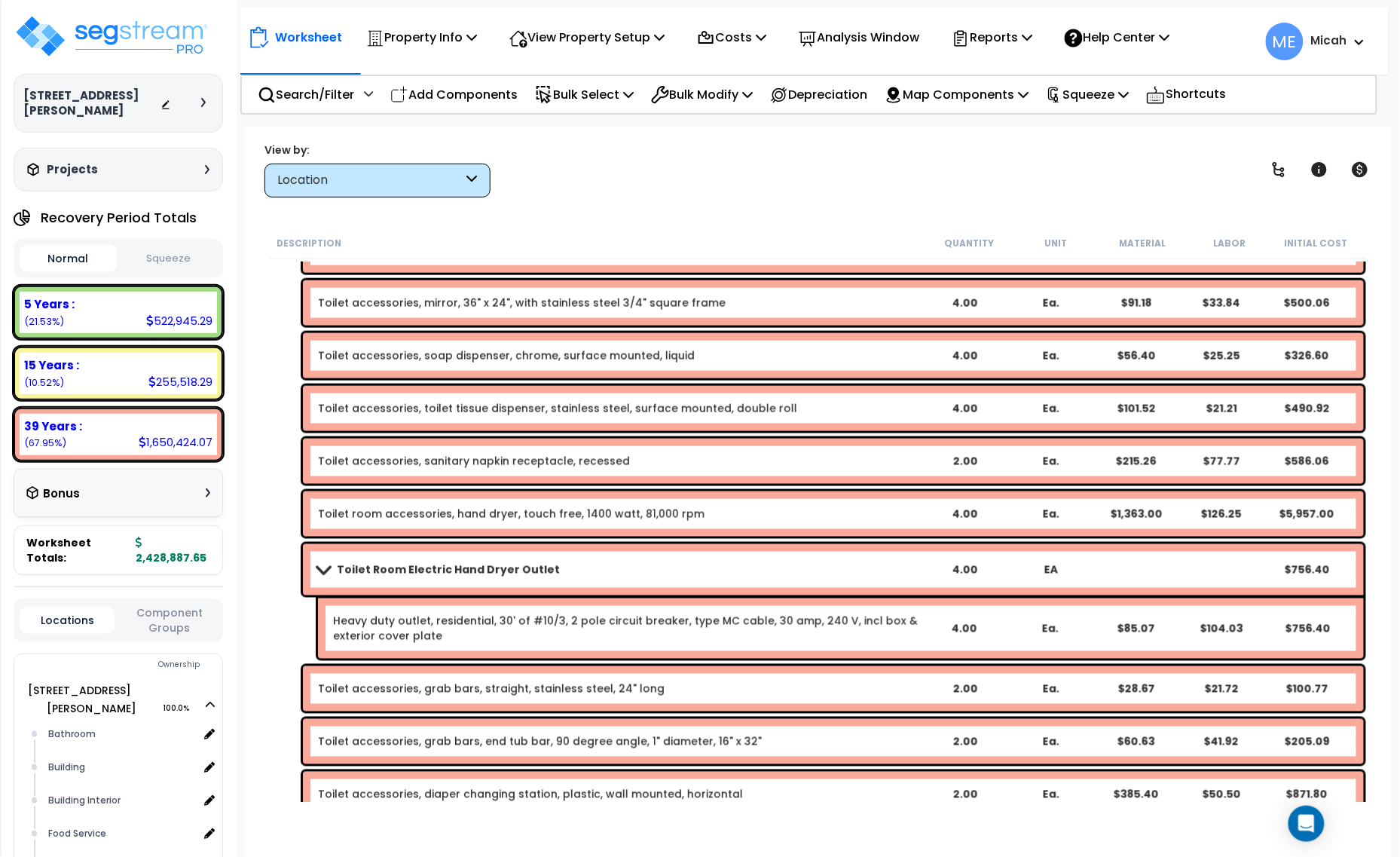
click at [462, 630] on link "Heavy duty outlet, residential, 30' of #10/3, 2 pole circuit breaker, type MC c…" at bounding box center [627, 628] width 587 height 30
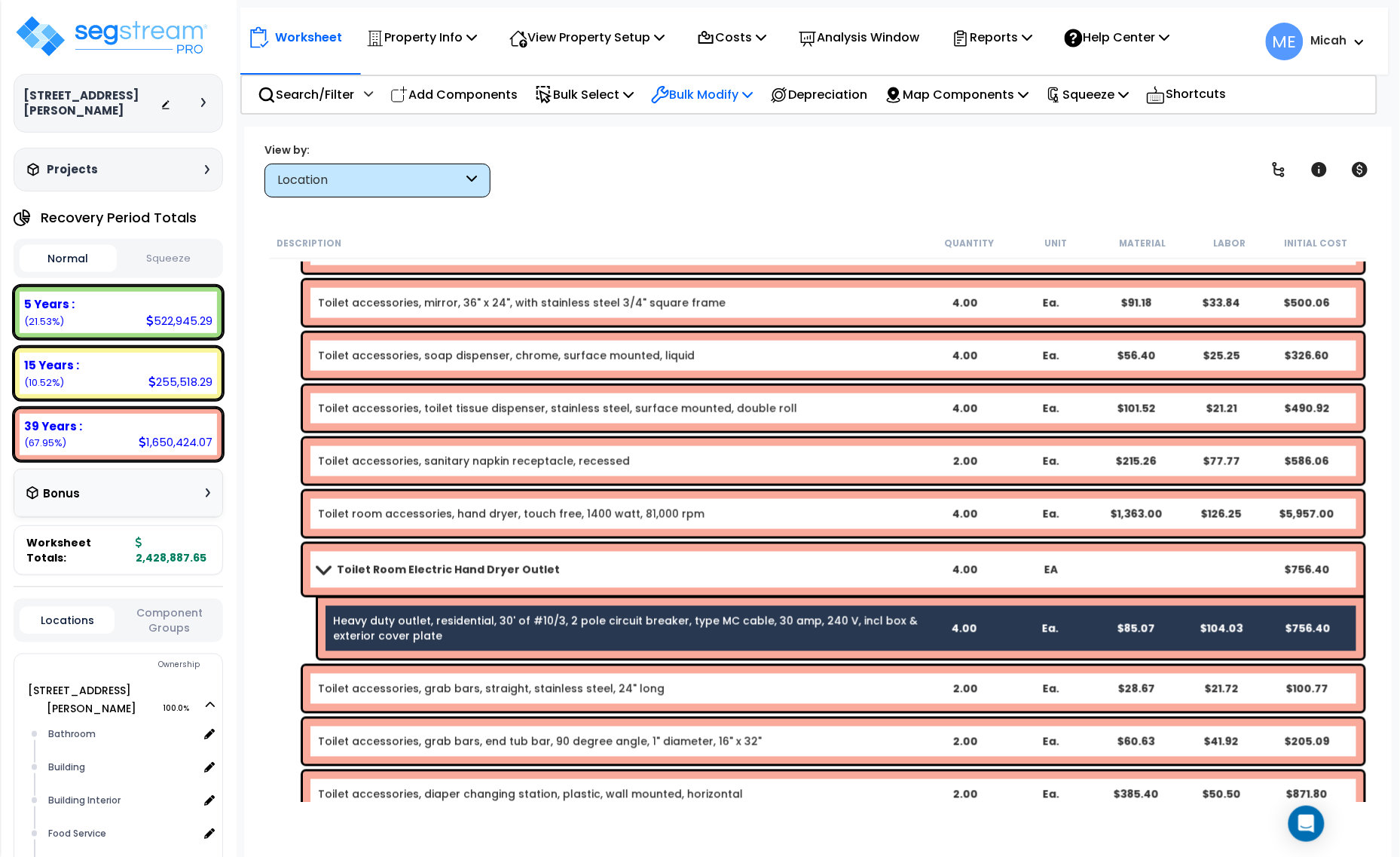
click at [753, 91] on icon at bounding box center [748, 94] width 10 height 12
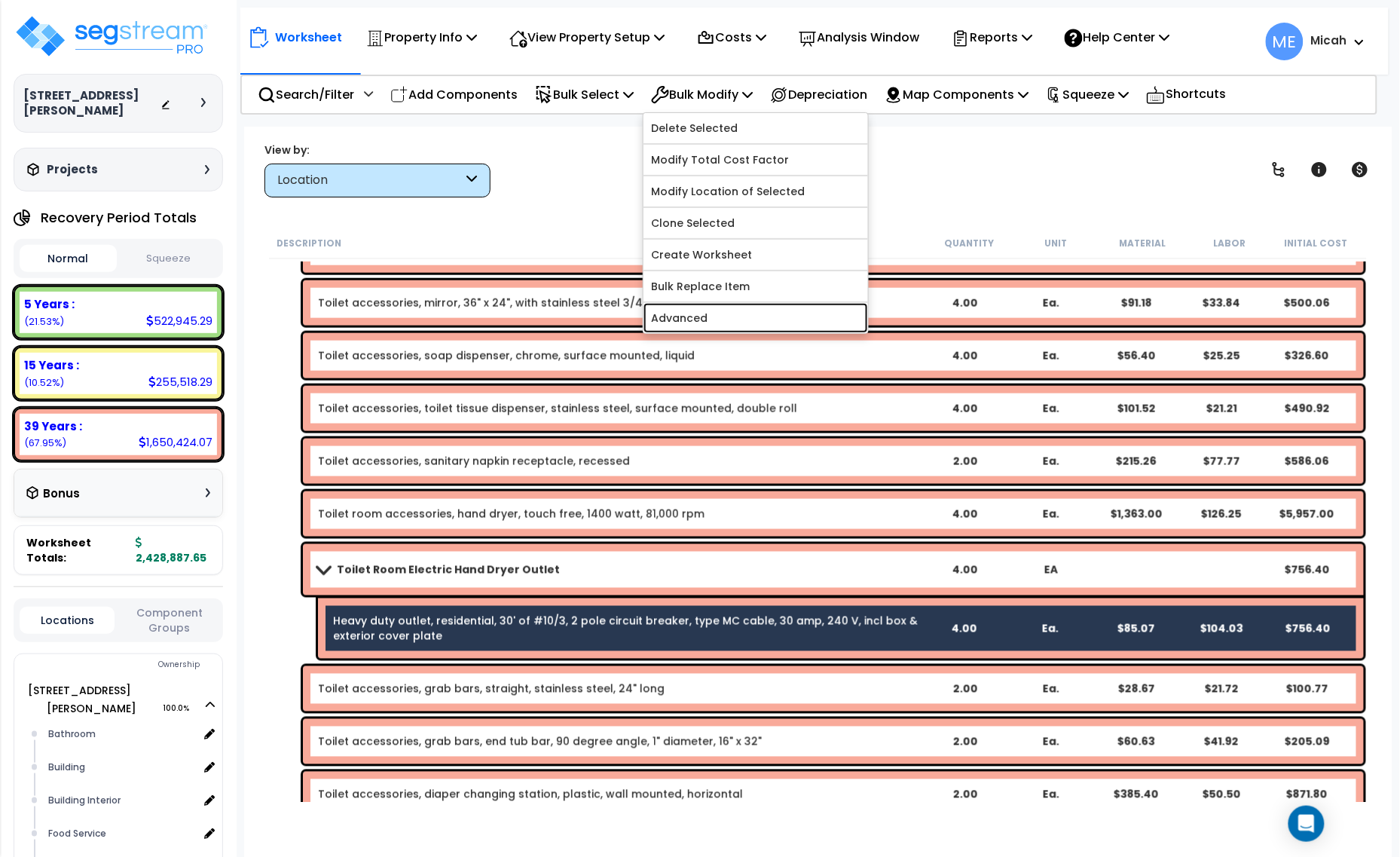
click at [736, 310] on link "Advanced" at bounding box center [756, 318] width 225 height 30
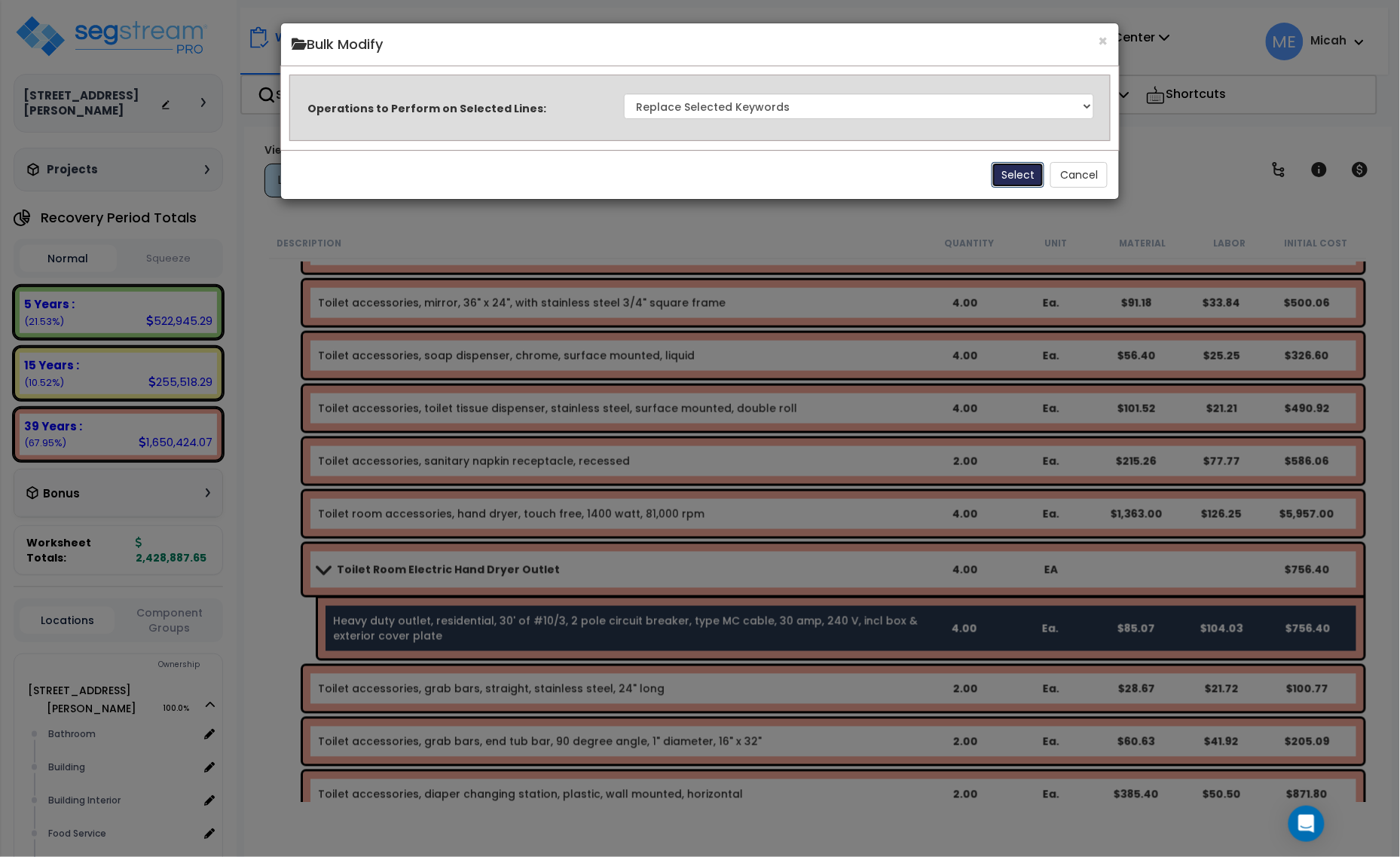
click at [1004, 181] on button "Select" at bounding box center [1017, 175] width 53 height 26
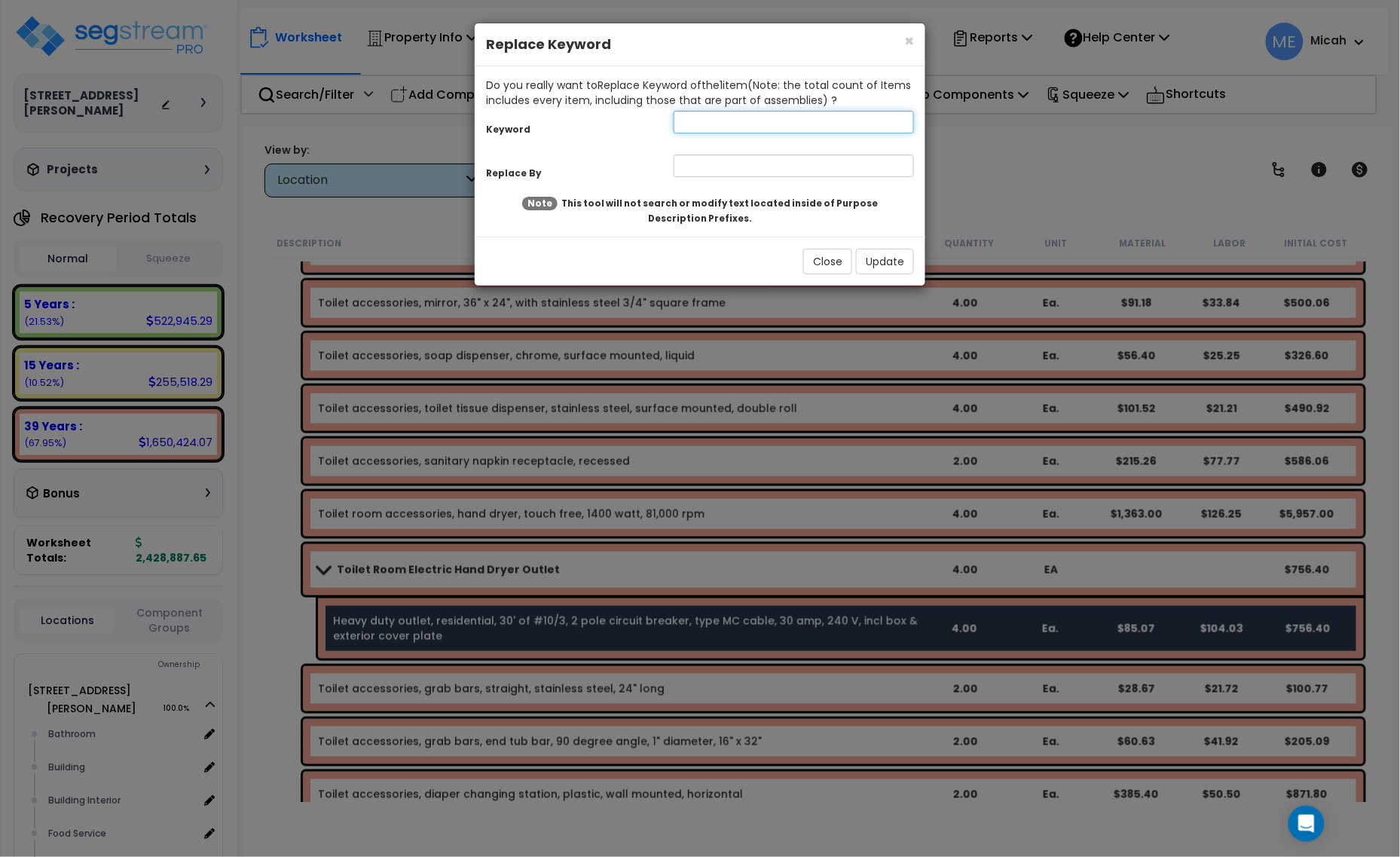
click at [707, 114] on input "text" at bounding box center [794, 122] width 240 height 22
type input "Heavy duty outlet"
click at [718, 160] on input "text" at bounding box center [794, 166] width 240 height 22
type input "Toilet room accessories, hand dryer"
click at [897, 261] on button "Update" at bounding box center [884, 262] width 58 height 26
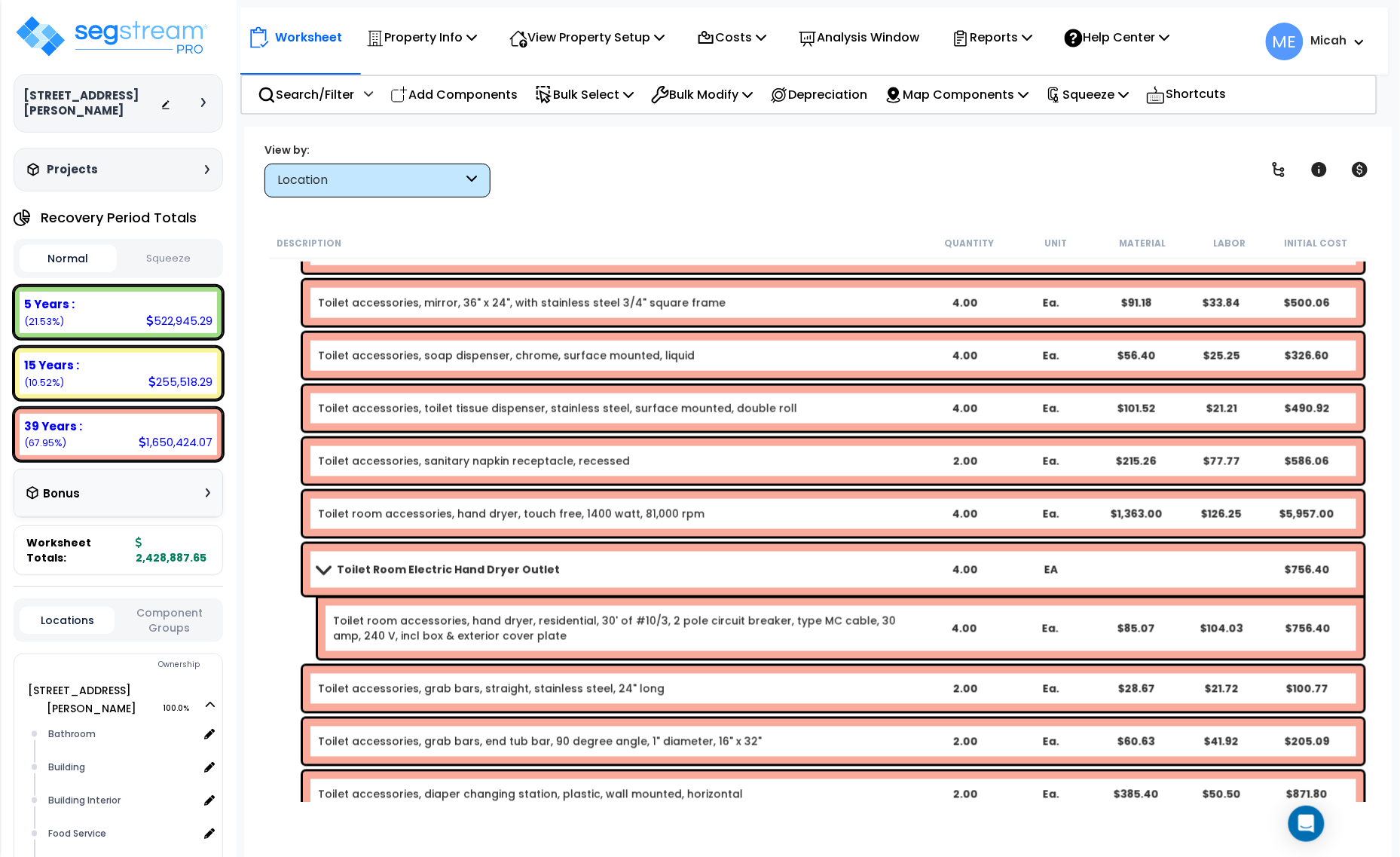
click at [320, 570] on span at bounding box center [323, 569] width 21 height 11
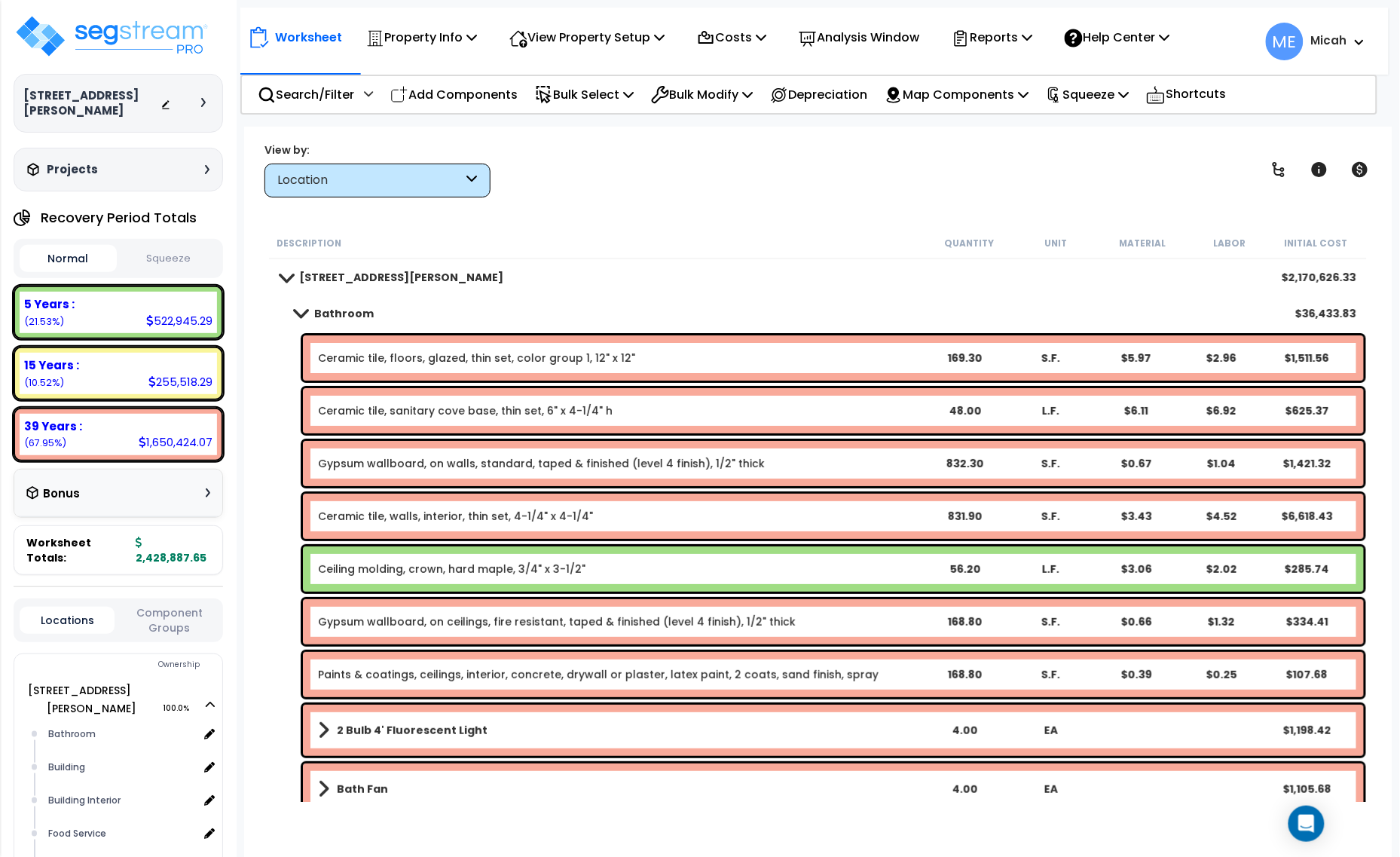
click at [488, 559] on div "Ceiling molding, crown, hard maple, 3/4" x 3-1/2" 56.20 L.F. $3.06 $2.02 $285.74" at bounding box center [833, 569] width 1061 height 45
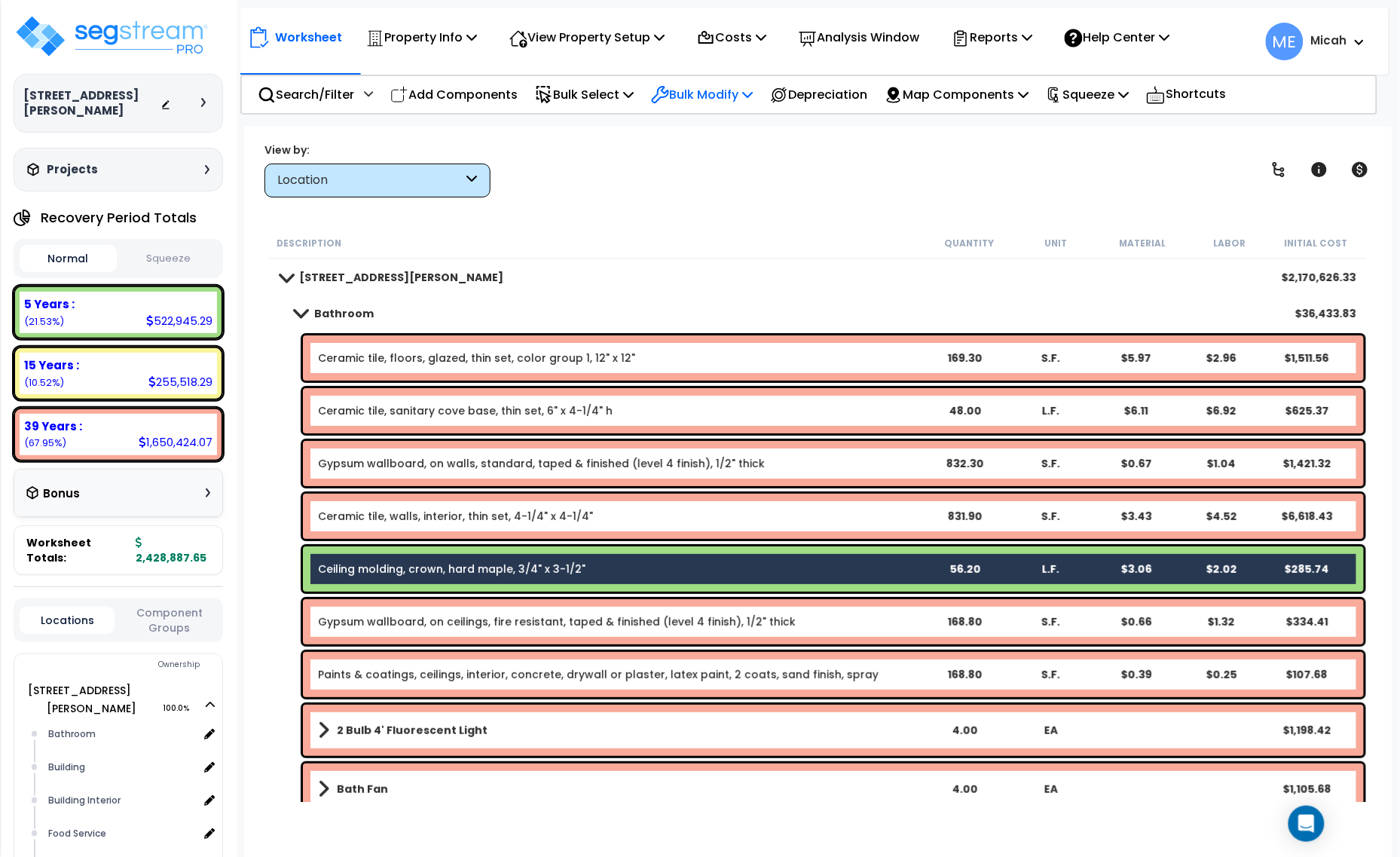
click at [753, 99] on icon at bounding box center [748, 94] width 10 height 12
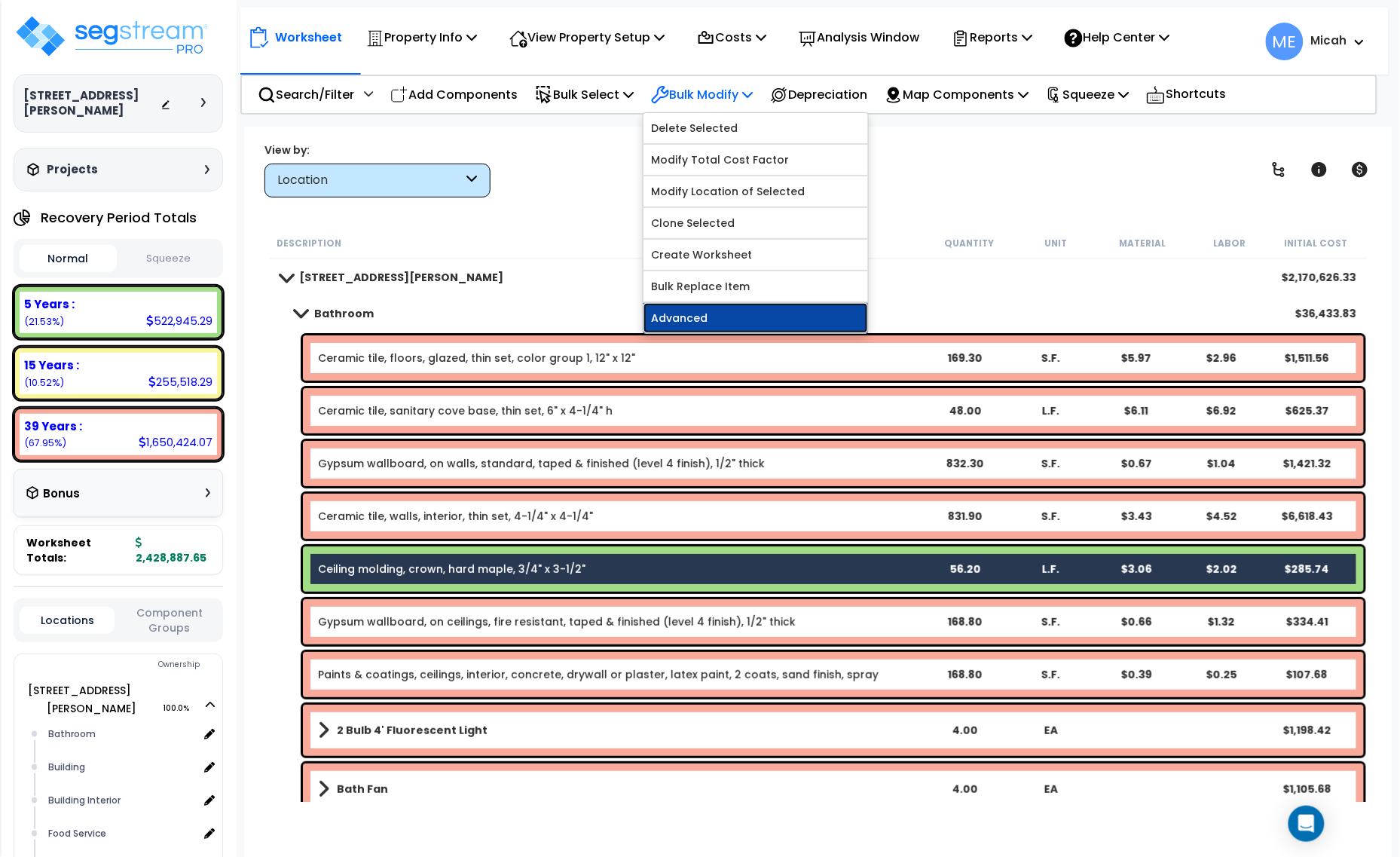
click at [749, 310] on link "Advanced" at bounding box center [756, 318] width 225 height 30
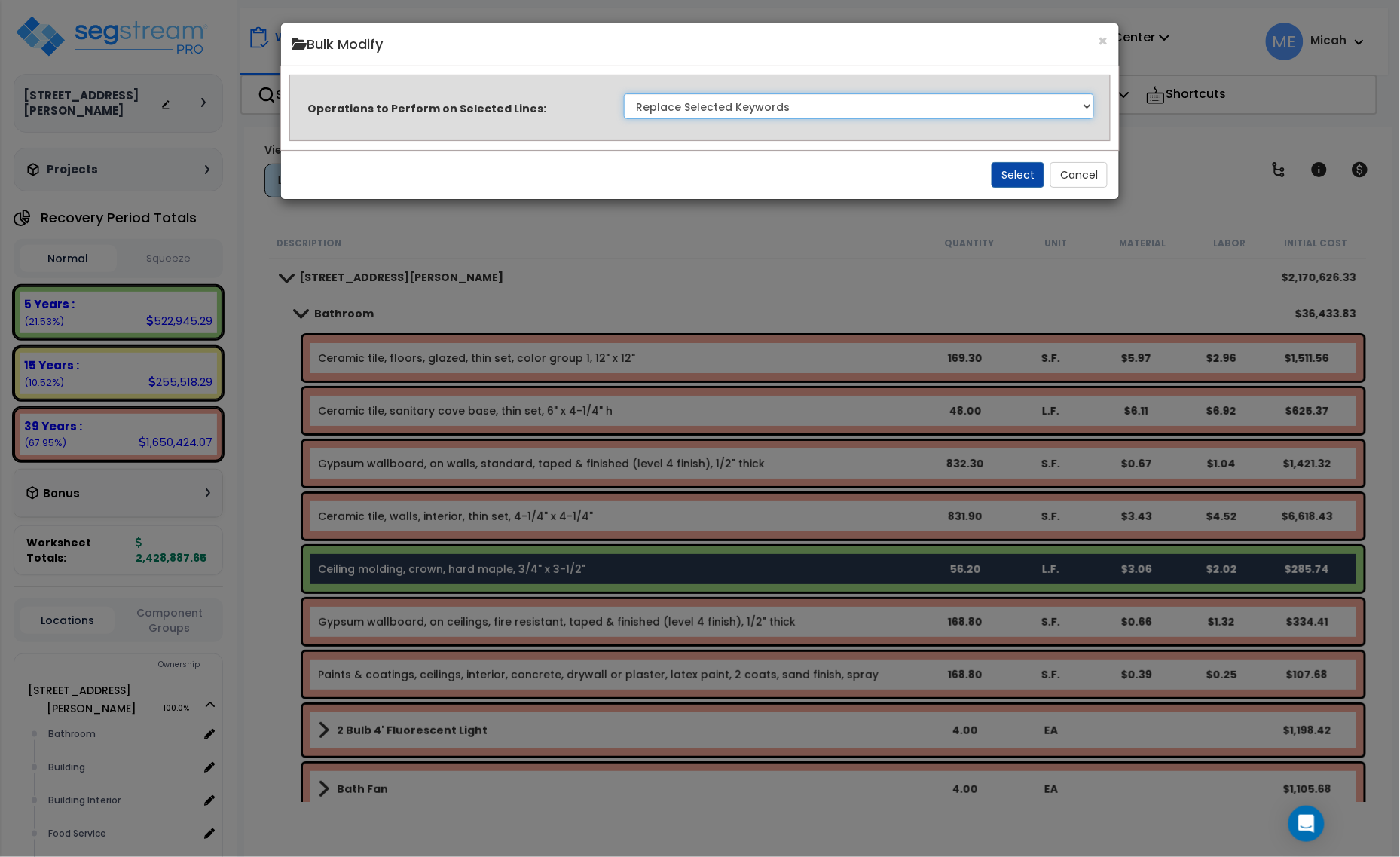
click at [936, 117] on select "Clone Delete Delete Zero Quantities Modify Component Group Modify Recovery Peri…" at bounding box center [859, 106] width 471 height 26
select select "modifyAssetClassMacrs"
click at [624, 93] on select "Clone Delete Delete Zero Quantities Modify Component Group Modify Recovery Peri…" at bounding box center [859, 106] width 471 height 26
click at [985, 174] on div "Select Cancel" at bounding box center [700, 175] width 839 height 49
click at [999, 174] on button "Select" at bounding box center [1018, 175] width 53 height 26
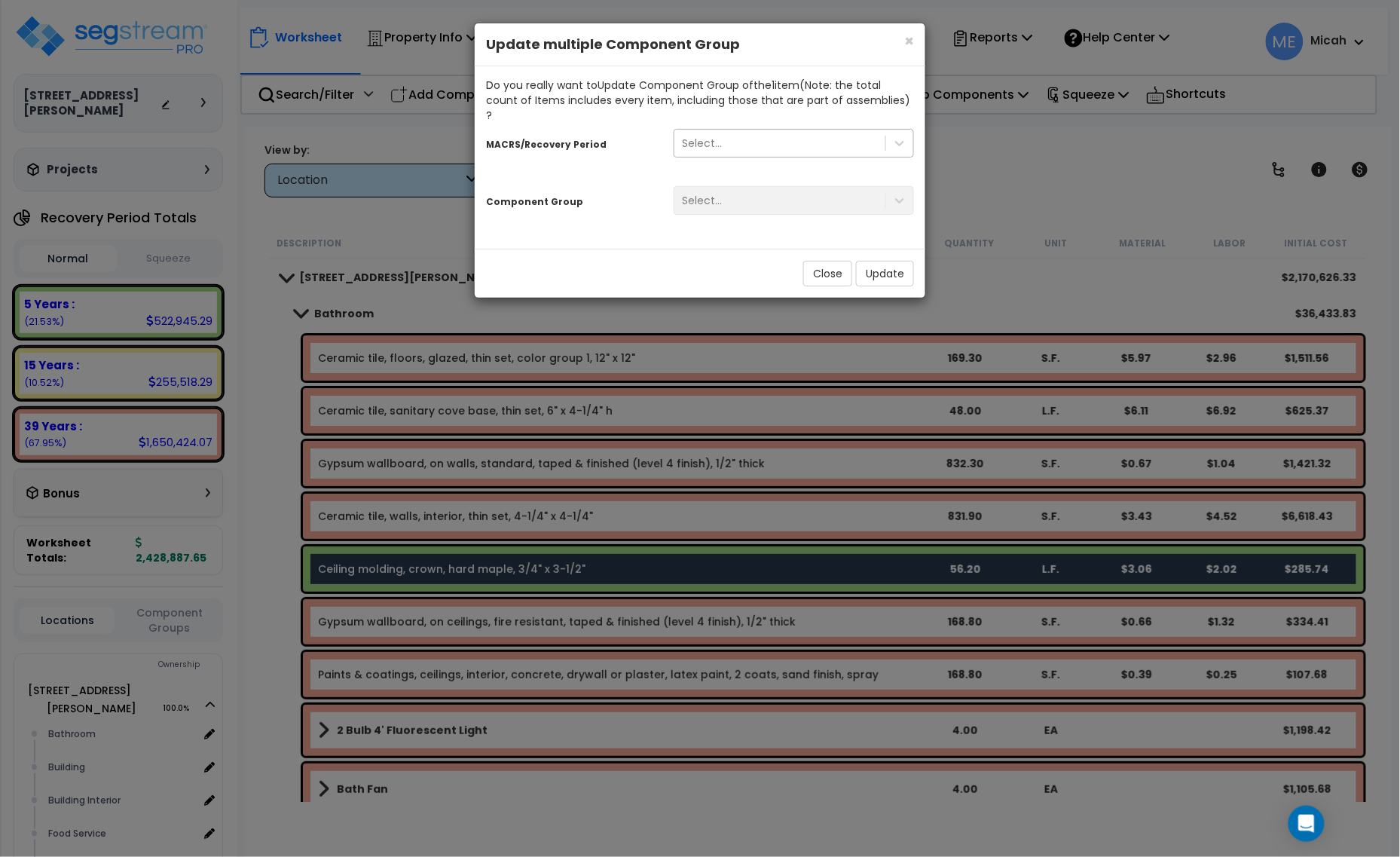
click at [772, 131] on div "Select..." at bounding box center [780, 143] width 211 height 24
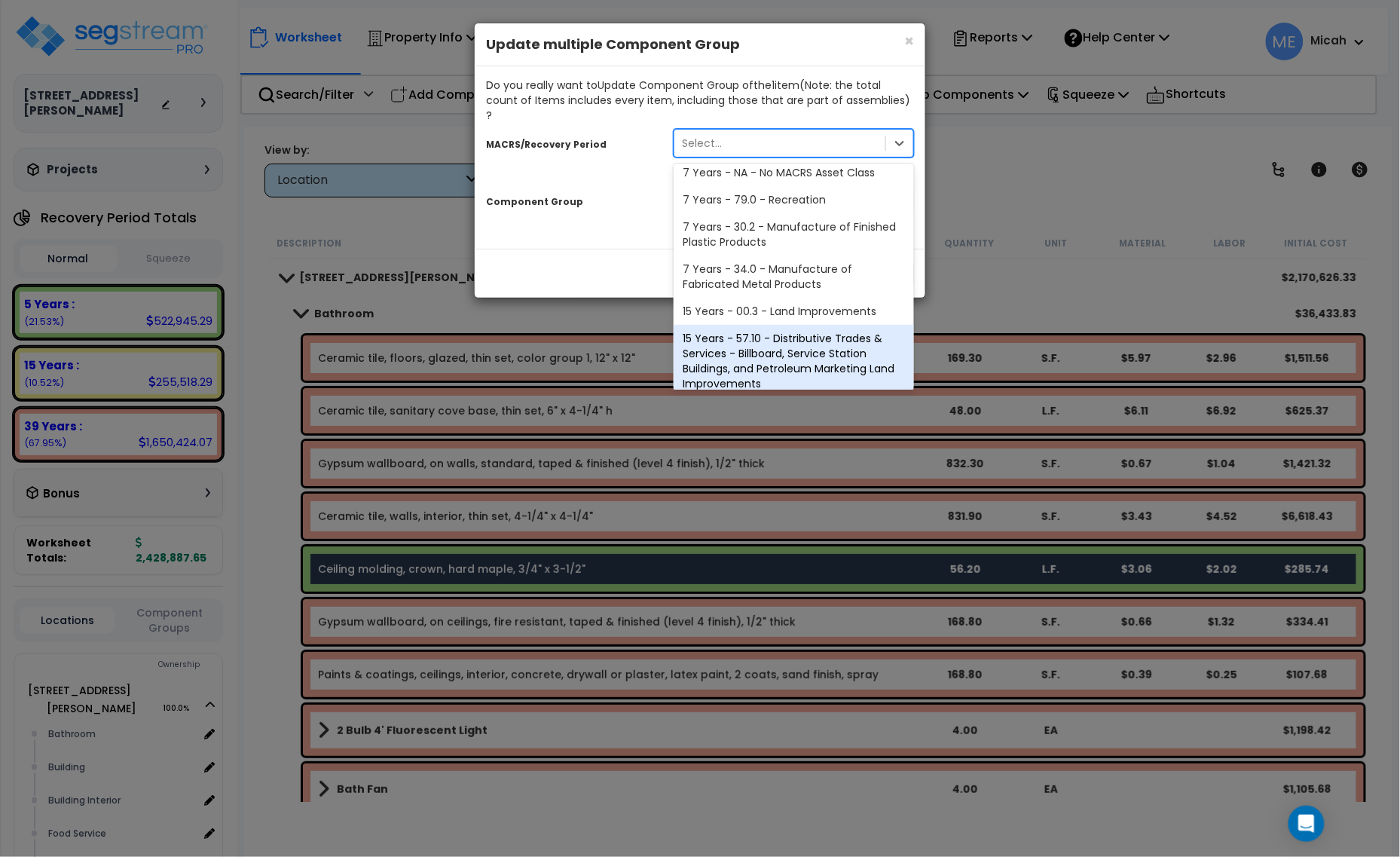
scroll to position [253, 0]
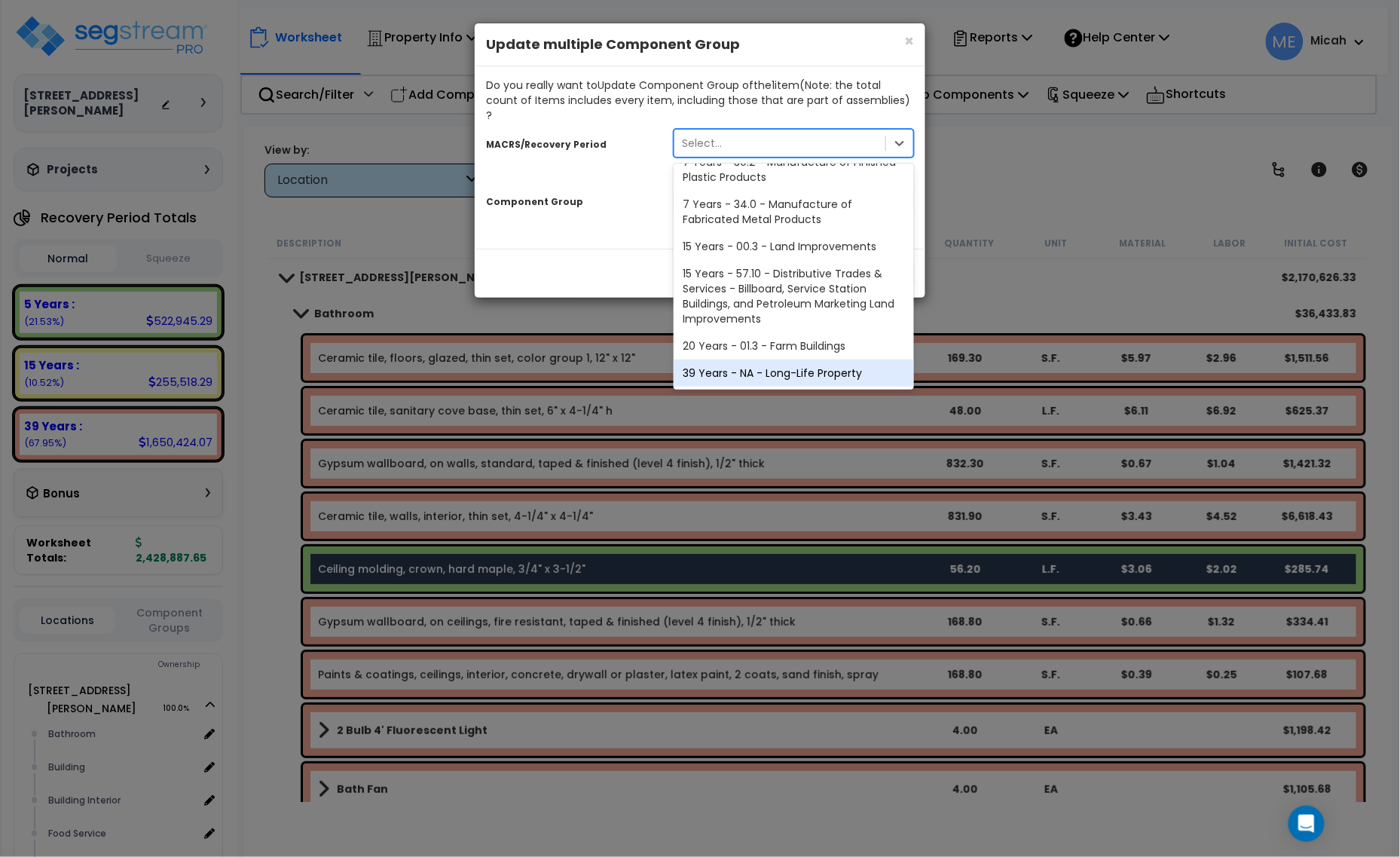
click at [774, 359] on div "39 Years - NA - Long-Life Property" at bounding box center [794, 372] width 240 height 27
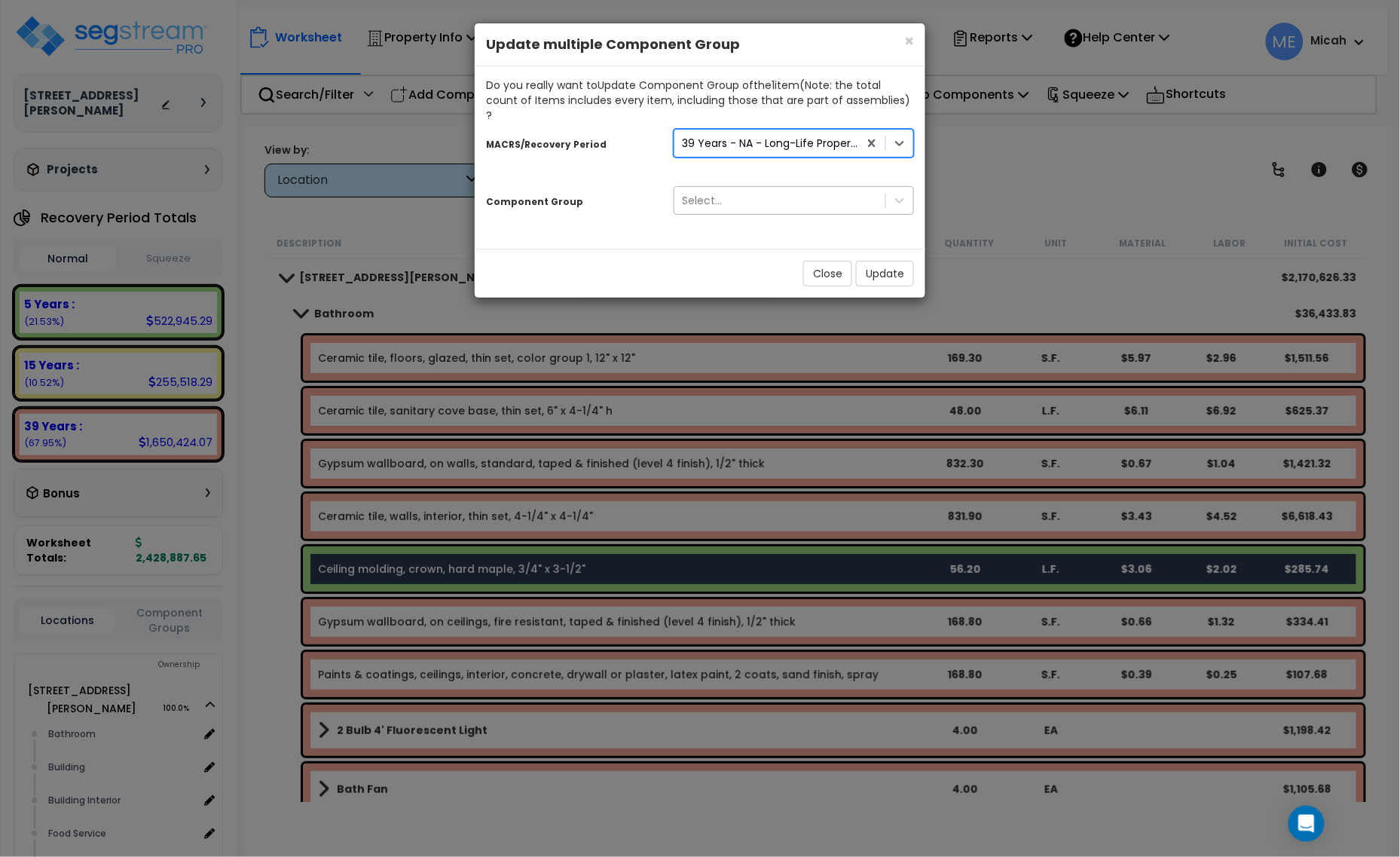
click at [770, 193] on div "Select..." at bounding box center [780, 200] width 211 height 24
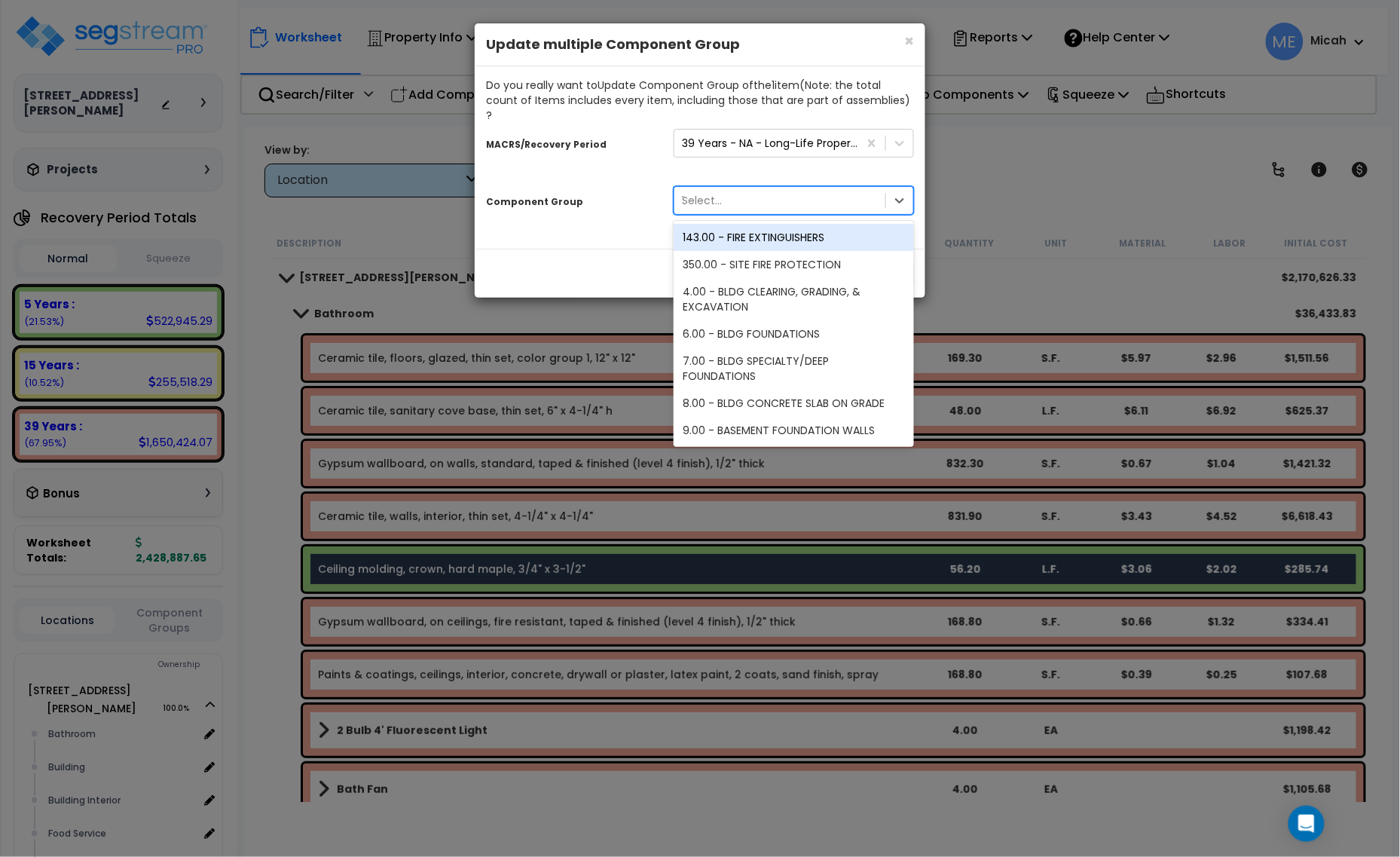
type input "12"
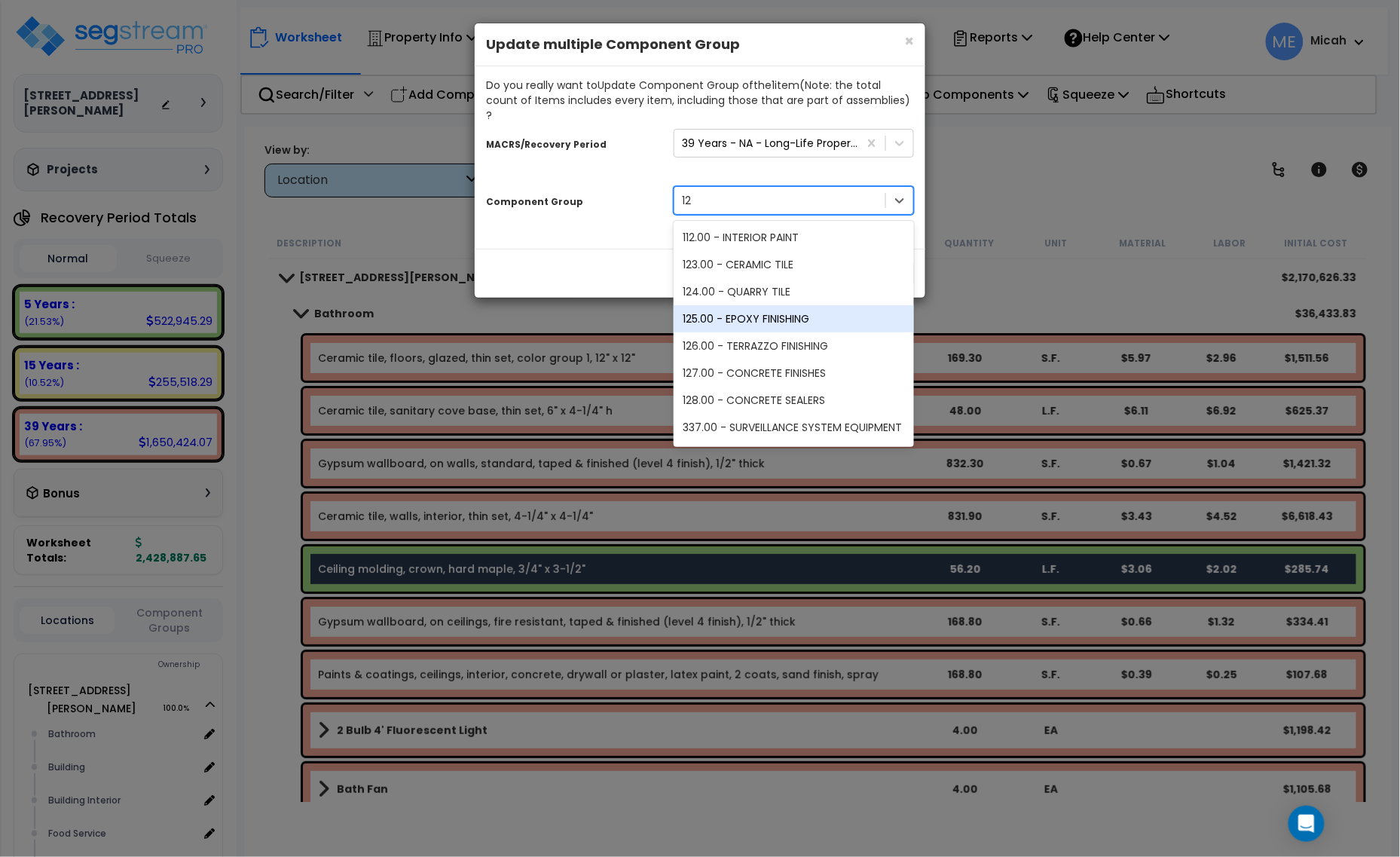
scroll to position [78, 0]
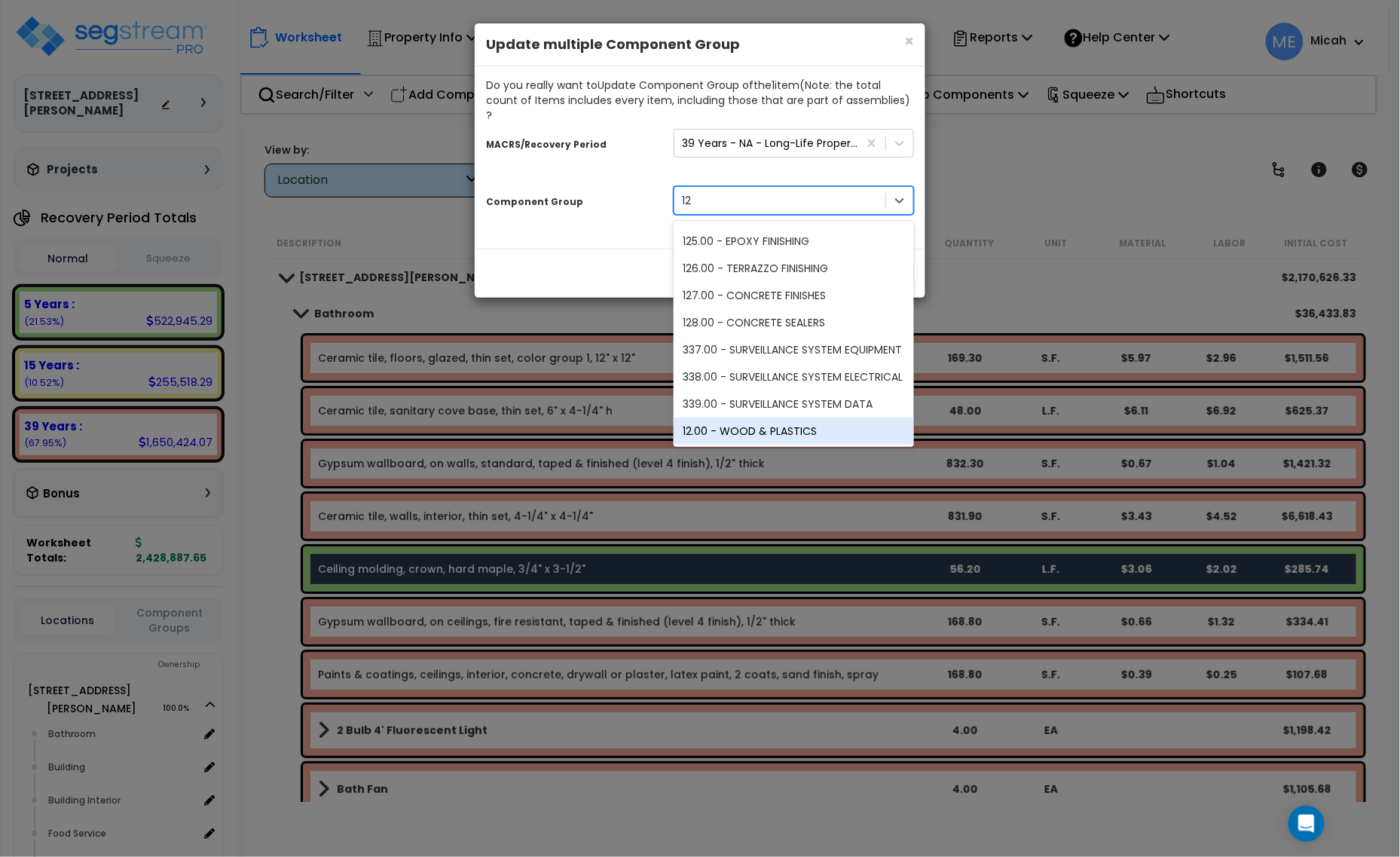
click at [778, 417] on div "12.00 - WOOD & PLASTICS" at bounding box center [794, 430] width 240 height 27
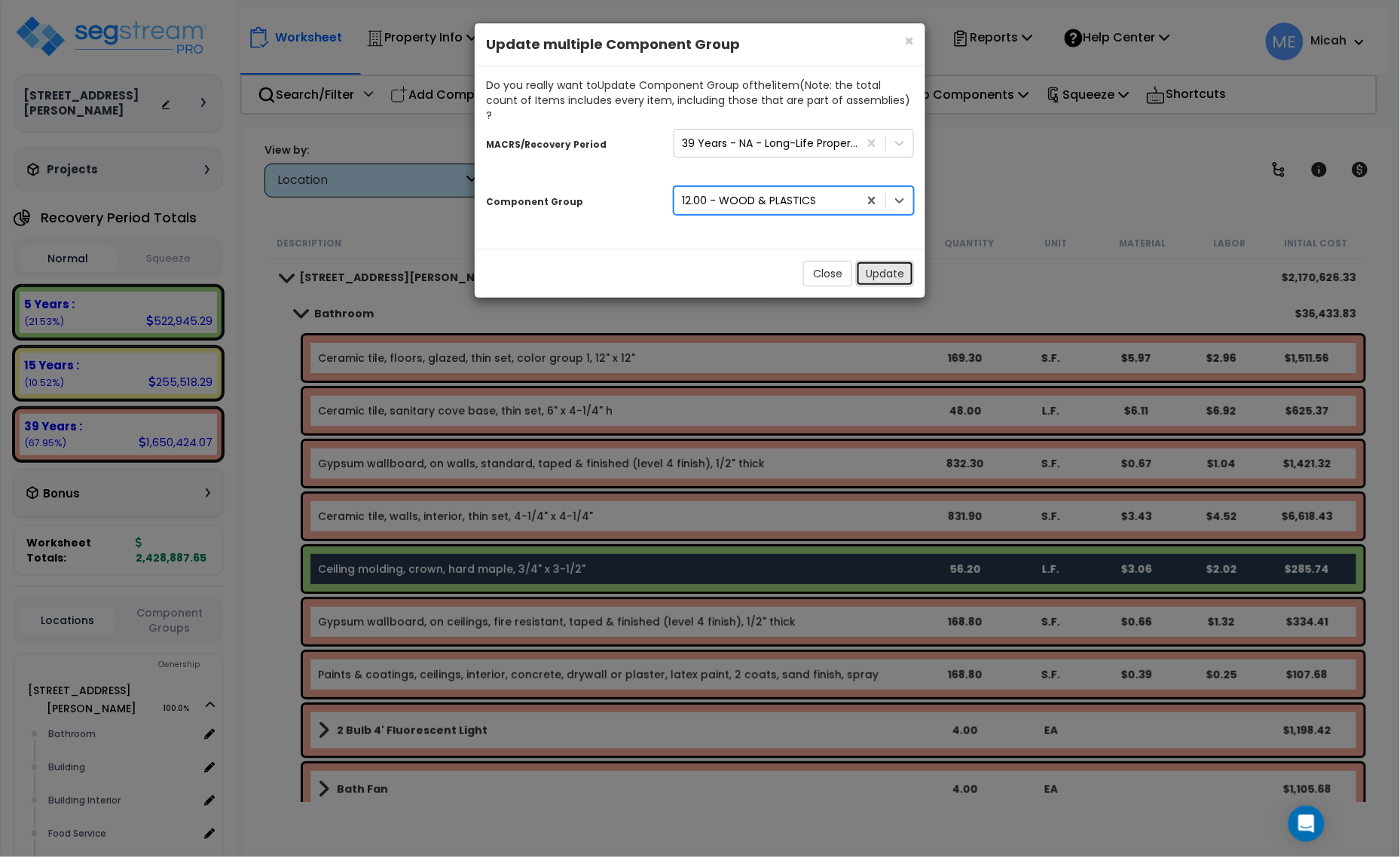
click at [890, 261] on button "Update" at bounding box center [884, 274] width 58 height 26
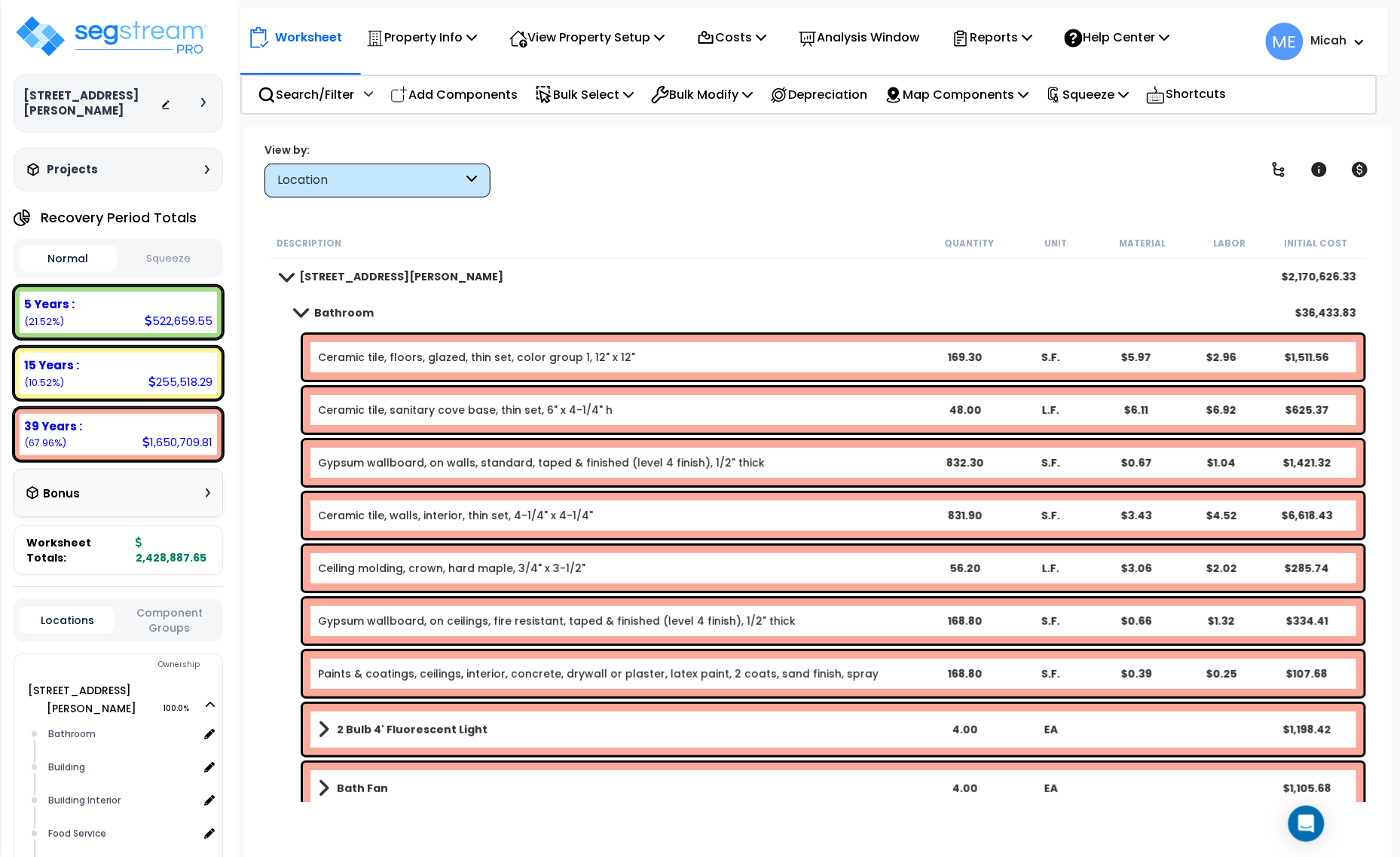
scroll to position [0, 0]
click at [299, 313] on span at bounding box center [301, 313] width 21 height 11
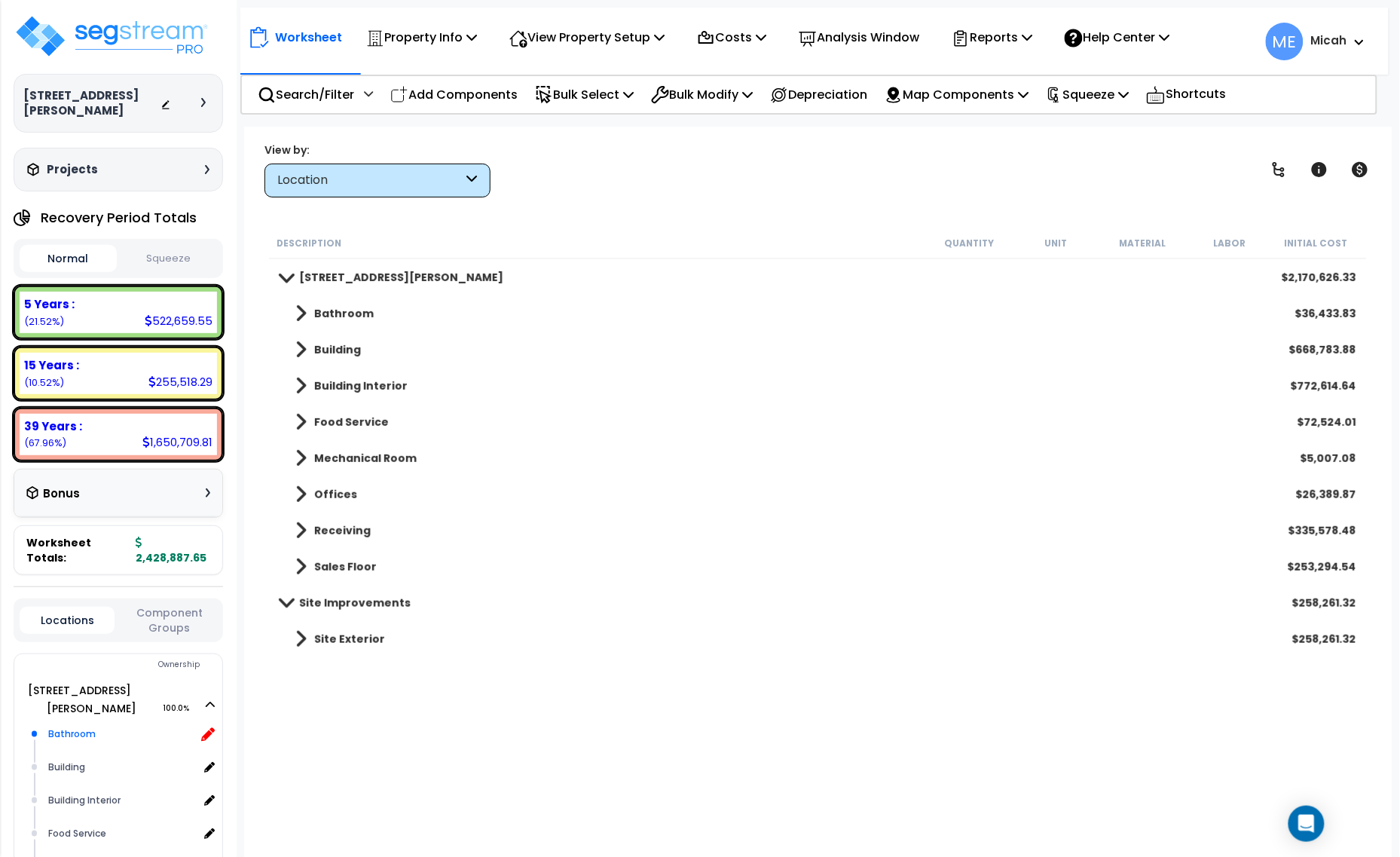
click at [212, 727] on icon at bounding box center [208, 734] width 14 height 14
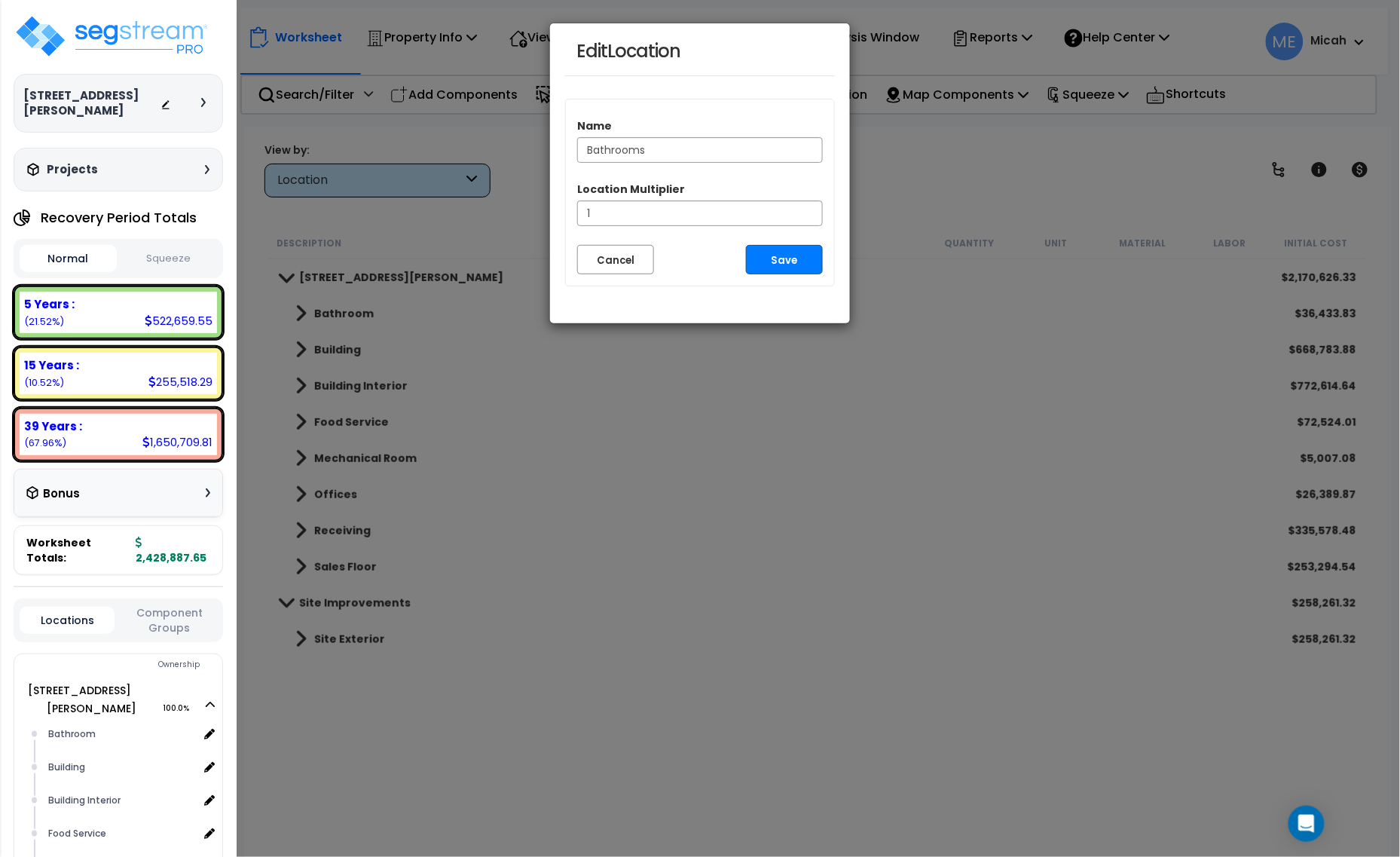
type input "Bathrooms"
click at [772, 265] on button "Save" at bounding box center [784, 260] width 77 height 29
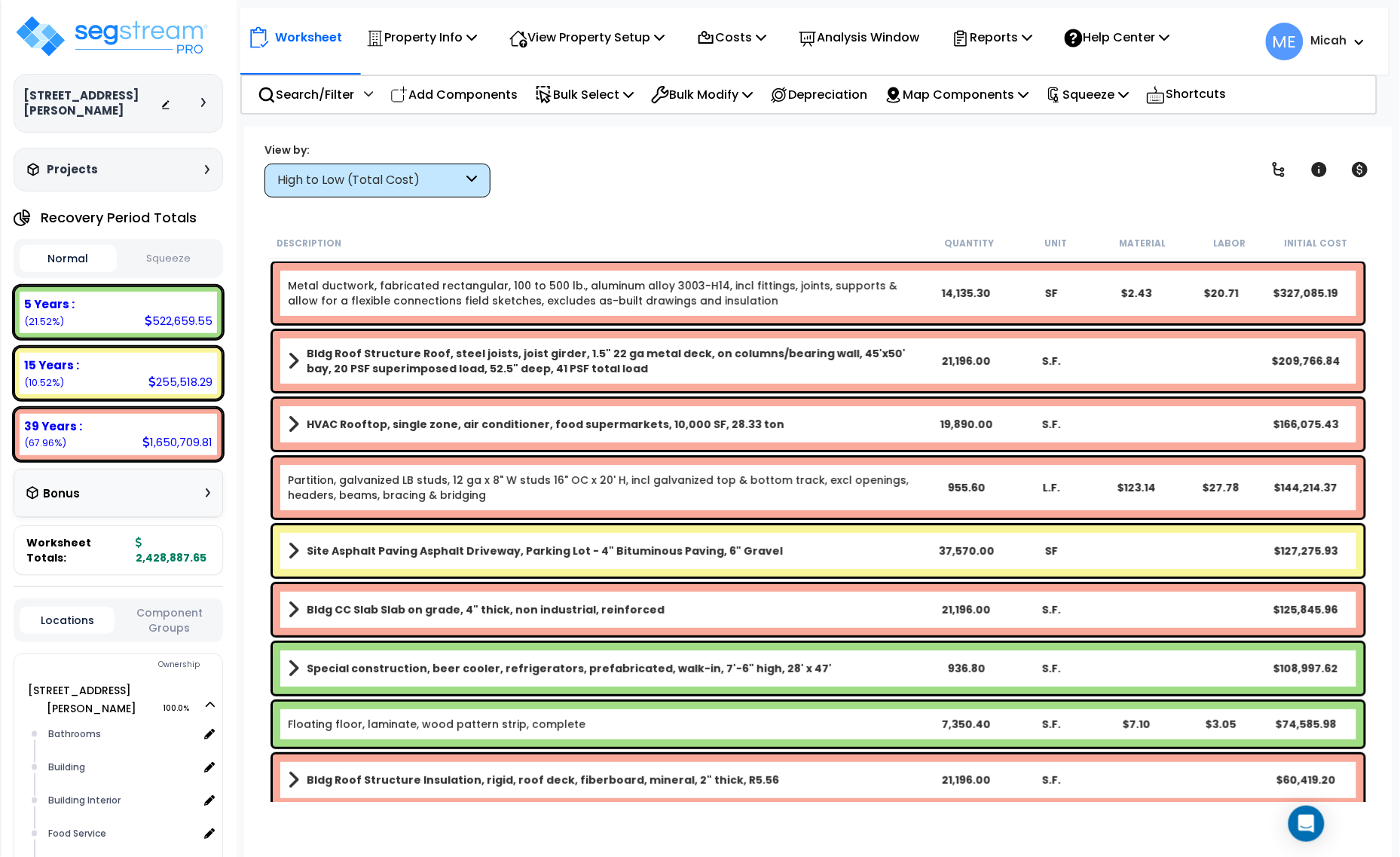
click at [475, 175] on icon at bounding box center [472, 181] width 10 height 17
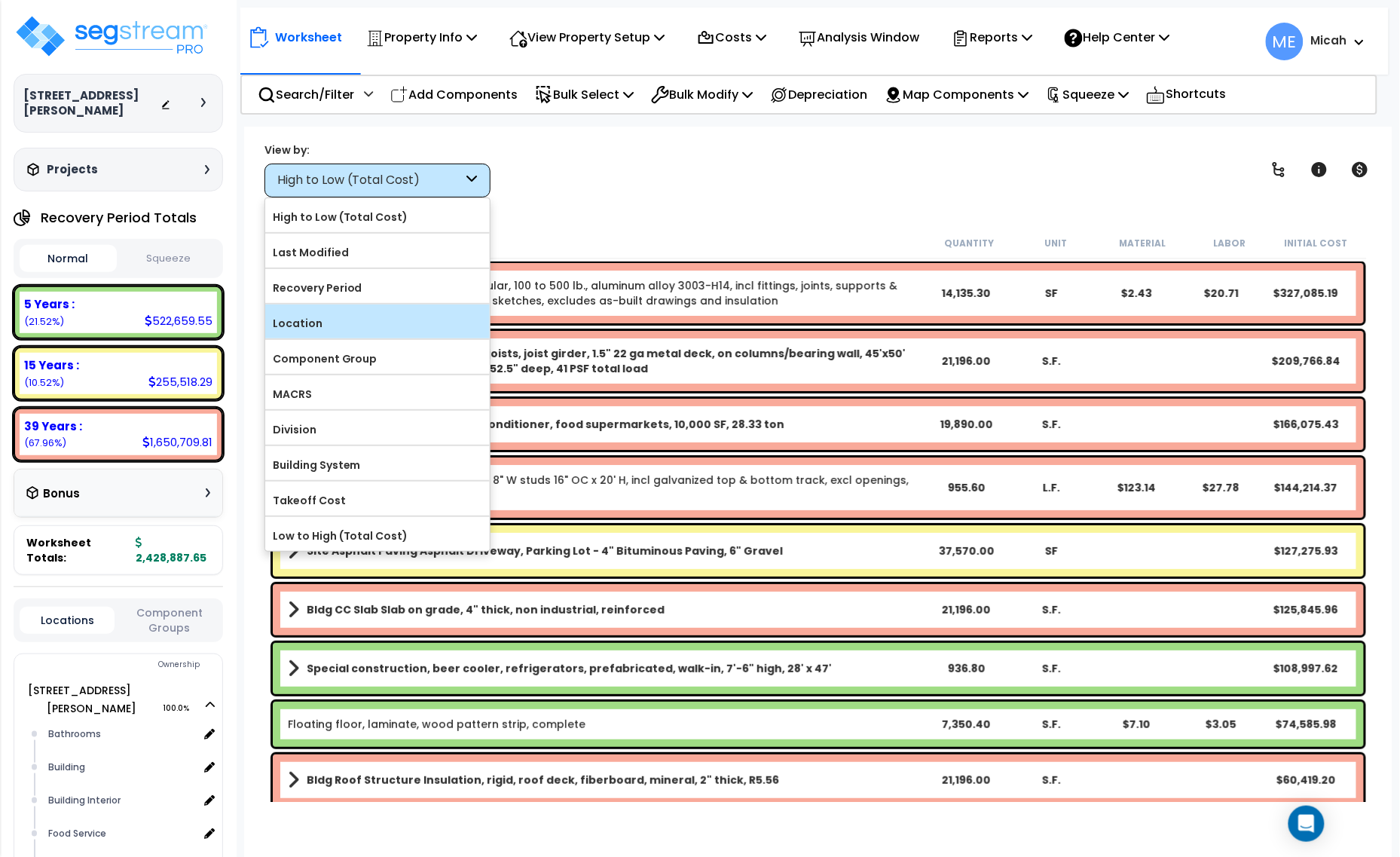
click at [400, 322] on label "Location" at bounding box center [377, 323] width 225 height 22
click at [0, 0] on input "Location" at bounding box center [0, 0] width 0 height 0
